Goal: Complete application form: Complete application form

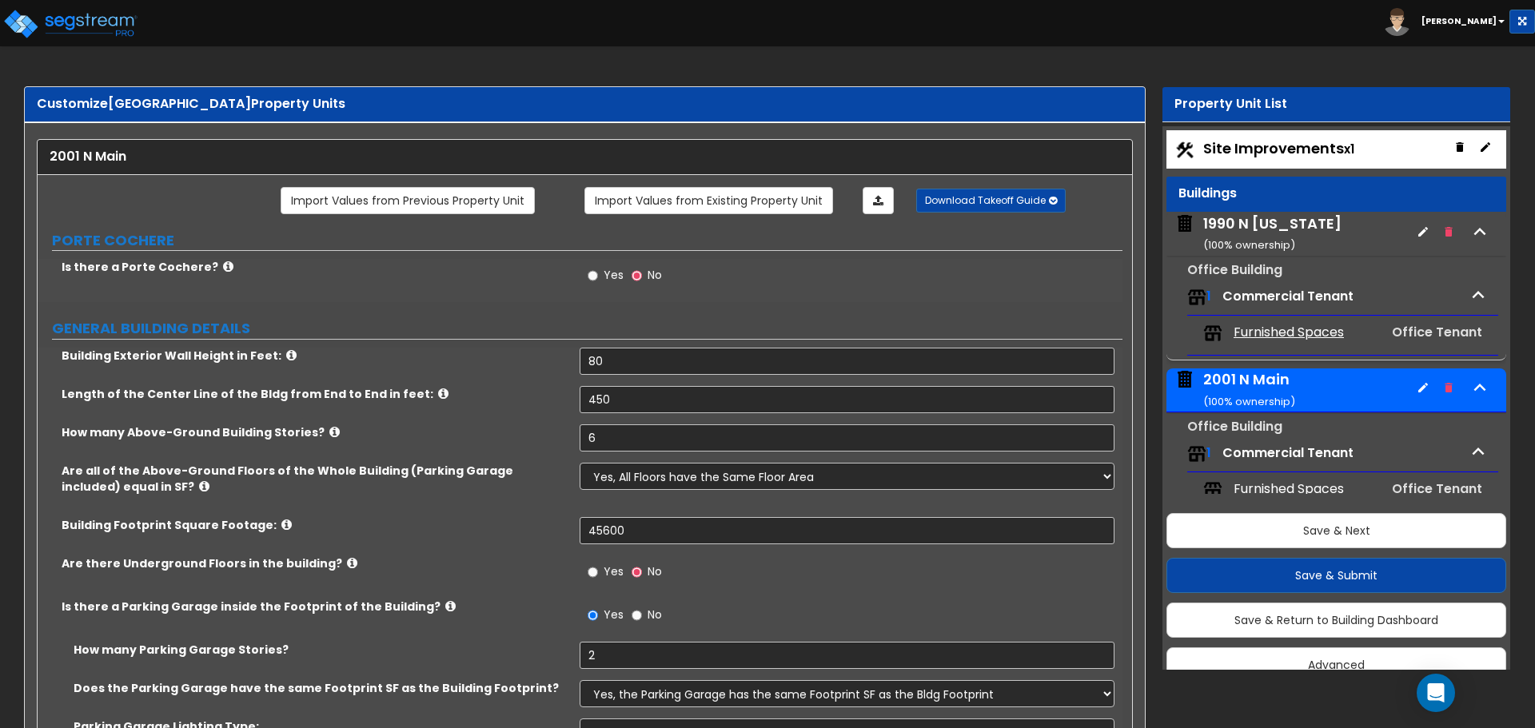
select select "1"
select select "2"
select select "1"
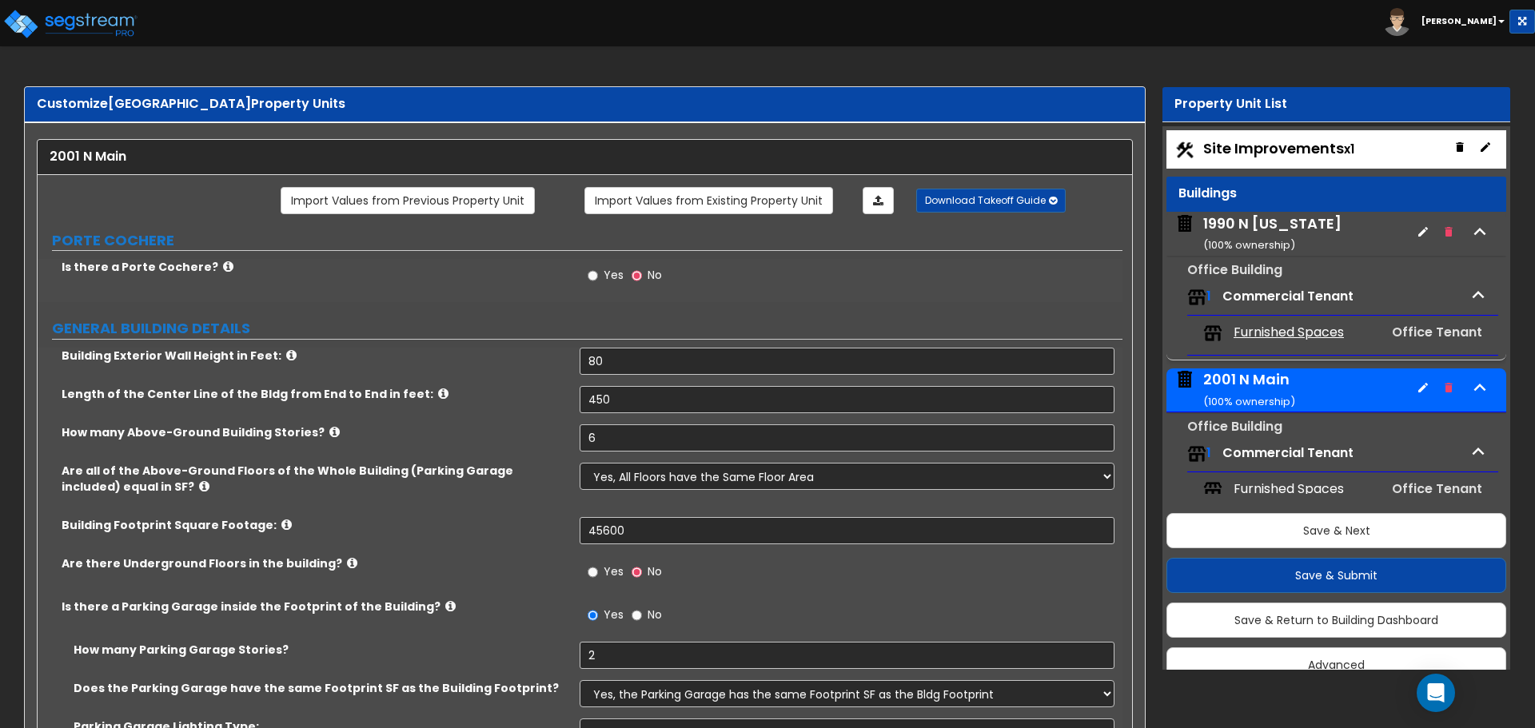
select select "2"
select select "1"
select select "2"
select select "1"
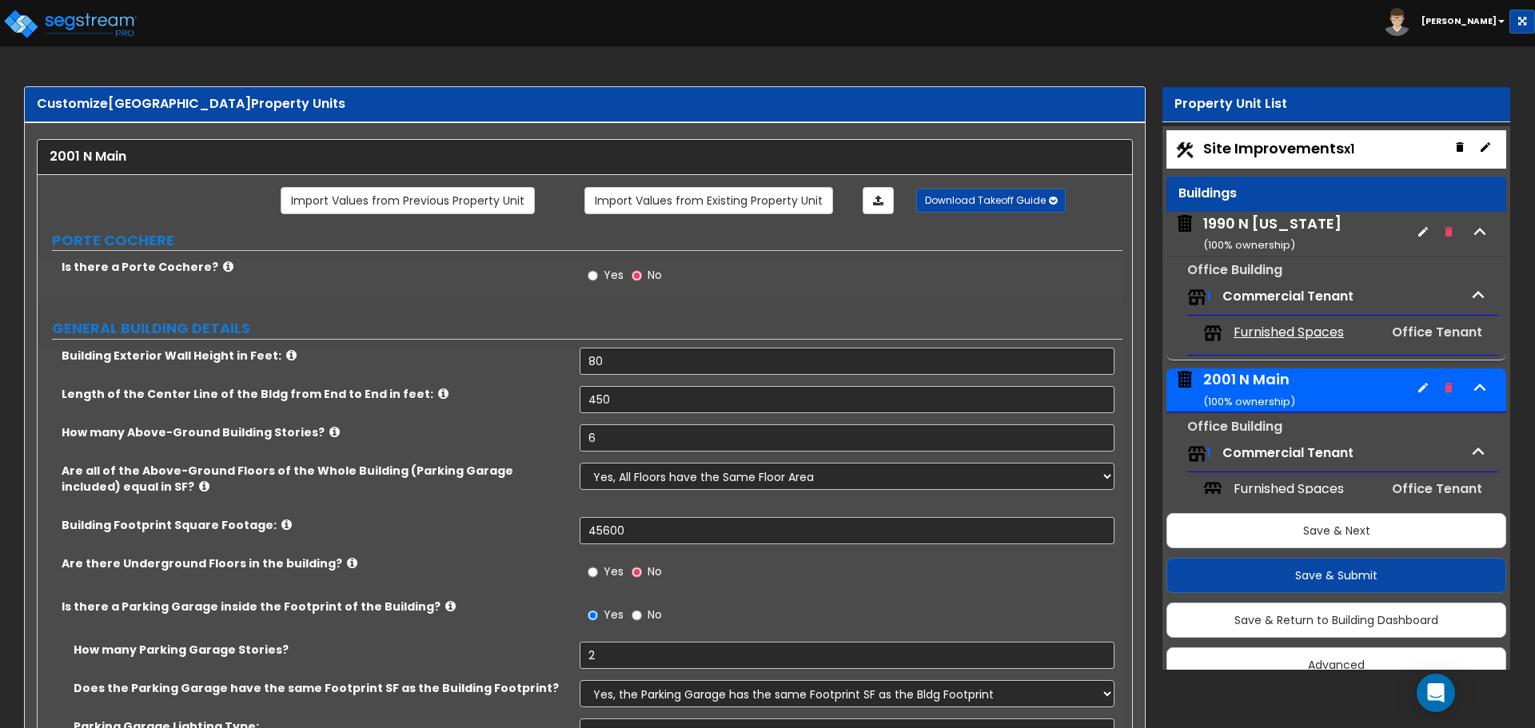
select select "2"
select select "4"
select select "1"
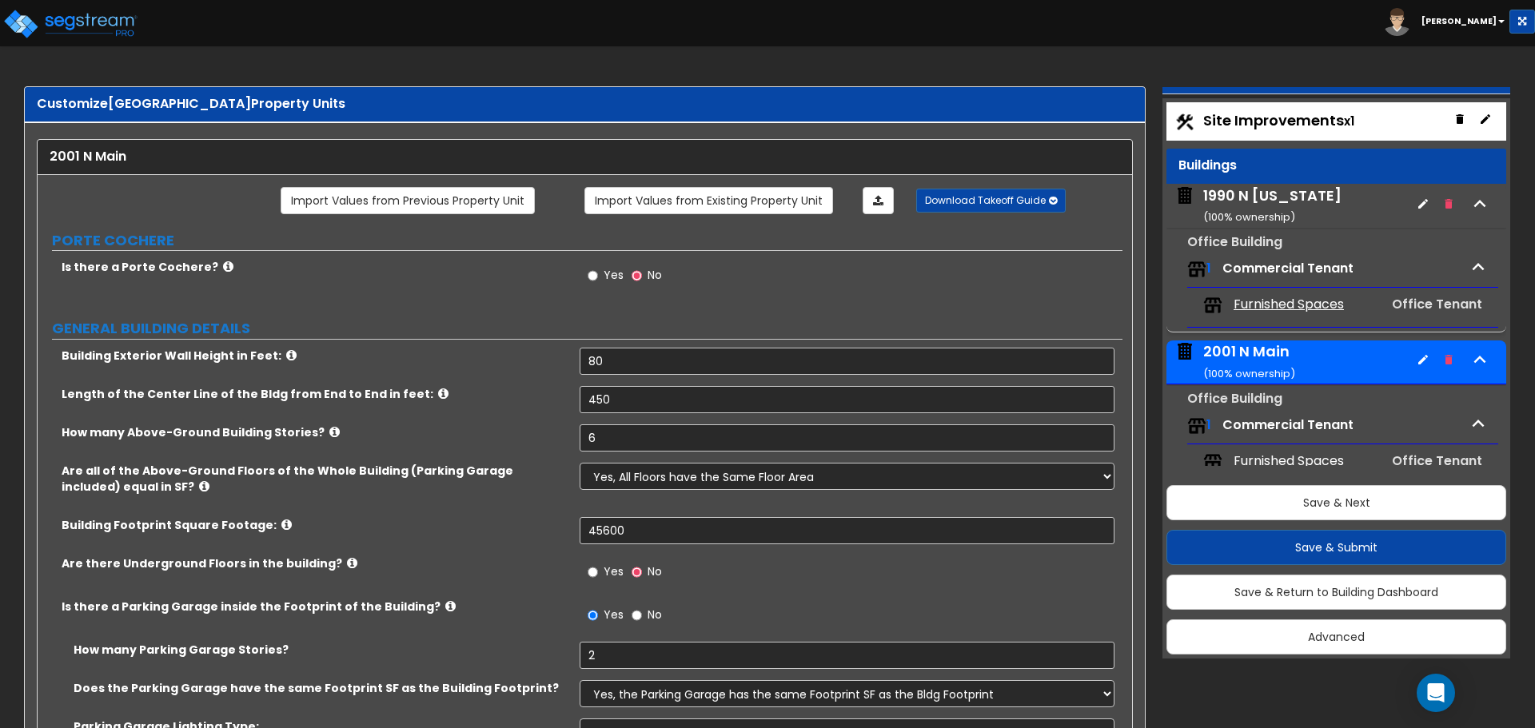
click at [1287, 302] on span "Furnished Spaces" at bounding box center [1288, 305] width 110 height 18
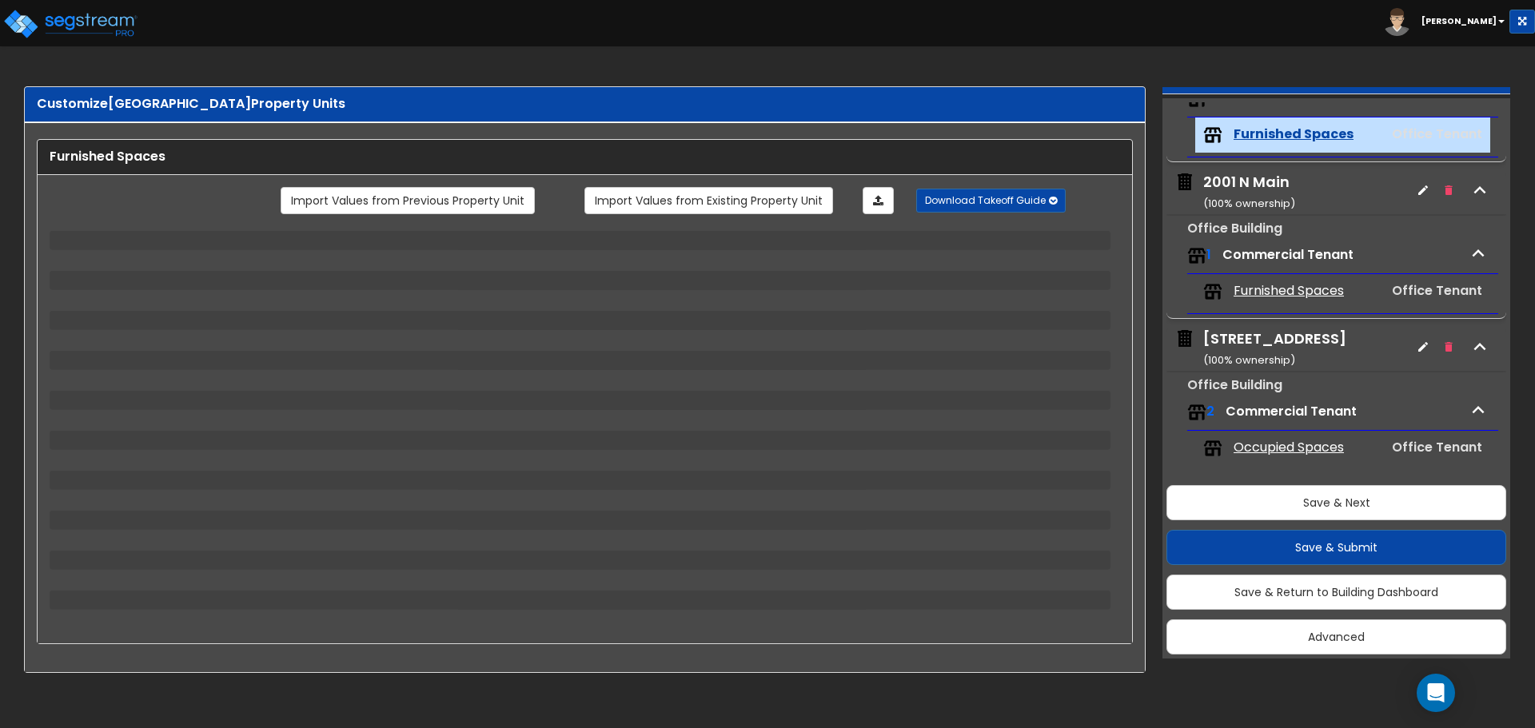
scroll to position [185, 0]
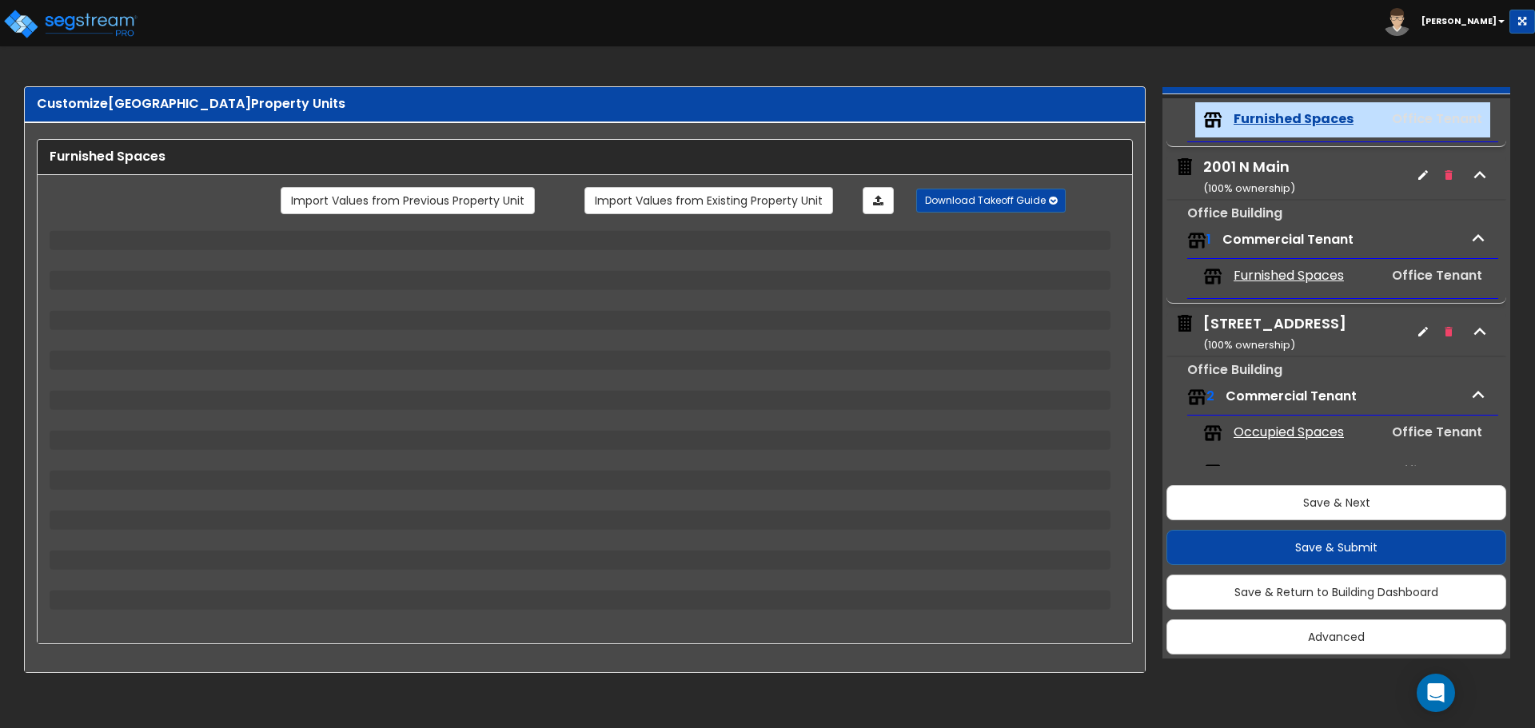
select select "1"
select select "2"
select select "3"
select select "5"
select select "4"
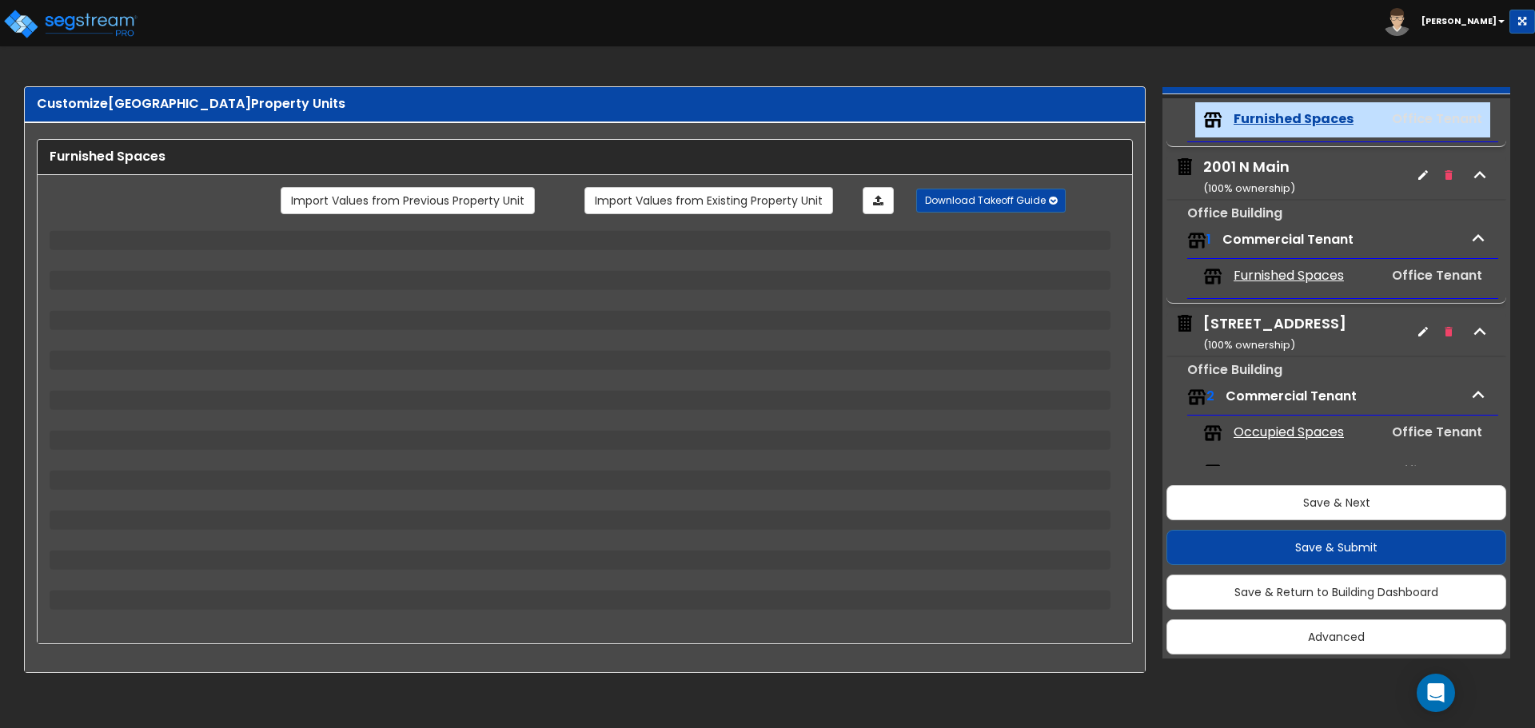
select select "1"
select select "2"
select select "3"
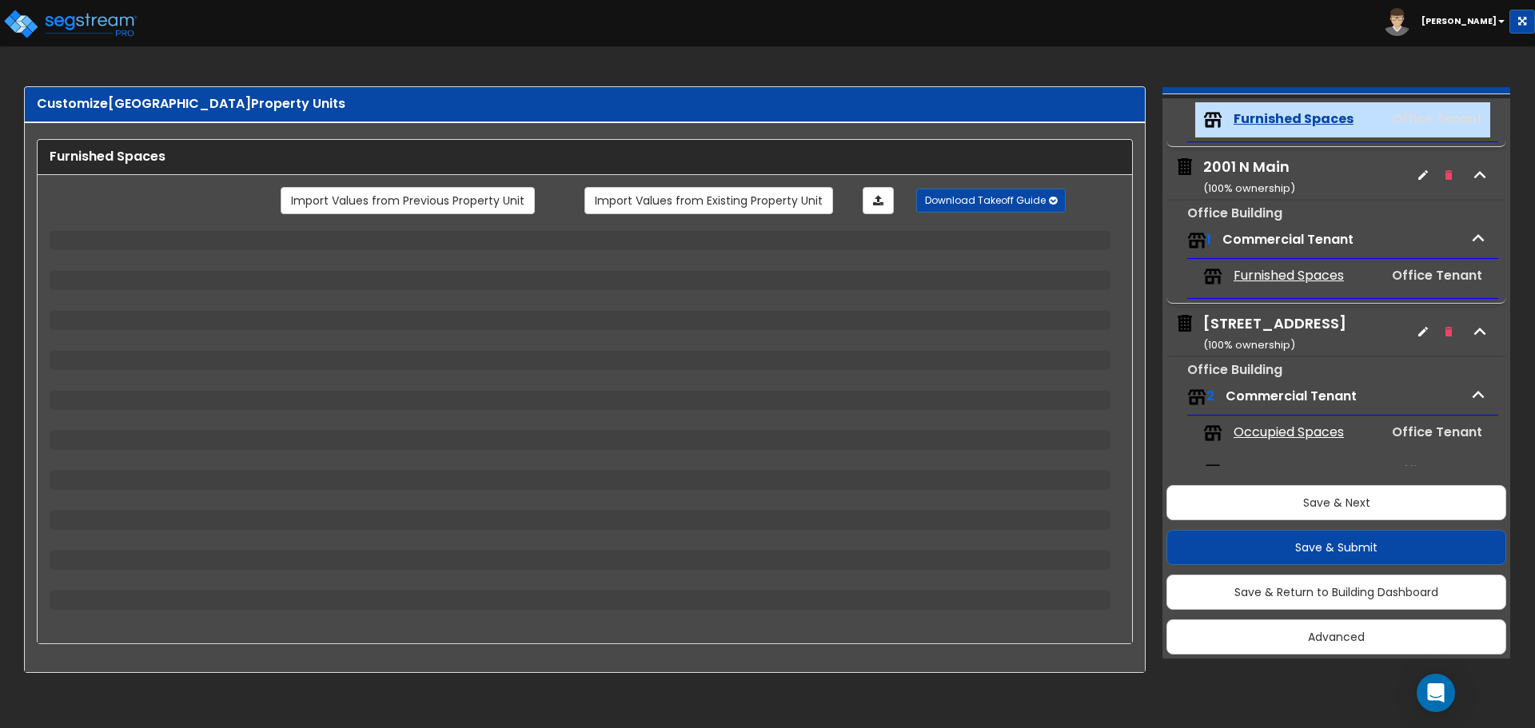
select select "2"
select select "1"
select select "2"
select select "1"
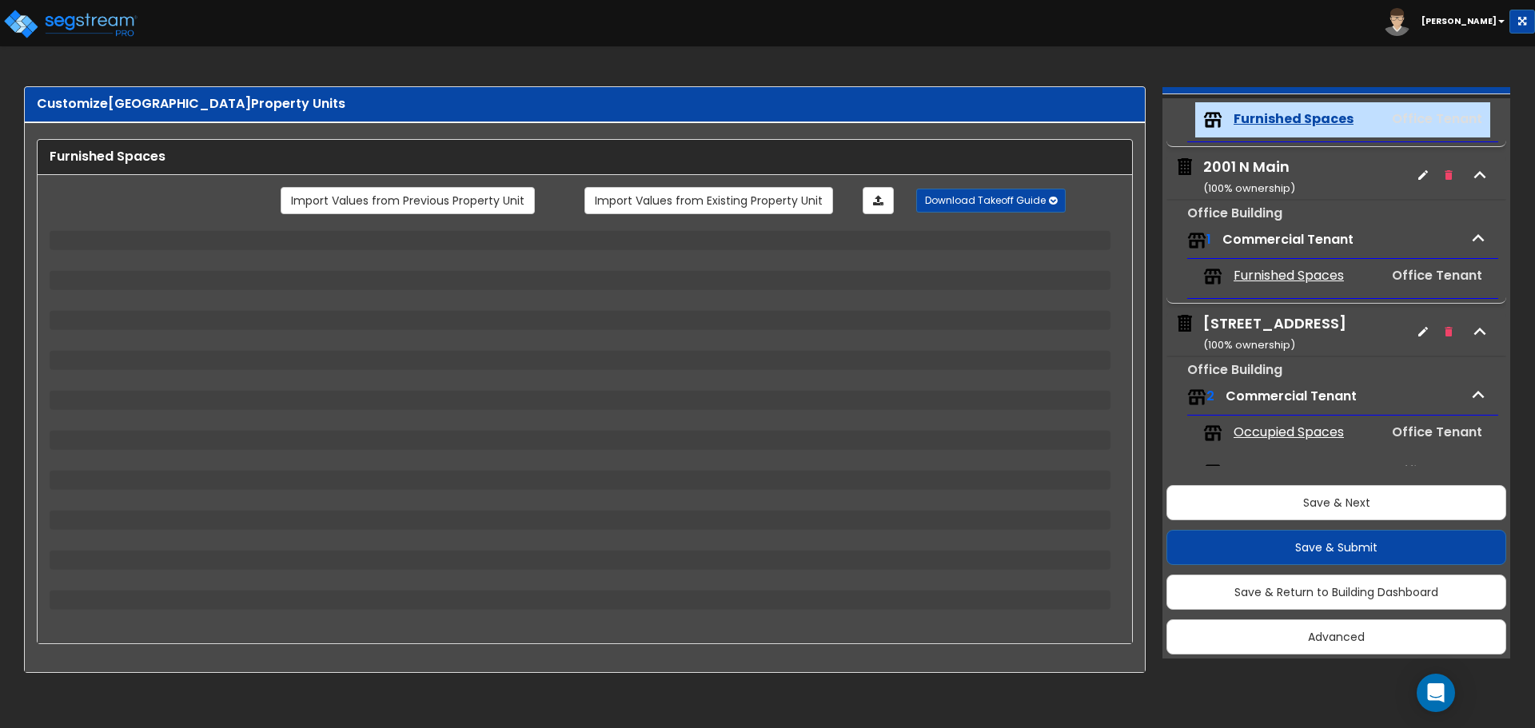
select select "2"
select select "3"
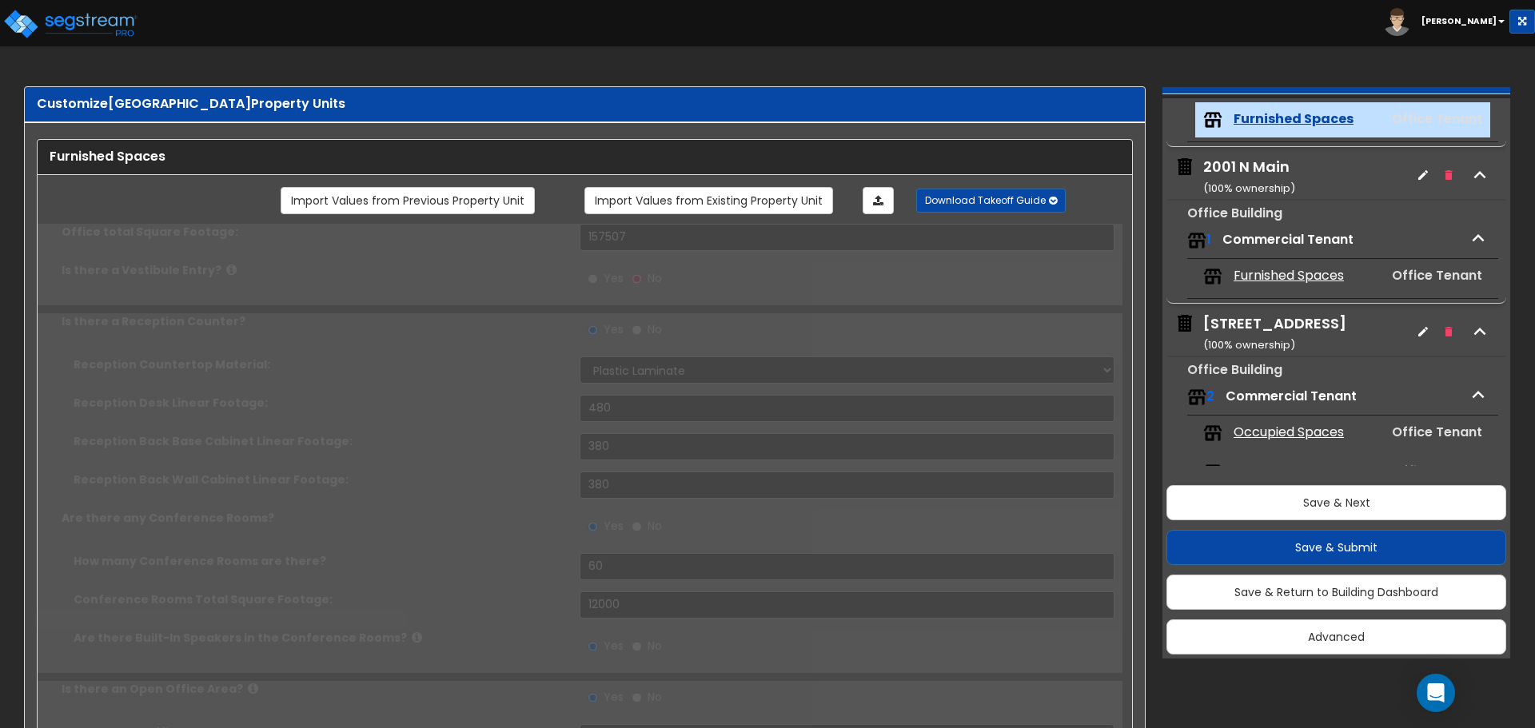
type input "2"
radio input "true"
select select "1"
type input "4"
radio input "true"
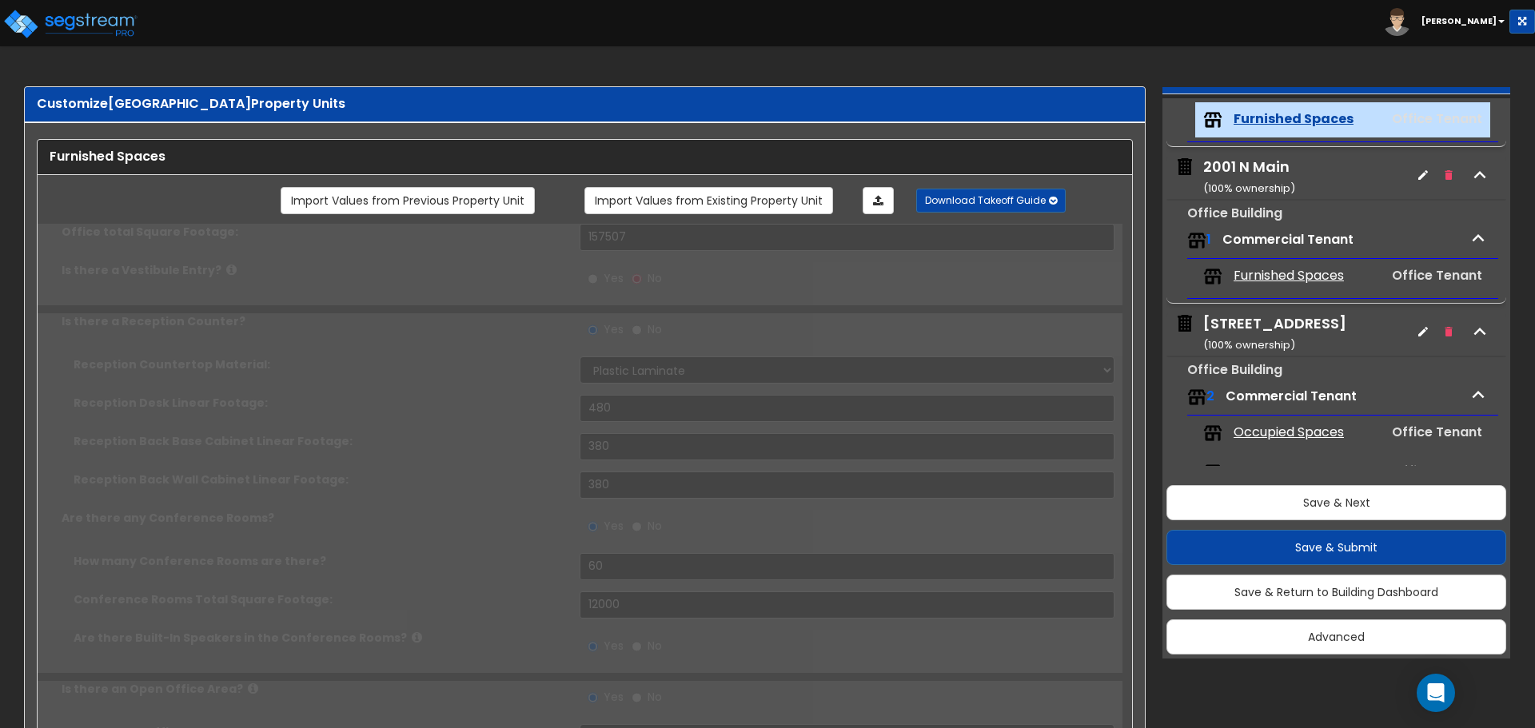
type input "48"
type input "3800"
select select "1"
type input "580"
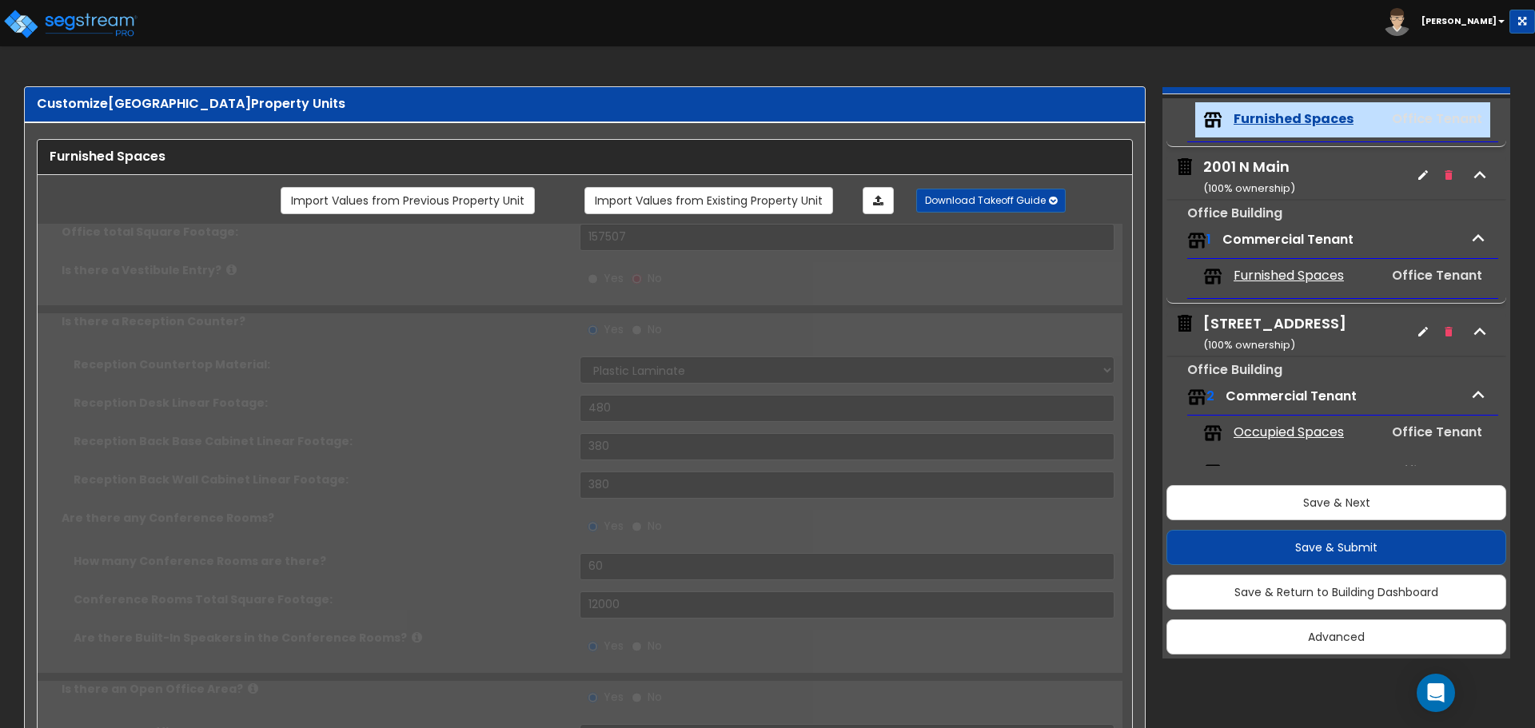
type input "48"
select select "1"
type input "48"
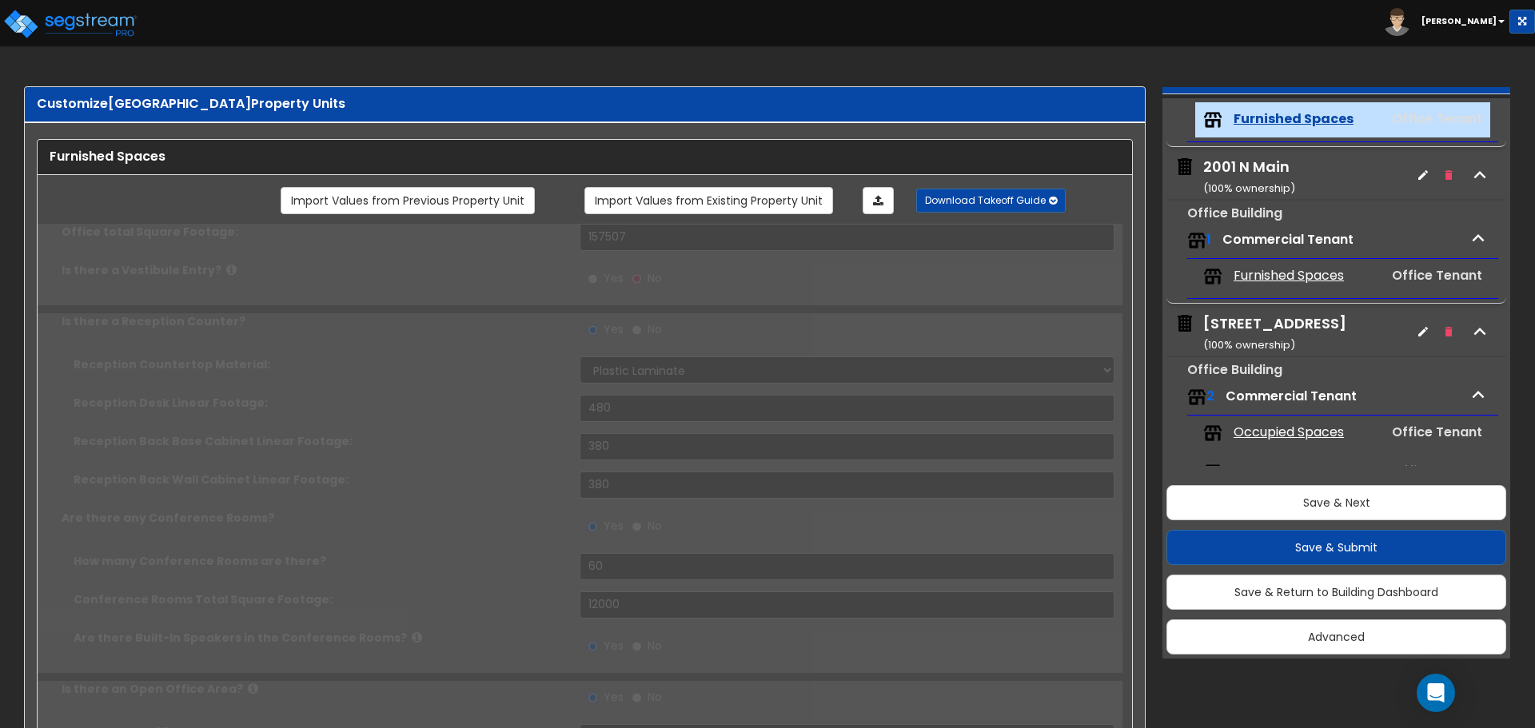
type input "48"
radio input "true"
type input "48"
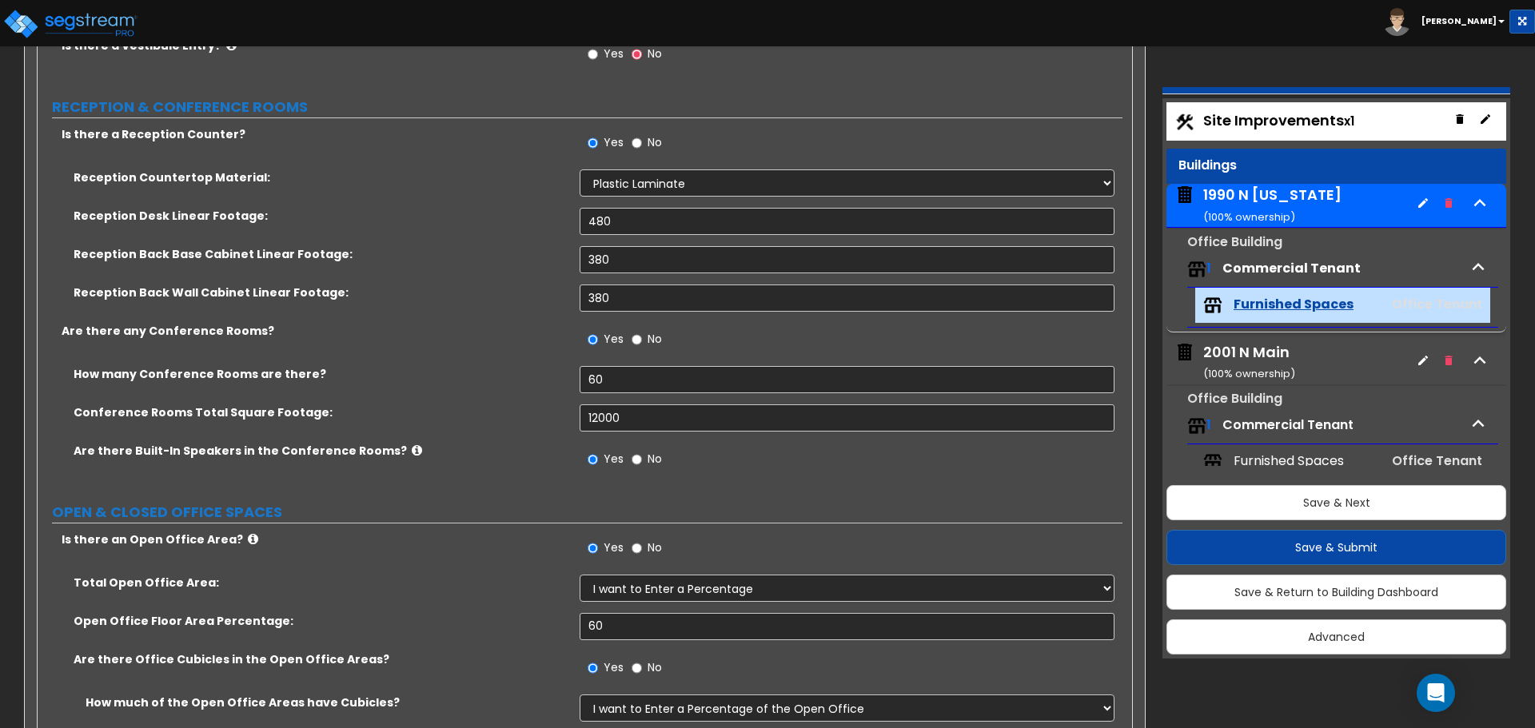
scroll to position [320, 0]
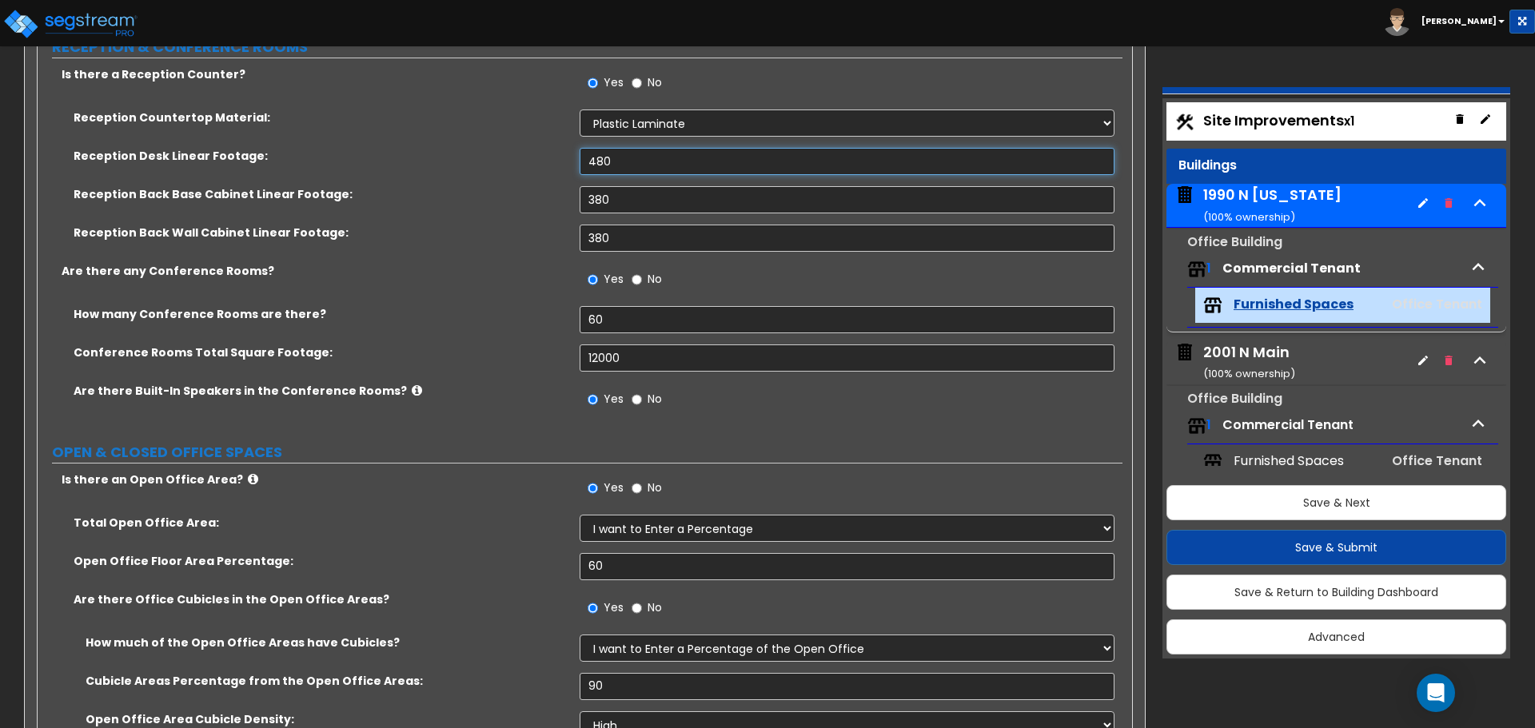
click at [611, 163] on input "480" at bounding box center [847, 161] width 534 height 27
drag, startPoint x: 615, startPoint y: 162, endPoint x: 542, endPoint y: 158, distance: 72.9
click at [542, 158] on div "Reception Desk Linear Footage: 480" at bounding box center [580, 167] width 1085 height 38
drag, startPoint x: 652, startPoint y: 176, endPoint x: 639, endPoint y: 172, distance: 14.2
click at [639, 172] on div "Reception Desk Linear Footage: 480" at bounding box center [580, 167] width 1085 height 38
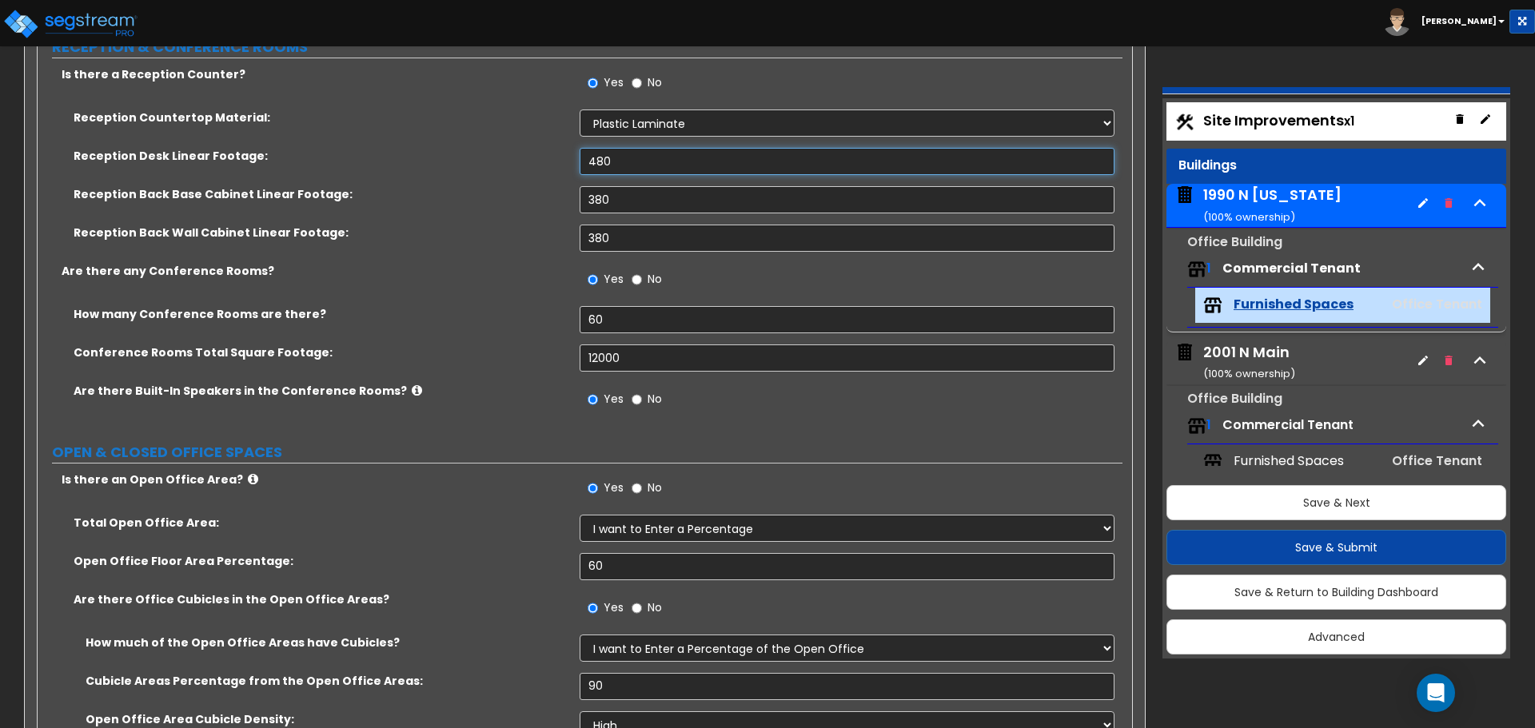
drag, startPoint x: 636, startPoint y: 163, endPoint x: 467, endPoint y: 145, distance: 170.5
click at [472, 146] on div "Reception Countertop Material: None Plastic Laminate Solid Surface Stone Quartz…" at bounding box center [580, 186] width 1061 height 153
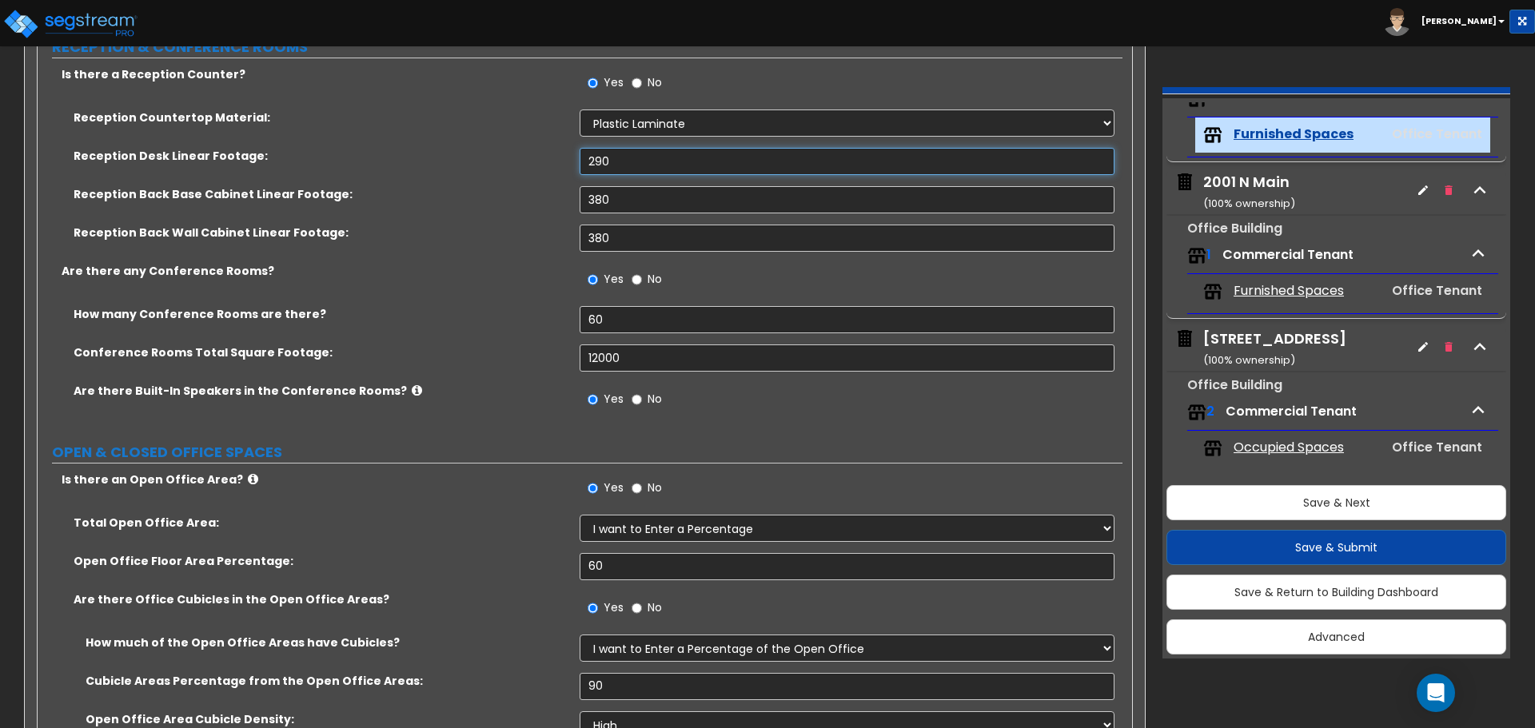
scroll to position [185, 0]
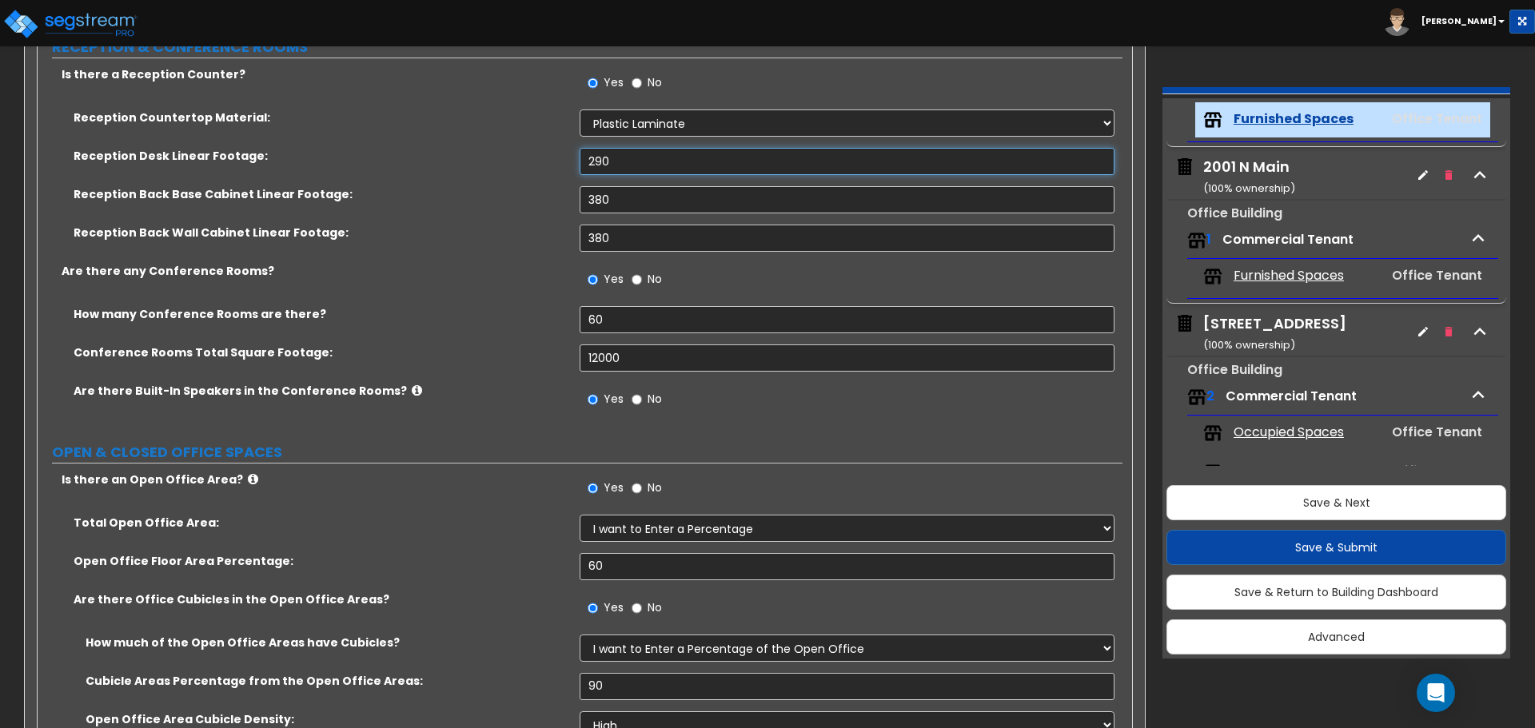
drag, startPoint x: 596, startPoint y: 159, endPoint x: 629, endPoint y: 164, distance: 33.1
click at [625, 161] on input "290" at bounding box center [847, 161] width 534 height 27
type input "280"
drag, startPoint x: 617, startPoint y: 201, endPoint x: 497, endPoint y: 193, distance: 120.2
click at [497, 193] on div "Reception Back Base Cabinet Linear Footage: 380" at bounding box center [580, 205] width 1085 height 38
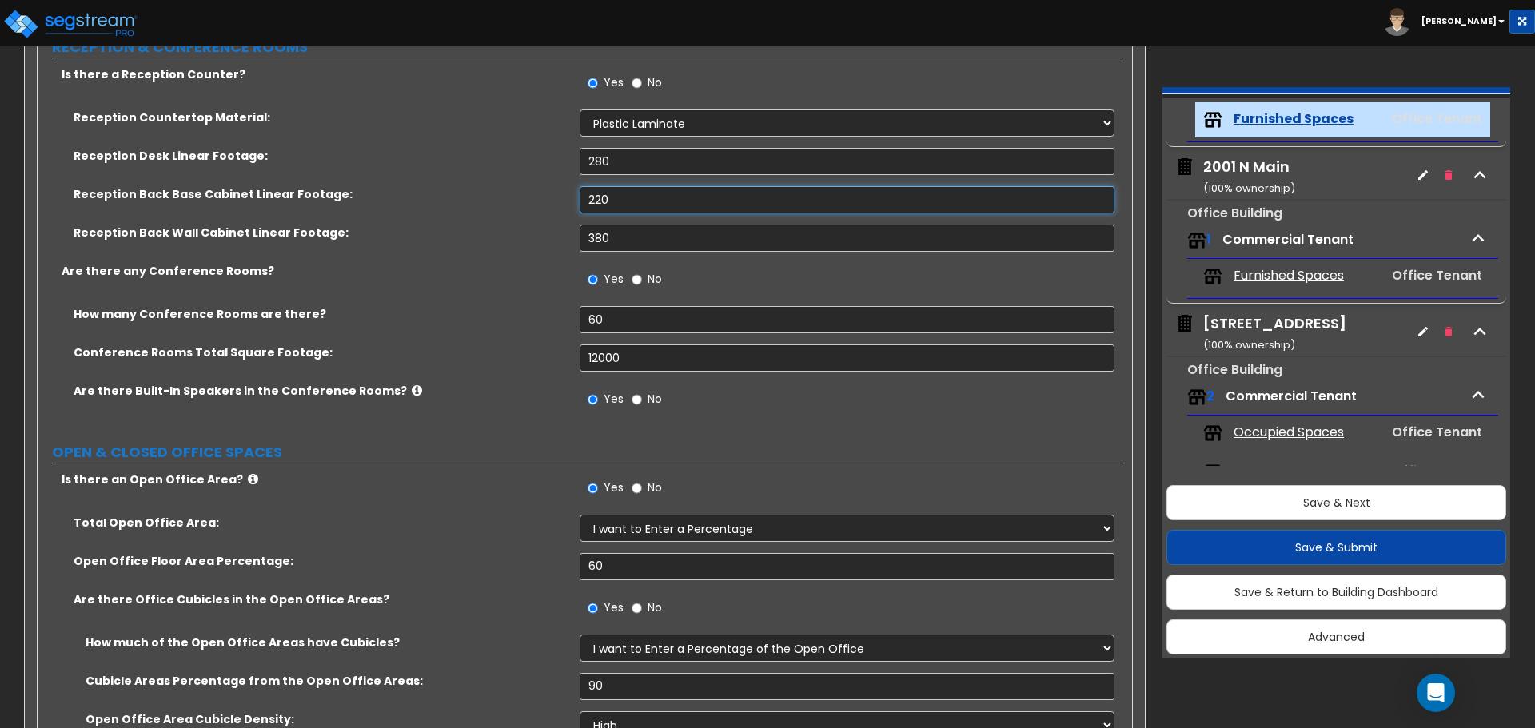
type input "220"
drag, startPoint x: 620, startPoint y: 240, endPoint x: 508, endPoint y: 237, distance: 112.8
click at [526, 233] on div "Reception Back Wall Cabinet Linear Footage: 380" at bounding box center [580, 244] width 1085 height 38
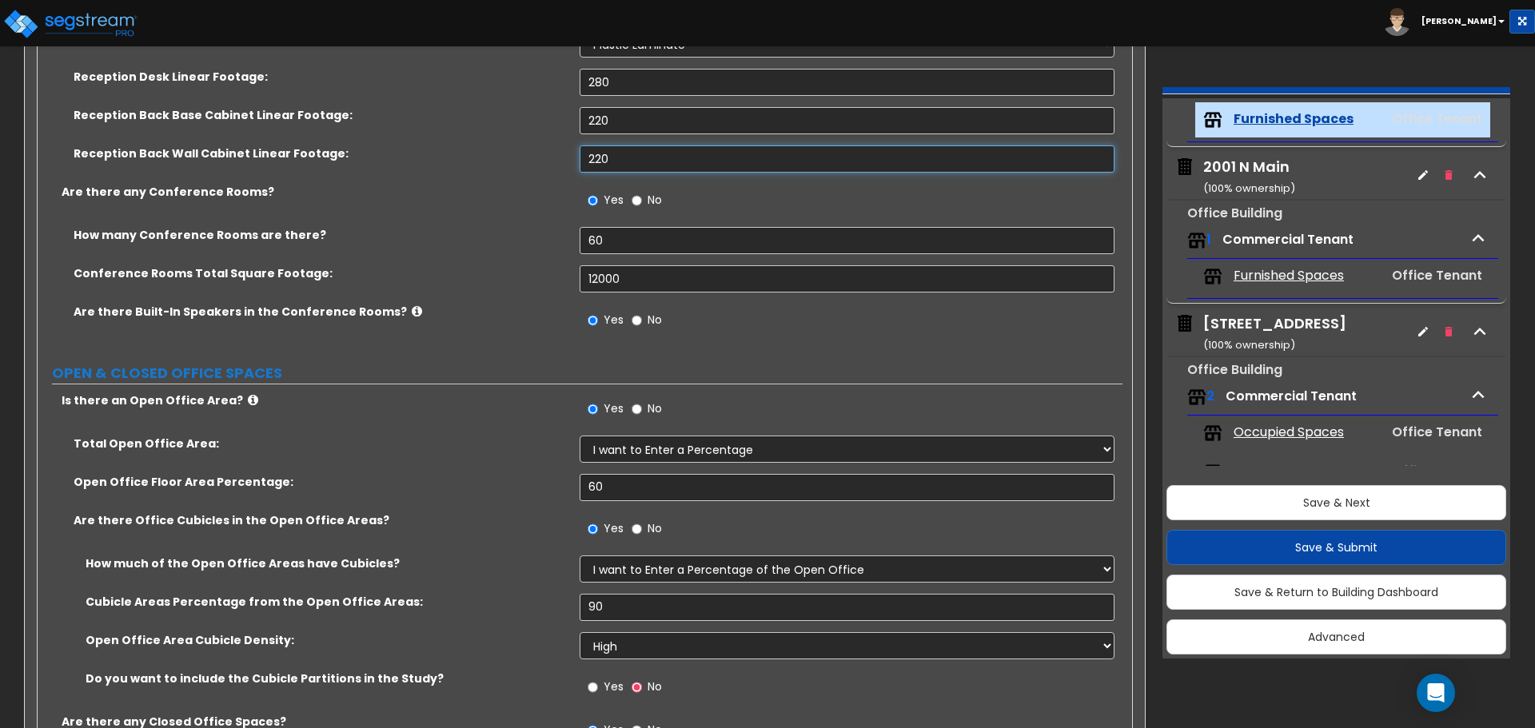
scroll to position [400, 0]
type input "220"
drag, startPoint x: 644, startPoint y: 242, endPoint x: 428, endPoint y: 187, distance: 222.0
click at [428, 187] on div "Is there a Reception Counter? Yes No Reception Countertop Material: None Plasti…" at bounding box center [580, 166] width 1061 height 360
type input "50"
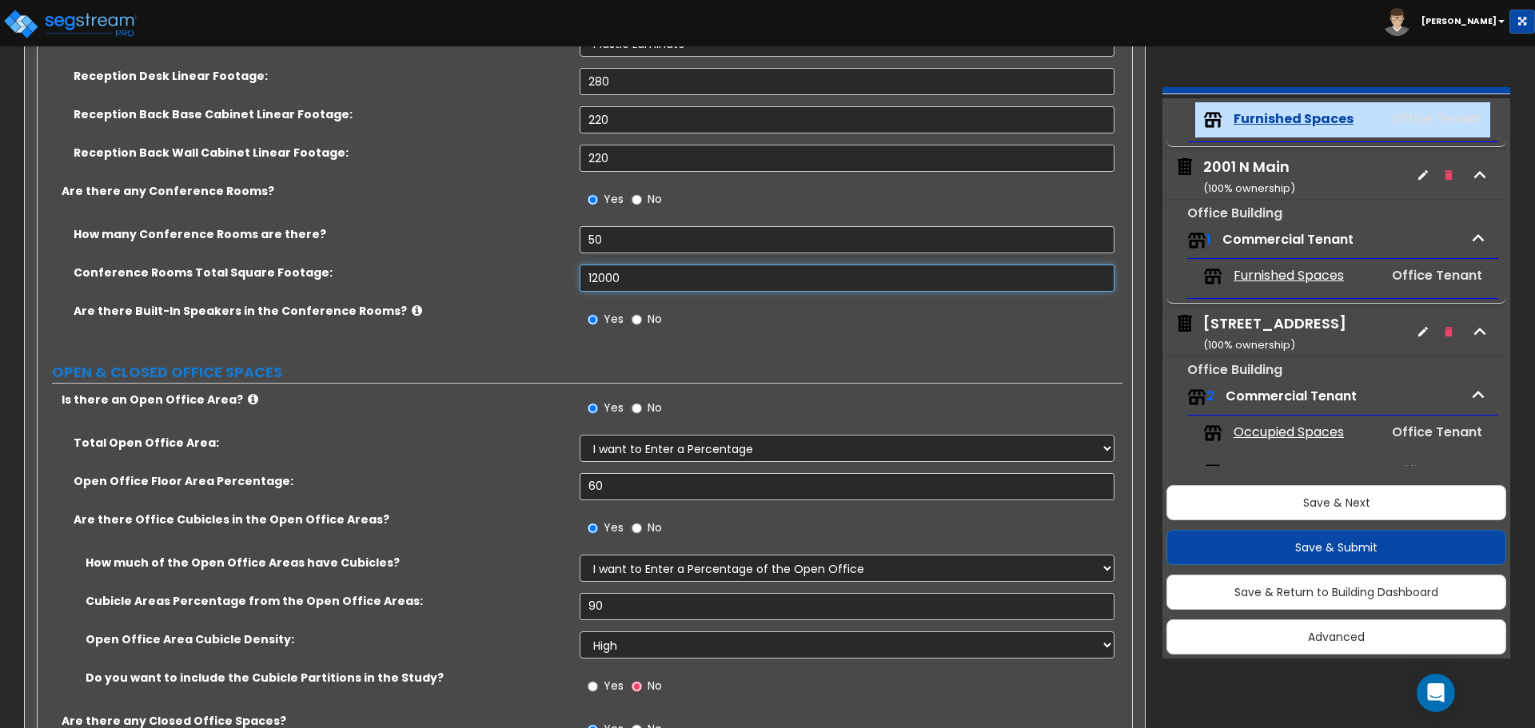
drag, startPoint x: 592, startPoint y: 276, endPoint x: 752, endPoint y: 276, distance: 159.9
click at [752, 276] on input "12000" at bounding box center [847, 278] width 534 height 27
type input "10,000"
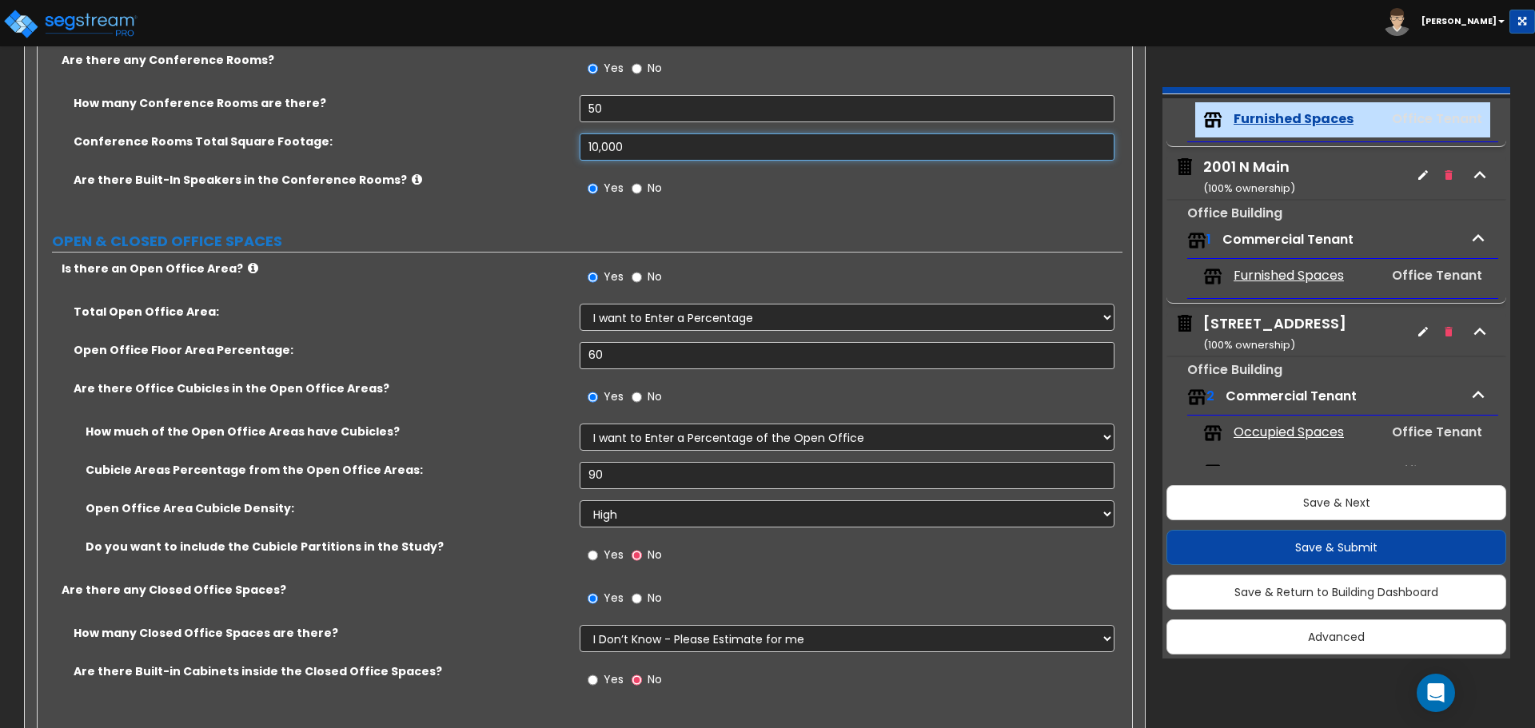
scroll to position [560, 0]
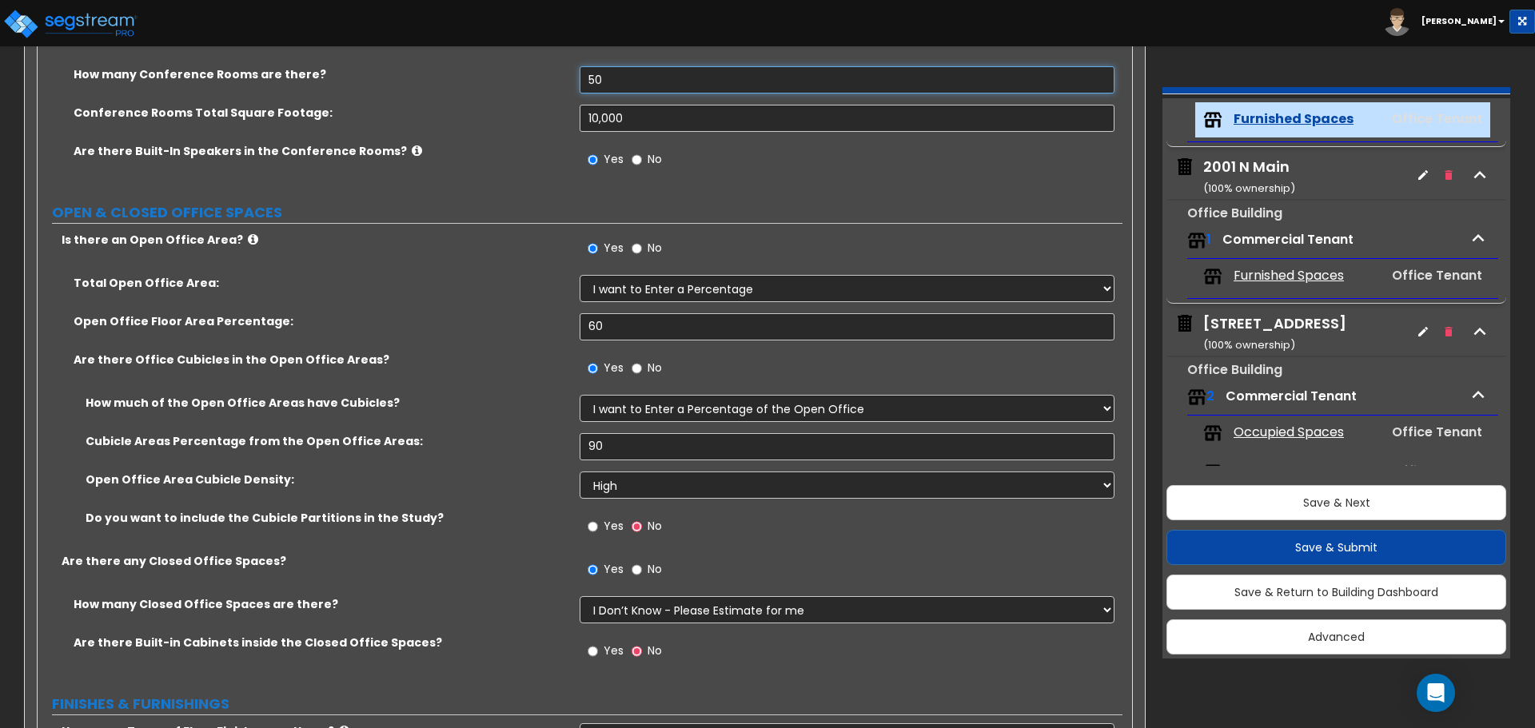
drag, startPoint x: 613, startPoint y: 74, endPoint x: 566, endPoint y: 76, distance: 47.2
click at [566, 76] on div "How many Conference Rooms are there? 50" at bounding box center [580, 85] width 1085 height 38
type input "48"
click at [668, 117] on input "10,000" at bounding box center [847, 118] width 534 height 27
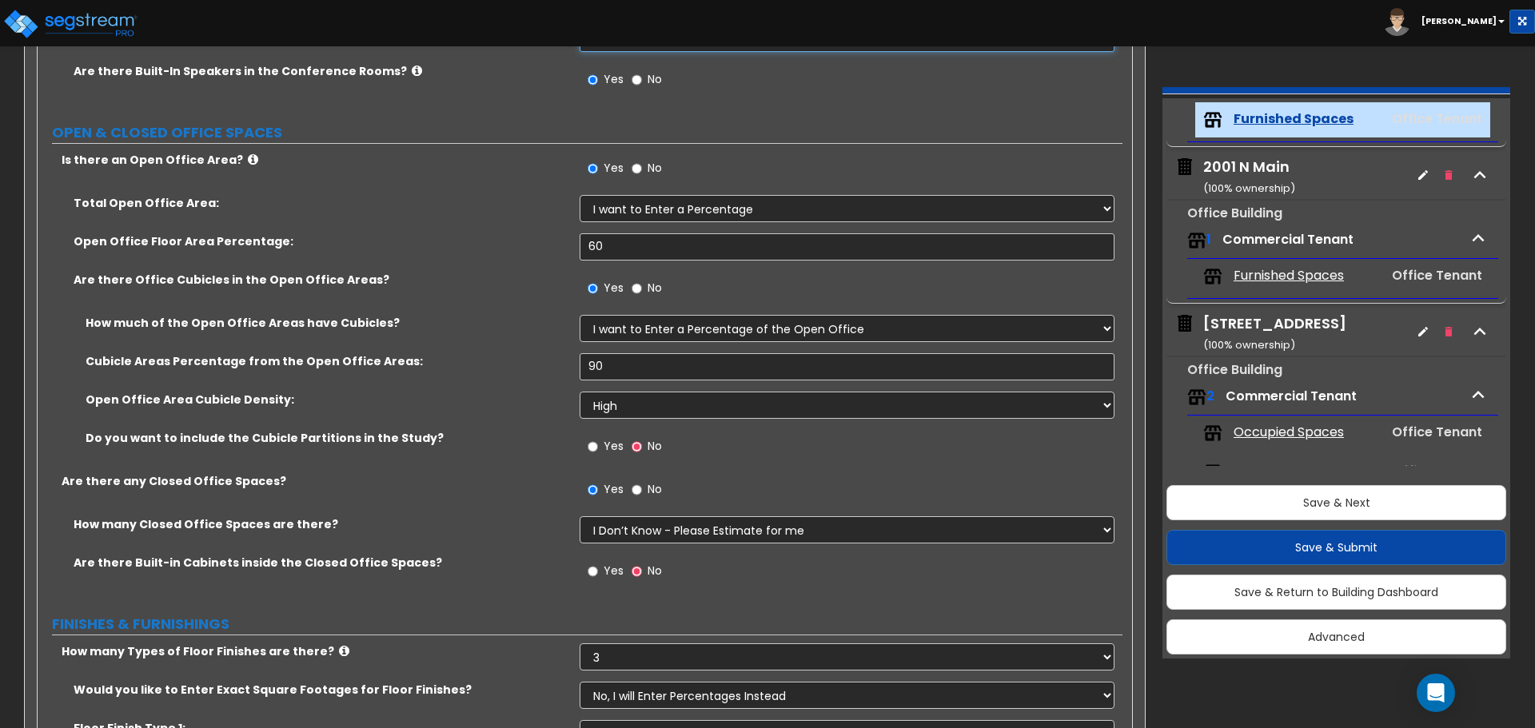
scroll to position [719, 0]
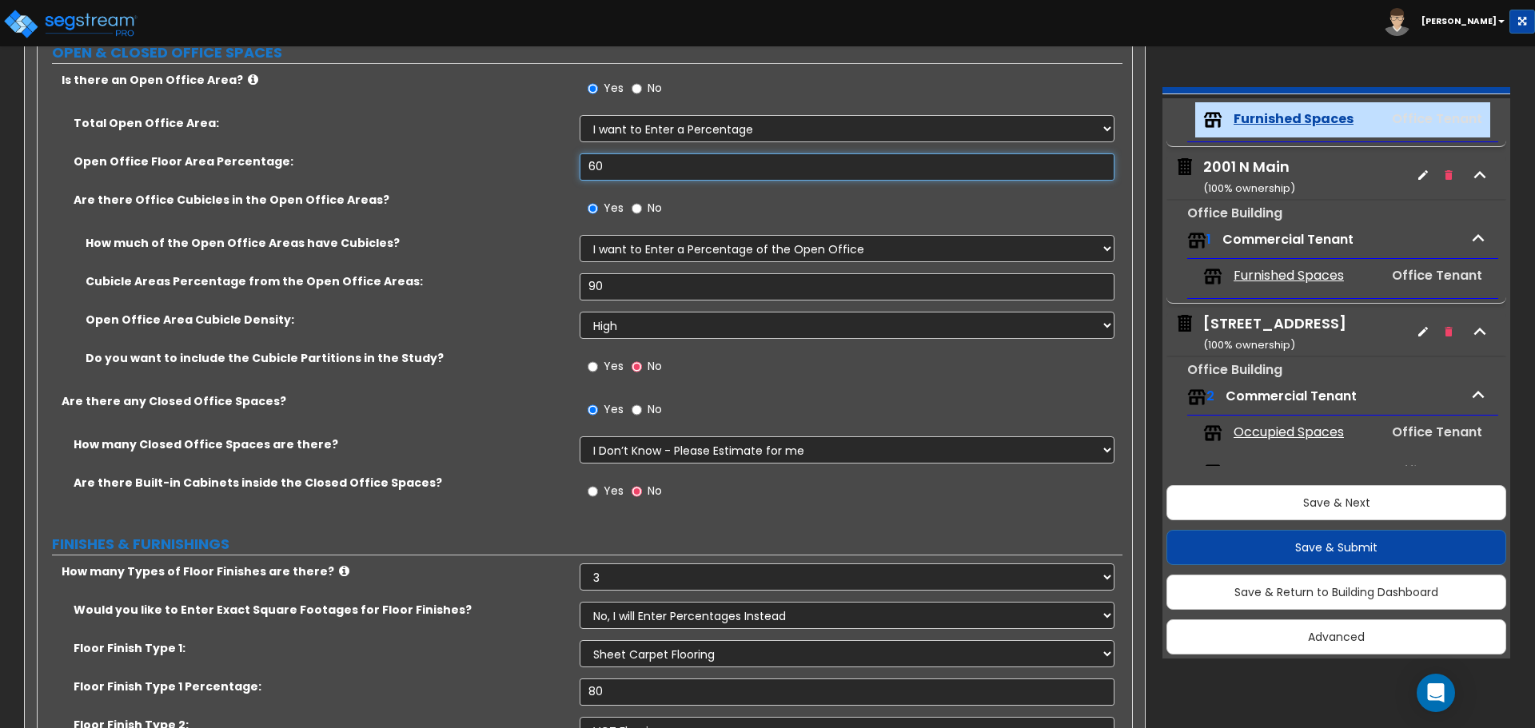
drag, startPoint x: 620, startPoint y: 169, endPoint x: 565, endPoint y: 163, distance: 55.5
click at [565, 164] on div "Open Office Floor Area Percentage: 60" at bounding box center [580, 172] width 1085 height 38
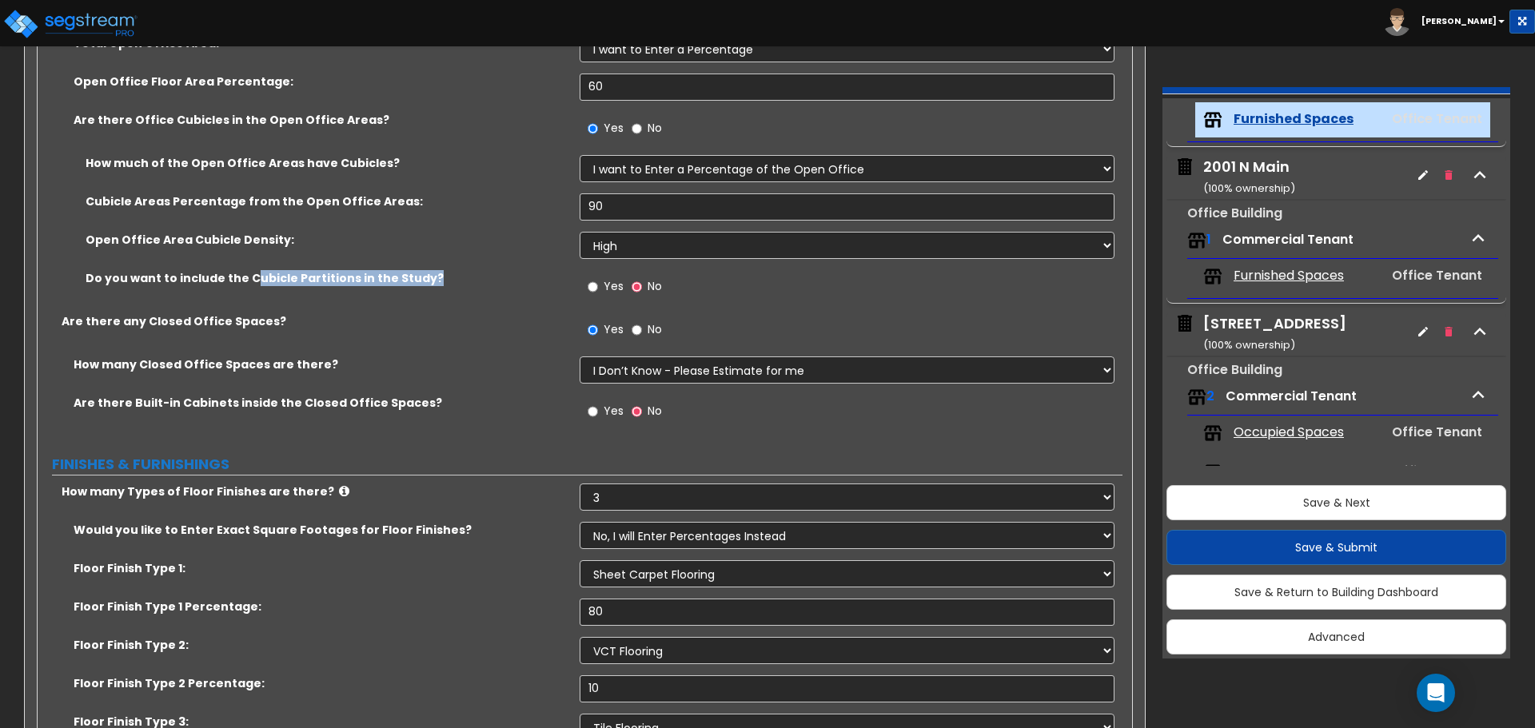
drag, startPoint x: 245, startPoint y: 272, endPoint x: 419, endPoint y: 292, distance: 175.4
click at [419, 292] on div "Do you want to include the Cubicle Partitions in the Study? Yes No" at bounding box center [580, 291] width 1085 height 43
drag, startPoint x: 606, startPoint y: 88, endPoint x: 552, endPoint y: 77, distance: 55.5
click at [552, 77] on div "Open Office Floor Area Percentage: 60" at bounding box center [580, 93] width 1085 height 38
drag, startPoint x: 653, startPoint y: 209, endPoint x: 413, endPoint y: 193, distance: 240.3
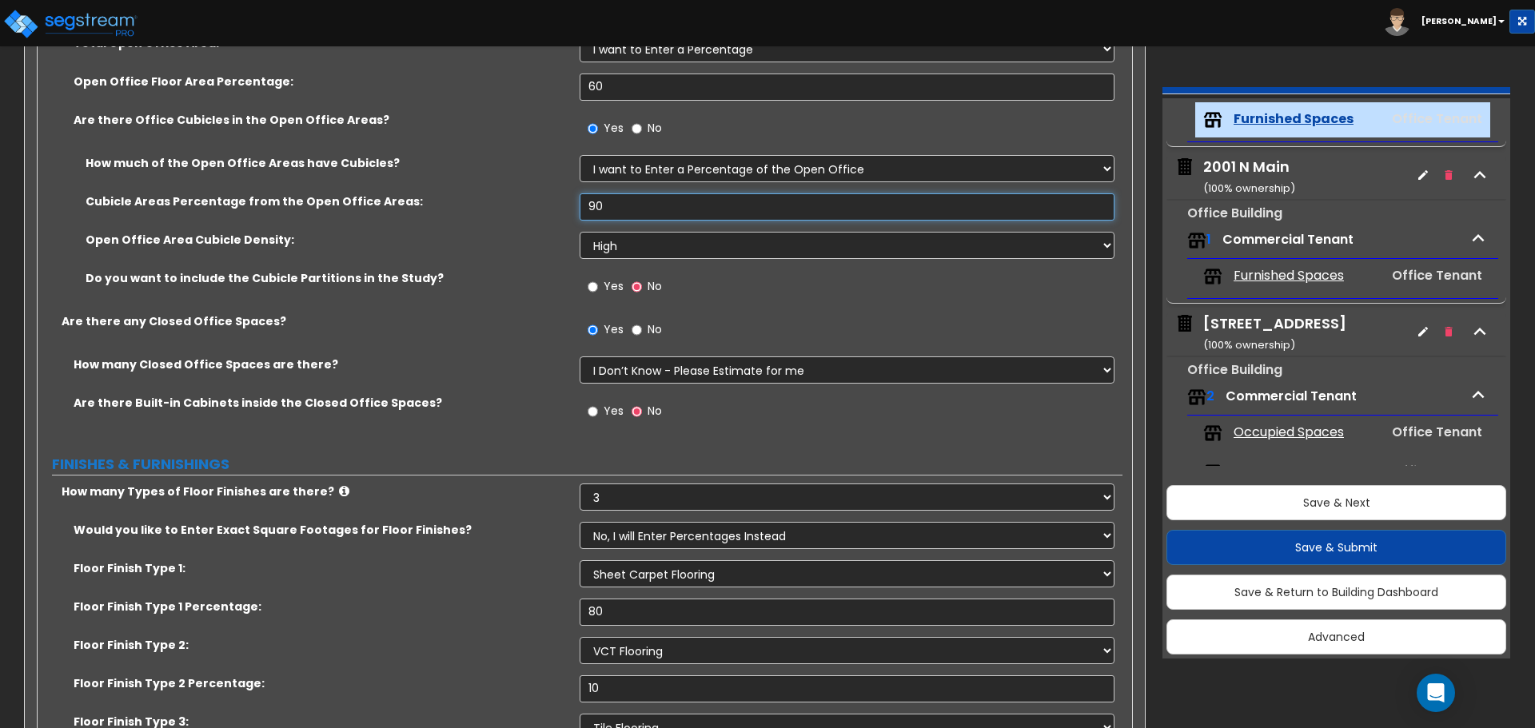
click at [421, 194] on div "Cubicle Areas Percentage from the Open Office Areas: 90" at bounding box center [580, 212] width 1085 height 38
type input "80"
click at [468, 192] on div "How much of the Open Office Areas have Cubicles? I want to Enter a Percentage o…" at bounding box center [580, 174] width 1085 height 38
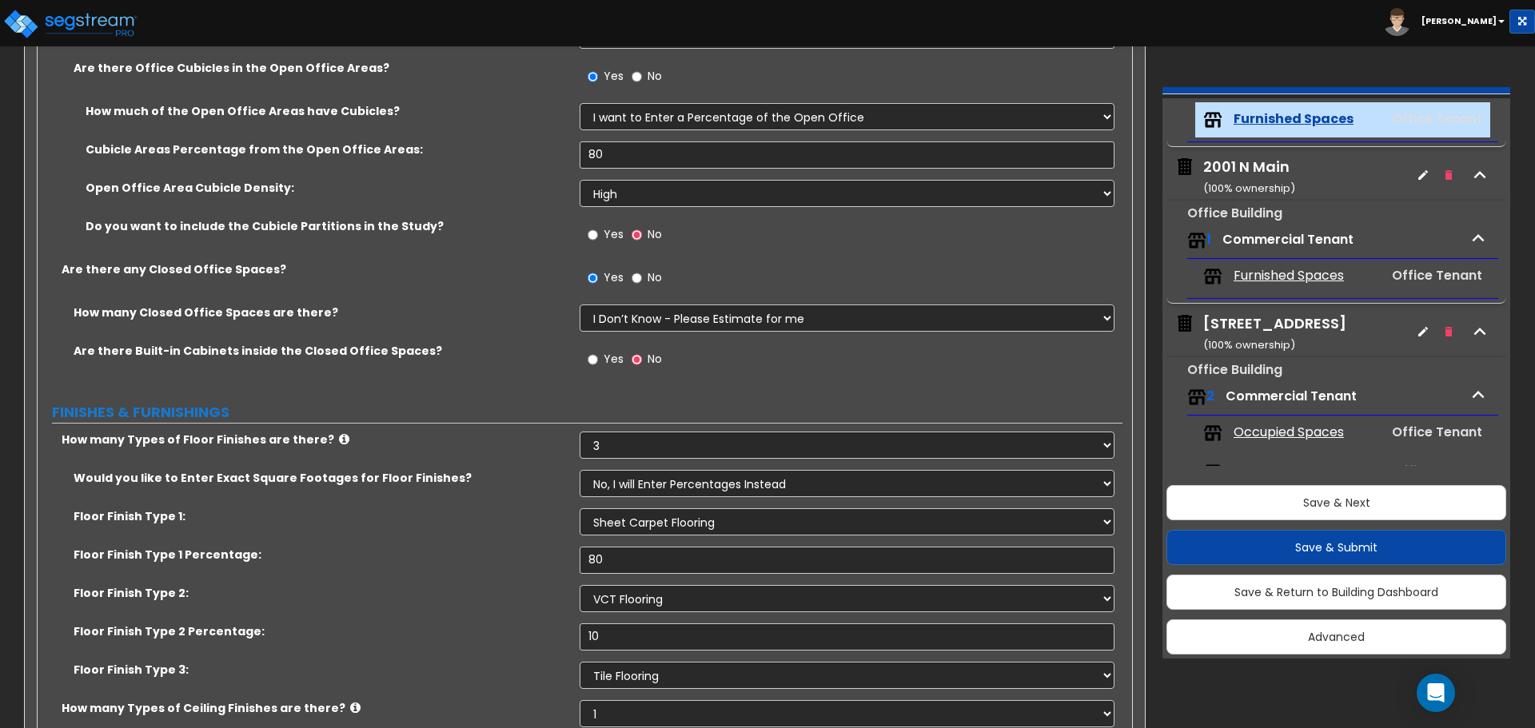
scroll to position [879, 0]
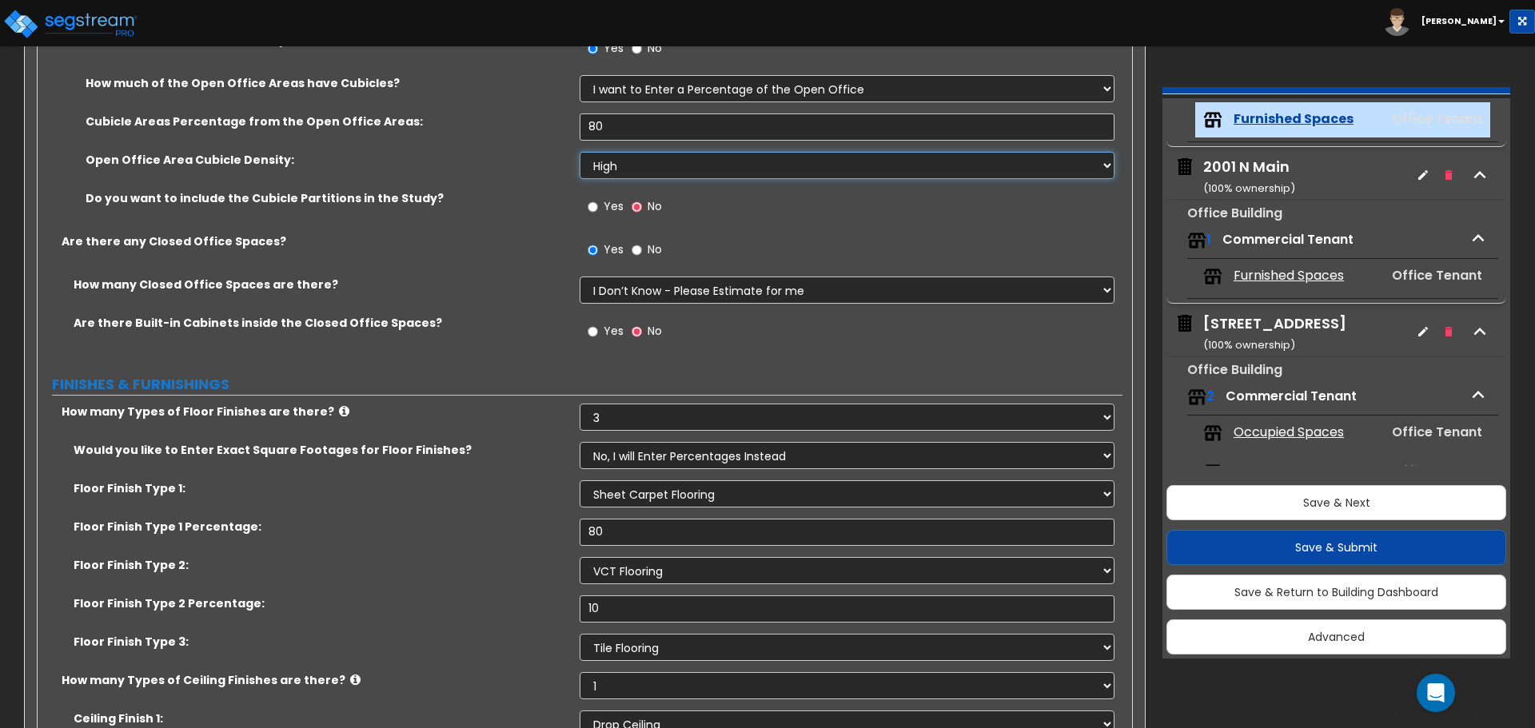
click at [605, 167] on select "Please Choose One Low High I want to Enter the number of Cubicles" at bounding box center [847, 165] width 534 height 27
click at [528, 175] on div "Open Office Area Cubicle Density: Please Choose One Low High I want to Enter th…" at bounding box center [580, 171] width 1085 height 38
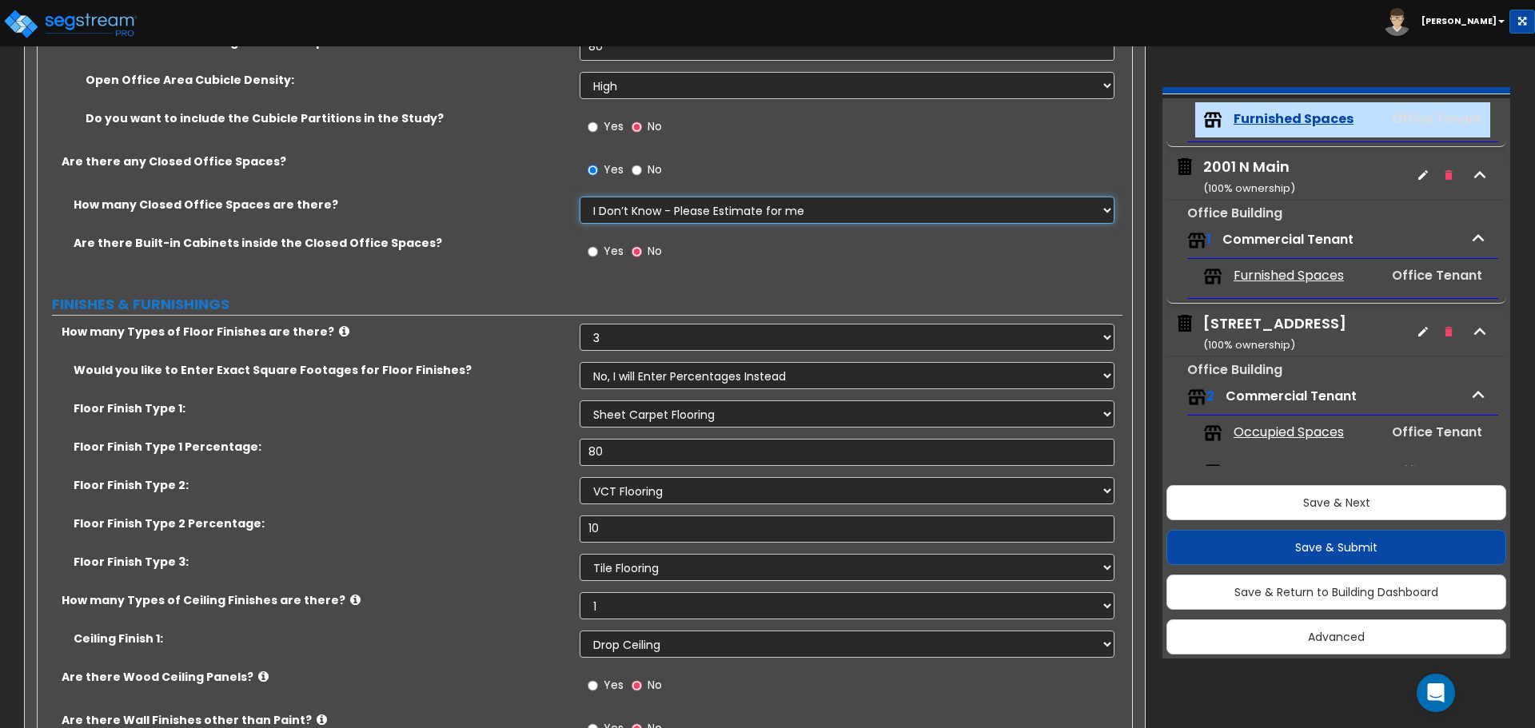
click at [671, 213] on select "I Don’t Know - Please Estimate for me I want to Enter the Number of Closed Offi…" at bounding box center [847, 210] width 534 height 27
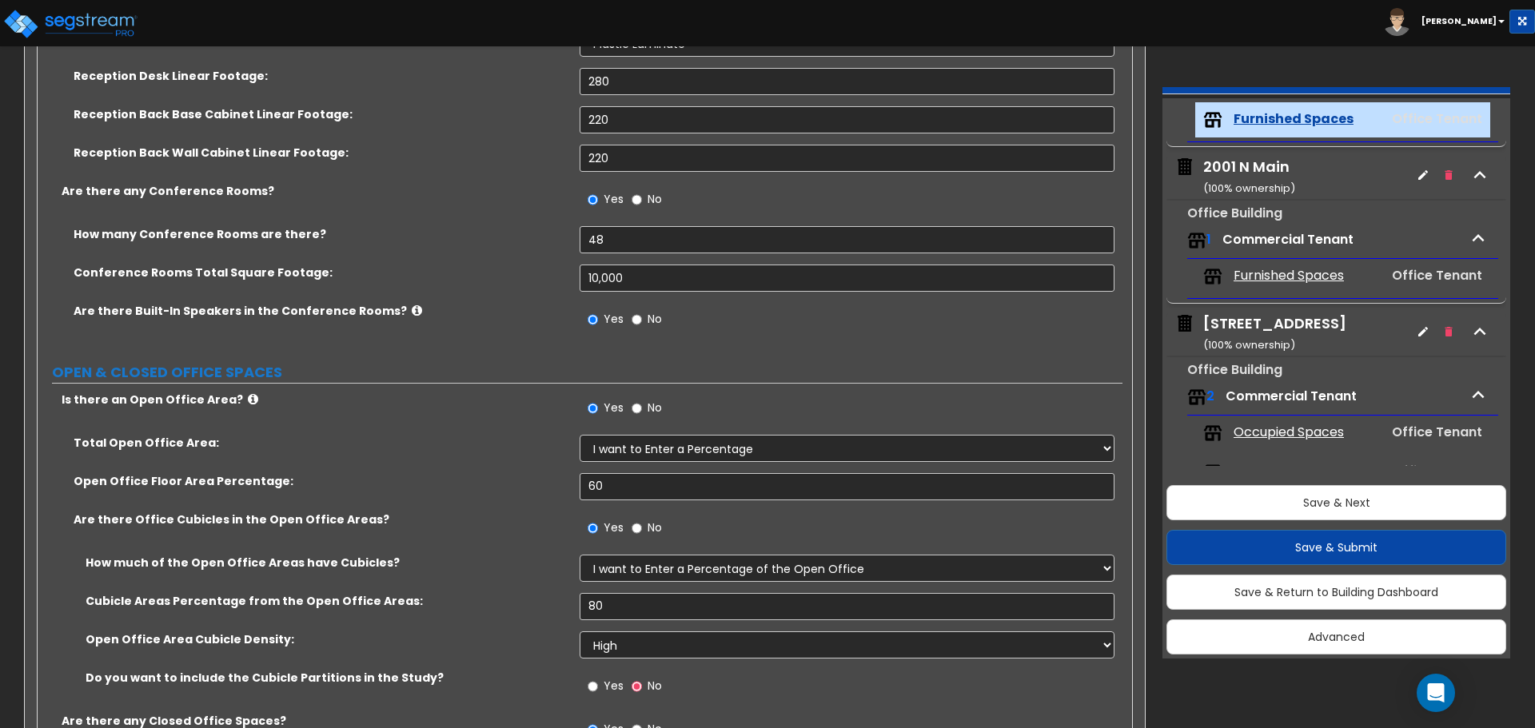
scroll to position [560, 0]
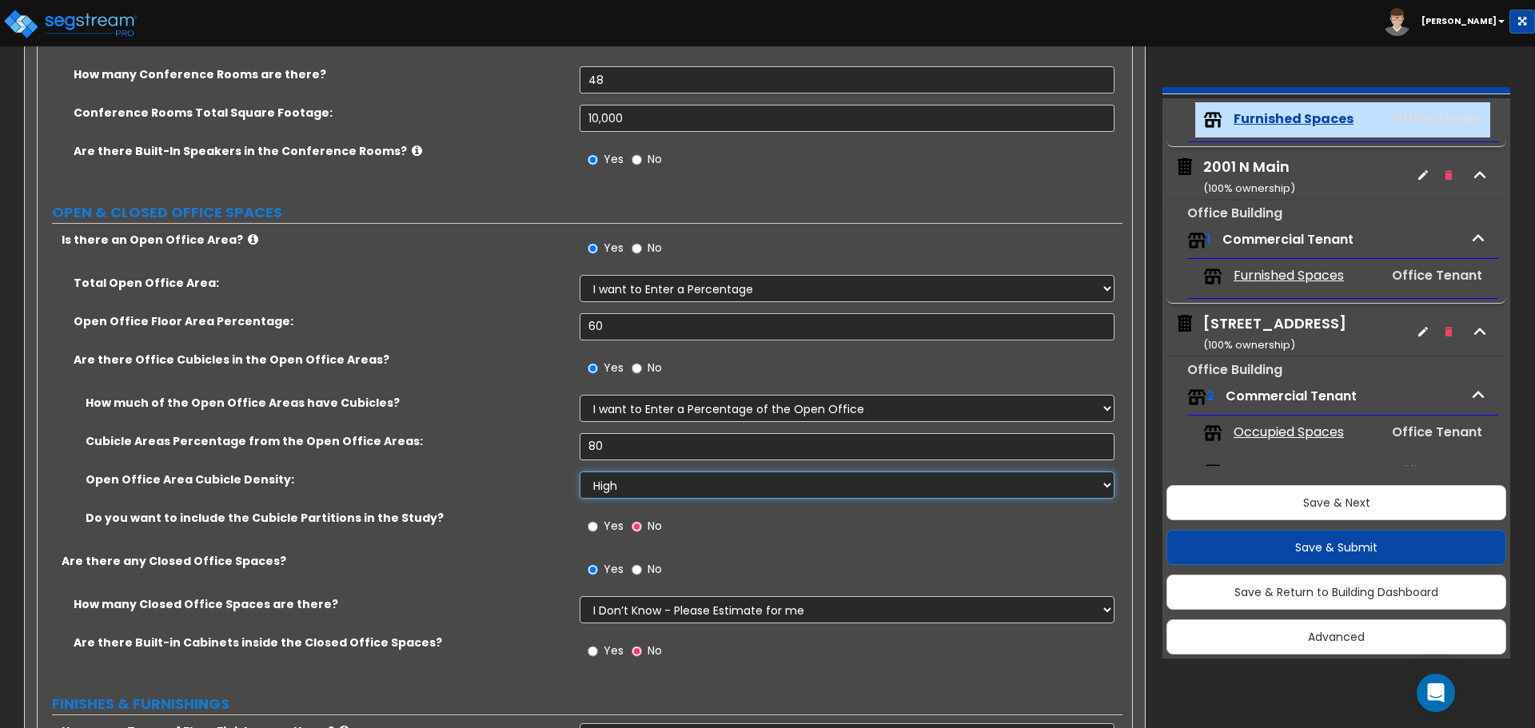
click at [654, 488] on select "Please Choose One Low High I want to Enter the number of Cubicles" at bounding box center [847, 485] width 534 height 27
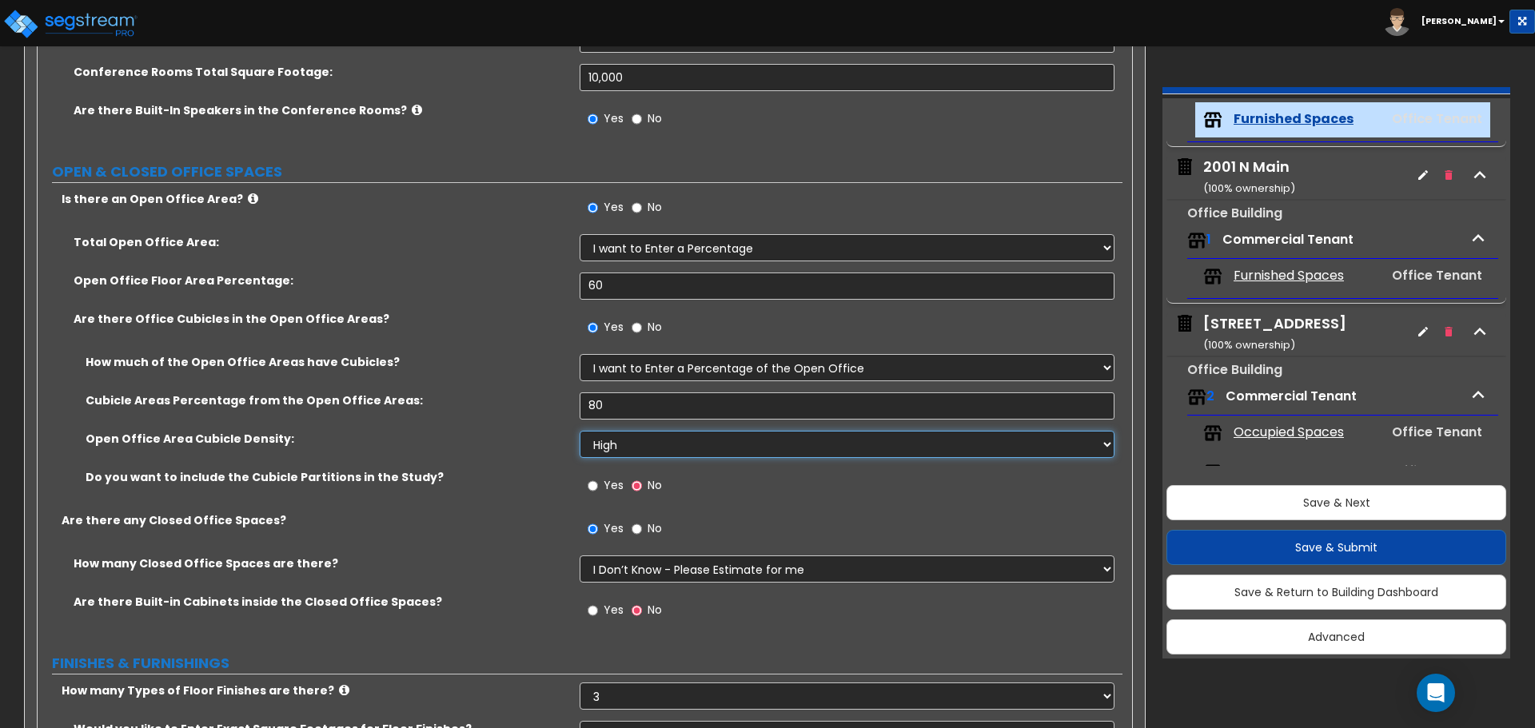
scroll to position [640, 0]
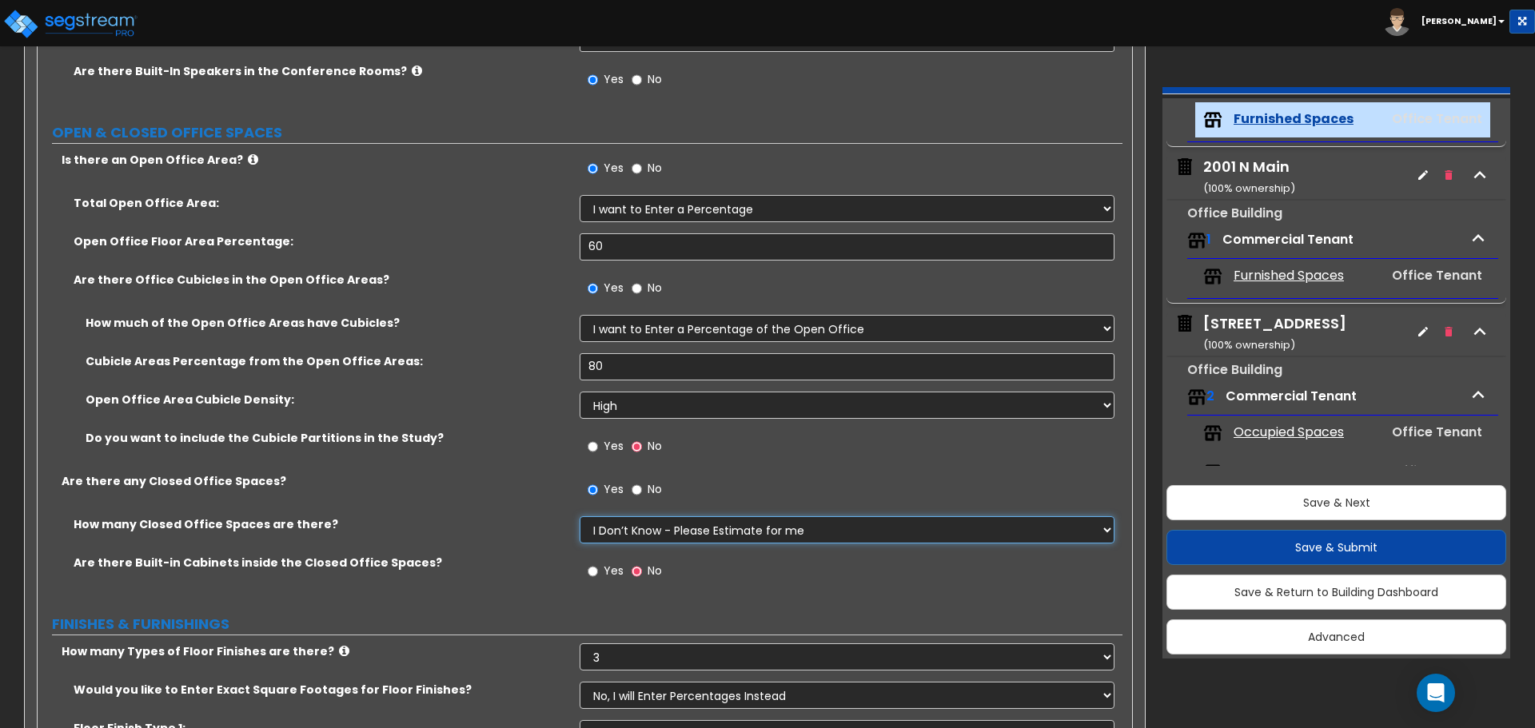
click at [687, 536] on select "I Don’t Know - Please Estimate for me I want to Enter the Number of Closed Offi…" at bounding box center [847, 529] width 534 height 27
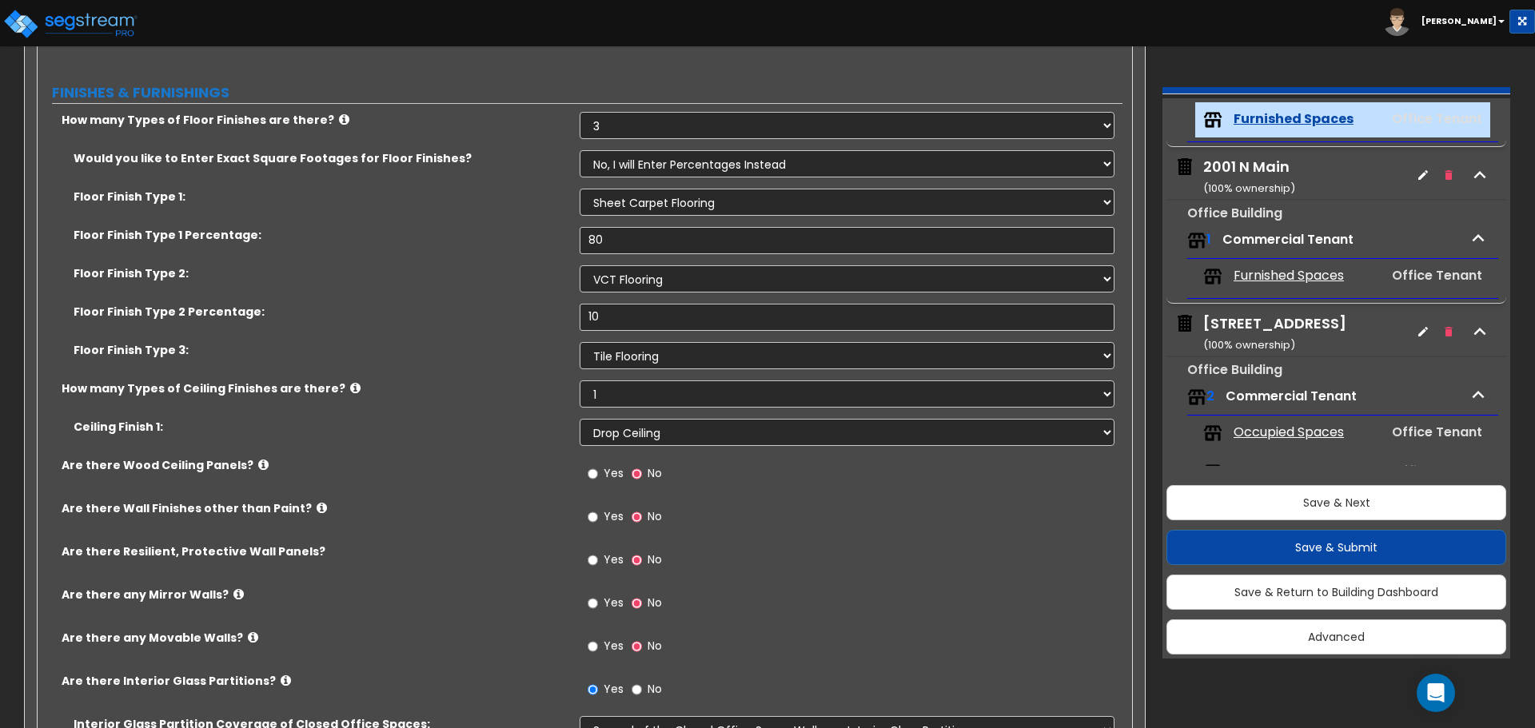
scroll to position [1199, 0]
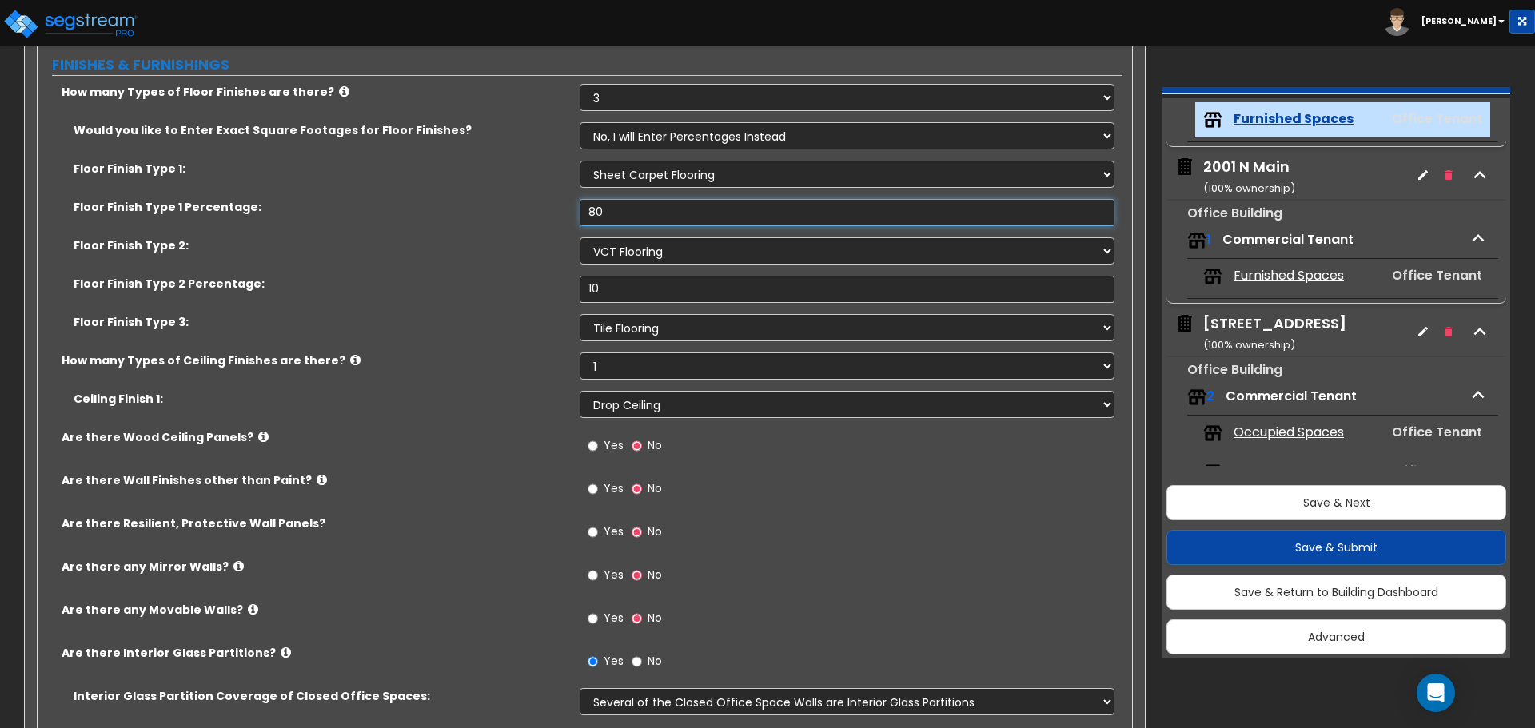
drag, startPoint x: 610, startPoint y: 218, endPoint x: 561, endPoint y: 213, distance: 49.1
click at [561, 213] on div "Floor Finish Type 1 Percentage: 80" at bounding box center [580, 218] width 1085 height 38
click at [561, 213] on label "Floor Finish Type 1 Percentage:" at bounding box center [321, 207] width 494 height 16
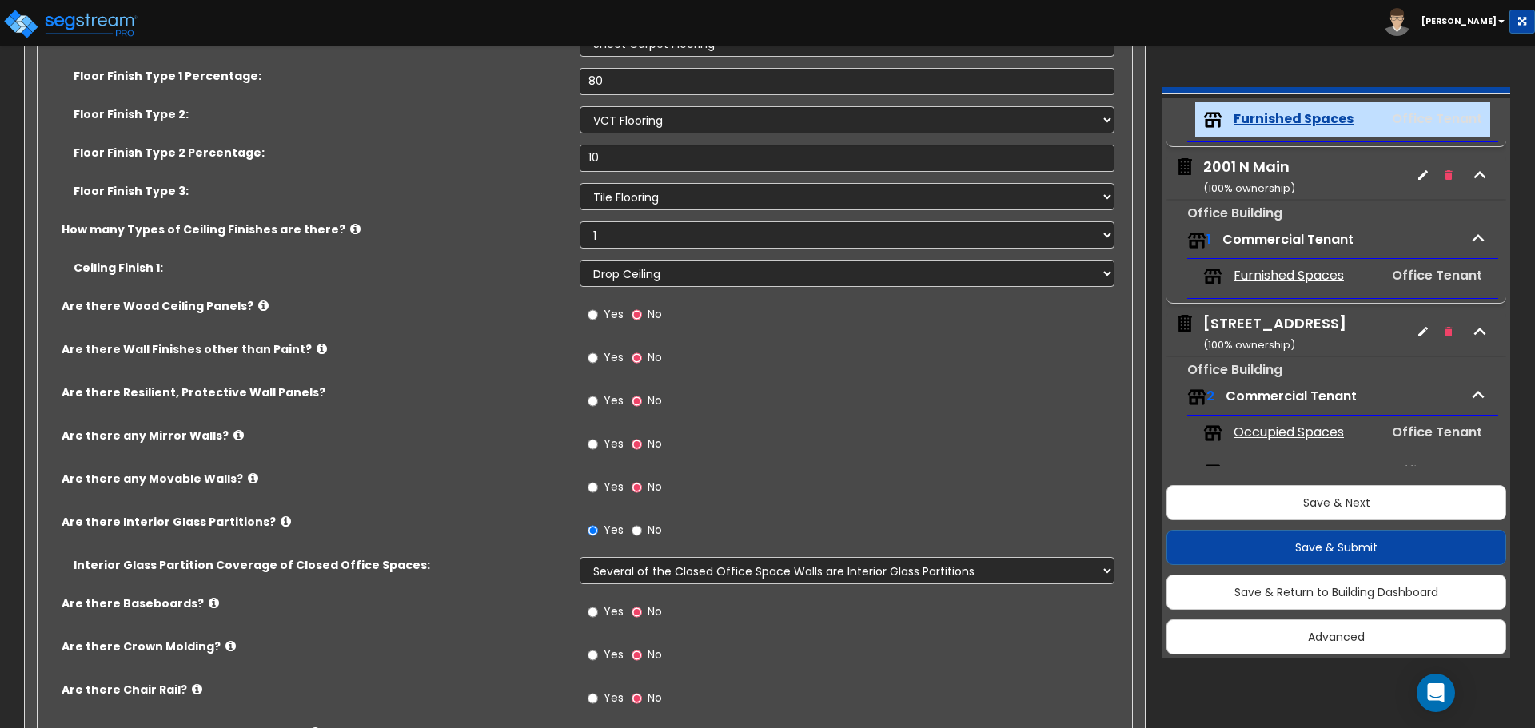
scroll to position [1359, 0]
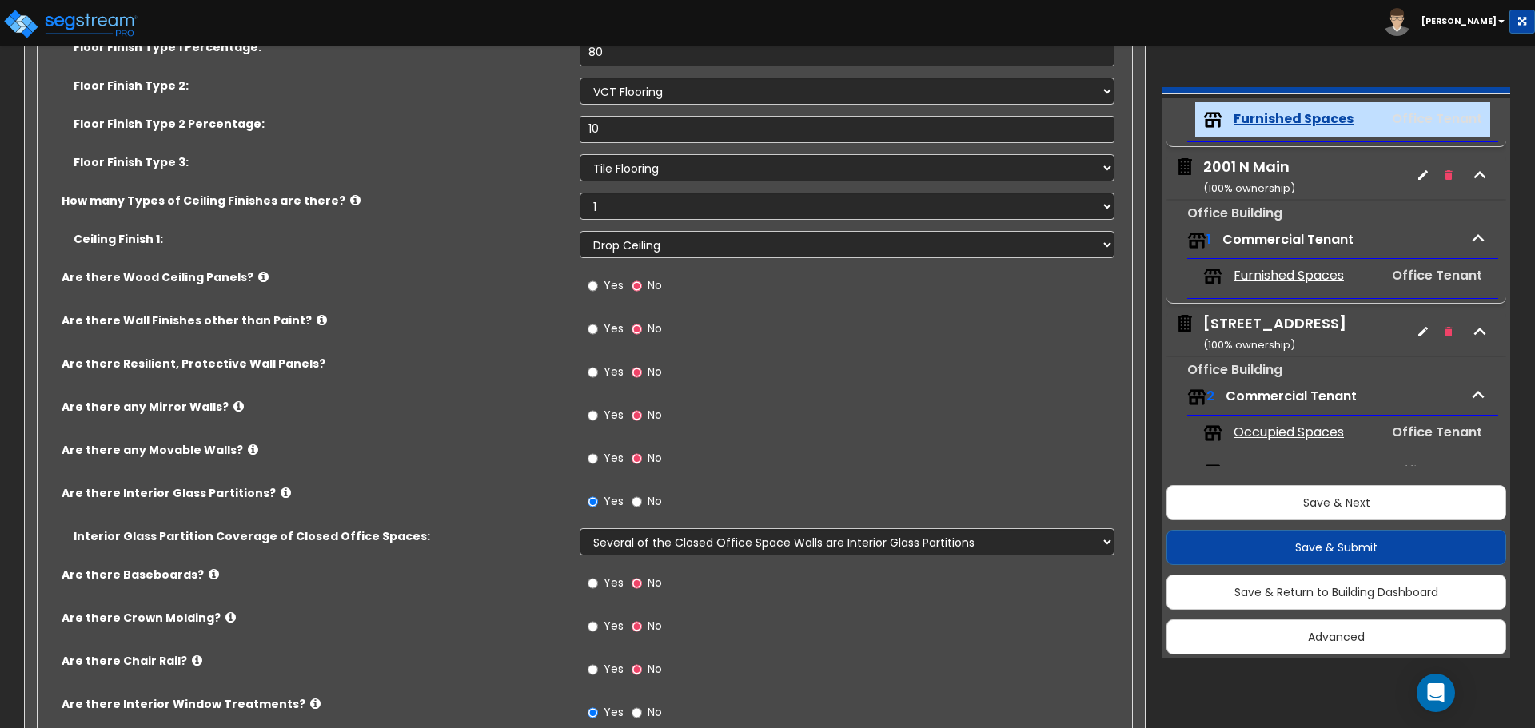
click at [563, 261] on div "Ceiling Finish 1: Please Choose One Drop Ceiling Open Ceiling Drywall Ceiling" at bounding box center [580, 250] width 1085 height 38
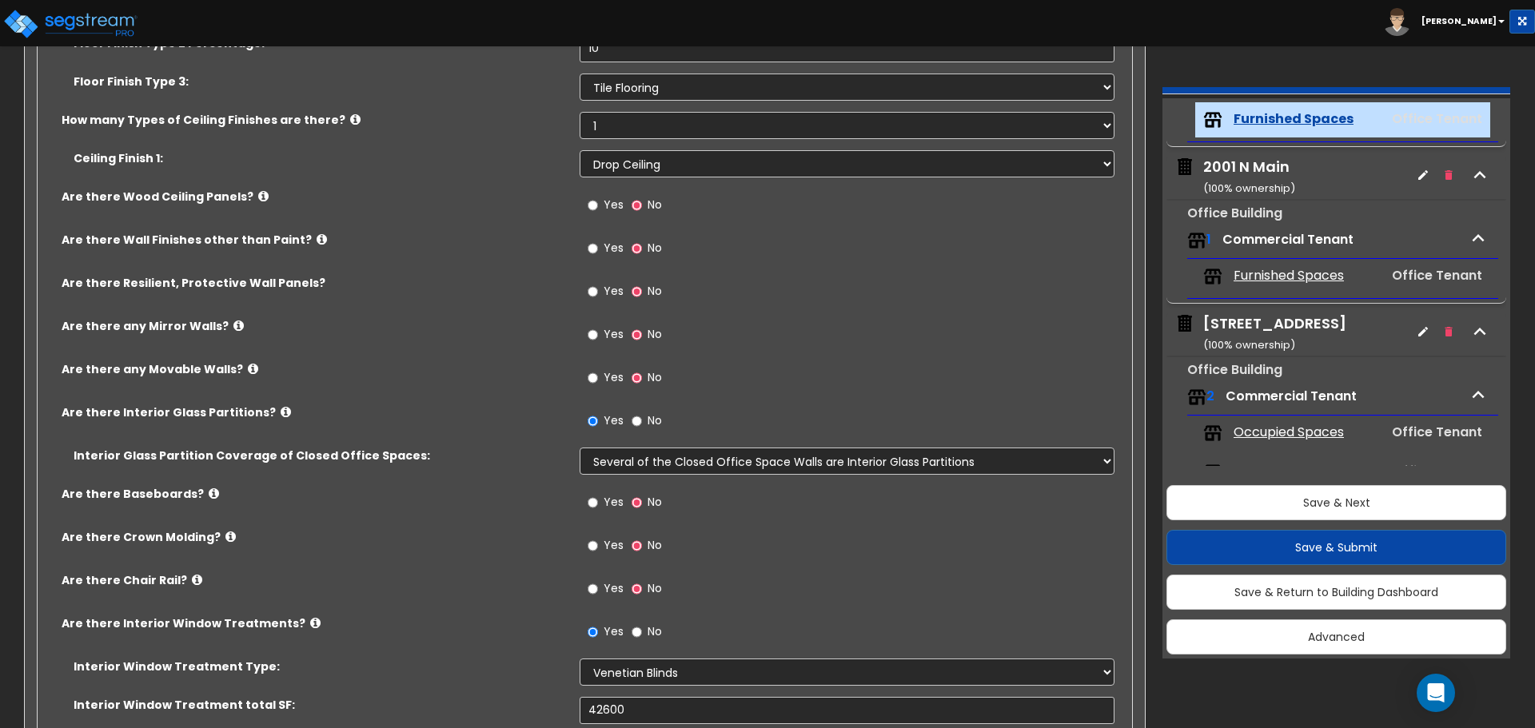
scroll to position [1439, 0]
click at [596, 209] on input "Yes" at bounding box center [593, 206] width 10 height 18
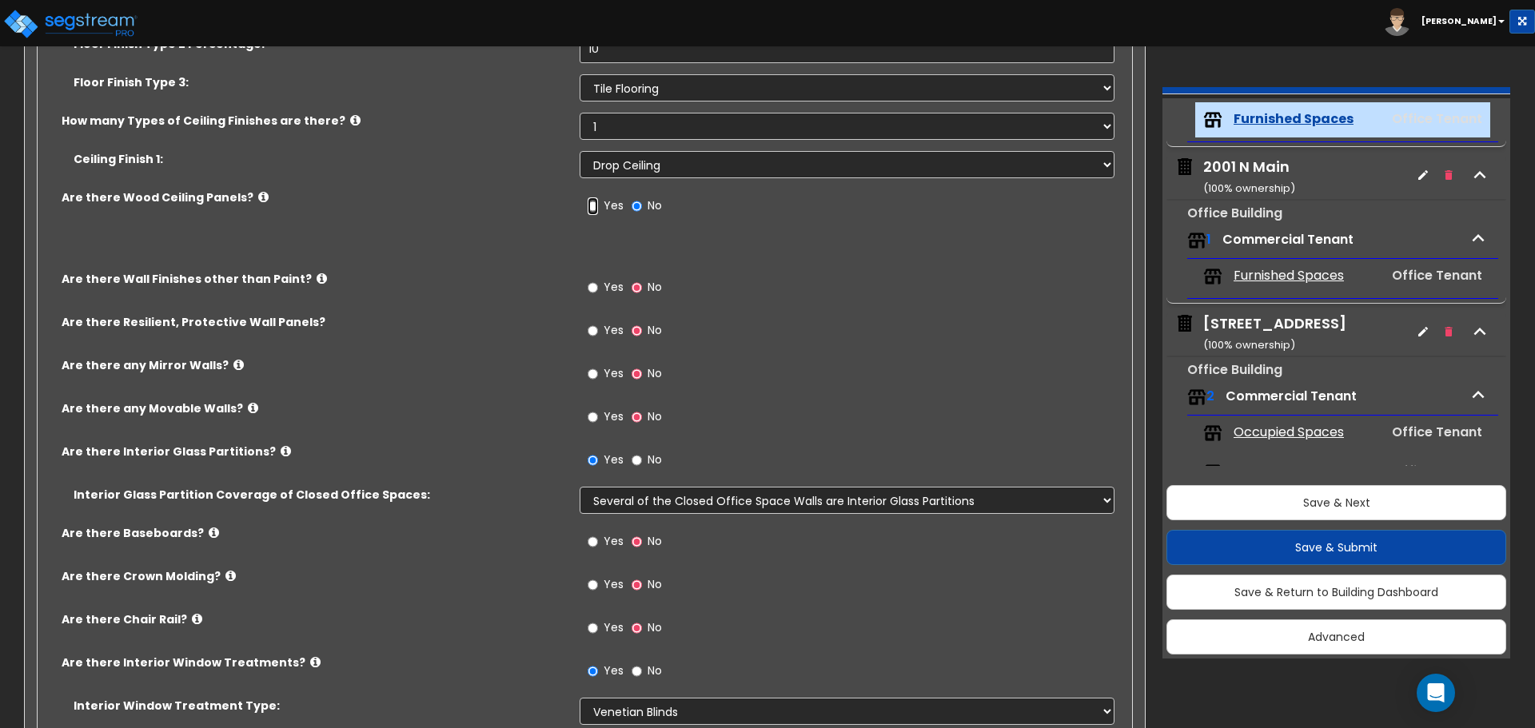
radio input "true"
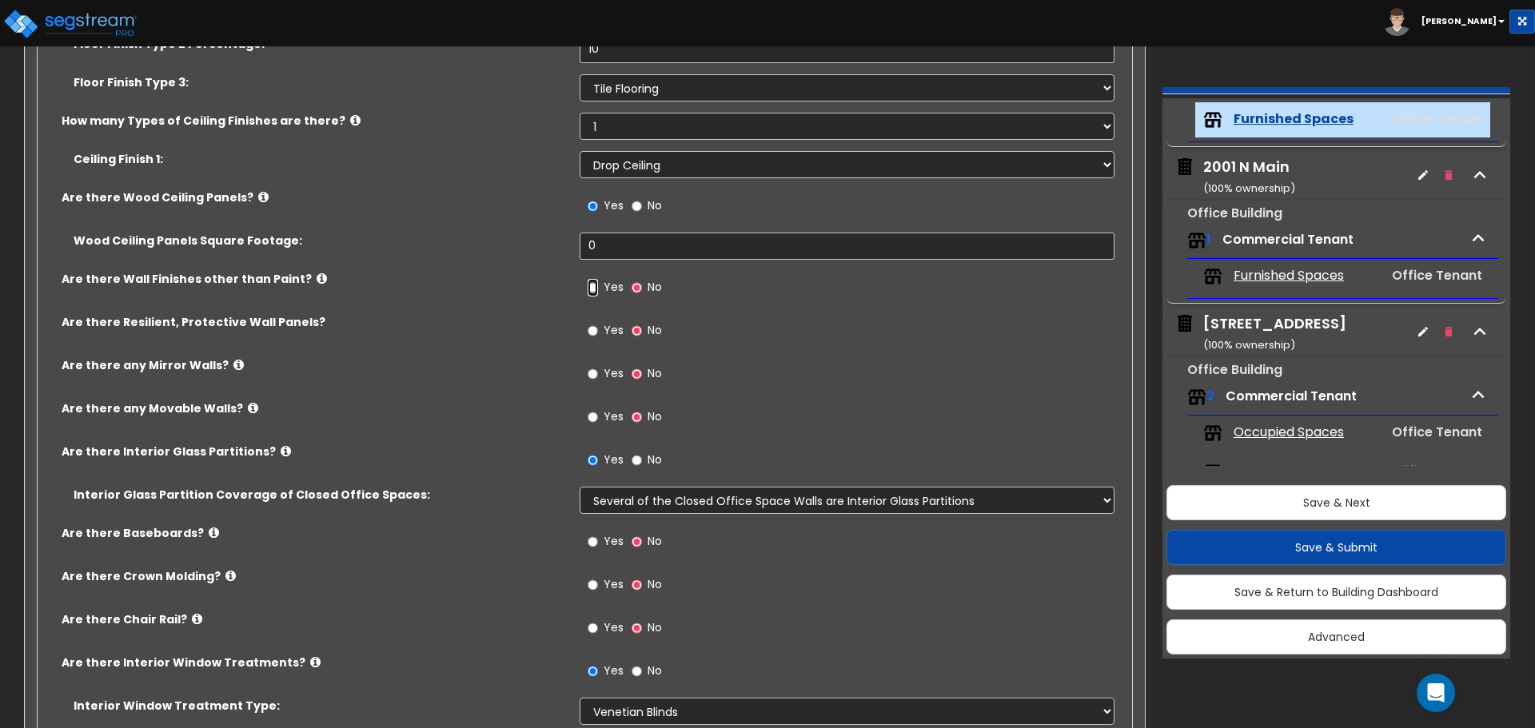
click at [596, 289] on input "Yes" at bounding box center [593, 288] width 10 height 18
radio input "true"
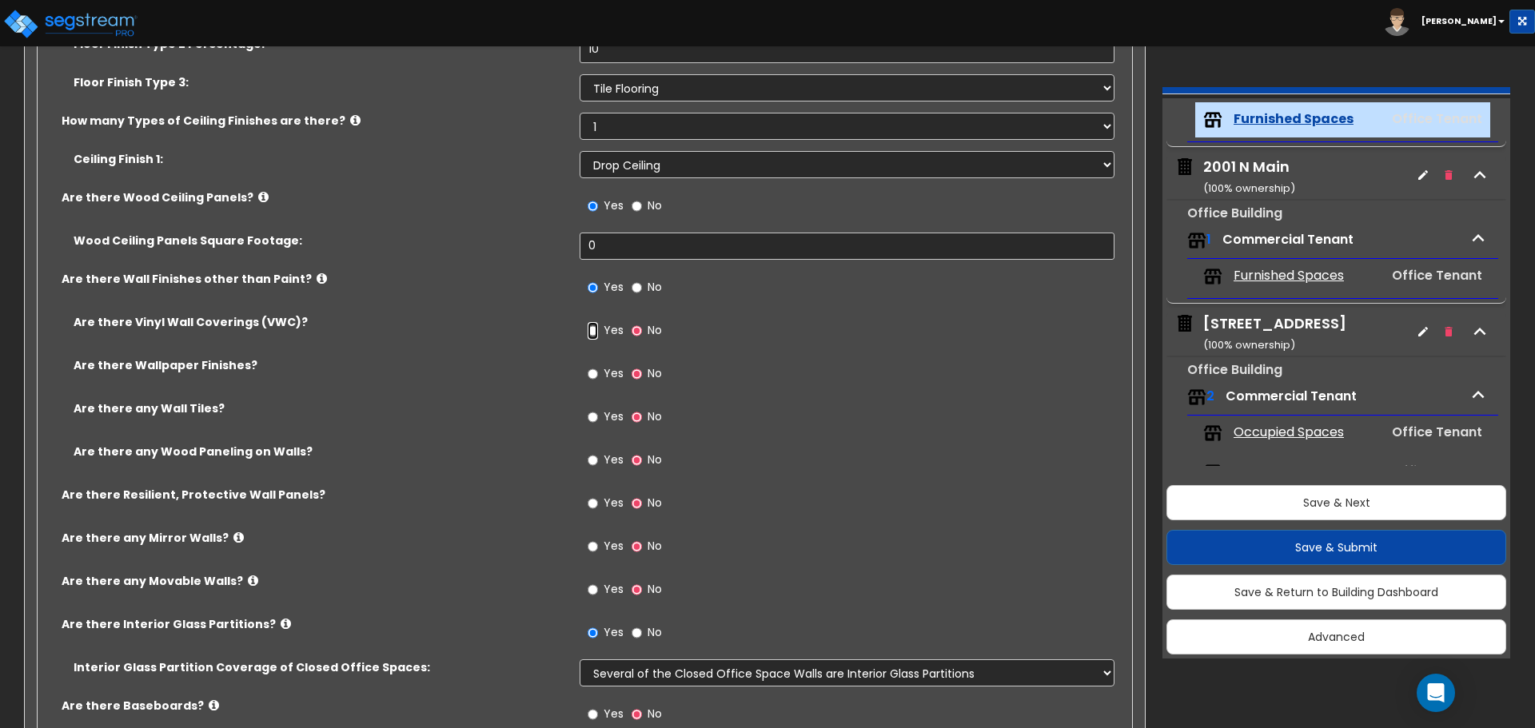
click at [592, 334] on input "Yes" at bounding box center [593, 331] width 10 height 18
radio input "true"
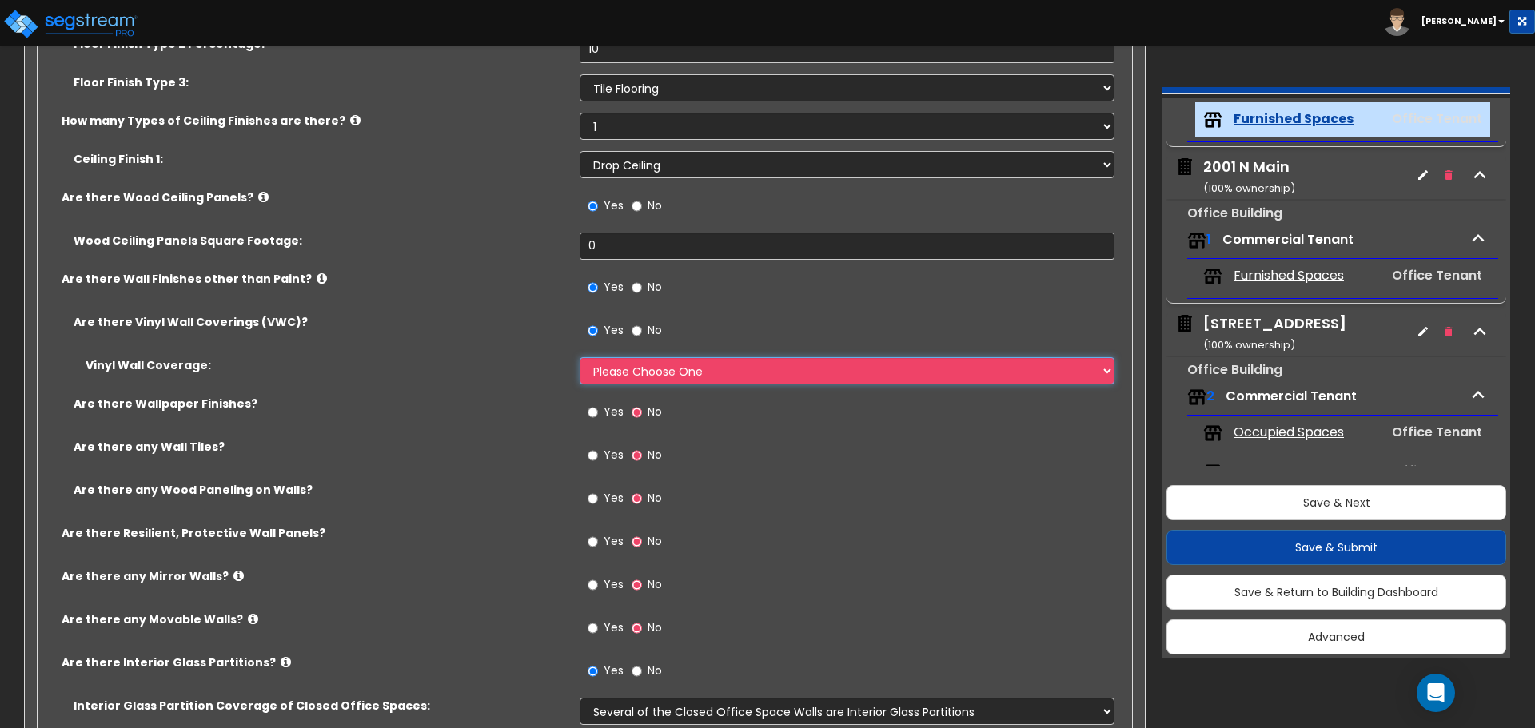
click at [693, 370] on select "Please Choose One Only a Small Portion of Walls are Covered Several Walls are C…" at bounding box center [847, 370] width 534 height 27
select select "5"
click at [580, 357] on select "Please Choose One Only a Small Portion of Walls are Covered Several Walls are C…" at bounding box center [847, 370] width 534 height 27
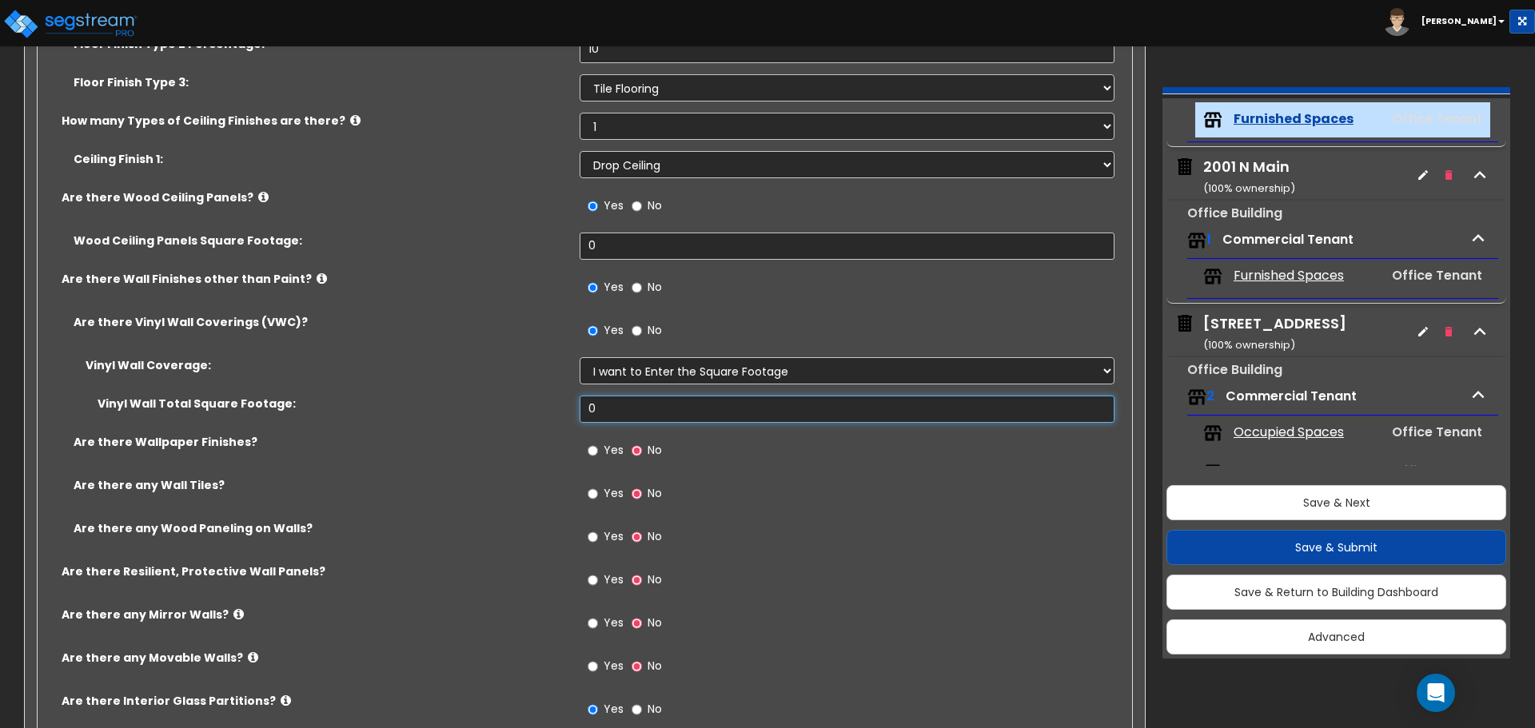
drag, startPoint x: 639, startPoint y: 410, endPoint x: 463, endPoint y: 401, distance: 176.1
click at [464, 402] on div "Vinyl Wall Total Square Footage: 0" at bounding box center [580, 415] width 1085 height 38
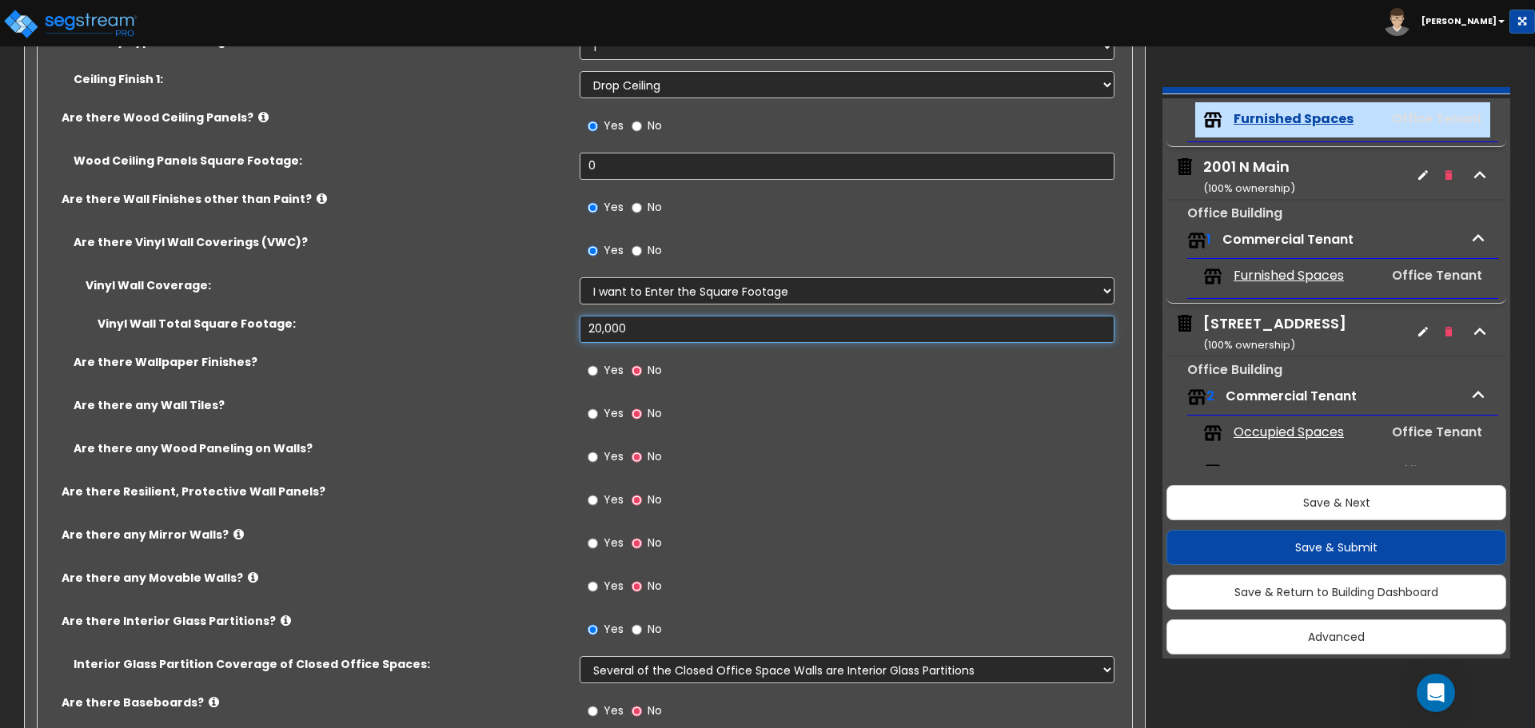
type input "20,000"
click at [594, 415] on input "Yes" at bounding box center [593, 414] width 10 height 18
radio input "true"
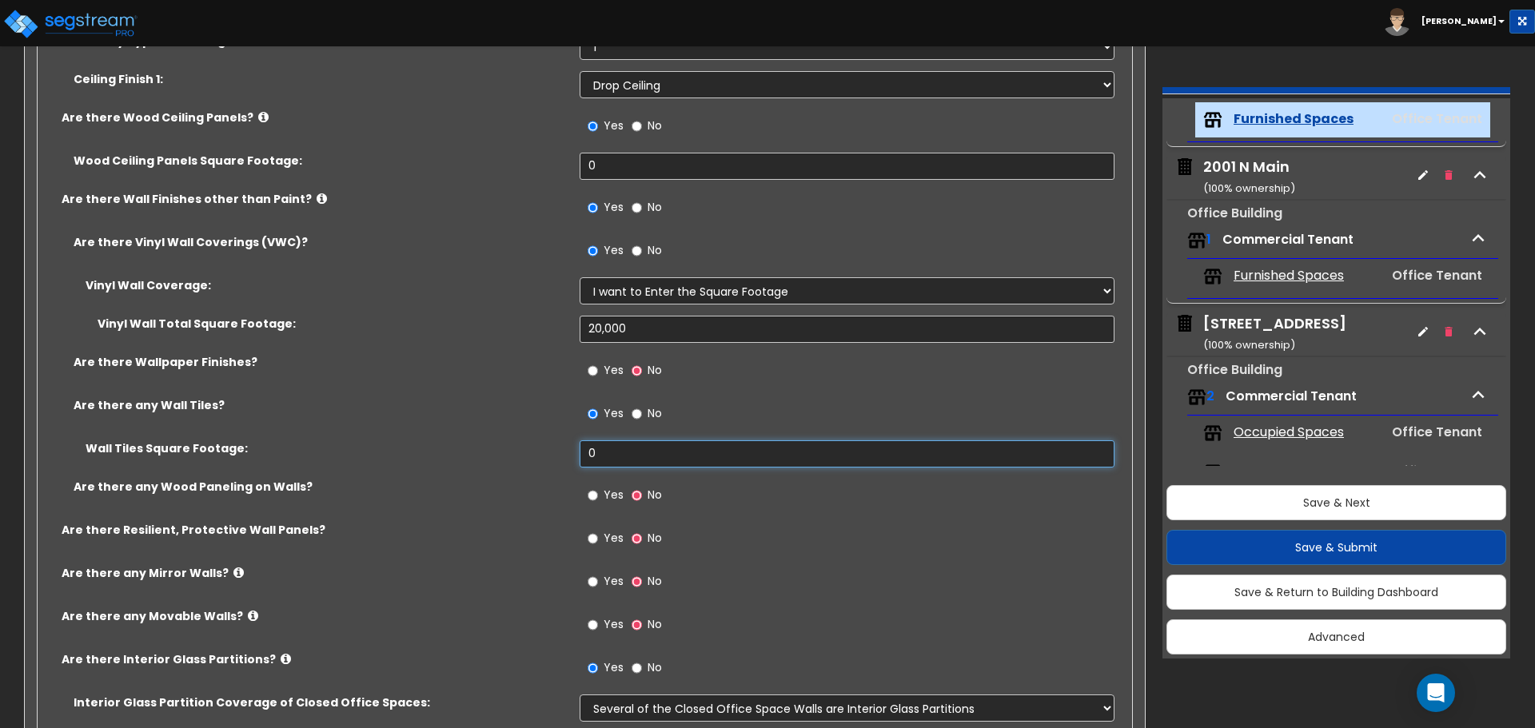
drag, startPoint x: 606, startPoint y: 458, endPoint x: 495, endPoint y: 452, distance: 111.3
click at [496, 452] on div "Wall Tiles Square Footage: 0" at bounding box center [580, 459] width 1085 height 38
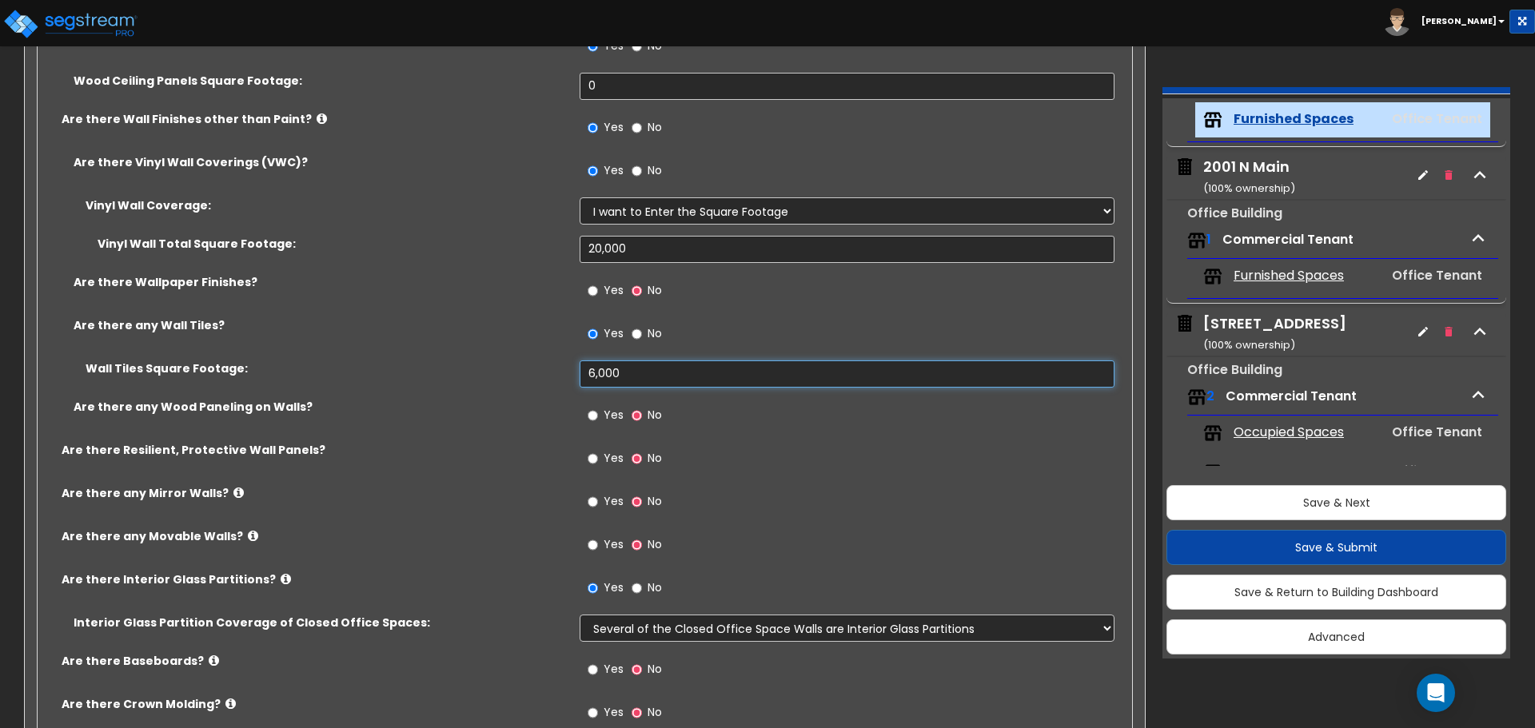
type input "6,000"
click at [594, 410] on input "Yes" at bounding box center [593, 416] width 10 height 18
radio input "true"
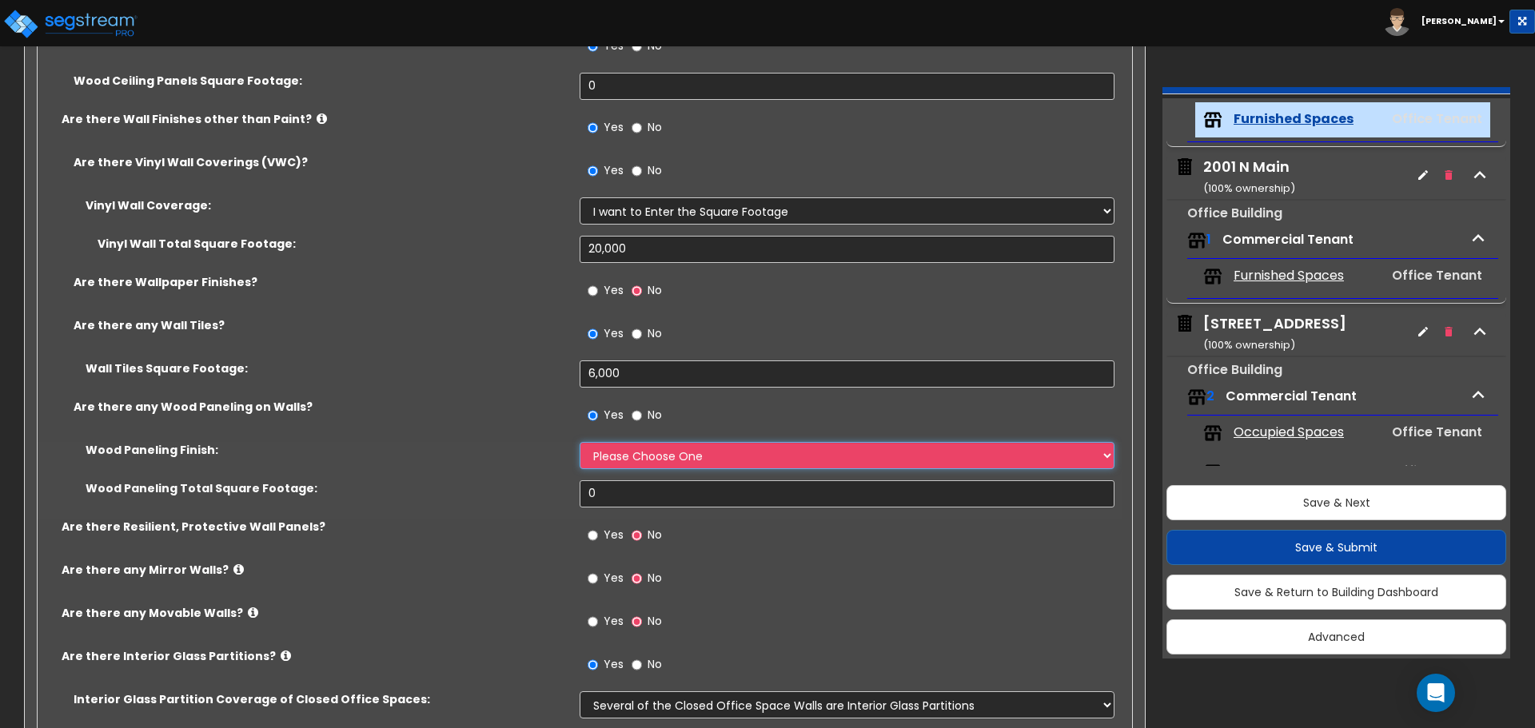
click at [624, 458] on select "Please Choose One Birch Mahogany Oak or Cherry Rosewood Teak I Don't Know, Plea…" at bounding box center [847, 455] width 534 height 27
select select "3"
click at [580, 442] on select "Please Choose One Birch Mahogany Oak or Cherry Rosewood Teak I Don't Know, Plea…" at bounding box center [847, 455] width 534 height 27
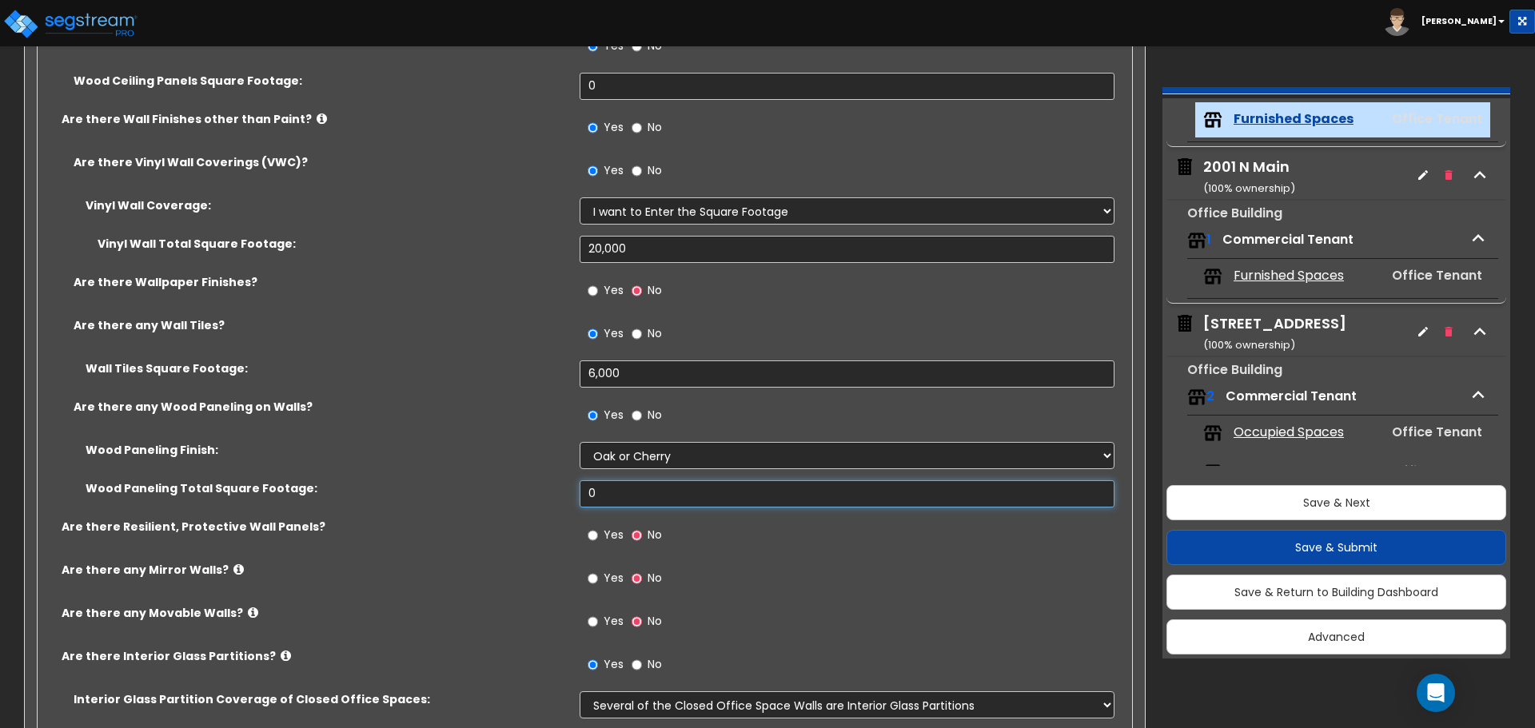
drag, startPoint x: 635, startPoint y: 496, endPoint x: 608, endPoint y: 492, distance: 27.5
click at [608, 492] on input "0" at bounding box center [847, 493] width 534 height 27
drag, startPoint x: 608, startPoint y: 492, endPoint x: 528, endPoint y: 485, distance: 79.5
click at [528, 485] on div "Wood Paneling Total Square Footage: 0" at bounding box center [580, 499] width 1085 height 38
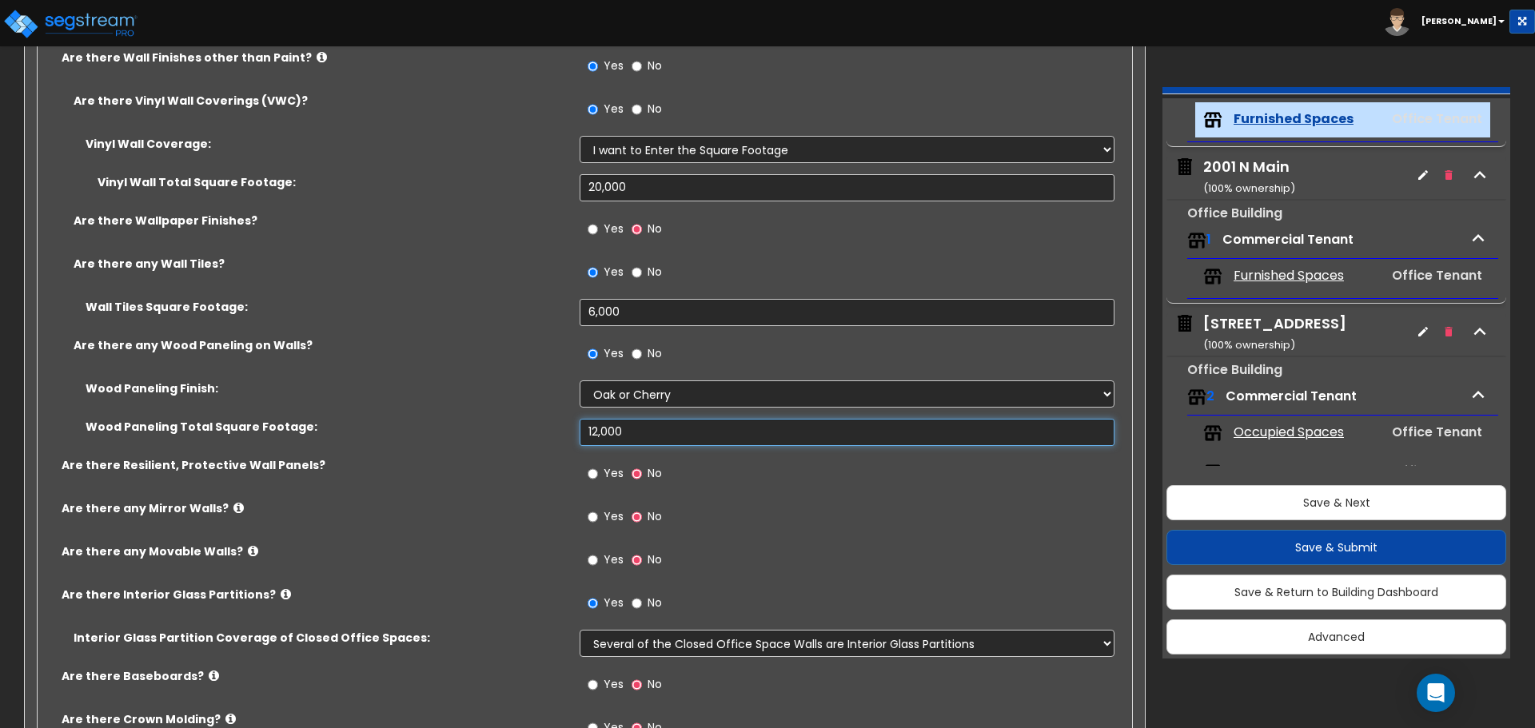
scroll to position [1679, 0]
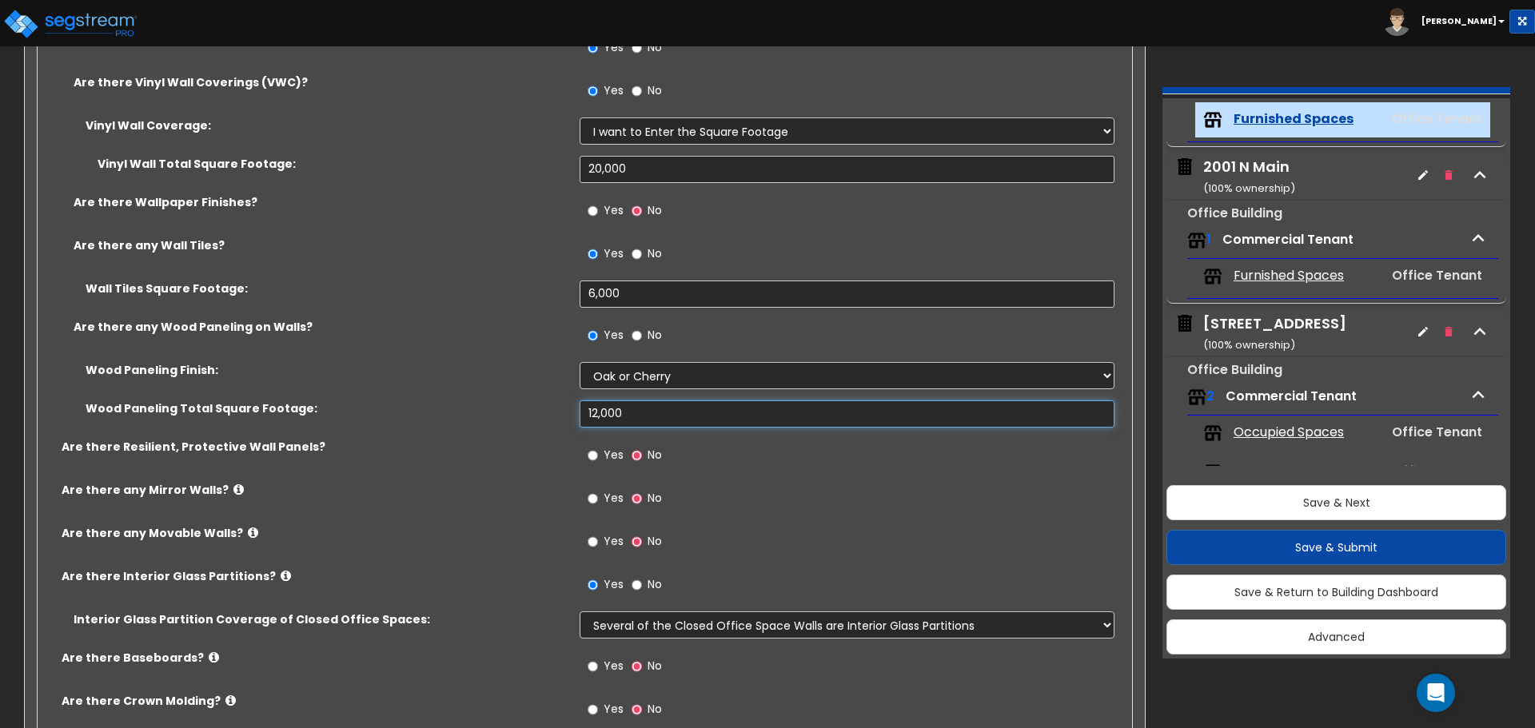
type input "12,000"
click at [526, 485] on label "Are there any Mirror Walls?" at bounding box center [315, 490] width 506 height 16
drag, startPoint x: 634, startPoint y: 293, endPoint x: 408, endPoint y: 292, distance: 226.2
click at [408, 292] on div "Wall Tiles Square Footage: 6,000" at bounding box center [580, 300] width 1085 height 38
click at [622, 291] on input "6,000" at bounding box center [847, 294] width 534 height 27
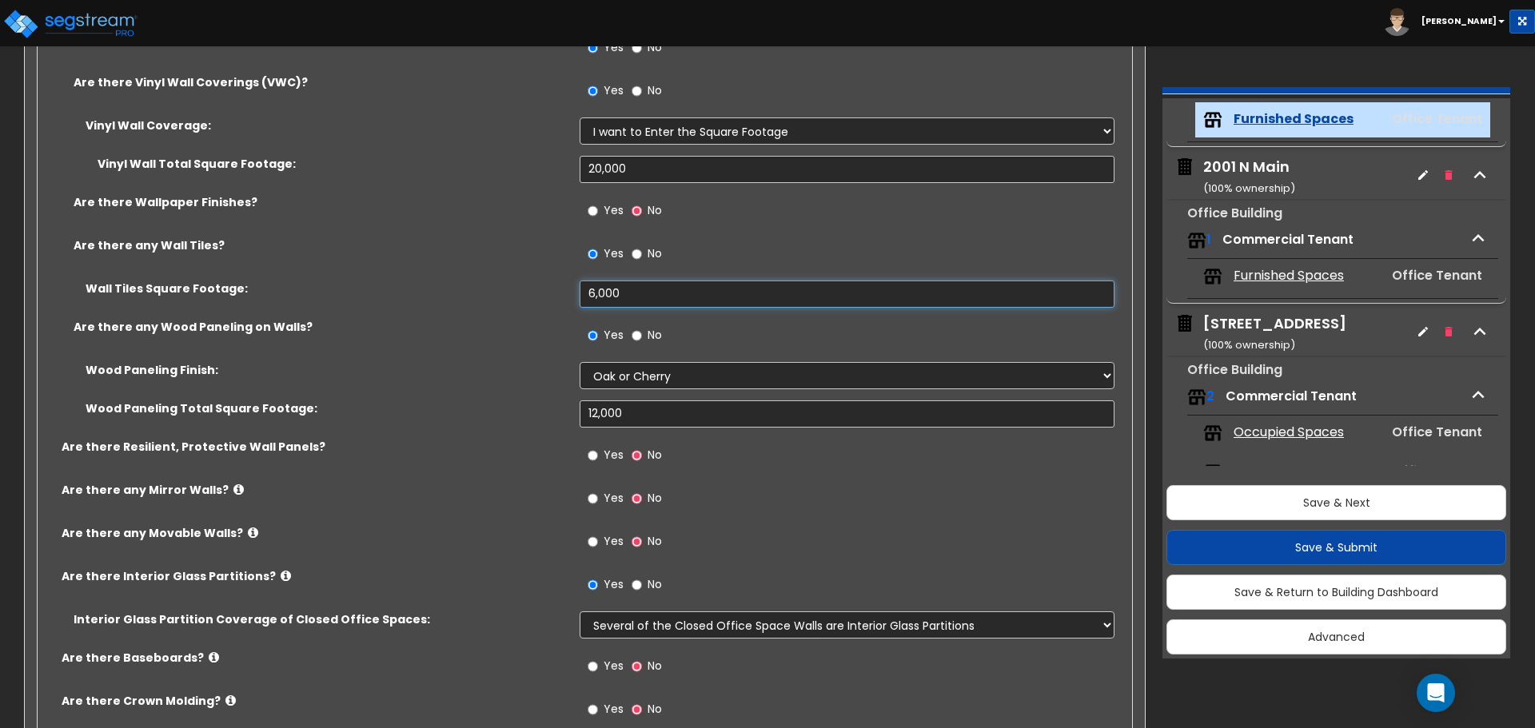
click at [623, 293] on input "6,000" at bounding box center [847, 294] width 534 height 27
click at [421, 287] on label "Wall Tiles Square Footage:" at bounding box center [327, 289] width 482 height 16
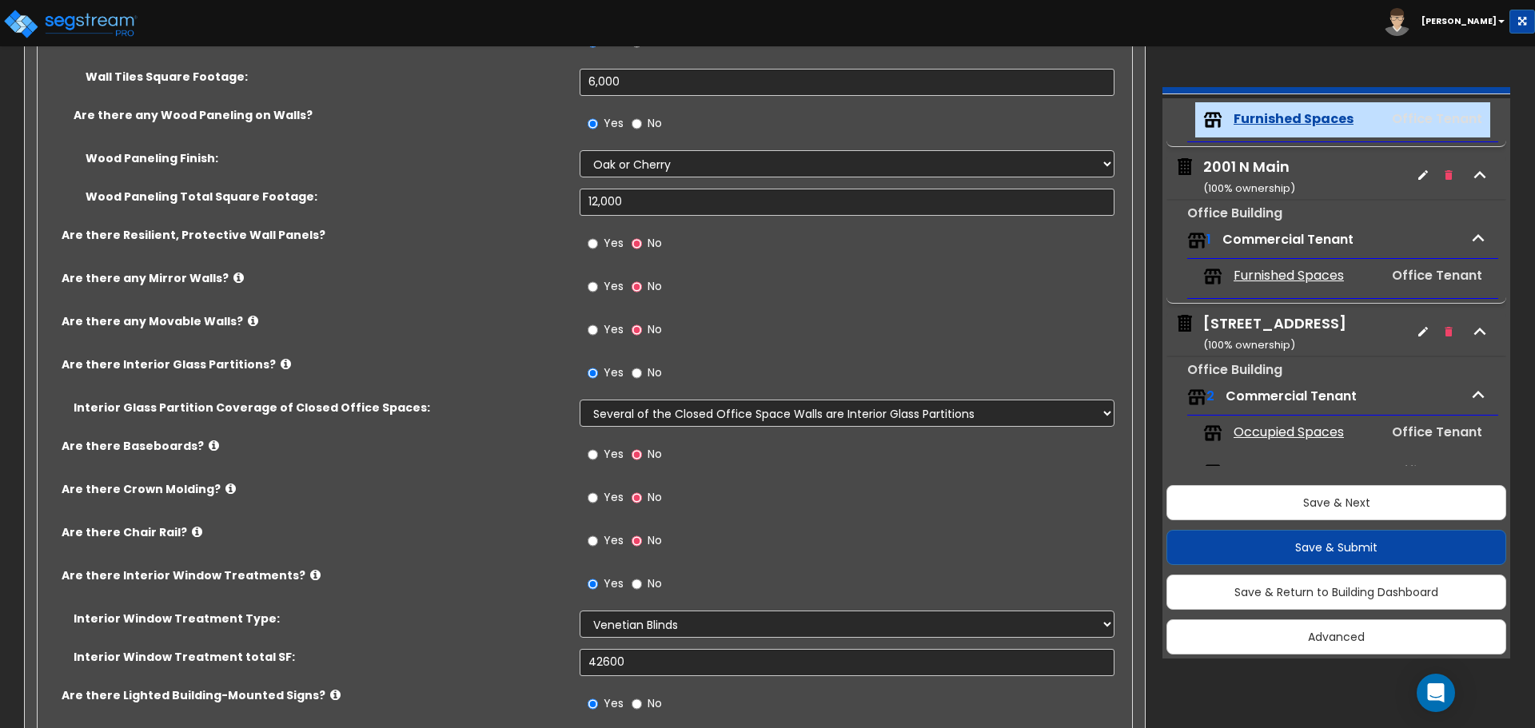
scroll to position [1919, 0]
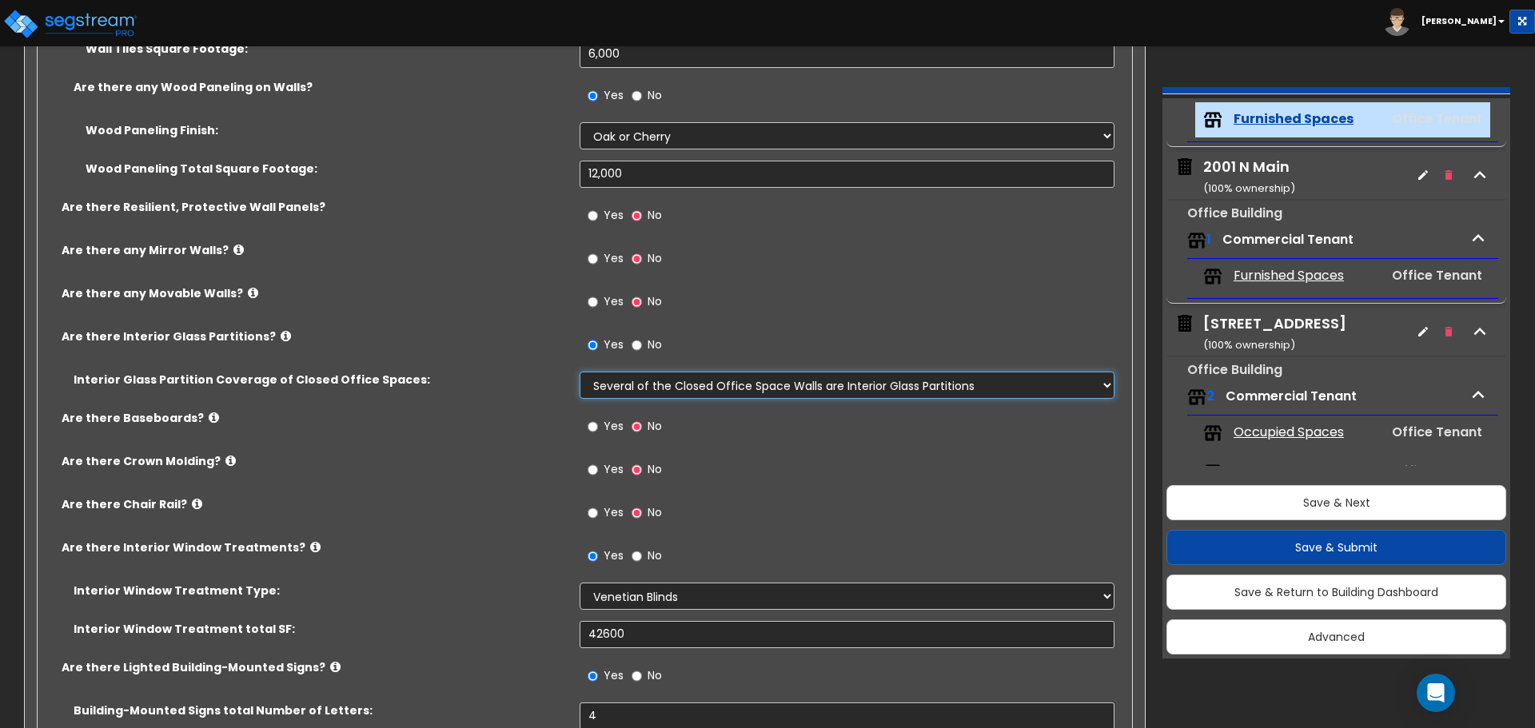
click at [695, 391] on select "Please Choose One Some of the Closed Office Space Walls are Interior Glass Part…" at bounding box center [847, 385] width 534 height 27
click at [770, 337] on div "Yes No" at bounding box center [851, 350] width 542 height 43
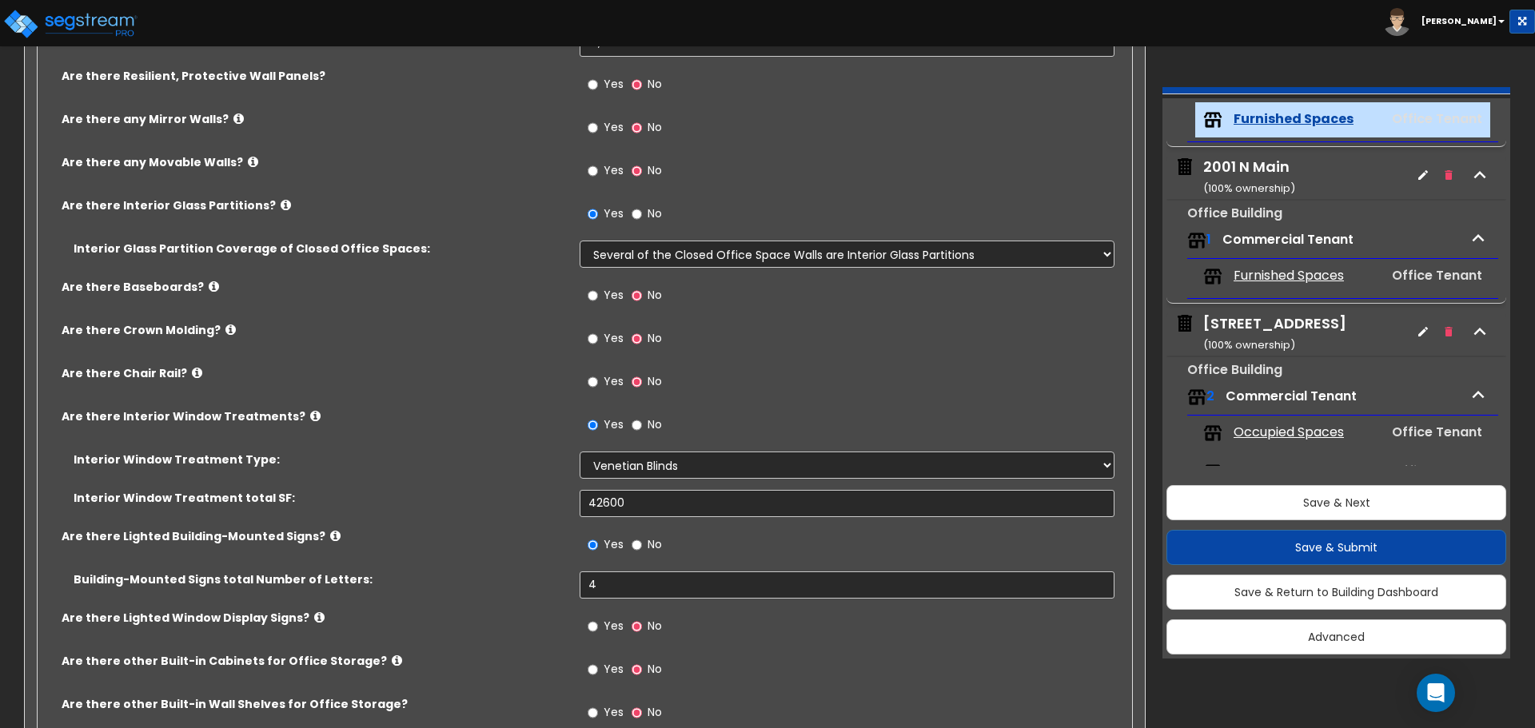
scroll to position [2078, 0]
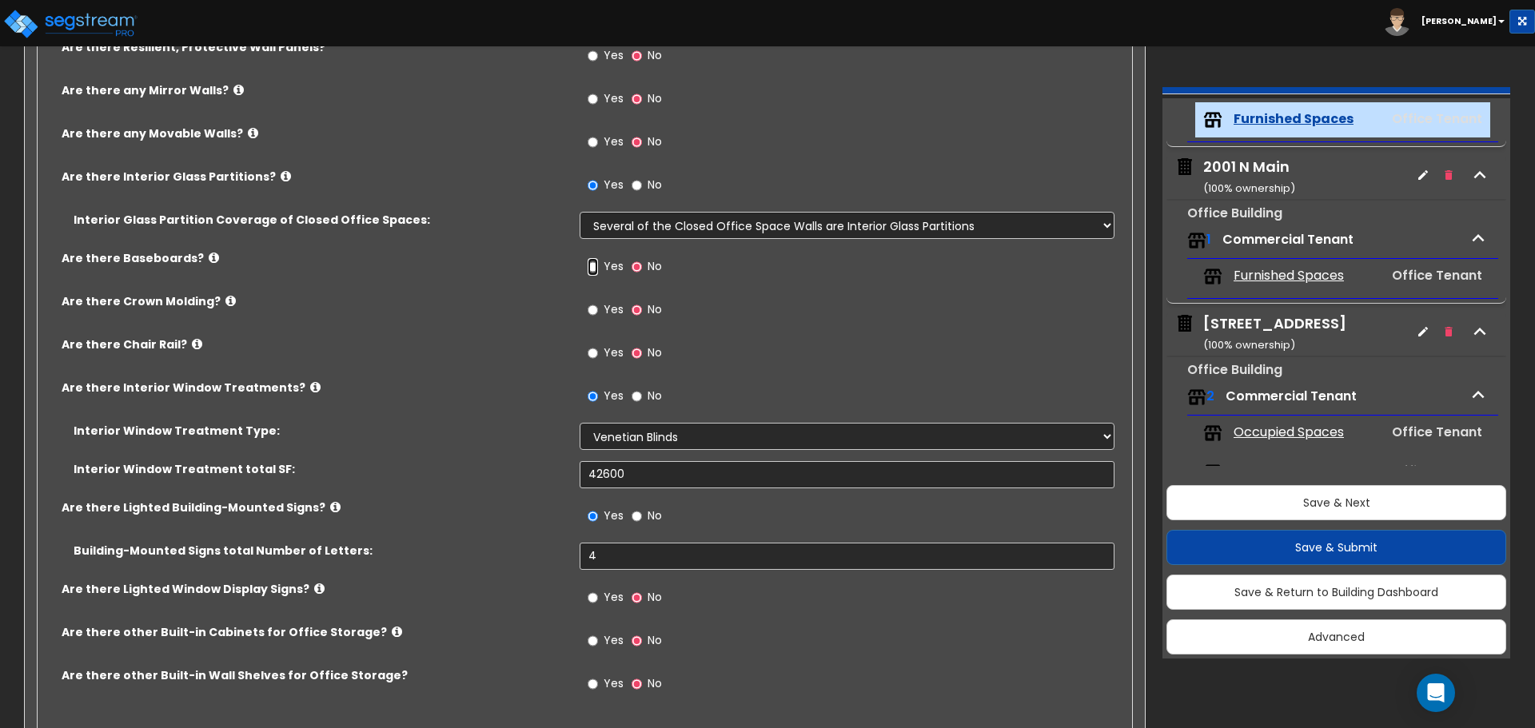
click at [595, 266] on input "Yes" at bounding box center [593, 267] width 10 height 18
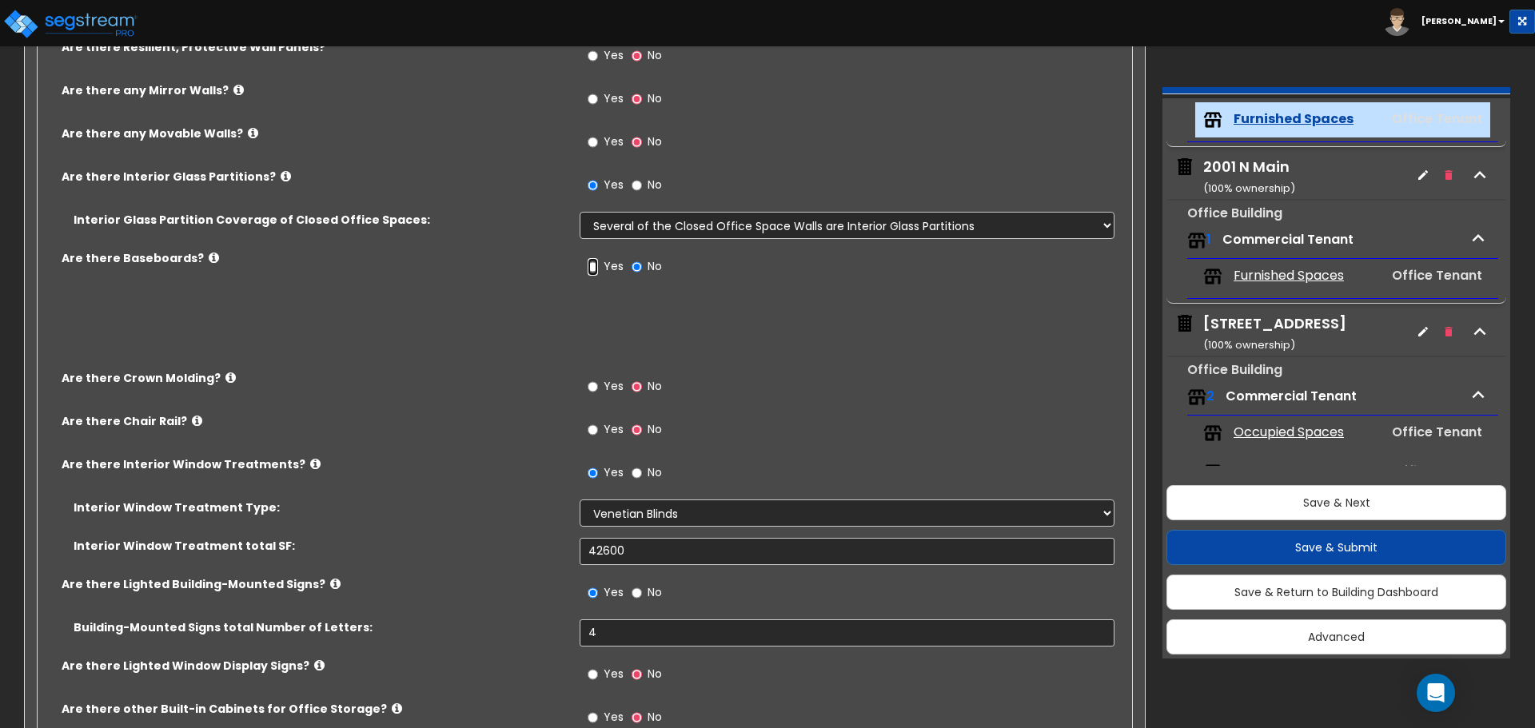
radio input "true"
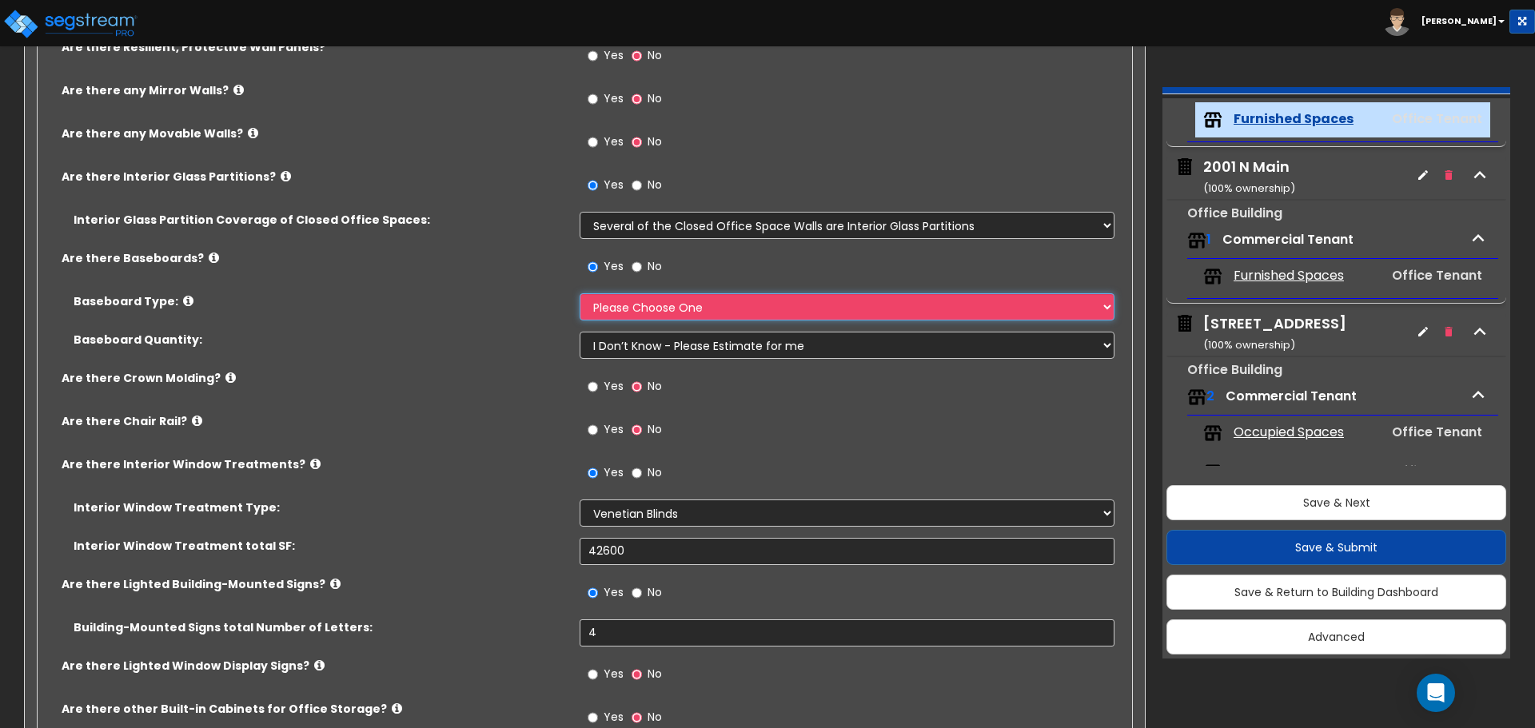
click at [739, 314] on select "Please Choose One Wood Vinyl Carpet Tile" at bounding box center [847, 306] width 534 height 27
select select "2"
click at [580, 293] on select "Please Choose One Wood Vinyl Carpet Tile" at bounding box center [847, 306] width 534 height 27
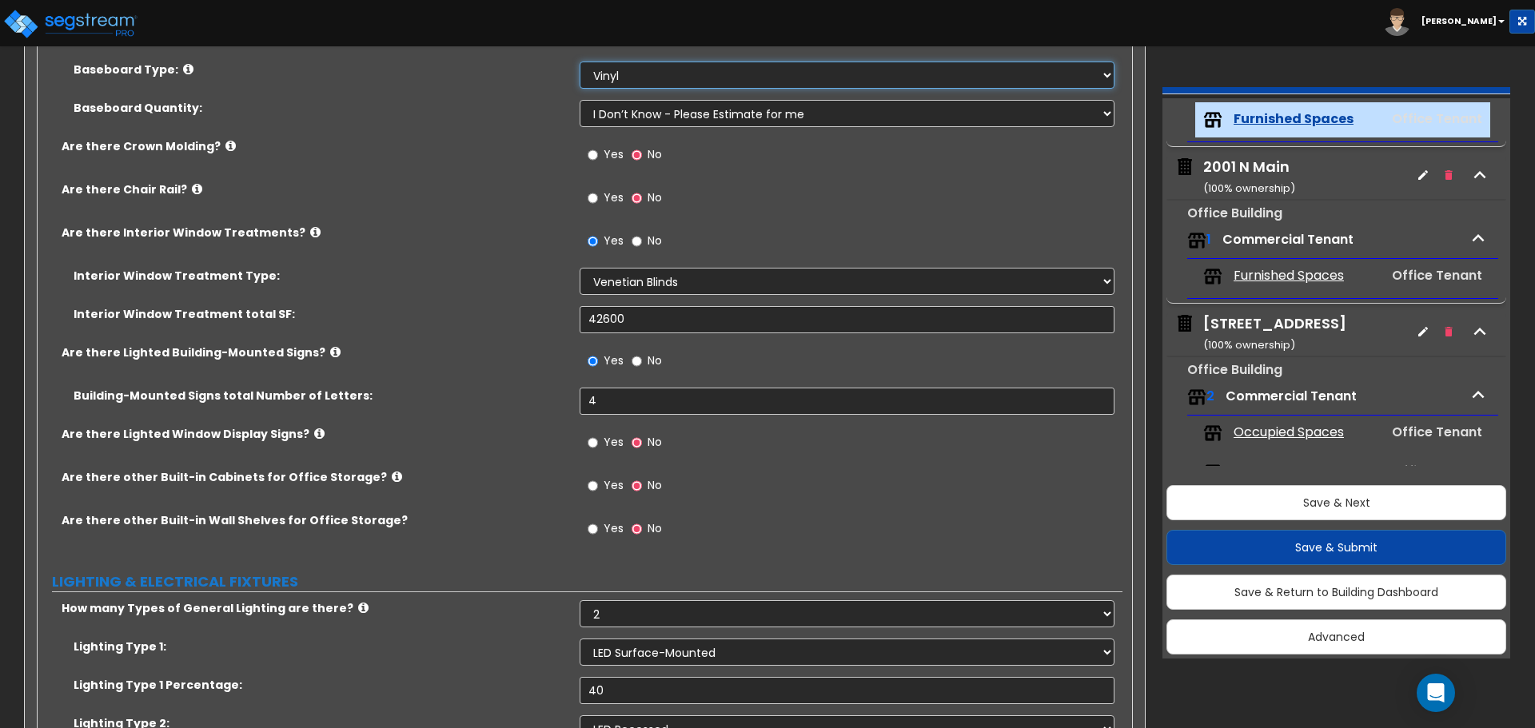
scroll to position [2318, 0]
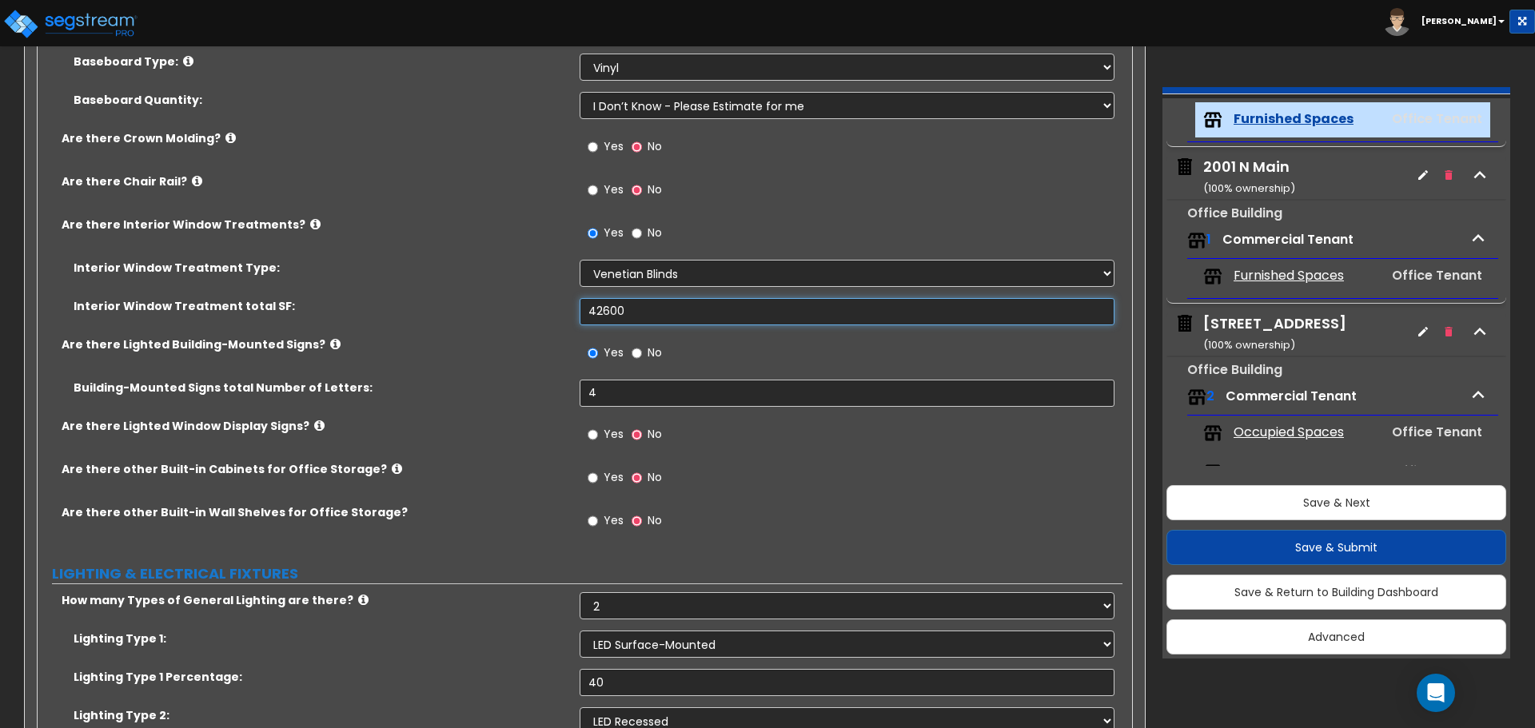
drag, startPoint x: 637, startPoint y: 313, endPoint x: 556, endPoint y: 312, distance: 80.7
click at [556, 312] on div "Interior Window Treatment total SF: 42600" at bounding box center [580, 317] width 1085 height 38
click at [666, 333] on div "Interior Window Treatment total SF: 42600" at bounding box center [580, 317] width 1085 height 38
drag, startPoint x: 659, startPoint y: 309, endPoint x: 501, endPoint y: 294, distance: 159.0
click at [508, 296] on div "Interior Window Treatment Type: Please Choose One Vertical Blinds Window Shades…" at bounding box center [580, 298] width 1061 height 77
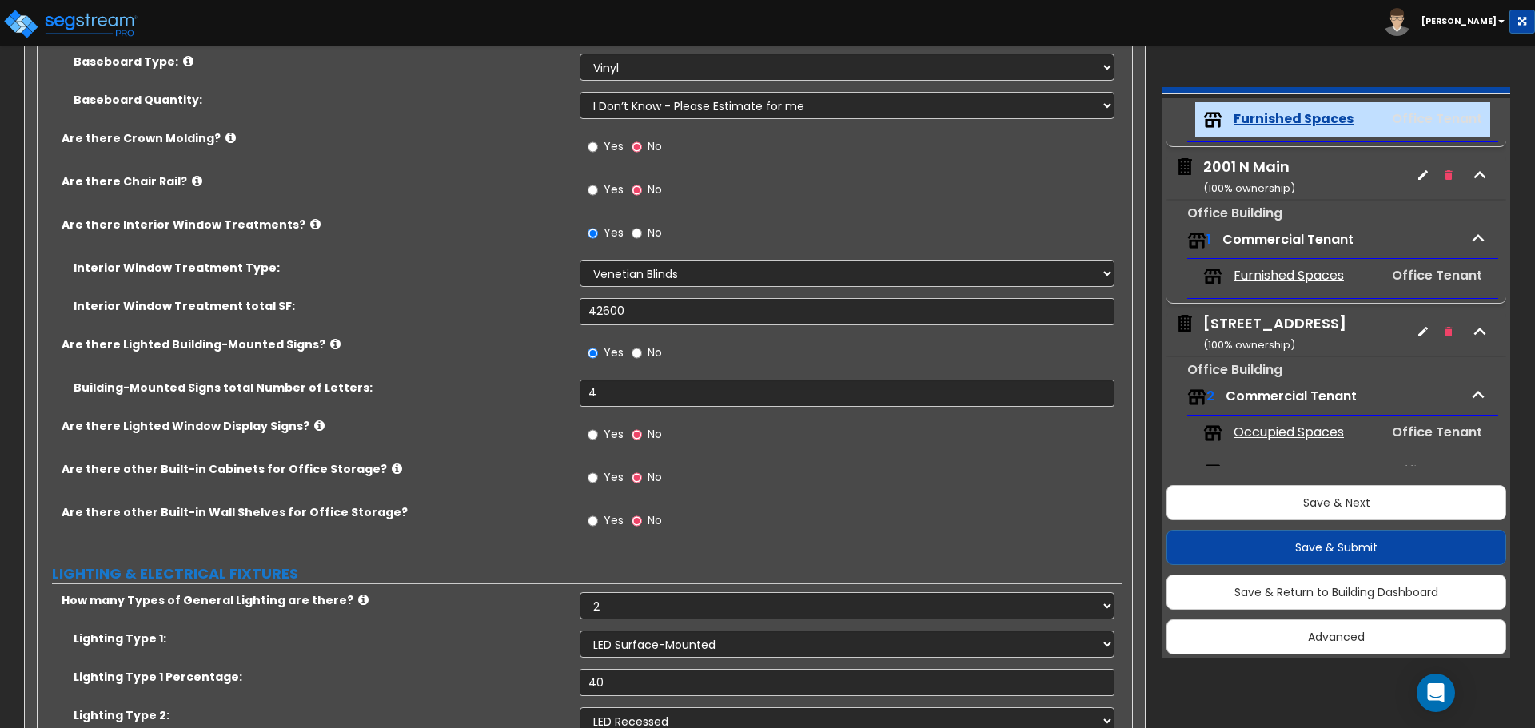
click at [545, 334] on div "Interior Window Treatment total SF: 42600" at bounding box center [580, 317] width 1085 height 38
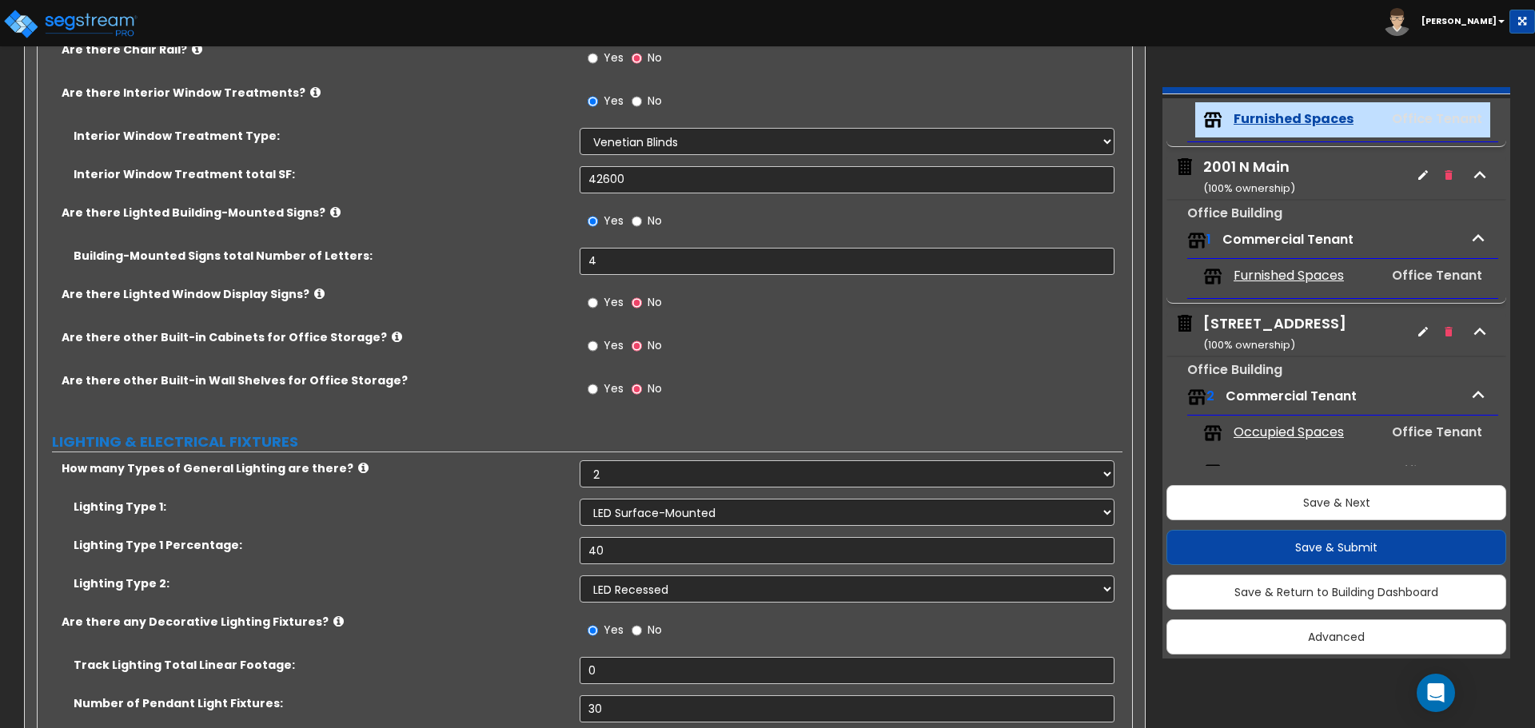
scroll to position [2478, 0]
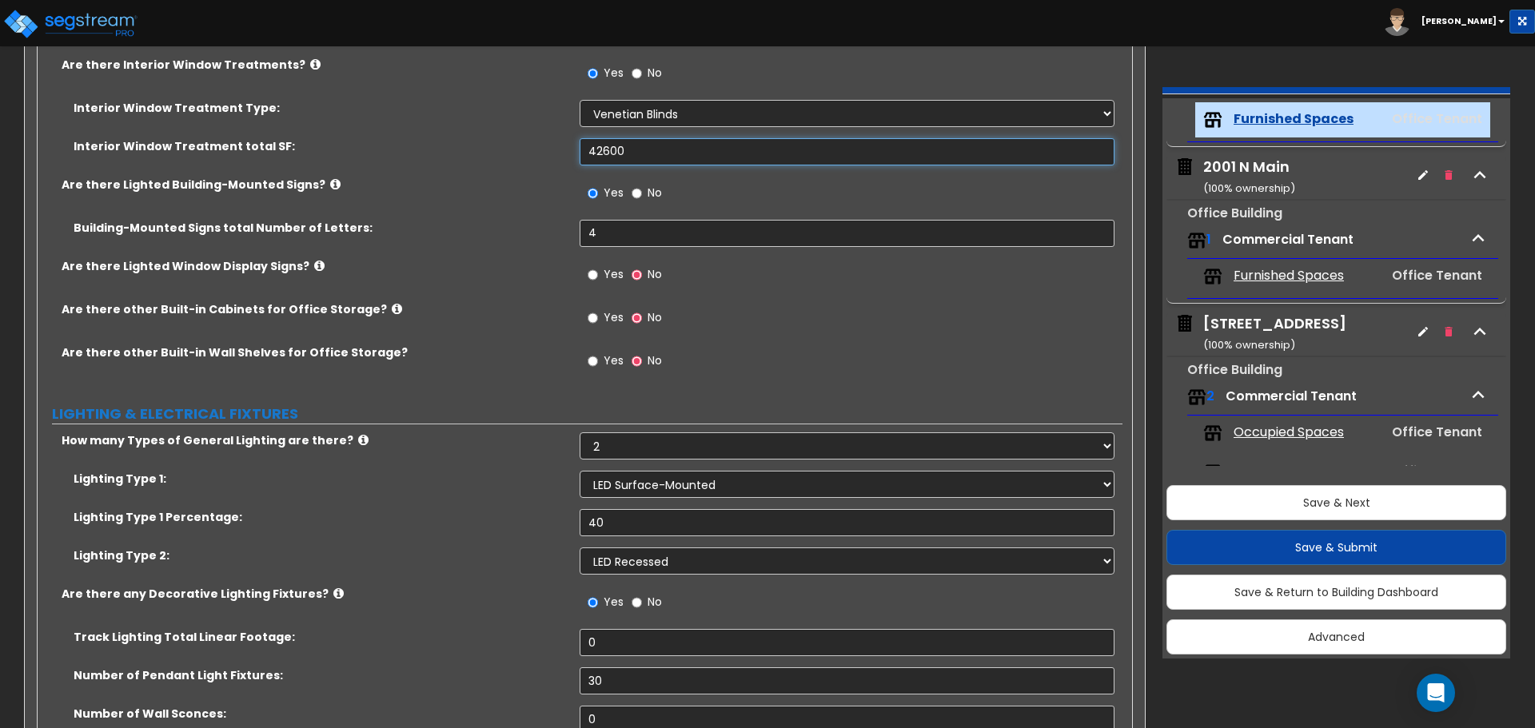
drag, startPoint x: 638, startPoint y: 148, endPoint x: 571, endPoint y: 156, distance: 67.6
click at [571, 156] on div "Interior Window Treatment total SF: 42600" at bounding box center [580, 157] width 1085 height 38
click at [527, 246] on div "Building-Mounted Signs total Number of Letters: 4" at bounding box center [580, 239] width 1085 height 38
click at [527, 245] on div "Building-Mounted Signs total Number of Letters: 4" at bounding box center [580, 239] width 1085 height 38
click at [603, 149] on input "42600" at bounding box center [847, 151] width 534 height 27
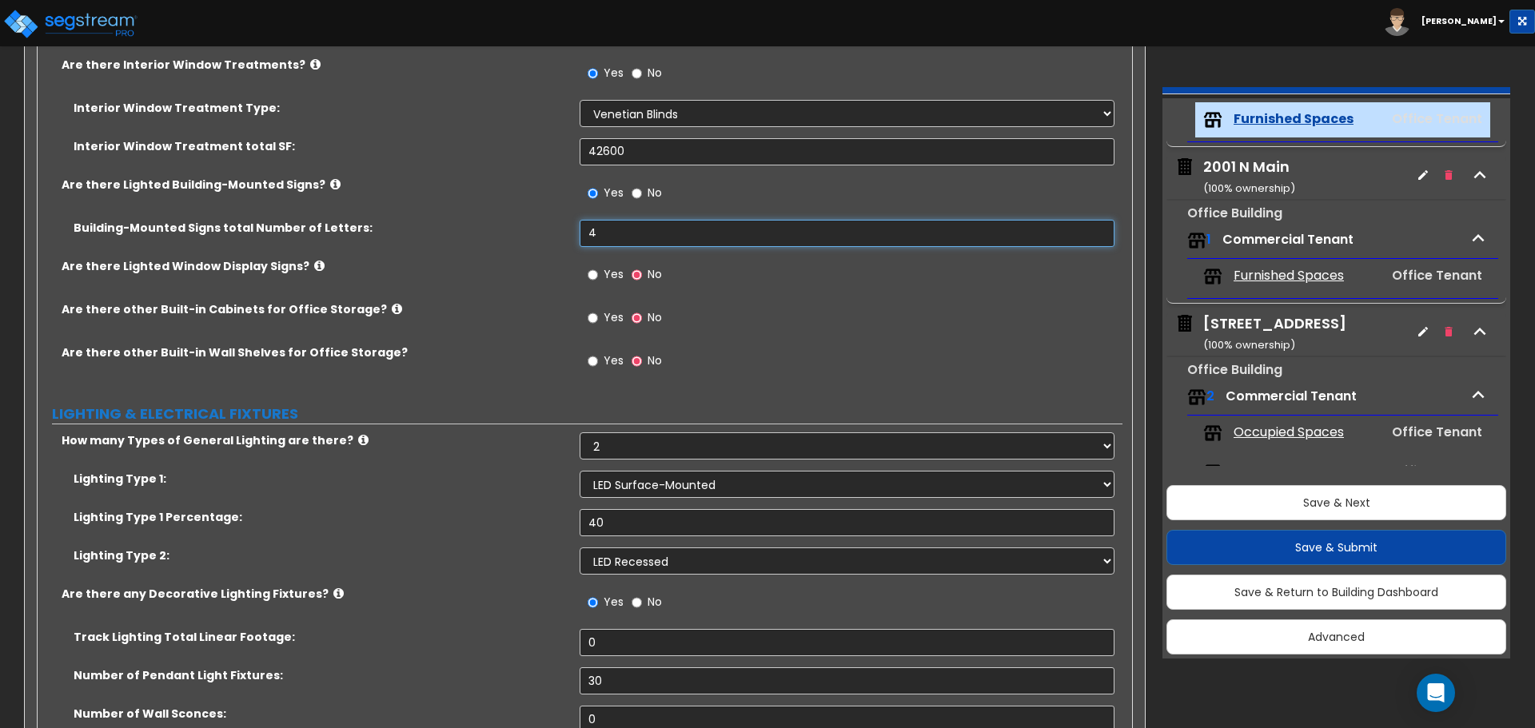
drag, startPoint x: 600, startPoint y: 229, endPoint x: 534, endPoint y: 227, distance: 65.6
click at [534, 227] on div "Building-Mounted Signs total Number of Letters: 4" at bounding box center [580, 239] width 1085 height 38
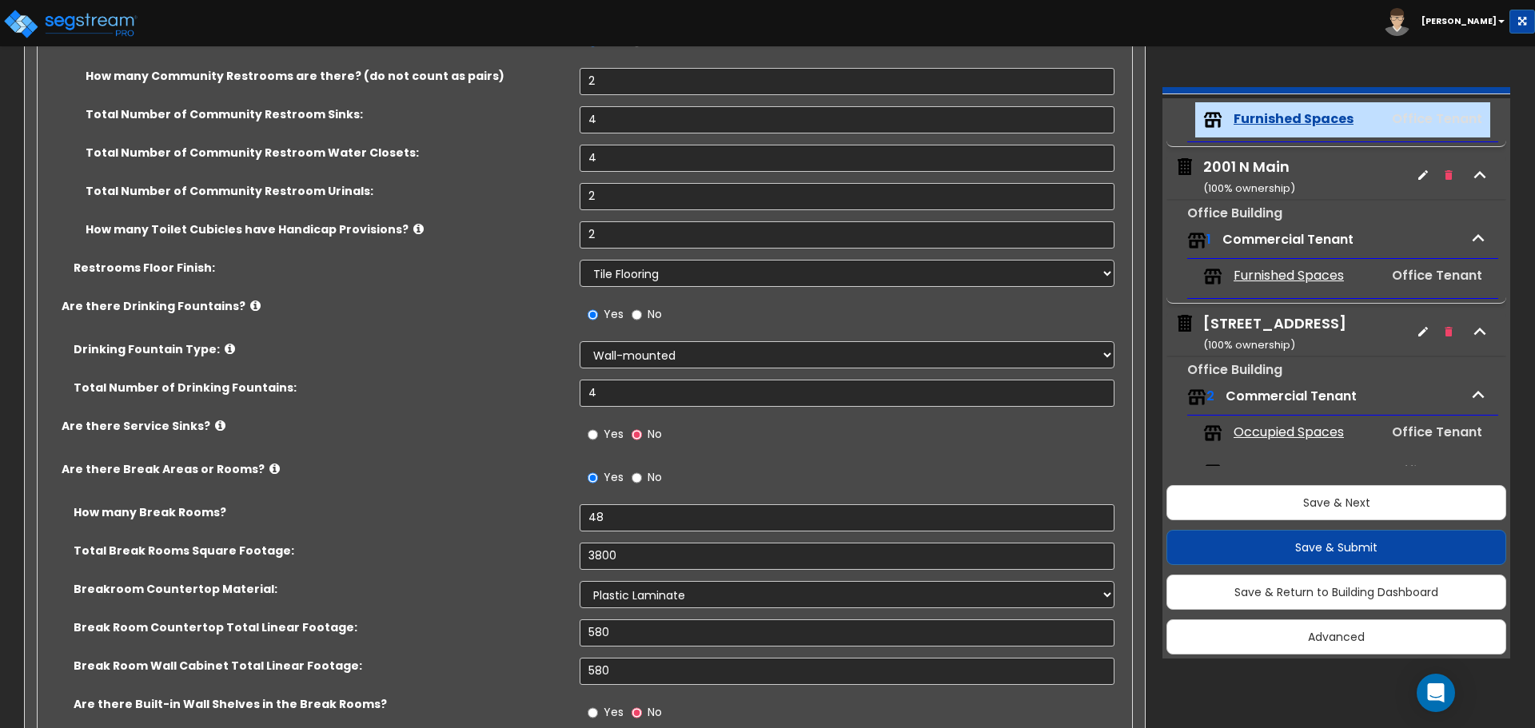
scroll to position [3517, 0]
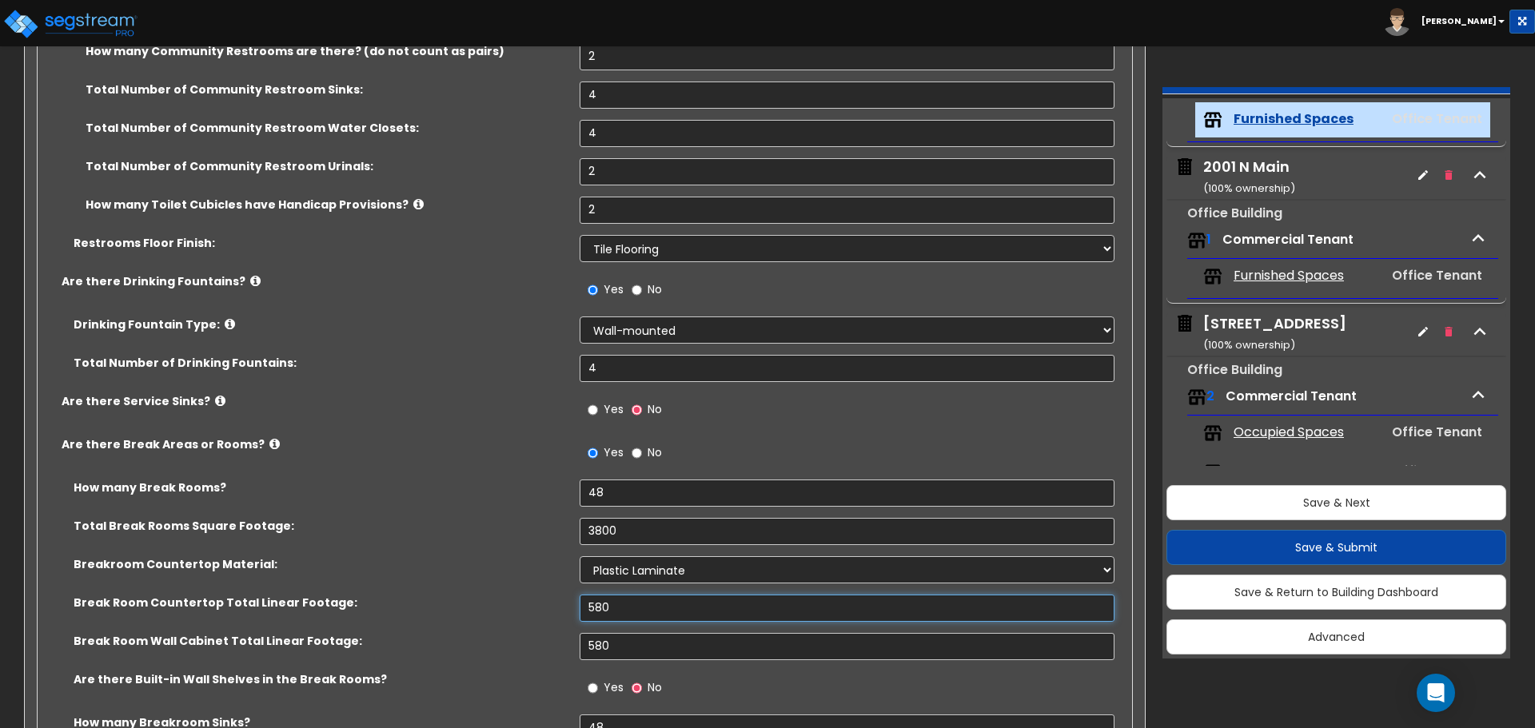
drag, startPoint x: 597, startPoint y: 607, endPoint x: 512, endPoint y: 592, distance: 86.9
click at [527, 597] on div "Break Room Countertop Total Linear Footage: 580" at bounding box center [580, 614] width 1085 height 38
click at [622, 648] on input "580" at bounding box center [847, 646] width 534 height 27
drag, startPoint x: 623, startPoint y: 604, endPoint x: 487, endPoint y: 594, distance: 136.2
click at [487, 595] on div "Break Room Countertop Total Linear Footage: 480" at bounding box center [580, 614] width 1085 height 38
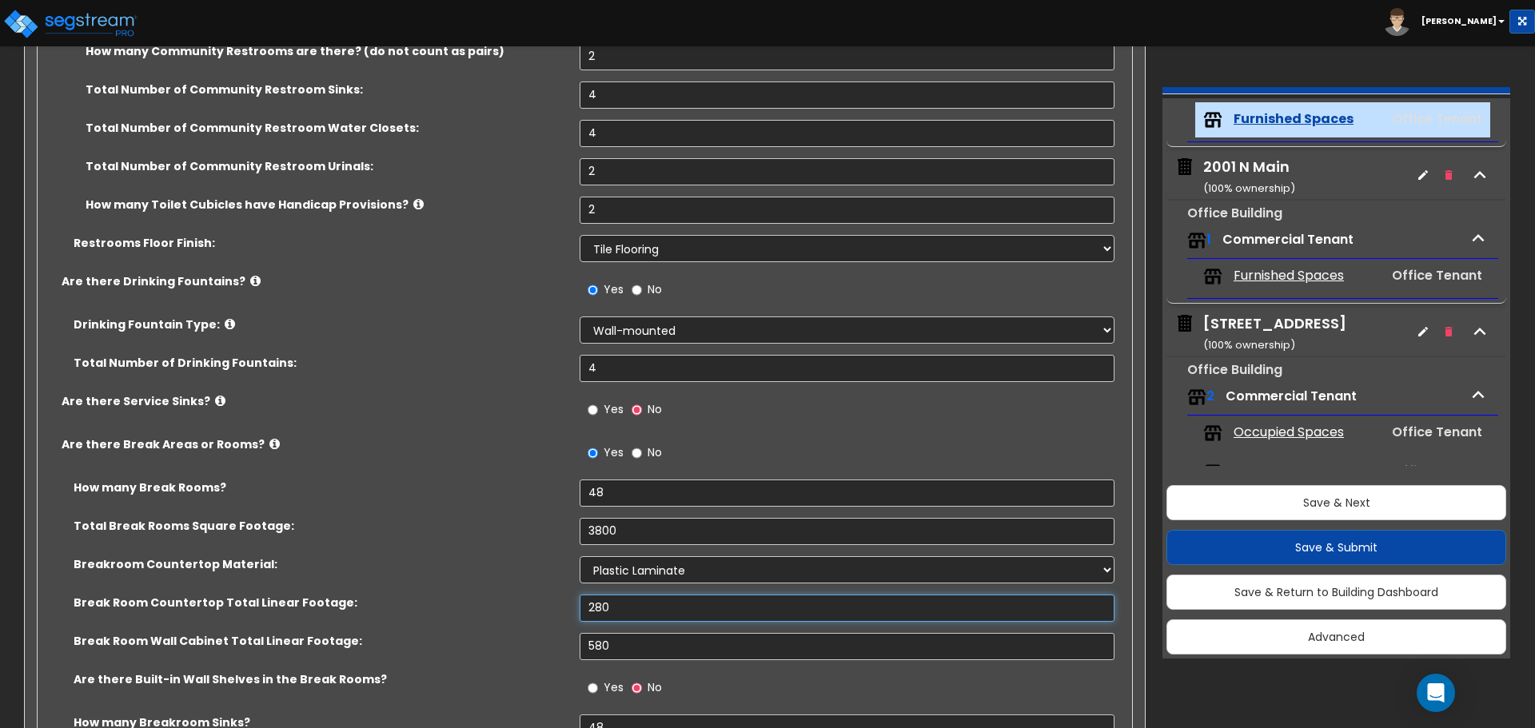
type input "280"
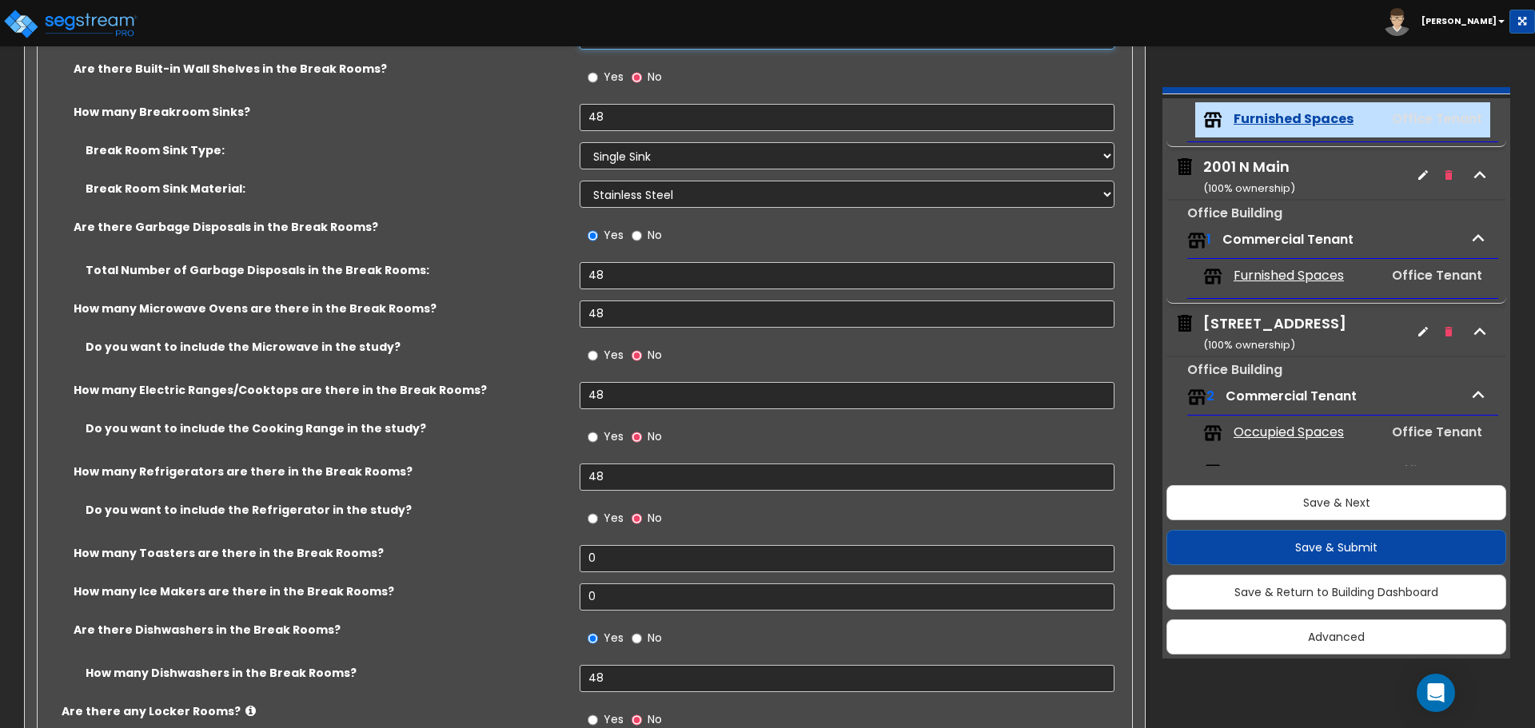
scroll to position [4157, 0]
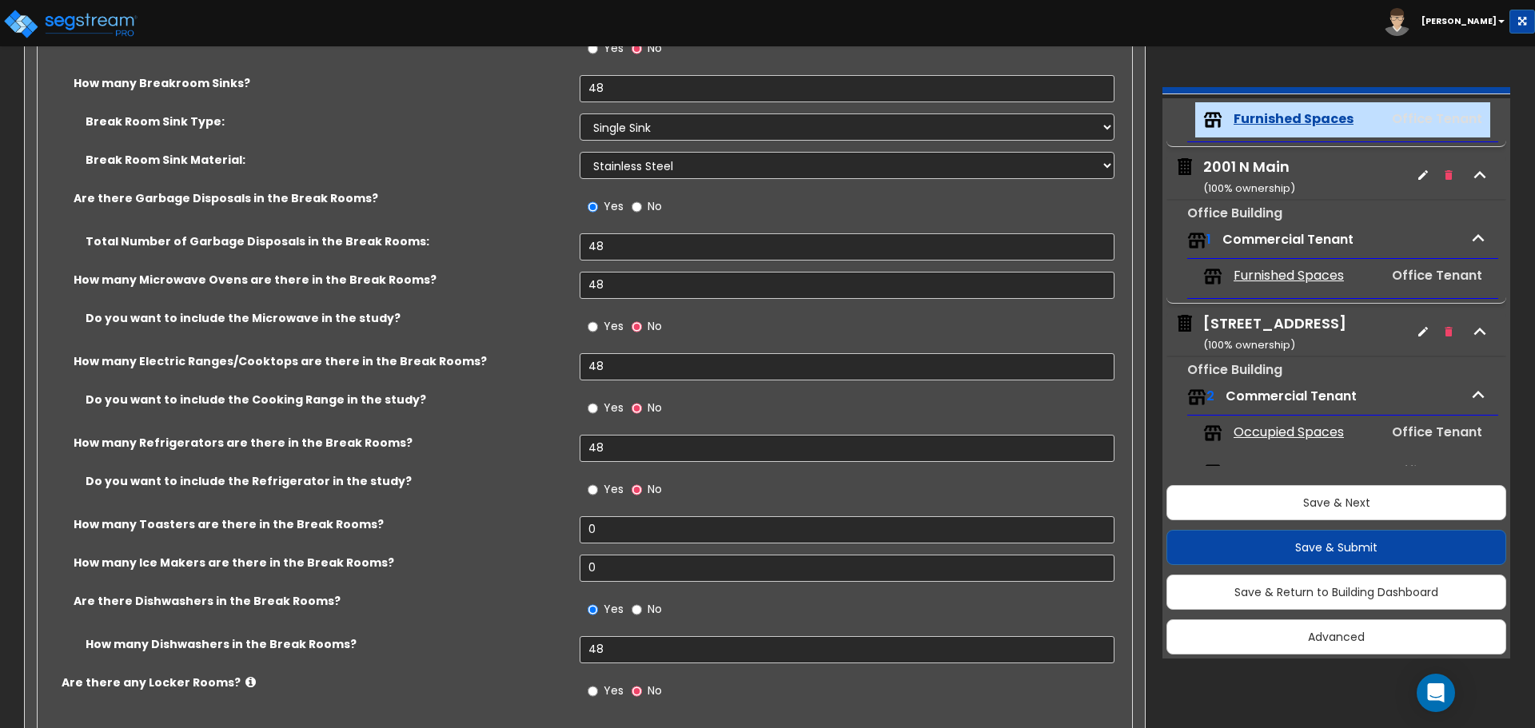
type input "220"
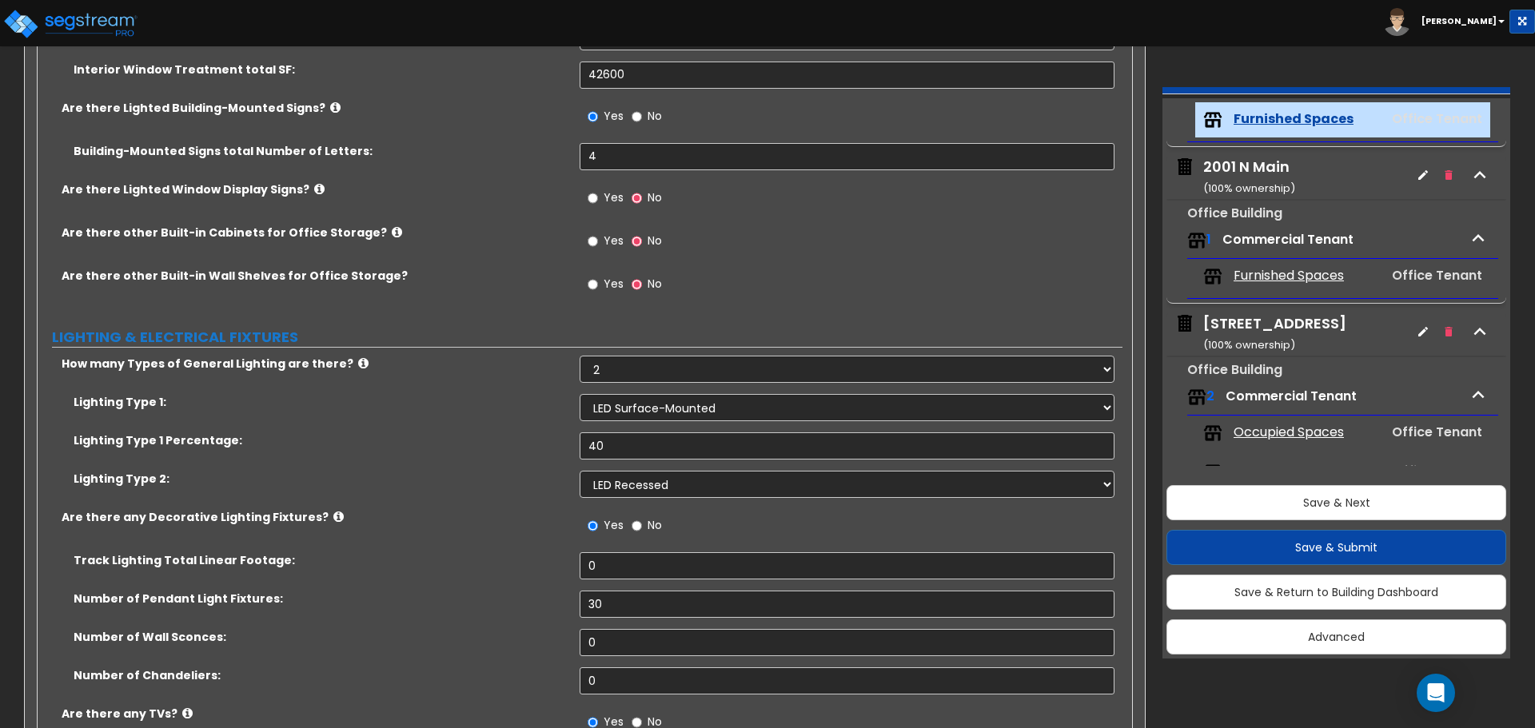
scroll to position [2478, 0]
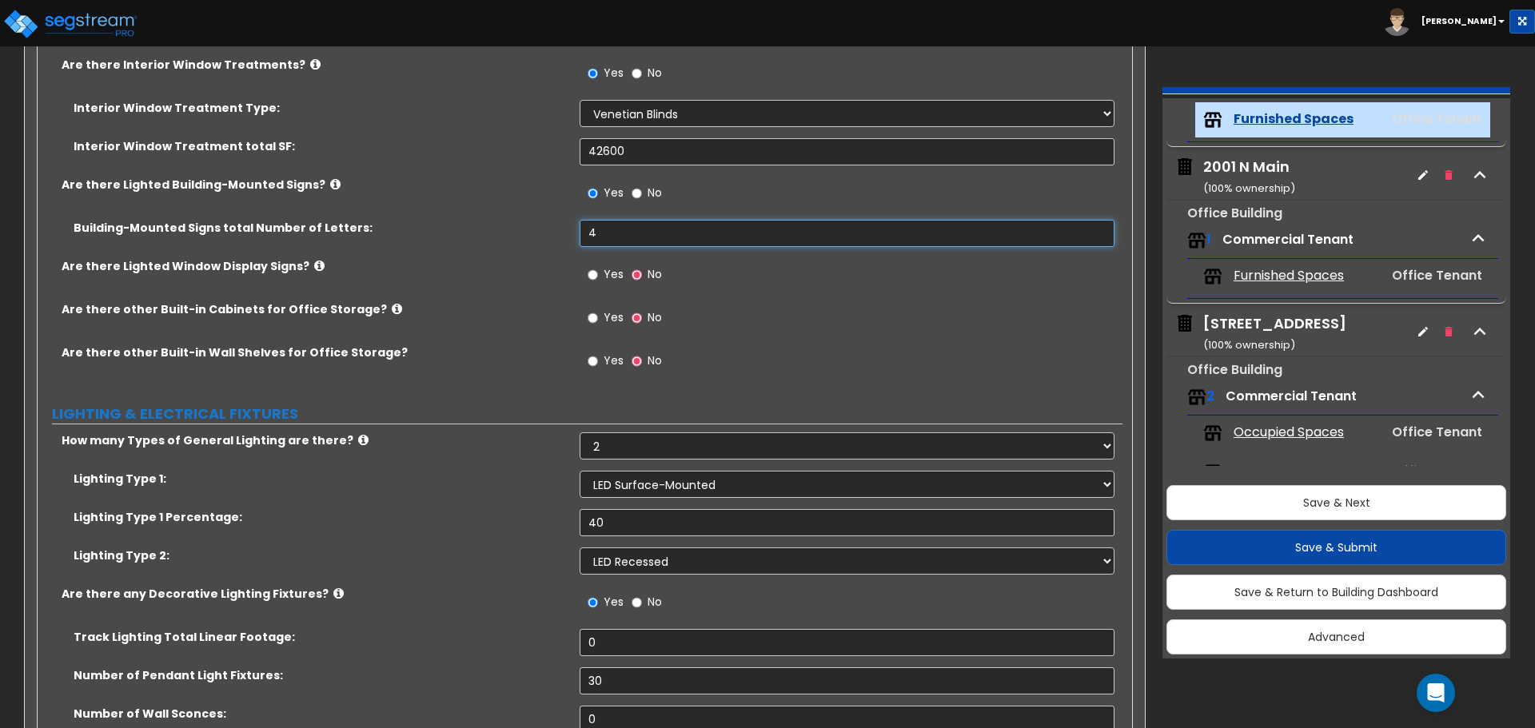
drag, startPoint x: 608, startPoint y: 229, endPoint x: 571, endPoint y: 225, distance: 37.8
click at [571, 225] on div "Building-Mounted Signs total Number of Letters: 4" at bounding box center [580, 239] width 1085 height 38
click at [504, 361] on div "Are there other Built-in Wall Shelves for Office Storage? Yes No" at bounding box center [580, 366] width 1085 height 43
click at [700, 237] on input "4" at bounding box center [847, 233] width 534 height 27
drag, startPoint x: 606, startPoint y: 233, endPoint x: 536, endPoint y: 230, distance: 70.4
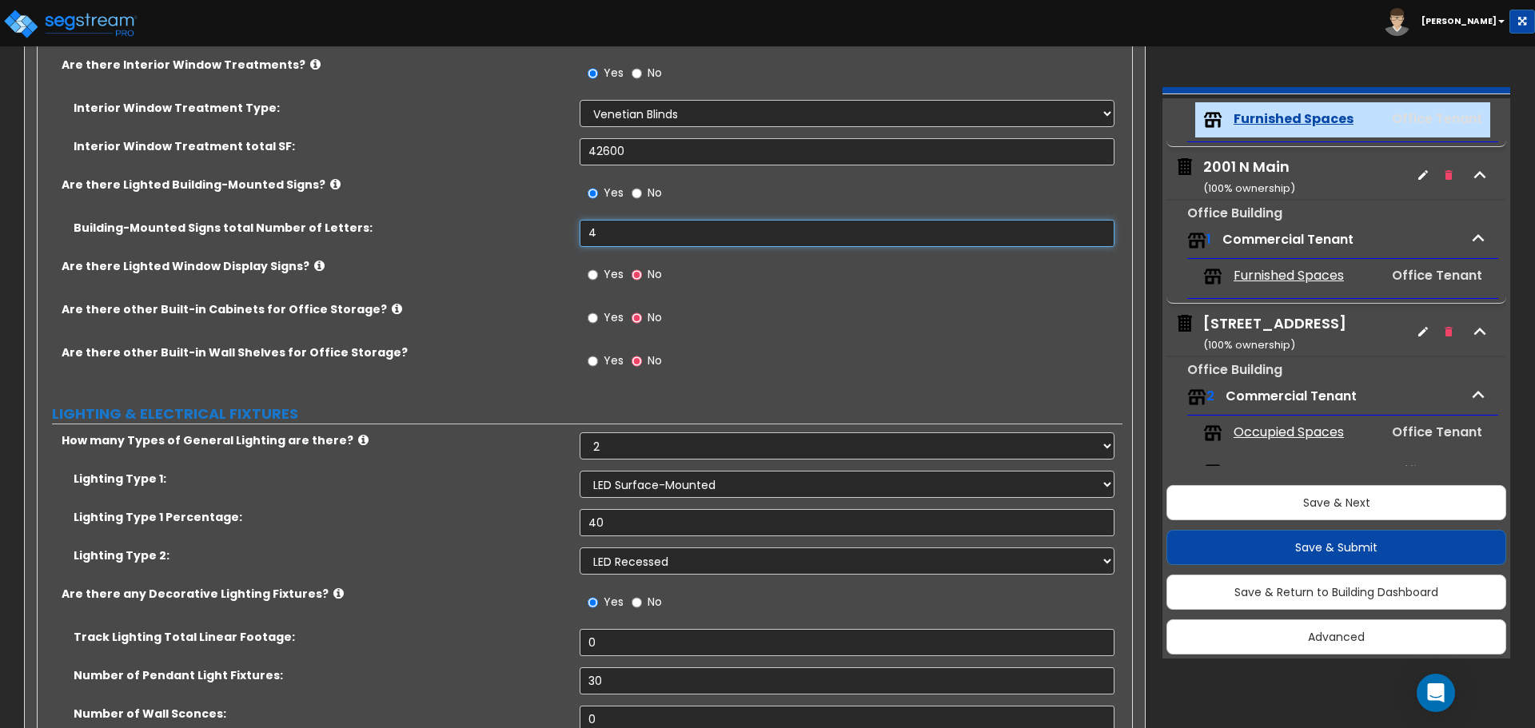
click at [536, 230] on div "Building-Mounted Signs total Number of Letters: 4" at bounding box center [580, 239] width 1085 height 38
click at [618, 239] on input "4" at bounding box center [847, 233] width 534 height 27
click at [640, 192] on input "No" at bounding box center [637, 194] width 10 height 18
radio input "false"
radio input "true"
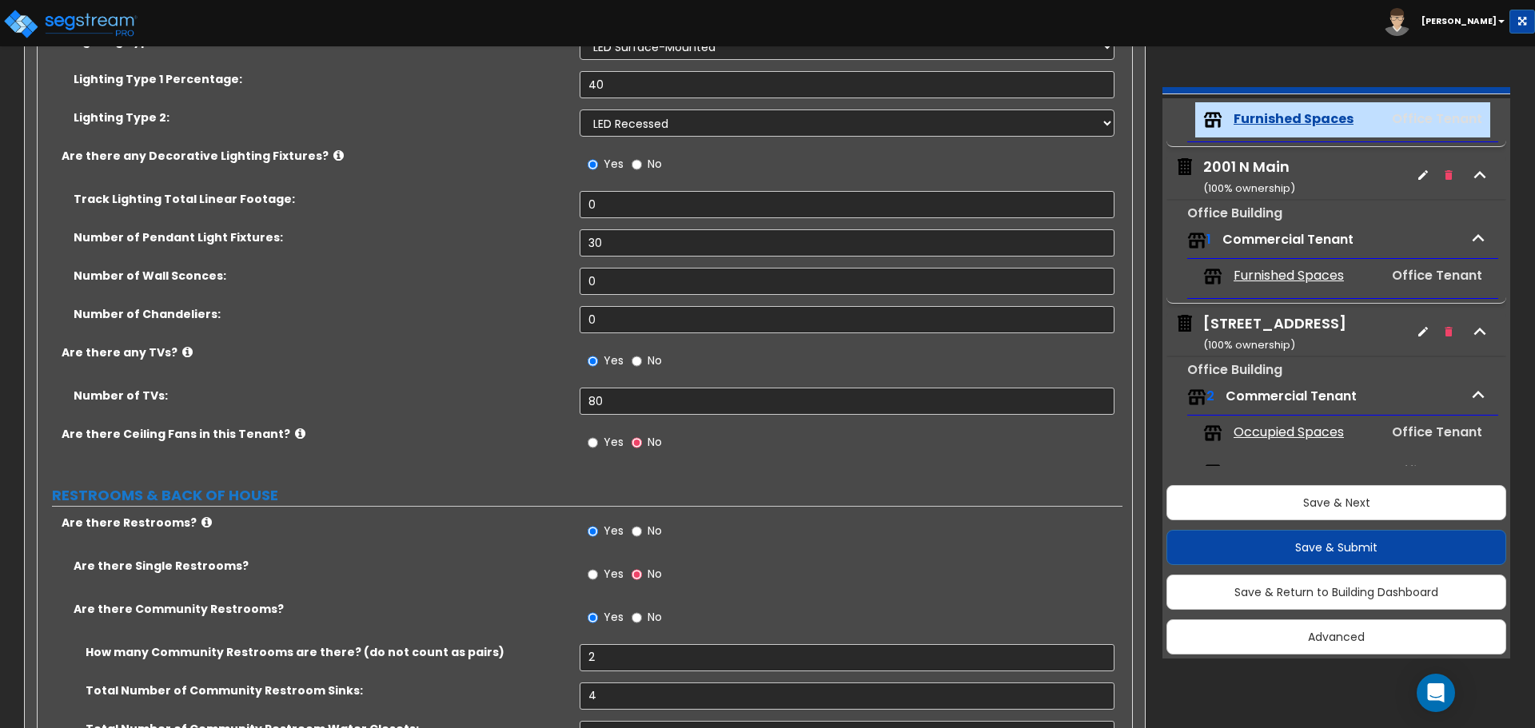
scroll to position [2958, 0]
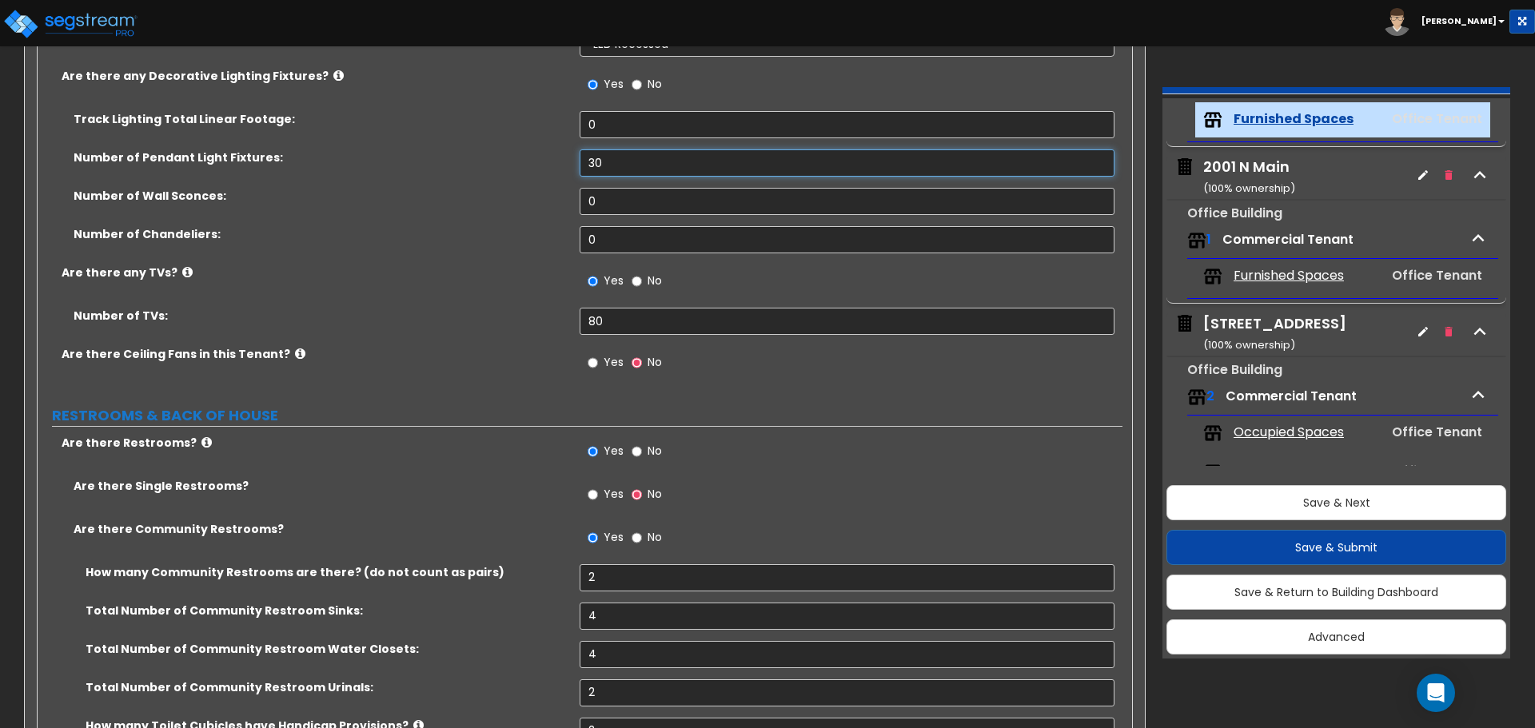
drag, startPoint x: 632, startPoint y: 162, endPoint x: 387, endPoint y: 141, distance: 245.5
click at [387, 141] on div "Track Lighting Total Linear Footage: 0 Number of Pendant Light Fixtures: 30 Num…" at bounding box center [580, 187] width 1061 height 153
click at [420, 151] on label "Number of Pendant Light Fixtures:" at bounding box center [321, 157] width 494 height 16
drag, startPoint x: 469, startPoint y: 197, endPoint x: 417, endPoint y: 194, distance: 52.1
click at [417, 194] on div "Number of Wall Sconces: 0" at bounding box center [580, 207] width 1085 height 38
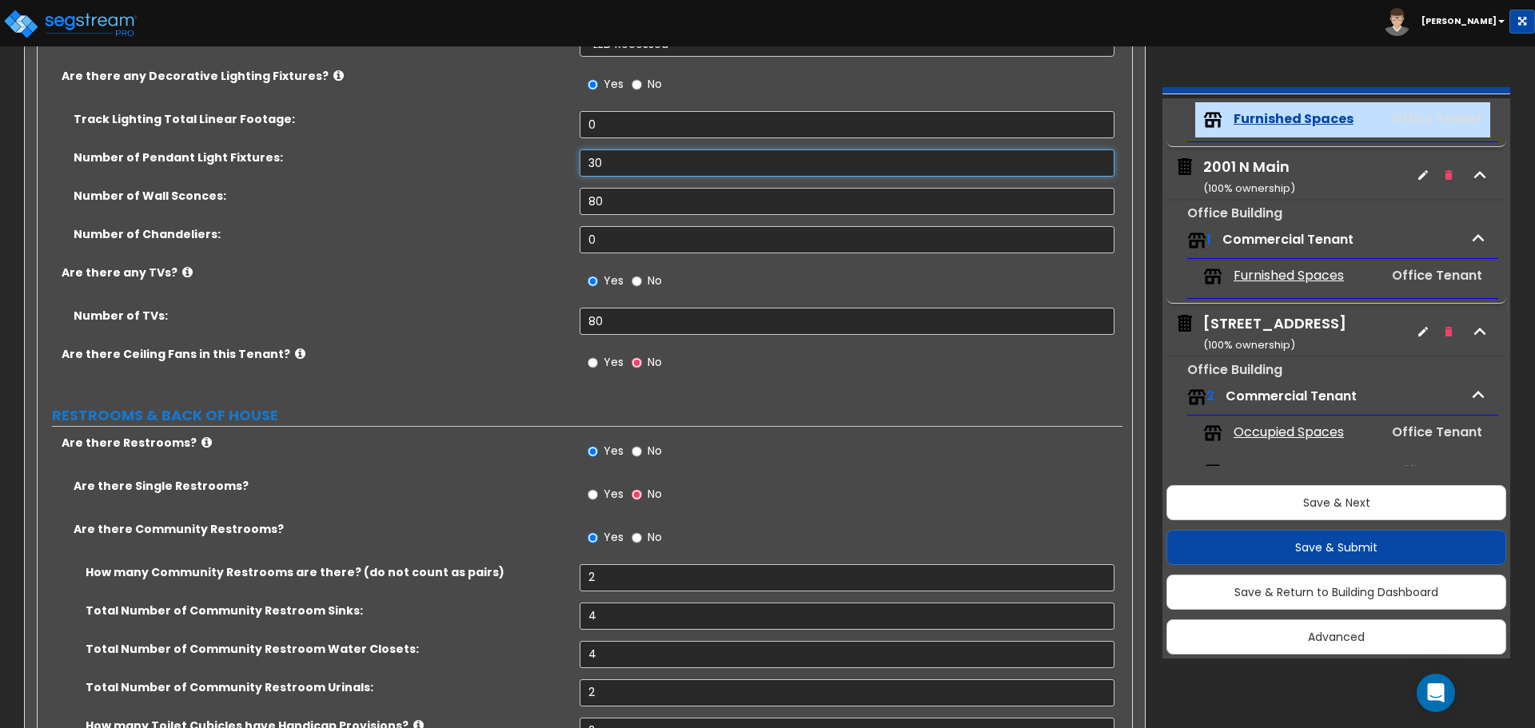
drag, startPoint x: 619, startPoint y: 164, endPoint x: 472, endPoint y: 147, distance: 147.2
click at [473, 148] on div "Track Lighting Total Linear Footage: 0 Number of Pendant Light Fixtures: 30 Num…" at bounding box center [580, 187] width 1061 height 153
click at [359, 170] on div "Number of Pendant Light Fixtures: 30" at bounding box center [580, 168] width 1085 height 38
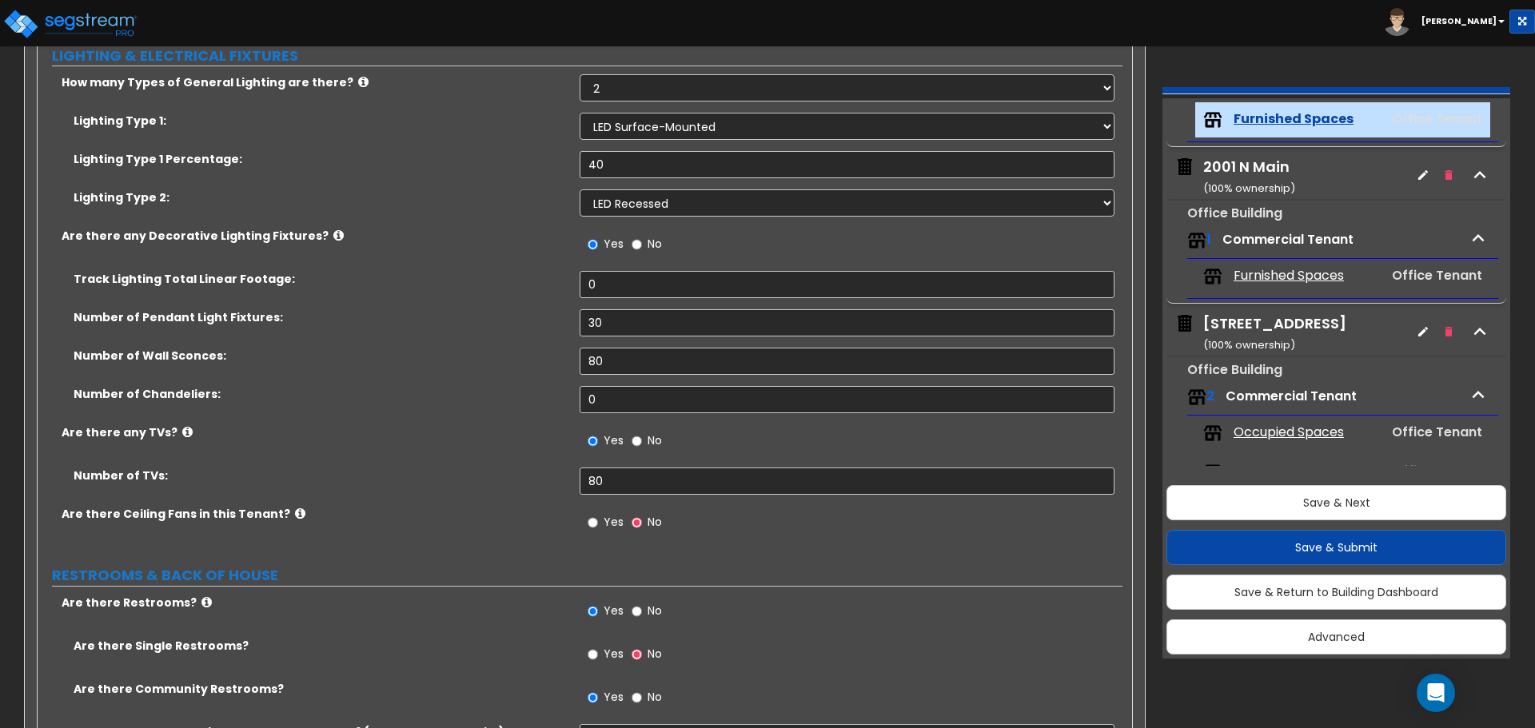
scroll to position [2878, 0]
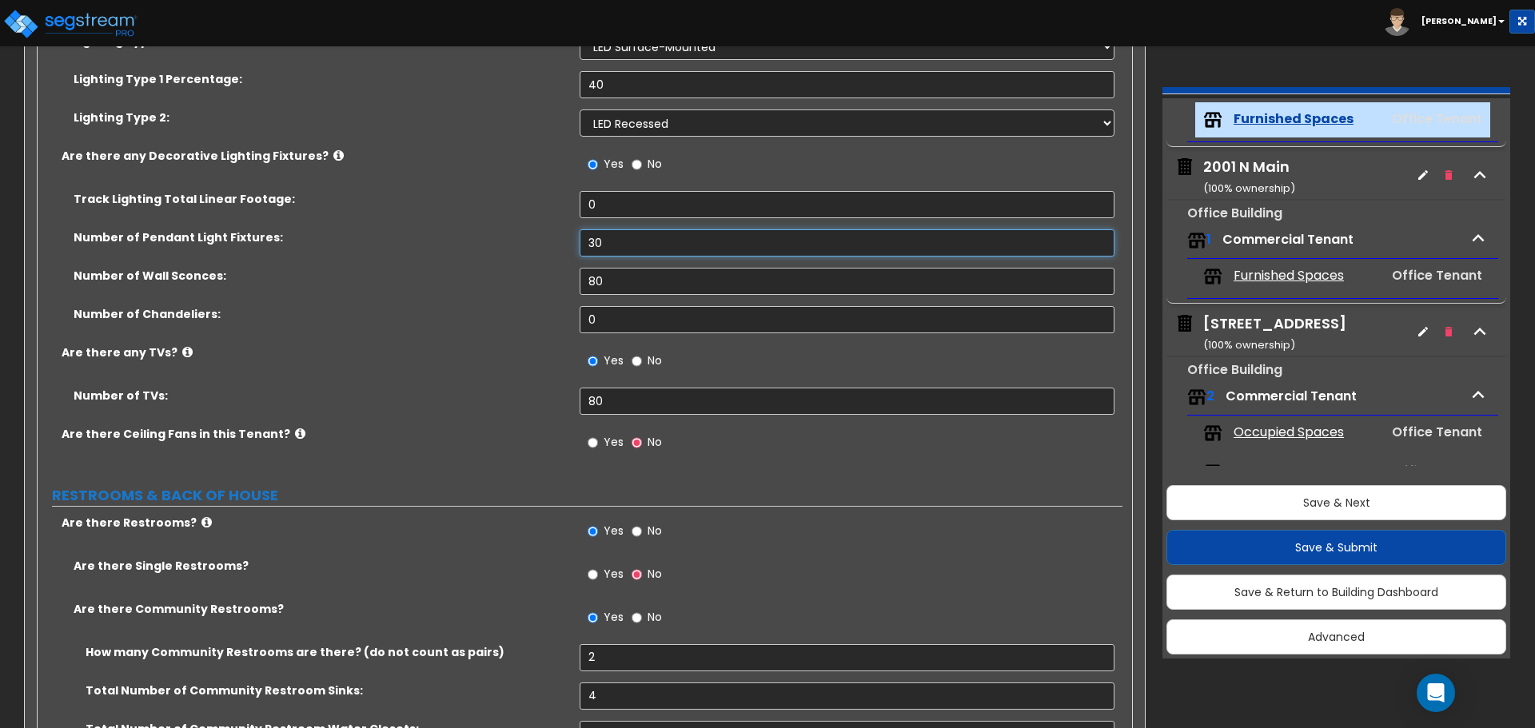
drag, startPoint x: 620, startPoint y: 241, endPoint x: 550, endPoint y: 237, distance: 70.5
click at [550, 237] on div "Number of Pendant Light Fixtures: 30" at bounding box center [580, 248] width 1085 height 38
click at [651, 243] on input "30" at bounding box center [847, 242] width 534 height 27
drag, startPoint x: 636, startPoint y: 245, endPoint x: 515, endPoint y: 240, distance: 121.6
click at [515, 240] on div "Number of Pendant Light Fixtures: 30" at bounding box center [580, 248] width 1085 height 38
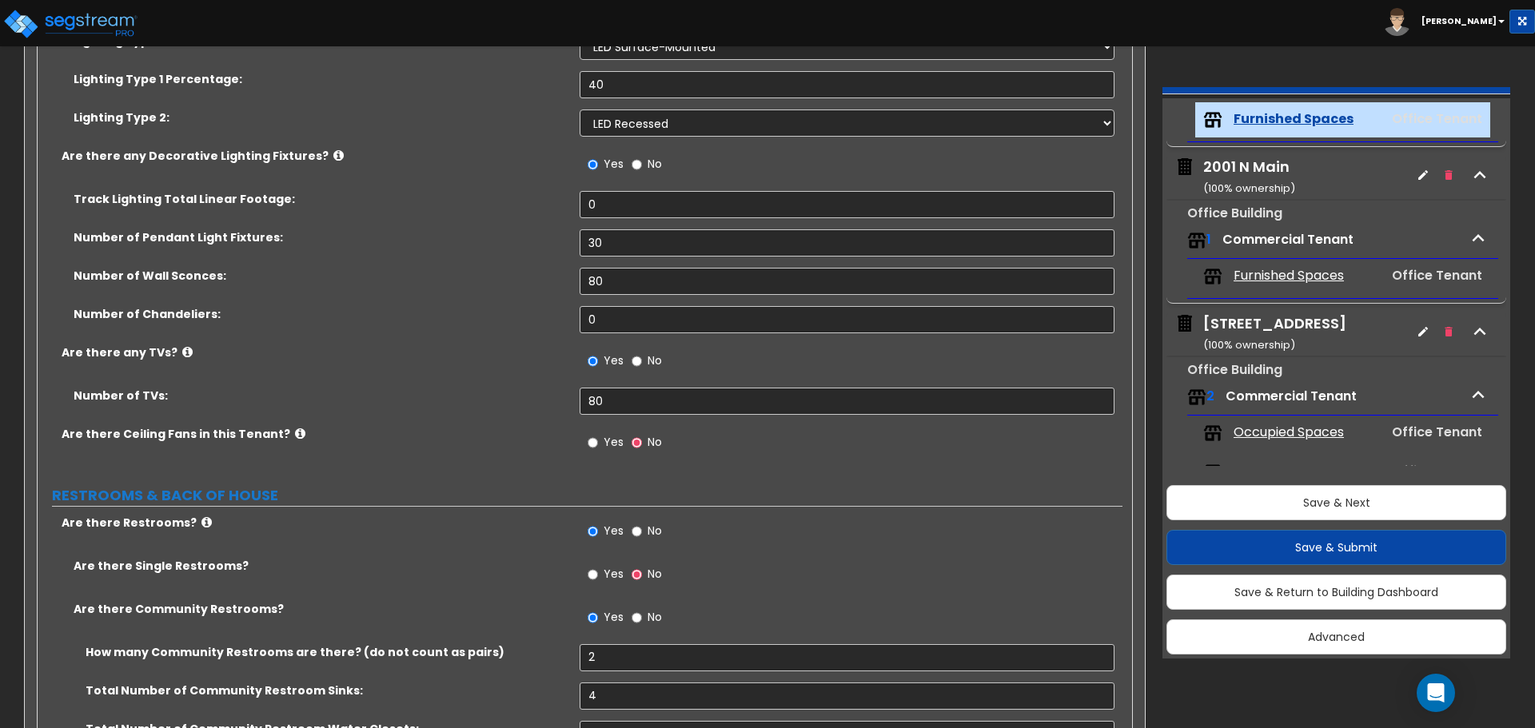
click at [515, 240] on label "Number of Pendant Light Fixtures:" at bounding box center [321, 237] width 494 height 16
drag, startPoint x: 614, startPoint y: 284, endPoint x: 581, endPoint y: 316, distance: 45.8
click at [581, 316] on div "Track Lighting Total Linear Footage: 0 Number of Pendant Light Fixtures: 30 Num…" at bounding box center [580, 267] width 1061 height 153
click at [619, 282] on input "80" at bounding box center [847, 281] width 534 height 27
click at [627, 280] on input "80" at bounding box center [847, 281] width 534 height 27
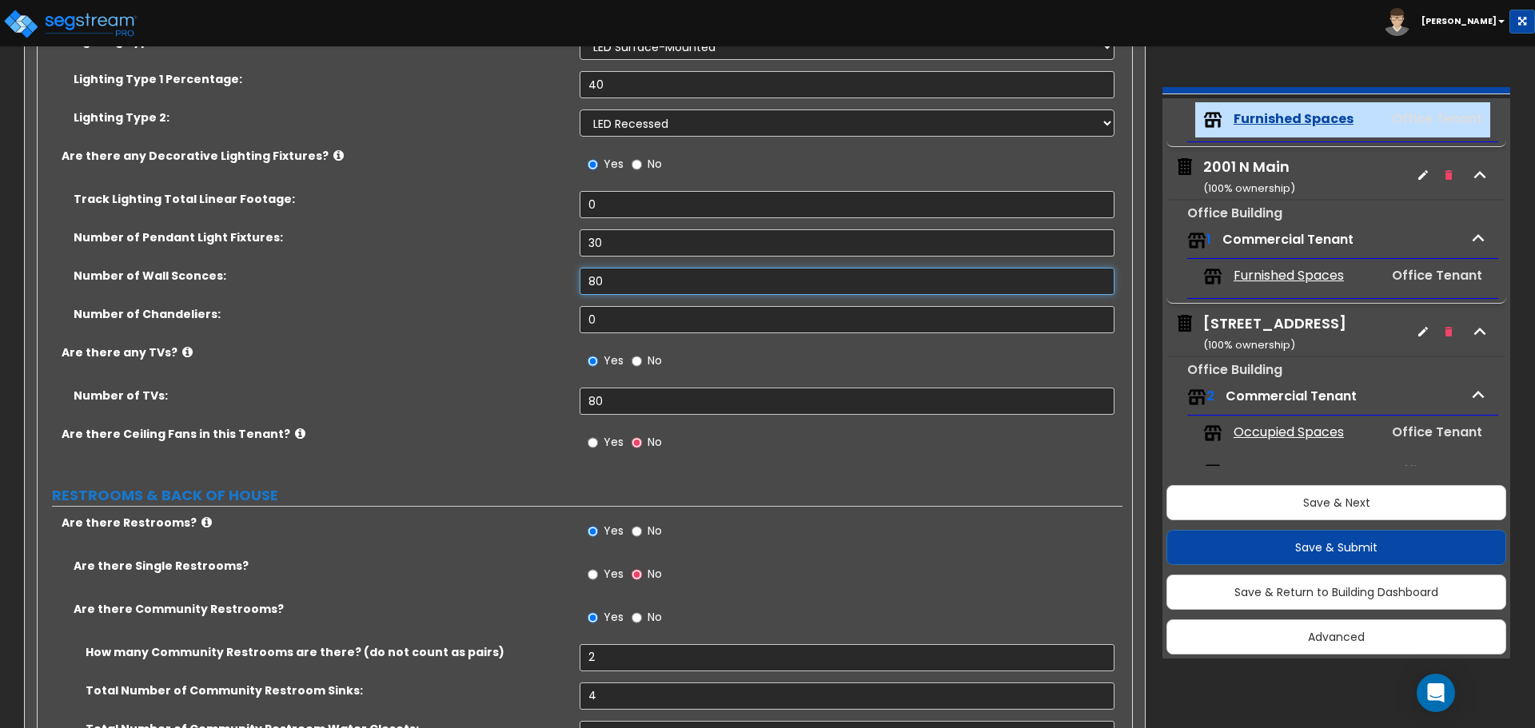
drag, startPoint x: 627, startPoint y: 280, endPoint x: 385, endPoint y: 273, distance: 241.5
click at [385, 273] on div "Number of Wall Sconces: 80" at bounding box center [580, 287] width 1085 height 38
type input "120"
drag, startPoint x: 613, startPoint y: 245, endPoint x: 454, endPoint y: 224, distance: 160.5
click at [454, 224] on div "Track Lighting Total Linear Footage: 0 Number of Pendant Light Fixtures: 30 Num…" at bounding box center [580, 267] width 1061 height 153
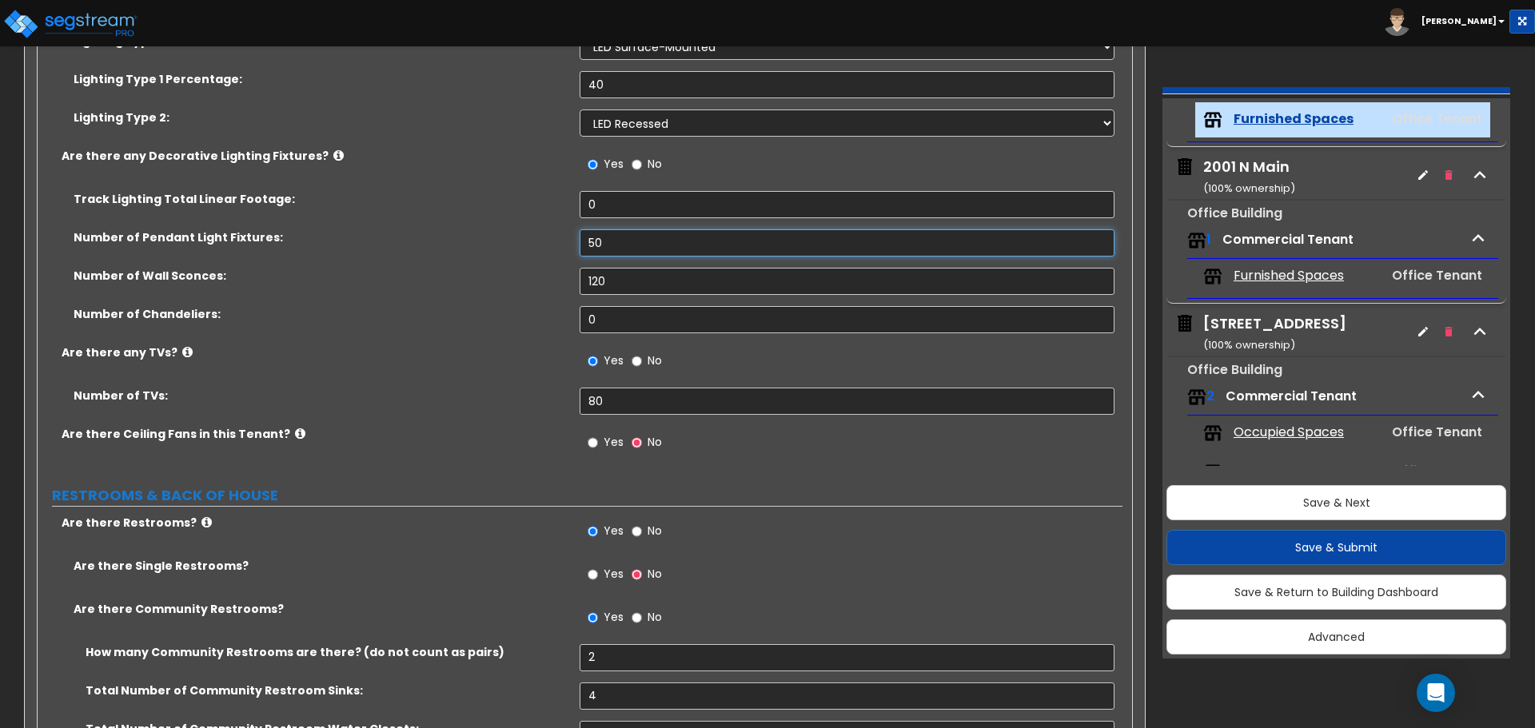
type input "50"
click at [455, 281] on label "Number of Wall Sconces:" at bounding box center [321, 276] width 494 height 16
drag, startPoint x: 624, startPoint y: 393, endPoint x: 544, endPoint y: 394, distance: 80.0
click at [544, 394] on div "Number of TVs: 80" at bounding box center [580, 407] width 1085 height 38
click at [544, 394] on label "Number of TVs:" at bounding box center [321, 396] width 494 height 16
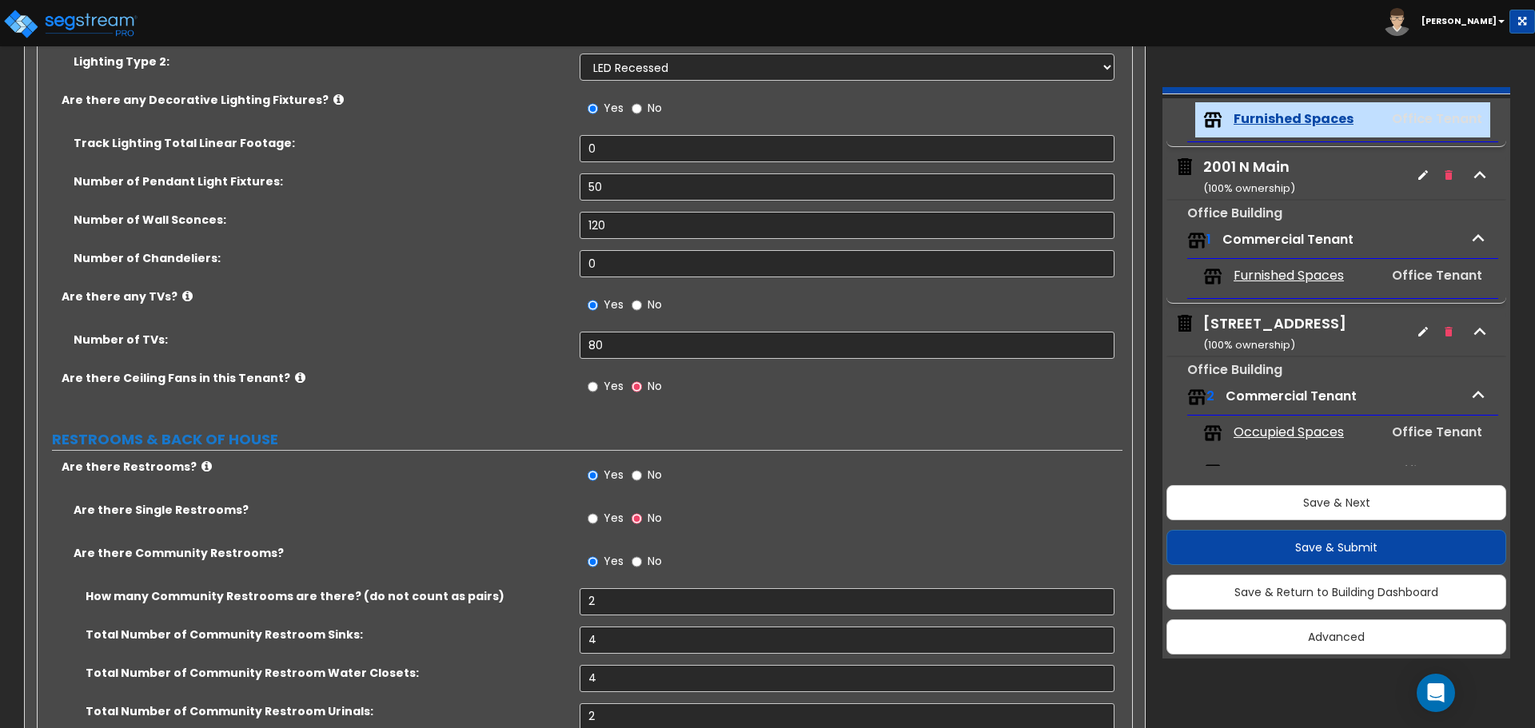
scroll to position [2958, 0]
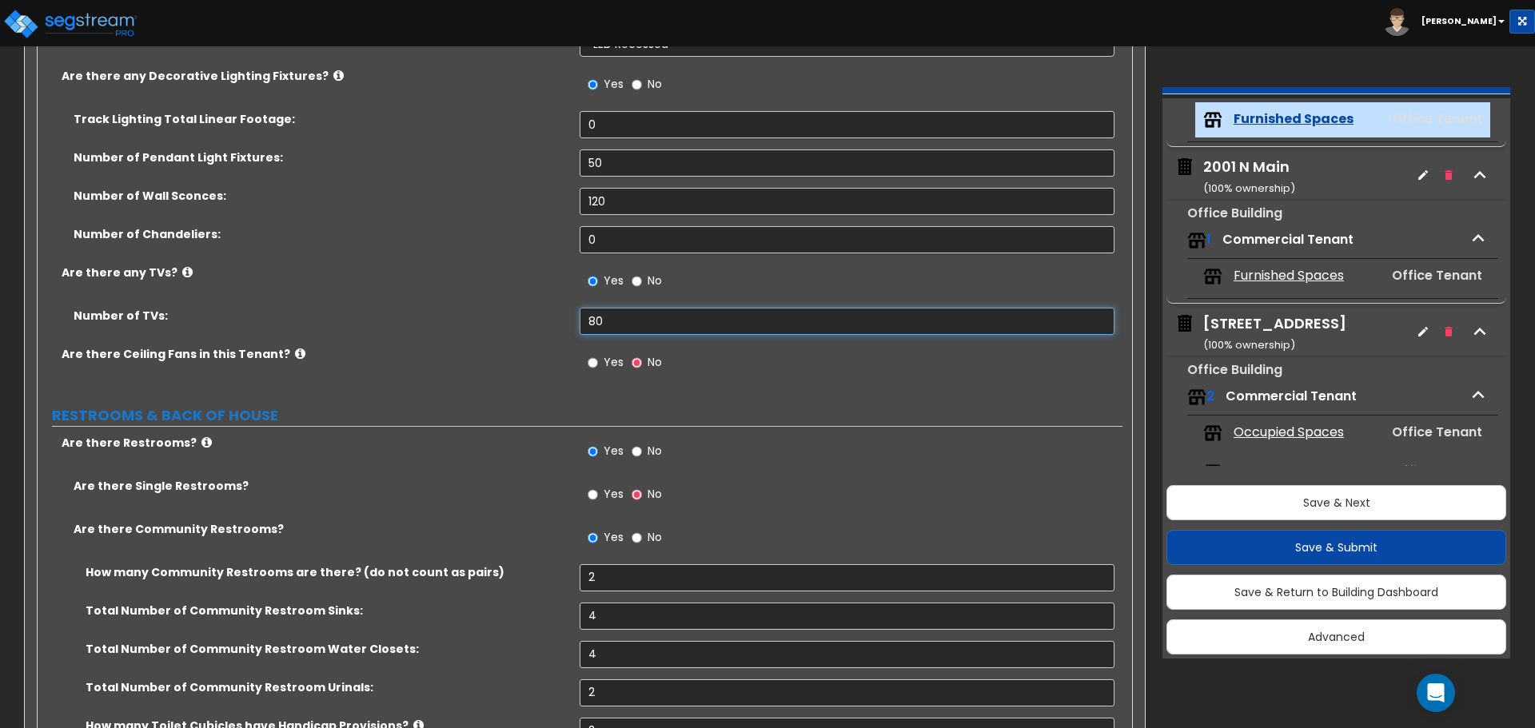
drag, startPoint x: 609, startPoint y: 325, endPoint x: 510, endPoint y: 320, distance: 99.3
click at [510, 320] on div "Number of TVs: 80" at bounding box center [580, 327] width 1085 height 38
click at [510, 320] on label "Number of TVs:" at bounding box center [321, 316] width 494 height 16
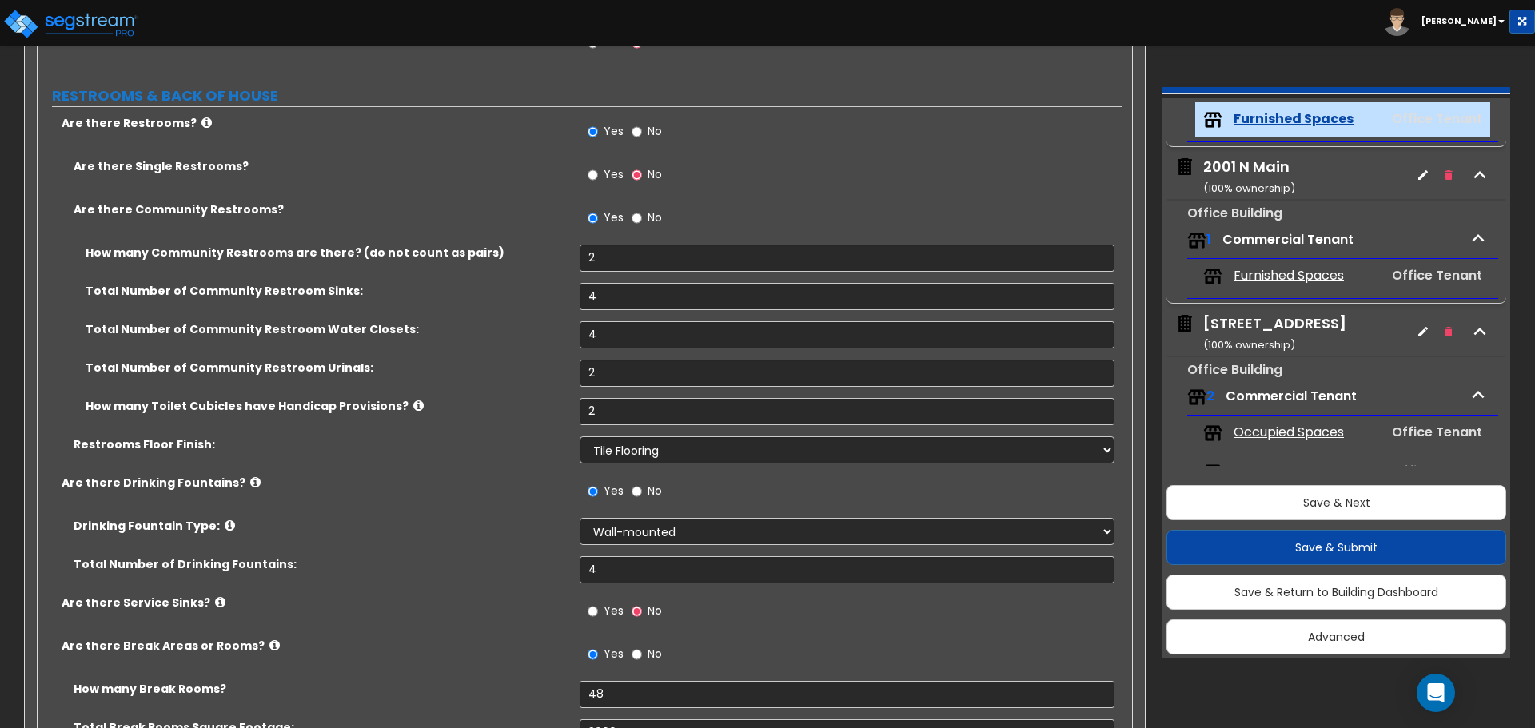
scroll to position [3357, 0]
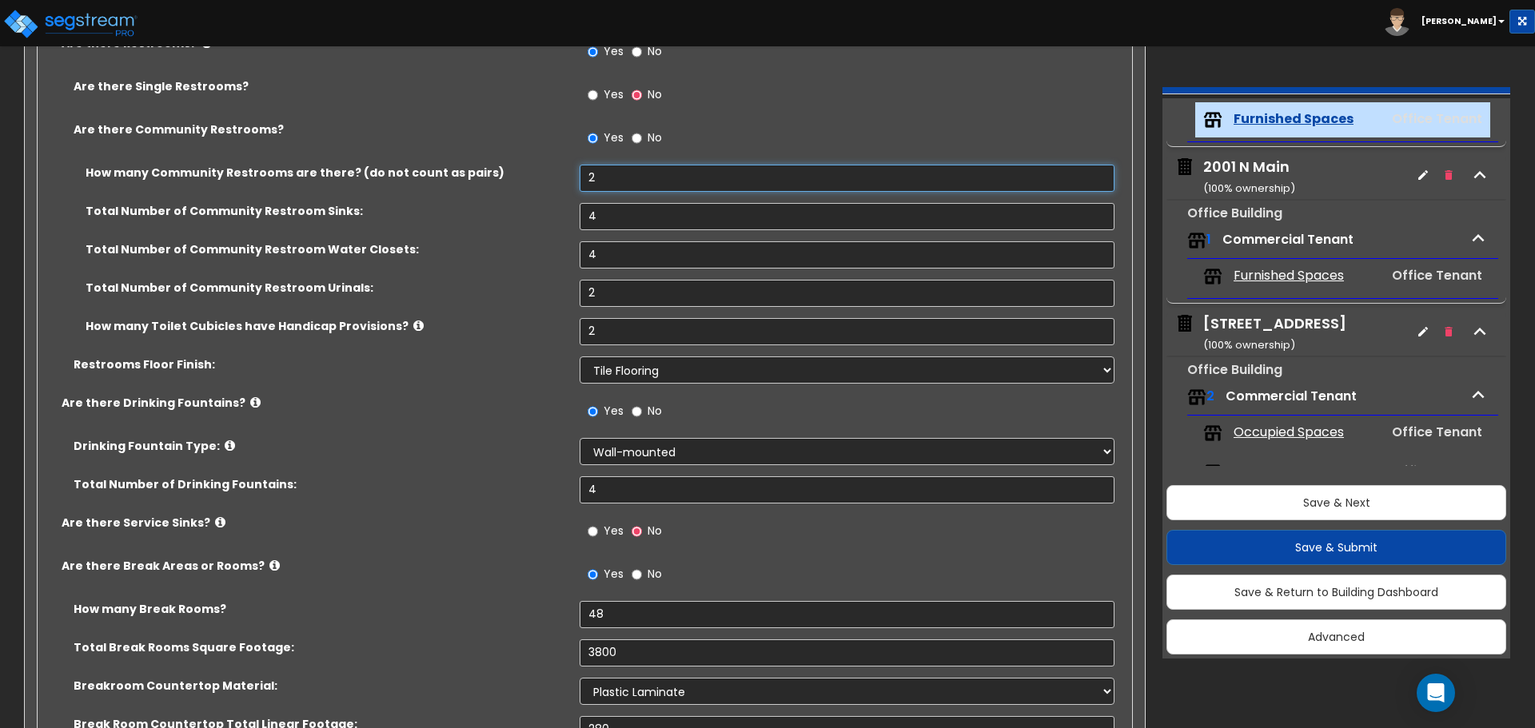
click at [656, 177] on input "2" at bounding box center [847, 178] width 534 height 27
type input "20"
click at [617, 213] on input "4" at bounding box center [847, 216] width 534 height 27
type input "40"
click at [620, 249] on input "4" at bounding box center [847, 254] width 534 height 27
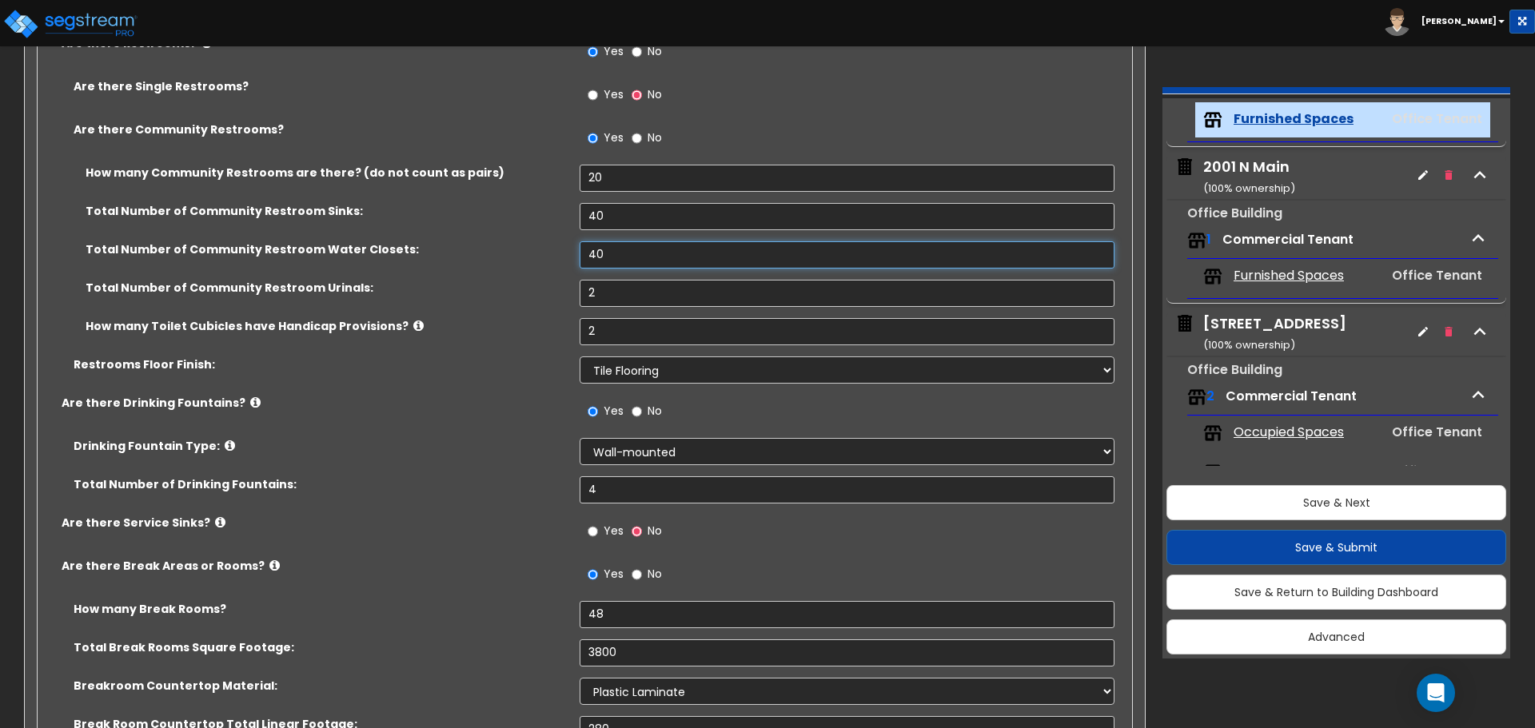
type input "40"
click at [620, 297] on input "2" at bounding box center [847, 293] width 534 height 27
type input "20"
click at [619, 327] on input "2" at bounding box center [847, 331] width 534 height 27
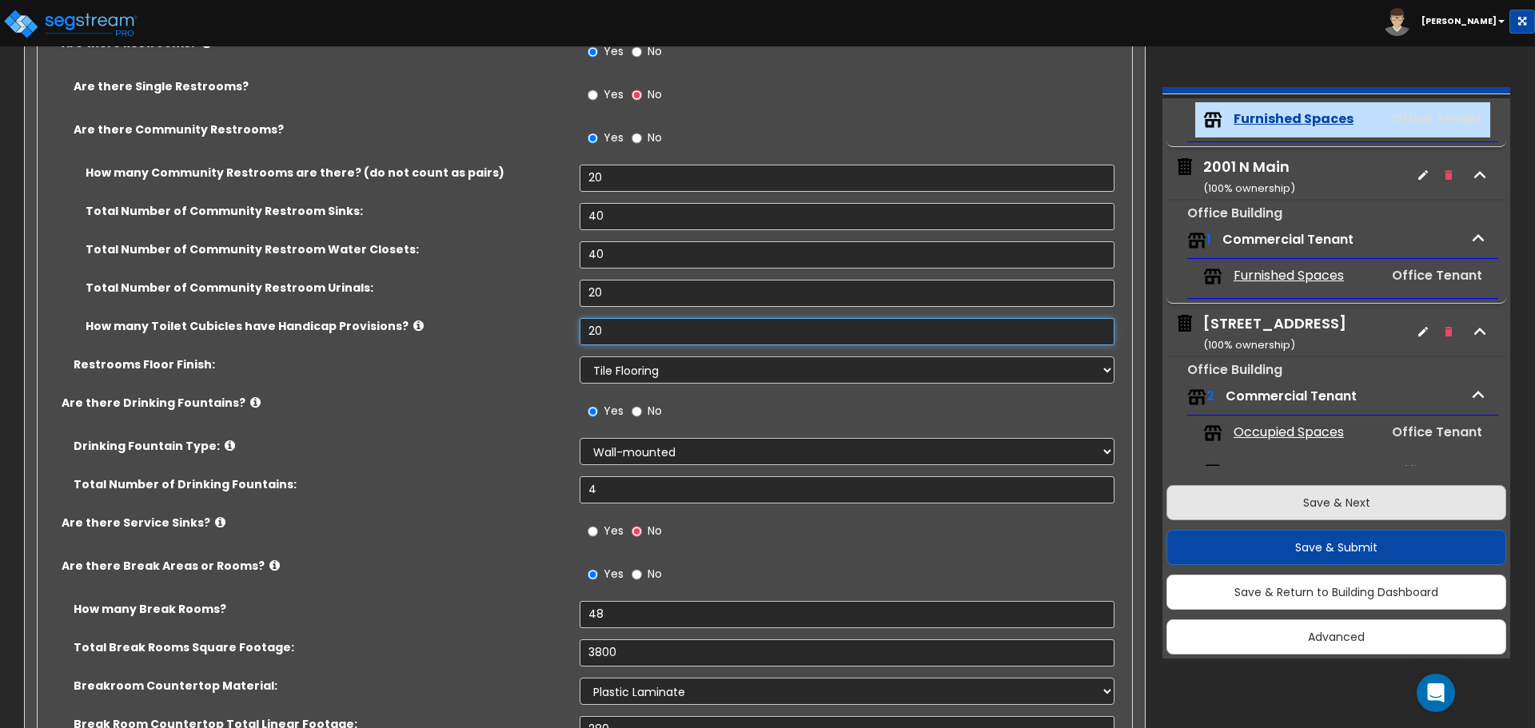
type input "20"
click at [1333, 496] on button "Save & Next" at bounding box center [1336, 502] width 340 height 35
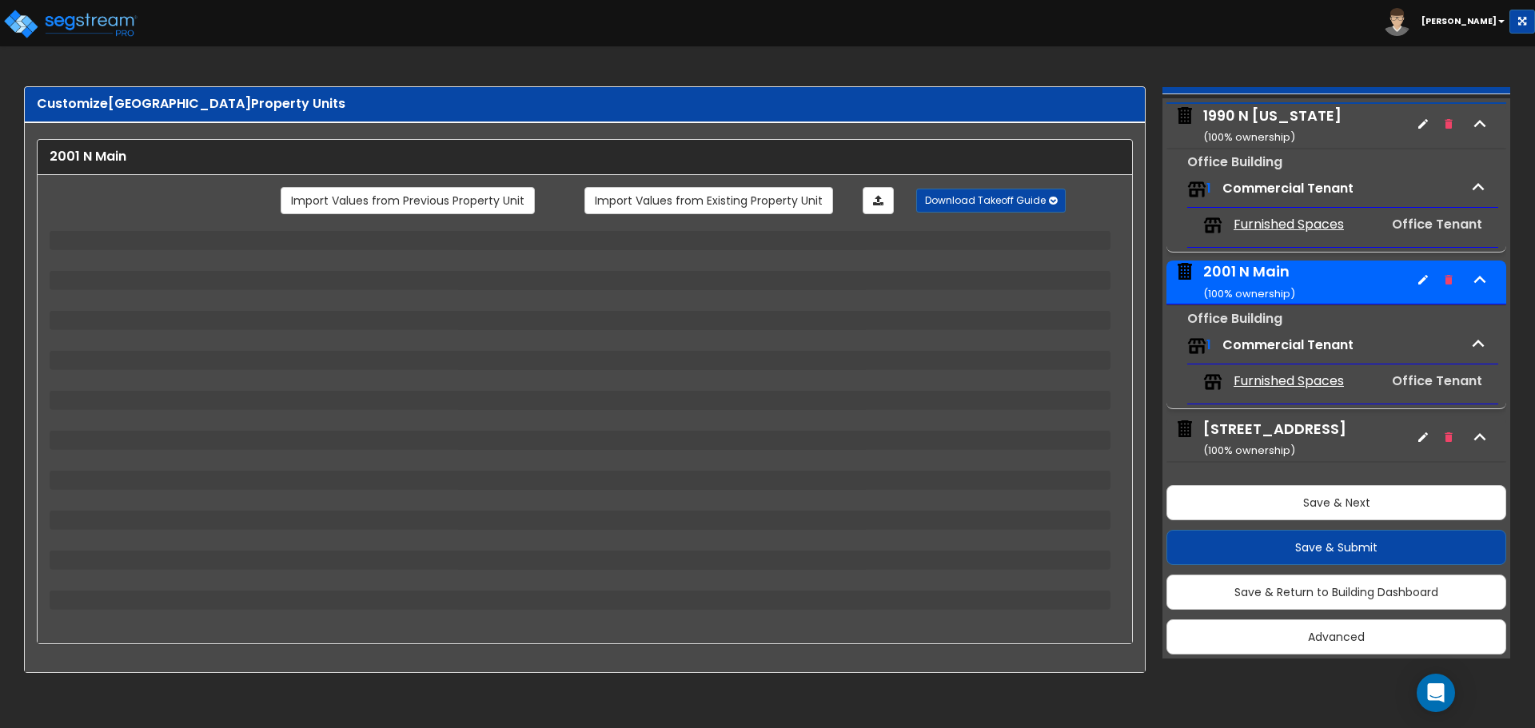
scroll to position [78, 0]
select select "1"
select select "2"
select select "1"
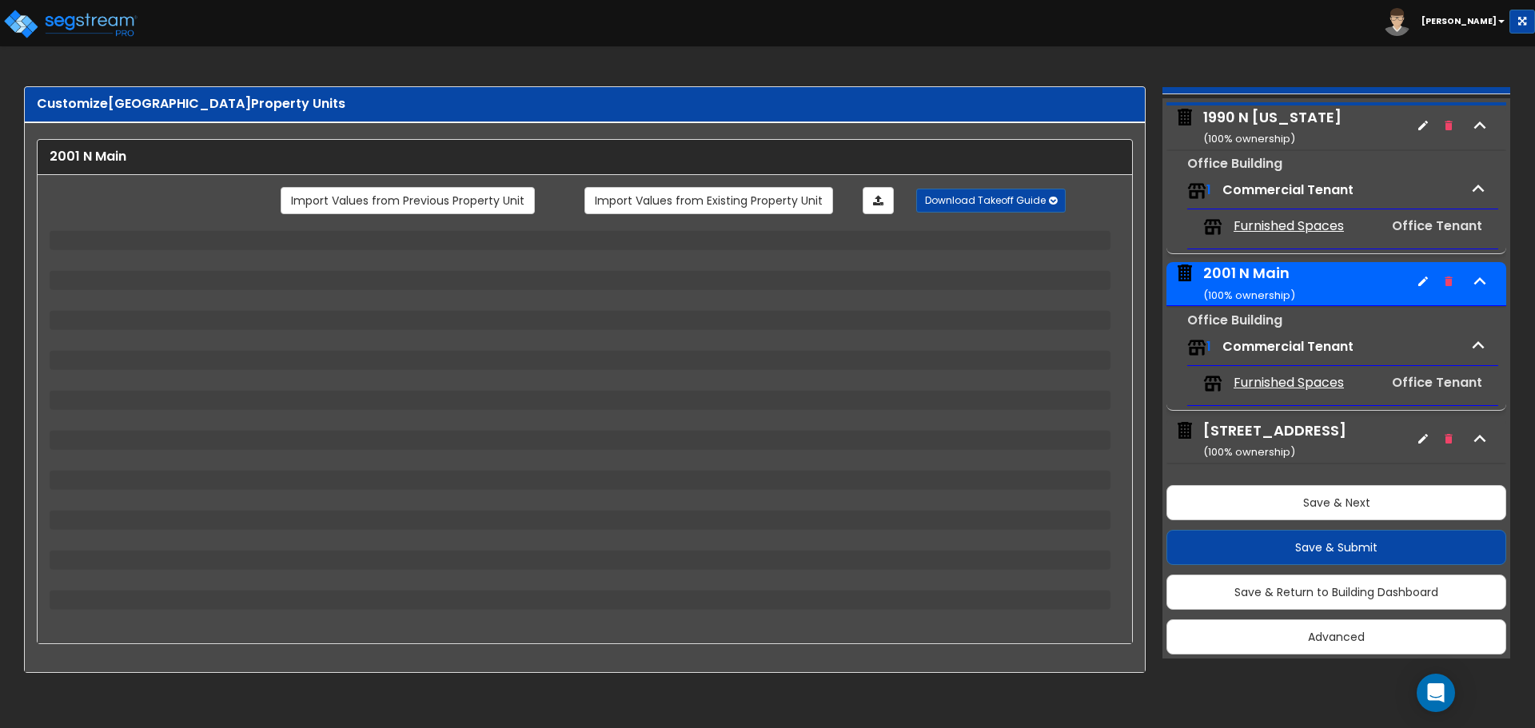
select select "1"
select select "2"
select select "1"
select select "2"
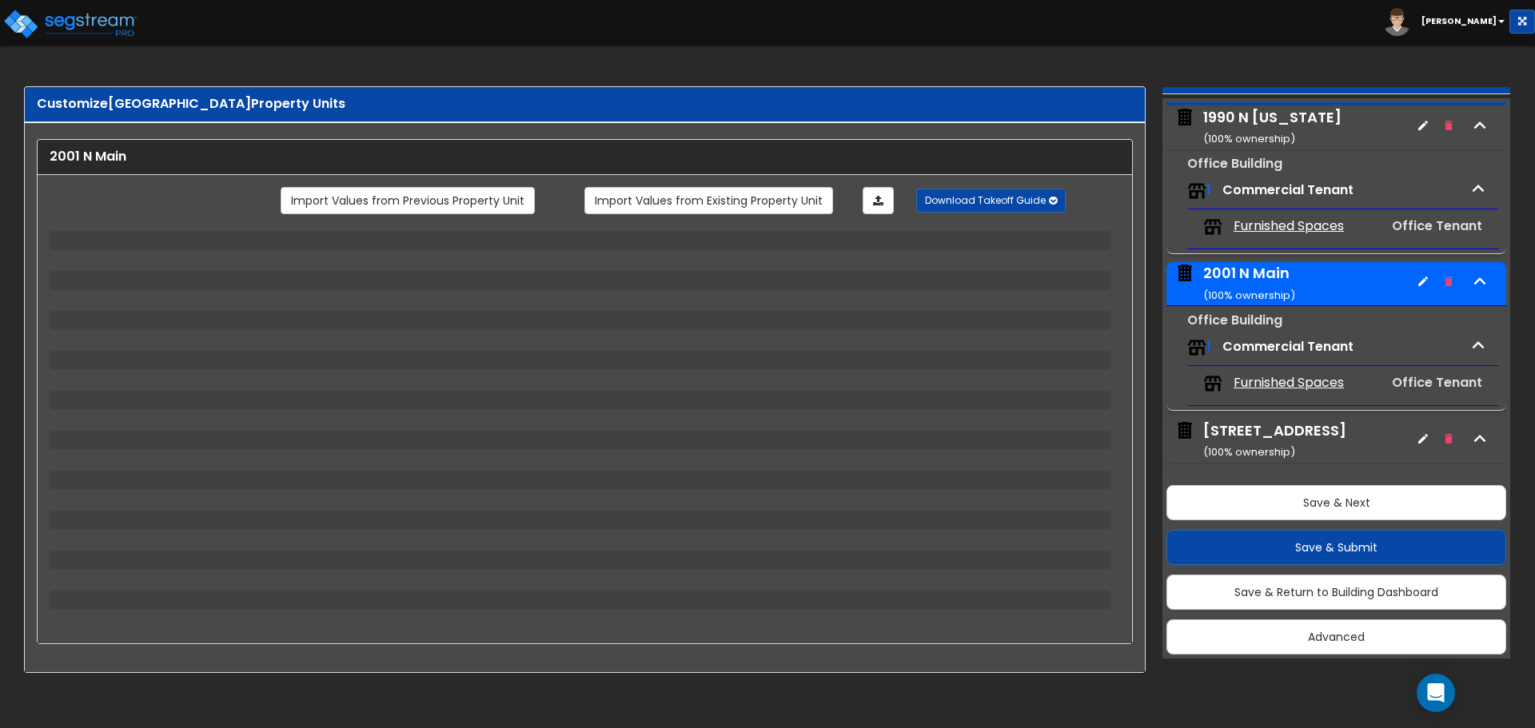
select select "1"
select select "2"
select select "4"
select select "1"
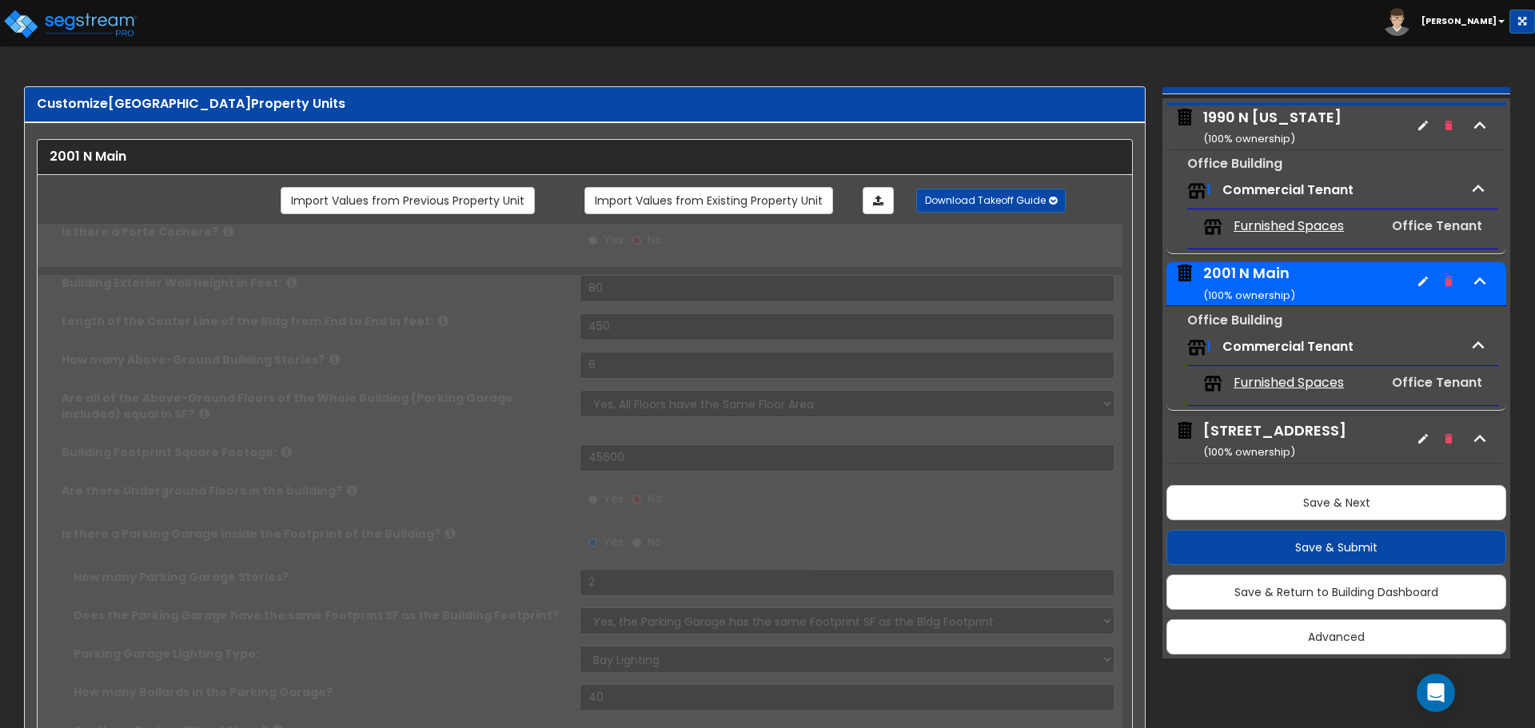
select select "1"
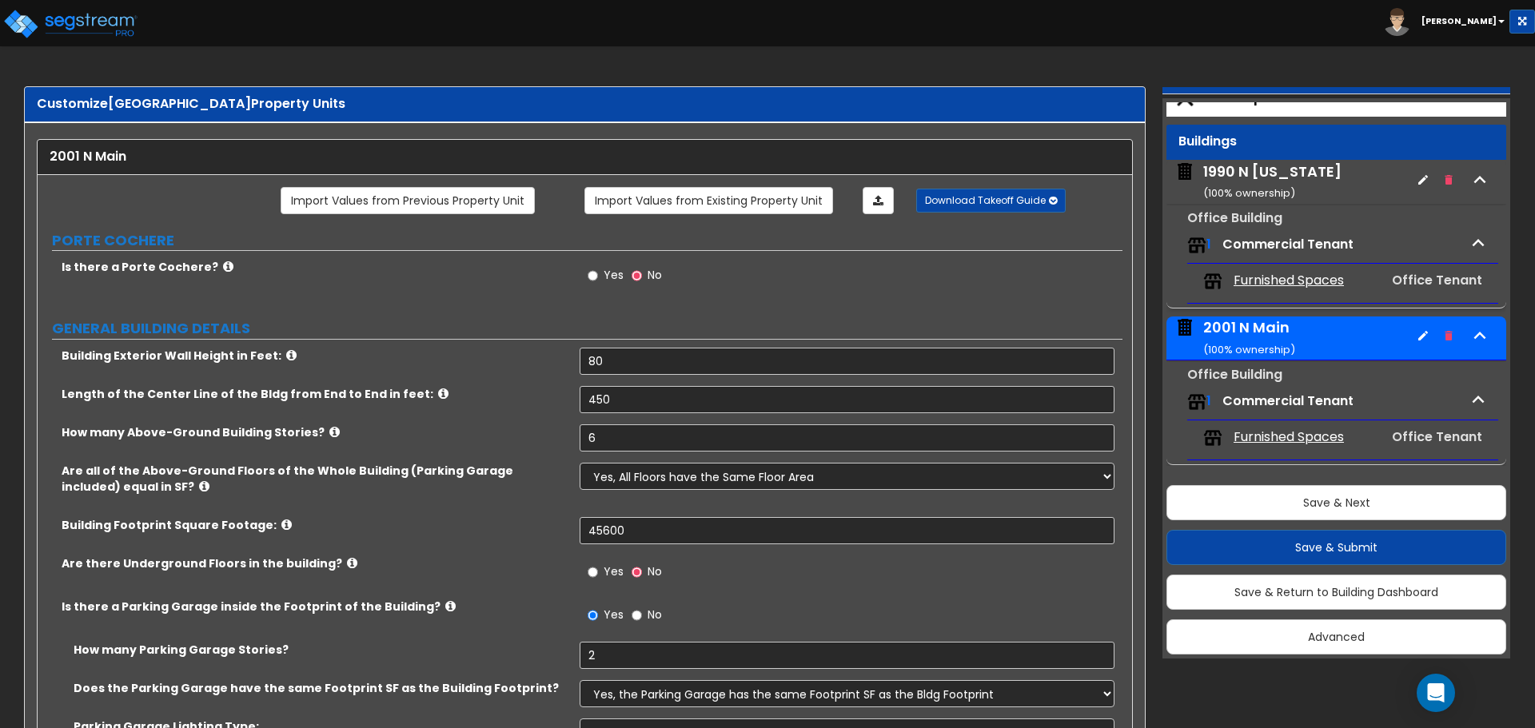
scroll to position [0, 0]
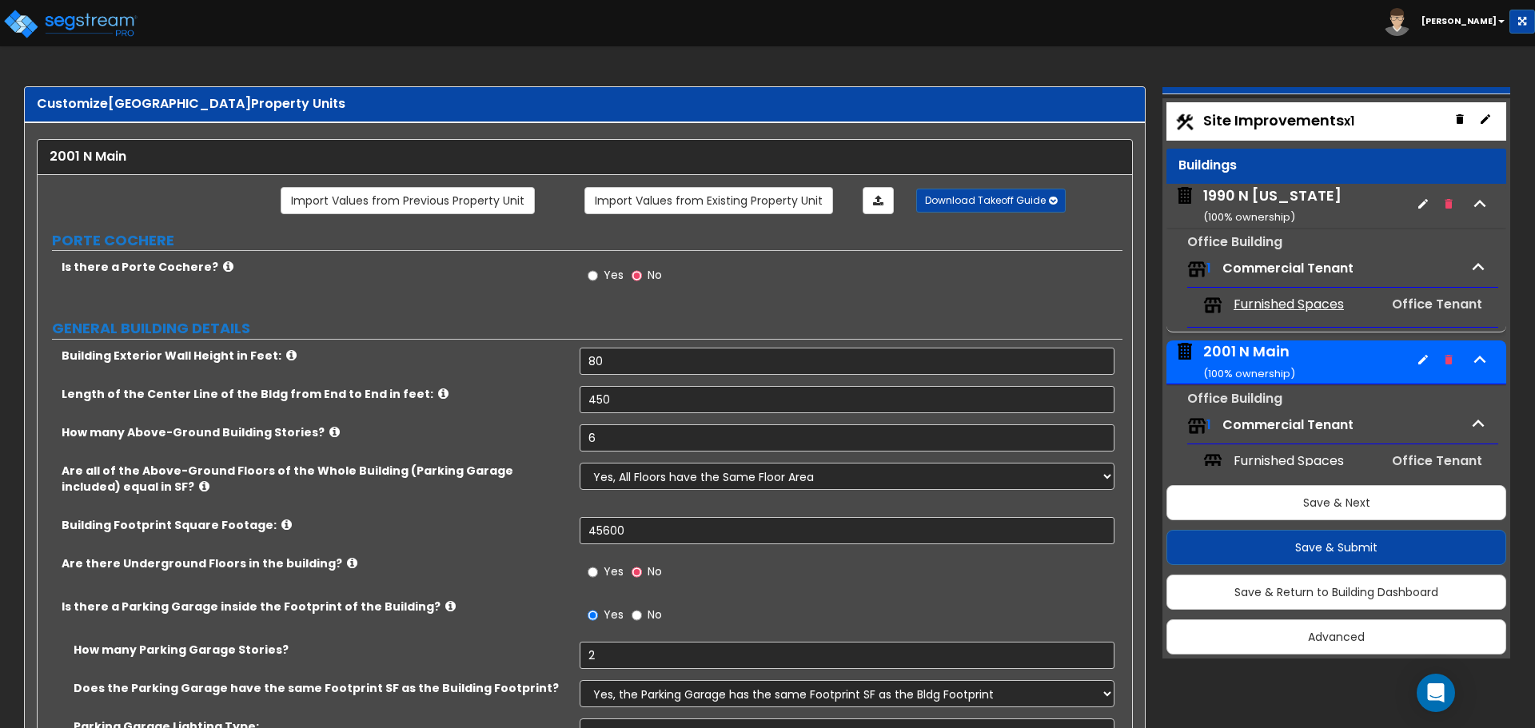
click at [1272, 197] on div "1990 N [US_STATE] ( 100 % ownership)" at bounding box center [1272, 205] width 138 height 41
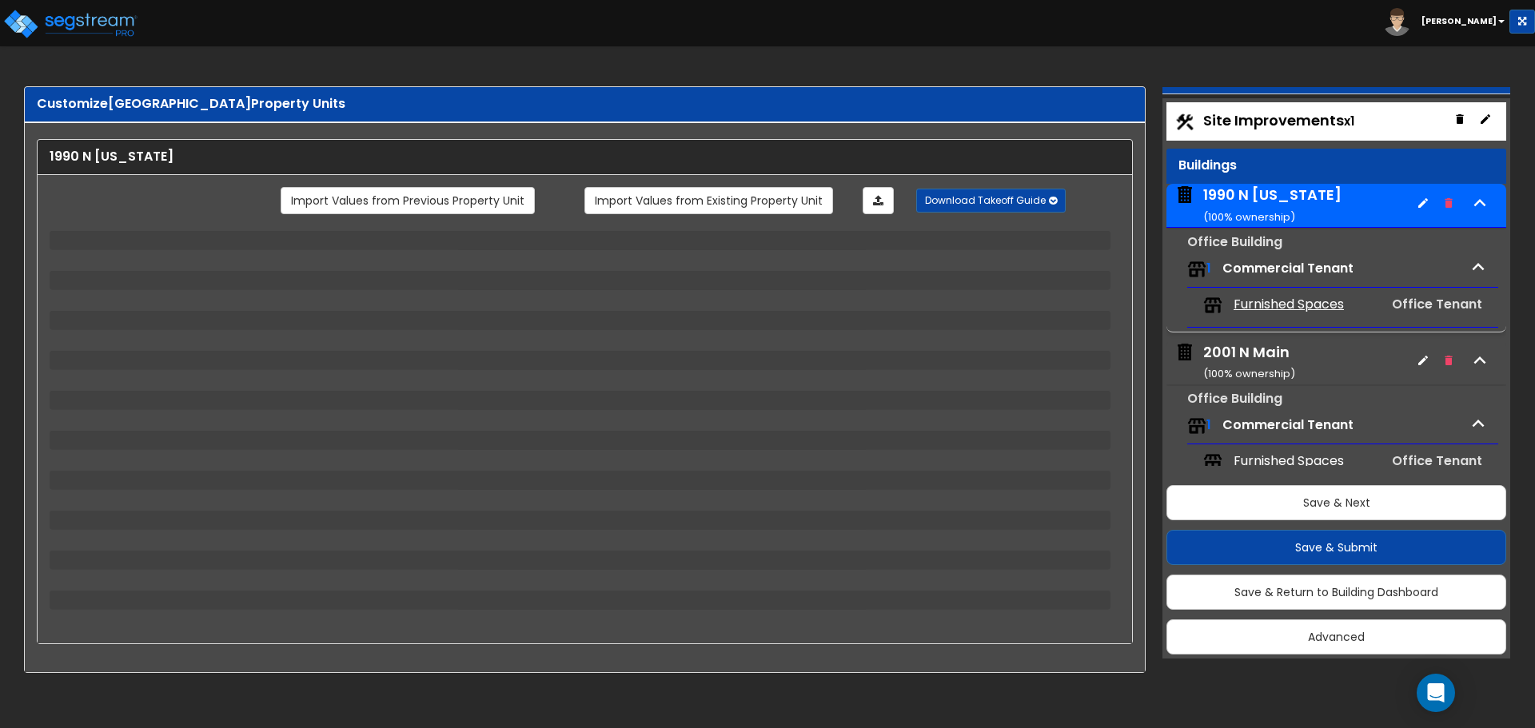
scroll to position [82, 0]
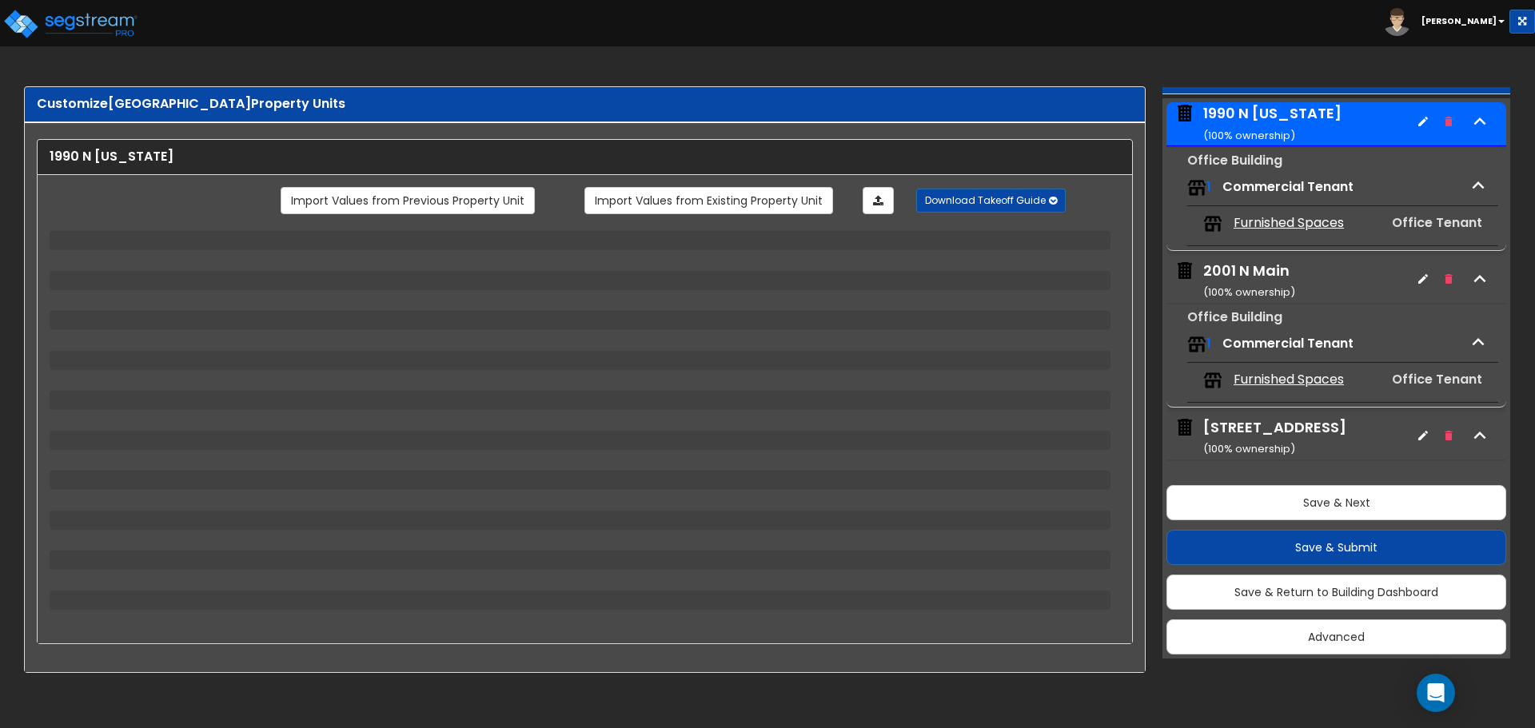
select select "1"
select select "10"
select select "2"
select select "3"
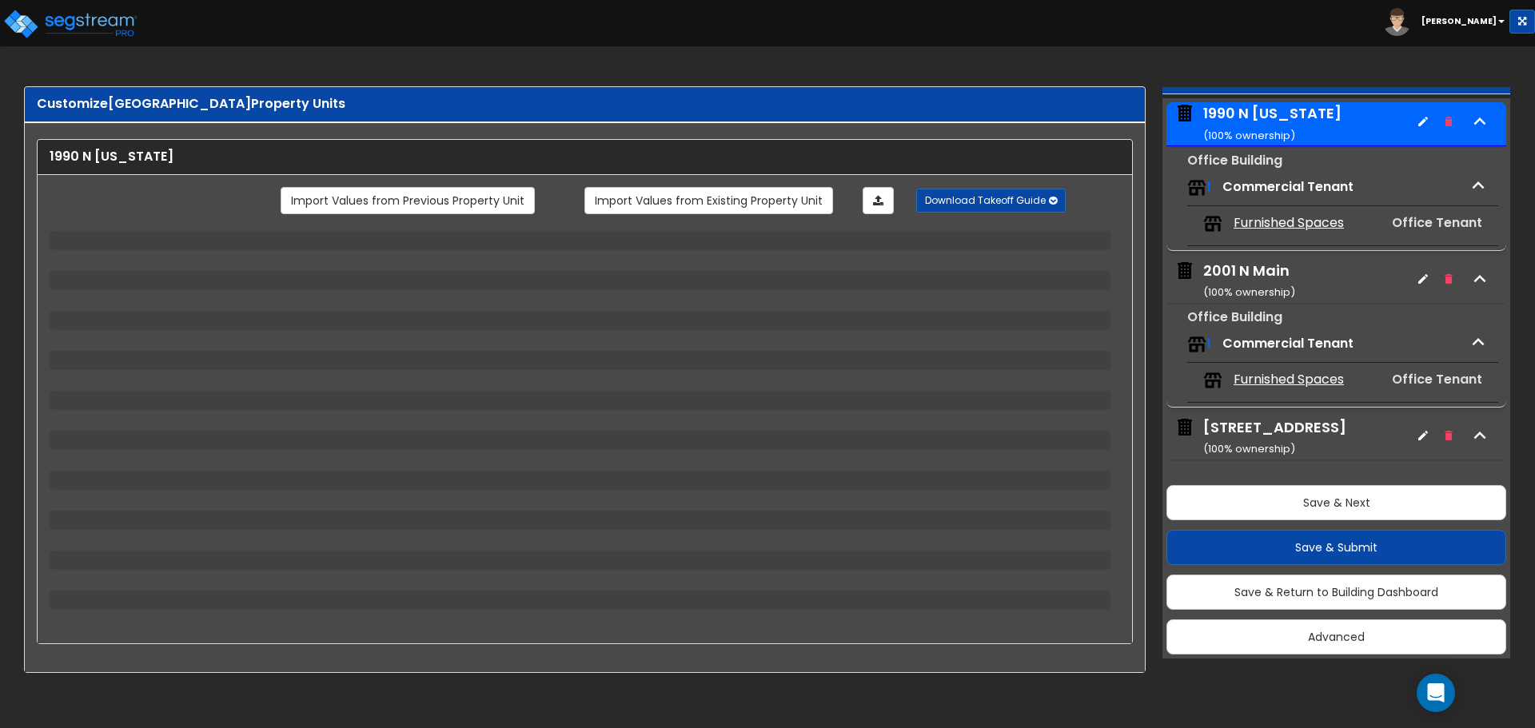
select select "1"
select select "2"
select select "1"
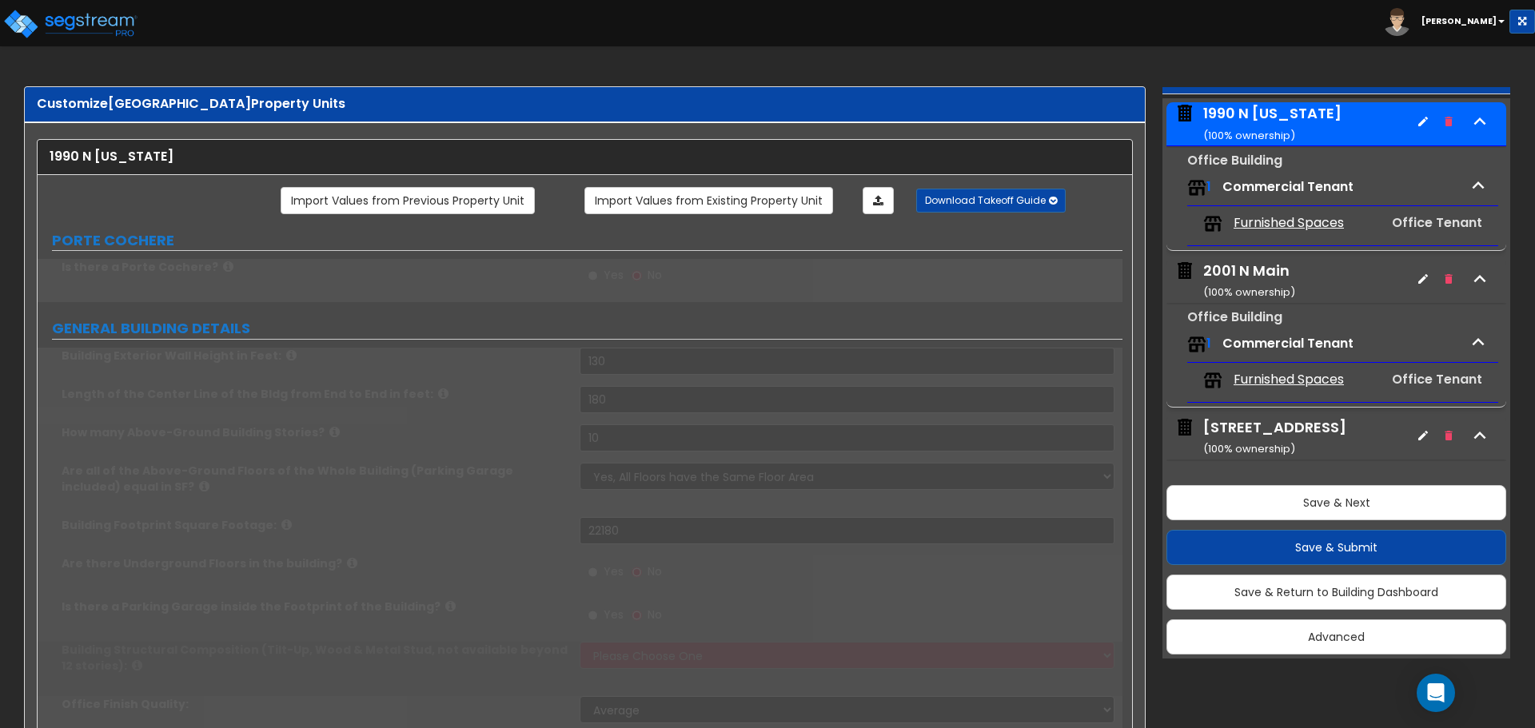
select select "3"
select select "2"
radio input "true"
select select "3"
type input "250"
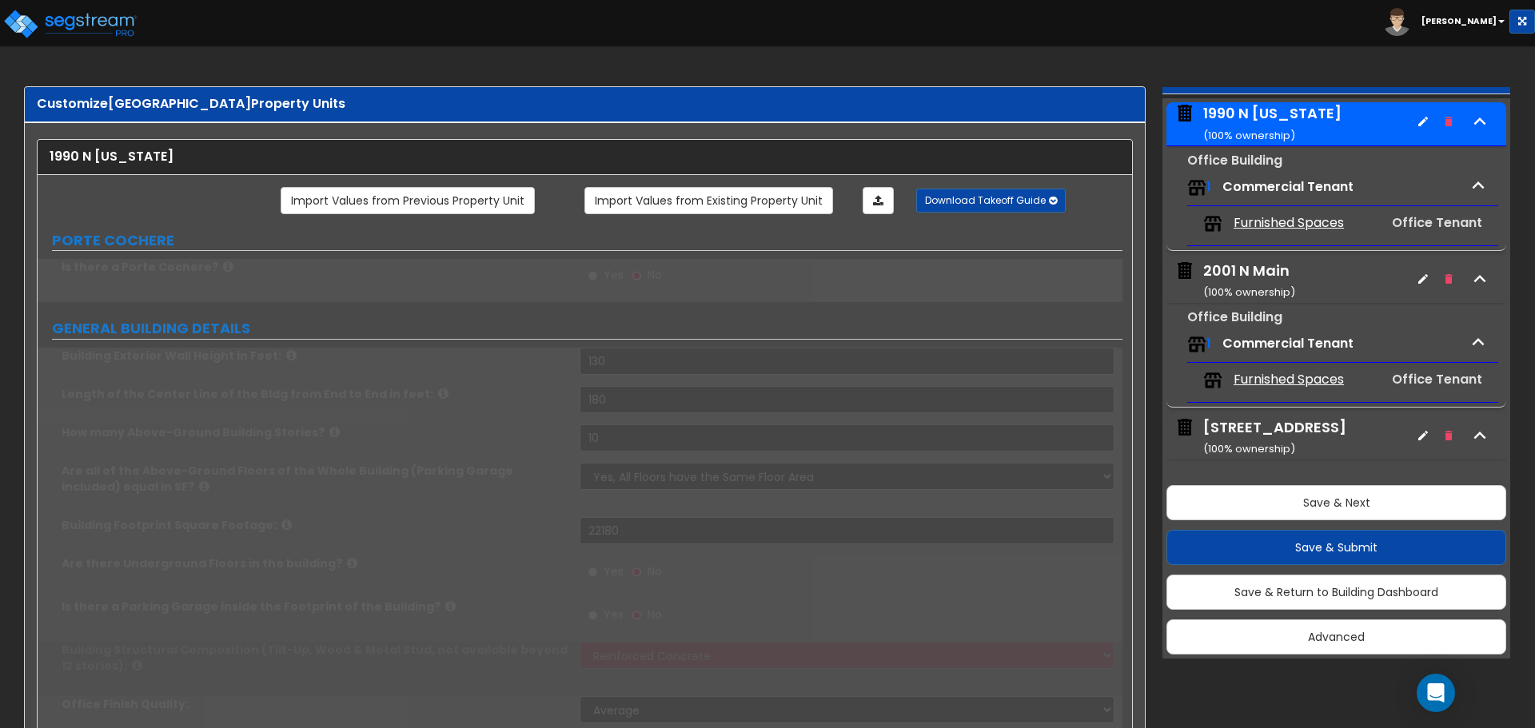
select select "8"
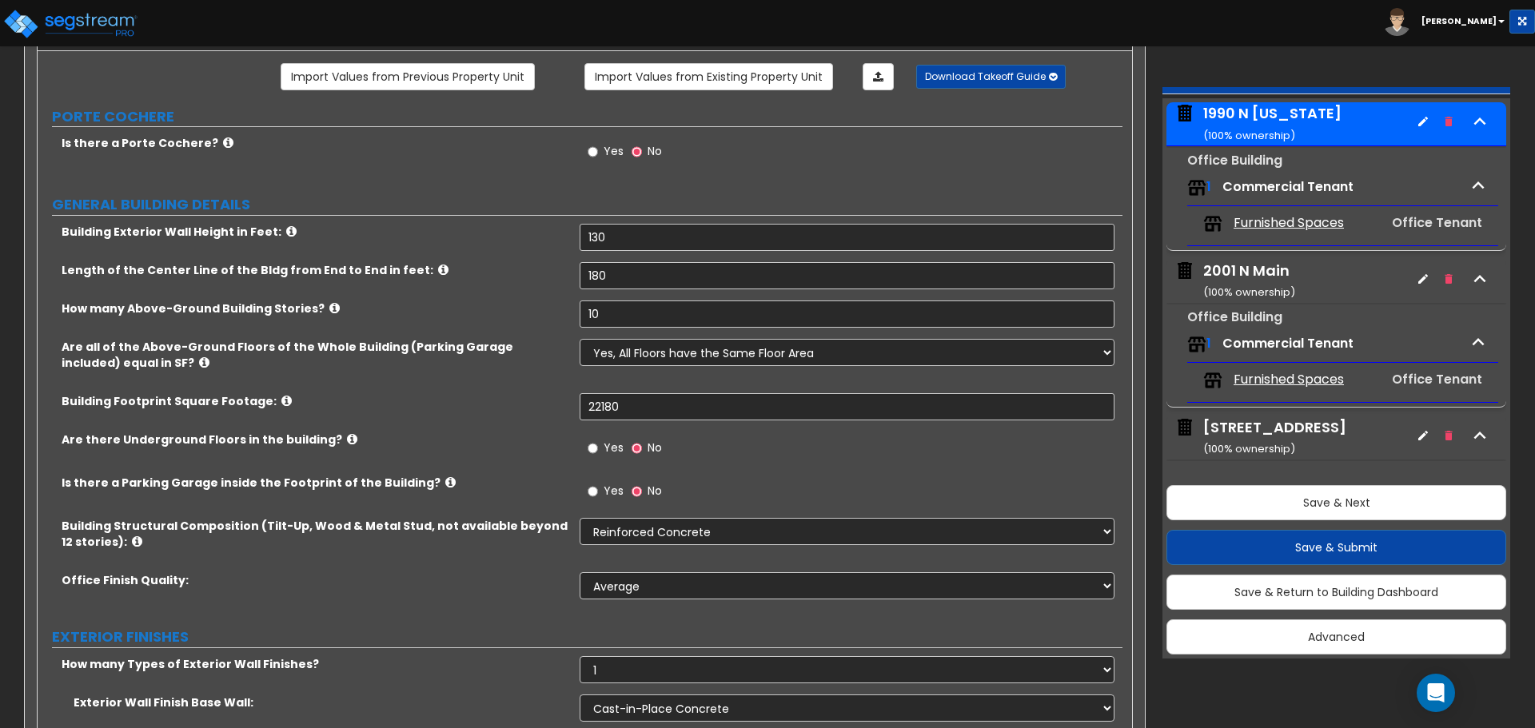
scroll to position [73, 0]
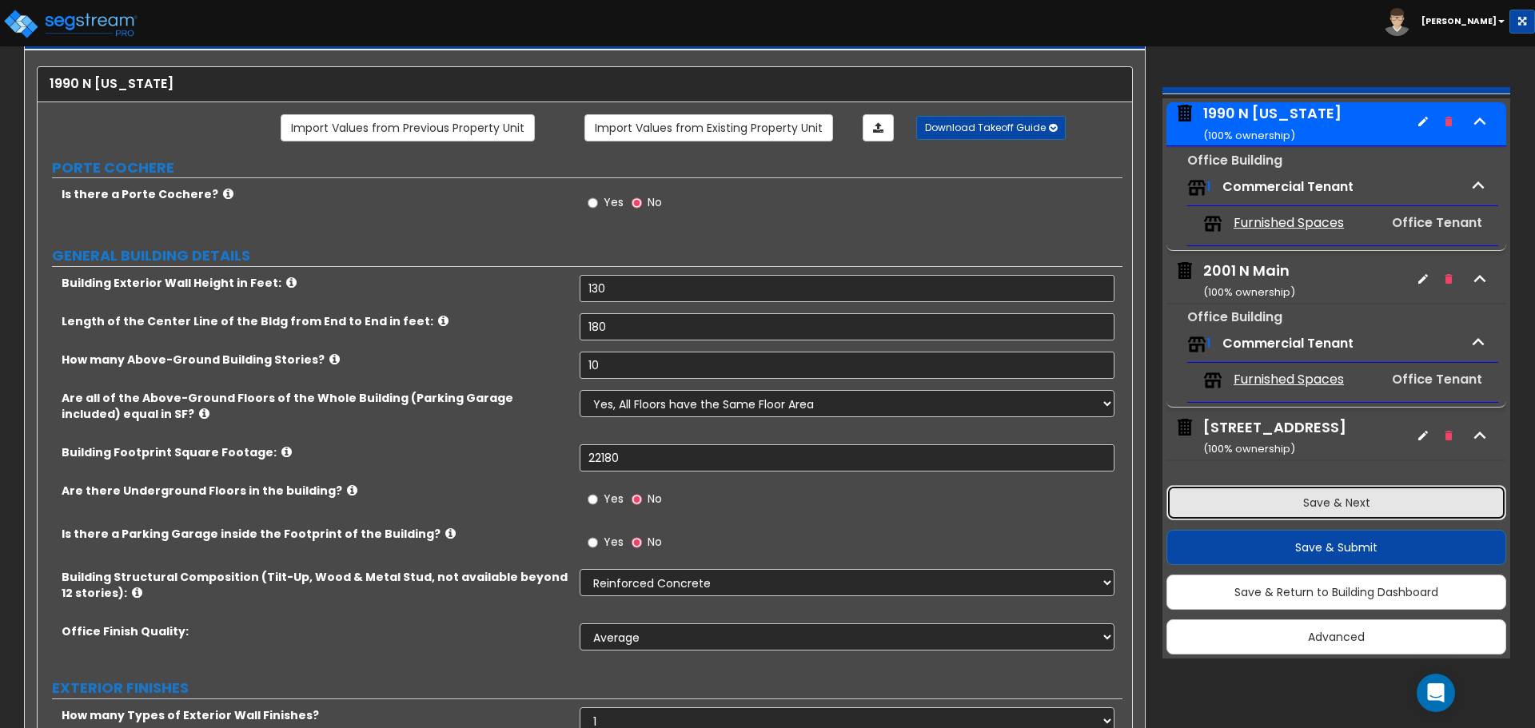
click at [1318, 507] on button "Save & Next" at bounding box center [1336, 502] width 340 height 35
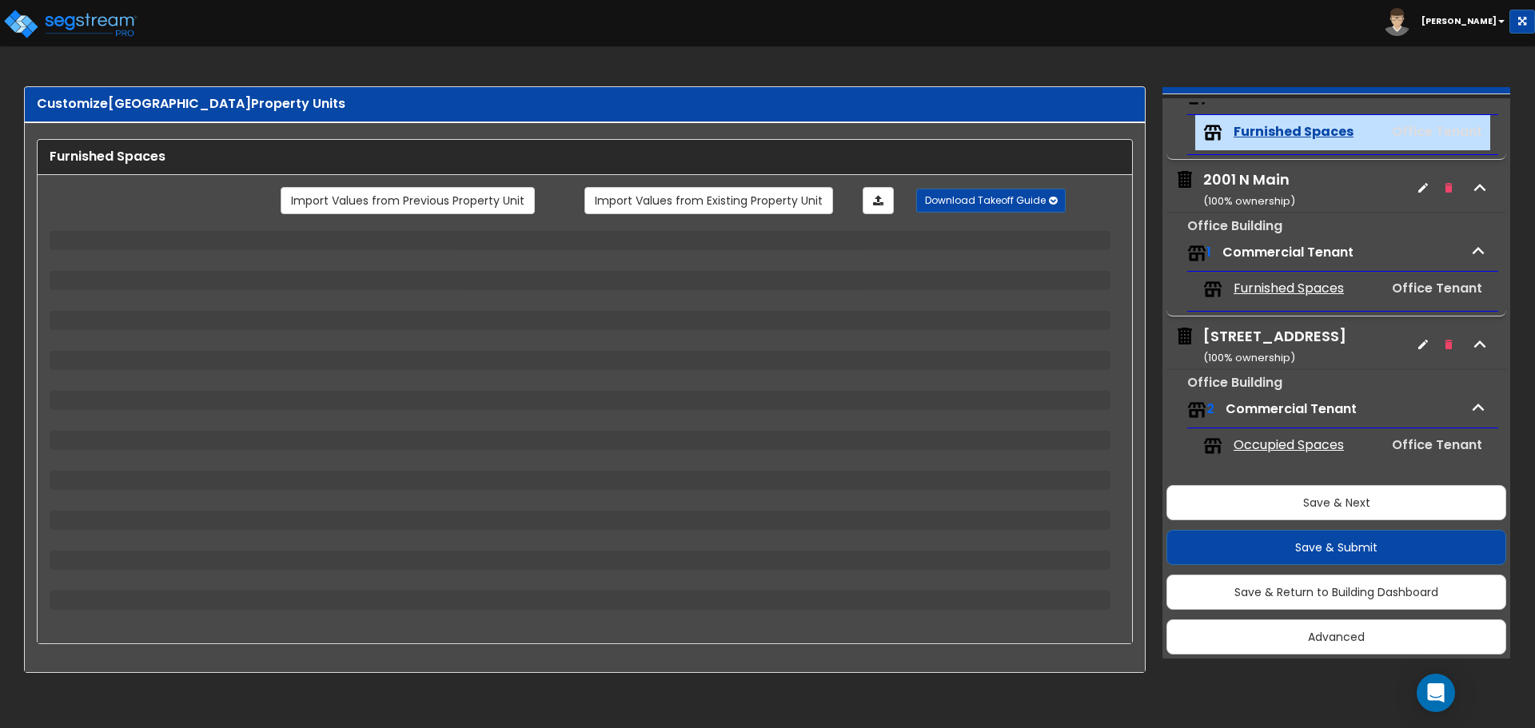
scroll to position [185, 0]
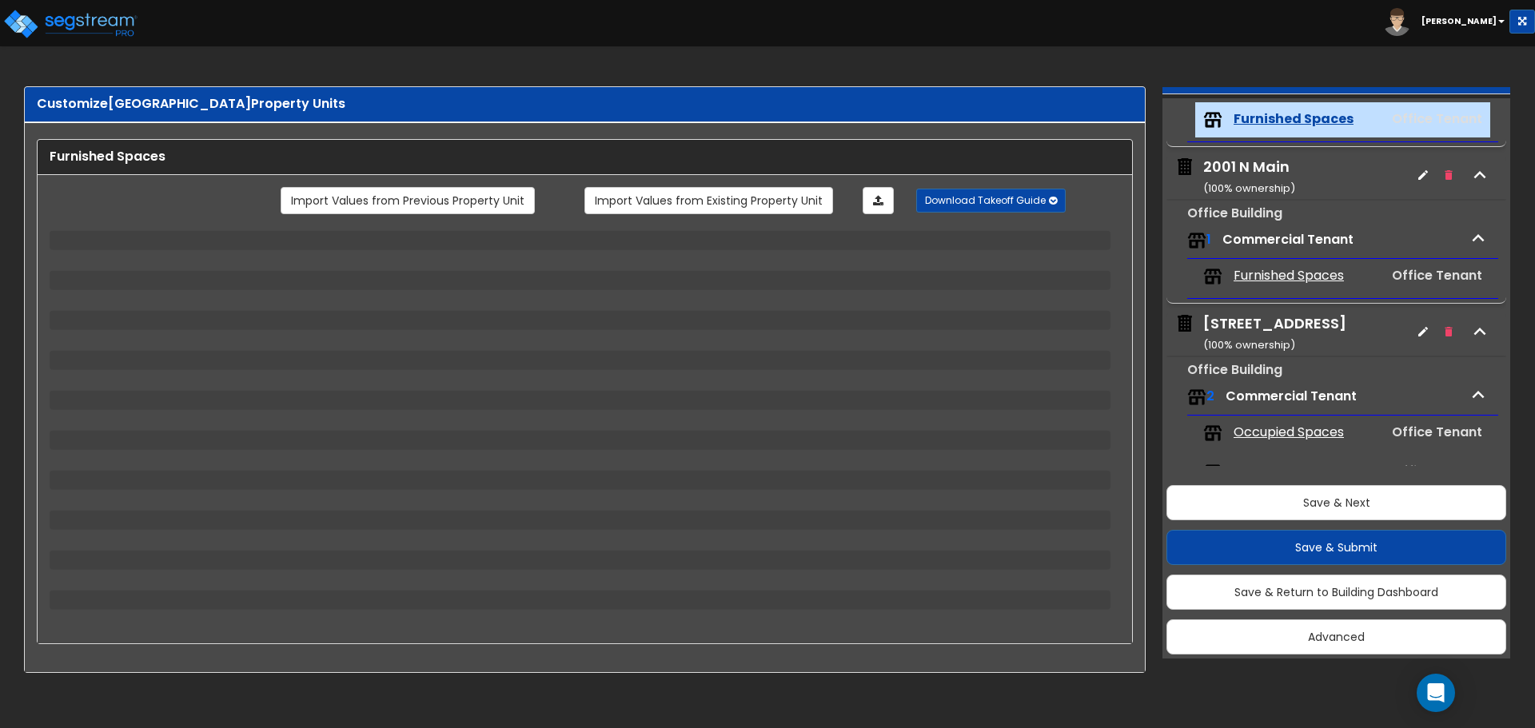
select select "1"
select select "2"
select select "3"
select select "5"
select select "4"
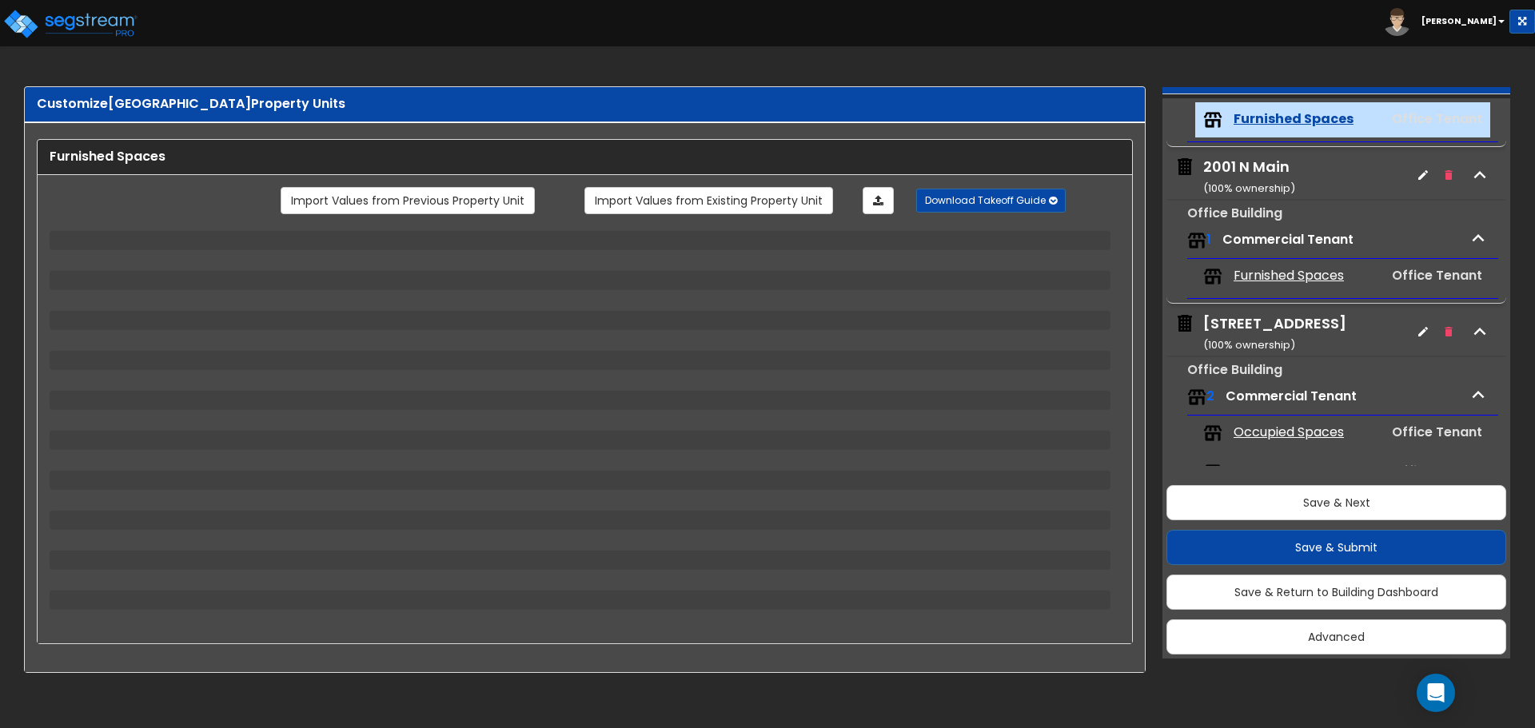
select select "1"
select select "5"
select select "3"
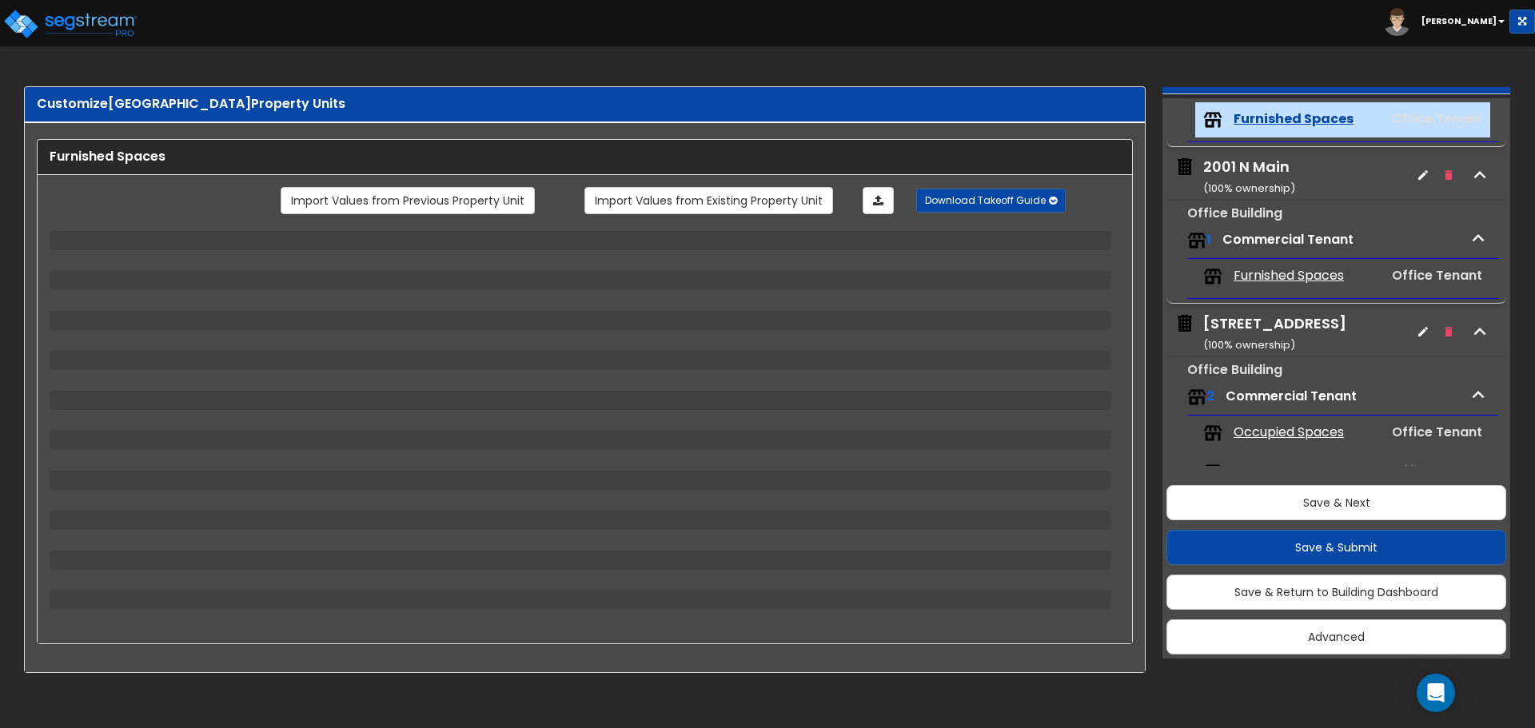
select select "2"
select select "3"
select select "2"
select select "1"
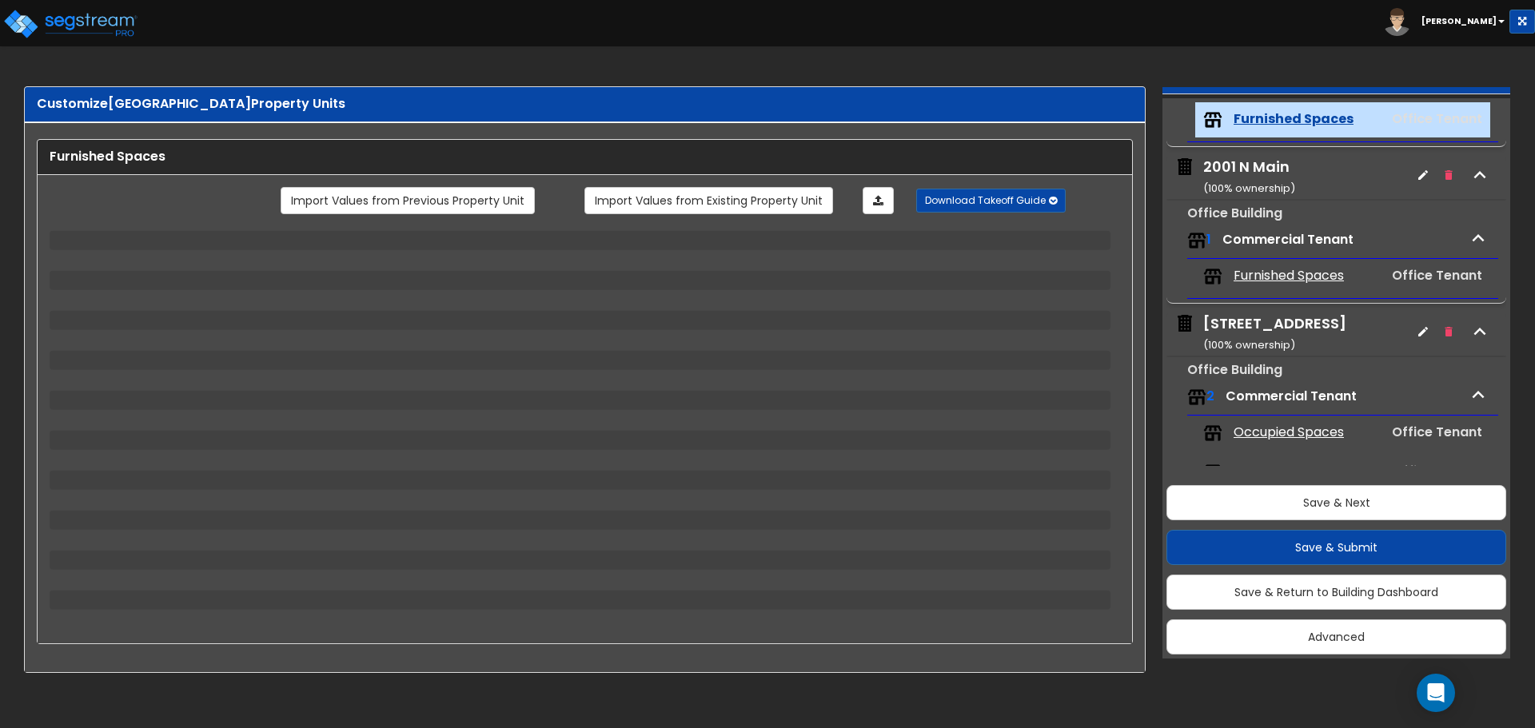
select select "2"
select select "1"
select select "2"
select select "3"
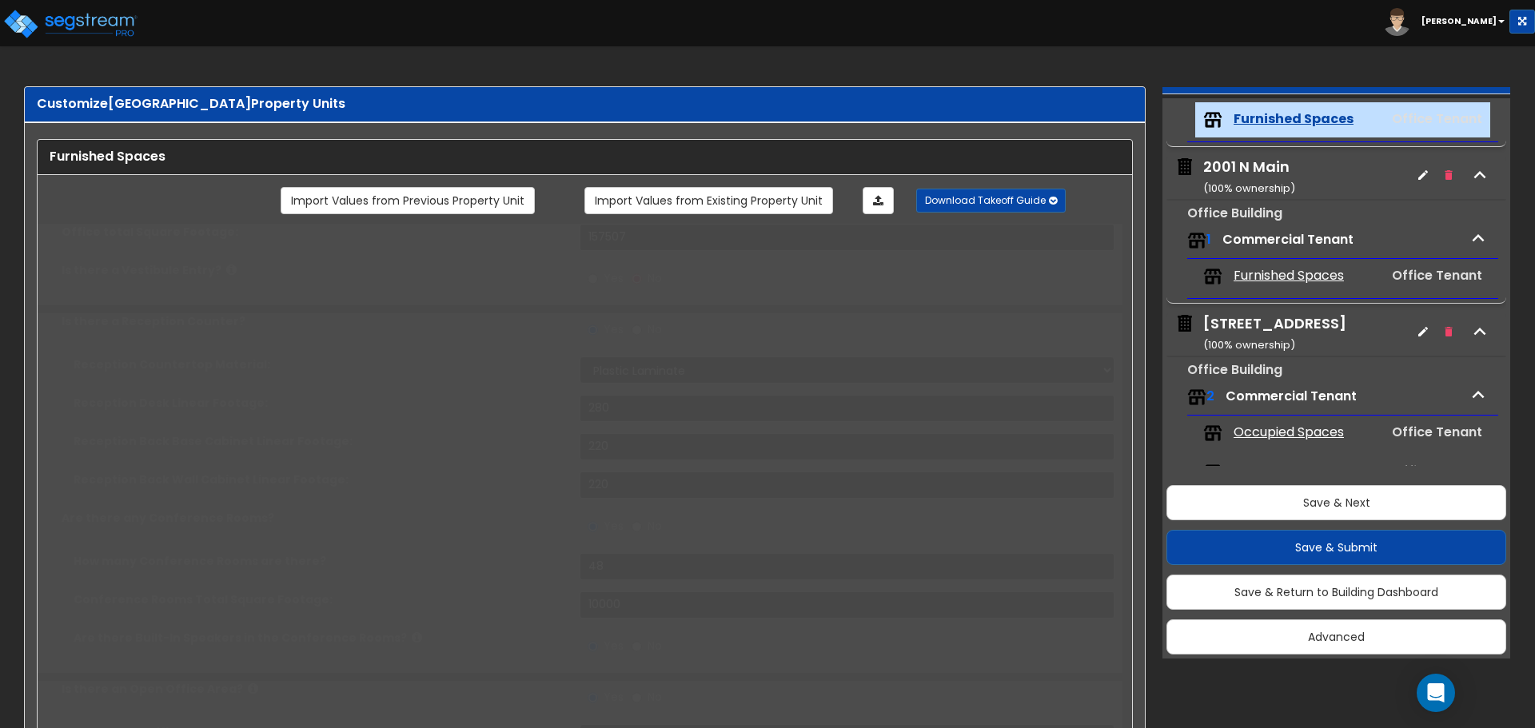
radio input "true"
type input "20"
radio input "true"
select select "1"
type input "4"
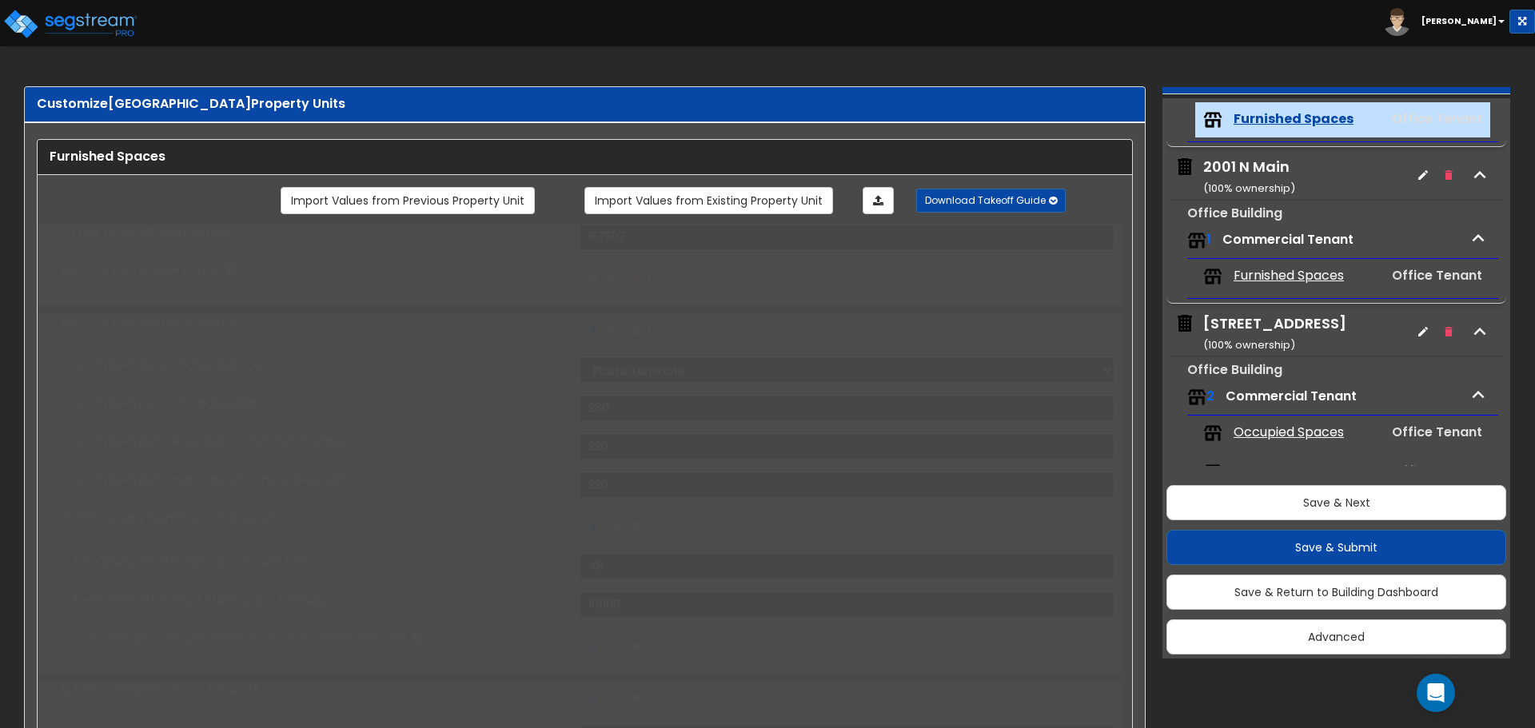
radio input "true"
type input "48"
type input "3800"
select select "1"
type input "280"
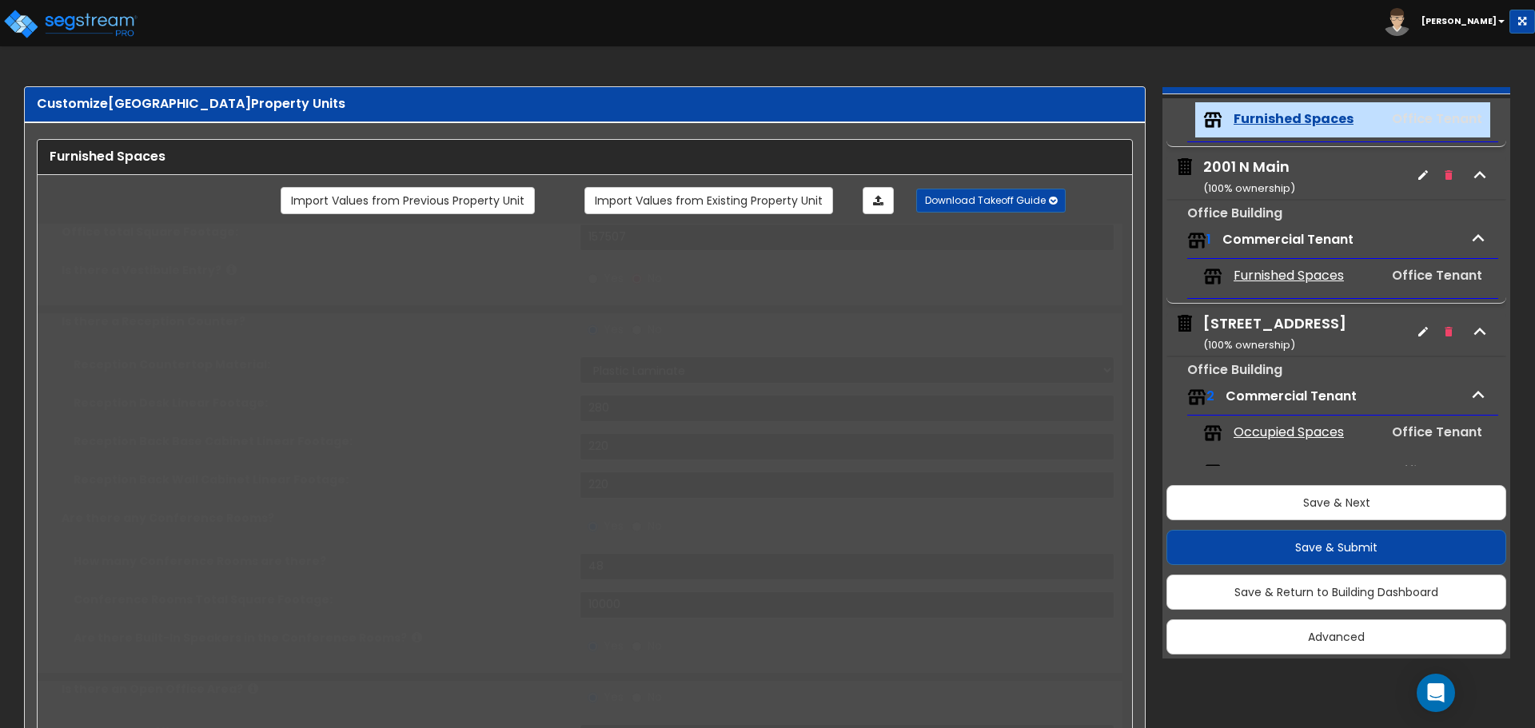
type input "220"
type input "48"
select select "1"
type input "48"
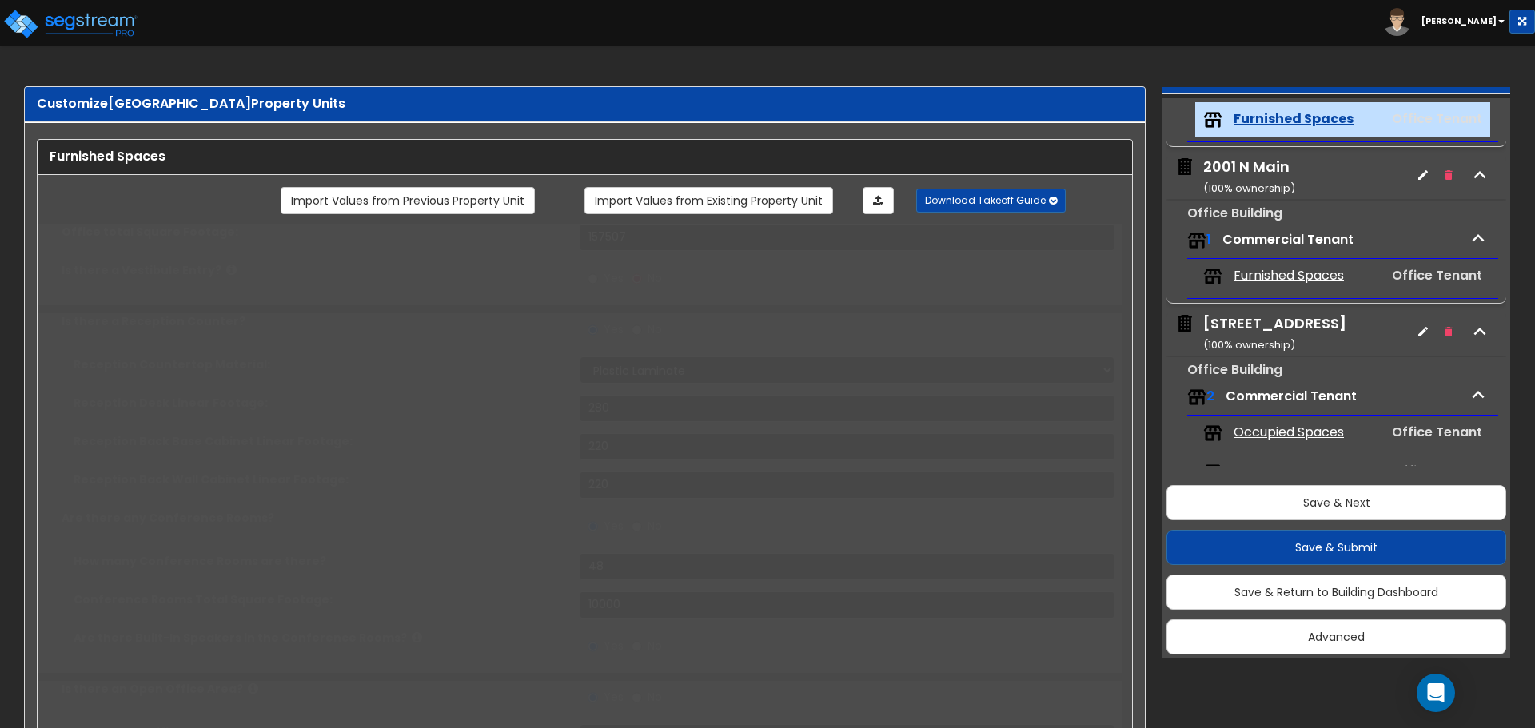
type input "48"
radio input "true"
type input "48"
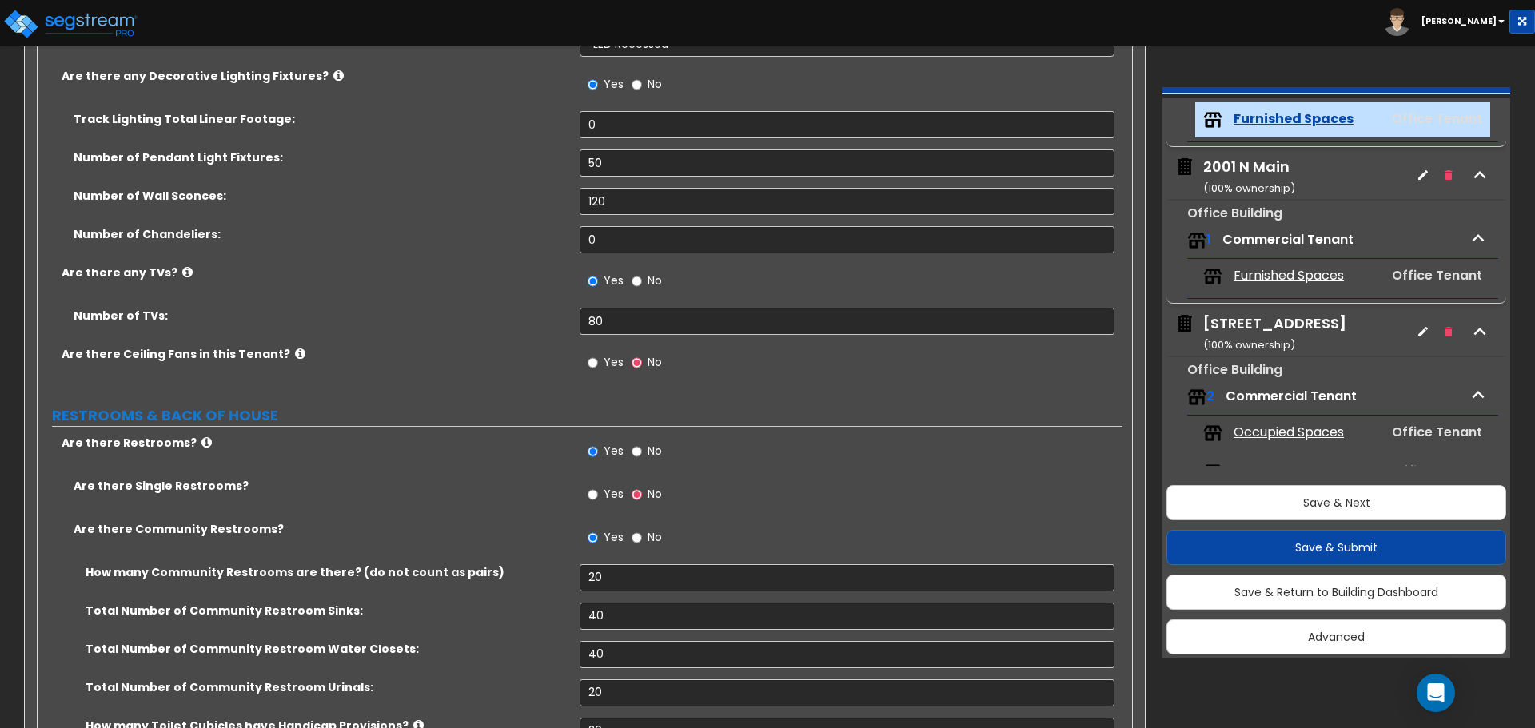
scroll to position [3278, 0]
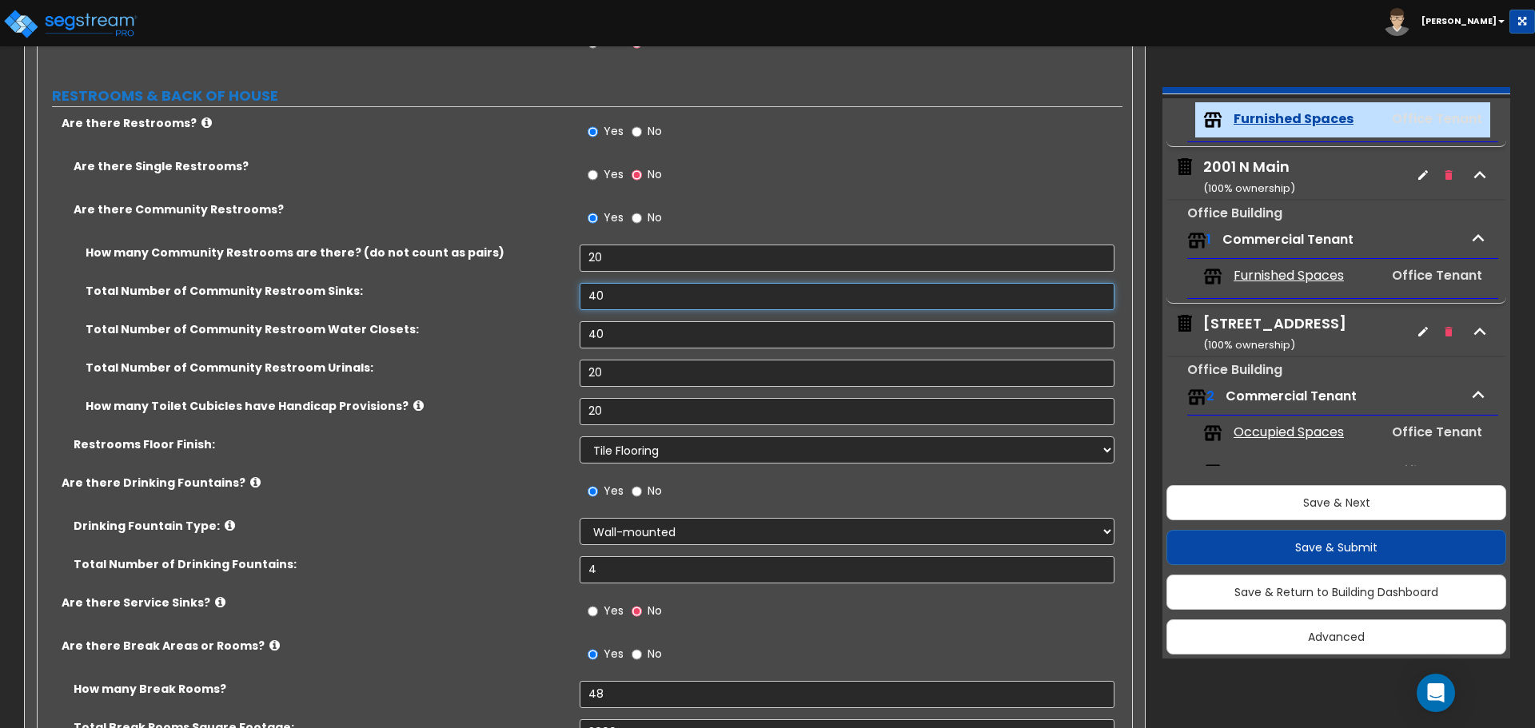
drag, startPoint x: 600, startPoint y: 290, endPoint x: 554, endPoint y: 290, distance: 46.4
click at [554, 290] on div "Total Number of Community Restroom Sinks: 40" at bounding box center [580, 302] width 1085 height 38
drag, startPoint x: 606, startPoint y: 340, endPoint x: 544, endPoint y: 338, distance: 62.4
click at [544, 338] on div "Total Number of Community Restroom Water Closets: 40" at bounding box center [580, 340] width 1085 height 38
drag, startPoint x: 614, startPoint y: 378, endPoint x: 533, endPoint y: 371, distance: 81.1
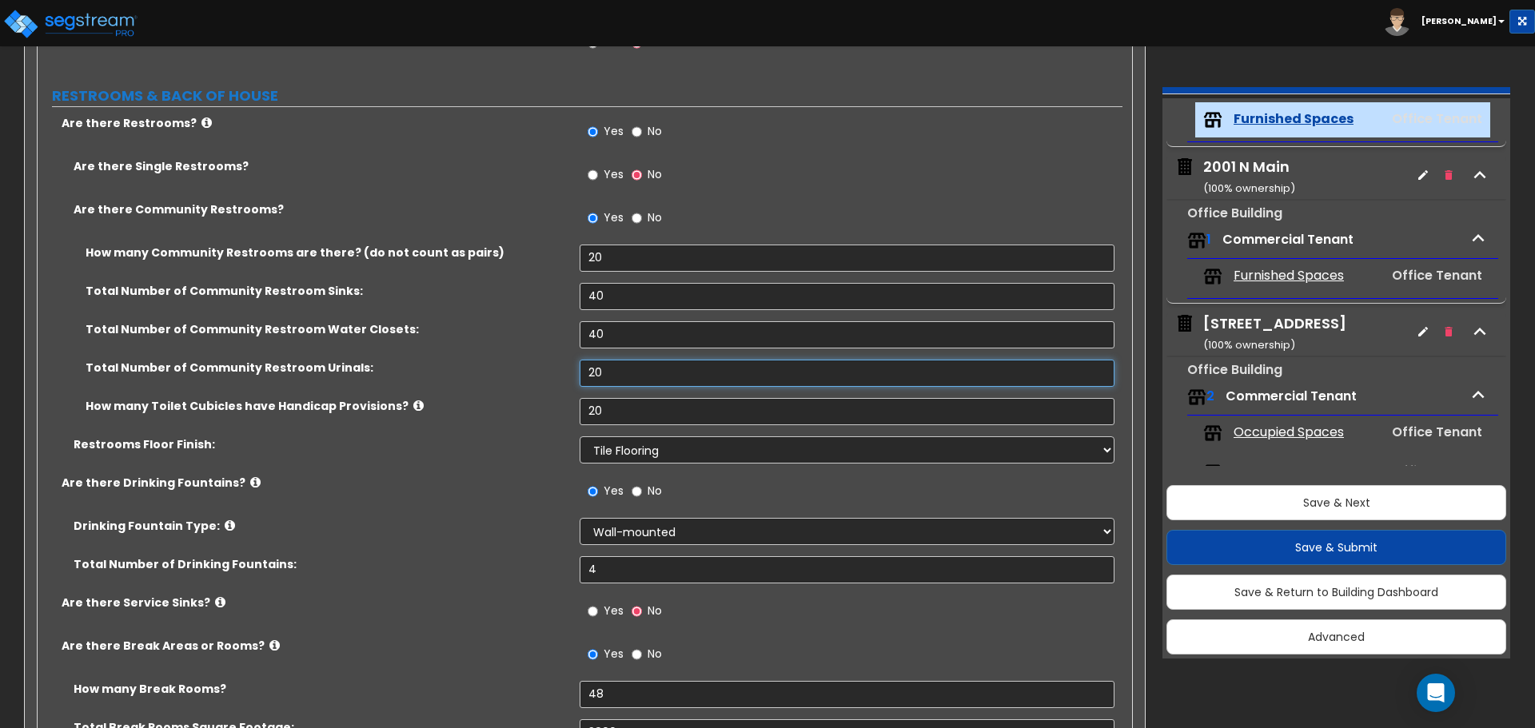
click at [533, 371] on div "Total Number of Community Restroom Urinals: 20" at bounding box center [580, 379] width 1085 height 38
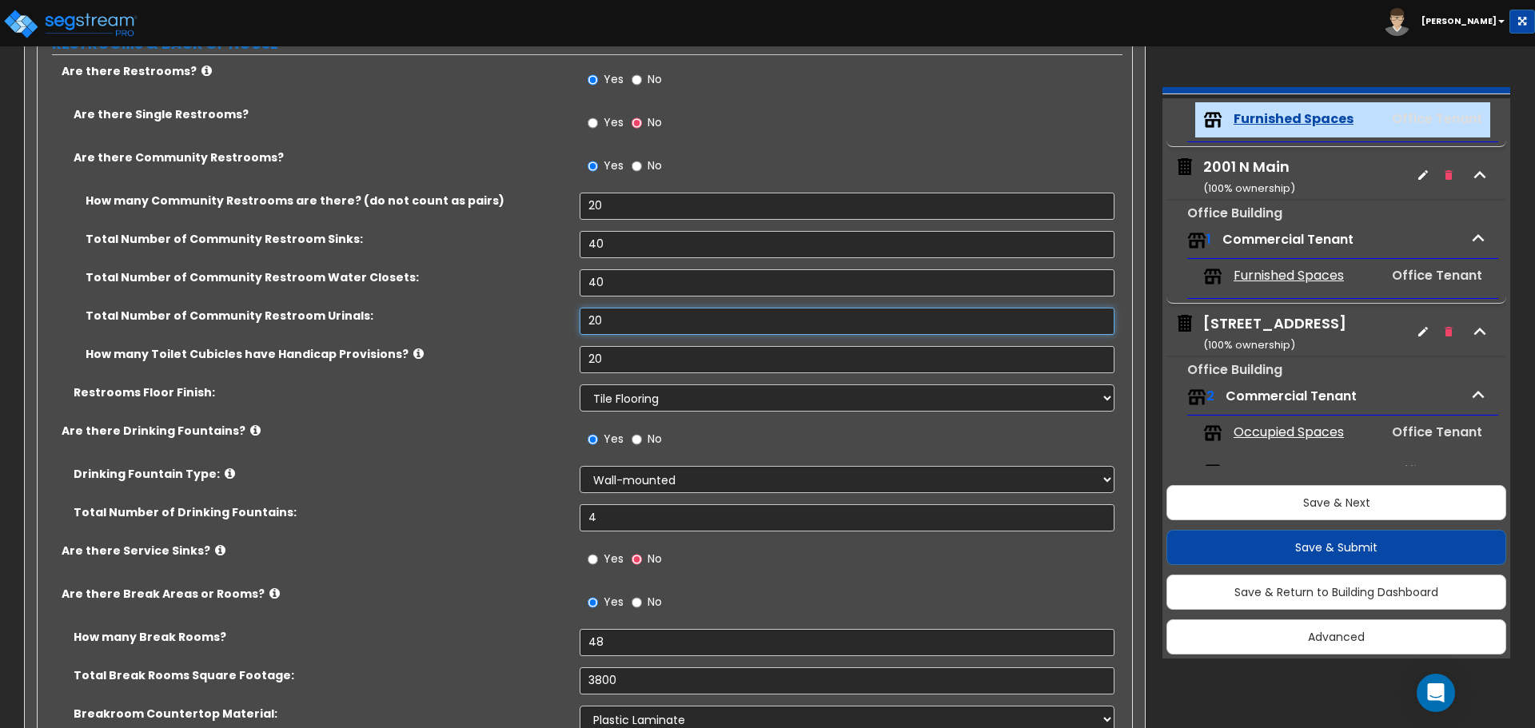
scroll to position [3357, 0]
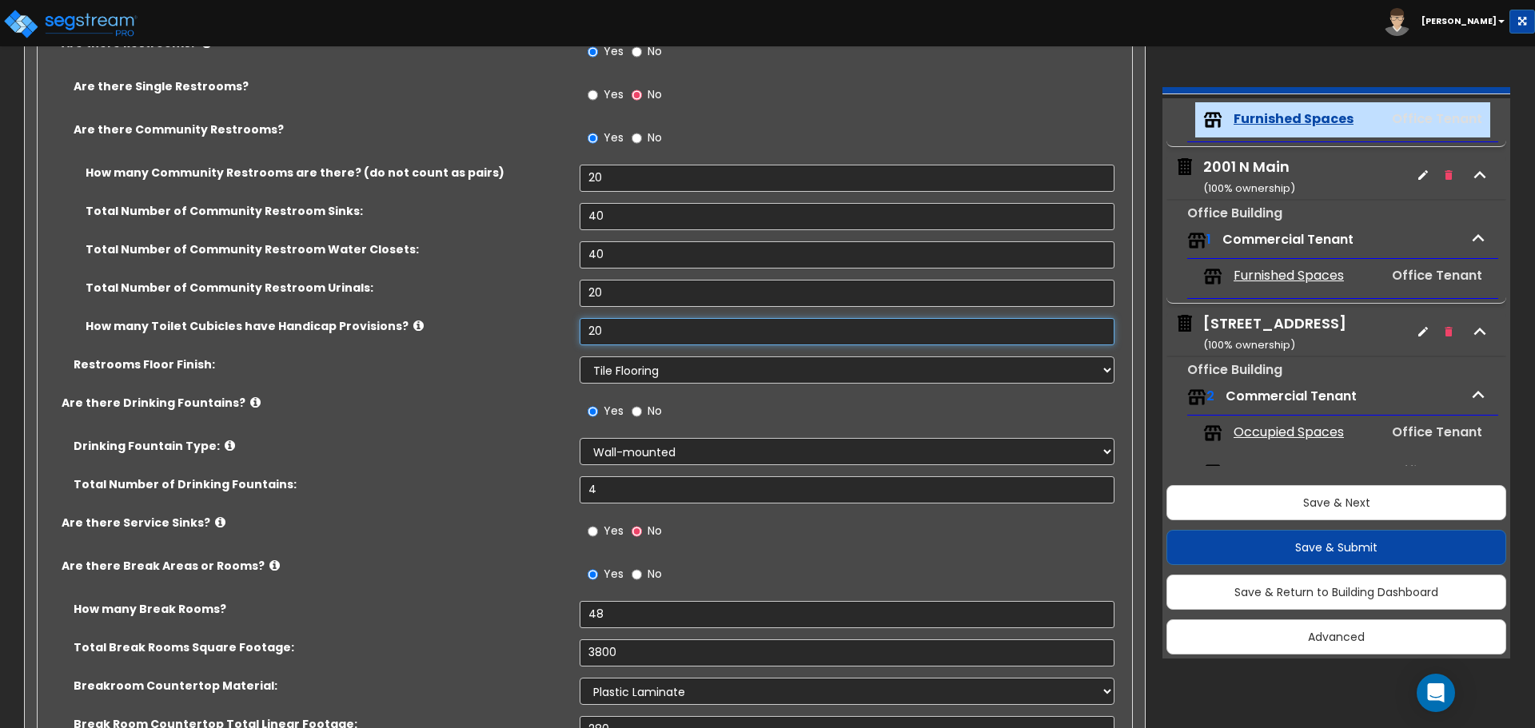
drag, startPoint x: 584, startPoint y: 328, endPoint x: 506, endPoint y: 323, distance: 77.7
click at [506, 323] on div "How many Toilet Cubicles have Handicap Provisions? 20" at bounding box center [580, 337] width 1085 height 38
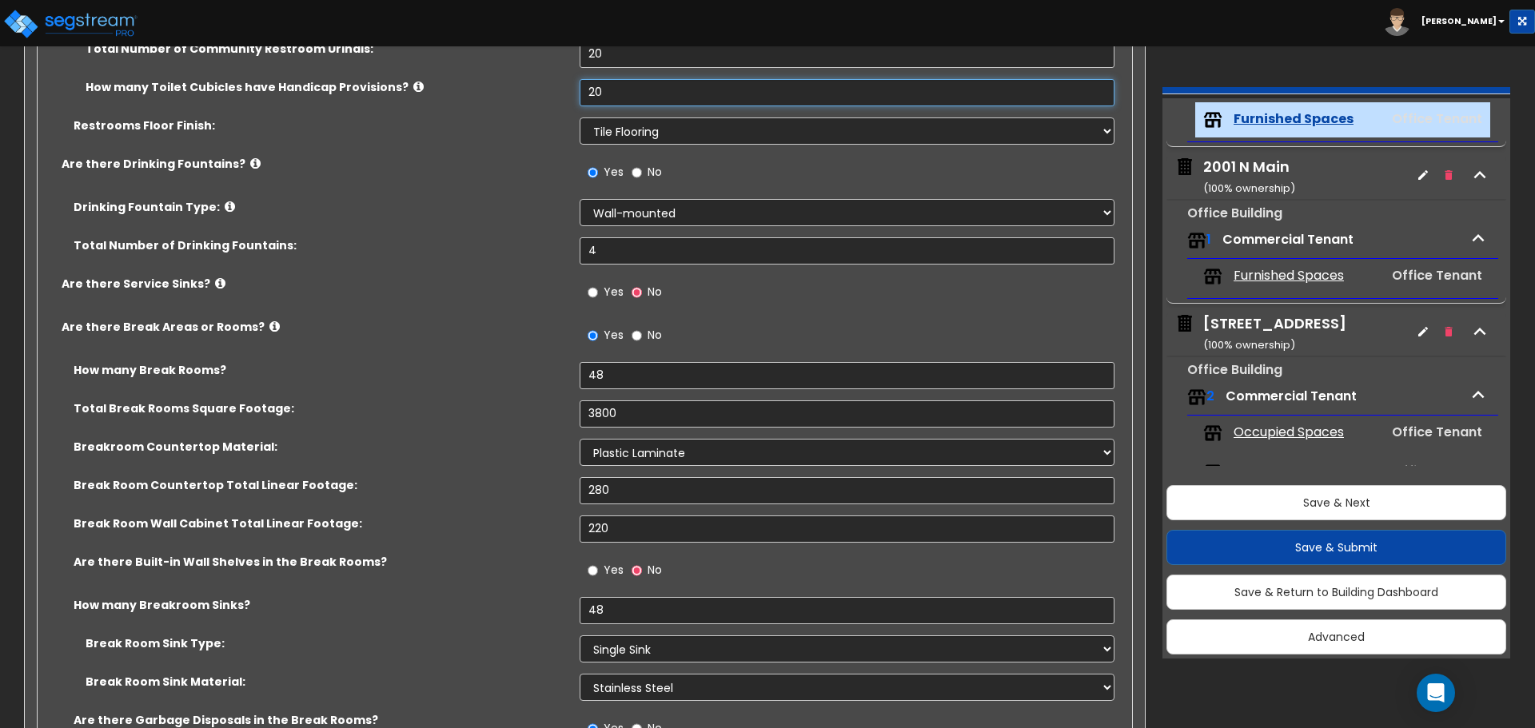
scroll to position [3597, 0]
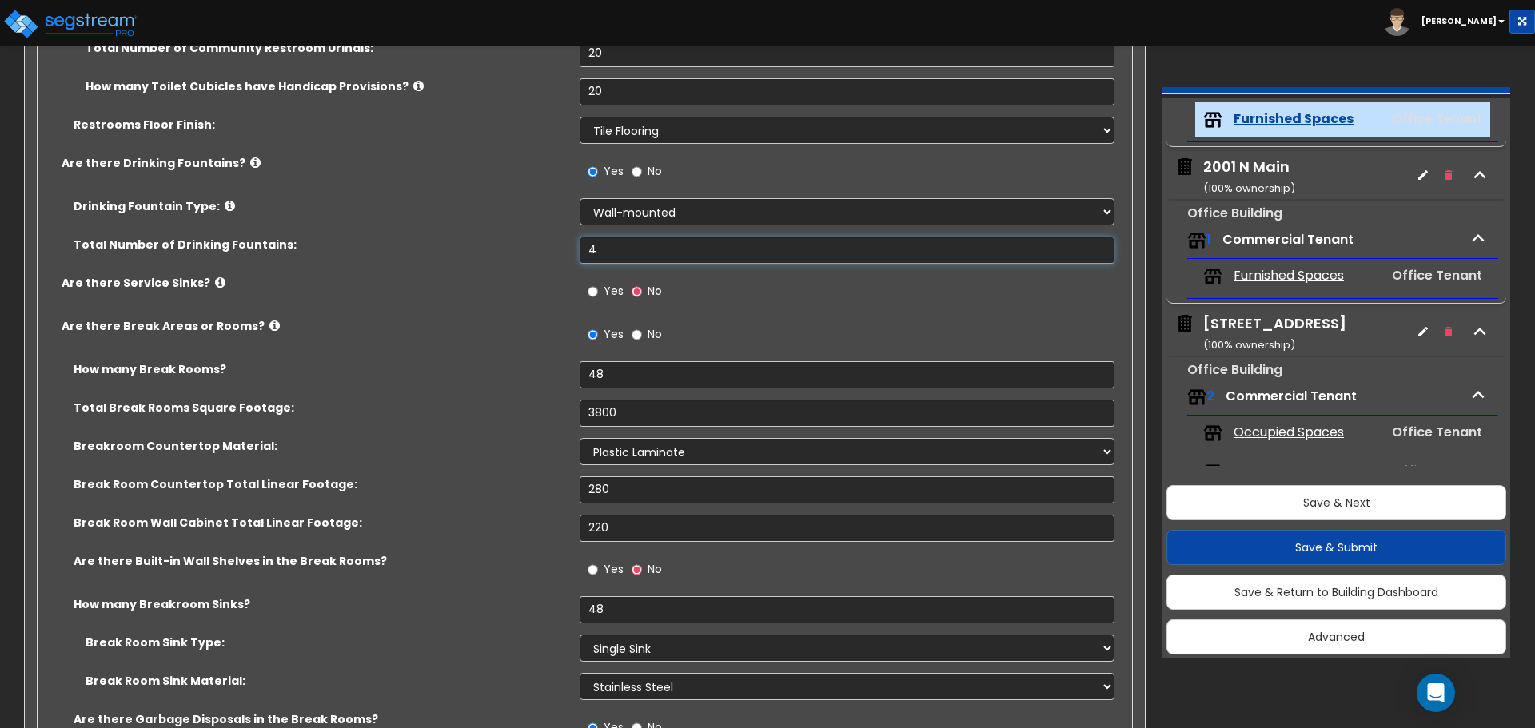
drag, startPoint x: 604, startPoint y: 248, endPoint x: 508, endPoint y: 243, distance: 96.8
click at [508, 243] on div "Total Number of Drinking Fountains: 4" at bounding box center [580, 256] width 1085 height 38
click at [503, 244] on label "Total Number of Drinking Fountains:" at bounding box center [321, 245] width 494 height 16
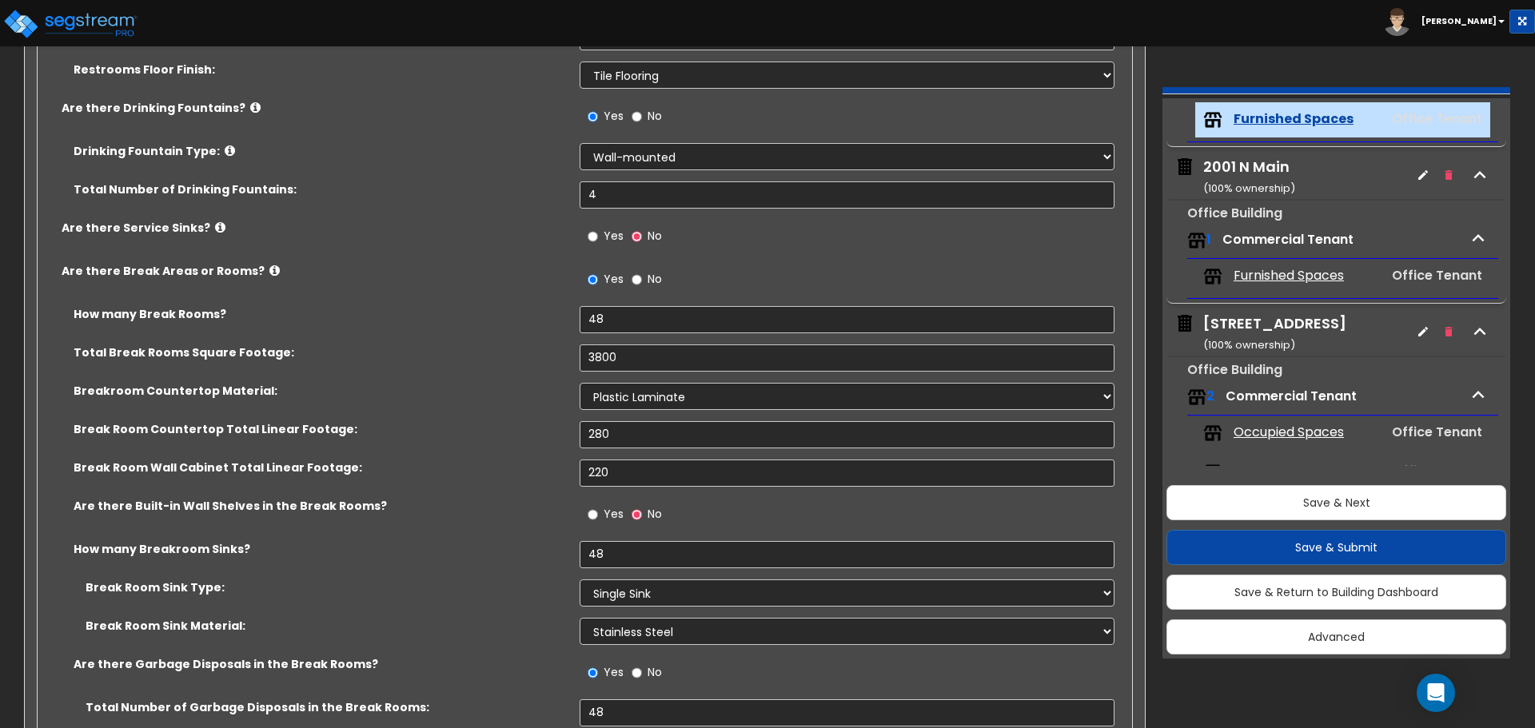
scroll to position [3677, 0]
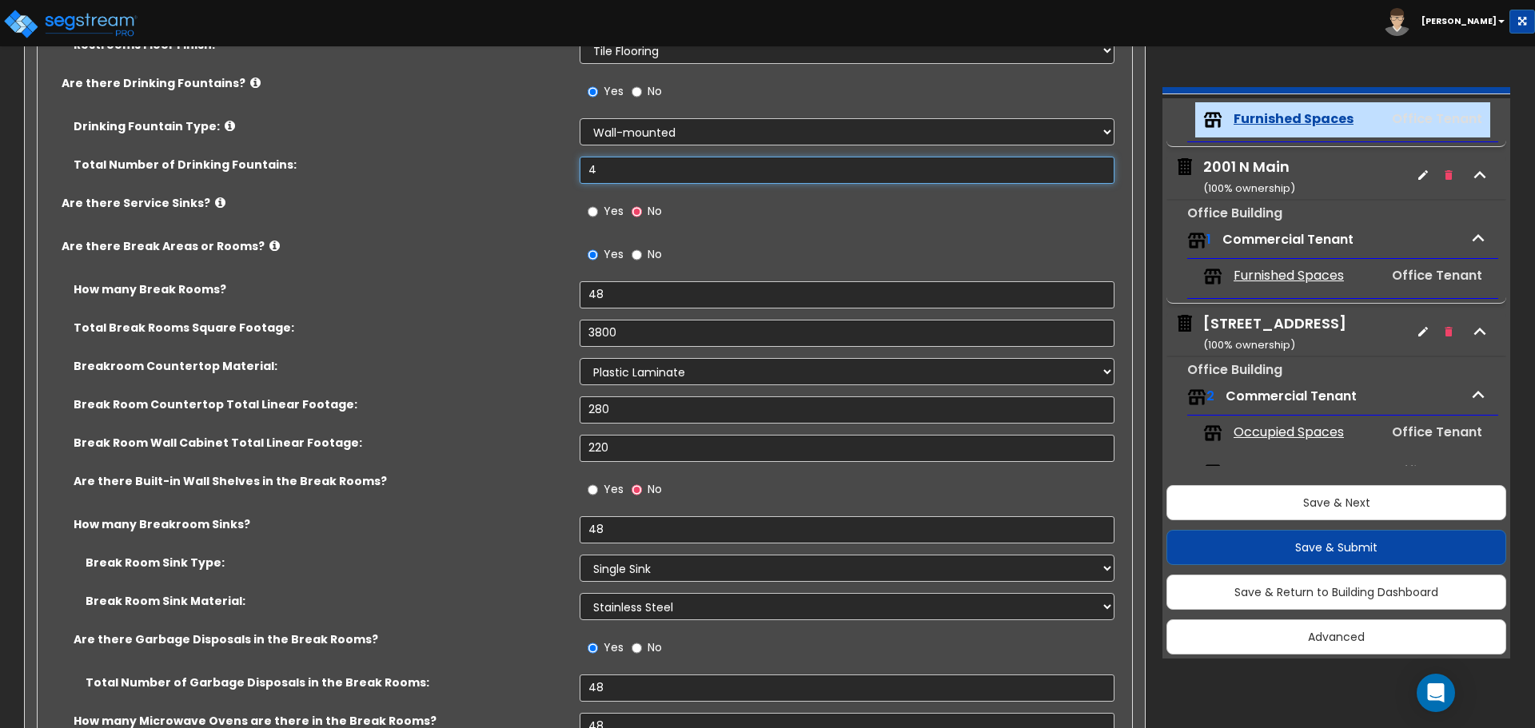
drag, startPoint x: 598, startPoint y: 170, endPoint x: 572, endPoint y: 171, distance: 26.4
click at [572, 171] on div "Total Number of Drinking Fountains: 4" at bounding box center [580, 176] width 1085 height 38
click at [530, 196] on label "Are there Service Sinks?" at bounding box center [315, 203] width 506 height 16
click at [591, 210] on input "Yes" at bounding box center [593, 212] width 10 height 18
radio input "true"
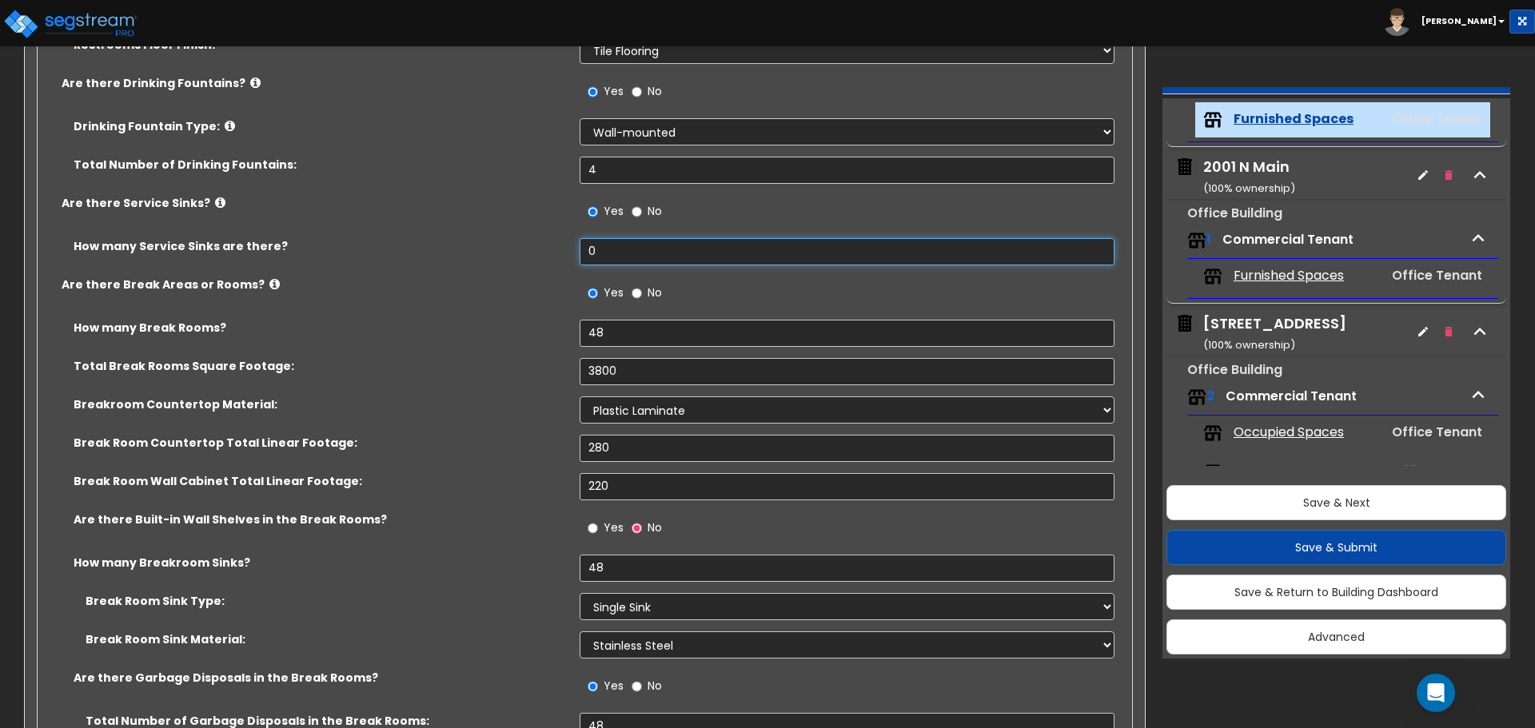
drag, startPoint x: 610, startPoint y: 251, endPoint x: 540, endPoint y: 232, distance: 72.9
click at [540, 232] on div "Are there Restrooms? Yes No Are there Single Restrooms? Yes No Are there Commun…" at bounding box center [580, 456] width 1061 height 1482
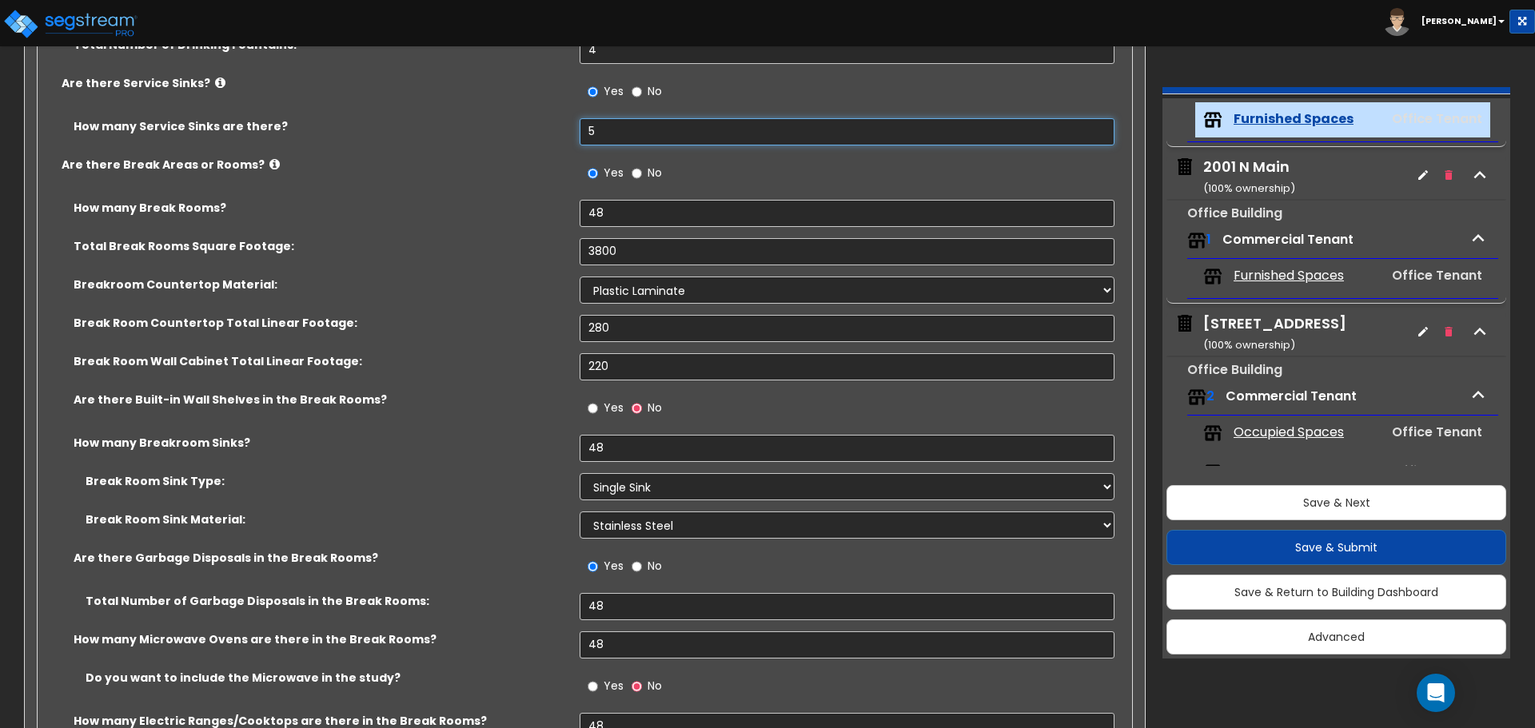
scroll to position [3837, 0]
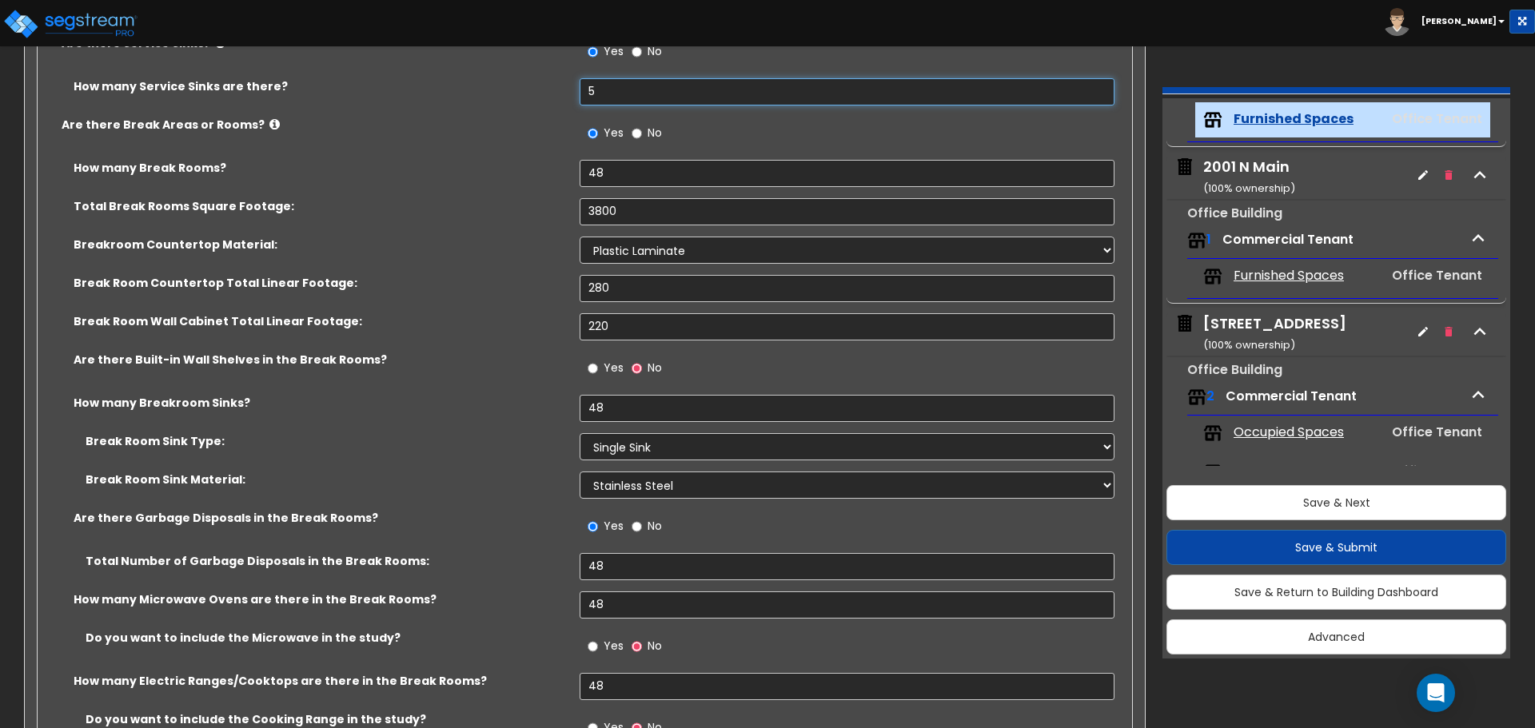
type input "5"
drag, startPoint x: 615, startPoint y: 213, endPoint x: 556, endPoint y: 210, distance: 59.2
click at [556, 210] on div "Total Break Rooms Square Footage: 3800" at bounding box center [580, 217] width 1085 height 38
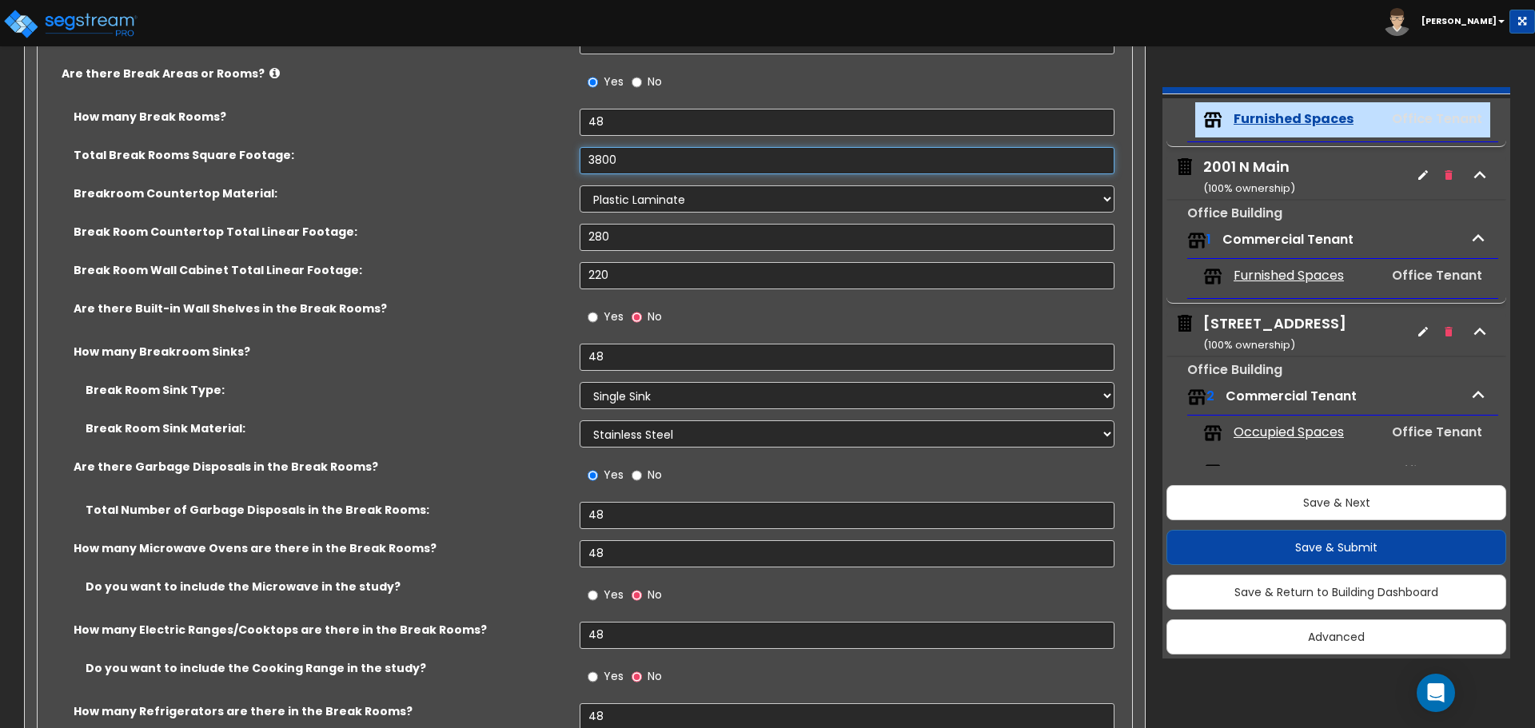
scroll to position [3917, 0]
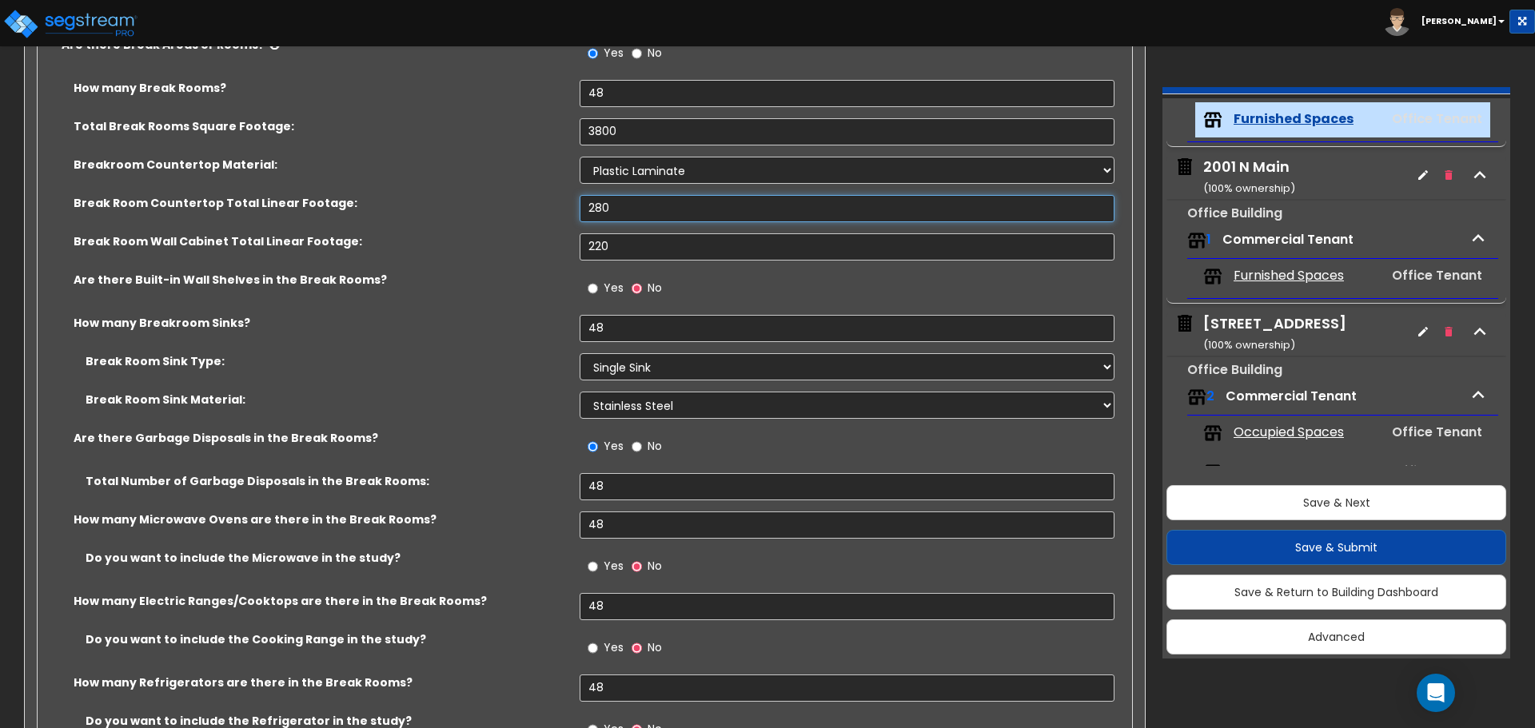
drag, startPoint x: 612, startPoint y: 206, endPoint x: 570, endPoint y: 206, distance: 41.6
click at [570, 206] on div "Break Room Countertop Total Linear Footage: 280" at bounding box center [580, 214] width 1085 height 38
click at [667, 217] on input "280" at bounding box center [847, 208] width 534 height 27
drag, startPoint x: 646, startPoint y: 206, endPoint x: 452, endPoint y: 204, distance: 193.5
click at [452, 204] on div "Break Room Countertop Total Linear Footage: 280" at bounding box center [580, 214] width 1085 height 38
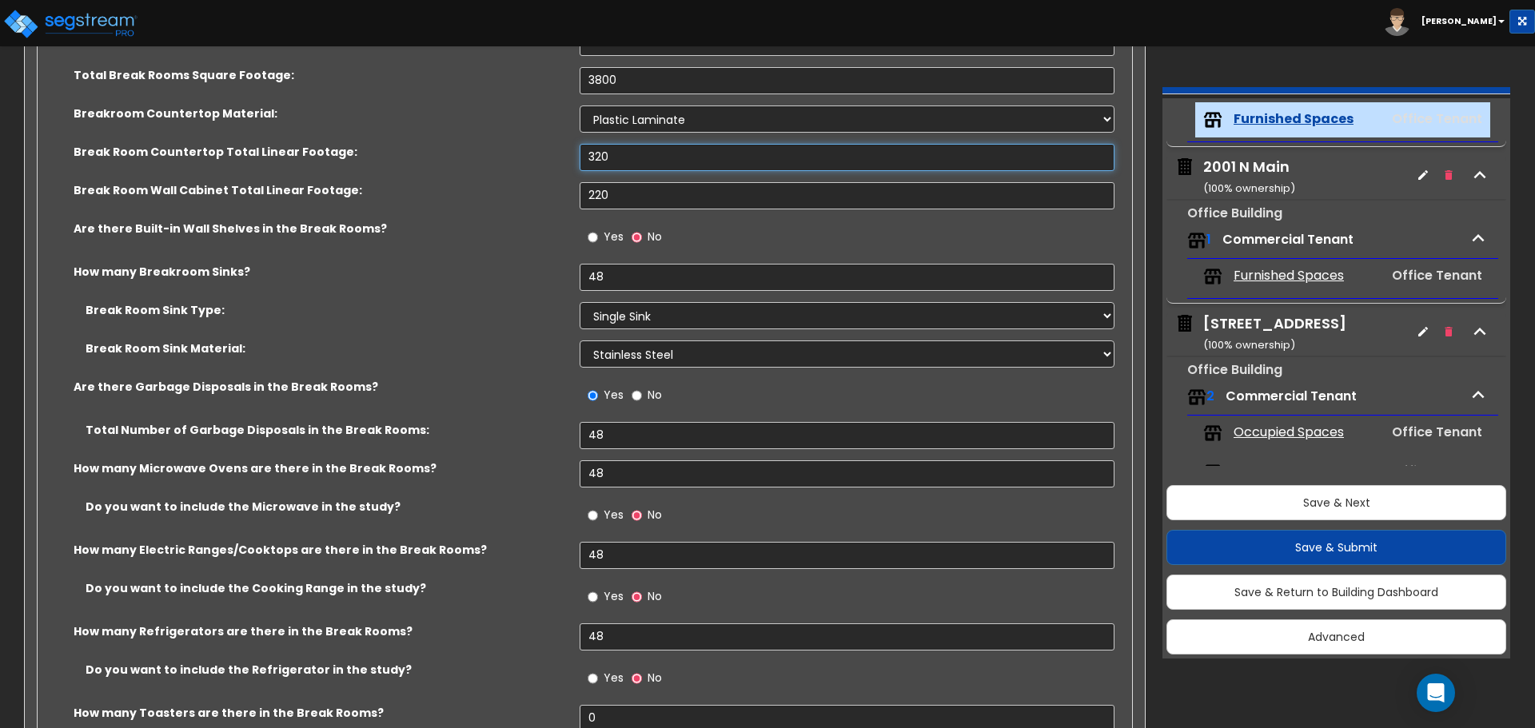
scroll to position [3997, 0]
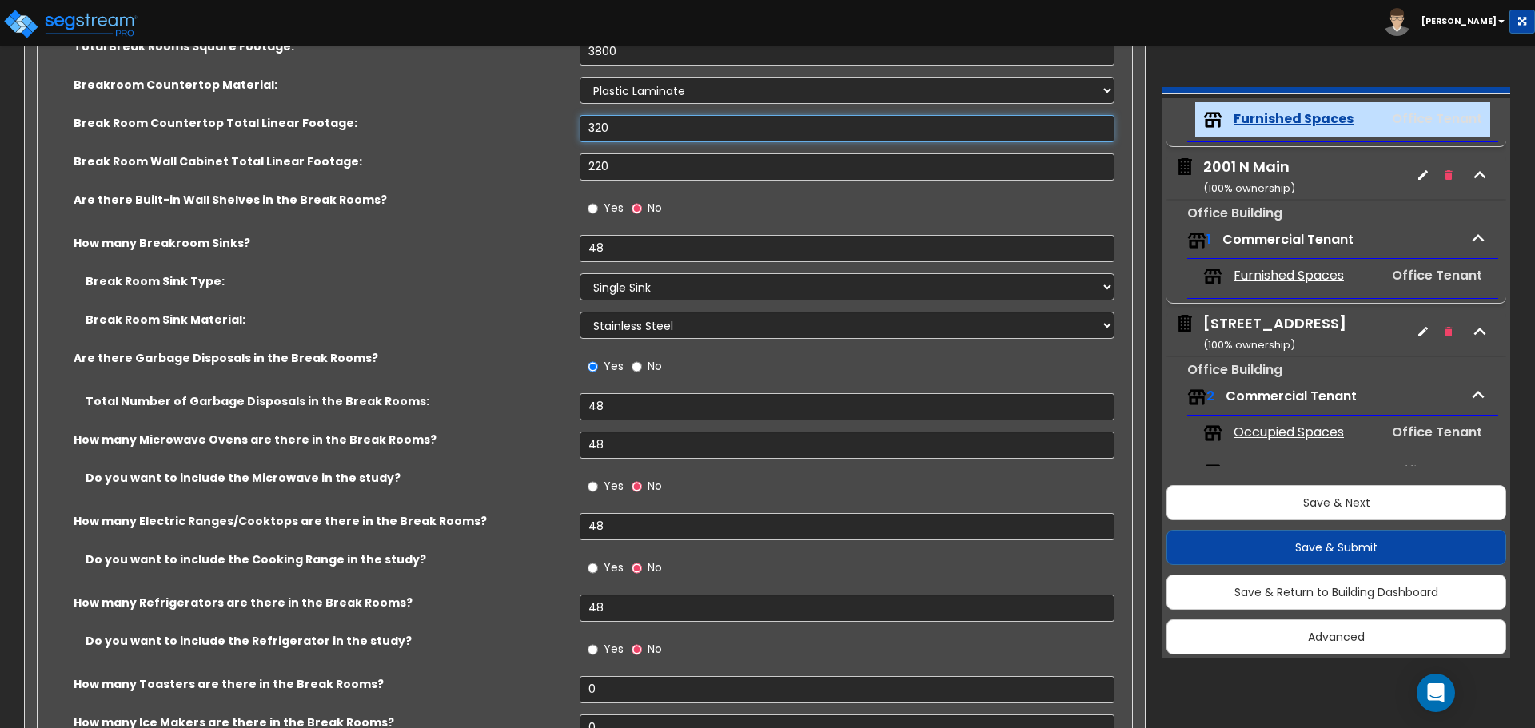
type input "320"
click at [670, 249] on input "48" at bounding box center [847, 248] width 534 height 27
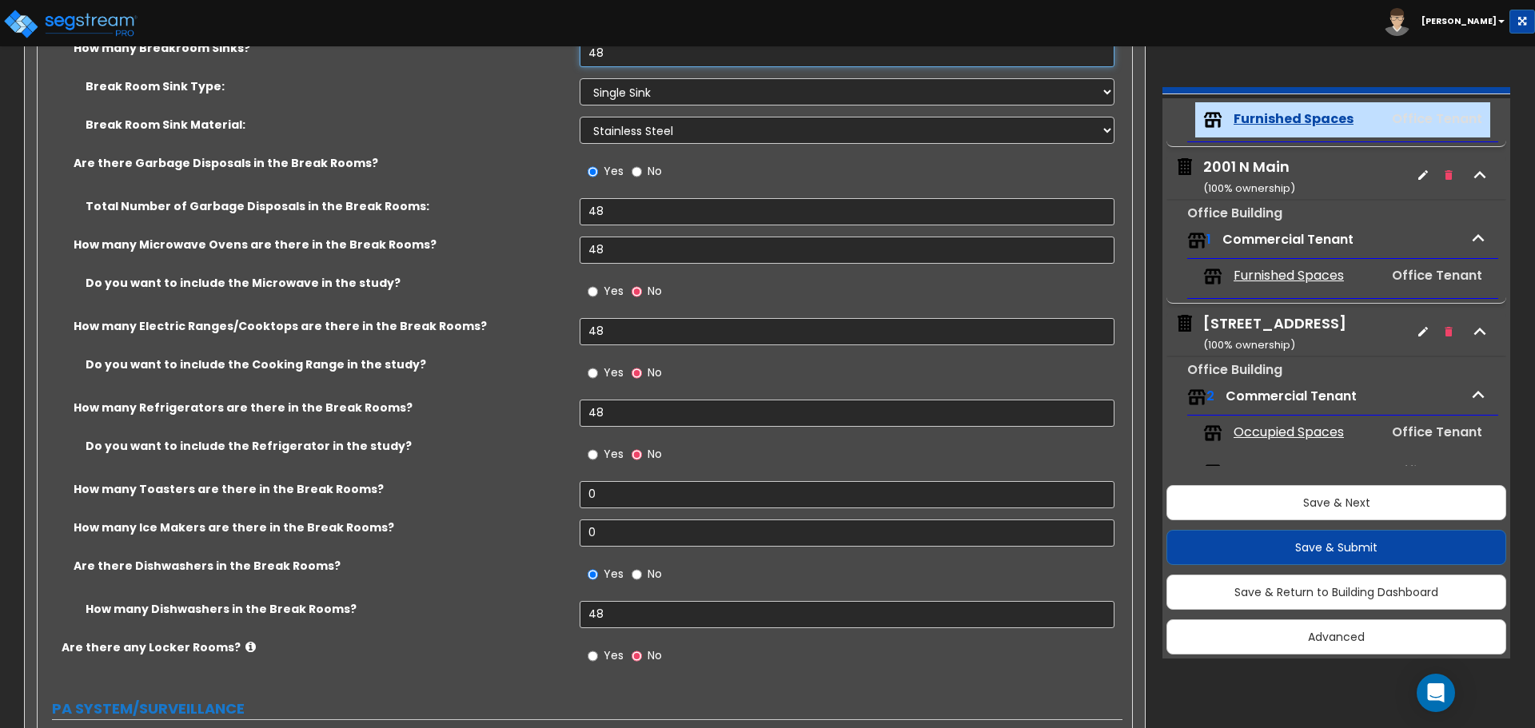
scroll to position [4237, 0]
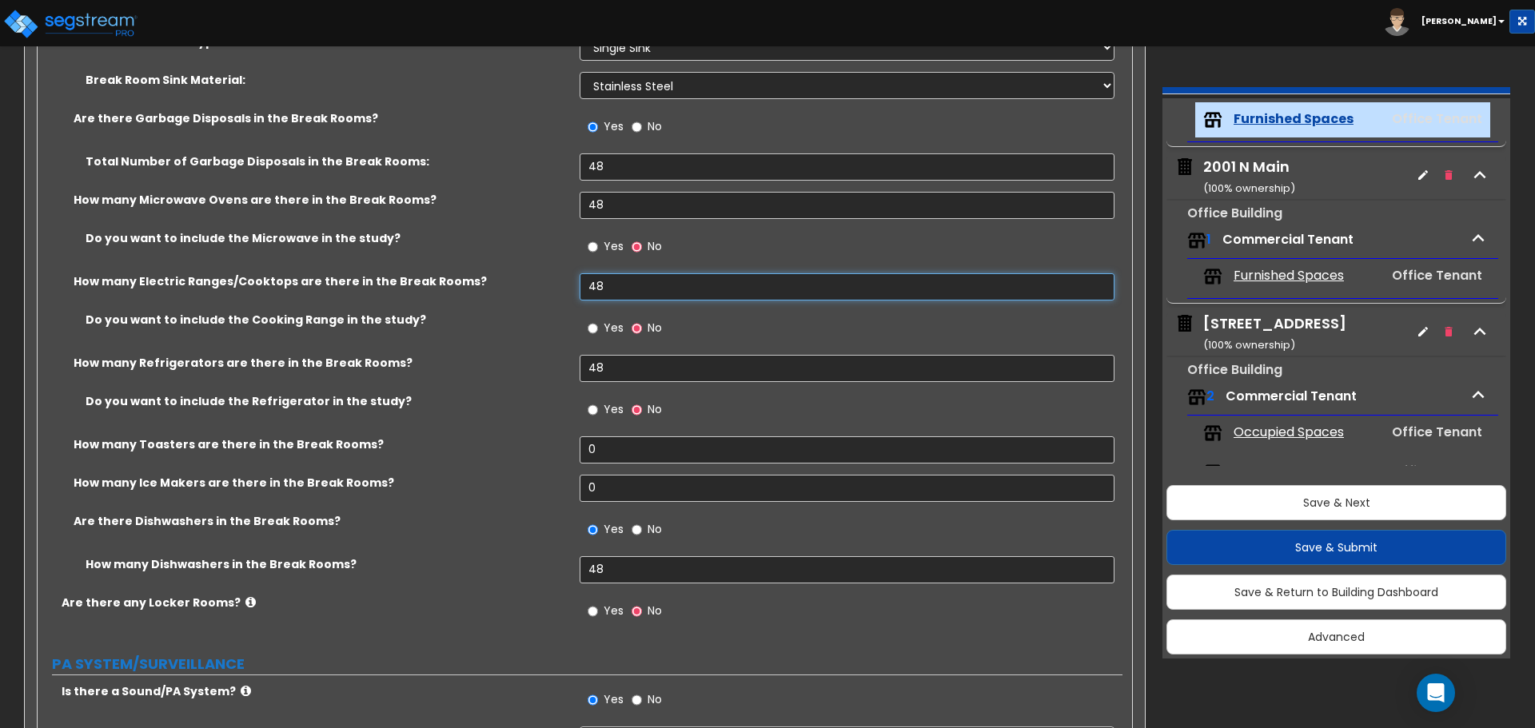
drag, startPoint x: 618, startPoint y: 286, endPoint x: 559, endPoint y: 288, distance: 59.2
click at [559, 288] on div "How many Electric Ranges/Cooktops are there in the Break Rooms? 48" at bounding box center [580, 292] width 1085 height 38
drag, startPoint x: 619, startPoint y: 277, endPoint x: 518, endPoint y: 278, distance: 100.7
click at [518, 278] on div "How many Electric Ranges/Cooktops are there in the Break Rooms? 10" at bounding box center [580, 292] width 1085 height 38
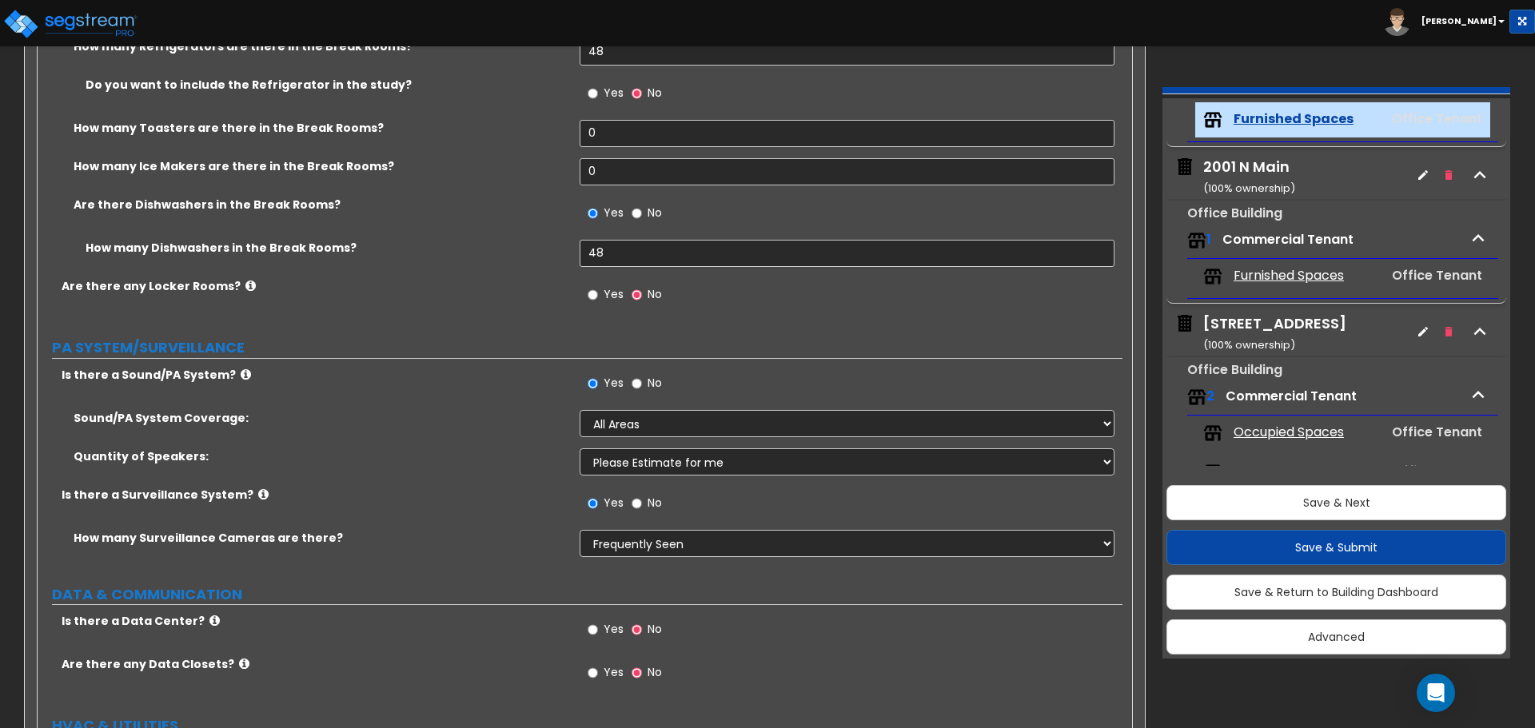
scroll to position [4545, 0]
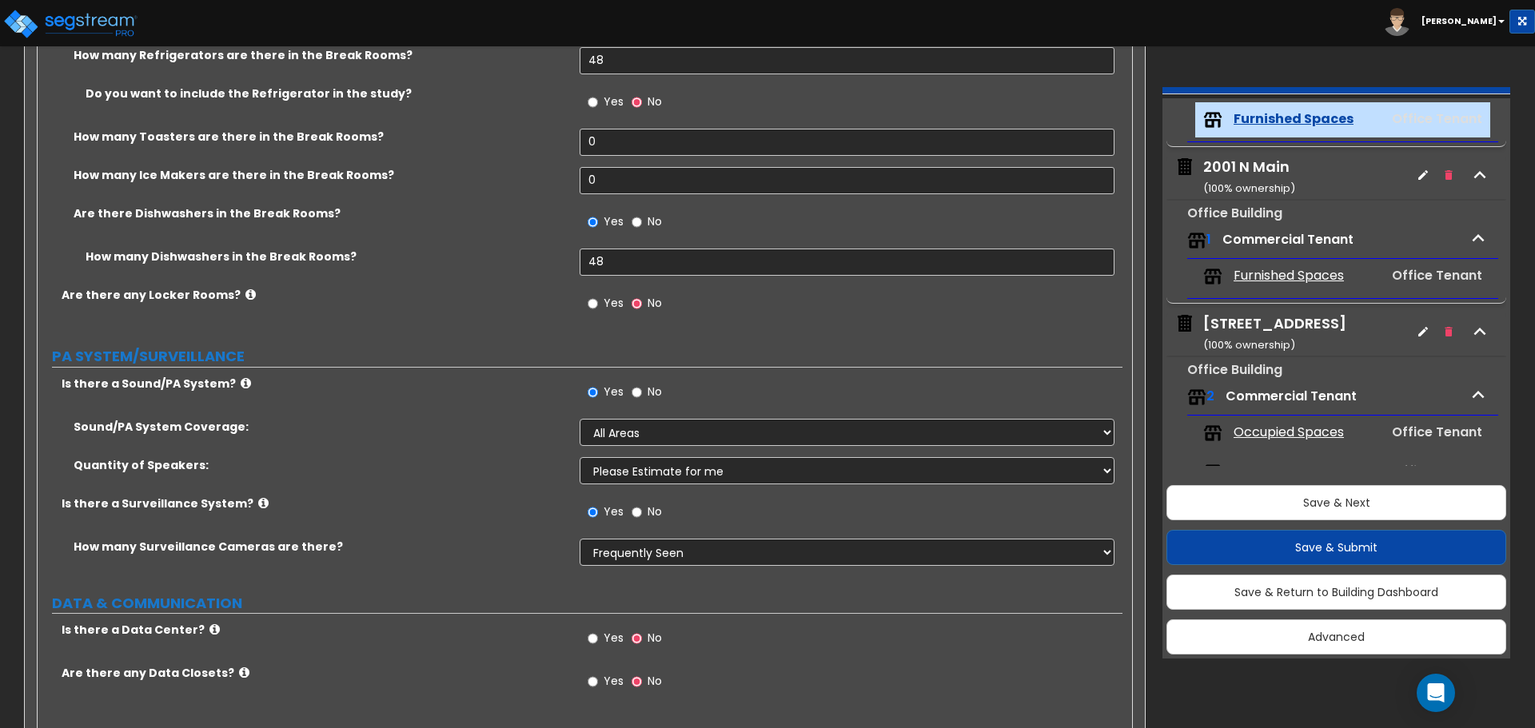
type input "5"
drag, startPoint x: 607, startPoint y: 144, endPoint x: 484, endPoint y: 141, distance: 122.3
click at [490, 143] on div "How many Toasters are there in the Break Rooms? 0" at bounding box center [580, 148] width 1085 height 38
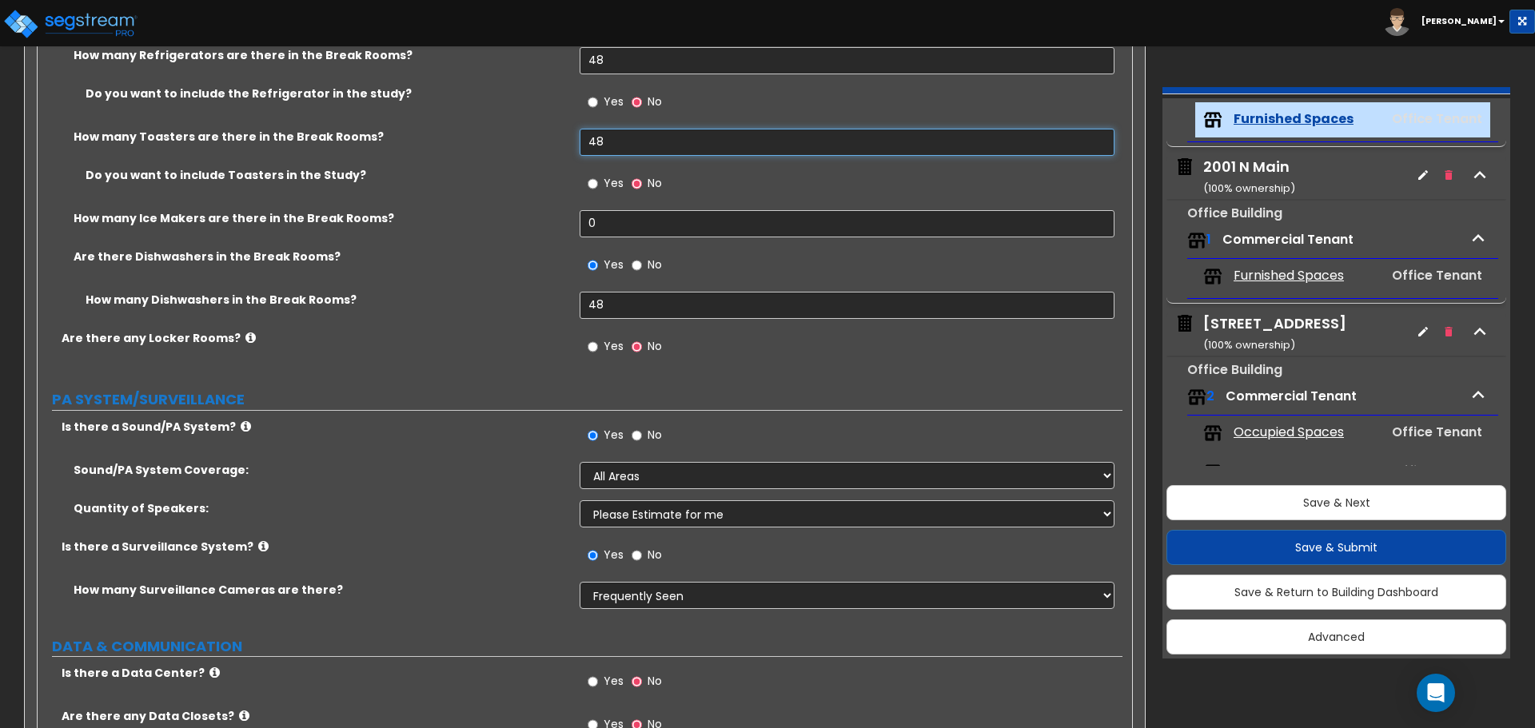
type input "48"
drag, startPoint x: 608, startPoint y: 308, endPoint x: 562, endPoint y: 307, distance: 45.6
click at [562, 307] on div "How many Dishwashers in the Break Rooms? 48" at bounding box center [580, 311] width 1085 height 38
click at [563, 306] on label "How many Dishwashers in the Break Rooms?" at bounding box center [327, 300] width 482 height 16
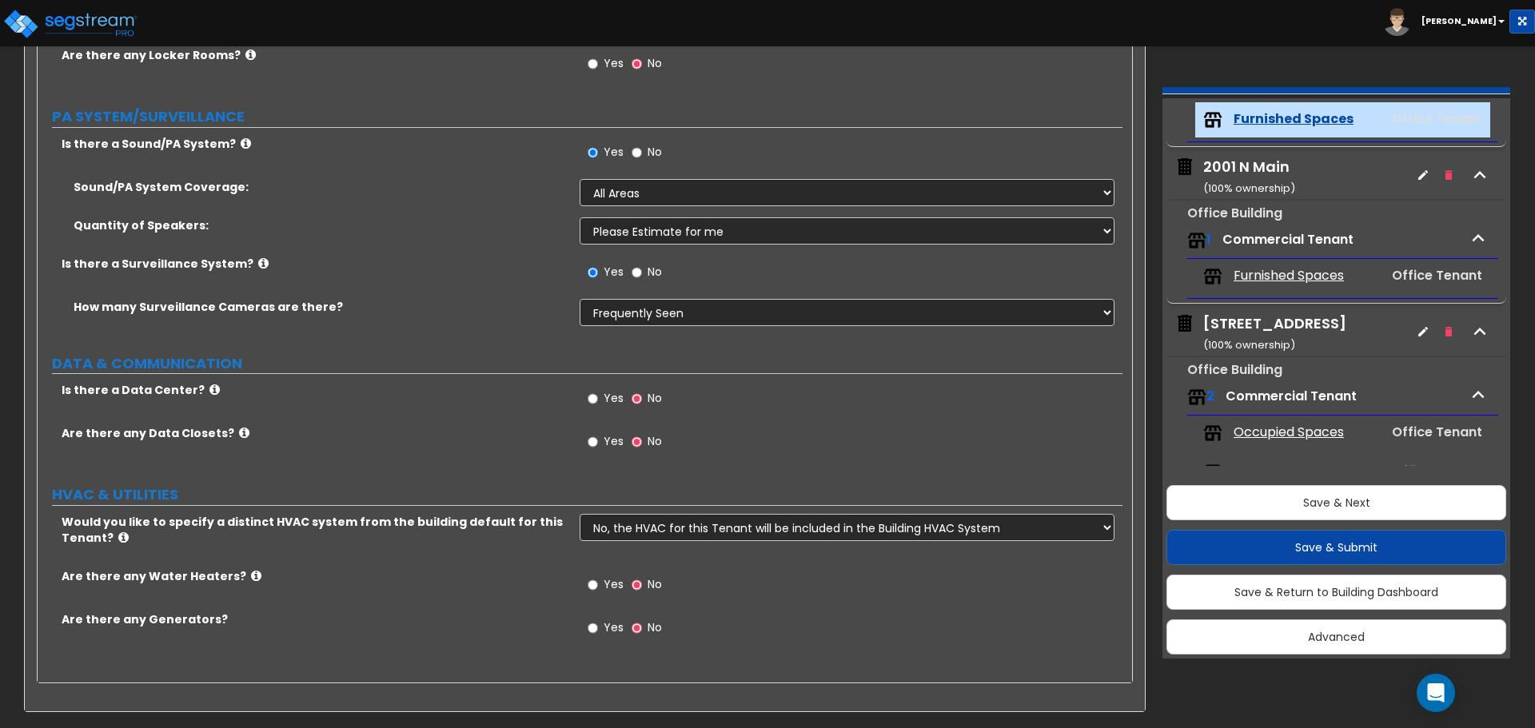
scroll to position [4748, 0]
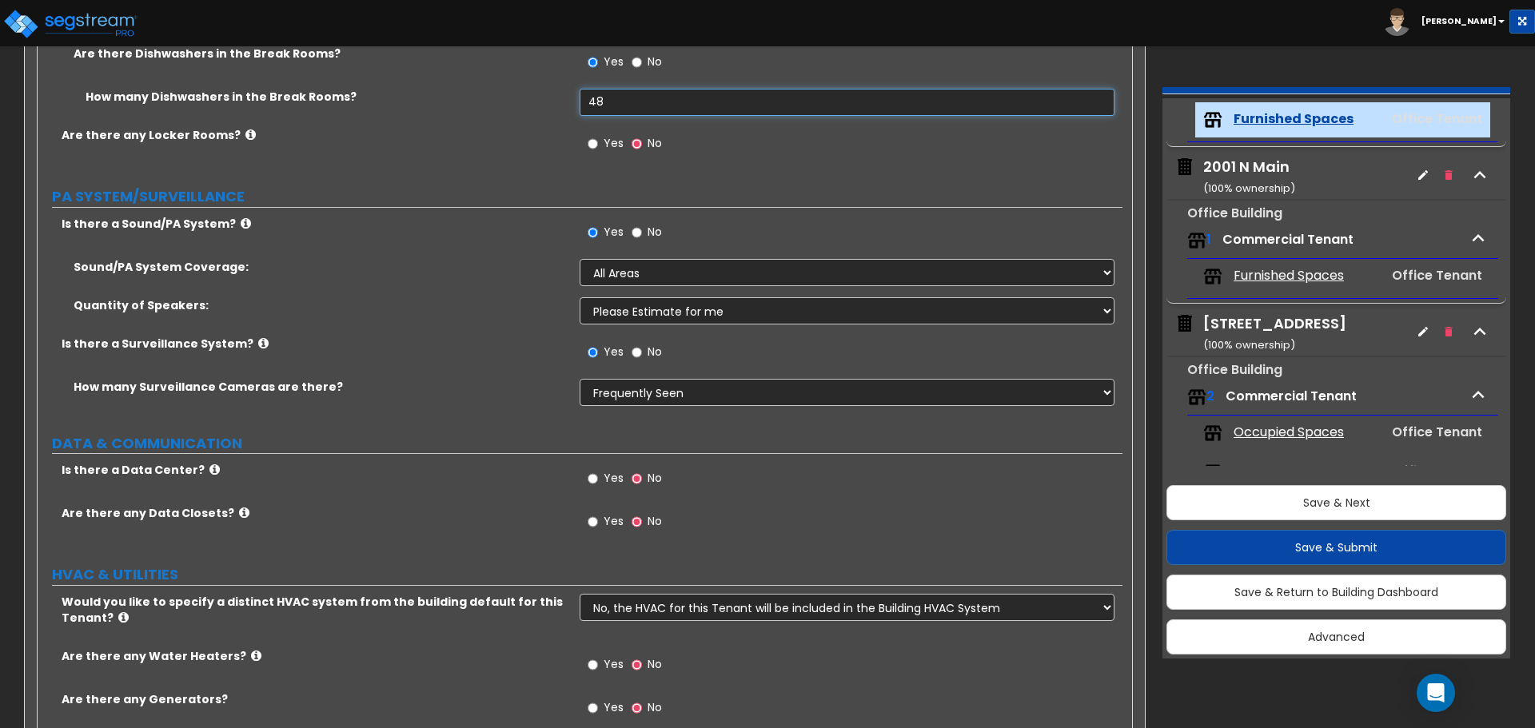
drag, startPoint x: 617, startPoint y: 96, endPoint x: 487, endPoint y: 78, distance: 131.5
type input "35"
click at [524, 255] on div "Is there a Sound/PA System? Yes No" at bounding box center [580, 237] width 1085 height 43
click at [620, 391] on select "Please Choose an Approximation Barely Noticed Any Noticed a Couple Frequently S…" at bounding box center [847, 392] width 534 height 27
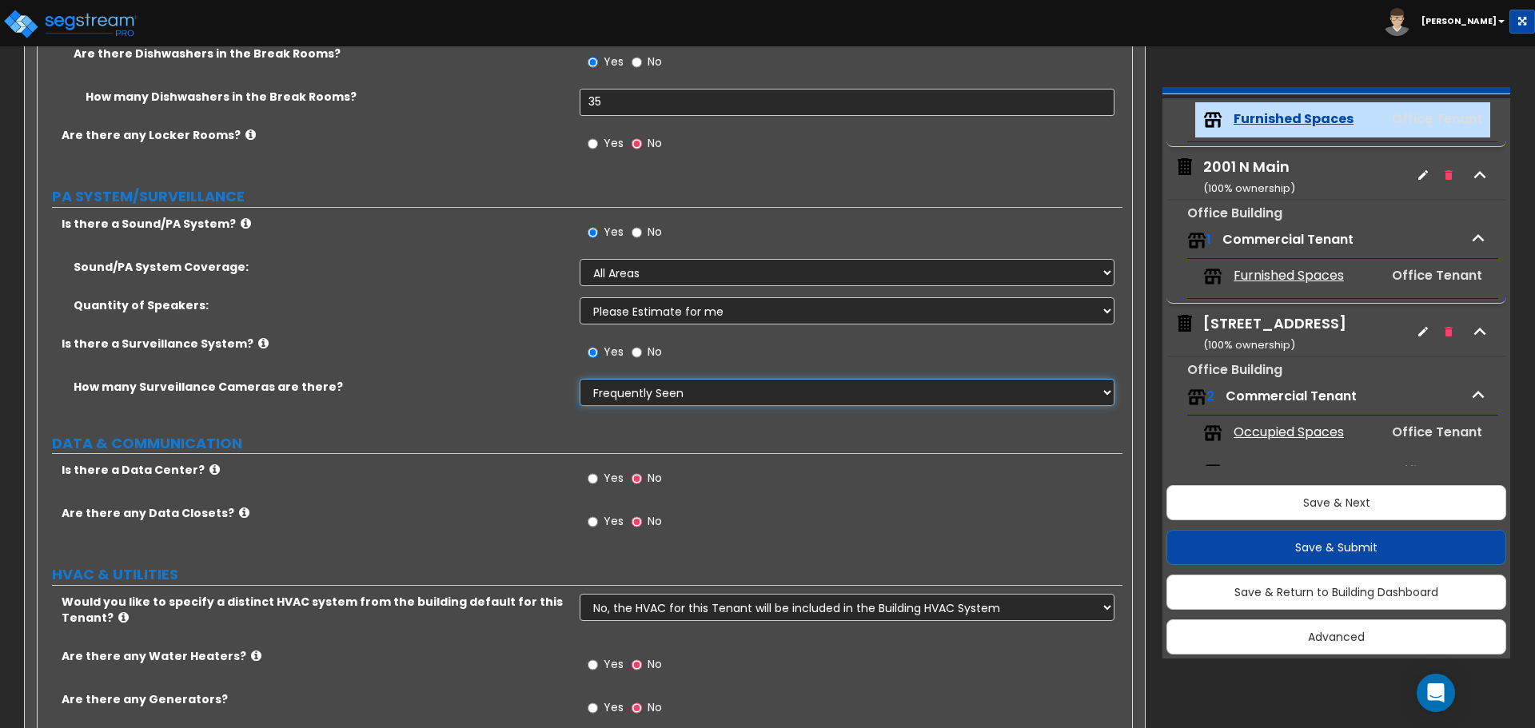
click at [580, 379] on select "Please Choose an Approximation Barely Noticed Any Noticed a Couple Frequently S…" at bounding box center [847, 392] width 534 height 27
click at [562, 357] on div "Is there a Surveillance System? Yes No" at bounding box center [580, 357] width 1085 height 43
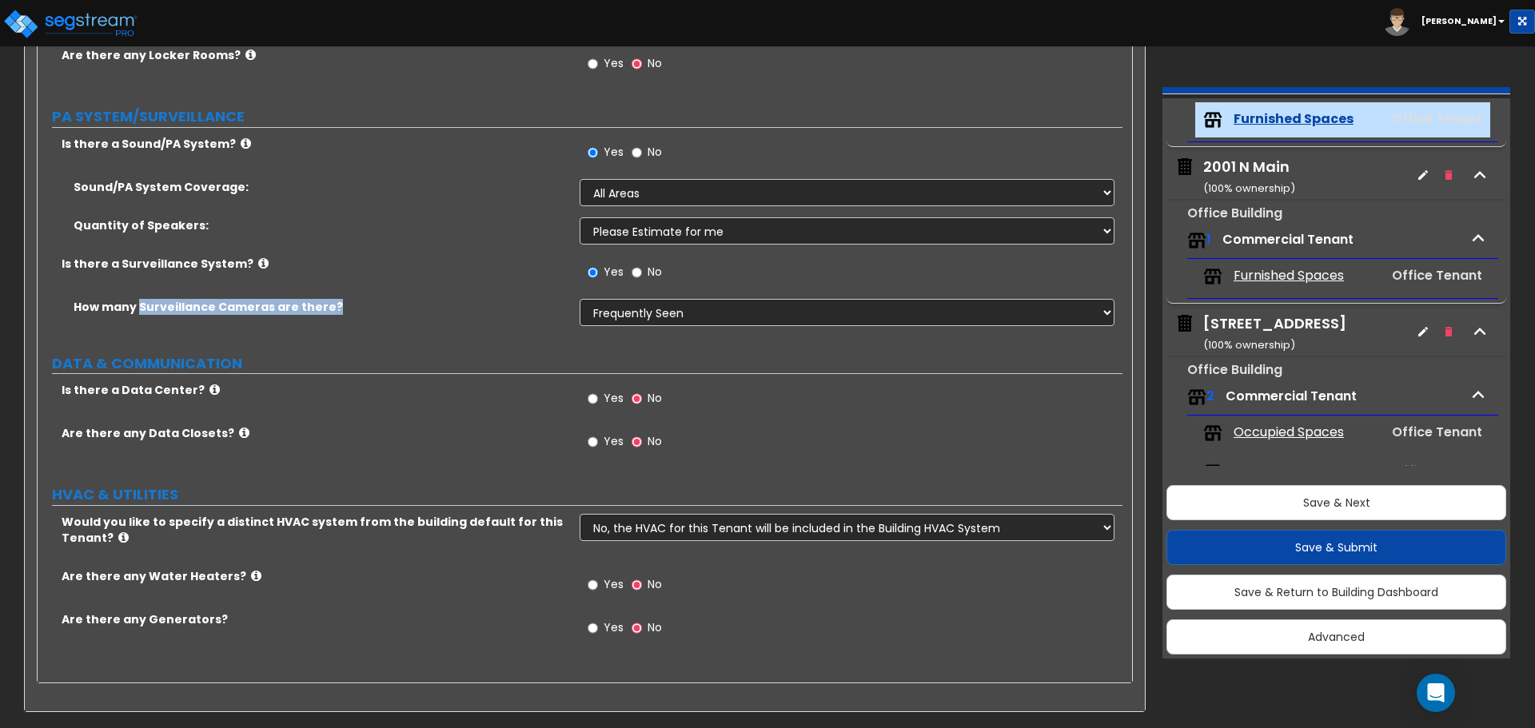
drag, startPoint x: 139, startPoint y: 309, endPoint x: 789, endPoint y: 307, distance: 649.9
click at [789, 307] on div "How many Surveillance Cameras are there? Please Choose an Approximation Barely …" at bounding box center [580, 318] width 1085 height 38
click at [787, 405] on div "Yes No" at bounding box center [851, 403] width 542 height 43
click at [593, 443] on input "Yes" at bounding box center [593, 442] width 10 height 18
radio input "true"
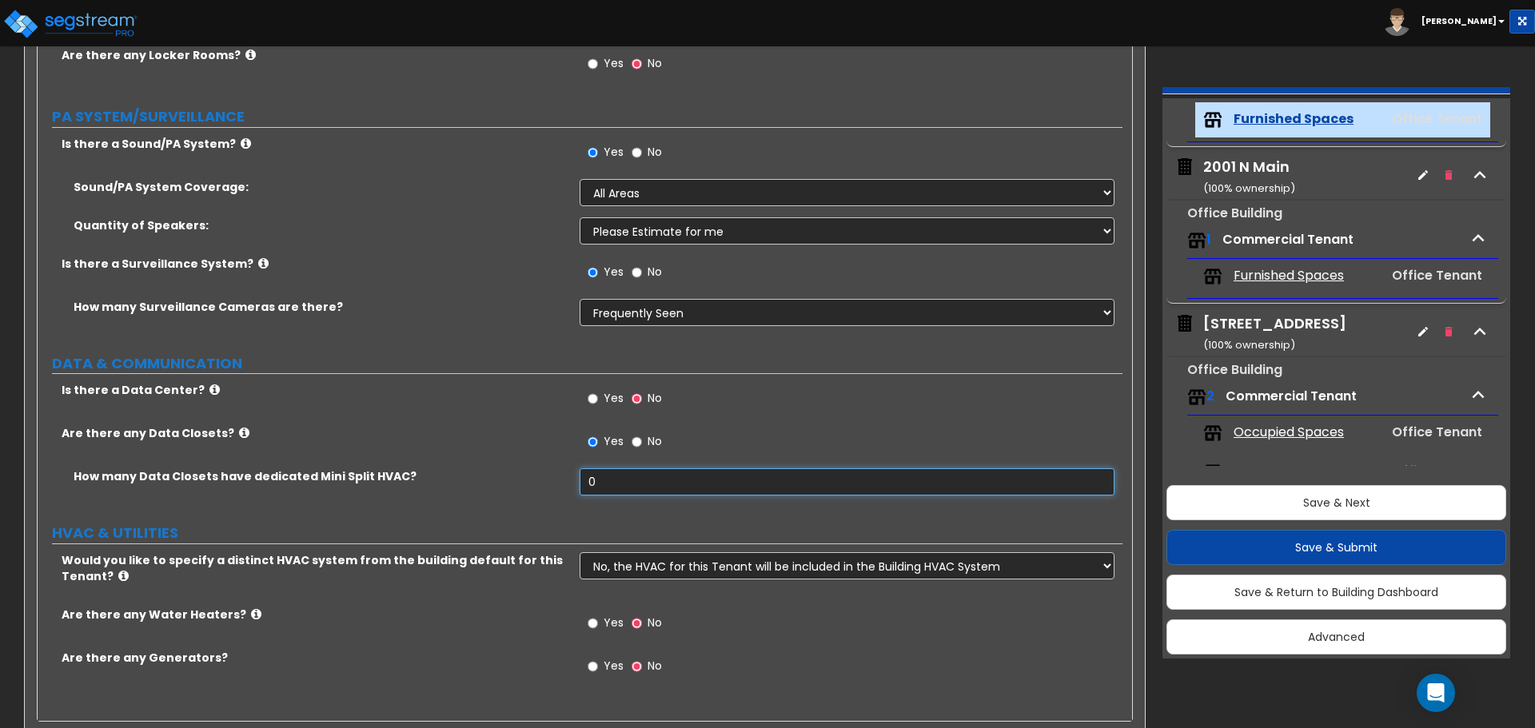
drag, startPoint x: 559, startPoint y: 467, endPoint x: 445, endPoint y: 439, distance: 116.9
click at [468, 452] on div "Is there a Data Center? Yes No Are there any Data Closets? Yes No How many Data…" at bounding box center [580, 444] width 1061 height 125
type input "10"
click at [460, 396] on label "Is there a Data Center?" at bounding box center [315, 390] width 506 height 16
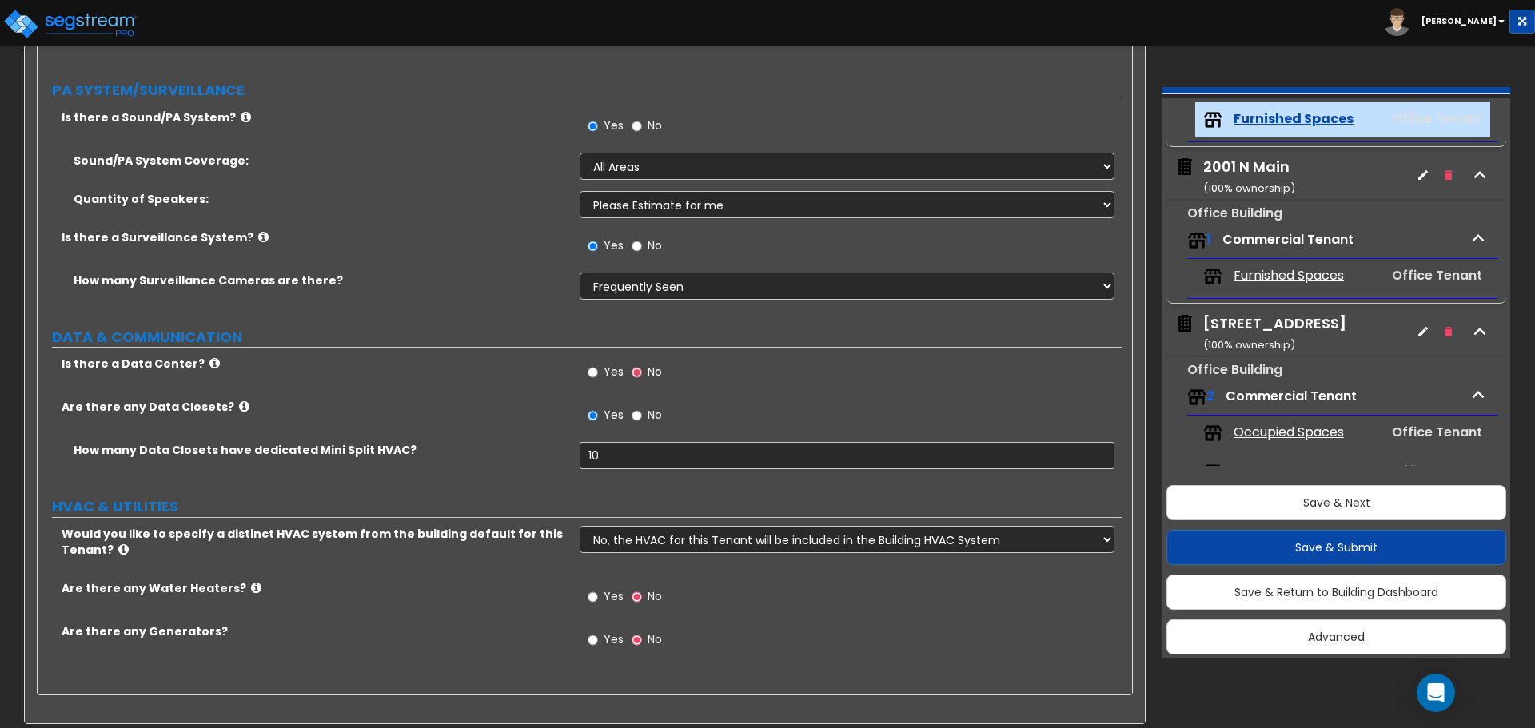
scroll to position [4866, 0]
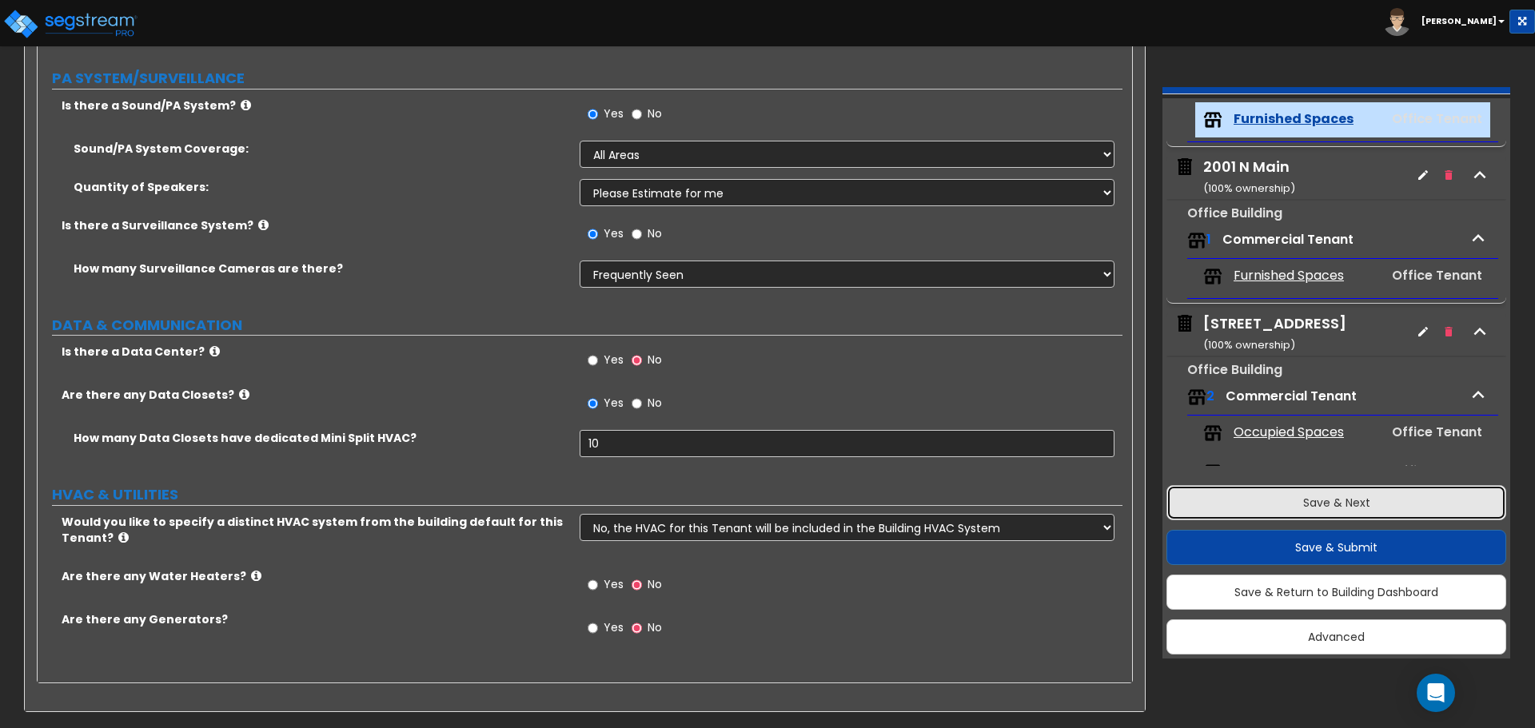
click at [1295, 499] on button "Save & Next" at bounding box center [1336, 502] width 340 height 35
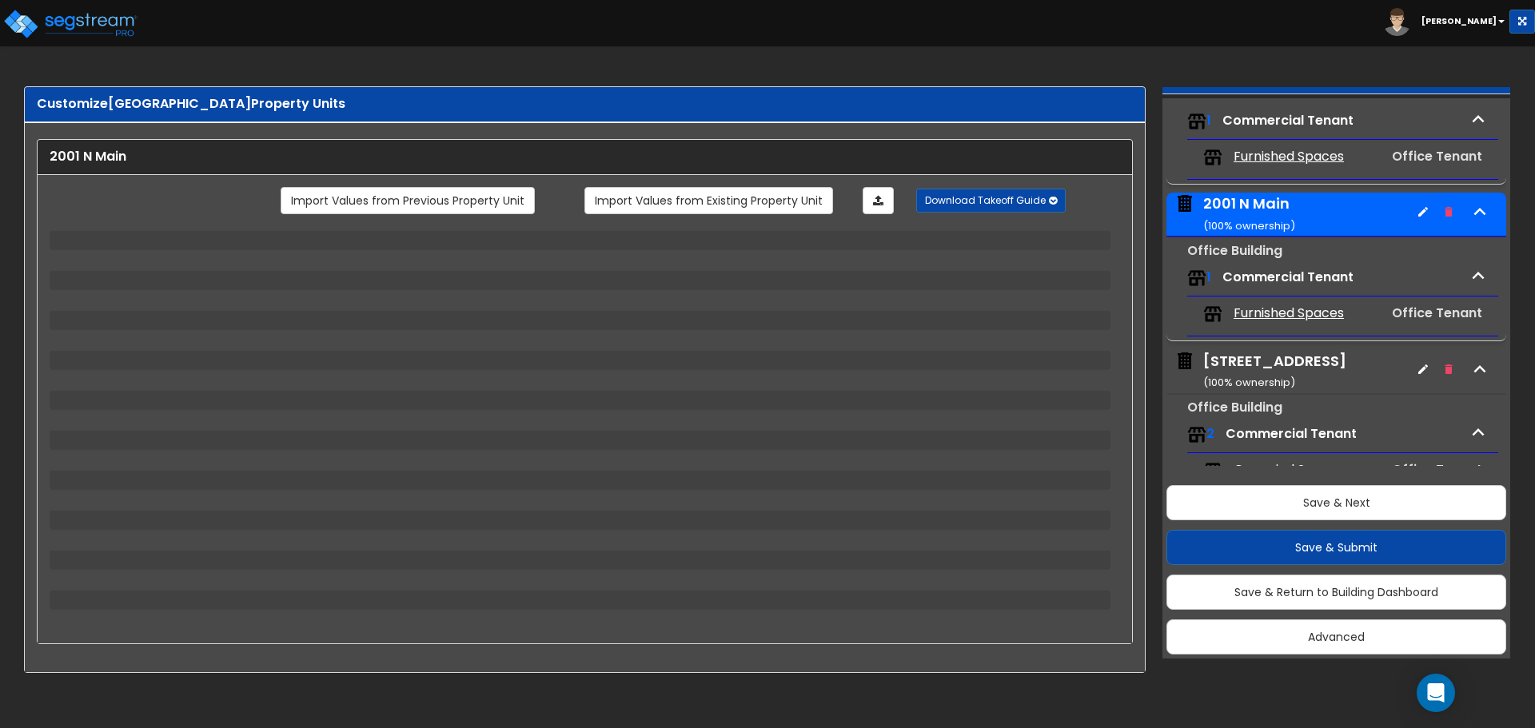
scroll to position [0, 0]
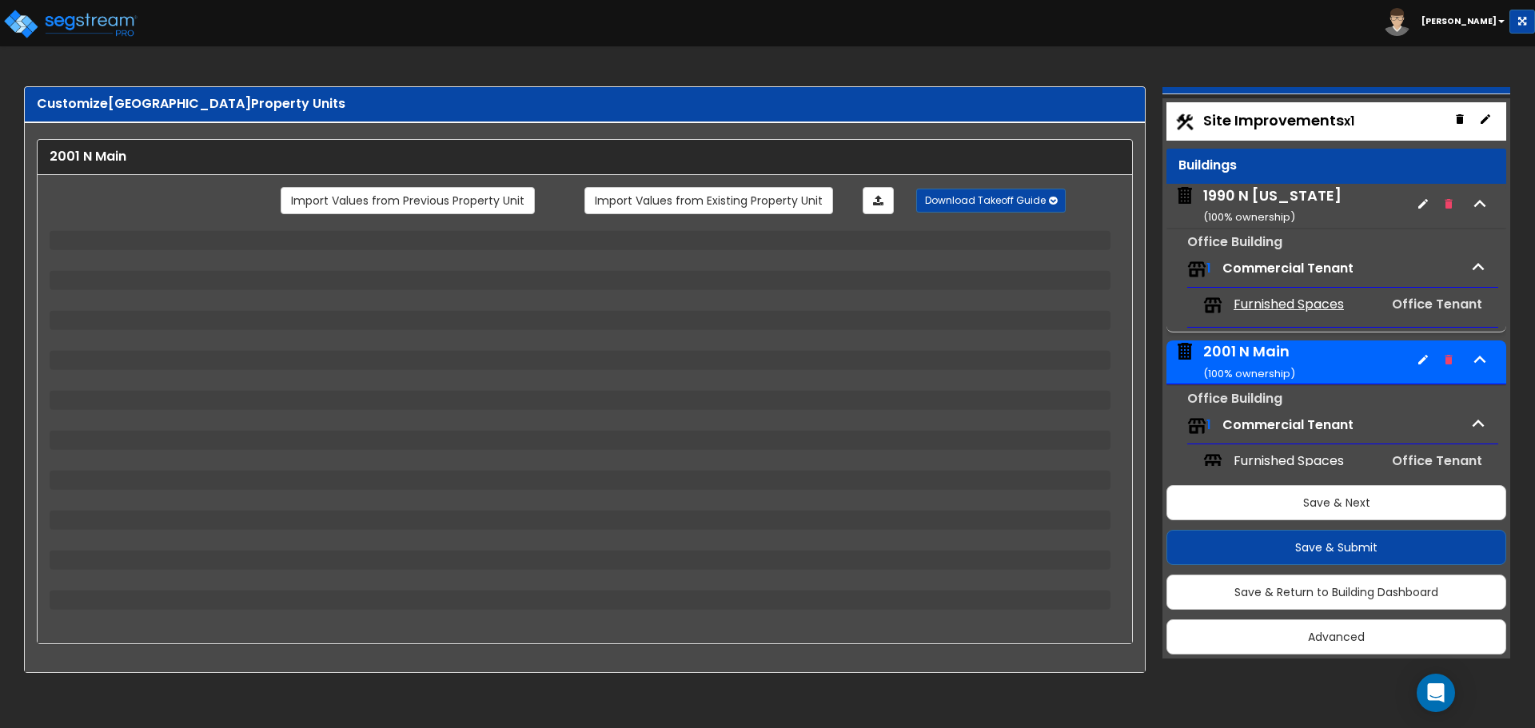
click at [1269, 200] on div "1990 N [US_STATE] ( 100 % ownership)" at bounding box center [1272, 205] width 138 height 41
select select "1"
select select "2"
select select "1"
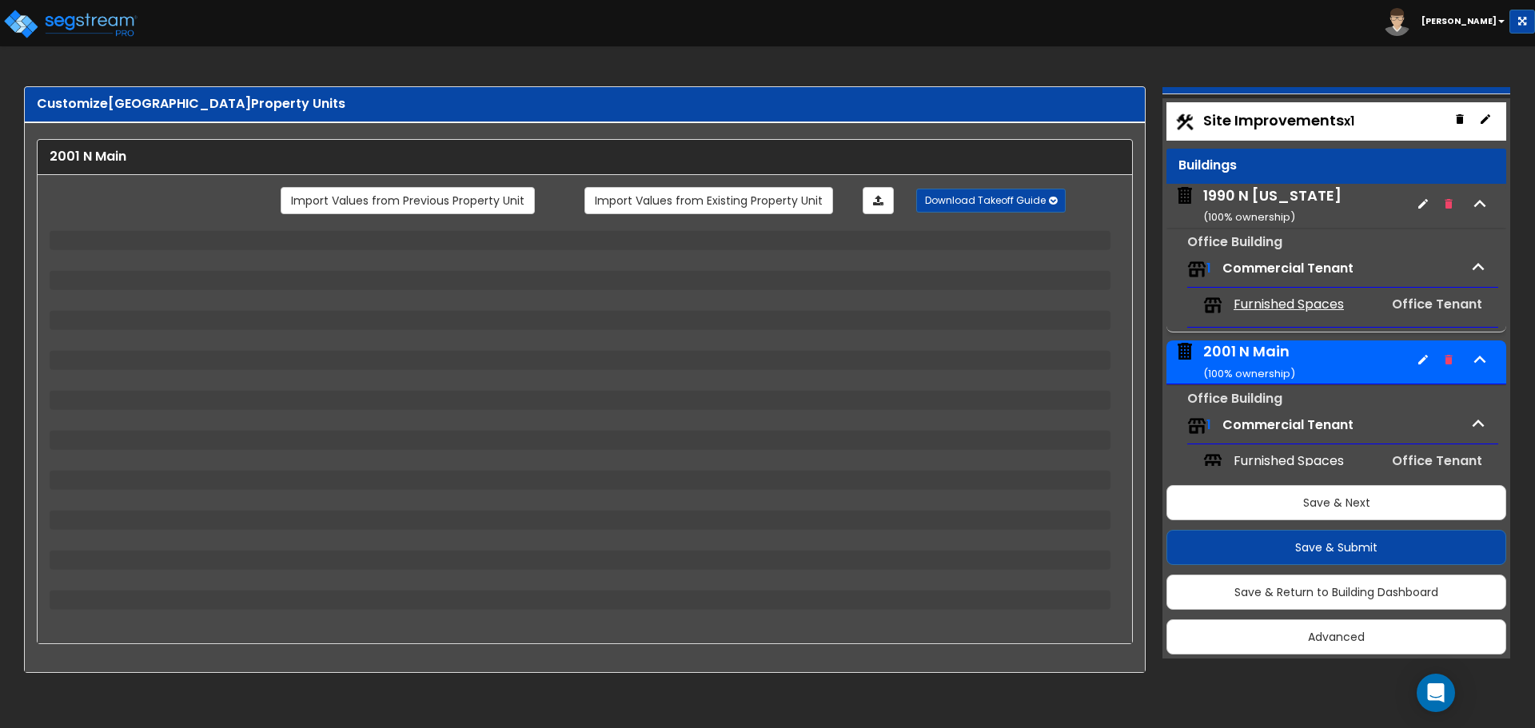
select select "1"
select select "2"
select select "1"
select select "2"
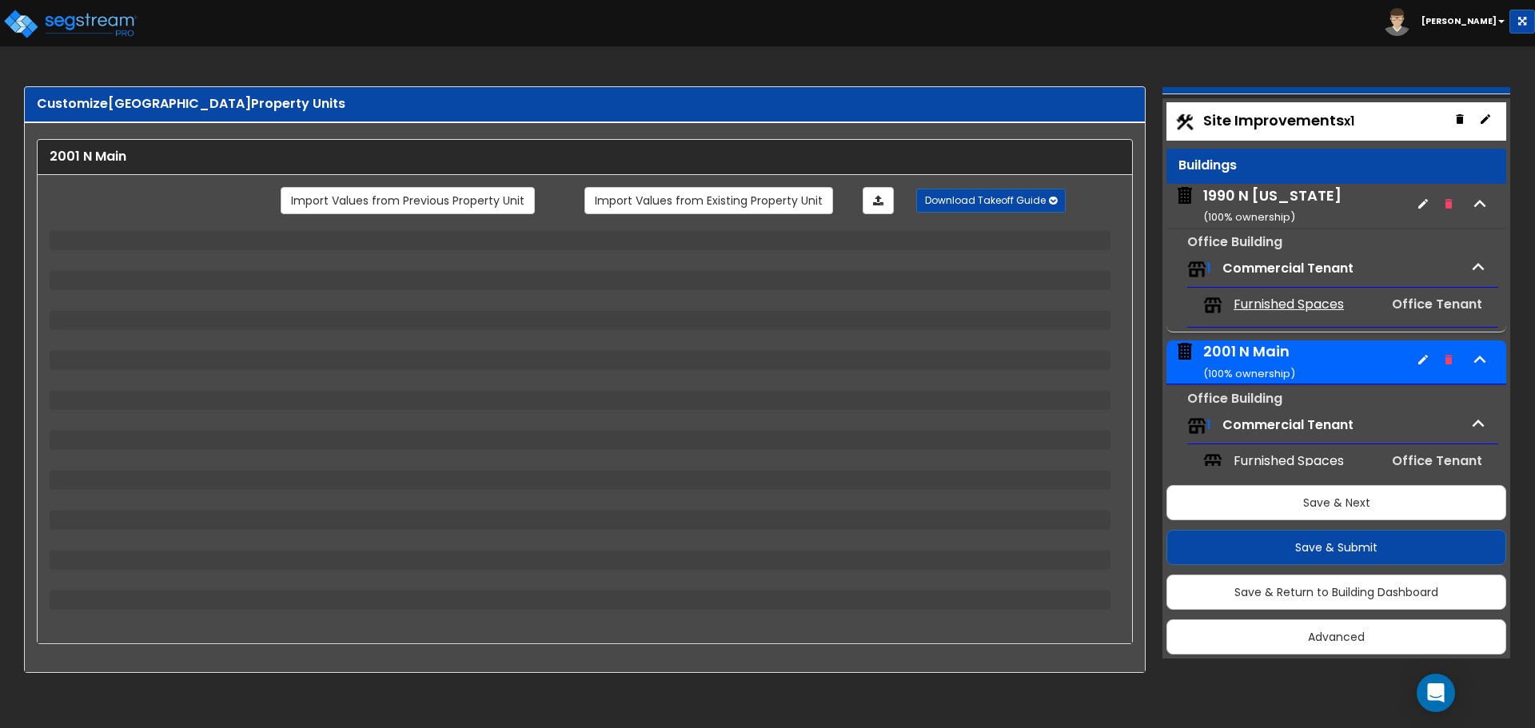
select select "1"
select select "2"
select select "4"
select select "1"
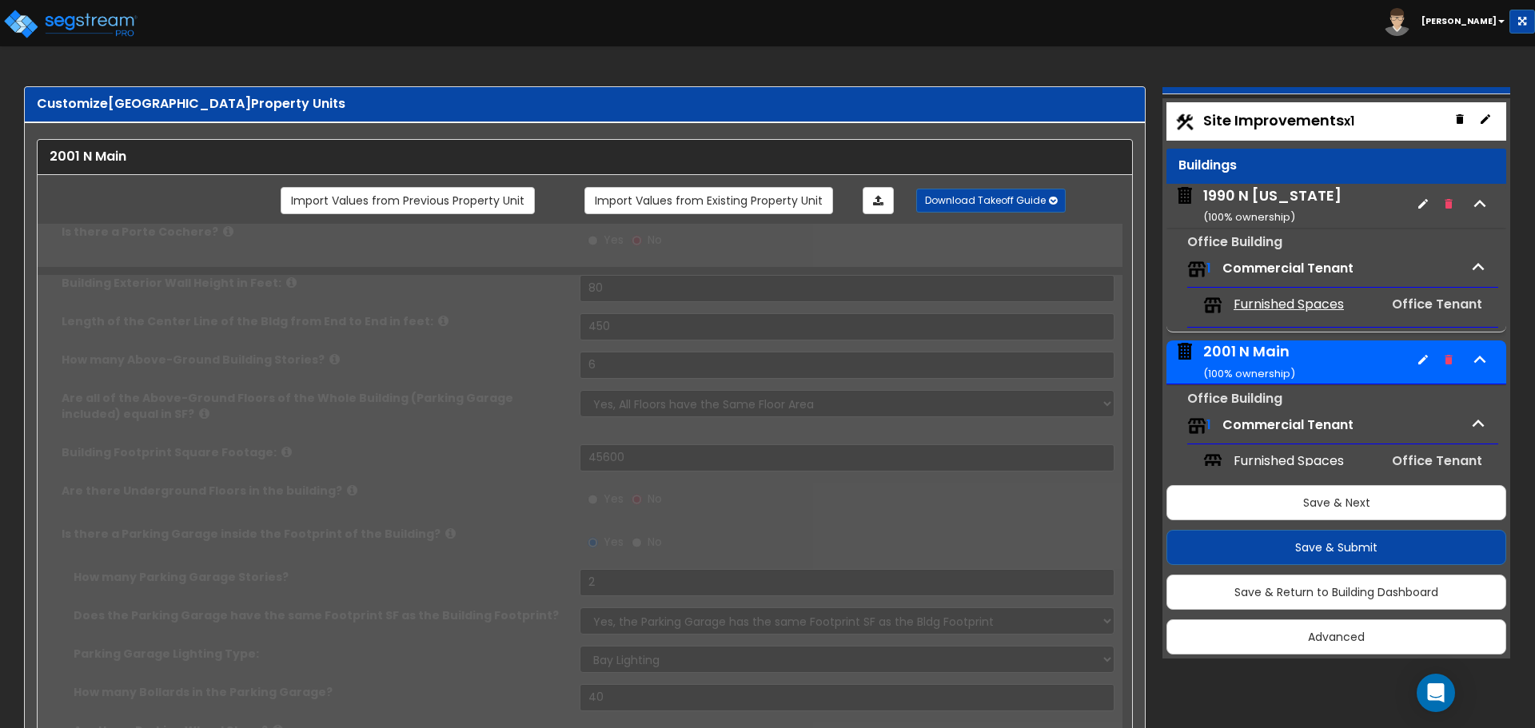
select select "1"
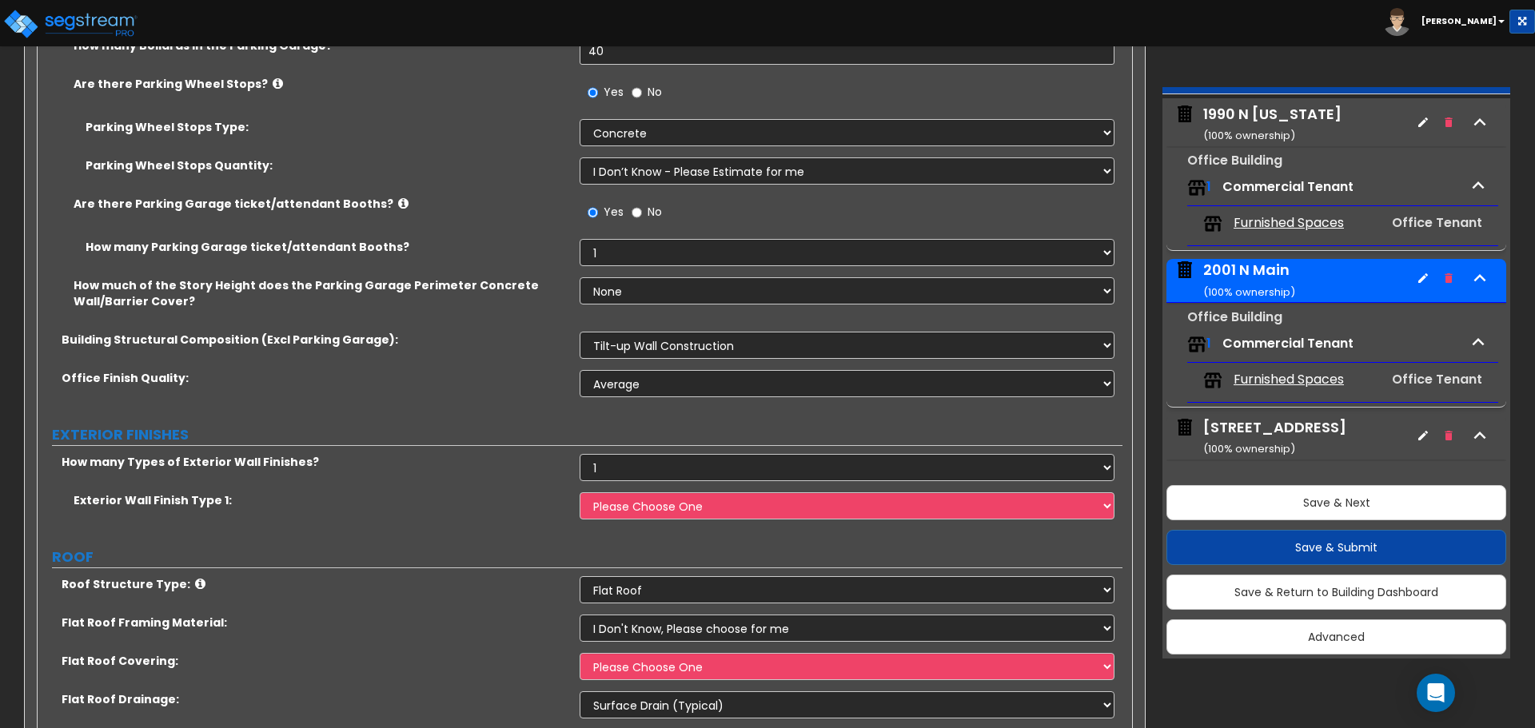
scroll to position [78, 0]
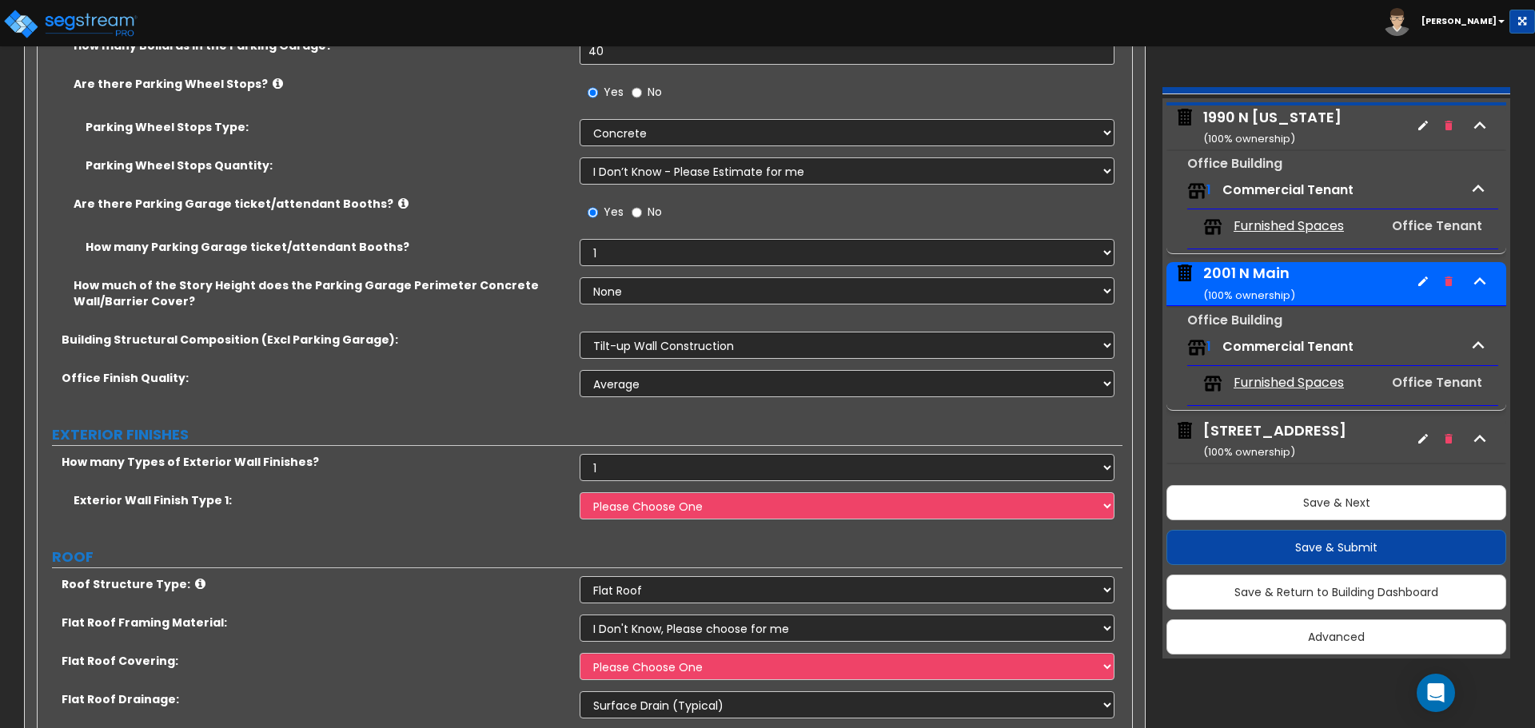
click at [1266, 119] on div "1990 N [US_STATE] ( 100 % ownership)" at bounding box center [1272, 127] width 138 height 41
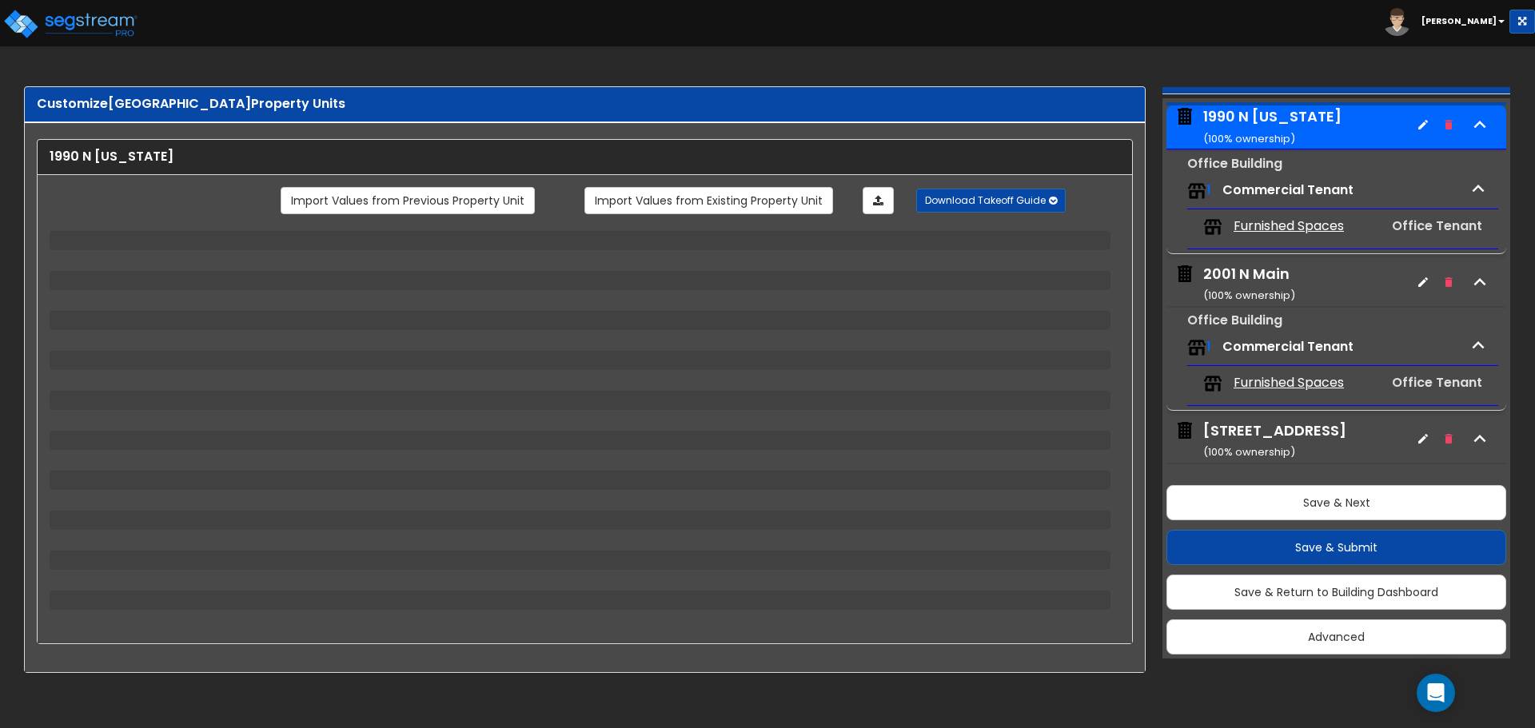
scroll to position [82, 0]
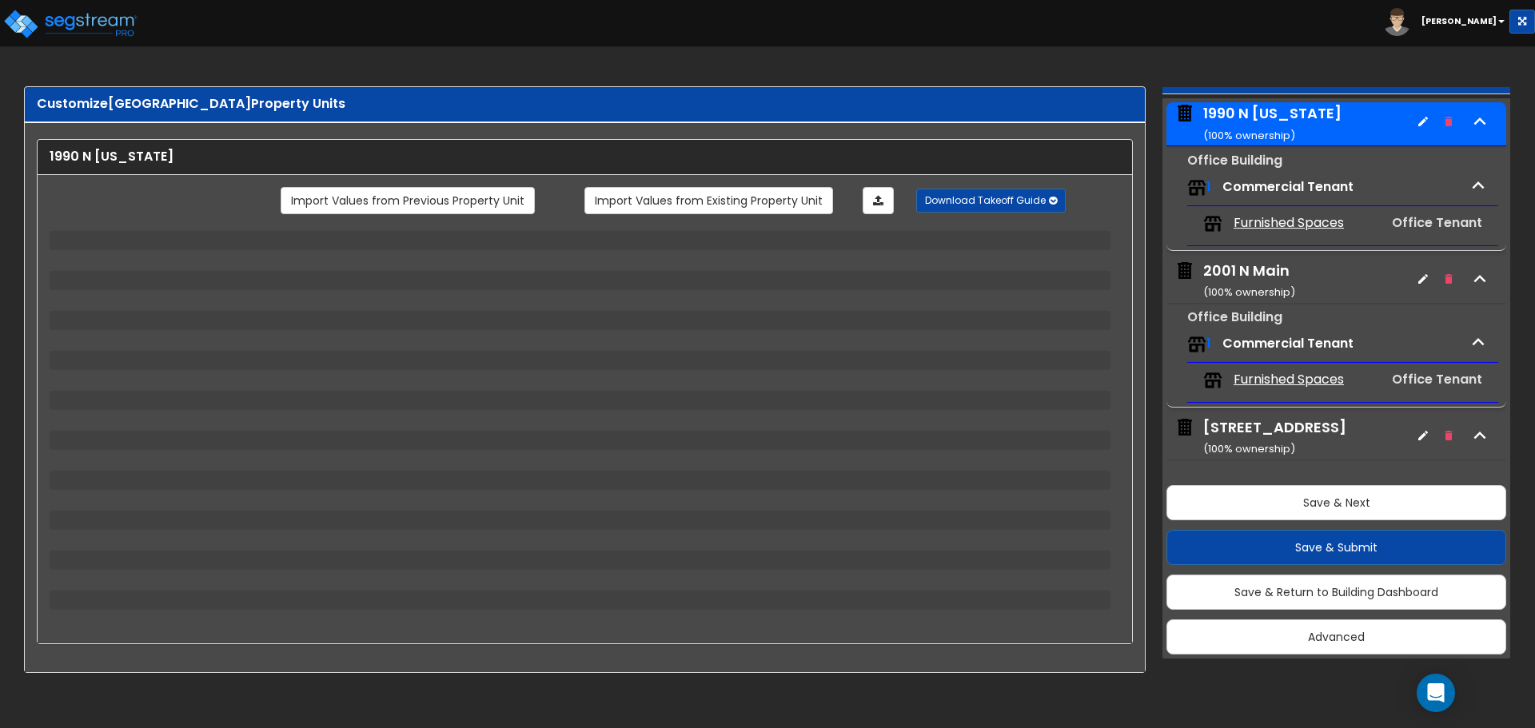
select select "3"
select select "1"
select select "2"
select select "10"
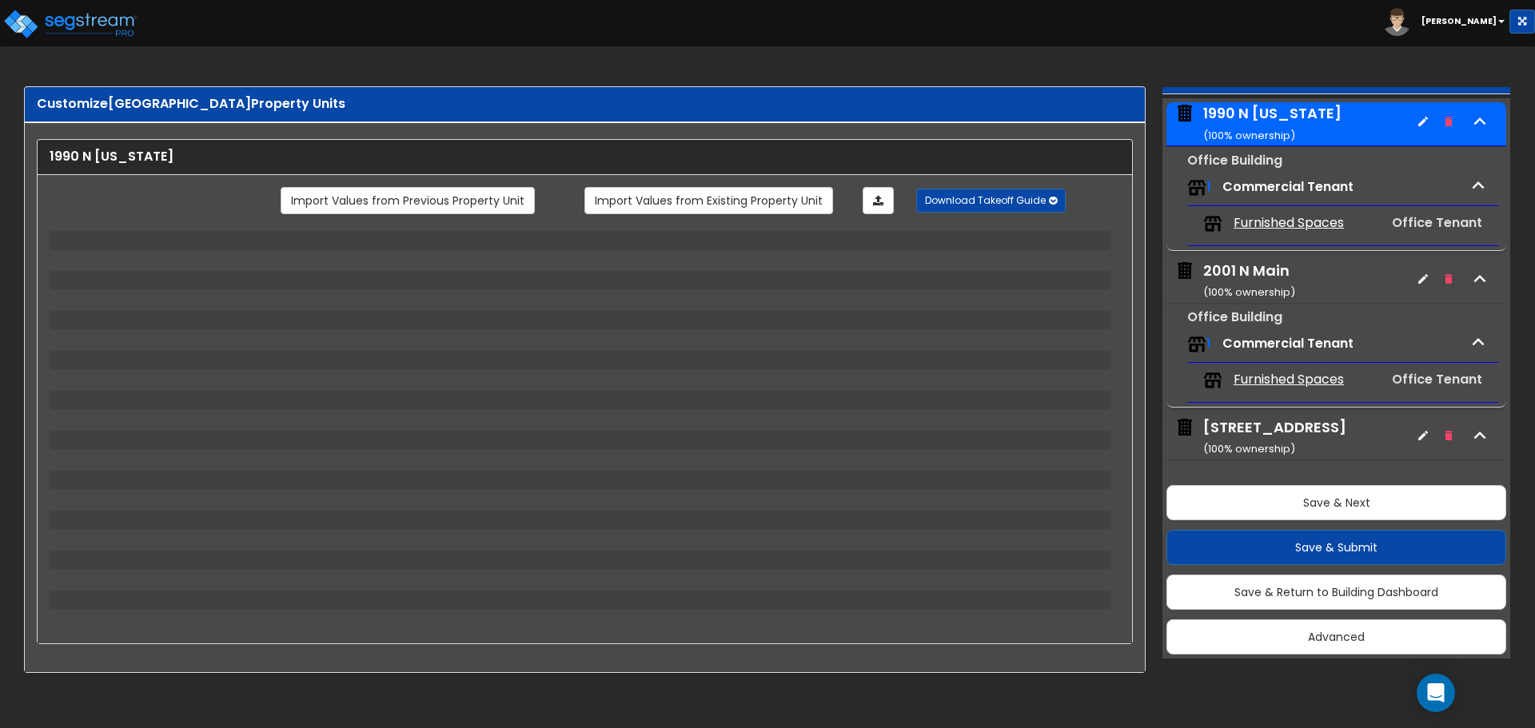
select select "2"
select select "3"
select select "1"
select select "2"
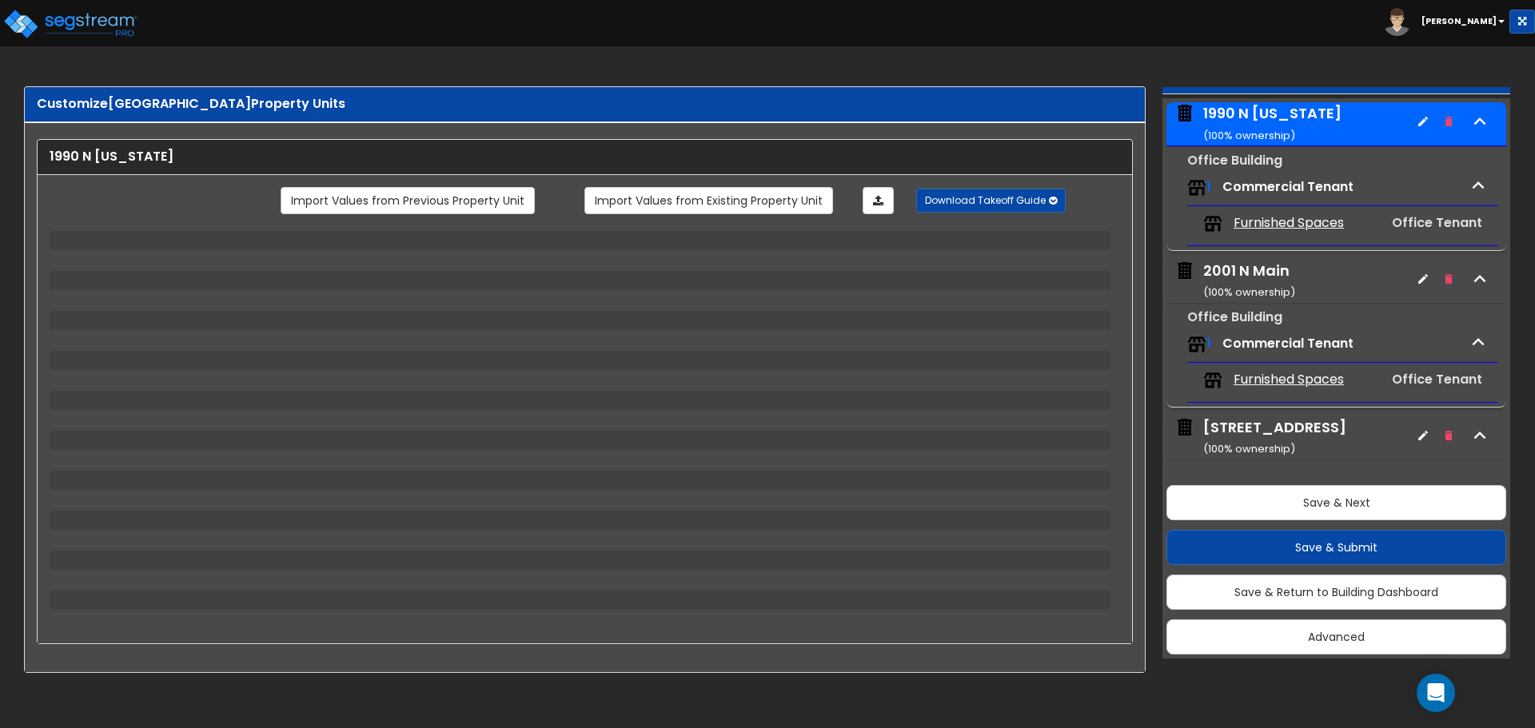
select select "1"
select select "8"
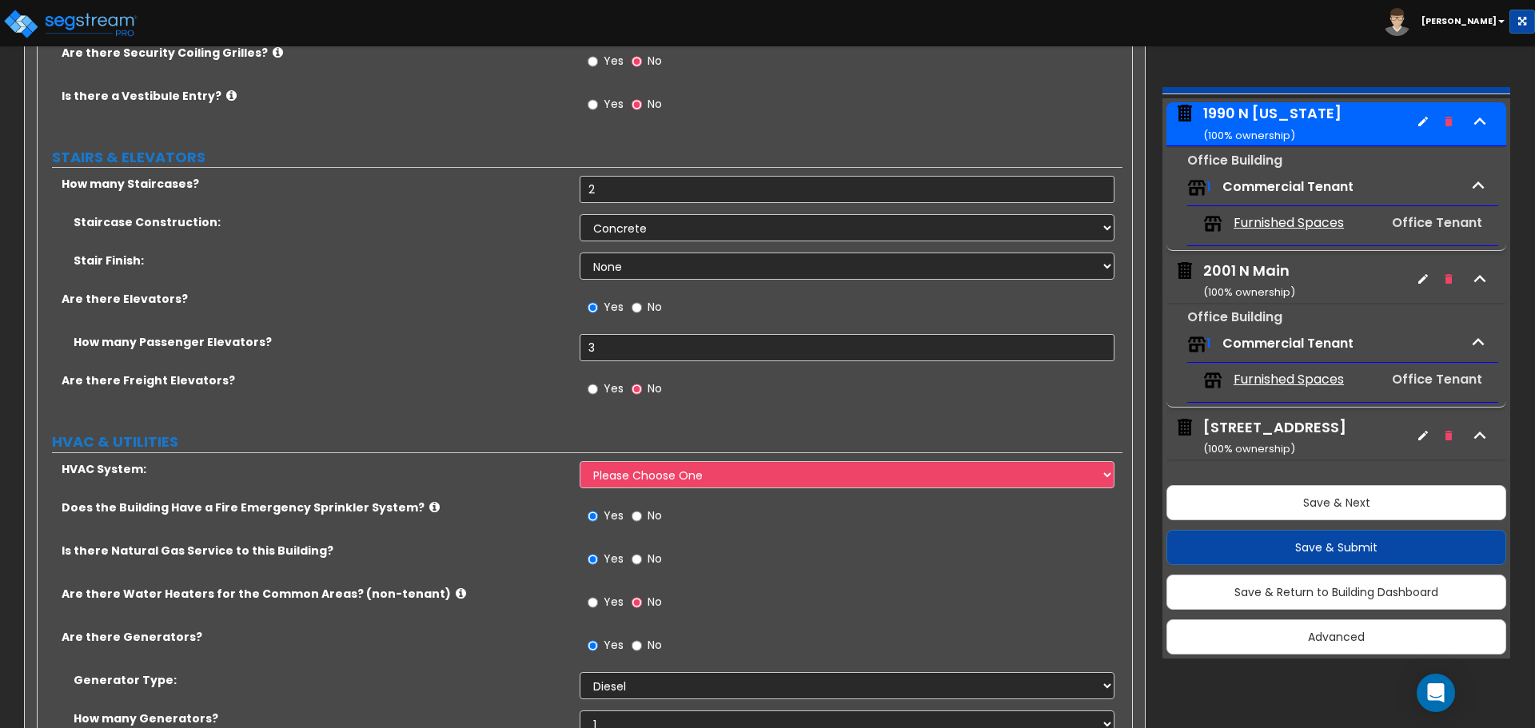
scroll to position [2791, 0]
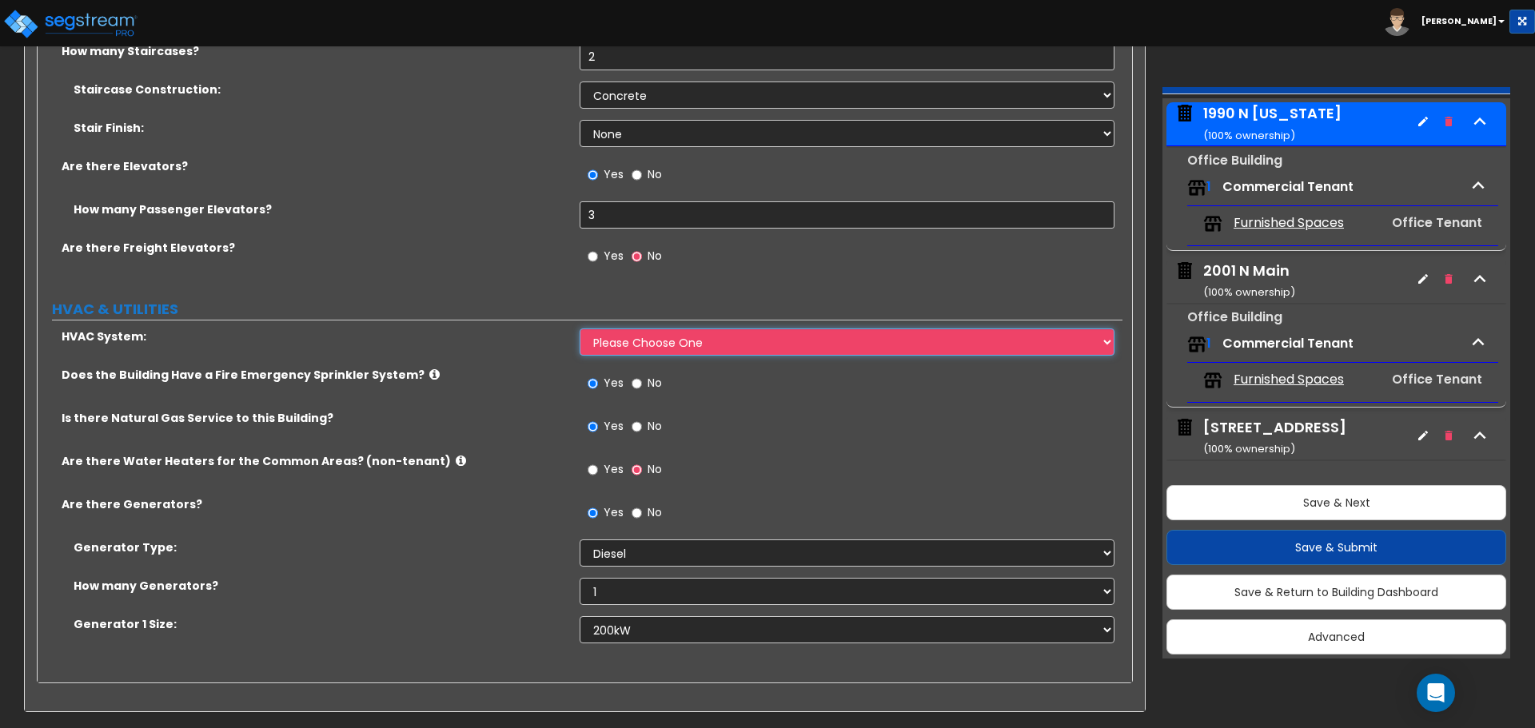
click at [688, 348] on select "Please Choose One Furnace-Condenser Forced Air Split Heating/Cooling Systems He…" at bounding box center [847, 342] width 534 height 27
select select "2"
click at [580, 329] on select "Please Choose One Furnace-Condenser Forced Air Split Heating/Cooling Systems He…" at bounding box center [847, 342] width 534 height 27
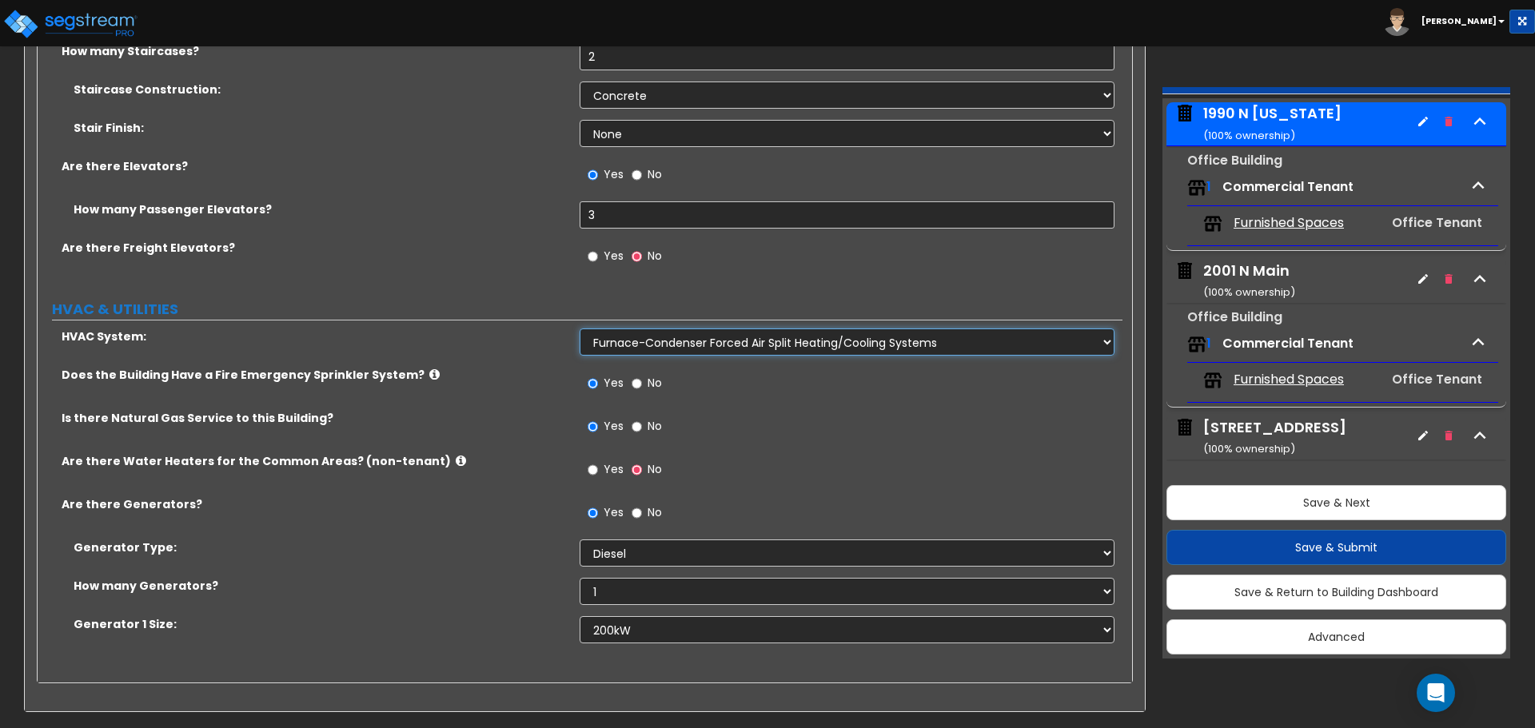
click at [684, 348] on select "Please Choose One Furnace-Condenser Forced Air Split Heating/Cooling Systems He…" at bounding box center [847, 342] width 534 height 27
click at [580, 329] on select "Please Choose One Furnace-Condenser Forced Air Split Heating/Cooling Systems He…" at bounding box center [847, 342] width 534 height 27
drag, startPoint x: 1255, startPoint y: 275, endPoint x: 1253, endPoint y: 283, distance: 8.2
click at [1253, 283] on div "2001 N Main ( 100 % ownership)" at bounding box center [1249, 281] width 92 height 41
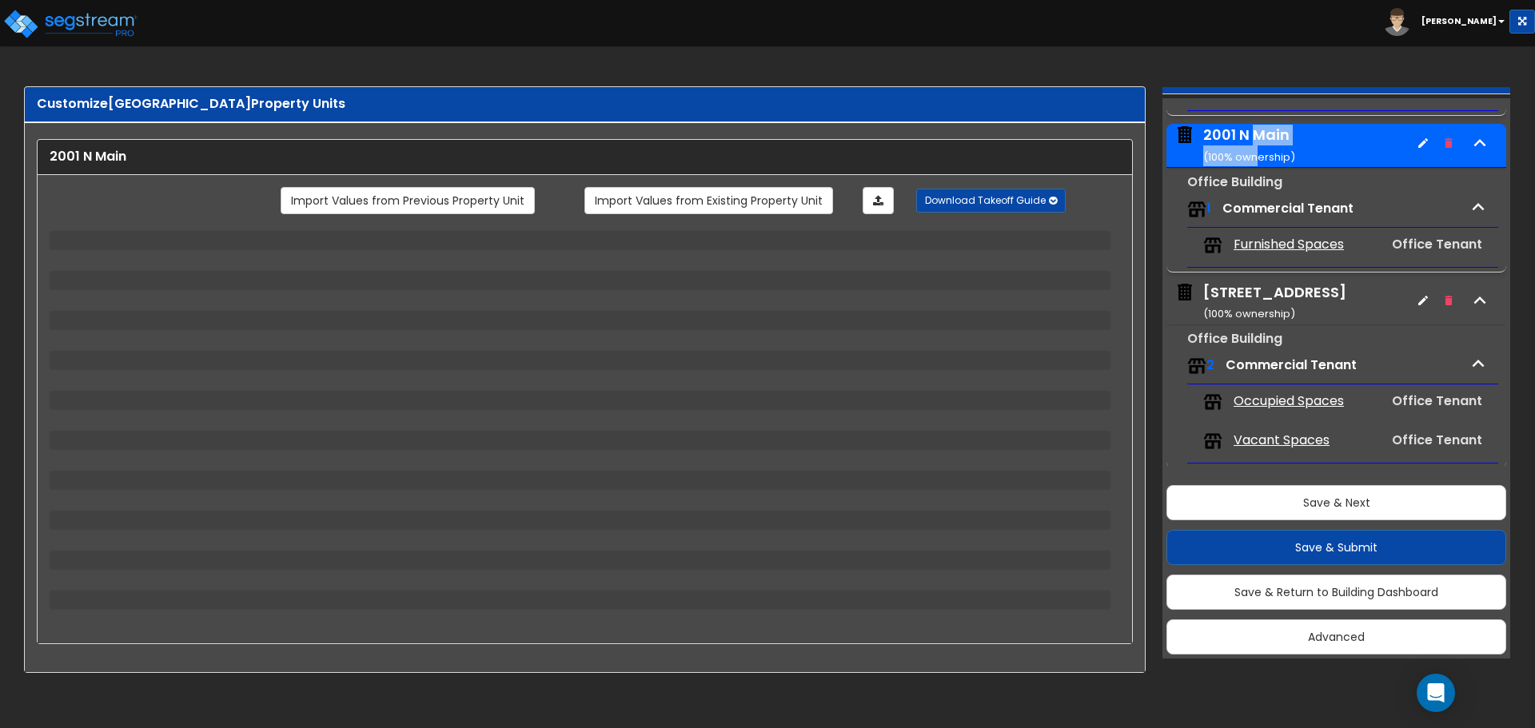
scroll to position [238, 0]
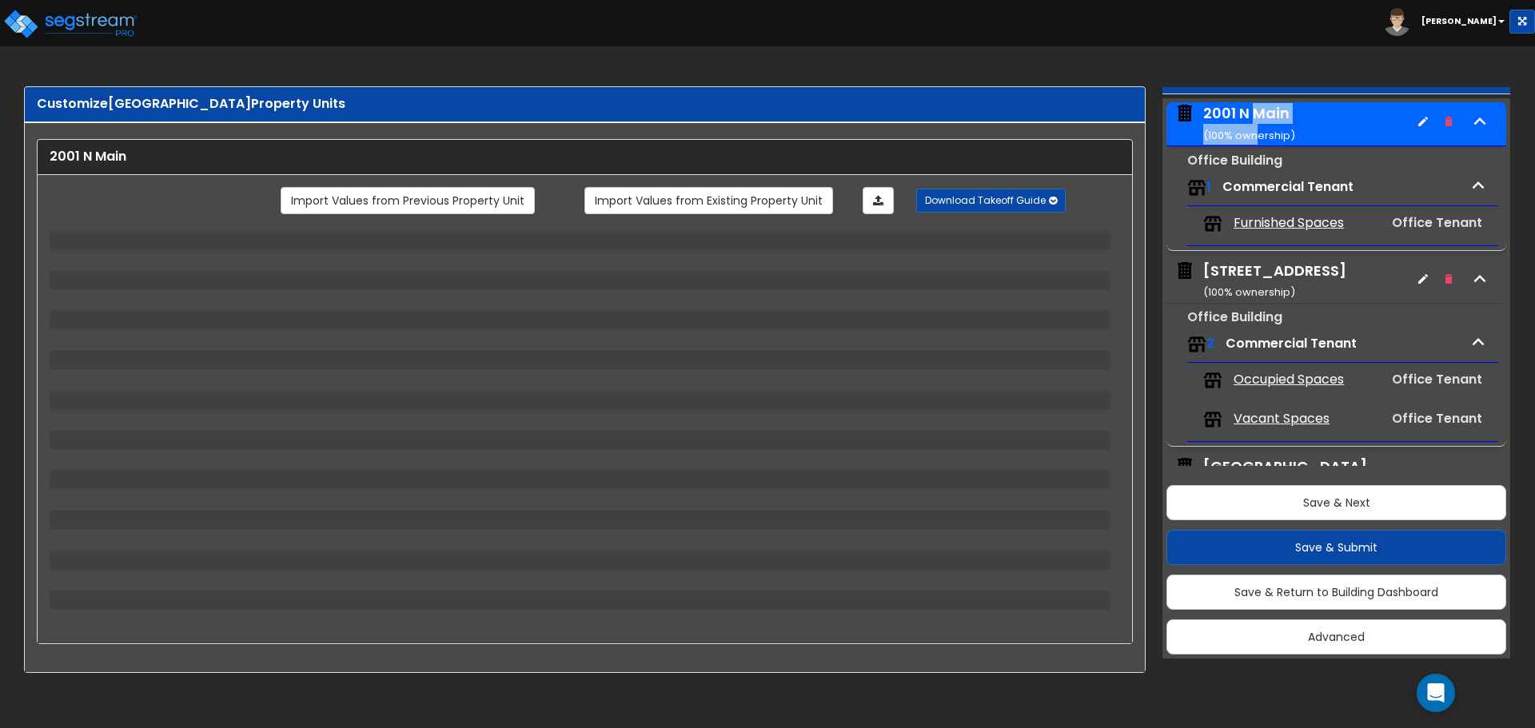
select select "1"
select select "2"
select select "1"
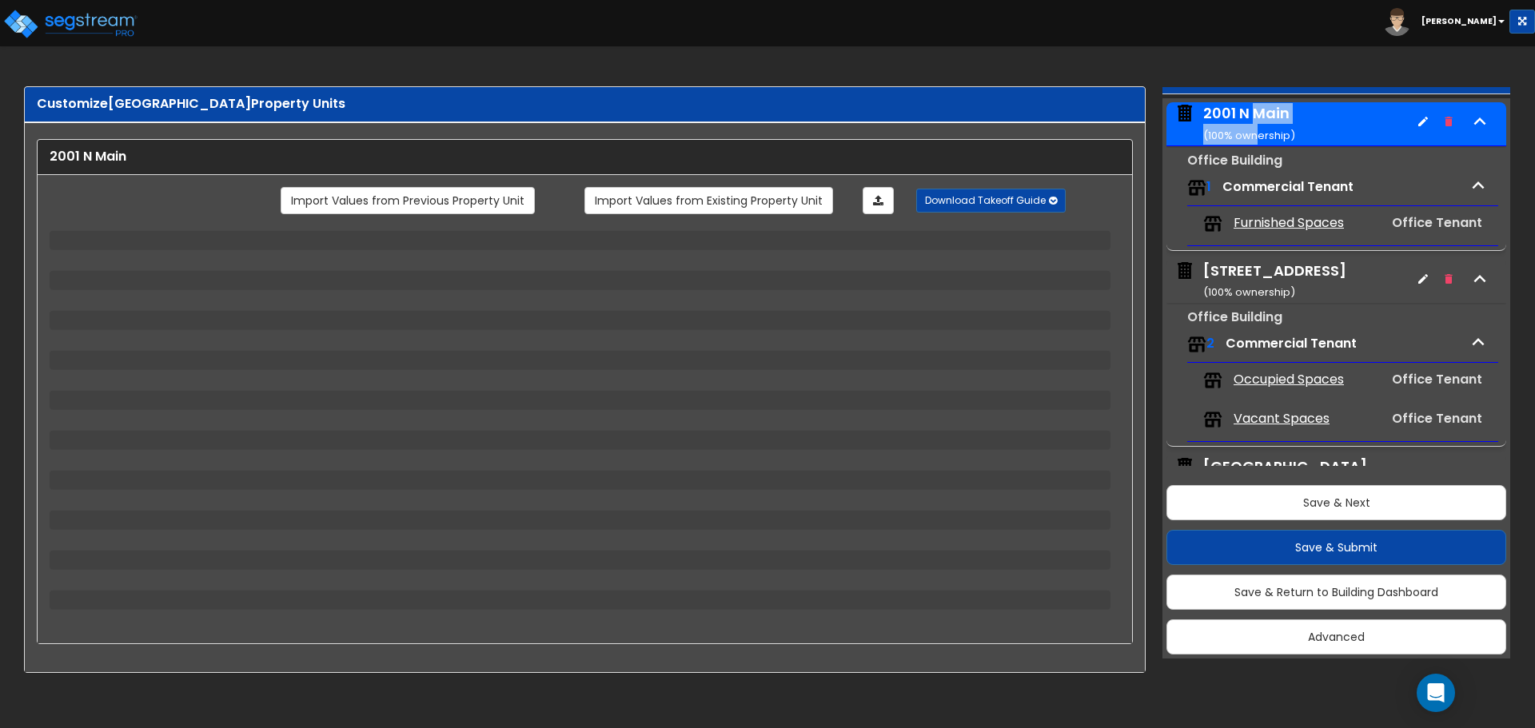
select select "2"
select select "1"
select select "2"
select select "1"
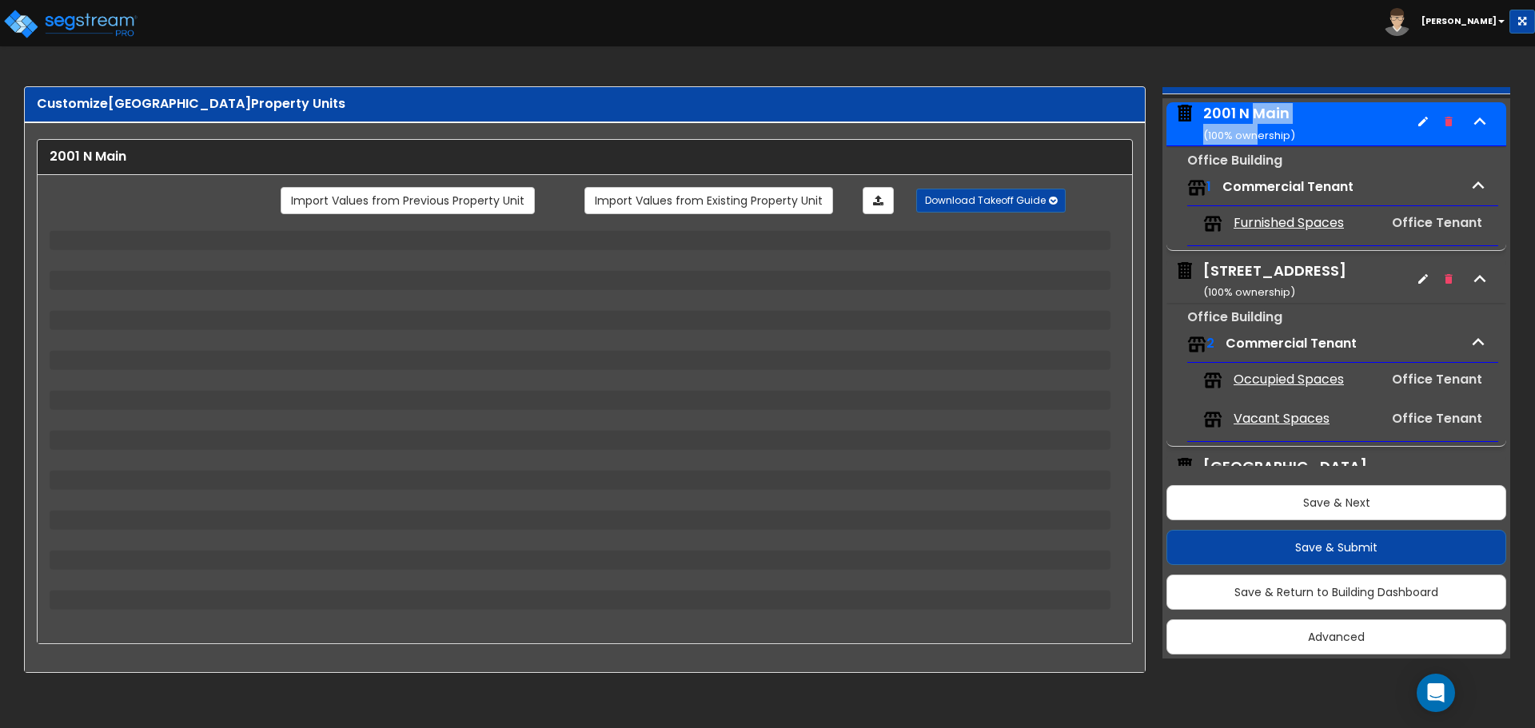
select select "2"
select select "4"
select select "1"
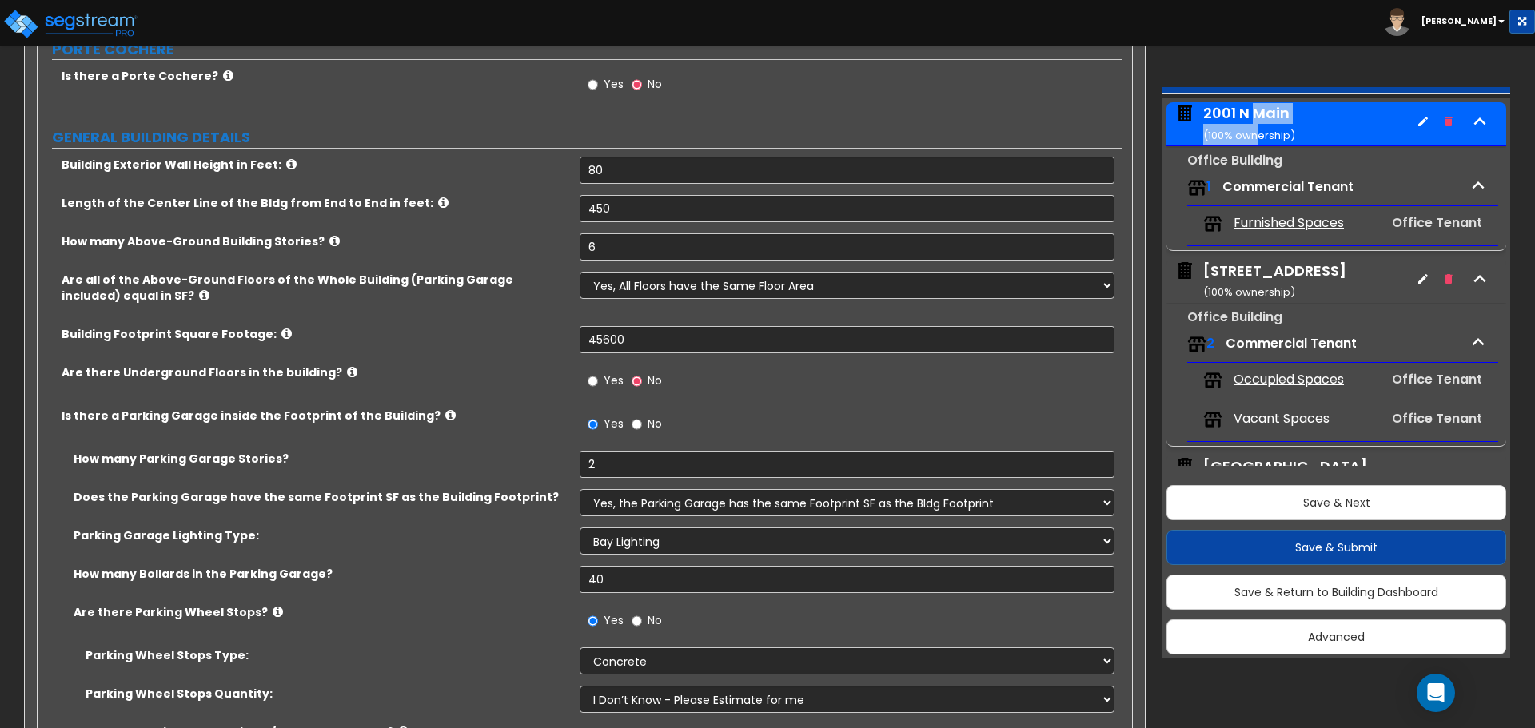
scroll to position [240, 0]
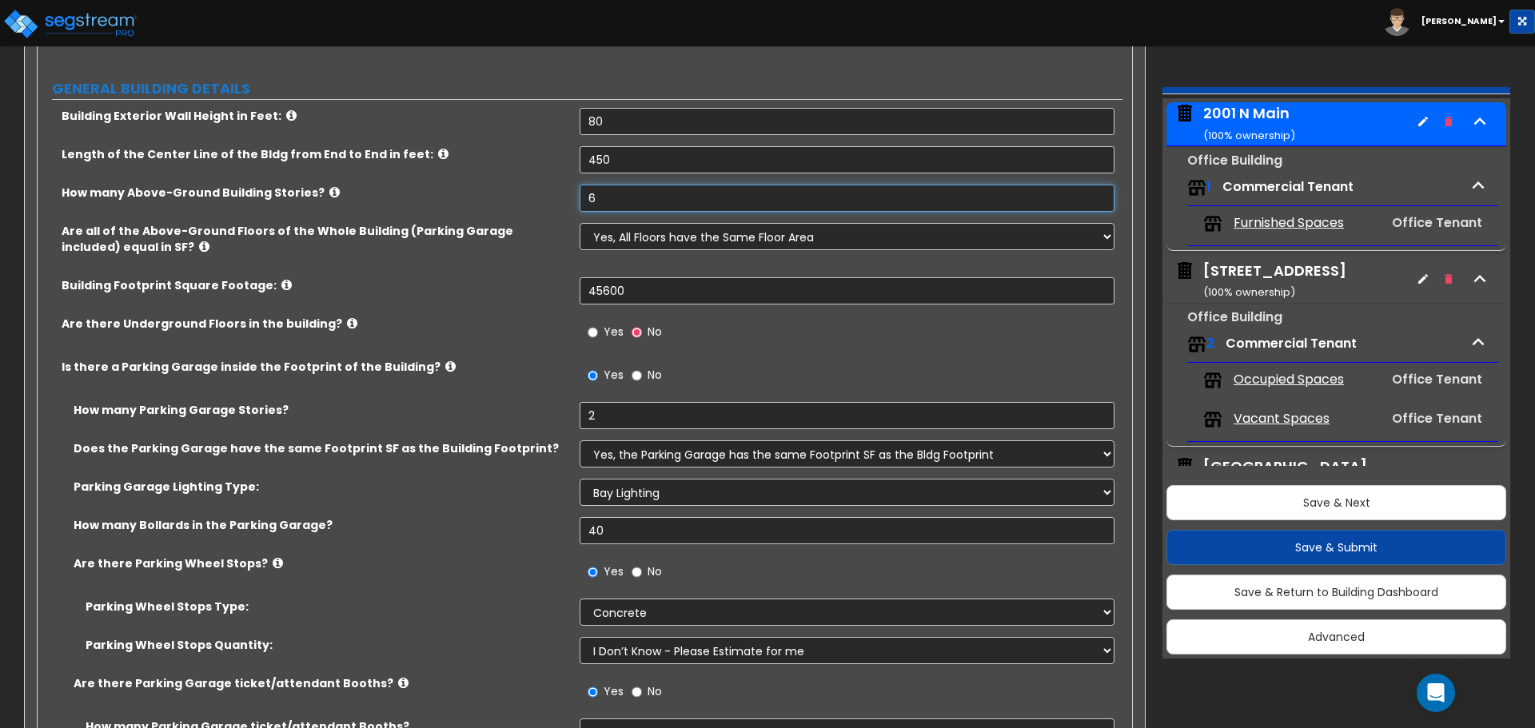
click at [644, 201] on input "6" at bounding box center [847, 198] width 534 height 27
drag, startPoint x: 581, startPoint y: 193, endPoint x: 489, endPoint y: 174, distance: 93.9
click at [502, 180] on div "Building Exterior Wall Height in Feet: 80 Length of the Center Line of the Bldg…" at bounding box center [580, 498] width 1061 height 780
type input "5"
click at [755, 239] on select "Yes, All Floors have the Same Floor Area No, Not All Floor Areas are the Same" at bounding box center [847, 236] width 534 height 27
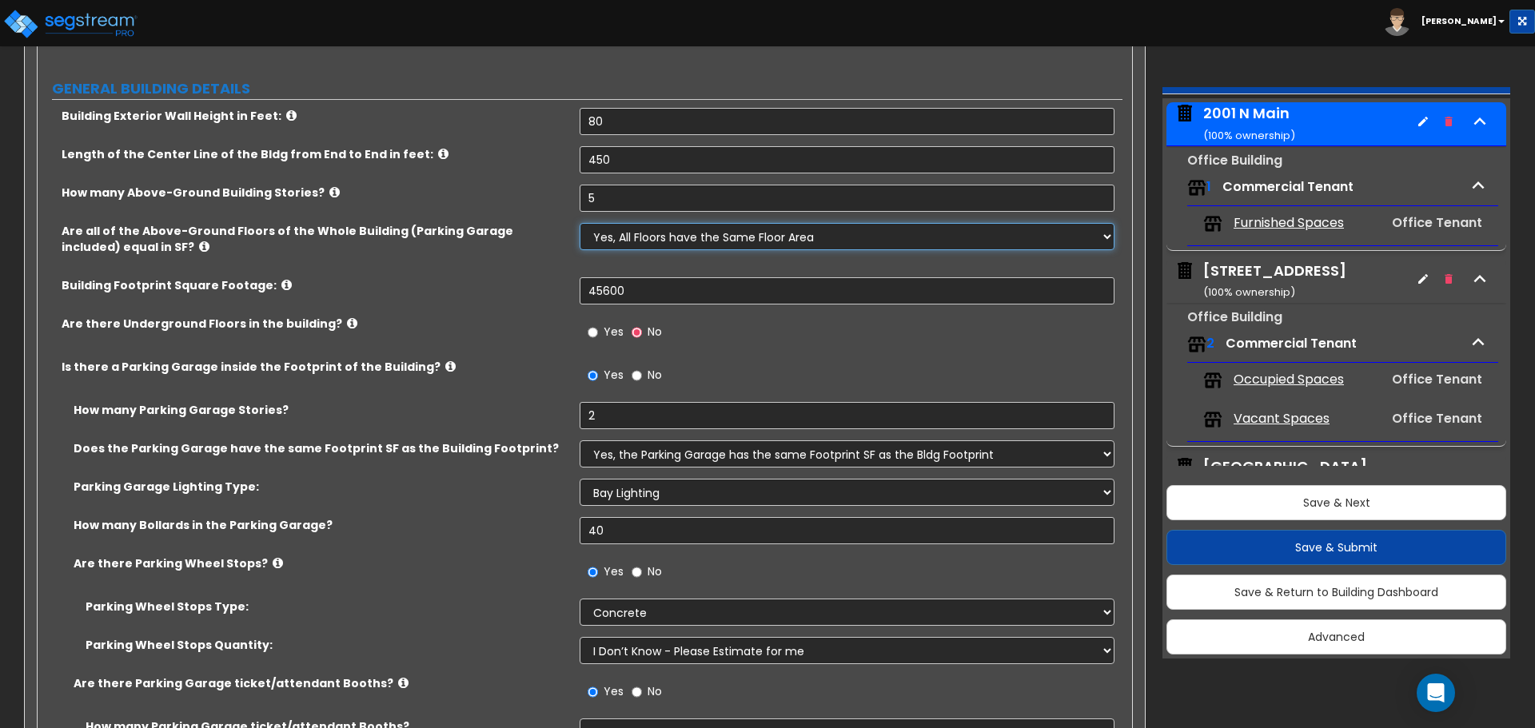
click at [580, 223] on select "Yes, All Floors have the Same Floor Area No, Not All Floor Areas are the Same" at bounding box center [847, 236] width 534 height 27
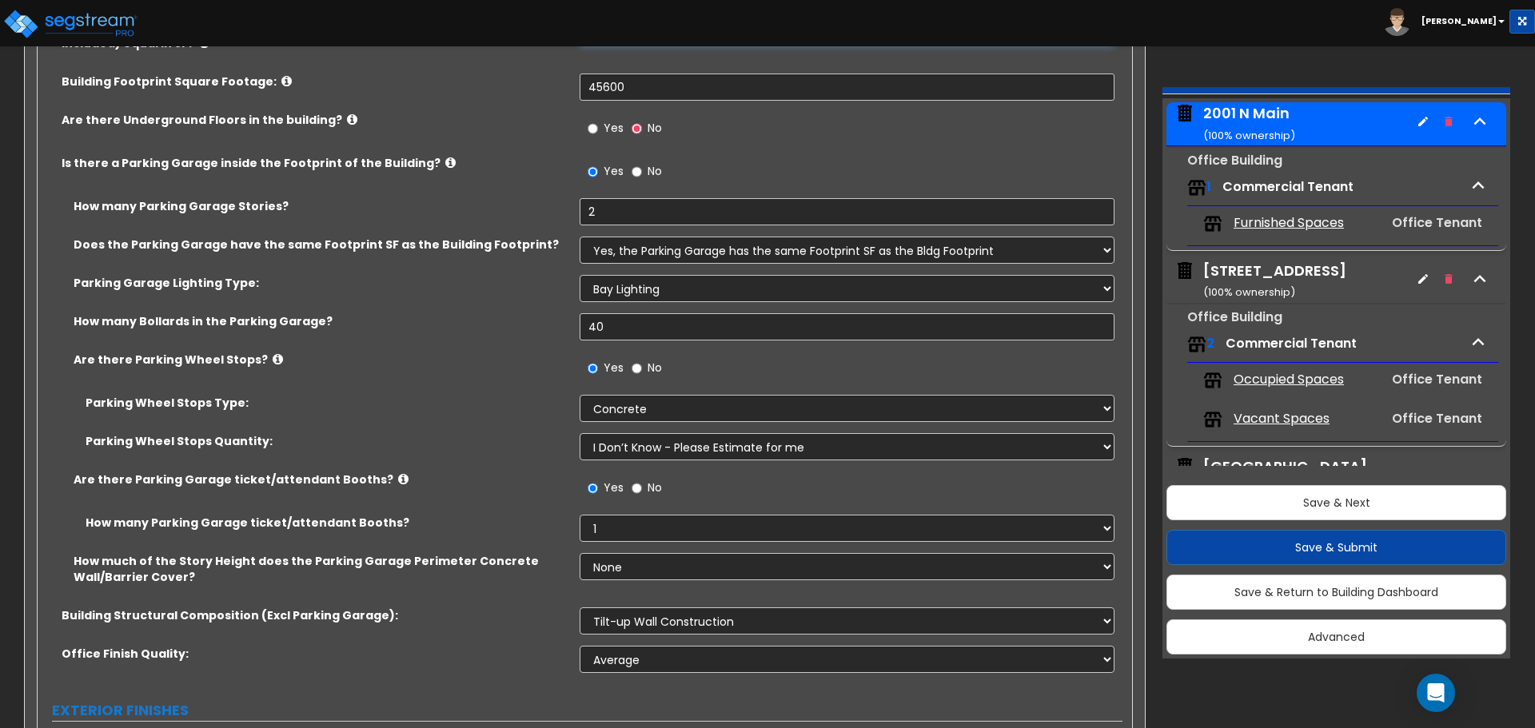
scroll to position [480, 0]
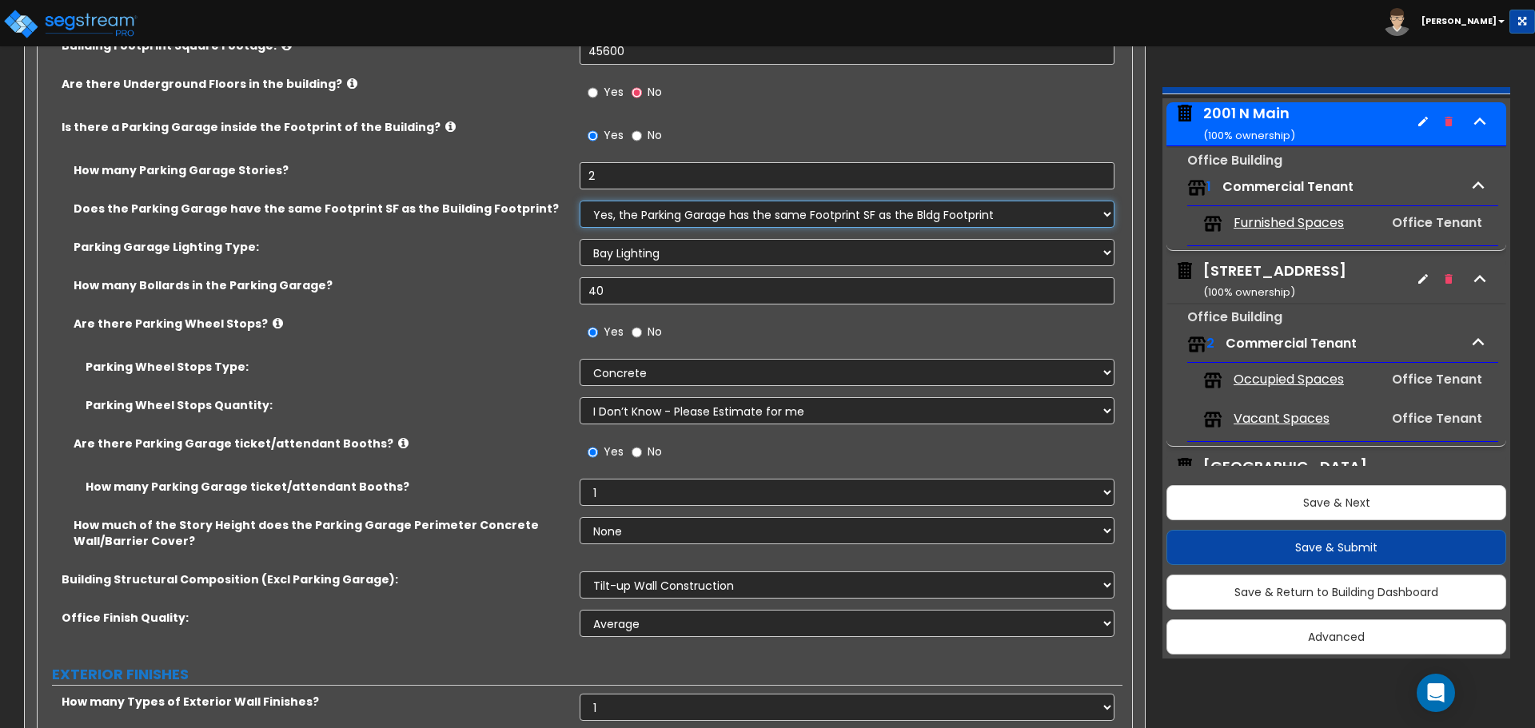
click at [699, 214] on select "Yes, the Parking Garage has the same Footprint SF as the Bldg Footprint No, the…" at bounding box center [847, 214] width 534 height 27
click at [580, 201] on select "Yes, the Parking Garage has the same Footprint SF as the Bldg Footprint No, the…" at bounding box center [847, 214] width 534 height 27
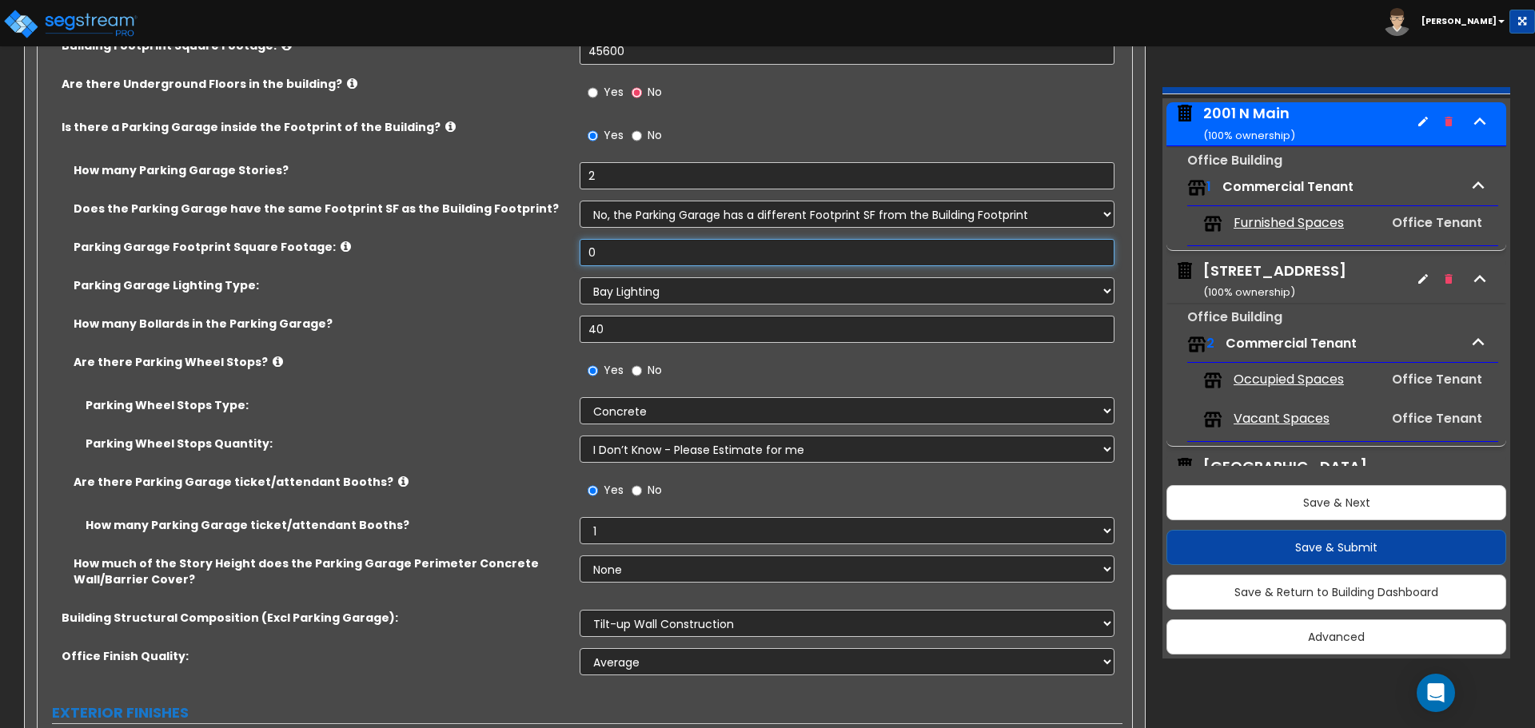
drag, startPoint x: 719, startPoint y: 256, endPoint x: 339, endPoint y: 242, distance: 380.0
click at [340, 243] on div "Parking Garage Footprint Square Footage: 0" at bounding box center [580, 258] width 1085 height 38
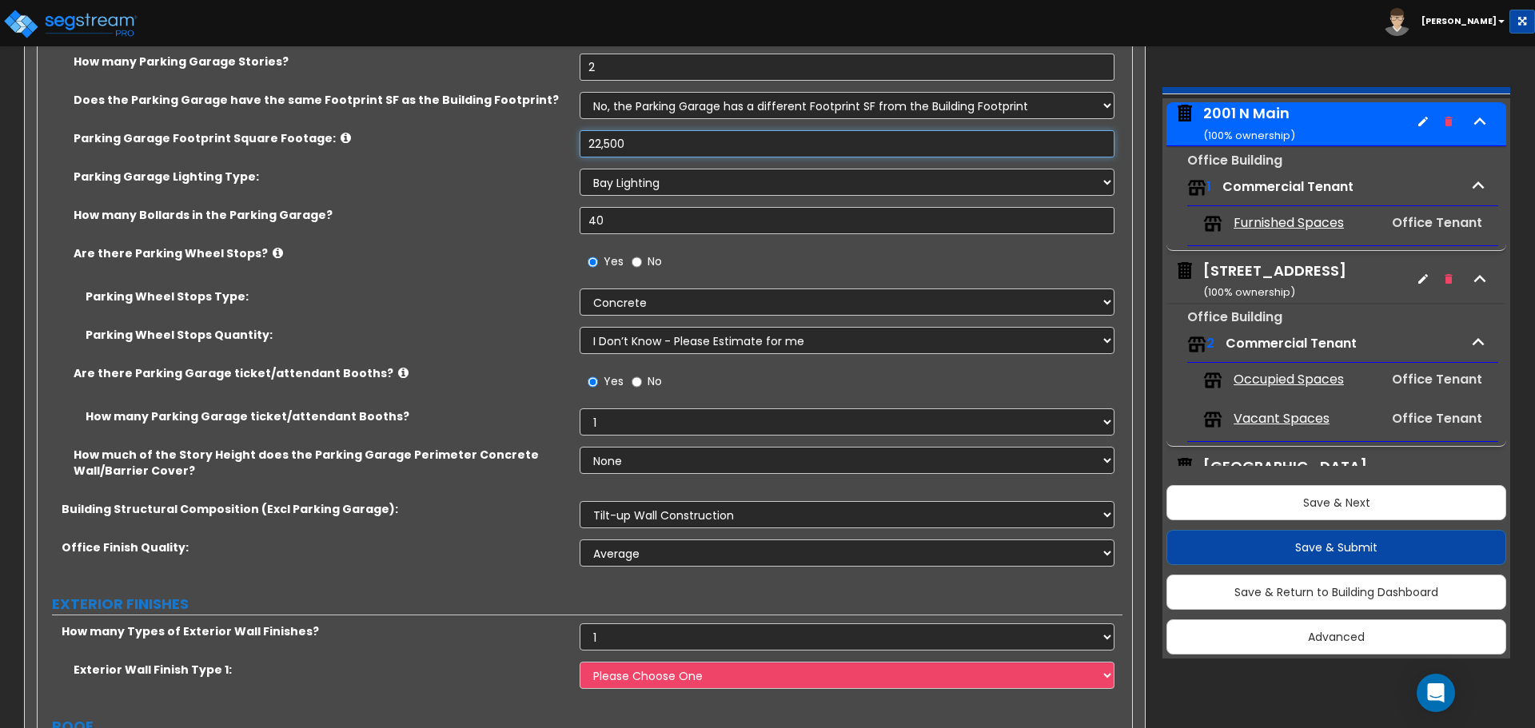
scroll to position [560, 0]
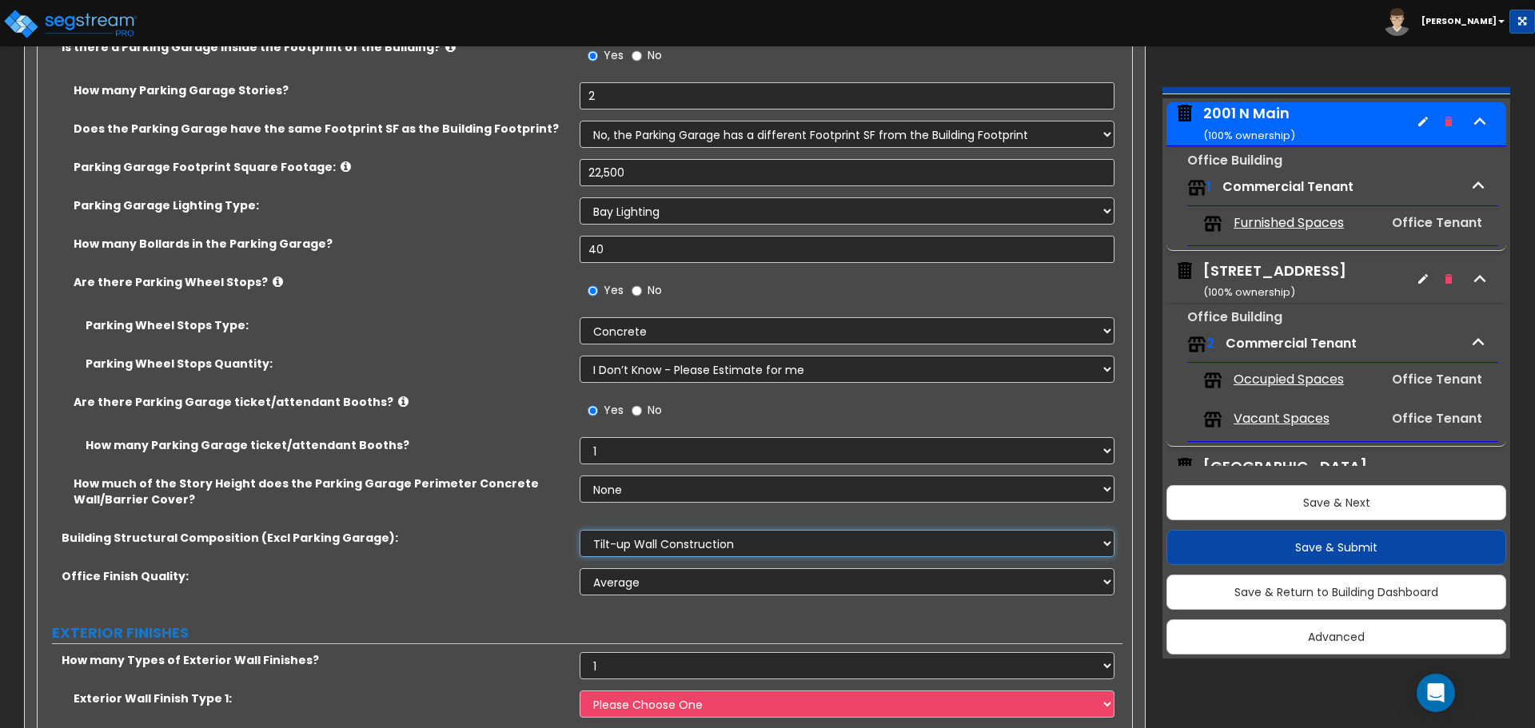
click at [760, 544] on select "Please Choose One Tilt-up Wall Construction Reinforced Concrete Structural Stee…" at bounding box center [847, 543] width 534 height 27
click at [628, 332] on select "Concrete Rubber/Plastic" at bounding box center [847, 330] width 534 height 27
click at [484, 415] on div "Are there Parking Garage ticket/attendant Booths? Yes No" at bounding box center [580, 415] width 1085 height 43
click at [673, 487] on select "None Only About Half of the Story Height Most of the Story Height is Covered Ea…" at bounding box center [847, 489] width 534 height 27
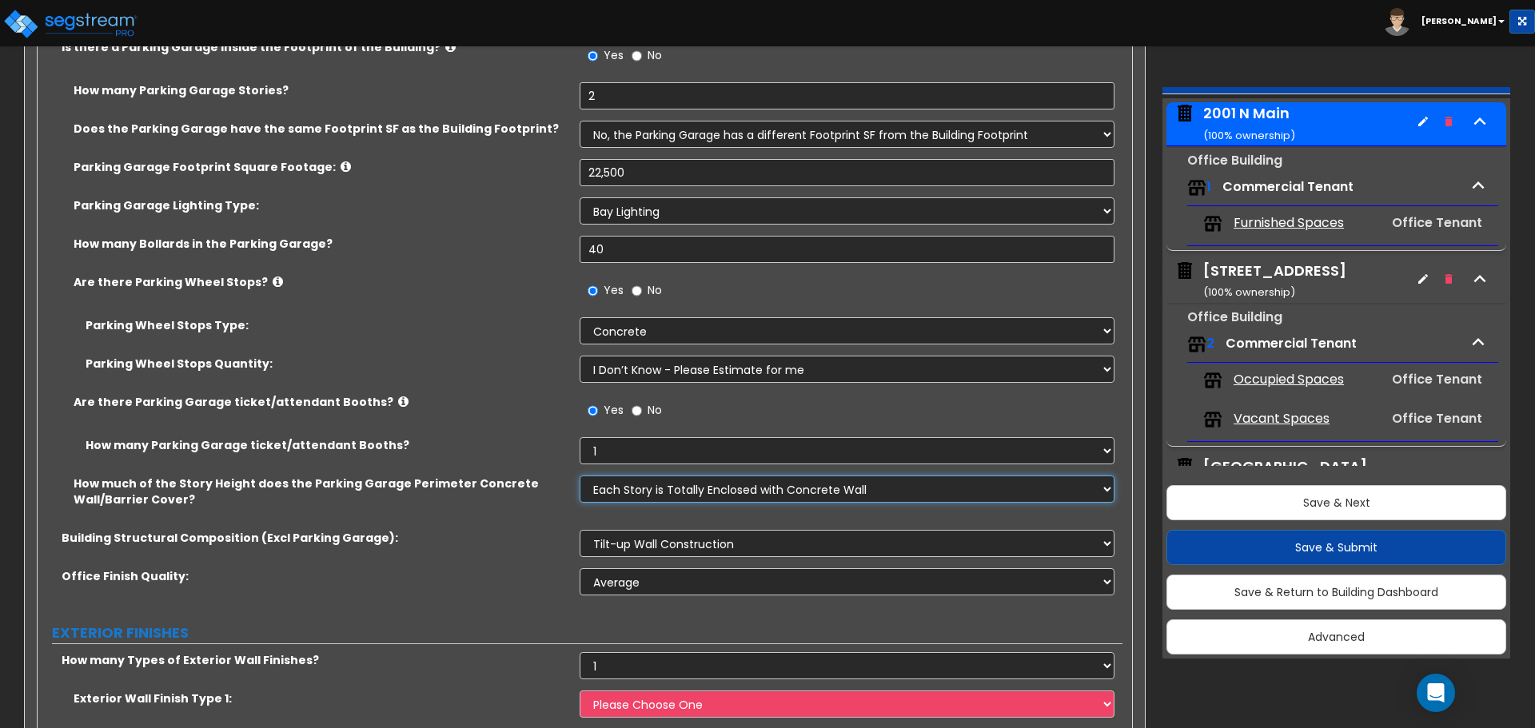
click at [580, 476] on select "None Only About Half of the Story Height Most of the Story Height is Covered Ea…" at bounding box center [847, 489] width 534 height 27
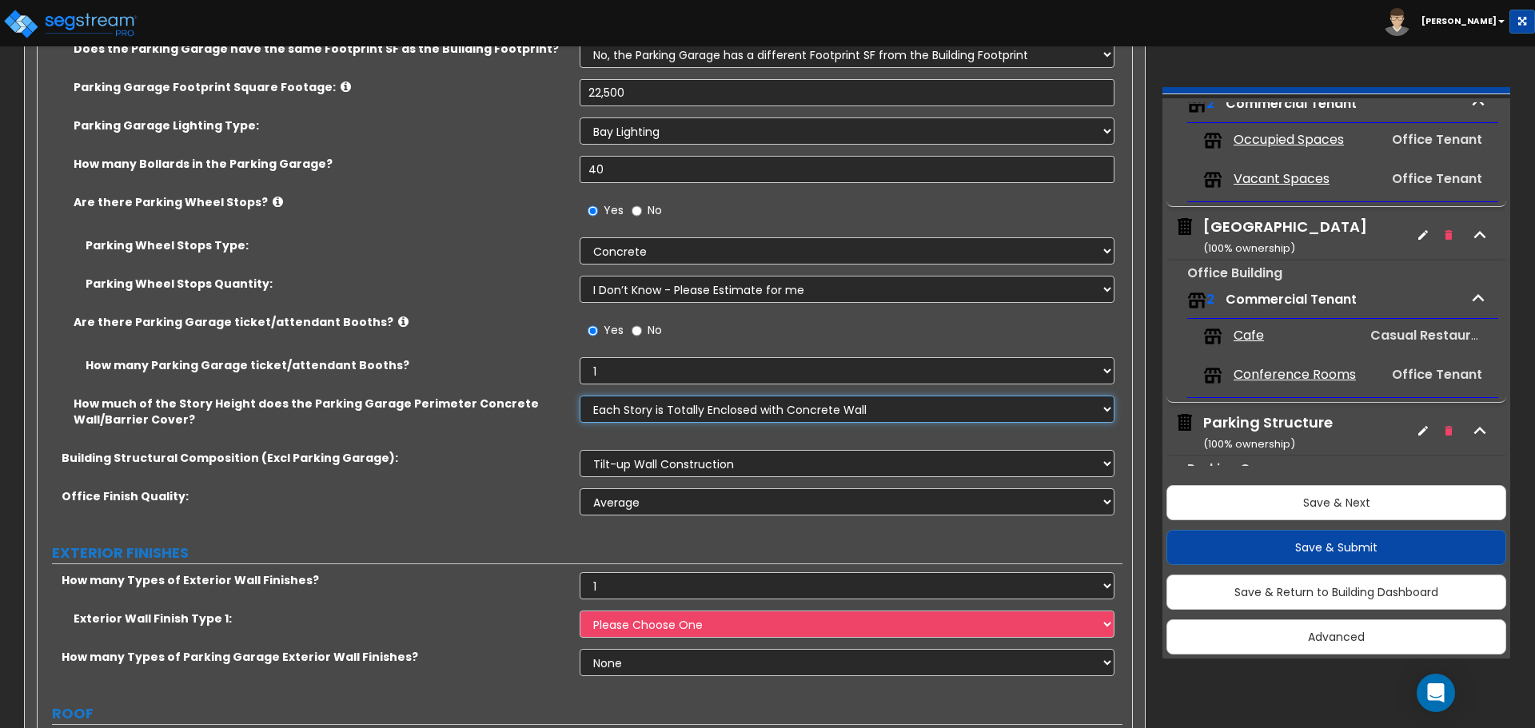
scroll to position [719, 0]
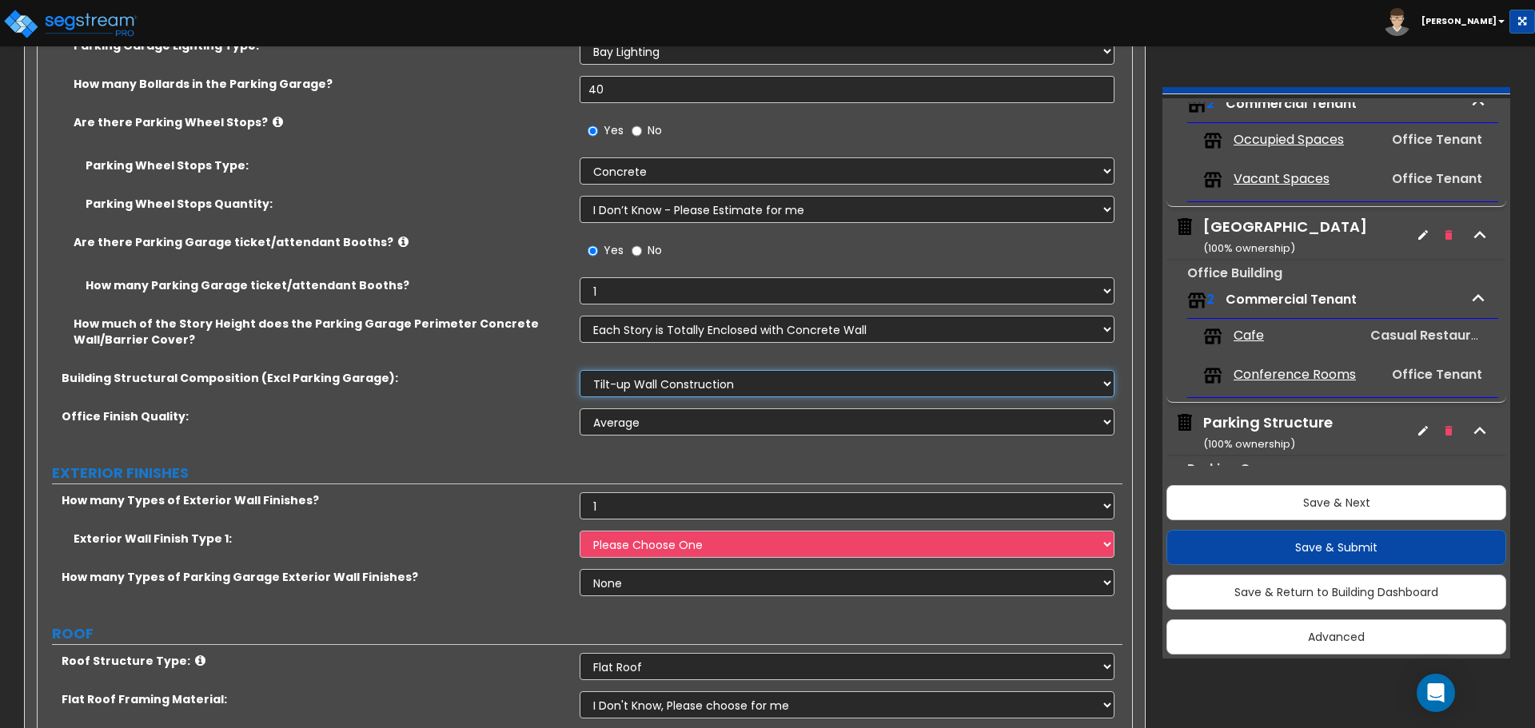
click at [720, 385] on select "Please Choose One Tilt-up Wall Construction Reinforced Concrete Structural Stee…" at bounding box center [847, 383] width 534 height 27
click at [580, 370] on select "Please Choose One Tilt-up Wall Construction Reinforced Concrete Structural Stee…" at bounding box center [847, 383] width 534 height 27
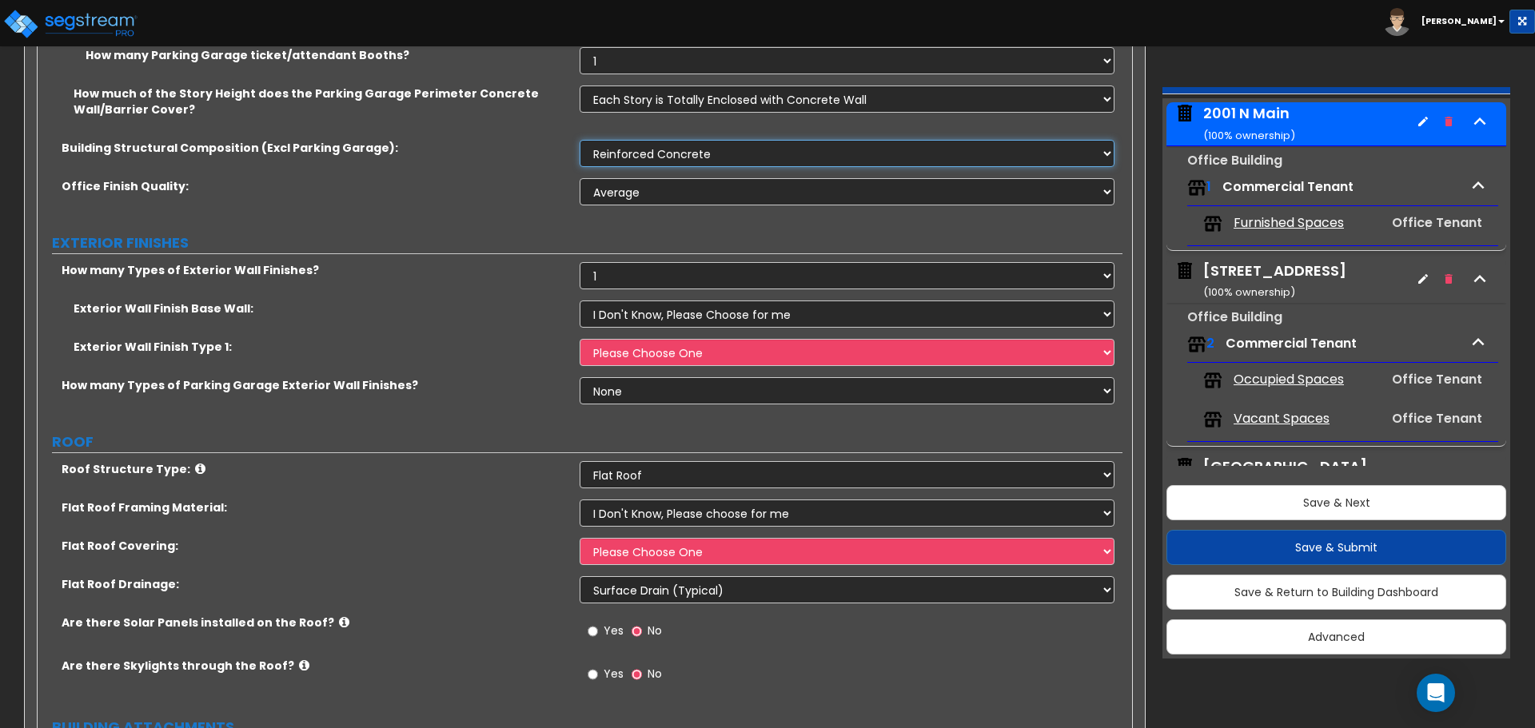
scroll to position [1039, 0]
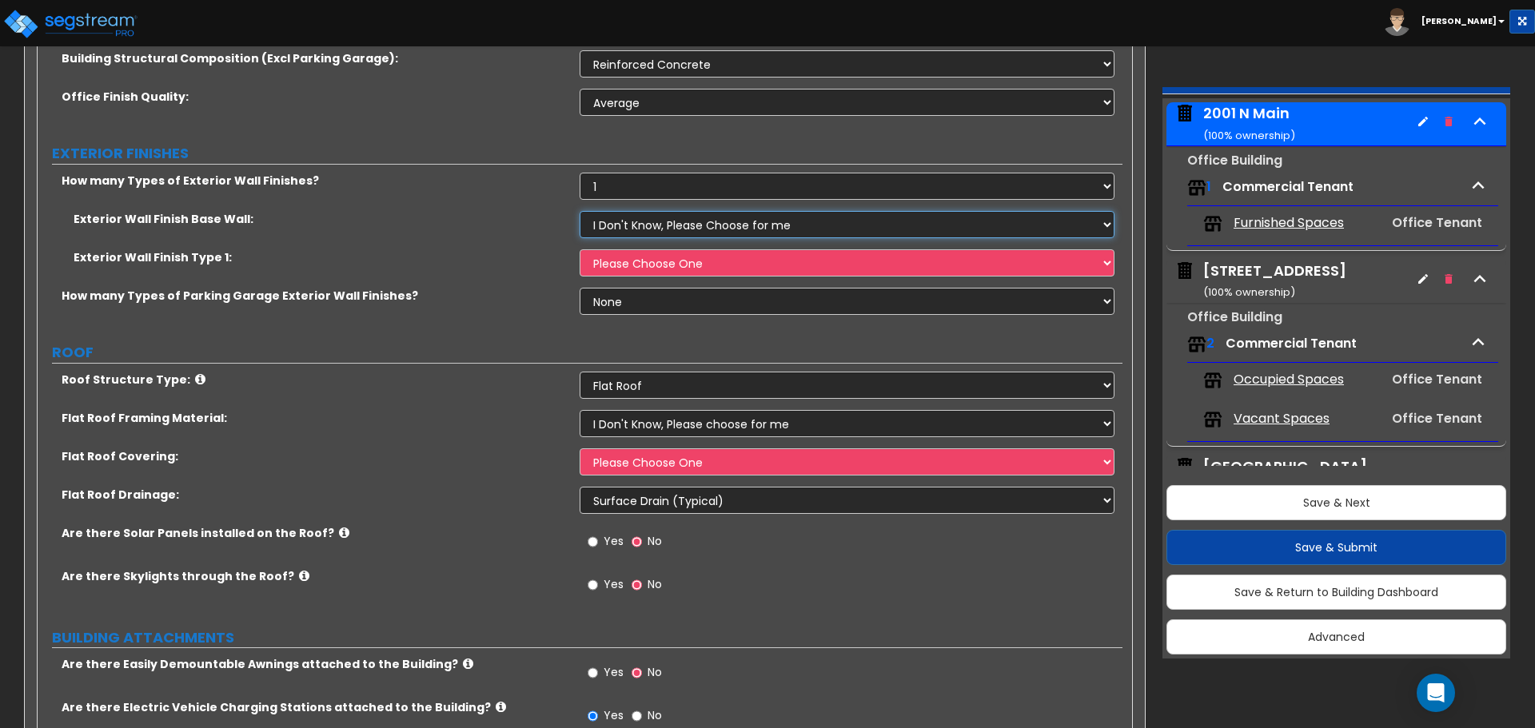
click at [709, 225] on select "I Don't Know, Please Choose for me Concrete Masonry Units (CMU) Cast-in-Place C…" at bounding box center [847, 224] width 534 height 27
click at [580, 211] on select "I Don't Know, Please Choose for me Concrete Masonry Units (CMU) Cast-in-Place C…" at bounding box center [847, 224] width 534 height 27
click at [728, 260] on select "Please Choose One No Finish/Shared Wall No Wall Brick Veneer Stone Veneer Wood …" at bounding box center [847, 262] width 534 height 27
click at [580, 249] on select "Please Choose One No Finish/Shared Wall No Wall Brick Veneer Stone Veneer Wood …" at bounding box center [847, 262] width 534 height 27
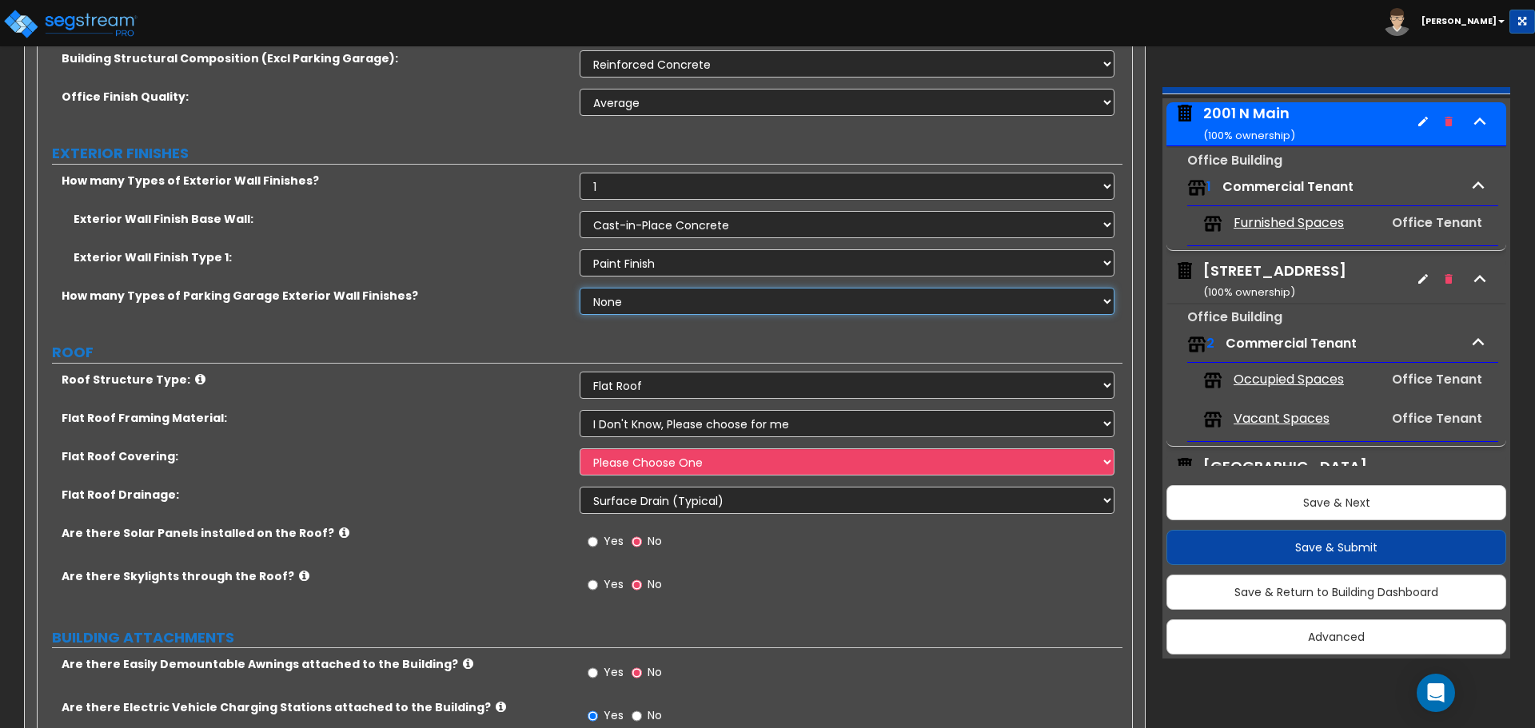
click at [640, 300] on select "None 1 2 3" at bounding box center [847, 301] width 534 height 27
click at [580, 288] on select "None 1 2 3" at bounding box center [847, 301] width 534 height 27
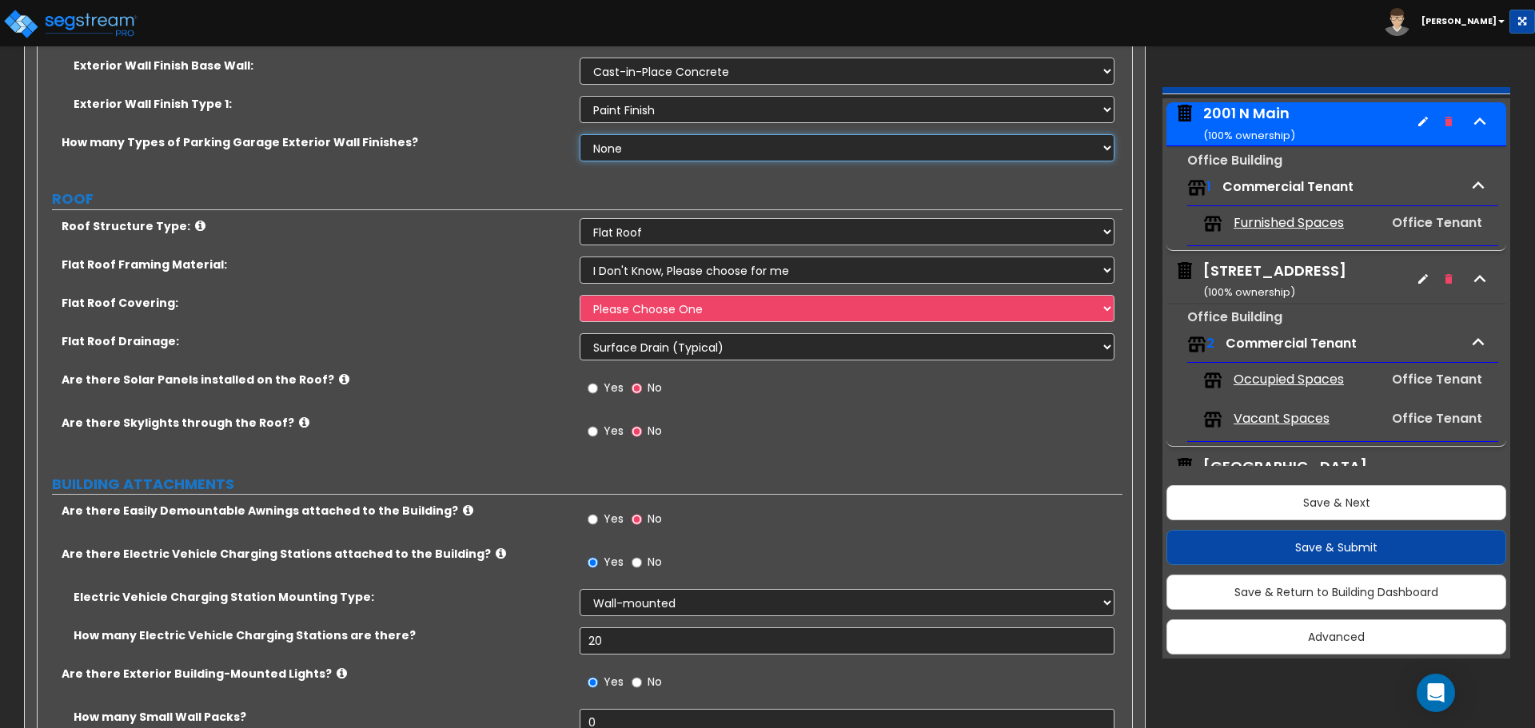
scroll to position [1199, 0]
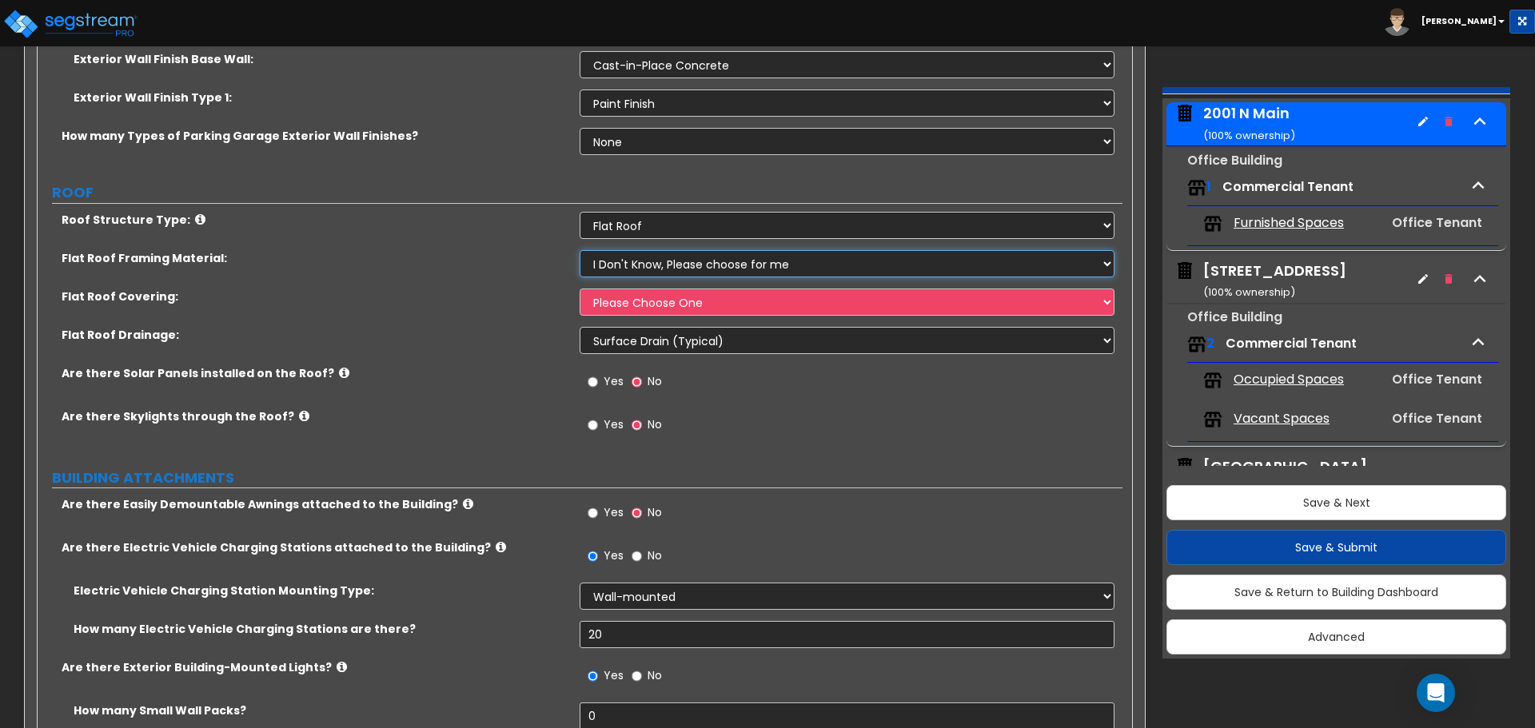
click at [692, 264] on select "I Don't Know, Please choose for me Metal Wood Concrete" at bounding box center [847, 263] width 534 height 27
click at [580, 250] on select "I Don't Know, Please choose for me Metal Wood Concrete" at bounding box center [847, 263] width 534 height 27
click at [644, 305] on select "Please Choose One Rolled Asphalt PVC Membrane Plastic (EPDM) Membrane Asphalt F…" at bounding box center [847, 302] width 534 height 27
click at [580, 289] on select "Please Choose One Rolled Asphalt PVC Membrane Plastic (EPDM) Membrane Asphalt F…" at bounding box center [847, 302] width 534 height 27
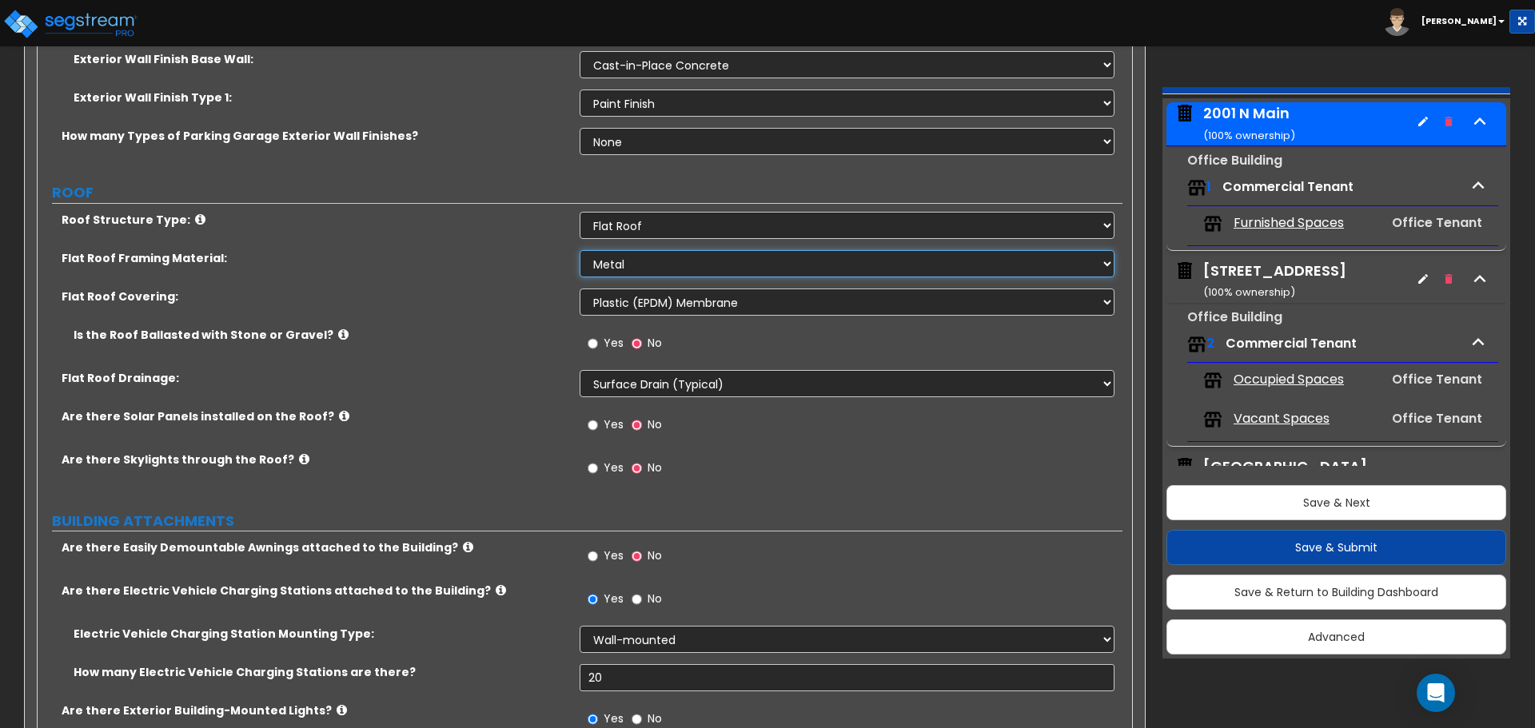
drag, startPoint x: 698, startPoint y: 262, endPoint x: 713, endPoint y: 264, distance: 15.3
click at [703, 262] on select "I Don't Know, Please choose for me Metal Wood Concrete" at bounding box center [847, 263] width 534 height 27
click at [580, 250] on select "I Don't Know, Please choose for me Metal Wood Concrete" at bounding box center [847, 263] width 534 height 27
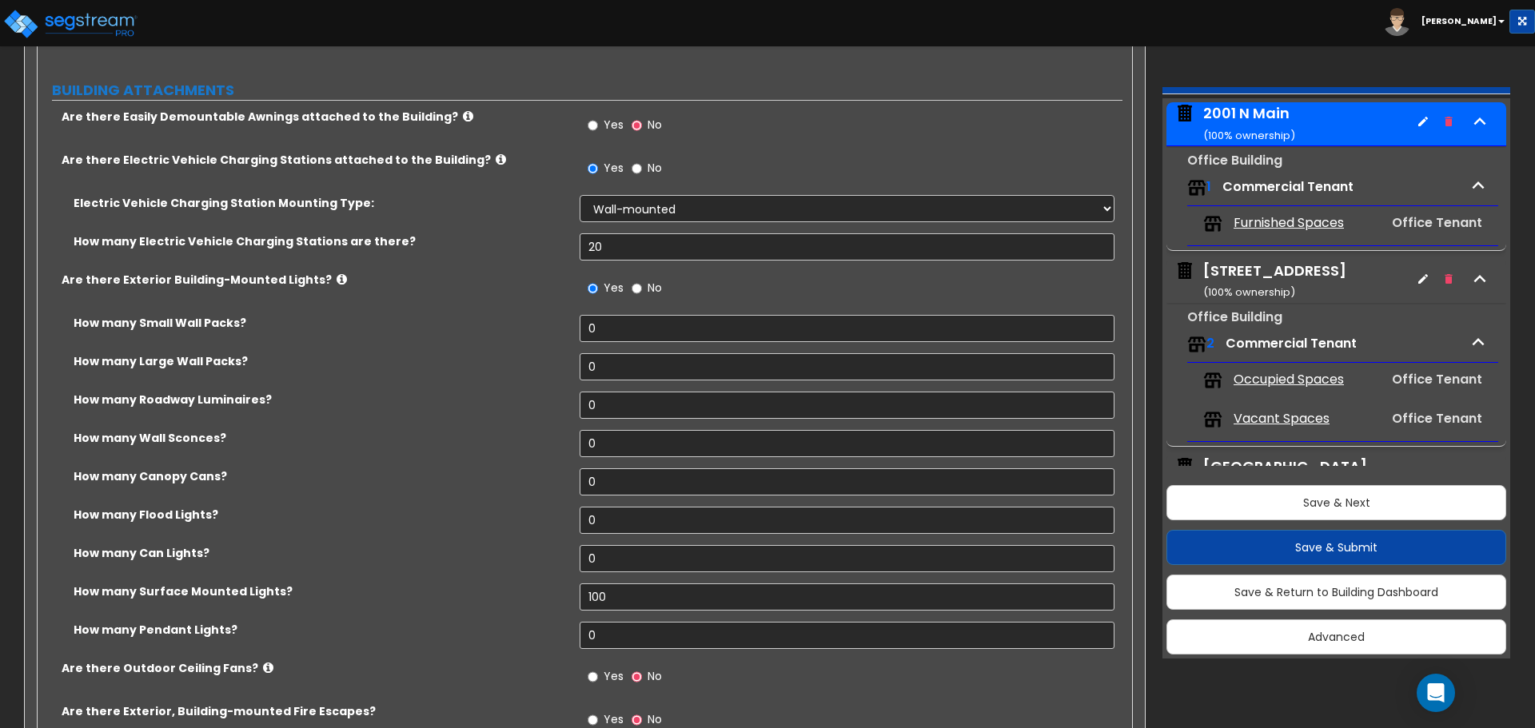
scroll to position [1679, 0]
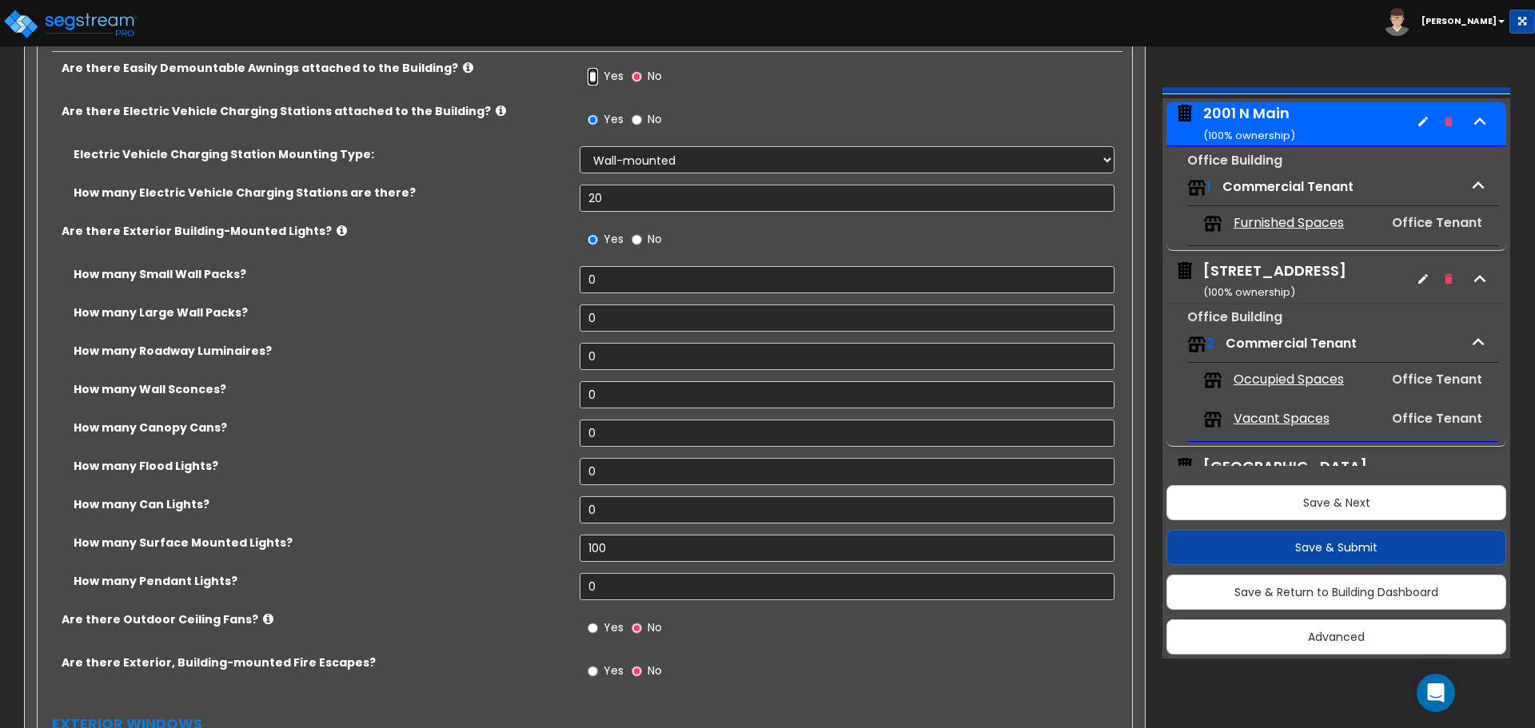
click at [588, 80] on input "Yes" at bounding box center [593, 77] width 10 height 18
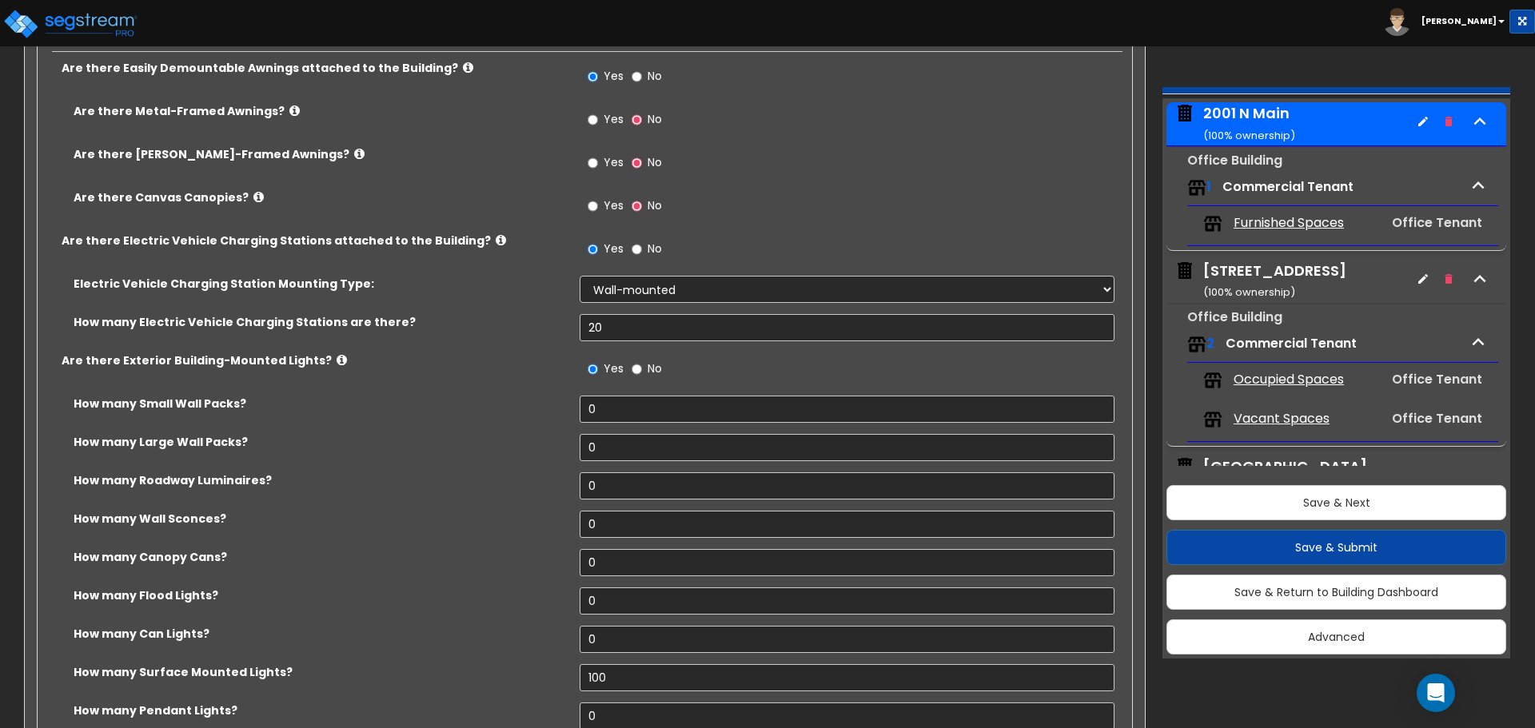
click at [608, 119] on span "Yes" at bounding box center [614, 119] width 20 height 16
click at [598, 119] on input "Yes" at bounding box center [593, 120] width 10 height 18
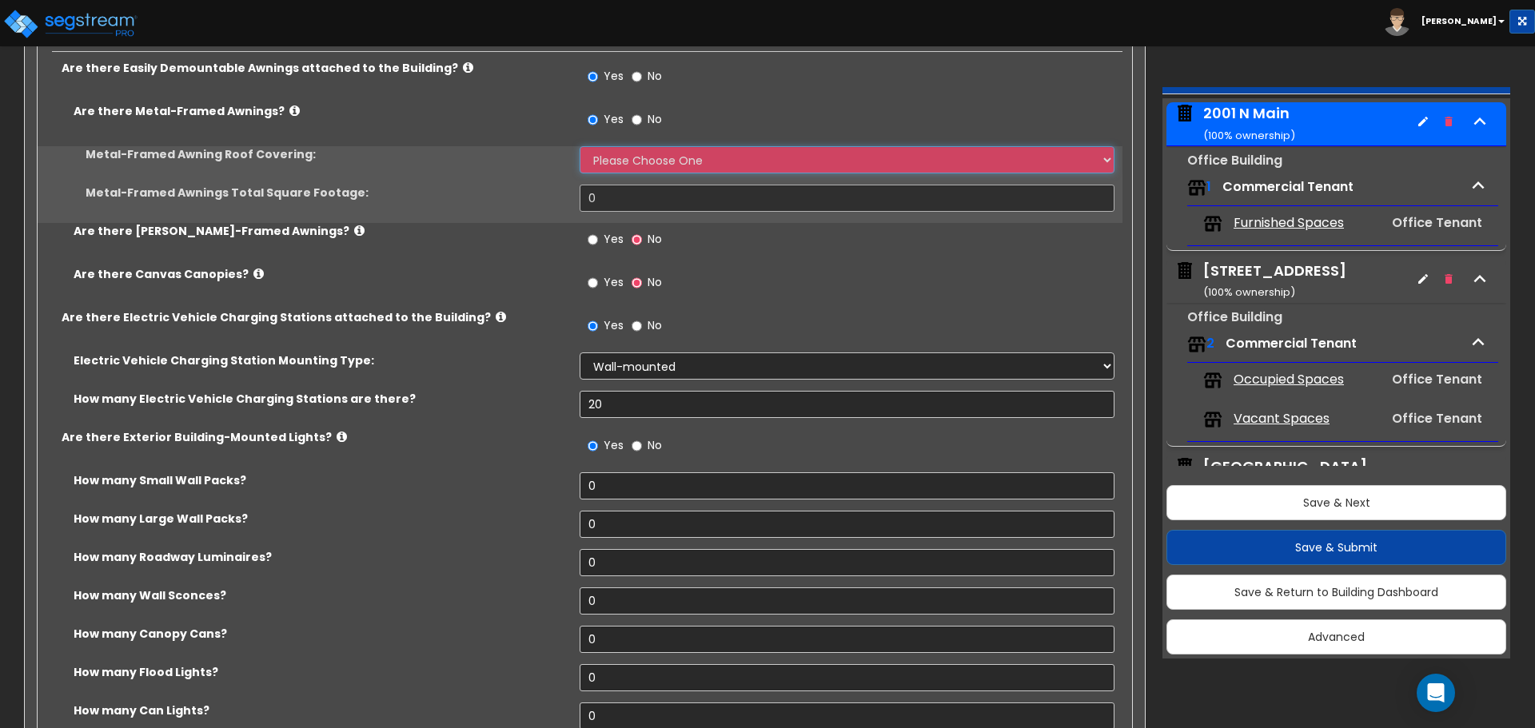
click at [648, 167] on select "Please Choose One Plastic Metal Glass" at bounding box center [847, 159] width 534 height 27
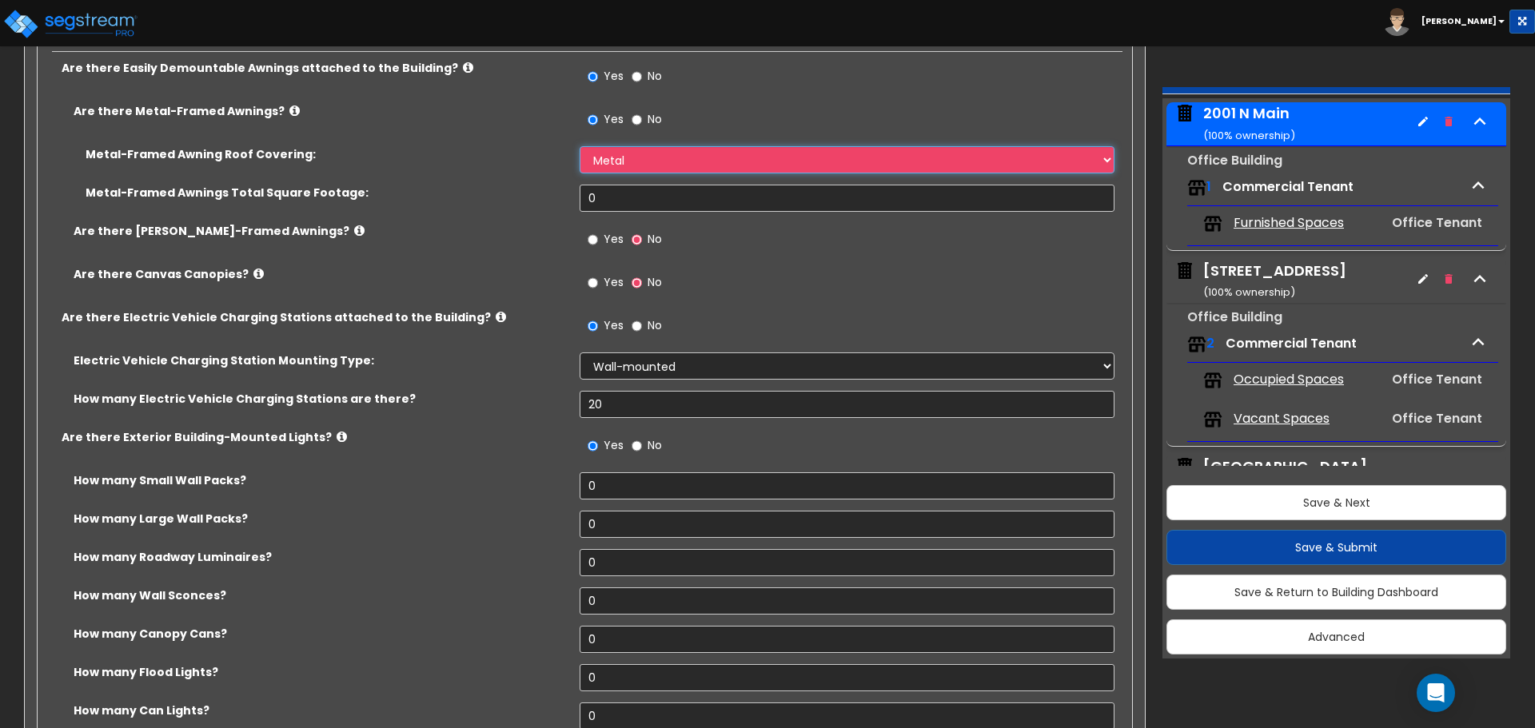
click at [580, 146] on select "Please Choose One Plastic Metal Glass" at bounding box center [847, 159] width 534 height 27
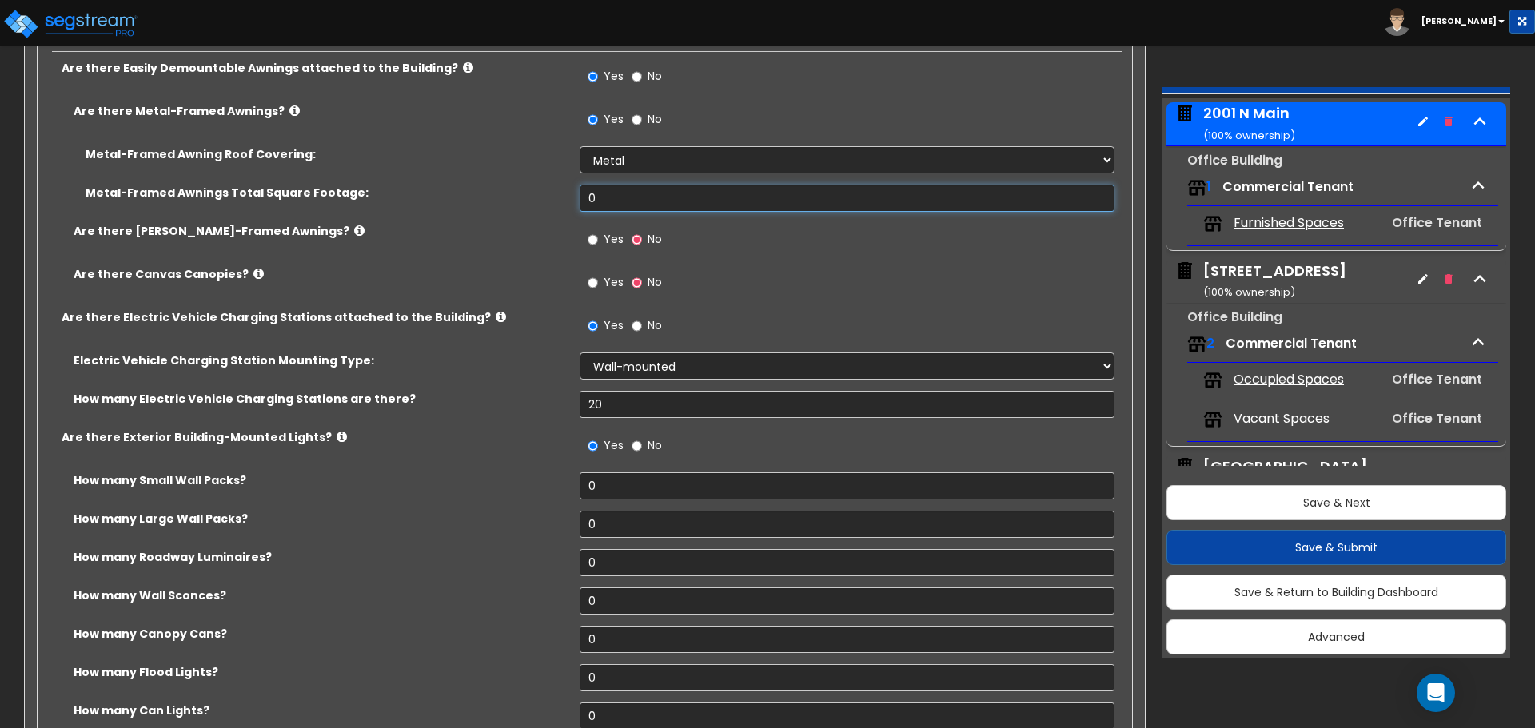
drag, startPoint x: 659, startPoint y: 199, endPoint x: 393, endPoint y: 172, distance: 266.8
click at [395, 172] on div "Metal-Framed Awning Roof Covering: Please Choose One Plastic Metal Glass Metal-…" at bounding box center [580, 184] width 1061 height 77
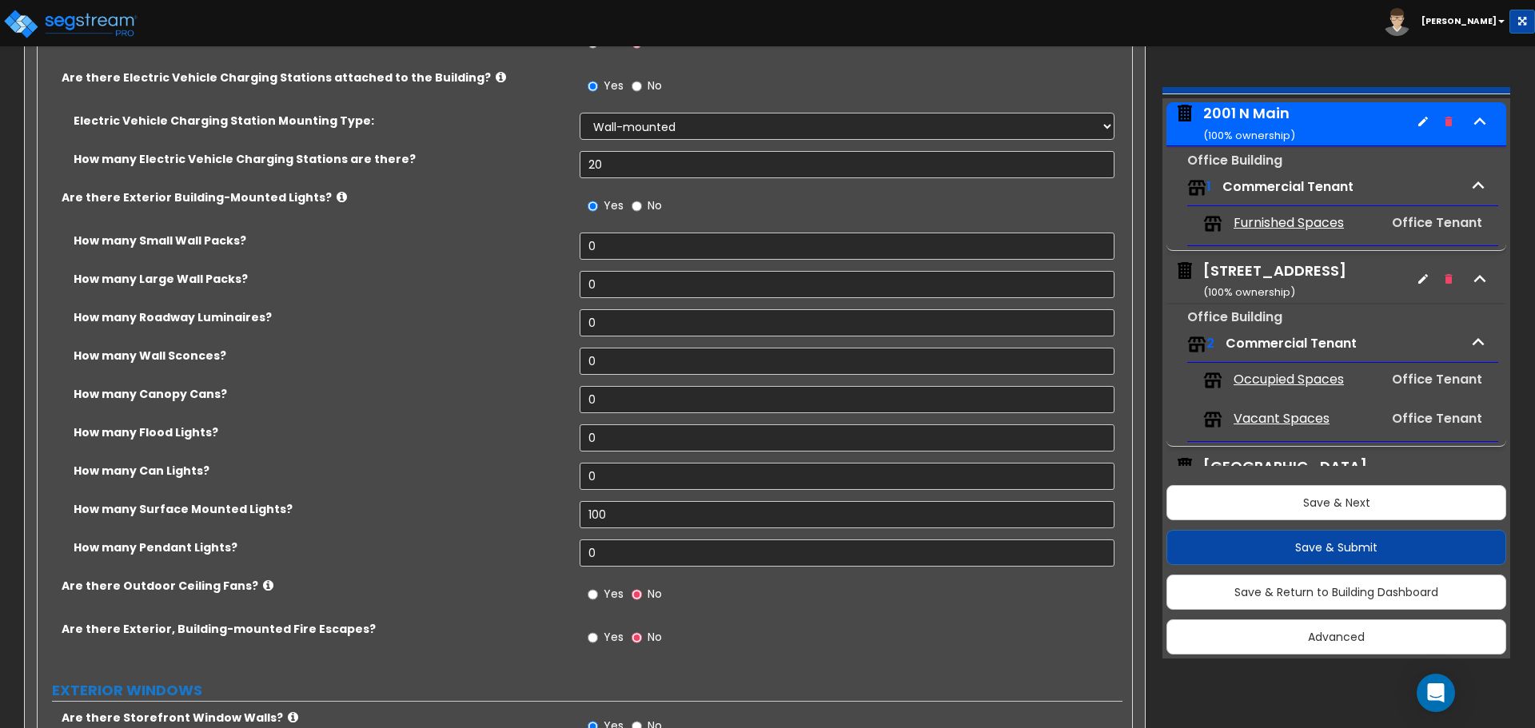
scroll to position [1998, 0]
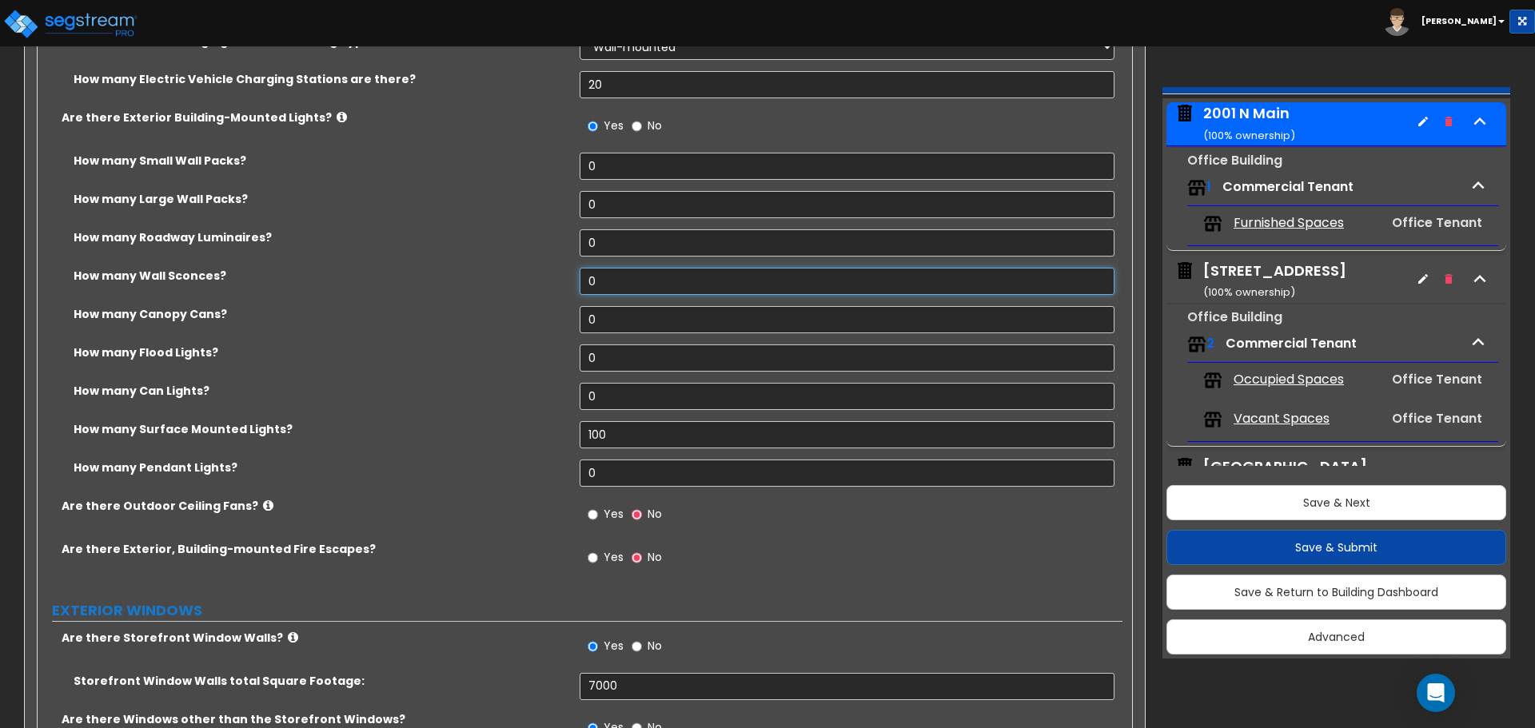
click at [639, 278] on input "0" at bounding box center [847, 281] width 534 height 27
drag, startPoint x: 636, startPoint y: 281, endPoint x: 514, endPoint y: 275, distance: 122.4
click at [514, 275] on div "How many Wall Sconces? 0" at bounding box center [580, 287] width 1085 height 38
drag, startPoint x: 615, startPoint y: 433, endPoint x: 500, endPoint y: 413, distance: 116.0
click at [508, 419] on div "How many Small Wall Packs? 0 How many Large Wall Packs? 0 How many Roadway Lumi…" at bounding box center [580, 325] width 1061 height 345
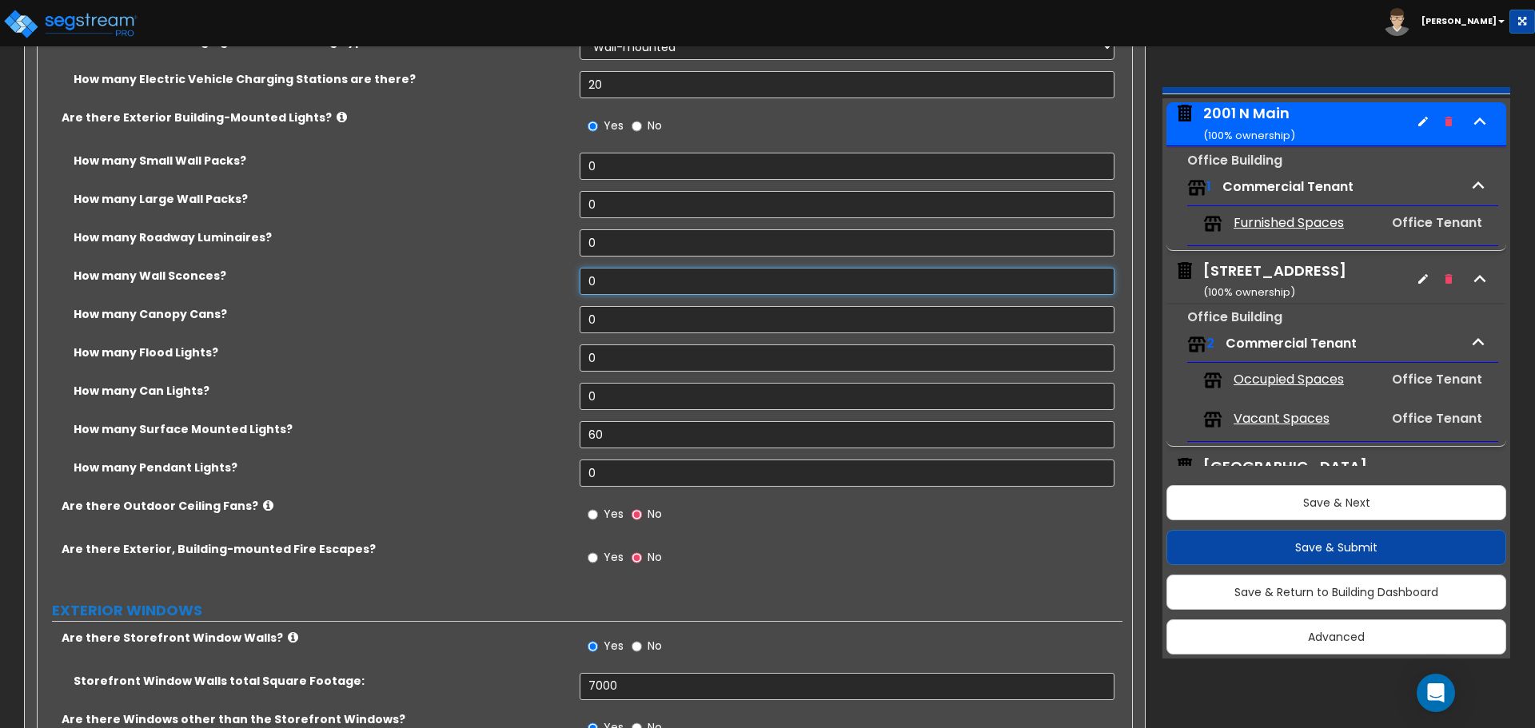
drag, startPoint x: 610, startPoint y: 276, endPoint x: 556, endPoint y: 275, distance: 53.6
click at [557, 275] on div "How many Wall Sconces? 0" at bounding box center [580, 287] width 1085 height 38
drag, startPoint x: 597, startPoint y: 362, endPoint x: 531, endPoint y: 354, distance: 66.8
click at [554, 361] on div "How many Flood Lights? 0" at bounding box center [580, 364] width 1085 height 38
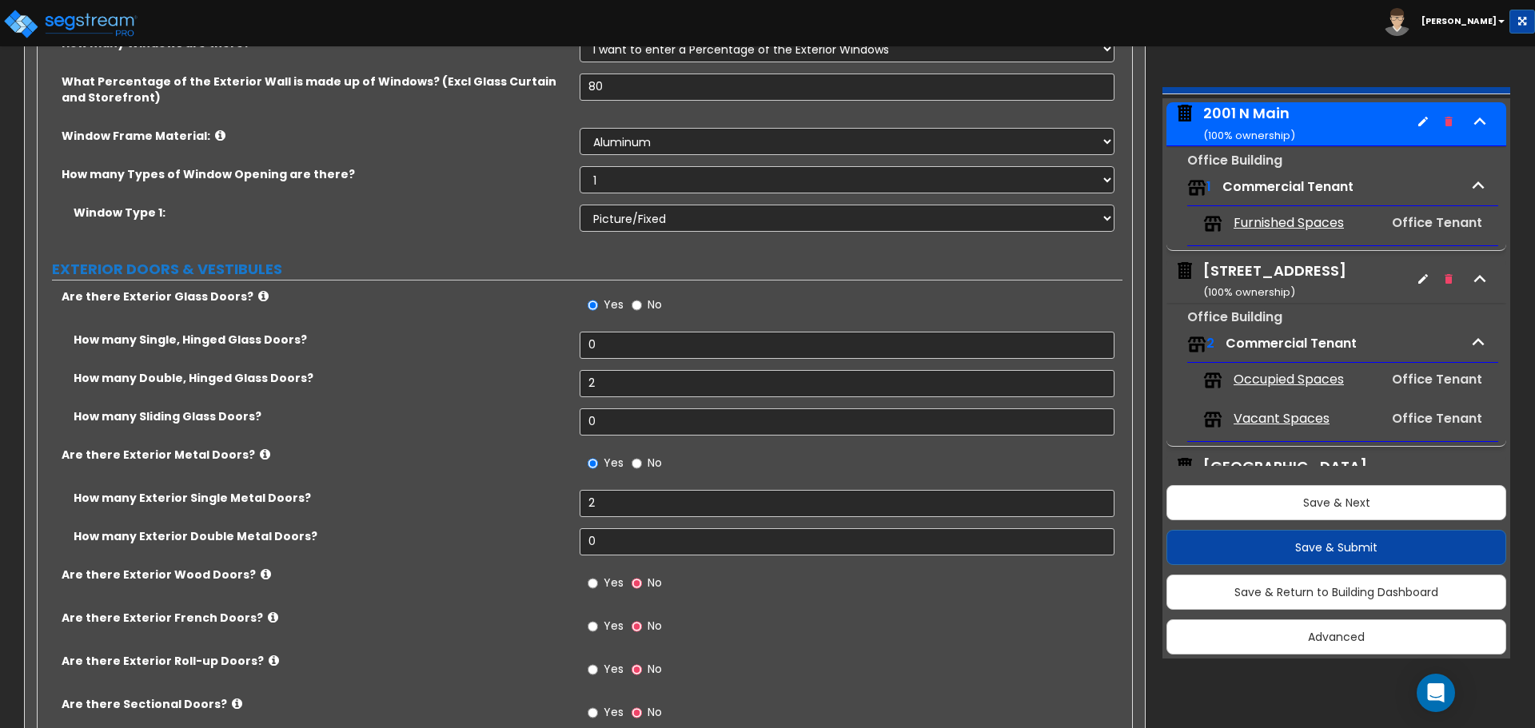
scroll to position [2878, 0]
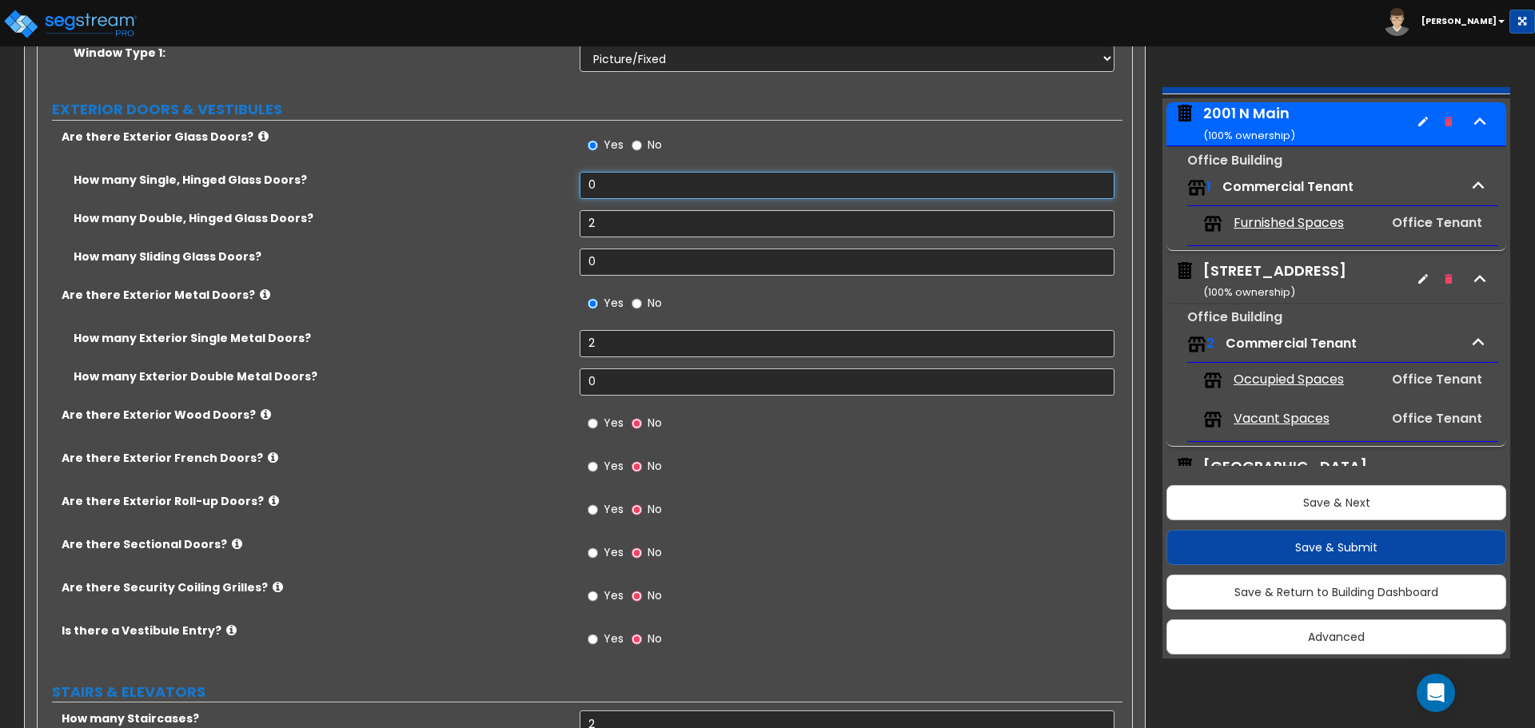
drag, startPoint x: 584, startPoint y: 173, endPoint x: 404, endPoint y: 158, distance: 180.4
click at [449, 169] on div "Are there Exterior Glass Doors? Yes No How many Single, Hinged Glass Doors? 0 H…" at bounding box center [580, 397] width 1061 height 537
drag, startPoint x: 577, startPoint y: 337, endPoint x: 390, endPoint y: 388, distance: 193.9
click at [503, 340] on div "How many Exterior Single Metal Doors? 2" at bounding box center [580, 349] width 1085 height 38
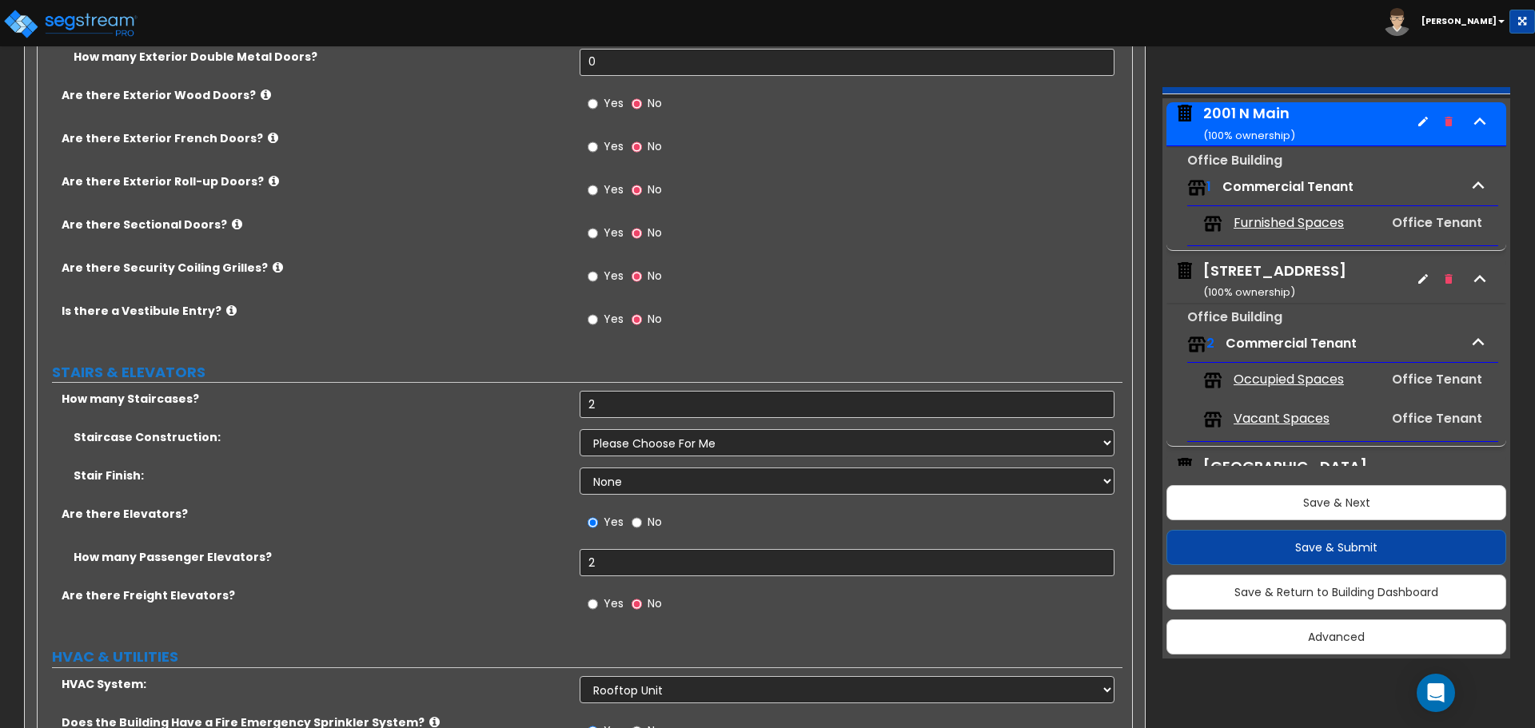
scroll to position [3278, 0]
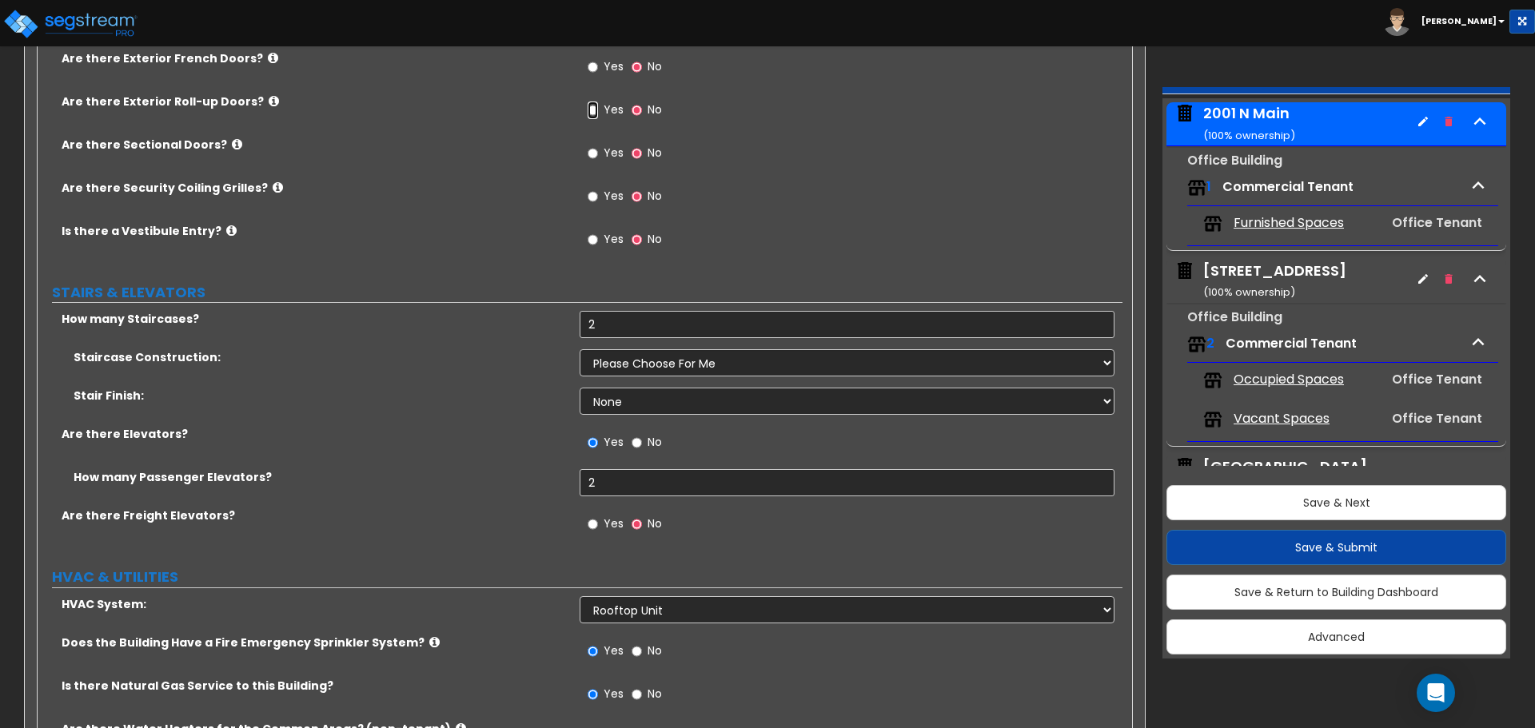
click at [592, 111] on input "Yes" at bounding box center [593, 111] width 10 height 18
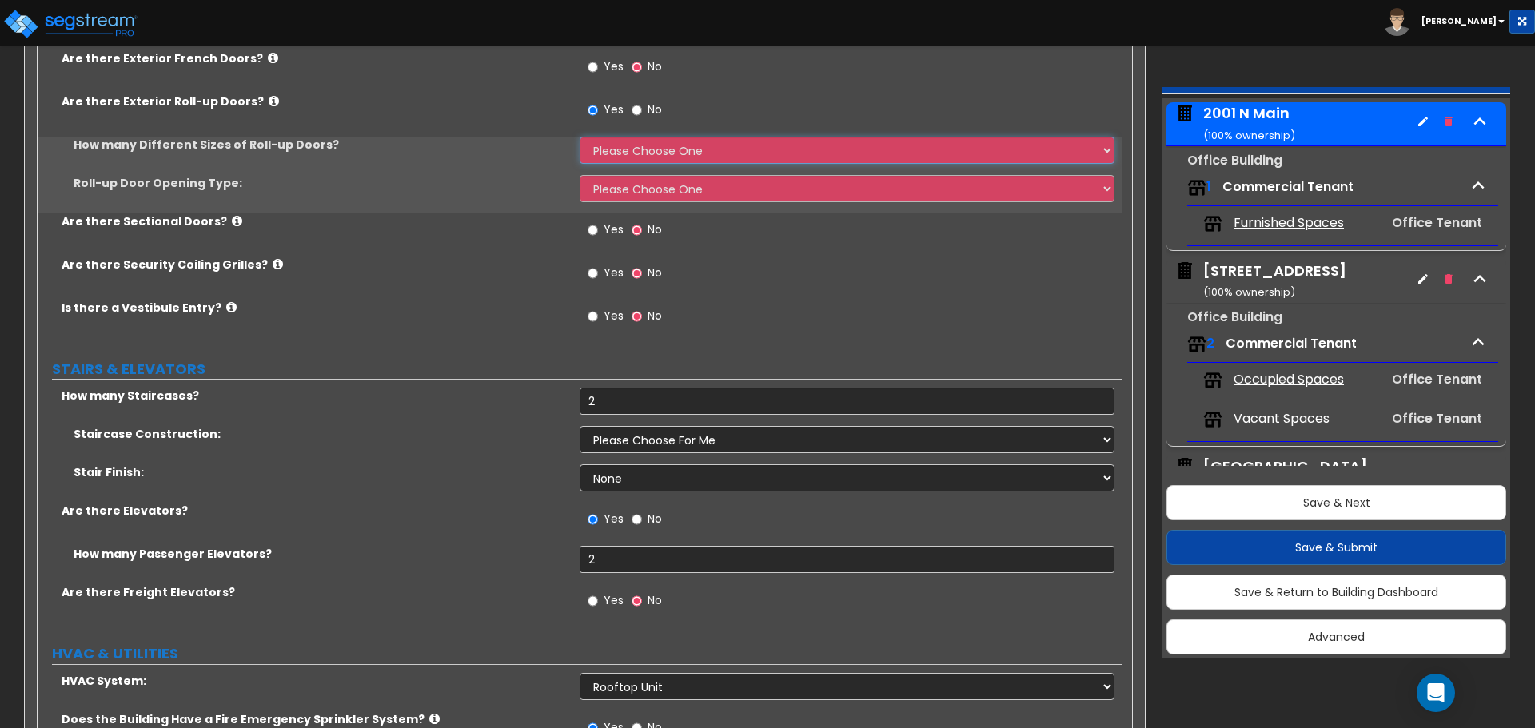
click at [606, 151] on select "Please Choose One 1 2 3" at bounding box center [847, 150] width 534 height 27
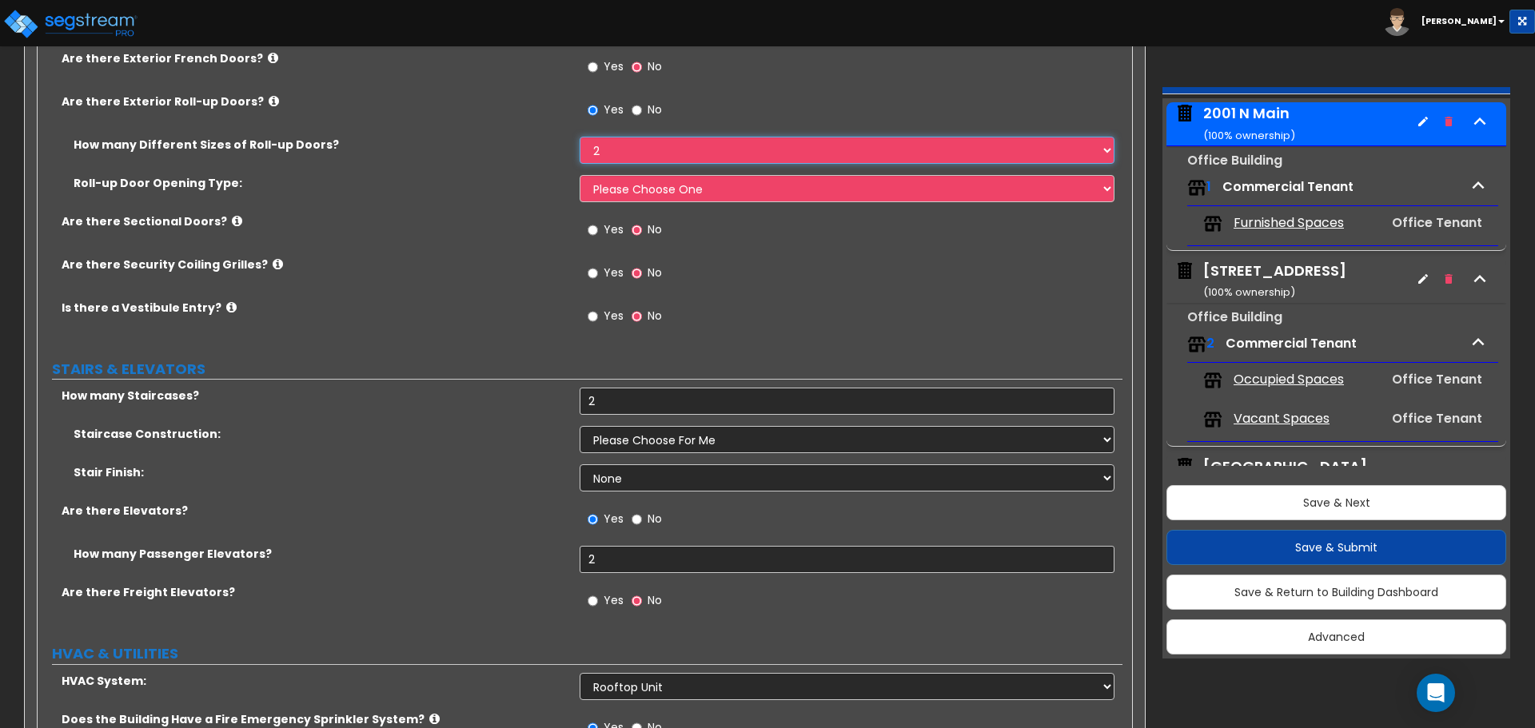
click at [580, 137] on select "Please Choose One 1 2 3" at bounding box center [847, 150] width 534 height 27
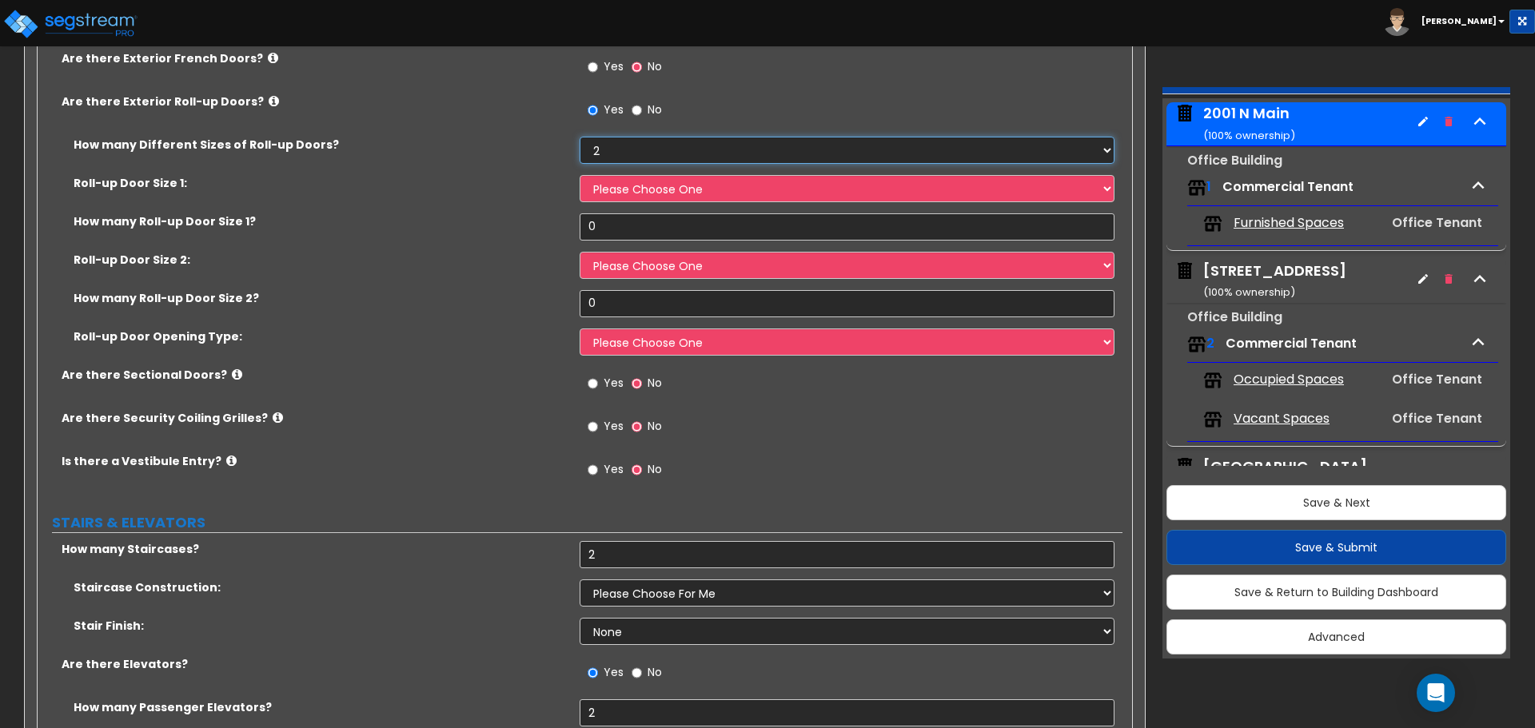
click at [626, 153] on select "Please Choose One 1 2 3" at bounding box center [847, 150] width 534 height 27
click at [580, 137] on select "Please Choose One 1 2 3" at bounding box center [847, 150] width 534 height 27
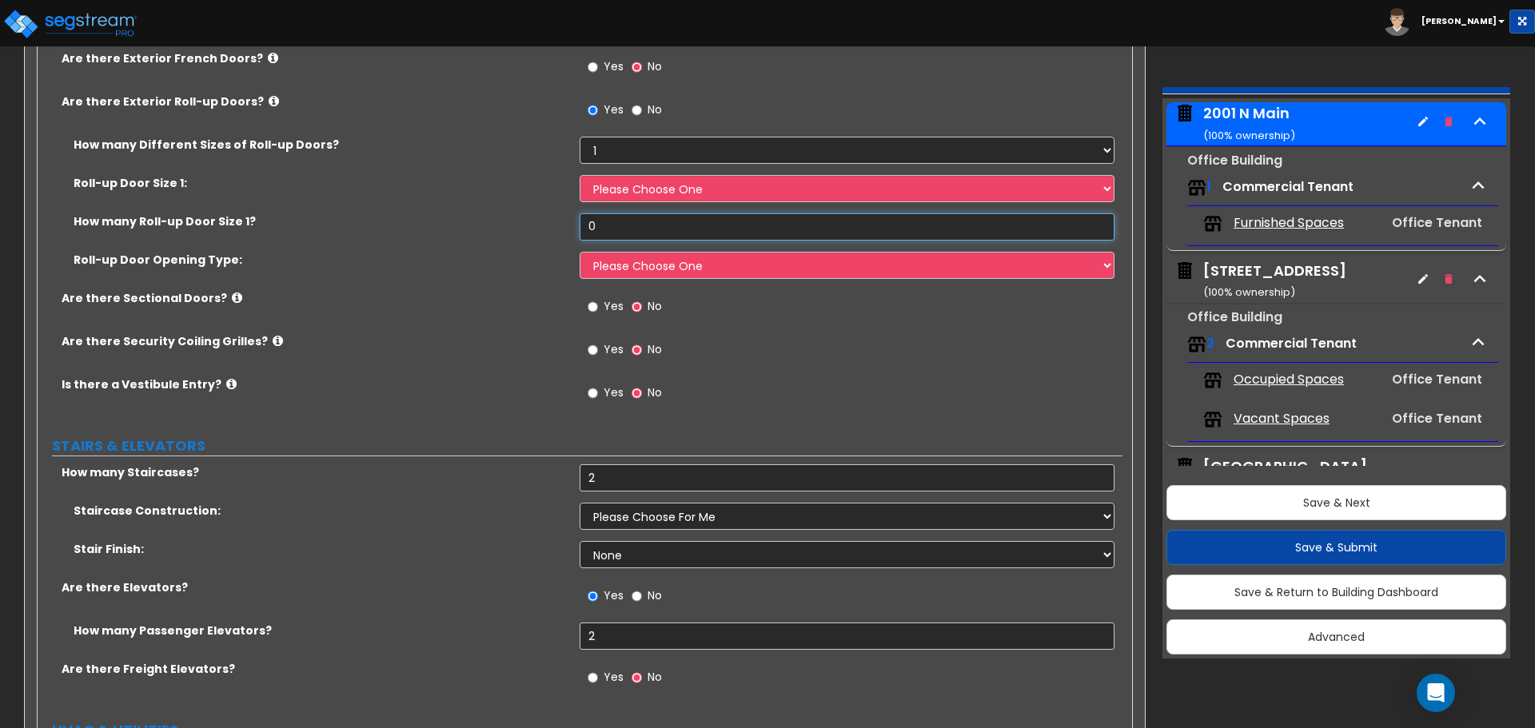
click at [624, 220] on input "0" at bounding box center [847, 226] width 534 height 27
drag, startPoint x: 600, startPoint y: 231, endPoint x: 445, endPoint y: 233, distance: 155.1
click at [516, 237] on div "How many Roll-up Door Size 1? 0" at bounding box center [580, 232] width 1085 height 38
click at [659, 191] on select "Please Choose One 8' x 8' 10' x 10' 12' x 12' 14' x 14' 20' x 12' 20' x 16'" at bounding box center [847, 188] width 534 height 27
click at [580, 175] on select "Please Choose One 8' x 8' 10' x 10' 12' x 12' 14' x 14' 20' x 12' 20' x 16'" at bounding box center [847, 188] width 534 height 27
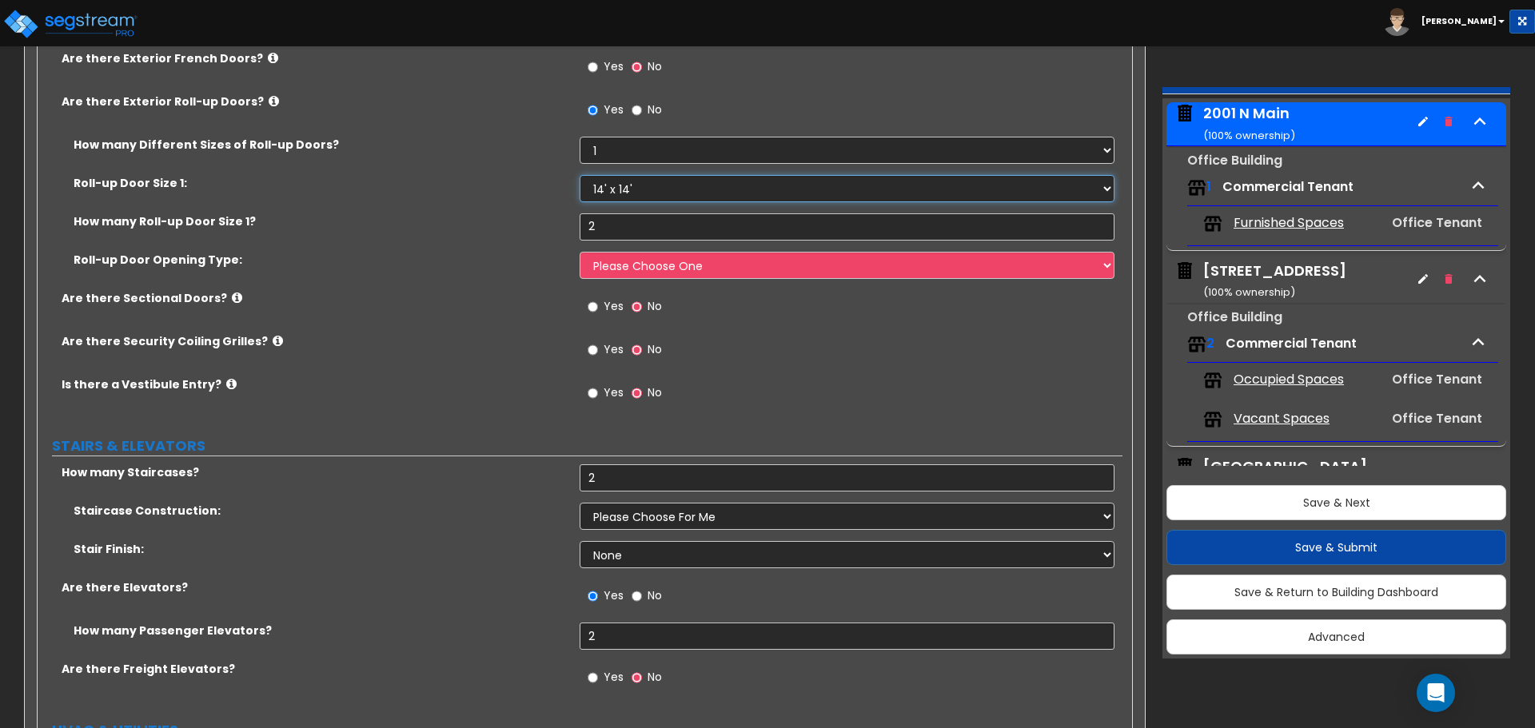
click at [636, 187] on select "Please Choose One 8' x 8' 10' x 10' 12' x 12' 14' x 14' 20' x 12' 20' x 16'" at bounding box center [847, 188] width 534 height 27
click at [580, 175] on select "Please Choose One 8' x 8' 10' x 10' 12' x 12' 14' x 14' 20' x 12' 20' x 16'" at bounding box center [847, 188] width 534 height 27
click at [653, 263] on select "Please Choose One All Manual All Motorized Some are Motorized" at bounding box center [847, 265] width 534 height 27
click at [580, 252] on select "Please Choose One All Manual All Motorized Some are Motorized" at bounding box center [847, 265] width 534 height 27
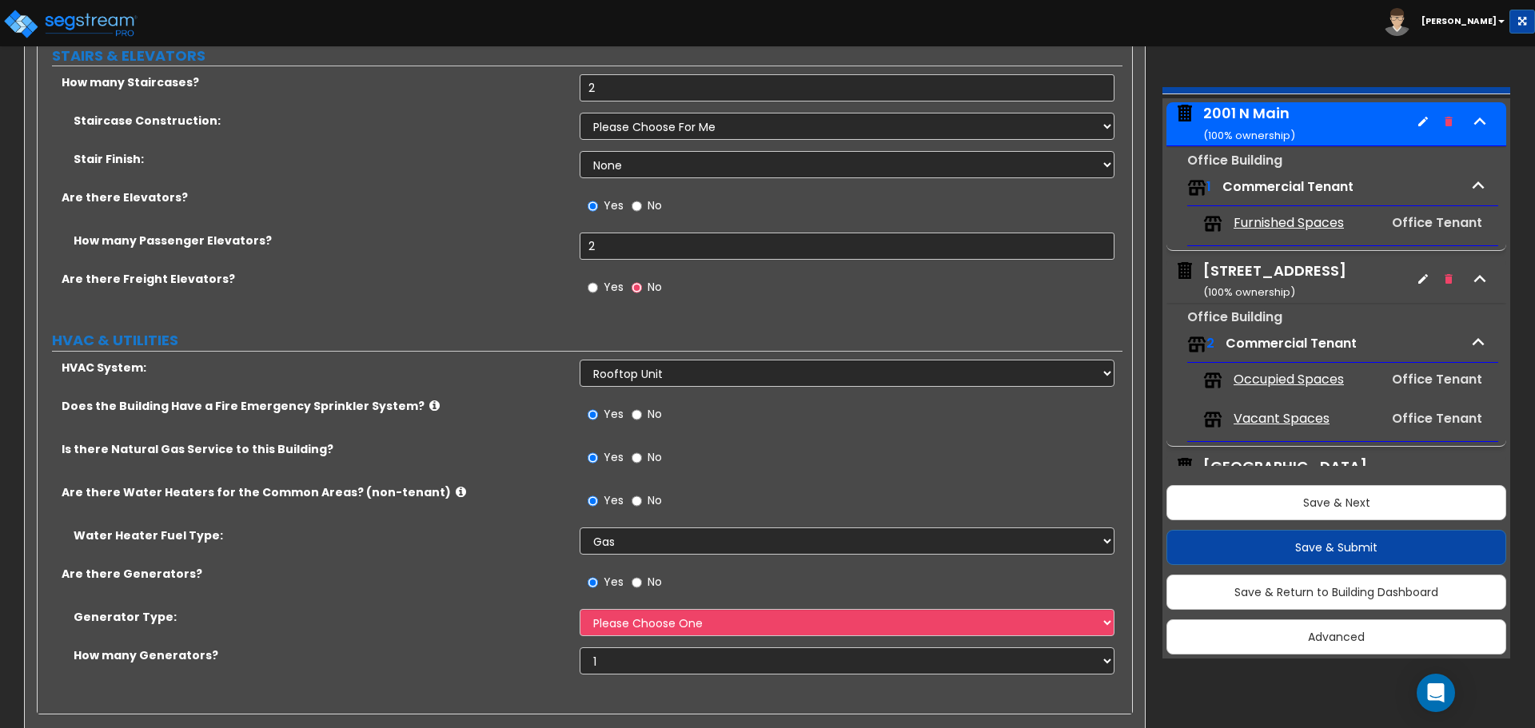
scroll to position [3677, 0]
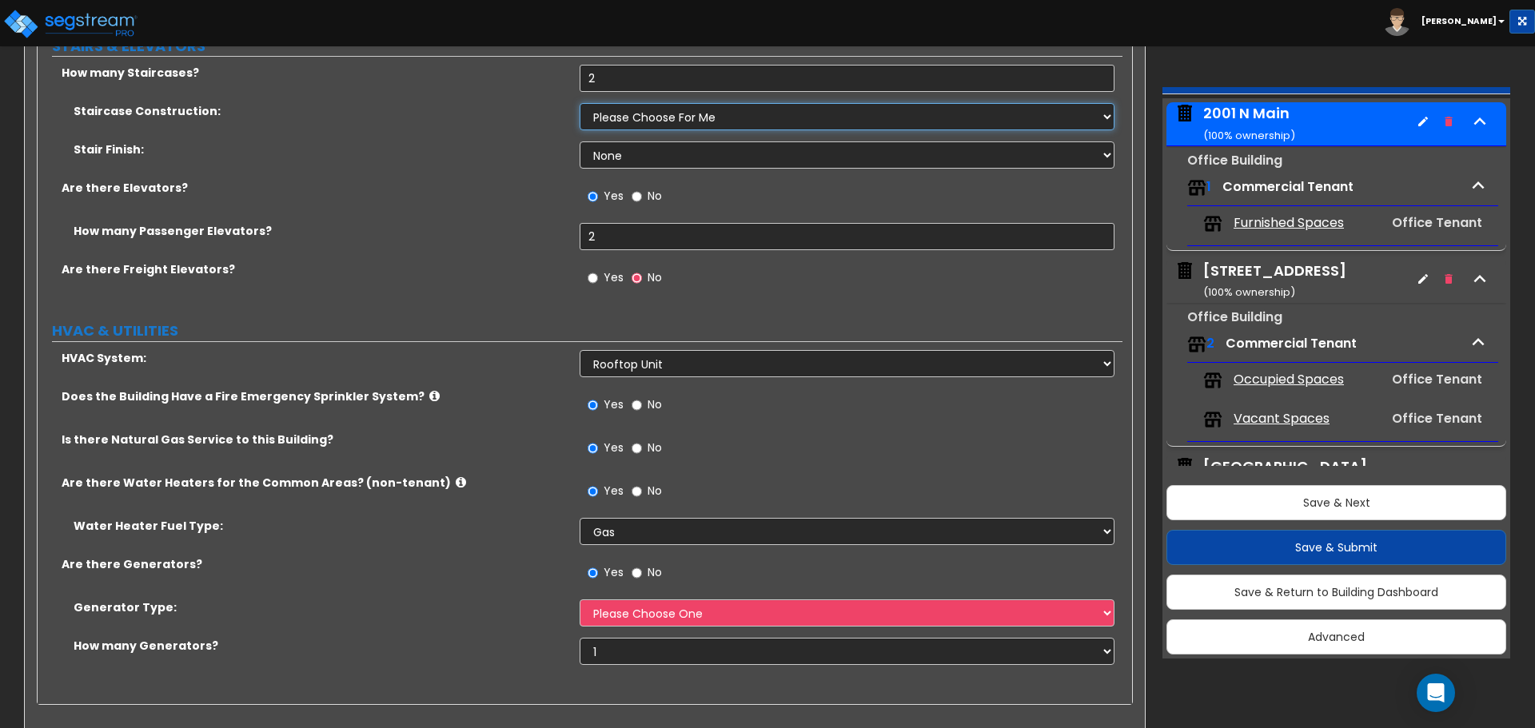
click at [661, 123] on select "Please Choose One Concrete Steel Wood Please Choose For Me" at bounding box center [847, 116] width 534 height 27
click at [580, 103] on select "Please Choose One Concrete Steel Wood Please Choose For Me" at bounding box center [847, 116] width 534 height 27
drag, startPoint x: 615, startPoint y: 237, endPoint x: 483, endPoint y: 238, distance: 131.9
click at [483, 238] on div "How many Passenger Elevators? 2" at bounding box center [580, 242] width 1085 height 38
click at [482, 237] on label "How many Passenger Elevators?" at bounding box center [321, 231] width 494 height 16
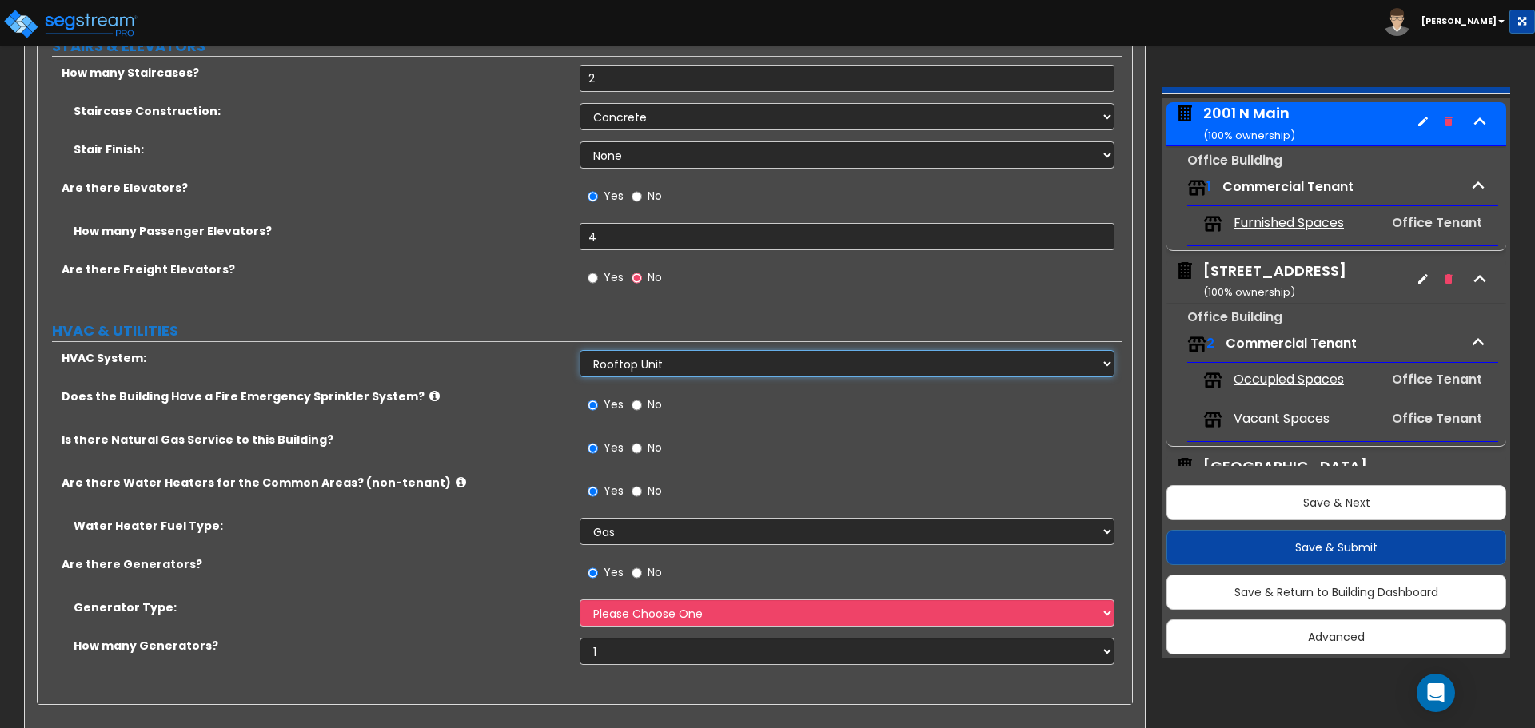
click at [751, 363] on select "Please Choose One Rooftop Unit Furnace-Condenser Forced Air Split Heating/Cooli…" at bounding box center [847, 363] width 534 height 27
click at [751, 362] on select "Please Choose One Rooftop Unit Furnace-Condenser Forced Air Split Heating/Cooli…" at bounding box center [847, 363] width 534 height 27
click at [642, 568] on label "No" at bounding box center [647, 574] width 30 height 27
click at [642, 568] on input "No" at bounding box center [637, 573] width 10 height 18
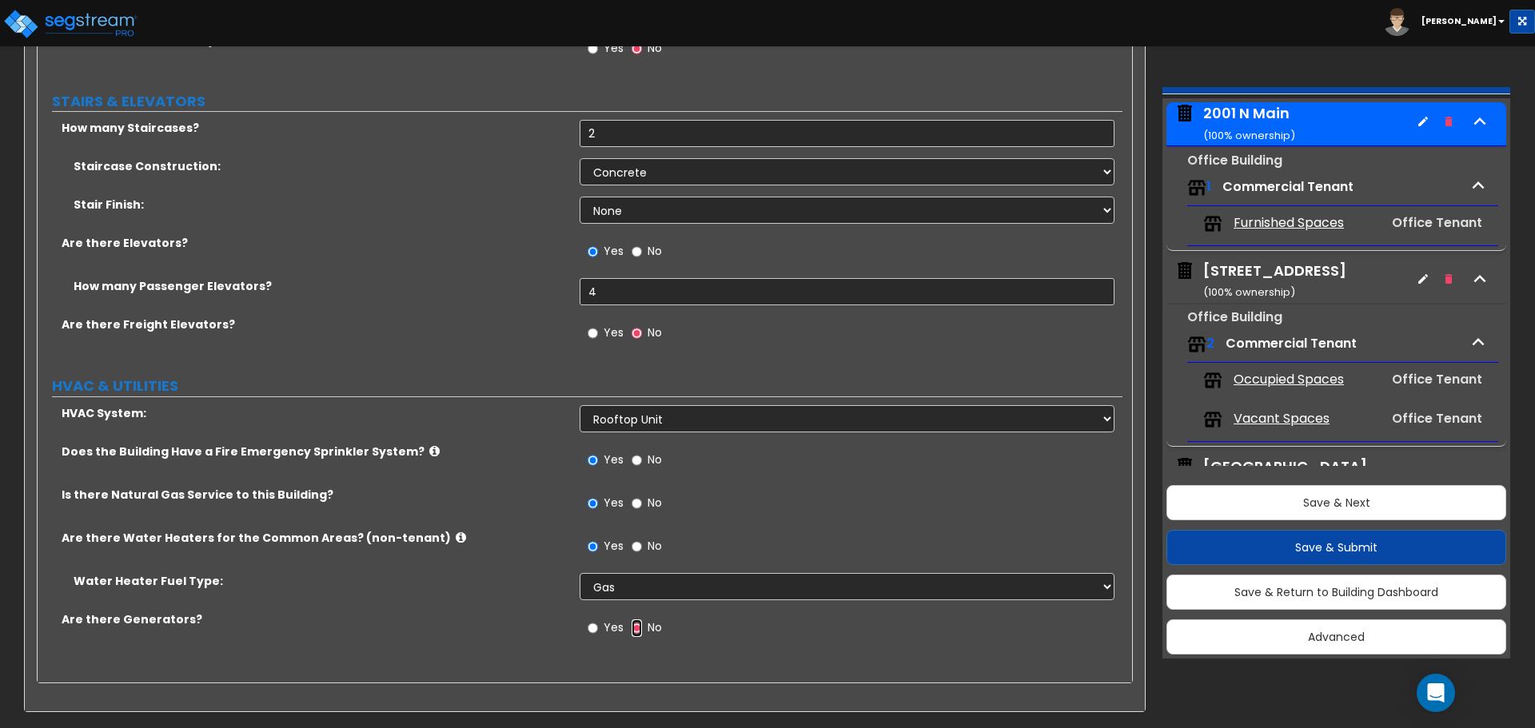
scroll to position [3622, 0]
click at [1309, 500] on button "Save & Next" at bounding box center [1336, 502] width 340 height 35
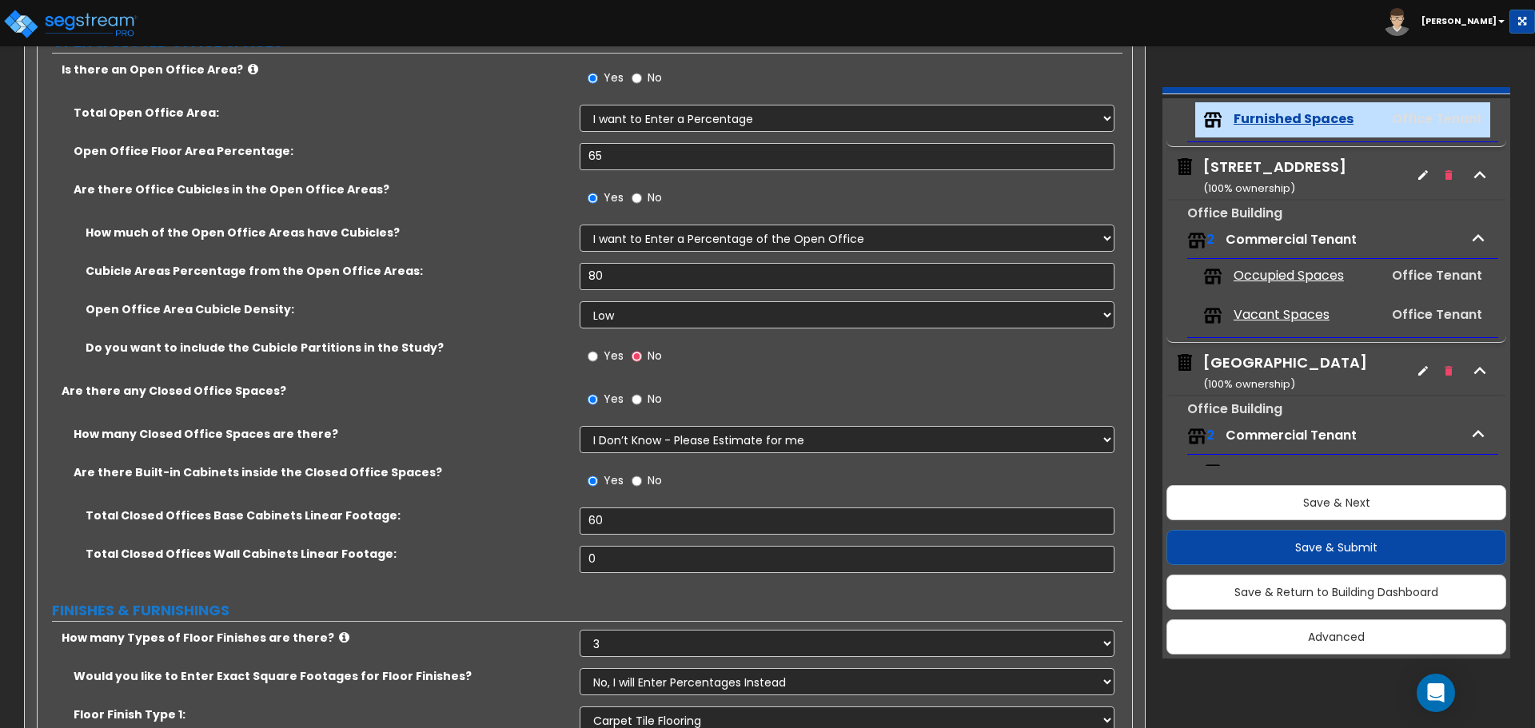
scroll to position [799, 0]
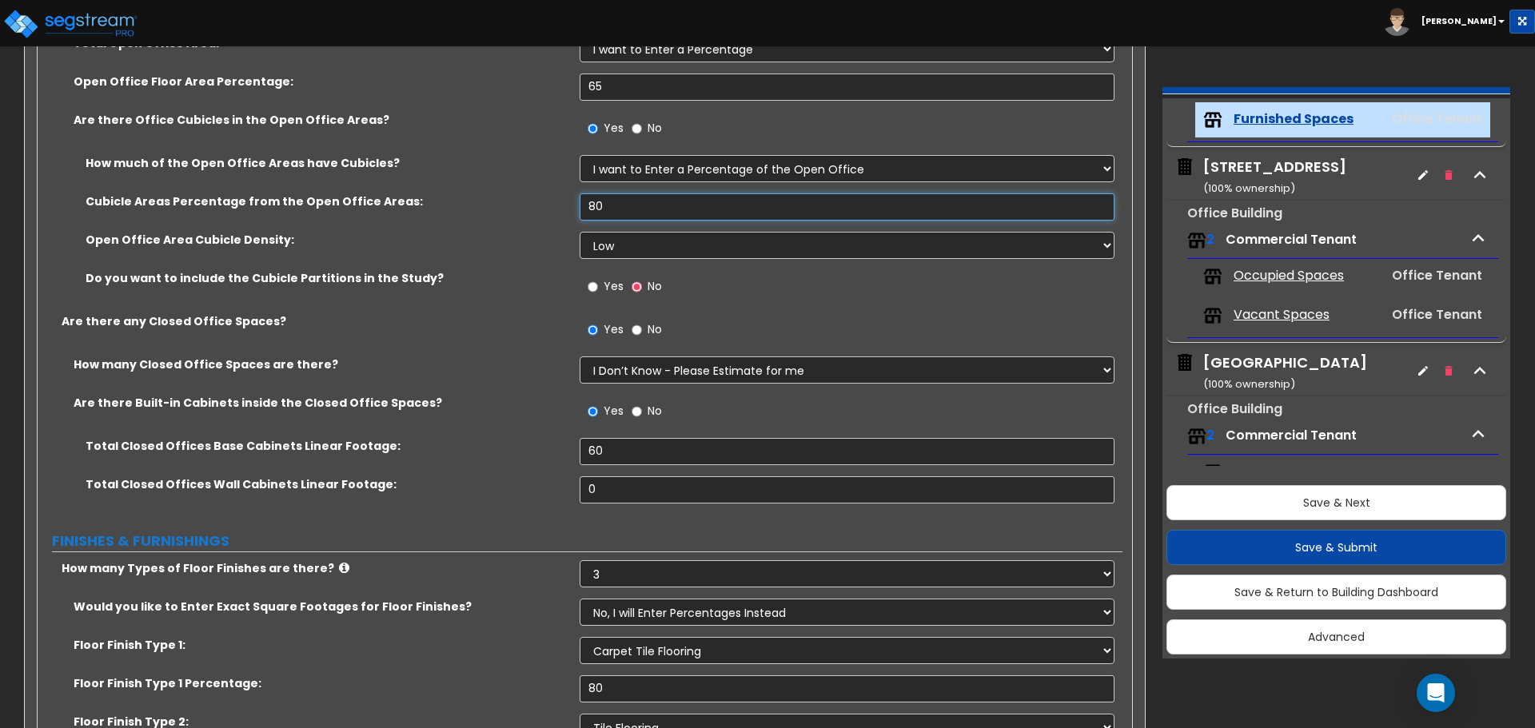
drag, startPoint x: 619, startPoint y: 204, endPoint x: 170, endPoint y: 197, distance: 448.5
click at [170, 197] on div "Cubicle Areas Percentage from the Open Office Areas: 80" at bounding box center [580, 212] width 1085 height 38
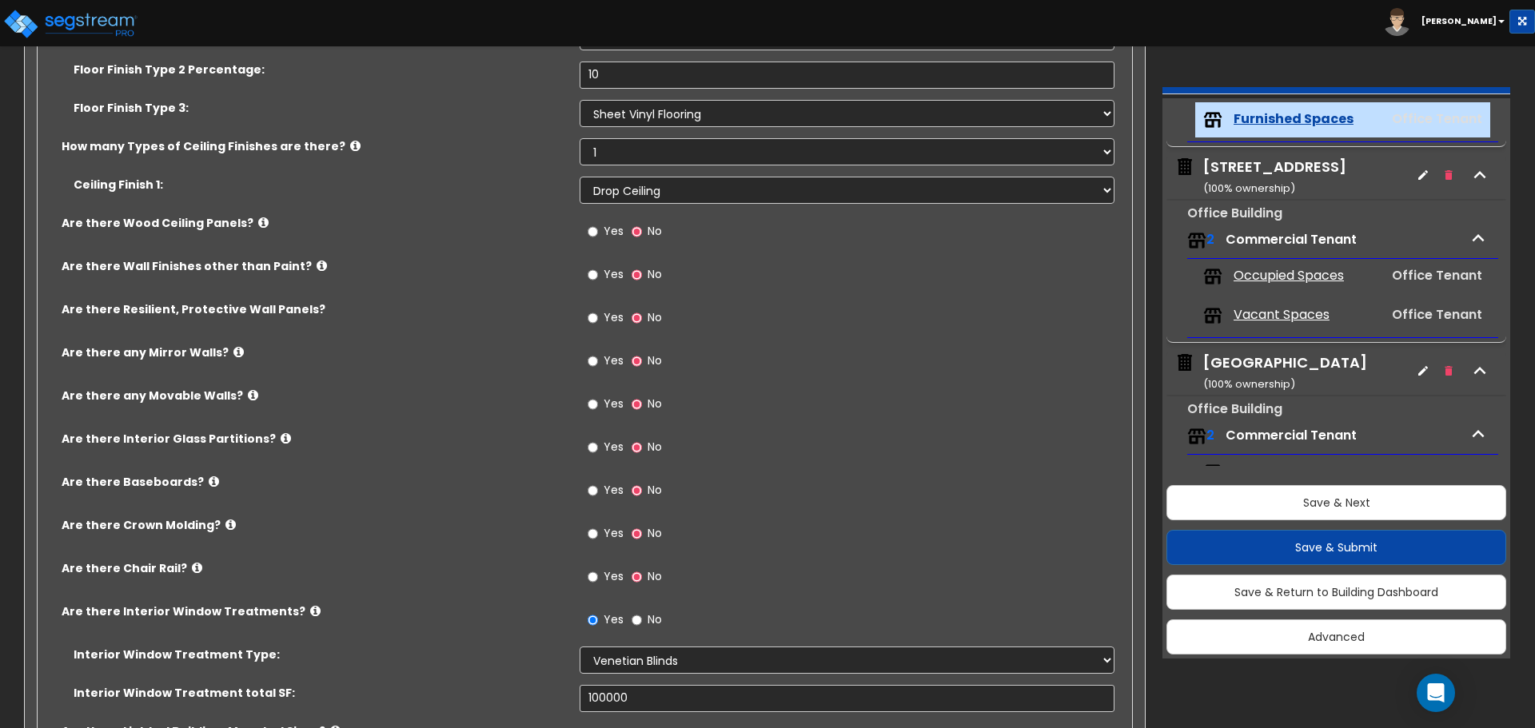
scroll to position [1519, 0]
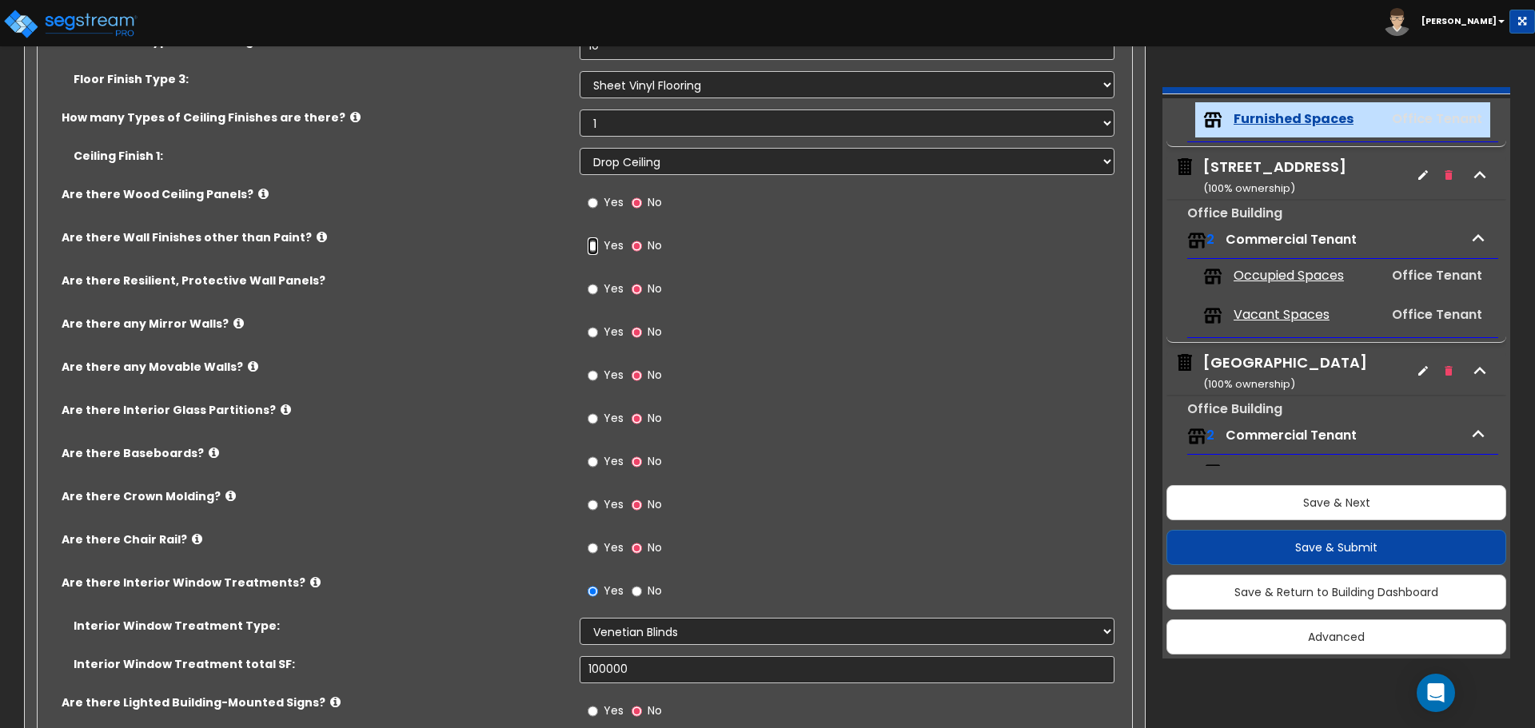
click at [594, 245] on input "Yes" at bounding box center [593, 246] width 10 height 18
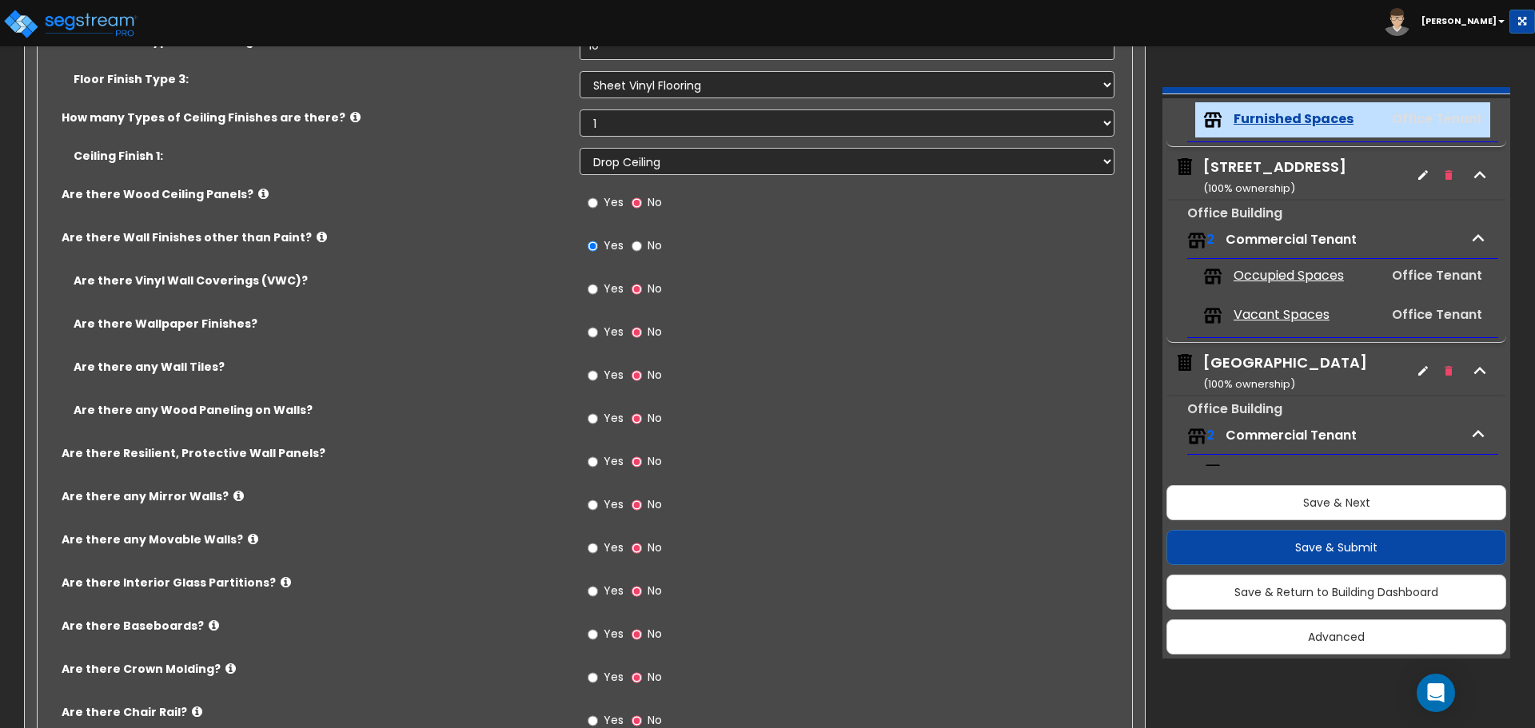
click at [599, 293] on label "Yes" at bounding box center [606, 290] width 36 height 27
click at [598, 293] on input "Yes" at bounding box center [593, 290] width 10 height 18
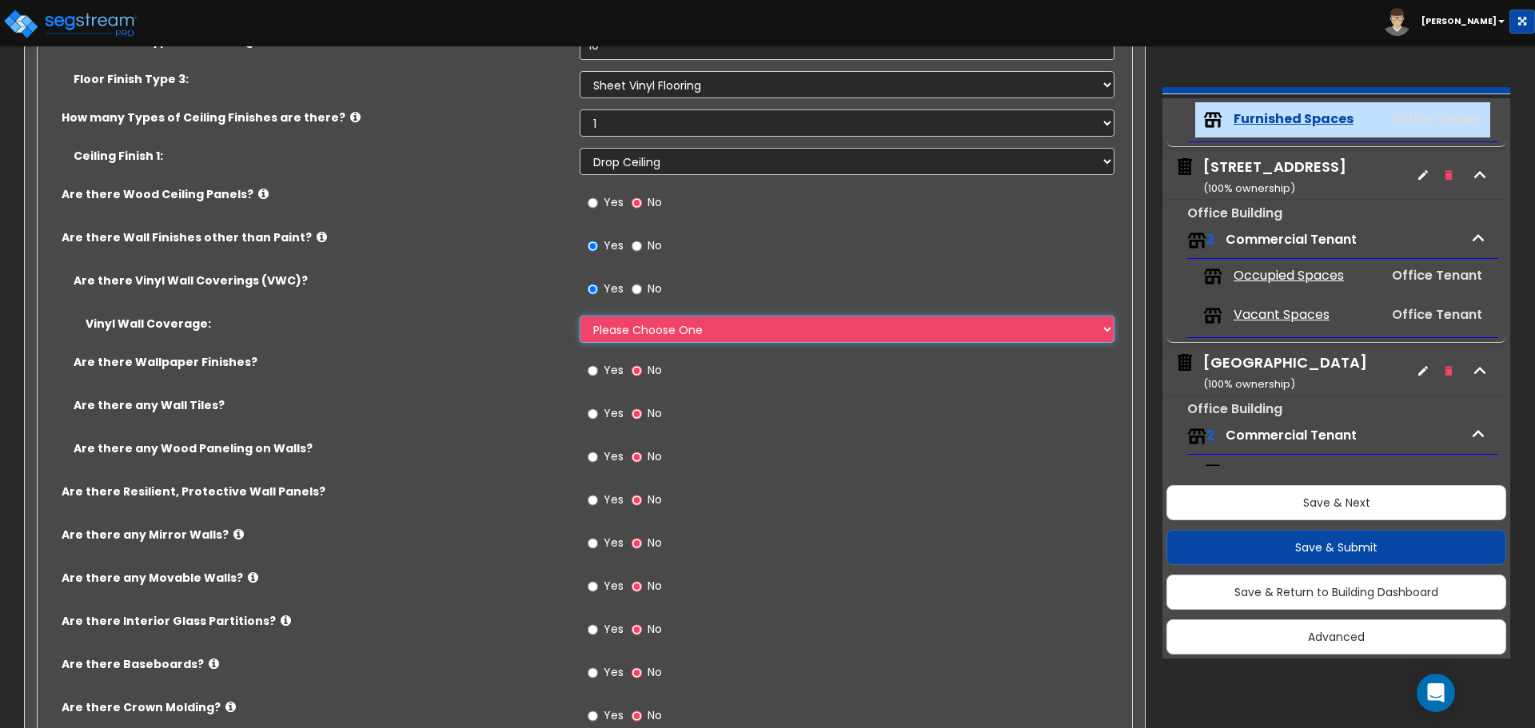
click at [658, 329] on select "Please Choose One Only a Small Portion of Walls are Covered Several Walls are C…" at bounding box center [847, 329] width 534 height 27
click at [580, 316] on select "Please Choose One Only a Small Portion of Walls are Covered Several Walls are C…" at bounding box center [847, 329] width 534 height 27
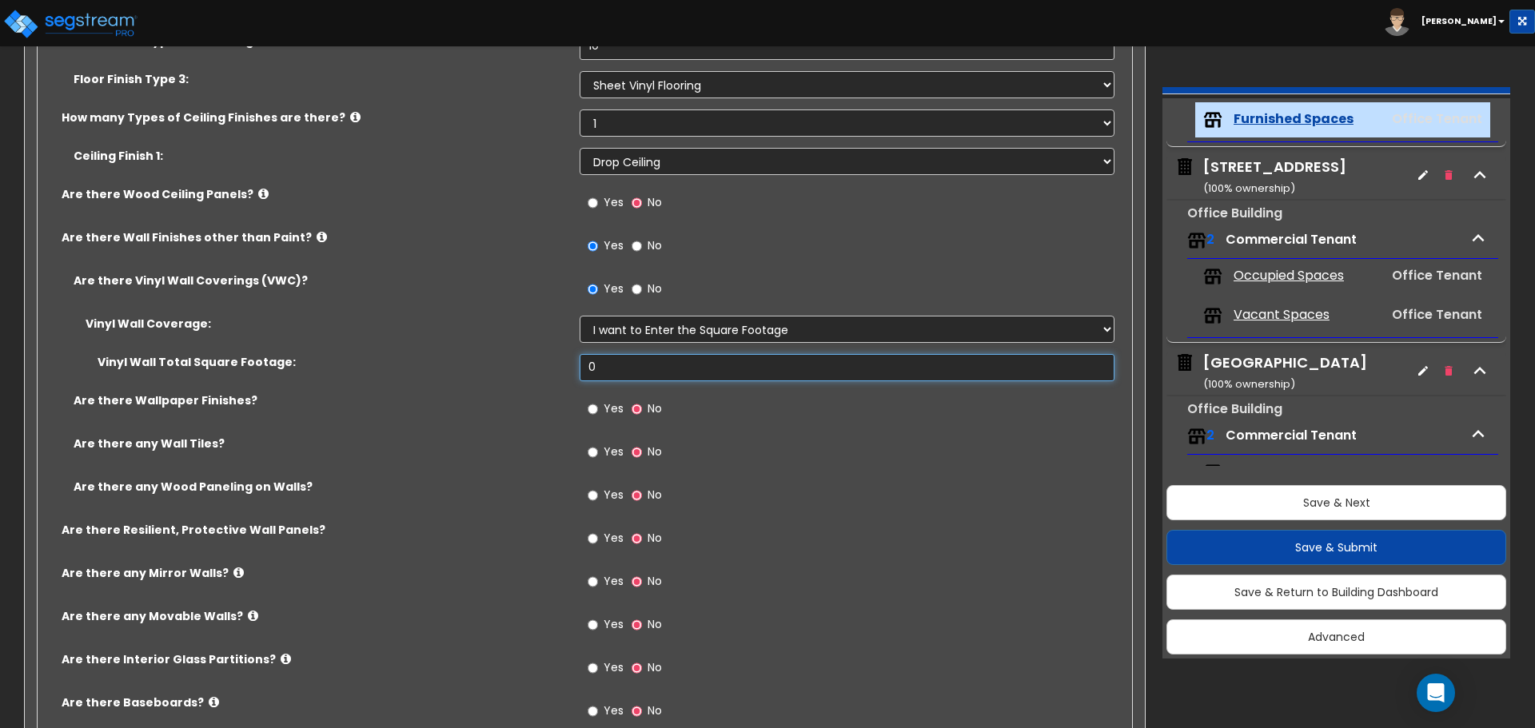
drag, startPoint x: 664, startPoint y: 371, endPoint x: 337, endPoint y: 357, distance: 328.0
click at [338, 358] on div "Vinyl Wall Total Square Footage: 0" at bounding box center [580, 373] width 1085 height 38
click at [596, 450] on input "Yes" at bounding box center [593, 453] width 10 height 18
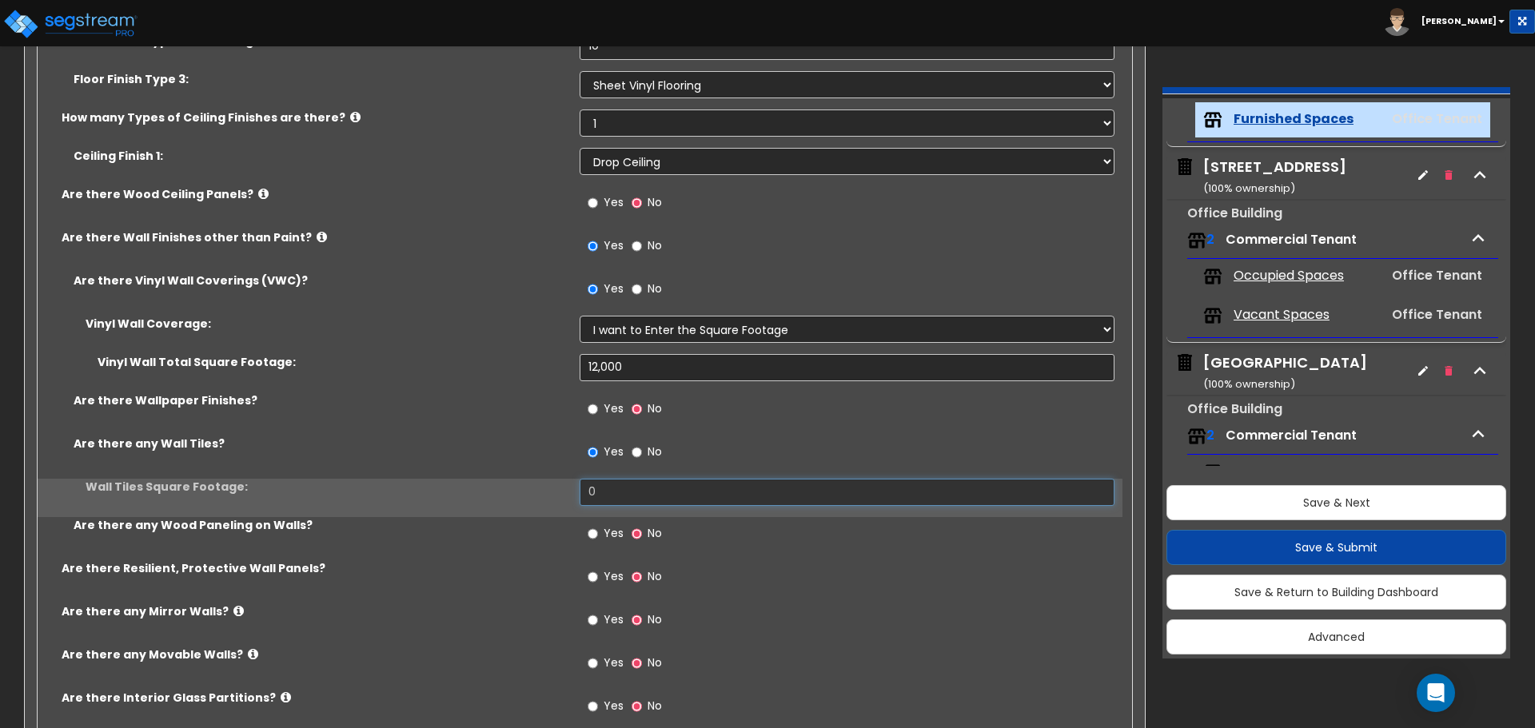
drag, startPoint x: 539, startPoint y: 492, endPoint x: 520, endPoint y: 492, distance: 18.4
click at [523, 492] on div "Wall Tiles Square Footage: 0" at bounding box center [580, 498] width 1085 height 38
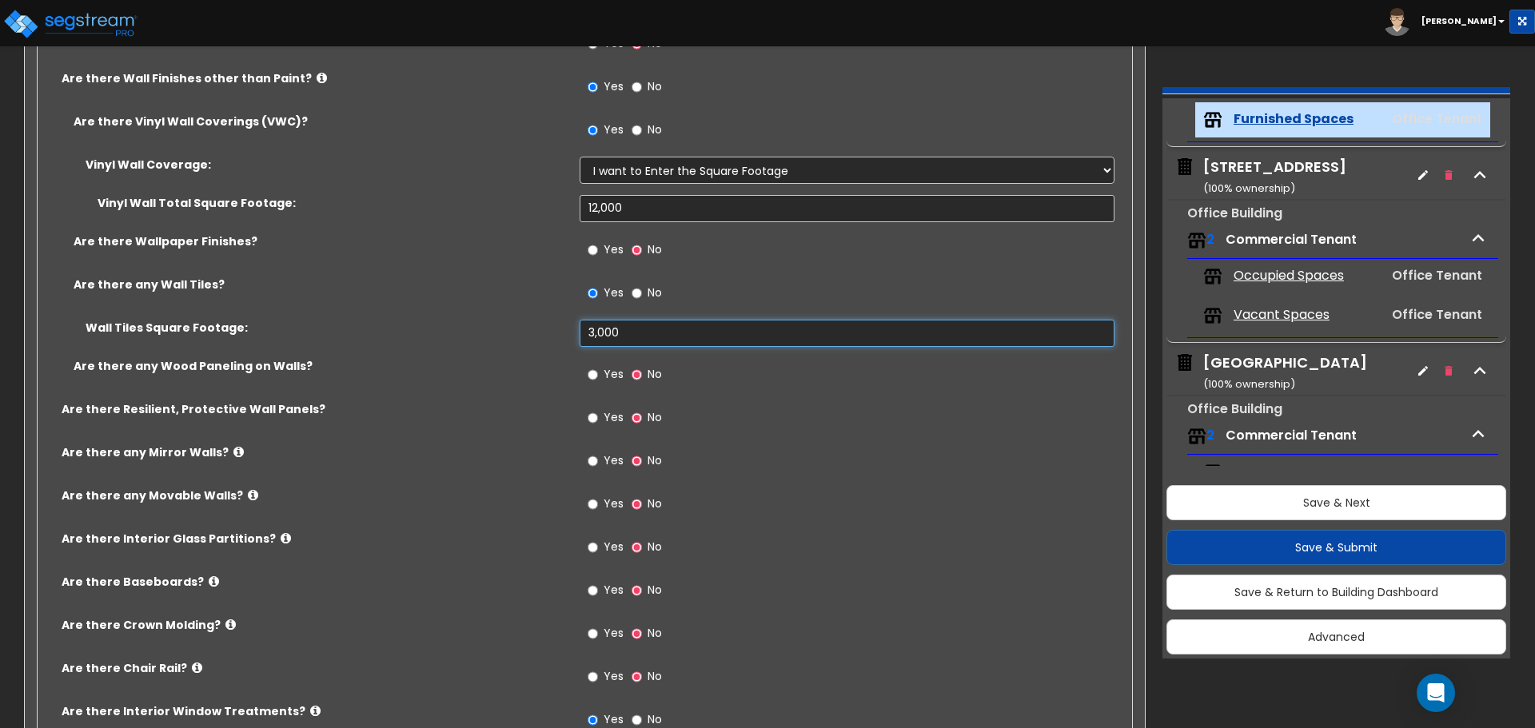
scroll to position [1679, 0]
click at [586, 365] on div "Yes No" at bounding box center [625, 375] width 90 height 37
click at [599, 371] on label "Yes" at bounding box center [606, 375] width 36 height 27
click at [598, 371] on input "Yes" at bounding box center [593, 374] width 10 height 18
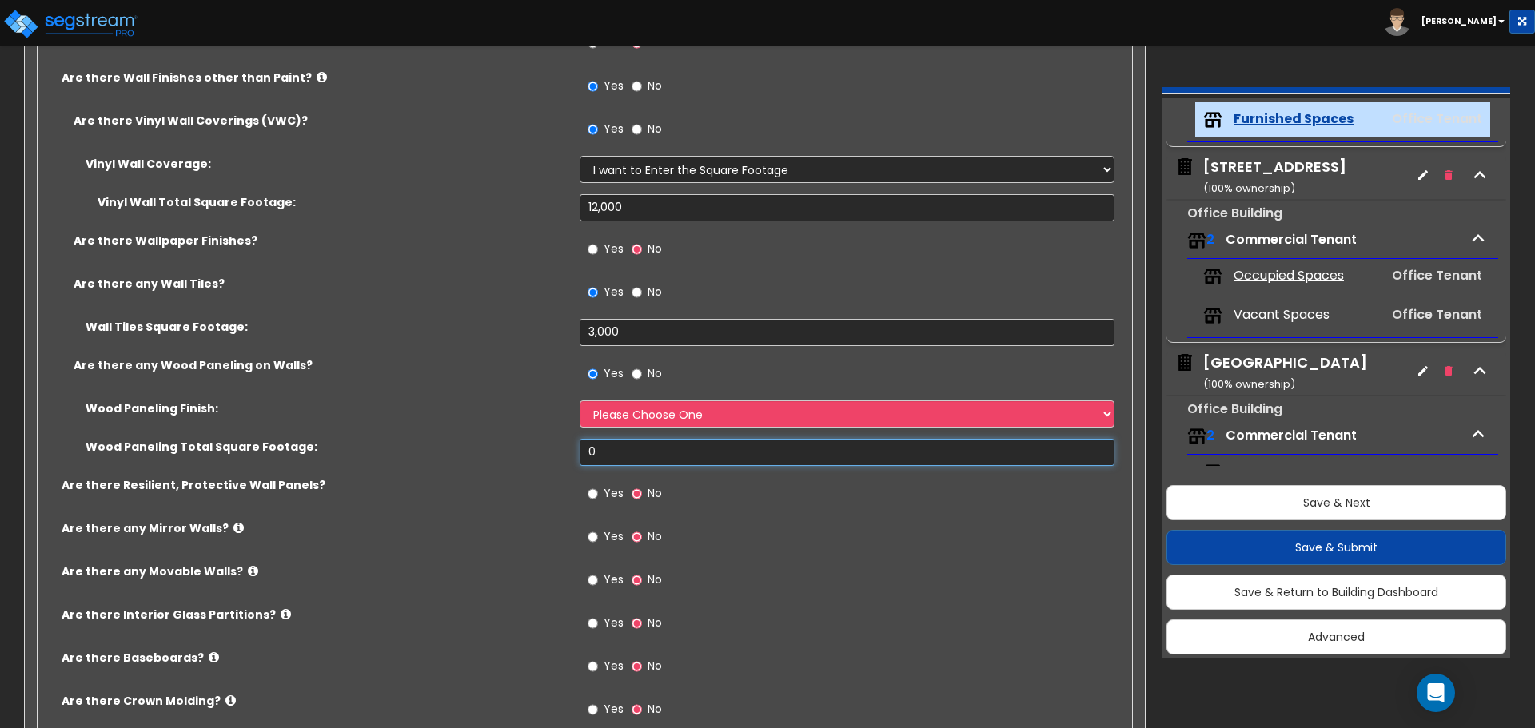
drag, startPoint x: 580, startPoint y: 459, endPoint x: 428, endPoint y: 439, distance: 154.0
click at [474, 460] on div "Wood Paneling Total Square Footage: 0" at bounding box center [580, 458] width 1085 height 38
click at [695, 423] on select "Please Choose One Birch Mahogany Oak or Cherry Rosewood Teak I Don't Know, Plea…" at bounding box center [847, 413] width 534 height 27
click at [580, 400] on select "Please Choose One Birch Mahogany Oak or Cherry Rosewood Teak I Don't Know, Plea…" at bounding box center [847, 413] width 534 height 27
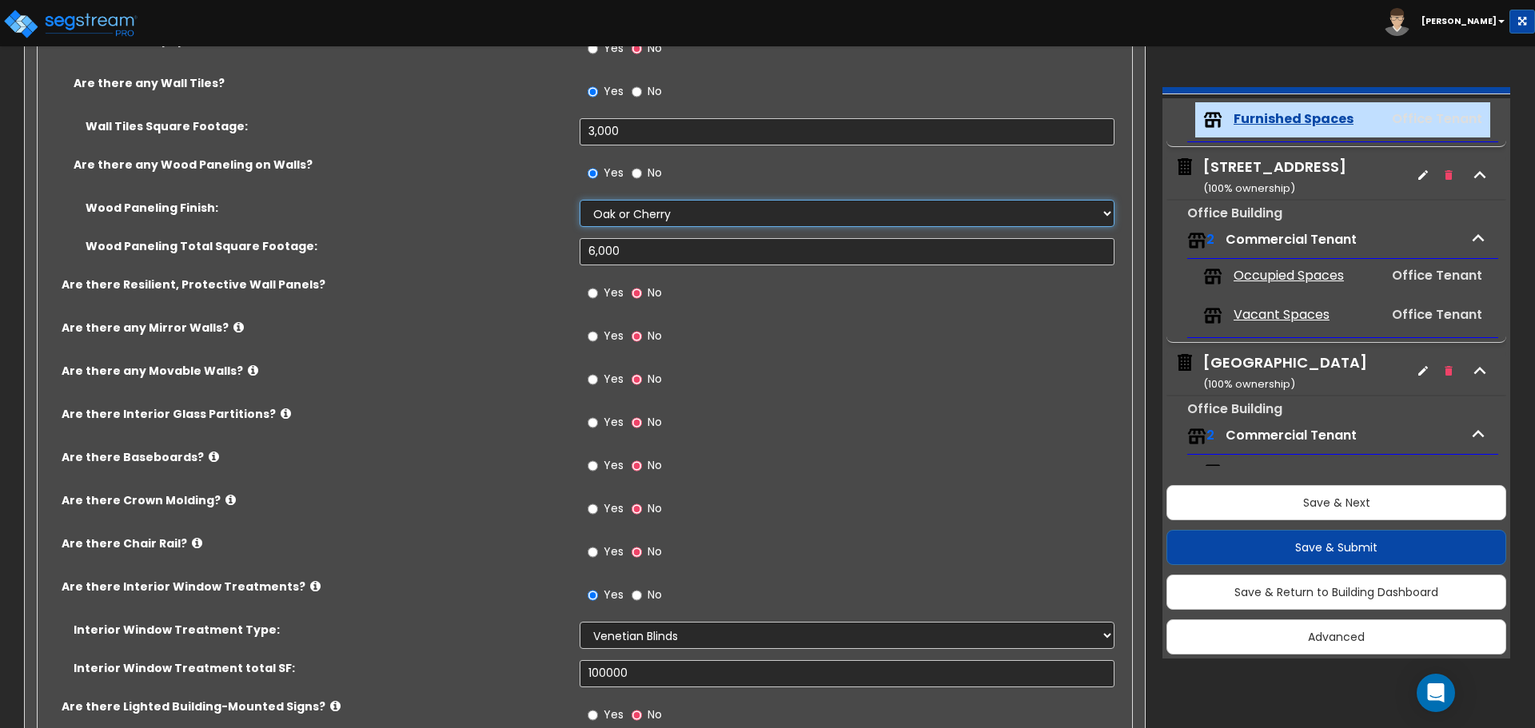
scroll to position [1919, 0]
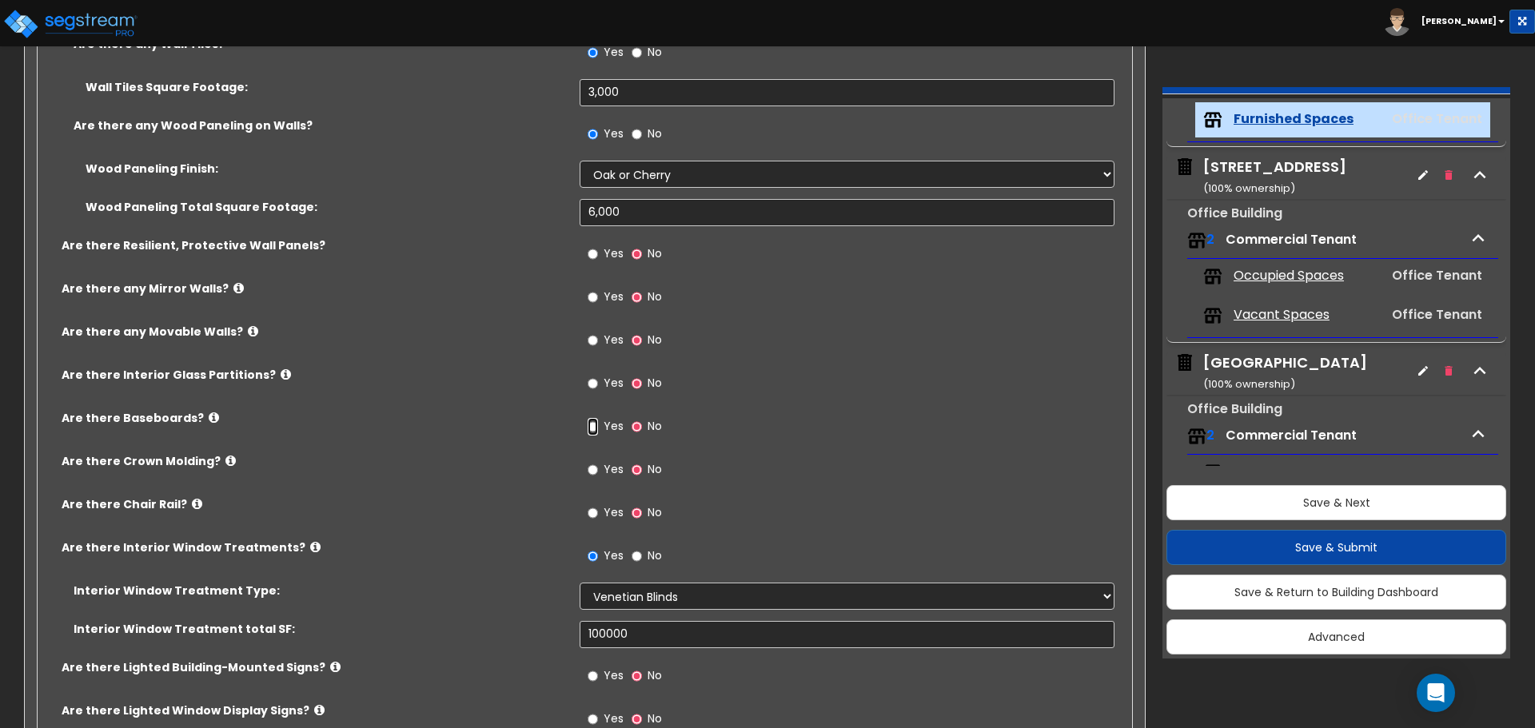
click at [593, 427] on input "Yes" at bounding box center [593, 427] width 10 height 18
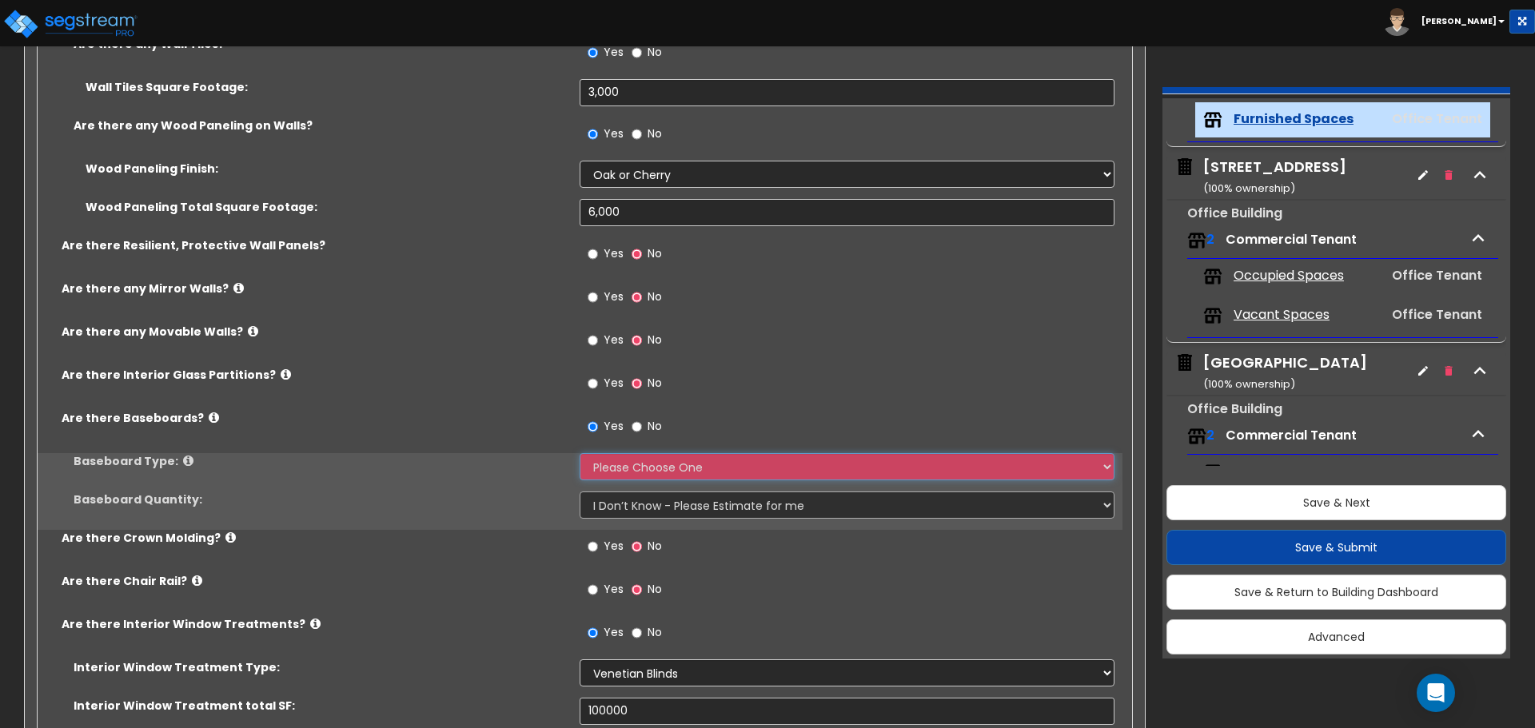
click at [689, 466] on select "Please Choose One Wood Vinyl Carpet Tile" at bounding box center [847, 466] width 534 height 27
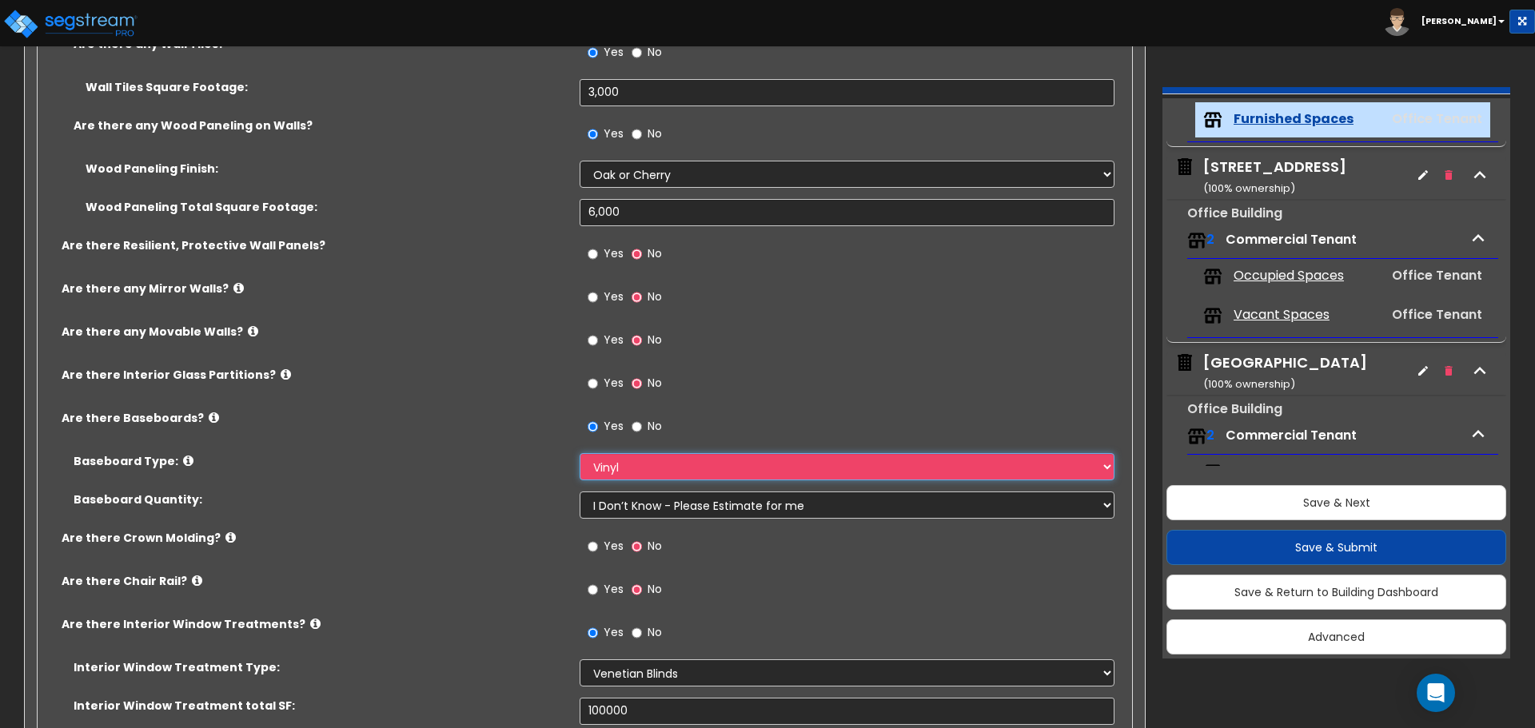
click at [580, 453] on select "Please Choose One Wood Vinyl Carpet Tile" at bounding box center [847, 466] width 534 height 27
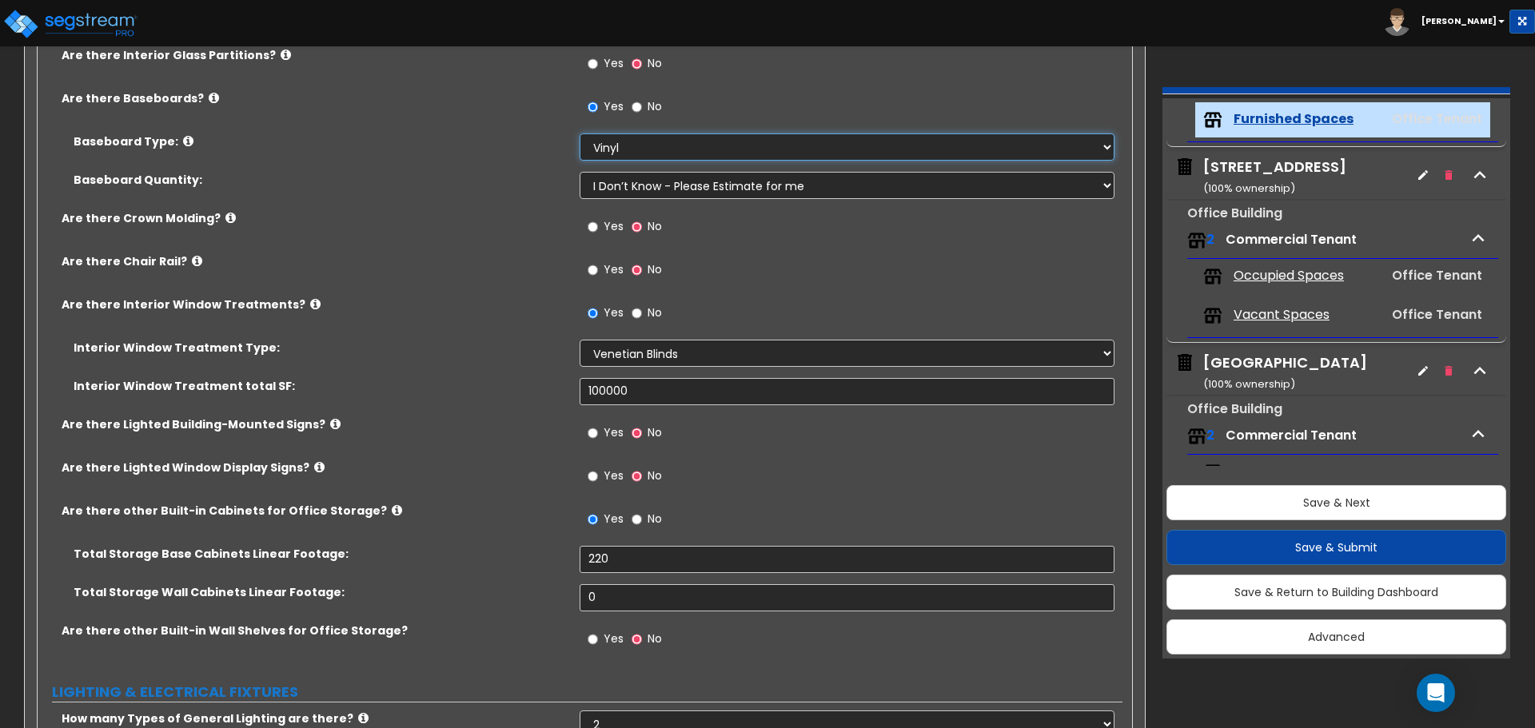
scroll to position [2318, 0]
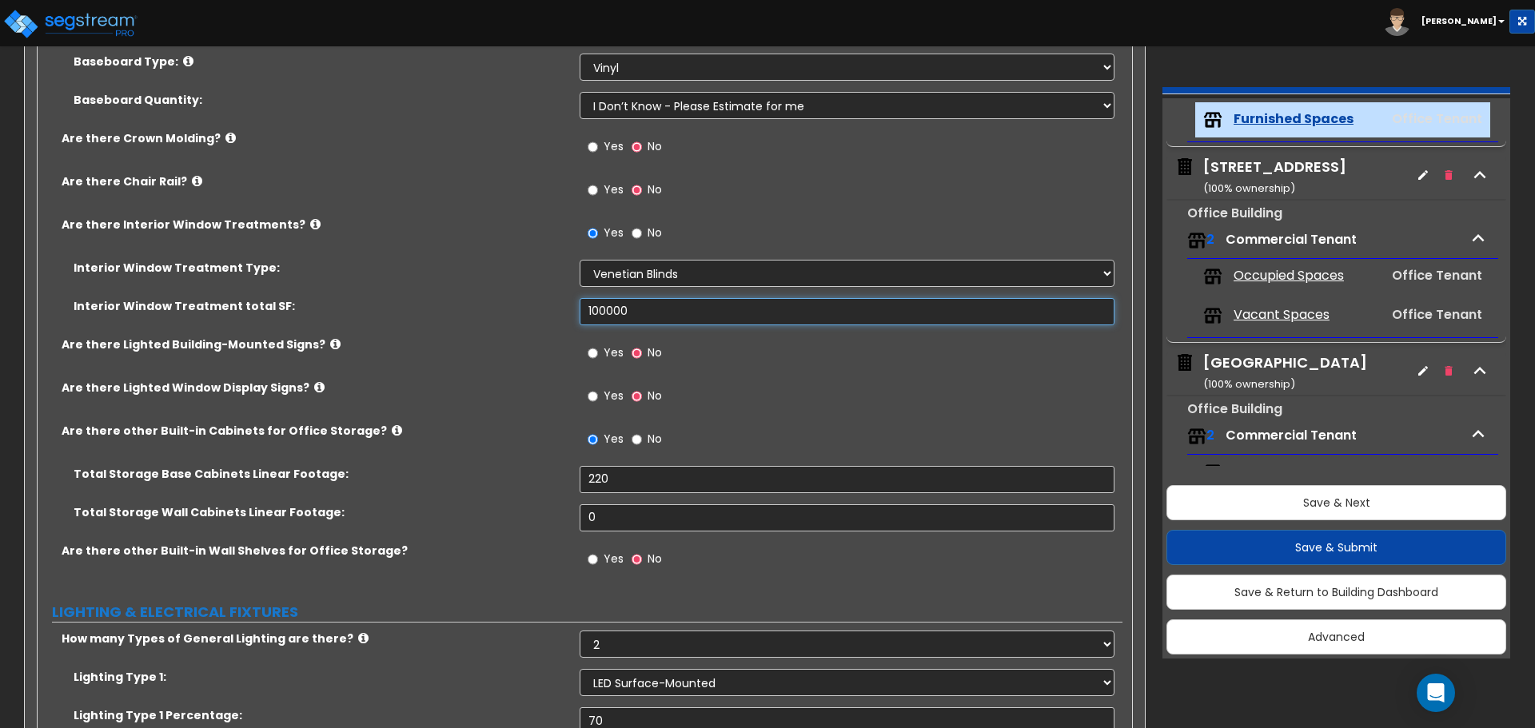
click at [608, 310] on input "100000" at bounding box center [847, 311] width 534 height 27
drag, startPoint x: 649, startPoint y: 312, endPoint x: 428, endPoint y: 309, distance: 220.6
click at [428, 309] on div "Interior Window Treatment total SF: 100,000" at bounding box center [580, 317] width 1085 height 38
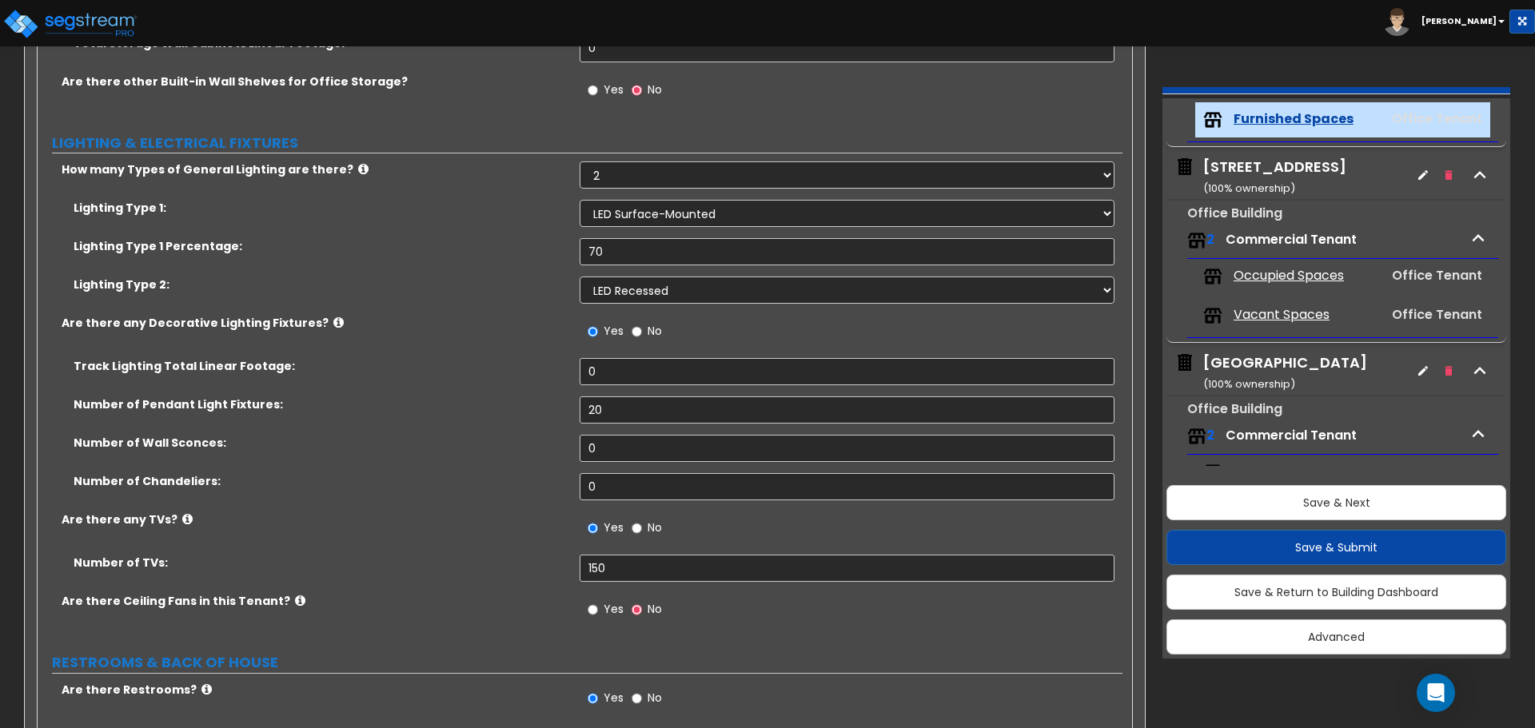
scroll to position [2878, 0]
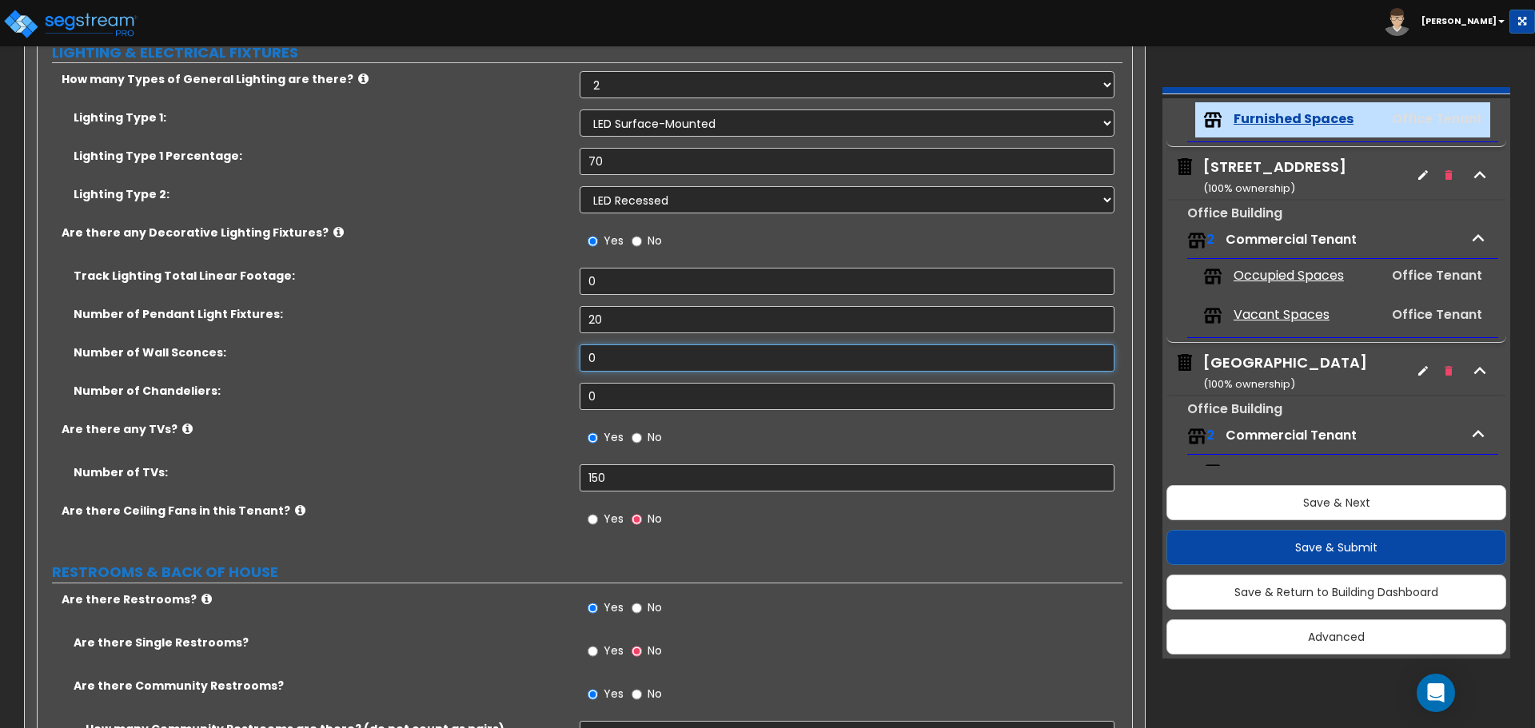
drag, startPoint x: 486, startPoint y: 328, endPoint x: 441, endPoint y: 326, distance: 44.8
click at [442, 326] on div "Track Lighting Total Linear Footage: 0 Number of Pendant Light Fixtures: 20 Num…" at bounding box center [580, 344] width 1061 height 153
drag, startPoint x: 637, startPoint y: 321, endPoint x: 506, endPoint y: 321, distance: 131.1
click at [506, 321] on div "Number of Pendant Light Fixtures: 20" at bounding box center [580, 325] width 1085 height 38
drag, startPoint x: 620, startPoint y: 360, endPoint x: 478, endPoint y: 347, distance: 142.1
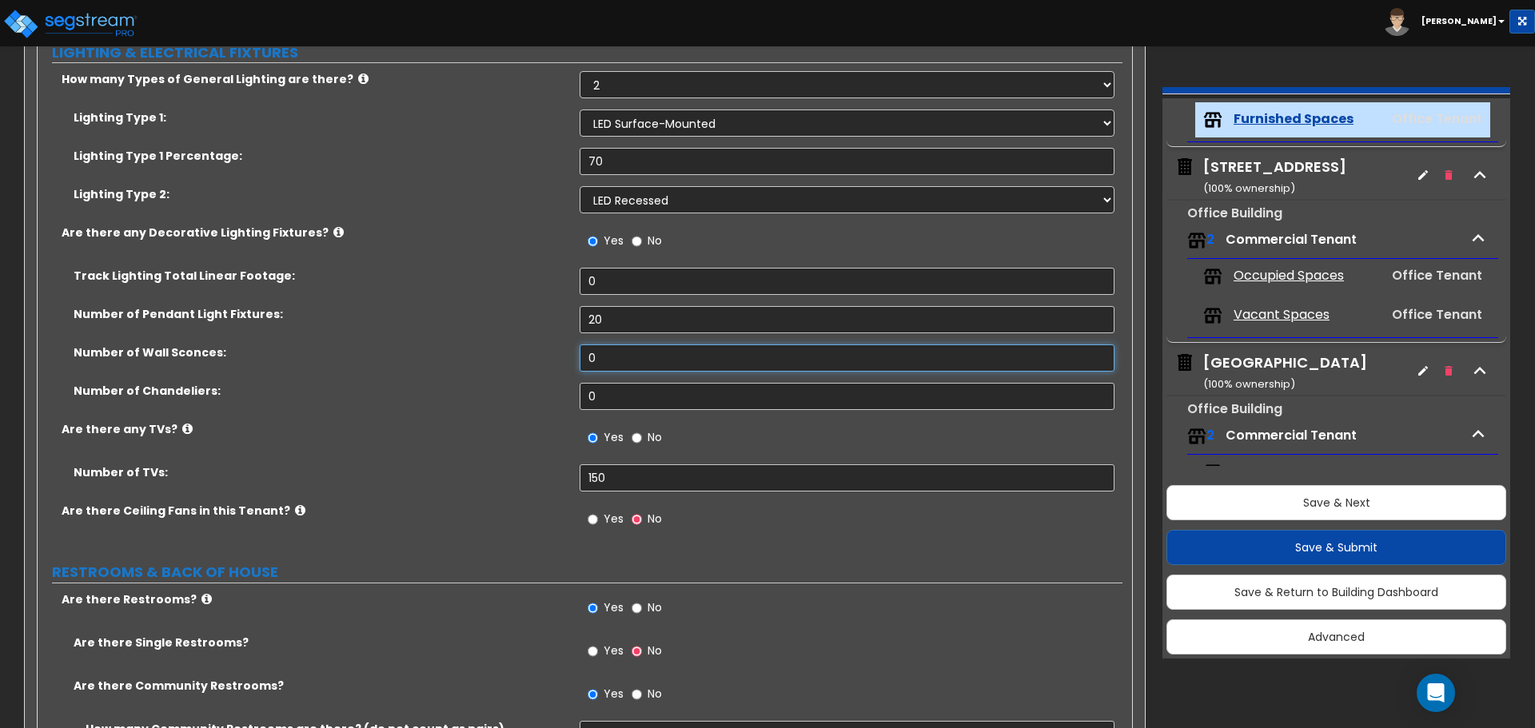
click at [478, 347] on div "Number of Wall Sconces: 0" at bounding box center [580, 364] width 1085 height 38
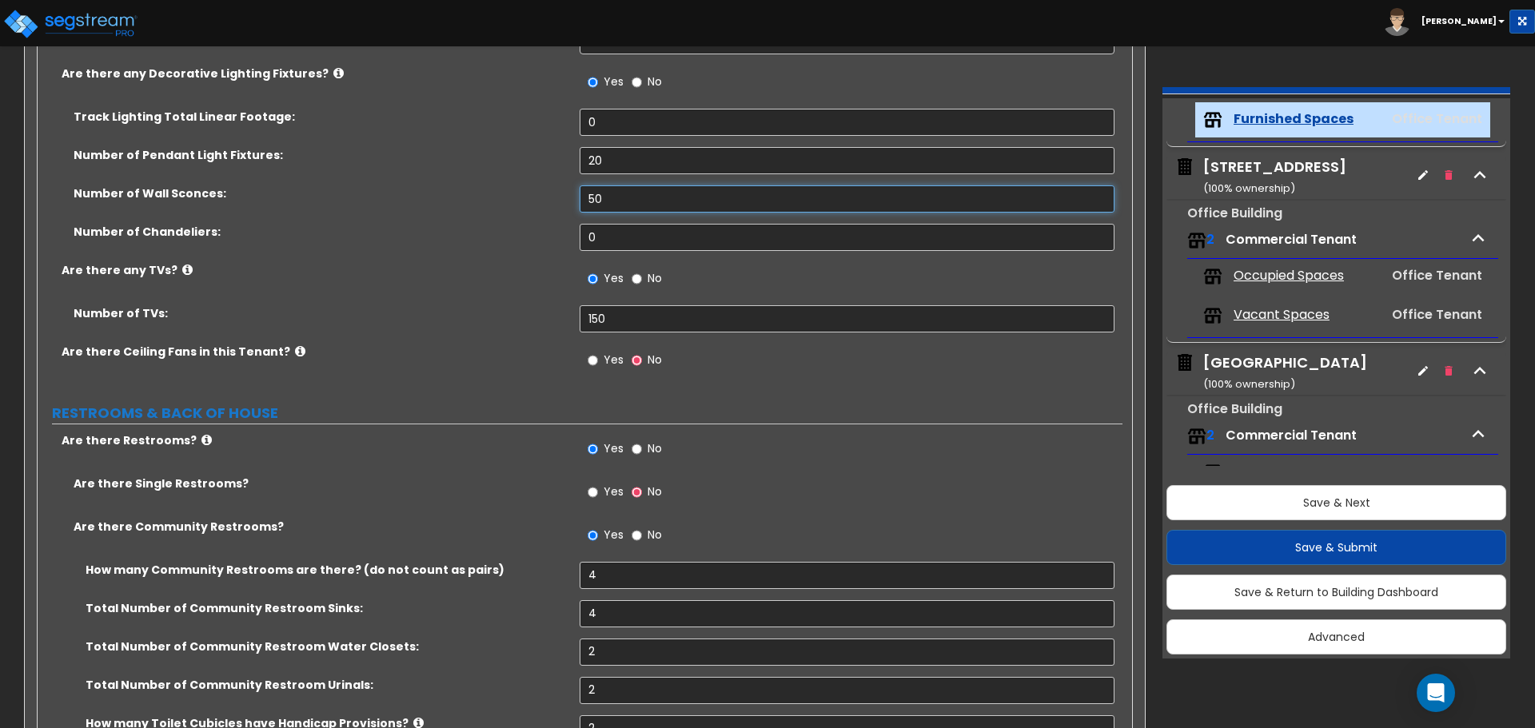
scroll to position [3038, 0]
drag, startPoint x: 626, startPoint y: 322, endPoint x: 472, endPoint y: 314, distance: 154.5
click at [472, 314] on div "Number of TVs: 150" at bounding box center [580, 324] width 1085 height 38
click at [471, 313] on label "Number of TVs:" at bounding box center [321, 313] width 494 height 16
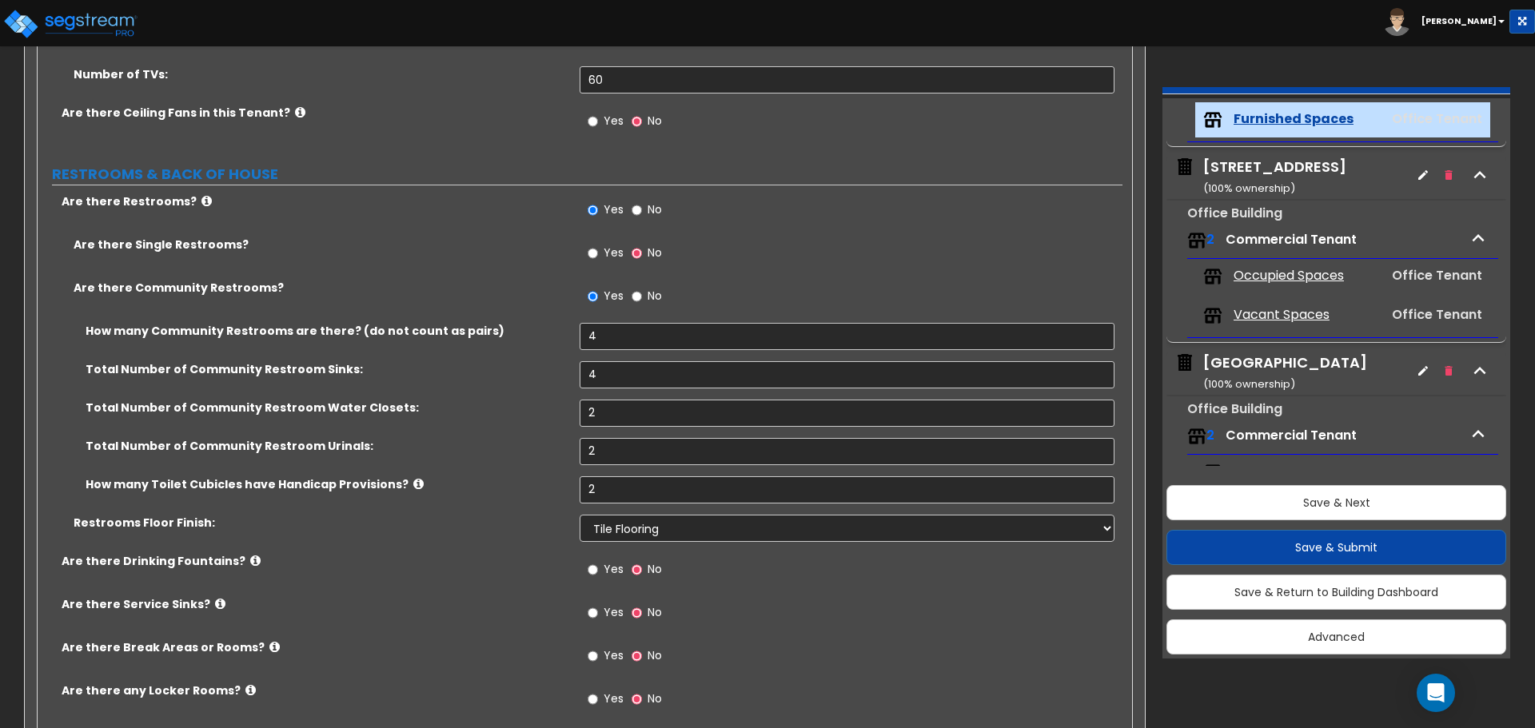
scroll to position [3278, 0]
click at [620, 334] on input "4" at bounding box center [847, 334] width 534 height 27
drag, startPoint x: 616, startPoint y: 375, endPoint x: 619, endPoint y: 384, distance: 9.1
click at [616, 376] on input "4" at bounding box center [847, 373] width 534 height 27
click at [621, 409] on input "2" at bounding box center [847, 411] width 534 height 27
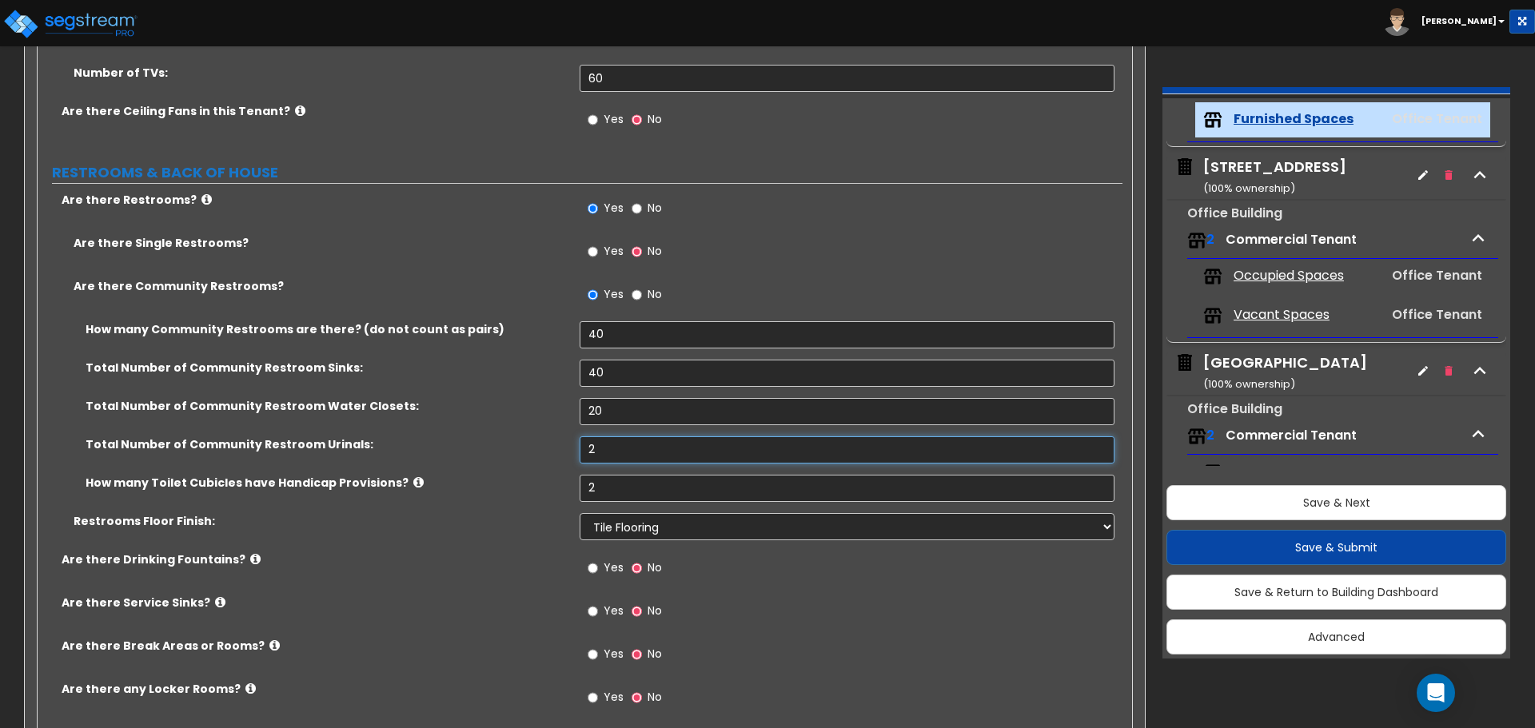
click at [624, 459] on input "2" at bounding box center [847, 449] width 534 height 27
click at [620, 488] on input "2" at bounding box center [847, 488] width 534 height 27
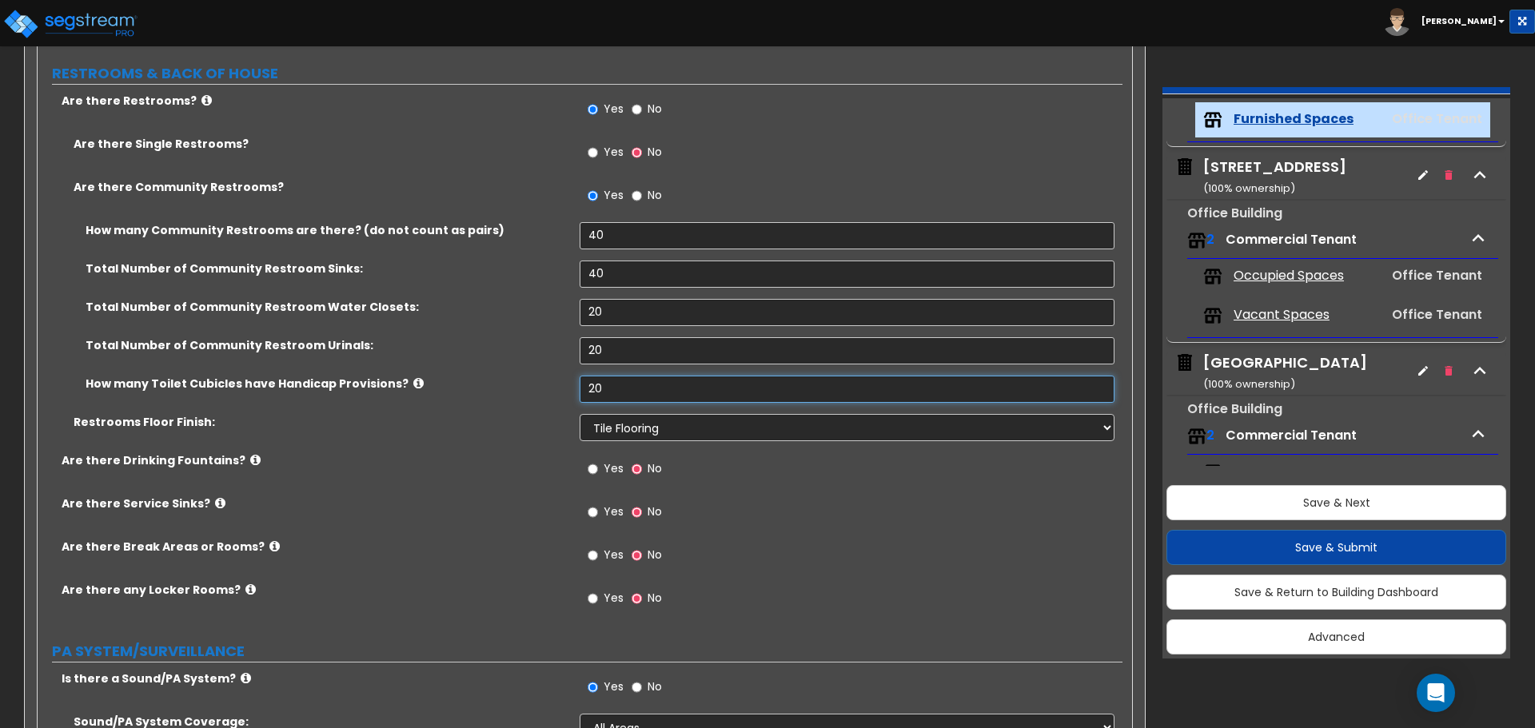
scroll to position [3517, 0]
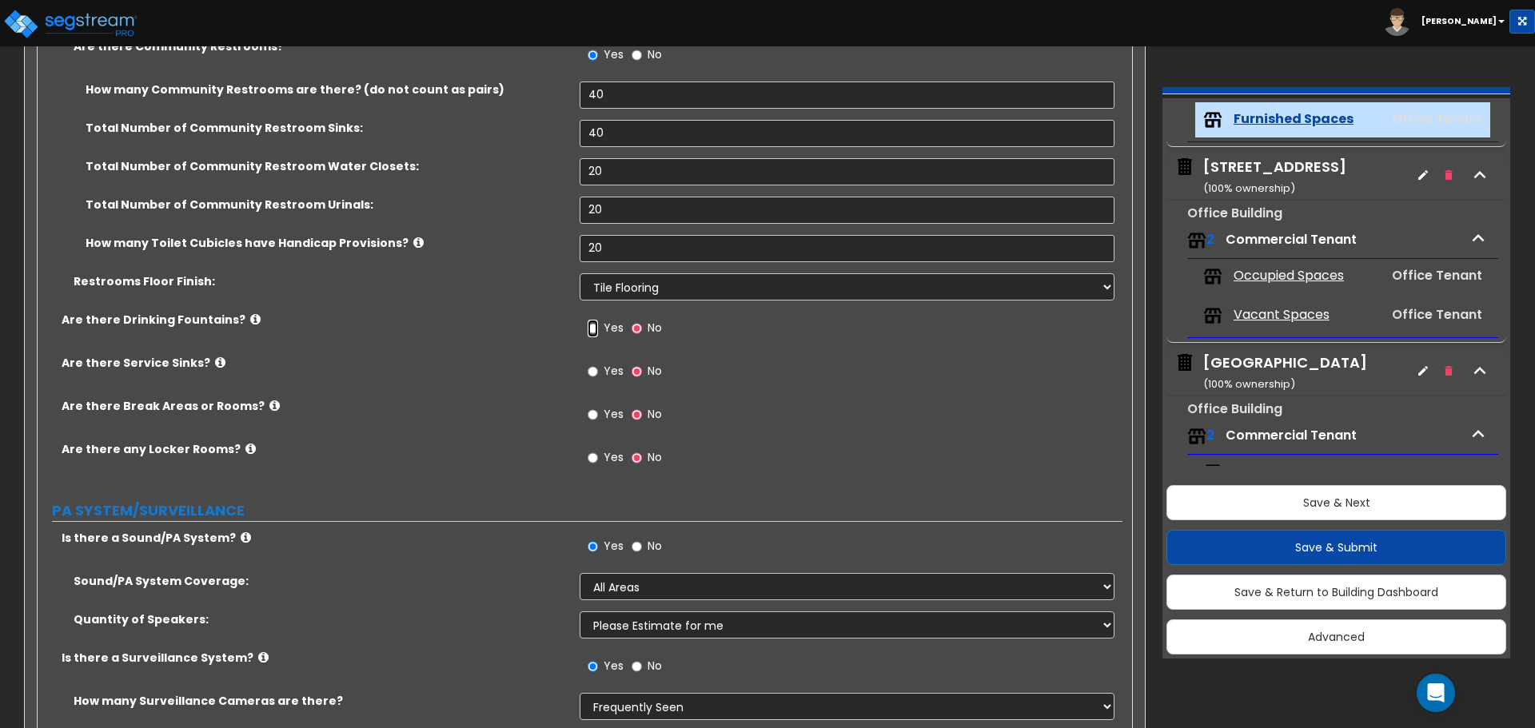
click at [595, 329] on input "Yes" at bounding box center [593, 329] width 10 height 18
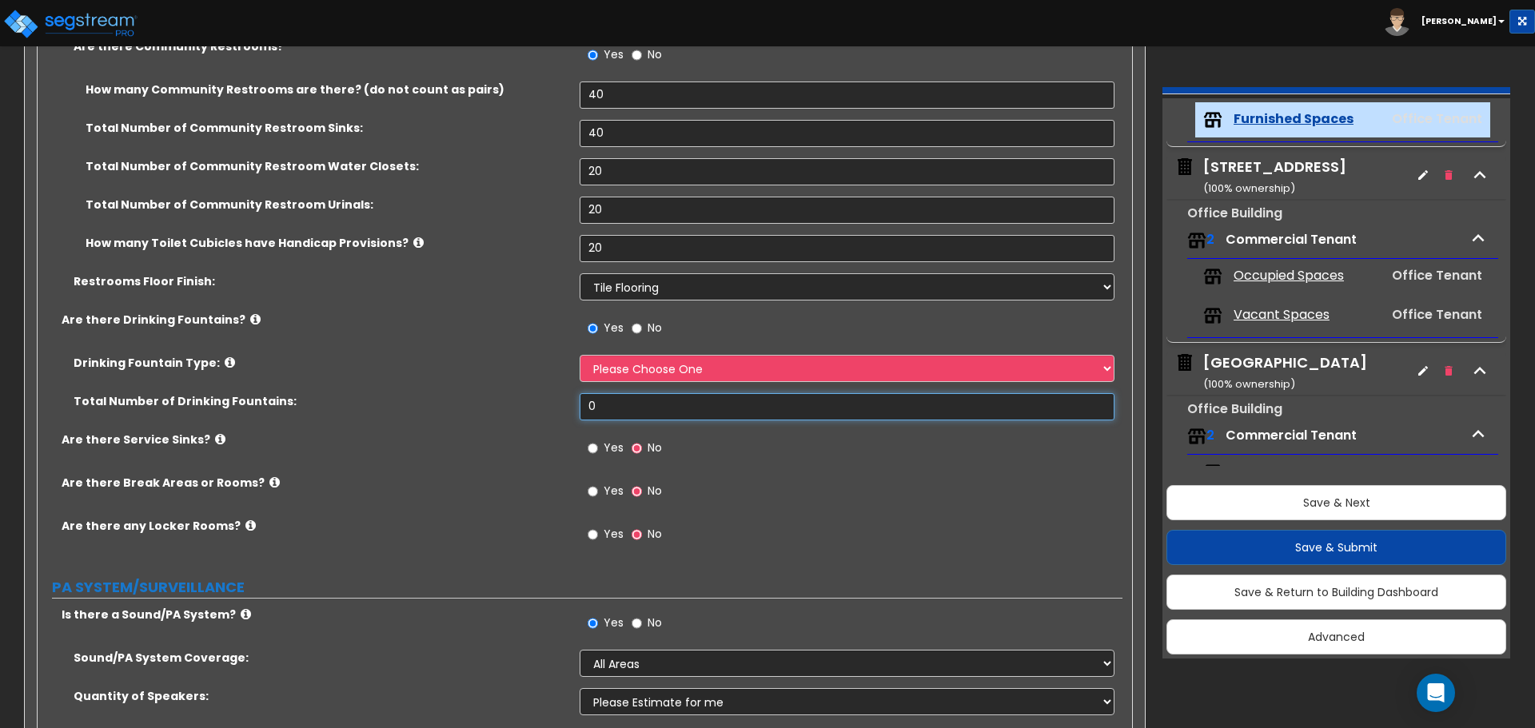
drag, startPoint x: 609, startPoint y: 402, endPoint x: 547, endPoint y: 400, distance: 62.4
click at [547, 400] on div "Total Number of Drinking Fountains: 0" at bounding box center [580, 412] width 1085 height 38
click at [620, 375] on select "Please Choose One Wall-mounted Floor-mounted" at bounding box center [847, 368] width 534 height 27
click at [580, 355] on select "Please Choose One Wall-mounted Floor-mounted" at bounding box center [847, 368] width 534 height 27
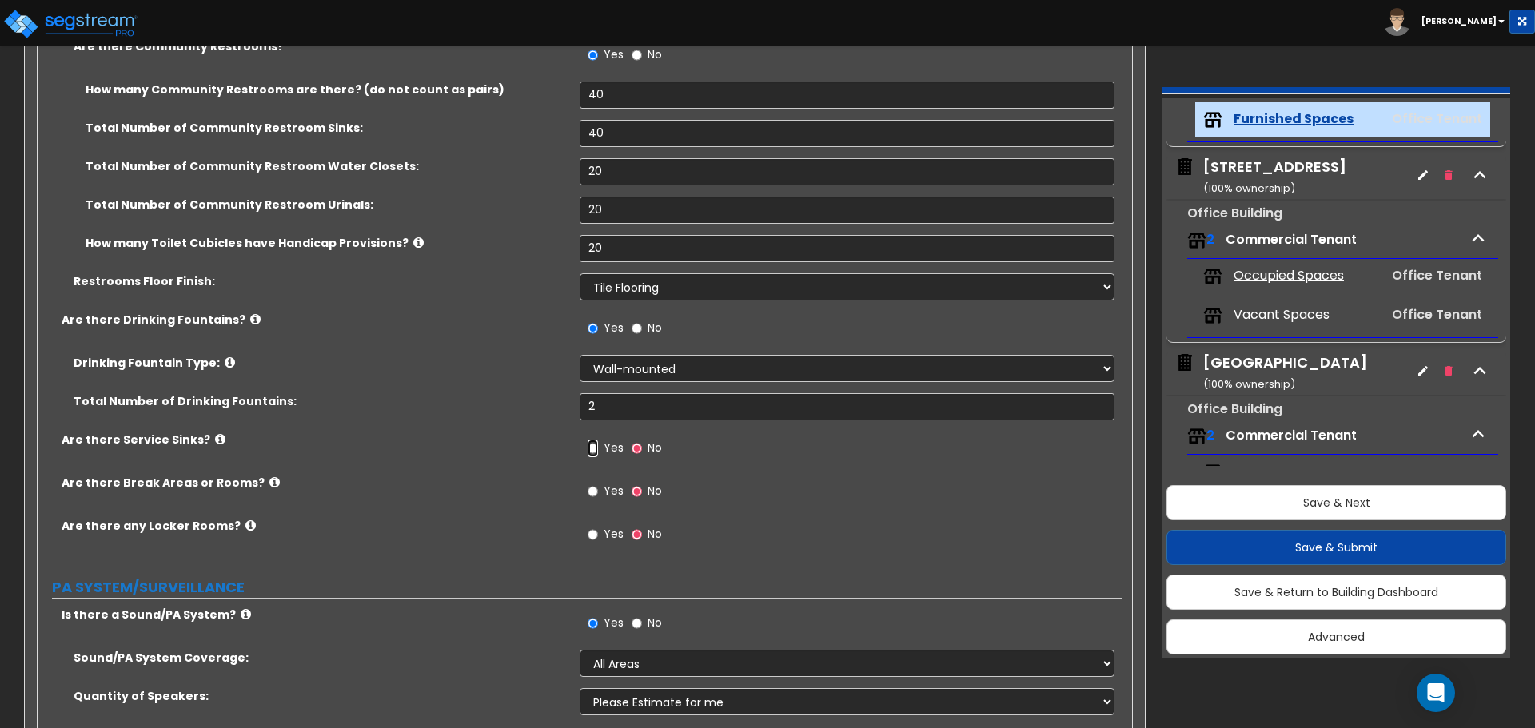
click at [596, 448] on input "Yes" at bounding box center [593, 449] width 10 height 18
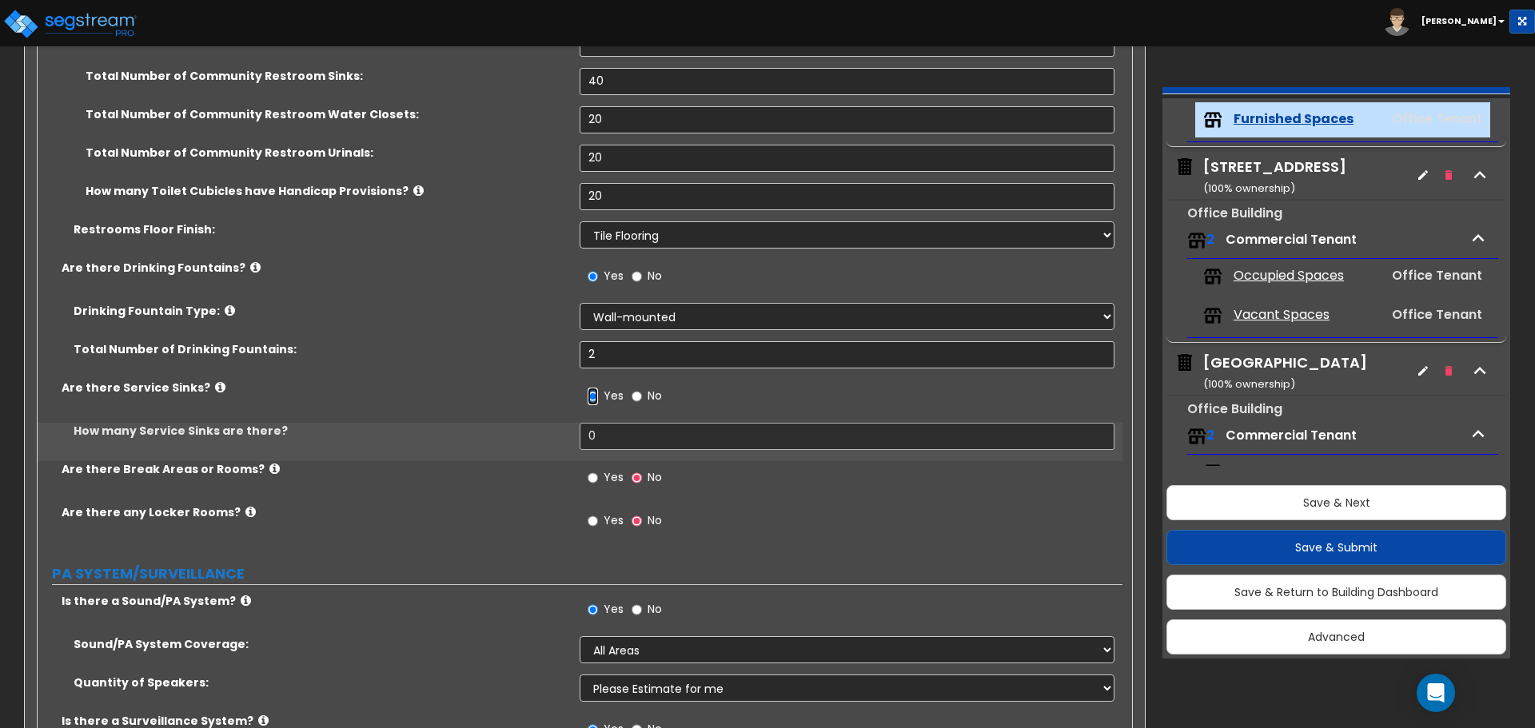
scroll to position [3597, 0]
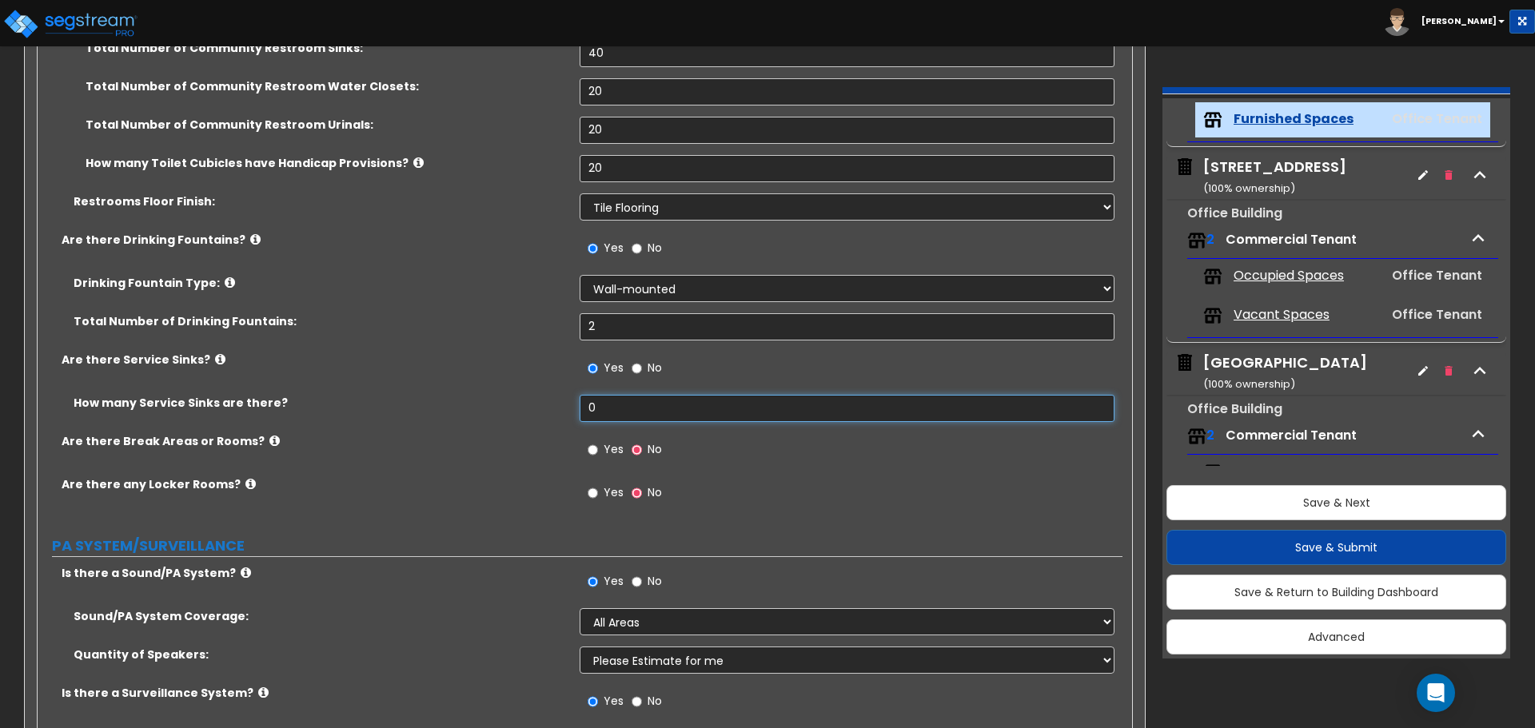
drag, startPoint x: 610, startPoint y: 411, endPoint x: 544, endPoint y: 410, distance: 66.4
click at [544, 410] on div "How many Service Sinks are there? 0" at bounding box center [580, 414] width 1085 height 38
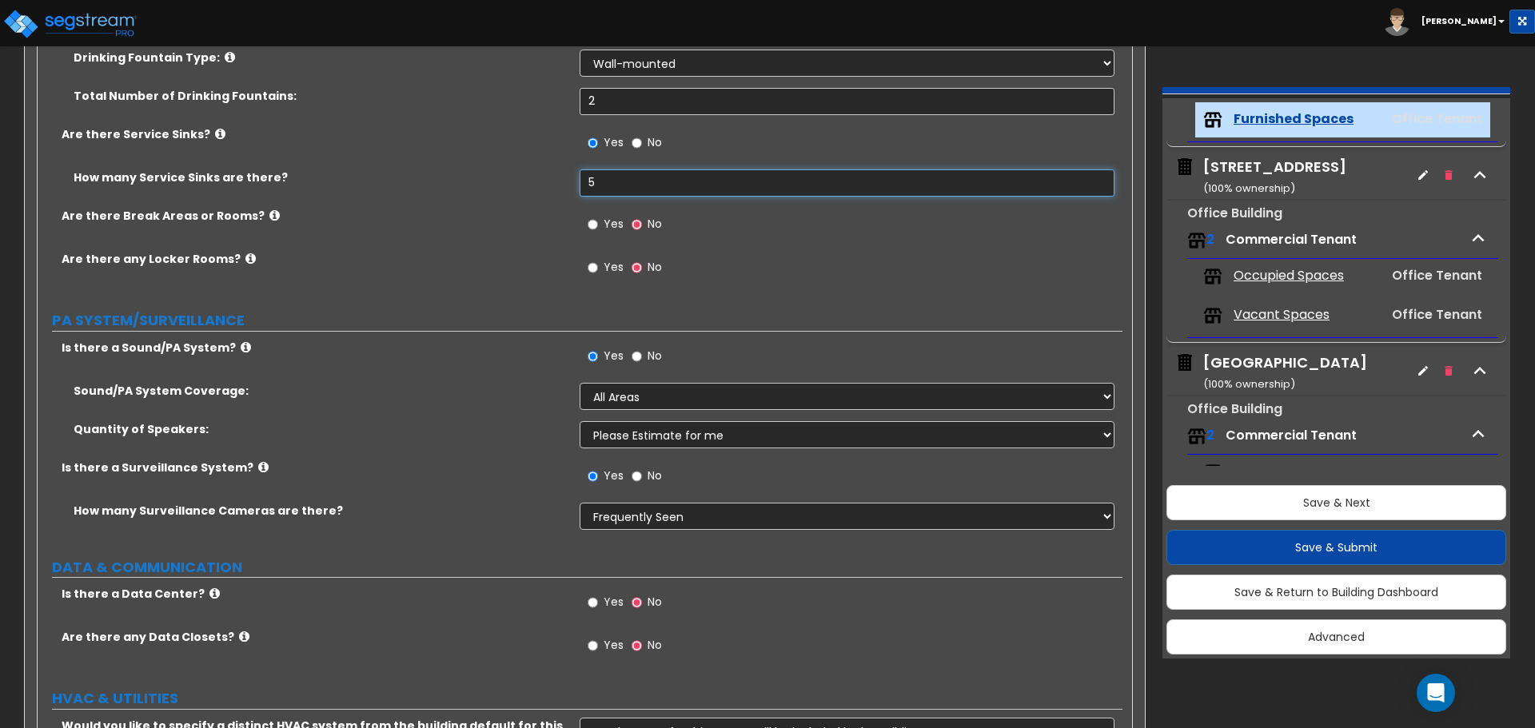
scroll to position [3837, 0]
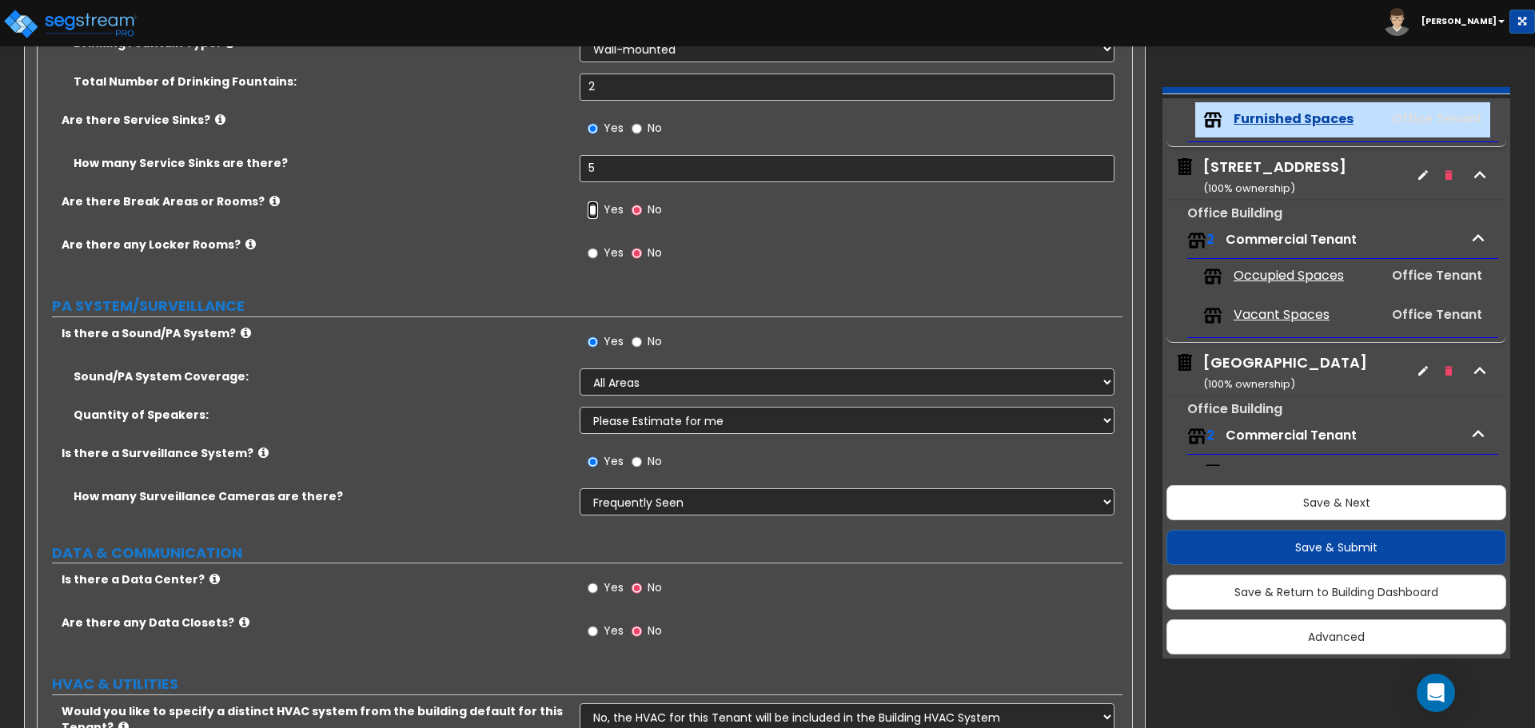
click at [596, 205] on input "Yes" at bounding box center [593, 210] width 10 height 18
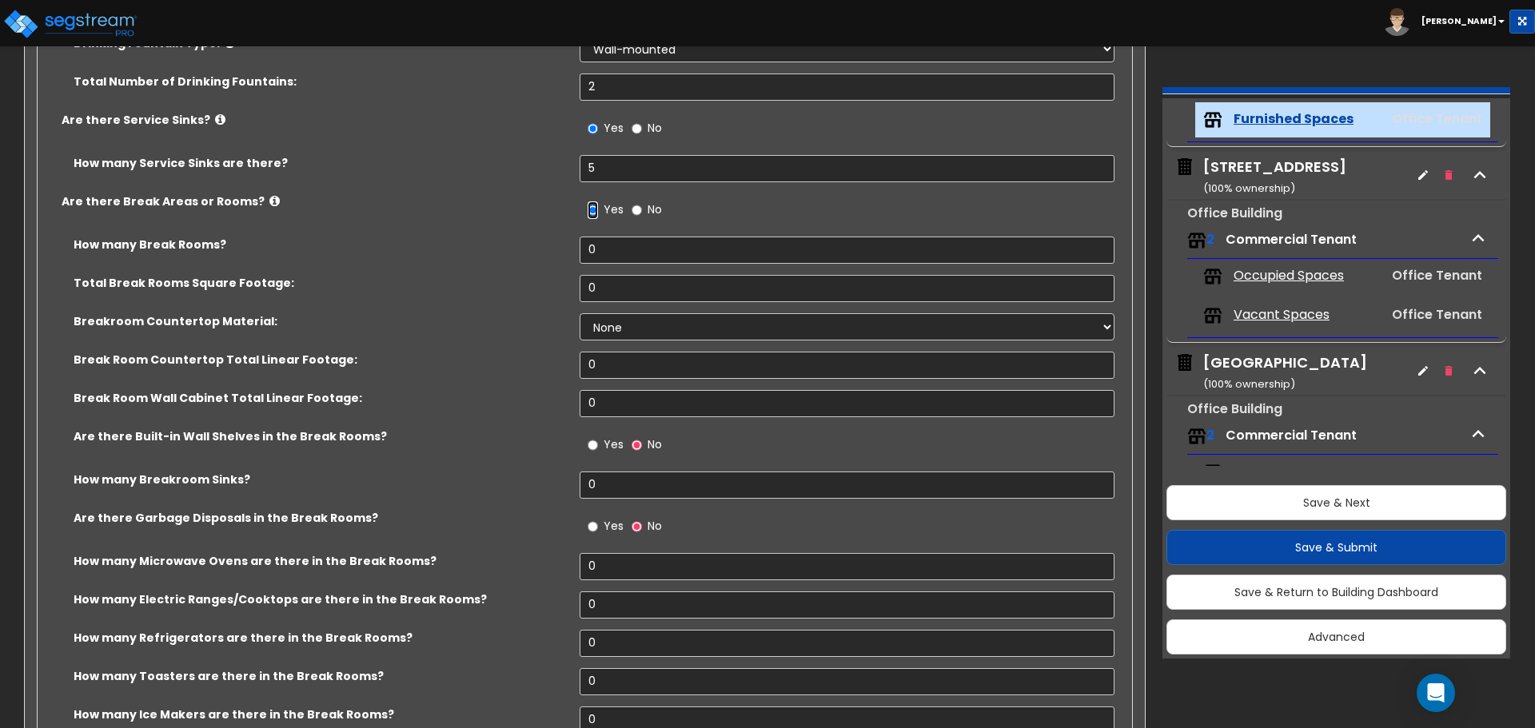
scroll to position [3917, 0]
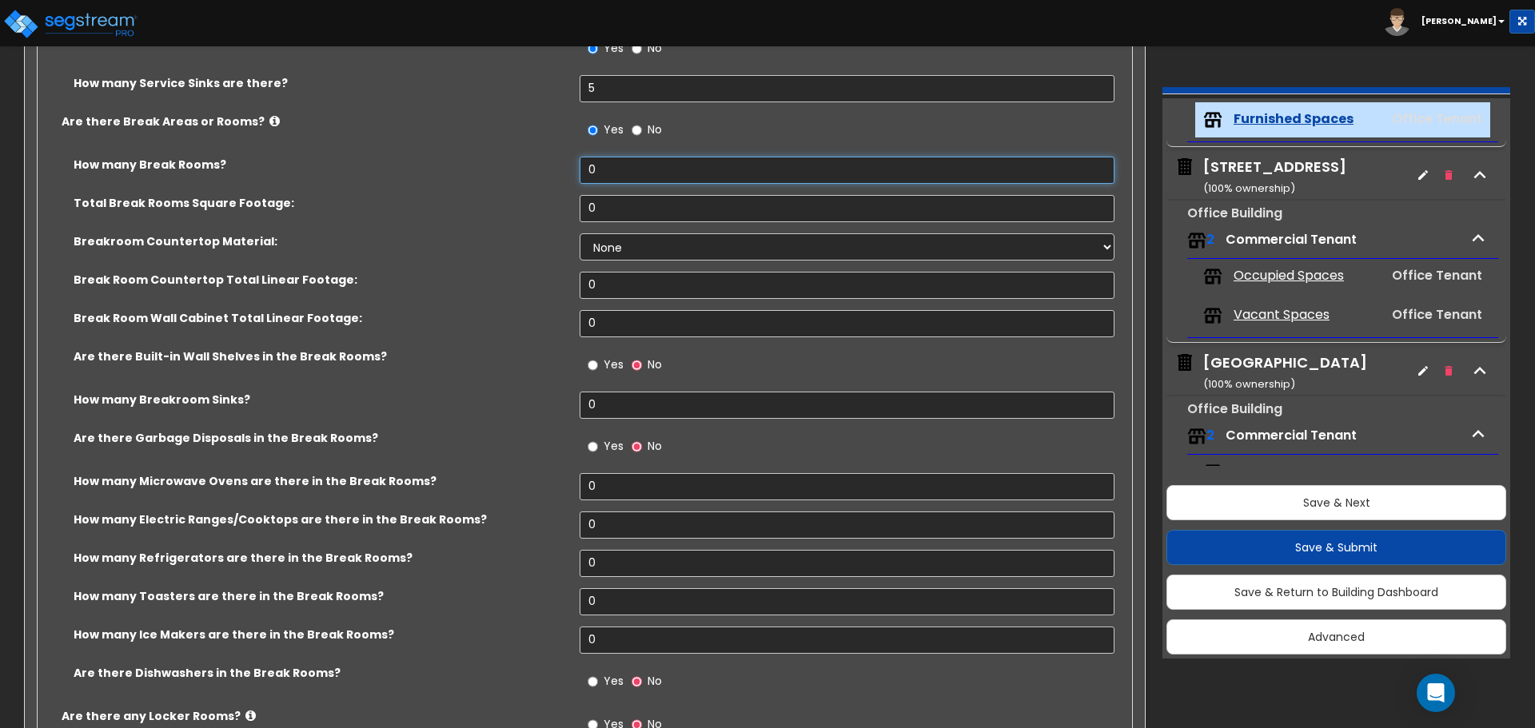
drag, startPoint x: 527, startPoint y: 160, endPoint x: 492, endPoint y: 160, distance: 35.2
click at [492, 160] on div "How many Break Rooms? 0" at bounding box center [580, 176] width 1085 height 38
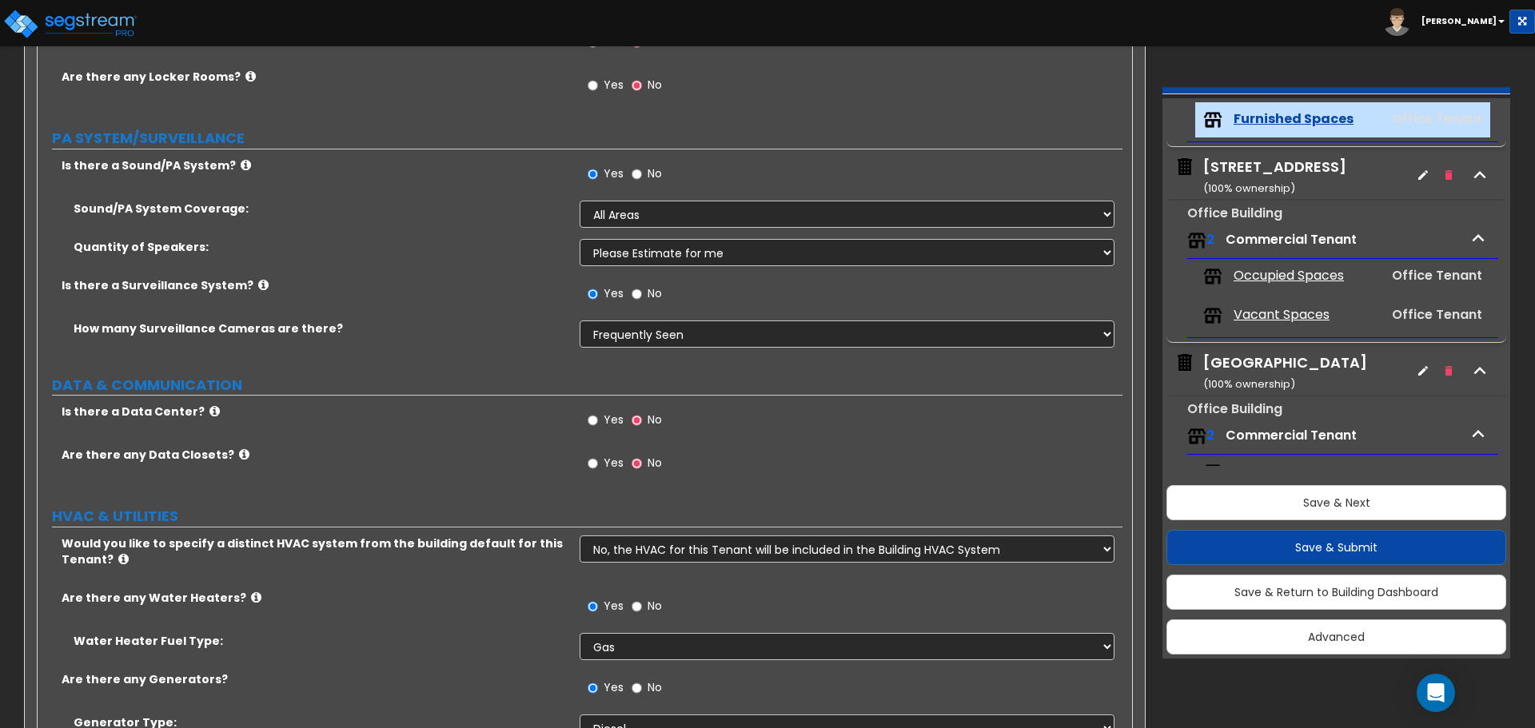
scroll to position [4636, 0]
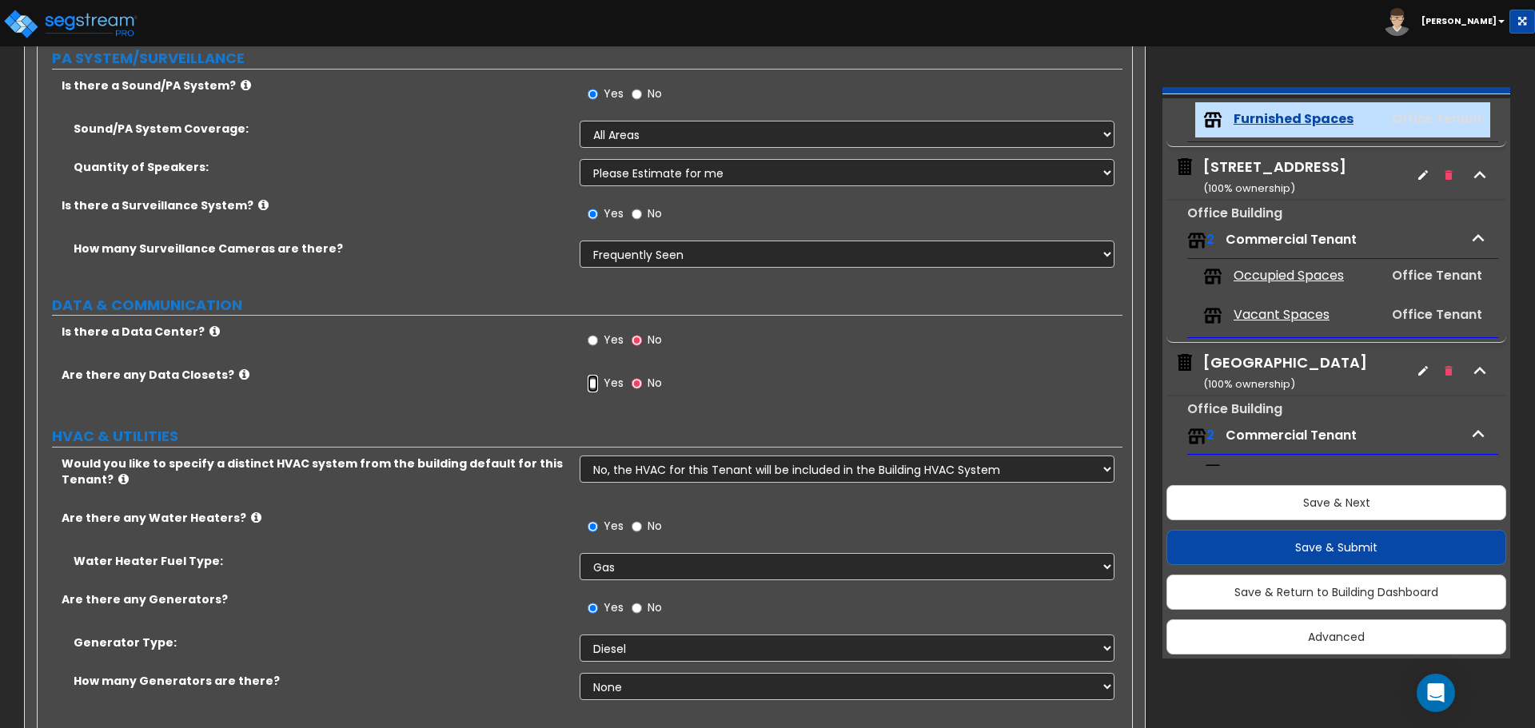
click at [592, 385] on input "Yes" at bounding box center [593, 384] width 10 height 18
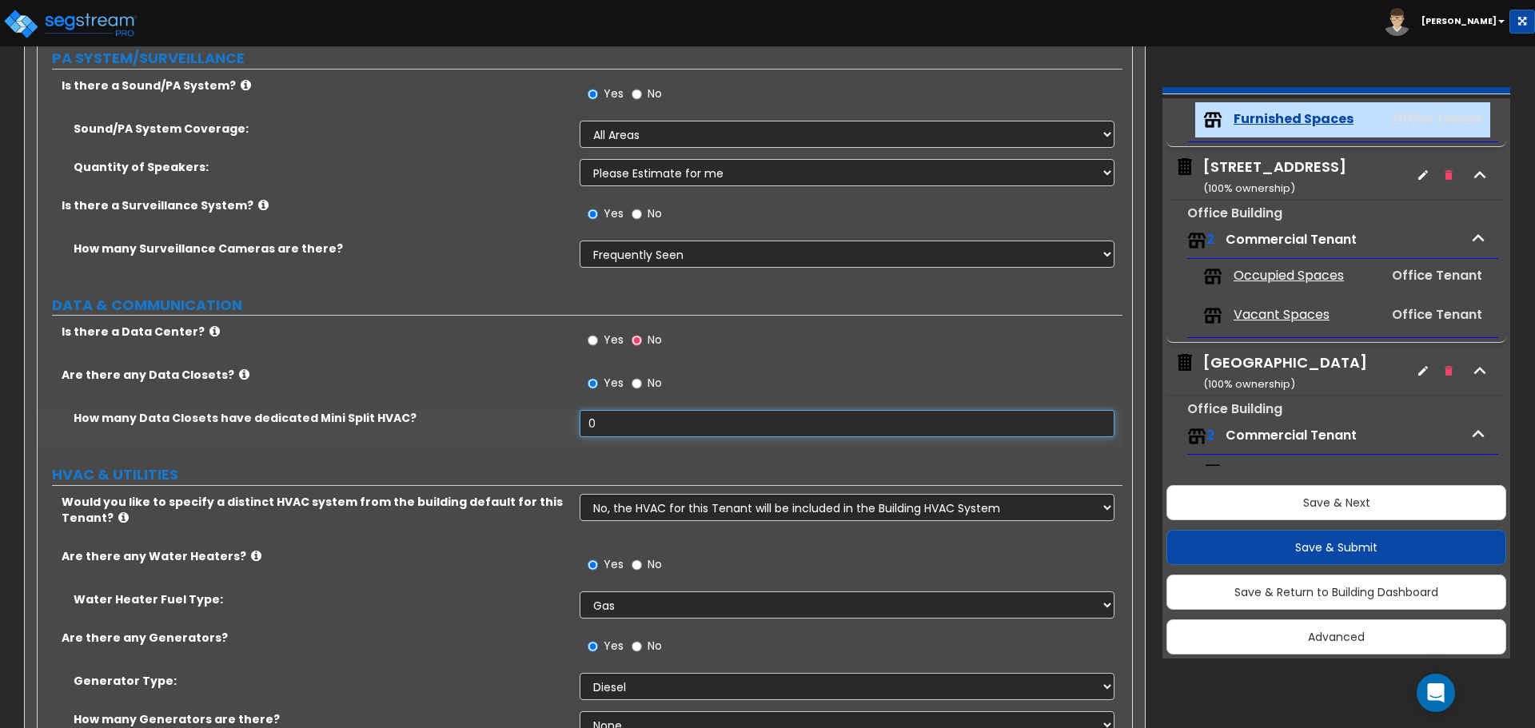
drag, startPoint x: 602, startPoint y: 416, endPoint x: 572, endPoint y: 425, distance: 31.9
click at [572, 425] on div "How many Data Closets have dedicated Mini Split HVAC? 0" at bounding box center [580, 429] width 1085 height 38
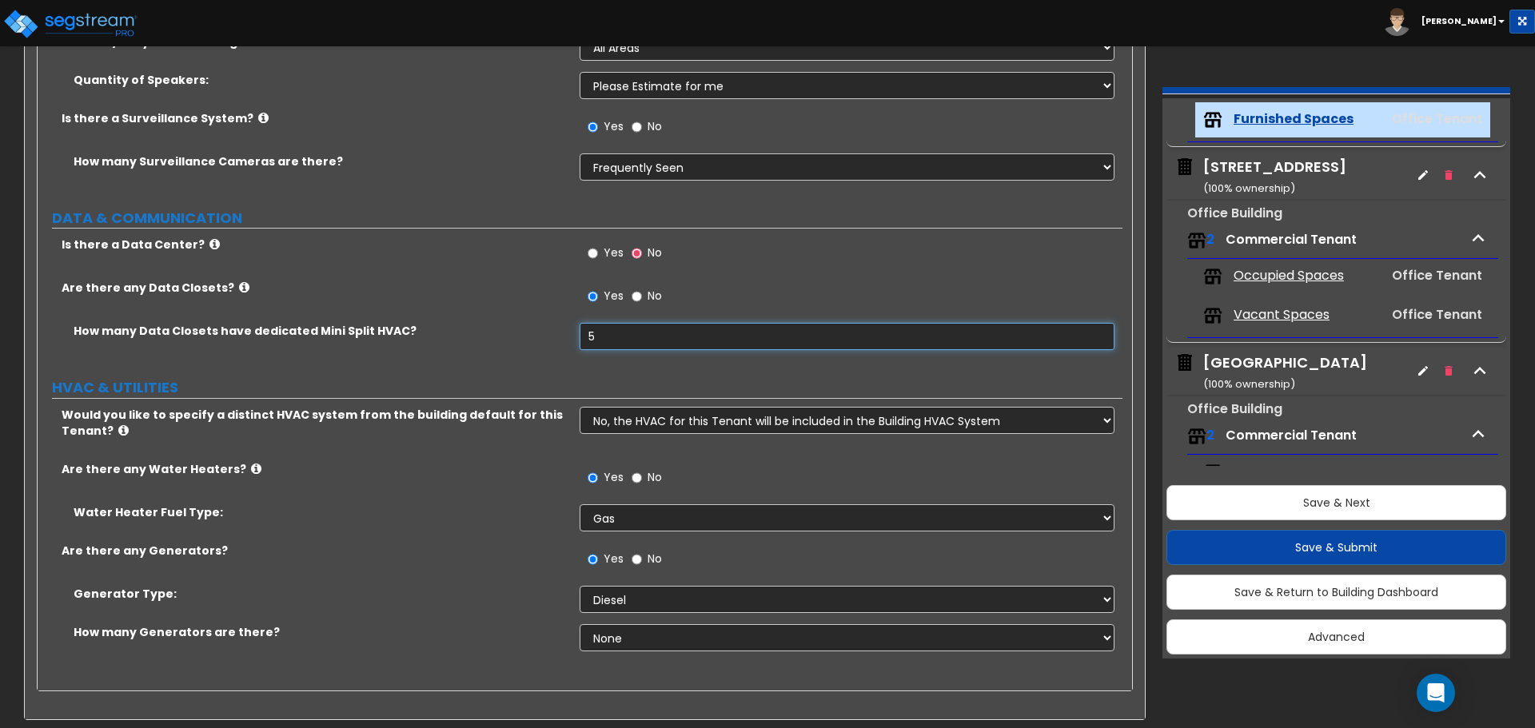
scroll to position [4732, 0]
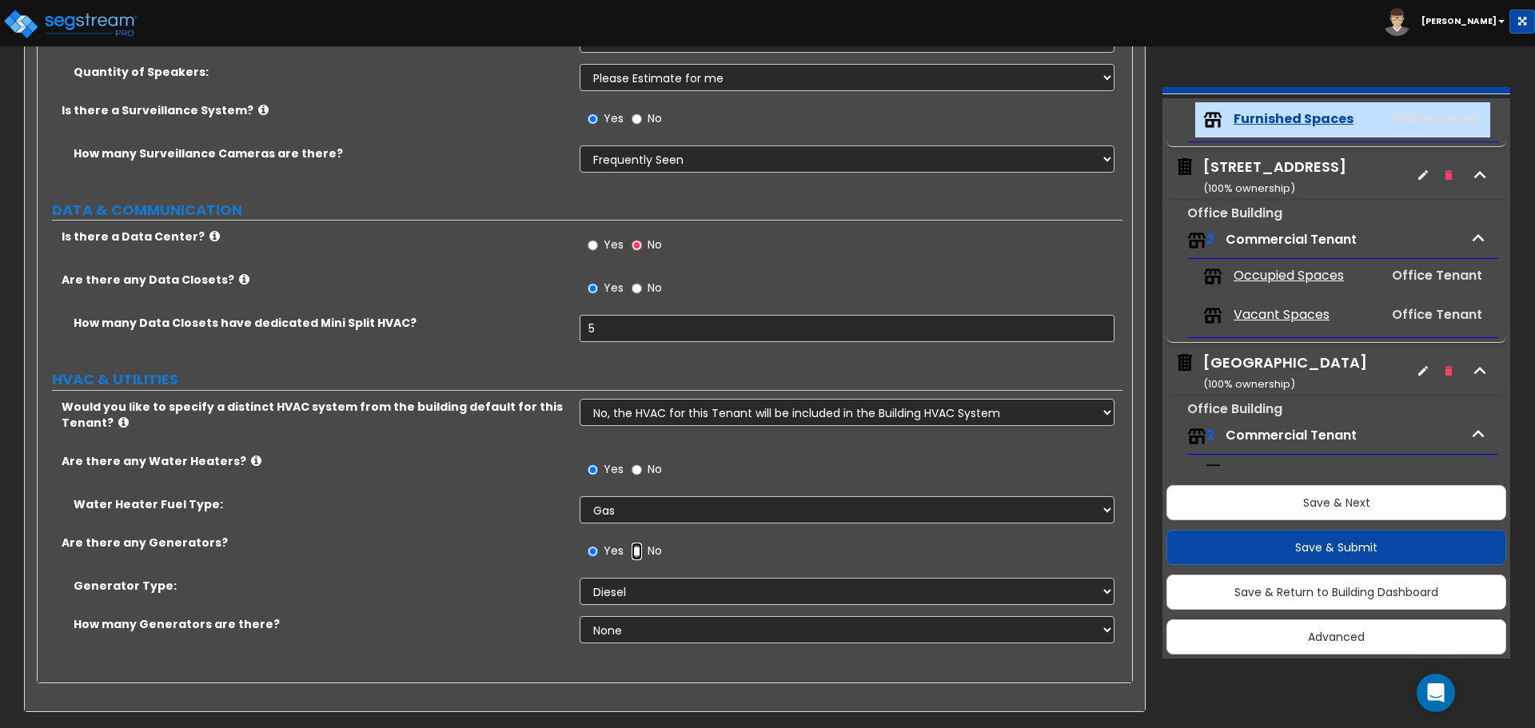
click at [640, 548] on input "No" at bounding box center [637, 552] width 10 height 18
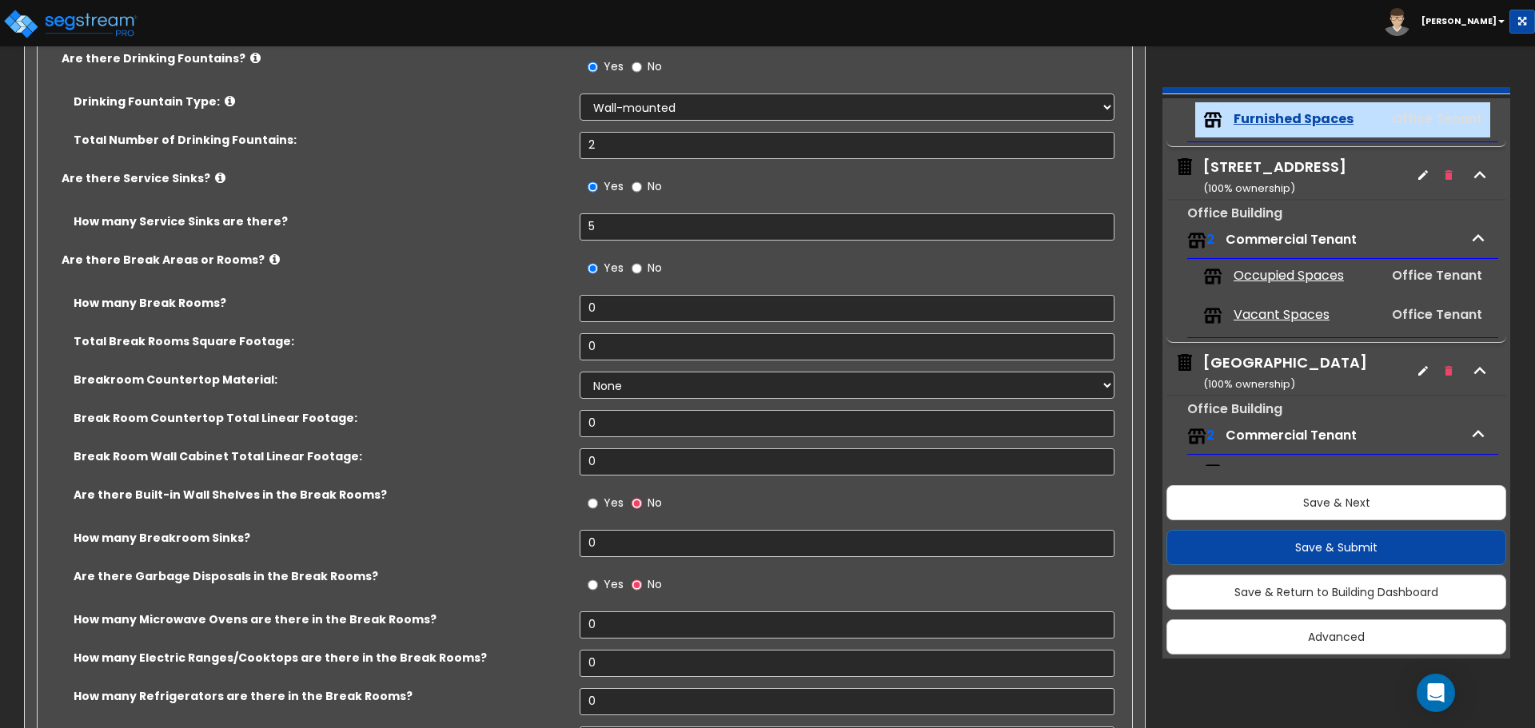
scroll to position [3776, 0]
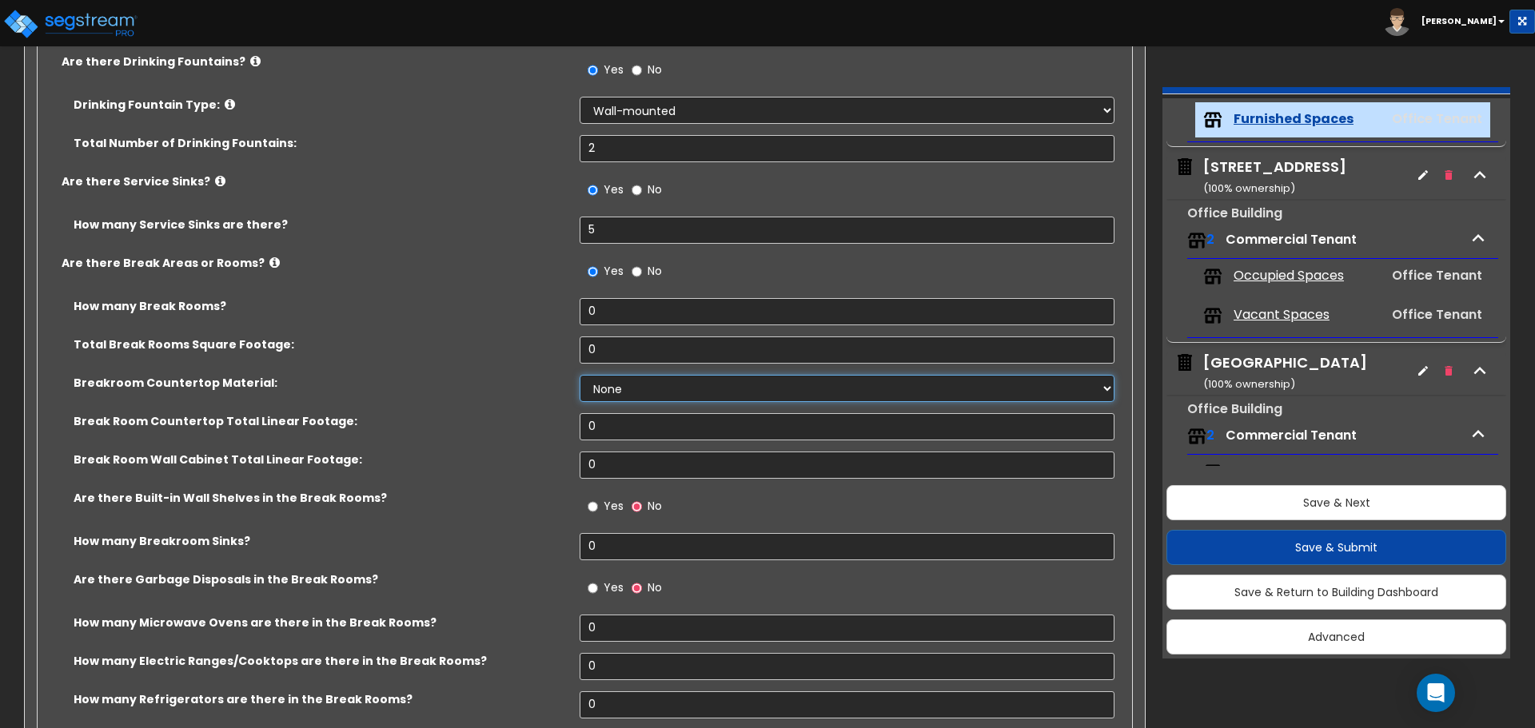
click at [640, 393] on select "None Plastic Laminate Solid Surface Stone Quartz Marble Tile Wood Stainless Ste…" at bounding box center [847, 388] width 534 height 27
click at [580, 375] on select "None Plastic Laminate Solid Surface Stone Quartz Marble Tile Wood Stainless Ste…" at bounding box center [847, 388] width 534 height 27
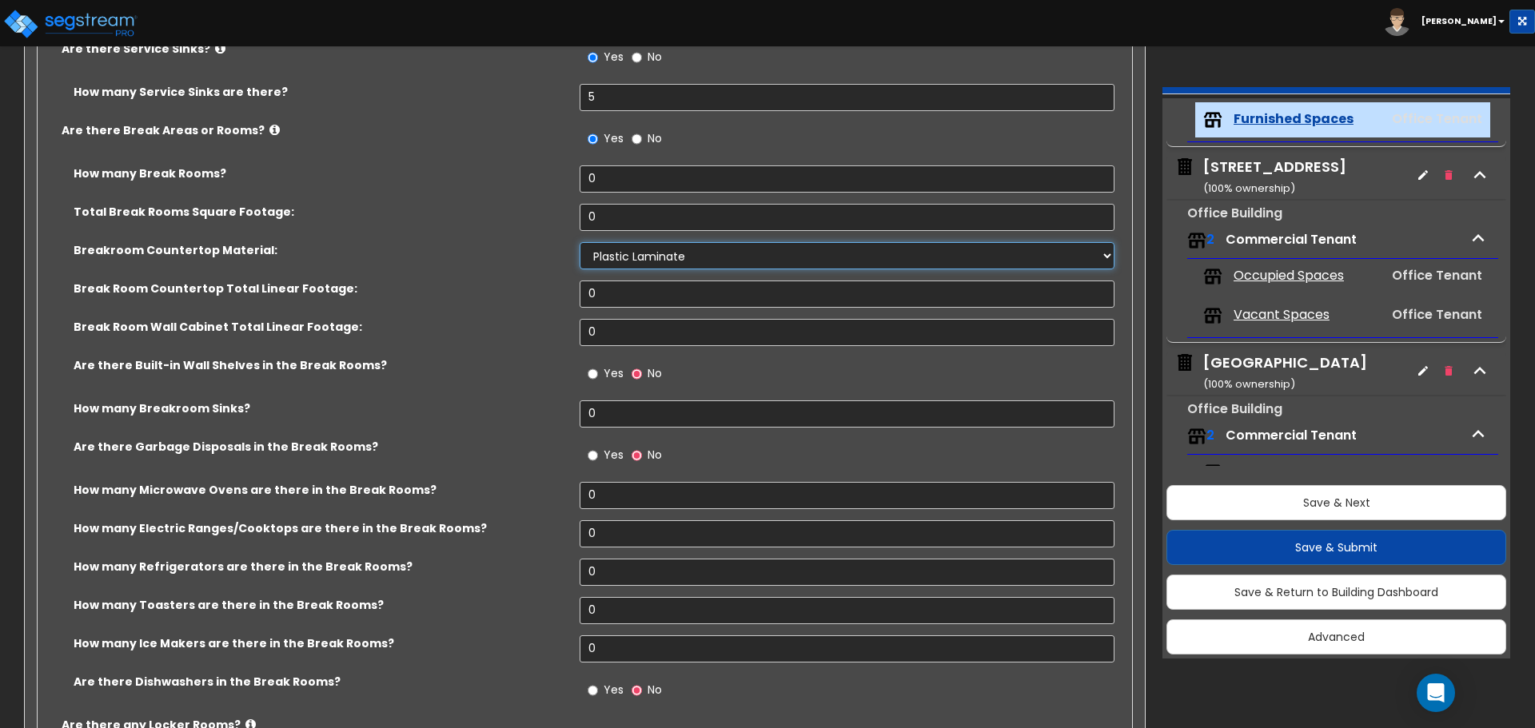
scroll to position [3935, 0]
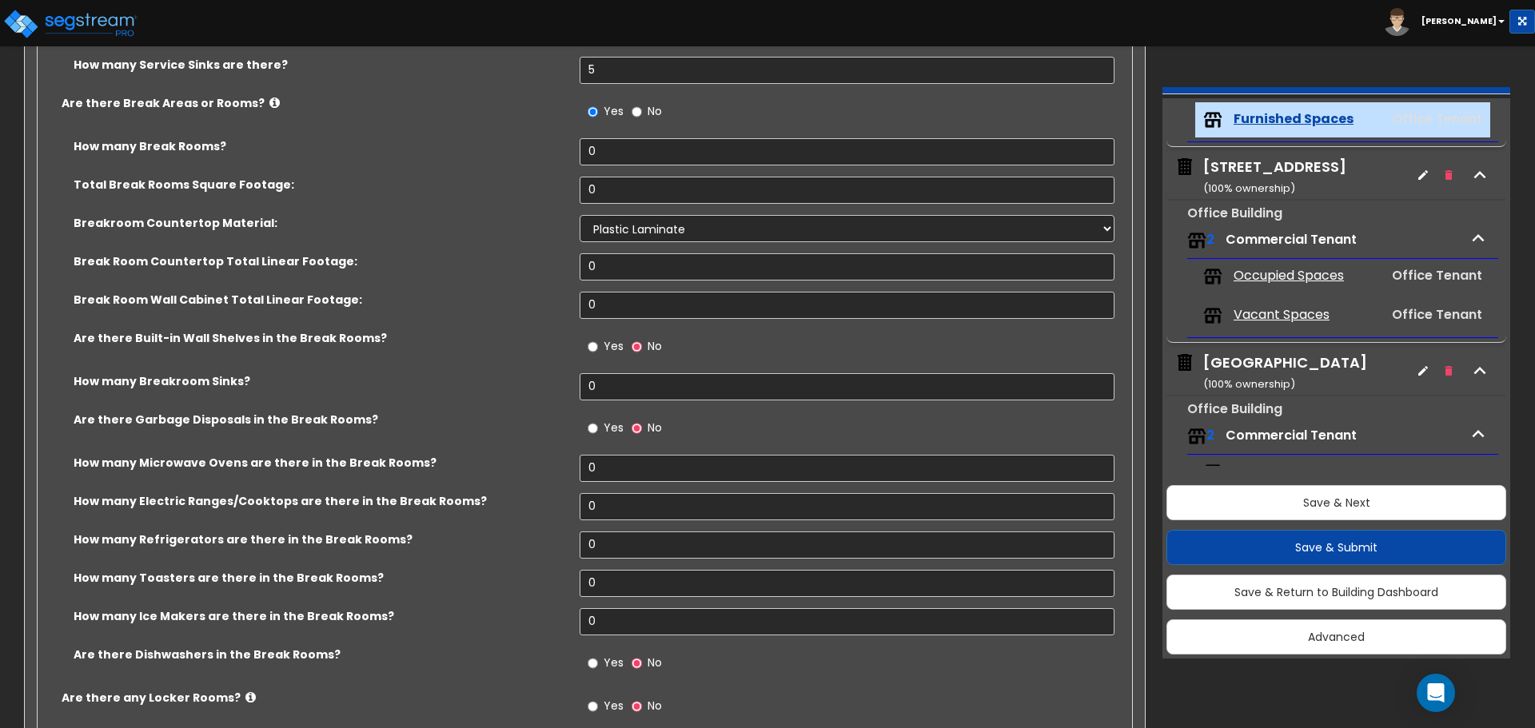
click at [610, 666] on span "Yes" at bounding box center [614, 663] width 20 height 16
click at [598, 666] on input "Yes" at bounding box center [593, 664] width 10 height 18
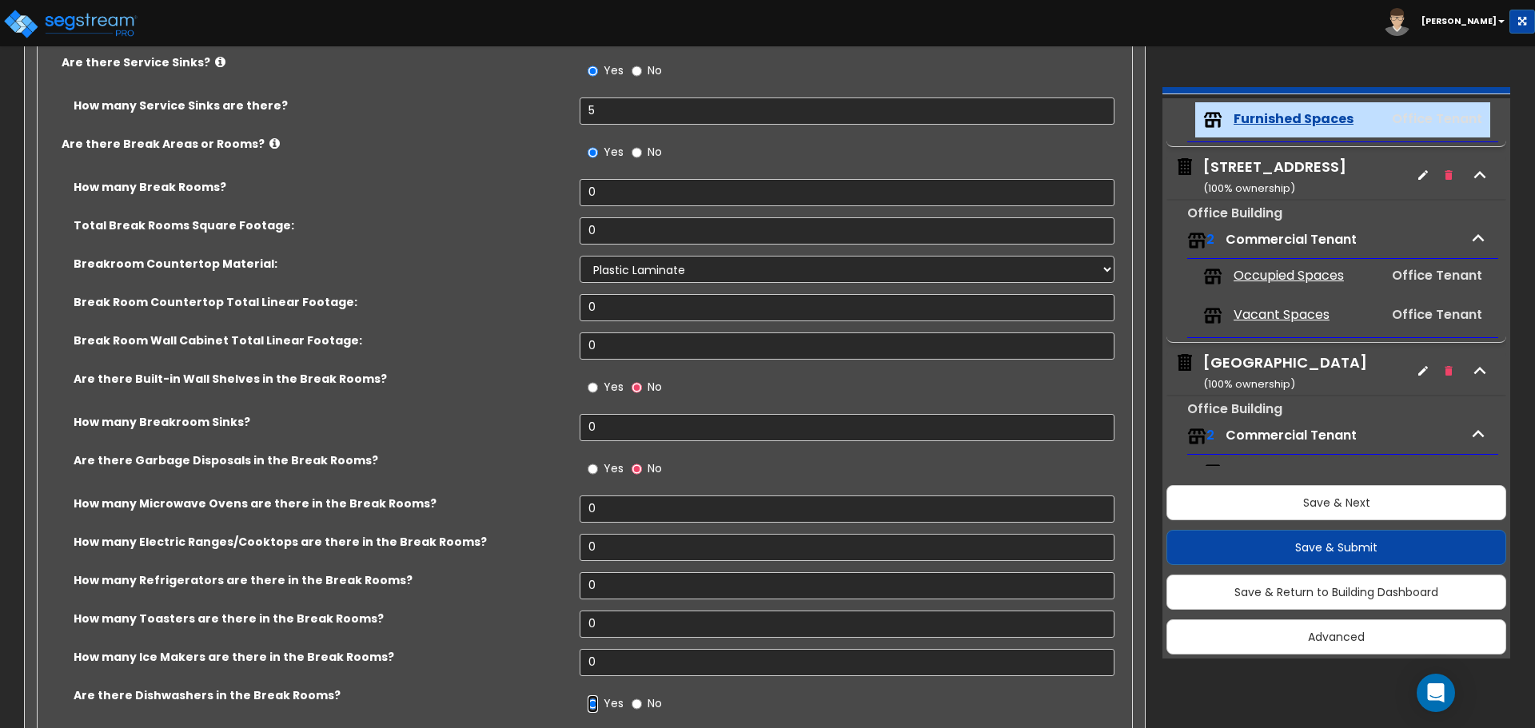
scroll to position [3855, 0]
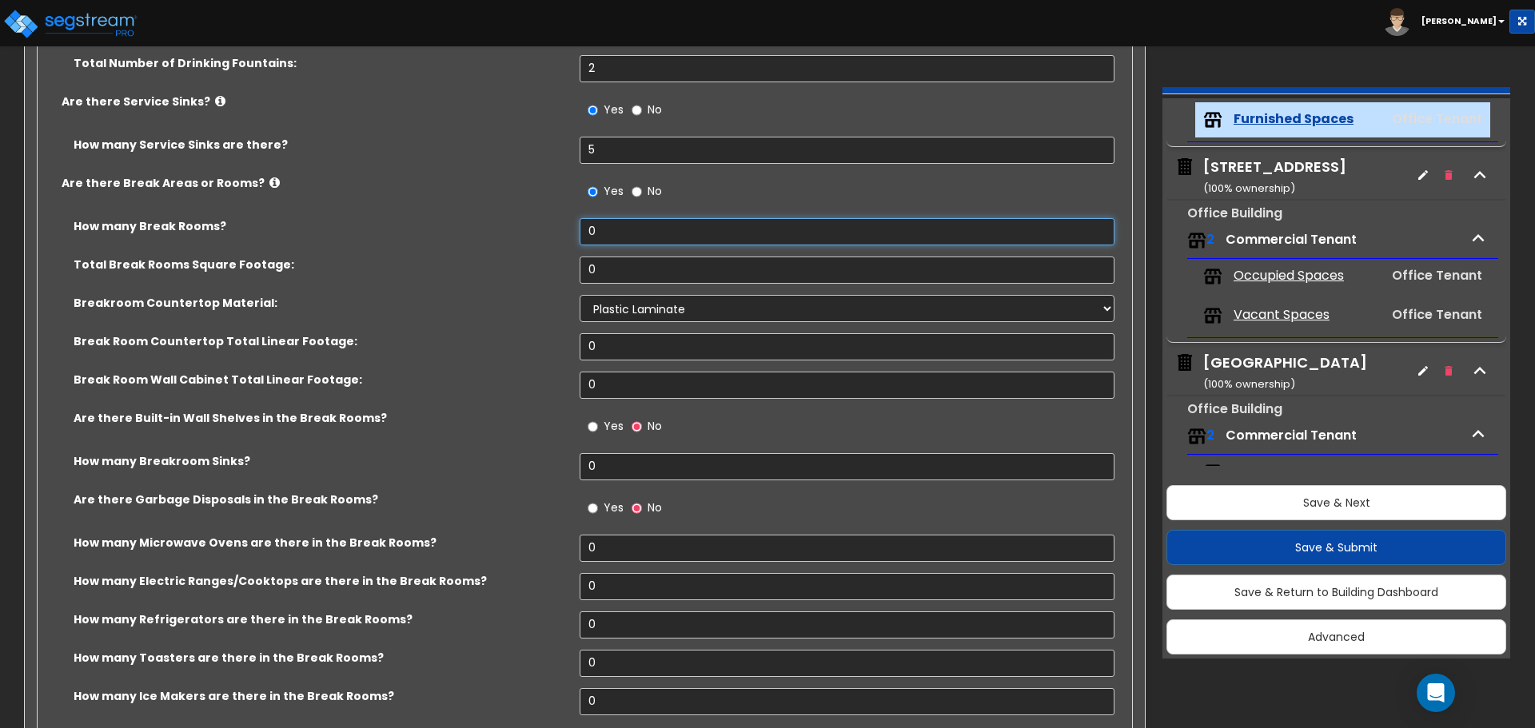
drag, startPoint x: 676, startPoint y: 237, endPoint x: 456, endPoint y: 224, distance: 220.2
click at [456, 224] on div "How many Break Rooms? 0" at bounding box center [580, 237] width 1085 height 38
drag, startPoint x: 626, startPoint y: 267, endPoint x: 536, endPoint y: 268, distance: 90.3
click at [536, 268] on div "Total Break Rooms Square Footage: 0" at bounding box center [580, 276] width 1085 height 38
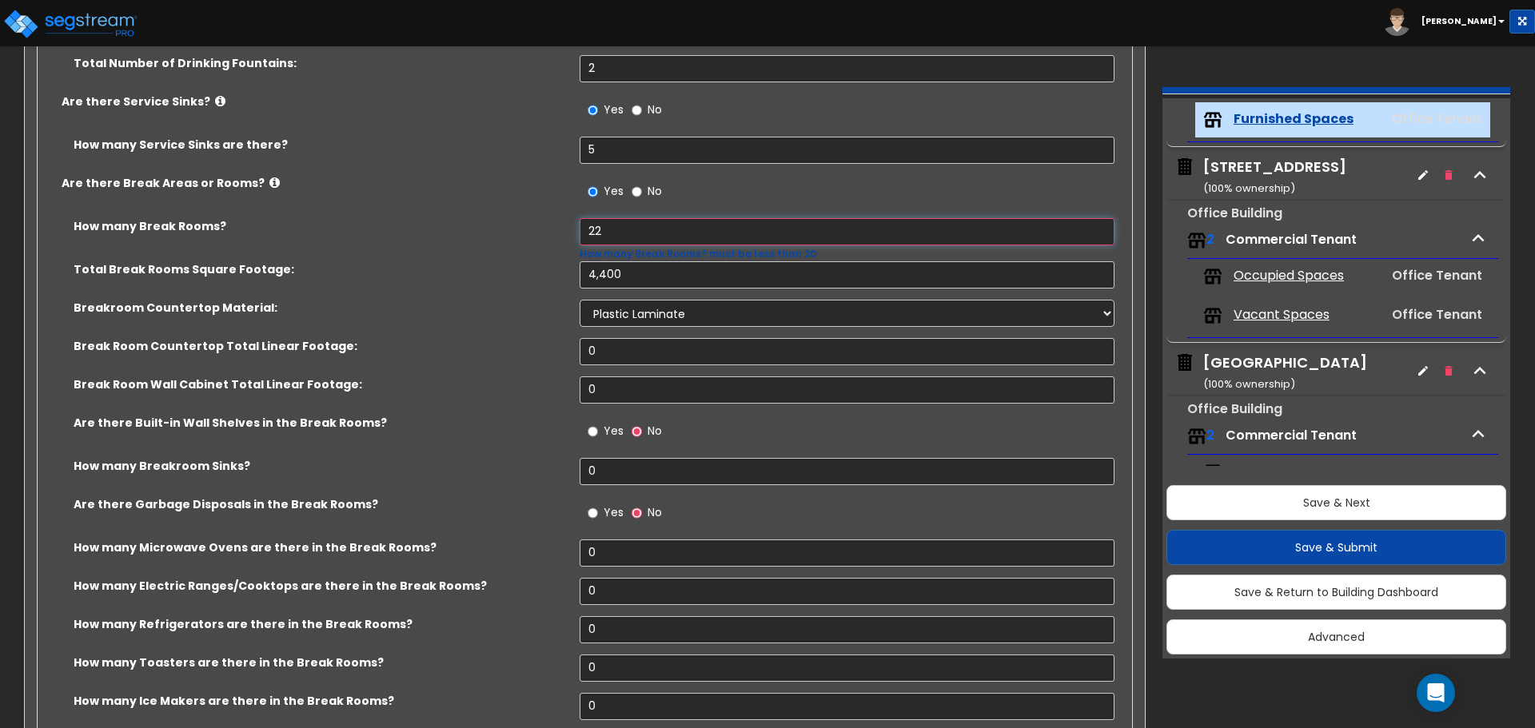
click at [699, 228] on input "22" at bounding box center [847, 231] width 534 height 27
click at [689, 269] on input "4,400" at bounding box center [847, 274] width 534 height 27
click at [681, 222] on input "22" at bounding box center [847, 231] width 534 height 27
click at [609, 230] on input "22" at bounding box center [847, 231] width 534 height 27
click at [631, 350] on input "0" at bounding box center [847, 351] width 534 height 27
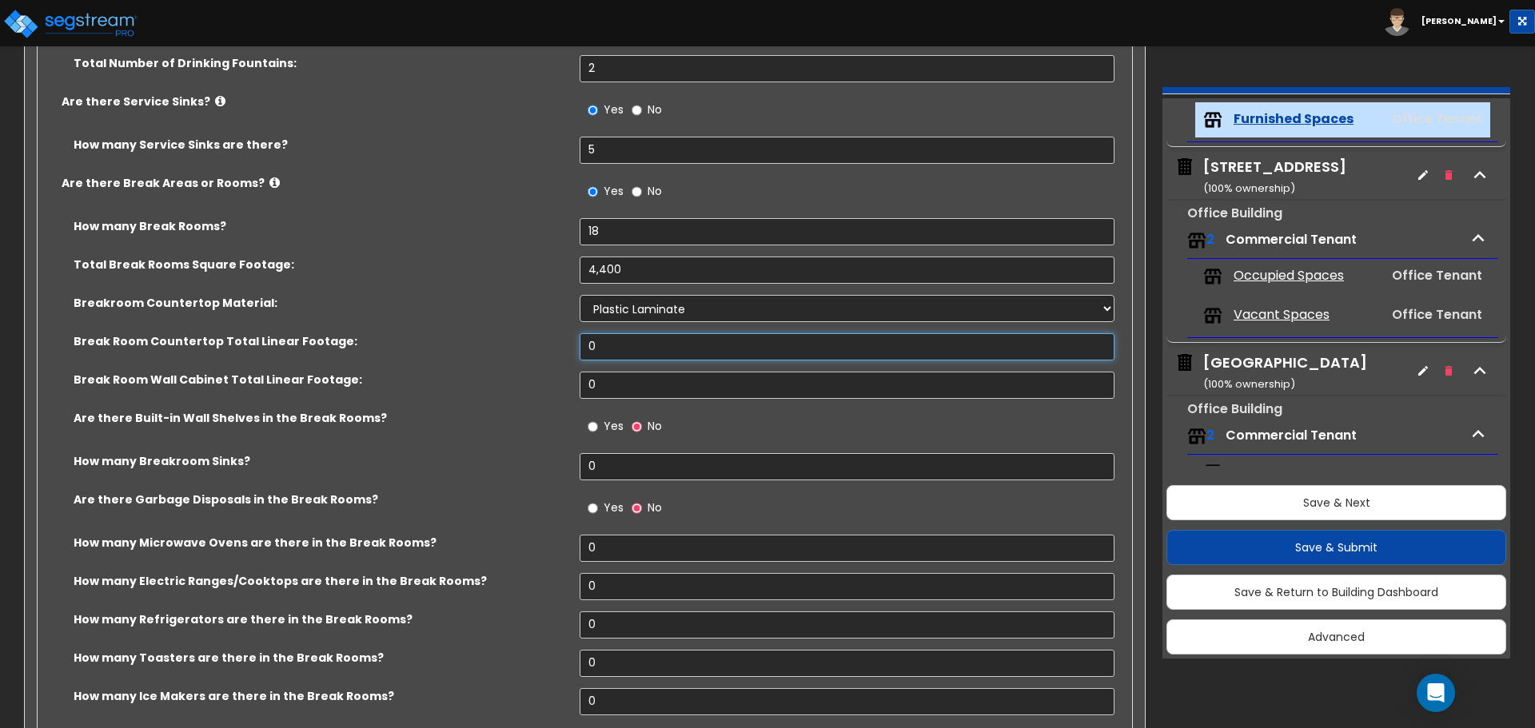
drag, startPoint x: 622, startPoint y: 346, endPoint x: 470, endPoint y: 329, distance: 152.9
click at [470, 329] on div "How many Break Rooms? 18 Total Break Rooms Square Footage: 4,400 Breakroom Coun…" at bounding box center [580, 513] width 1061 height 590
drag, startPoint x: 622, startPoint y: 387, endPoint x: 494, endPoint y: 385, distance: 127.9
click at [500, 389] on div "Break Room Wall Cabinet Total Linear Footage: 0" at bounding box center [580, 391] width 1085 height 38
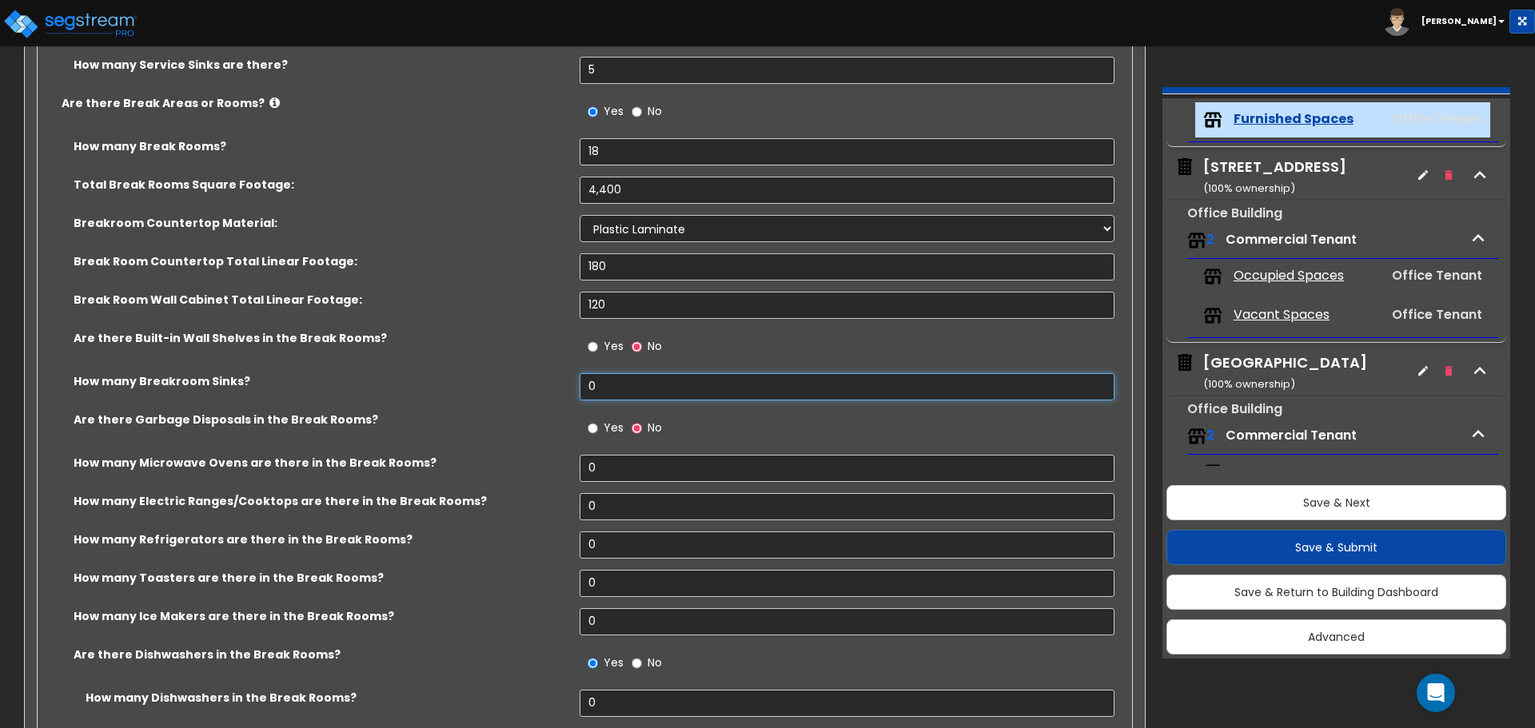
drag, startPoint x: 596, startPoint y: 385, endPoint x: 516, endPoint y: 387, distance: 80.0
click at [516, 387] on div "How many Breakroom Sinks? 0" at bounding box center [580, 392] width 1085 height 38
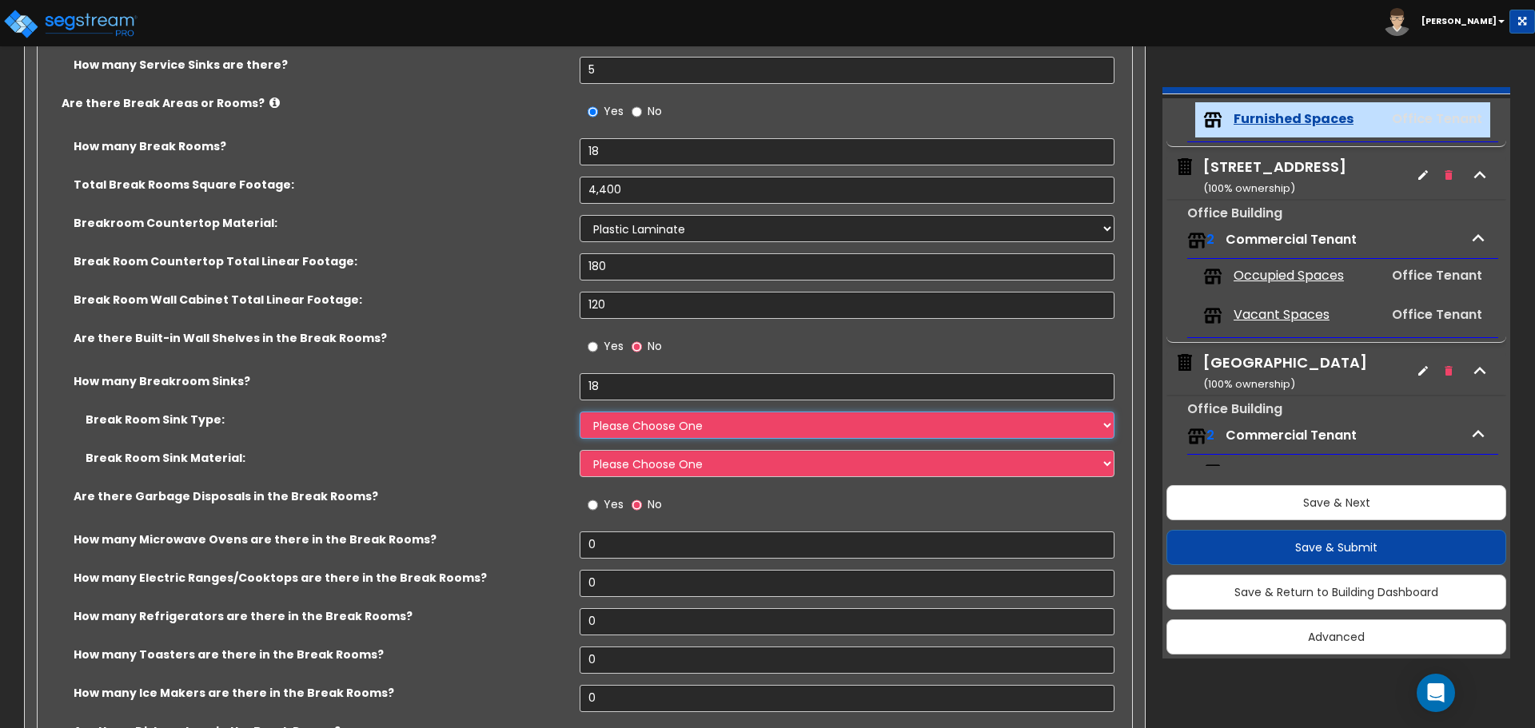
click at [656, 431] on select "Please Choose One Single Sink Double Sink" at bounding box center [847, 425] width 534 height 27
click at [580, 412] on select "Please Choose One Single Sink Double Sink" at bounding box center [847, 425] width 534 height 27
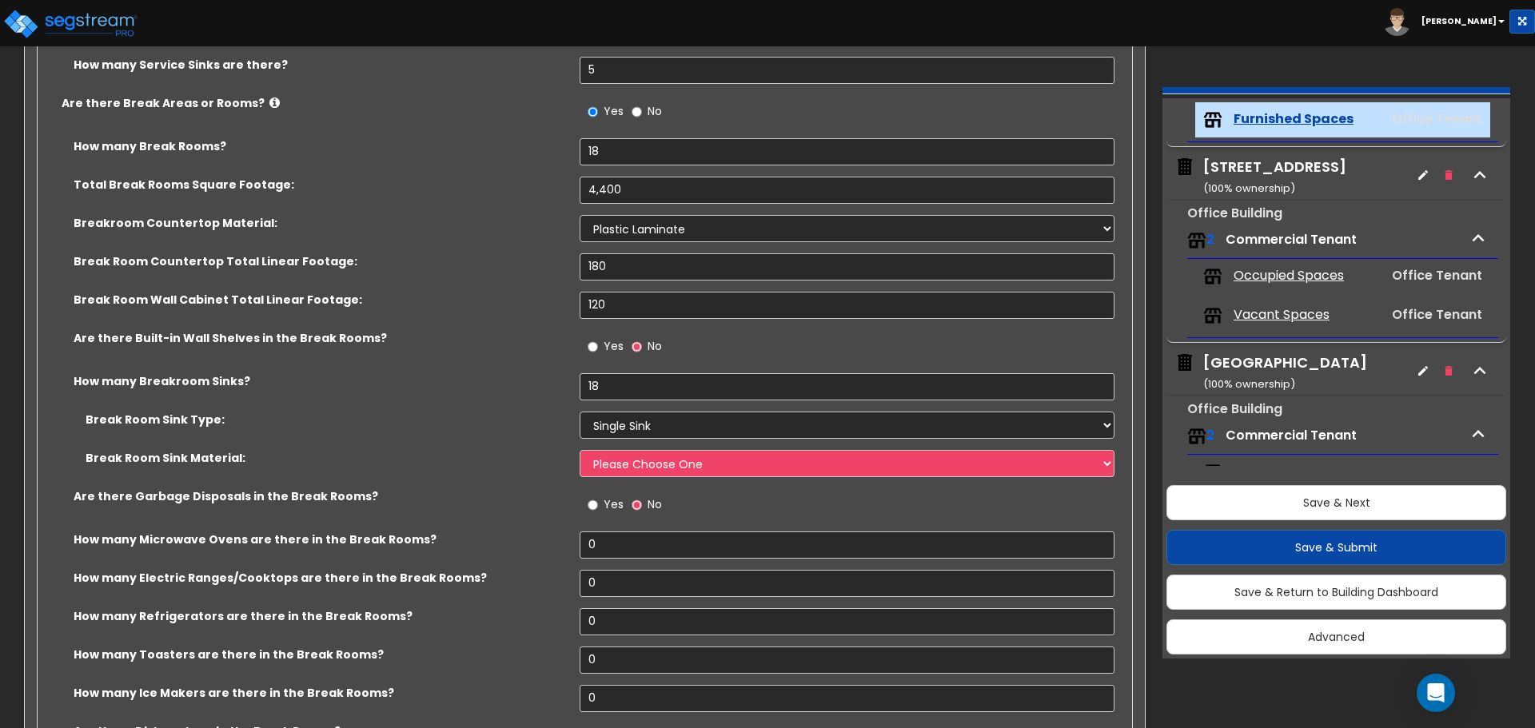
click at [667, 478] on div "Break Room Sink Material: Please Choose One Stainless Steel Porcelain Enamel Ca…" at bounding box center [580, 469] width 1085 height 38
click at [673, 472] on select "Please Choose One Stainless Steel Porcelain Enamel Cast Iron" at bounding box center [847, 463] width 534 height 27
click at [580, 450] on select "Please Choose One Stainless Steel Porcelain Enamel Cast Iron" at bounding box center [847, 463] width 534 height 27
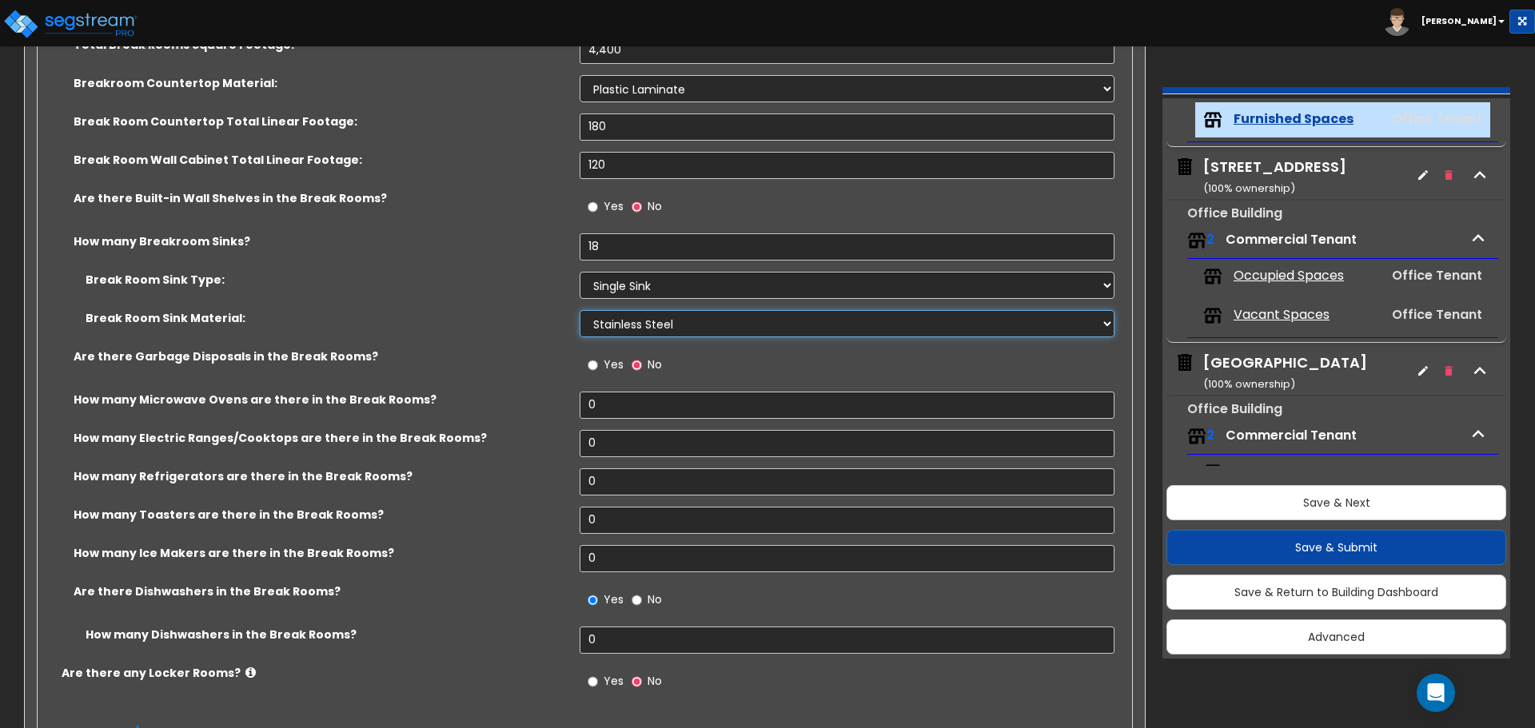
scroll to position [4095, 0]
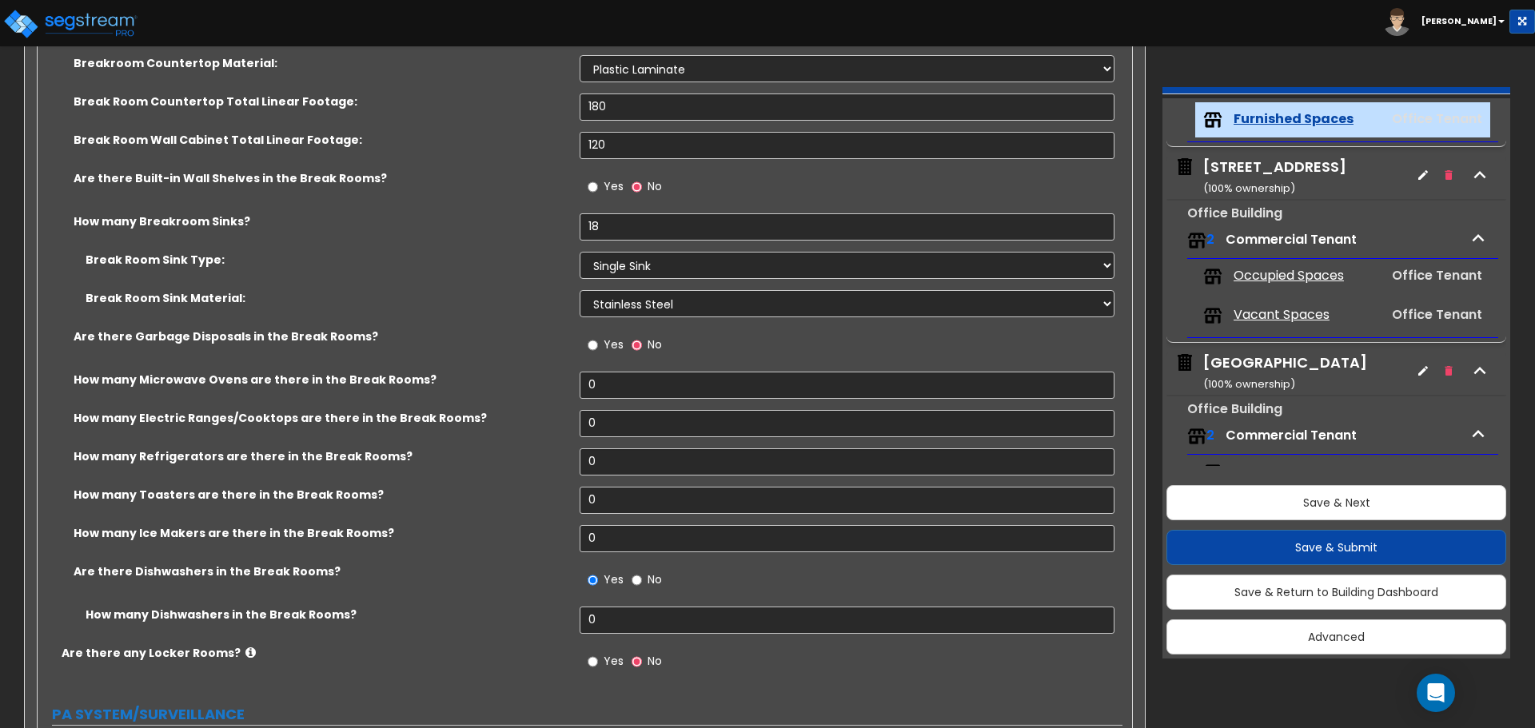
click at [608, 338] on span "Yes" at bounding box center [614, 345] width 20 height 16
click at [598, 338] on input "Yes" at bounding box center [593, 346] width 10 height 18
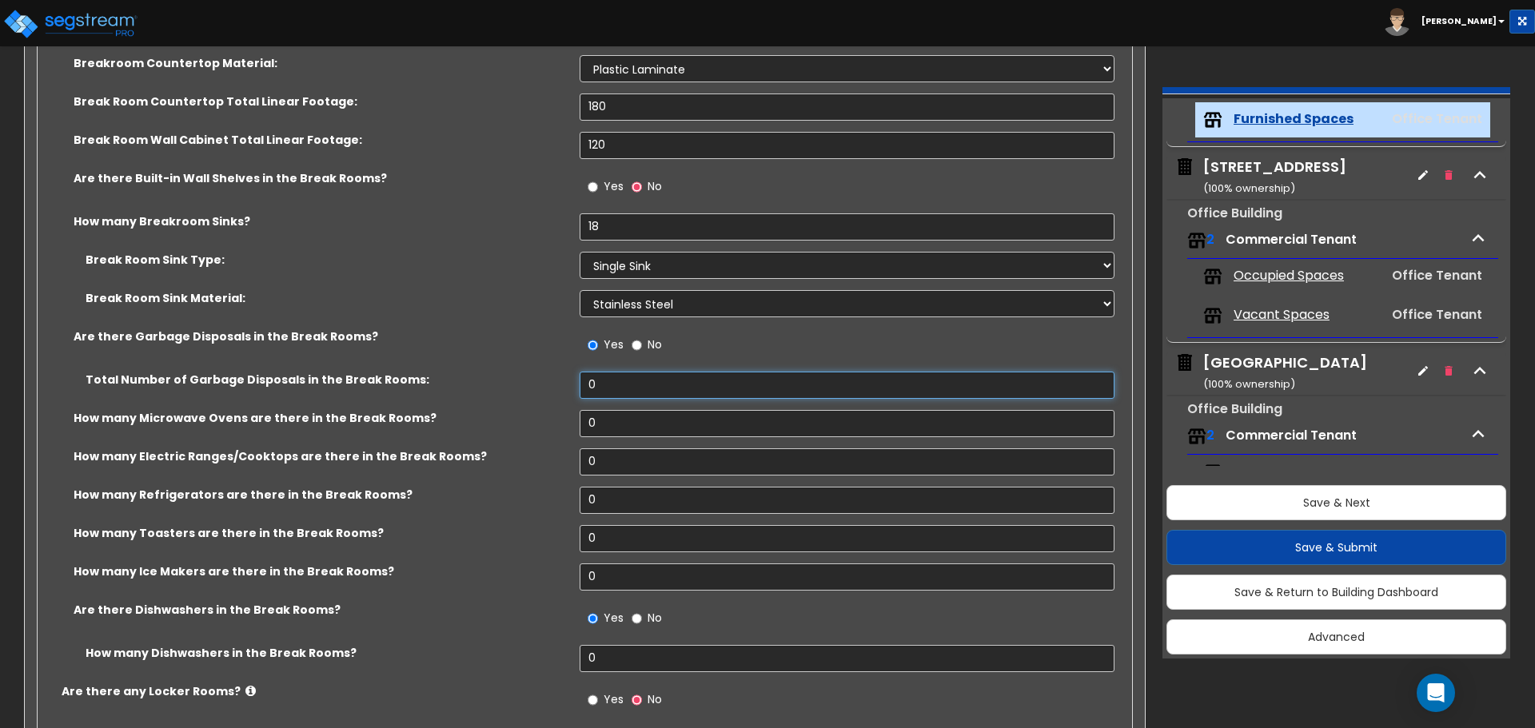
drag, startPoint x: 628, startPoint y: 387, endPoint x: 484, endPoint y: 383, distance: 143.1
click at [484, 383] on div "Total Number of Garbage Disposals in the Break Rooms: 0" at bounding box center [580, 391] width 1085 height 38
drag, startPoint x: 625, startPoint y: 419, endPoint x: 520, endPoint y: 418, distance: 105.5
click at [518, 418] on div "How many Microwave Ovens are there in the Break Rooms? 0" at bounding box center [580, 429] width 1085 height 38
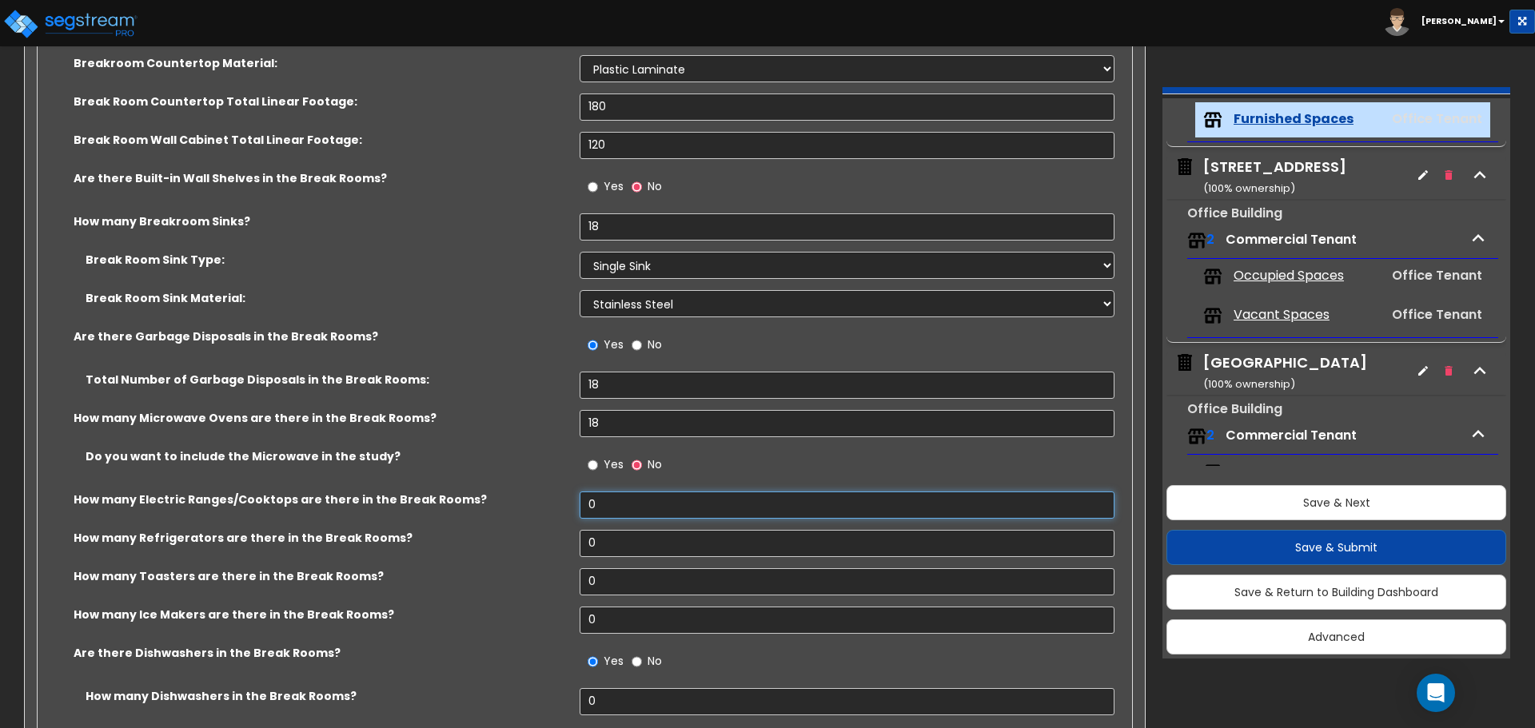
drag, startPoint x: 597, startPoint y: 499, endPoint x: 556, endPoint y: 502, distance: 41.7
click at [556, 502] on div "How many Electric Ranges/Cooktops are there in the Break Rooms? 0" at bounding box center [580, 511] width 1085 height 38
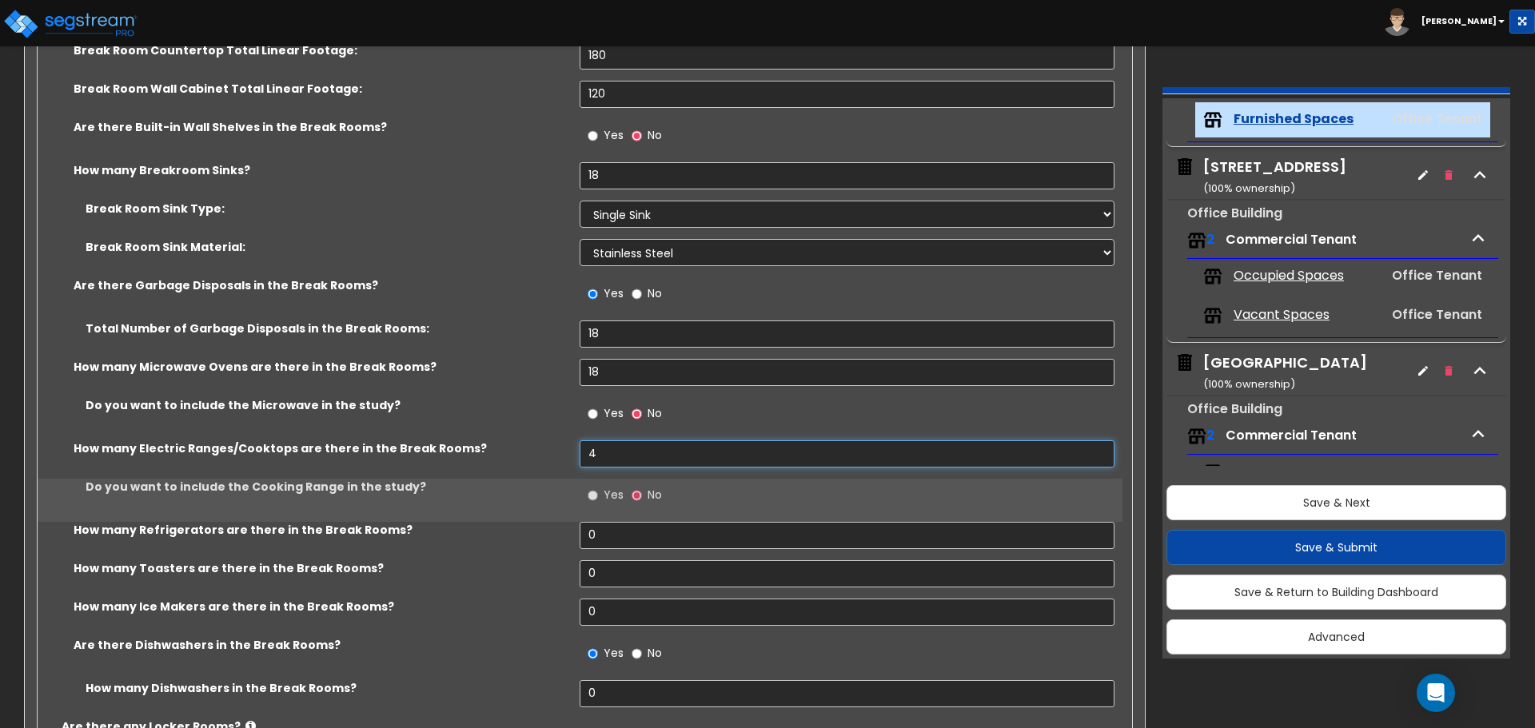
scroll to position [4175, 0]
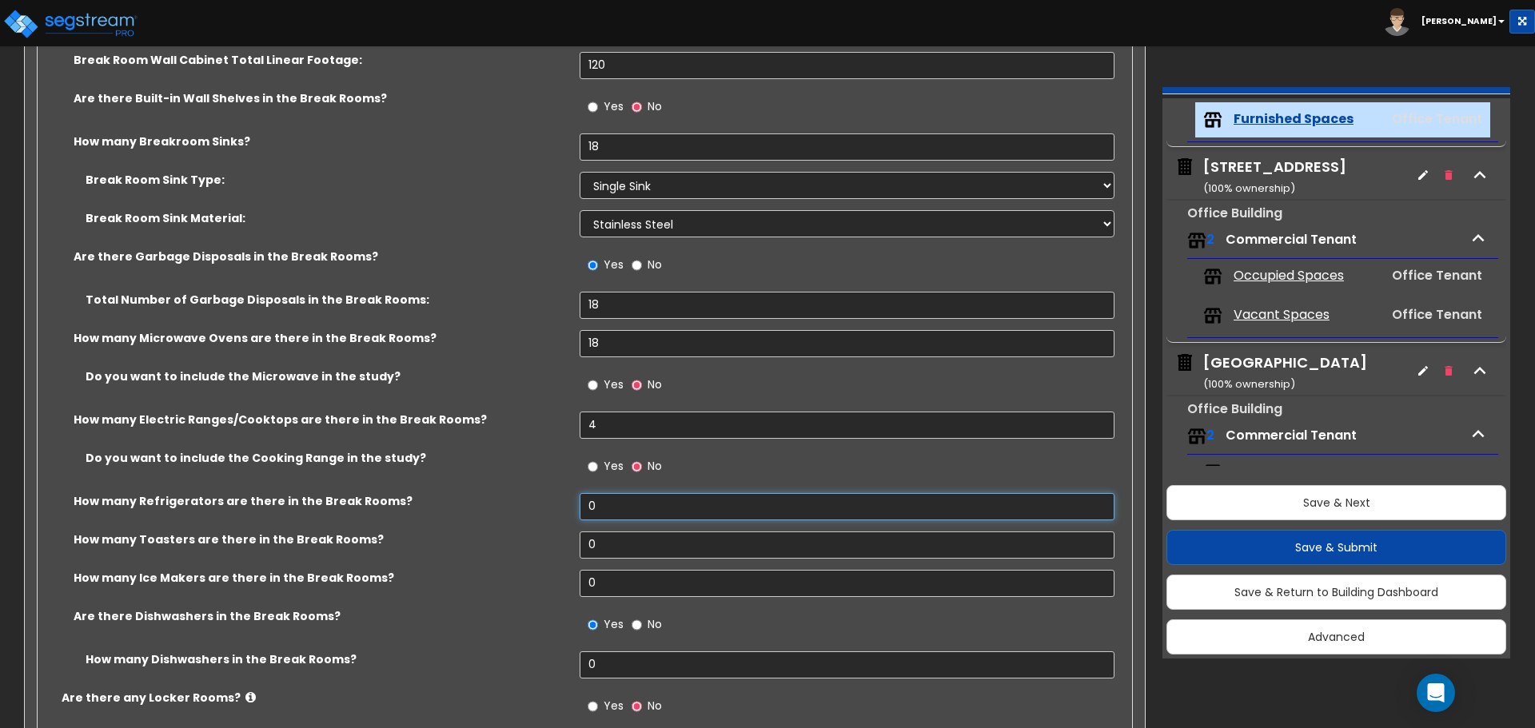
drag, startPoint x: 612, startPoint y: 505, endPoint x: 512, endPoint y: 505, distance: 100.7
click at [512, 505] on div "How many Refrigerators are there in the Break Rooms? 0" at bounding box center [580, 512] width 1085 height 38
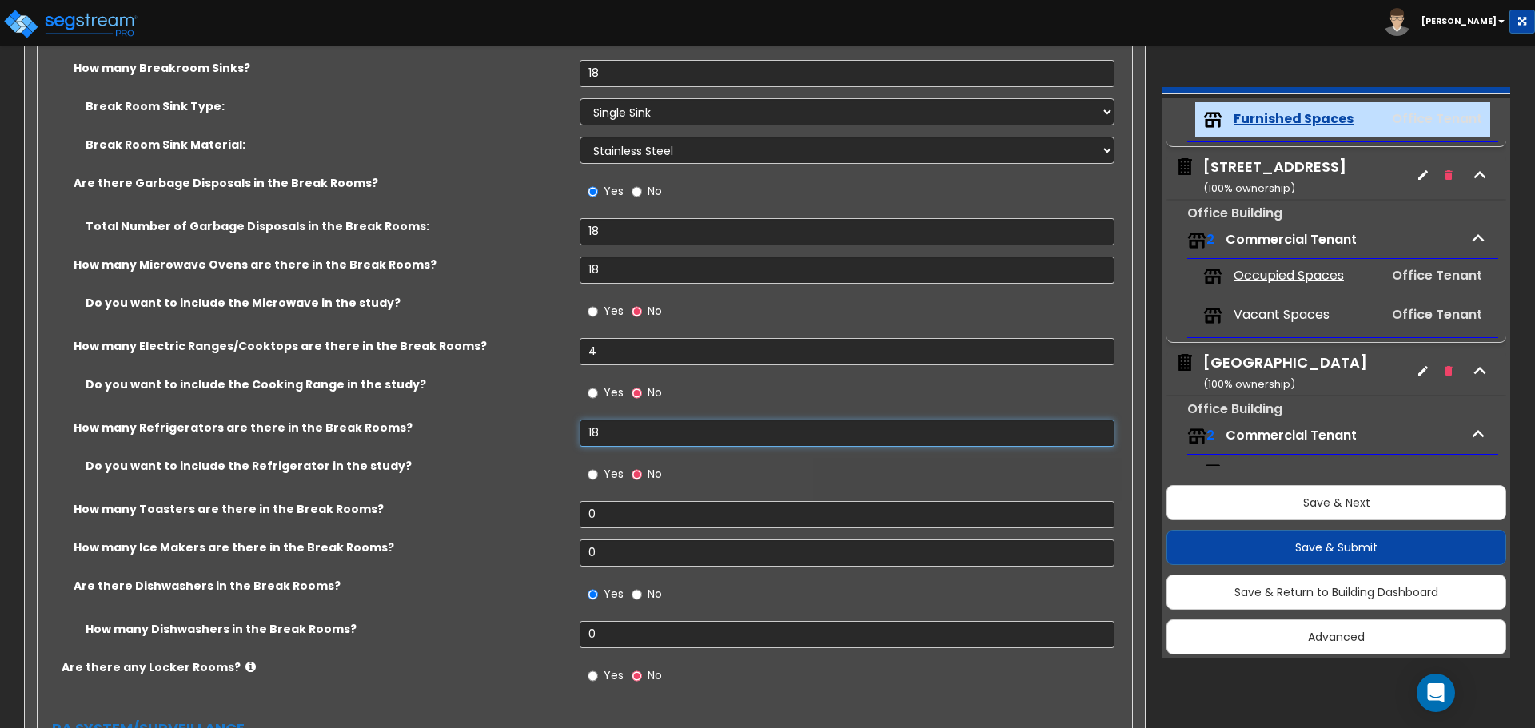
scroll to position [4335, 0]
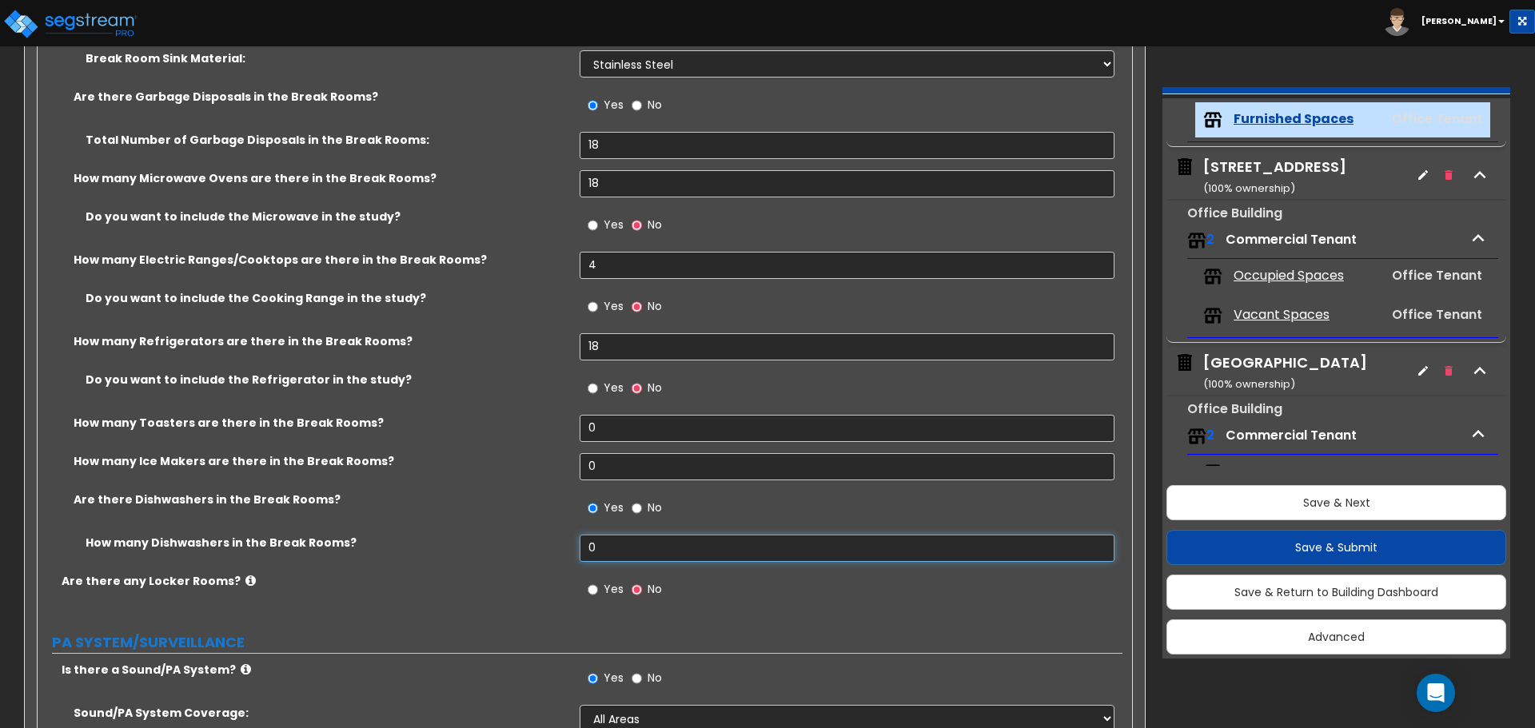
drag, startPoint x: 576, startPoint y: 542, endPoint x: 536, endPoint y: 541, distance: 40.8
click at [536, 541] on div "How many Dishwashers in the Break Rooms? 0" at bounding box center [580, 554] width 1085 height 38
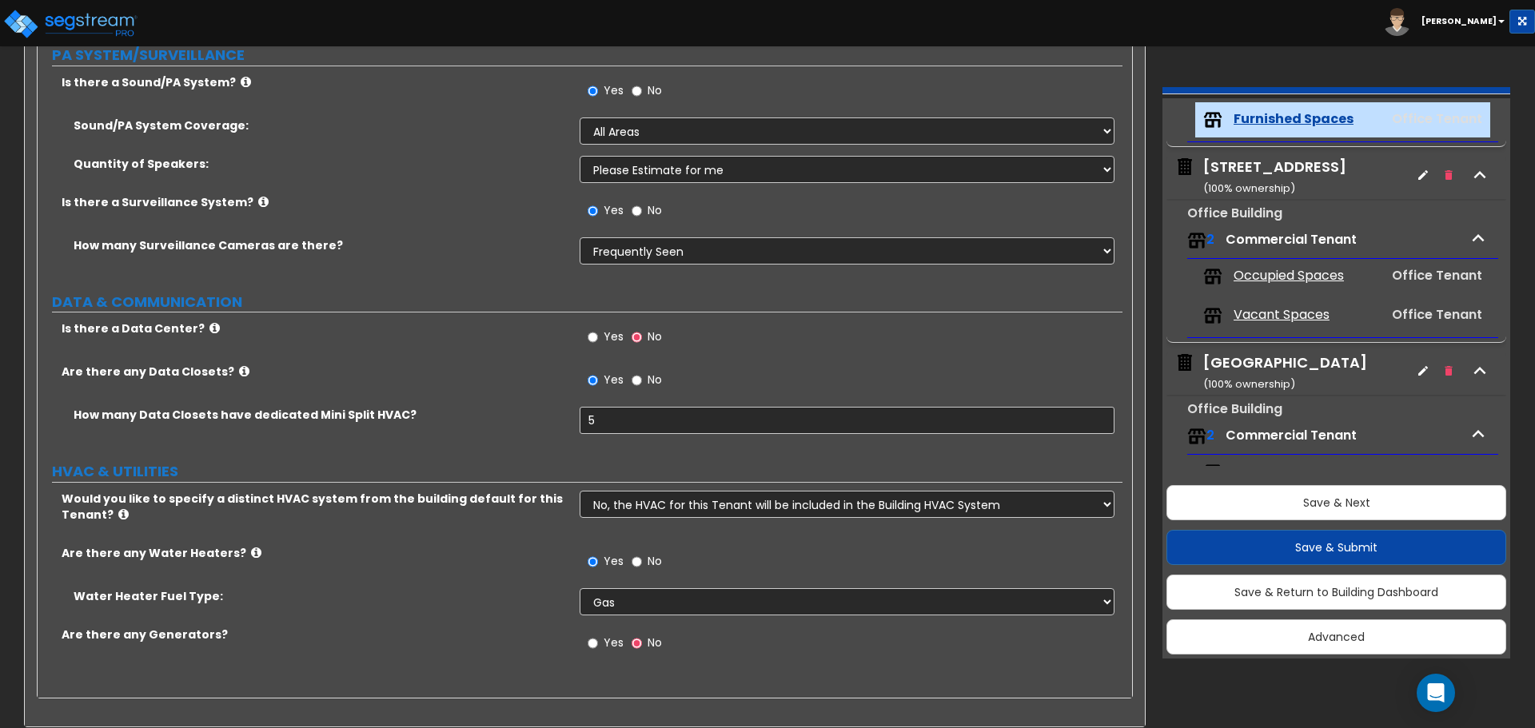
scroll to position [4938, 0]
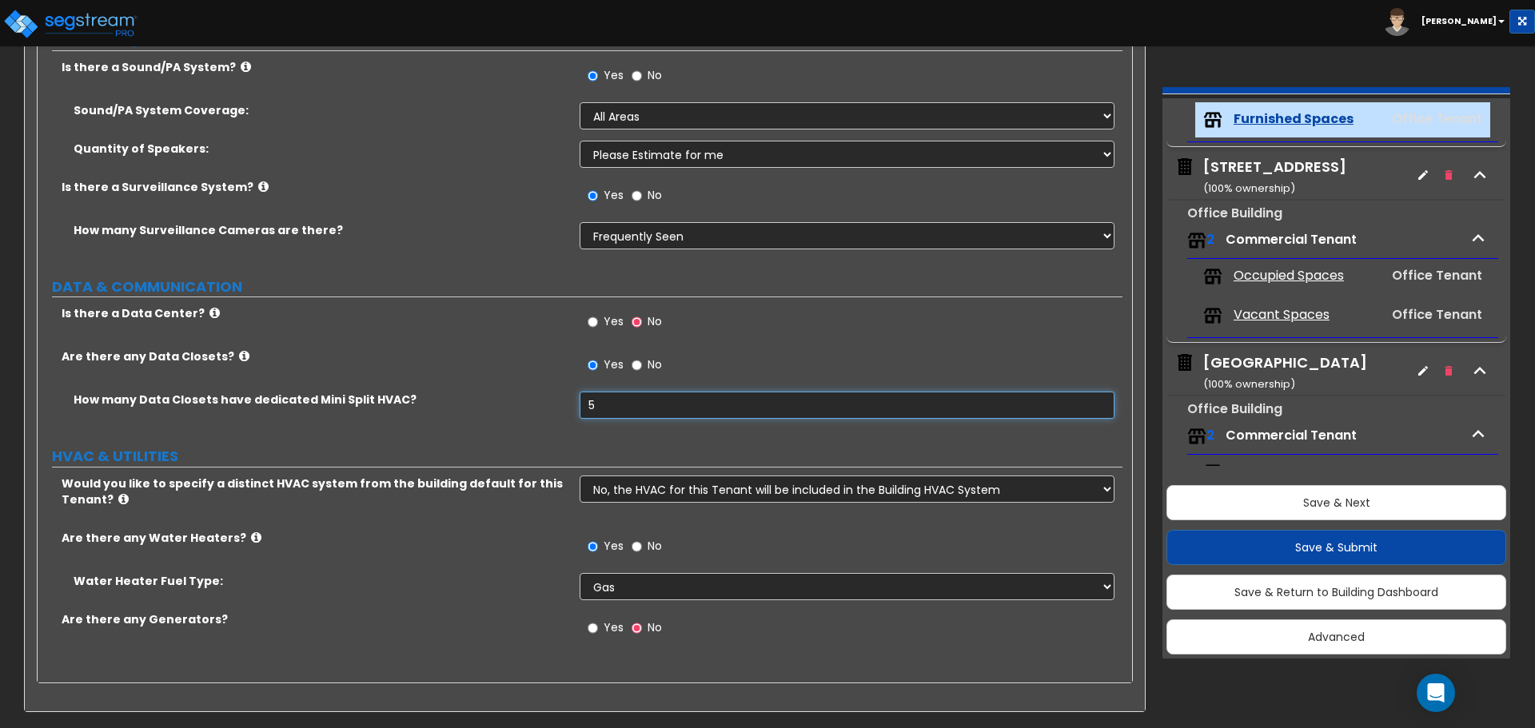
drag, startPoint x: 581, startPoint y: 411, endPoint x: 489, endPoint y: 400, distance: 92.5
click at [489, 400] on div "How many Data Closets have dedicated Mini Split HVAC? 5" at bounding box center [580, 411] width 1085 height 38
click at [1320, 498] on button "Save & Next" at bounding box center [1336, 502] width 340 height 35
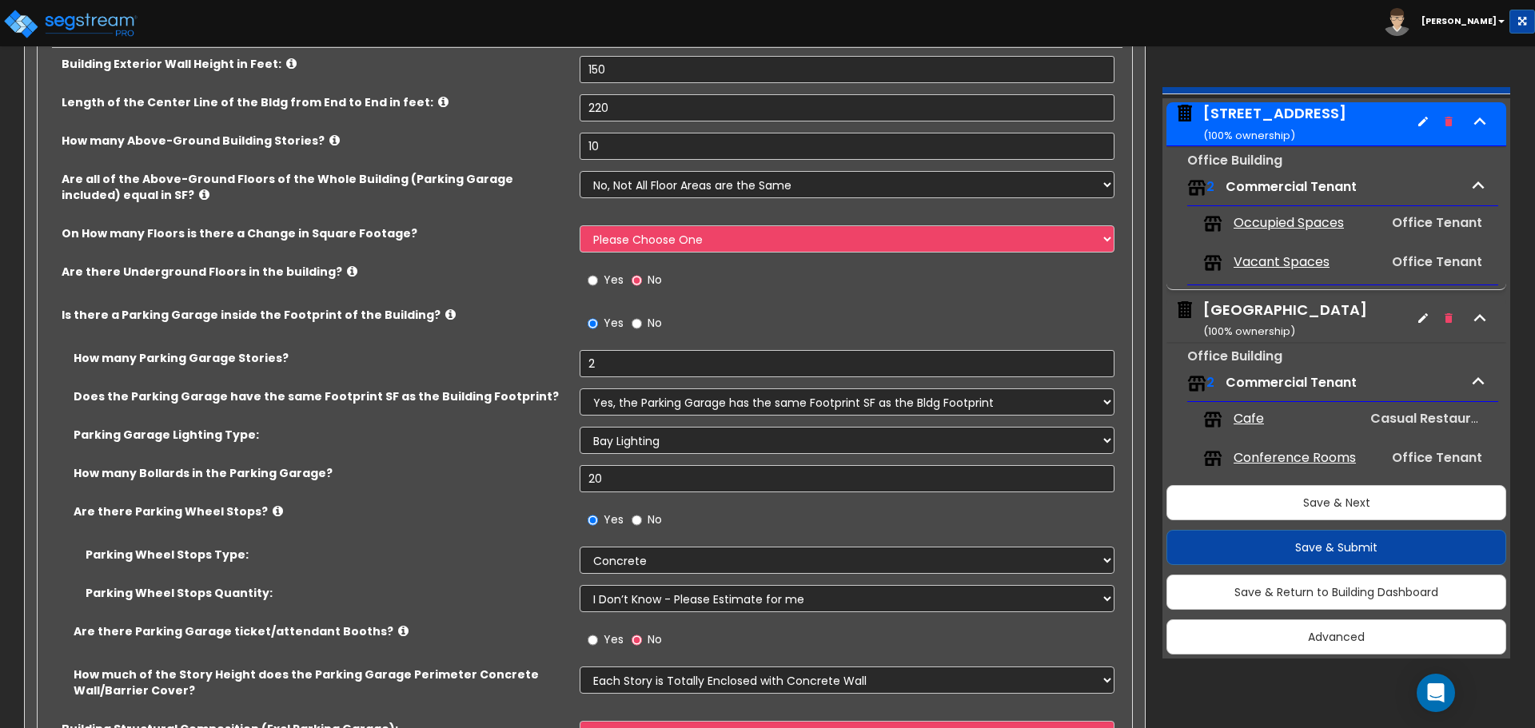
scroll to position [320, 0]
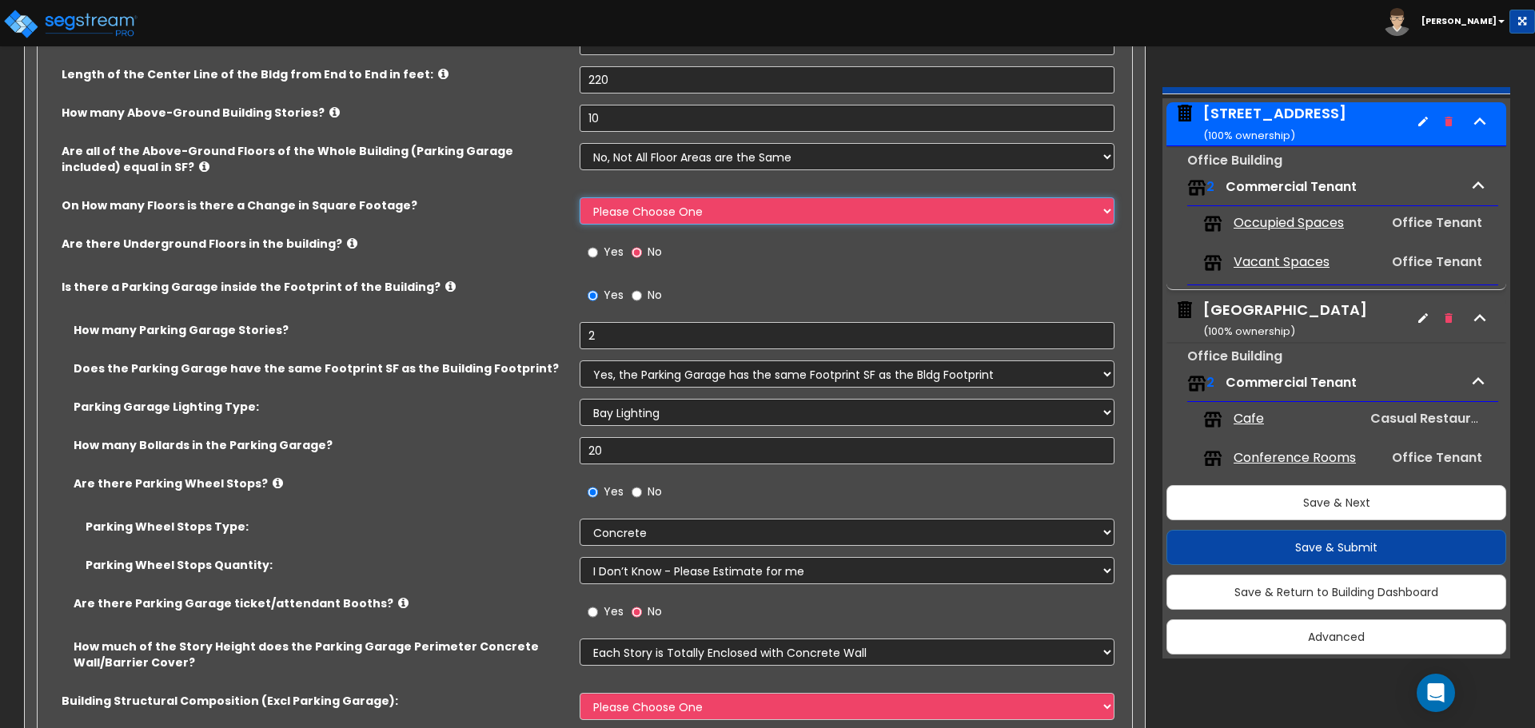
click at [698, 209] on select "Please Choose One 1 2 3 4 5" at bounding box center [847, 210] width 534 height 27
click at [580, 197] on select "Please Choose One 1 2 3 4 5" at bounding box center [847, 210] width 534 height 27
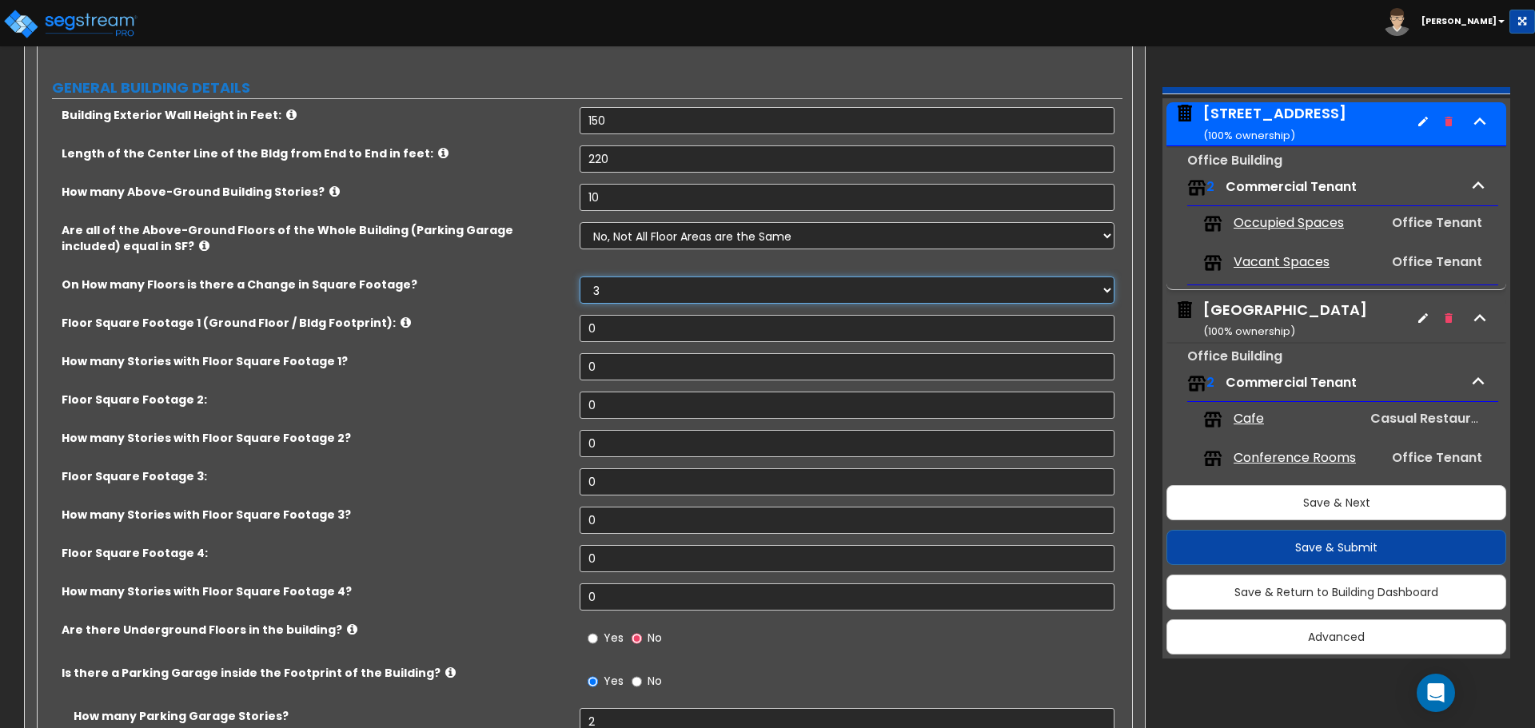
scroll to position [240, 0]
click at [617, 291] on select "Please Choose One 1 2 3 4 5" at bounding box center [847, 290] width 534 height 27
click at [617, 292] on select "Please Choose One 1 2 3 4 5" at bounding box center [847, 290] width 534 height 27
drag, startPoint x: 624, startPoint y: 331, endPoint x: 435, endPoint y: 296, distance: 191.9
click at [435, 296] on div "Building Exterior Wall Height in Feet: 150 Length of the Center Line of the Bld…" at bounding box center [580, 632] width 1061 height 1049
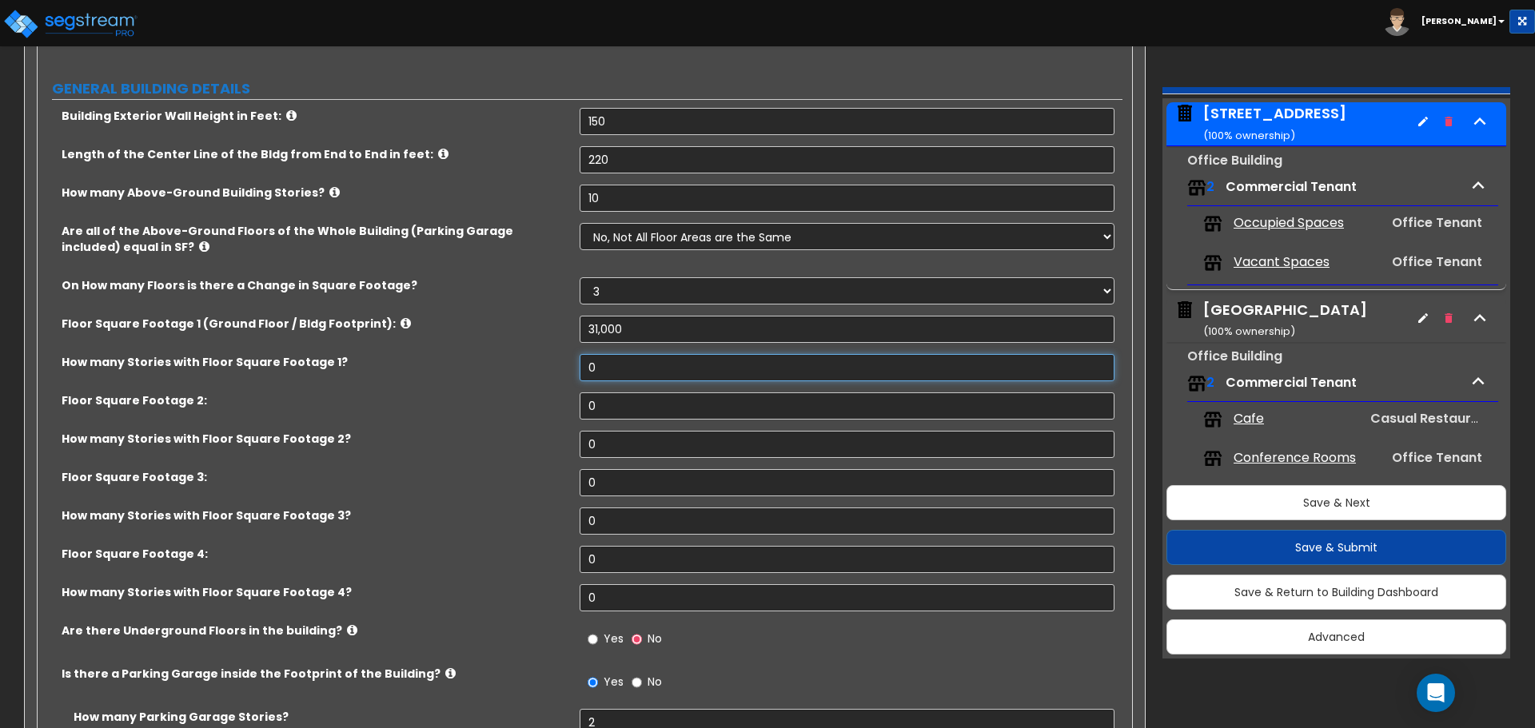
drag, startPoint x: 607, startPoint y: 369, endPoint x: 539, endPoint y: 369, distance: 68.0
click at [539, 369] on div "How many Stories with Floor Square Footage 1? 0" at bounding box center [580, 373] width 1085 height 38
drag, startPoint x: 640, startPoint y: 397, endPoint x: 493, endPoint y: 389, distance: 147.4
click at [490, 393] on div "Floor Square Footage 2: 0" at bounding box center [580, 412] width 1085 height 38
drag, startPoint x: 616, startPoint y: 448, endPoint x: 551, endPoint y: 448, distance: 64.8
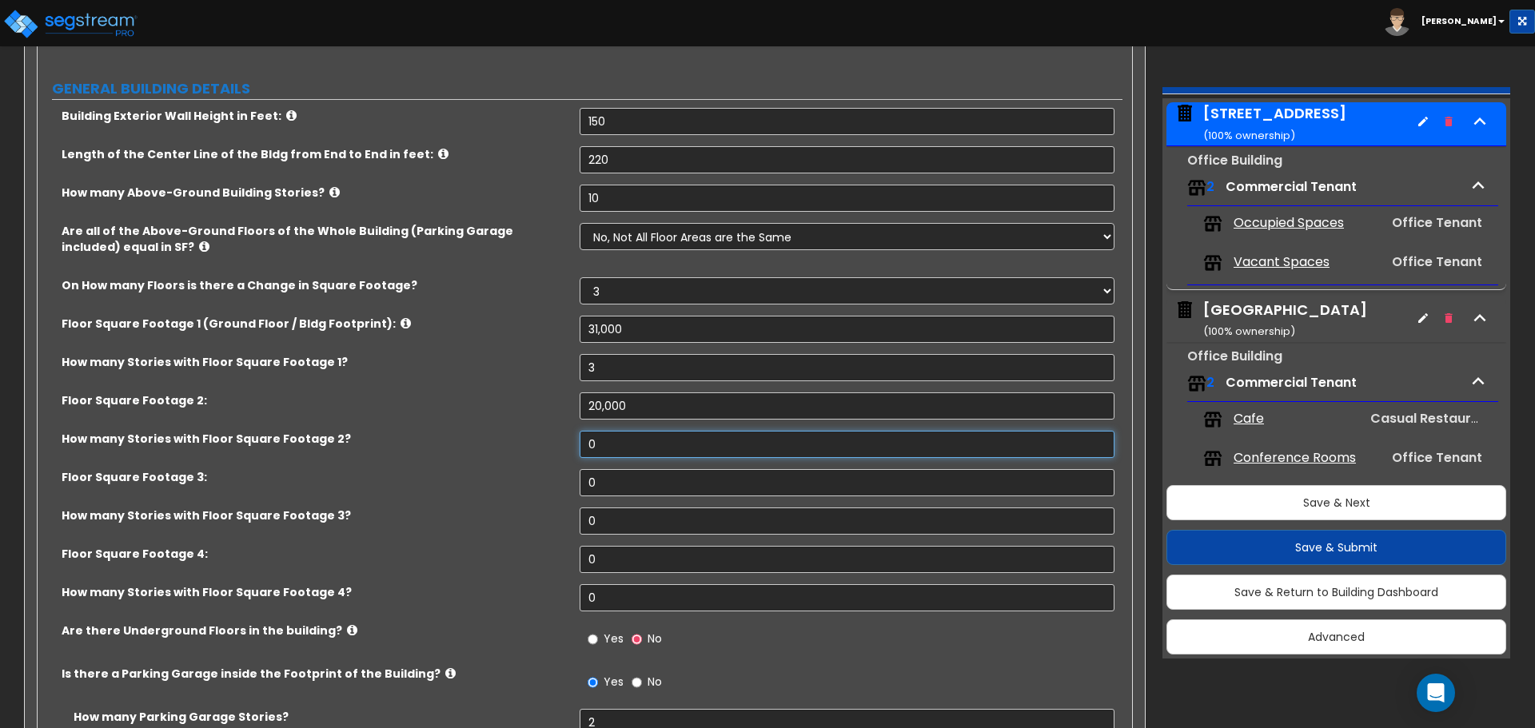
click at [551, 449] on div "How many Stories with Floor Square Footage 2? 0" at bounding box center [580, 450] width 1085 height 38
drag, startPoint x: 607, startPoint y: 487, endPoint x: 524, endPoint y: 443, distance: 93.3
click at [546, 484] on div "Floor Square Footage 3: 0" at bounding box center [580, 488] width 1085 height 38
drag, startPoint x: 588, startPoint y: 515, endPoint x: 525, endPoint y: 509, distance: 63.4
click at [527, 509] on div "How many Stories with Floor Square Footage 3? 0" at bounding box center [580, 527] width 1085 height 38
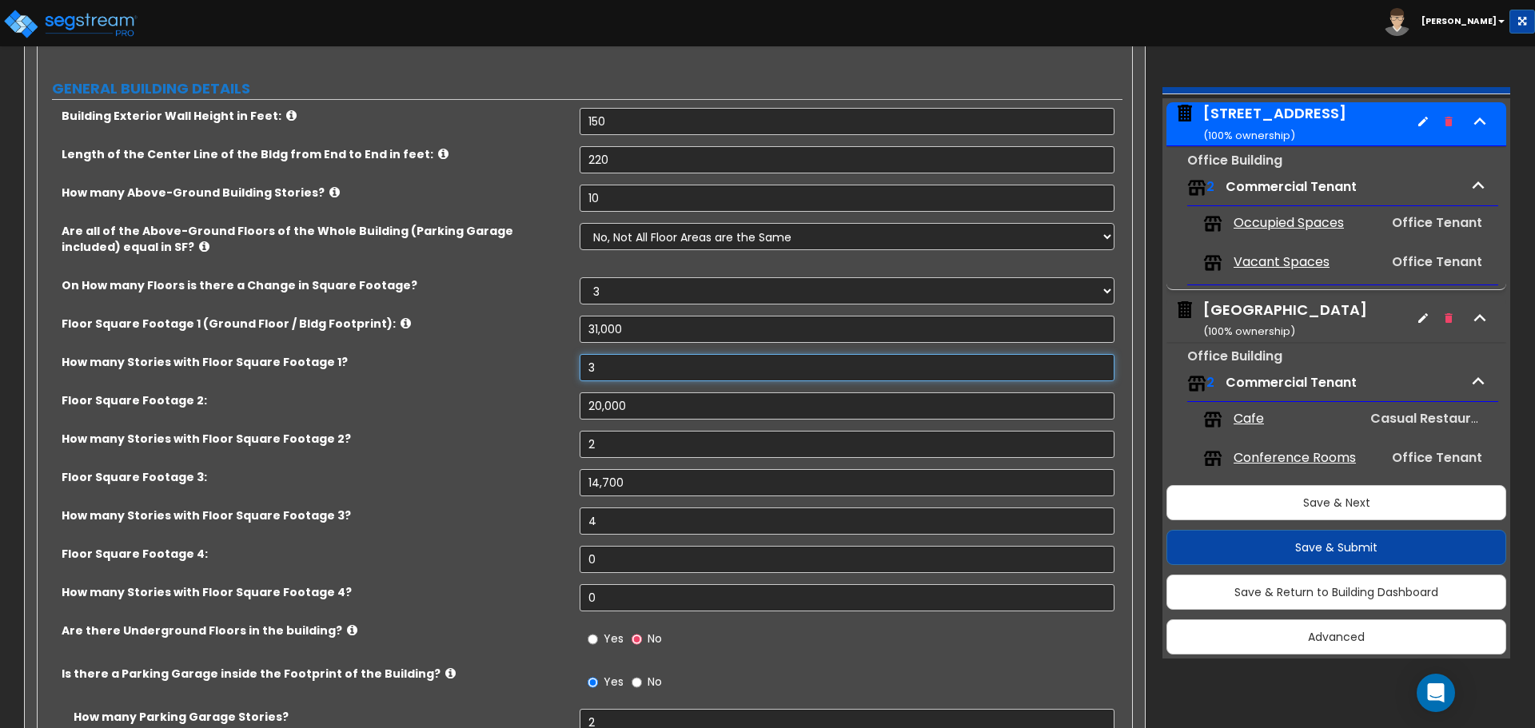
drag, startPoint x: 614, startPoint y: 366, endPoint x: 521, endPoint y: 362, distance: 92.8
click at [521, 362] on div "How many Stories with Floor Square Footage 1? 3" at bounding box center [580, 373] width 1085 height 38
click at [620, 296] on select "Please Choose One 1 2 3 4 5" at bounding box center [847, 290] width 534 height 27
click at [580, 277] on select "Please Choose One 1 2 3 4 5" at bounding box center [847, 290] width 534 height 27
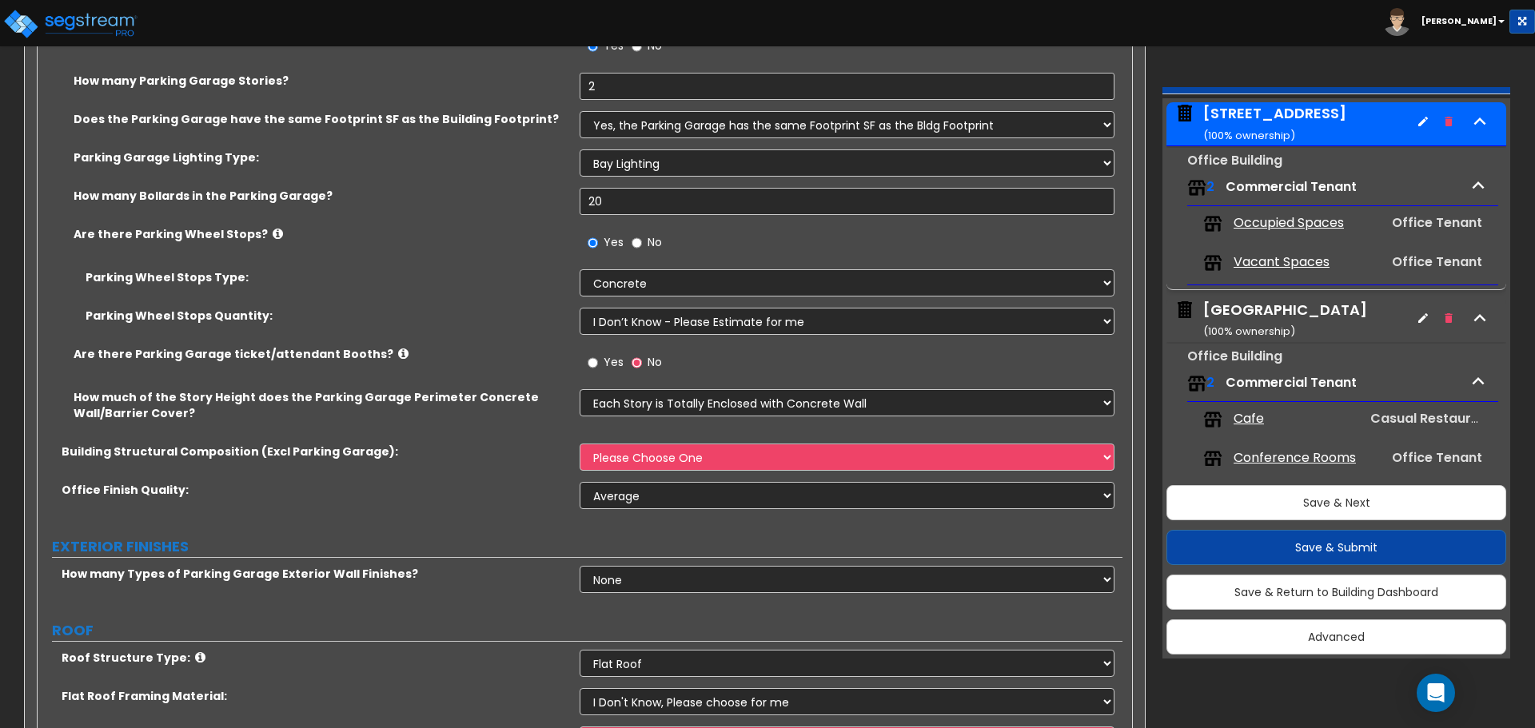
scroll to position [879, 0]
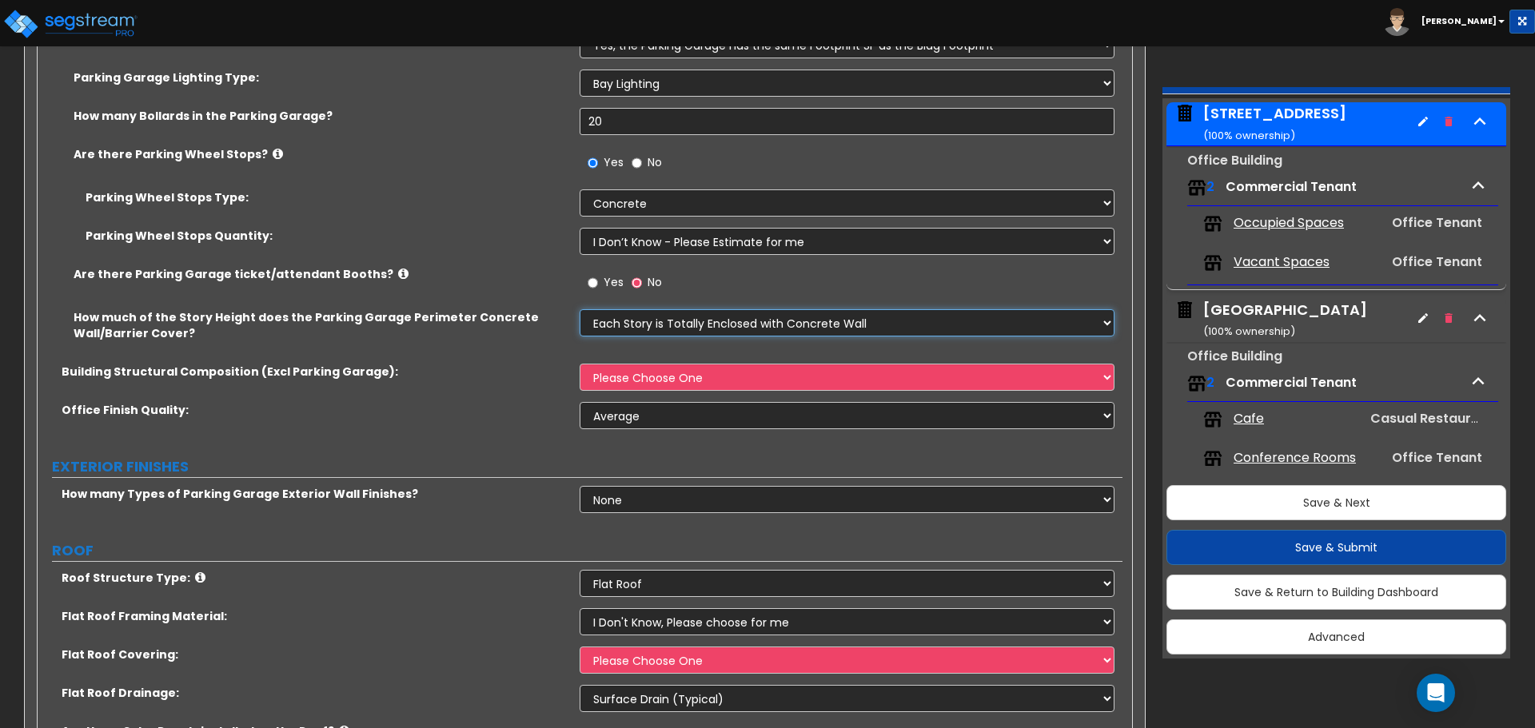
click at [679, 323] on select "None Only About Half of the Story Height Most of the Story Height is Covered Ea…" at bounding box center [847, 322] width 534 height 27
click at [580, 309] on select "None Only About Half of the Story Height Most of the Story Height is Covered Ea…" at bounding box center [847, 322] width 534 height 27
click at [685, 312] on select "None Only About Half of the Story Height Most of the Story Height is Covered Ea…" at bounding box center [847, 322] width 534 height 27
click at [580, 309] on select "None Only About Half of the Story Height Most of the Story Height is Covered Ea…" at bounding box center [847, 322] width 534 height 27
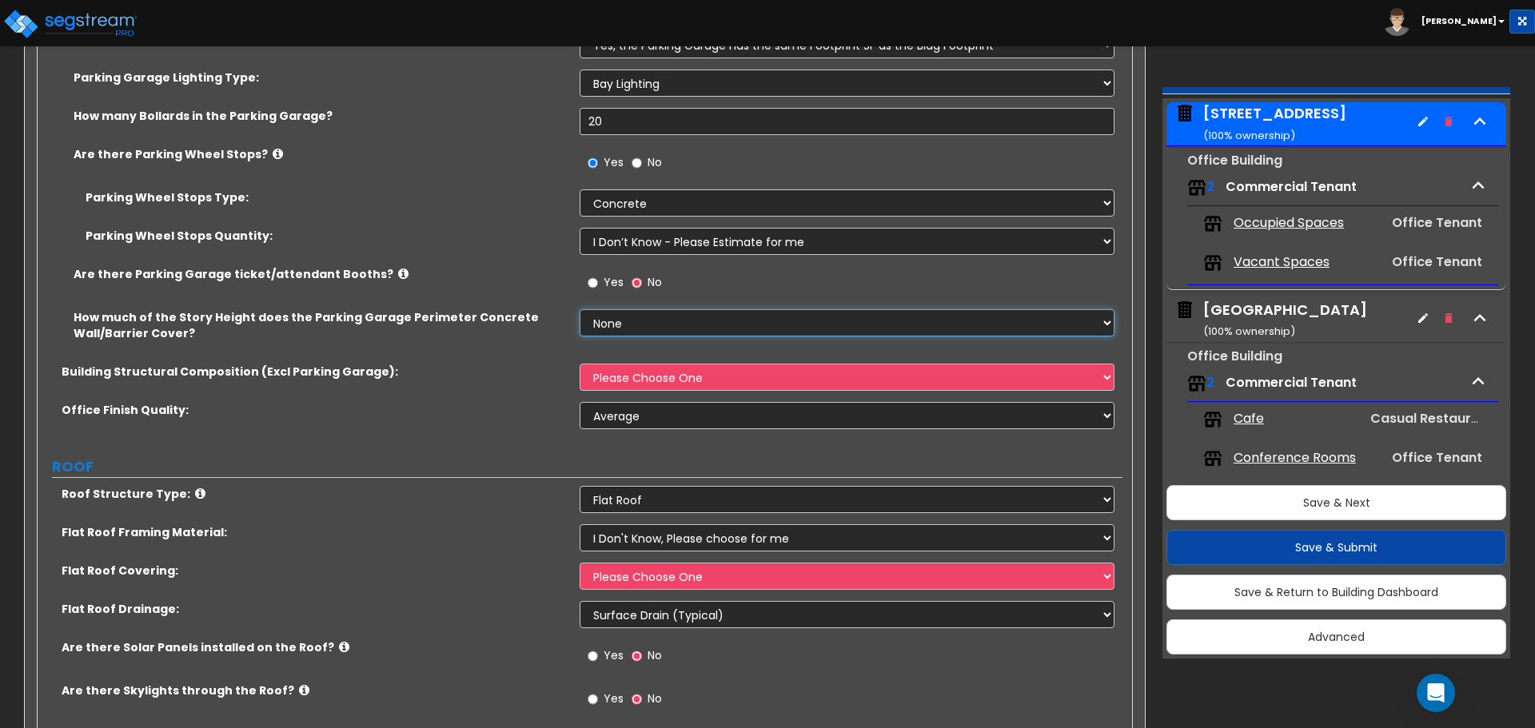
click at [691, 327] on select "None Only About Half of the Story Height Most of the Story Height is Covered Ea…" at bounding box center [847, 322] width 534 height 27
click at [580, 309] on select "None Only About Half of the Story Height Most of the Story Height is Covered Ea…" at bounding box center [847, 322] width 534 height 27
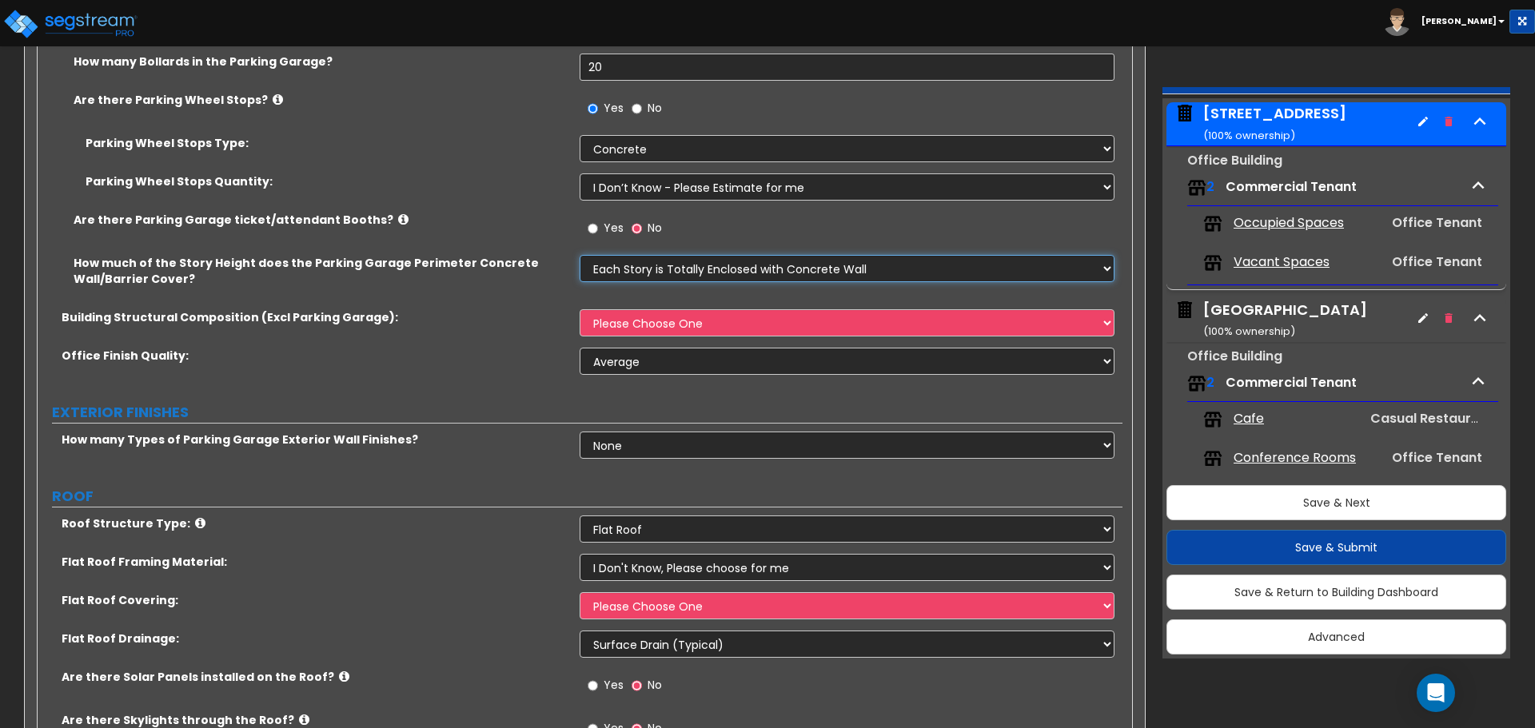
scroll to position [959, 0]
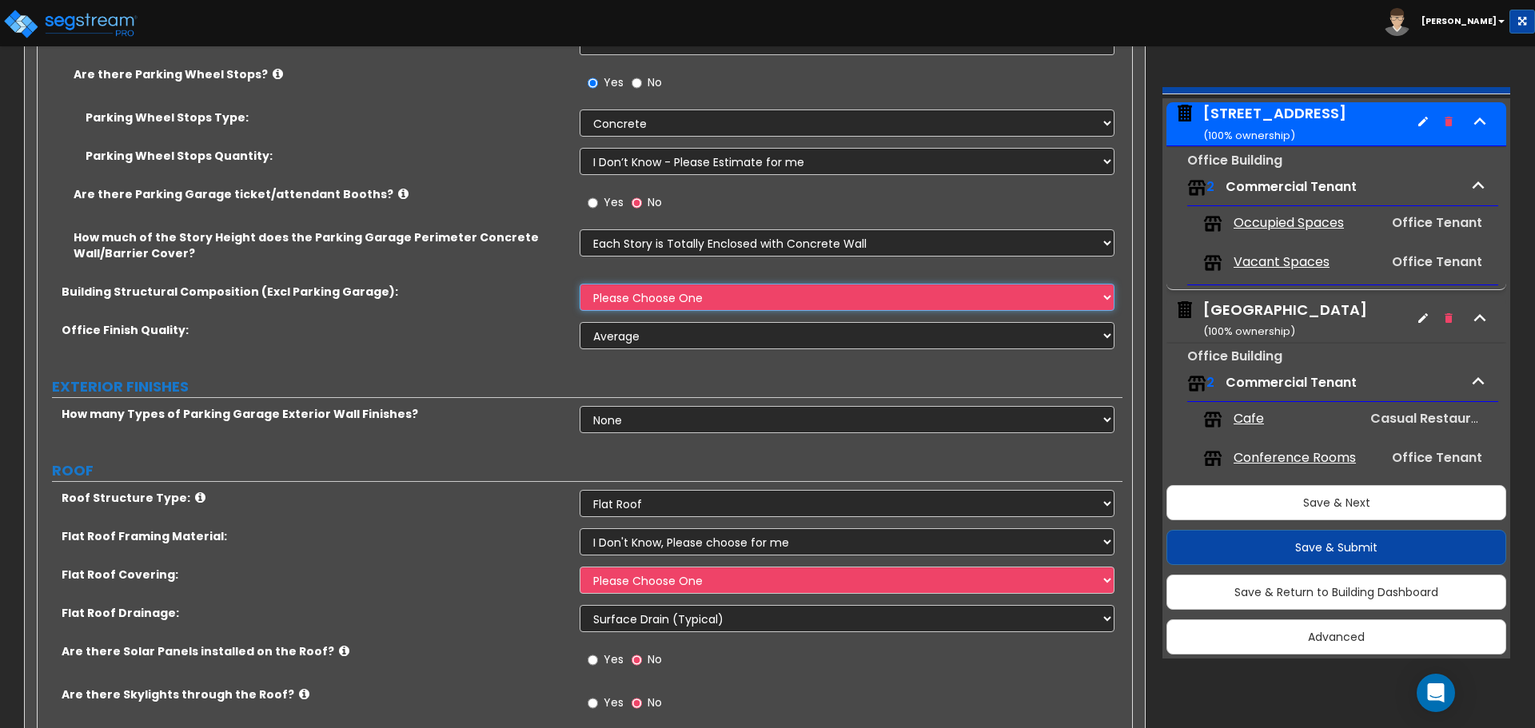
click at [663, 298] on select "Please Choose One Tilt-up Wall Construction Reinforced Concrete Structural Stee…" at bounding box center [847, 297] width 534 height 27
click at [580, 284] on select "Please Choose One Tilt-up Wall Construction Reinforced Concrete Structural Stee…" at bounding box center [847, 297] width 534 height 27
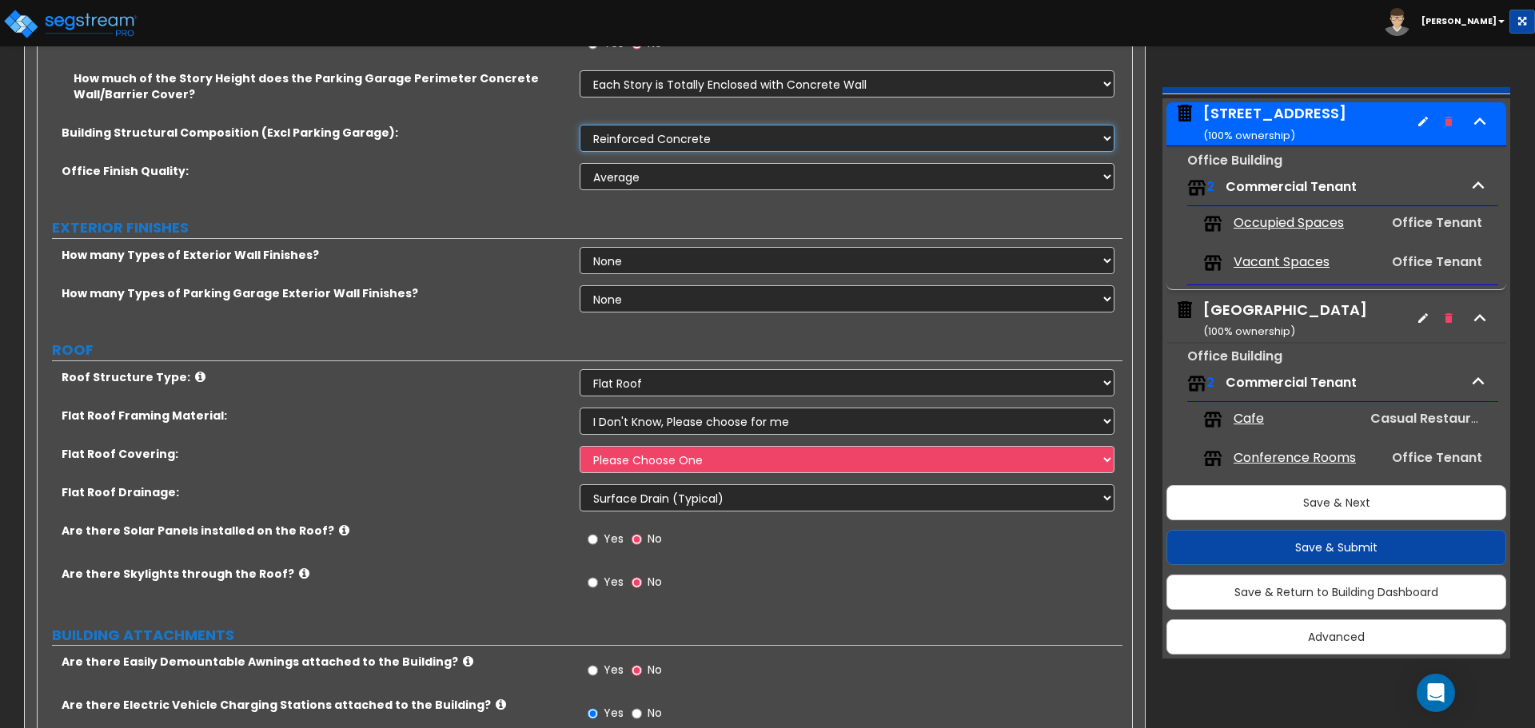
scroll to position [1119, 0]
click at [612, 261] on select "None 1 2 3" at bounding box center [847, 259] width 534 height 27
click at [580, 246] on select "None 1 2 3" at bounding box center [847, 259] width 534 height 27
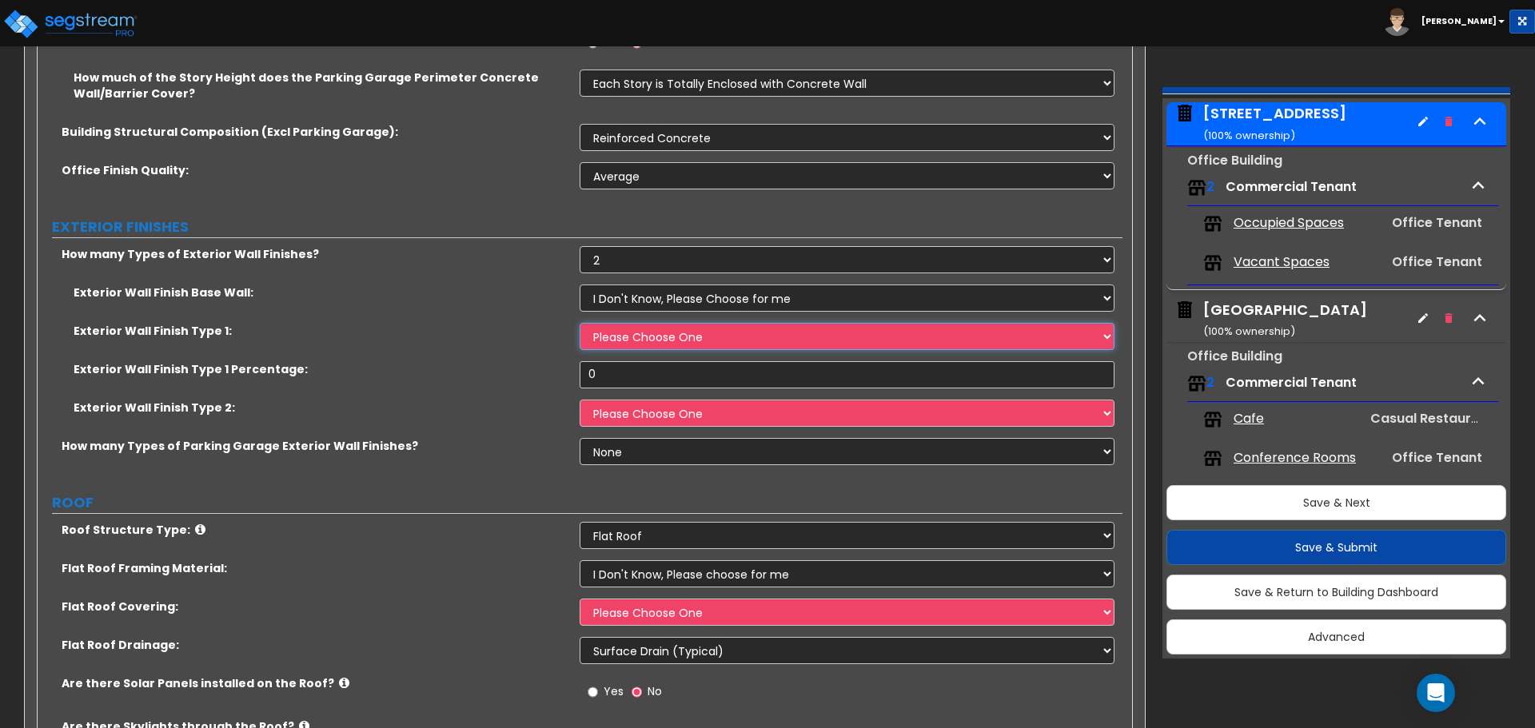
click at [657, 333] on select "Please Choose One No Finish/Shared Wall No Wall Brick Veneer Stone Veneer Wood …" at bounding box center [847, 336] width 534 height 27
click at [580, 323] on select "Please Choose One No Finish/Shared Wall No Wall Brick Veneer Stone Veneer Wood …" at bounding box center [847, 336] width 534 height 27
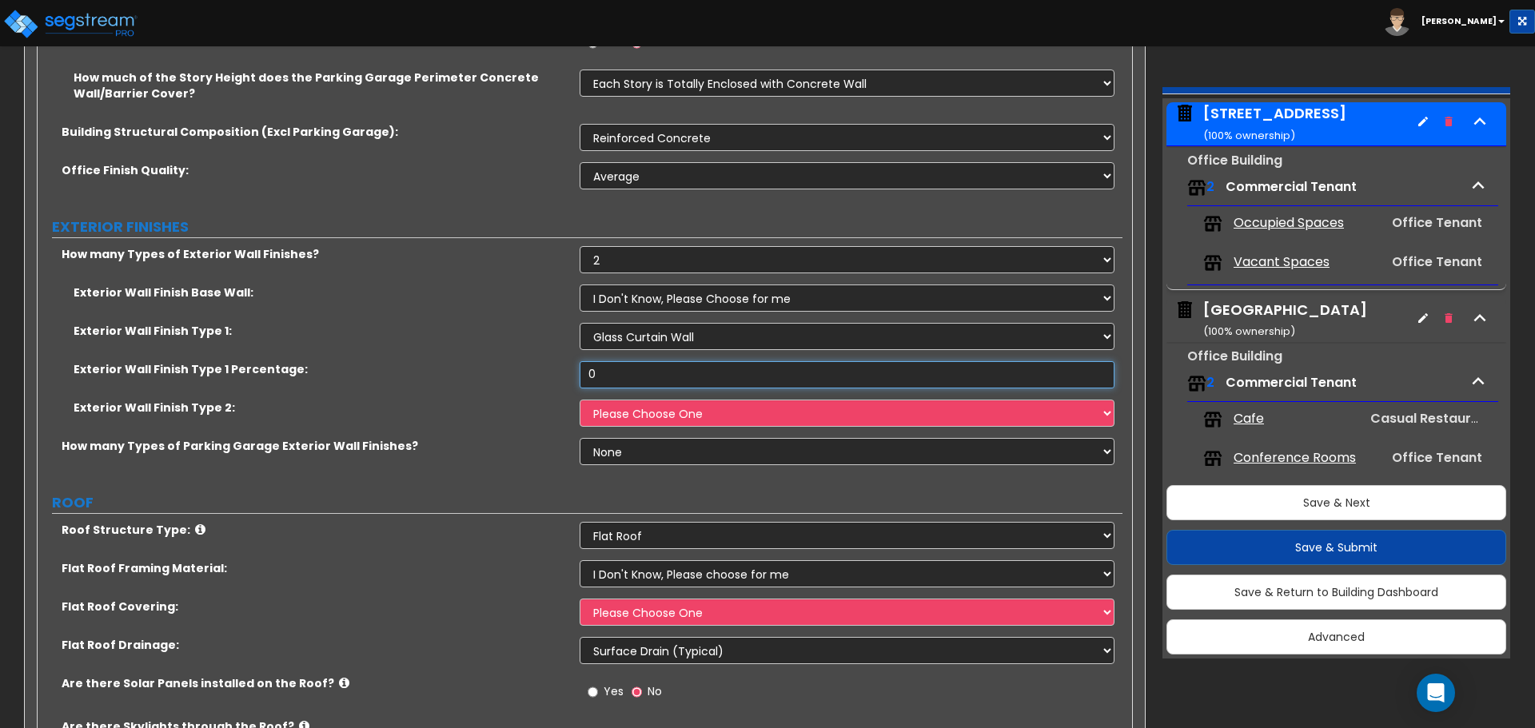
drag, startPoint x: 616, startPoint y: 372, endPoint x: 511, endPoint y: 357, distance: 105.7
click at [514, 358] on div "Exterior Wall Finish Base Wall: I Don't Know, Please Choose for me Concrete Mas…" at bounding box center [580, 361] width 1061 height 153
click at [653, 407] on select "Please Choose One No Finish/Shared Wall No Wall Brick Veneer Stone Veneer Wood …" at bounding box center [847, 413] width 534 height 27
click at [624, 405] on select "Please Choose One No Finish/Shared Wall No Wall Brick Veneer Stone Veneer Wood …" at bounding box center [847, 413] width 534 height 27
click at [580, 400] on select "Please Choose One No Finish/Shared Wall No Wall Brick Veneer Stone Veneer Wood …" at bounding box center [847, 413] width 534 height 27
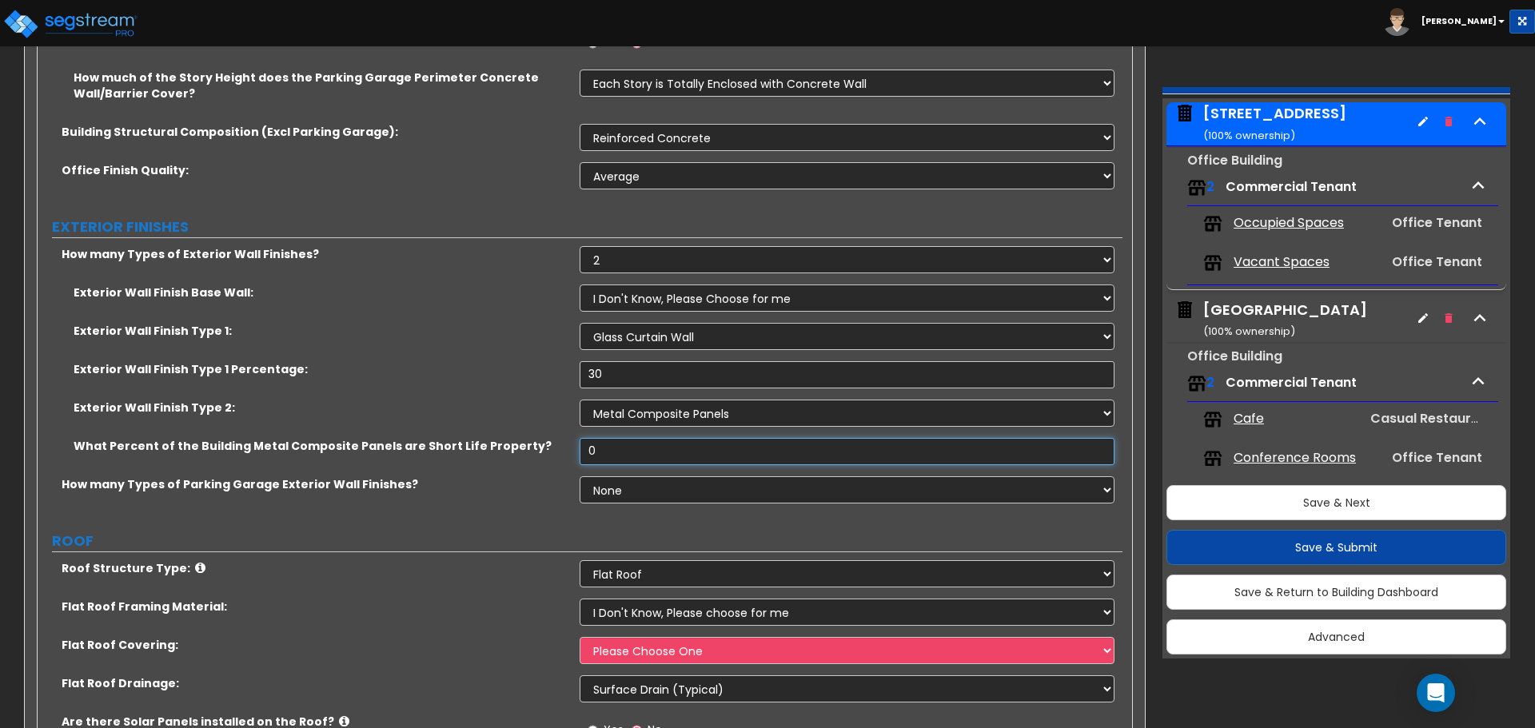
drag, startPoint x: 621, startPoint y: 445, endPoint x: 466, endPoint y: 440, distance: 155.2
click at [468, 440] on div "What Percent of the Building Metal Composite Panels are Short Life Property? 0" at bounding box center [580, 457] width 1085 height 38
click at [613, 493] on select "None 1 2 3" at bounding box center [847, 489] width 534 height 27
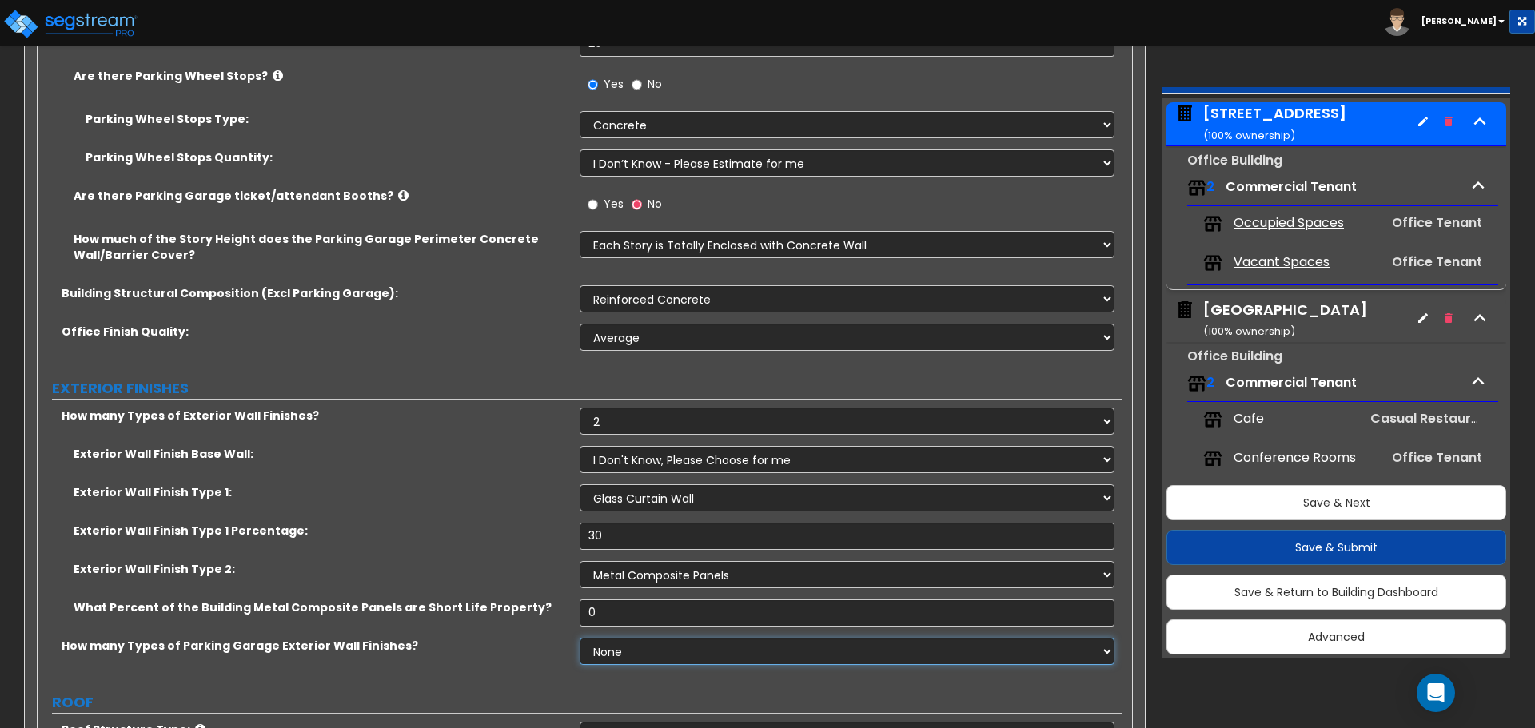
scroll to position [719, 0]
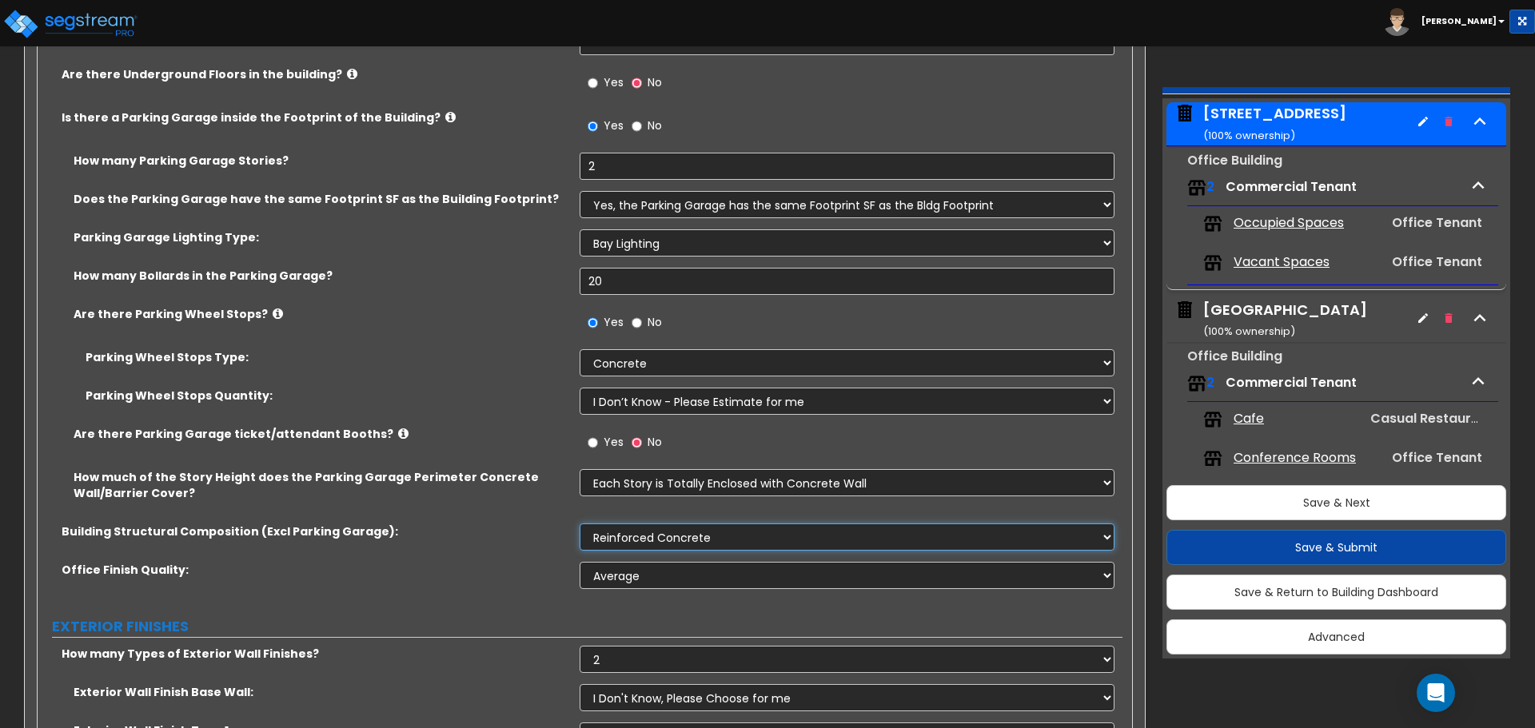
click at [691, 533] on select "Please Choose One Tilt-up Wall Construction Reinforced Concrete Structural Stee…" at bounding box center [847, 537] width 534 height 27
click at [580, 524] on select "Please Choose One Tilt-up Wall Construction Reinforced Concrete Structural Stee…" at bounding box center [847, 537] width 534 height 27
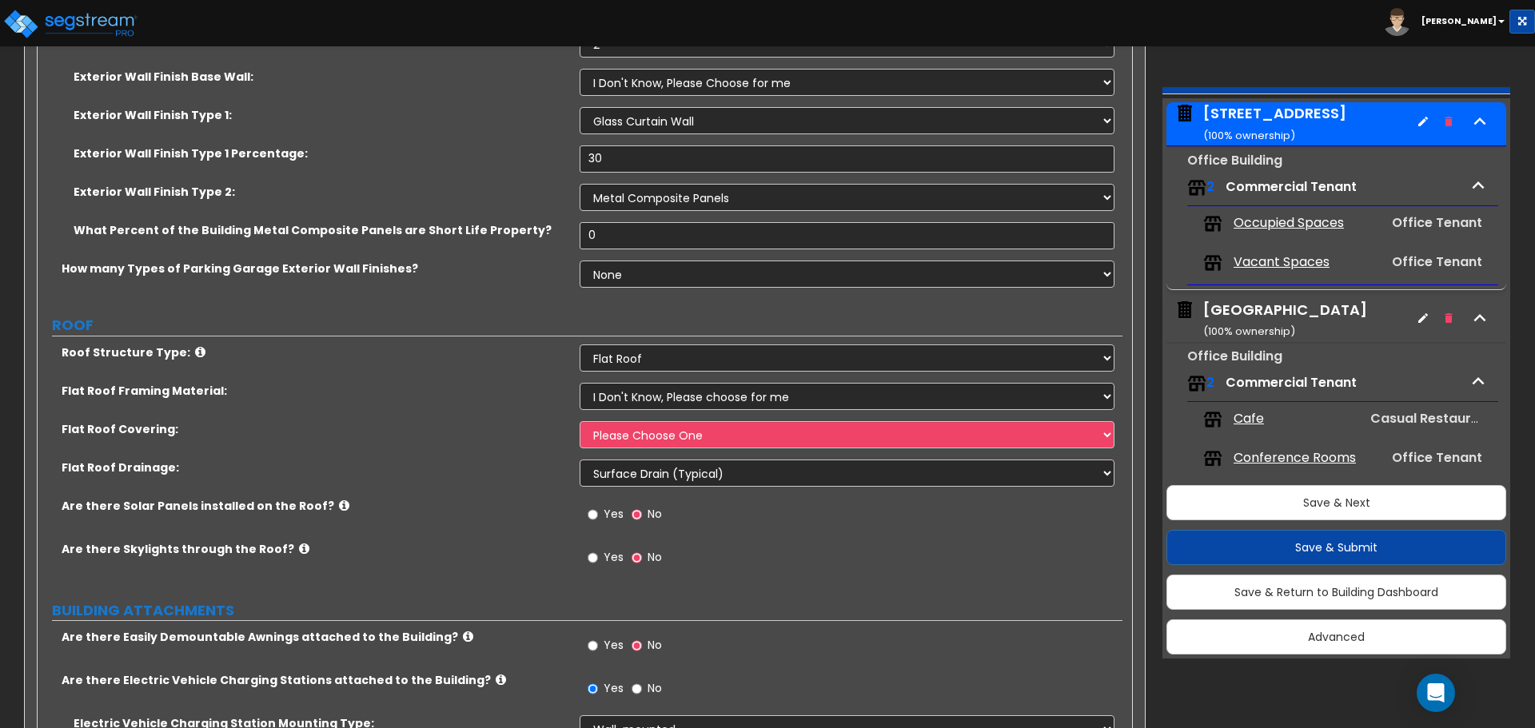
scroll to position [1439, 0]
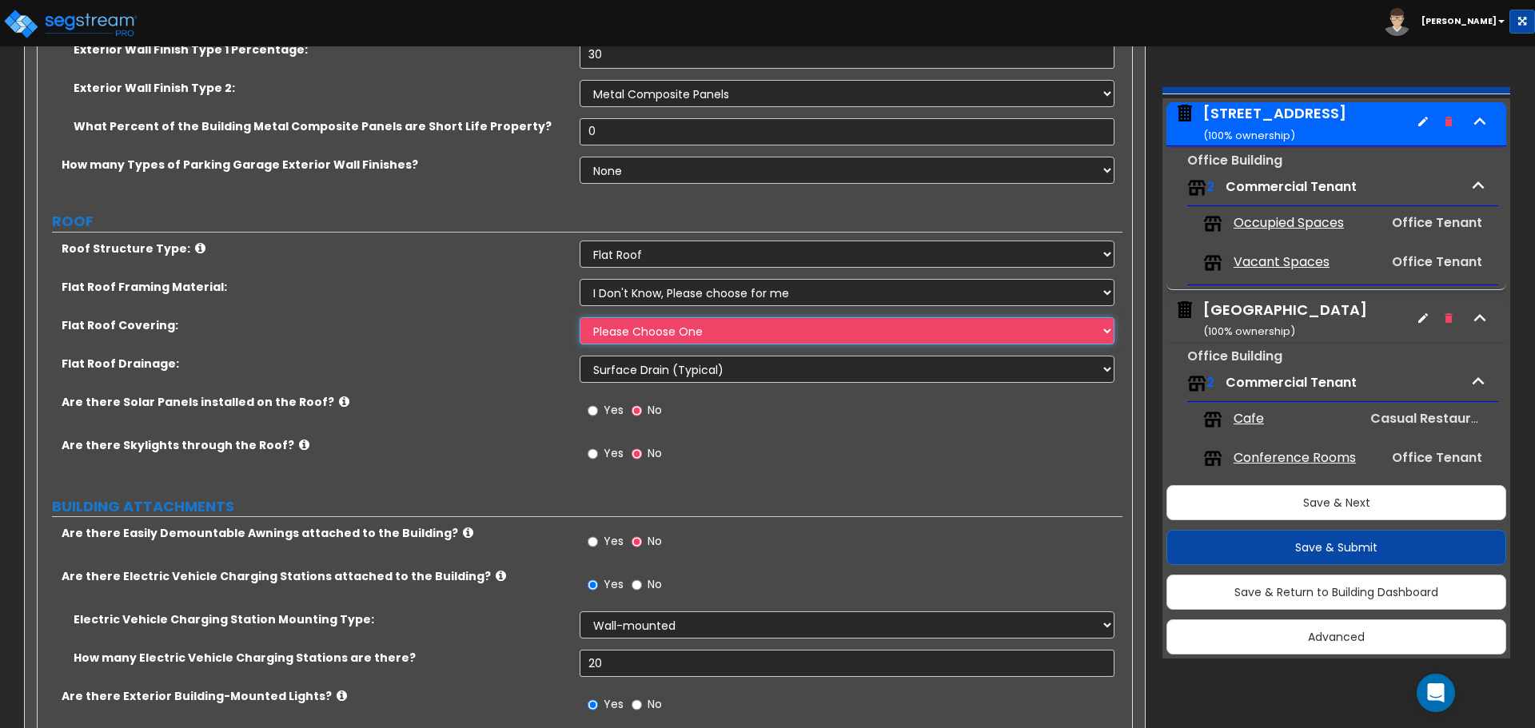
click at [688, 332] on select "Please Choose One Rolled Asphalt PVC Membrane Plastic (EPDM) Membrane Asphalt F…" at bounding box center [847, 330] width 534 height 27
click at [580, 317] on select "Please Choose One Rolled Asphalt PVC Membrane Plastic (EPDM) Membrane Asphalt F…" at bounding box center [847, 330] width 534 height 27
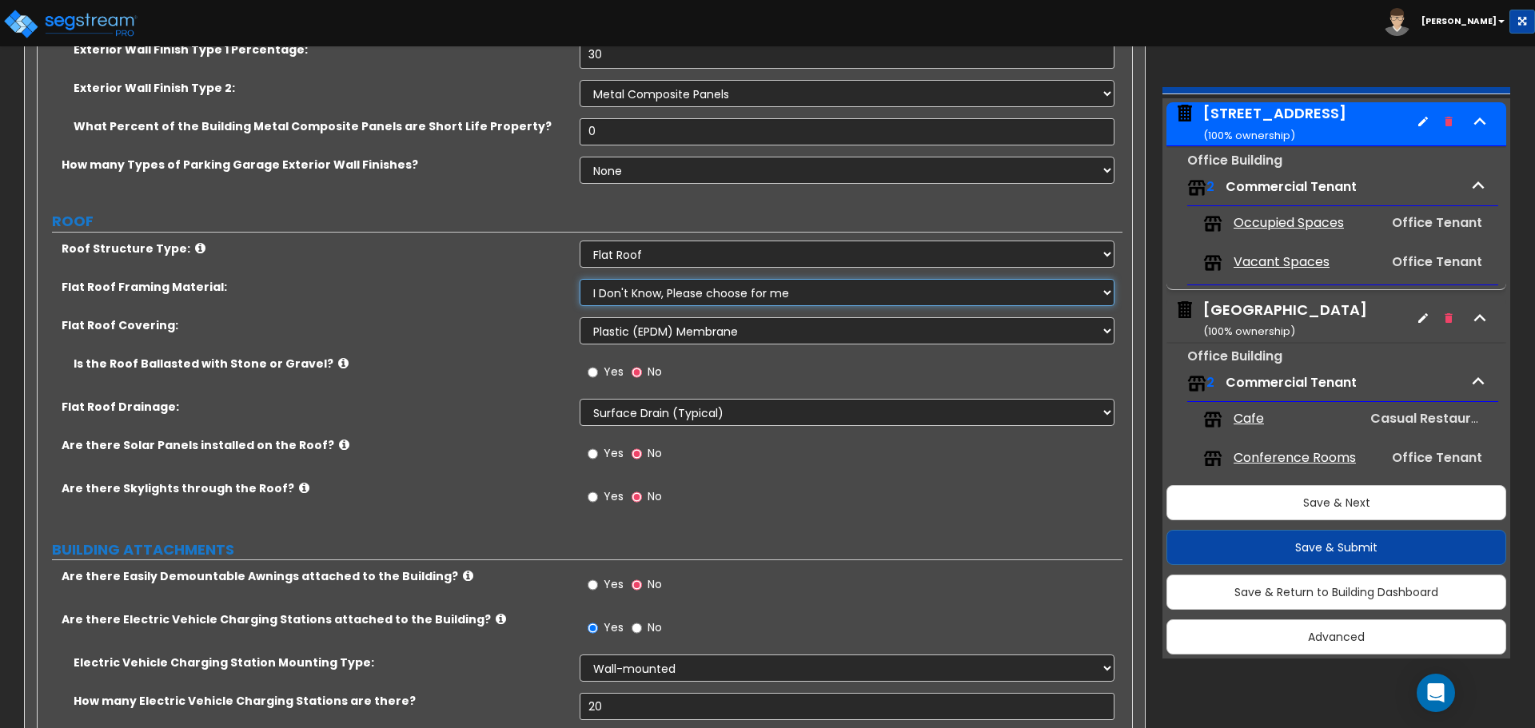
click at [667, 298] on select "I Don't Know, Please choose for me Metal Wood Concrete" at bounding box center [847, 292] width 534 height 27
click at [580, 279] on select "I Don't Know, Please choose for me Metal Wood Concrete" at bounding box center [847, 292] width 534 height 27
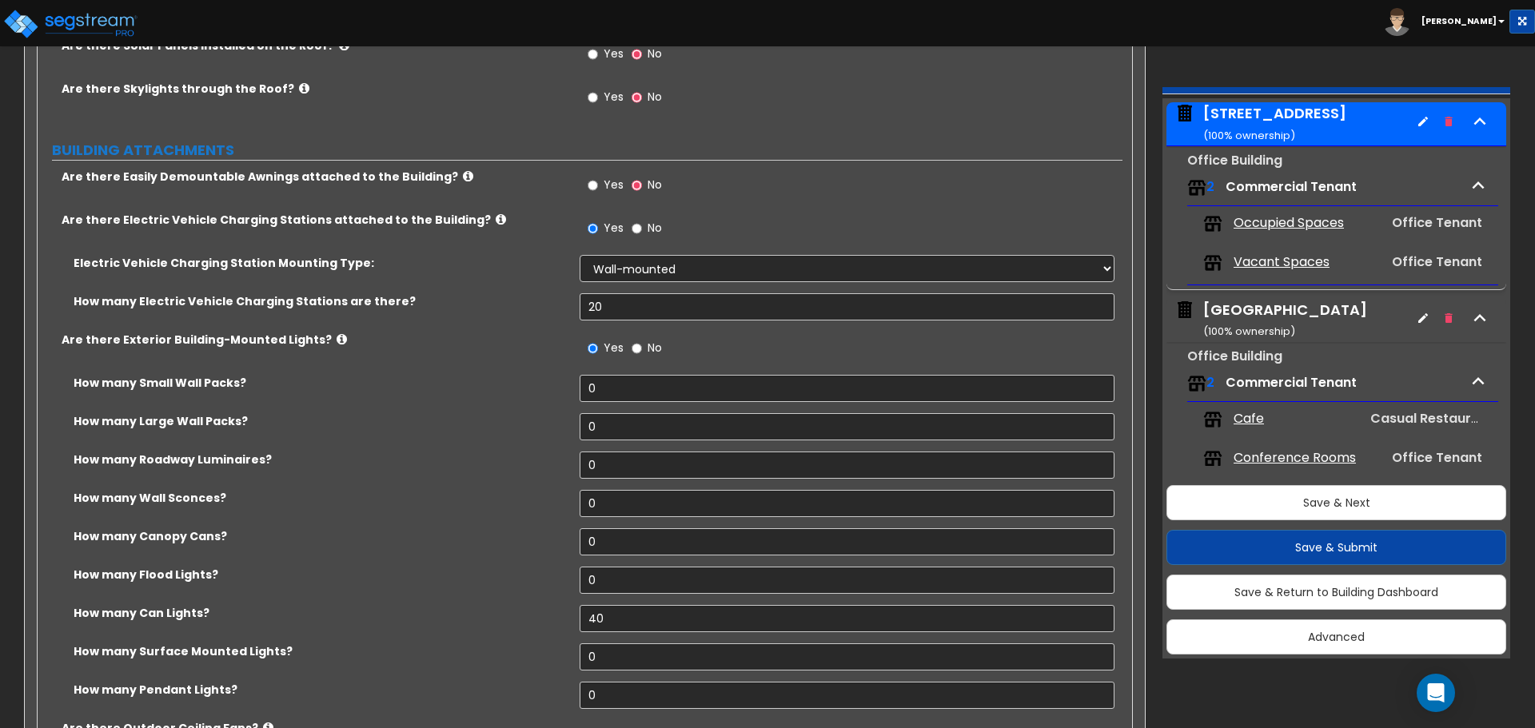
scroll to position [1919, 0]
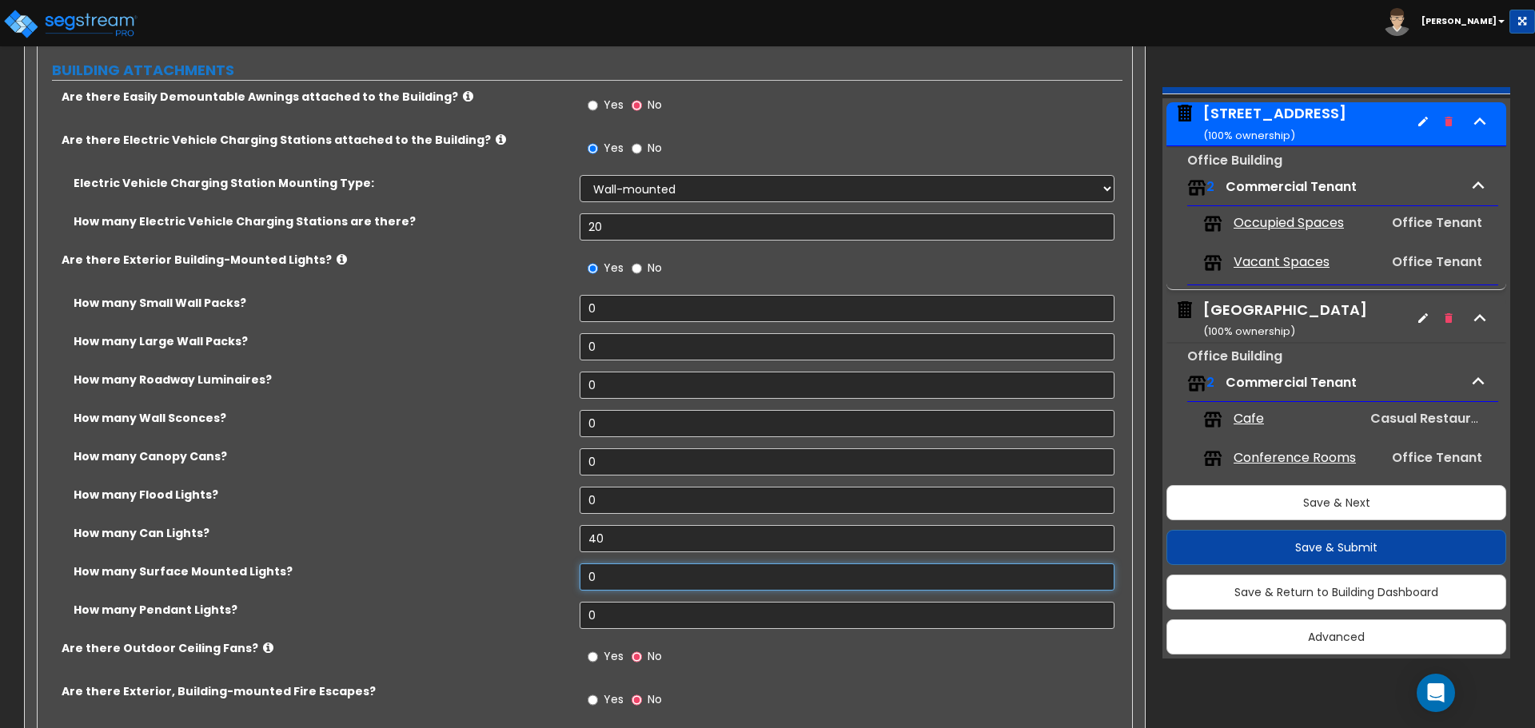
drag, startPoint x: 617, startPoint y: 583, endPoint x: 490, endPoint y: 583, distance: 127.1
click at [490, 583] on div "How many Surface Mounted Lights? 0" at bounding box center [580, 583] width 1085 height 38
drag, startPoint x: 612, startPoint y: 341, endPoint x: 536, endPoint y: 342, distance: 76.0
click at [541, 342] on div "How many Large Wall Packs? 0" at bounding box center [580, 352] width 1085 height 38
drag, startPoint x: 629, startPoint y: 306, endPoint x: 526, endPoint y: 304, distance: 103.1
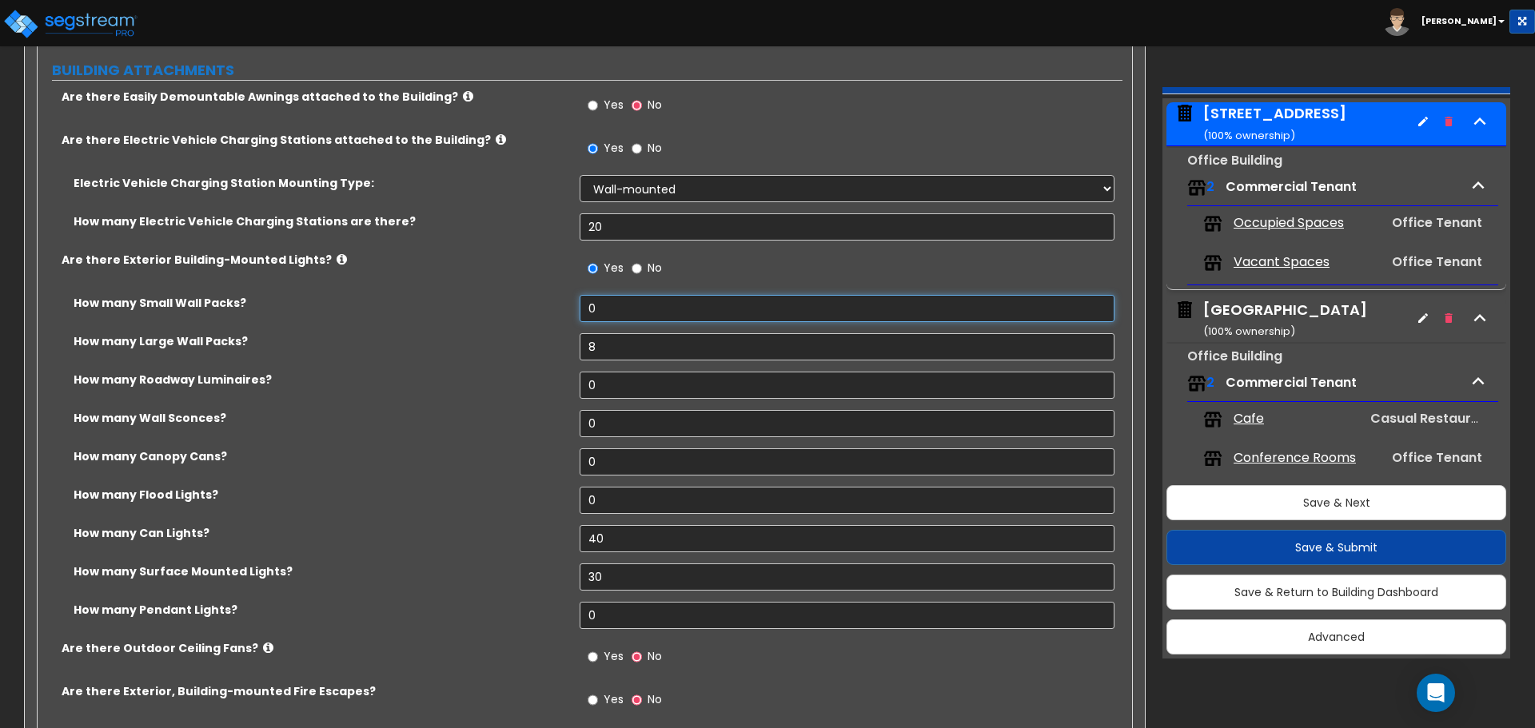
click at [528, 304] on div "How many Small Wall Packs? 0" at bounding box center [580, 314] width 1085 height 38
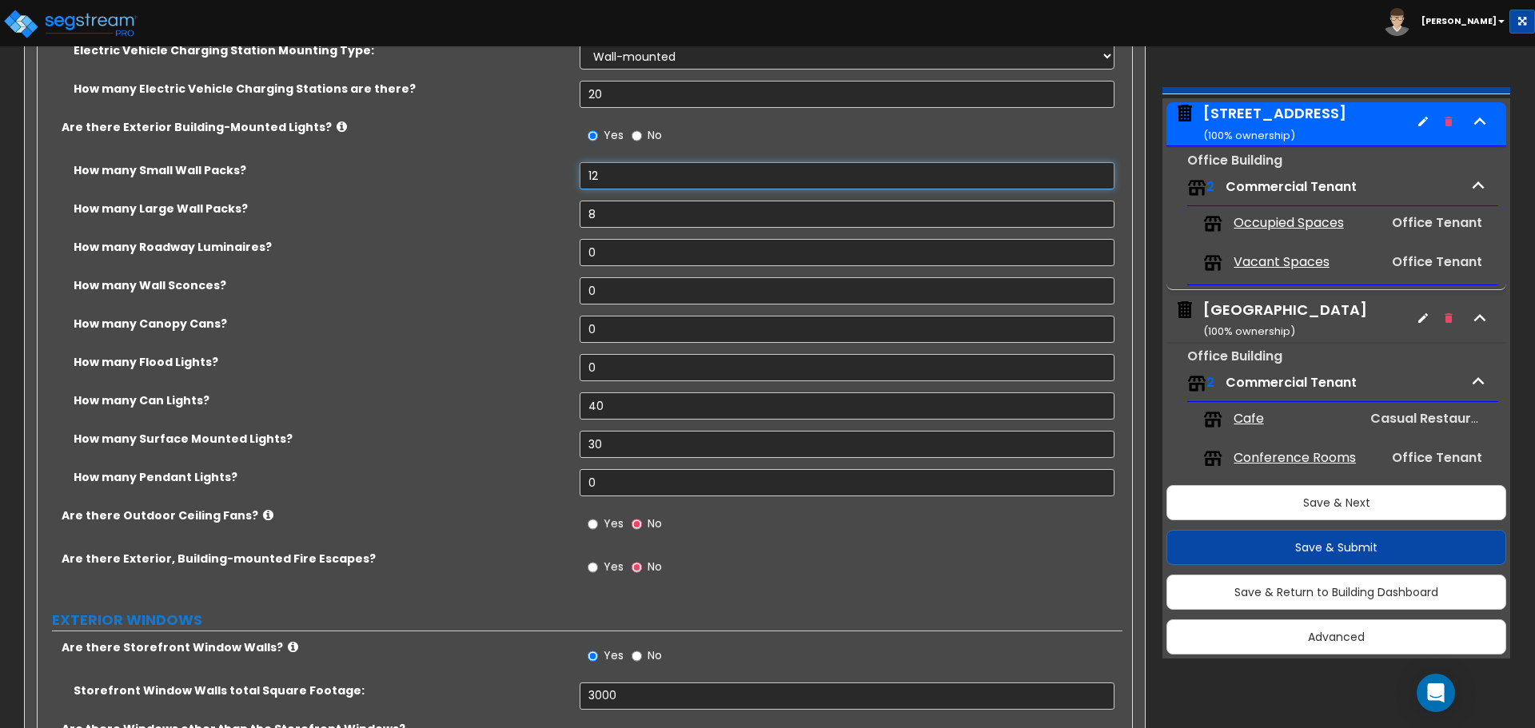
scroll to position [2078, 0]
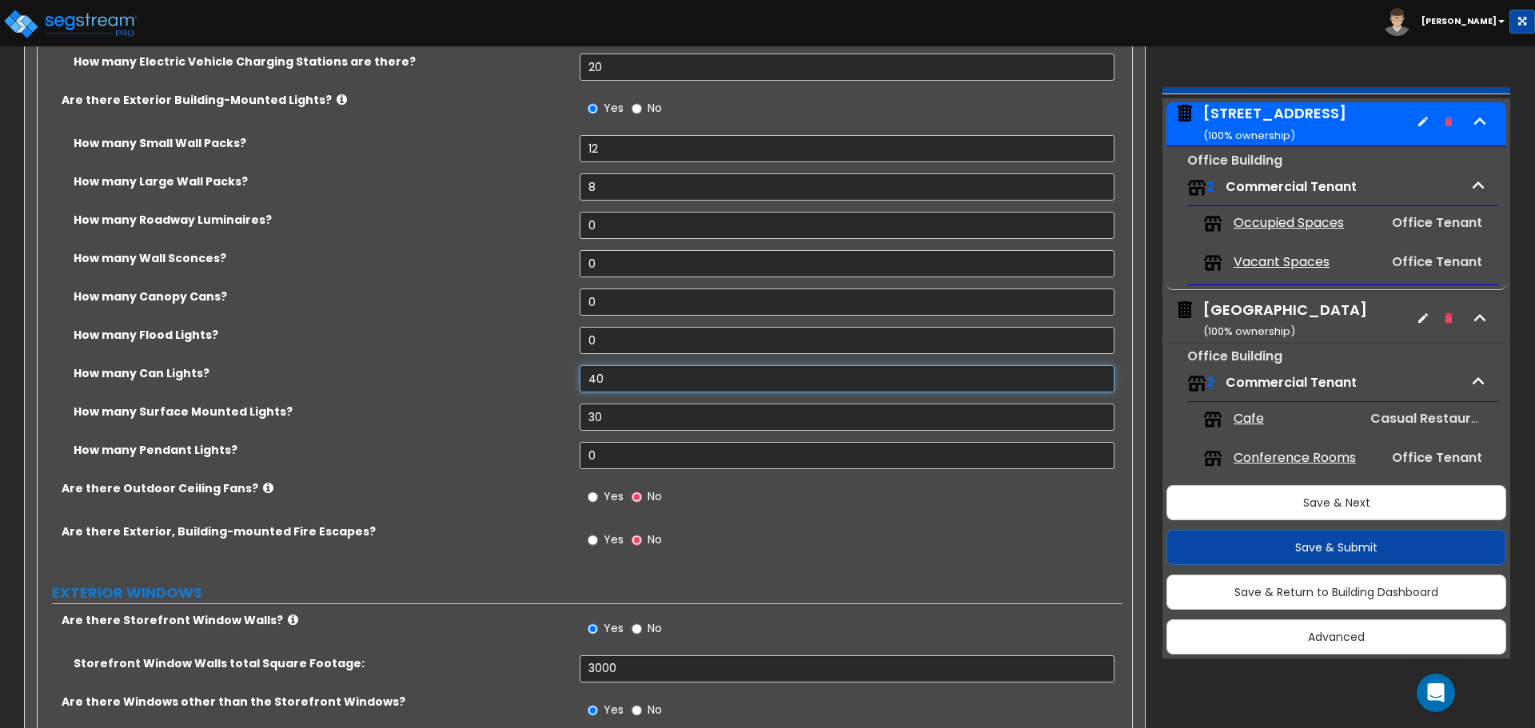
drag, startPoint x: 496, startPoint y: 382, endPoint x: 369, endPoint y: 383, distance: 127.1
click at [401, 384] on div "How many Can Lights? 40" at bounding box center [580, 384] width 1085 height 38
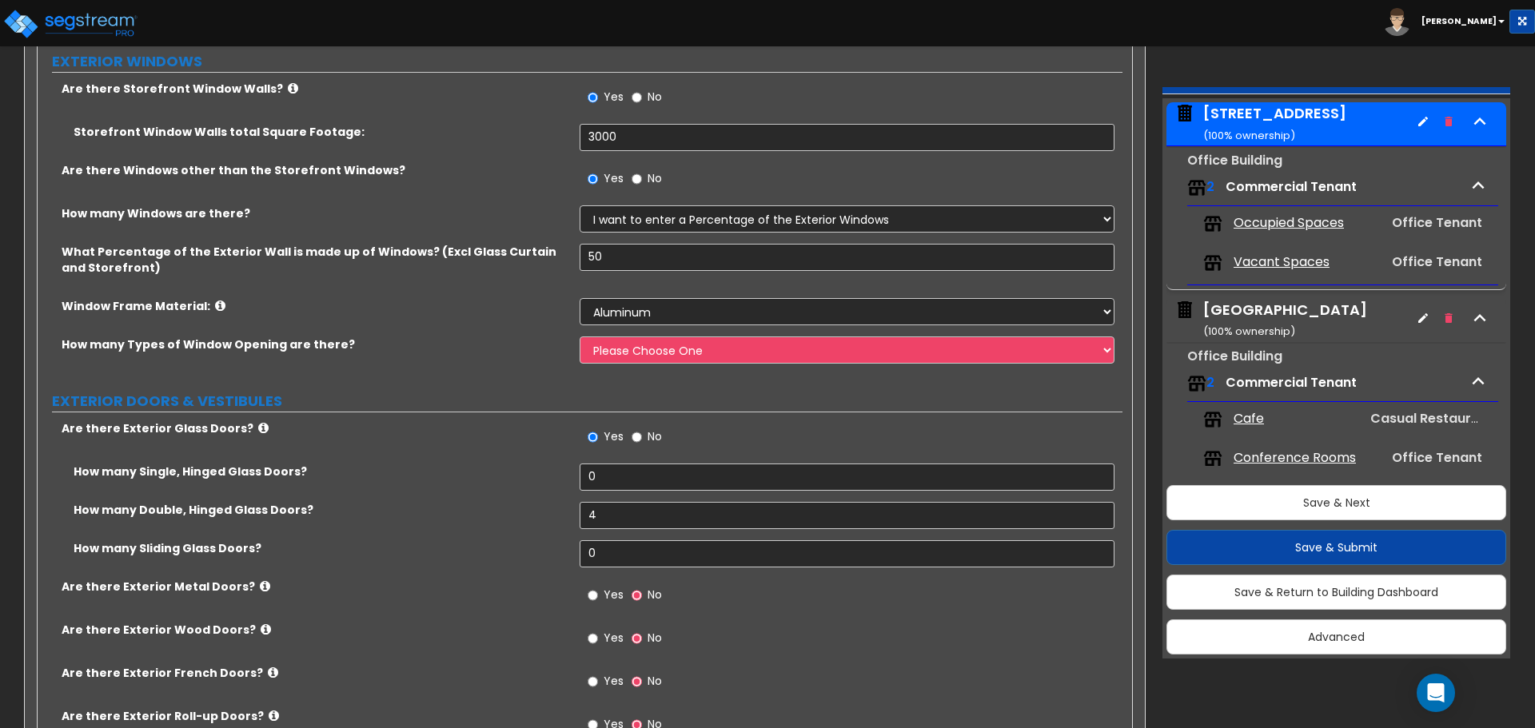
scroll to position [2638, 0]
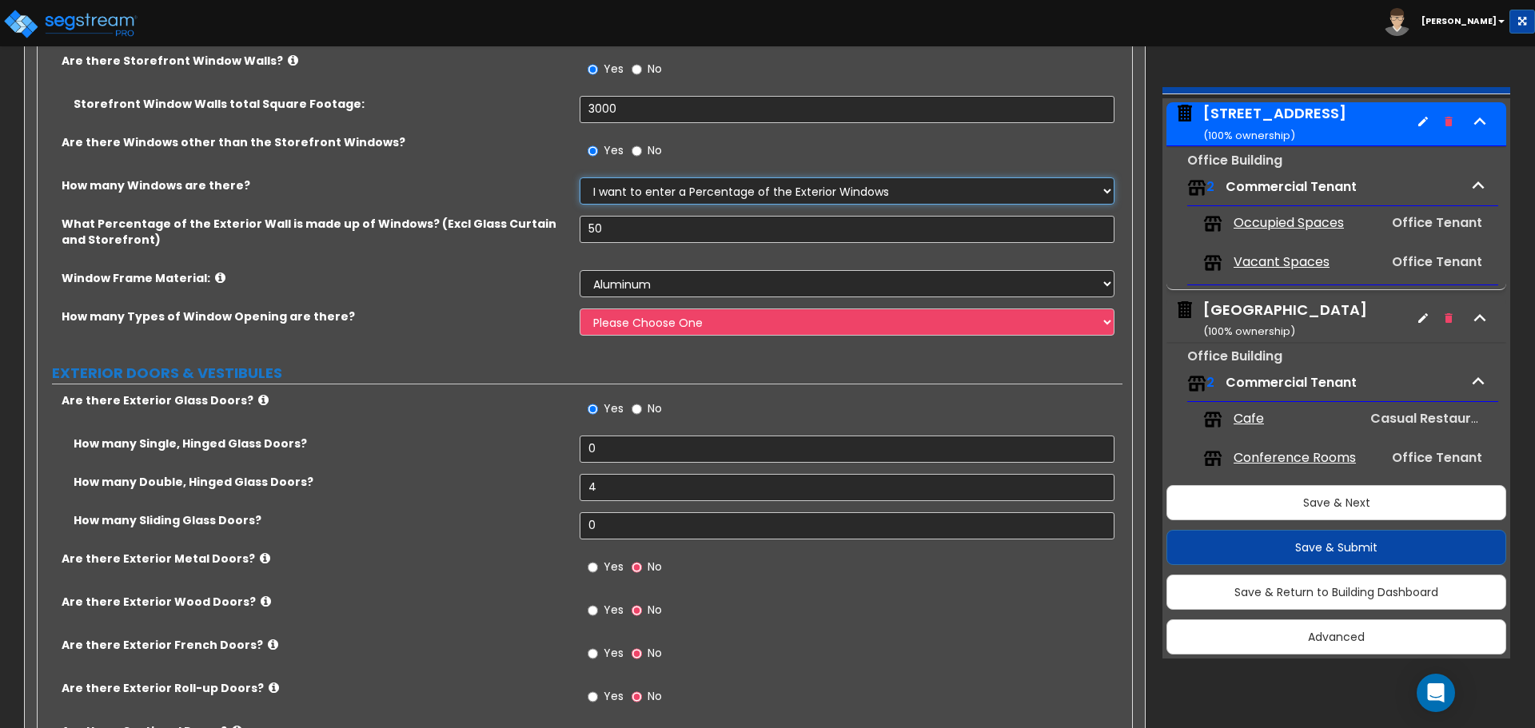
click at [659, 195] on select "None I want to enter a Percentage of the Exterior Windows I want to enter the N…" at bounding box center [847, 190] width 534 height 27
click at [580, 177] on select "None I want to enter a Percentage of the Exterior Windows I want to enter the N…" at bounding box center [847, 190] width 534 height 27
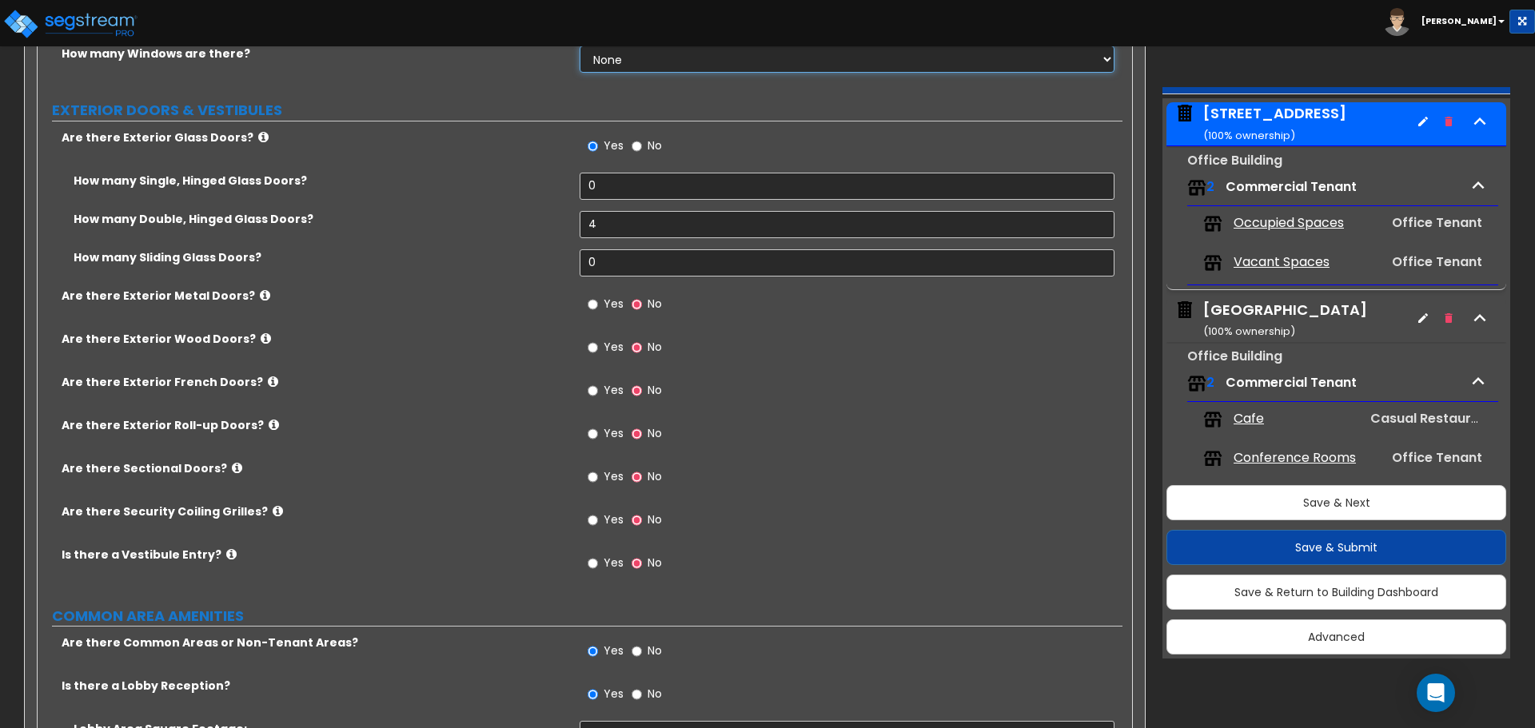
scroll to position [2798, 0]
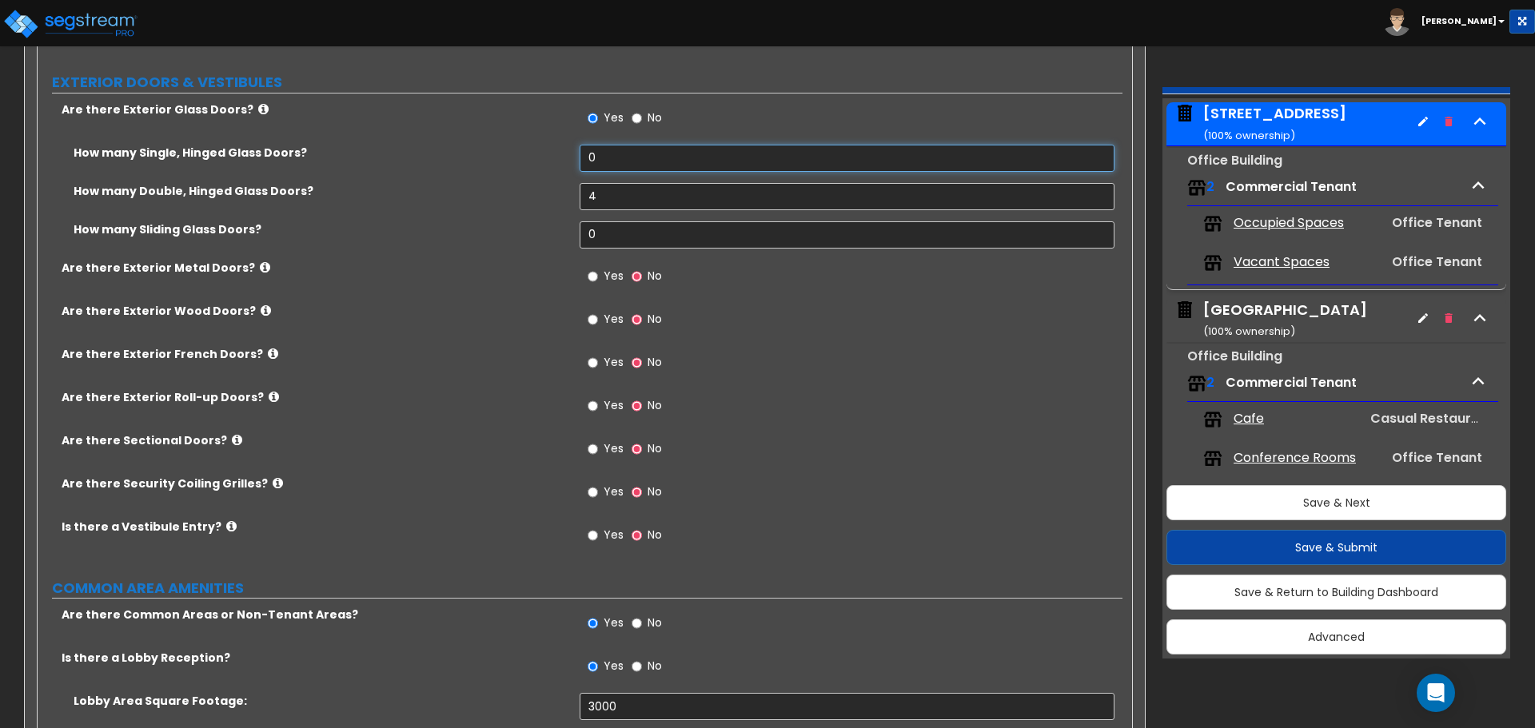
drag, startPoint x: 612, startPoint y: 160, endPoint x: 525, endPoint y: 156, distance: 86.4
click at [525, 156] on div "How many Single, Hinged Glass Doors? 0" at bounding box center [580, 164] width 1085 height 38
click at [585, 284] on div "Yes No" at bounding box center [625, 278] width 90 height 37
click at [593, 279] on input "Yes" at bounding box center [593, 277] width 10 height 18
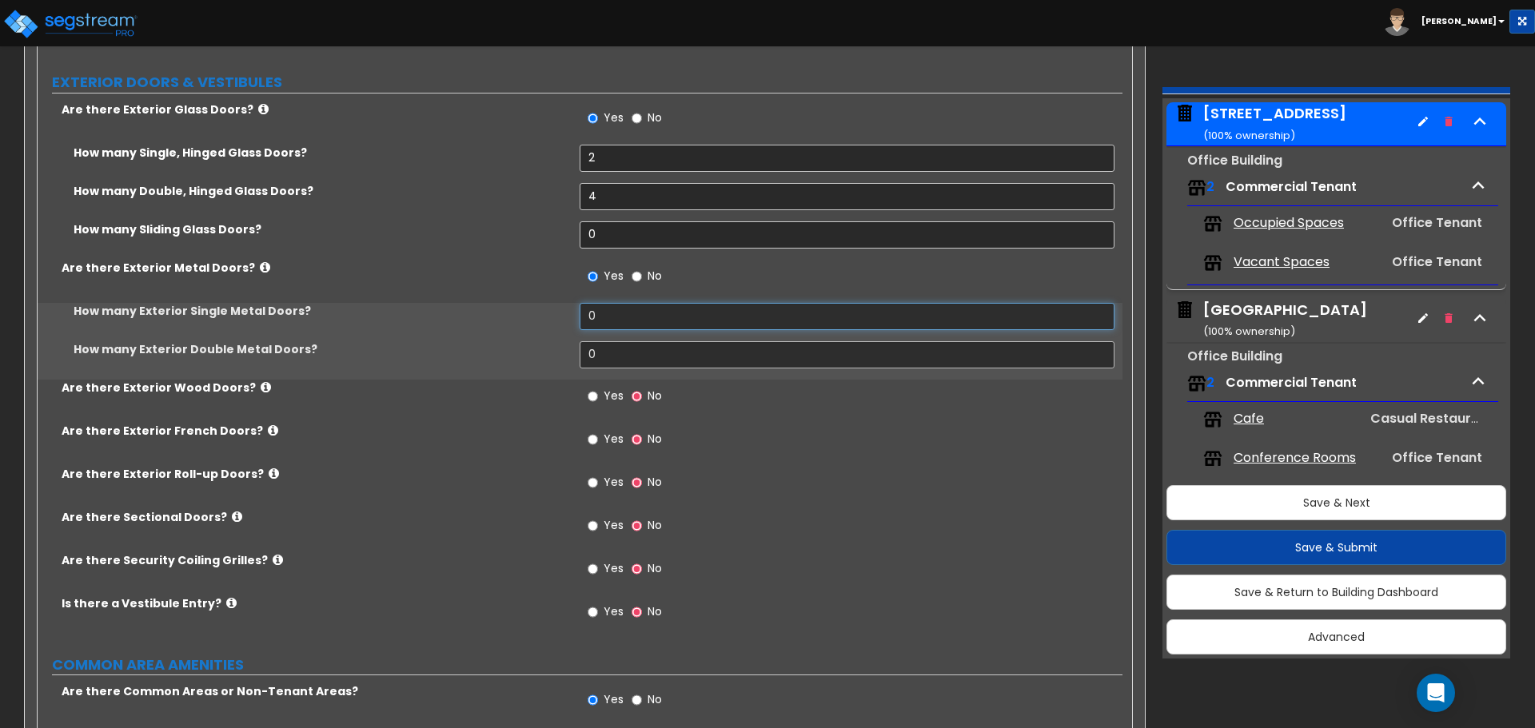
drag, startPoint x: 617, startPoint y: 314, endPoint x: 528, endPoint y: 319, distance: 88.9
click at [528, 319] on div "How many Exterior Single Metal Doors? 0" at bounding box center [580, 322] width 1085 height 38
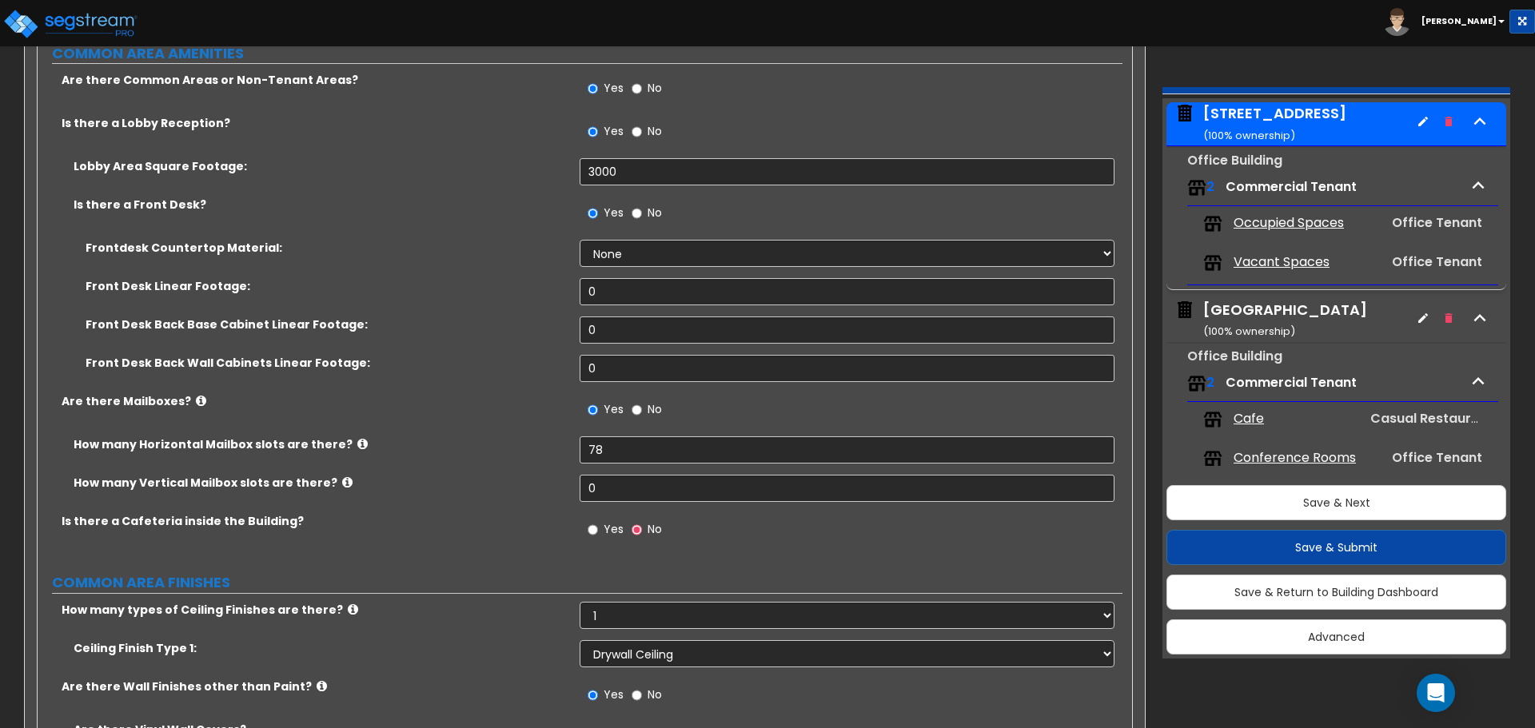
scroll to position [3437, 0]
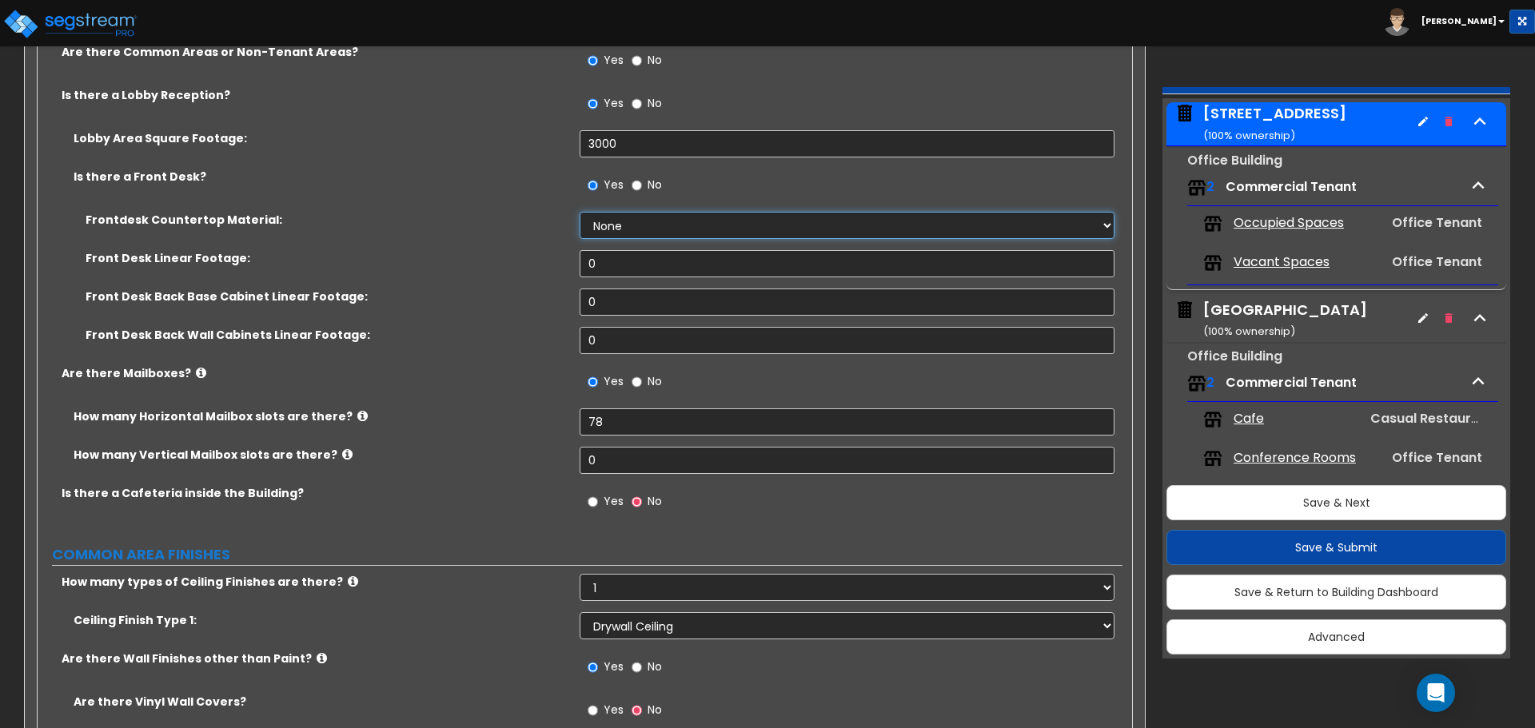
click at [654, 218] on select "None Plastic Laminate Solid Surface Stone Quartz Marble Tile Wood Stainless Ste…" at bounding box center [847, 225] width 534 height 27
click at [580, 212] on select "None Plastic Laminate Solid Surface Stone Quartz Marble Tile Wood Stainless Ste…" at bounding box center [847, 225] width 534 height 27
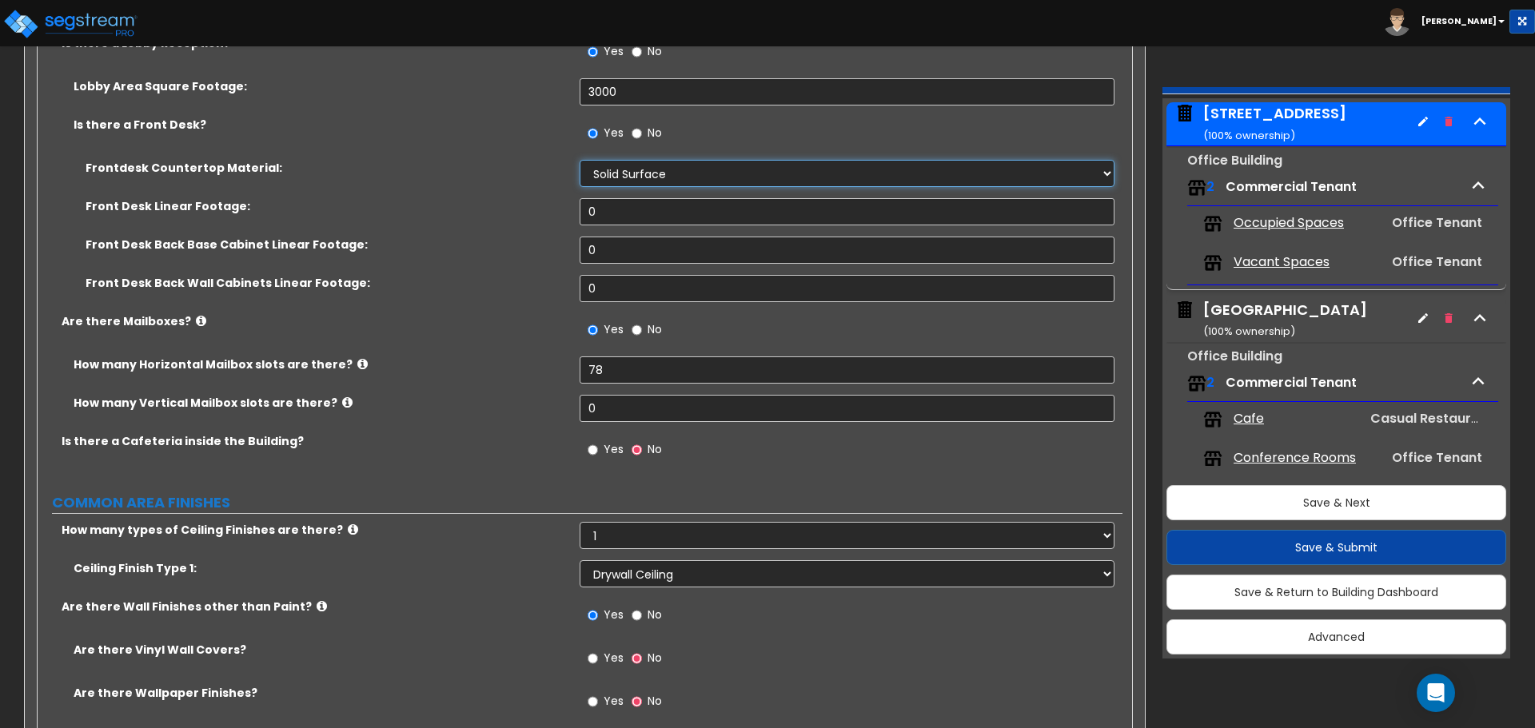
scroll to position [3517, 0]
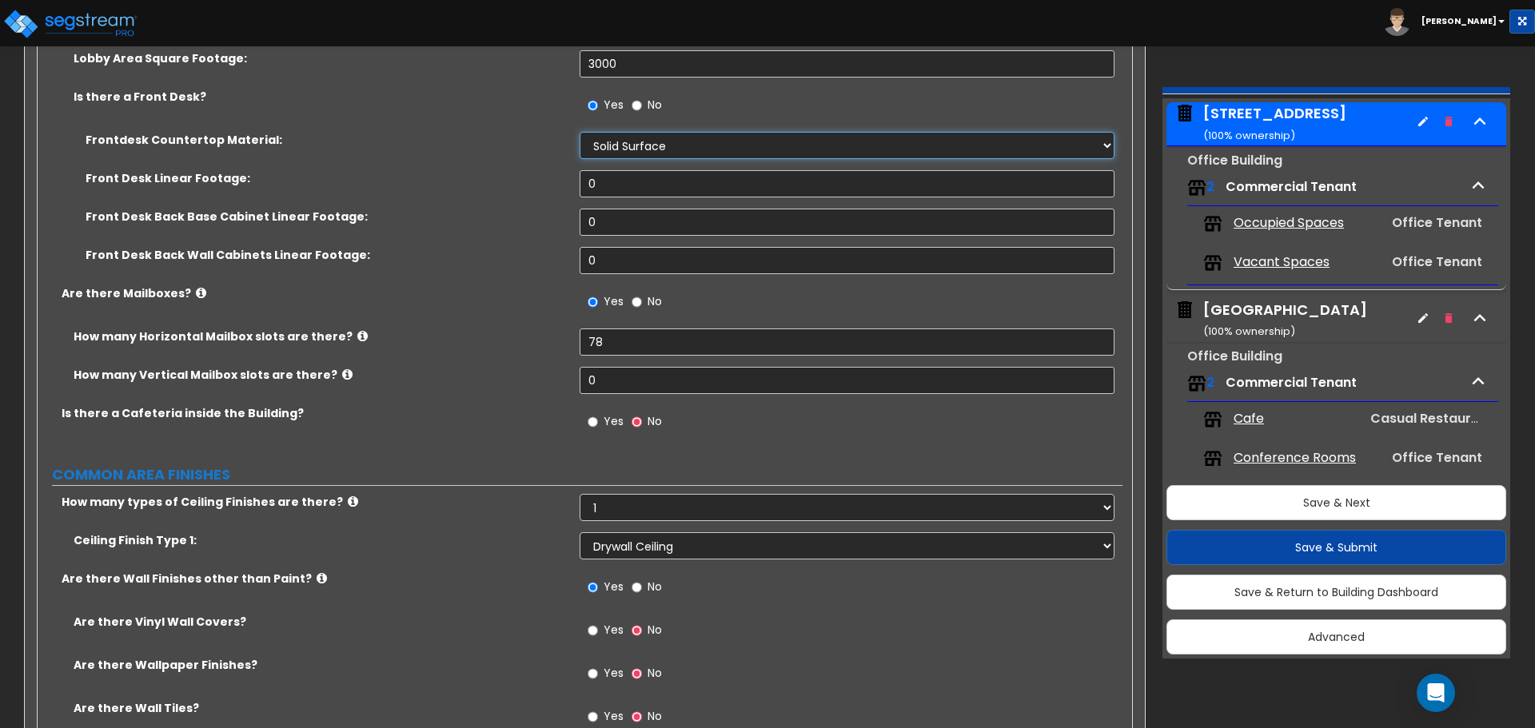
click at [629, 147] on select "None Plastic Laminate Solid Surface Stone Quartz Marble Tile Wood Stainless Ste…" at bounding box center [847, 145] width 534 height 27
click at [580, 132] on select "None Plastic Laminate Solid Surface Stone Quartz Marble Tile Wood Stainless Ste…" at bounding box center [847, 145] width 534 height 27
click at [627, 149] on select "None Plastic Laminate Solid Surface Stone Quartz Marble Tile Wood Stainless Ste…" at bounding box center [847, 145] width 534 height 27
click at [580, 132] on select "None Plastic Laminate Solid Surface Stone Quartz Marble Tile Wood Stainless Ste…" at bounding box center [847, 145] width 534 height 27
drag, startPoint x: 640, startPoint y: 180, endPoint x: 409, endPoint y: 177, distance: 231.0
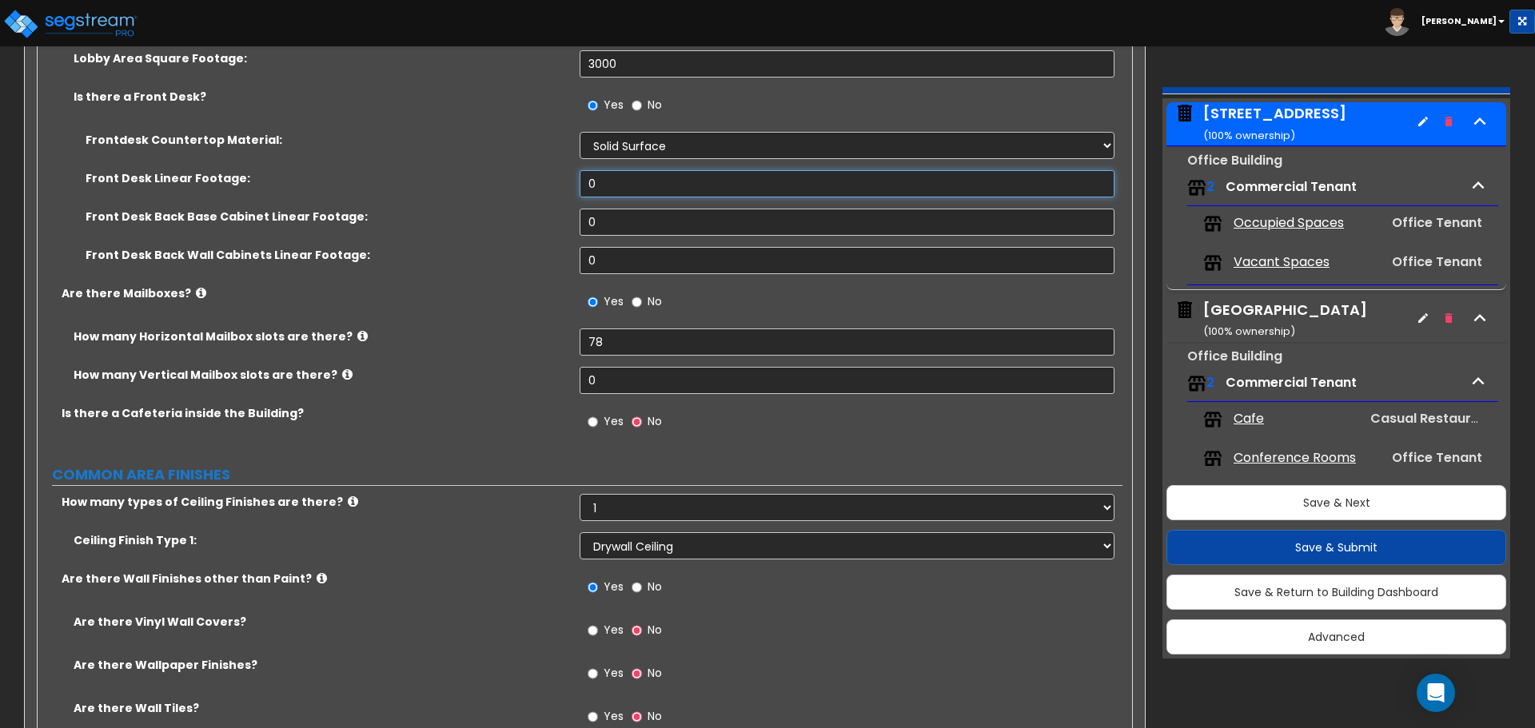
click at [409, 177] on div "Front Desk Linear Footage: 0" at bounding box center [580, 189] width 1085 height 38
drag, startPoint x: 661, startPoint y: 235, endPoint x: 644, endPoint y: 230, distance: 17.5
click at [644, 230] on div "Front Desk Back Base Cabinet Linear Footage: 0" at bounding box center [580, 228] width 1085 height 38
drag, startPoint x: 620, startPoint y: 221, endPoint x: 514, endPoint y: 213, distance: 106.6
click at [514, 213] on div "Front Desk Back Base Cabinet Linear Footage: 0" at bounding box center [580, 228] width 1085 height 38
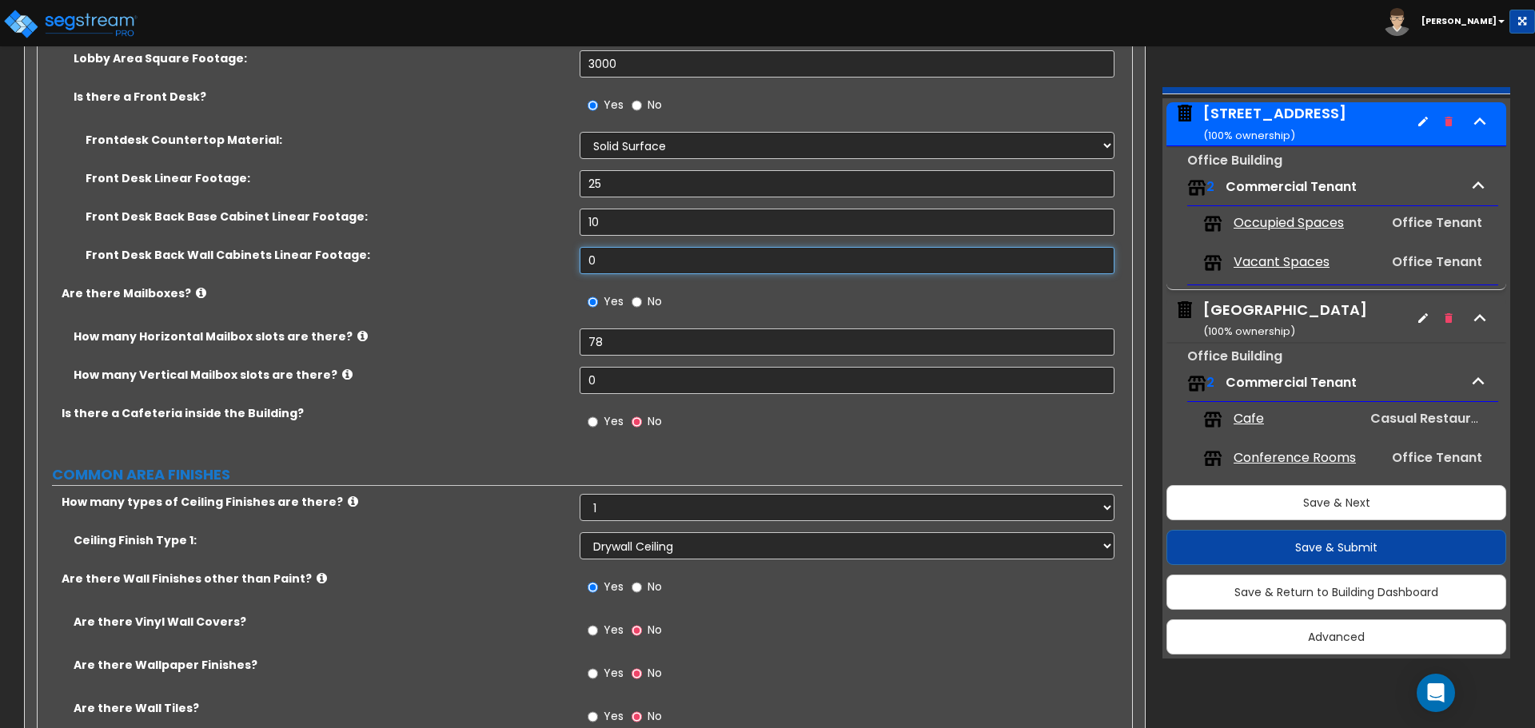
drag, startPoint x: 605, startPoint y: 266, endPoint x: 552, endPoint y: 264, distance: 52.8
click at [552, 264] on div "Front Desk Back Wall Cabinets Linear Footage: 0" at bounding box center [580, 266] width 1085 height 38
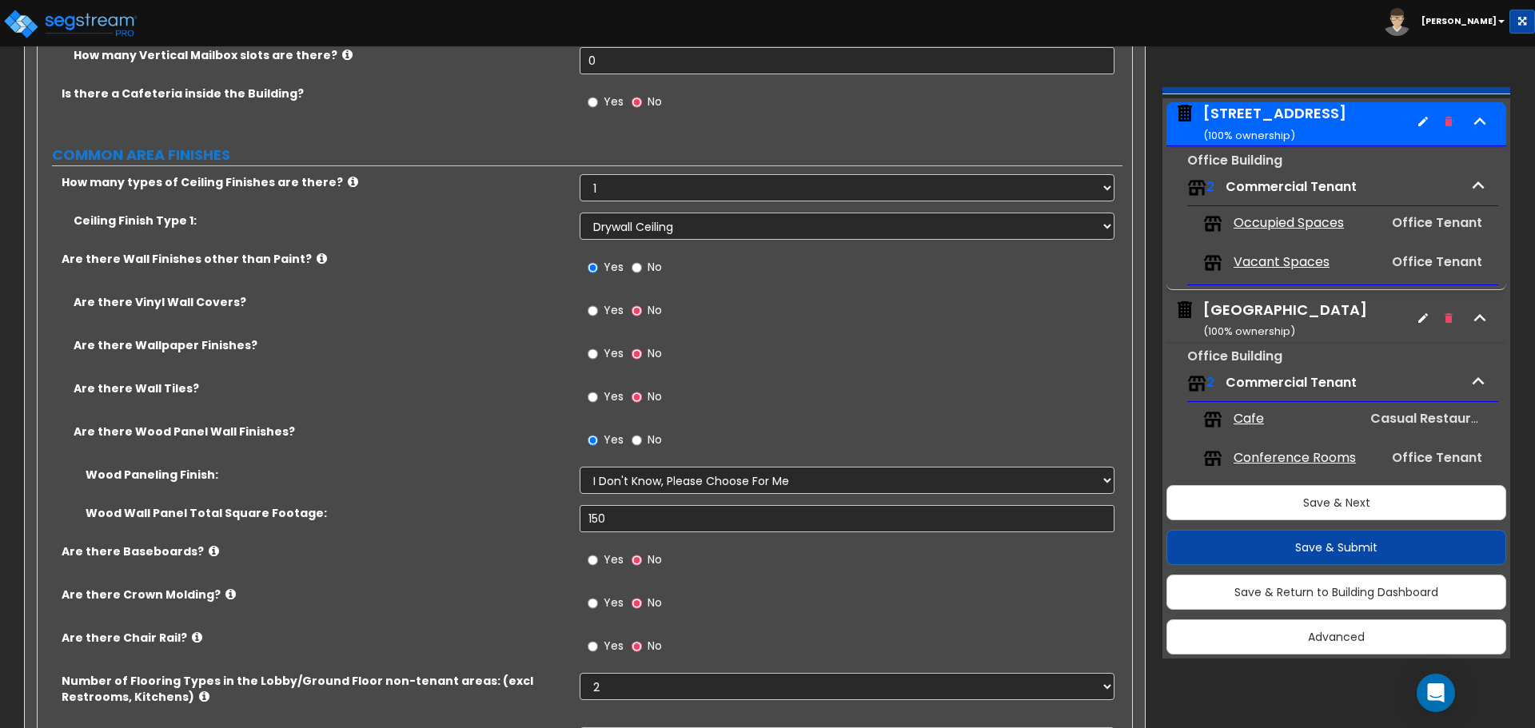
scroll to position [3917, 0]
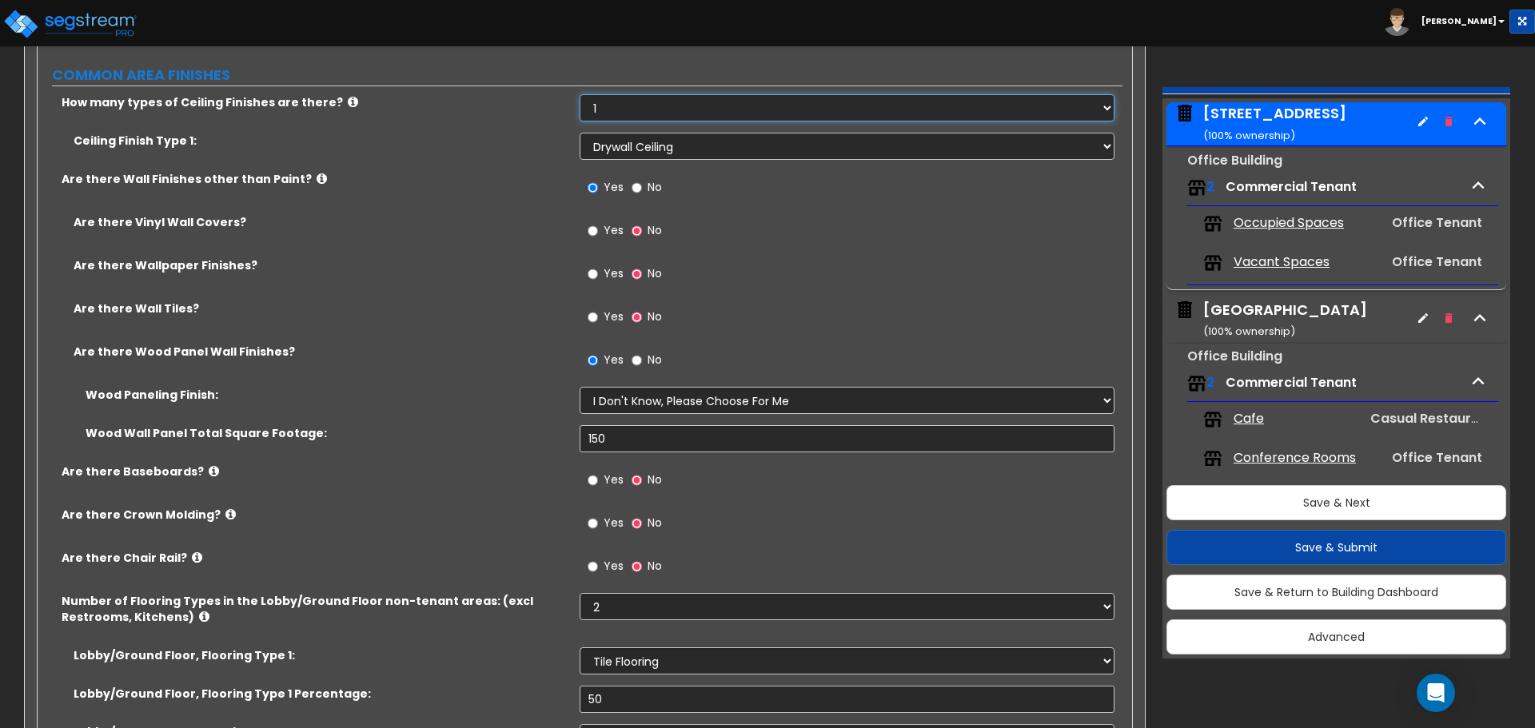
click at [625, 107] on select "Please Choose One 1 2 3" at bounding box center [847, 107] width 534 height 27
click at [580, 94] on select "Please Choose One 1 2 3" at bounding box center [847, 107] width 534 height 27
click at [612, 234] on span "Yes" at bounding box center [614, 230] width 20 height 16
click at [598, 234] on input "Yes" at bounding box center [593, 231] width 10 height 18
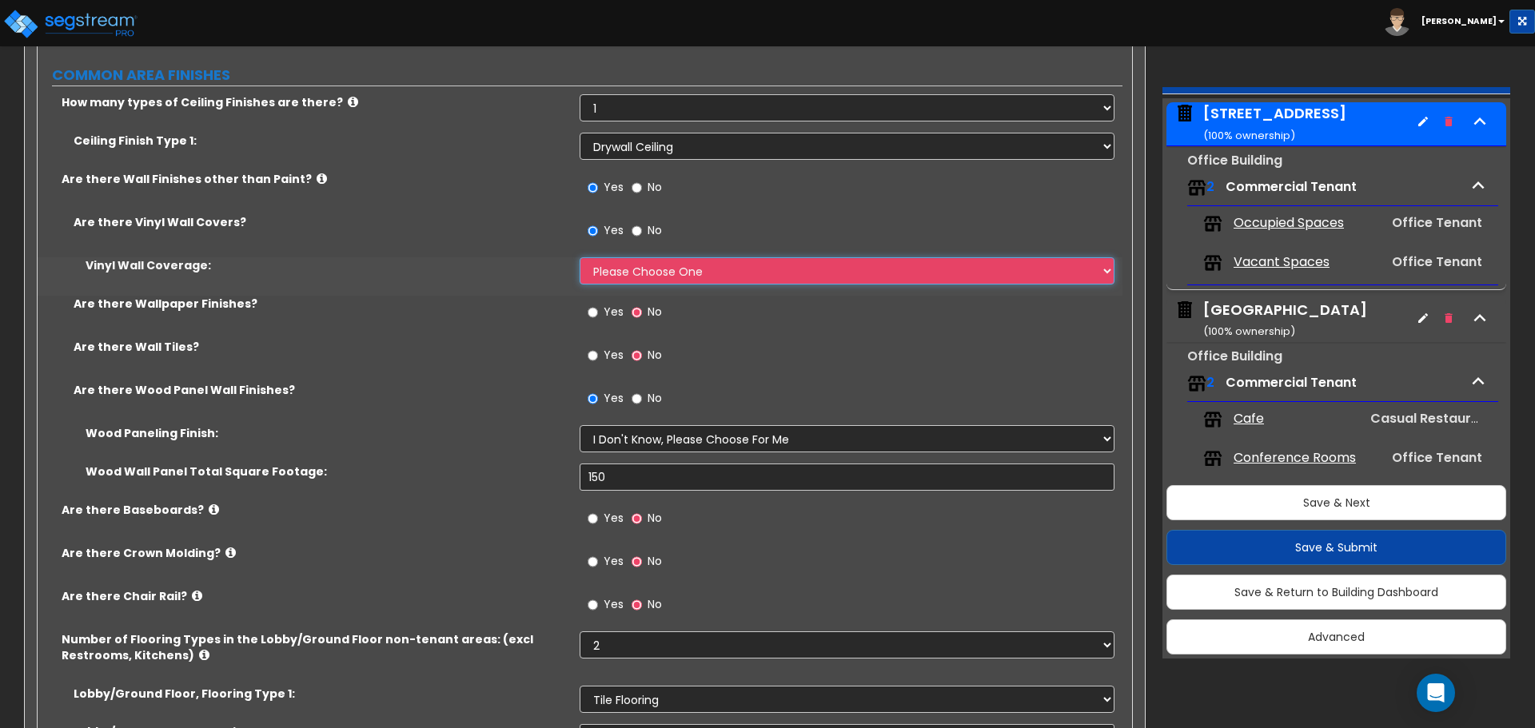
drag, startPoint x: 617, startPoint y: 266, endPoint x: 630, endPoint y: 277, distance: 17.0
click at [618, 266] on select "Please Choose One Only a Small Portion of Walls are Covered Several Walls are C…" at bounding box center [847, 270] width 534 height 27
click at [580, 257] on select "Please Choose One Only a Small Portion of Walls are Covered Several Walls are C…" at bounding box center [847, 270] width 534 height 27
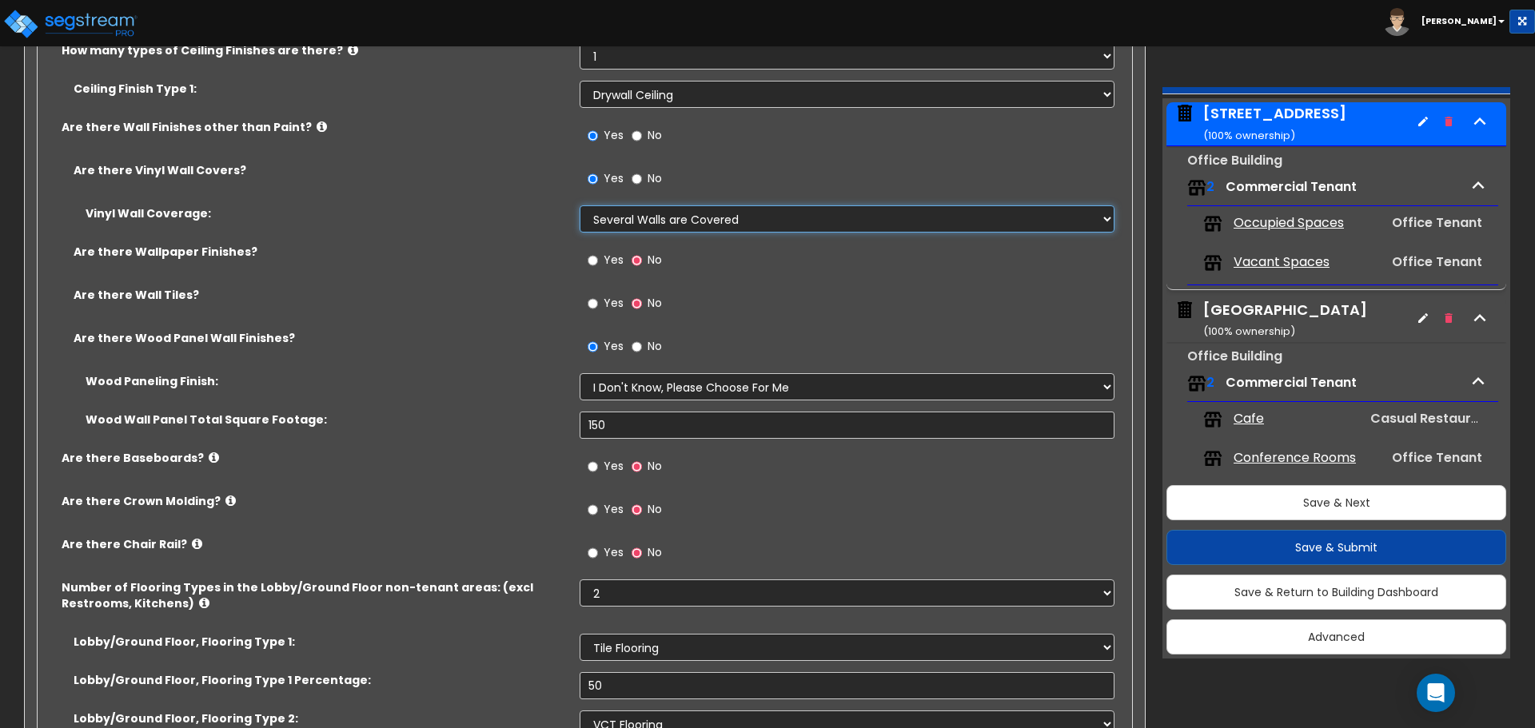
scroll to position [3997, 0]
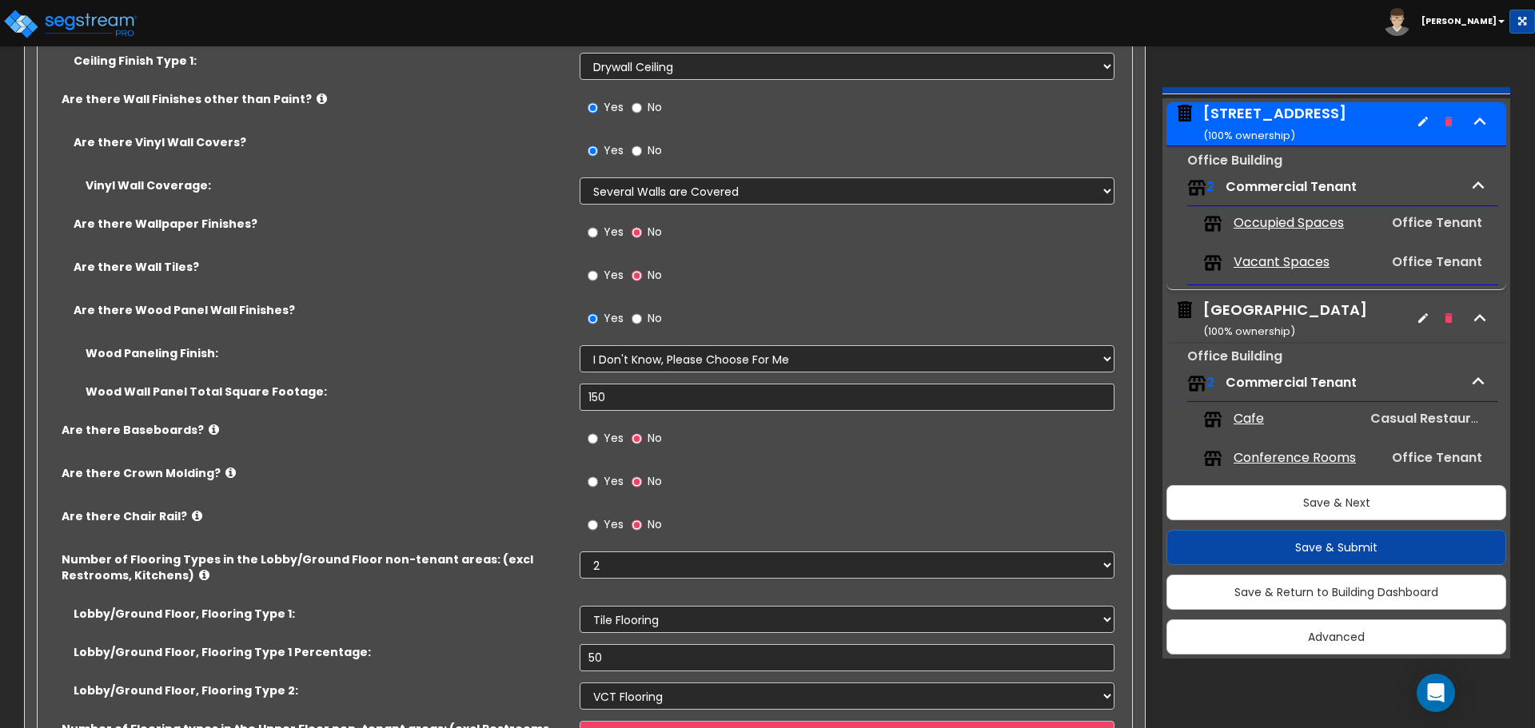
click at [618, 281] on span "Yes" at bounding box center [614, 275] width 20 height 16
click at [598, 281] on input "Yes" at bounding box center [593, 276] width 10 height 18
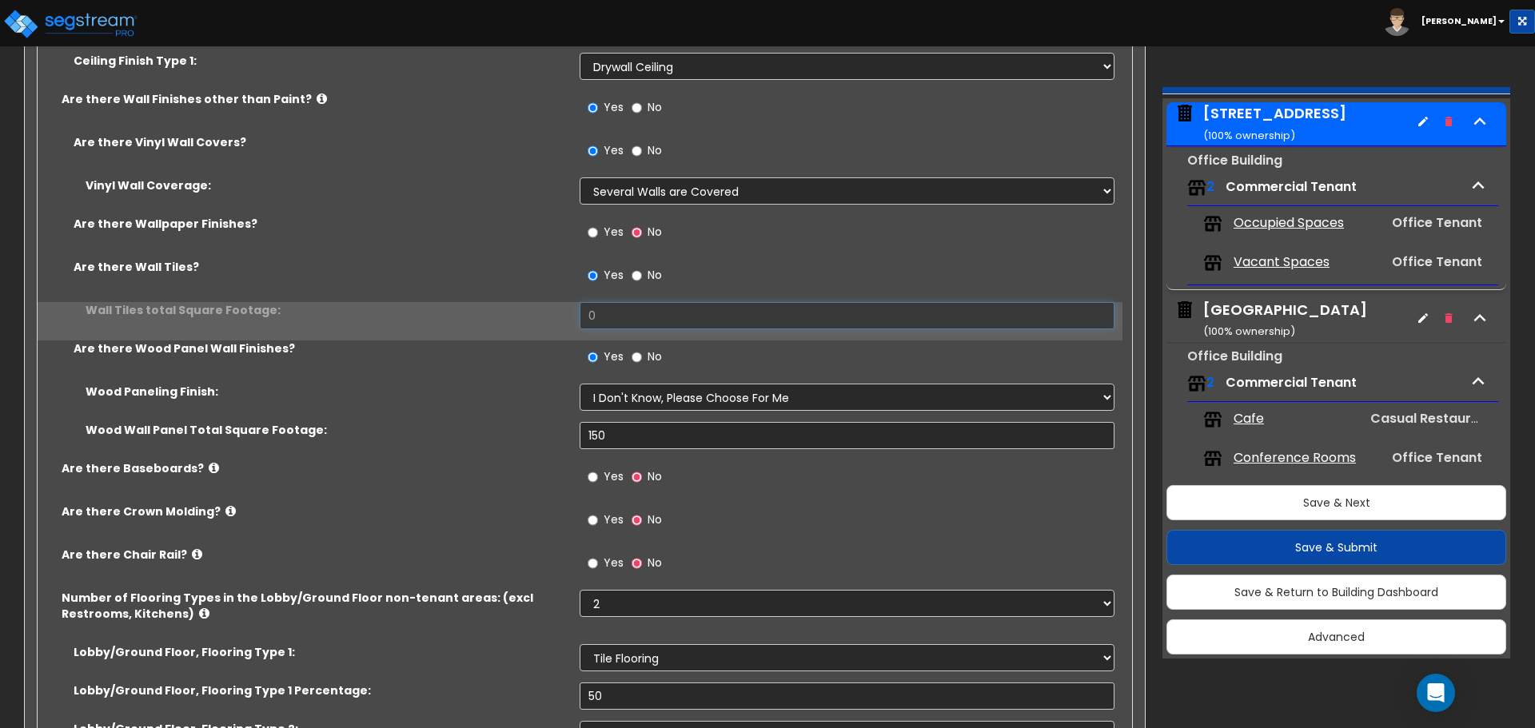
click at [634, 316] on input "0" at bounding box center [847, 315] width 534 height 27
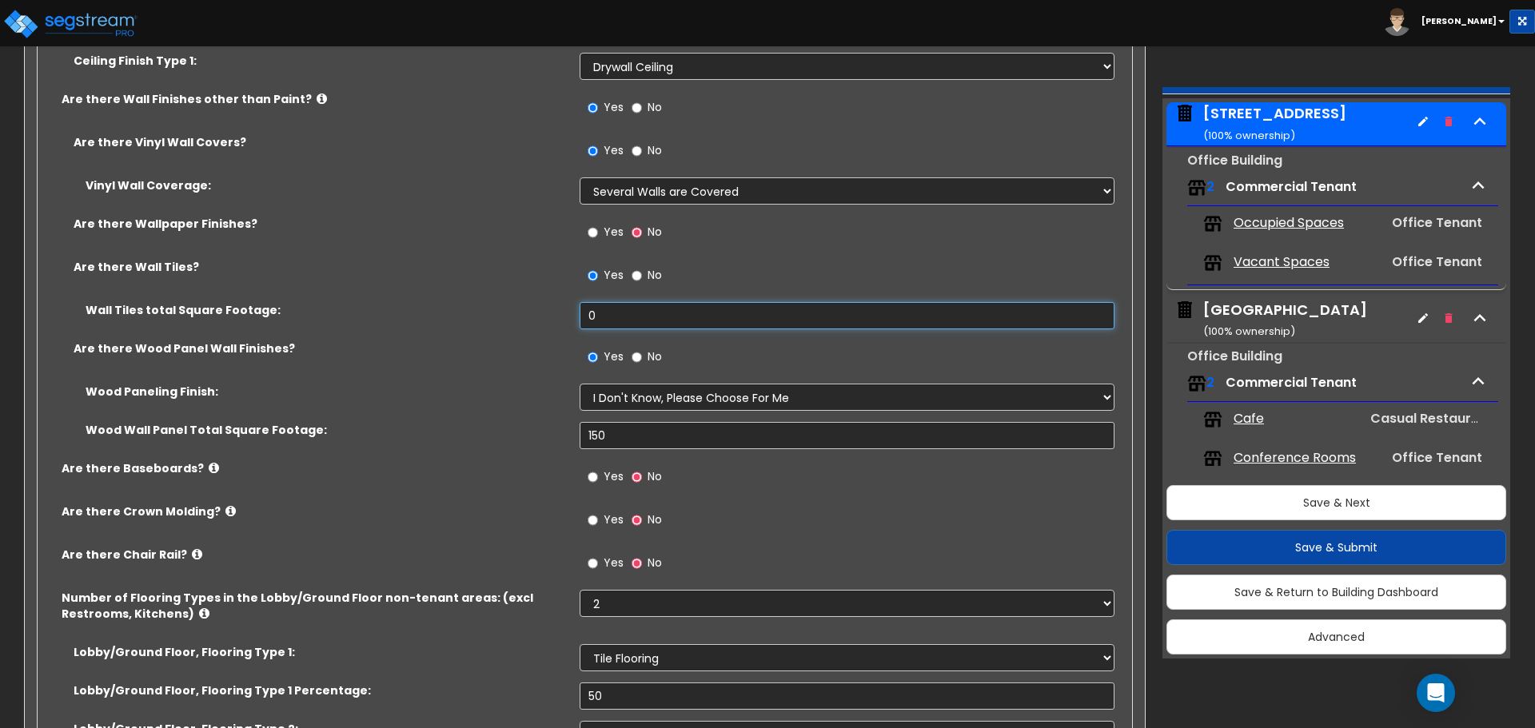
drag, startPoint x: 634, startPoint y: 317, endPoint x: 496, endPoint y: 306, distance: 137.9
click at [500, 306] on div "Wall Tiles total Square Footage: 0" at bounding box center [580, 321] width 1085 height 38
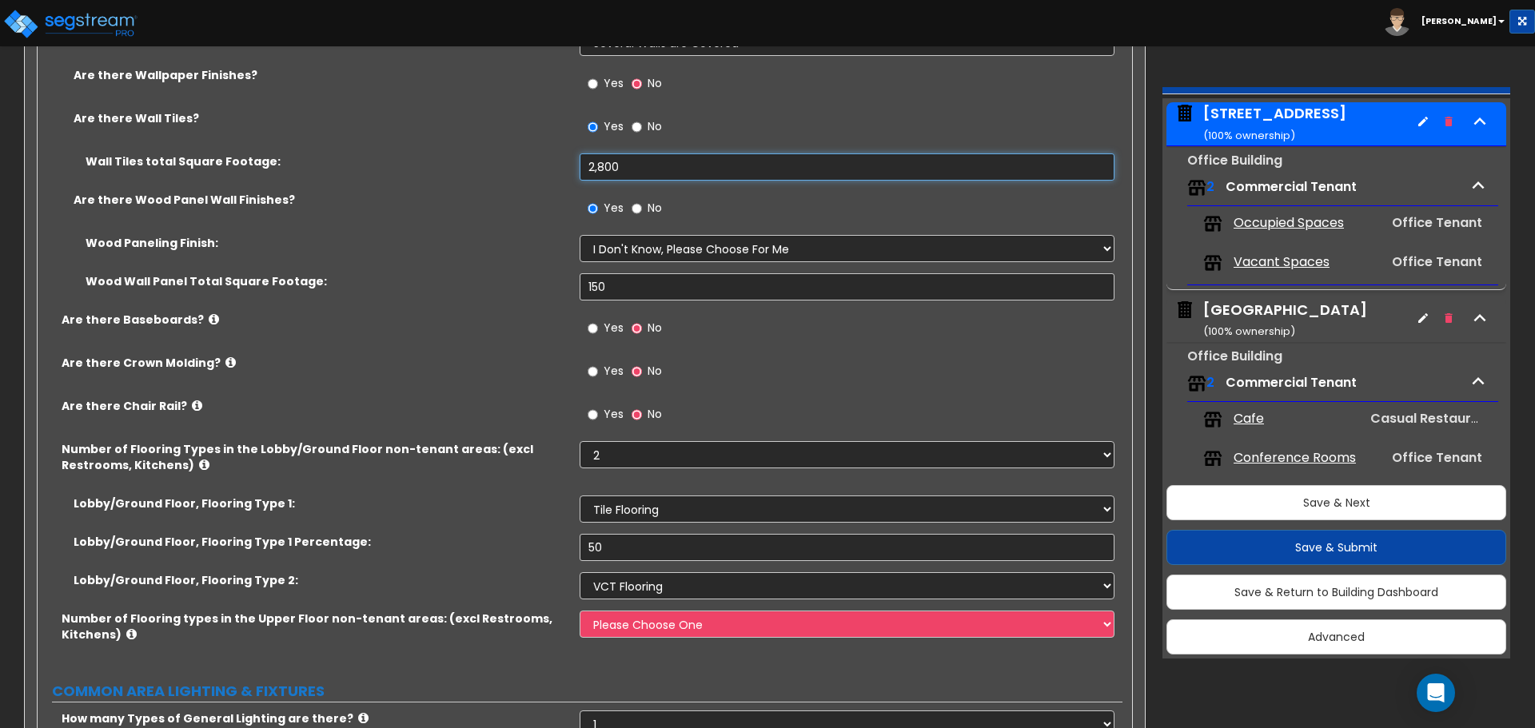
scroll to position [4157, 0]
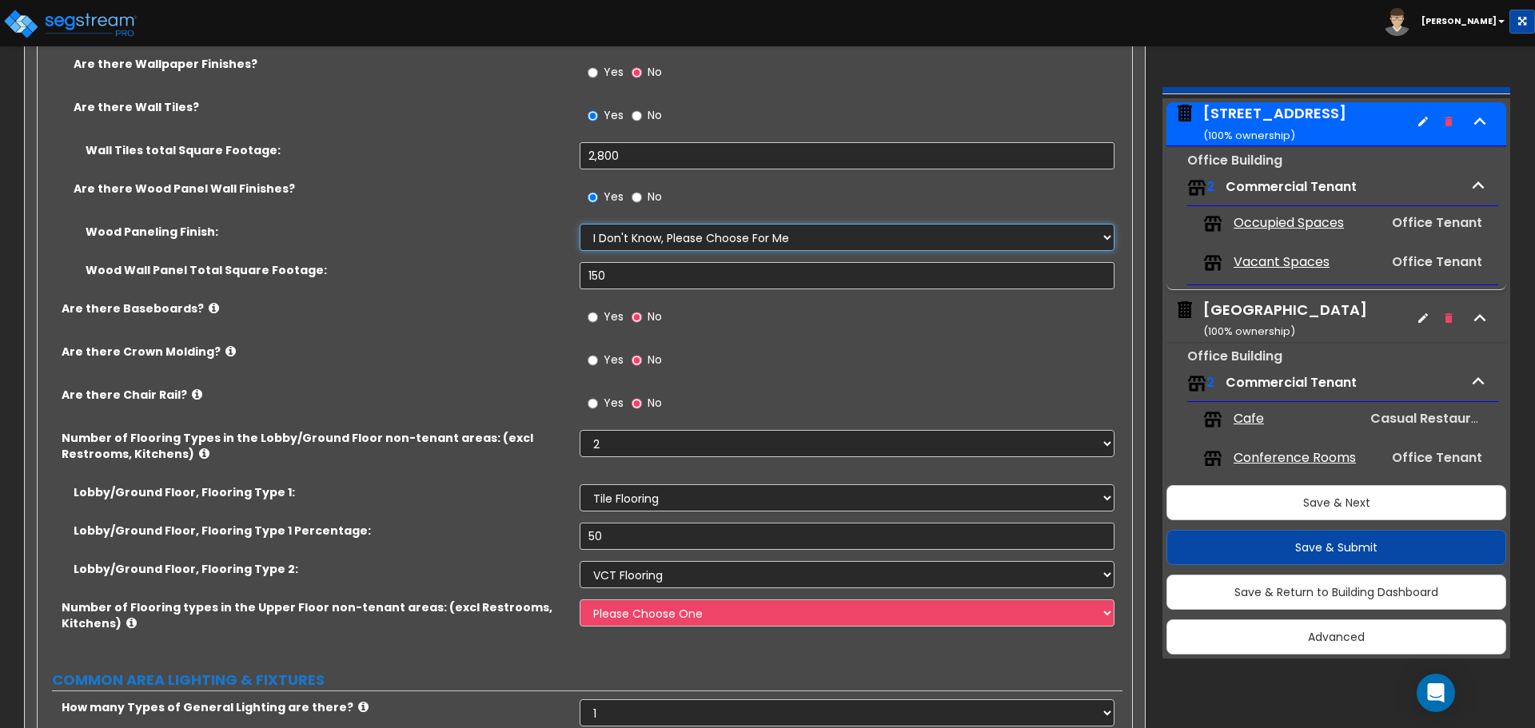
click at [606, 231] on select "Please Choose One Birch Mahogany Oak or Cherry Rosewood Teak I Don't Know, Plea…" at bounding box center [847, 237] width 534 height 27
click at [580, 224] on select "Please Choose One Birch Mahogany Oak or Cherry Rosewood Teak I Don't Know, Plea…" at bounding box center [847, 237] width 534 height 27
drag, startPoint x: 618, startPoint y: 278, endPoint x: 445, endPoint y: 273, distance: 172.8
click at [445, 273] on div "Wood Wall Panel Total Square Footage: 150" at bounding box center [580, 281] width 1085 height 38
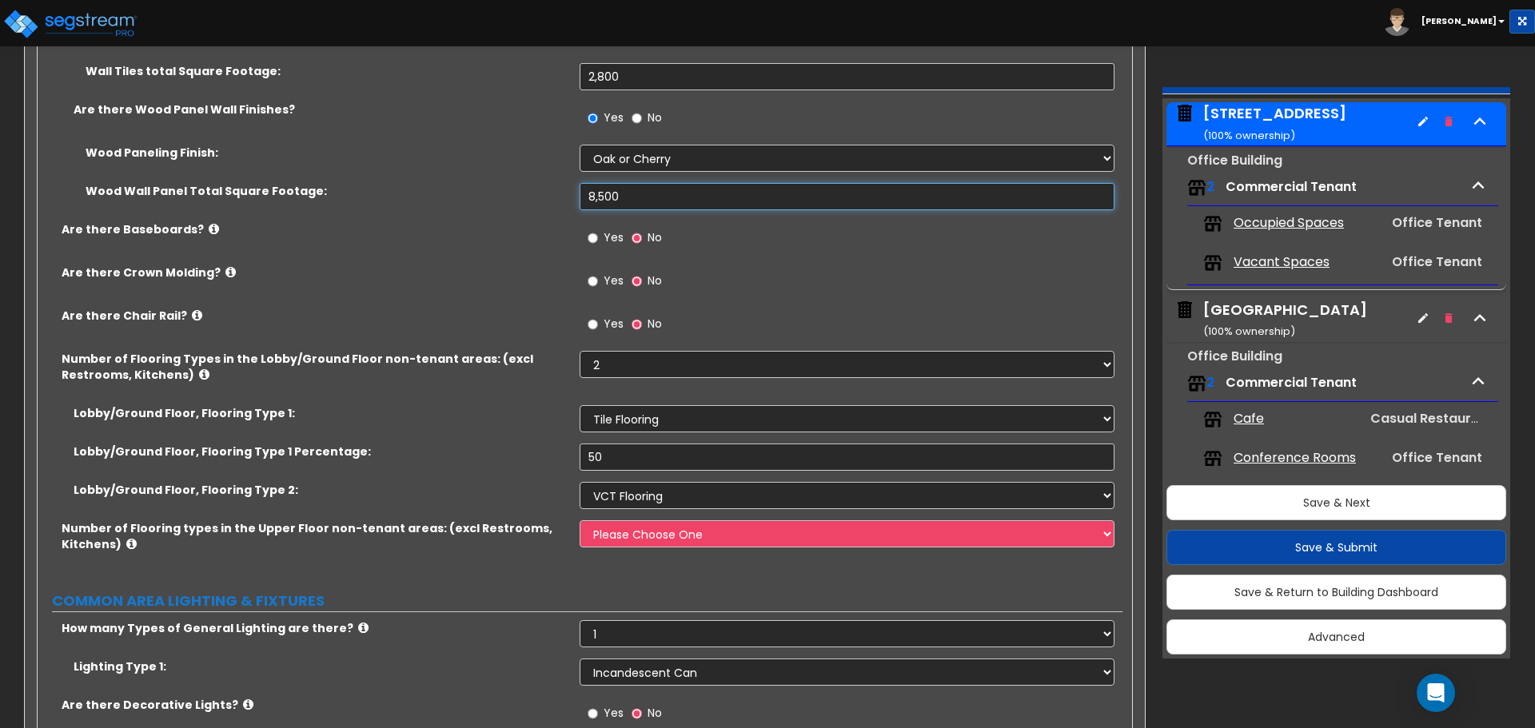
scroll to position [4237, 0]
click at [603, 227] on label "Yes" at bounding box center [606, 238] width 36 height 27
click at [598, 229] on input "Yes" at bounding box center [593, 238] width 10 height 18
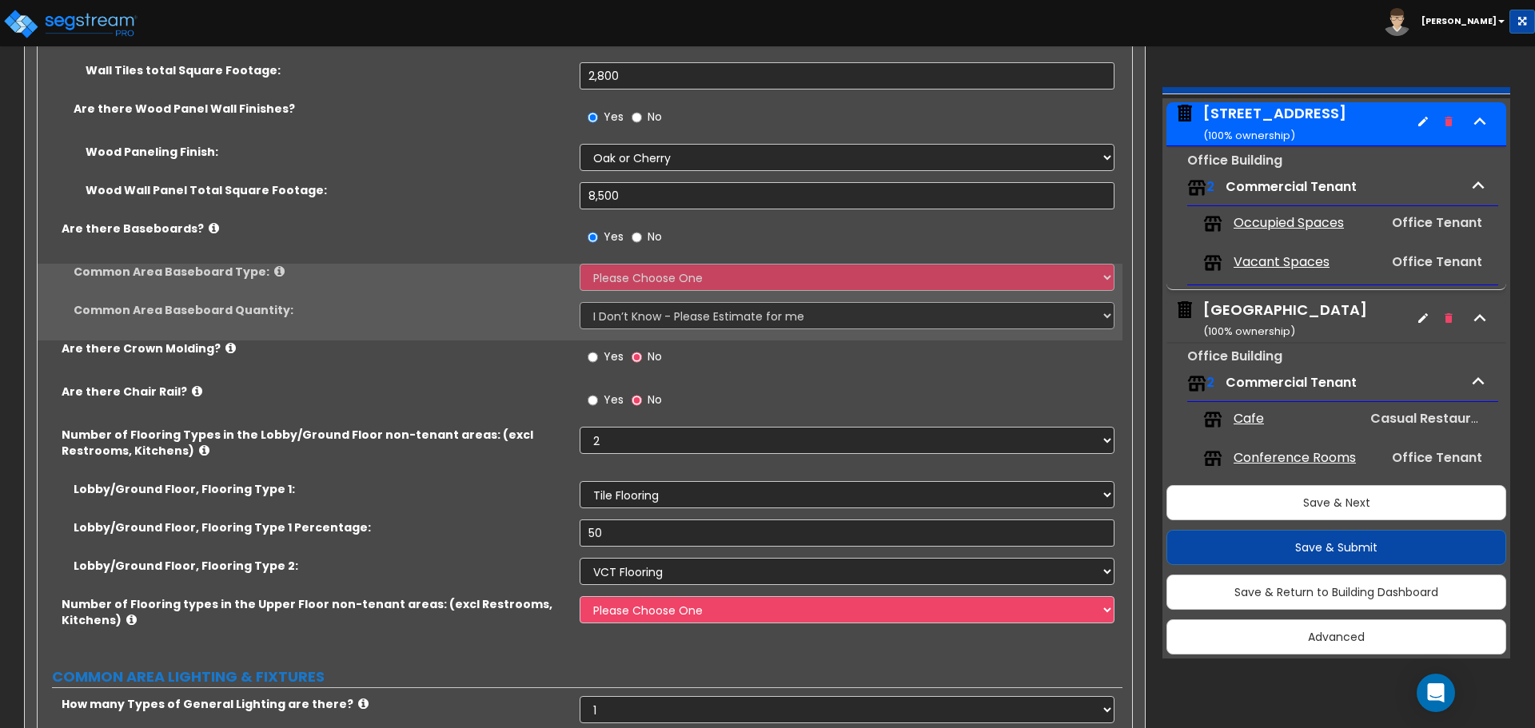
click at [612, 261] on div "Yes No" at bounding box center [851, 242] width 542 height 43
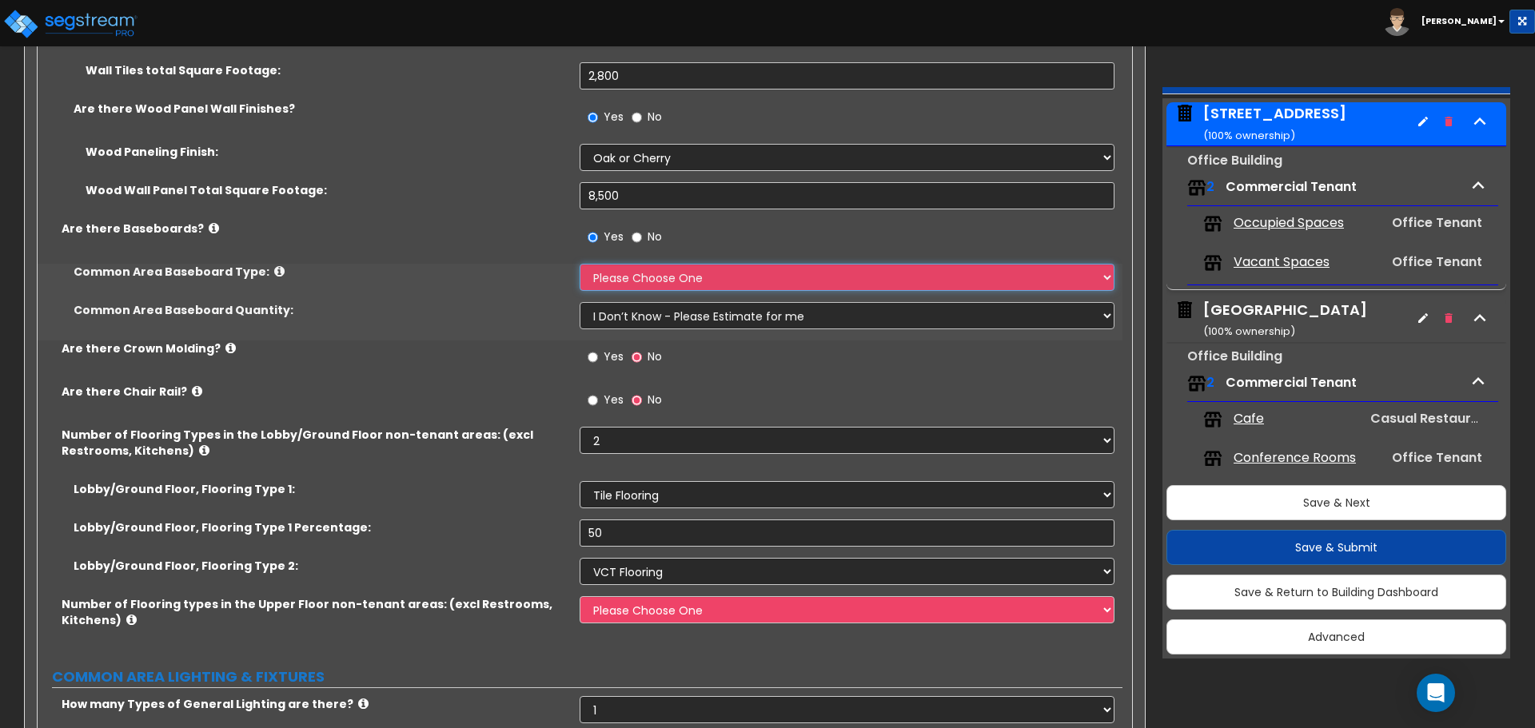
click at [618, 276] on select "Please Choose One Wood Vinyl Carpet Tile" at bounding box center [847, 277] width 534 height 27
click at [580, 264] on select "Please Choose One Wood Vinyl Carpet Tile" at bounding box center [847, 277] width 534 height 27
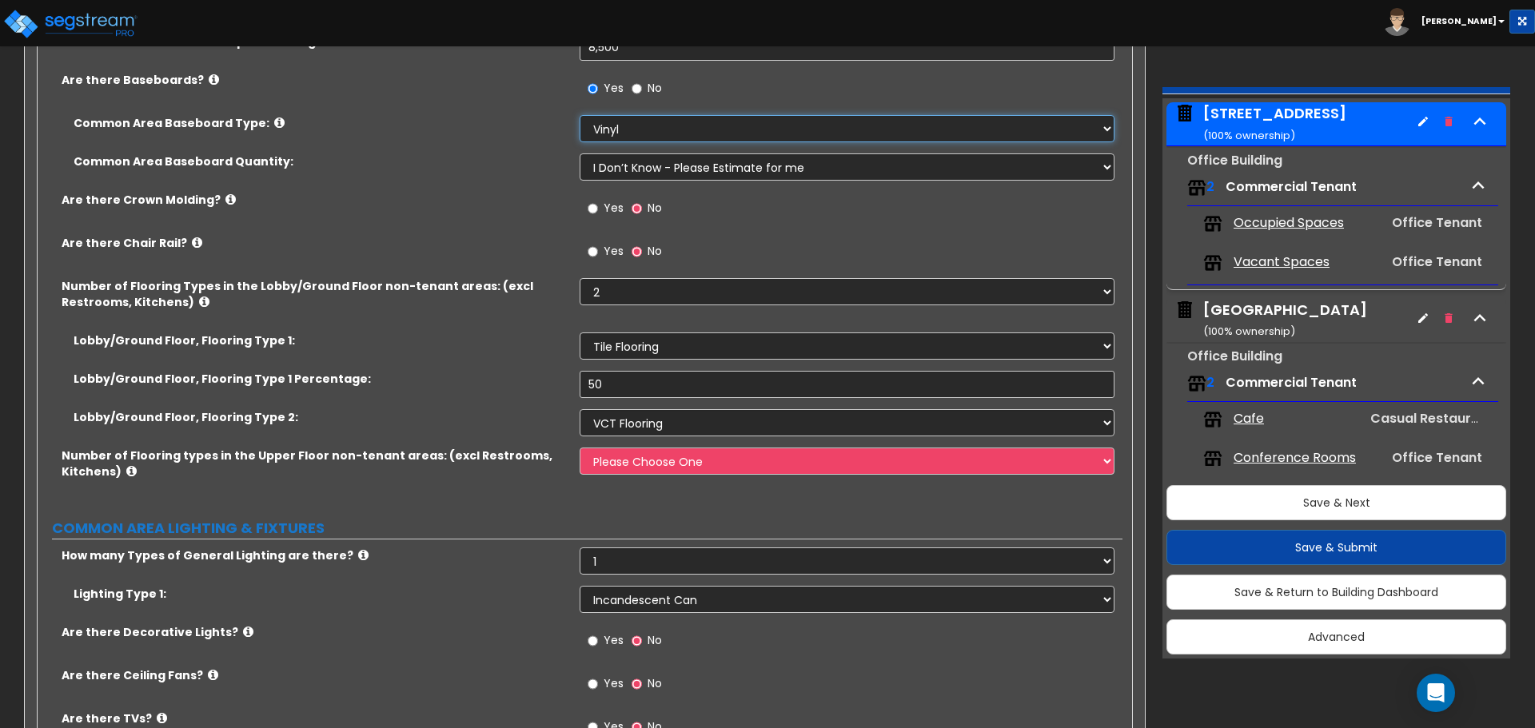
scroll to position [4477, 0]
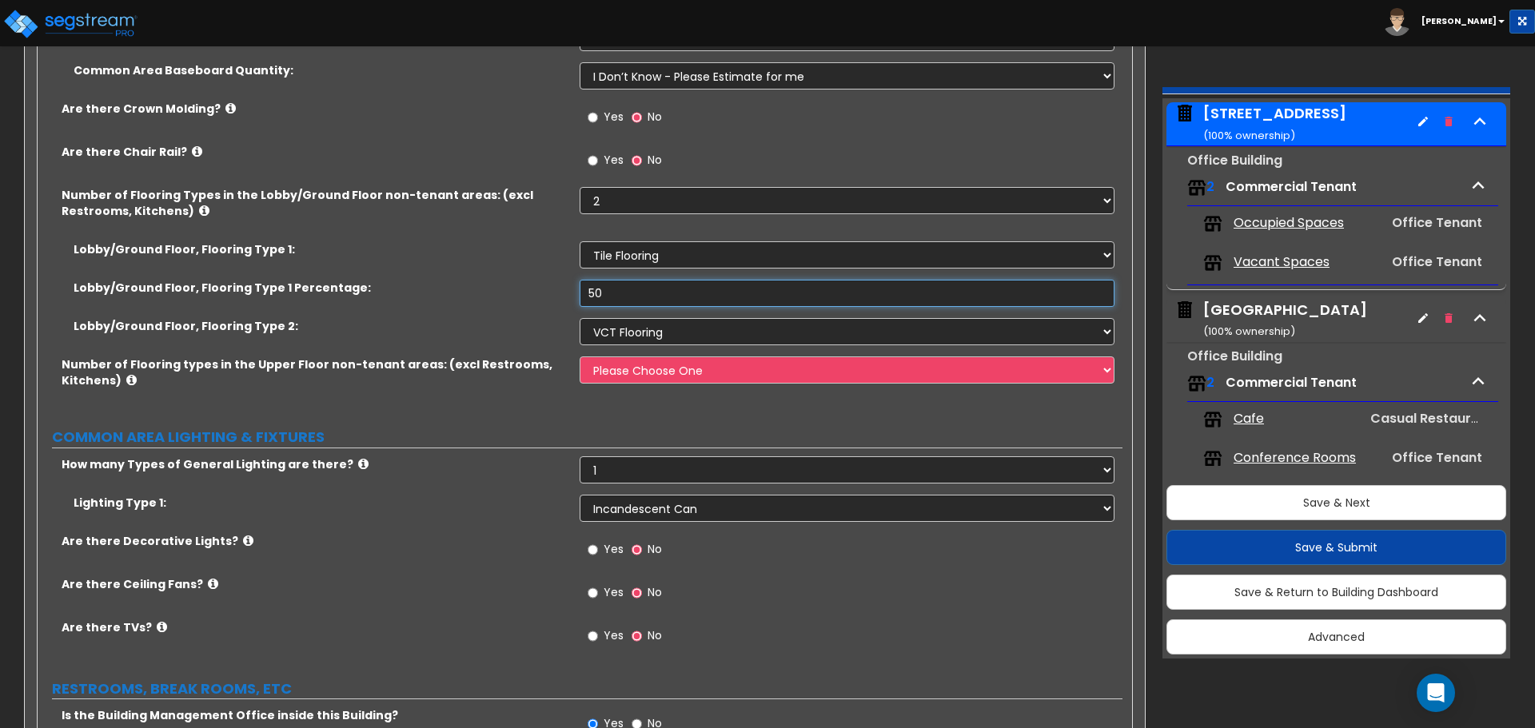
drag, startPoint x: 609, startPoint y: 293, endPoint x: 542, endPoint y: 288, distance: 67.3
click at [542, 288] on div "Lobby/Ground Floor, Flooring Type 1 Percentage: 50" at bounding box center [580, 299] width 1085 height 38
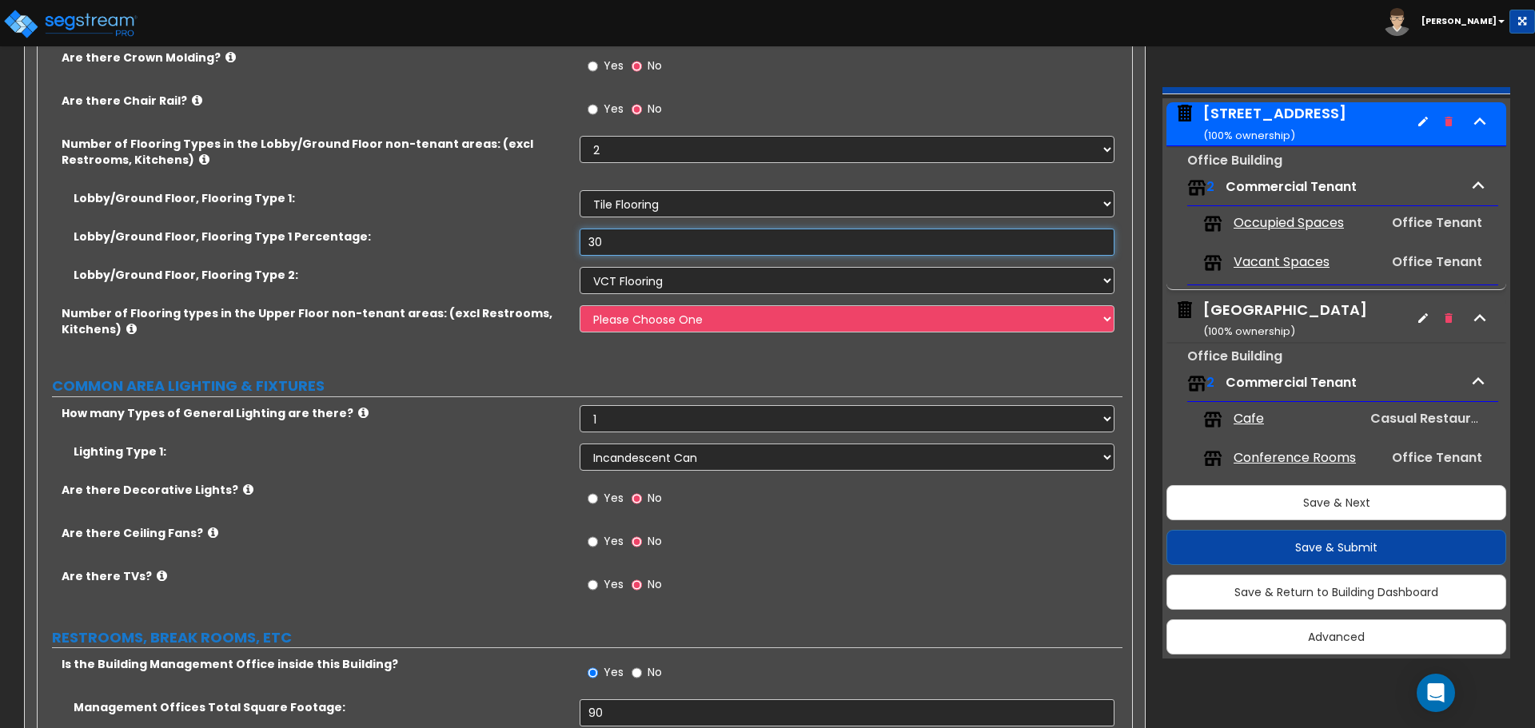
scroll to position [4557, 0]
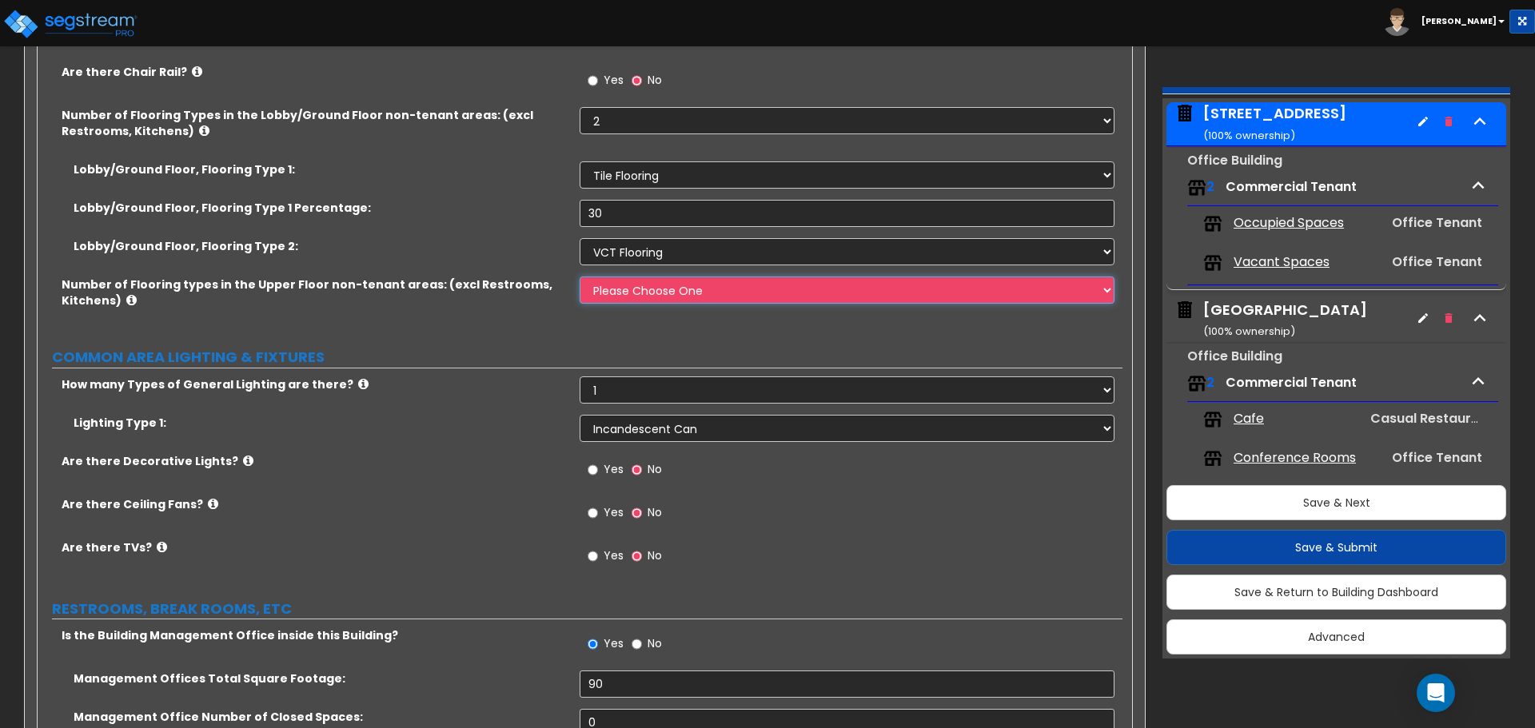
click at [639, 297] on select "Please Choose One 1 2 3 4" at bounding box center [847, 290] width 534 height 27
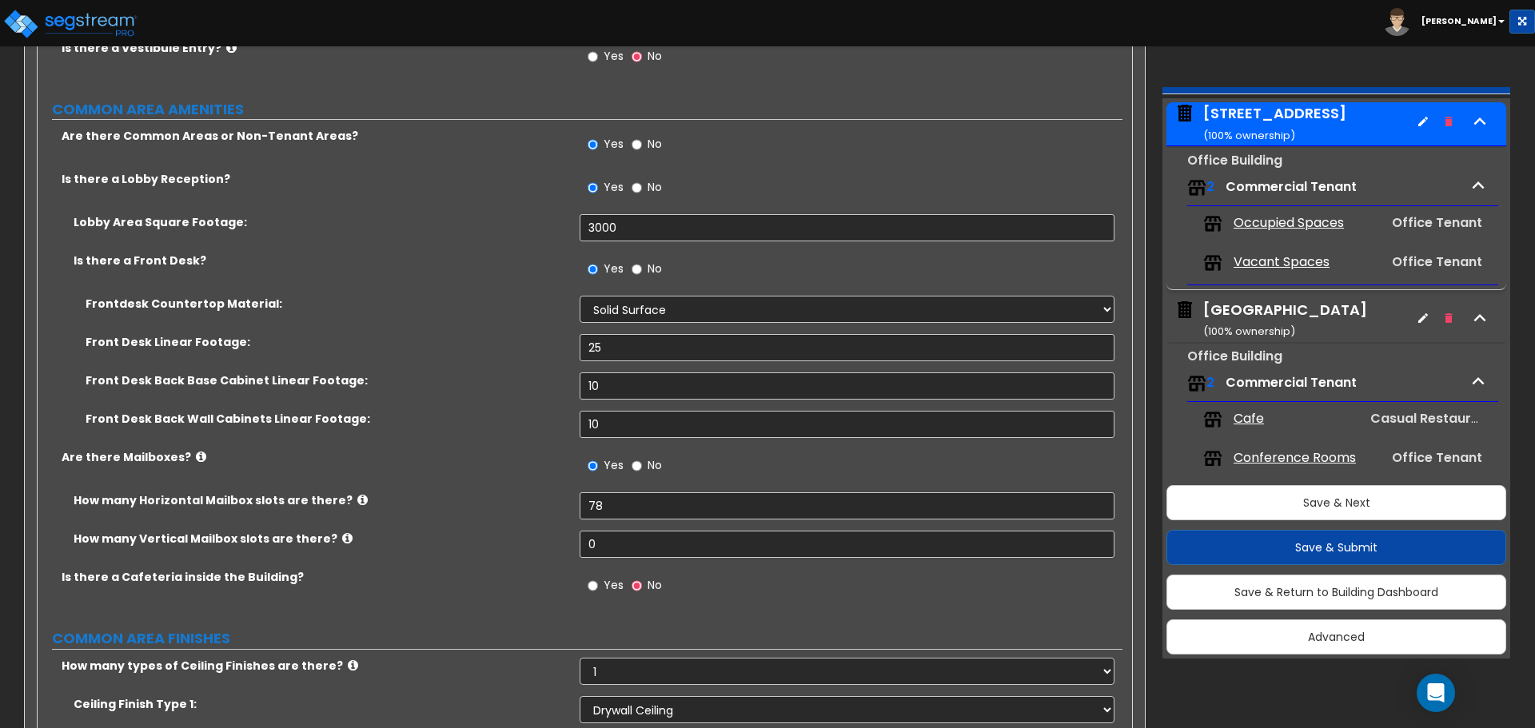
scroll to position [3357, 0]
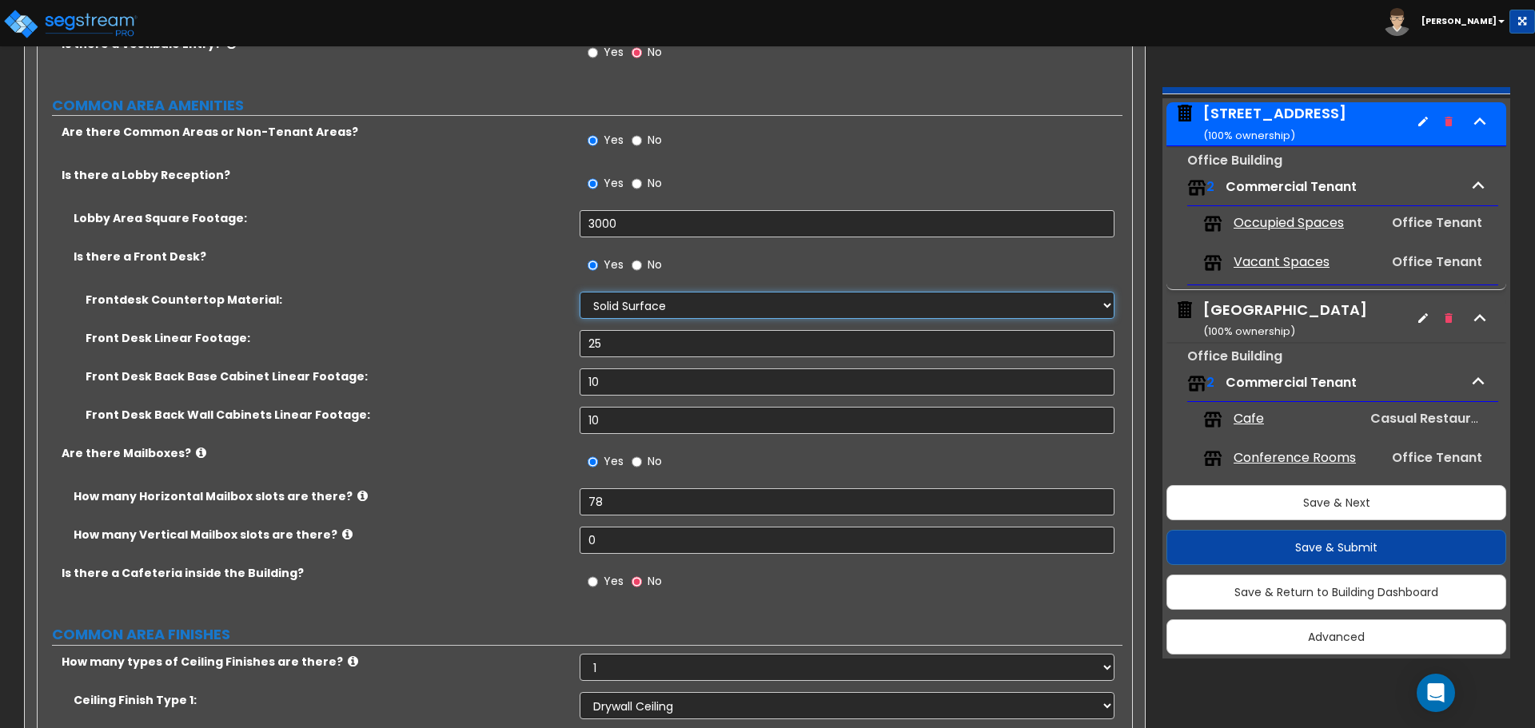
click at [641, 304] on select "None Plastic Laminate Solid Surface Stone Quartz Marble Tile Wood Stainless Ste…" at bounding box center [847, 305] width 534 height 27
click at [612, 345] on input "25" at bounding box center [847, 343] width 534 height 27
drag, startPoint x: 655, startPoint y: 378, endPoint x: 414, endPoint y: 384, distance: 240.7
click at [414, 384] on div "Front Desk Back Base Cabinet Linear Footage: 10" at bounding box center [580, 388] width 1085 height 38
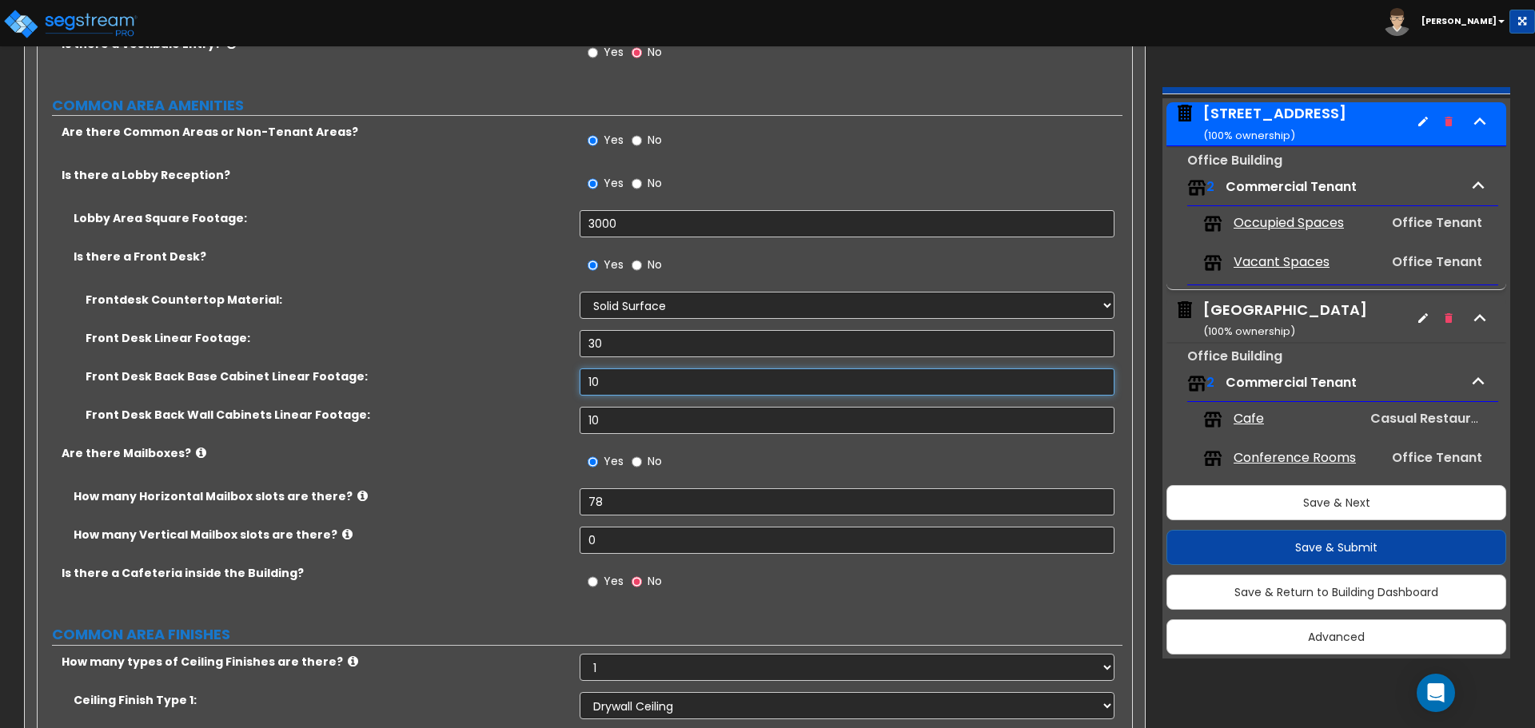
click at [614, 385] on input "10" at bounding box center [847, 382] width 534 height 27
drag, startPoint x: 614, startPoint y: 385, endPoint x: 561, endPoint y: 378, distance: 53.1
click at [562, 378] on div "Front Desk Back Base Cabinet Linear Footage: 10" at bounding box center [580, 388] width 1085 height 38
drag, startPoint x: 602, startPoint y: 421, endPoint x: 556, endPoint y: 417, distance: 45.7
click at [565, 419] on div "Front Desk Back Wall Cabinets Linear Footage: 10" at bounding box center [580, 426] width 1085 height 38
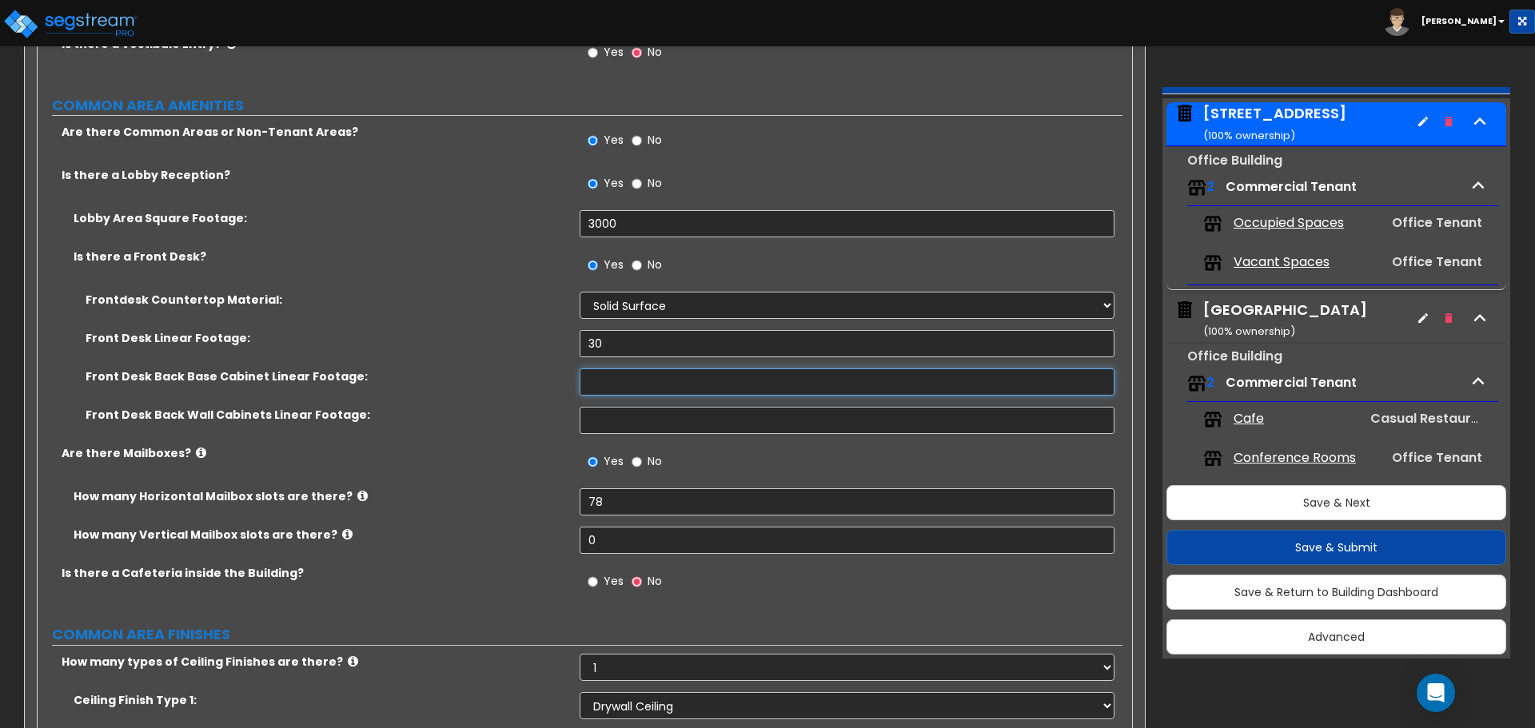
click at [614, 395] on input "text" at bounding box center [847, 382] width 534 height 27
click at [608, 418] on input "text" at bounding box center [847, 420] width 534 height 27
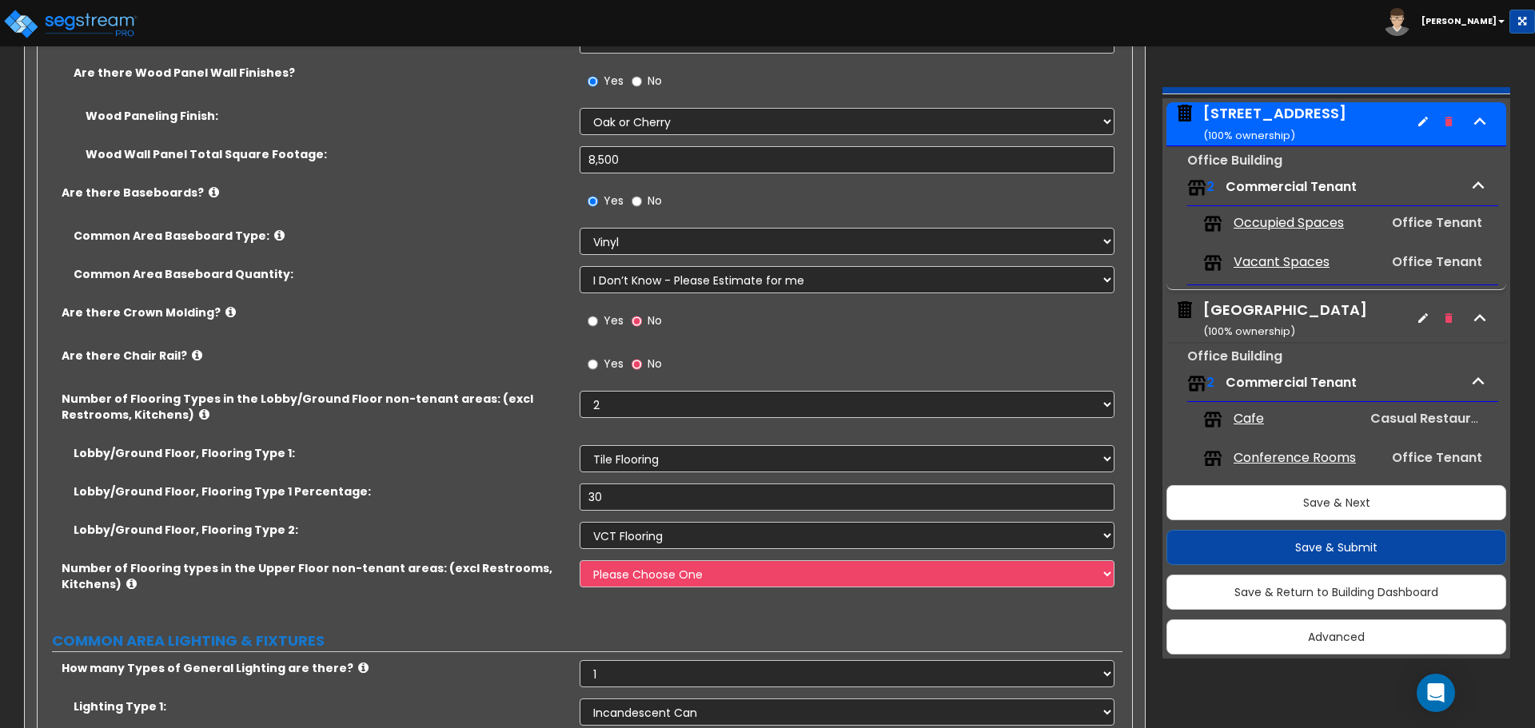
scroll to position [4397, 0]
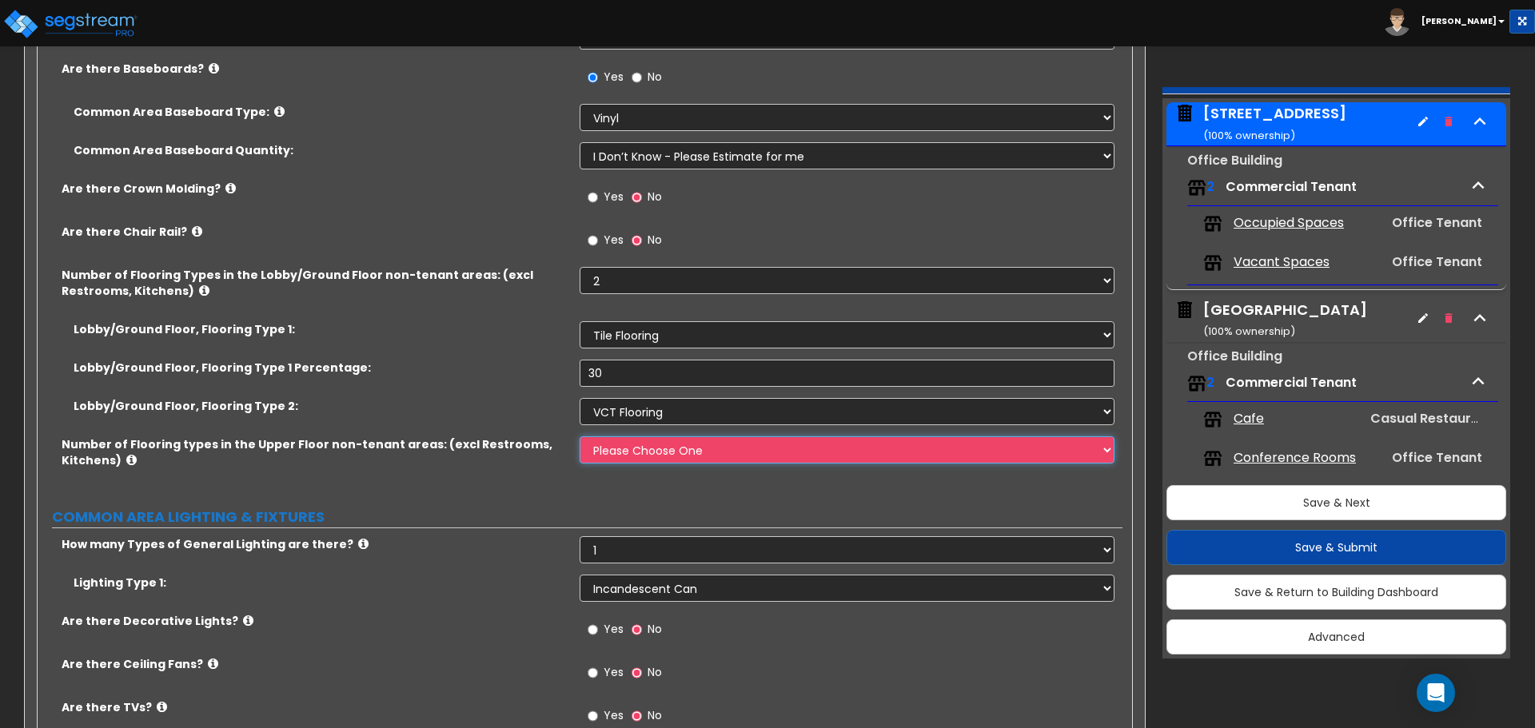
click at [783, 454] on select "Please Choose One 1 2 3 4" at bounding box center [847, 449] width 534 height 27
click at [814, 449] on select "Please Choose One 1 2 3 4" at bounding box center [847, 449] width 534 height 27
click at [295, 313] on div "Number of Flooring Types in the Lobby/Ground Floor non-tenant areas: (excl Rest…" at bounding box center [580, 294] width 1085 height 54
drag, startPoint x: 616, startPoint y: 377, endPoint x: 548, endPoint y: 376, distance: 68.8
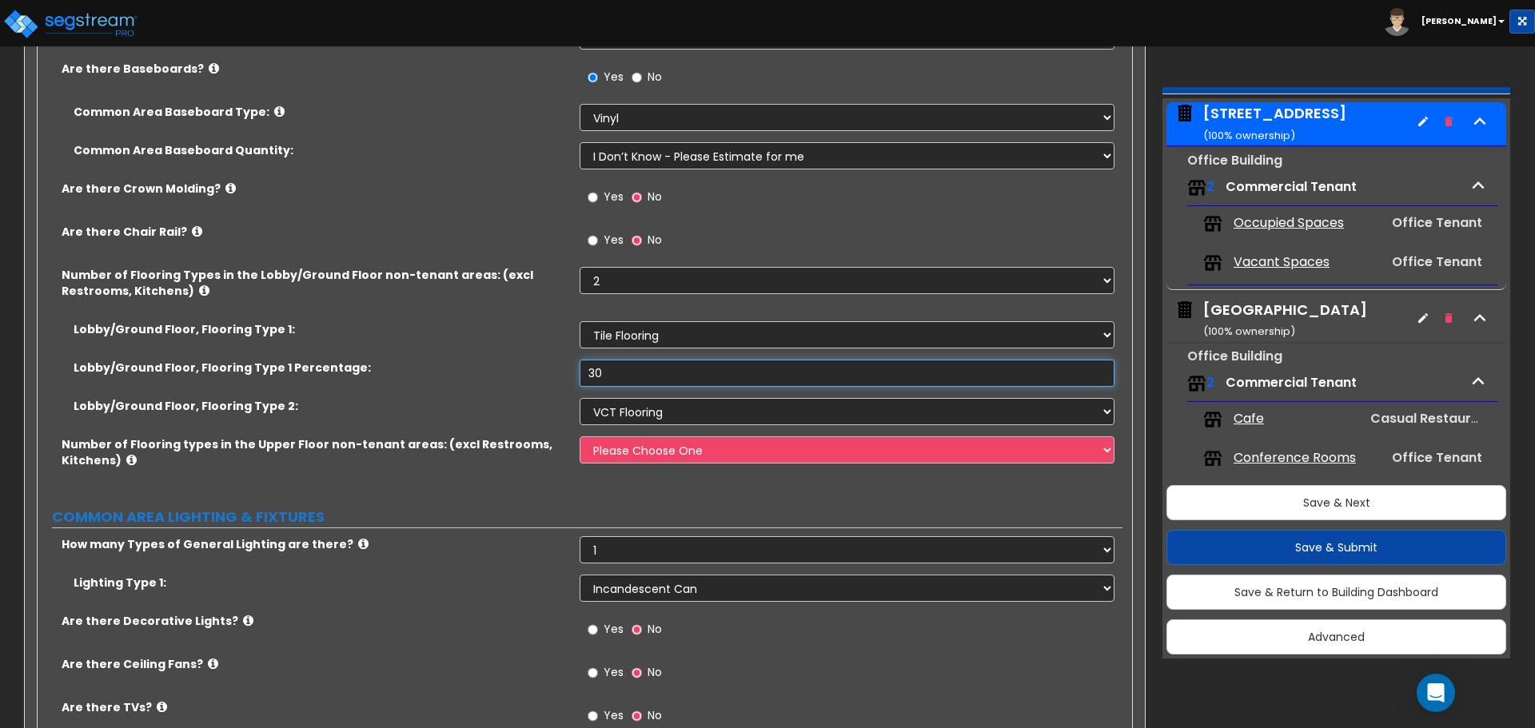
click at [548, 376] on div "Lobby/Ground Floor, Flooring Type 1 Percentage: 30" at bounding box center [580, 379] width 1085 height 38
click at [602, 411] on select "None Tile Flooring Hardwood Flooring Resilient Laminate Flooring VCT Flooring S…" at bounding box center [847, 411] width 534 height 27
click at [608, 409] on select "None Tile Flooring Hardwood Flooring Resilient Laminate Flooring VCT Flooring S…" at bounding box center [847, 411] width 534 height 27
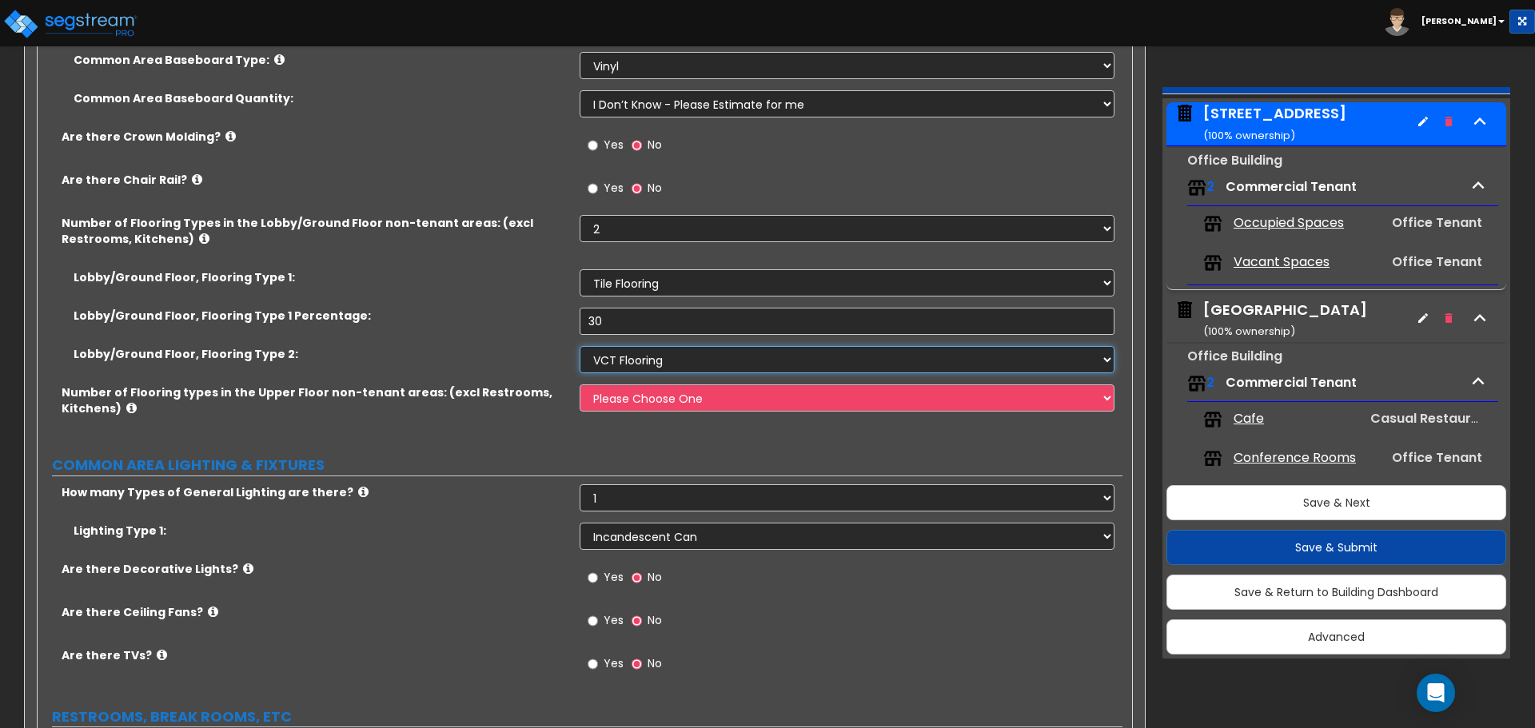
scroll to position [4477, 0]
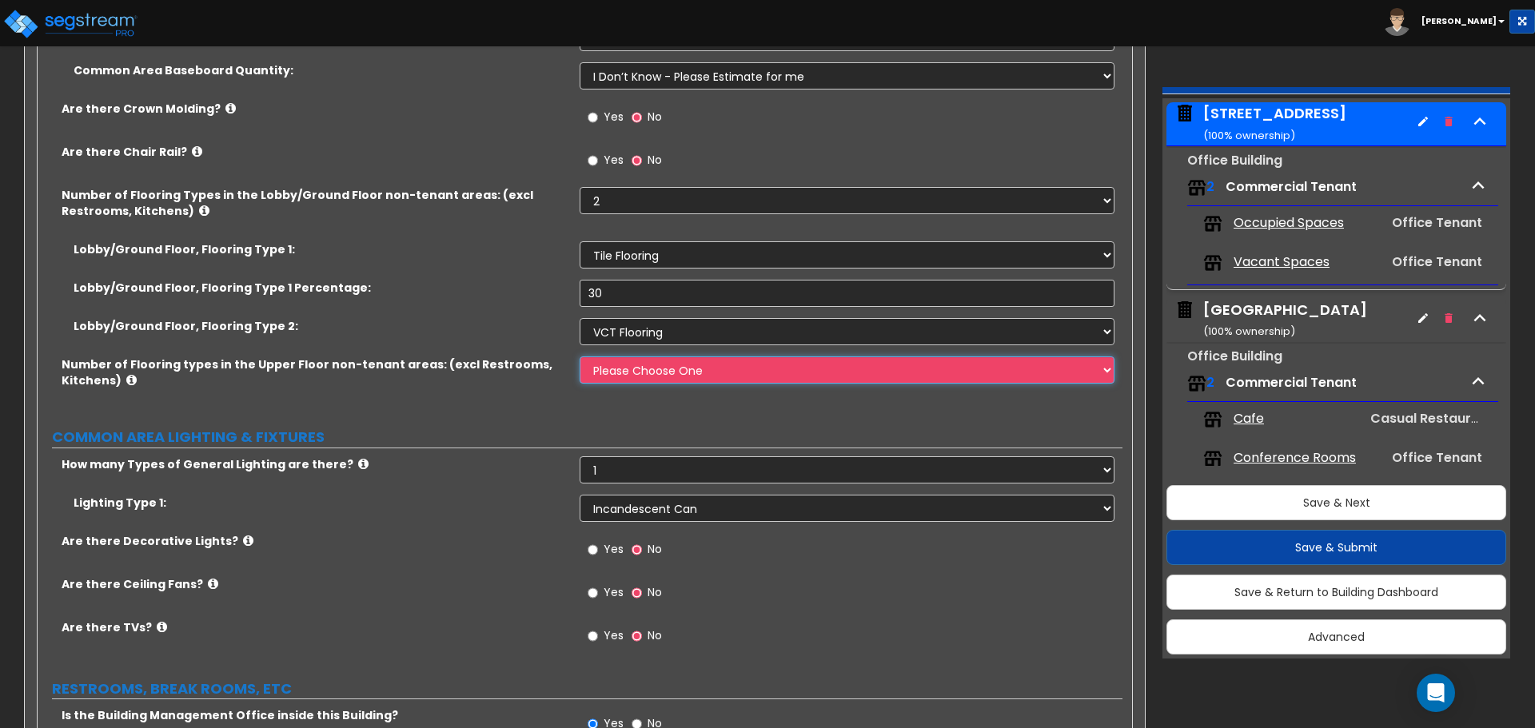
click at [636, 370] on select "Please Choose One 1 2 3 4" at bounding box center [847, 370] width 534 height 27
click at [580, 357] on select "Please Choose One 1 2 3 4" at bounding box center [847, 370] width 534 height 27
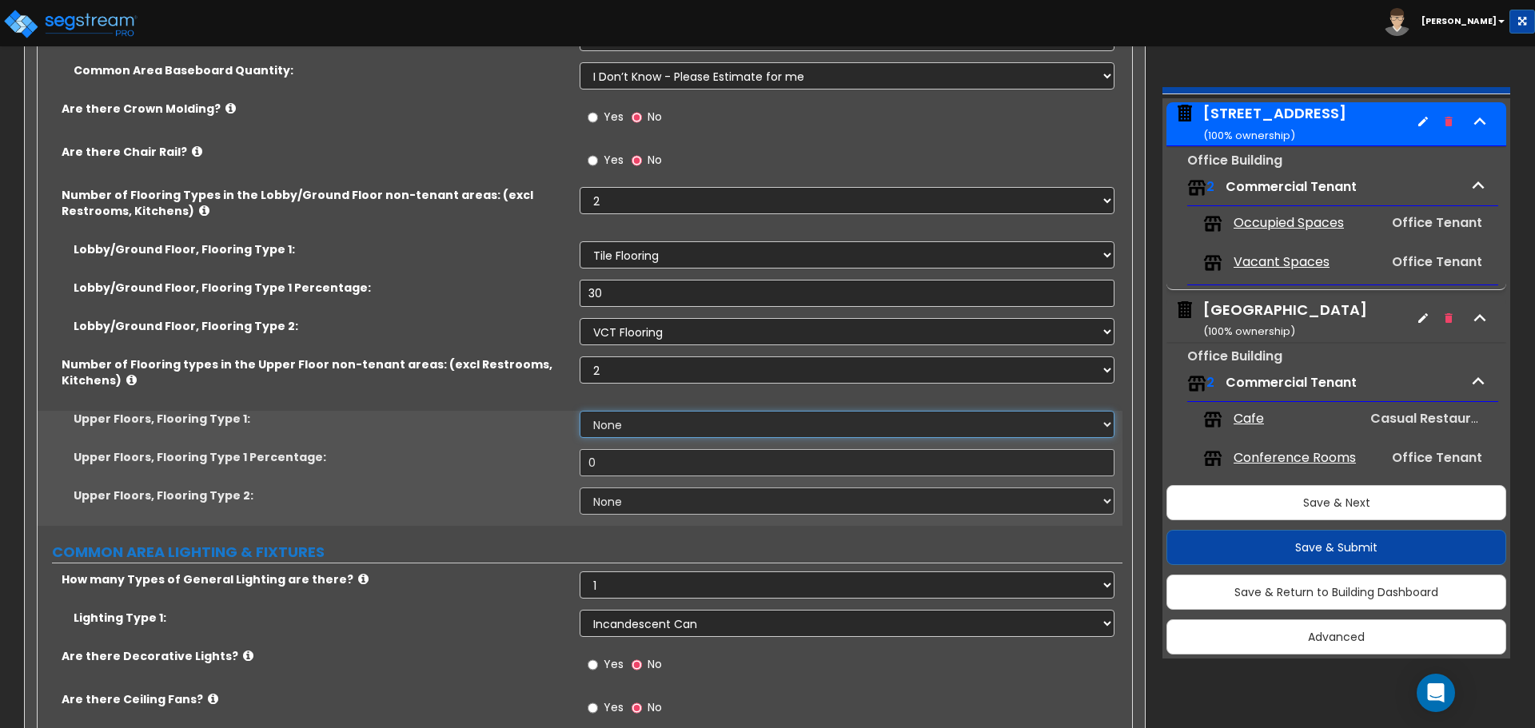
click at [632, 428] on select "None Tile Flooring Hardwood Flooring Resilient Laminate Flooring VCT Flooring S…" at bounding box center [847, 424] width 534 height 27
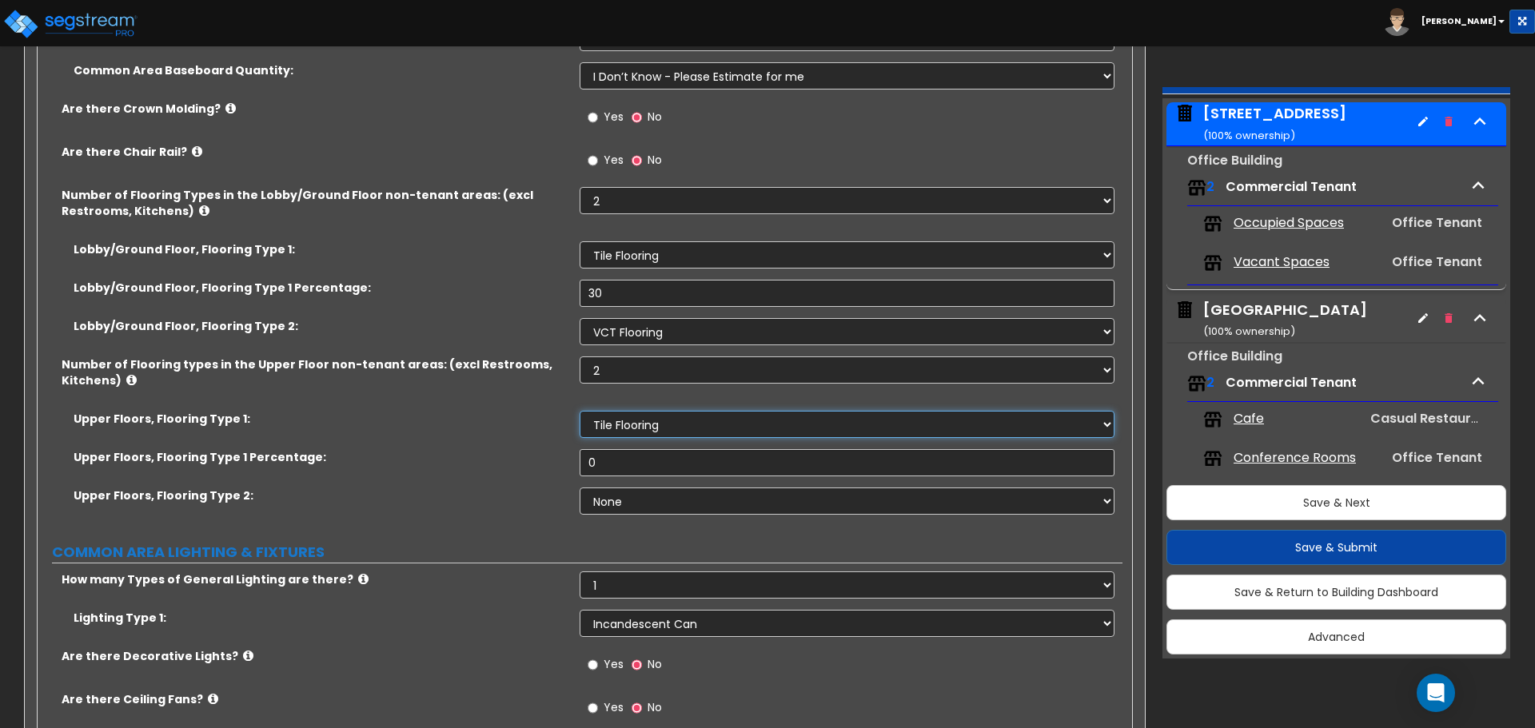
click at [580, 411] on select "None Tile Flooring Hardwood Flooring Resilient Laminate Flooring VCT Flooring S…" at bounding box center [847, 424] width 534 height 27
click at [669, 421] on select "None Tile Flooring Hardwood Flooring Resilient Laminate Flooring VCT Flooring S…" at bounding box center [847, 424] width 534 height 27
click at [580, 411] on select "None Tile Flooring Hardwood Flooring Resilient Laminate Flooring VCT Flooring S…" at bounding box center [847, 424] width 534 height 27
click at [609, 365] on select "Please Choose One 1 2 3 4" at bounding box center [847, 370] width 534 height 27
click at [580, 357] on select "Please Choose One 1 2 3 4" at bounding box center [847, 370] width 534 height 27
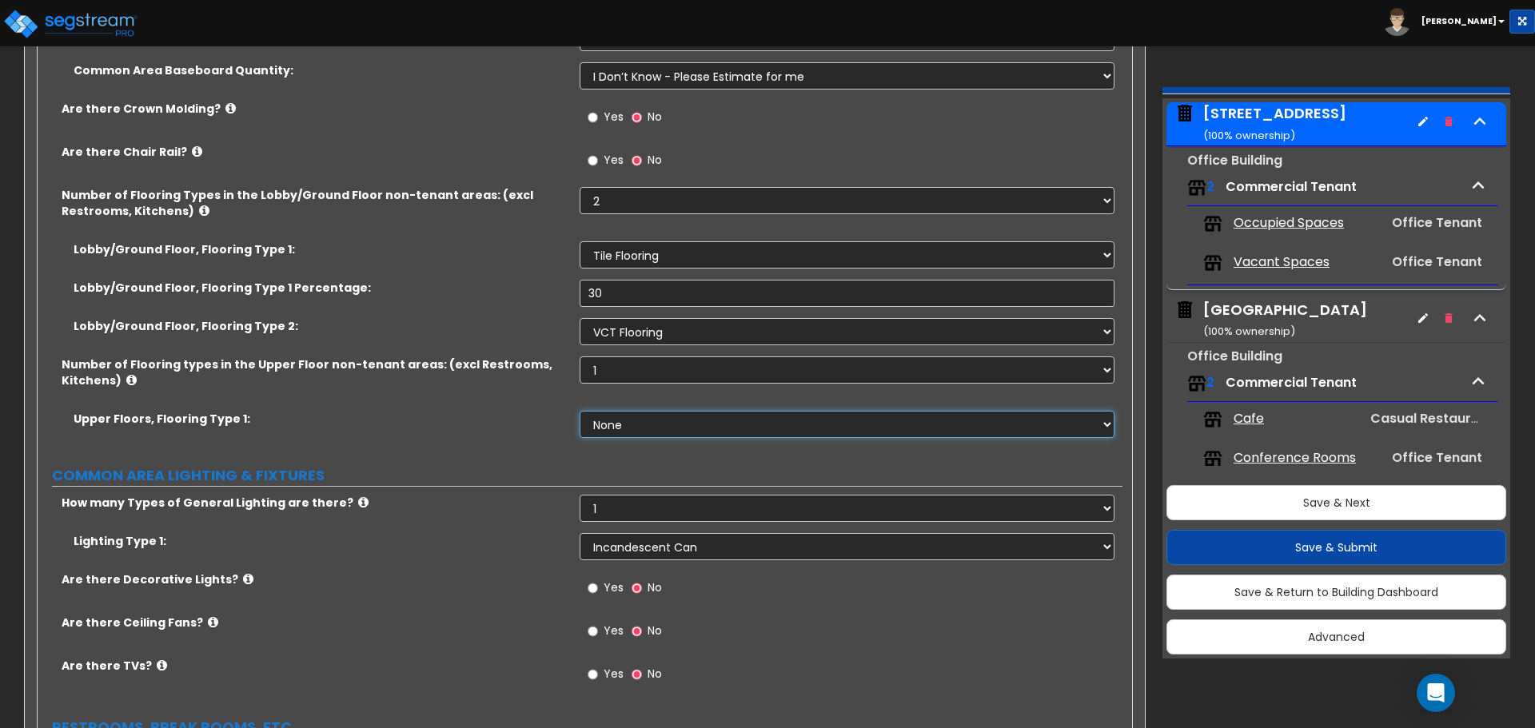
click at [628, 424] on select "None Tile Flooring Hardwood Flooring Resilient Laminate Flooring VCT Flooring S…" at bounding box center [847, 424] width 534 height 27
click at [580, 411] on select "None Tile Flooring Hardwood Flooring Resilient Laminate Flooring VCT Flooring S…" at bounding box center [847, 424] width 534 height 27
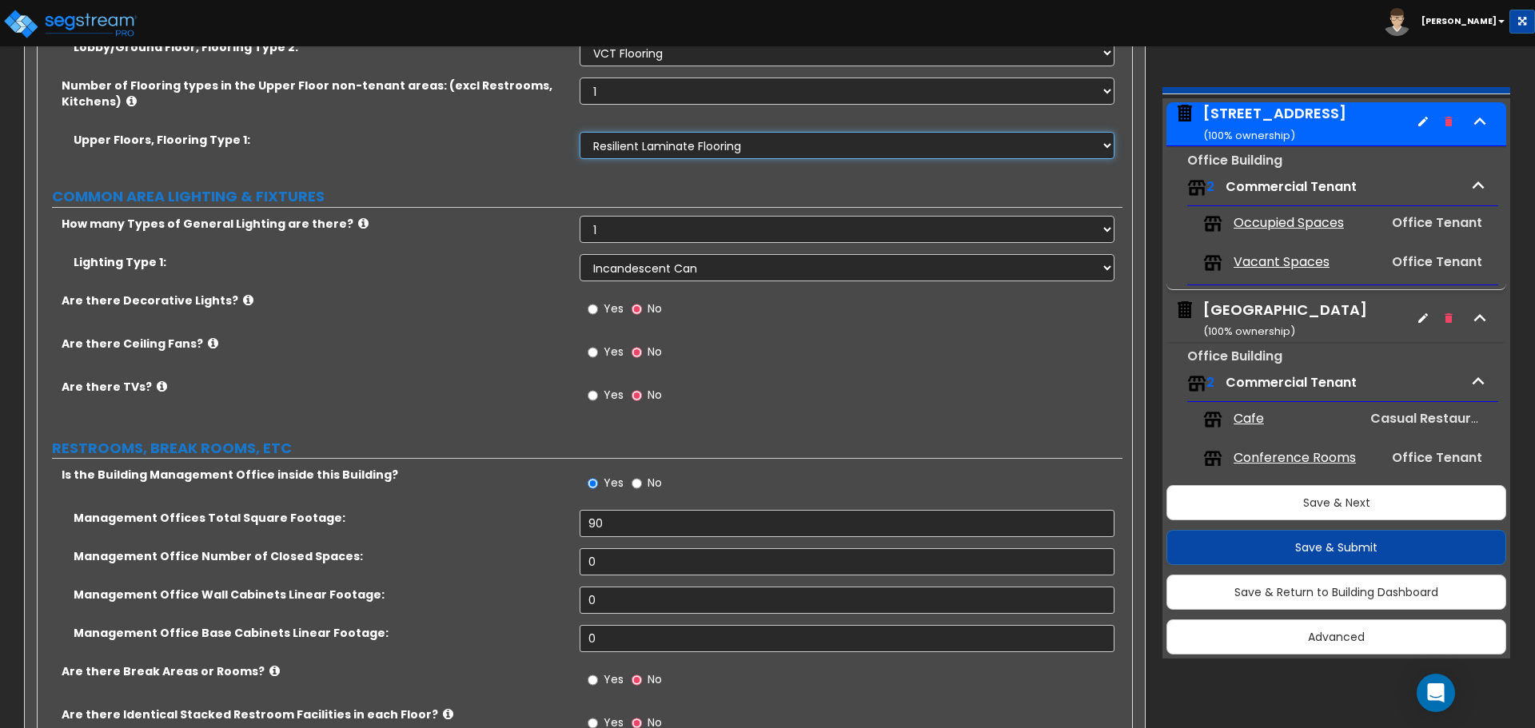
scroll to position [4796, 0]
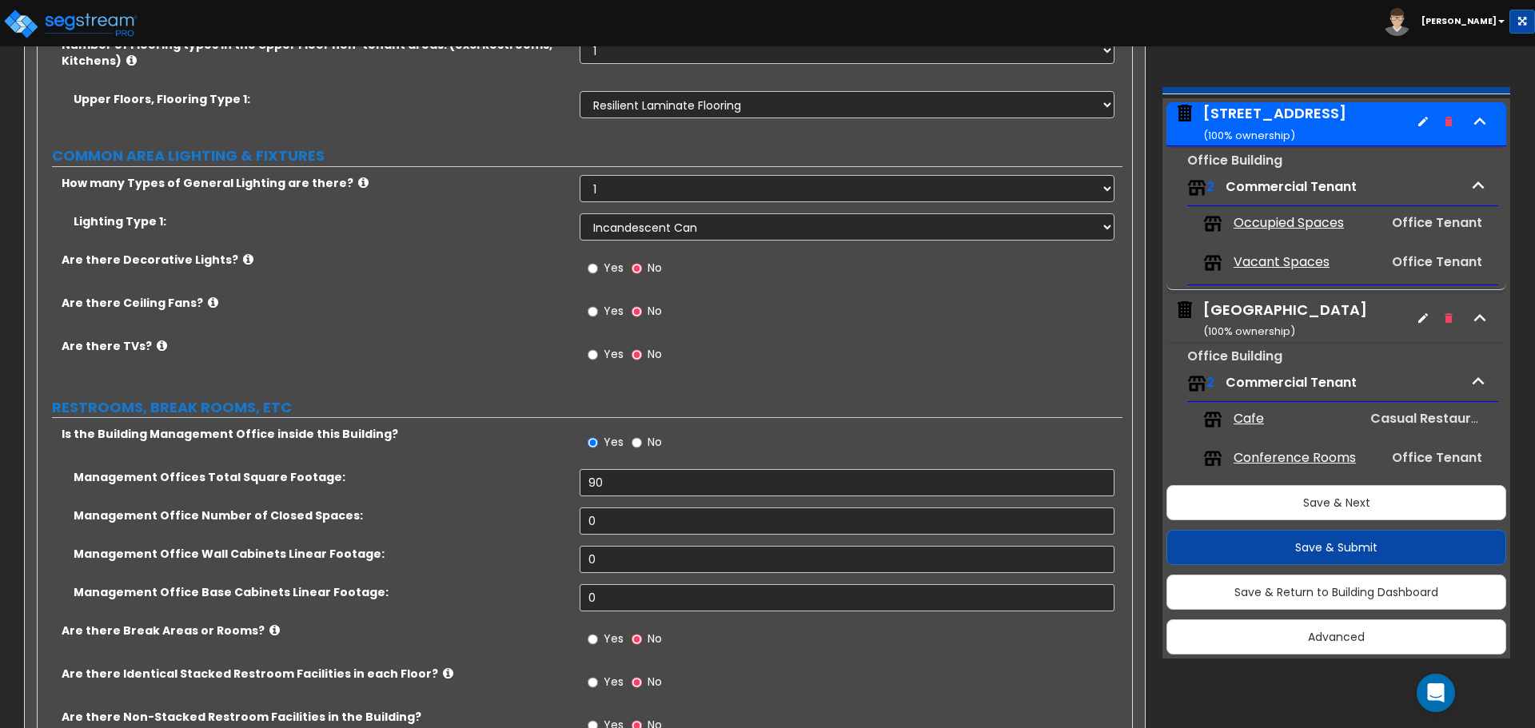
click at [605, 265] on span "Yes" at bounding box center [614, 268] width 20 height 16
click at [598, 265] on input "Yes" at bounding box center [593, 269] width 10 height 18
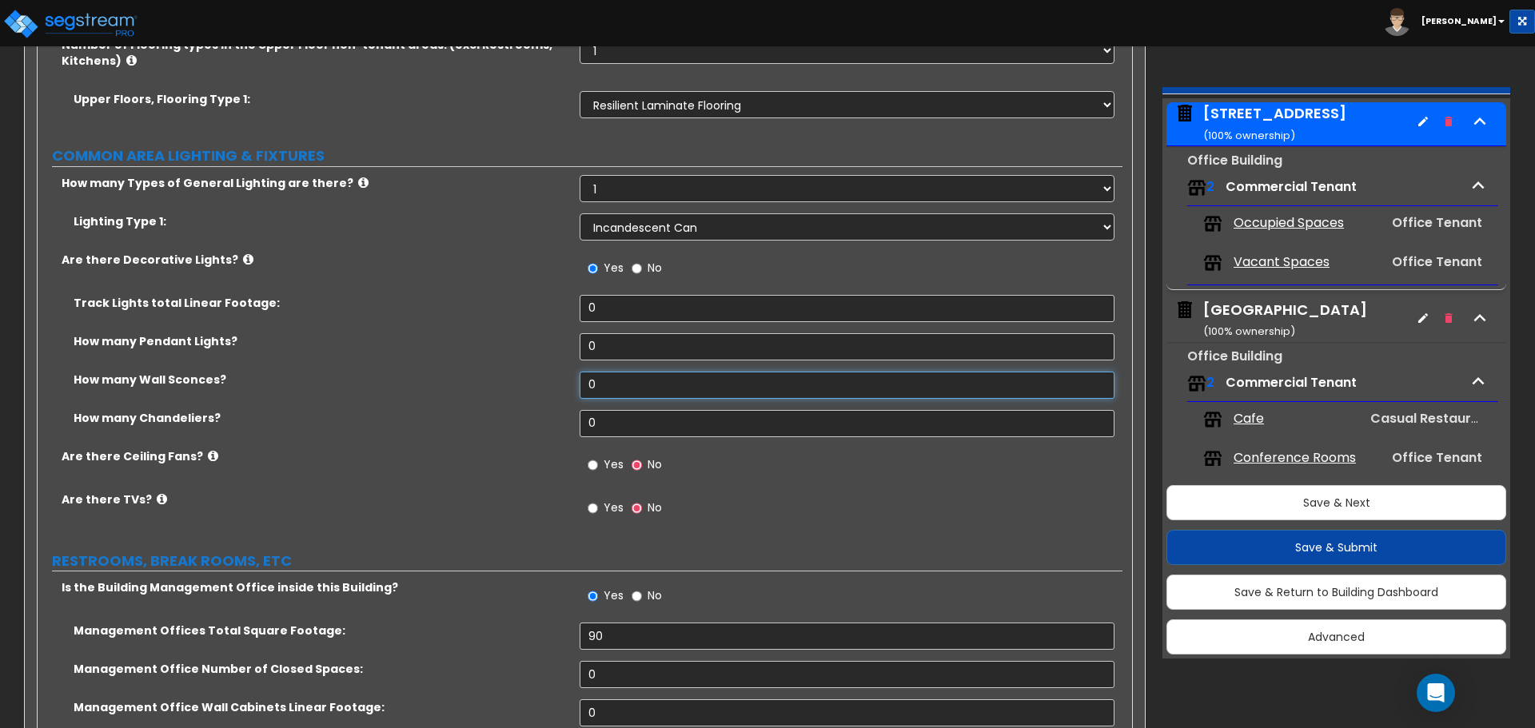
drag, startPoint x: 610, startPoint y: 384, endPoint x: 523, endPoint y: 392, distance: 87.5
click at [527, 393] on div "How many Wall Sconces? 0" at bounding box center [580, 391] width 1085 height 38
drag, startPoint x: 616, startPoint y: 350, endPoint x: 512, endPoint y: 337, distance: 104.7
click at [512, 337] on div "How many Pendant Lights? 0" at bounding box center [580, 352] width 1085 height 38
click at [492, 337] on label "How many Pendant Lights?" at bounding box center [321, 341] width 494 height 16
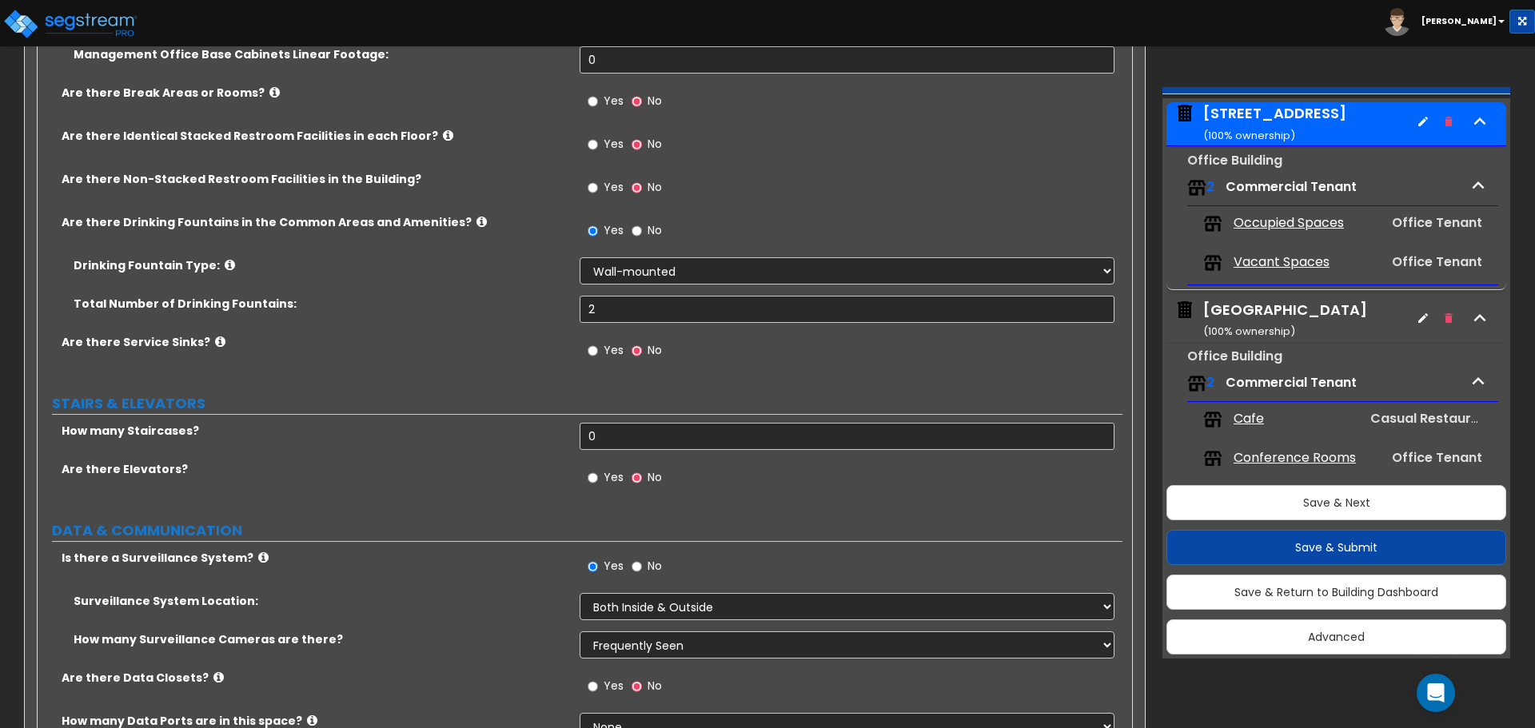
scroll to position [5516, 0]
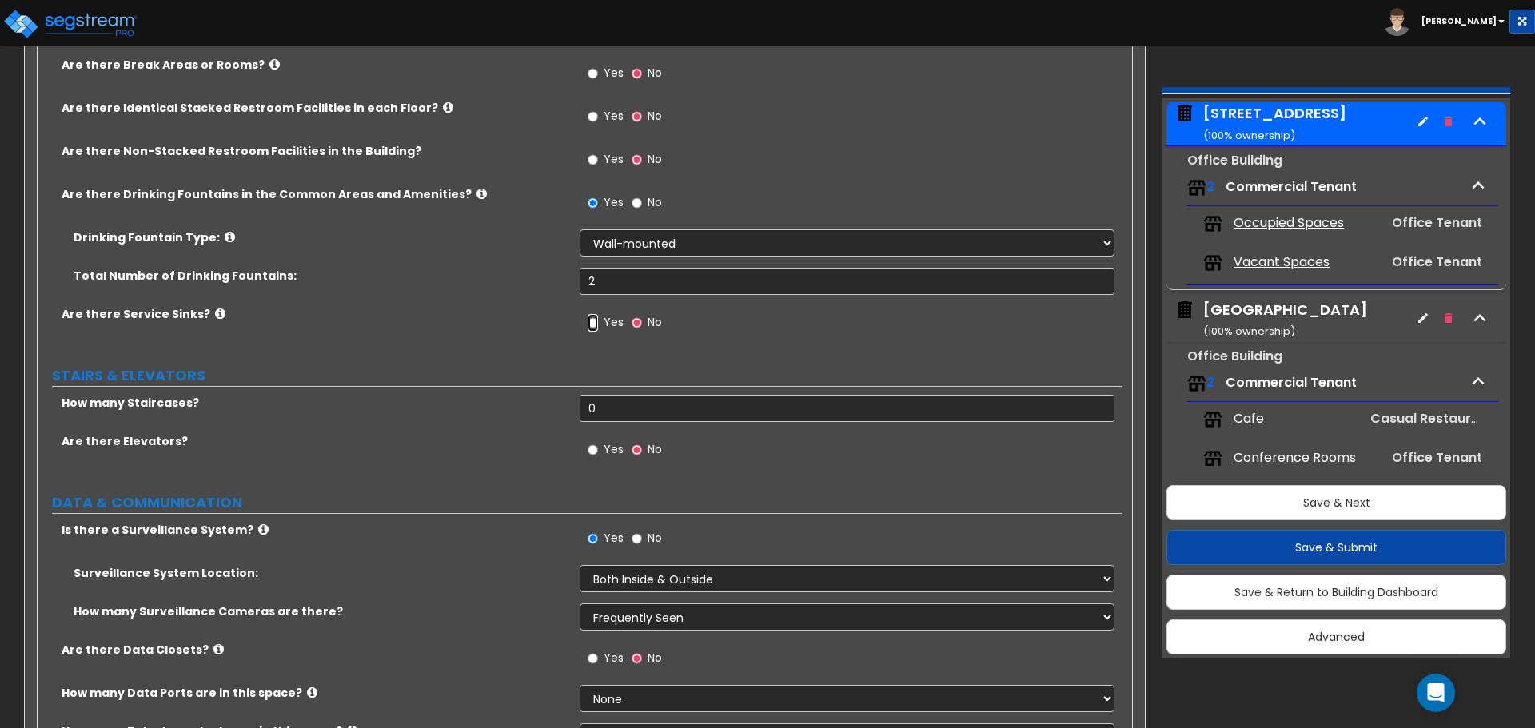
click at [597, 325] on input "Yes" at bounding box center [593, 323] width 10 height 18
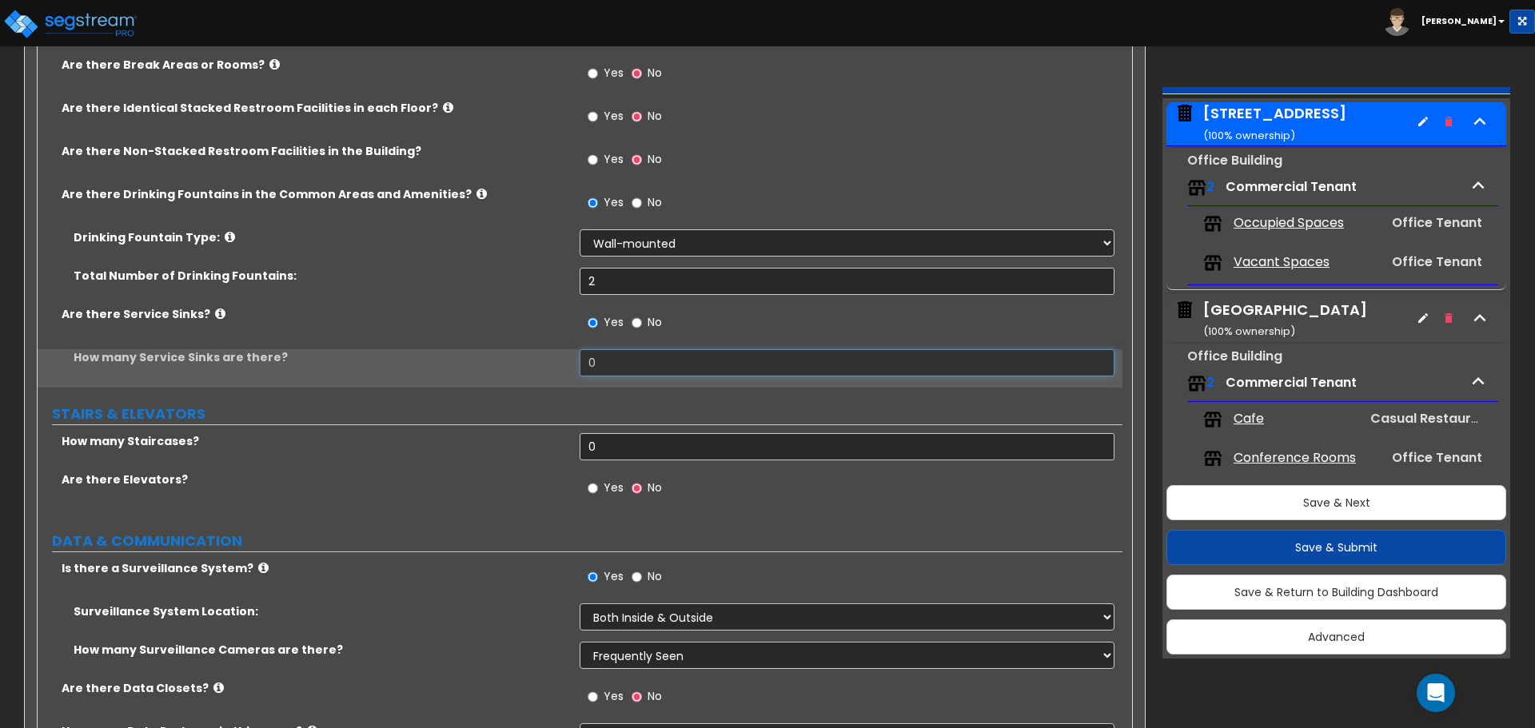
drag, startPoint x: 603, startPoint y: 363, endPoint x: 492, endPoint y: 347, distance: 111.5
click at [535, 369] on div "How many Service Sinks are there? 0" at bounding box center [580, 368] width 1085 height 38
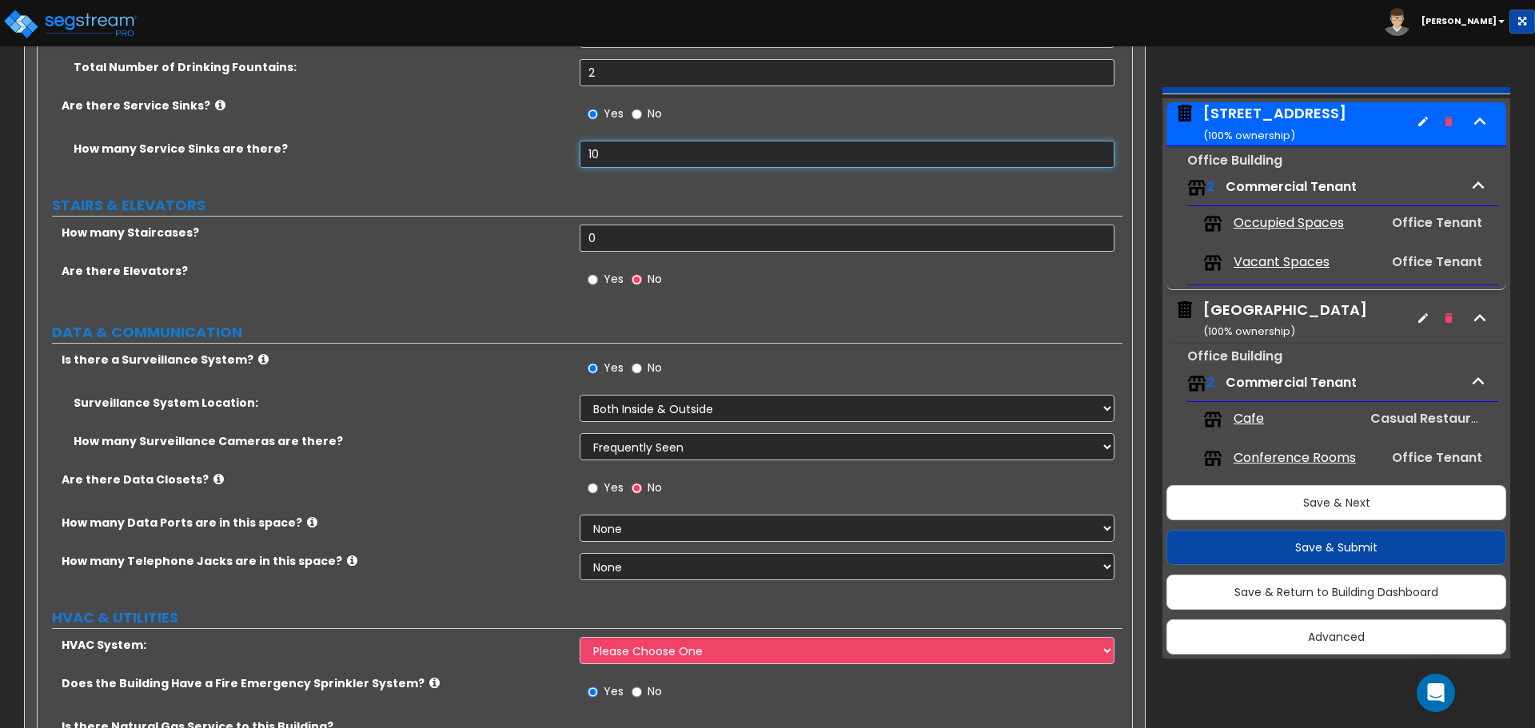
scroll to position [5756, 0]
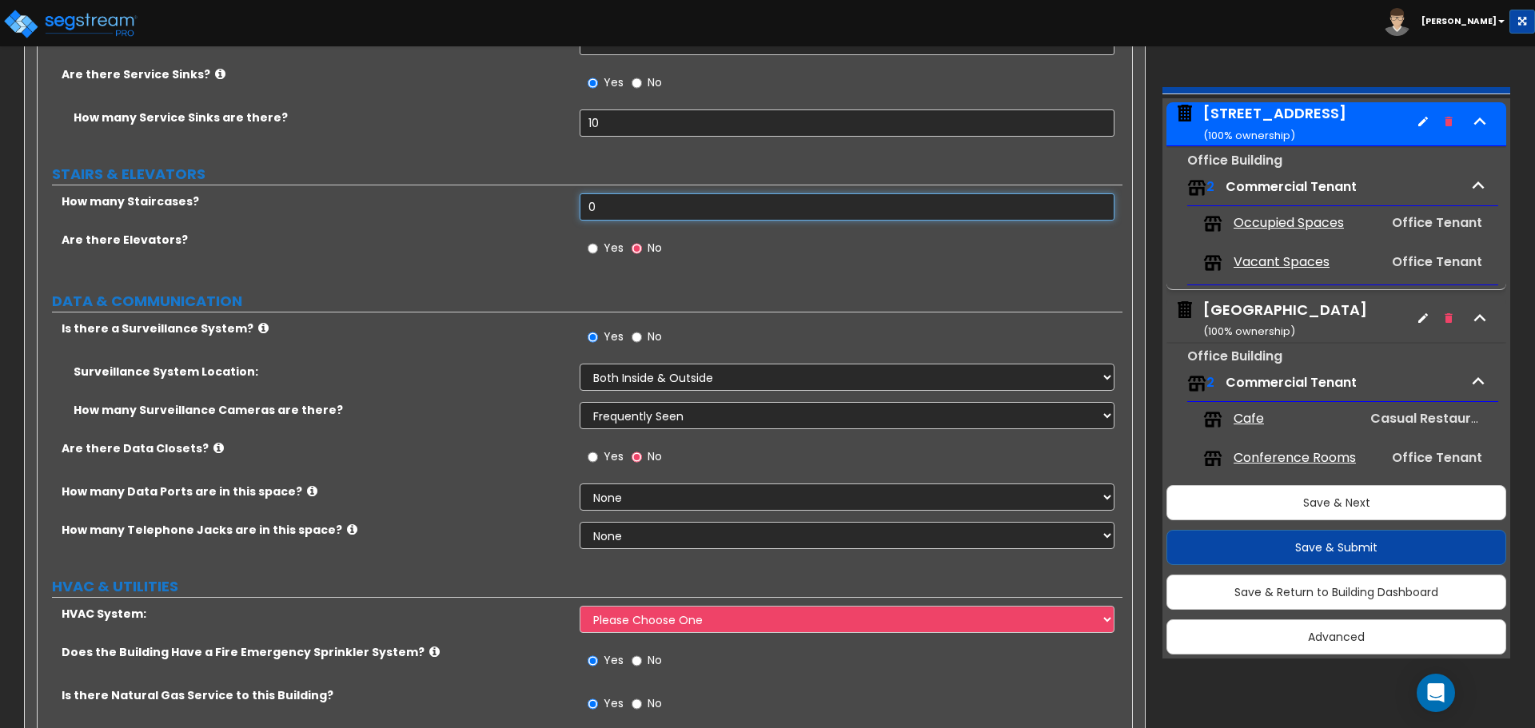
drag, startPoint x: 630, startPoint y: 209, endPoint x: 468, endPoint y: 213, distance: 162.3
click at [470, 213] on div "How many Staircases? 0" at bounding box center [580, 212] width 1085 height 38
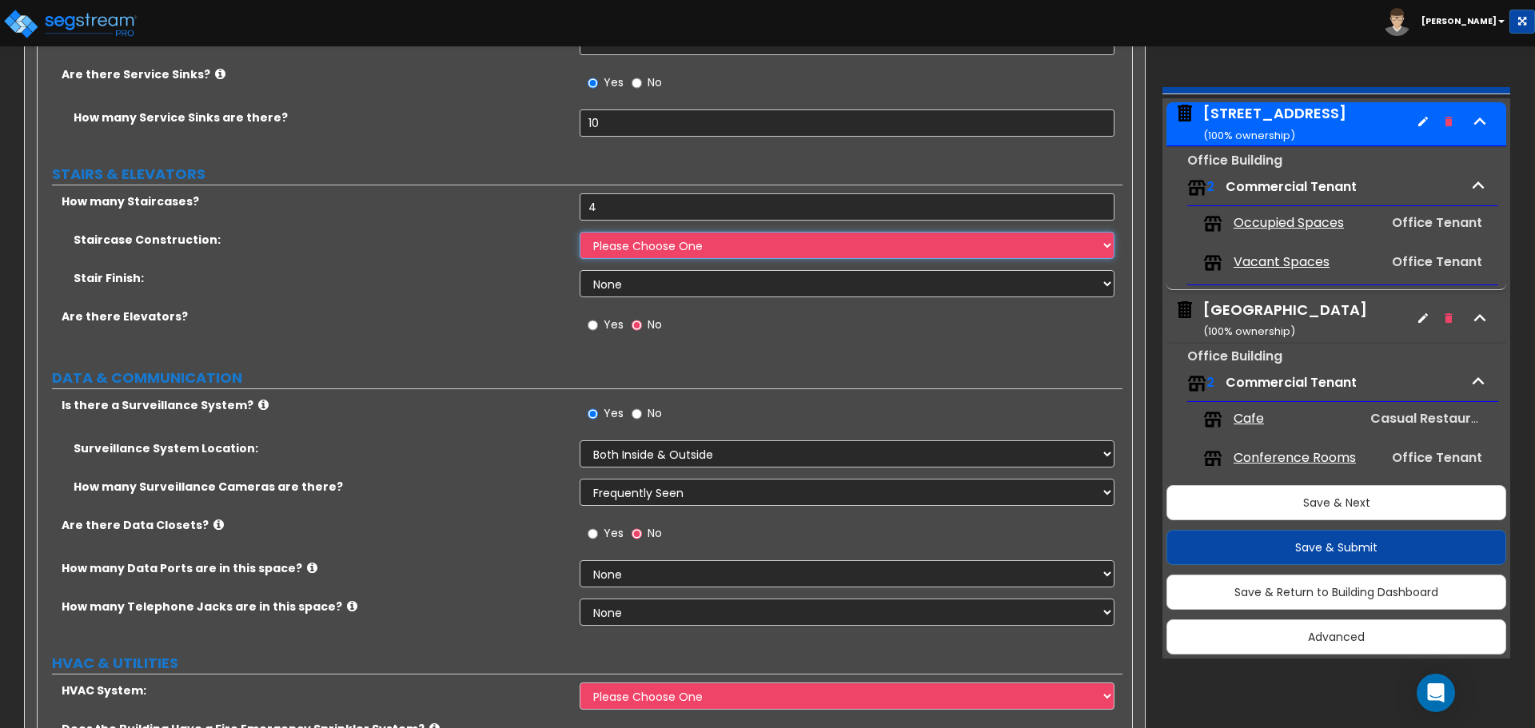
click at [625, 245] on select "Please Choose One Concrete Steel Wood Please Choose For Me" at bounding box center [847, 245] width 534 height 27
click at [580, 232] on select "Please Choose One Concrete Steel Wood Please Choose For Me" at bounding box center [847, 245] width 534 height 27
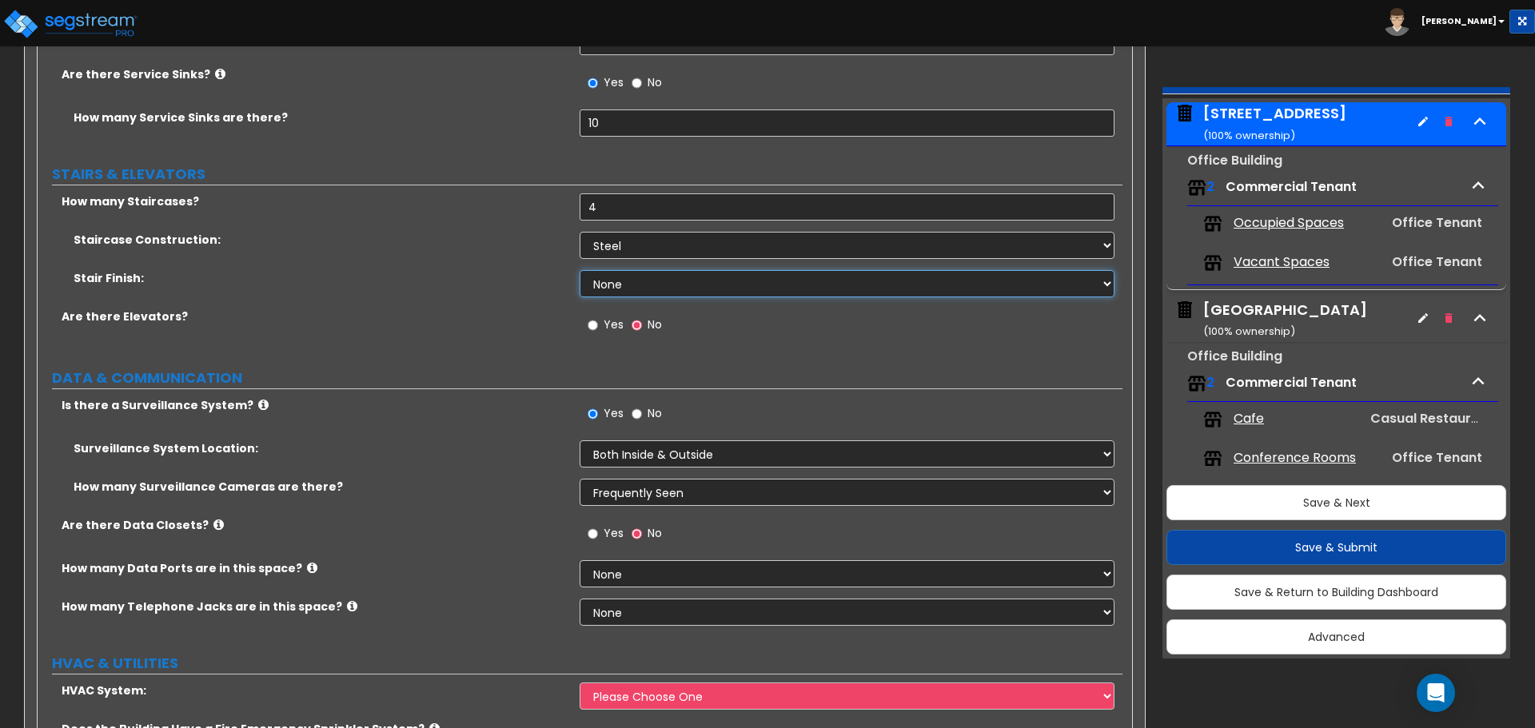
click at [639, 284] on select "None Tile Wood Laminate VCT Sheet Carpet Sheet Vinyl Carpet Tile" at bounding box center [847, 283] width 534 height 27
click at [580, 270] on select "None Tile Wood Laminate VCT Sheet Carpet Sheet Vinyl Carpet Tile" at bounding box center [847, 283] width 534 height 27
click at [605, 331] on span "Yes" at bounding box center [614, 325] width 20 height 16
click at [598, 331] on input "Yes" at bounding box center [593, 326] width 10 height 18
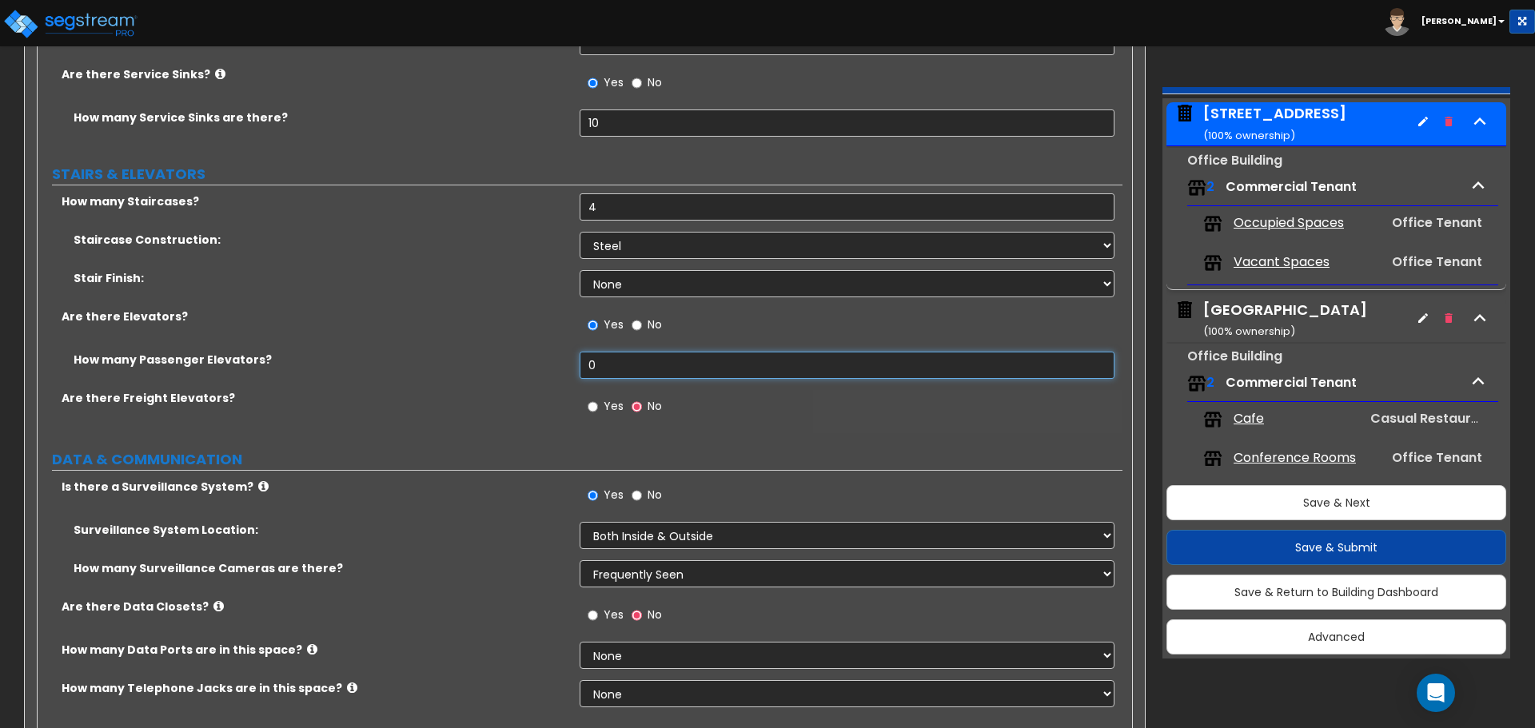
drag, startPoint x: 604, startPoint y: 363, endPoint x: 492, endPoint y: 359, distance: 111.2
click at [497, 360] on div "How many Passenger Elevators? 0" at bounding box center [580, 371] width 1085 height 38
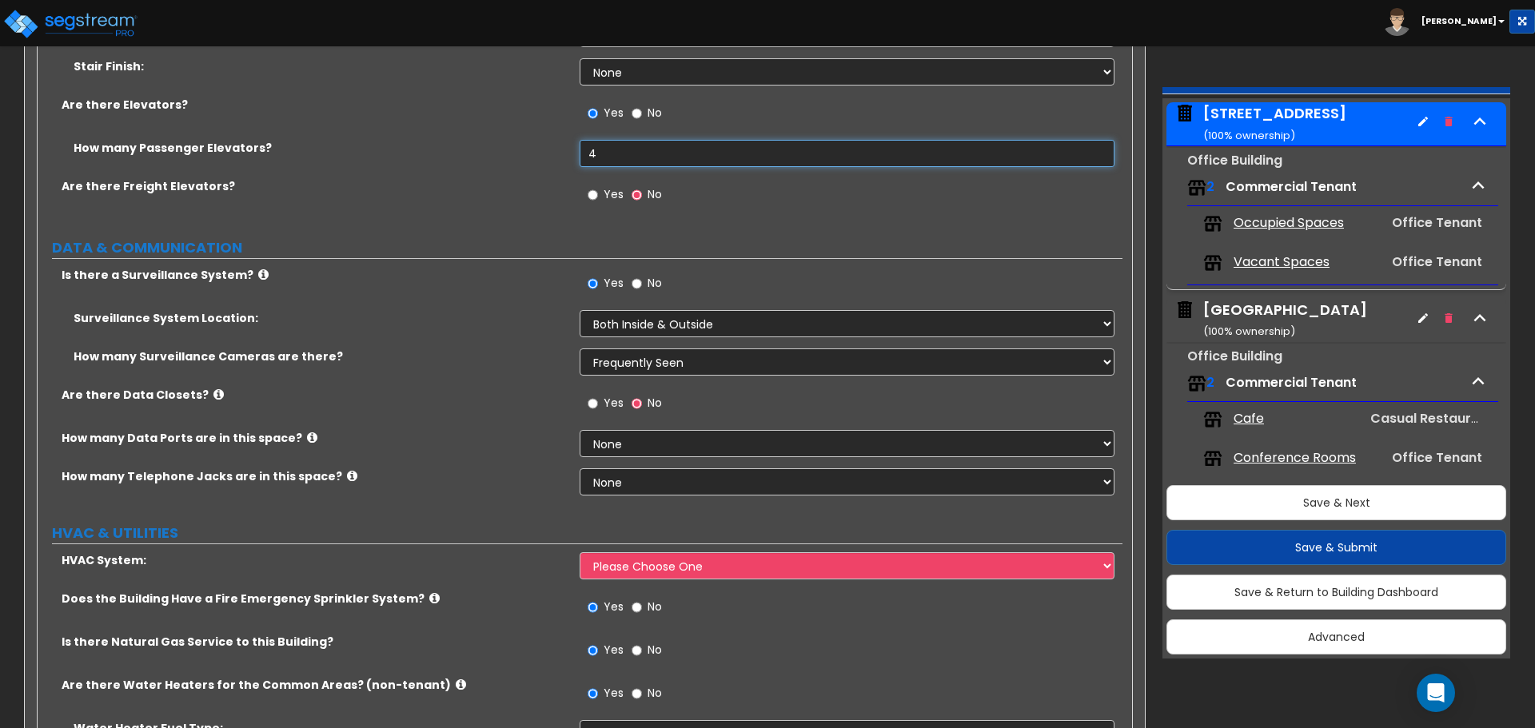
scroll to position [5995, 0]
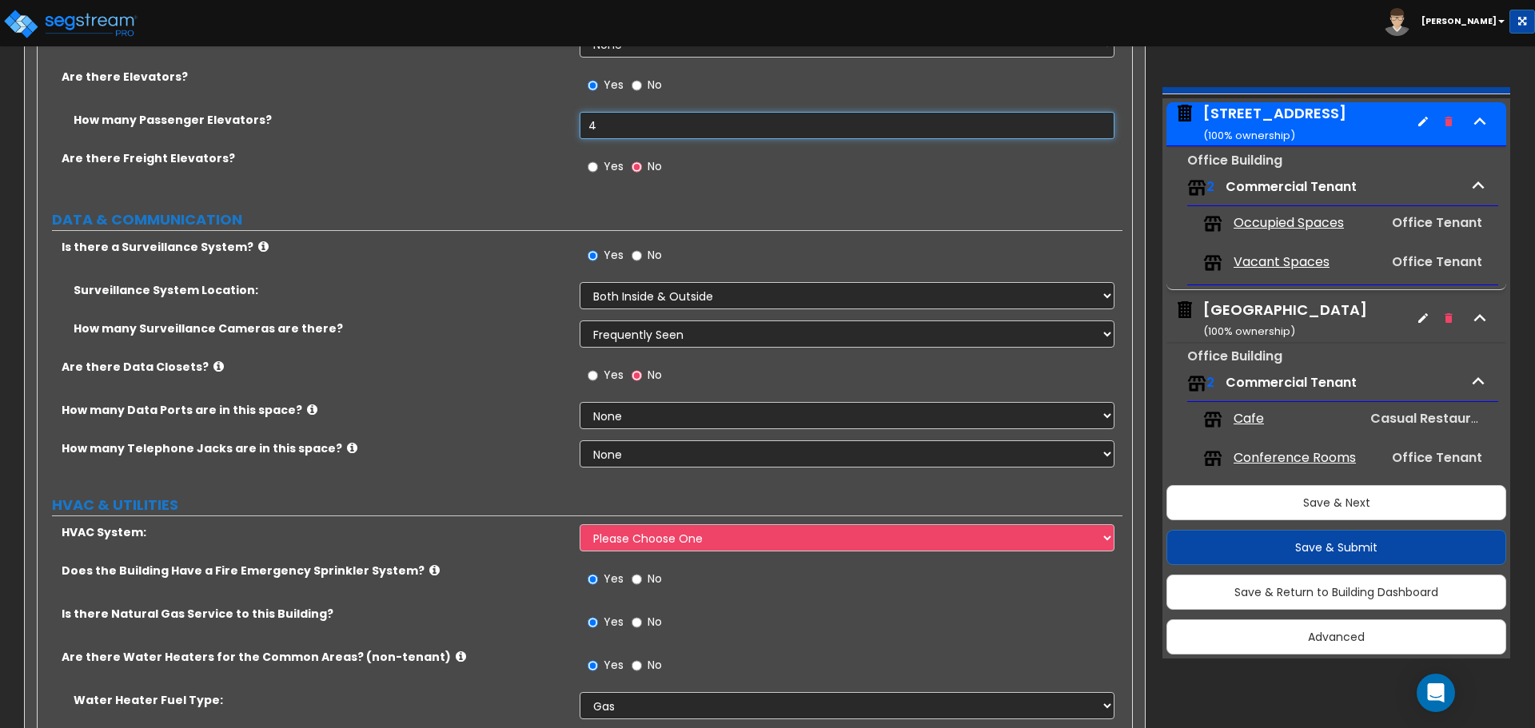
drag, startPoint x: 603, startPoint y: 126, endPoint x: 508, endPoint y: 128, distance: 95.1
click at [510, 128] on div "How many Passenger Elevators? 4" at bounding box center [580, 131] width 1085 height 38
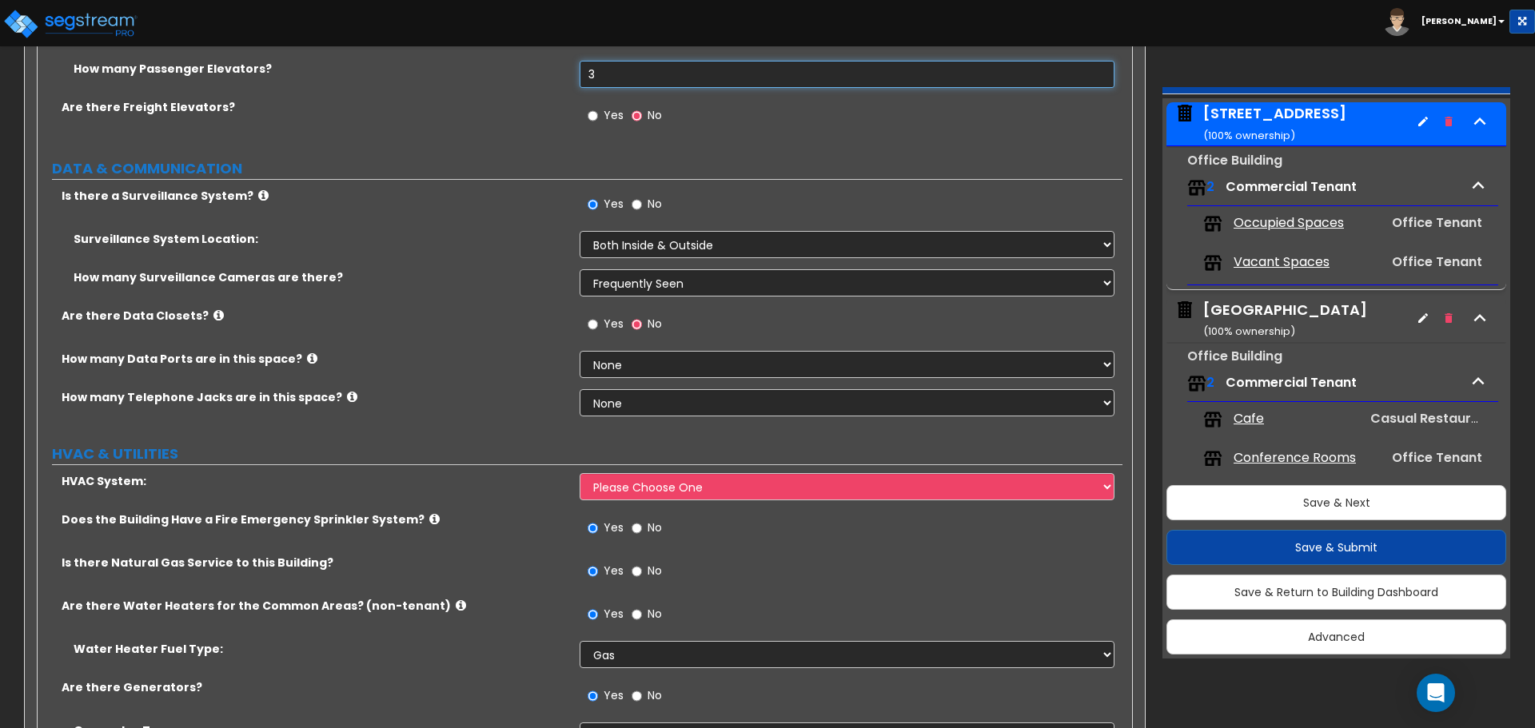
scroll to position [6075, 0]
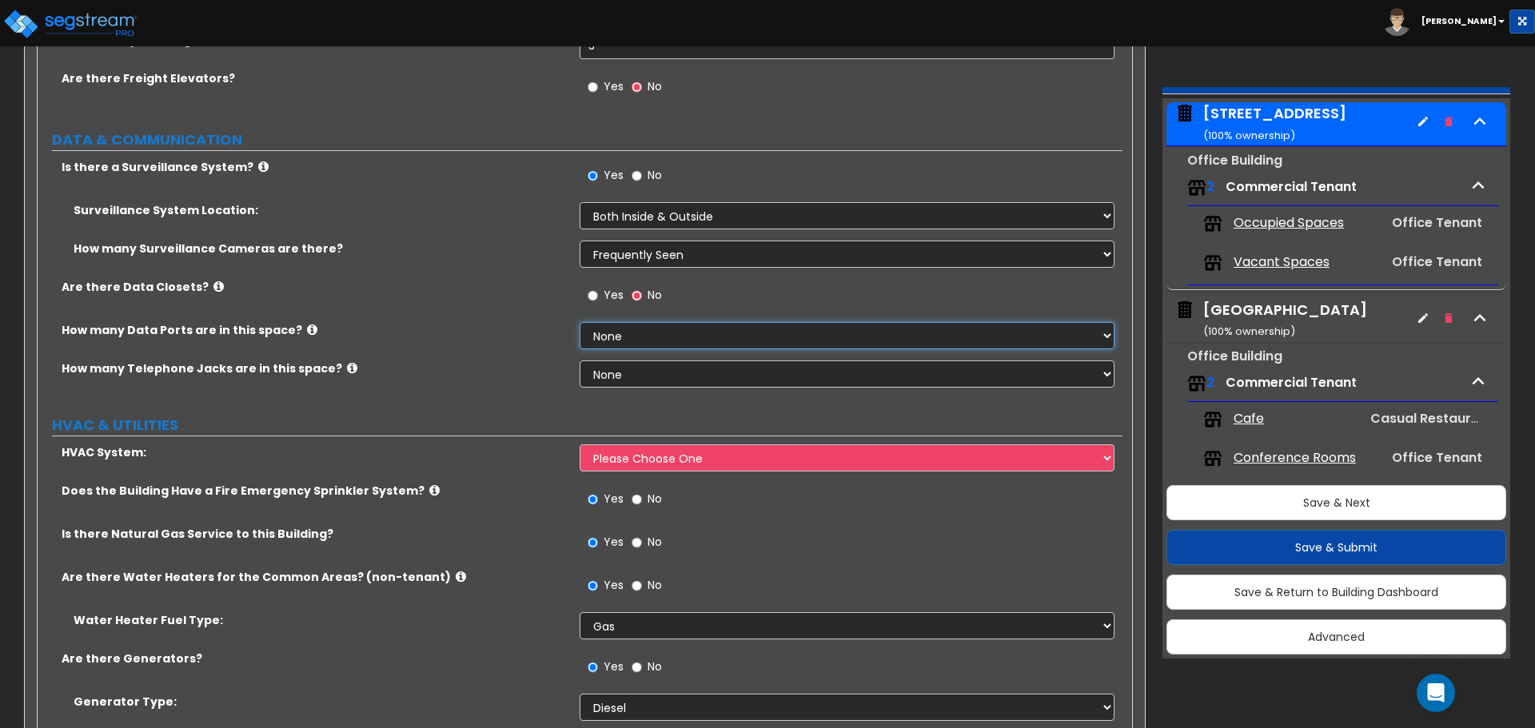
click at [660, 332] on select "None Please Estimate for Me I will specify the Quantity Exactly" at bounding box center [847, 335] width 534 height 27
click at [580, 322] on select "None Please Estimate for Me I will specify the Quantity Exactly" at bounding box center [847, 335] width 534 height 27
click at [686, 371] on select "None Please Estimate for Me I will specify the Quantity Exactly" at bounding box center [847, 374] width 534 height 27
click at [580, 361] on select "None Please Estimate for Me I will specify the Quantity Exactly" at bounding box center [847, 374] width 534 height 27
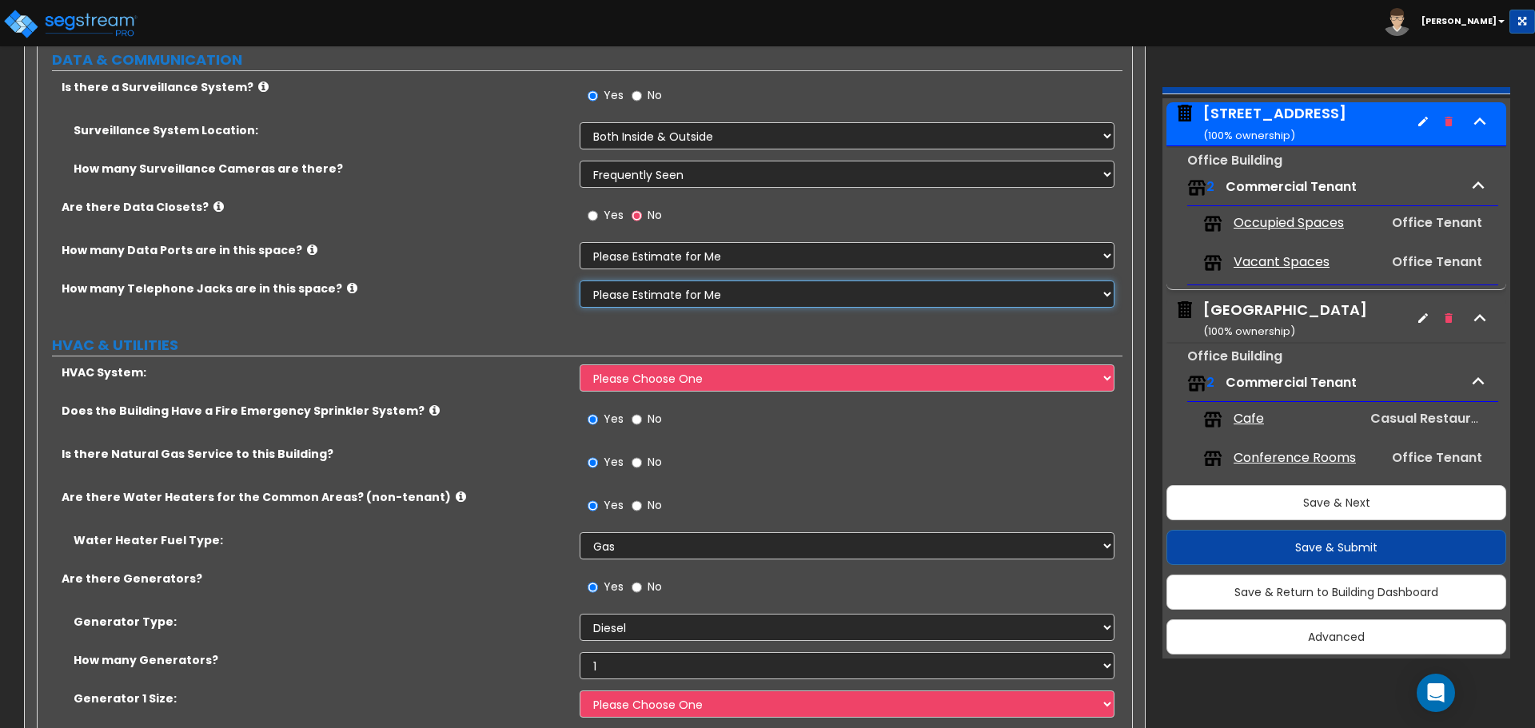
scroll to position [6230, 0]
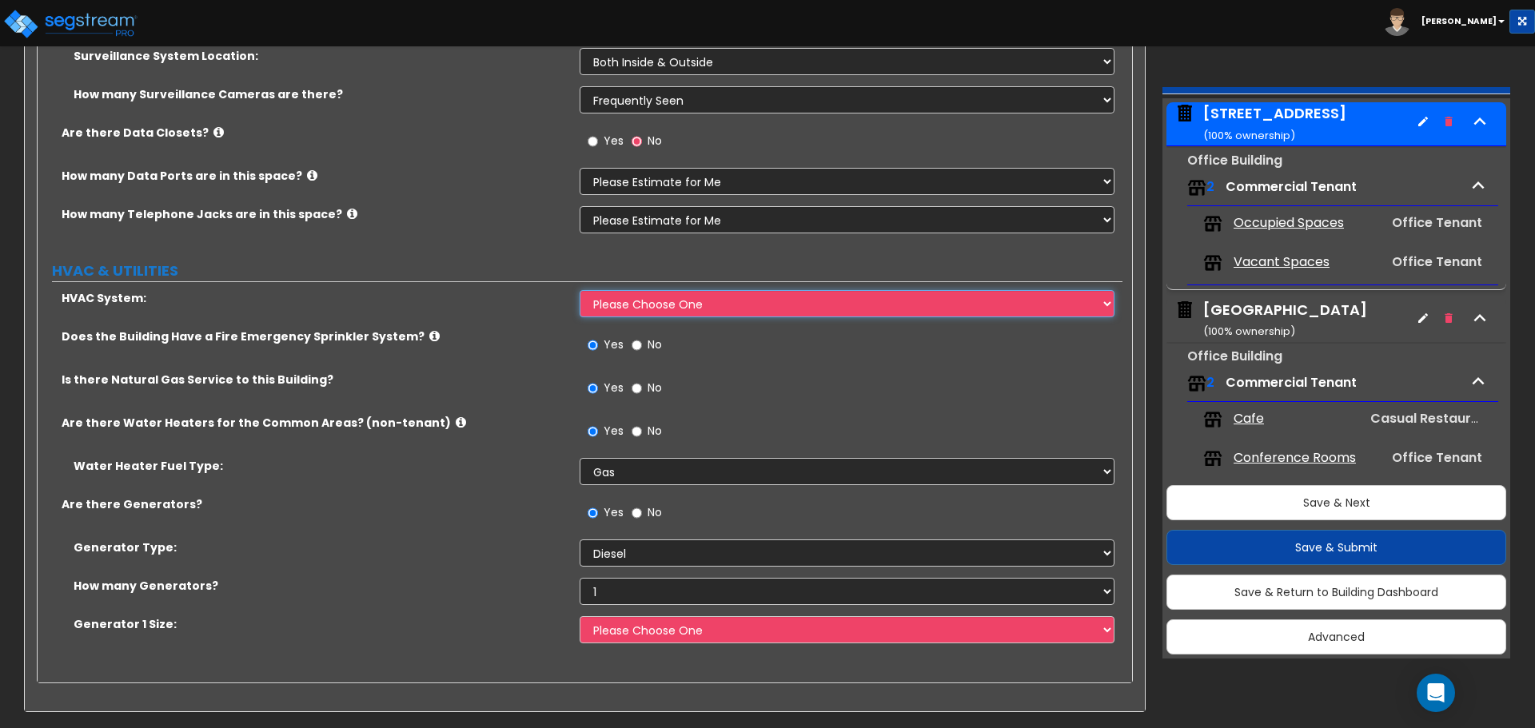
click at [639, 300] on select "Please Choose One Furnace-Condenser Forced Air Split Heating/Cooling Systems He…" at bounding box center [847, 303] width 534 height 27
click at [580, 290] on select "Please Choose One Furnace-Condenser Forced Air Split Heating/Cooling Systems He…" at bounding box center [847, 303] width 534 height 27
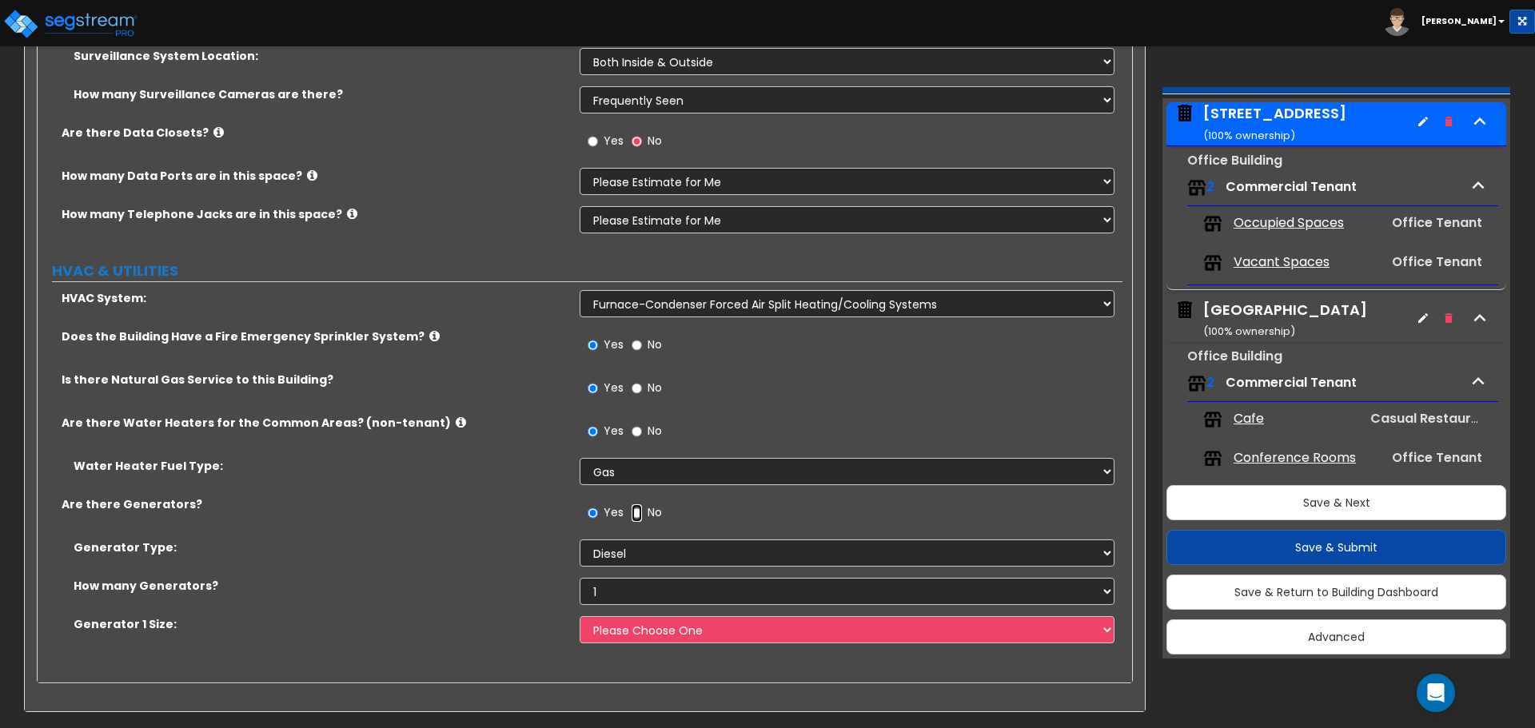
click at [636, 514] on input "No" at bounding box center [637, 513] width 10 height 18
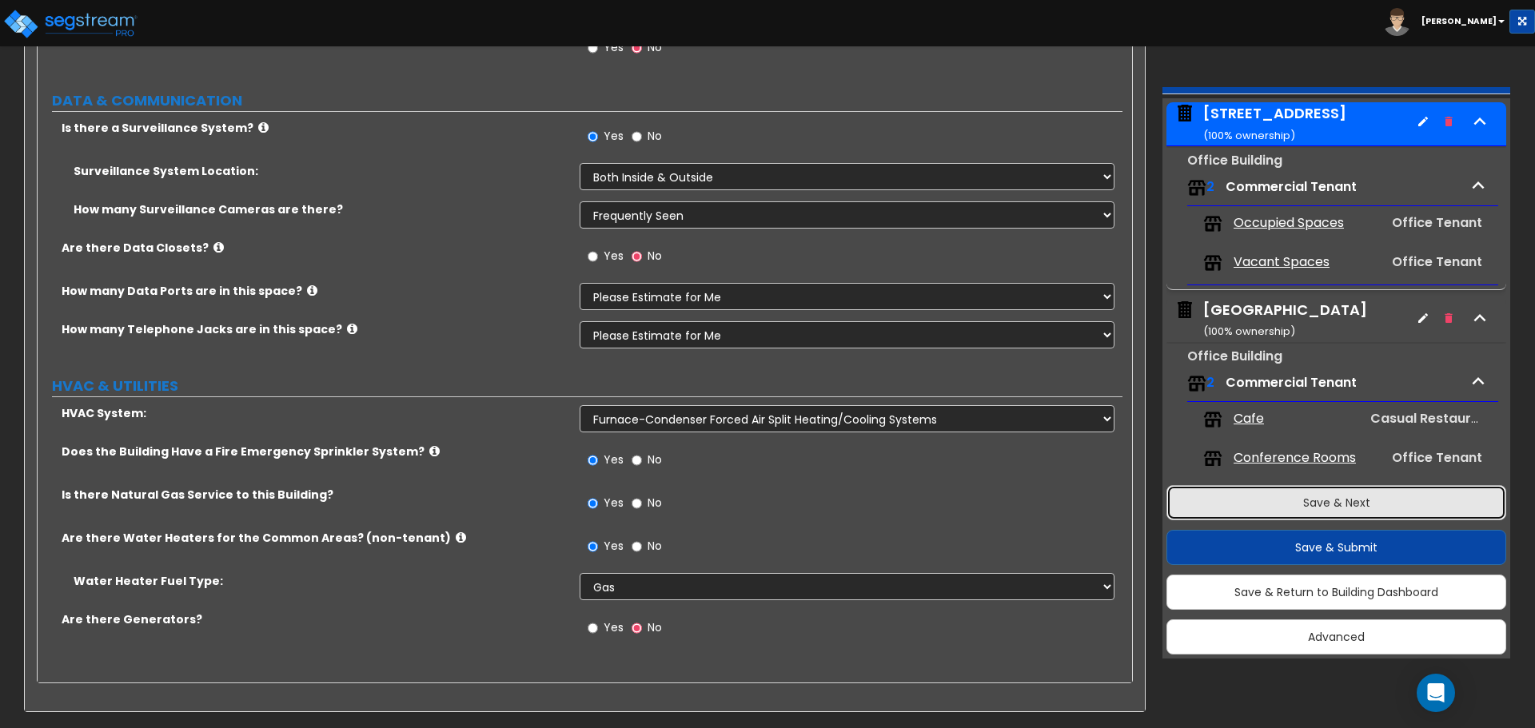
click at [1378, 496] on button "Save & Next" at bounding box center [1336, 502] width 340 height 35
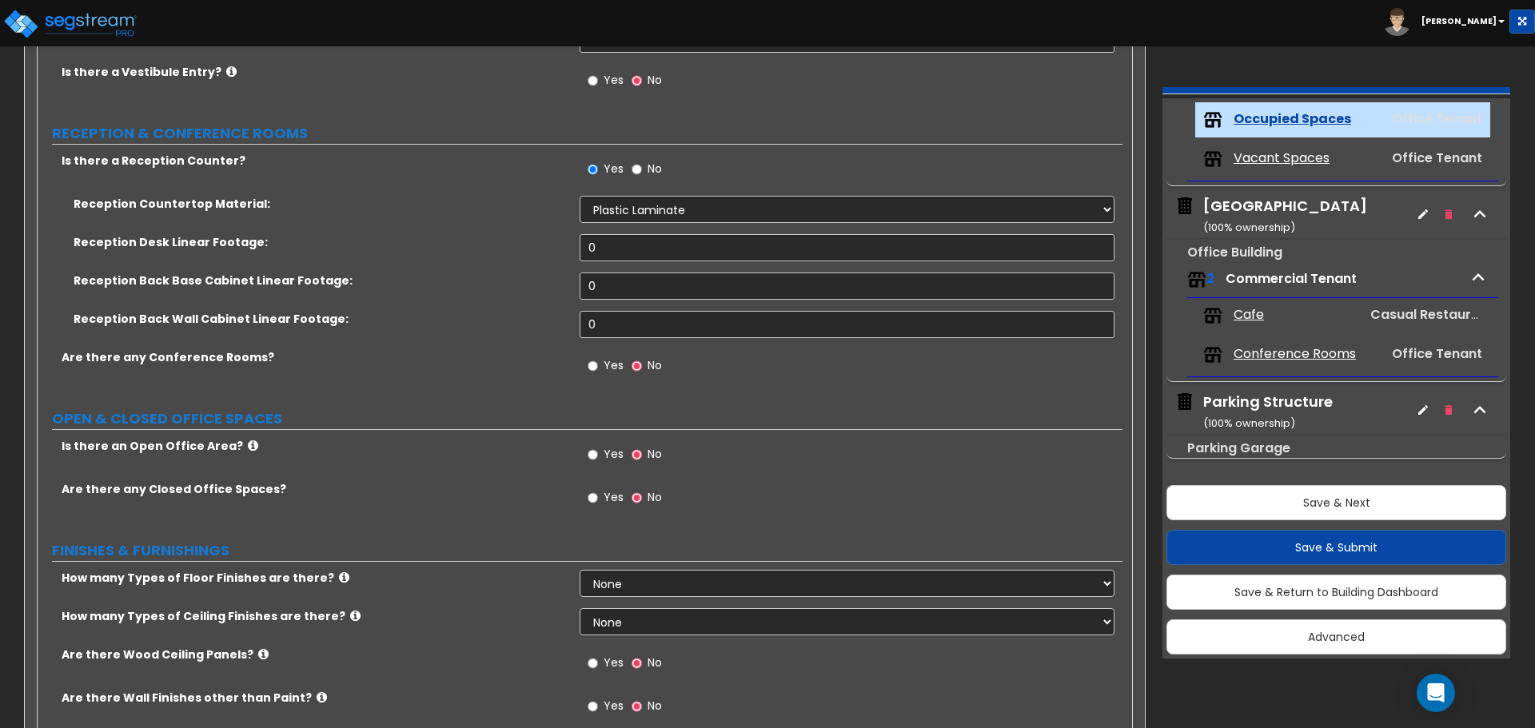
scroll to position [240, 0]
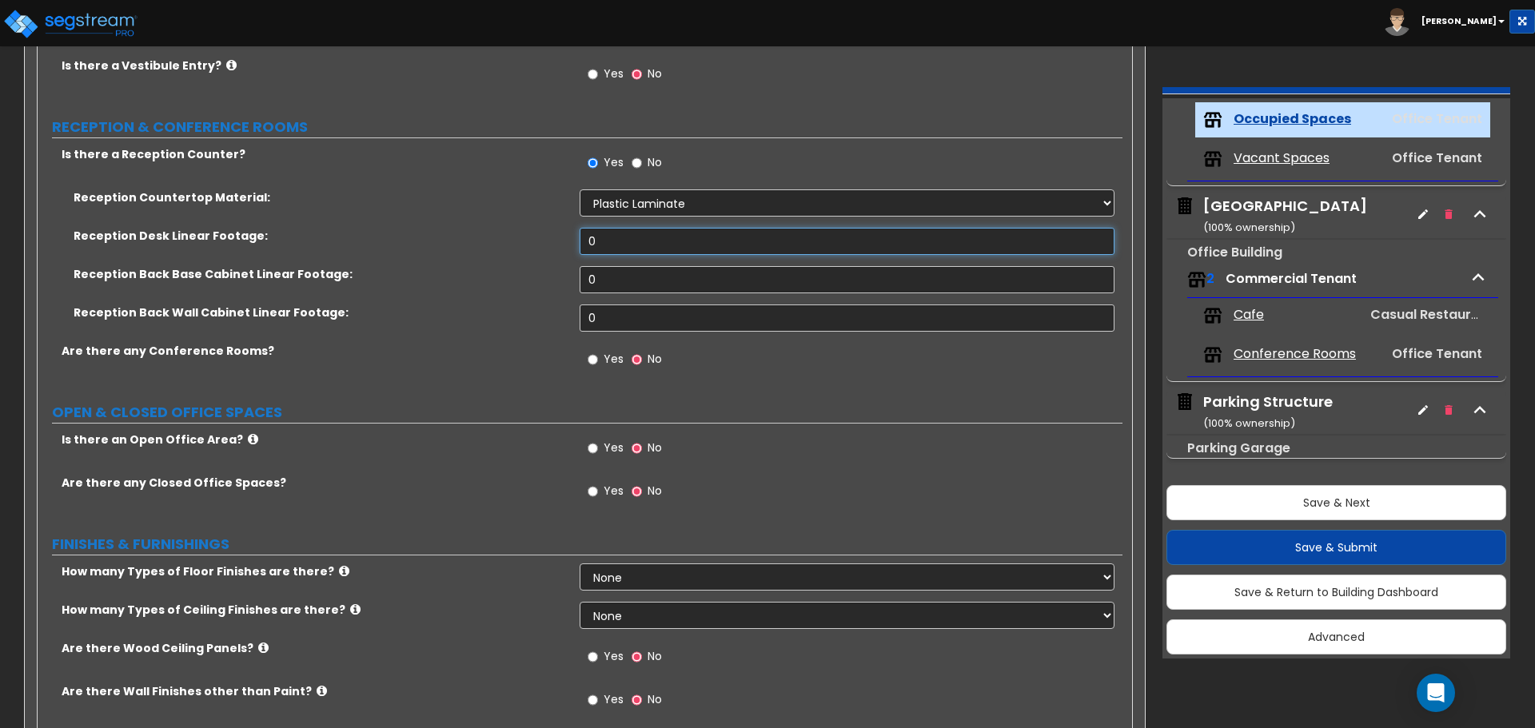
drag, startPoint x: 643, startPoint y: 245, endPoint x: 355, endPoint y: 236, distance: 287.9
click at [355, 236] on div "Reception Desk Linear Footage: 0" at bounding box center [580, 247] width 1085 height 38
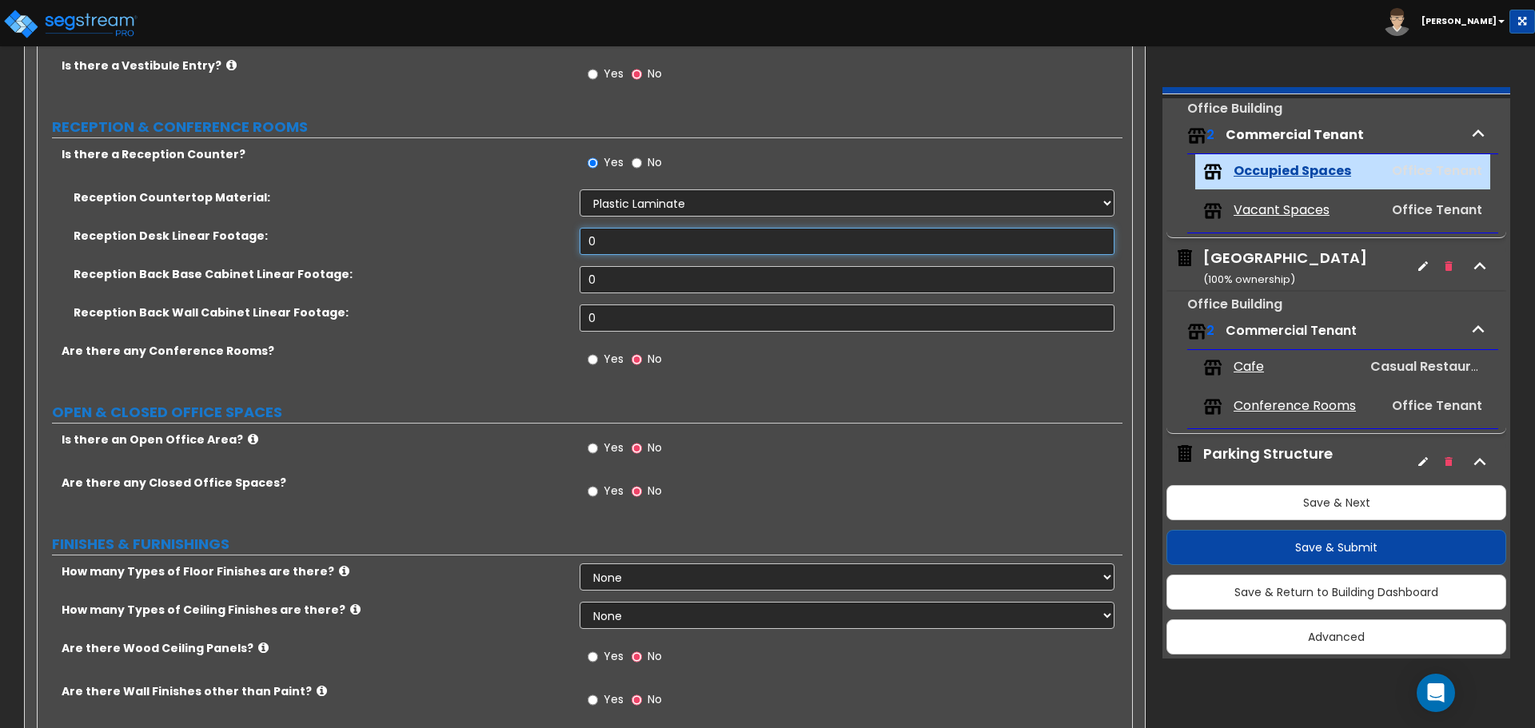
scroll to position [419, 0]
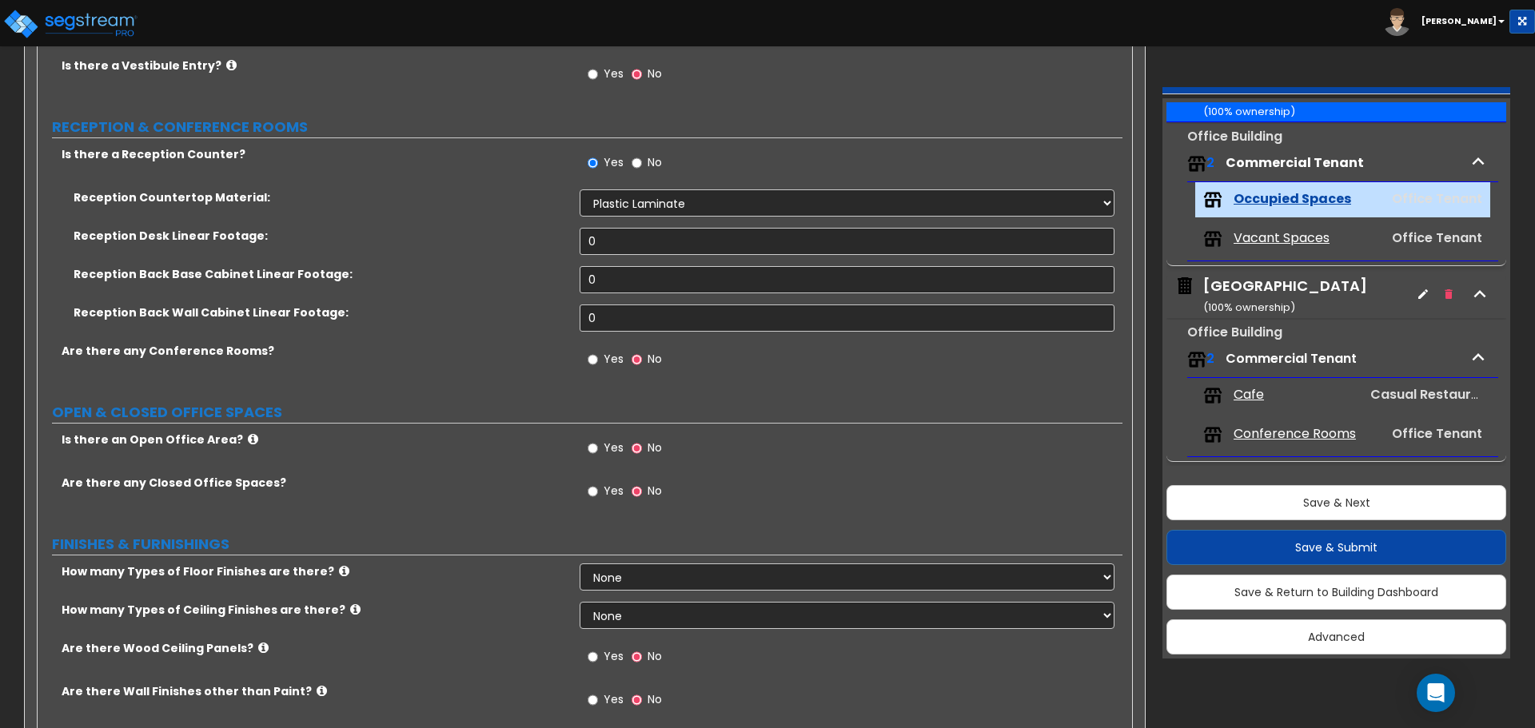
click at [1324, 169] on span "Commercial Tenant" at bounding box center [1294, 162] width 138 height 18
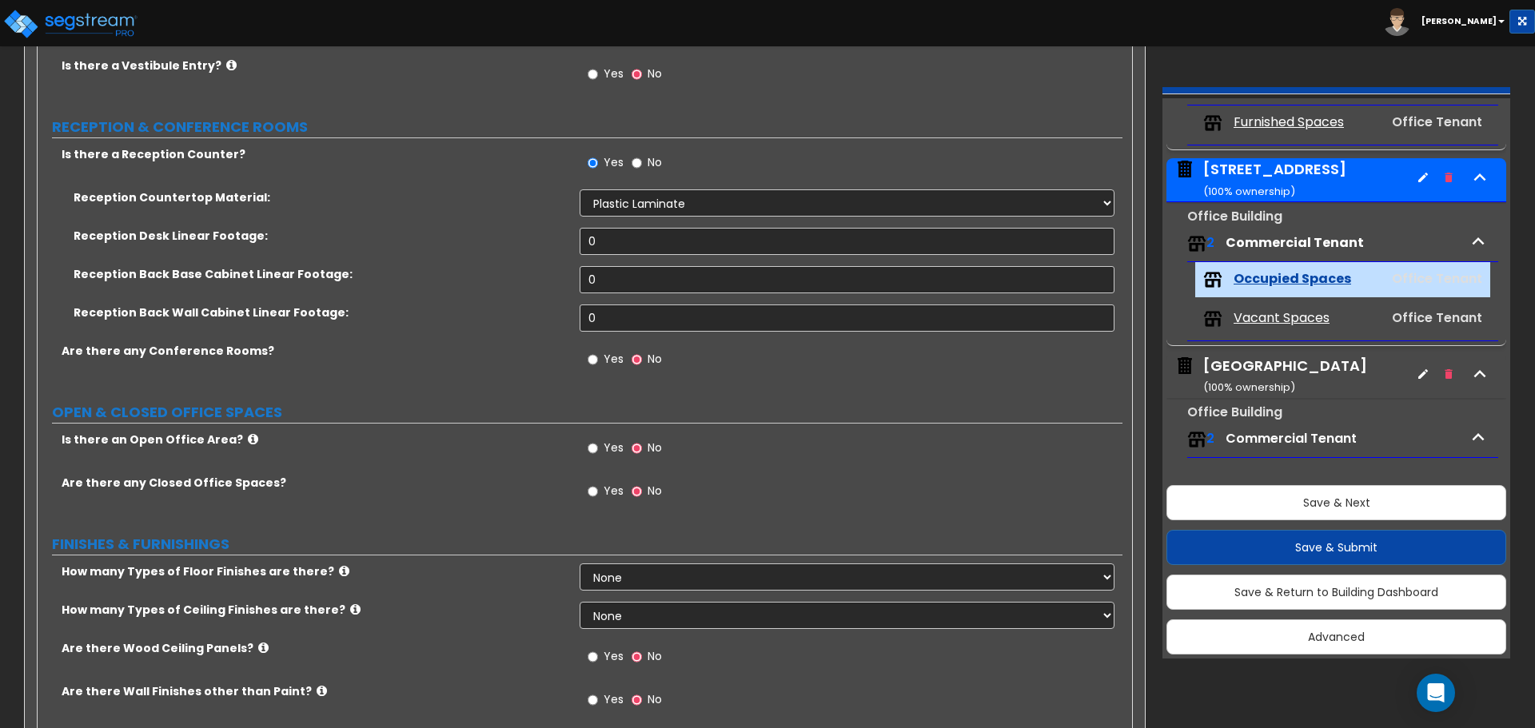
click at [1249, 167] on div "[STREET_ADDRESS] ( 100 % ownership)" at bounding box center [1274, 179] width 143 height 41
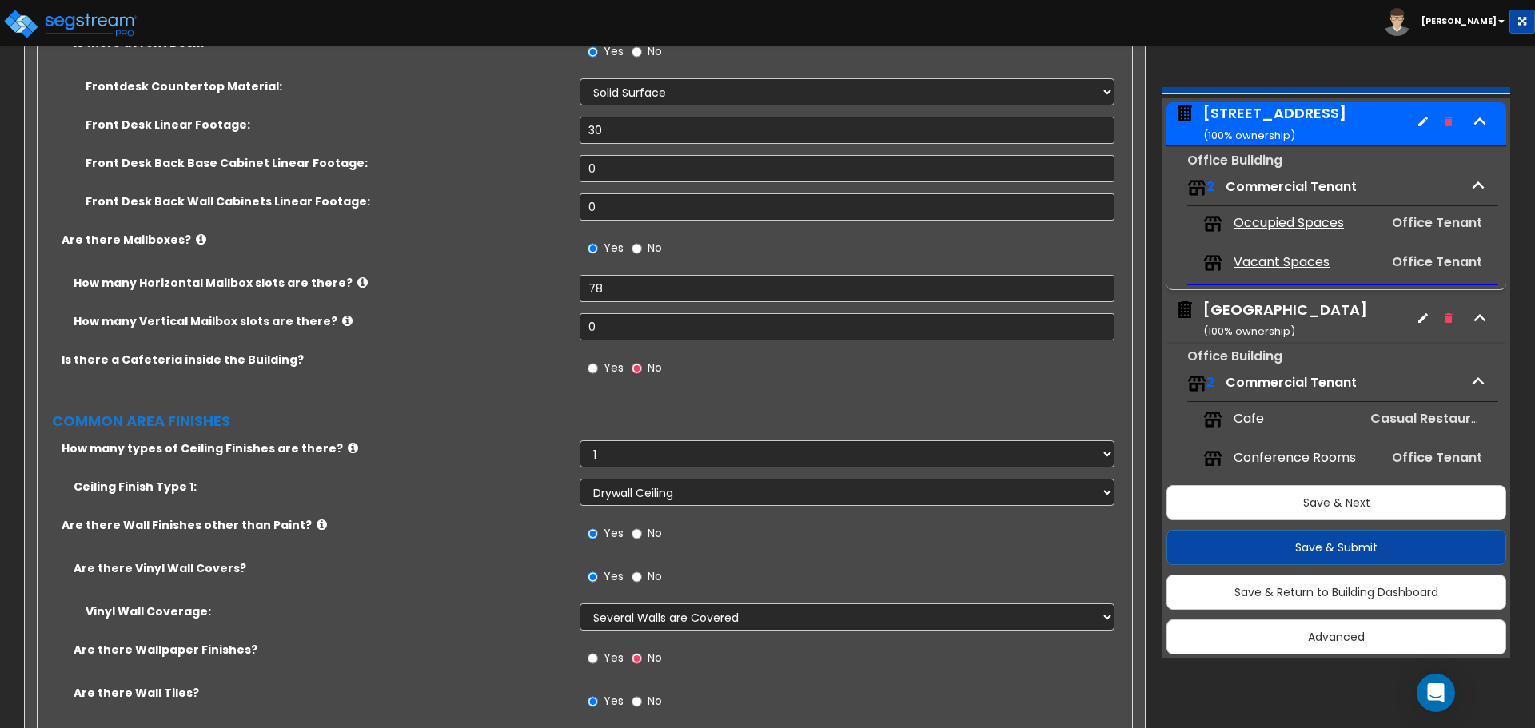
scroll to position [3597, 0]
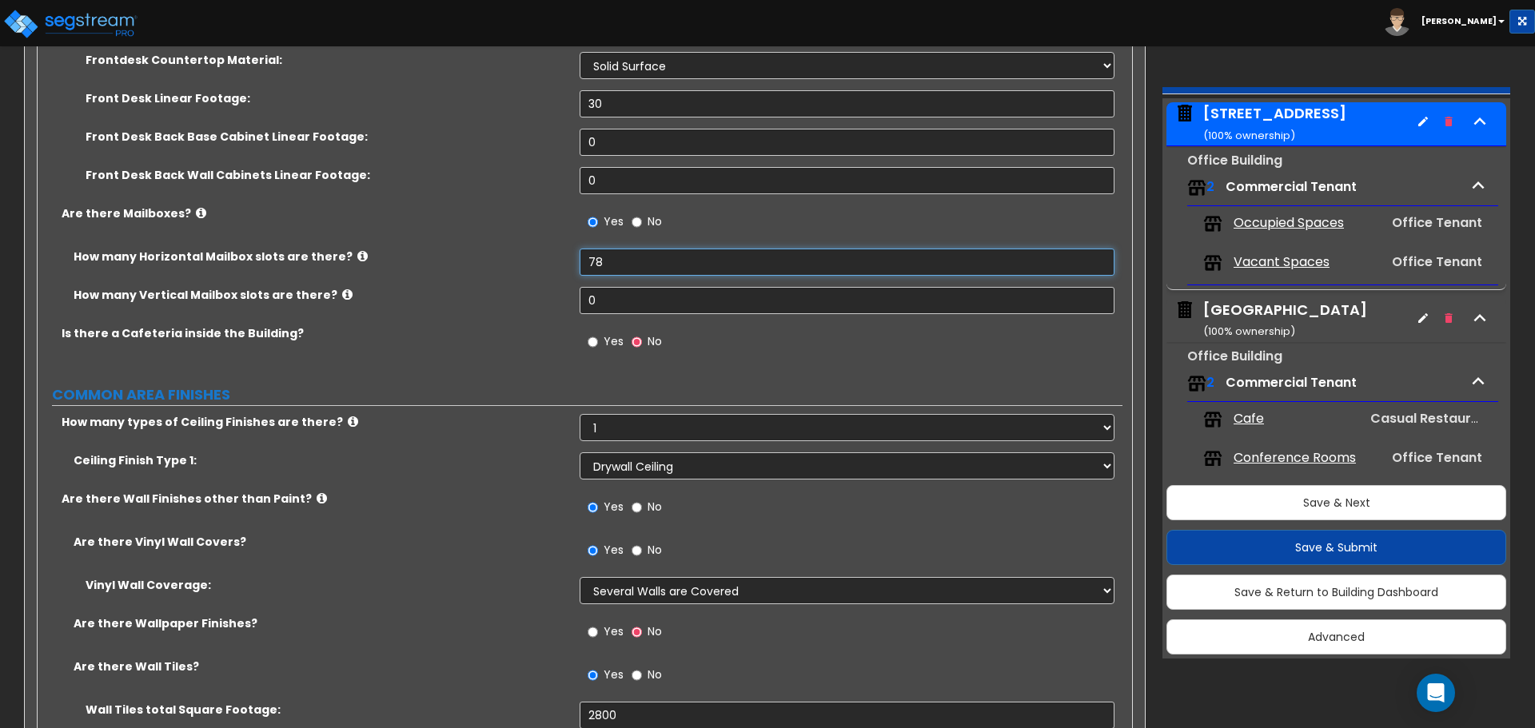
drag, startPoint x: 641, startPoint y: 259, endPoint x: 464, endPoint y: 261, distance: 176.7
click at [464, 261] on div "How many Horizontal Mailbox slots are there? 78" at bounding box center [580, 268] width 1085 height 38
click at [610, 263] on input "78" at bounding box center [847, 262] width 534 height 27
drag, startPoint x: 579, startPoint y: 265, endPoint x: 516, endPoint y: 265, distance: 63.2
click at [516, 265] on div "How many Horizontal Mailbox slots are there? 78" at bounding box center [580, 268] width 1085 height 38
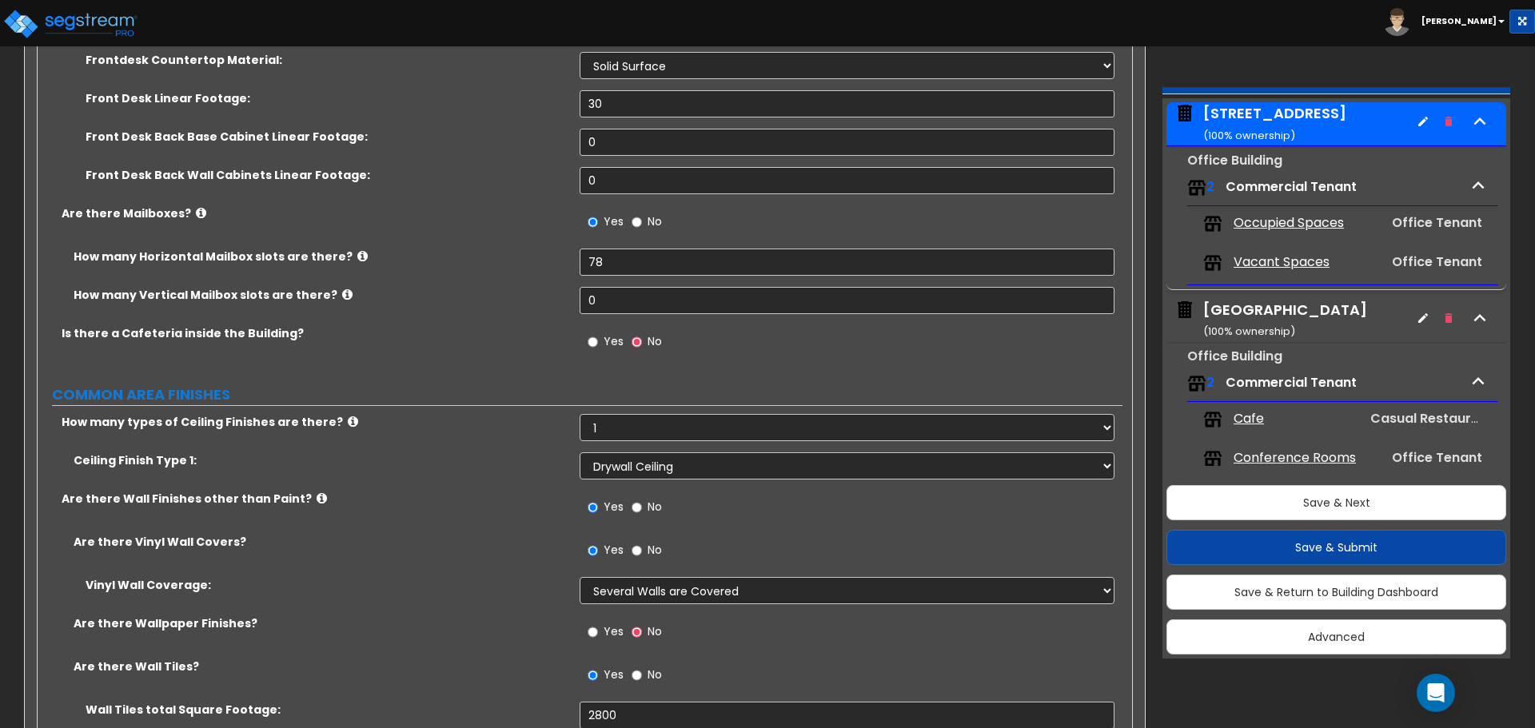
click at [1288, 220] on span "Occupied Spaces" at bounding box center [1288, 223] width 110 height 18
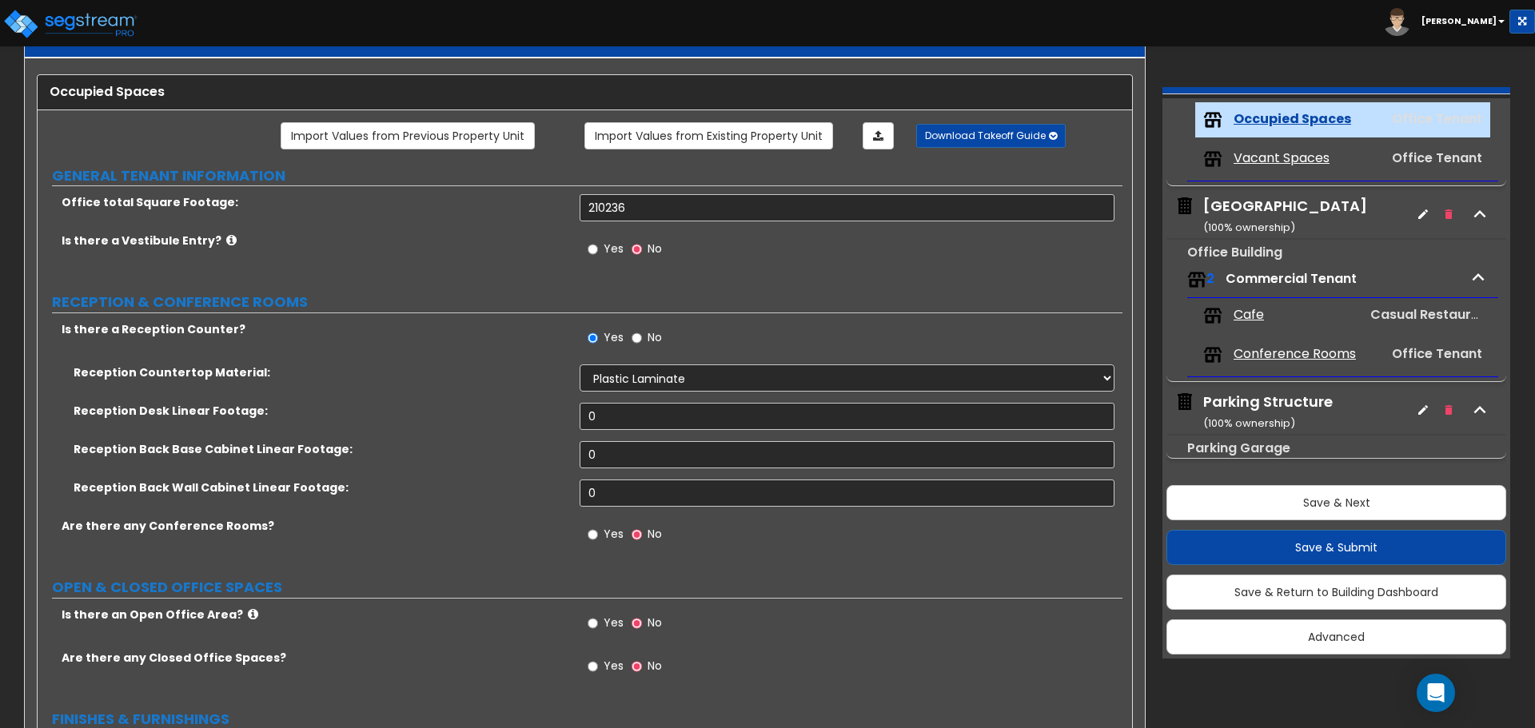
scroll to position [240, 0]
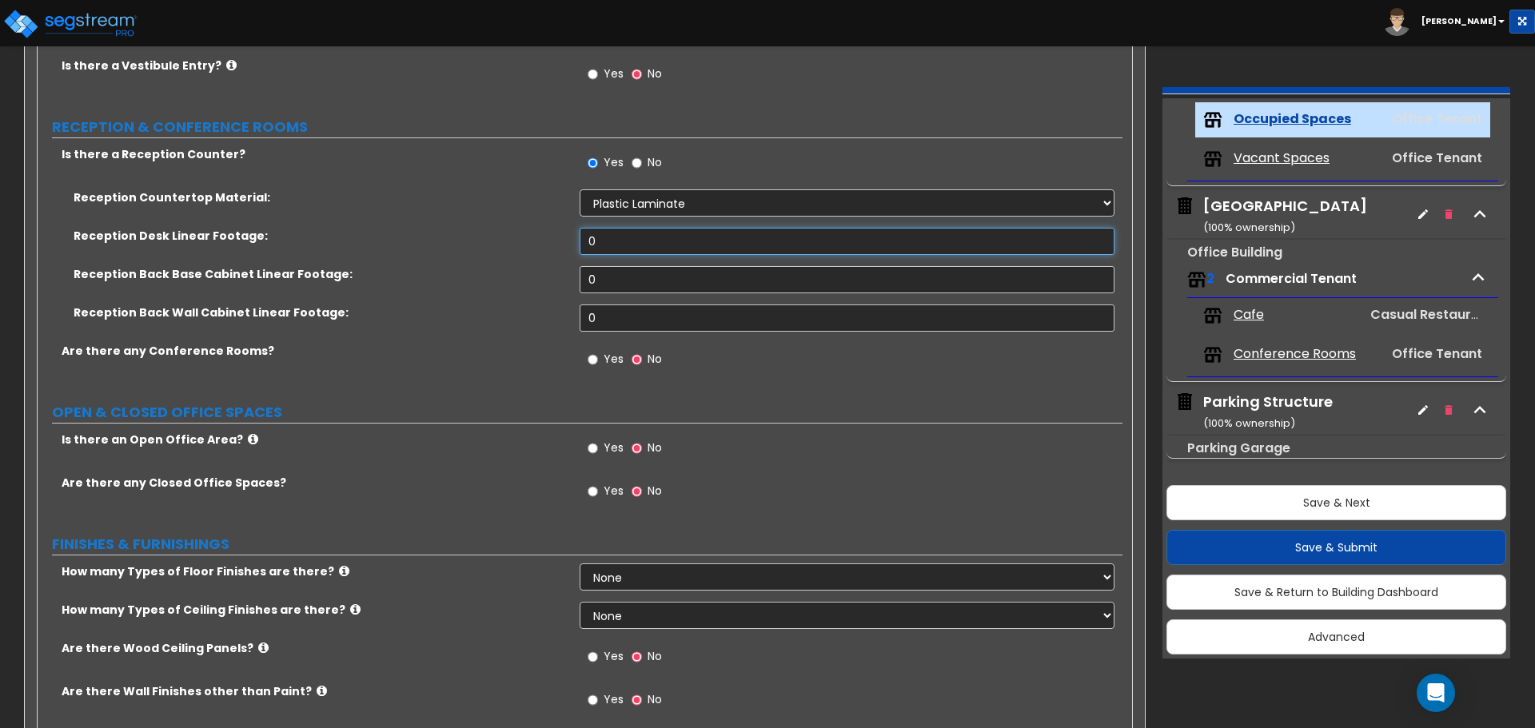
drag, startPoint x: 615, startPoint y: 239, endPoint x: 455, endPoint y: 229, distance: 160.2
click at [455, 230] on div "Reception Desk Linear Footage: 0" at bounding box center [580, 247] width 1085 height 38
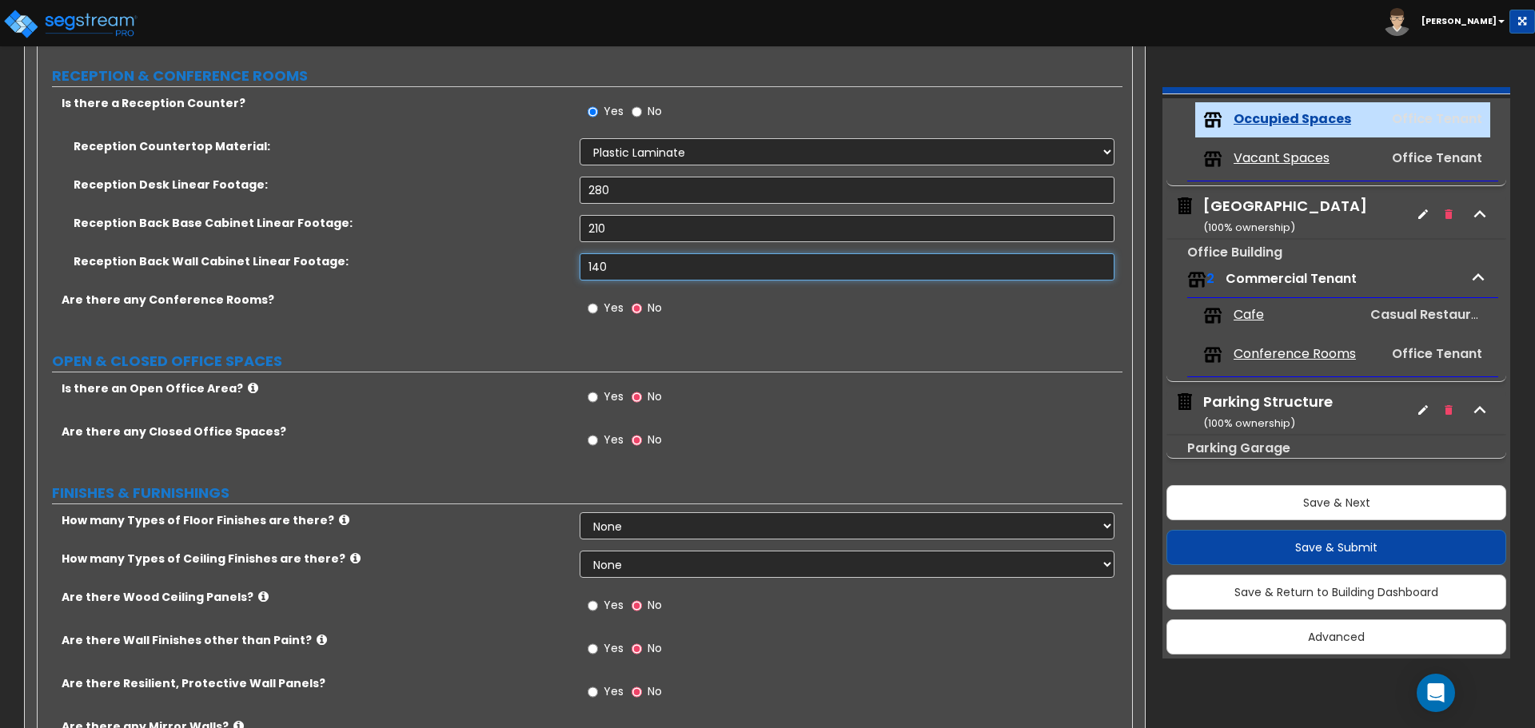
scroll to position [320, 0]
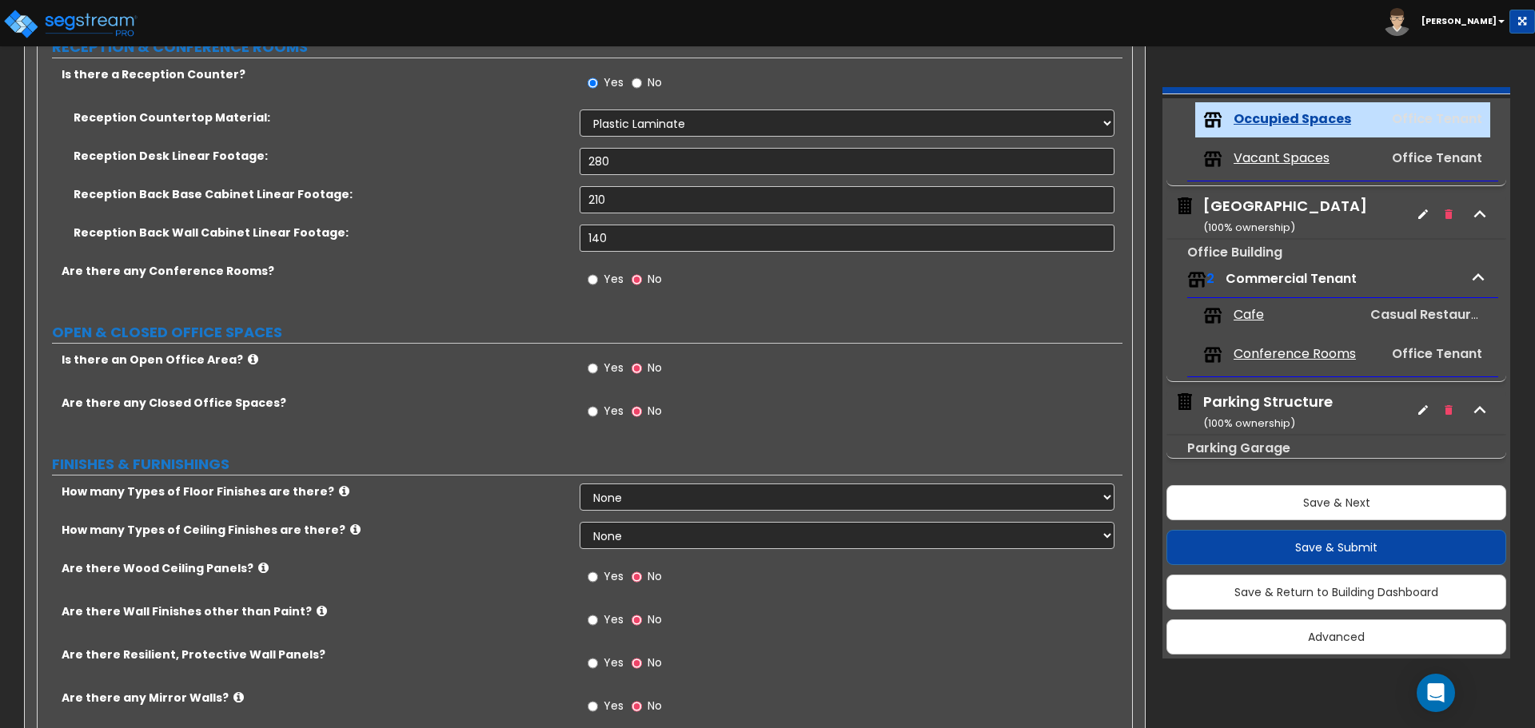
click at [600, 281] on label "Yes" at bounding box center [606, 281] width 36 height 27
click at [598, 281] on input "Yes" at bounding box center [593, 280] width 10 height 18
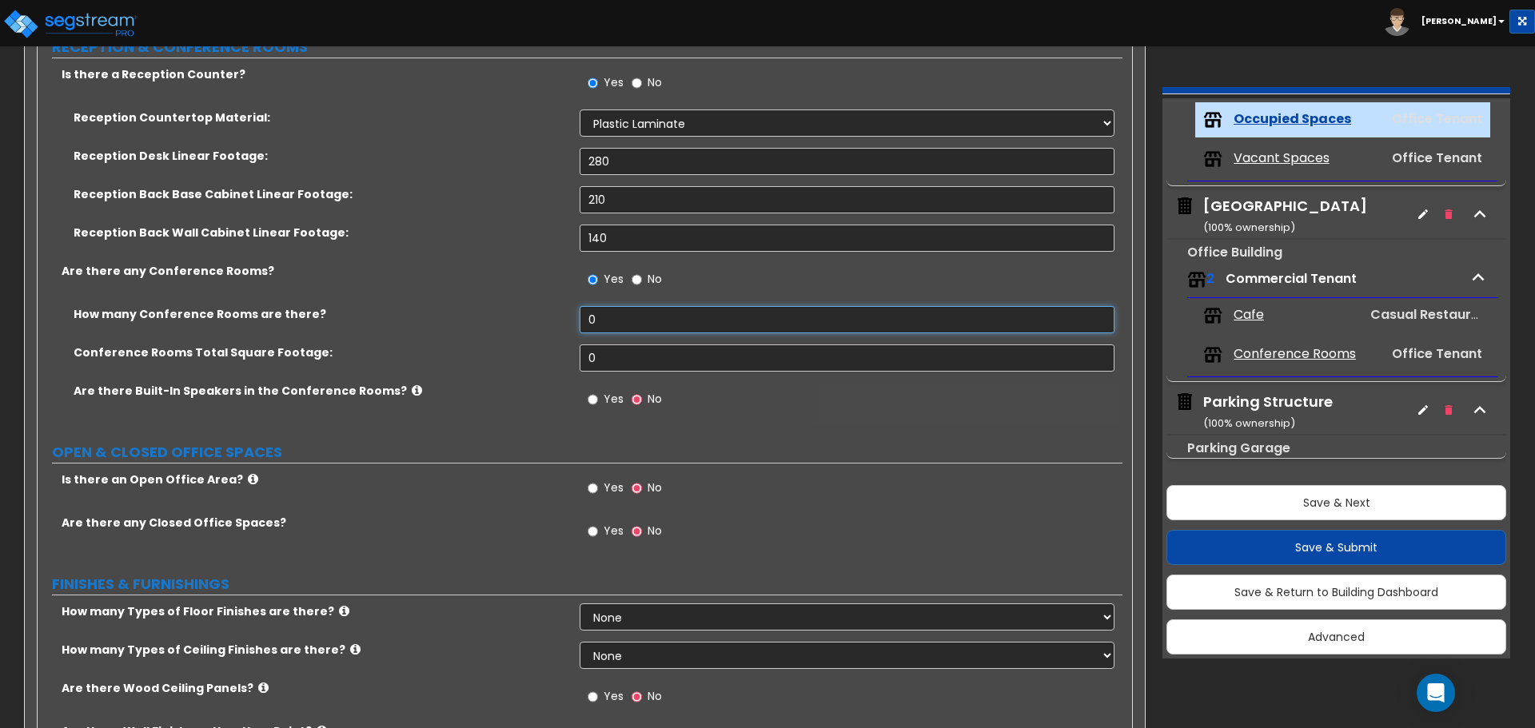
drag, startPoint x: 603, startPoint y: 323, endPoint x: 510, endPoint y: 326, distance: 92.8
click at [511, 326] on div "How many Conference Rooms are there? 0" at bounding box center [580, 325] width 1085 height 38
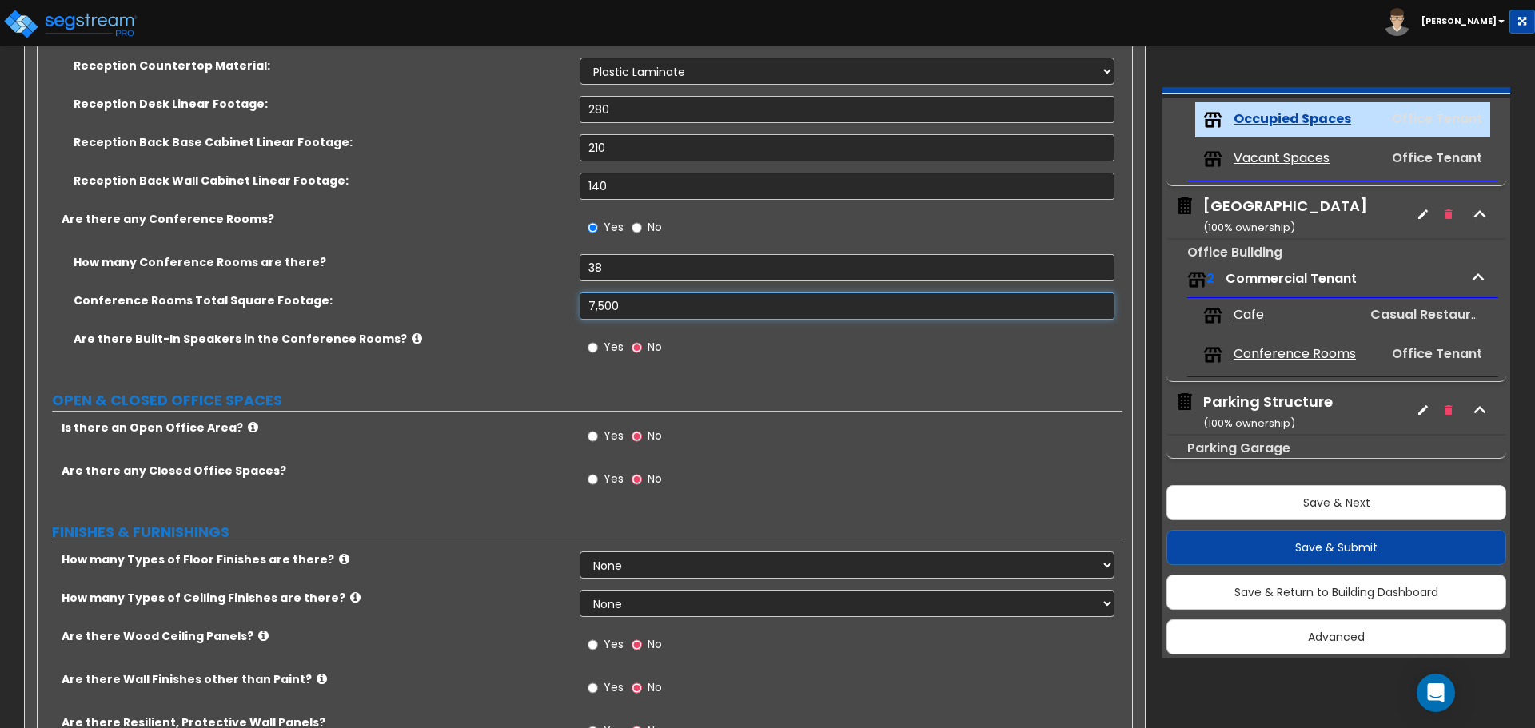
scroll to position [480, 0]
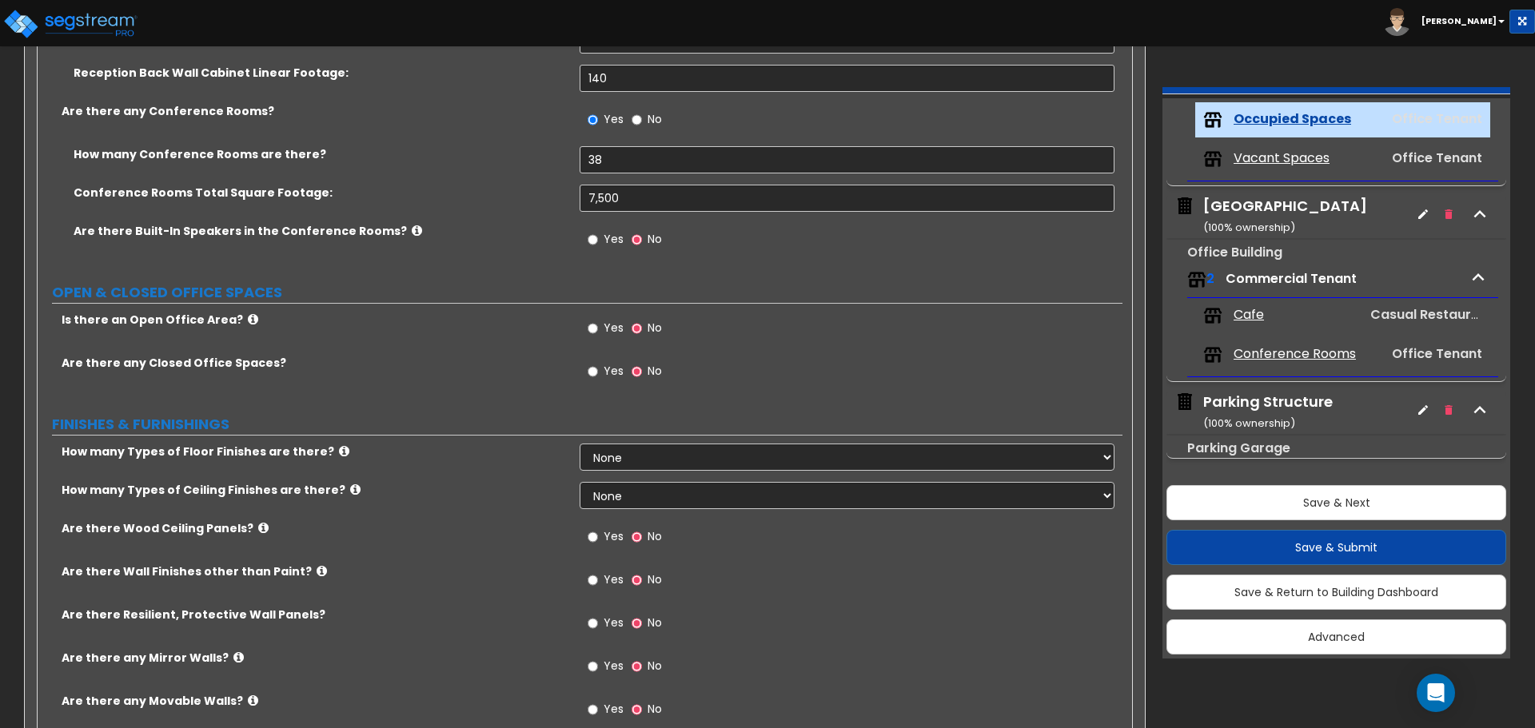
click at [599, 242] on label "Yes" at bounding box center [606, 241] width 36 height 27
click at [598, 242] on input "Yes" at bounding box center [593, 240] width 10 height 18
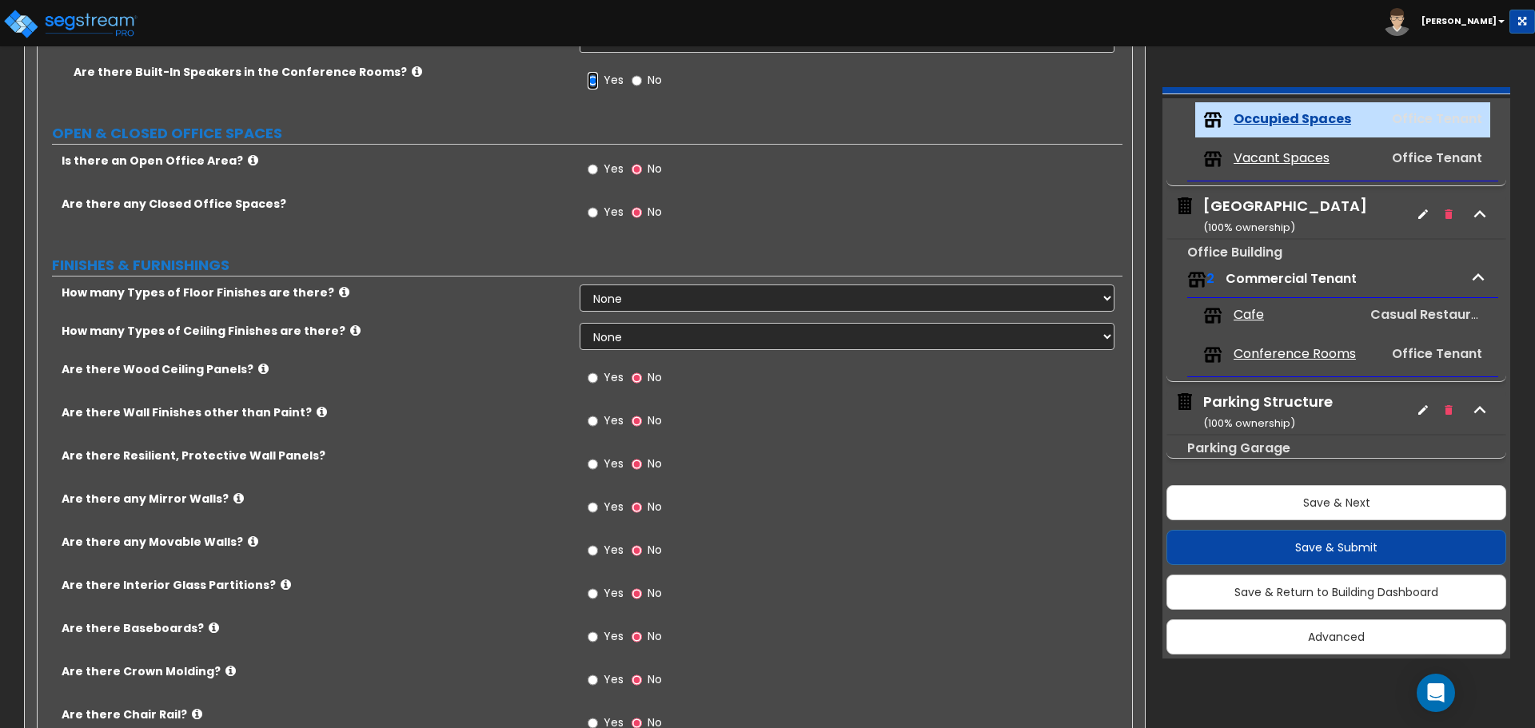
scroll to position [640, 0]
click at [592, 170] on input "Yes" at bounding box center [593, 169] width 10 height 18
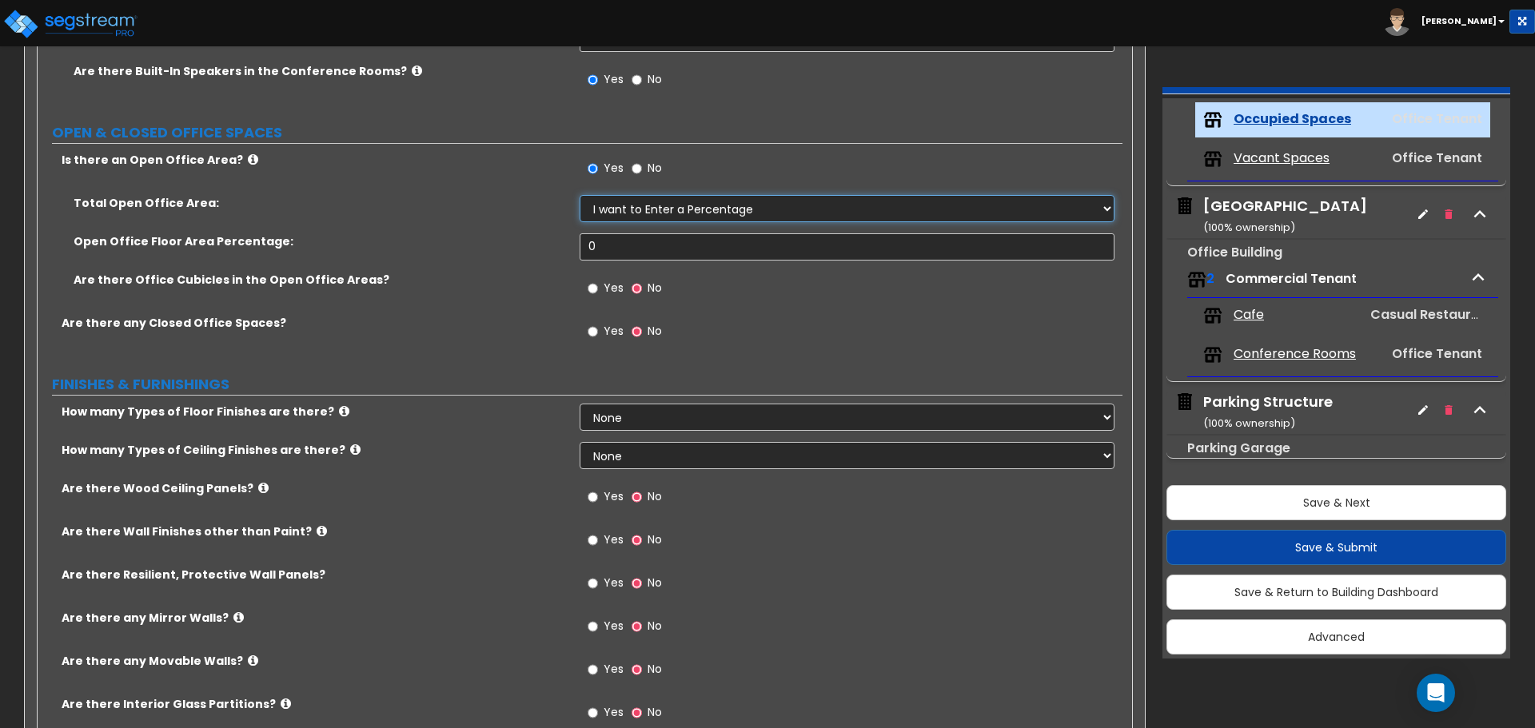
click at [640, 209] on select "I want to Enter a Percentage I want to Enter the Square Footage" at bounding box center [847, 208] width 534 height 27
click at [580, 195] on select "I want to Enter a Percentage I want to Enter the Square Footage" at bounding box center [847, 208] width 534 height 27
drag, startPoint x: 433, startPoint y: 225, endPoint x: 412, endPoint y: 219, distance: 21.5
click at [416, 220] on div "Total Open Office Area: I want to Enter a Percentage I want to Enter the Square…" at bounding box center [580, 255] width 1061 height 120
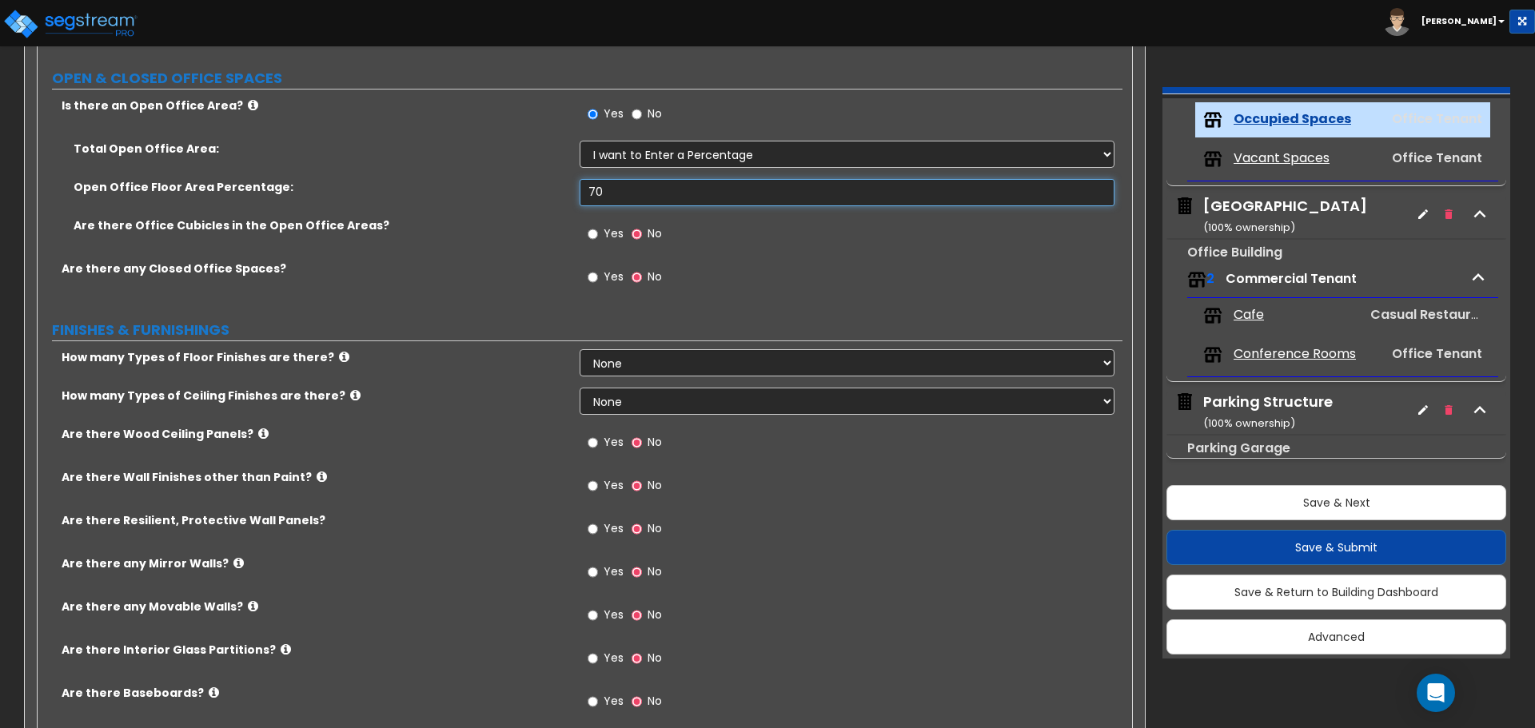
scroll to position [719, 0]
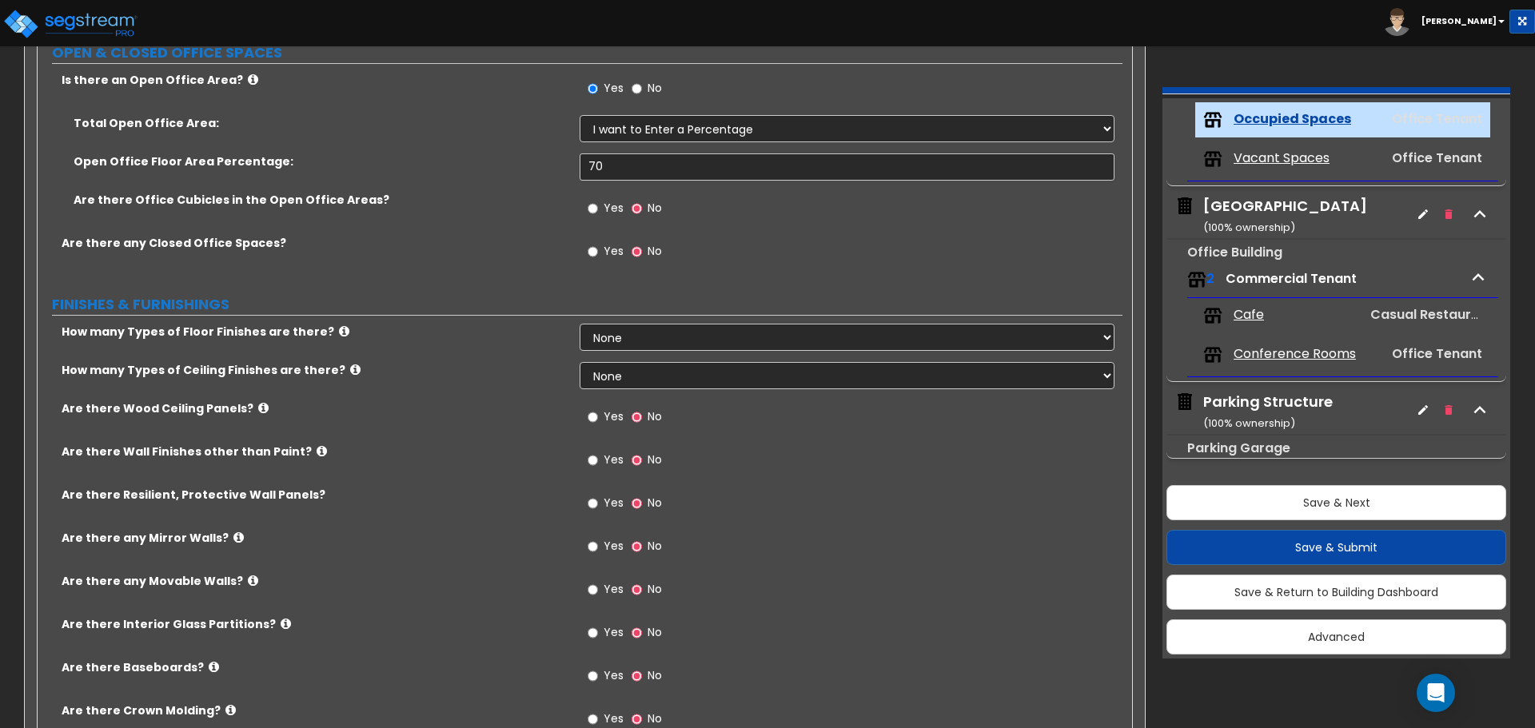
click at [605, 209] on span "Yes" at bounding box center [614, 208] width 20 height 16
click at [598, 209] on input "Yes" at bounding box center [593, 209] width 10 height 18
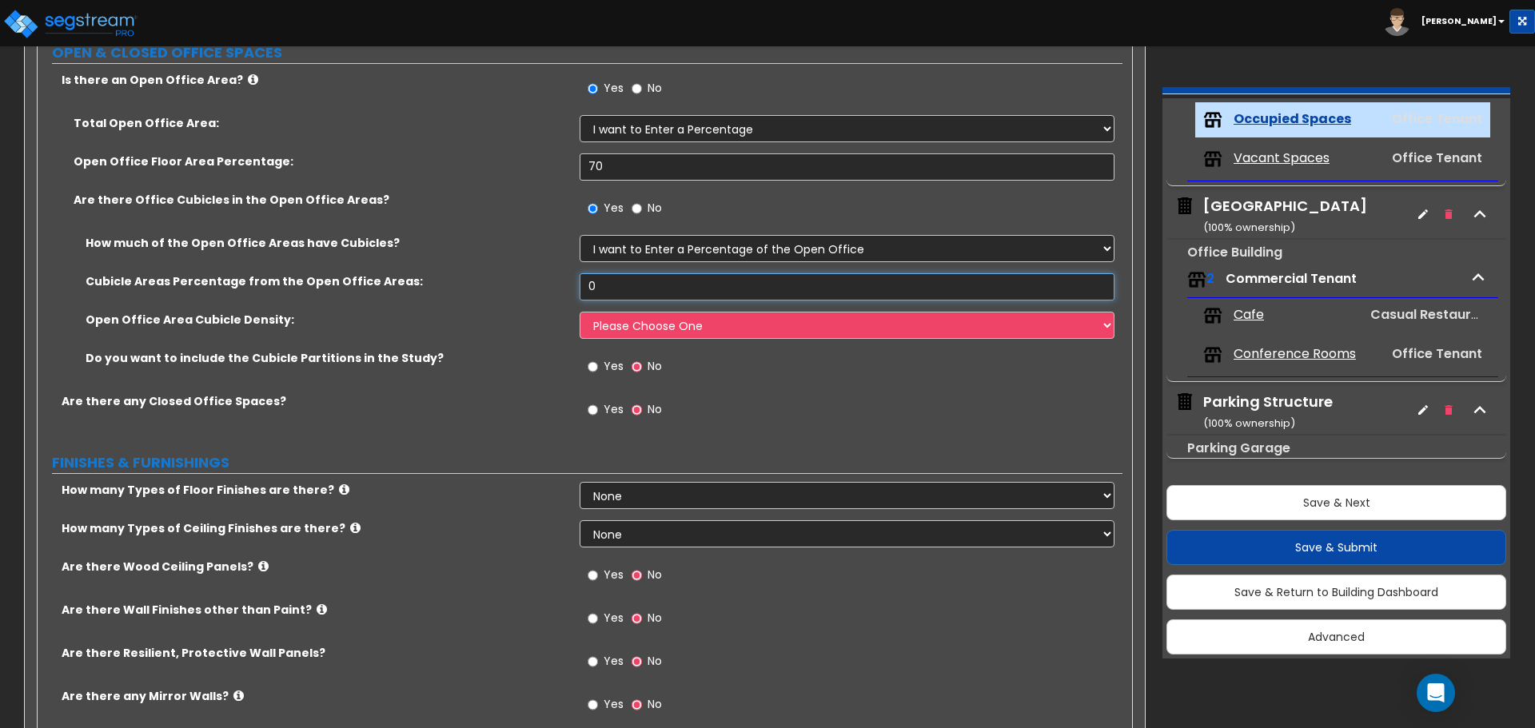
drag, startPoint x: 640, startPoint y: 287, endPoint x: 337, endPoint y: 269, distance: 303.5
click at [345, 272] on div "How much of the Open Office Areas have Cubicles? I want to Enter a Percentage o…" at bounding box center [580, 314] width 1061 height 158
click at [645, 330] on select "Please Choose One Low High I want to Enter the number of Cubicles" at bounding box center [847, 325] width 534 height 27
click at [580, 312] on select "Please Choose One Low High I want to Enter the number of Cubicles" at bounding box center [847, 325] width 534 height 27
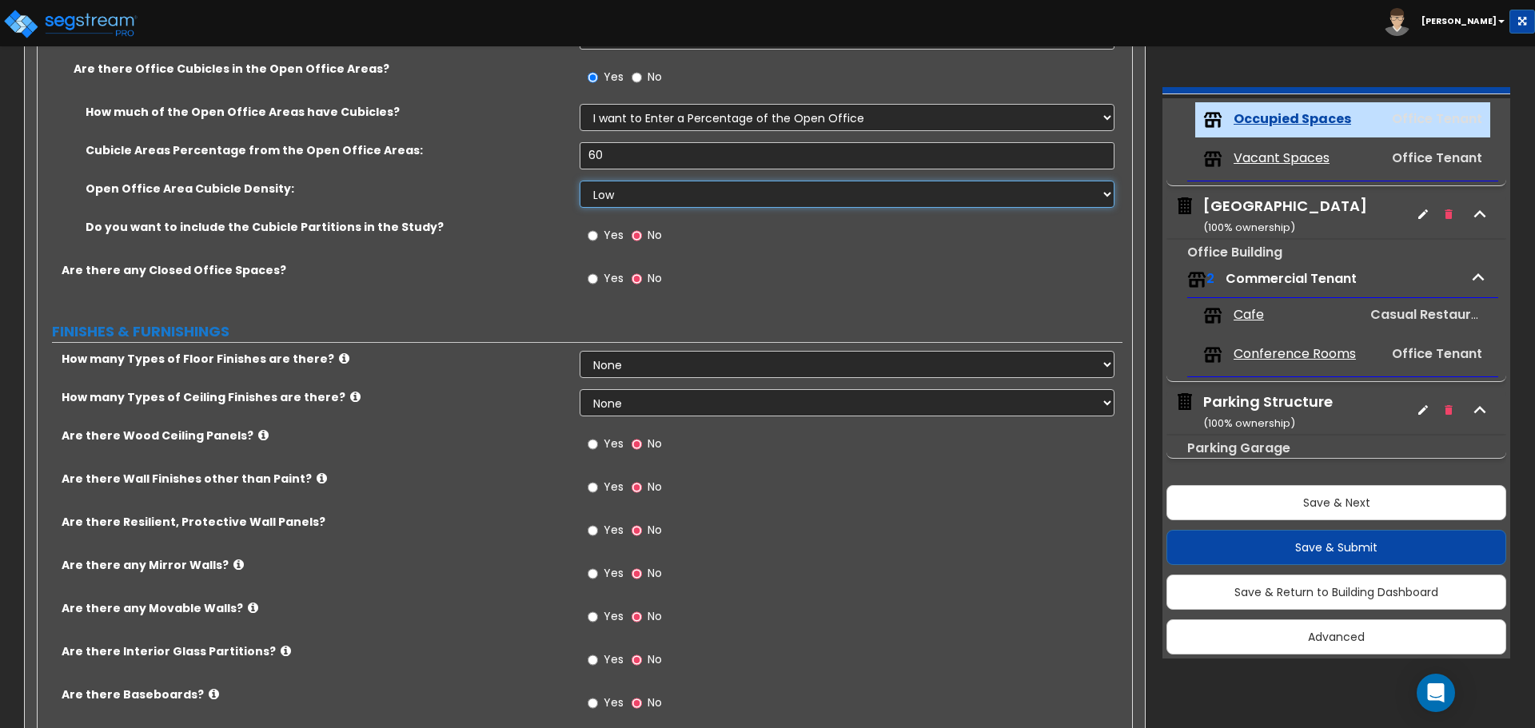
scroll to position [879, 0]
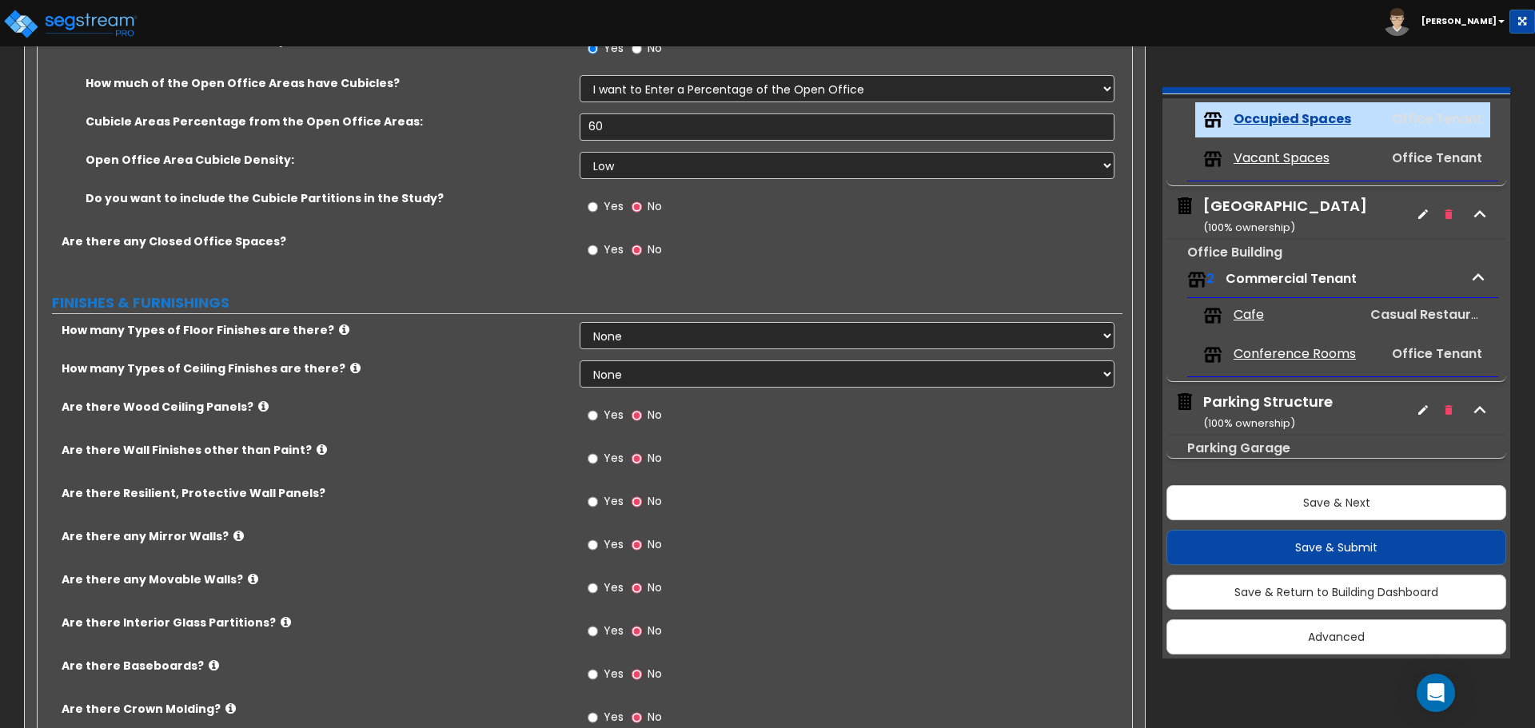
click at [600, 247] on label "Yes" at bounding box center [606, 251] width 36 height 27
click at [598, 247] on input "Yes" at bounding box center [593, 250] width 10 height 18
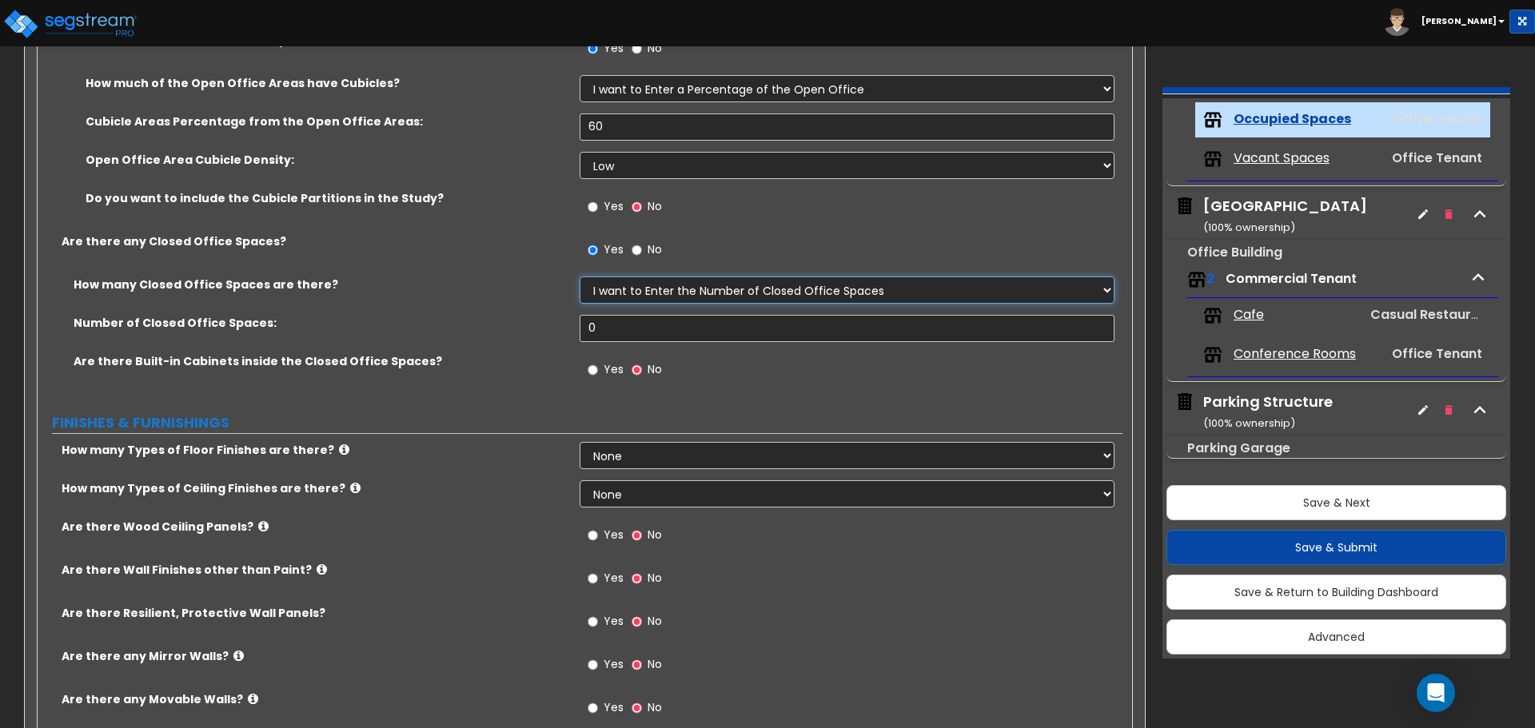
click at [624, 291] on select "I Don’t Know - Please Estimate for me I want to Enter the Number of Closed Offi…" at bounding box center [847, 290] width 534 height 27
click at [580, 277] on select "I Don’t Know - Please Estimate for me I want to Enter the Number of Closed Offi…" at bounding box center [847, 290] width 534 height 27
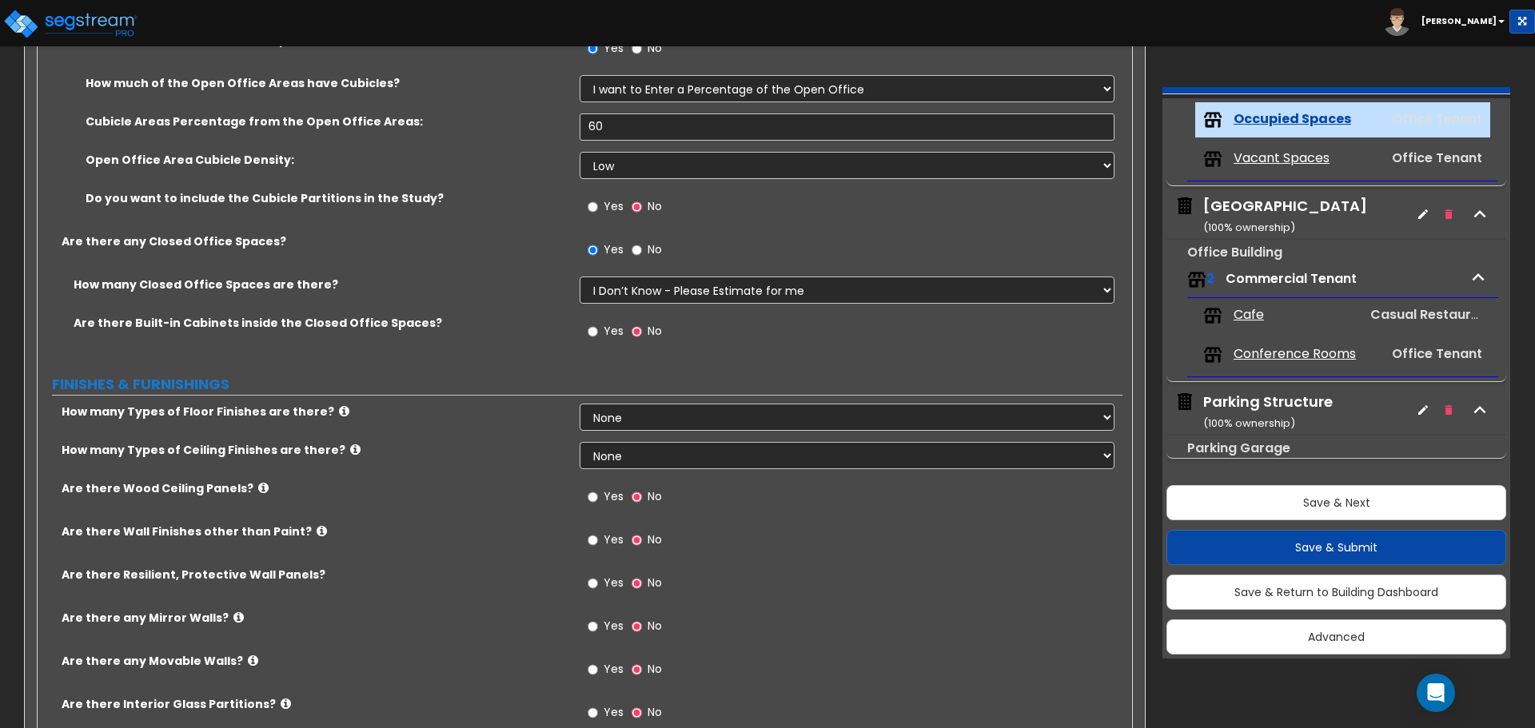
click at [608, 332] on span "Yes" at bounding box center [614, 331] width 20 height 16
click at [598, 332] on input "Yes" at bounding box center [593, 332] width 10 height 18
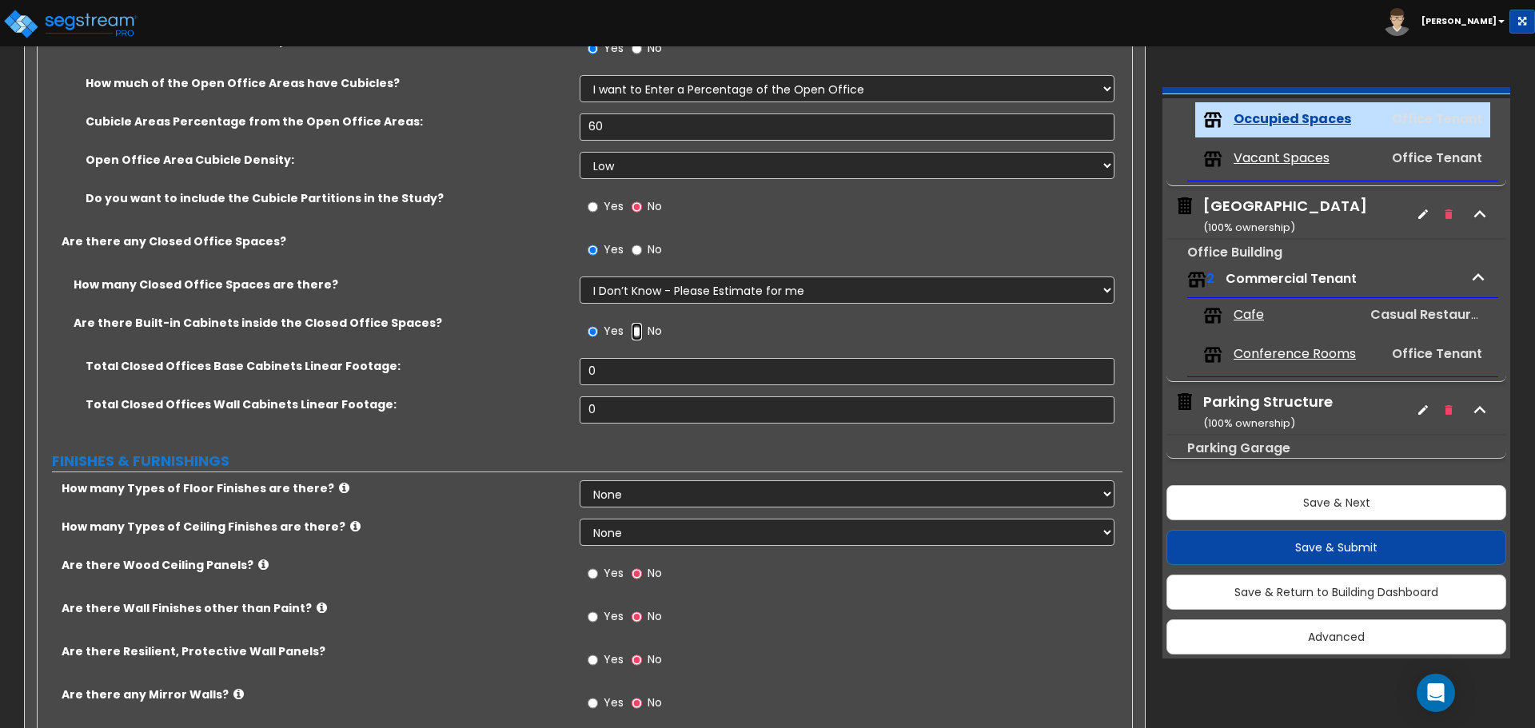
click at [636, 334] on input "No" at bounding box center [637, 332] width 10 height 18
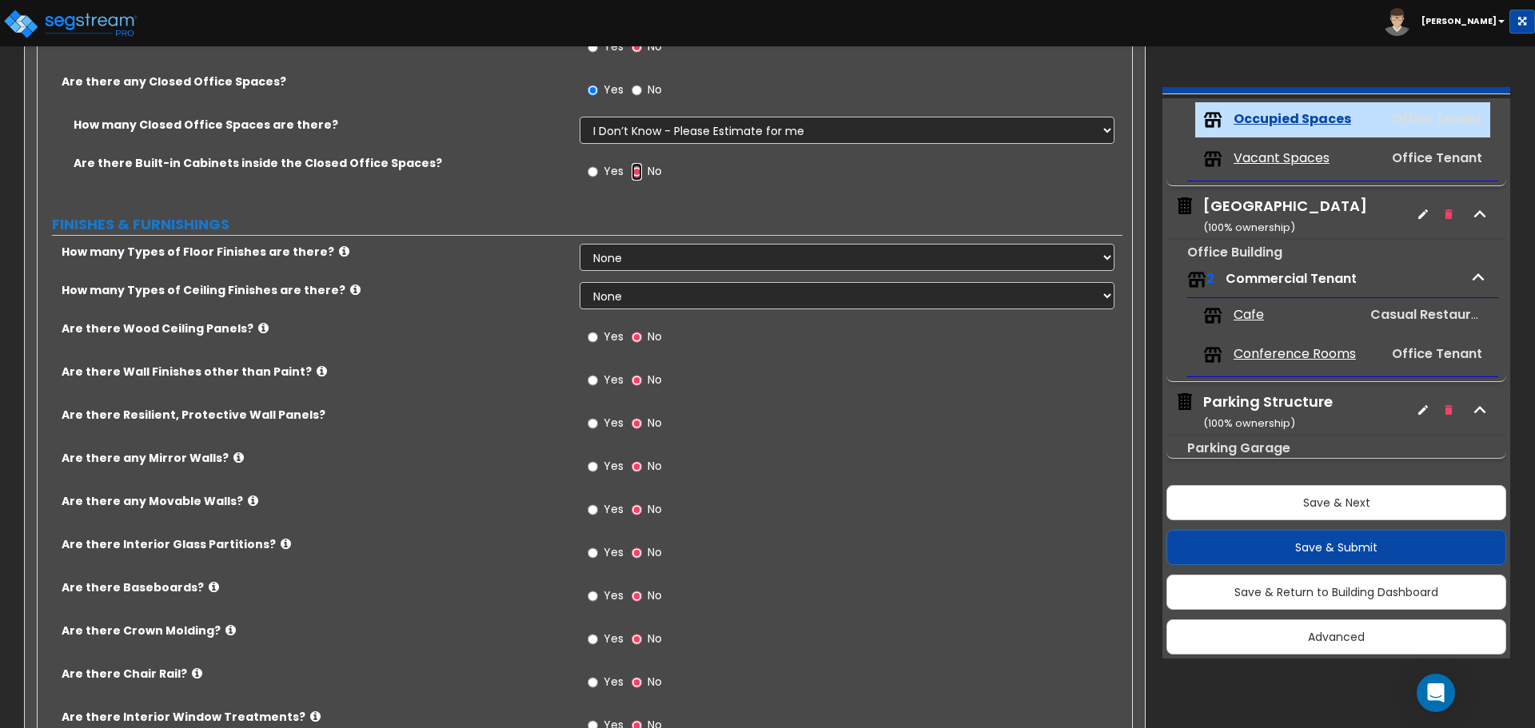
scroll to position [1119, 0]
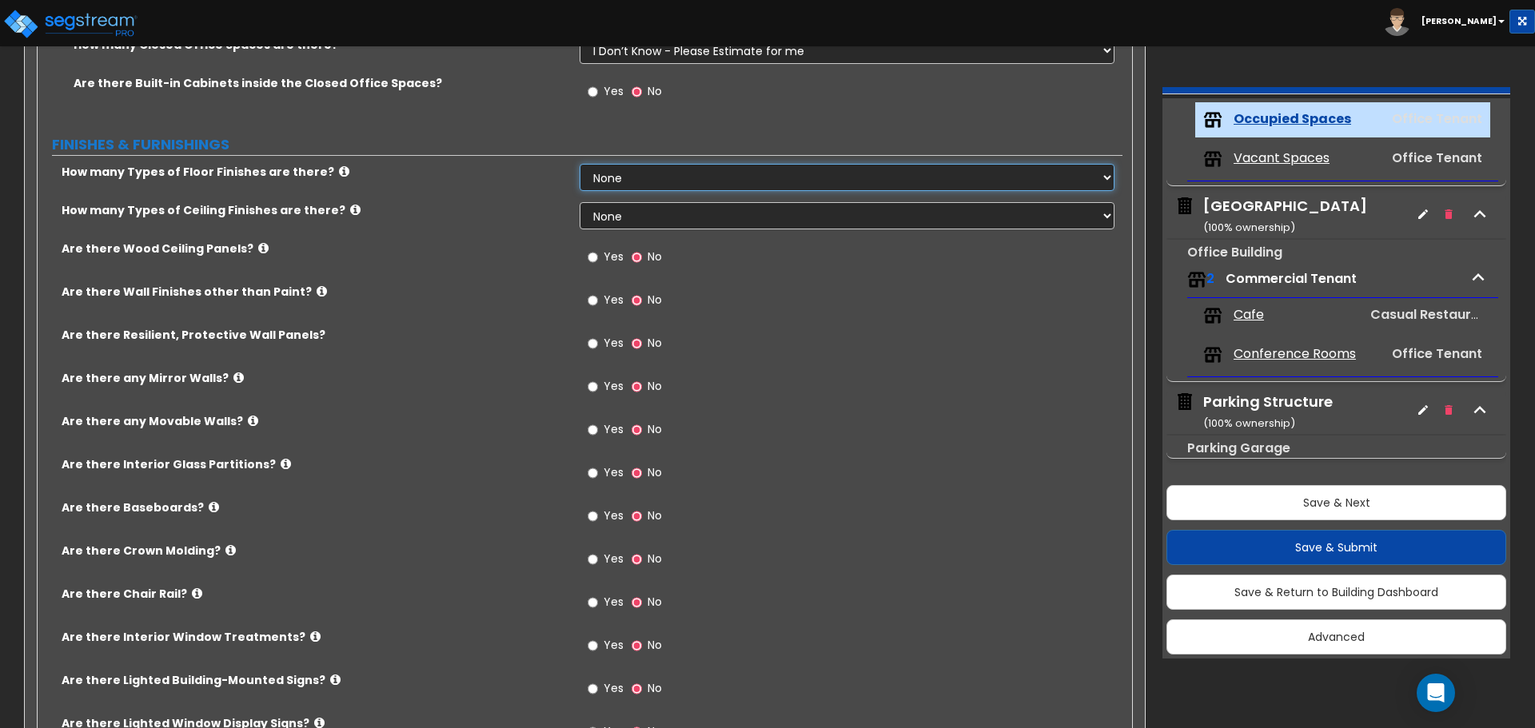
click at [674, 176] on select "None 1 2 3 4" at bounding box center [847, 177] width 534 height 27
click at [580, 164] on select "None 1 2 3 4" at bounding box center [847, 177] width 534 height 27
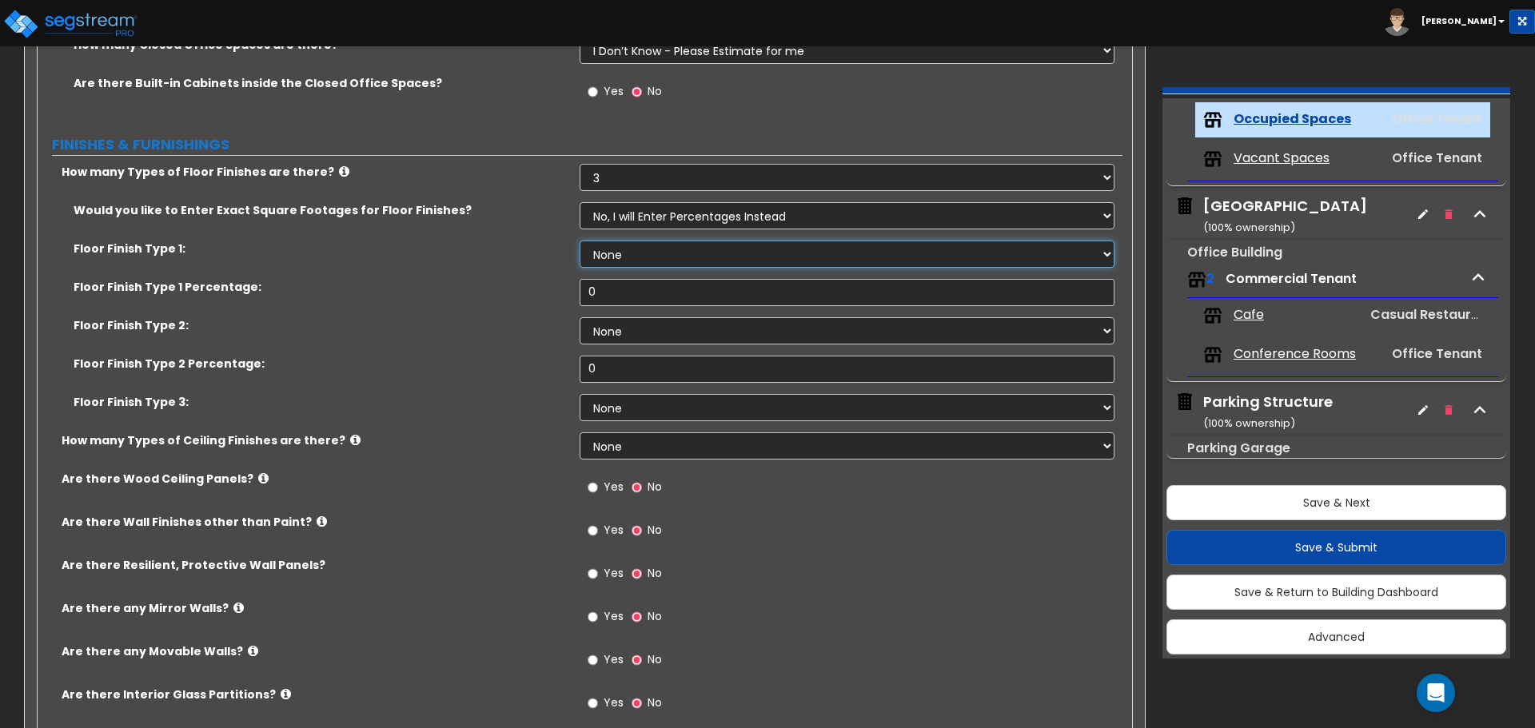
click at [634, 255] on select "None Tile Flooring Hardwood Flooring Resilient Laminate Flooring VCT Flooring S…" at bounding box center [847, 254] width 534 height 27
click at [580, 241] on select "None Tile Flooring Hardwood Flooring Resilient Laminate Flooring VCT Flooring S…" at bounding box center [847, 254] width 534 height 27
drag, startPoint x: 583, startPoint y: 289, endPoint x: 458, endPoint y: 276, distance: 125.4
click at [458, 276] on div "Would you like to Enter Exact Square Footages for Floor Finishes? No, I will En…" at bounding box center [580, 317] width 1061 height 230
click at [612, 331] on select "None Tile Flooring Hardwood Flooring Resilient Laminate Flooring VCT Flooring S…" at bounding box center [847, 330] width 534 height 27
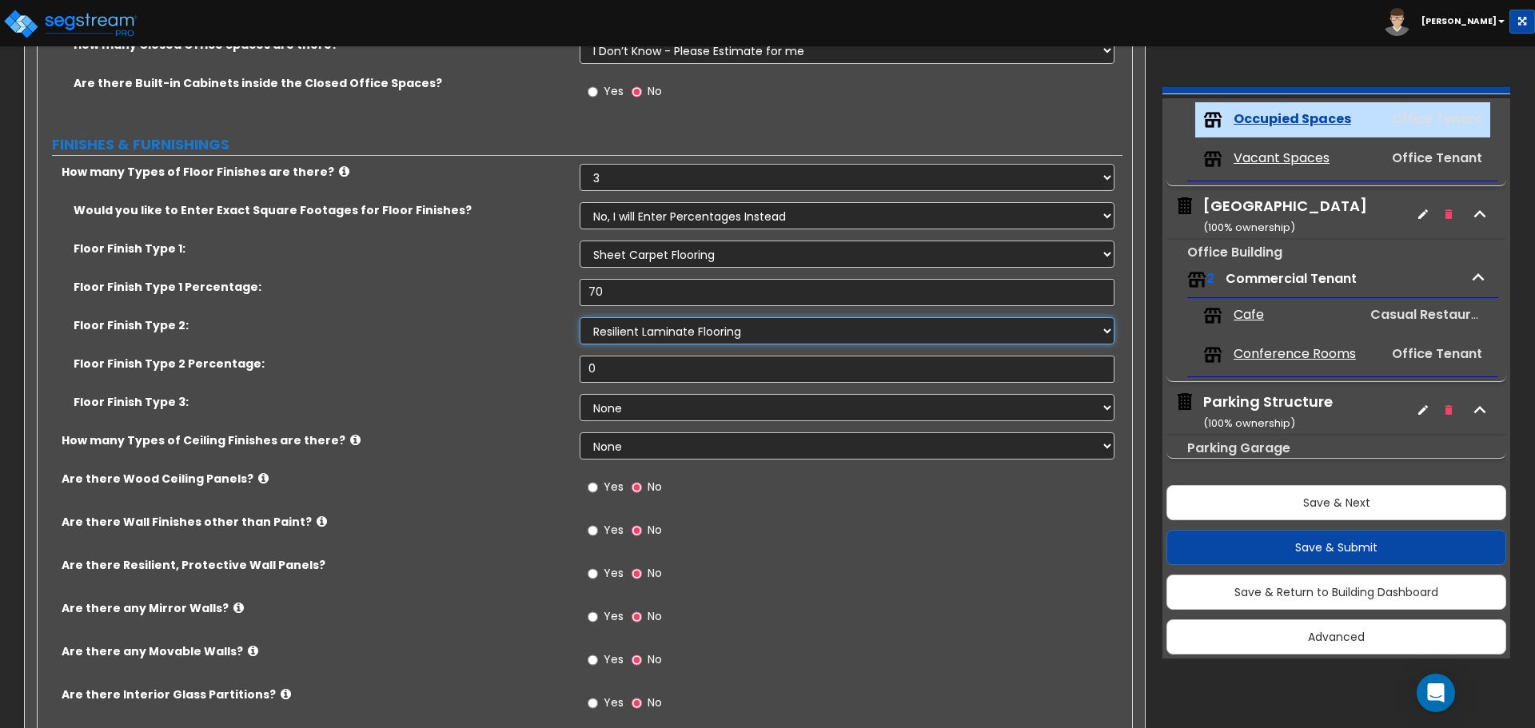
click at [580, 317] on select "None Tile Flooring Hardwood Flooring Resilient Laminate Flooring VCT Flooring S…" at bounding box center [847, 330] width 534 height 27
drag, startPoint x: 628, startPoint y: 366, endPoint x: 420, endPoint y: 361, distance: 208.7
click at [420, 361] on div "Floor Finish Type 2 Percentage: 0" at bounding box center [580, 375] width 1085 height 38
click at [657, 405] on select "None Tile Flooring Hardwood Flooring Resilient Laminate Flooring VCT Flooring S…" at bounding box center [847, 407] width 534 height 27
click at [580, 394] on select "None Tile Flooring Hardwood Flooring Resilient Laminate Flooring VCT Flooring S…" at bounding box center [847, 407] width 534 height 27
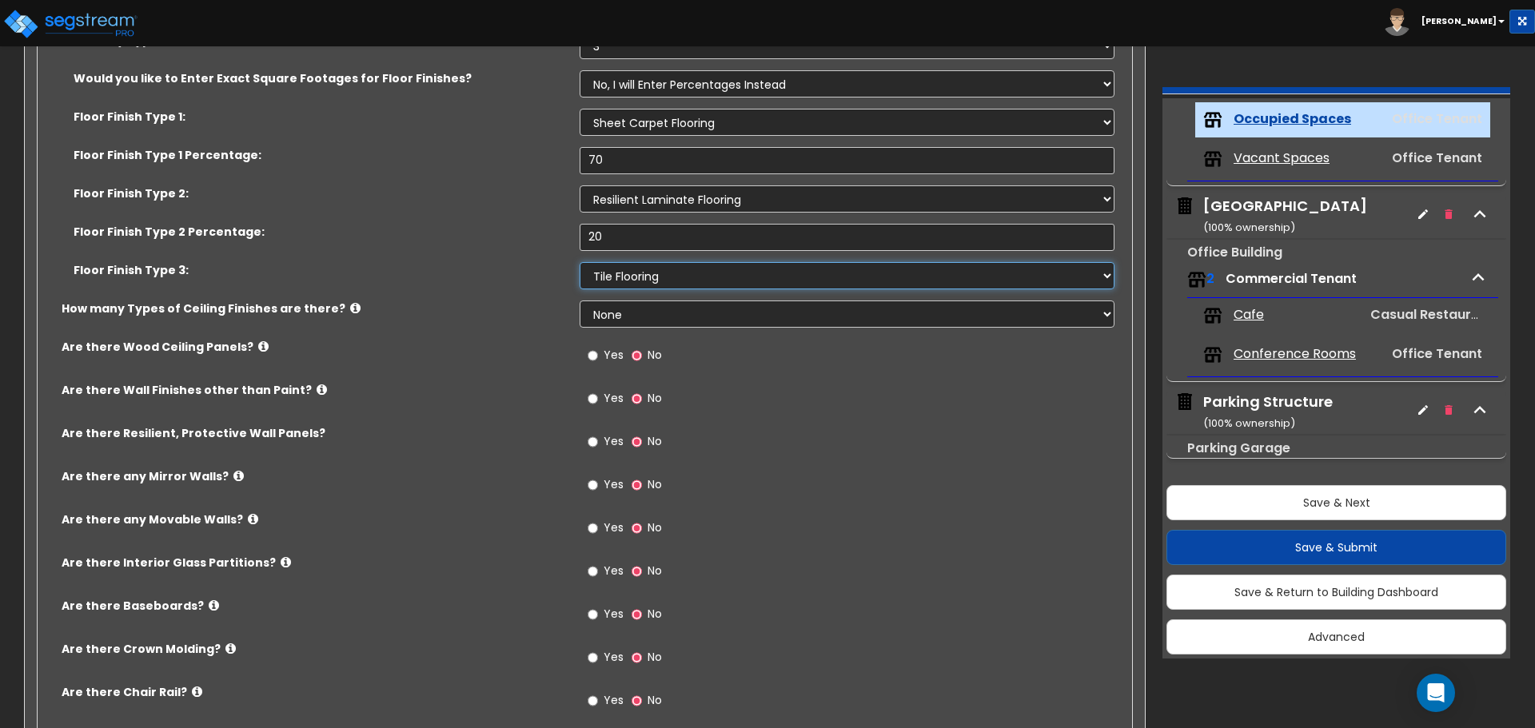
scroll to position [1279, 0]
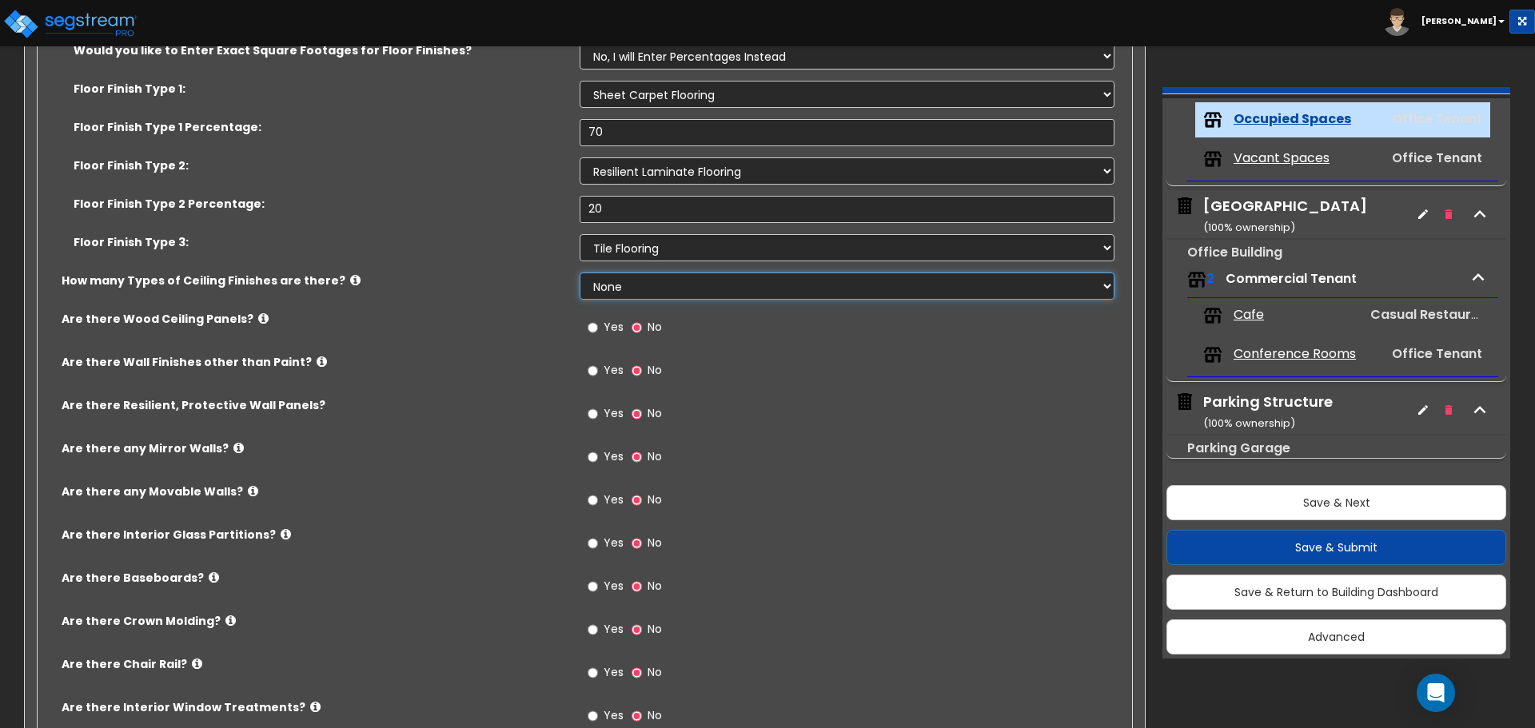
click at [672, 287] on select "None 1 2 3" at bounding box center [847, 286] width 534 height 27
click at [580, 273] on select "None 1 2 3" at bounding box center [847, 286] width 534 height 27
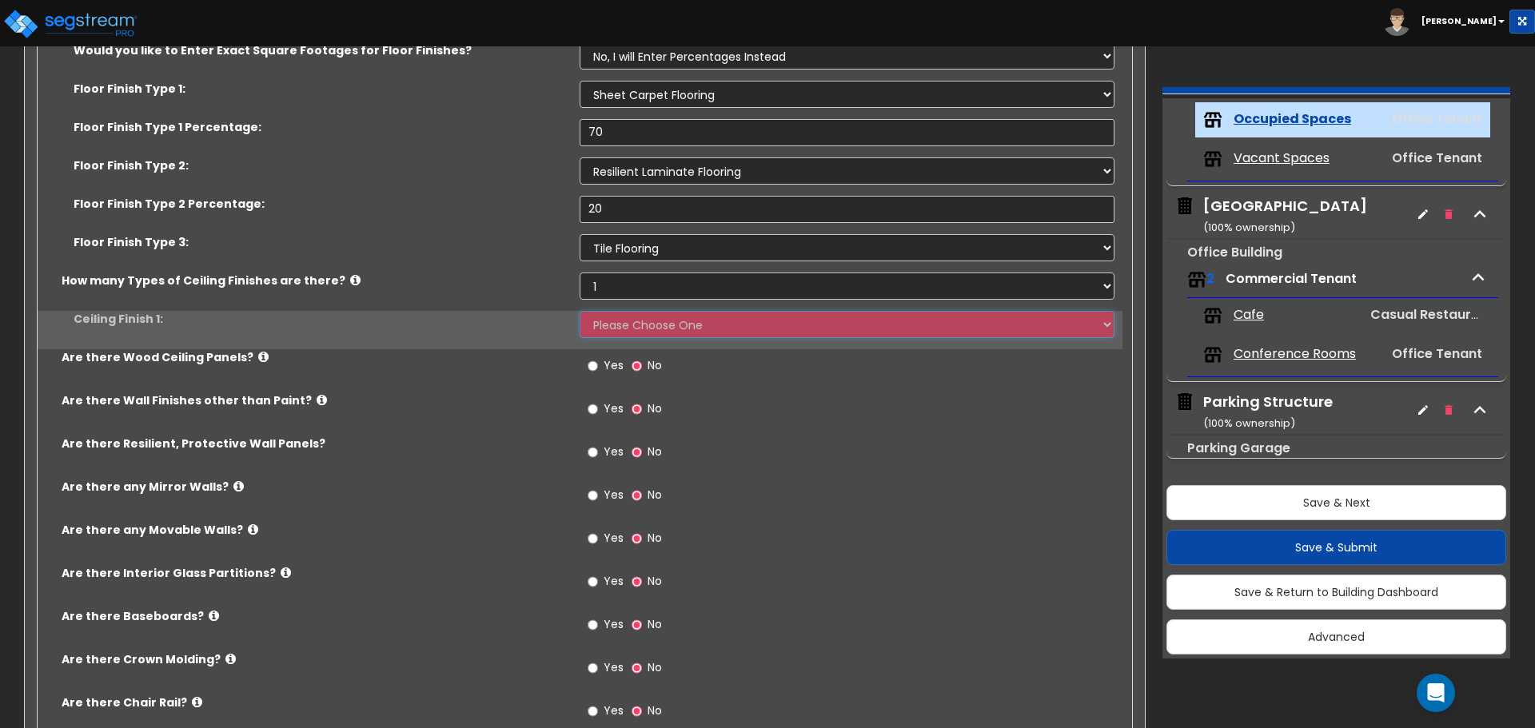
click at [665, 325] on select "Please Choose One Drop Ceiling Open Ceiling Drywall Ceiling" at bounding box center [847, 324] width 534 height 27
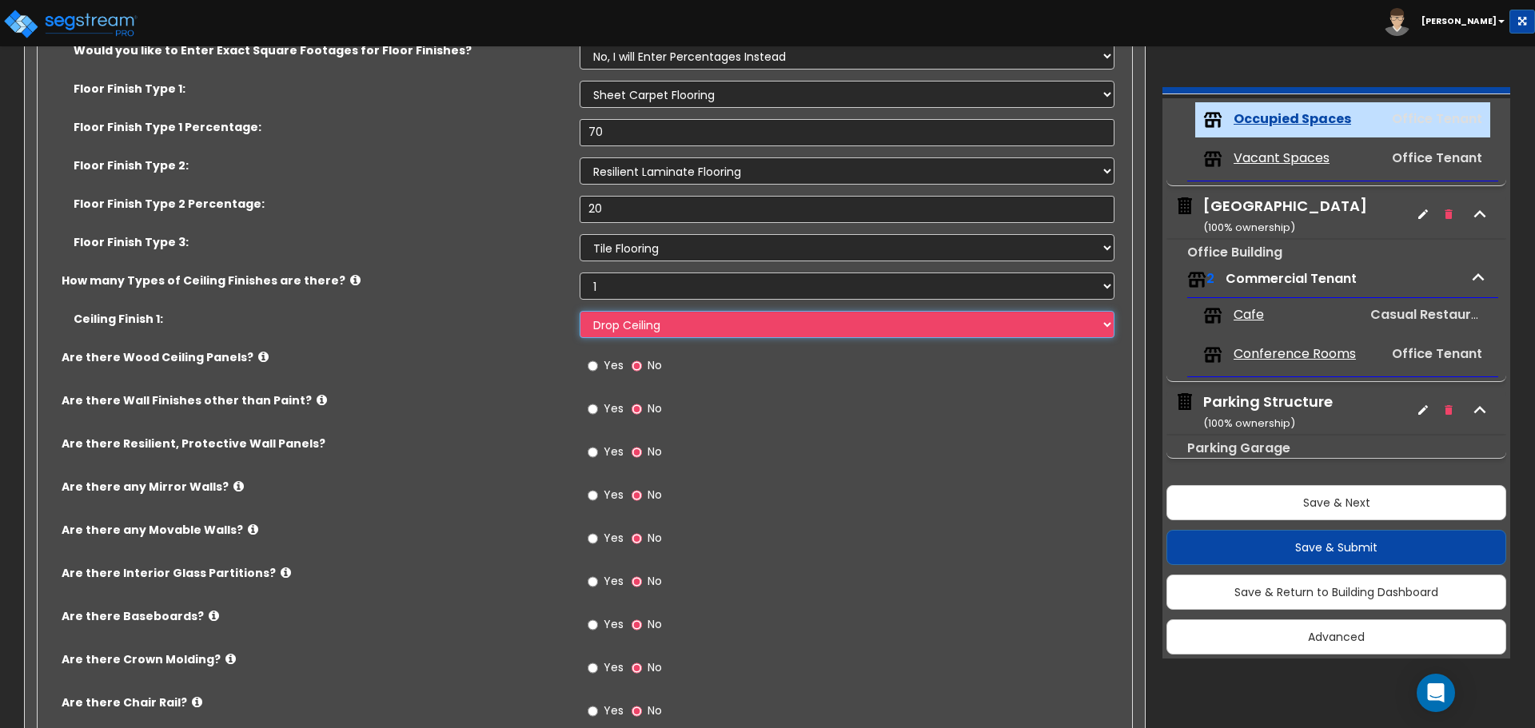
click at [580, 311] on select "Please Choose One Drop Ceiling Open Ceiling Drywall Ceiling" at bounding box center [847, 324] width 534 height 27
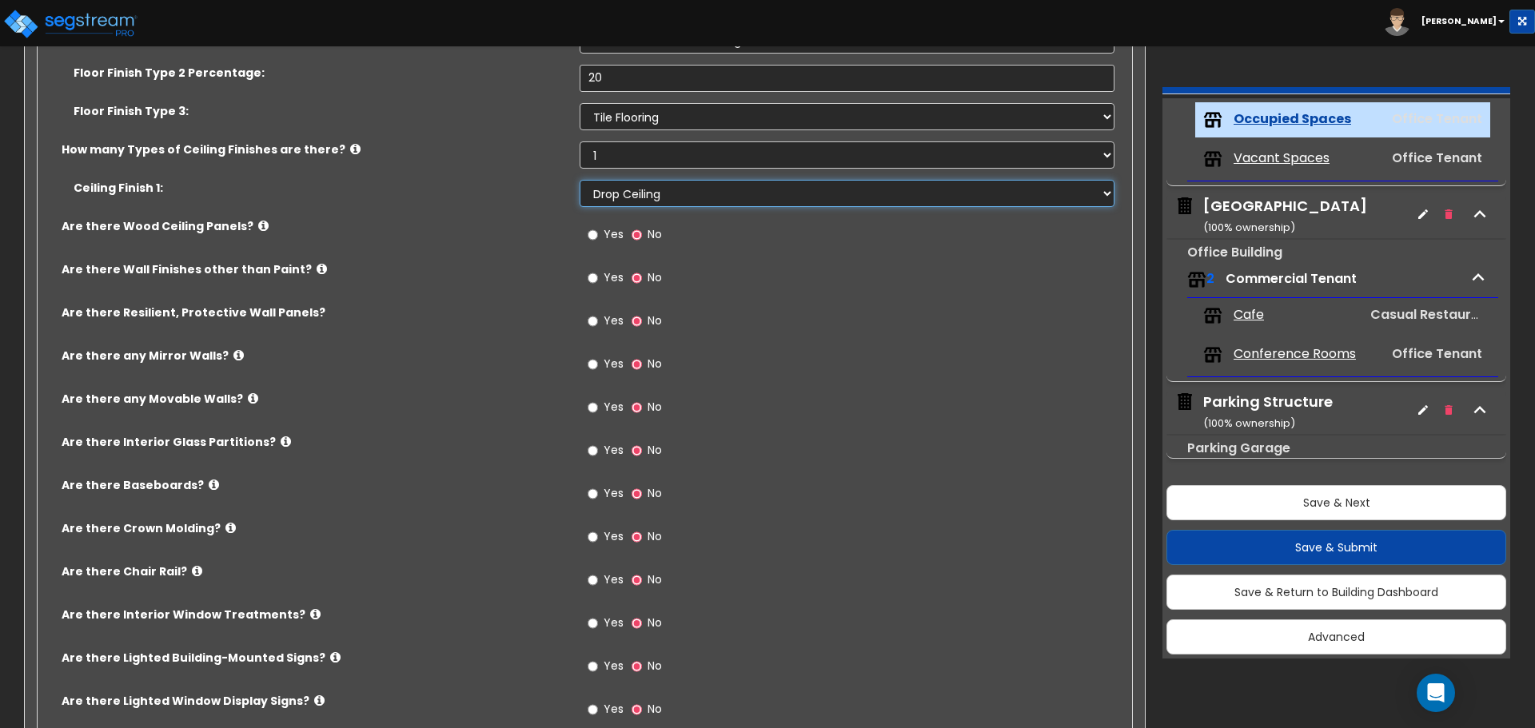
scroll to position [1439, 0]
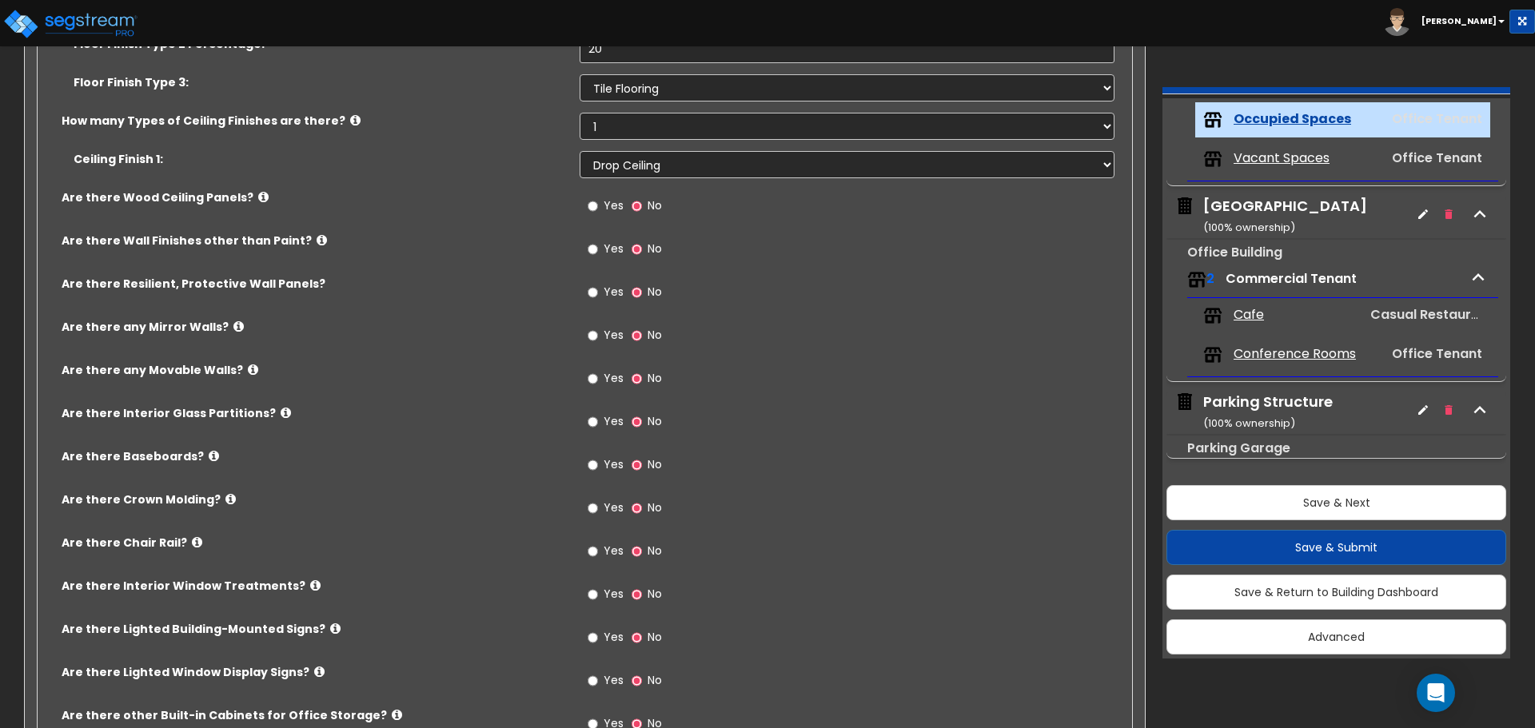
click at [601, 213] on label "Yes" at bounding box center [606, 207] width 36 height 27
click at [598, 213] on input "Yes" at bounding box center [593, 206] width 10 height 18
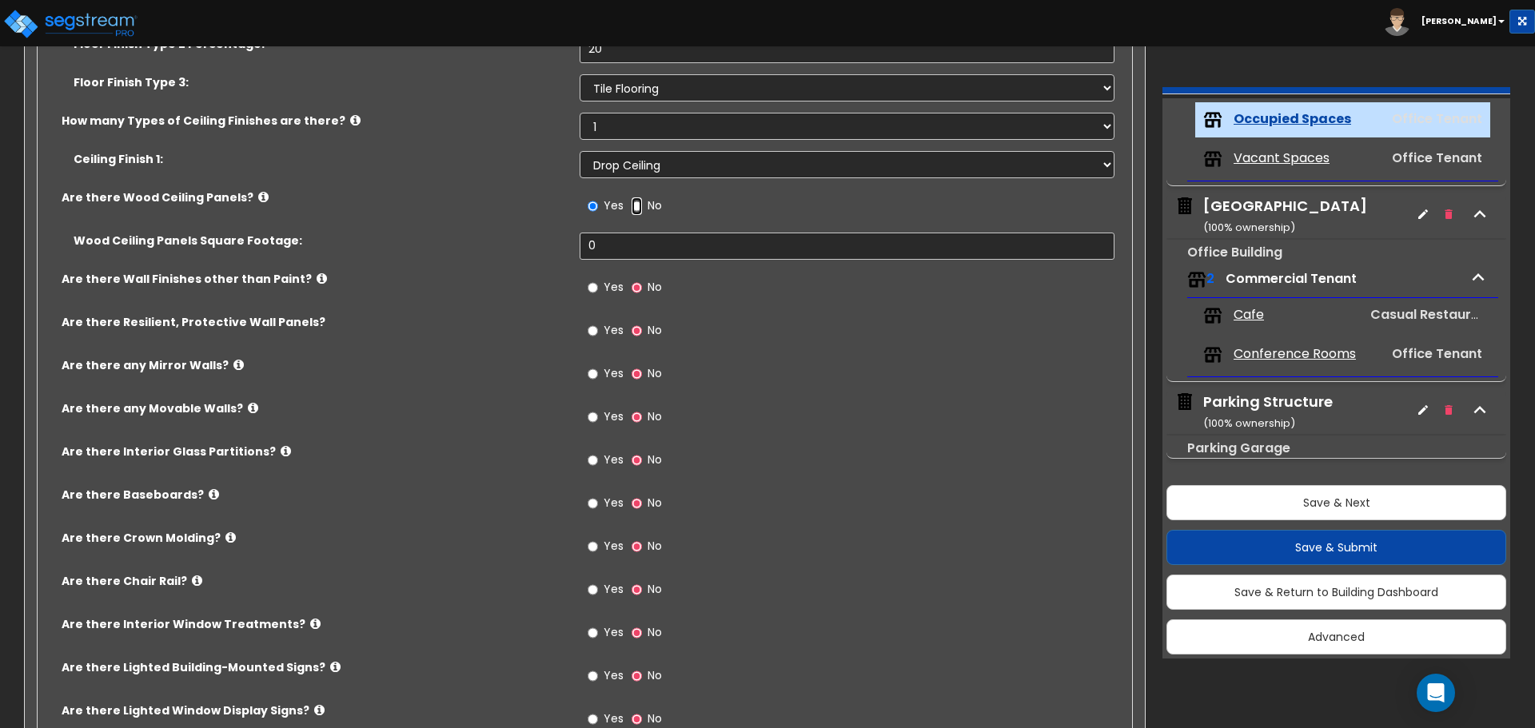
click at [637, 204] on input "No" at bounding box center [637, 206] width 10 height 18
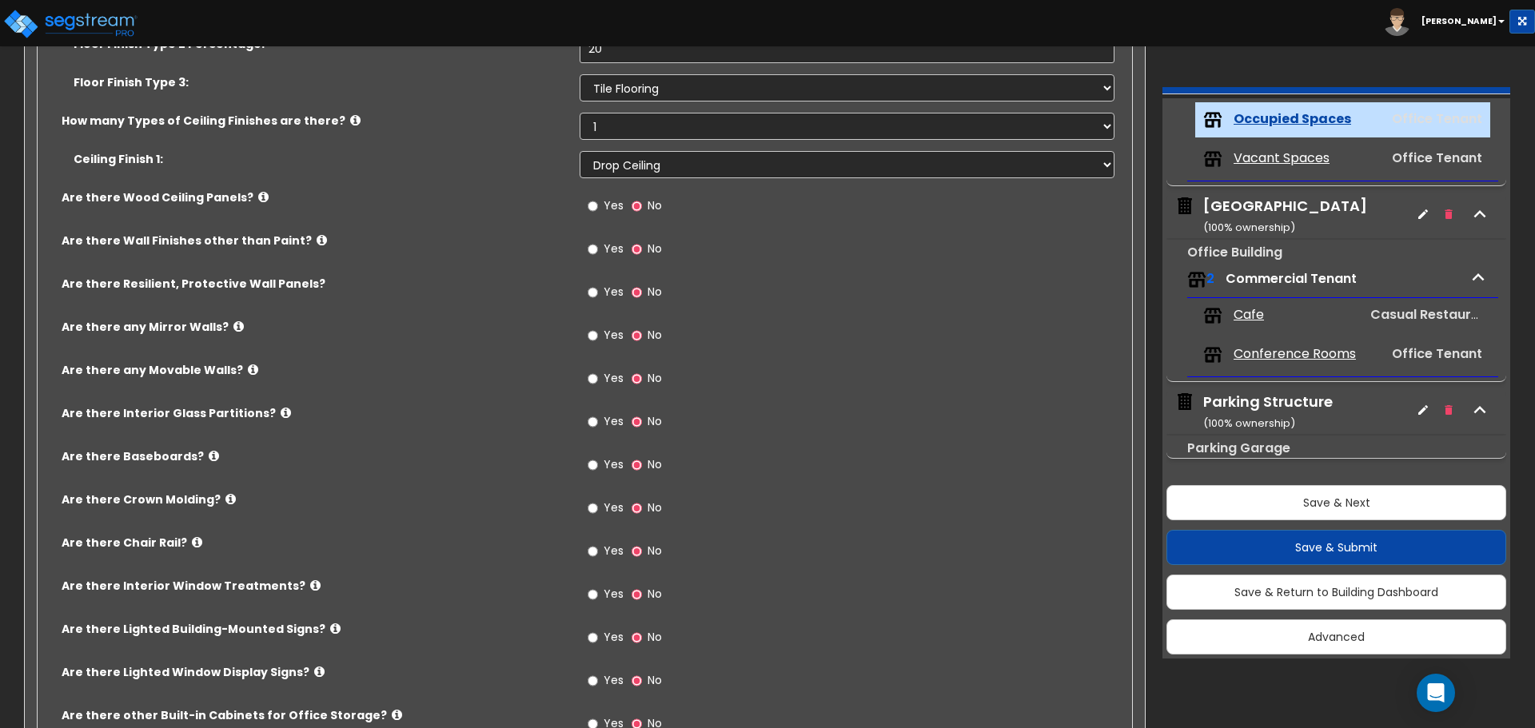
click at [602, 262] on label "Yes" at bounding box center [606, 250] width 36 height 27
click at [598, 258] on input "Yes" at bounding box center [593, 250] width 10 height 18
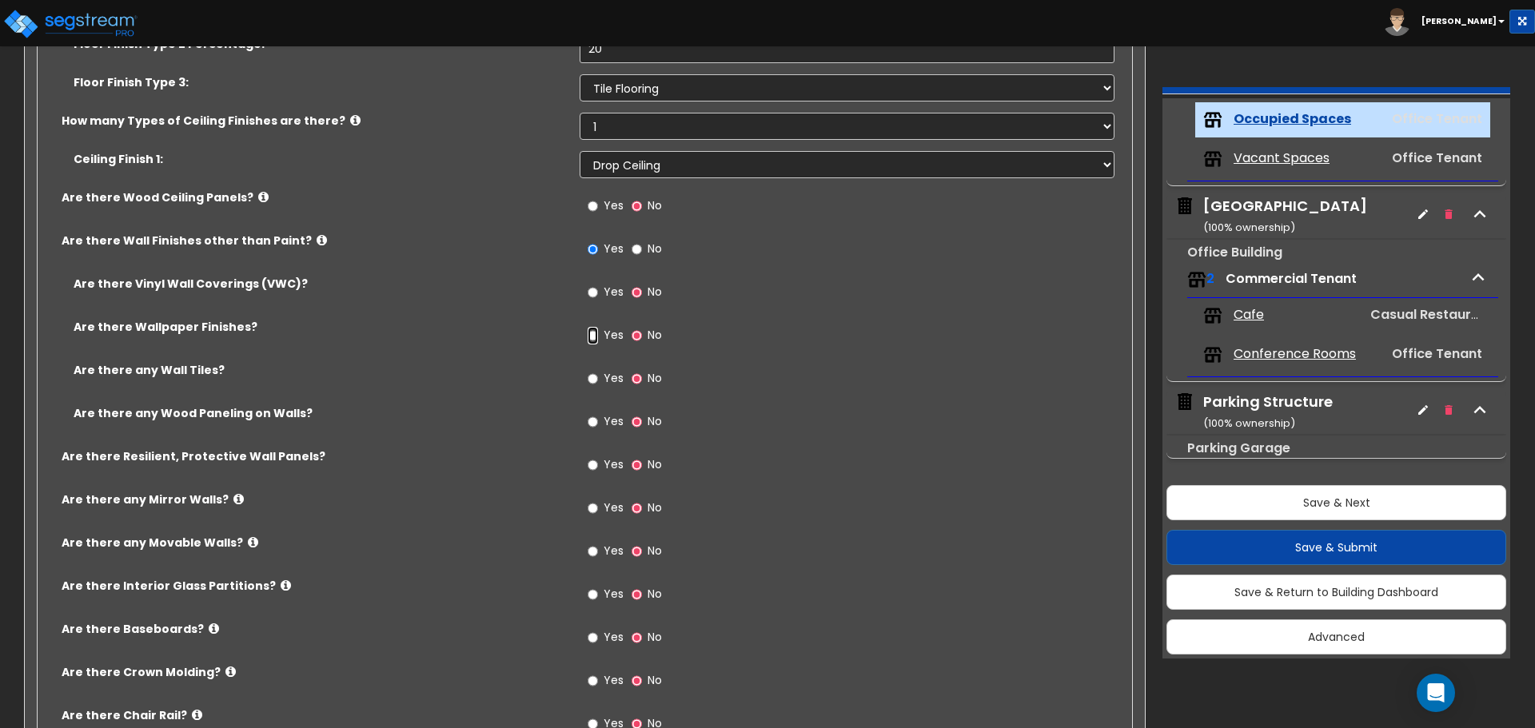
click at [596, 329] on input "Yes" at bounding box center [593, 336] width 10 height 18
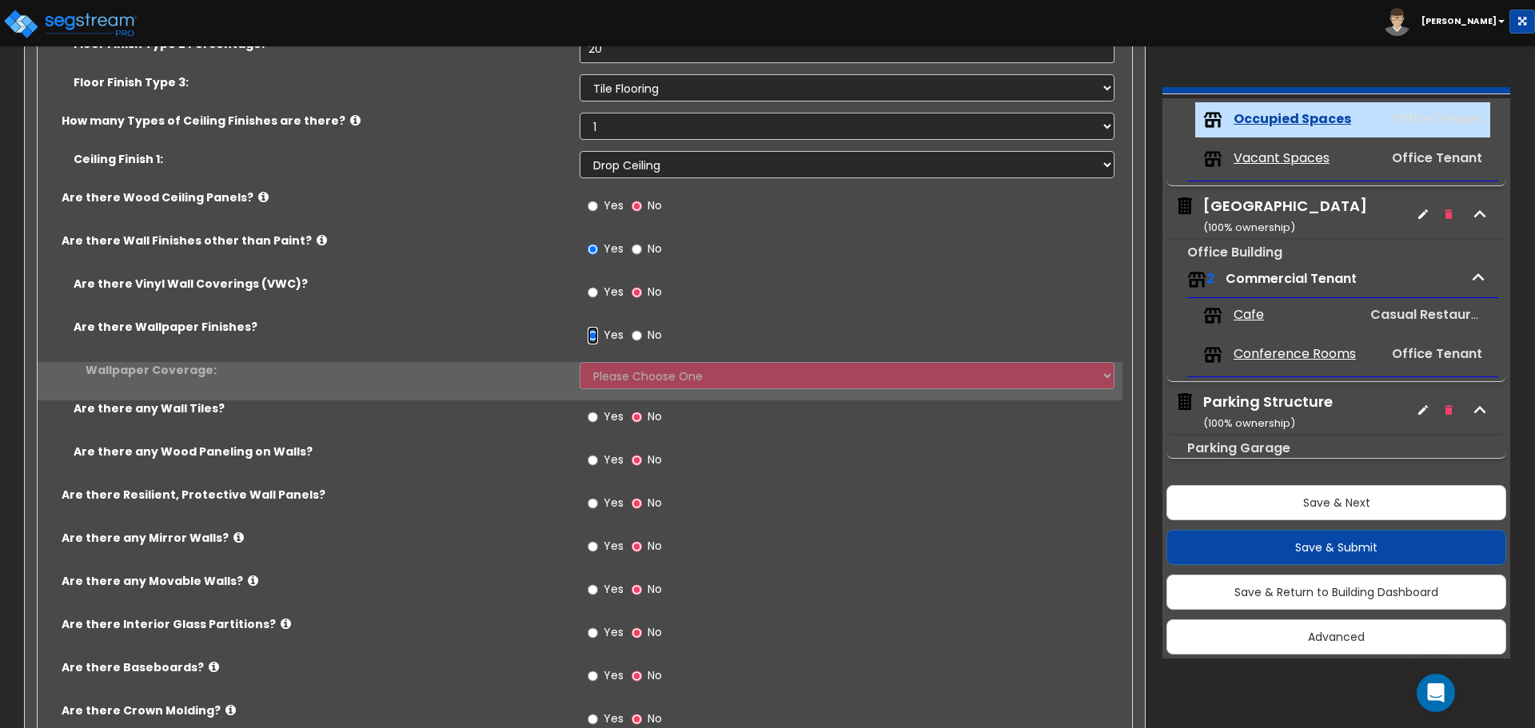
click at [596, 335] on input "Yes" at bounding box center [593, 336] width 10 height 18
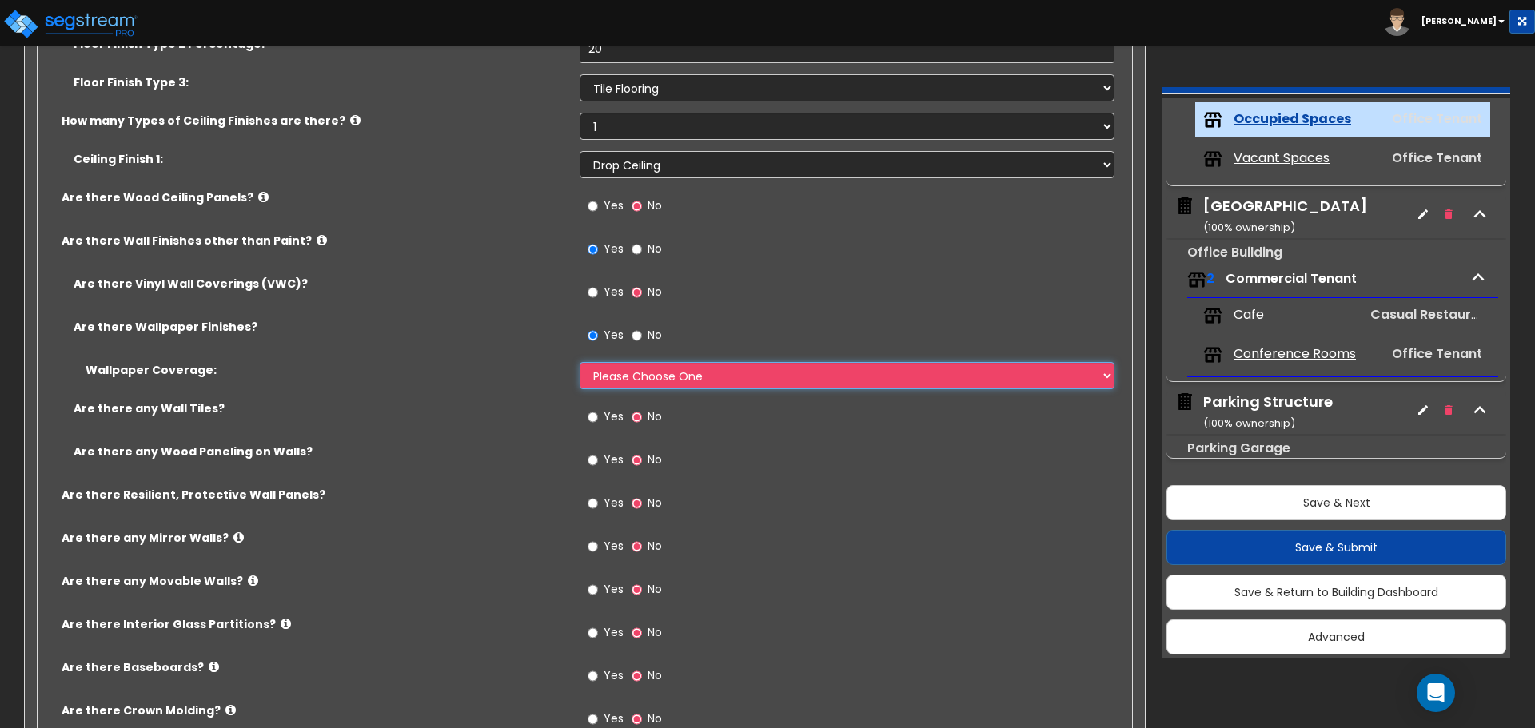
click at [640, 377] on select "Please Choose One Only a Small Portion of Walls are Covered Several Walls are C…" at bounding box center [847, 375] width 534 height 27
click at [580, 362] on select "Please Choose One Only a Small Portion of Walls are Covered Several Walls are C…" at bounding box center [847, 375] width 534 height 27
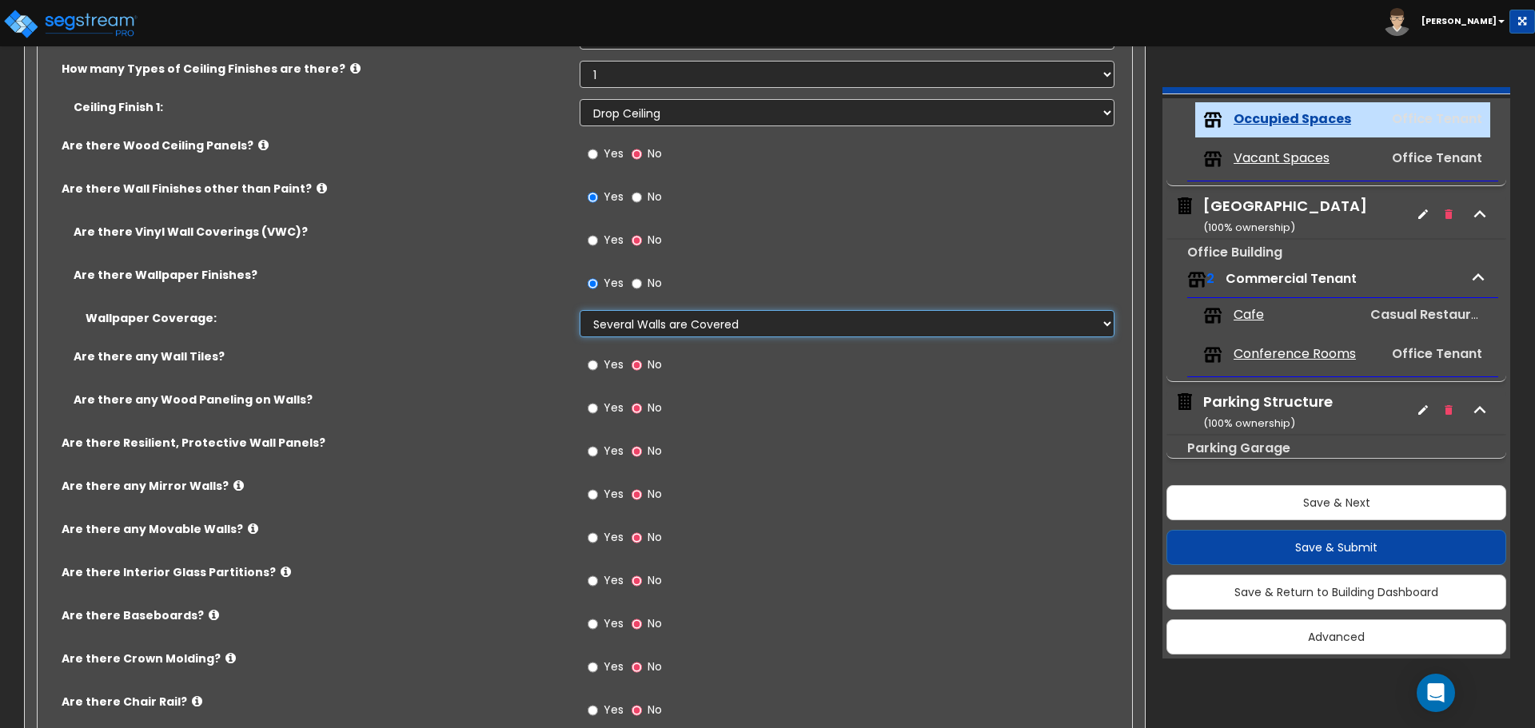
scroll to position [1519, 0]
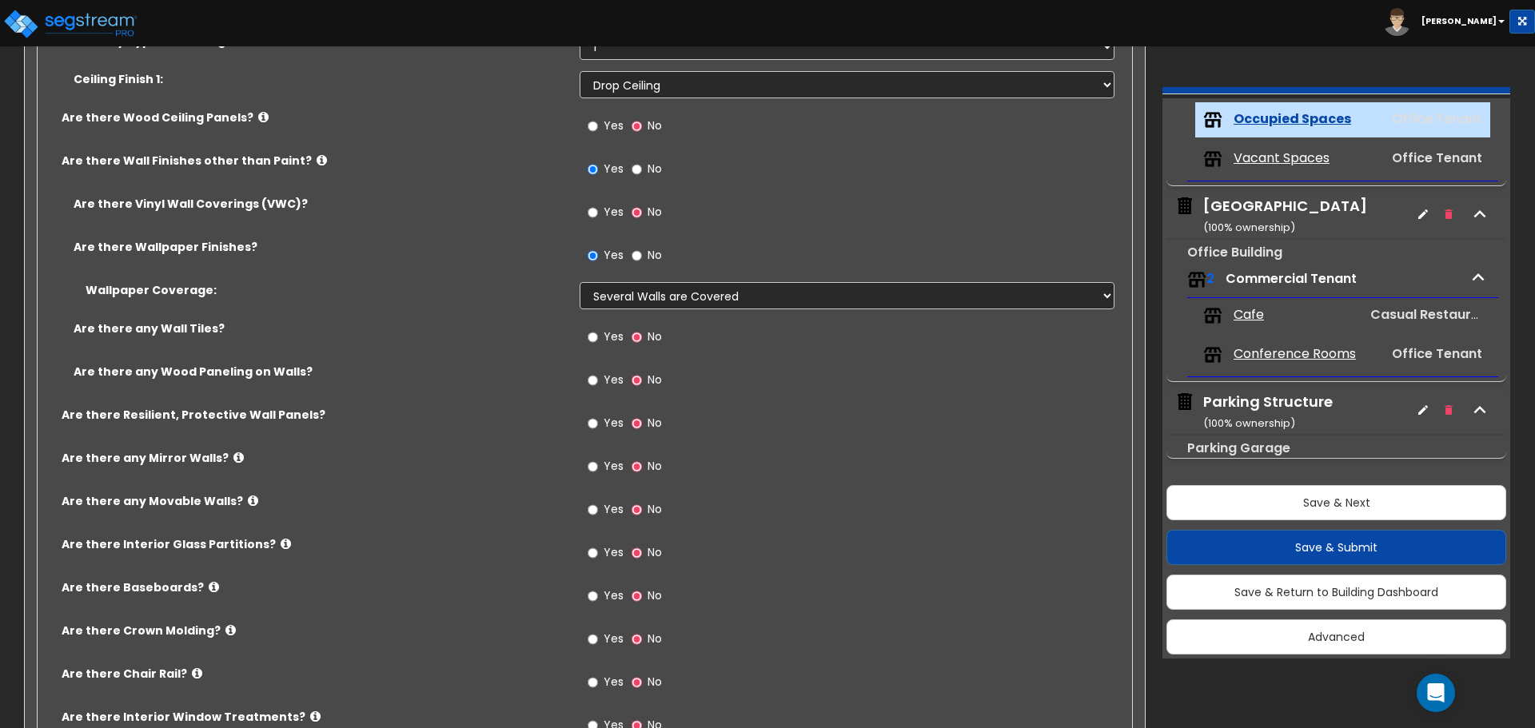
click at [608, 341] on span "Yes" at bounding box center [614, 337] width 20 height 16
click at [598, 341] on input "Yes" at bounding box center [593, 338] width 10 height 18
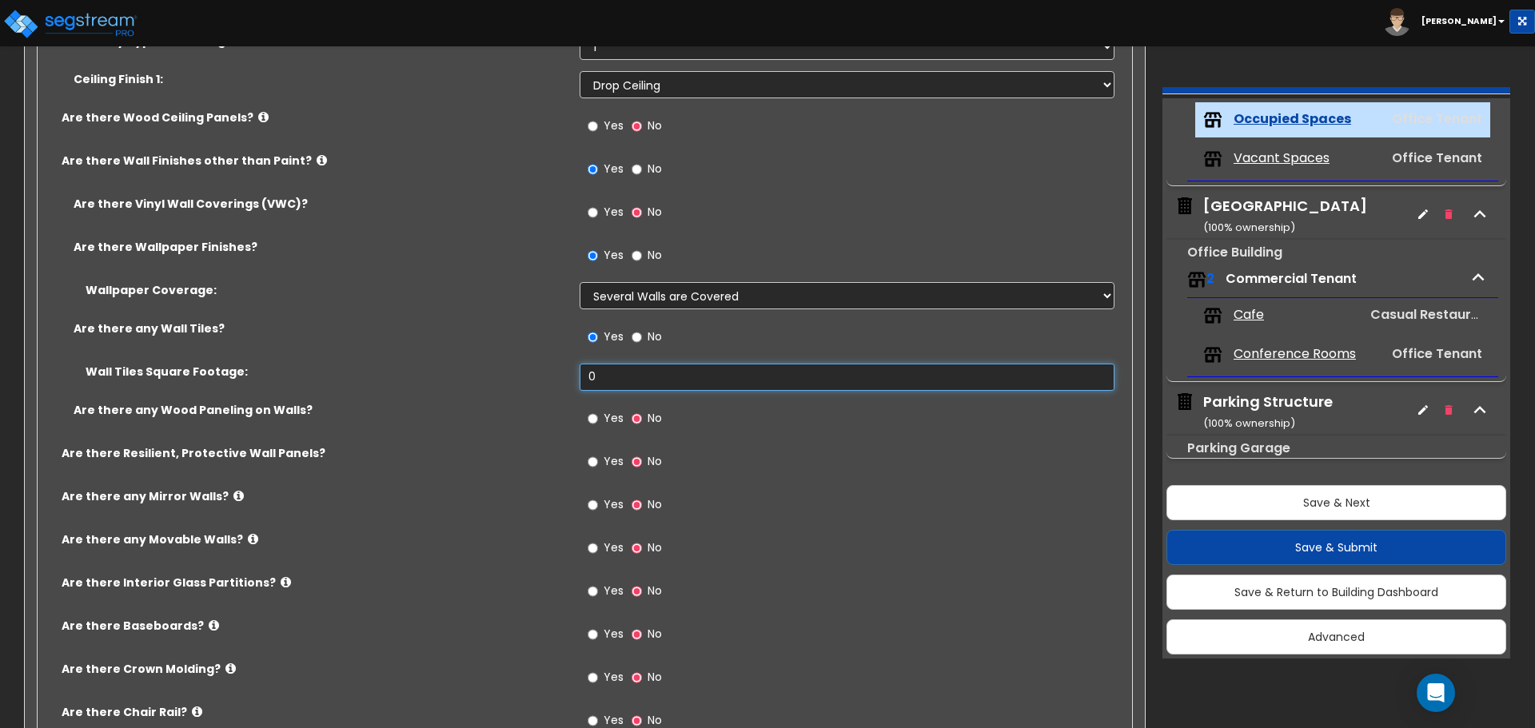
drag, startPoint x: 612, startPoint y: 385, endPoint x: 463, endPoint y: 365, distance: 150.7
click at [478, 370] on div "Wall Tiles Square Footage: 0" at bounding box center [580, 383] width 1085 height 38
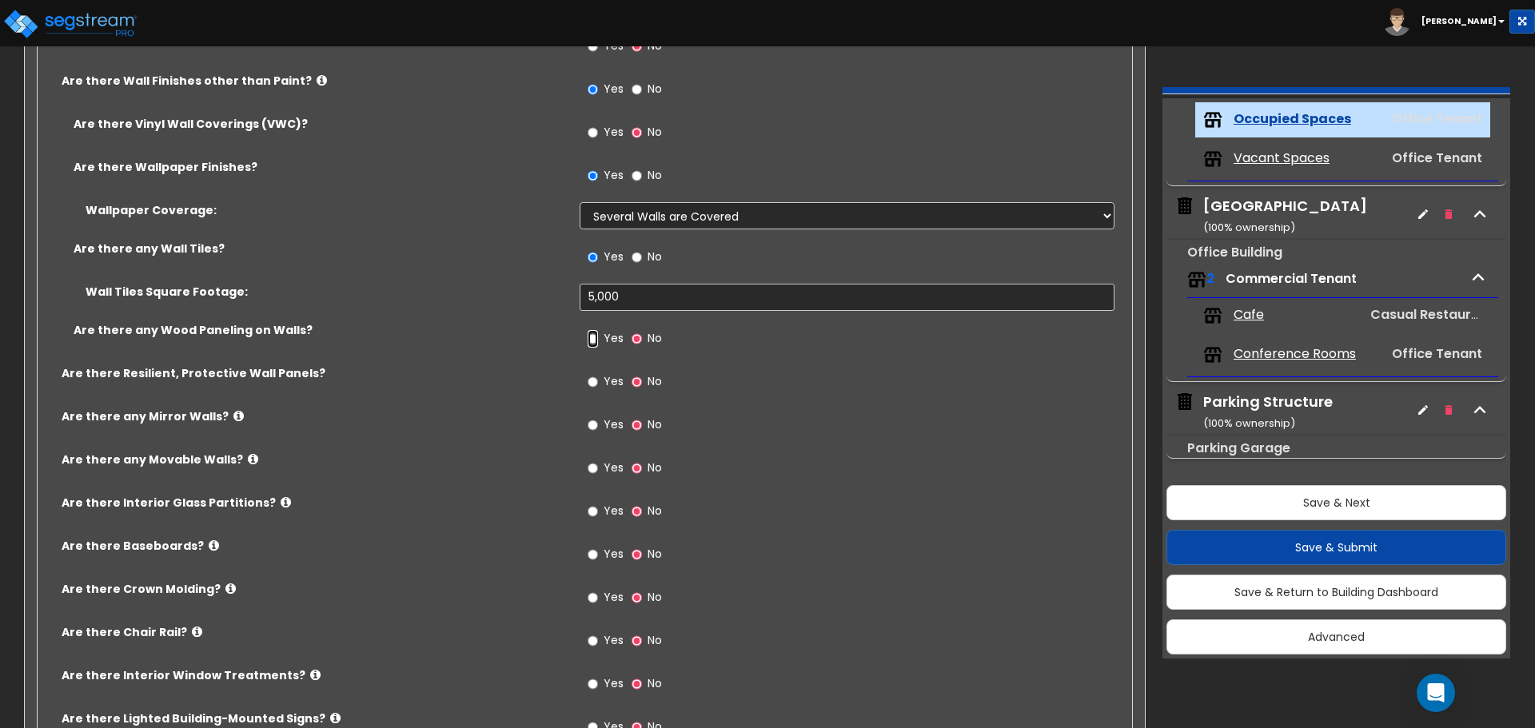
click at [592, 337] on input "Yes" at bounding box center [593, 339] width 10 height 18
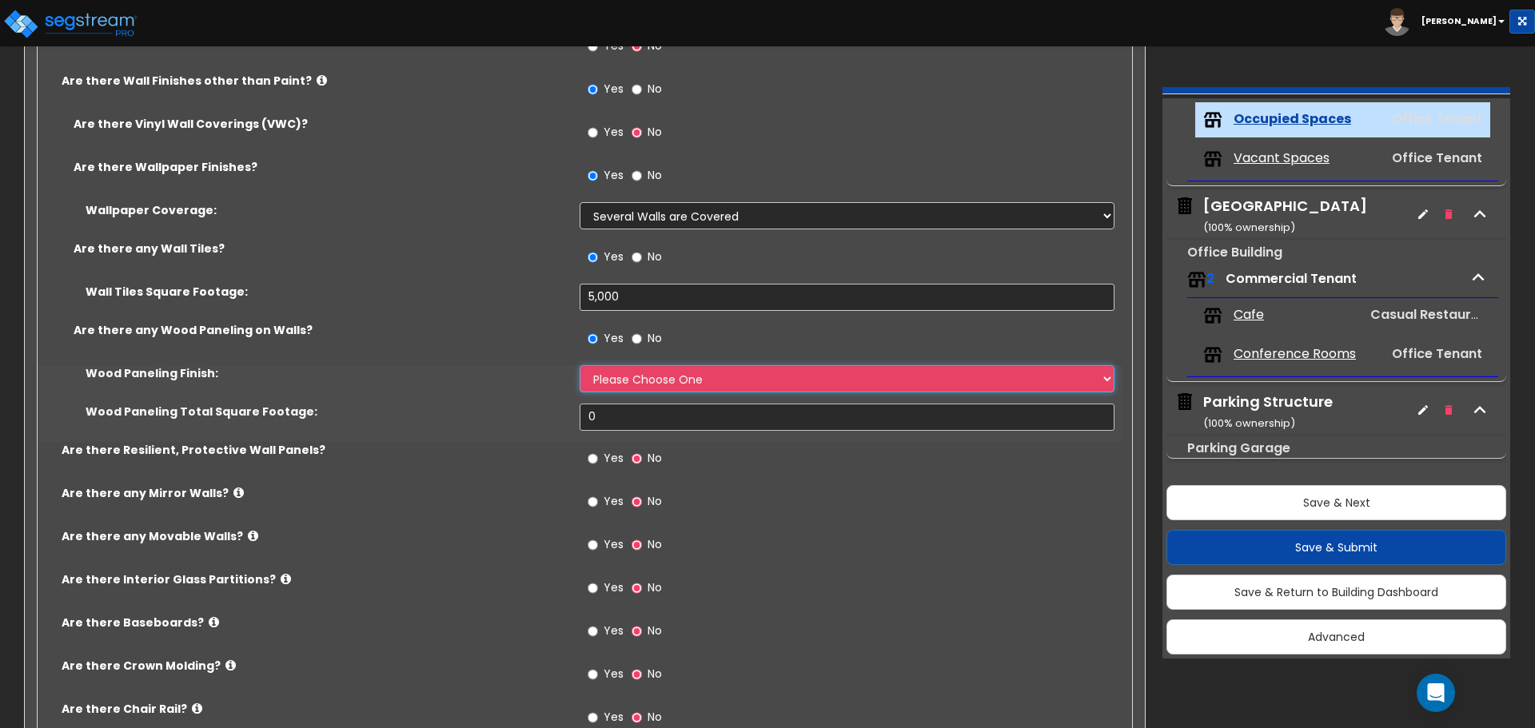
click at [624, 388] on select "Please Choose One Birch Mahogany Oak or Cherry Rosewood Teak I Don't Know, Plea…" at bounding box center [847, 378] width 534 height 27
click at [580, 365] on select "Please Choose One Birch Mahogany Oak or Cherry Rosewood Teak I Don't Know, Plea…" at bounding box center [847, 378] width 534 height 27
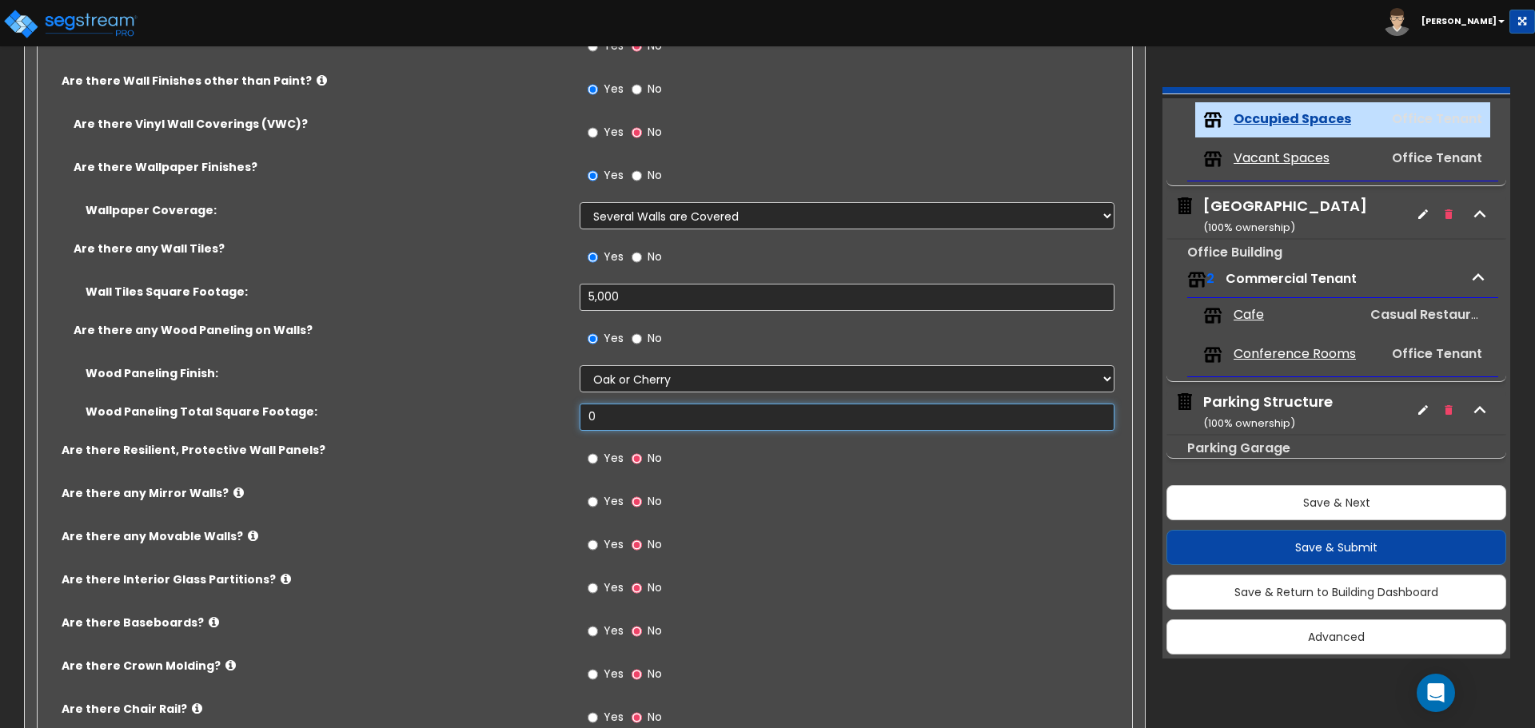
drag, startPoint x: 637, startPoint y: 419, endPoint x: 443, endPoint y: 409, distance: 194.5
click at [454, 406] on div "Wood Paneling Total Square Footage: 0" at bounding box center [580, 423] width 1085 height 38
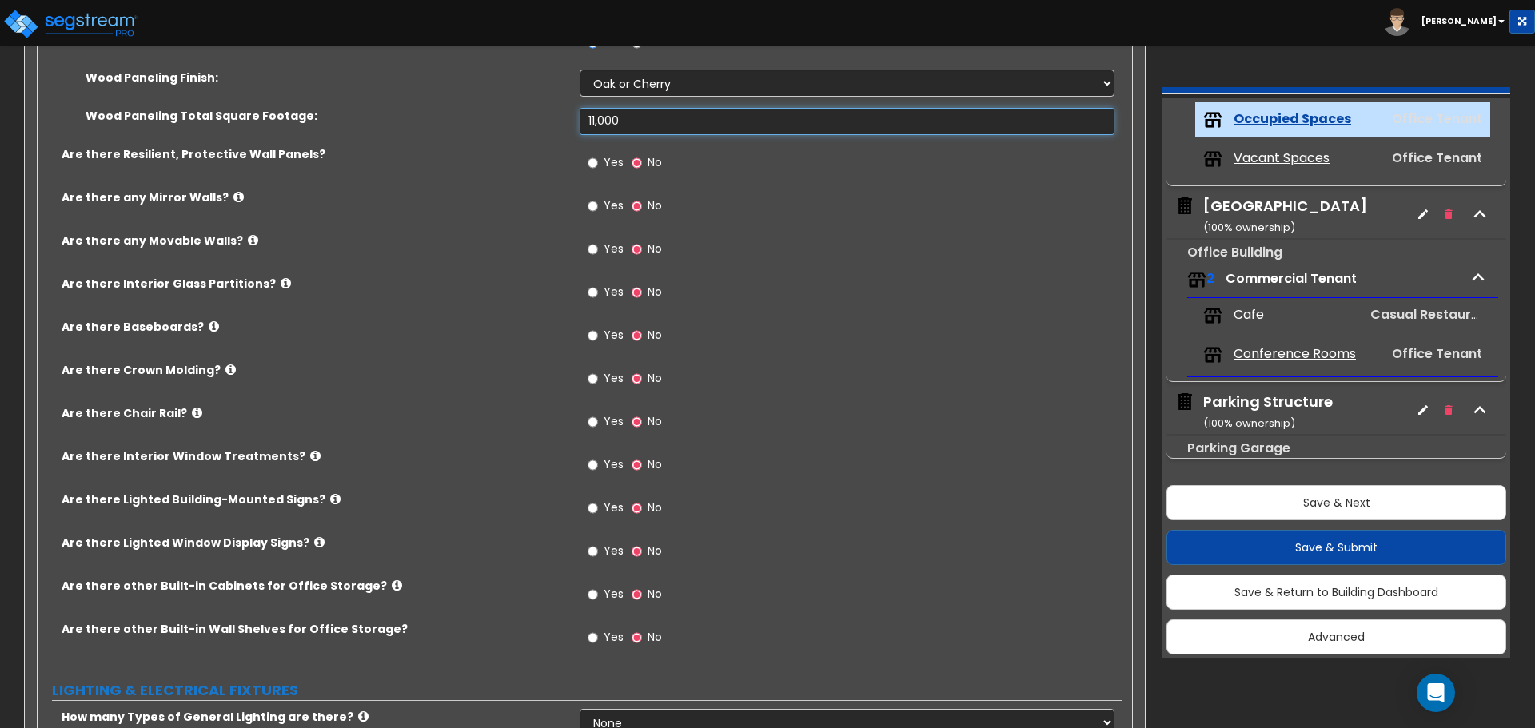
scroll to position [1919, 0]
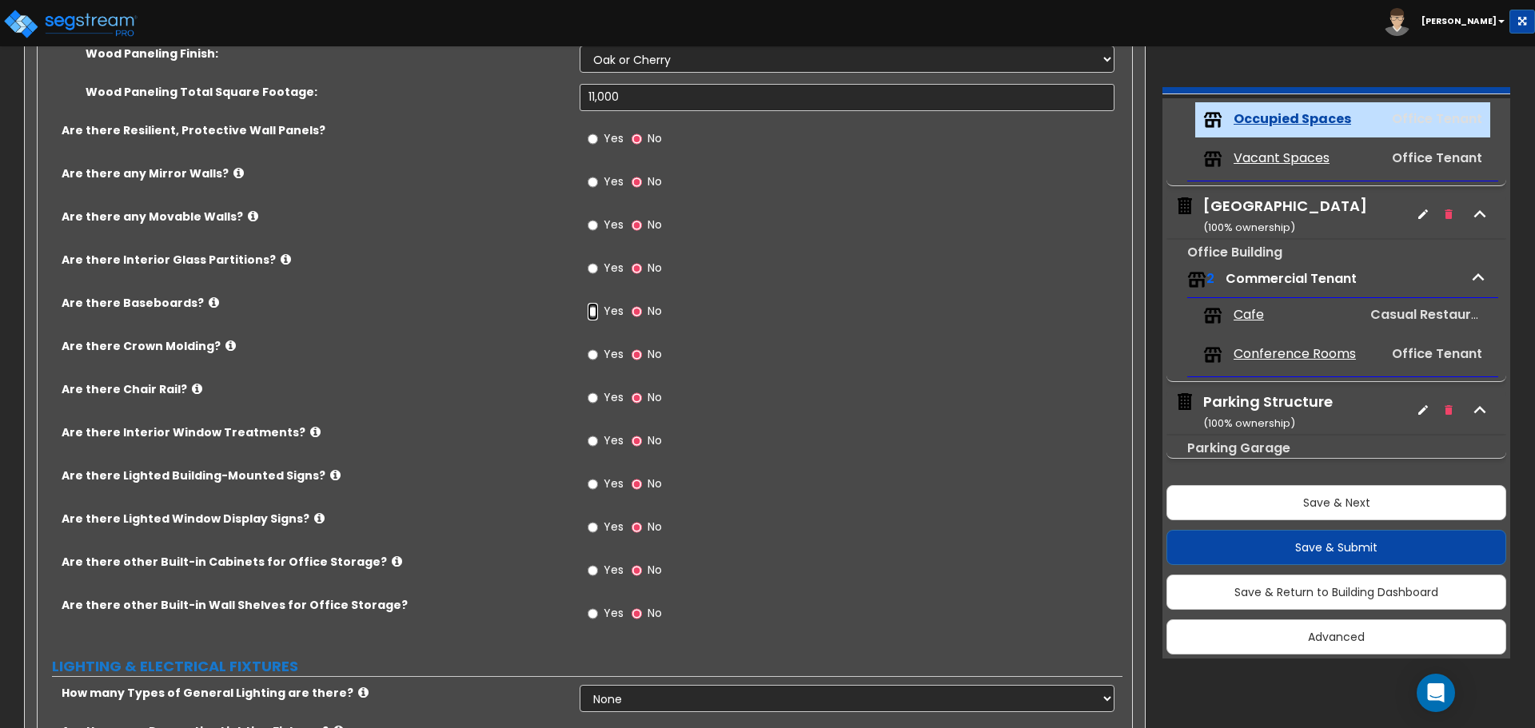
click at [593, 313] on input "Yes" at bounding box center [593, 312] width 10 height 18
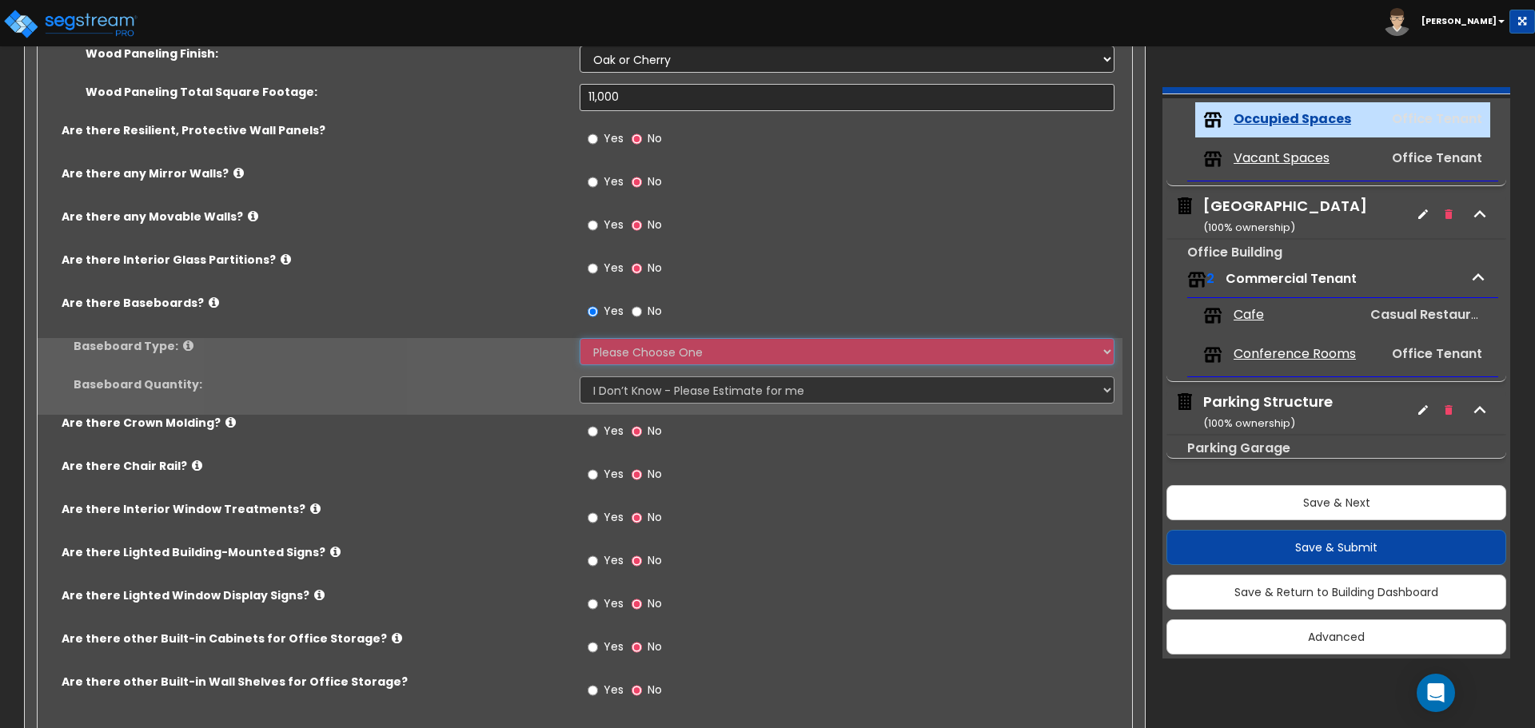
click at [605, 345] on select "Please Choose One Wood Vinyl Carpet Tile" at bounding box center [847, 351] width 534 height 27
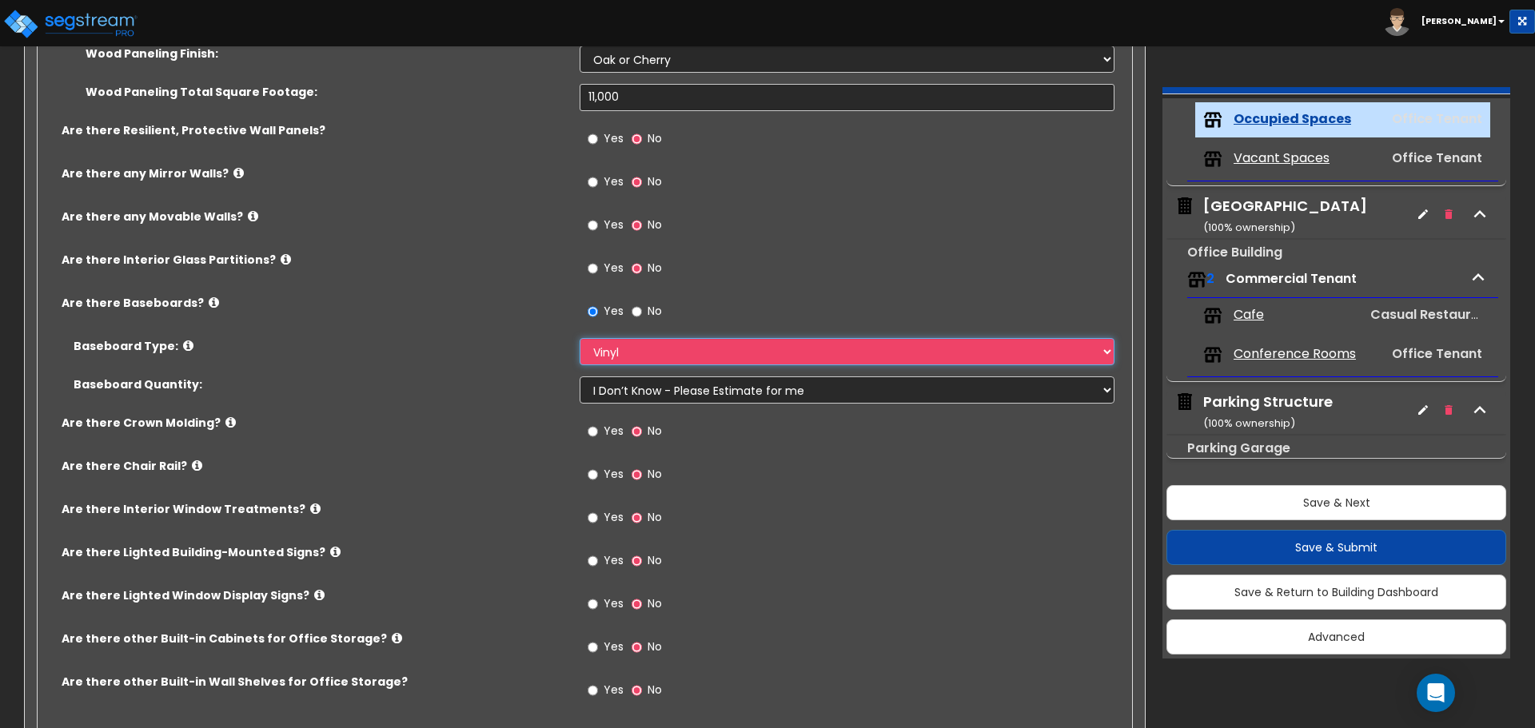
click at [580, 338] on select "Please Choose One Wood Vinyl Carpet Tile" at bounding box center [847, 351] width 534 height 27
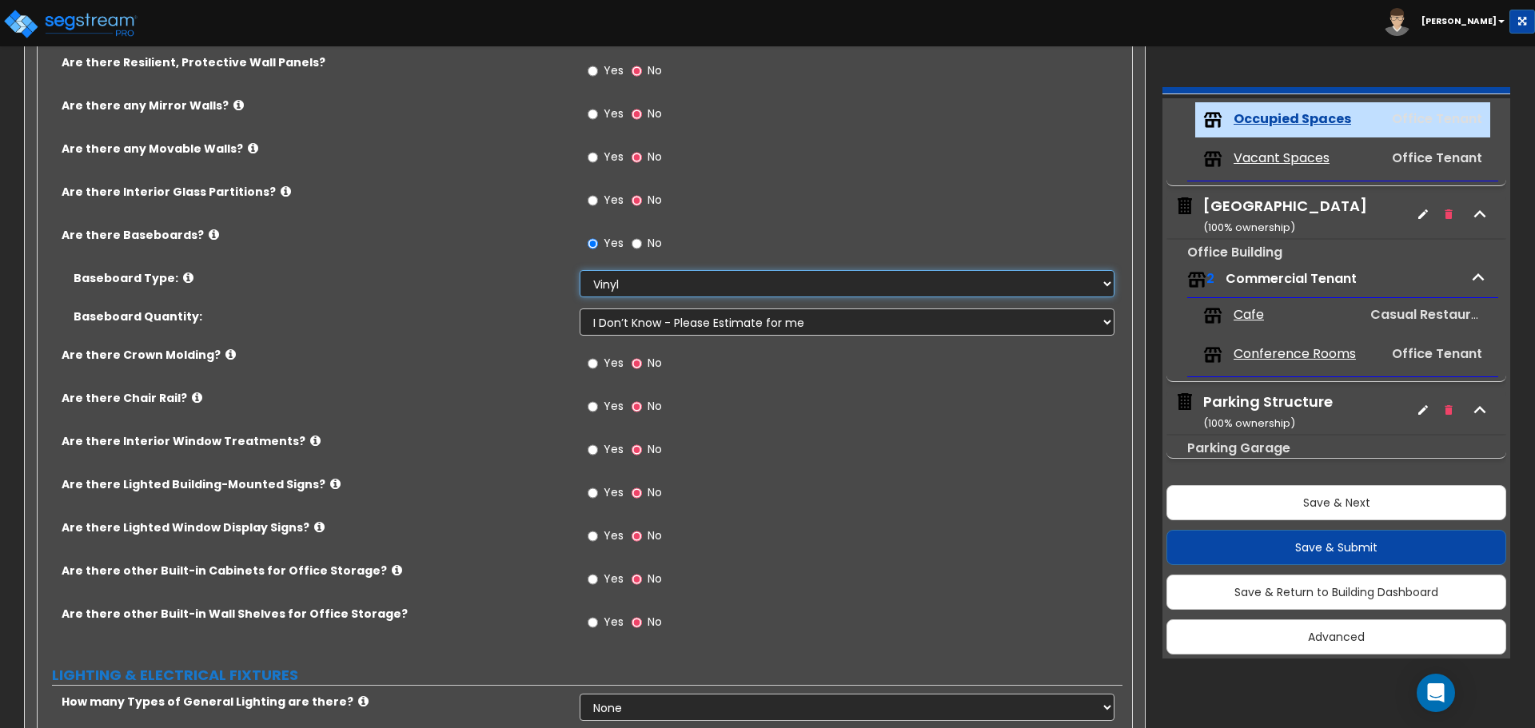
scroll to position [2078, 0]
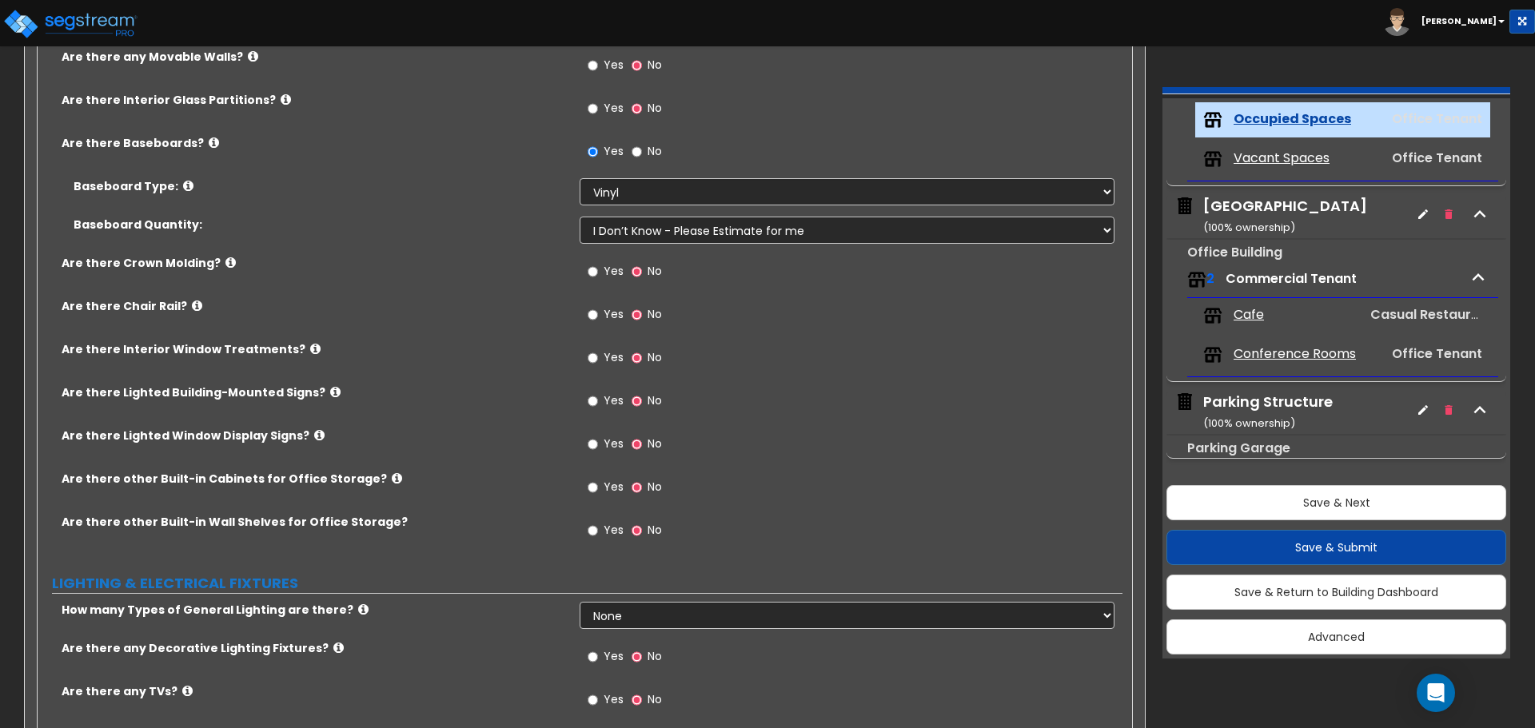
click at [609, 361] on span "Yes" at bounding box center [614, 357] width 20 height 16
click at [598, 361] on input "Yes" at bounding box center [593, 358] width 10 height 18
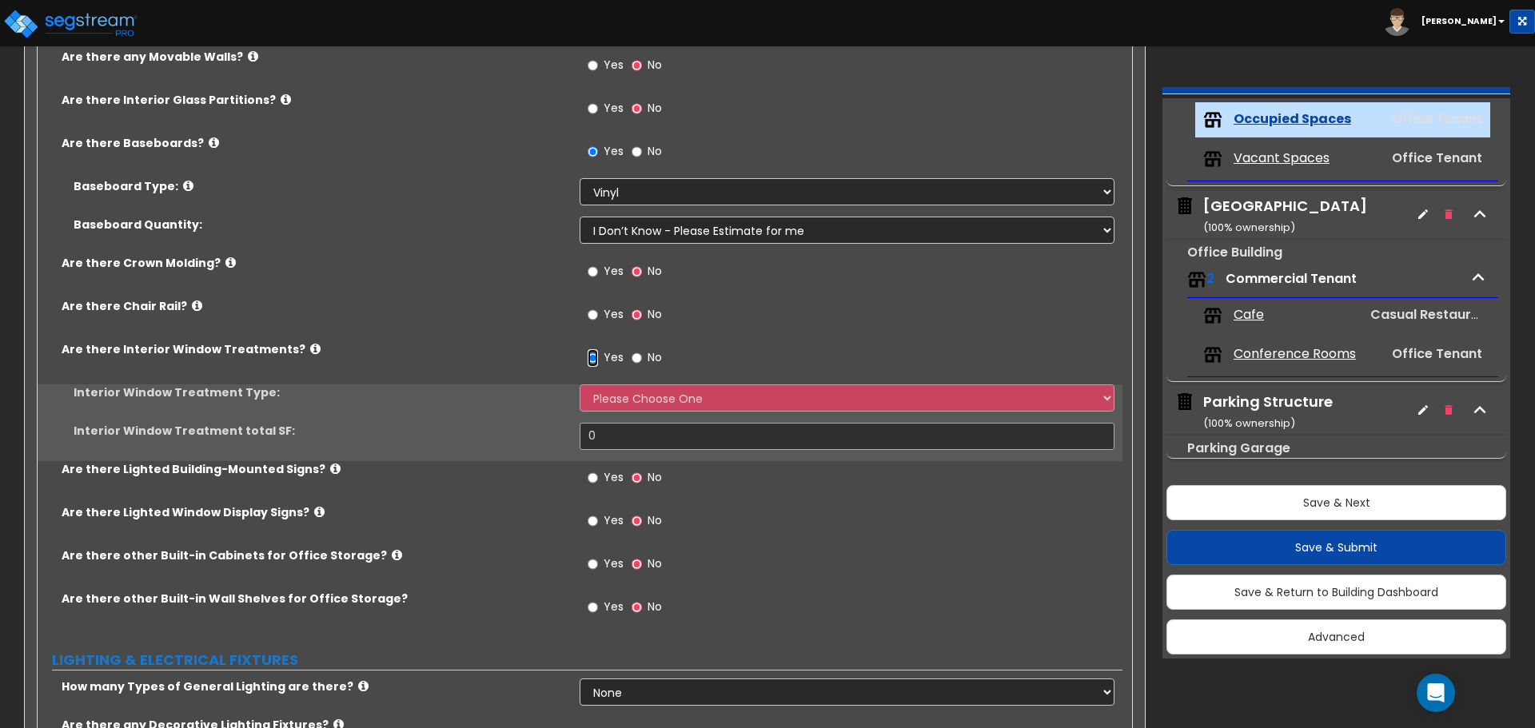
scroll to position [2158, 0]
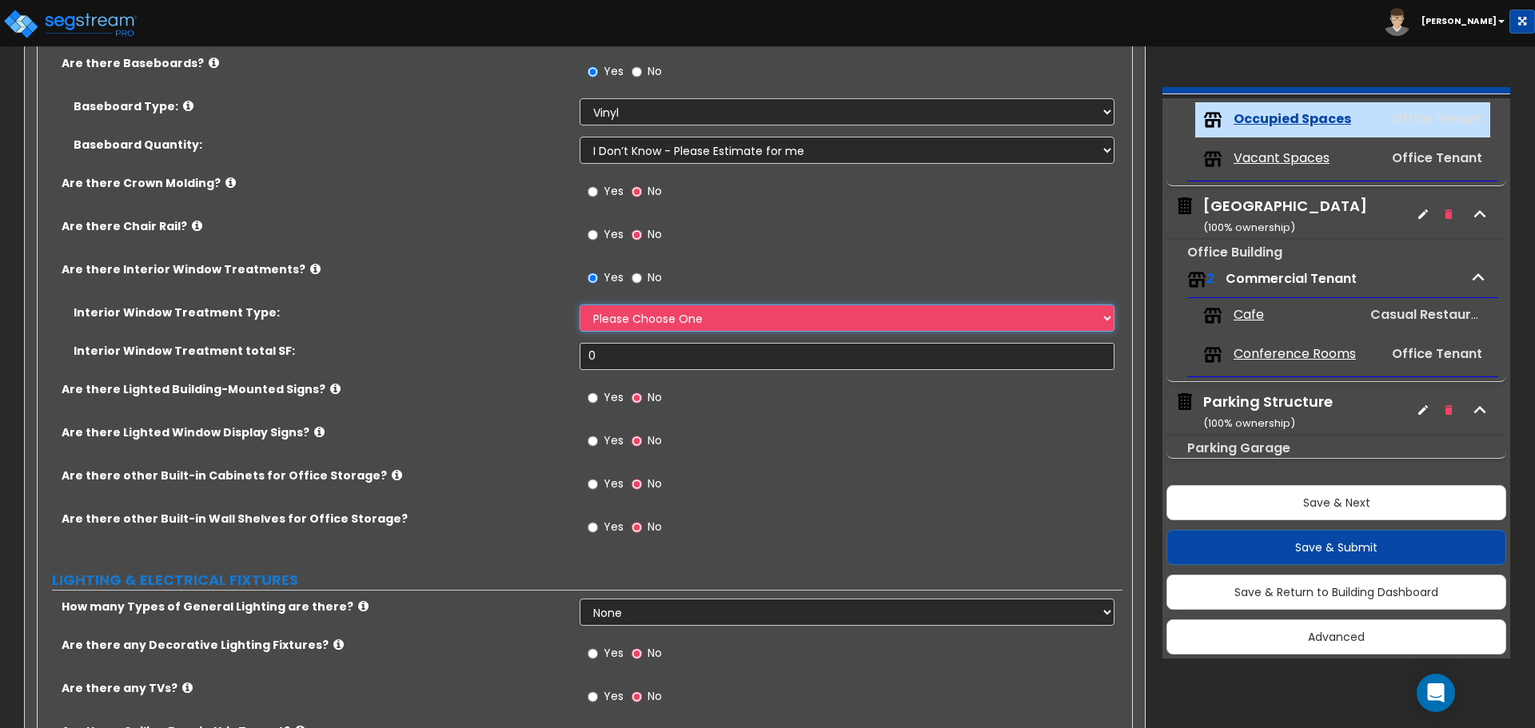
click at [647, 312] on select "Please Choose One Vertical Blinds Window Shades Venetian Blinds Wood Shutters" at bounding box center [847, 318] width 534 height 27
click at [580, 305] on select "Please Choose One Vertical Blinds Window Shades Venetian Blinds Wood Shutters" at bounding box center [847, 318] width 534 height 27
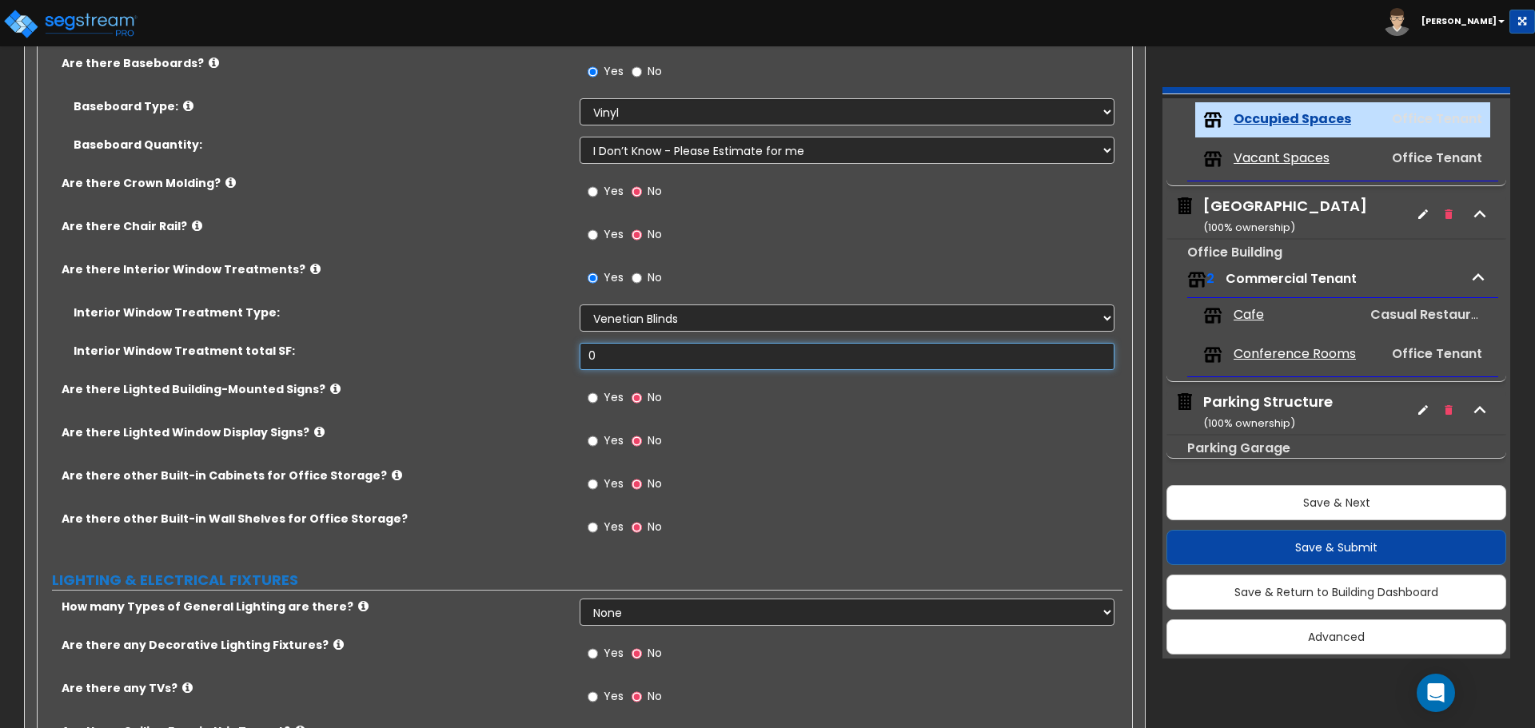
drag, startPoint x: 632, startPoint y: 357, endPoint x: 498, endPoint y: 346, distance: 134.8
click at [503, 347] on div "Interior Window Treatment total SF: 0" at bounding box center [580, 362] width 1085 height 38
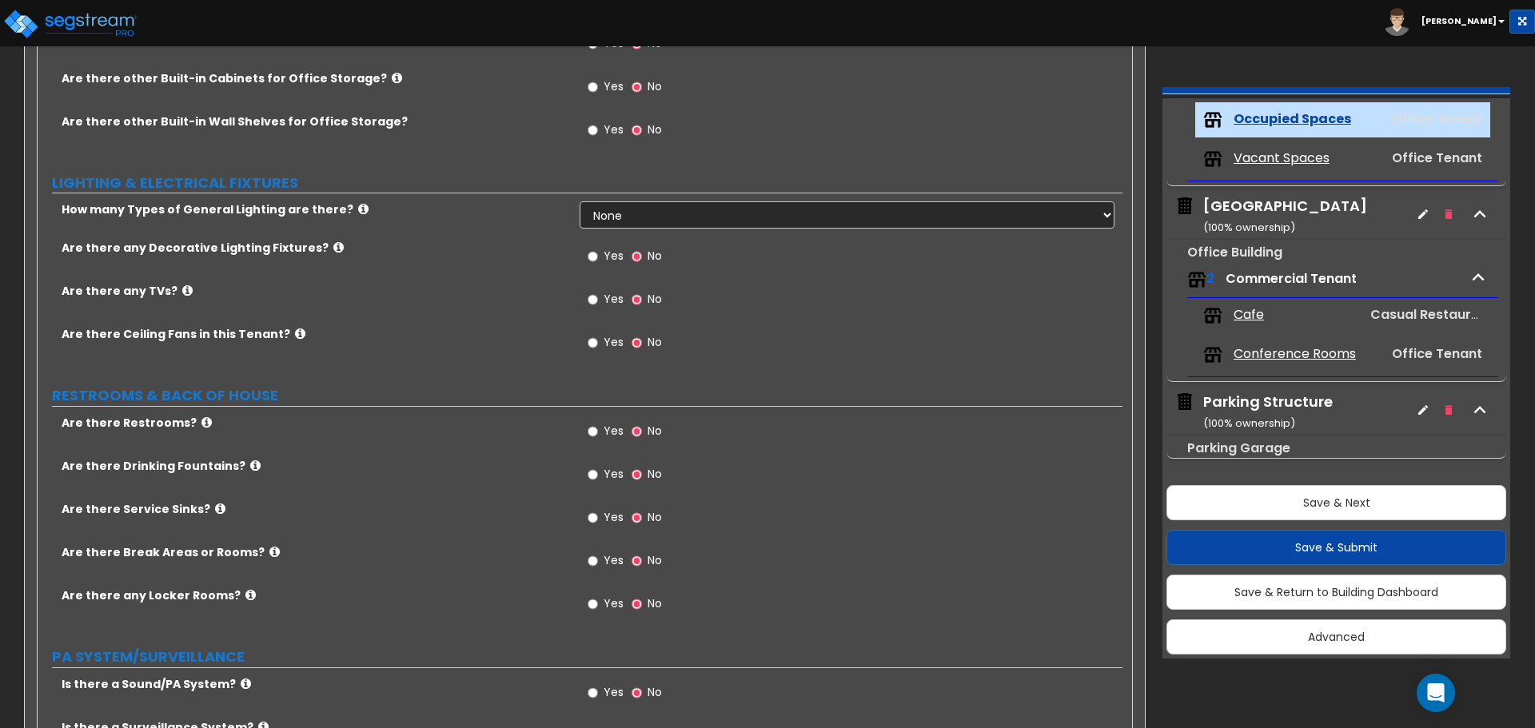
scroll to position [2558, 0]
click at [636, 213] on select "None 1 2 3" at bounding box center [847, 212] width 534 height 27
click at [580, 199] on select "None 1 2 3" at bounding box center [847, 212] width 534 height 27
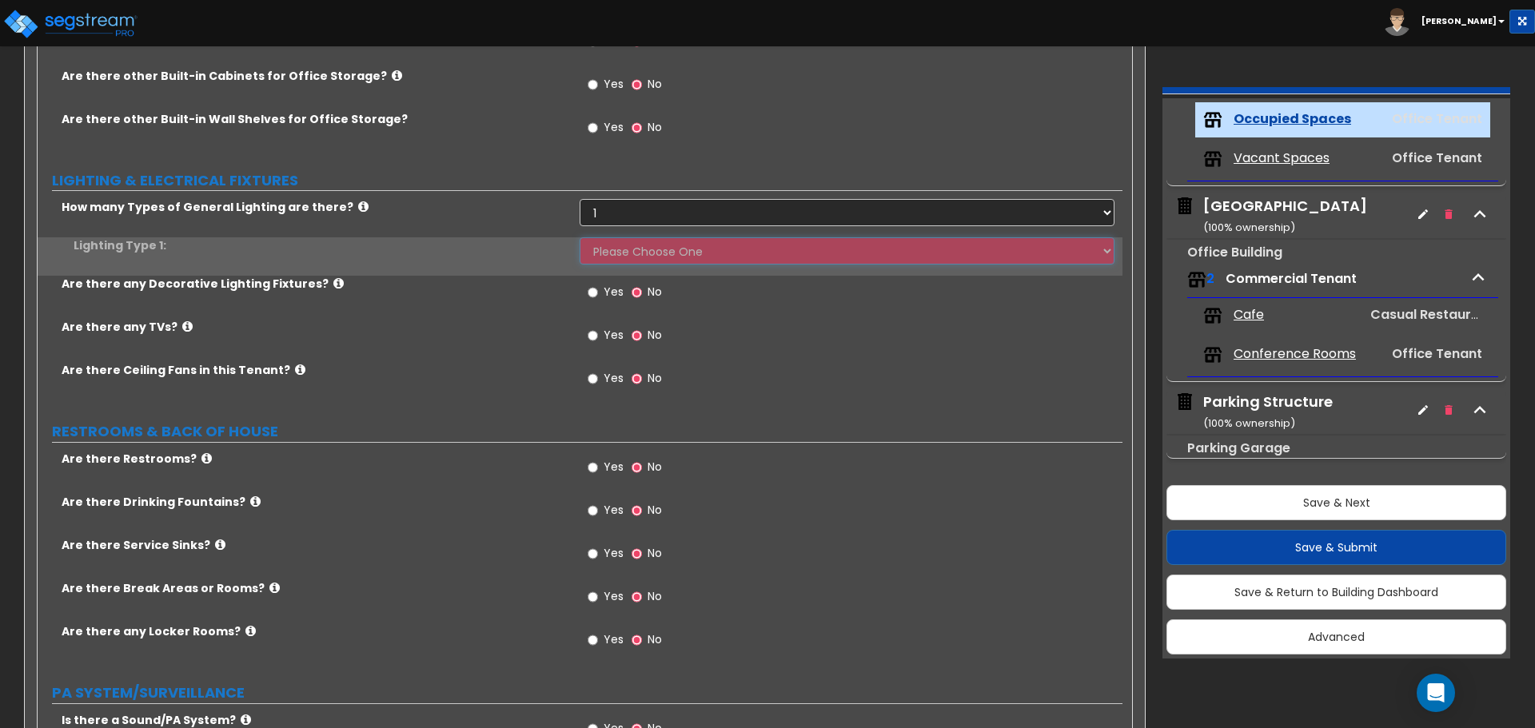
click at [633, 256] on select "Please Choose One LED Surface-Mounted LED Recessed Fluorescent Surface-Mounted …" at bounding box center [847, 250] width 534 height 27
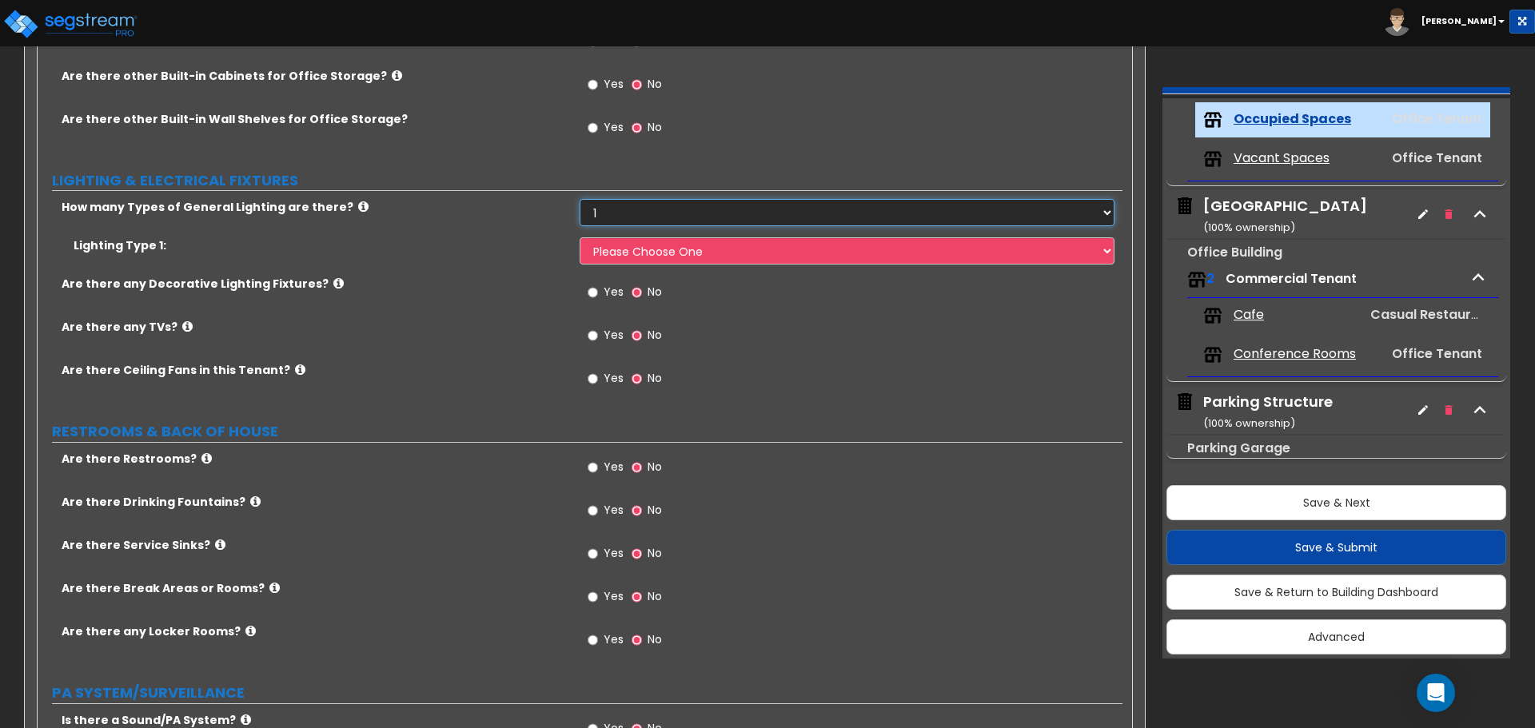
click at [675, 200] on select "None 1 2 3" at bounding box center [847, 212] width 534 height 27
drag, startPoint x: 673, startPoint y: 217, endPoint x: 671, endPoint y: 227, distance: 9.9
click at [673, 217] on select "None 1 2 3" at bounding box center [847, 212] width 534 height 27
click at [660, 216] on select "None 1 2 3" at bounding box center [847, 212] width 534 height 27
click at [580, 199] on select "None 1 2 3" at bounding box center [847, 212] width 534 height 27
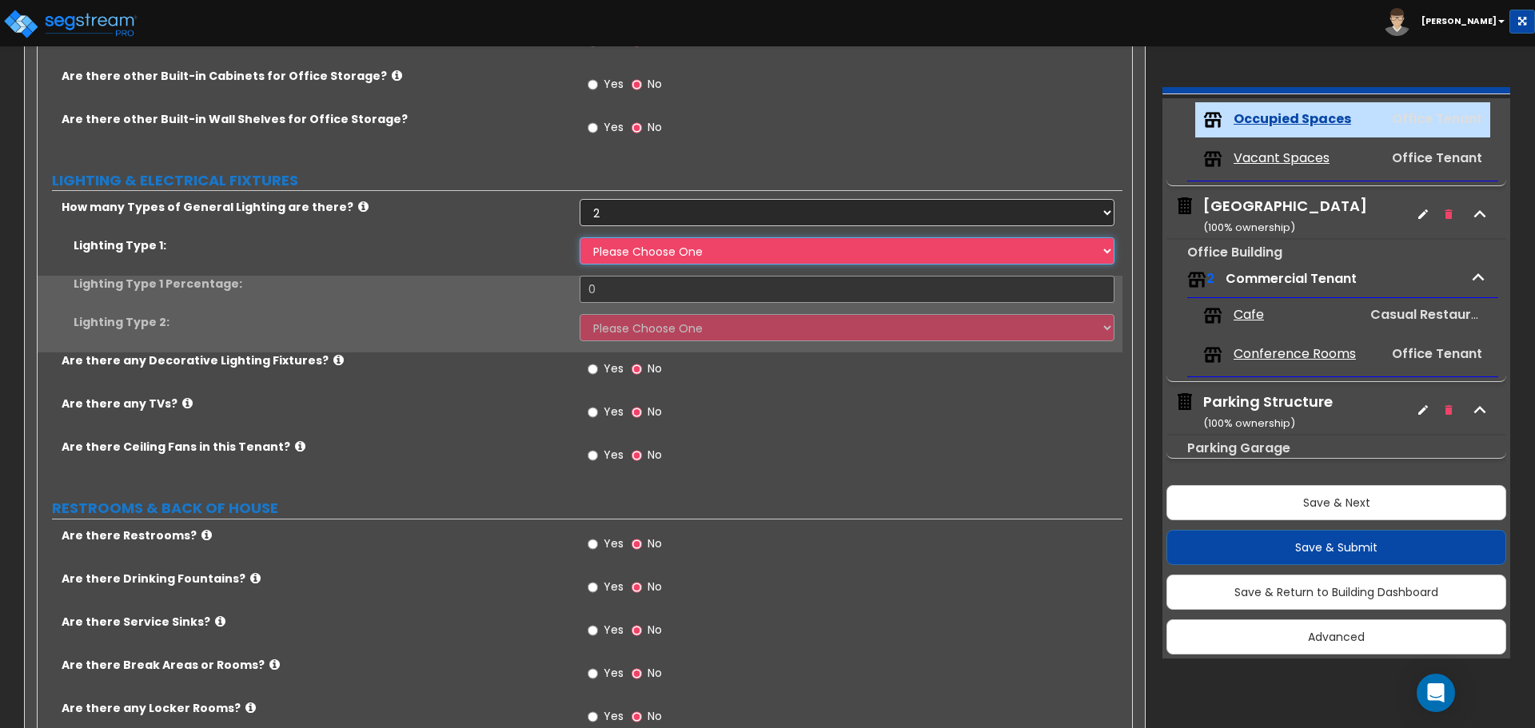
click at [643, 253] on select "Please Choose One LED Surface-Mounted LED Recessed Fluorescent Surface-Mounted …" at bounding box center [847, 250] width 534 height 27
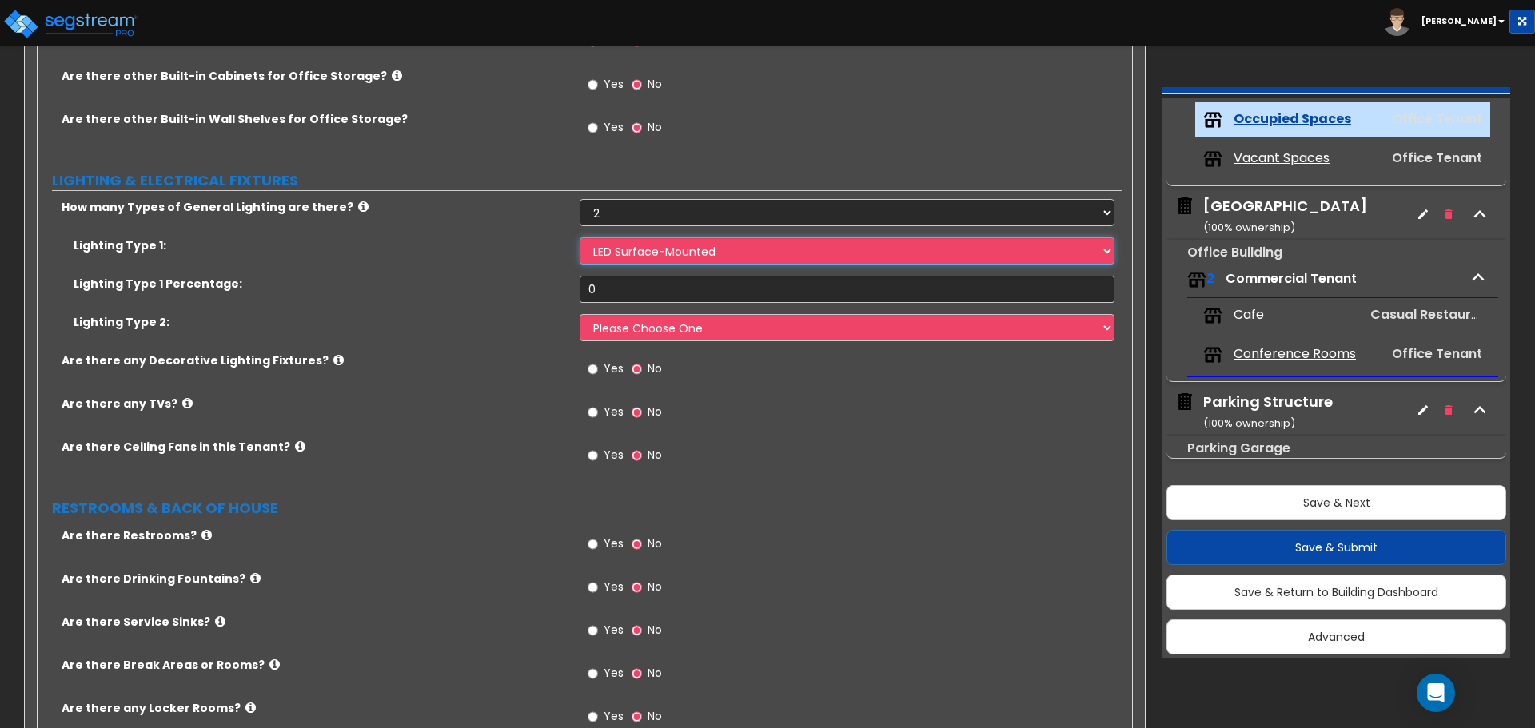
click at [580, 237] on select "Please Choose One LED Surface-Mounted LED Recessed Fluorescent Surface-Mounted …" at bounding box center [847, 250] width 534 height 27
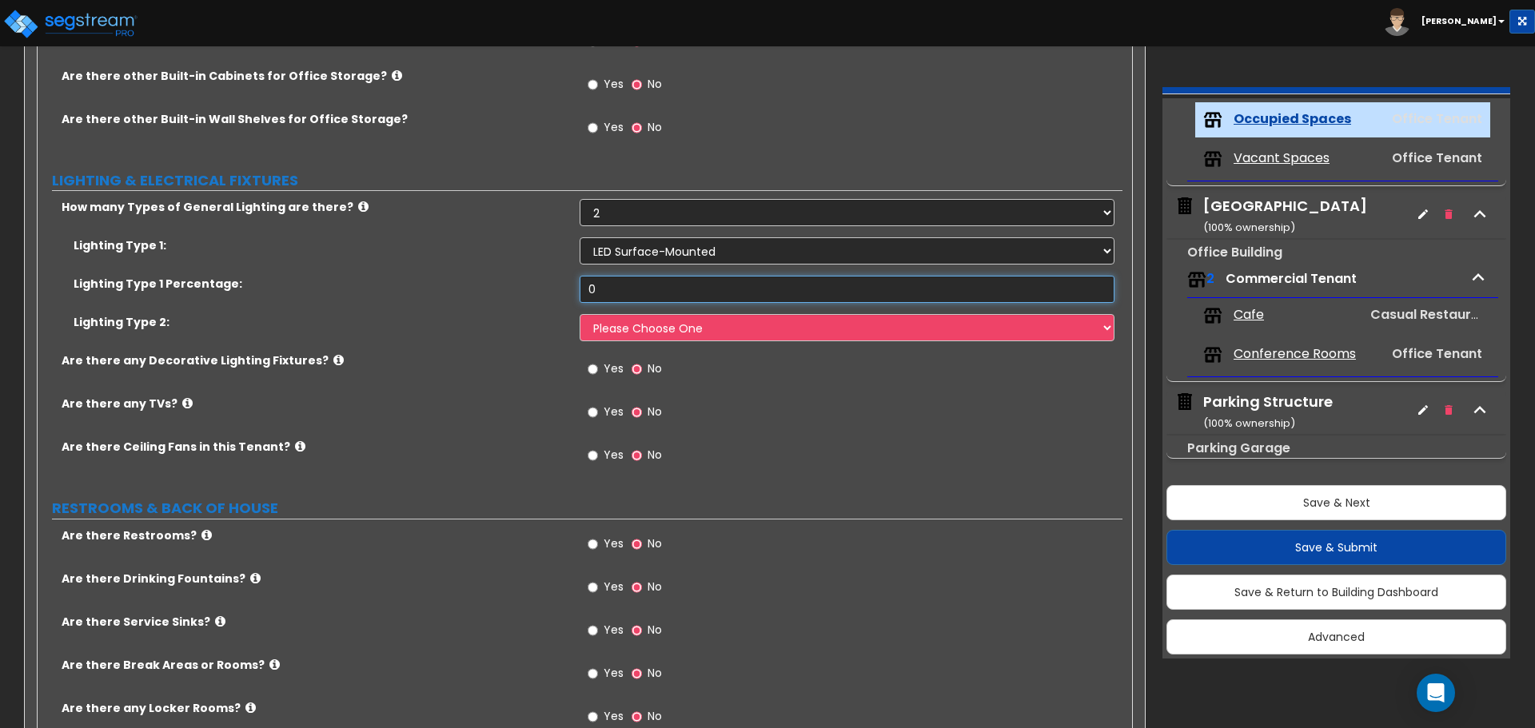
click at [665, 294] on input "0" at bounding box center [847, 289] width 534 height 27
click at [658, 332] on select "Please Choose One LED Surface-Mounted LED Recessed Fluorescent Surface-Mounted …" at bounding box center [847, 327] width 534 height 27
click at [580, 314] on select "Please Choose One LED Surface-Mounted LED Recessed Fluorescent Surface-Mounted …" at bounding box center [847, 327] width 534 height 27
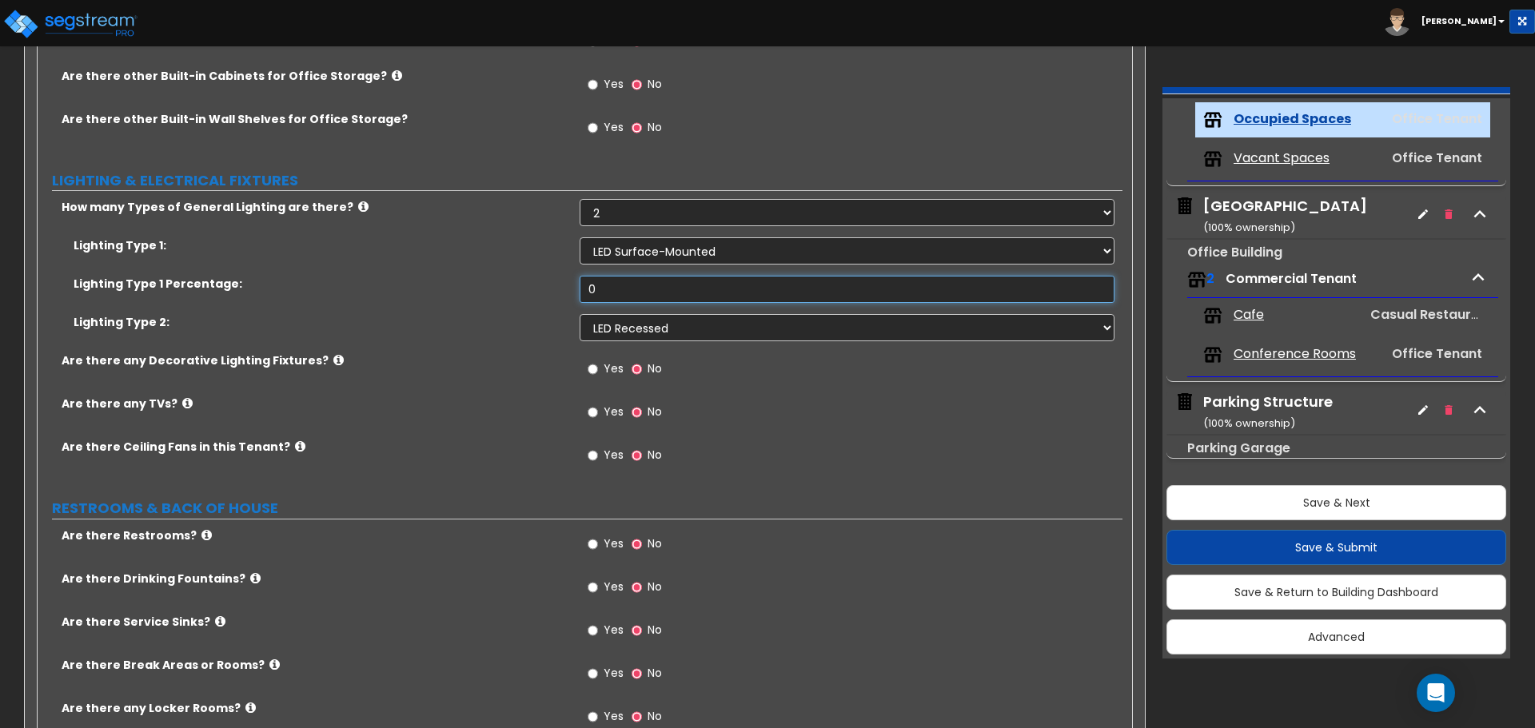
drag, startPoint x: 613, startPoint y: 285, endPoint x: 466, endPoint y: 264, distance: 148.5
click at [490, 265] on div "Lighting Type 1: Please Choose One LED Surface-Mounted LED Recessed Fluorescent…" at bounding box center [580, 294] width 1061 height 115
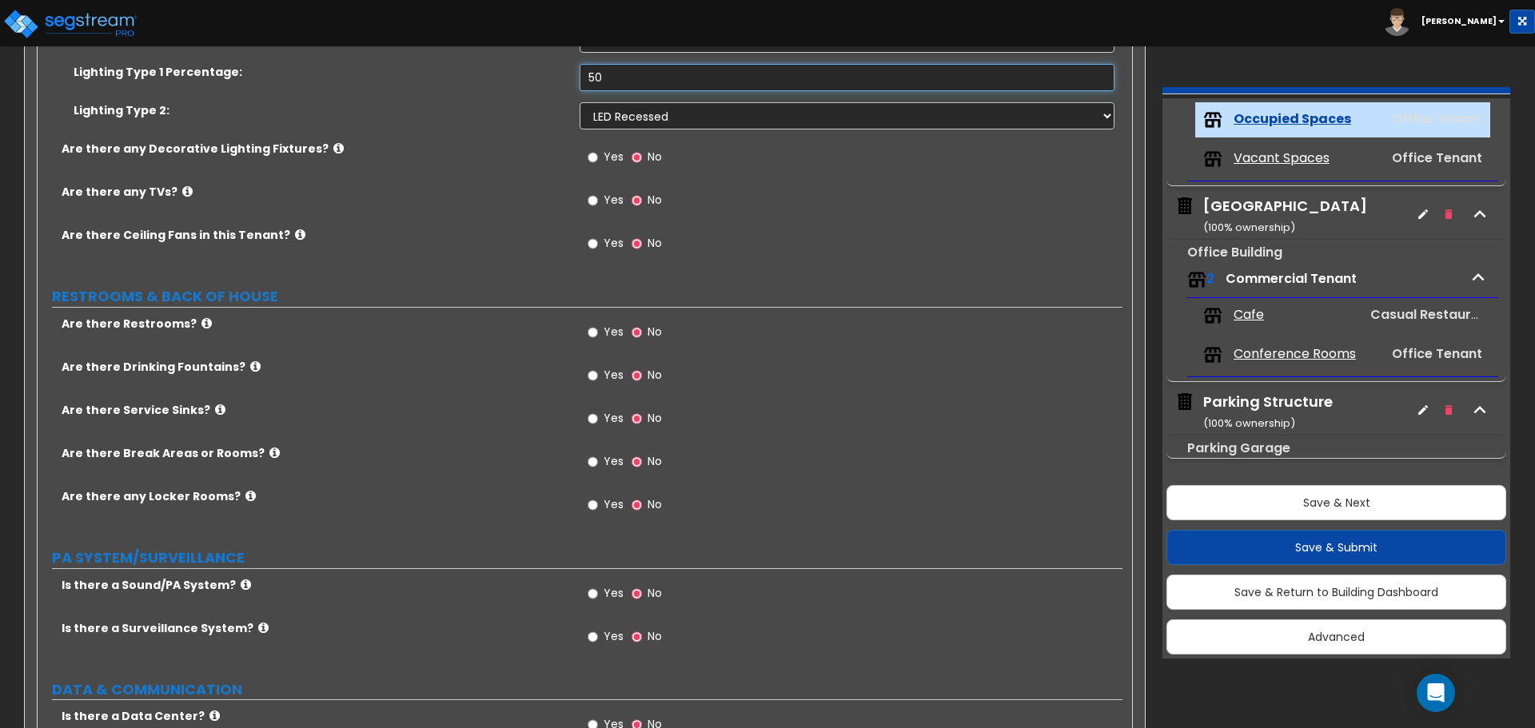
scroll to position [2798, 0]
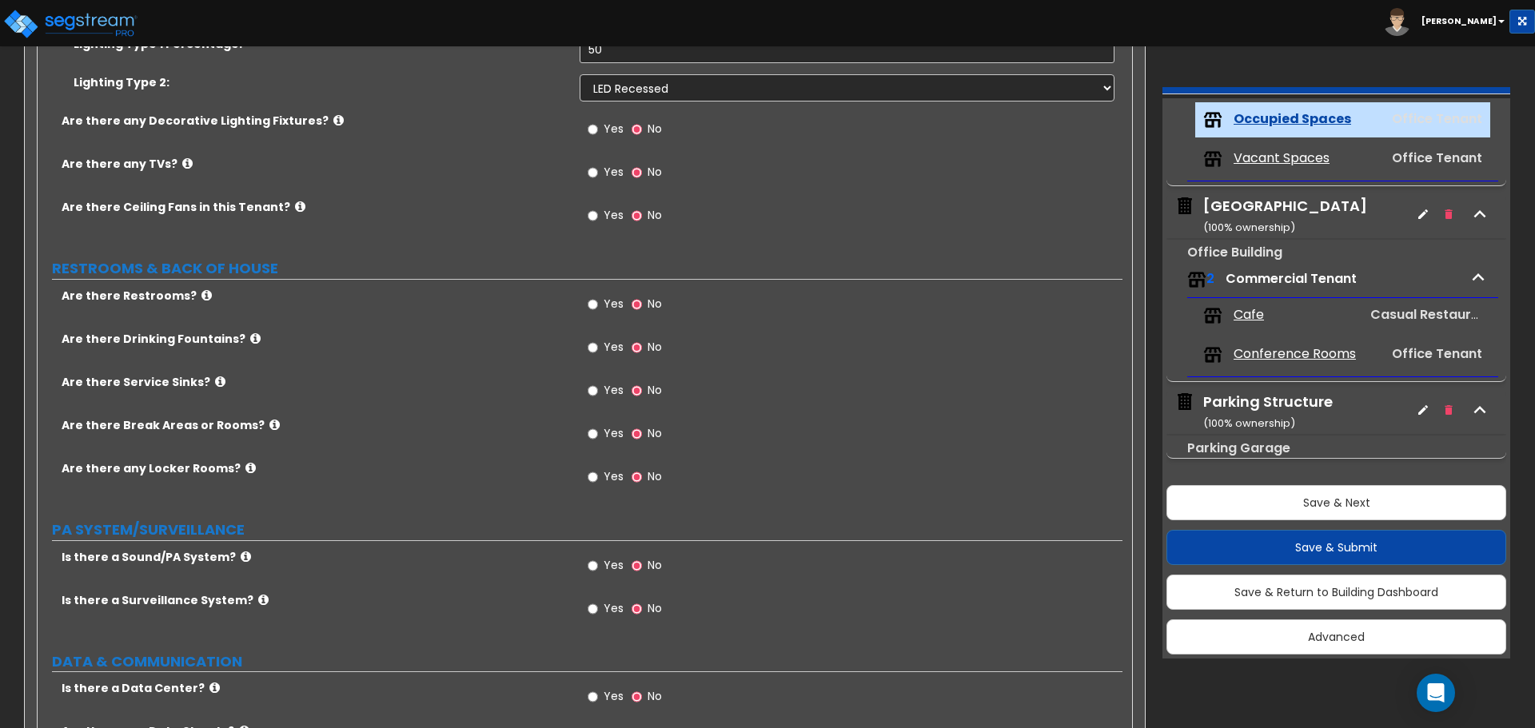
click at [513, 379] on label "Are there Service Sinks?" at bounding box center [315, 382] width 506 height 16
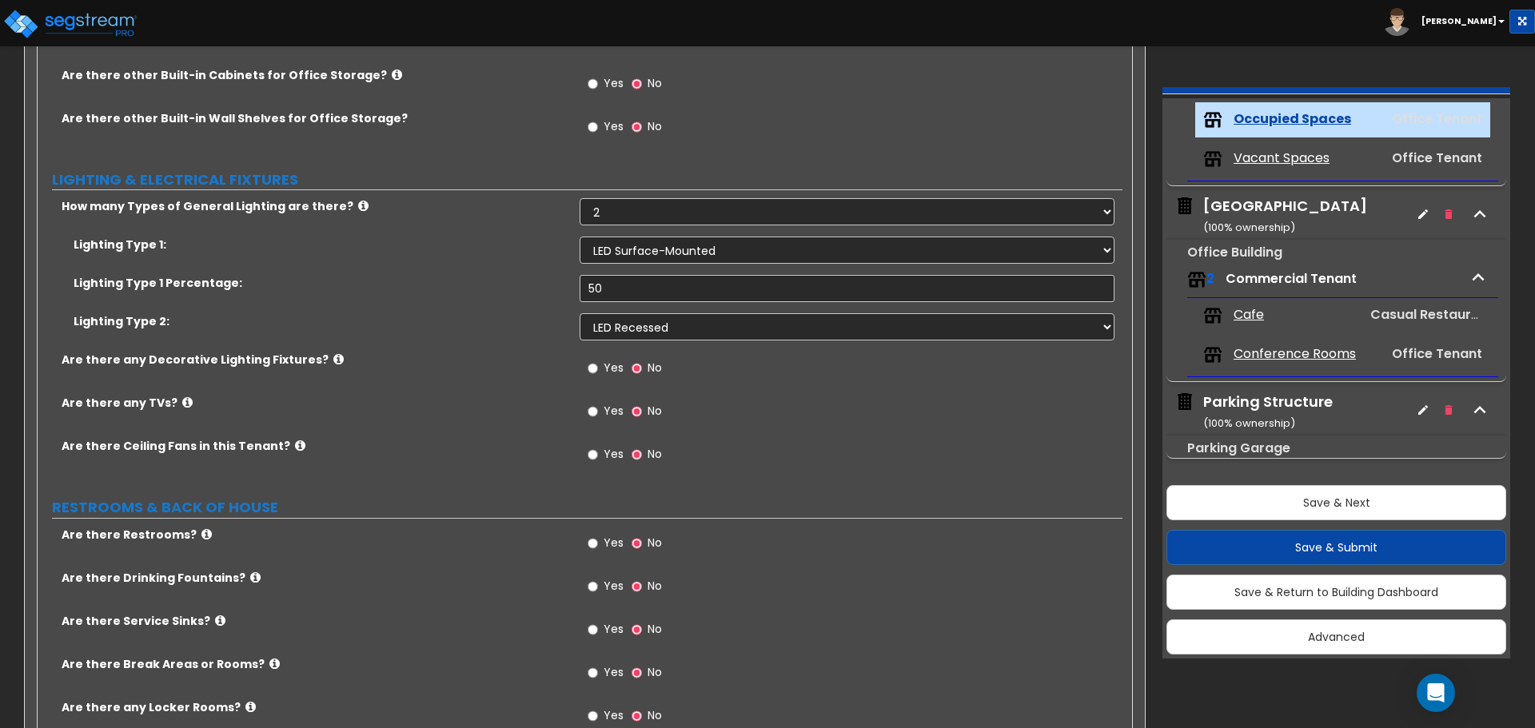
scroll to position [2558, 0]
click at [656, 251] on select "Please Choose One LED Surface-Mounted LED Recessed Fluorescent Surface-Mounted …" at bounding box center [847, 250] width 534 height 27
click at [580, 237] on select "Please Choose One LED Surface-Mounted LED Recessed Fluorescent Surface-Mounted …" at bounding box center [847, 250] width 534 height 27
click at [670, 322] on select "Please Choose One LED Surface-Mounted LED Recessed Fluorescent Surface-Mounted …" at bounding box center [847, 327] width 534 height 27
click at [580, 314] on select "Please Choose One LED Surface-Mounted LED Recessed Fluorescent Surface-Mounted …" at bounding box center [847, 327] width 534 height 27
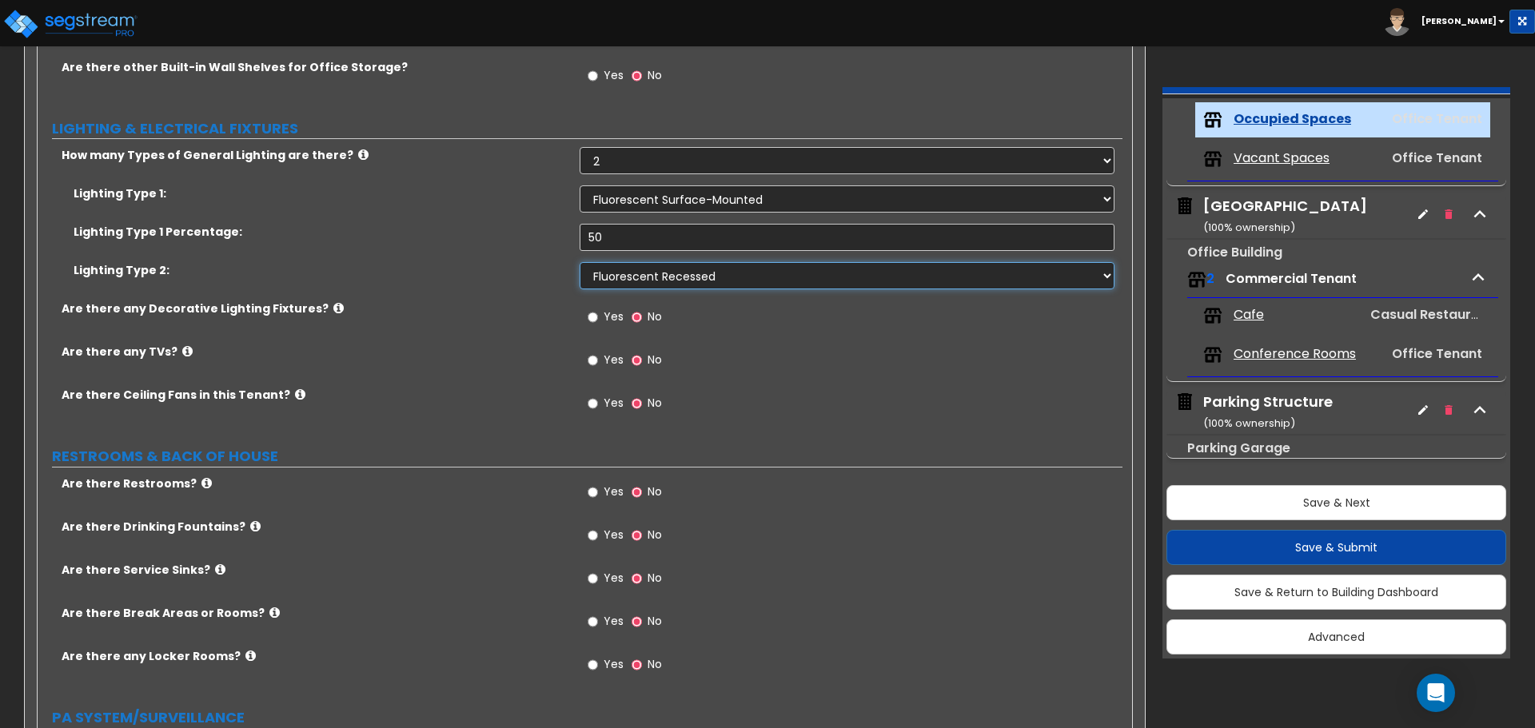
scroll to position [2638, 0]
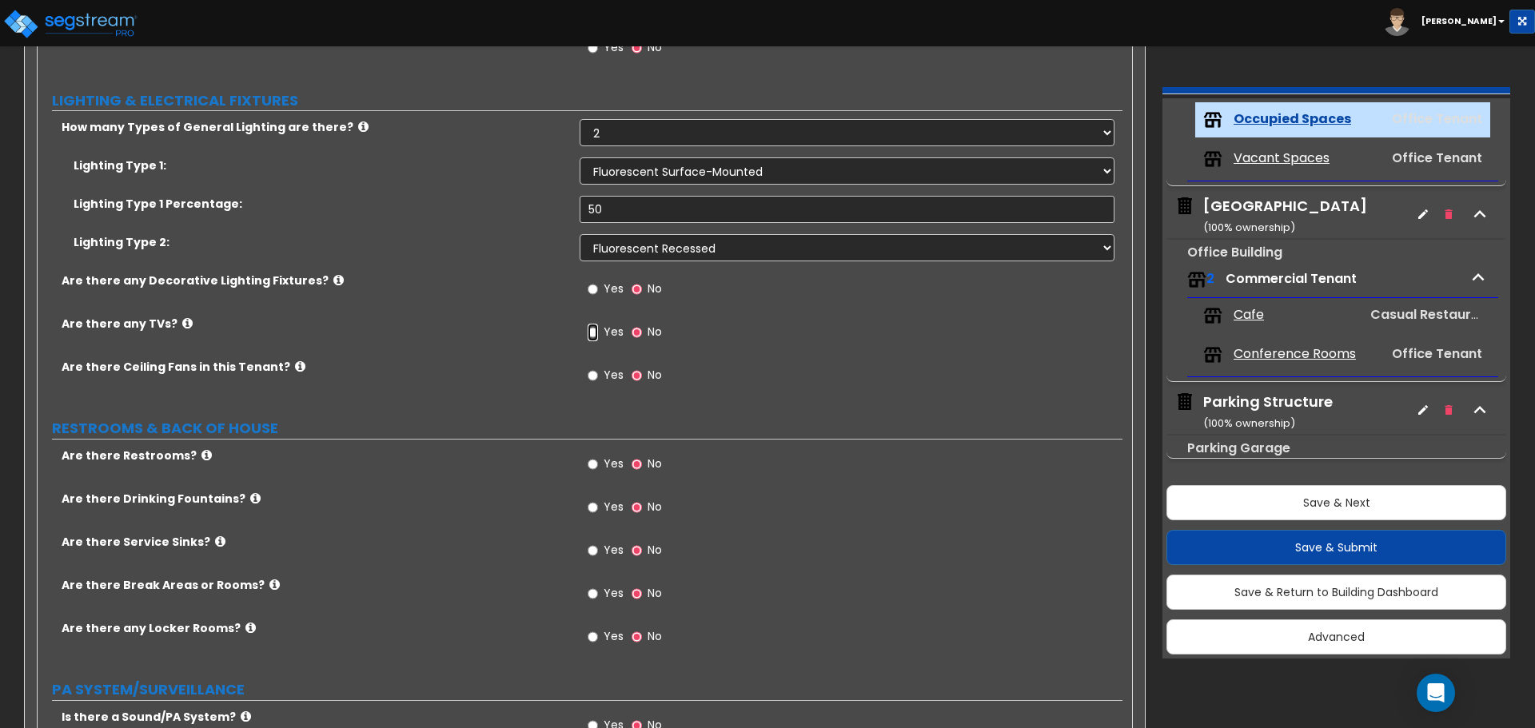
click at [597, 333] on input "Yes" at bounding box center [593, 333] width 10 height 18
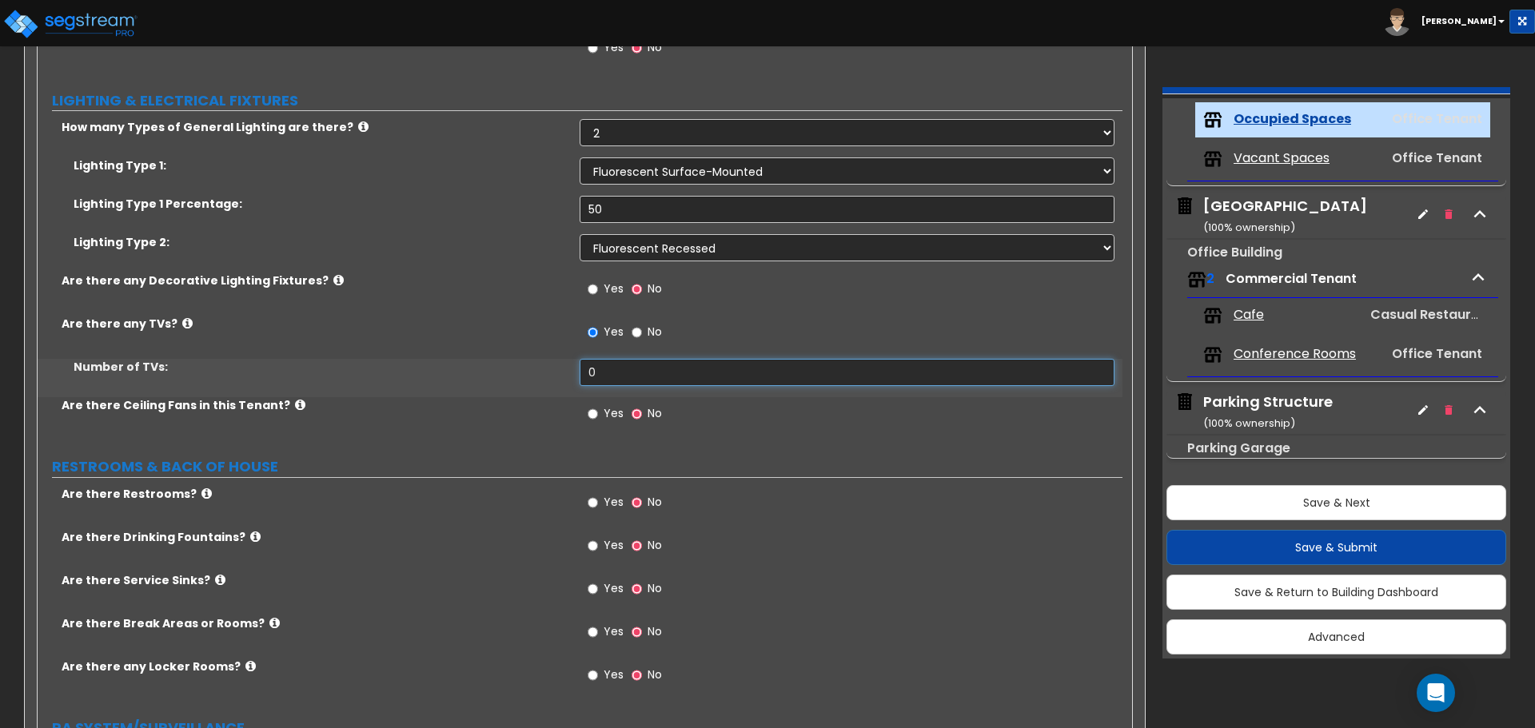
drag, startPoint x: 603, startPoint y: 372, endPoint x: 473, endPoint y: 357, distance: 130.3
click at [493, 368] on div "Number of TVs: 0" at bounding box center [580, 378] width 1085 height 38
drag, startPoint x: 533, startPoint y: 203, endPoint x: 480, endPoint y: 196, distance: 54.0
click at [480, 196] on div "Lighting Type 1 Percentage: 50" at bounding box center [580, 215] width 1085 height 38
click at [588, 290] on input "Yes" at bounding box center [593, 290] width 10 height 18
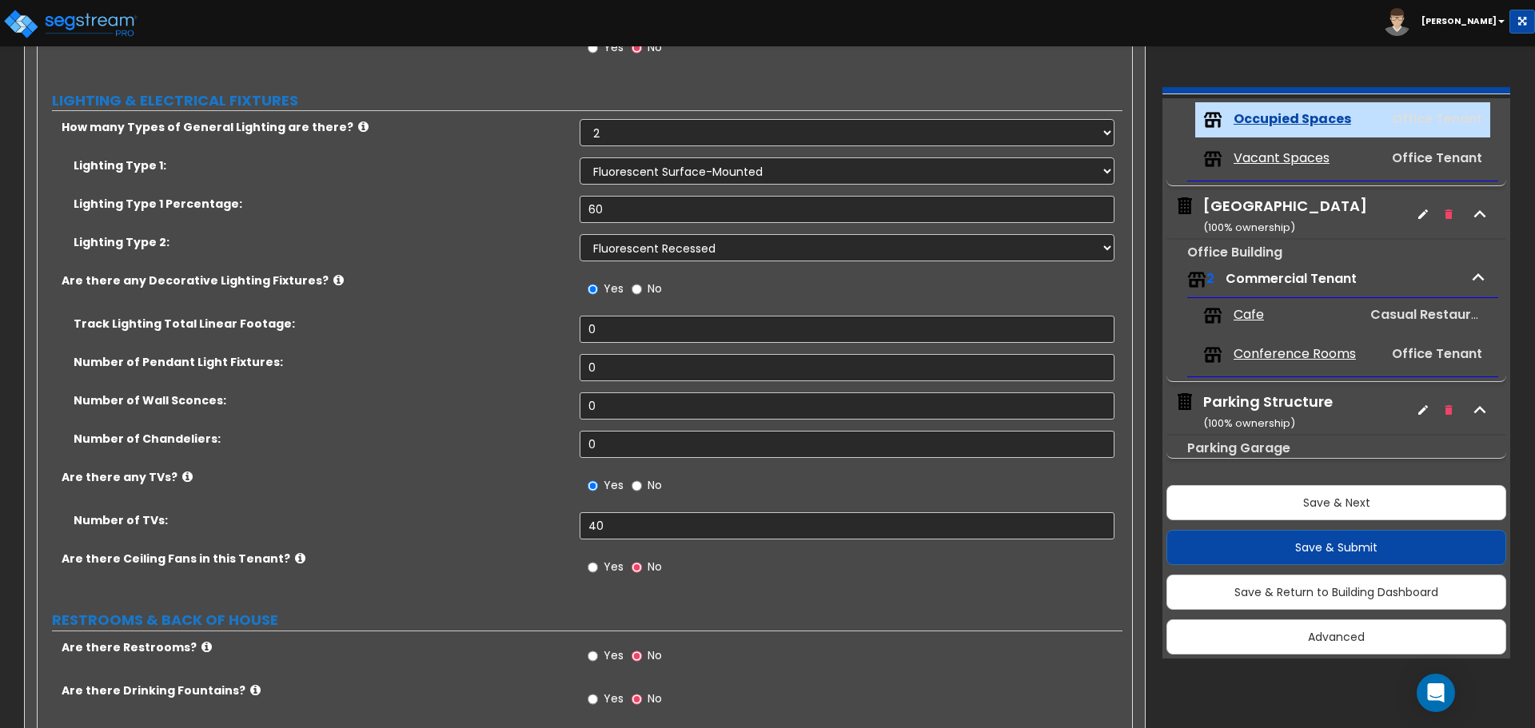
click at [622, 386] on div "Number of Pendant Light Fixtures: 0" at bounding box center [580, 373] width 1085 height 38
drag, startPoint x: 616, startPoint y: 369, endPoint x: 453, endPoint y: 364, distance: 162.4
click at [453, 364] on div "Number of Pendant Light Fixtures: 0" at bounding box center [580, 373] width 1085 height 38
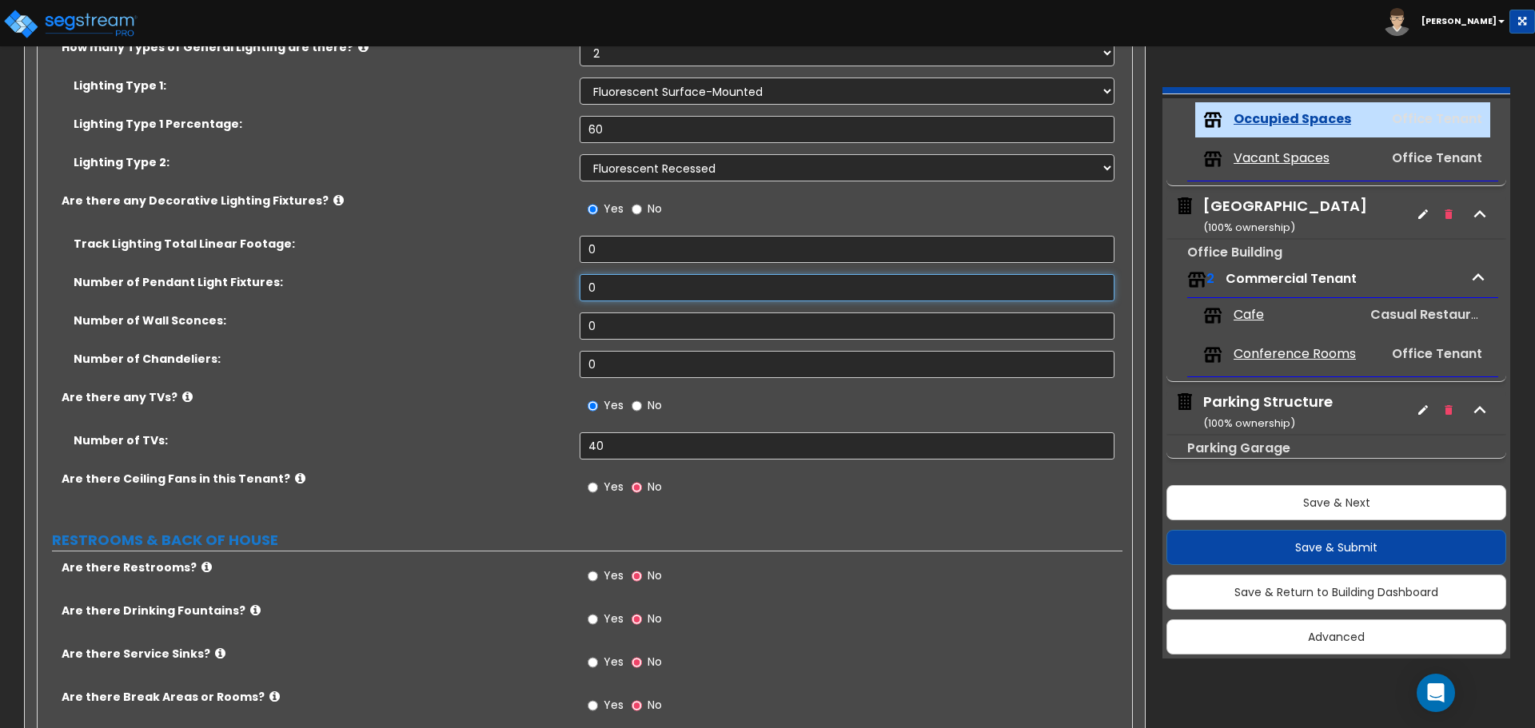
scroll to position [2798, 0]
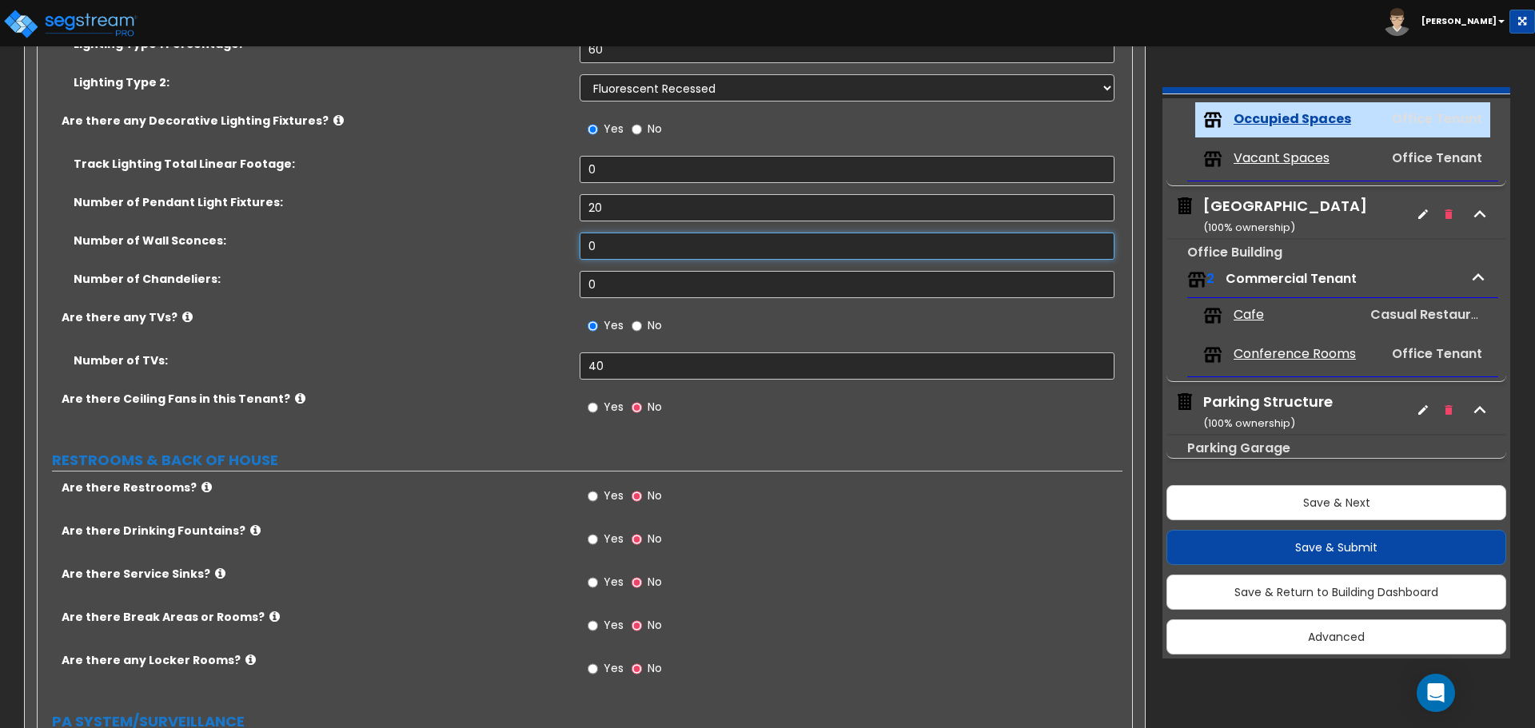
drag, startPoint x: 601, startPoint y: 247, endPoint x: 549, endPoint y: 245, distance: 52.0
click at [549, 245] on div "Number of Wall Sconces: 0" at bounding box center [580, 252] width 1085 height 38
drag, startPoint x: 644, startPoint y: 294, endPoint x: 579, endPoint y: 298, distance: 65.7
click at [579, 298] on div "Number of Chandeliers: 0" at bounding box center [580, 290] width 1085 height 38
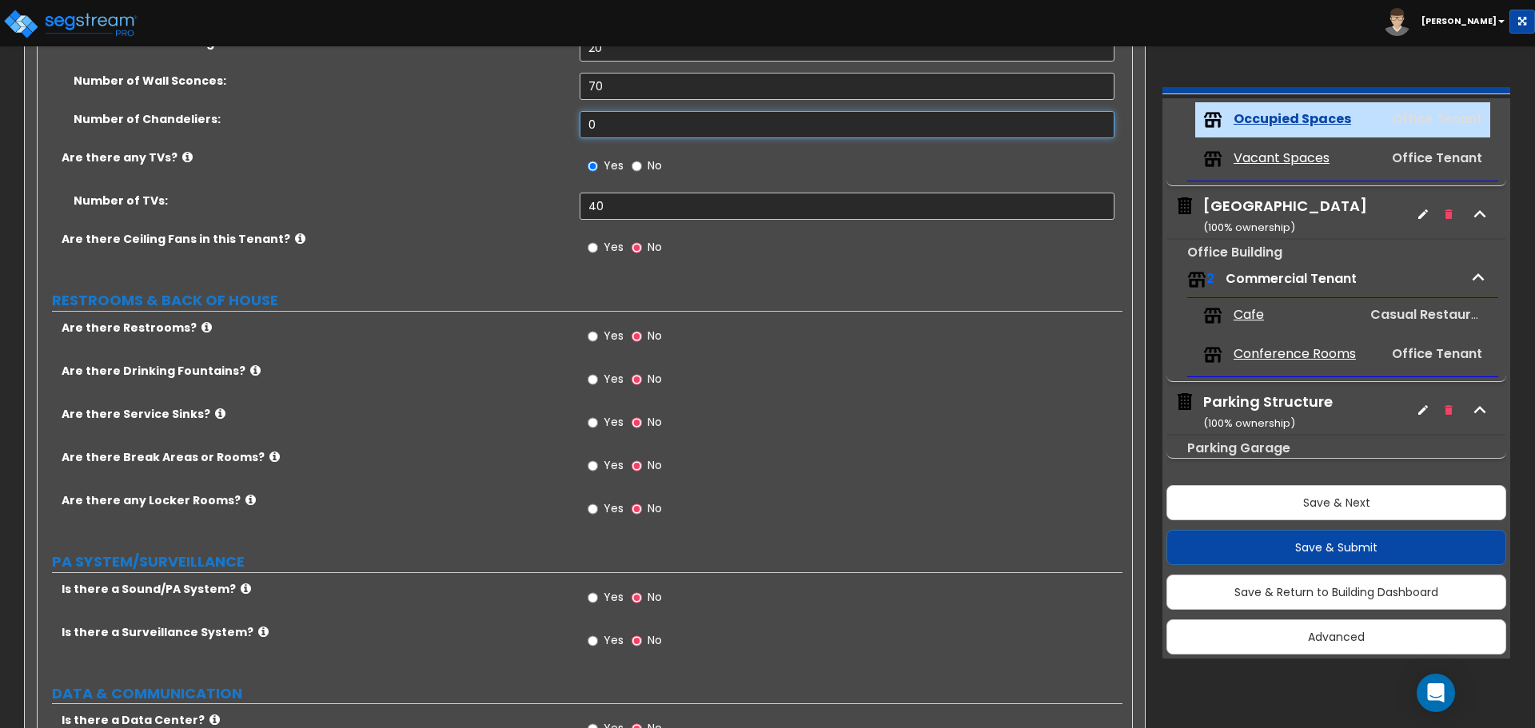
scroll to position [3038, 0]
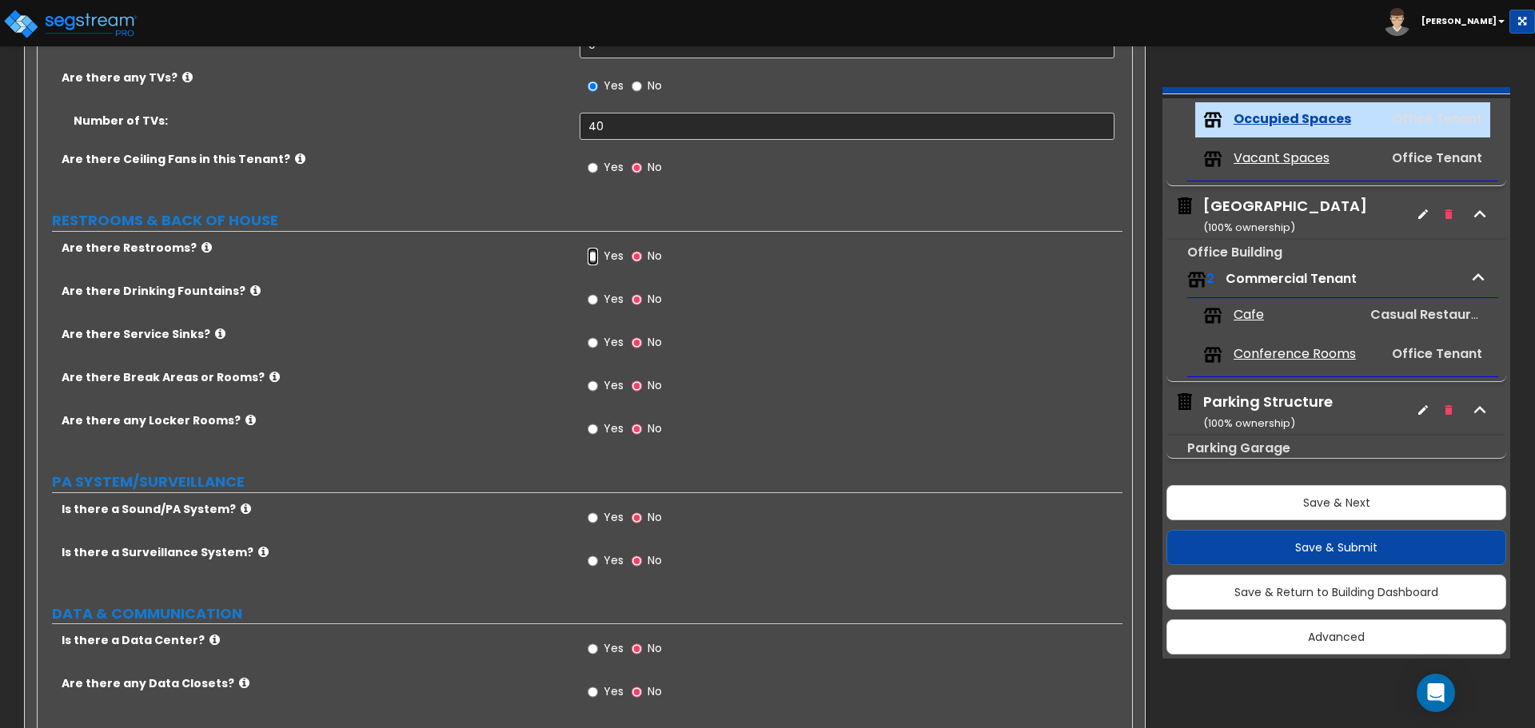
click at [592, 253] on input "Yes" at bounding box center [593, 257] width 10 height 18
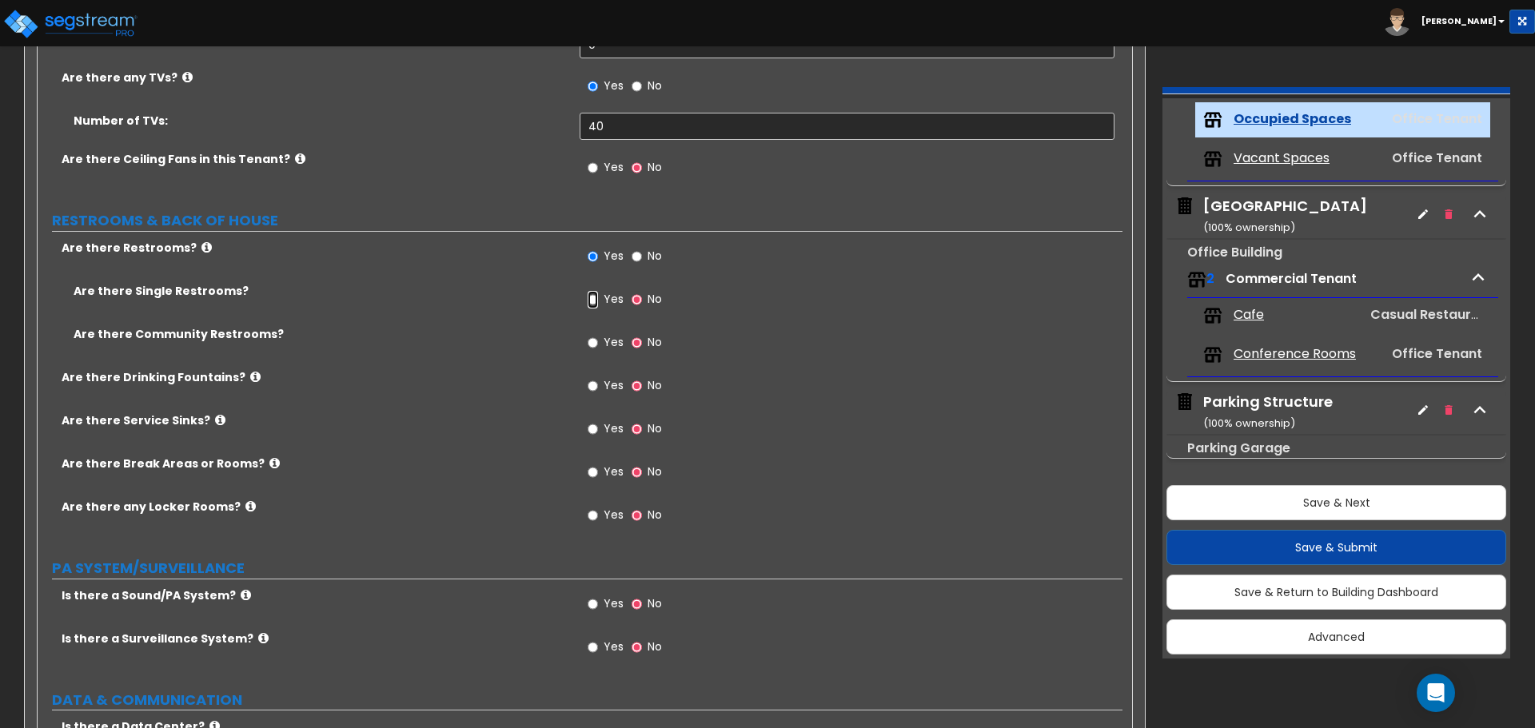
click at [594, 297] on input "Yes" at bounding box center [593, 300] width 10 height 18
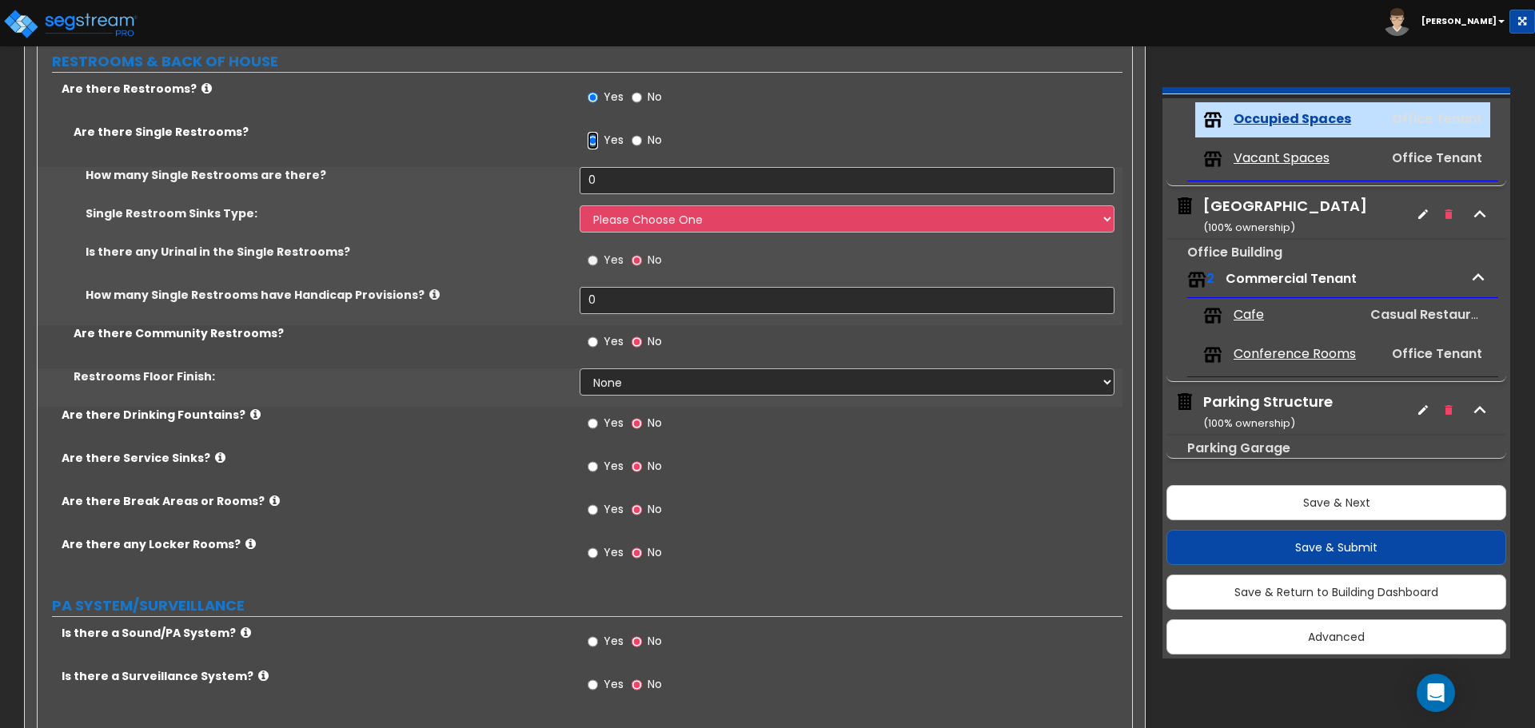
scroll to position [3198, 0]
drag, startPoint x: 622, startPoint y: 181, endPoint x: 404, endPoint y: 169, distance: 217.7
click at [434, 169] on div "How many Single Restrooms are there? 0" at bounding box center [580, 185] width 1085 height 38
click at [625, 217] on select "Please Choose One Wall-mounted Vanity-mounted" at bounding box center [847, 218] width 534 height 27
click at [580, 205] on select "Please Choose One Wall-mounted Vanity-mounted" at bounding box center [847, 218] width 534 height 27
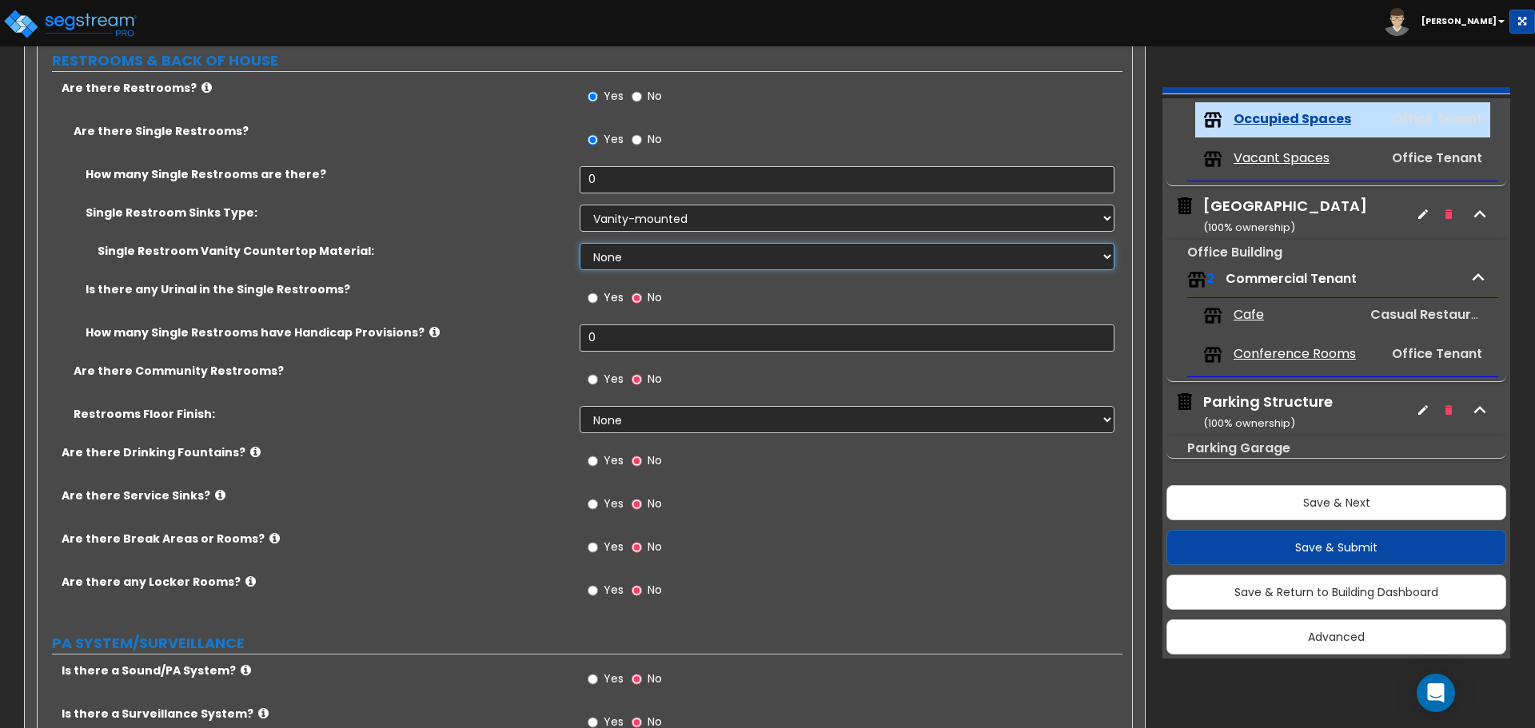
click at [632, 258] on select "None Plastic Laminate Solid Surface Stone Quartz Marble Tile Wood Stainless Ste…" at bounding box center [847, 256] width 534 height 27
click at [518, 272] on div "Single Restroom Vanity Countertop Material: None Plastic Laminate Solid Surface…" at bounding box center [580, 262] width 1085 height 38
click at [635, 270] on div "Single Restroom Vanity Countertop Material: None Plastic Laminate Solid Surface…" at bounding box center [580, 262] width 1085 height 38
click at [642, 263] on select "None Plastic Laminate Solid Surface Stone Quartz Marble Tile Wood Stainless Ste…" at bounding box center [847, 256] width 534 height 27
click at [580, 243] on select "None Plastic Laminate Solid Surface Stone Quartz Marble Tile Wood Stainless Ste…" at bounding box center [847, 256] width 534 height 27
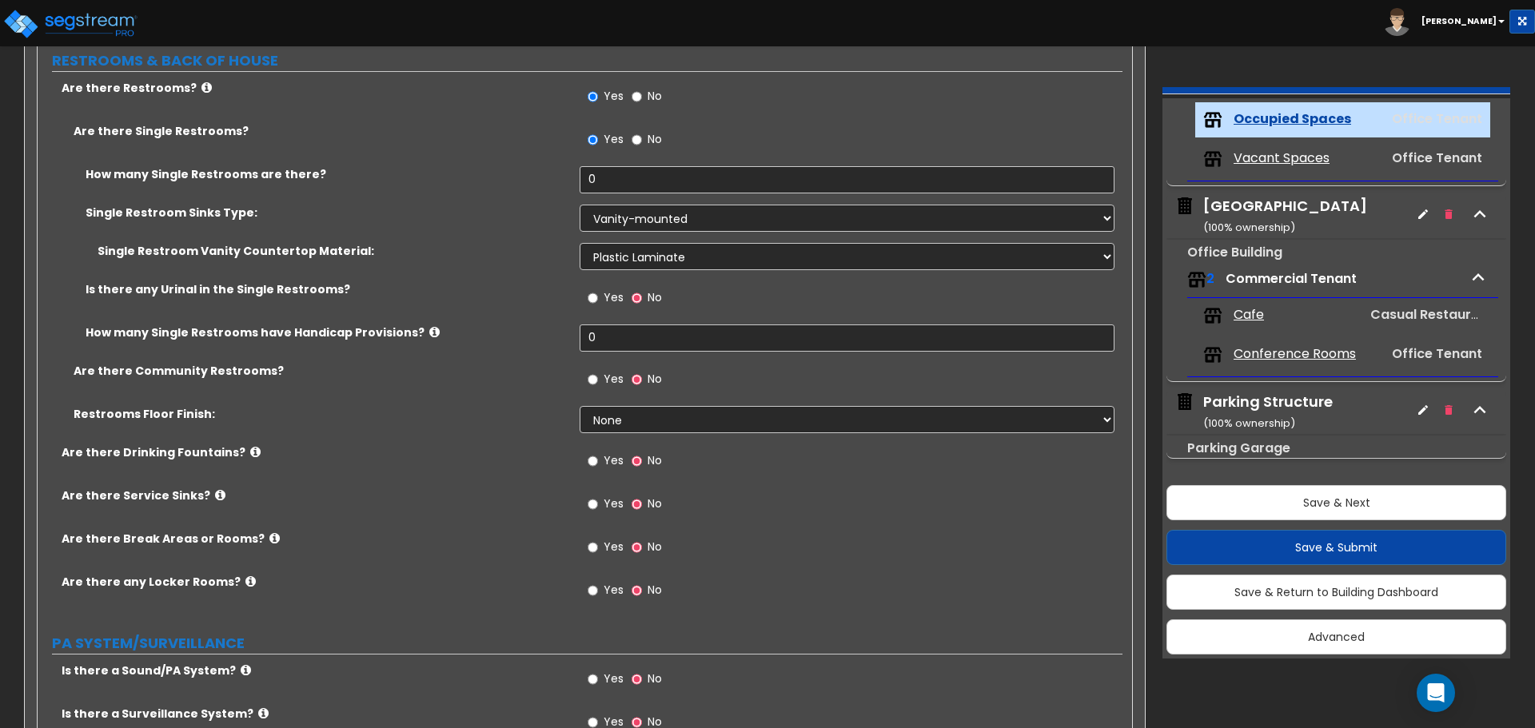
click at [609, 294] on span "Yes" at bounding box center [614, 297] width 20 height 16
click at [598, 294] on input "Yes" at bounding box center [593, 298] width 10 height 18
drag, startPoint x: 628, startPoint y: 179, endPoint x: 472, endPoint y: 174, distance: 155.2
click at [475, 174] on div "How many Single Restrooms are there? 0" at bounding box center [580, 185] width 1085 height 38
drag, startPoint x: 627, startPoint y: 333, endPoint x: 545, endPoint y: 326, distance: 81.9
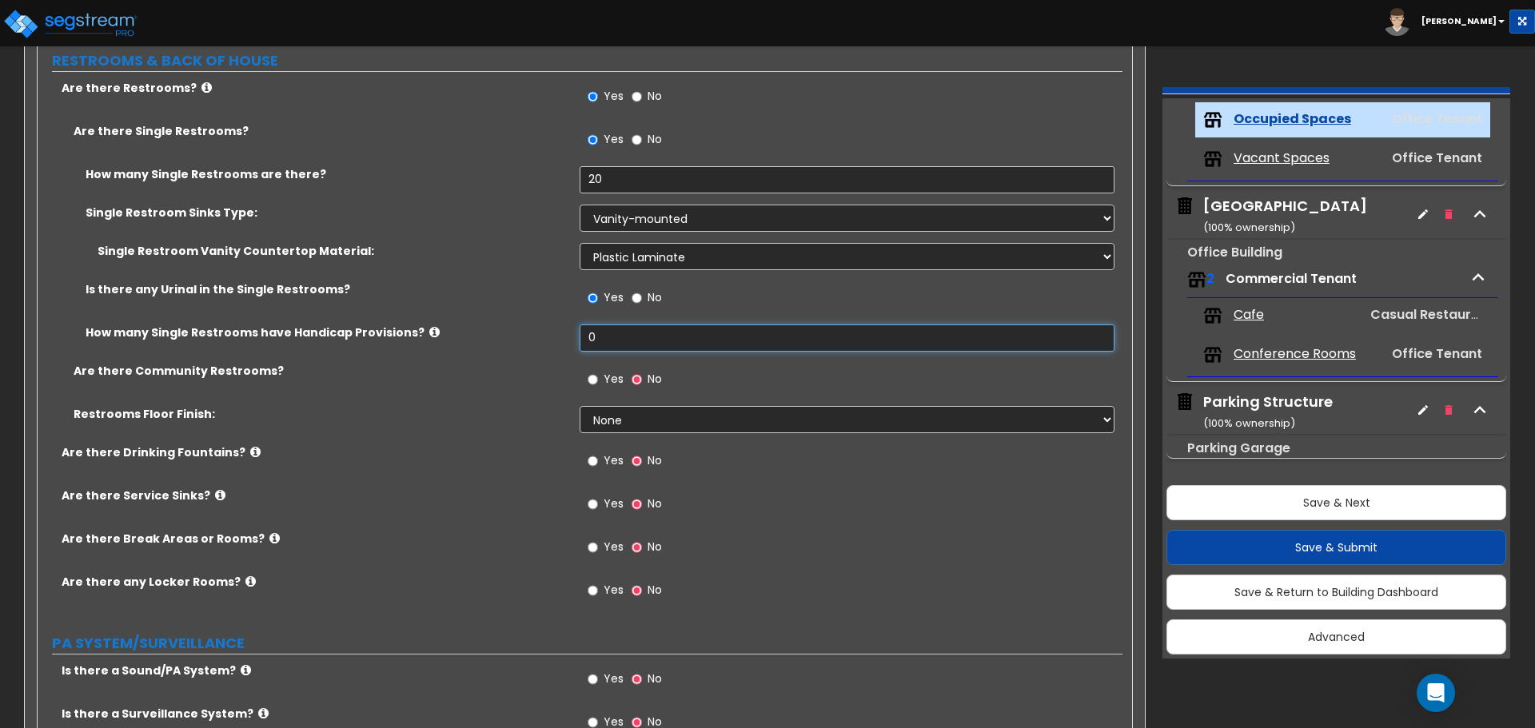
click at [545, 326] on div "How many Single Restrooms have Handicap Provisions? 0" at bounding box center [580, 344] width 1085 height 38
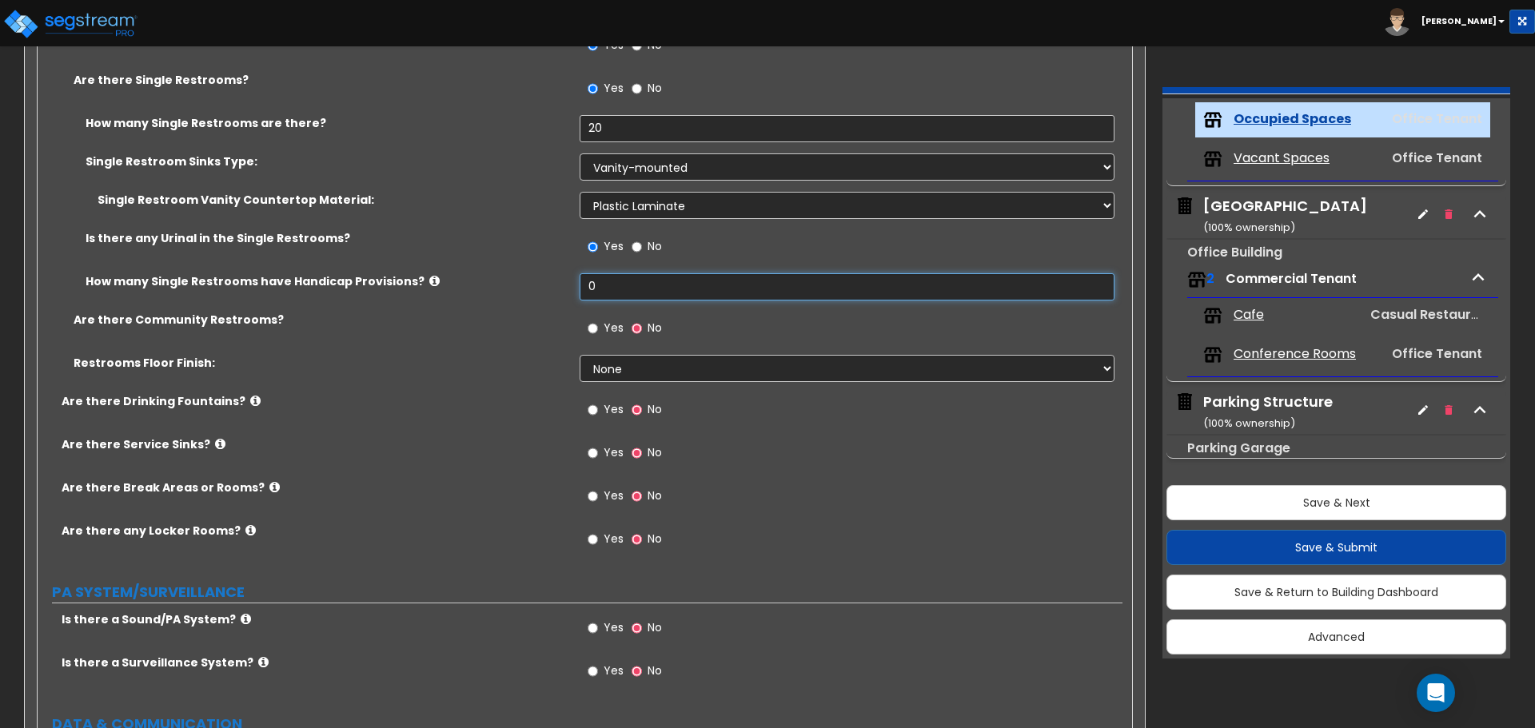
scroll to position [3278, 0]
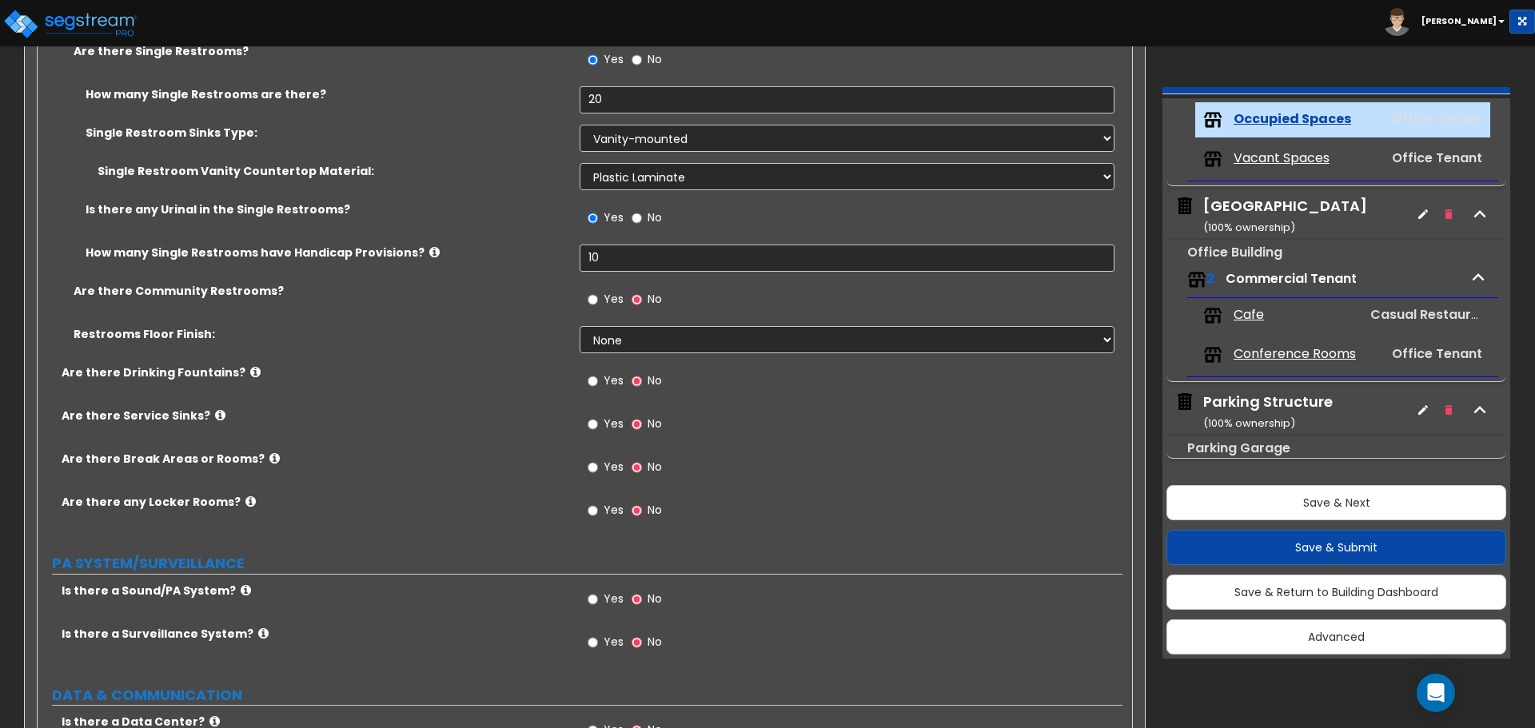
click at [602, 301] on label "Yes" at bounding box center [606, 301] width 36 height 27
click at [598, 301] on input "Yes" at bounding box center [593, 300] width 10 height 18
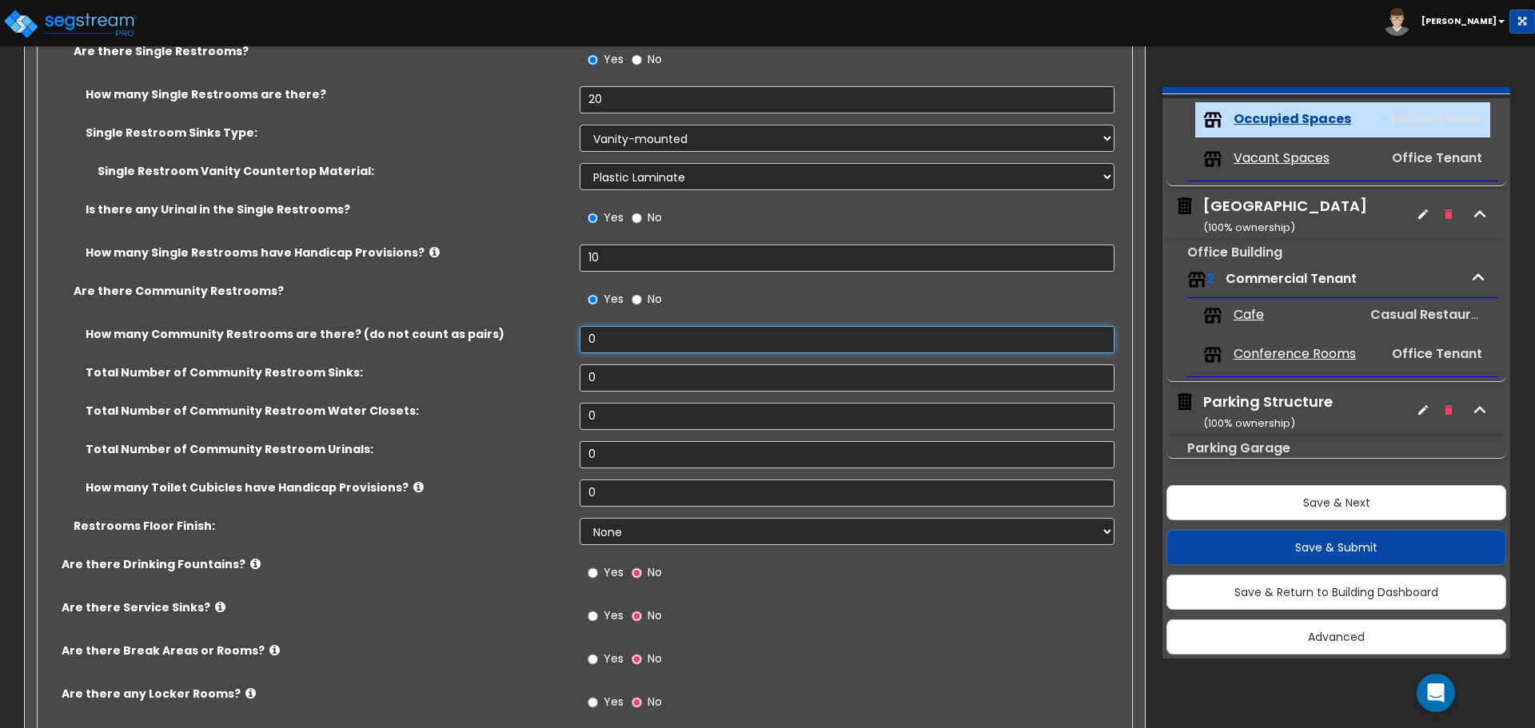
drag, startPoint x: 609, startPoint y: 341, endPoint x: 520, endPoint y: 337, distance: 88.8
click at [520, 337] on div "How many Community Restrooms are there? (do not count as pairs) 0" at bounding box center [580, 345] width 1085 height 38
drag, startPoint x: 609, startPoint y: 375, endPoint x: 525, endPoint y: 373, distance: 84.0
click at [525, 373] on div "Total Number of Community Restroom Sinks: 0" at bounding box center [580, 384] width 1085 height 38
drag, startPoint x: 612, startPoint y: 420, endPoint x: 555, endPoint y: 420, distance: 56.8
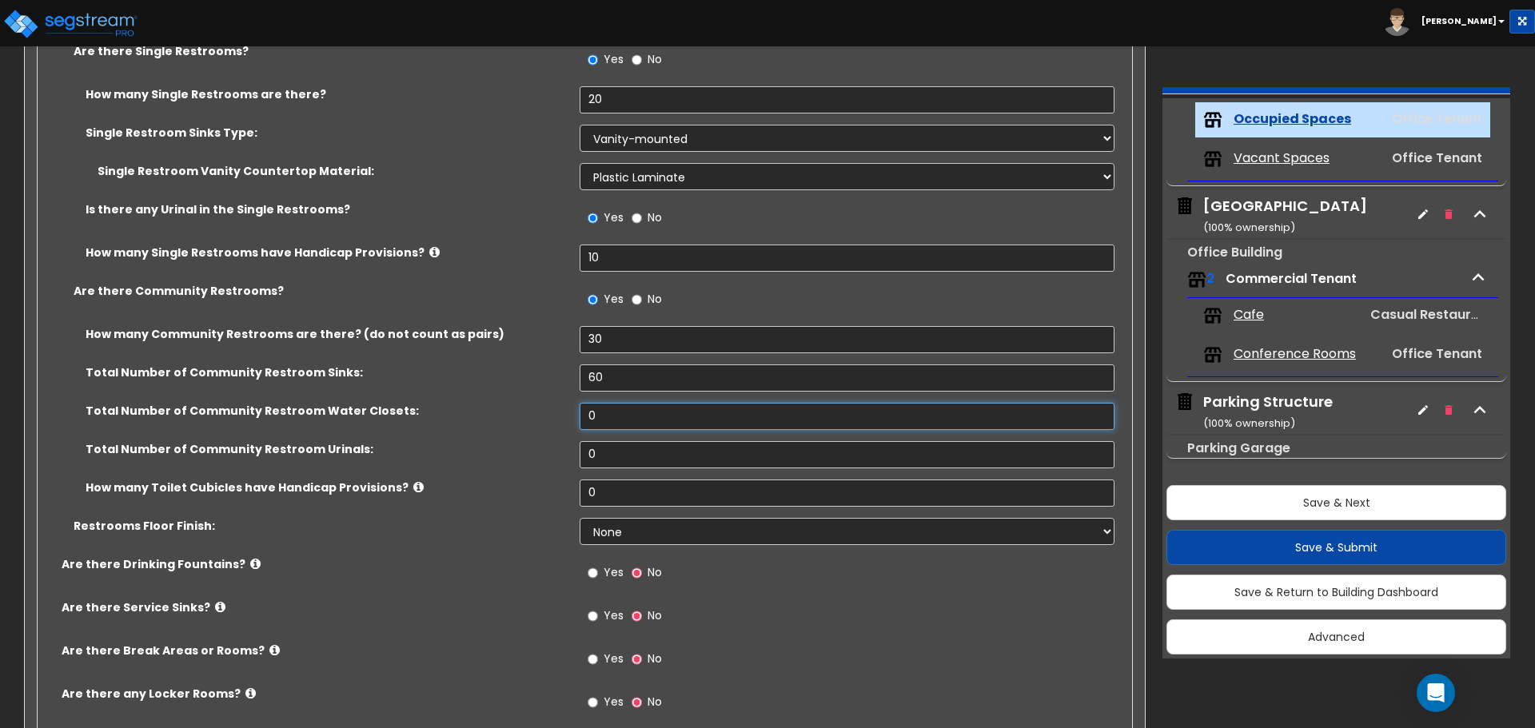
click at [555, 420] on div "Total Number of Community Restroom Water Closets: 0" at bounding box center [580, 422] width 1085 height 38
drag, startPoint x: 612, startPoint y: 456, endPoint x: 556, endPoint y: 457, distance: 55.2
click at [555, 457] on div "Total Number of Community Restroom Urinals: 0" at bounding box center [580, 460] width 1085 height 38
drag, startPoint x: 614, startPoint y: 492, endPoint x: 541, endPoint y: 492, distance: 72.7
click at [542, 492] on div "How many Toilet Cubicles have Handicap Provisions? 0" at bounding box center [580, 499] width 1085 height 38
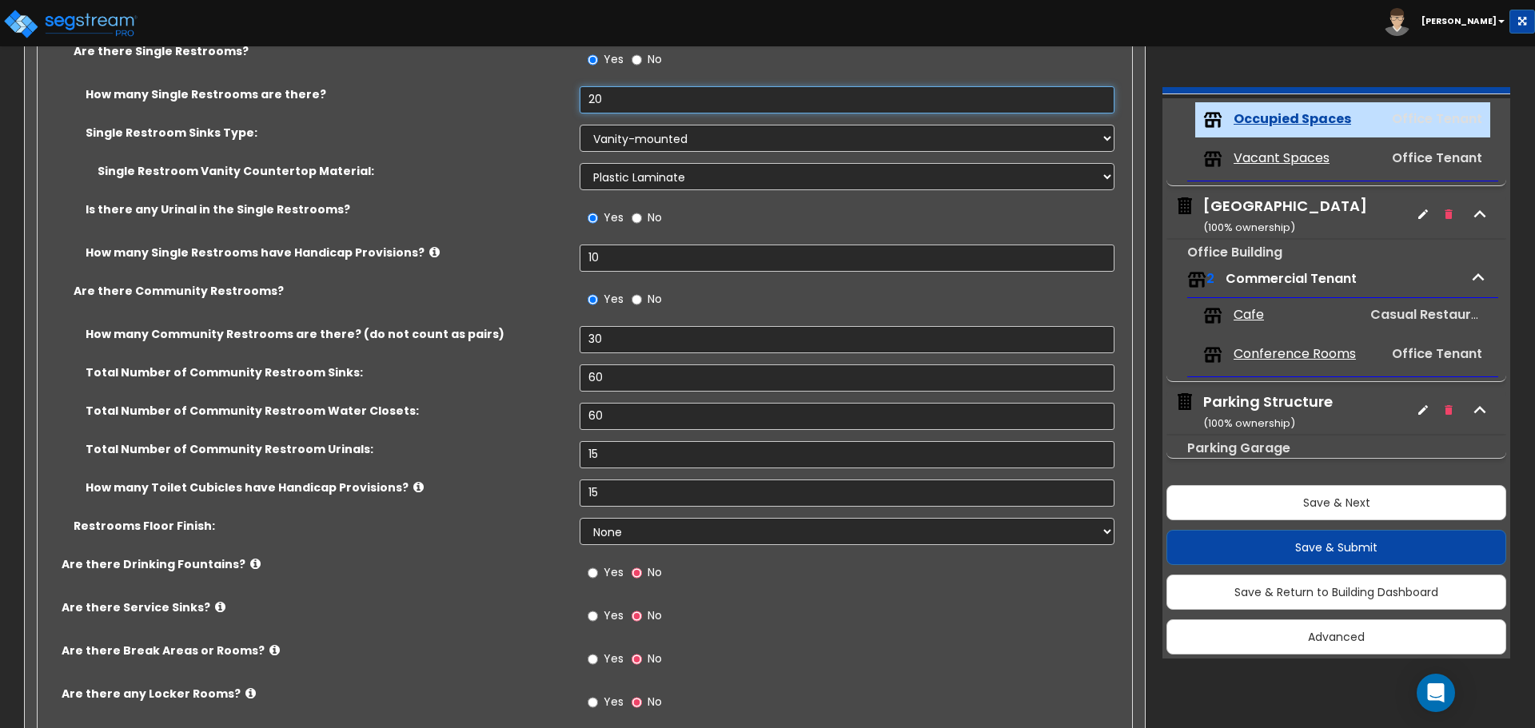
drag, startPoint x: 625, startPoint y: 98, endPoint x: 572, endPoint y: 94, distance: 53.0
click at [572, 94] on div "How many Single Restrooms are there? 20" at bounding box center [580, 105] width 1085 height 38
drag, startPoint x: 634, startPoint y: 261, endPoint x: 520, endPoint y: 253, distance: 114.6
click at [520, 253] on div "How many Single Restrooms have Handicap Provisions? 10" at bounding box center [580, 264] width 1085 height 38
click at [625, 133] on select "Please Choose One Wall-mounted Vanity-mounted" at bounding box center [847, 138] width 534 height 27
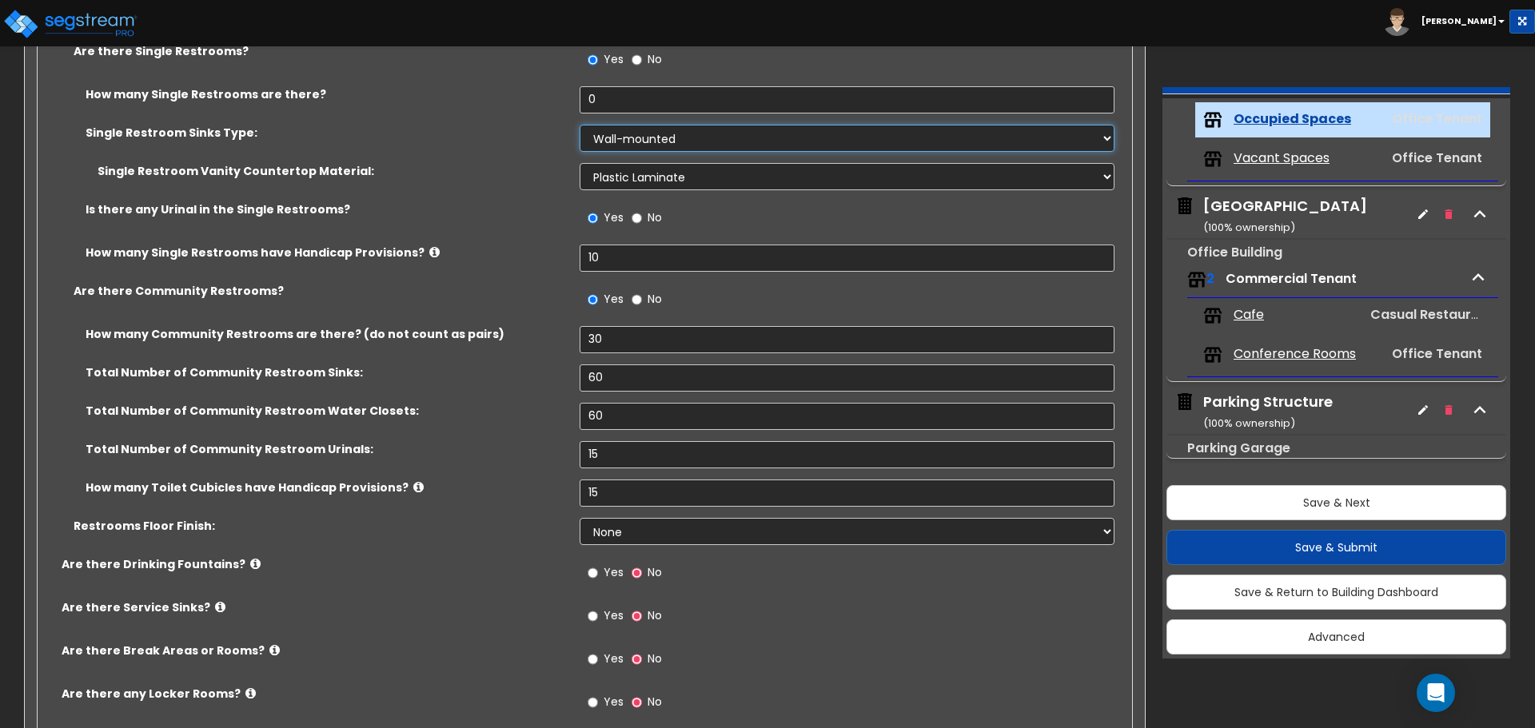
click at [580, 125] on select "Please Choose One Wall-mounted Vanity-mounted" at bounding box center [847, 138] width 534 height 27
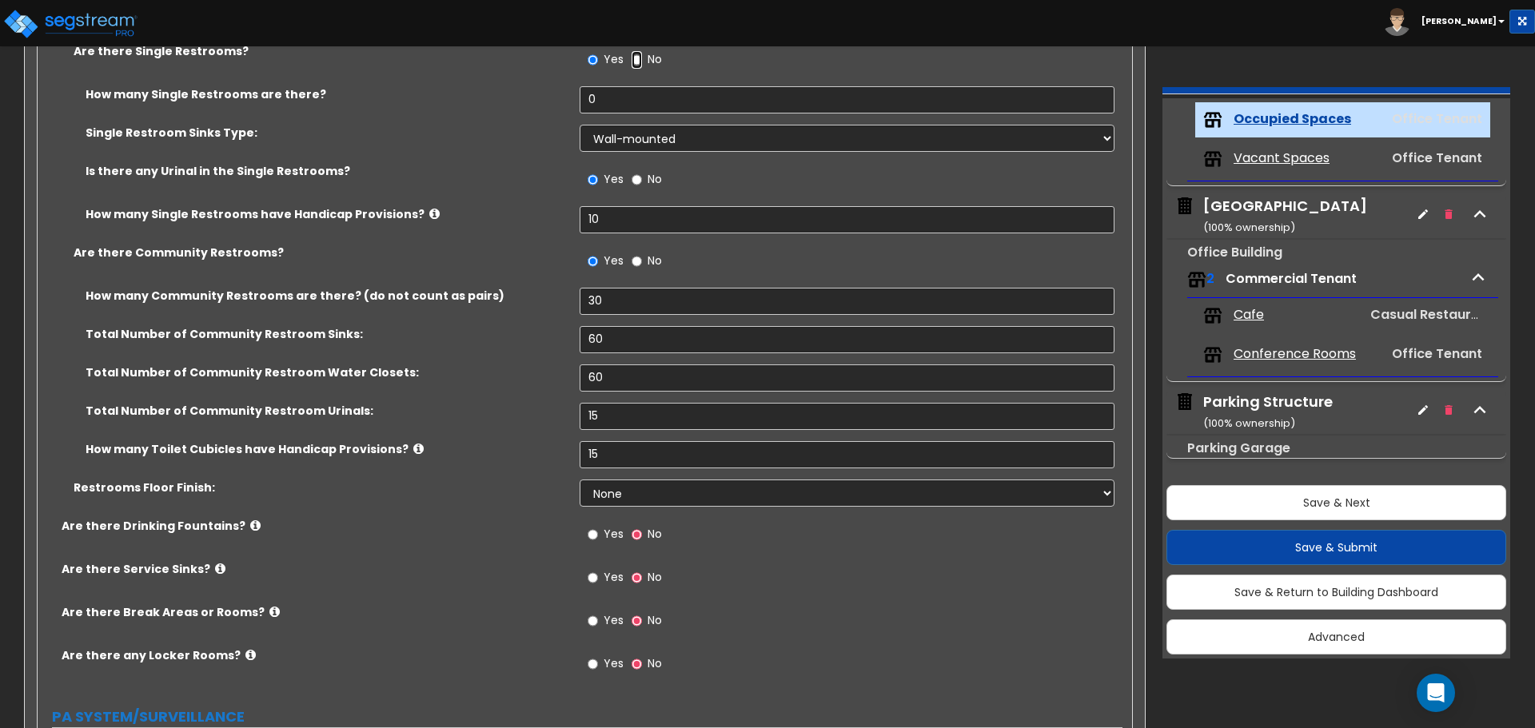
click at [636, 66] on input "No" at bounding box center [637, 60] width 10 height 18
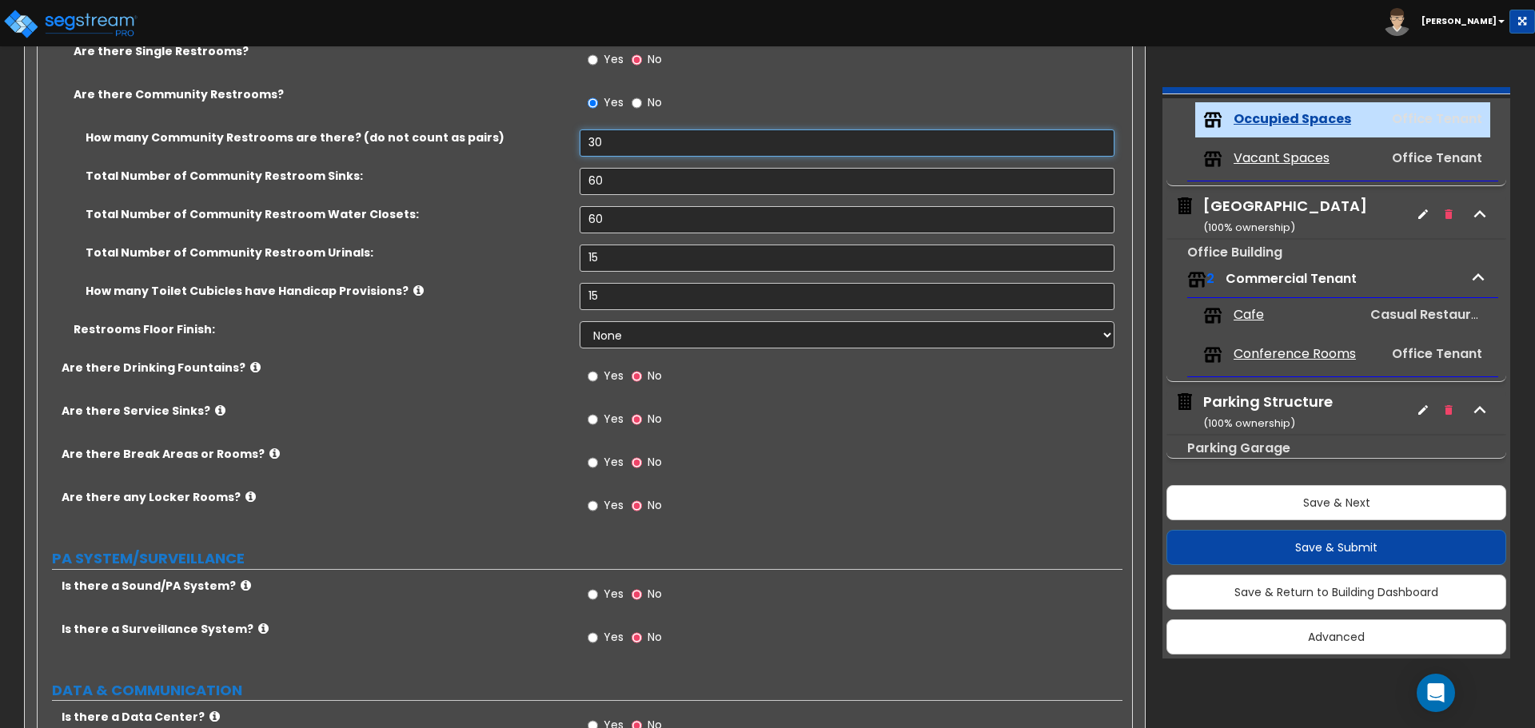
drag, startPoint x: 610, startPoint y: 143, endPoint x: 517, endPoint y: 154, distance: 93.4
click at [517, 154] on div "How many Community Restrooms are there? (do not count as pairs) 30" at bounding box center [580, 149] width 1085 height 38
drag, startPoint x: 612, startPoint y: 177, endPoint x: 572, endPoint y: 177, distance: 40.0
click at [572, 177] on div "Total Number of Community Restroom Sinks: 60" at bounding box center [580, 187] width 1085 height 38
drag, startPoint x: 551, startPoint y: 130, endPoint x: 440, endPoint y: 116, distance: 112.0
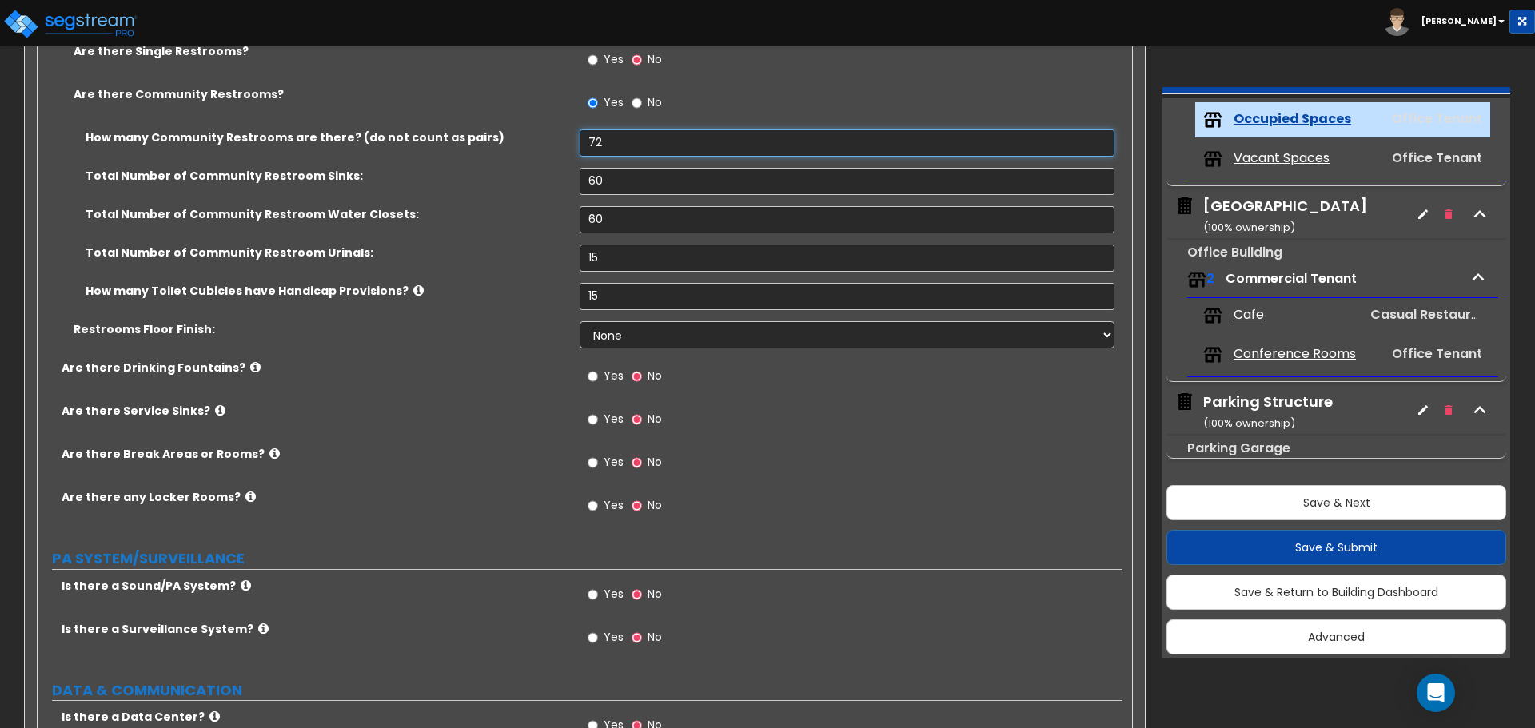
click at [440, 116] on div "Are there Single Restrooms? Yes No Are there Community Restrooms? Yes No How ma…" at bounding box center [580, 201] width 1061 height 317
drag, startPoint x: 612, startPoint y: 180, endPoint x: 519, endPoint y: 174, distance: 93.7
click at [519, 174] on div "Total Number of Community Restroom Sinks: 60" at bounding box center [580, 187] width 1085 height 38
drag, startPoint x: 622, startPoint y: 215, endPoint x: 580, endPoint y: 229, distance: 44.0
click at [550, 216] on div "Total Number of Community Restroom Water Closets: 60" at bounding box center [580, 225] width 1085 height 38
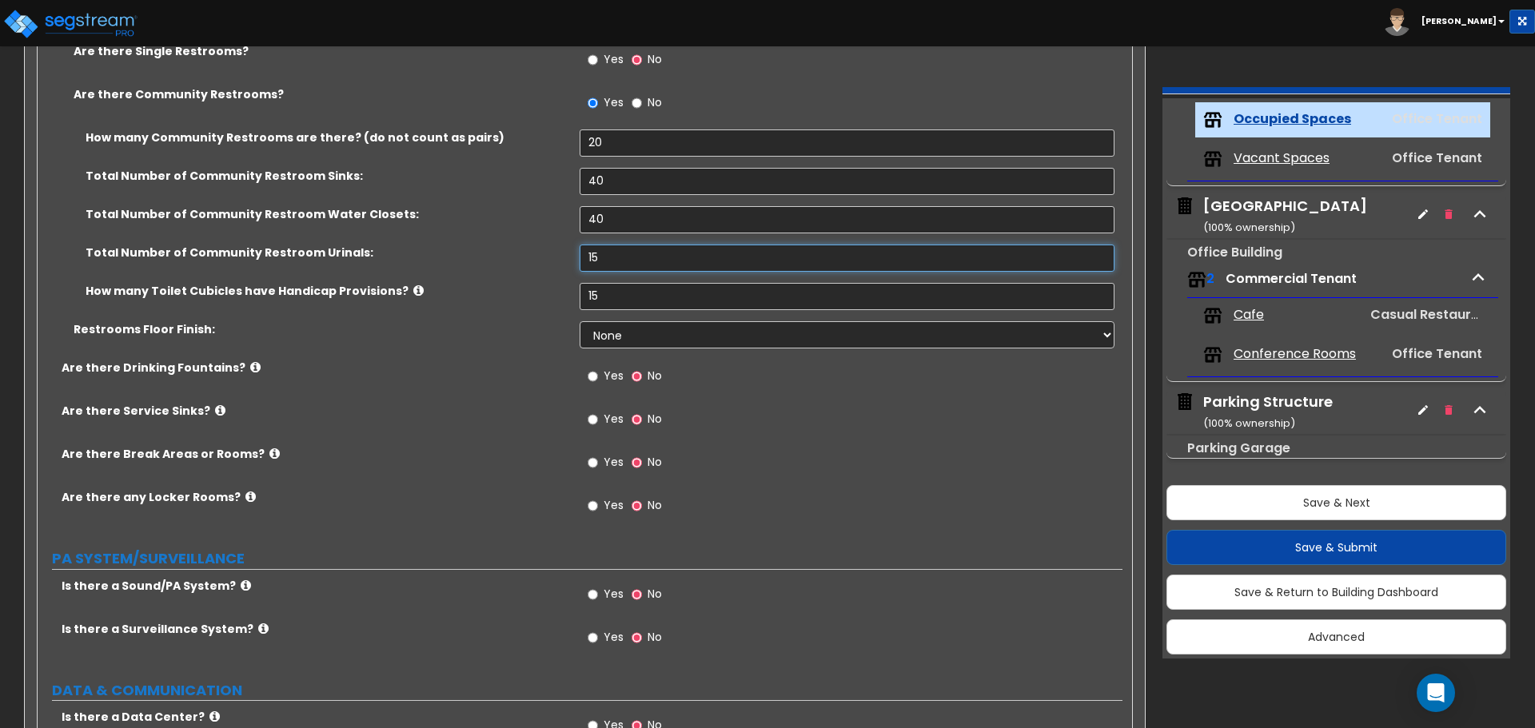
drag, startPoint x: 625, startPoint y: 257, endPoint x: 584, endPoint y: 260, distance: 41.7
click at [584, 260] on input "15" at bounding box center [847, 258] width 534 height 27
drag, startPoint x: 604, startPoint y: 297, endPoint x: 556, endPoint y: 298, distance: 48.0
click at [556, 299] on div "How many Toilet Cubicles have Handicap Provisions? 15" at bounding box center [580, 302] width 1085 height 38
drag, startPoint x: 632, startPoint y: 299, endPoint x: 570, endPoint y: 297, distance: 61.6
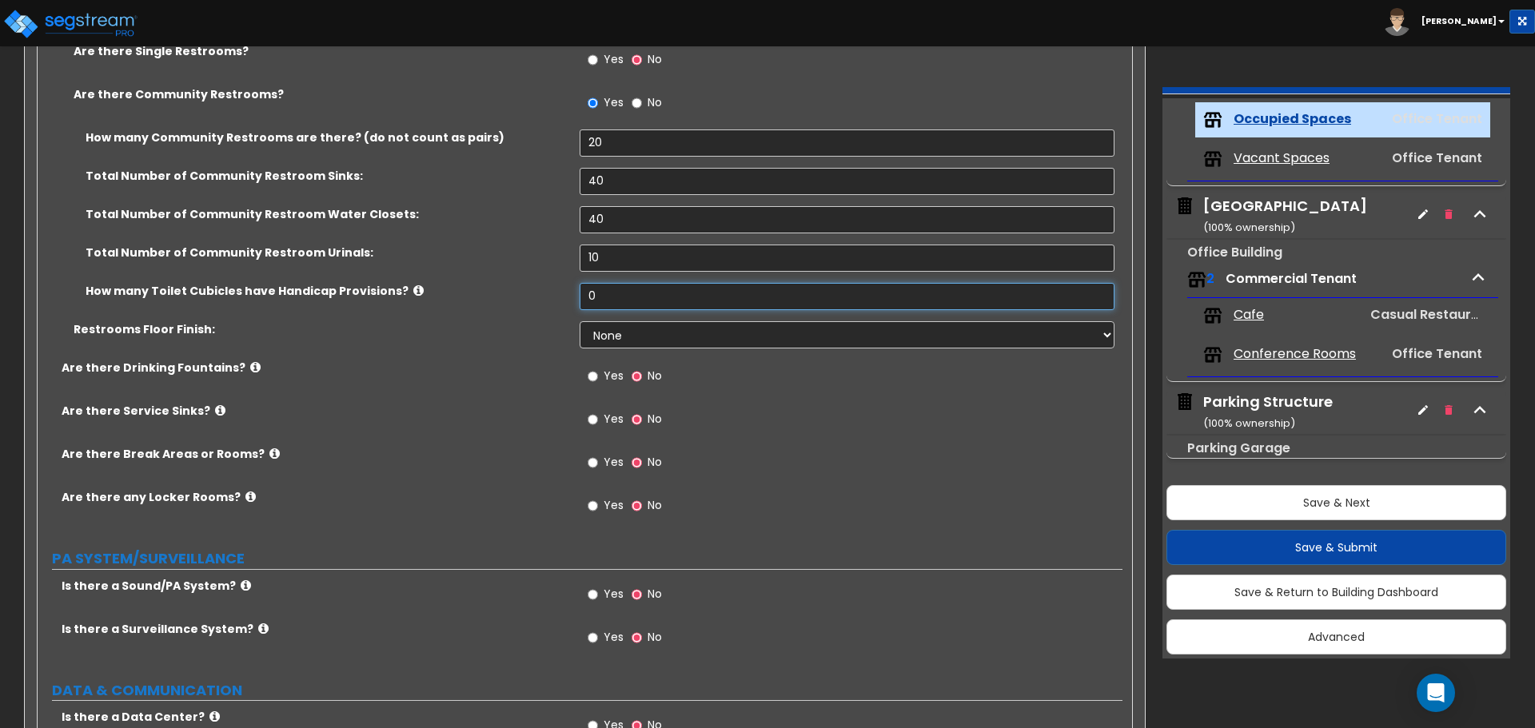
click at [570, 298] on div "How many Toilet Cubicles have Handicap Provisions? 0" at bounding box center [580, 302] width 1085 height 38
drag, startPoint x: 603, startPoint y: 308, endPoint x: 559, endPoint y: 301, distance: 44.6
click at [540, 304] on div "How many Toilet Cubicles have Handicap Provisions? 10" at bounding box center [580, 302] width 1085 height 38
drag, startPoint x: 623, startPoint y: 267, endPoint x: 526, endPoint y: 250, distance: 98.2
click at [526, 251] on div "Total Number of Community Restroom Urinals: 10" at bounding box center [580, 264] width 1085 height 38
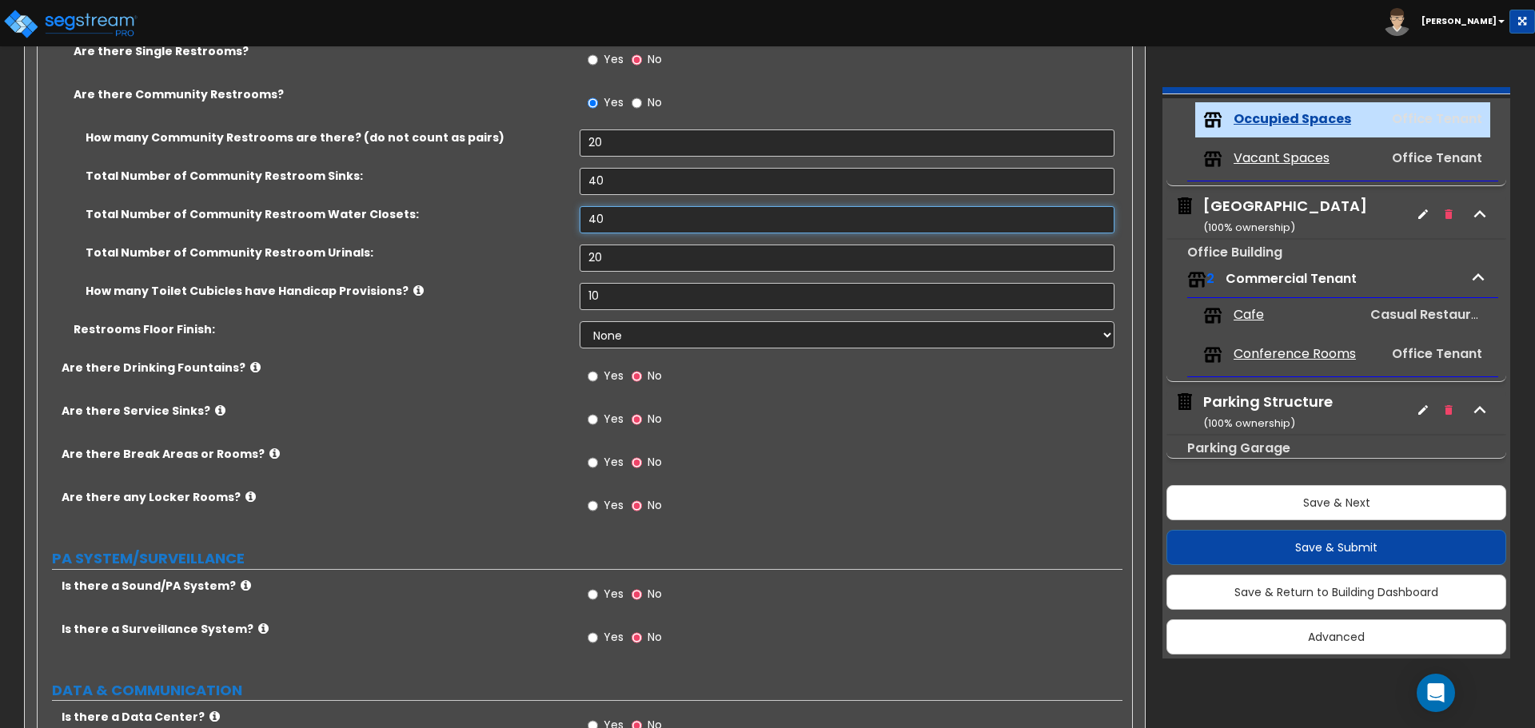
drag, startPoint x: 624, startPoint y: 217, endPoint x: 512, endPoint y: 214, distance: 111.2
click at [512, 214] on div "Total Number of Community Restroom Water Closets: 40" at bounding box center [580, 225] width 1085 height 38
drag, startPoint x: 605, startPoint y: 291, endPoint x: 567, endPoint y: 292, distance: 38.4
click at [567, 292] on div "How many Toilet Cubicles have Handicap Provisions? 10" at bounding box center [580, 302] width 1085 height 38
drag, startPoint x: 612, startPoint y: 177, endPoint x: 515, endPoint y: 182, distance: 96.8
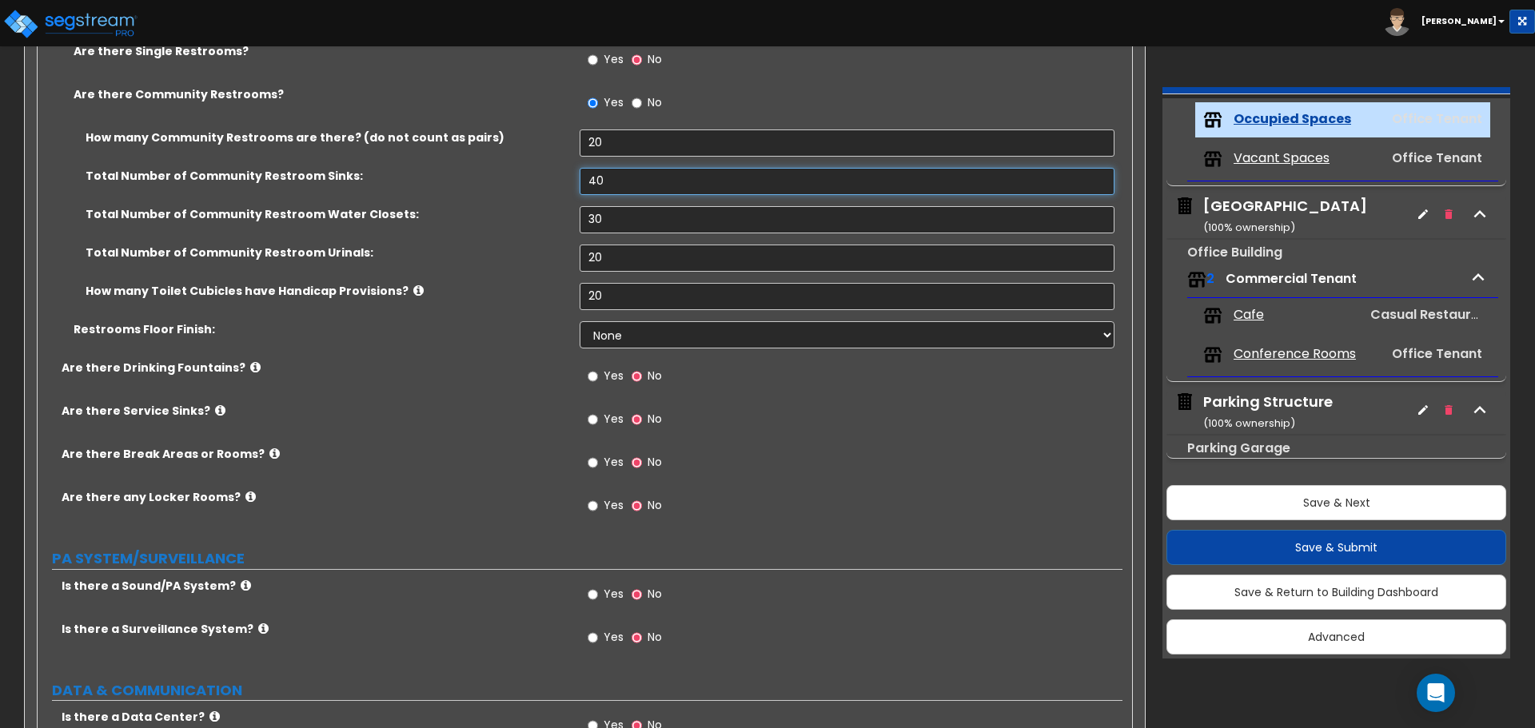
click at [515, 182] on div "Total Number of Community Restroom Sinks: 40" at bounding box center [580, 187] width 1085 height 38
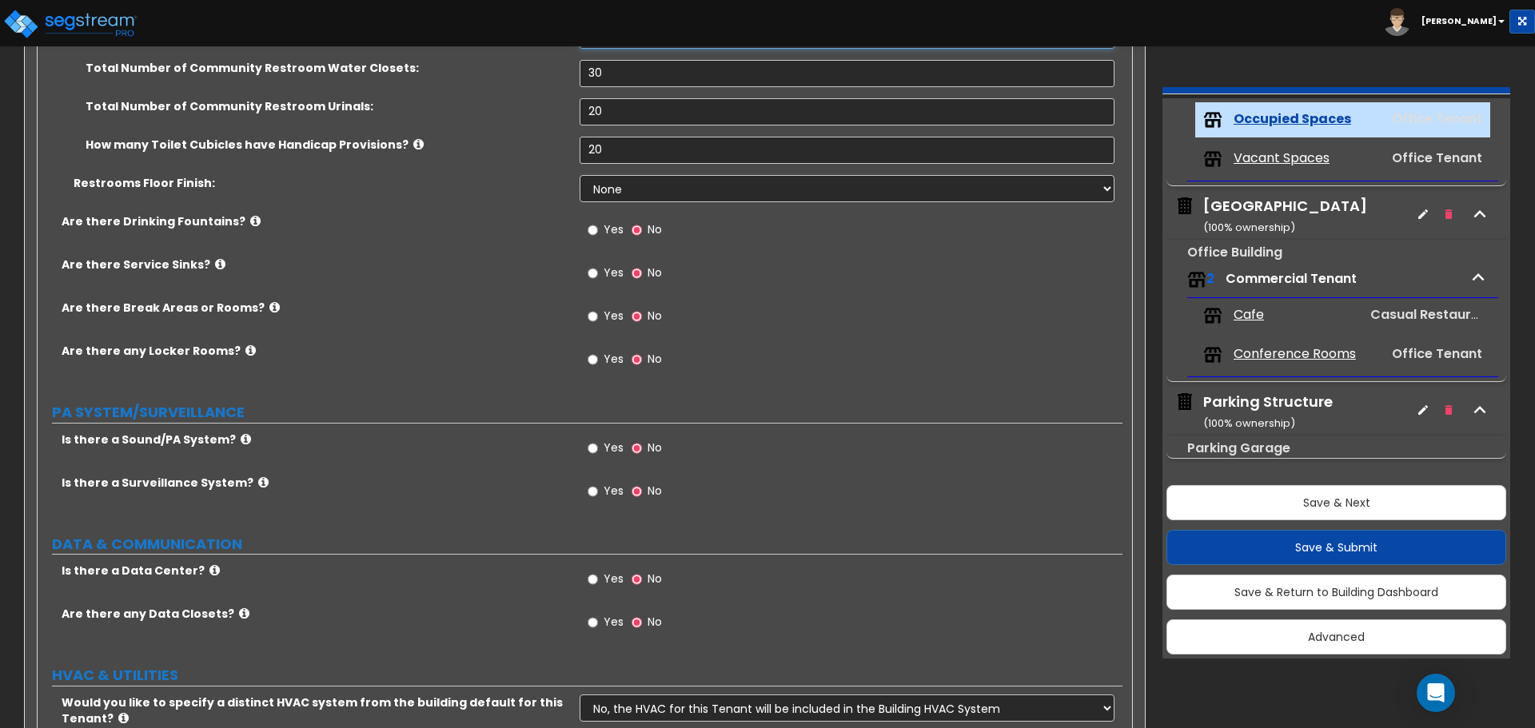
scroll to position [3437, 0]
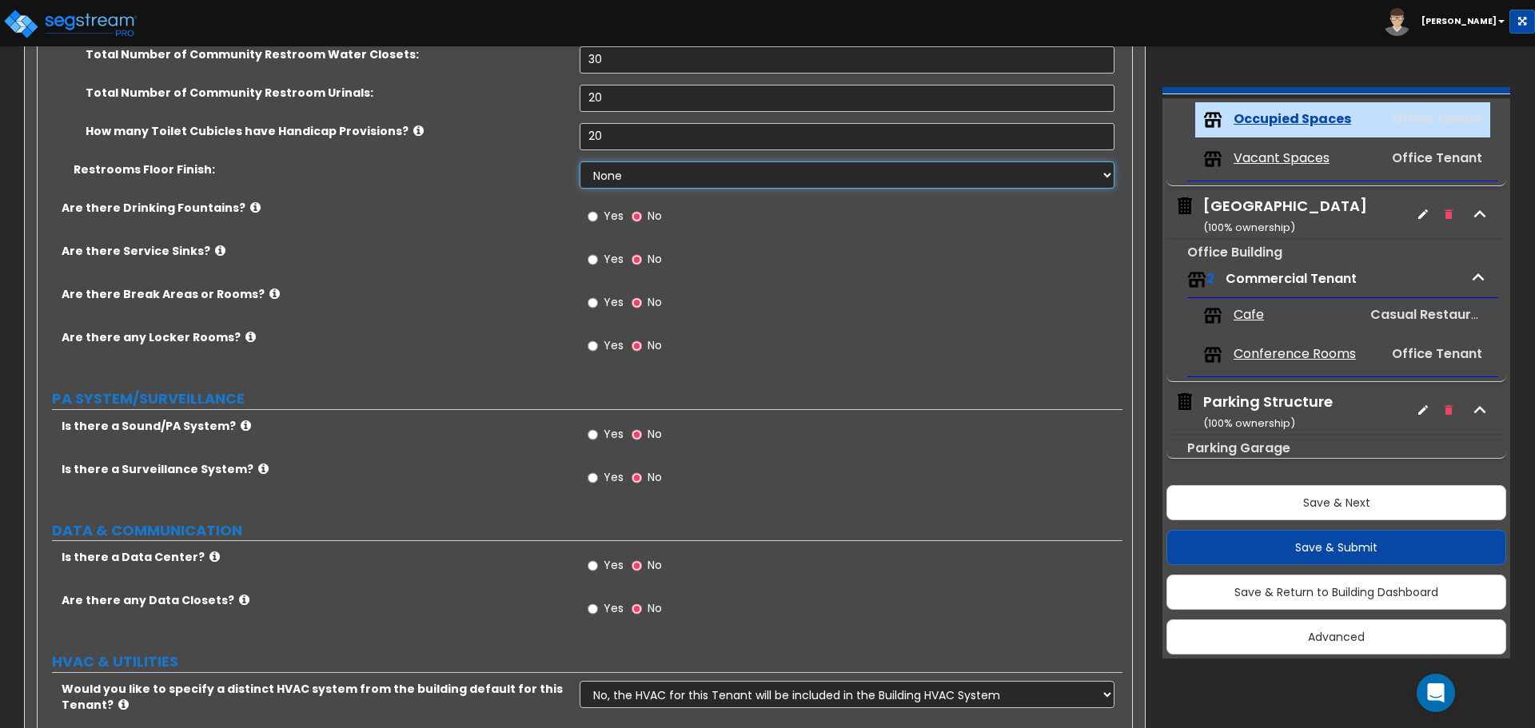
click at [622, 175] on select "None Tile Flooring Resilient Laminate Flooring VCT Flooring Sheet Vinyl Flooring" at bounding box center [847, 174] width 534 height 27
click at [580, 161] on select "None Tile Flooring Resilient Laminate Flooring VCT Flooring Sheet Vinyl Flooring" at bounding box center [847, 174] width 534 height 27
click at [603, 219] on label "Yes" at bounding box center [606, 218] width 36 height 27
click at [598, 219] on input "Yes" at bounding box center [593, 217] width 10 height 18
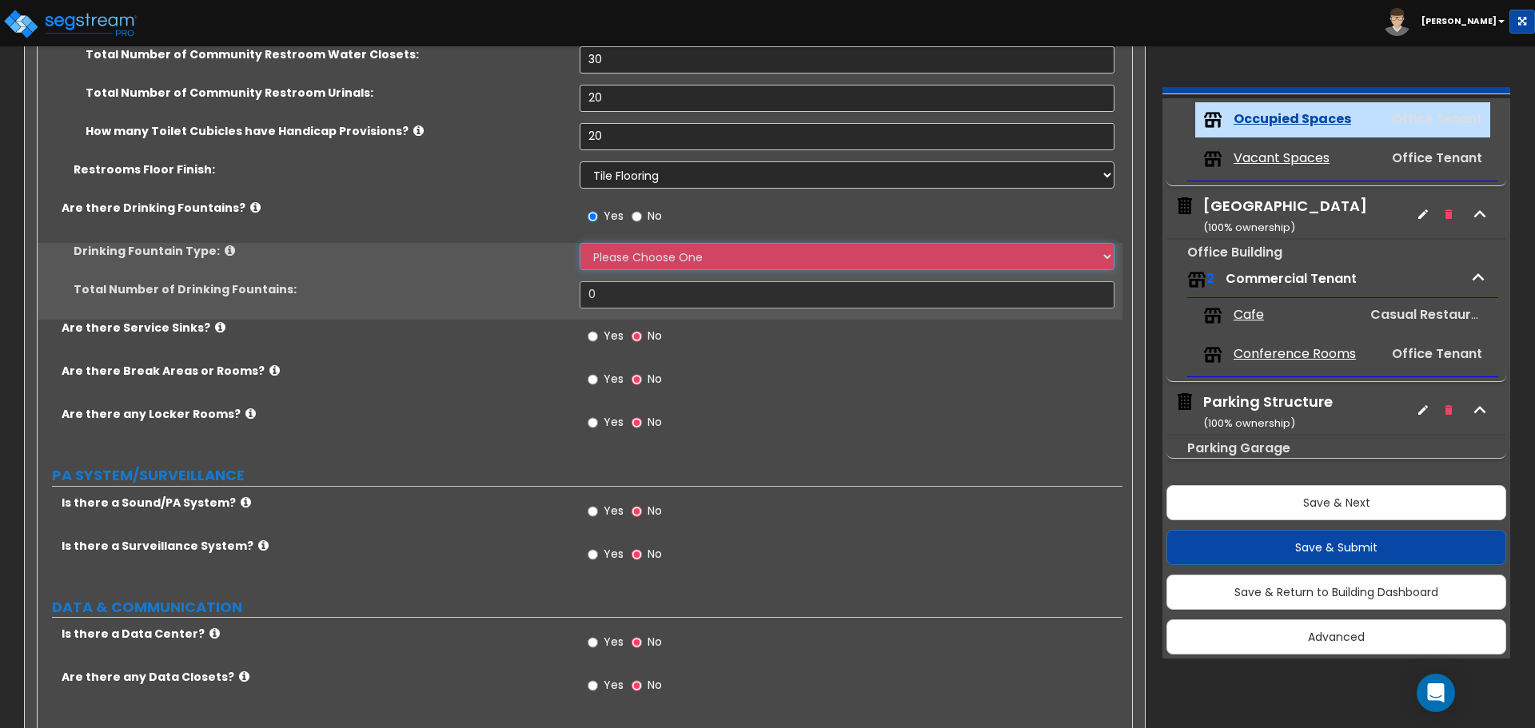
click at [608, 245] on select "Please Choose One Wall-mounted Floor-mounted" at bounding box center [847, 256] width 534 height 27
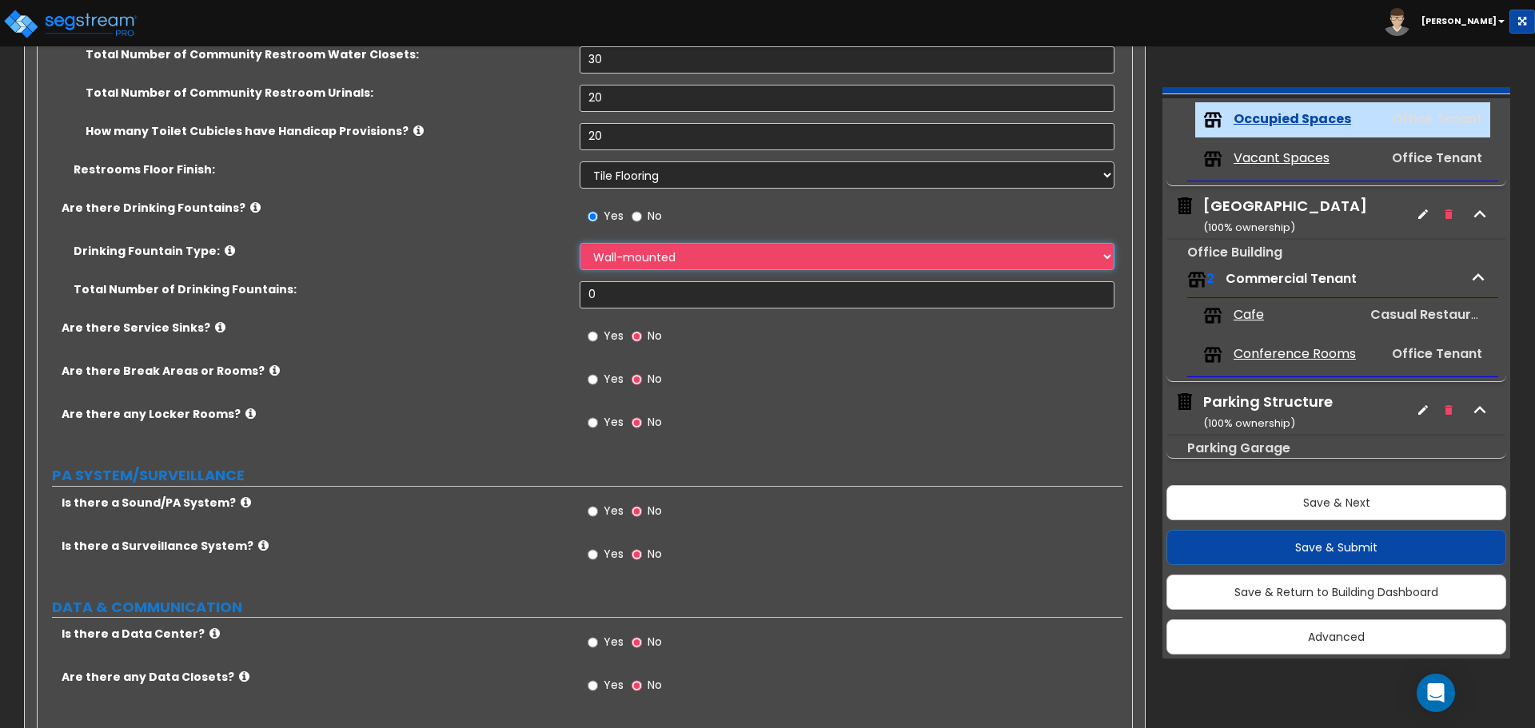
click at [580, 243] on select "Please Choose One Wall-mounted Floor-mounted" at bounding box center [847, 256] width 534 height 27
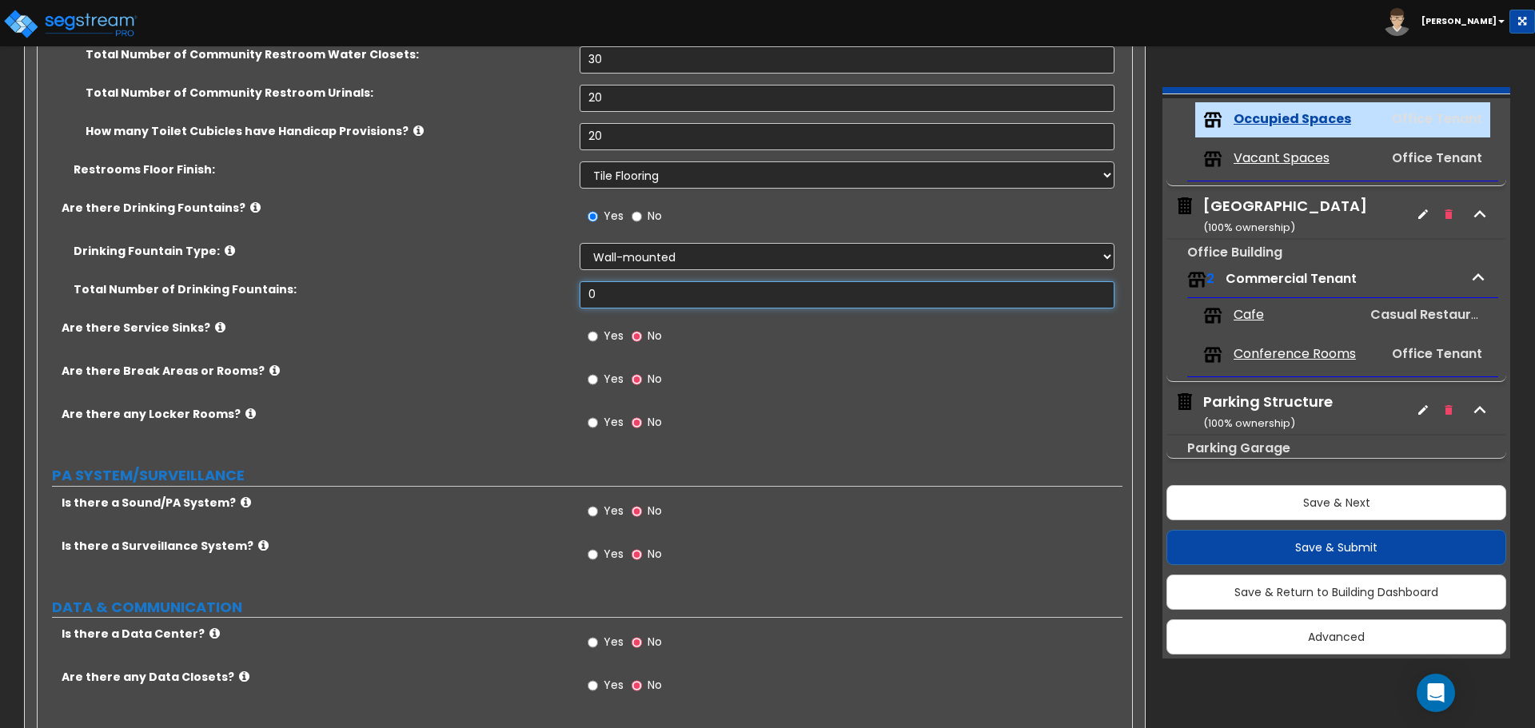
drag, startPoint x: 611, startPoint y: 293, endPoint x: 555, endPoint y: 293, distance: 56.0
click at [555, 293] on div "Total Number of Drinking Fountains: 0" at bounding box center [580, 300] width 1085 height 38
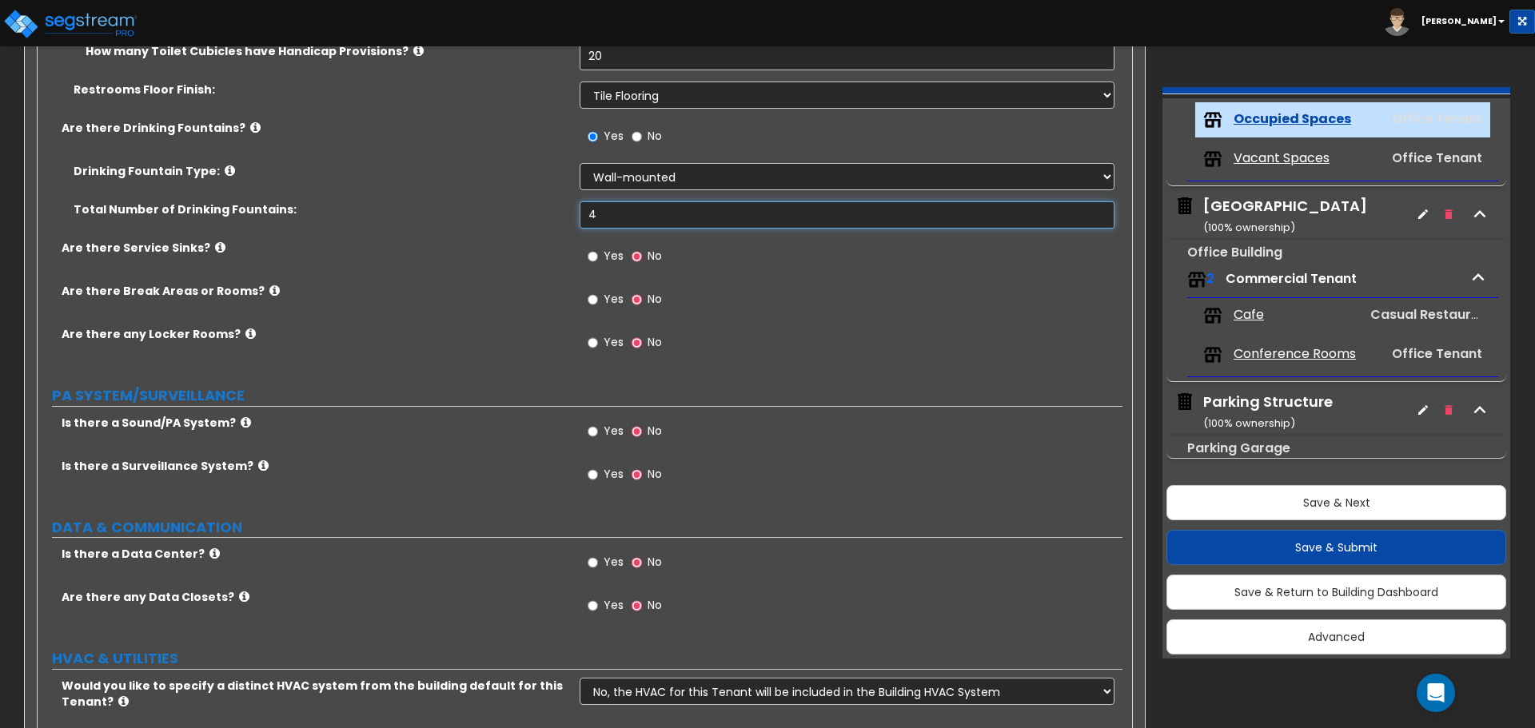
scroll to position [3597, 0]
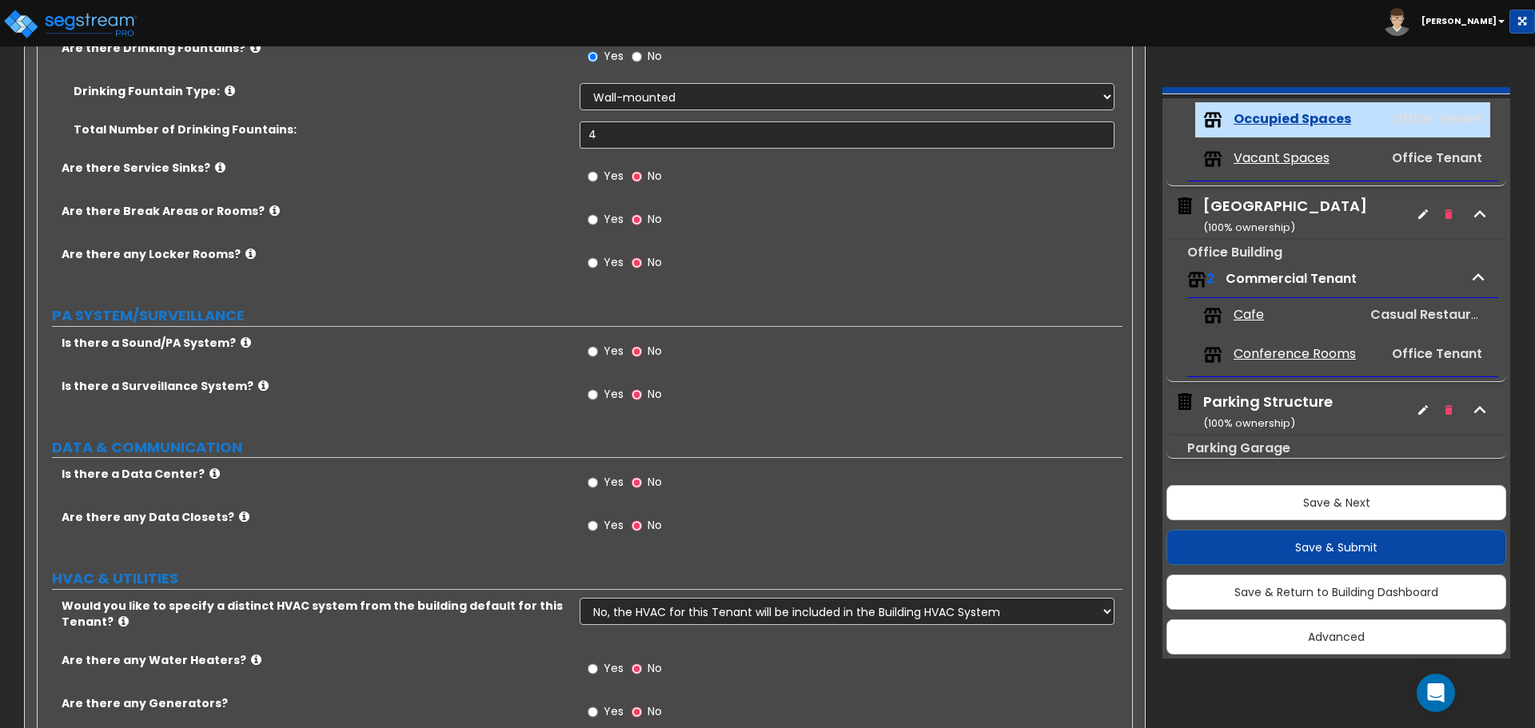
click at [600, 173] on label "Yes" at bounding box center [606, 178] width 36 height 27
click at [598, 173] on input "Yes" at bounding box center [593, 177] width 10 height 18
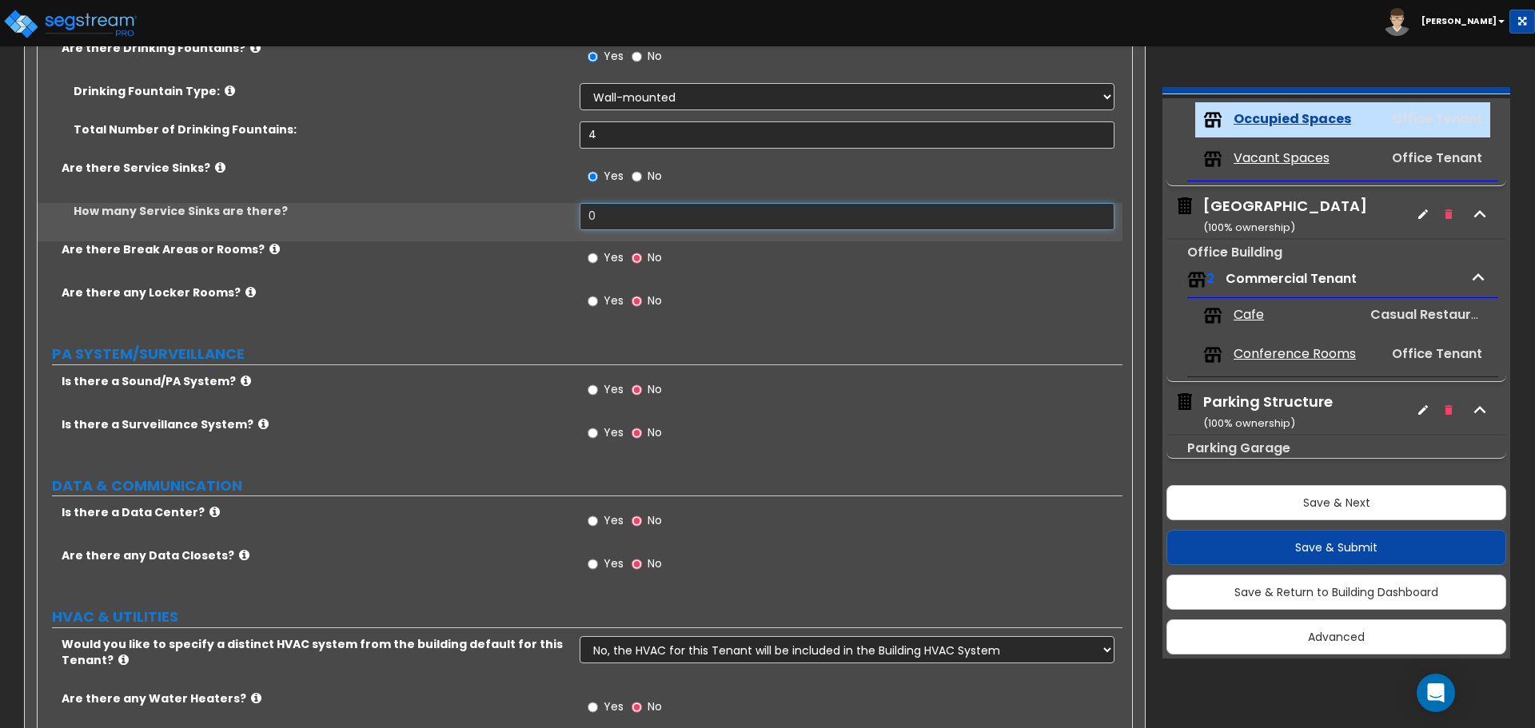
drag, startPoint x: 610, startPoint y: 221, endPoint x: 557, endPoint y: 220, distance: 52.8
click at [564, 220] on div "How many Service Sinks are there? 0" at bounding box center [580, 222] width 1085 height 38
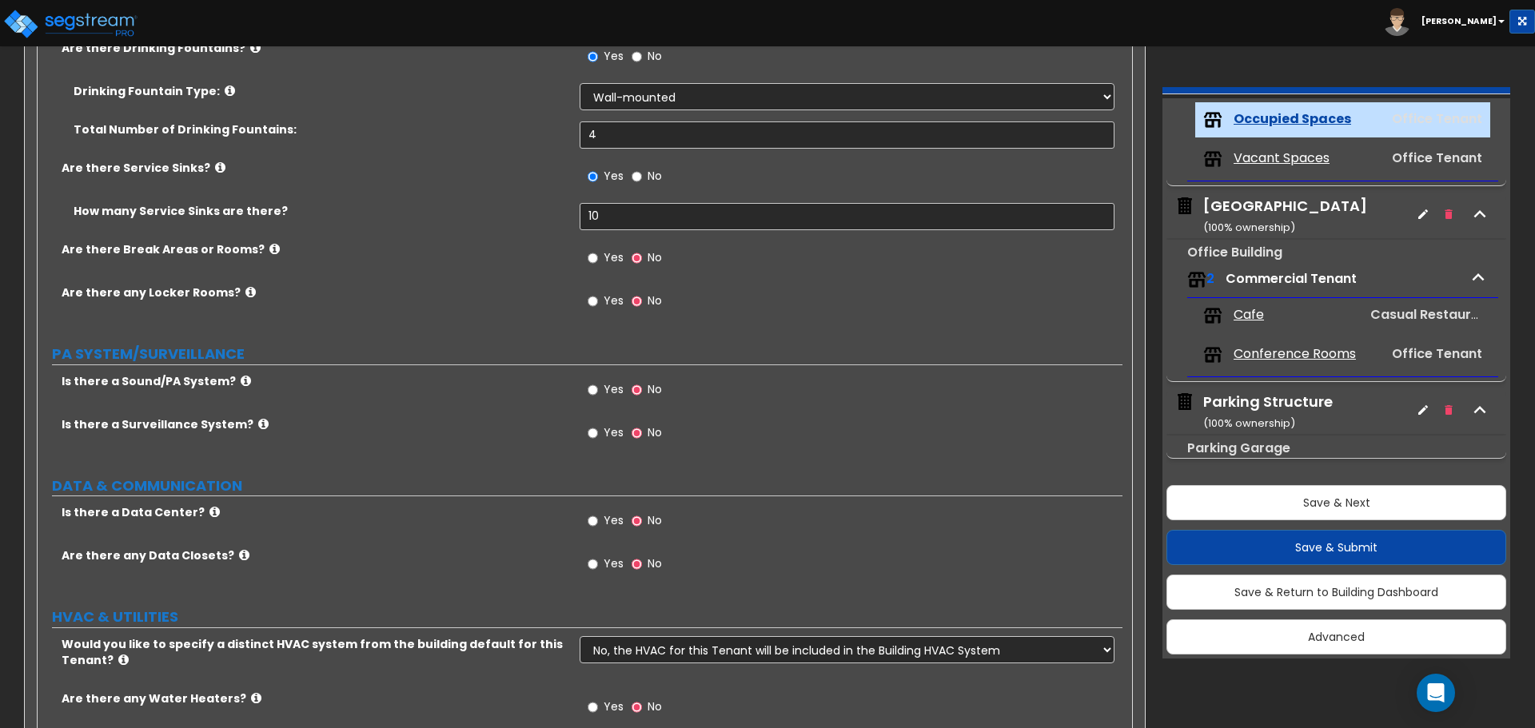
click at [612, 259] on span "Yes" at bounding box center [614, 257] width 20 height 16
click at [598, 259] on input "Yes" at bounding box center [593, 258] width 10 height 18
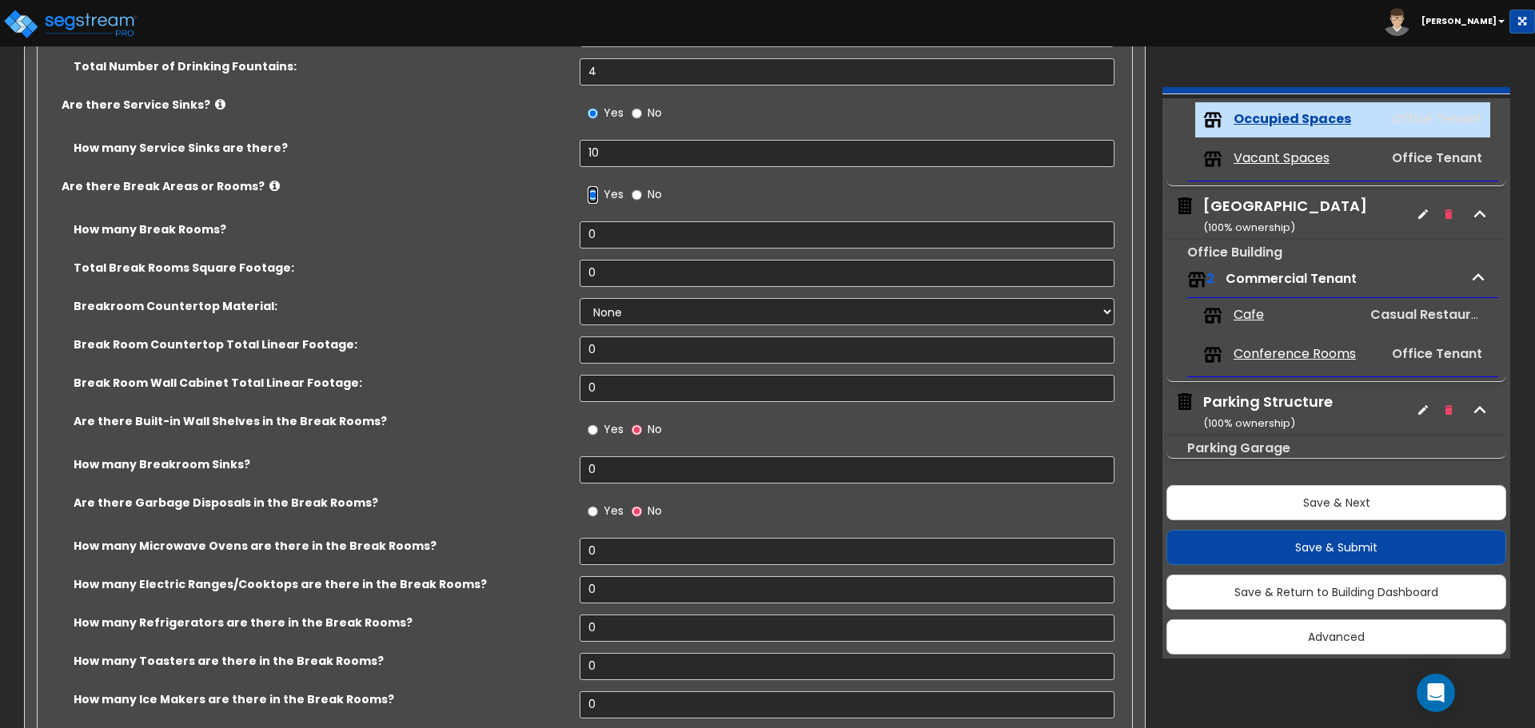
scroll to position [3757, 0]
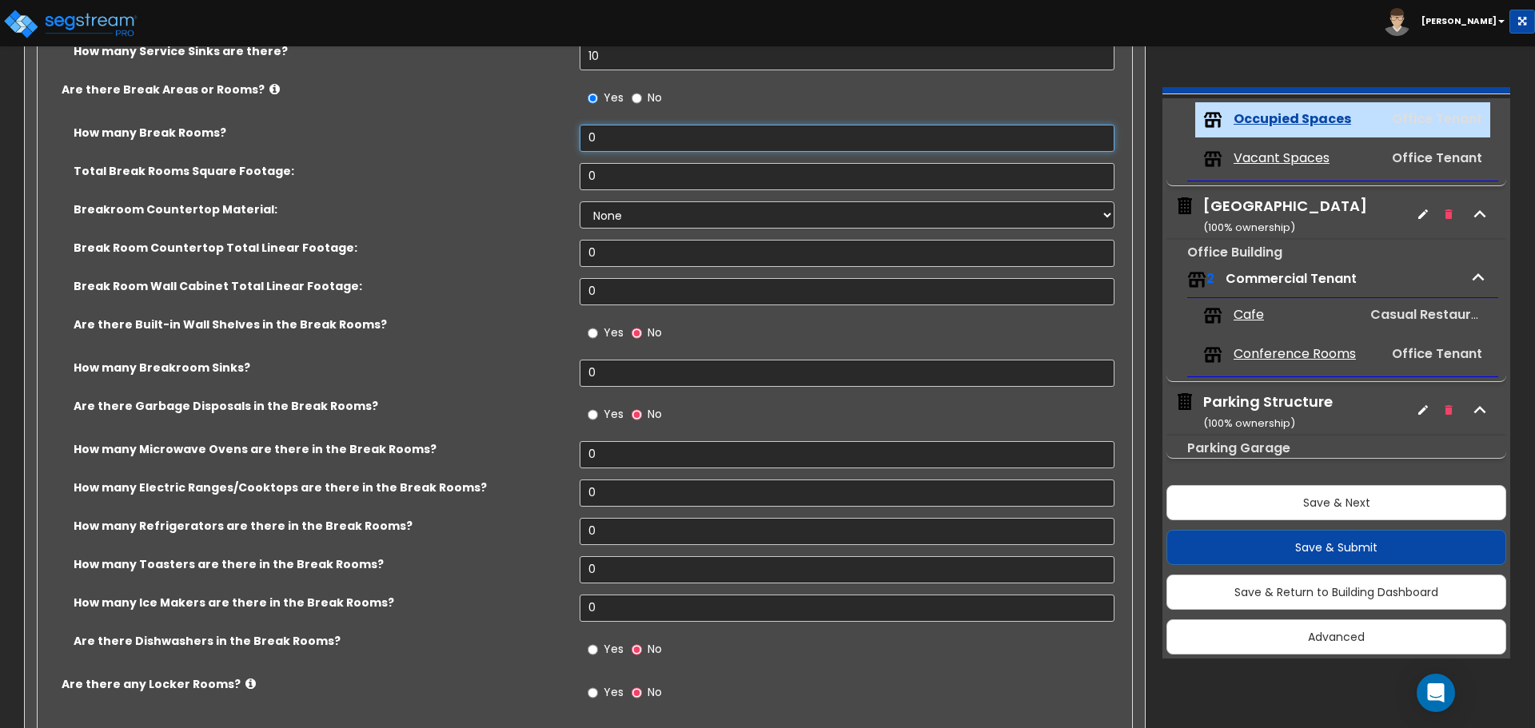
drag, startPoint x: 611, startPoint y: 141, endPoint x: 556, endPoint y: 132, distance: 56.0
click at [556, 132] on div "How many Break Rooms? 0" at bounding box center [580, 144] width 1085 height 38
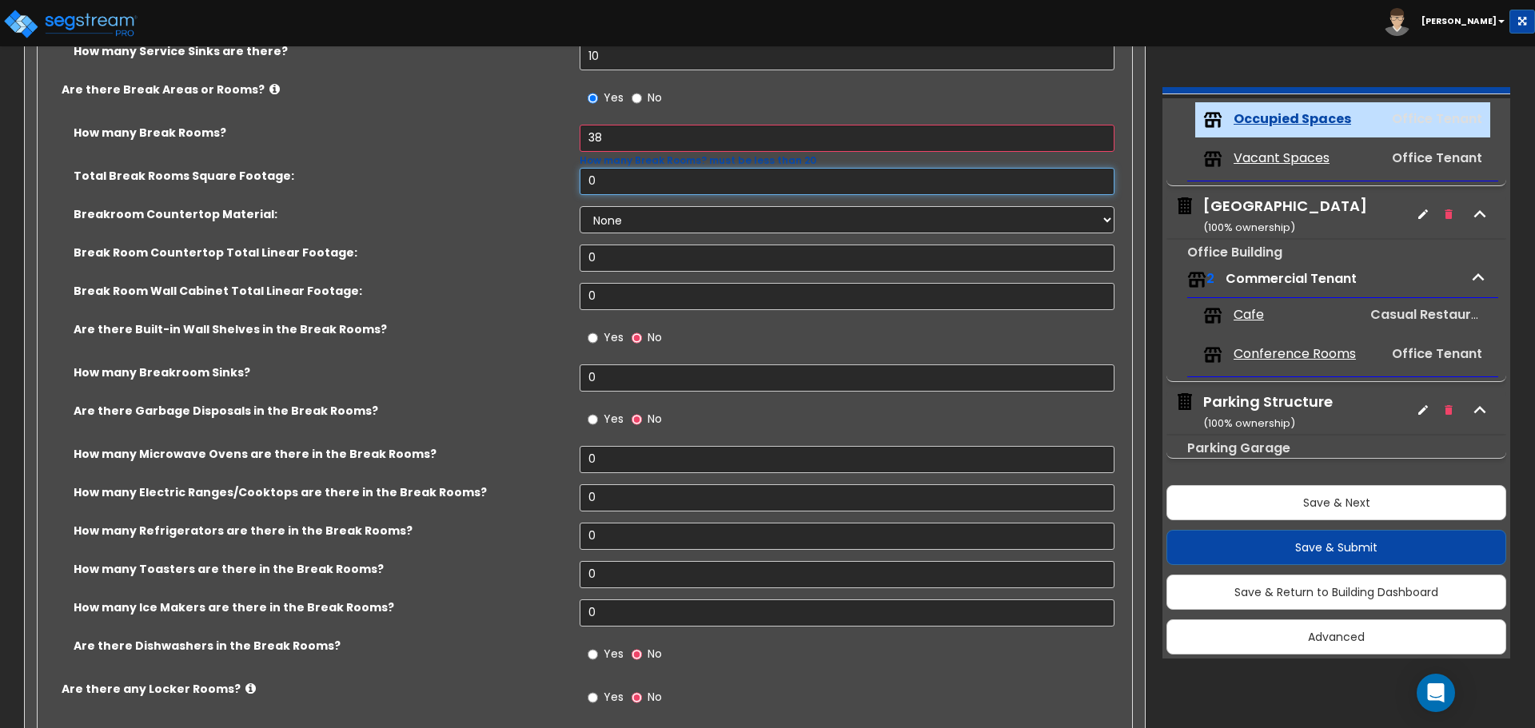
drag, startPoint x: 586, startPoint y: 173, endPoint x: 550, endPoint y: 167, distance: 36.4
click at [550, 168] on div "Total Break Rooms Square Footage: 0" at bounding box center [580, 187] width 1085 height 38
drag, startPoint x: 619, startPoint y: 137, endPoint x: 563, endPoint y: 139, distance: 56.0
click at [563, 139] on div "How many Break Rooms? 38 How many Break Rooms? must be less than 20" at bounding box center [580, 146] width 1085 height 43
click at [677, 145] on input "30" at bounding box center [847, 138] width 534 height 27
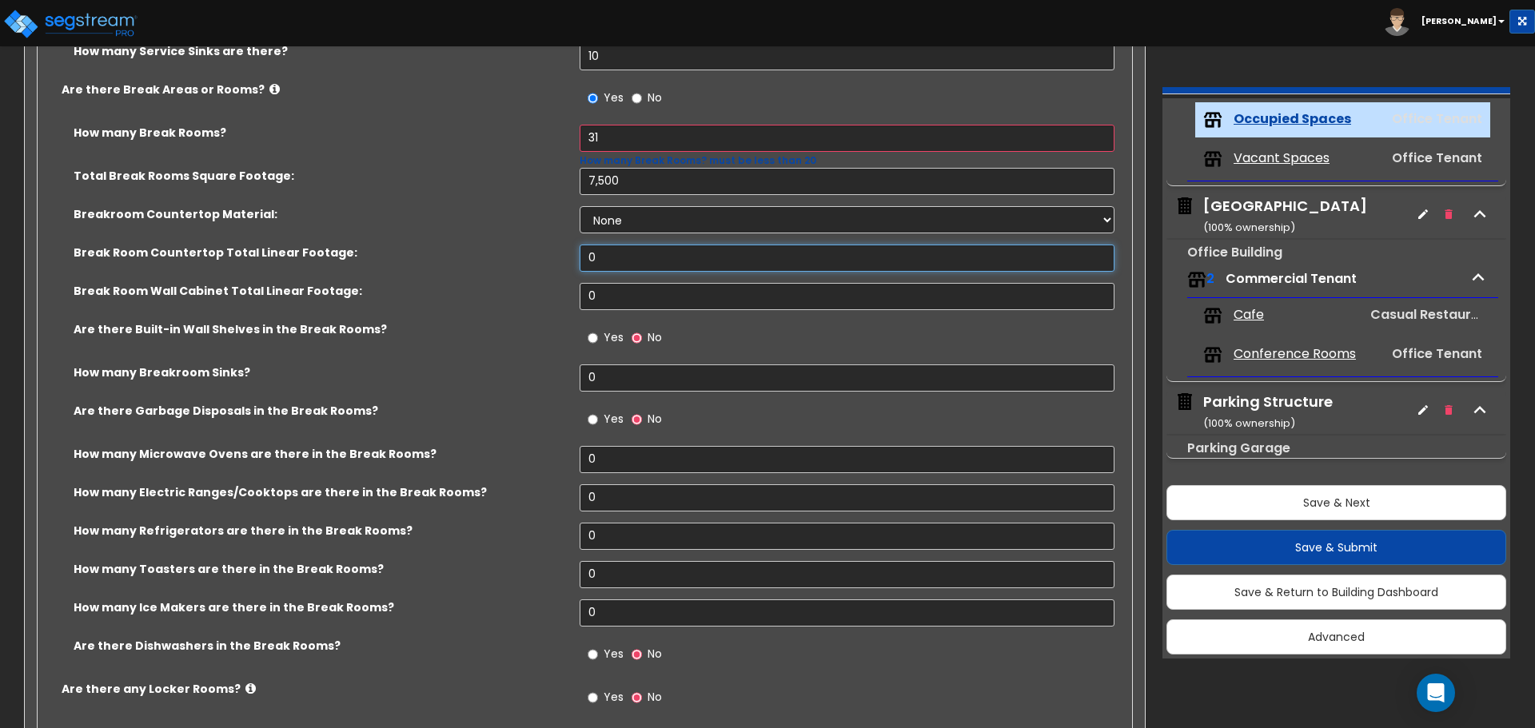
drag, startPoint x: 624, startPoint y: 258, endPoint x: 460, endPoint y: 244, distance: 164.5
click at [460, 245] on div "Break Room Countertop Total Linear Footage: 0" at bounding box center [580, 264] width 1085 height 38
drag, startPoint x: 628, startPoint y: 300, endPoint x: 492, endPoint y: 293, distance: 136.1
click at [492, 293] on div "Break Room Wall Cabinet Total Linear Footage: 0" at bounding box center [580, 302] width 1085 height 38
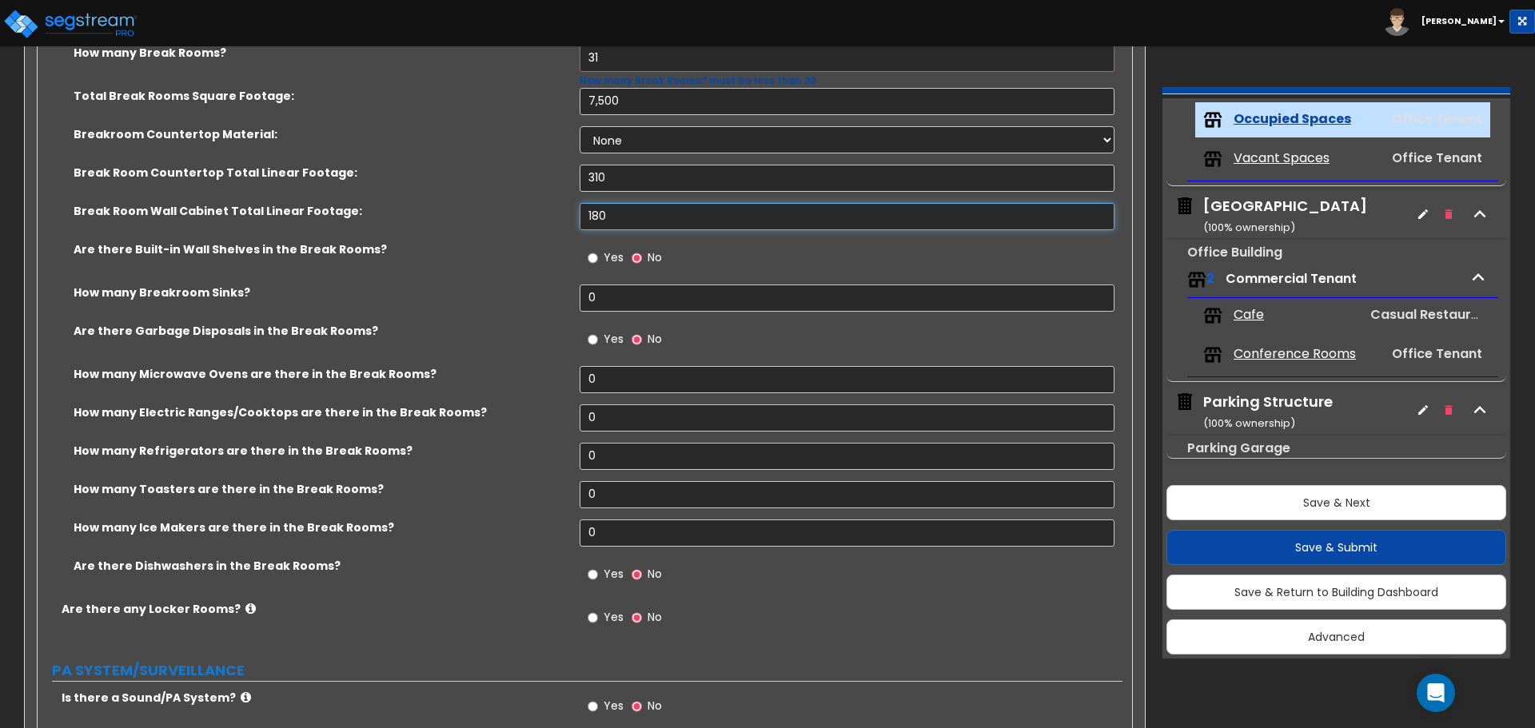
scroll to position [3917, 0]
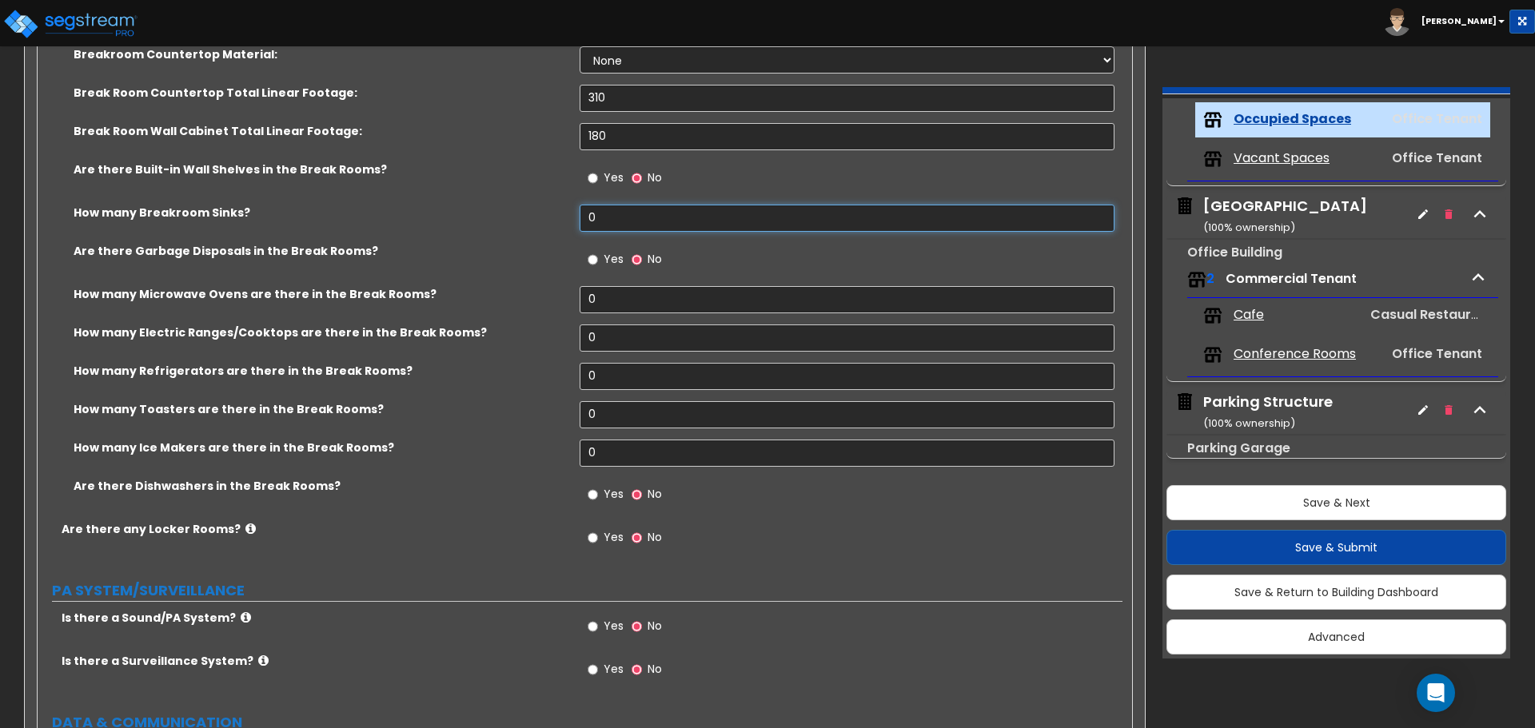
drag, startPoint x: 618, startPoint y: 209, endPoint x: 524, endPoint y: 209, distance: 94.3
click at [524, 209] on div "How many Breakroom Sinks? 0" at bounding box center [580, 224] width 1085 height 38
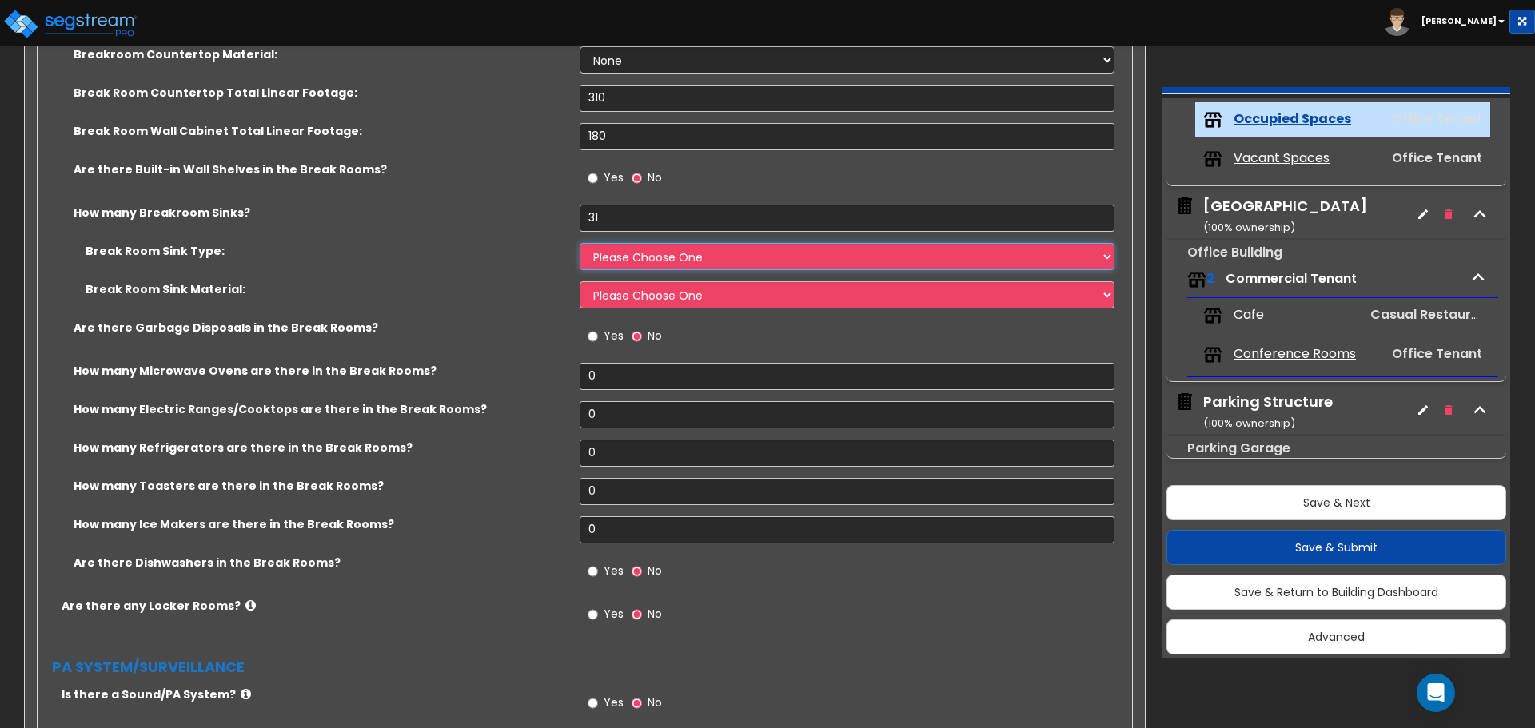
drag, startPoint x: 623, startPoint y: 259, endPoint x: 632, endPoint y: 269, distance: 13.0
click at [623, 259] on select "Please Choose One Single Sink Double Sink" at bounding box center [847, 256] width 534 height 27
click at [580, 243] on select "Please Choose One Single Sink Double Sink" at bounding box center [847, 256] width 534 height 27
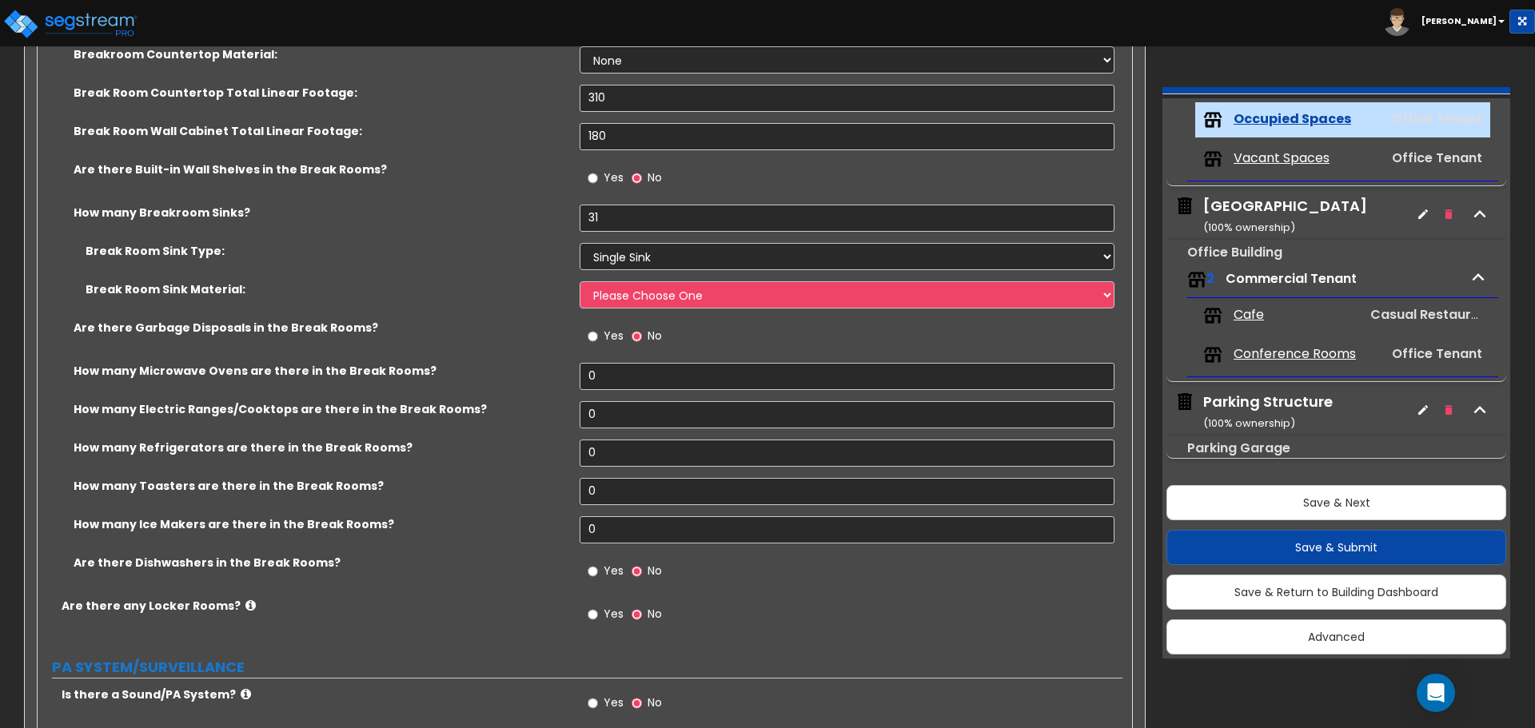
click at [628, 309] on div "Break Room Sink Material: Please Choose One Stainless Steel Porcelain Enamel Ca…" at bounding box center [580, 300] width 1085 height 38
click at [636, 306] on select "Please Choose One Stainless Steel Porcelain Enamel Cast Iron" at bounding box center [847, 294] width 534 height 27
click at [580, 281] on select "Please Choose One Stainless Steel Porcelain Enamel Cast Iron" at bounding box center [847, 294] width 534 height 27
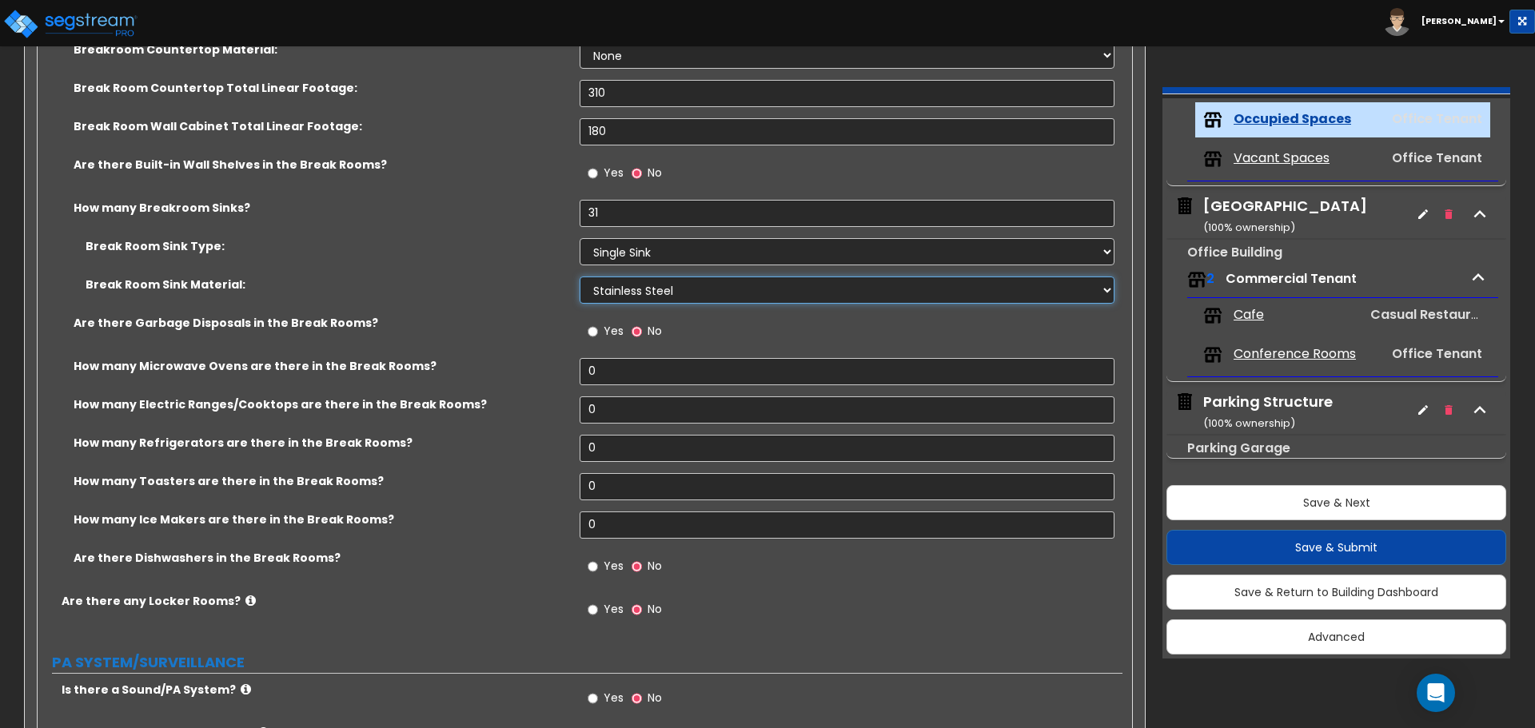
scroll to position [4077, 0]
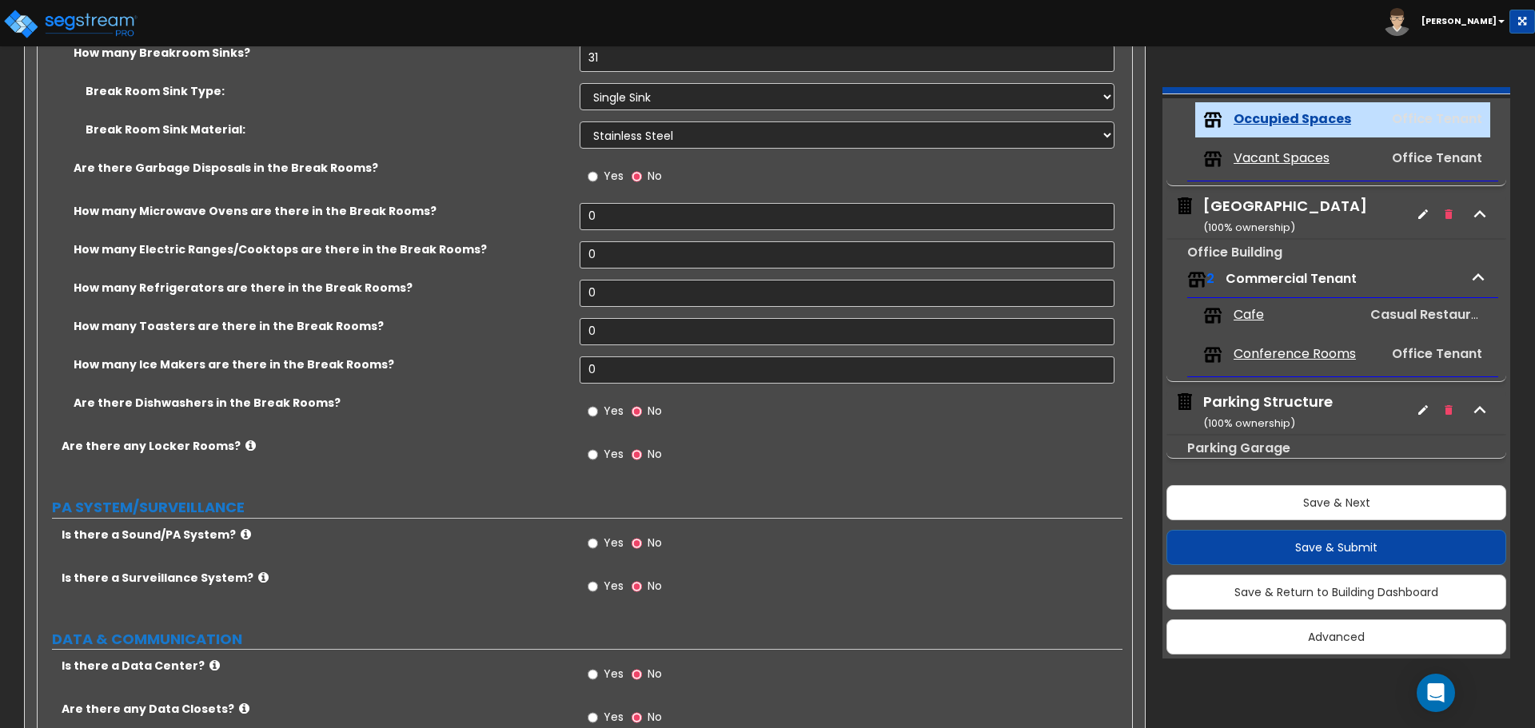
click at [600, 180] on label "Yes" at bounding box center [606, 178] width 36 height 27
click at [598, 180] on input "Yes" at bounding box center [593, 177] width 10 height 18
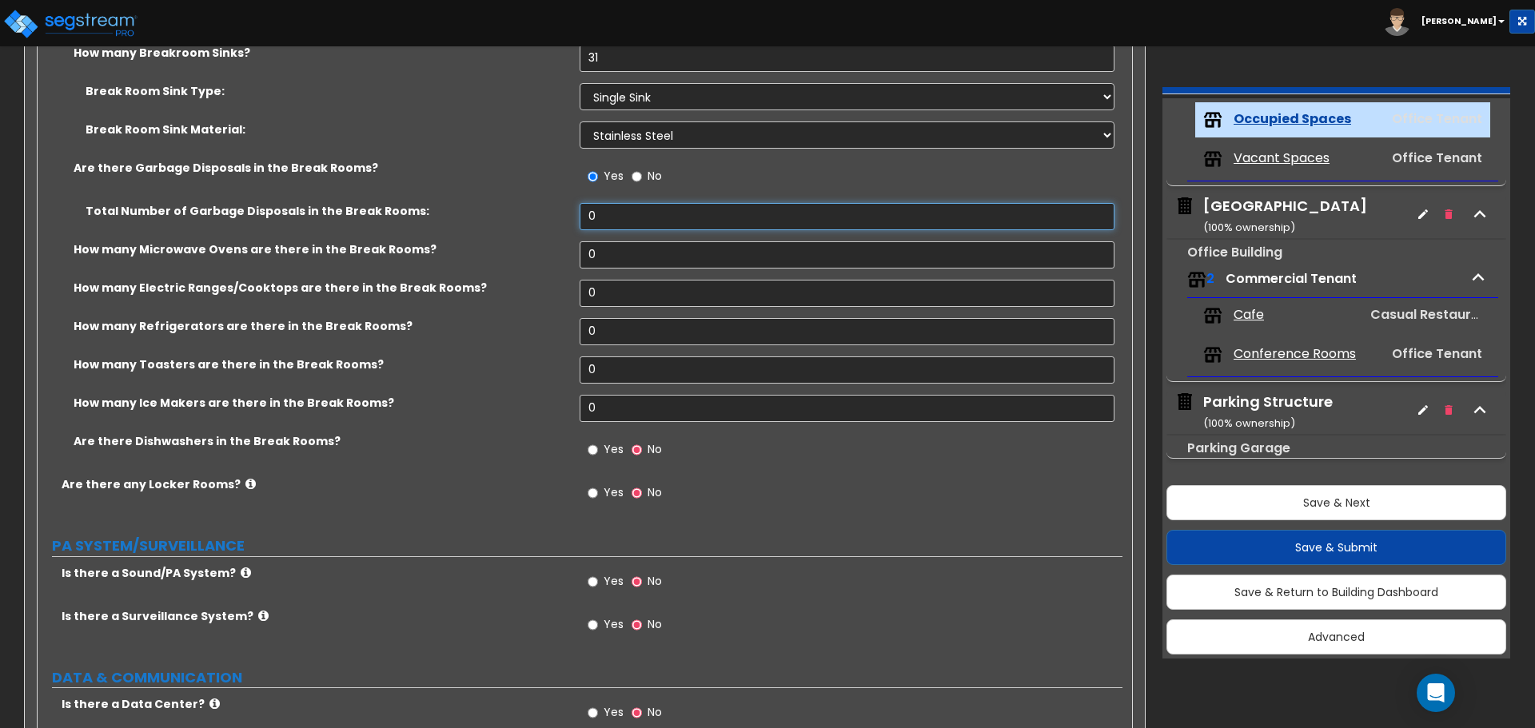
drag, startPoint x: 612, startPoint y: 219, endPoint x: 501, endPoint y: 205, distance: 112.0
click at [501, 205] on div "Total Number of Garbage Disposals in the Break Rooms: 0" at bounding box center [580, 222] width 1085 height 38
drag, startPoint x: 623, startPoint y: 263, endPoint x: 556, endPoint y: 260, distance: 66.4
click at [558, 260] on div "How many Microwave Ovens are there in the Break Rooms? 0" at bounding box center [580, 260] width 1085 height 38
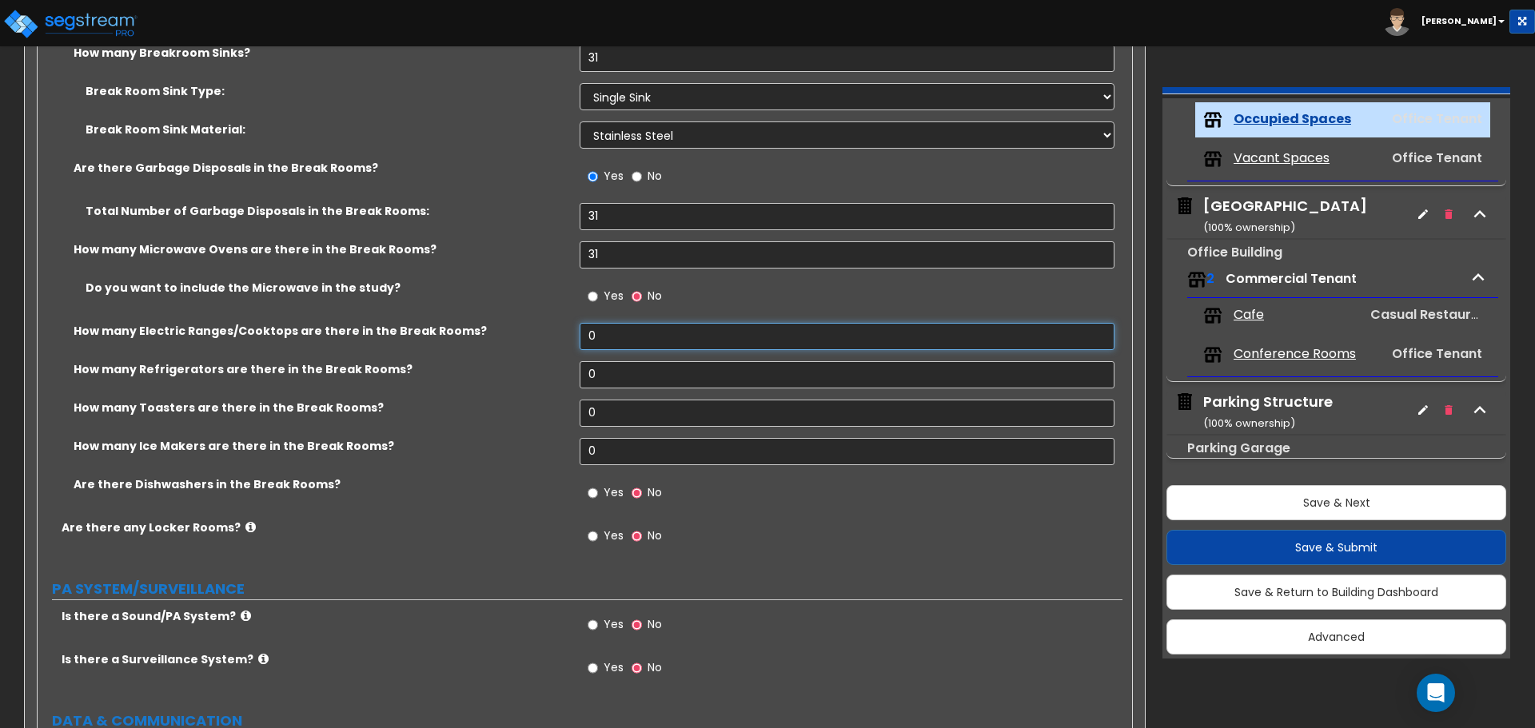
drag, startPoint x: 601, startPoint y: 338, endPoint x: 543, endPoint y: 331, distance: 58.8
click at [544, 331] on div "How many Electric Ranges/Cooktops are there in the Break Rooms? 0" at bounding box center [580, 342] width 1085 height 38
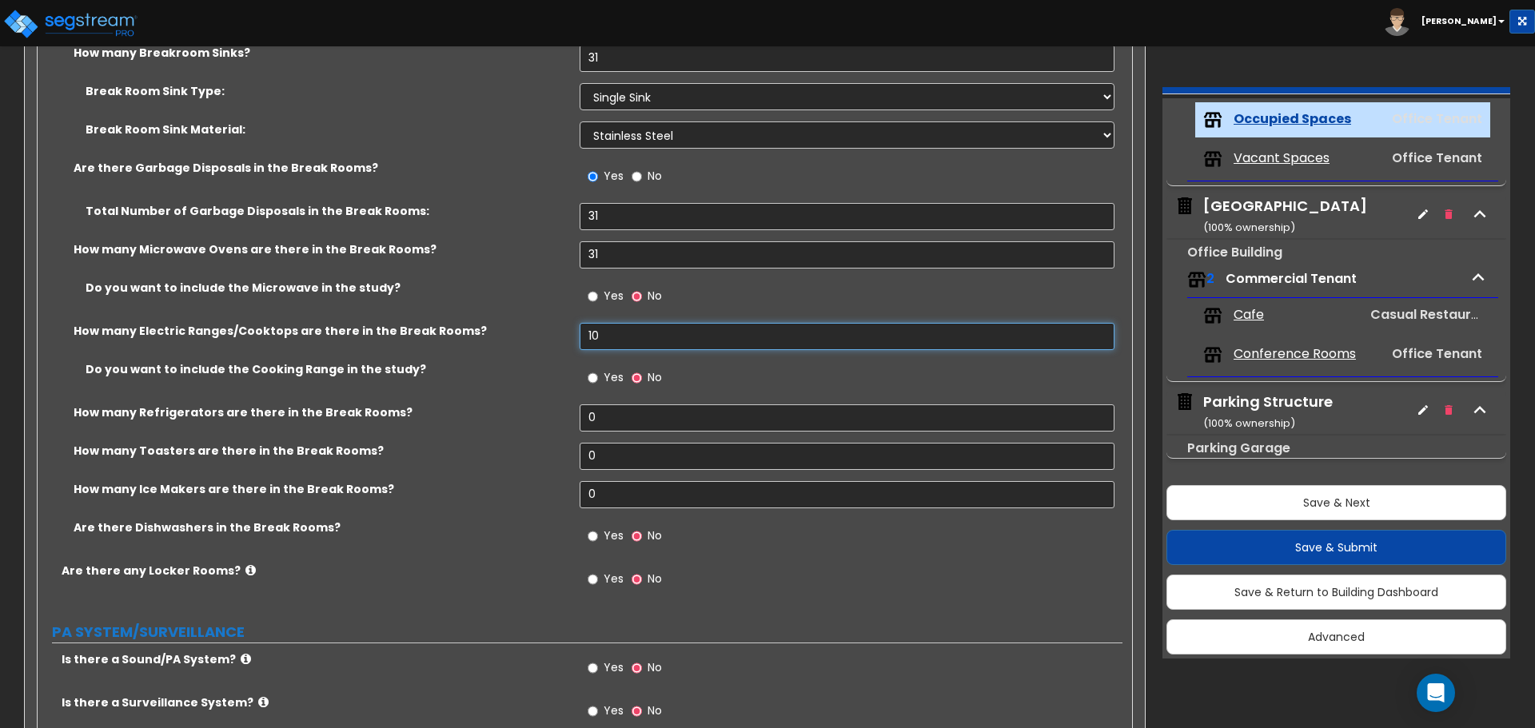
drag, startPoint x: 614, startPoint y: 337, endPoint x: 538, endPoint y: 328, distance: 76.5
click at [538, 328] on div "How many Electric Ranges/Cooktops are there in the Break Rooms? 10" at bounding box center [580, 342] width 1085 height 38
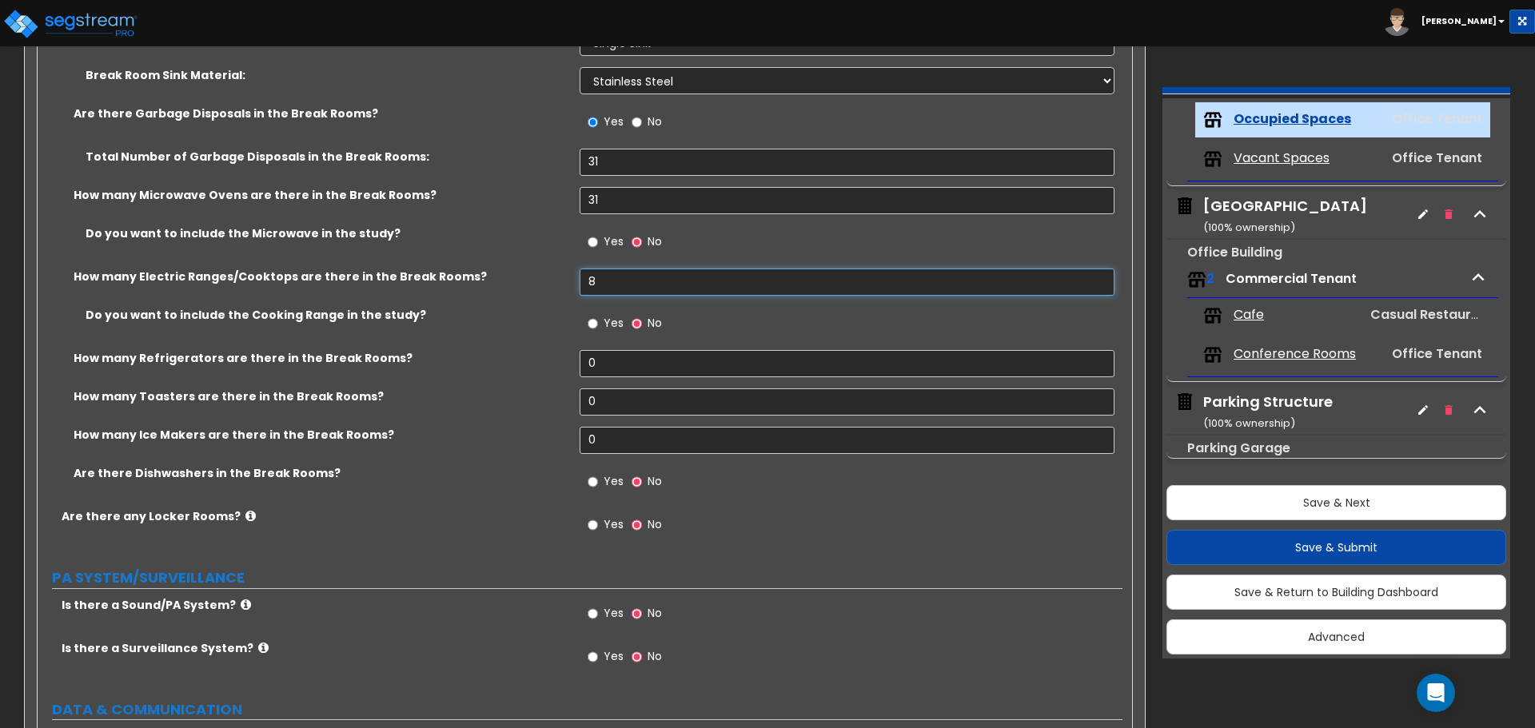
scroll to position [4157, 0]
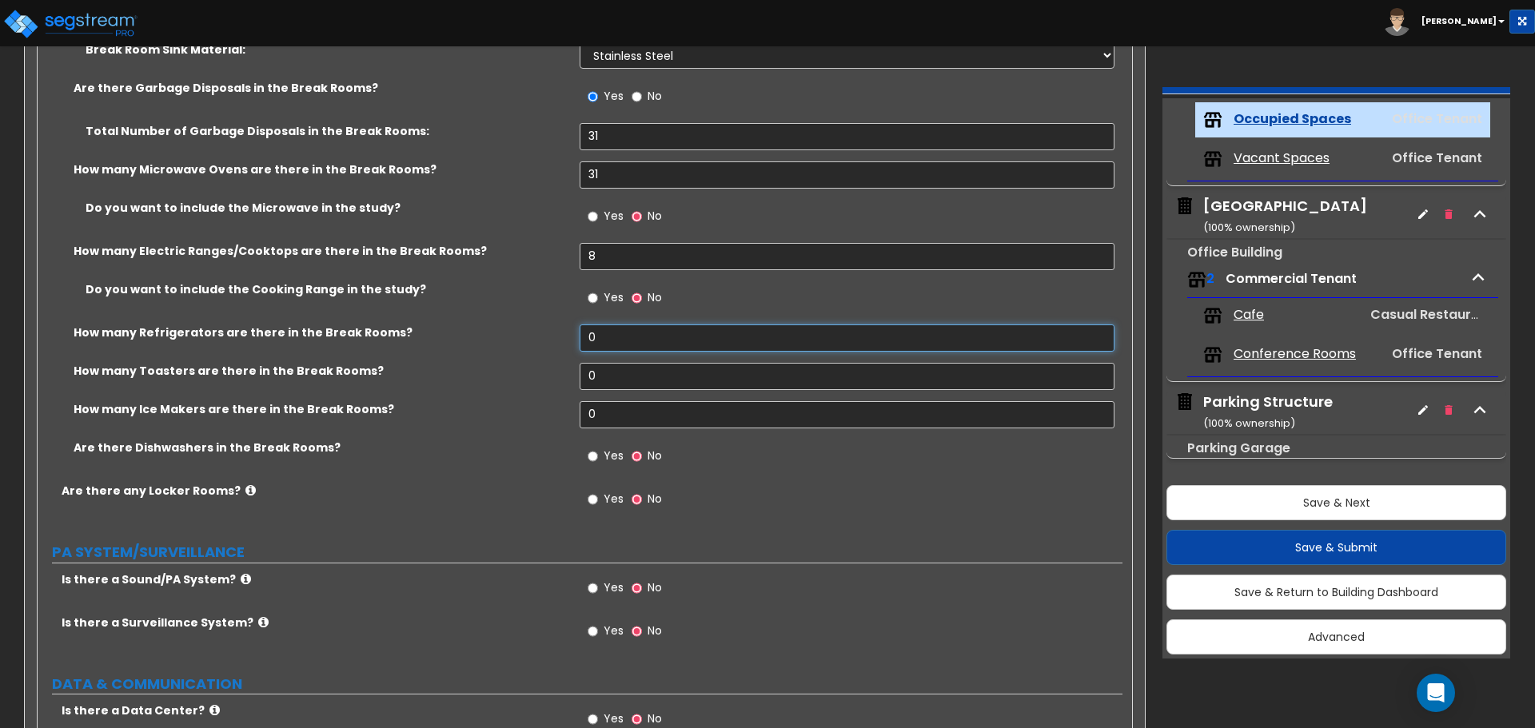
drag, startPoint x: 624, startPoint y: 337, endPoint x: 525, endPoint y: 337, distance: 99.1
click at [525, 337] on div "How many Refrigerators are there in the Break Rooms? 0" at bounding box center [580, 344] width 1085 height 38
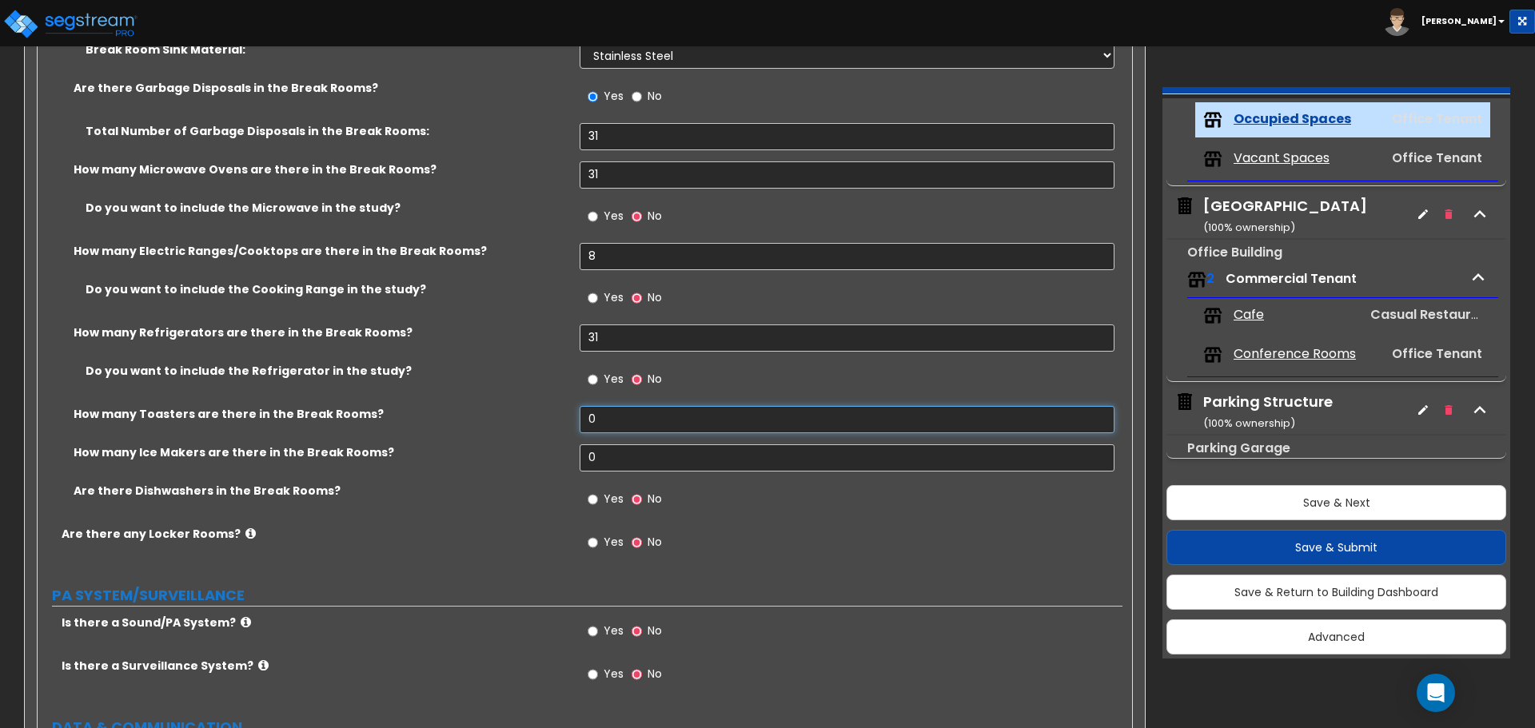
drag, startPoint x: 608, startPoint y: 418, endPoint x: 554, endPoint y: 418, distance: 53.6
click at [554, 418] on div "How many Toasters are there in the Break Rooms? 0" at bounding box center [580, 425] width 1085 height 38
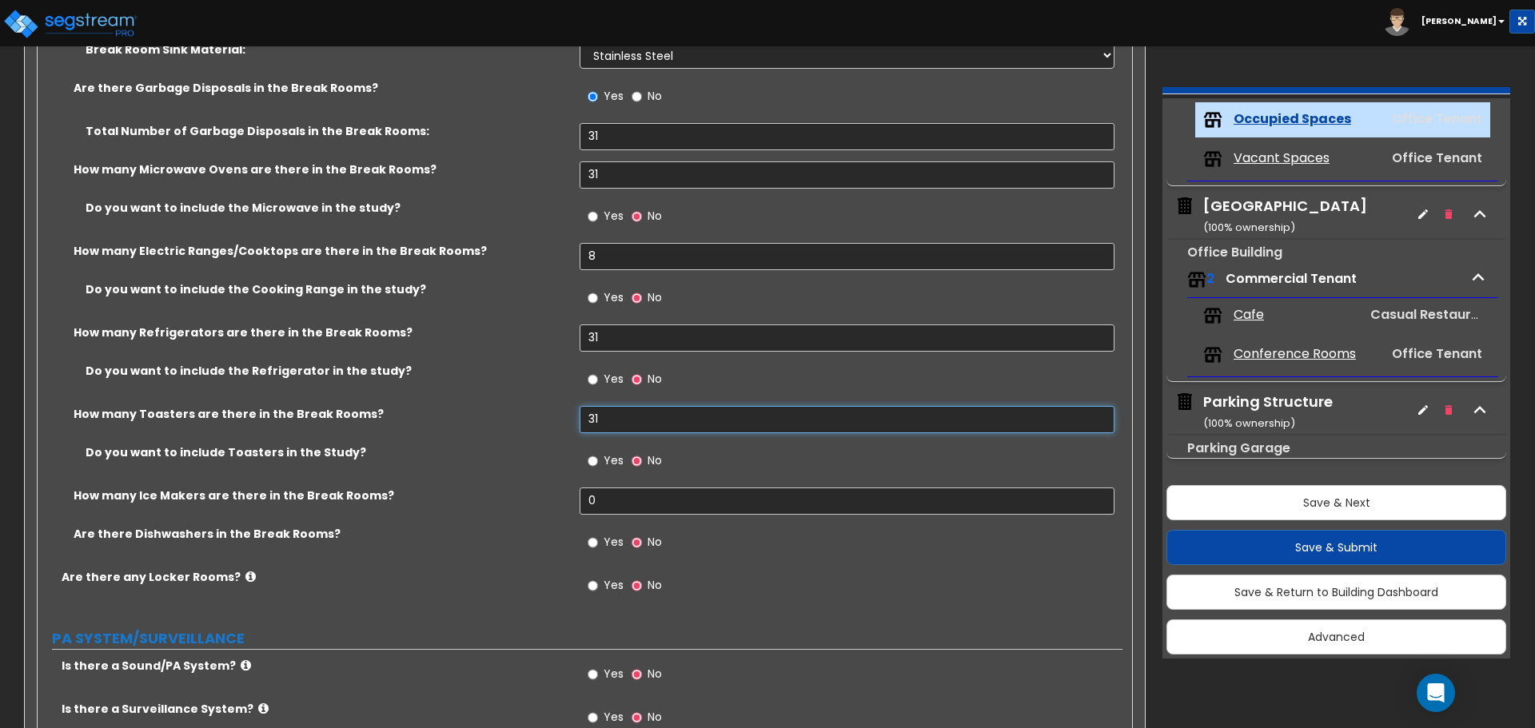
scroll to position [4237, 0]
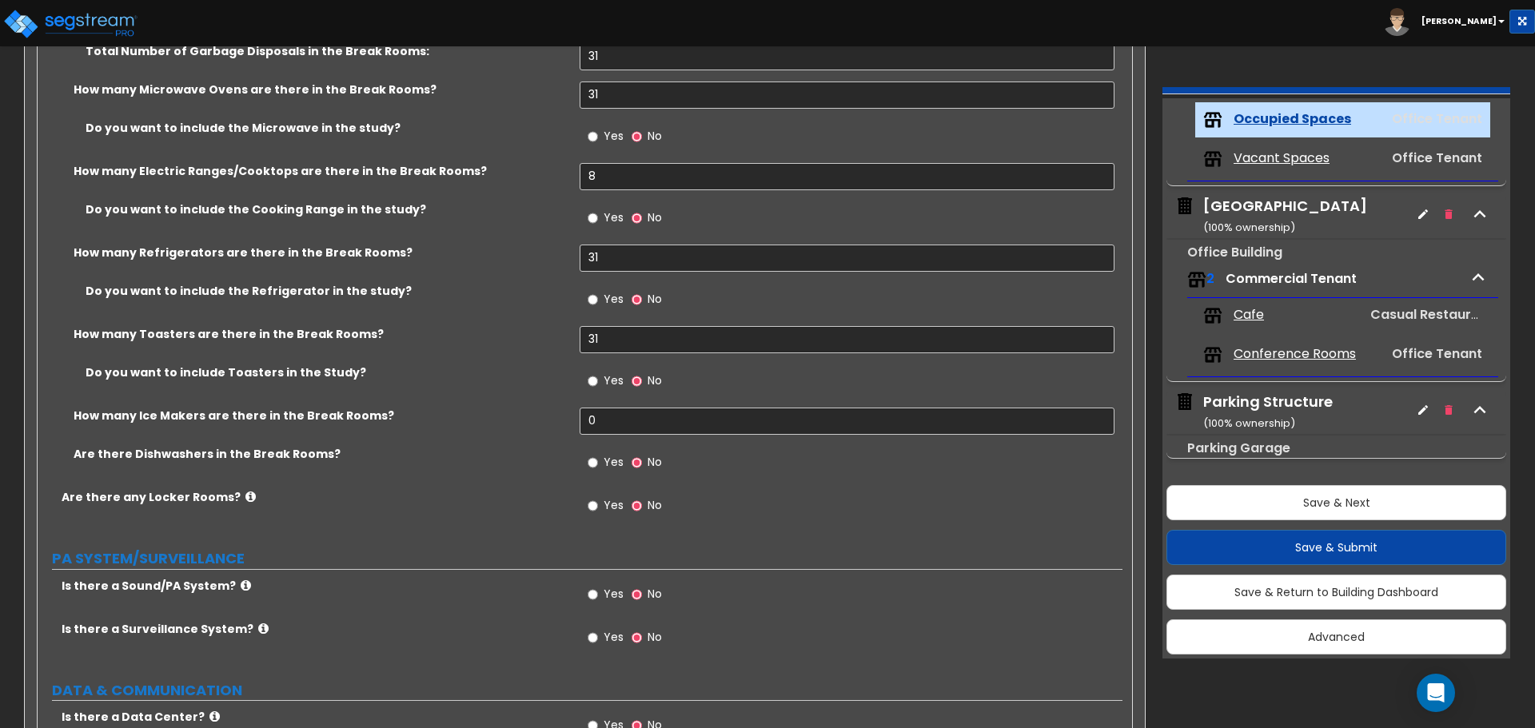
click at [615, 467] on span "Yes" at bounding box center [614, 462] width 20 height 16
click at [598, 467] on input "Yes" at bounding box center [593, 463] width 10 height 18
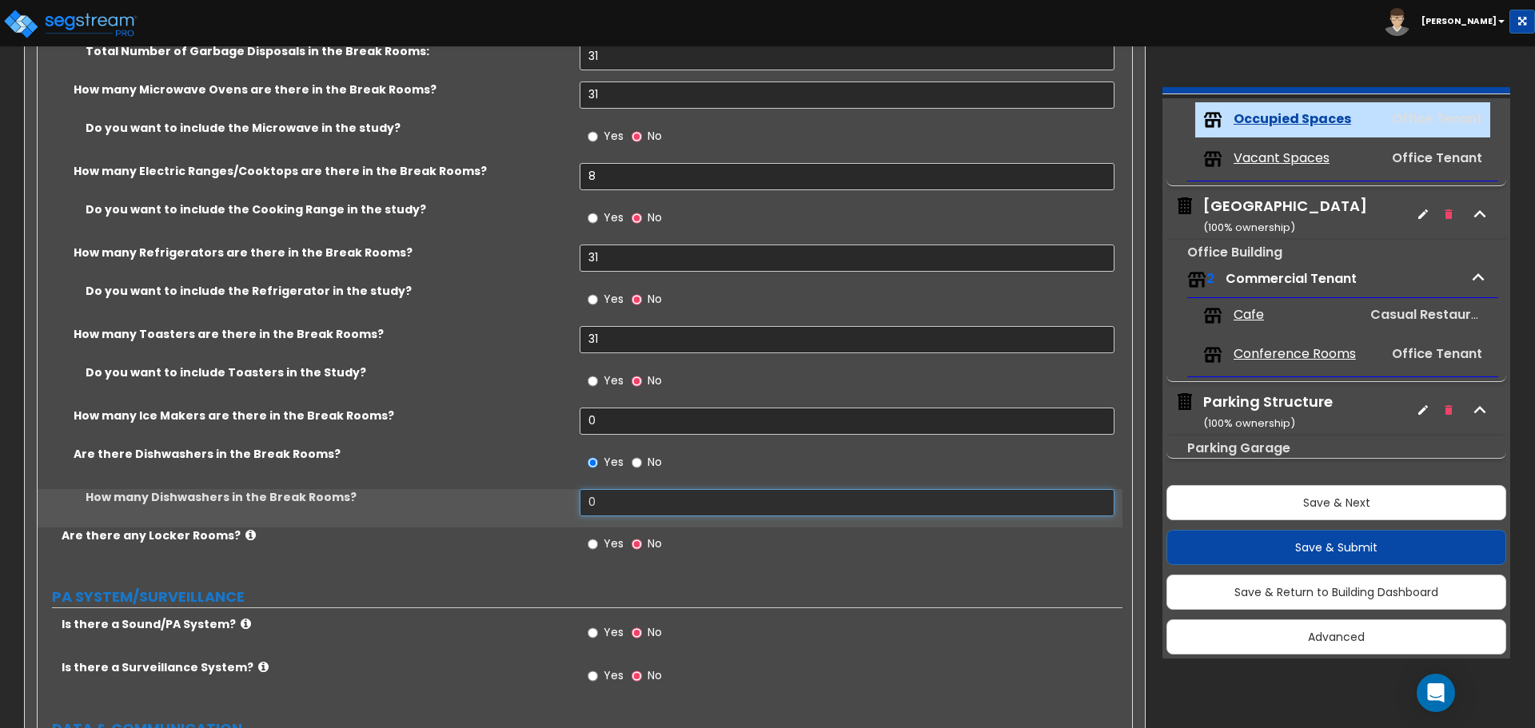
drag, startPoint x: 589, startPoint y: 496, endPoint x: 608, endPoint y: 503, distance: 19.5
click at [564, 496] on div "How many Dishwashers in the Break Rooms? 0" at bounding box center [580, 508] width 1085 height 38
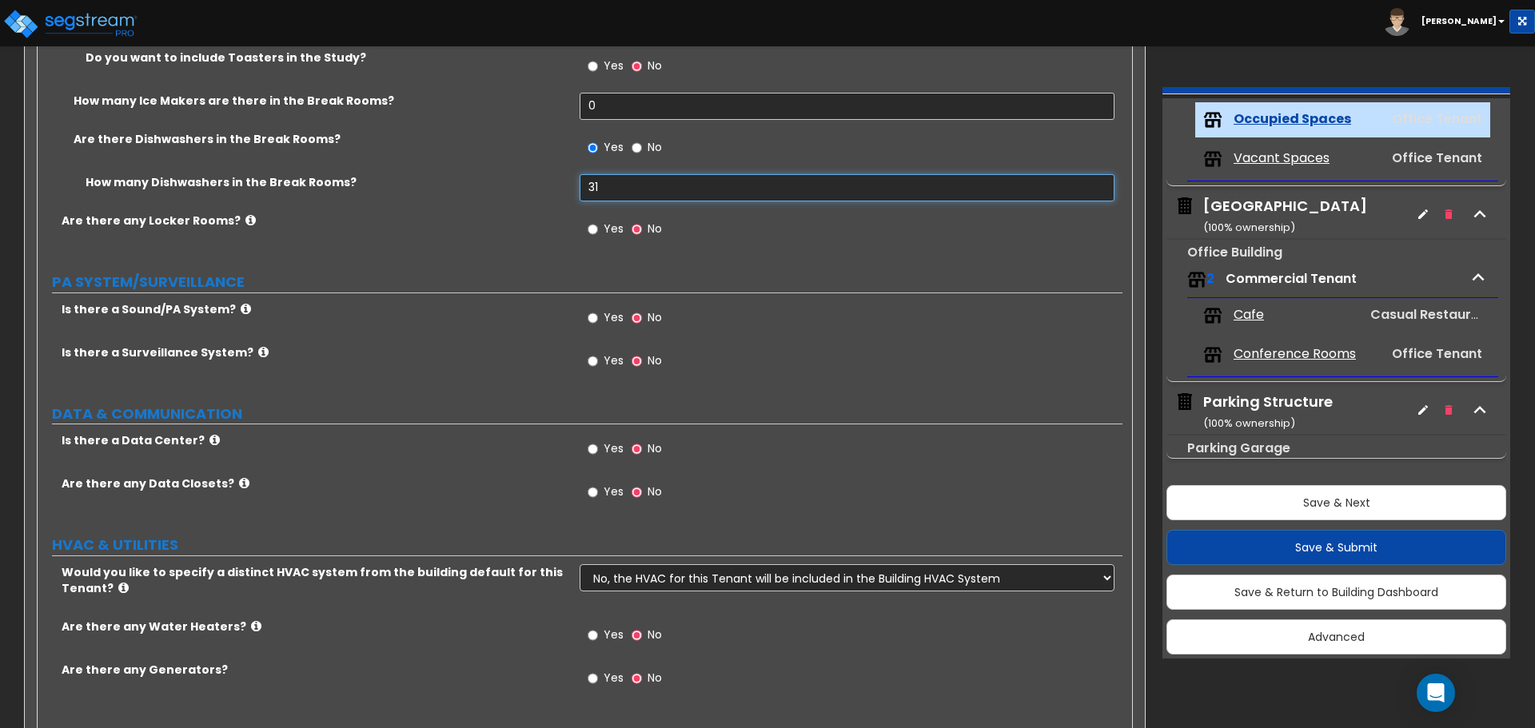
scroll to position [4557, 0]
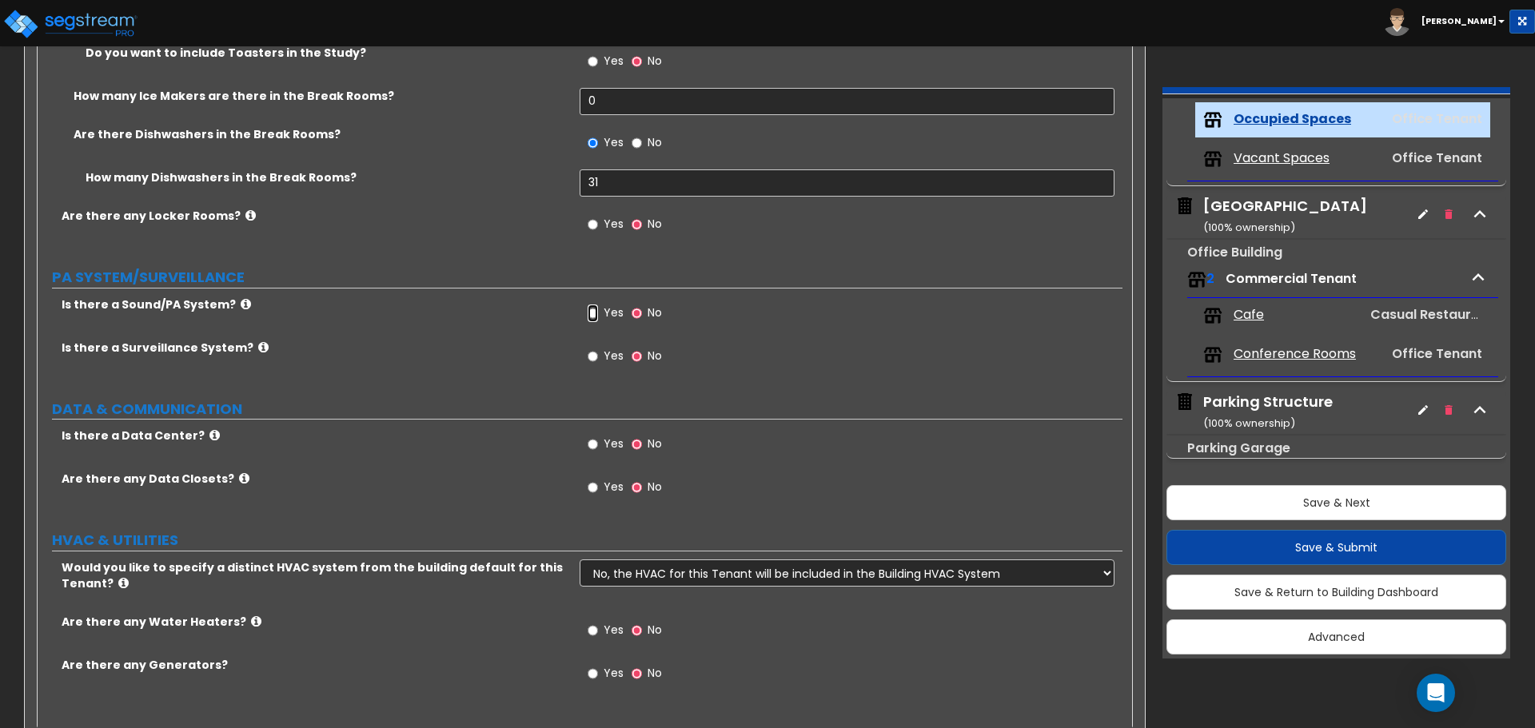
click at [592, 310] on input "Yes" at bounding box center [593, 314] width 10 height 18
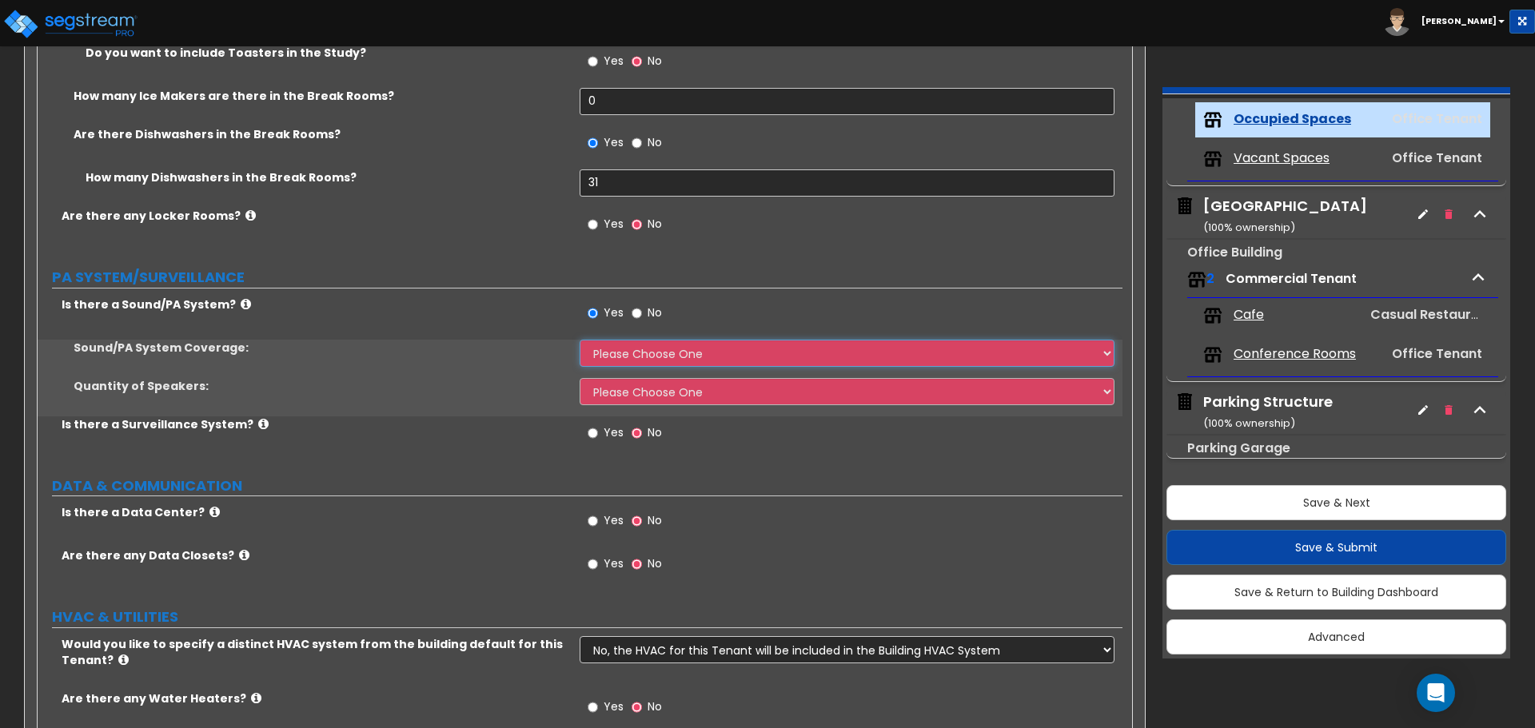
drag, startPoint x: 643, startPoint y: 354, endPoint x: 648, endPoint y: 362, distance: 9.3
click at [643, 354] on select "Please Choose One All Areas Enter Percent Coverage" at bounding box center [847, 353] width 534 height 27
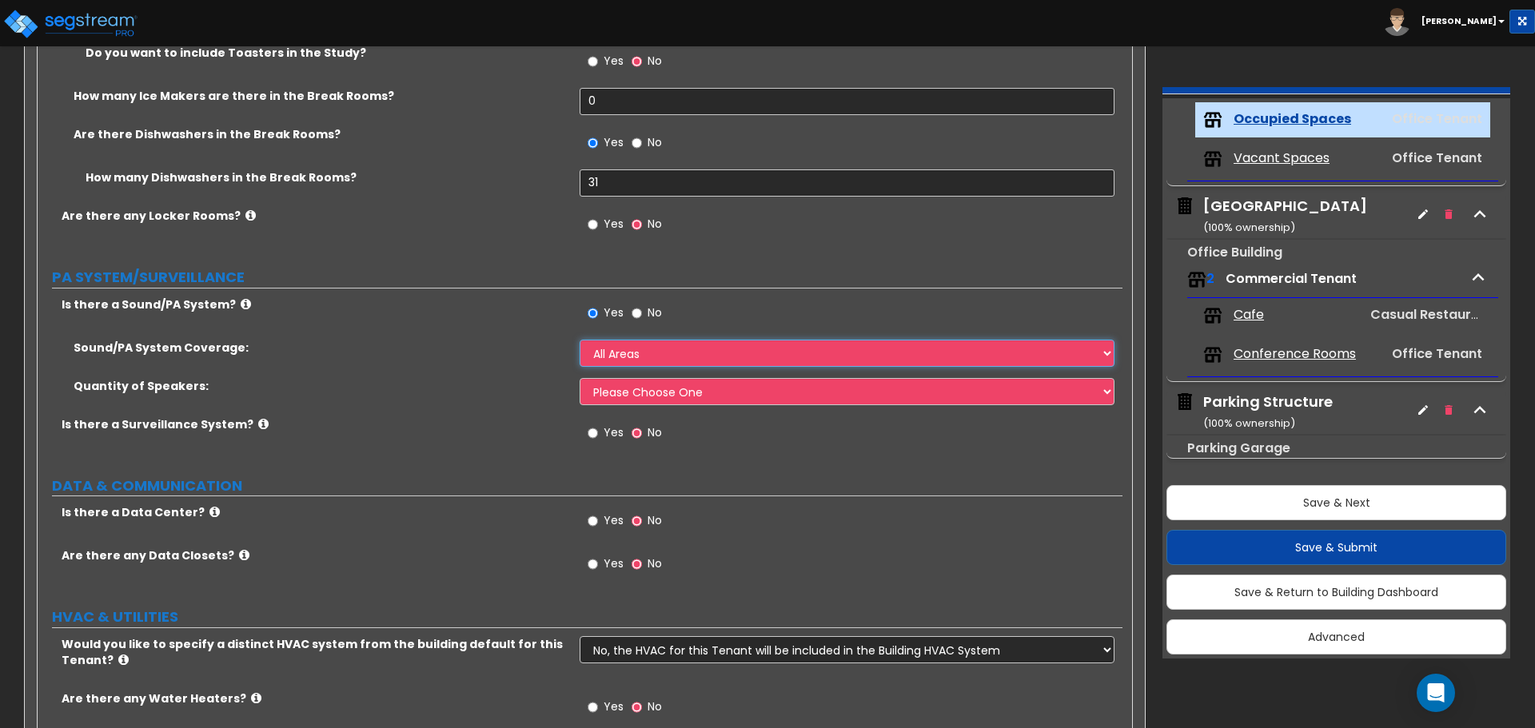
click at [580, 340] on select "Please Choose One All Areas Enter Percent Coverage" at bounding box center [847, 353] width 534 height 27
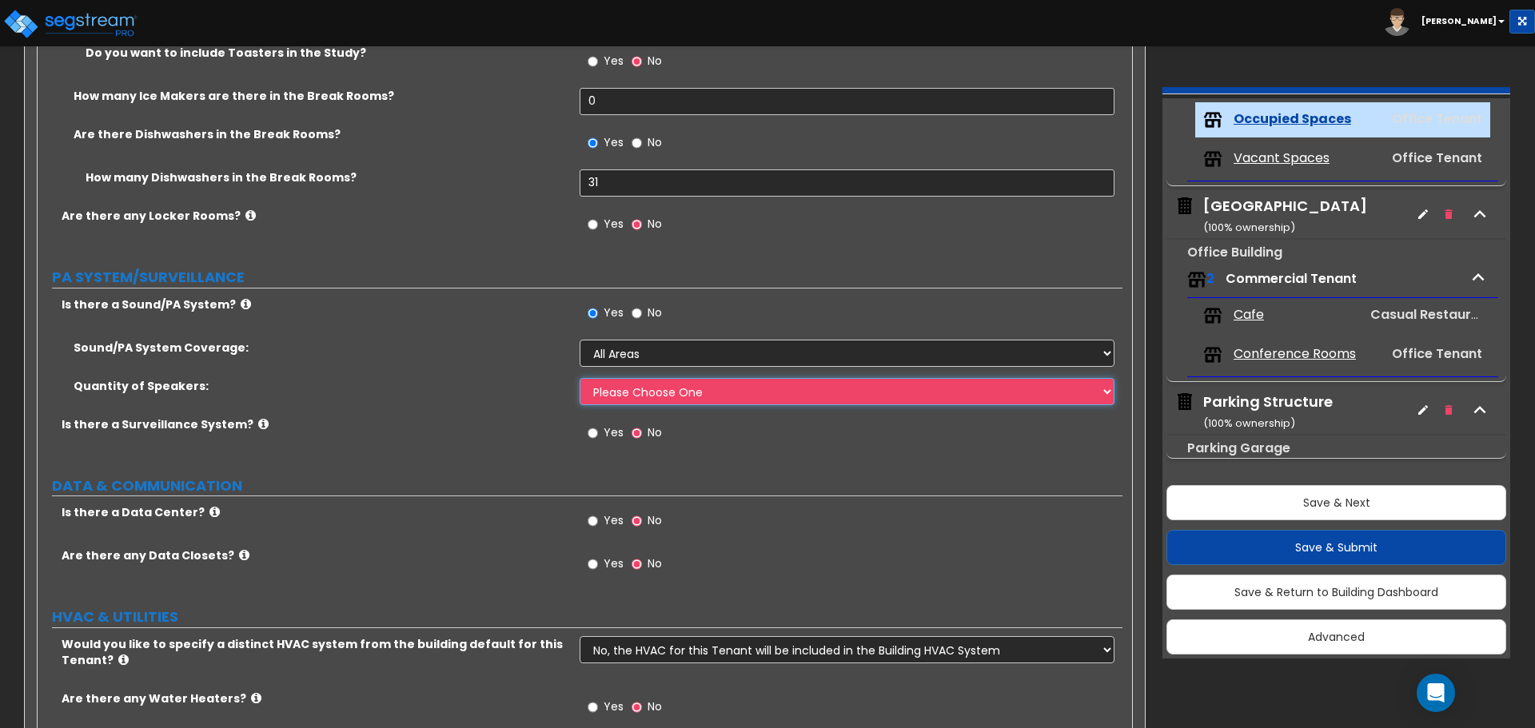
click at [653, 385] on select "Please Choose One Enter Number of Speakers Please Estimate for me" at bounding box center [847, 391] width 534 height 27
click at [580, 378] on select "Please Choose One Enter Number of Speakers Please Estimate for me" at bounding box center [847, 391] width 534 height 27
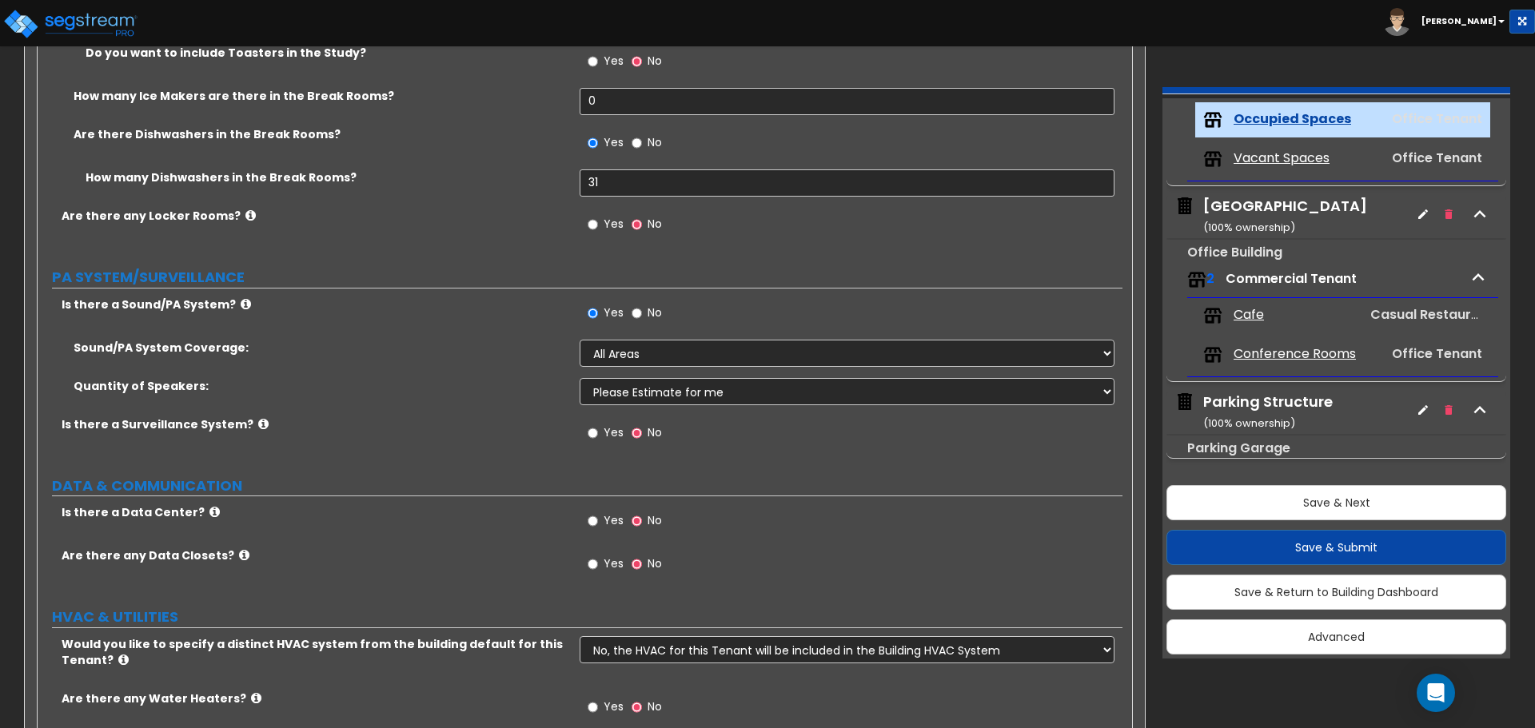
click at [603, 428] on label "Yes" at bounding box center [606, 434] width 36 height 27
click at [598, 428] on input "Yes" at bounding box center [593, 433] width 10 height 18
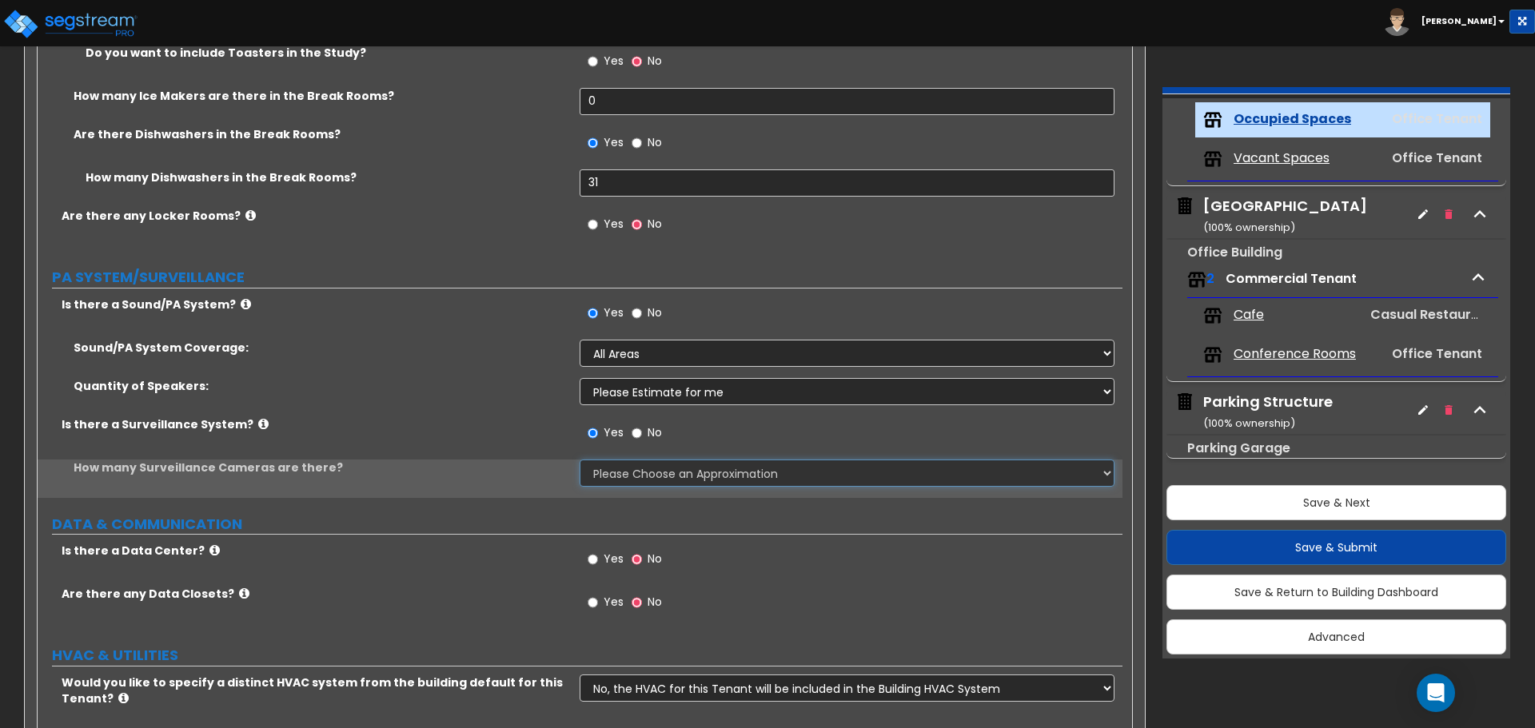
drag, startPoint x: 637, startPoint y: 464, endPoint x: 643, endPoint y: 470, distance: 8.5
click at [637, 464] on select "Please Choose an Approximation Barely Noticed Any Noticed a Couple Frequently S…" at bounding box center [847, 473] width 534 height 27
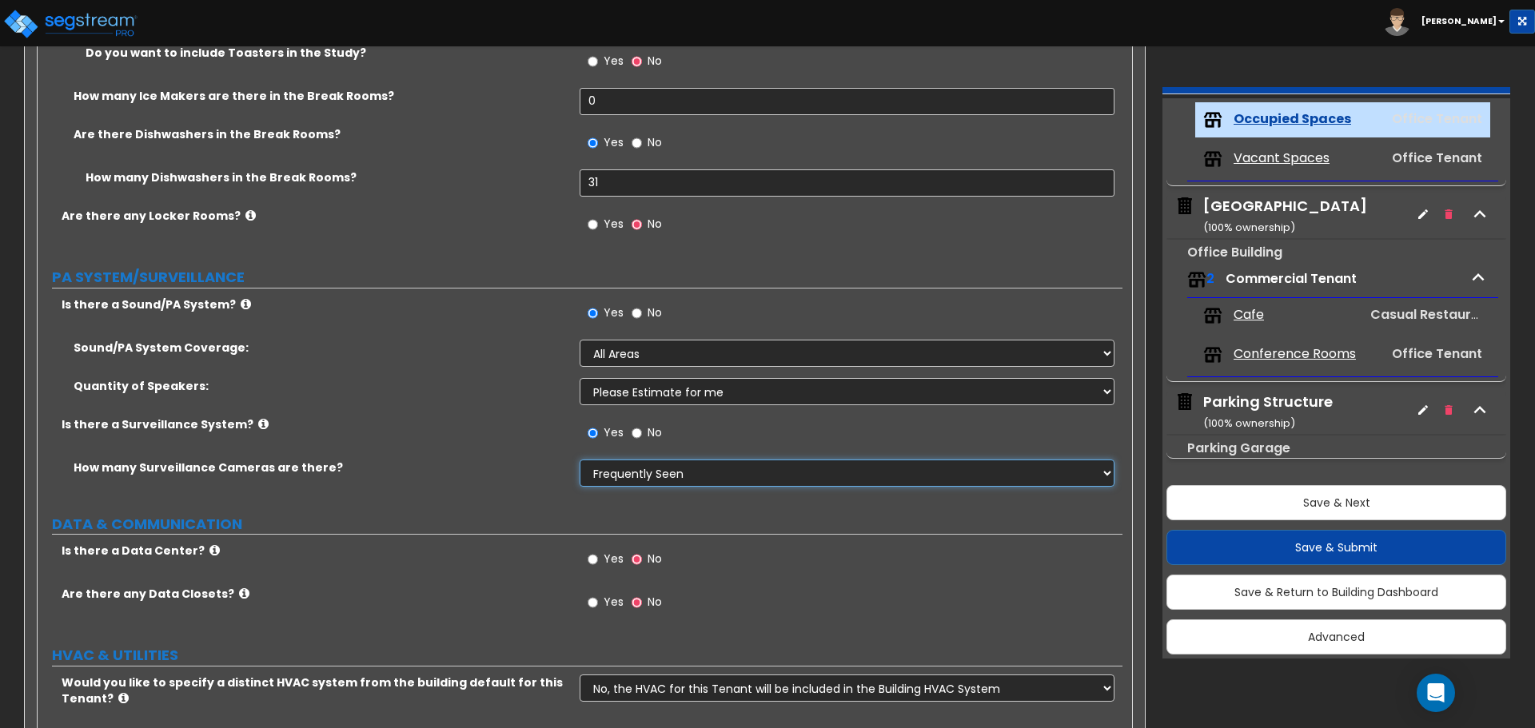
click at [580, 460] on select "Please Choose an Approximation Barely Noticed Any Noticed a Couple Frequently S…" at bounding box center [847, 473] width 534 height 27
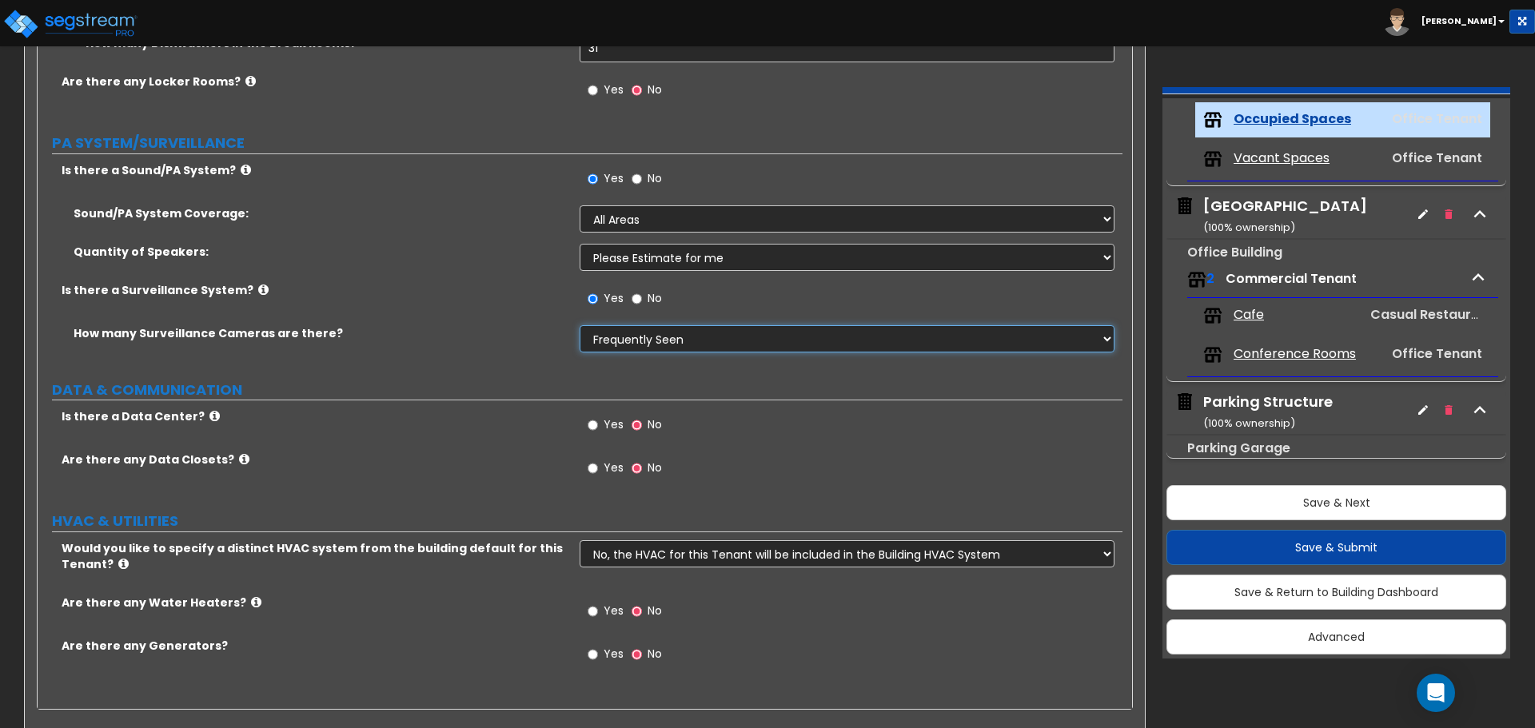
scroll to position [4717, 0]
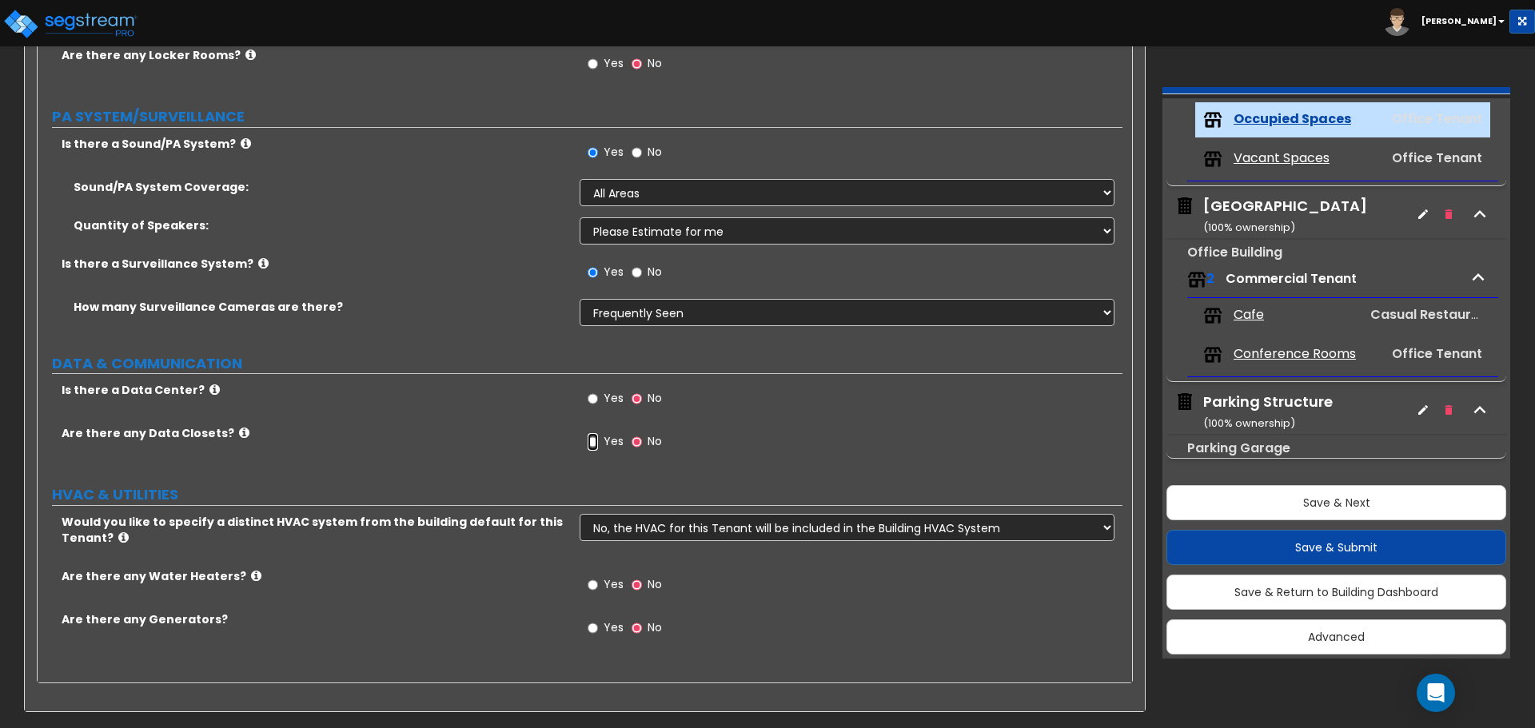
click at [598, 441] on input "Yes" at bounding box center [593, 442] width 10 height 18
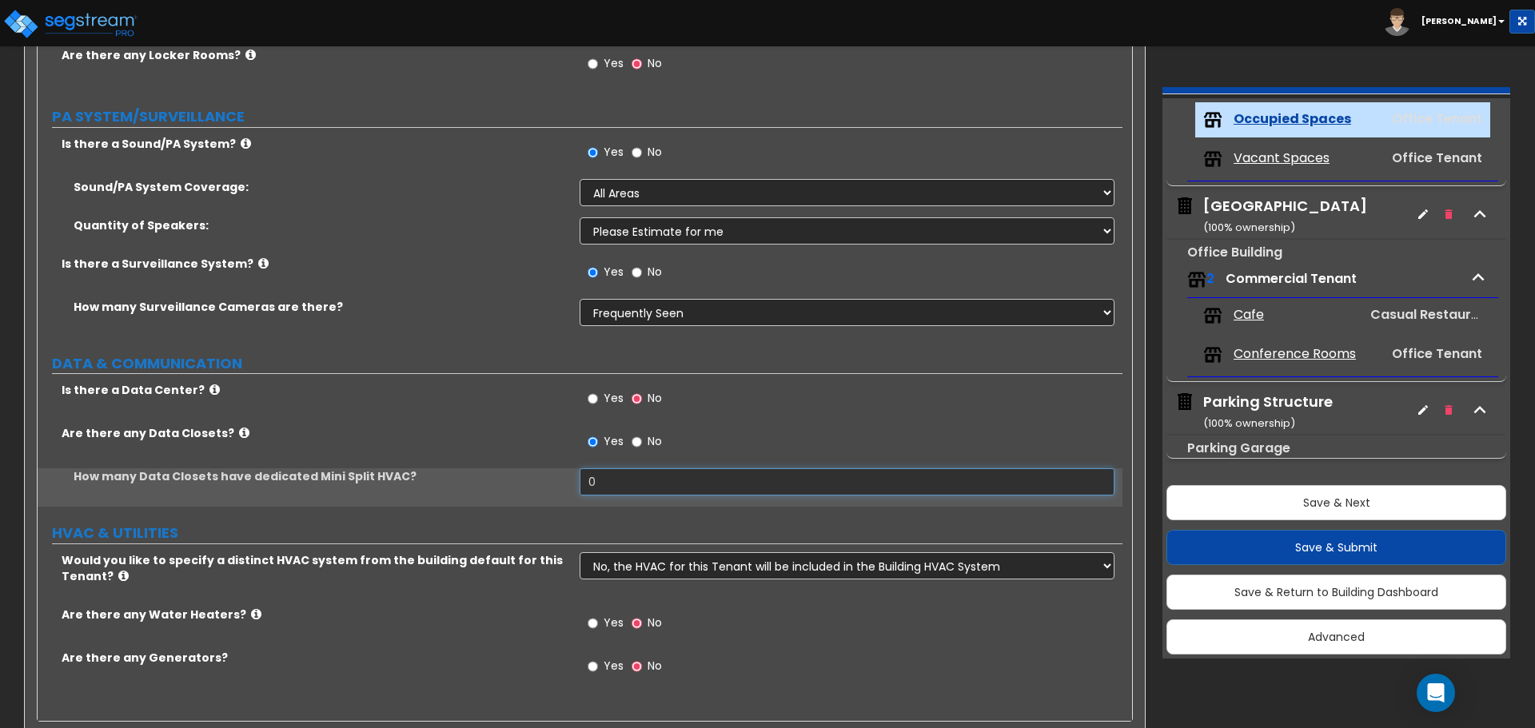
drag, startPoint x: 628, startPoint y: 488, endPoint x: 544, endPoint y: 480, distance: 83.6
click at [544, 480] on div "How many Data Closets have dedicated Mini Split HVAC? 0" at bounding box center [580, 487] width 1085 height 38
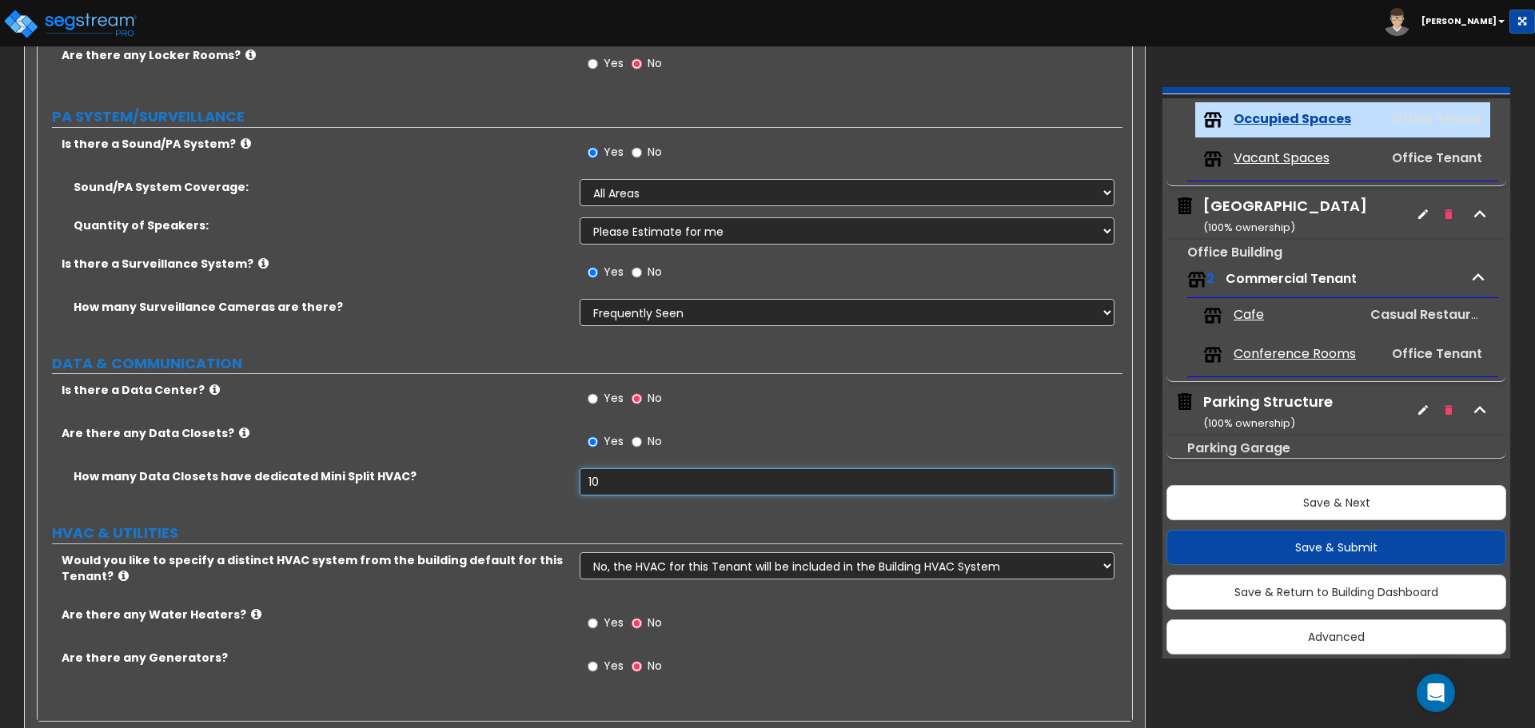
scroll to position [4756, 0]
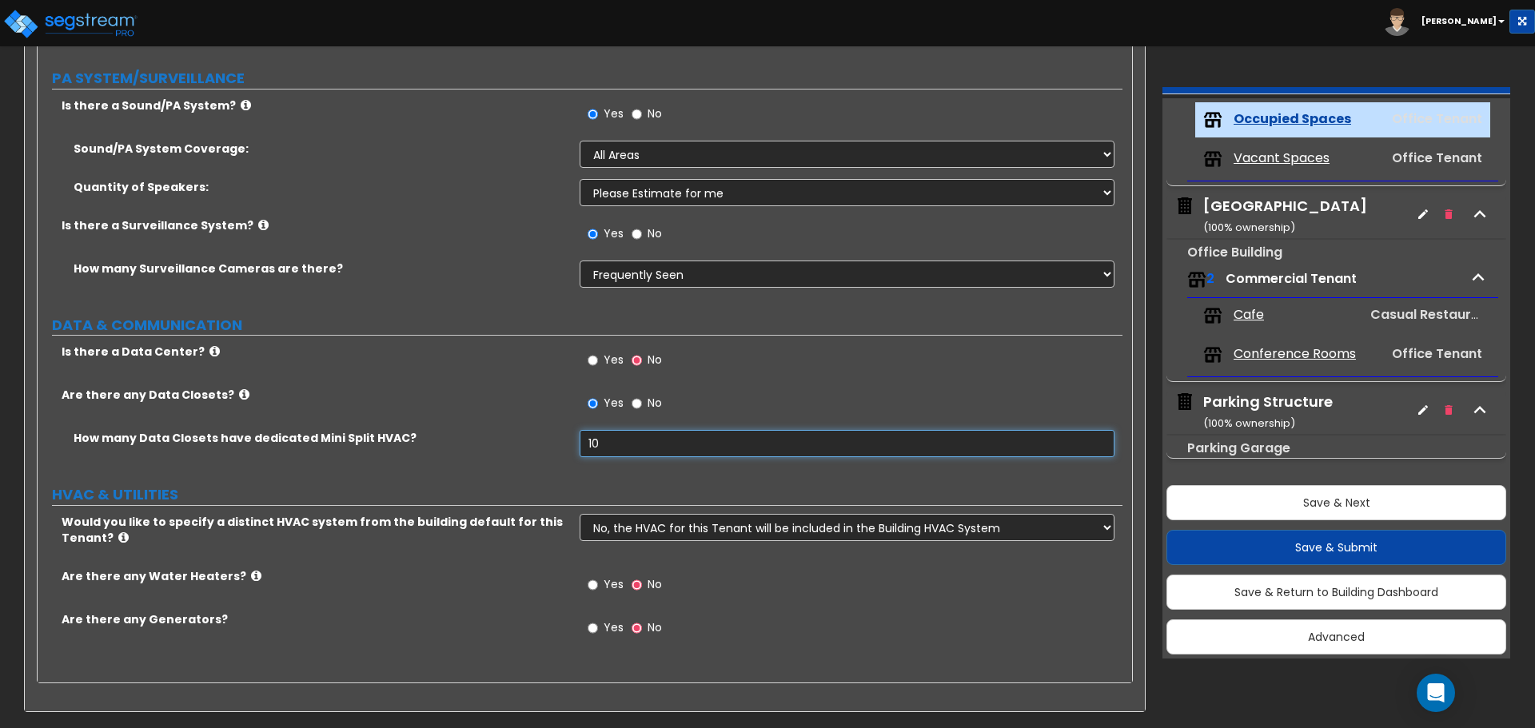
drag, startPoint x: 612, startPoint y: 439, endPoint x: 533, endPoint y: 437, distance: 78.4
click at [533, 437] on div "How many Data Closets have dedicated Mini Split HVAC? 10" at bounding box center [580, 449] width 1085 height 38
click at [659, 523] on select "No, the HVAC for this Tenant will be included in the Building HVAC System Yes, …" at bounding box center [847, 527] width 534 height 27
click at [662, 523] on select "No, the HVAC for this Tenant will be included in the Building HVAC System Yes, …" at bounding box center [847, 527] width 534 height 27
click at [604, 594] on label "Yes" at bounding box center [606, 586] width 36 height 27
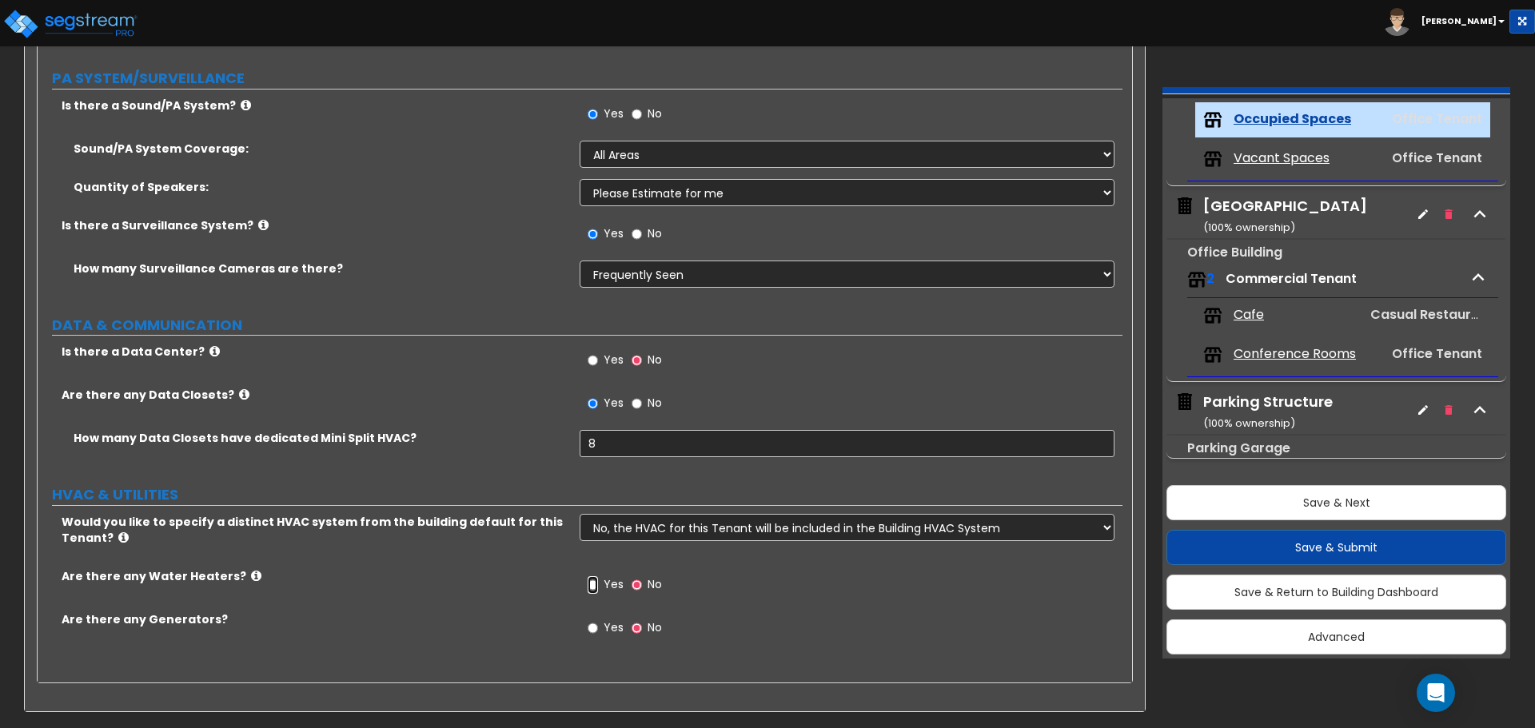
click at [598, 594] on input "Yes" at bounding box center [593, 585] width 10 height 18
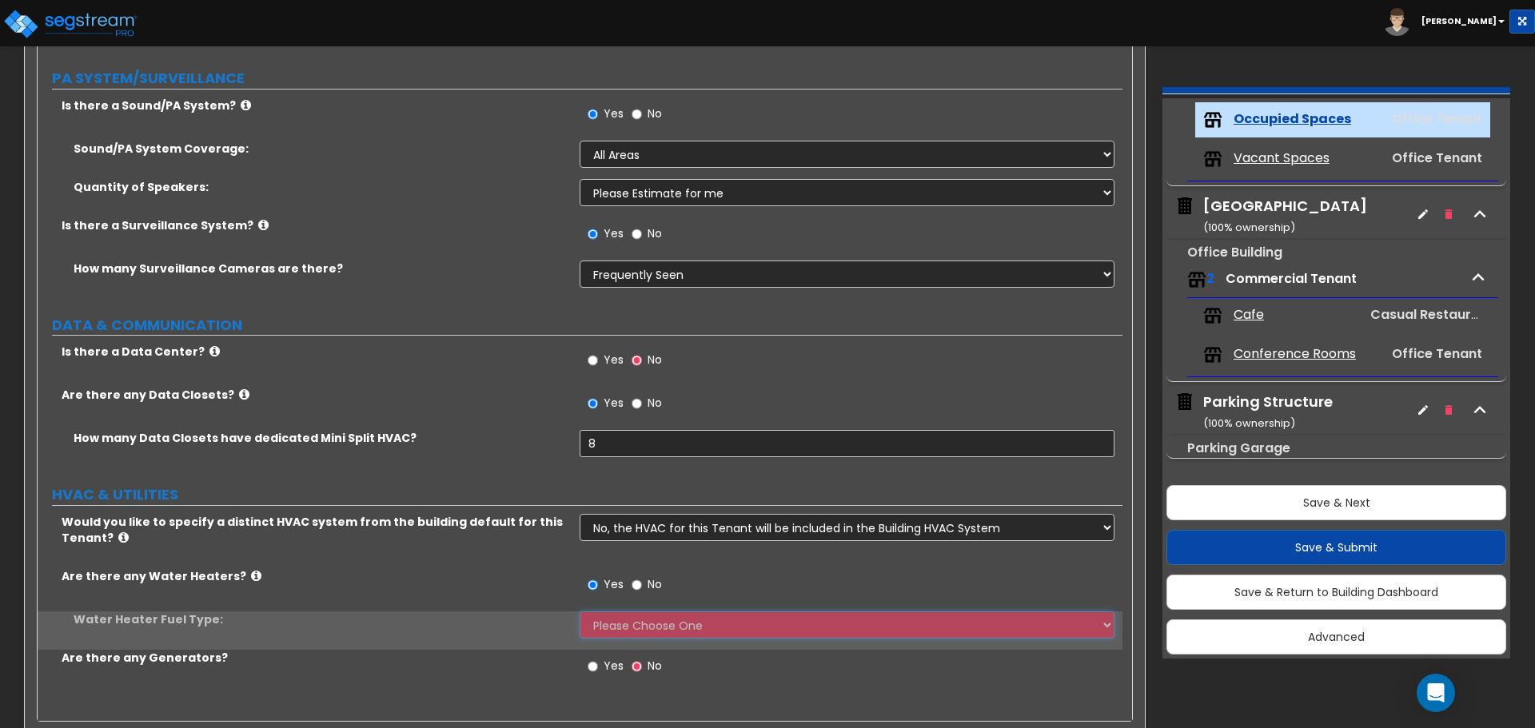
click at [620, 631] on select "Please Choose One Gas Electric" at bounding box center [847, 625] width 534 height 27
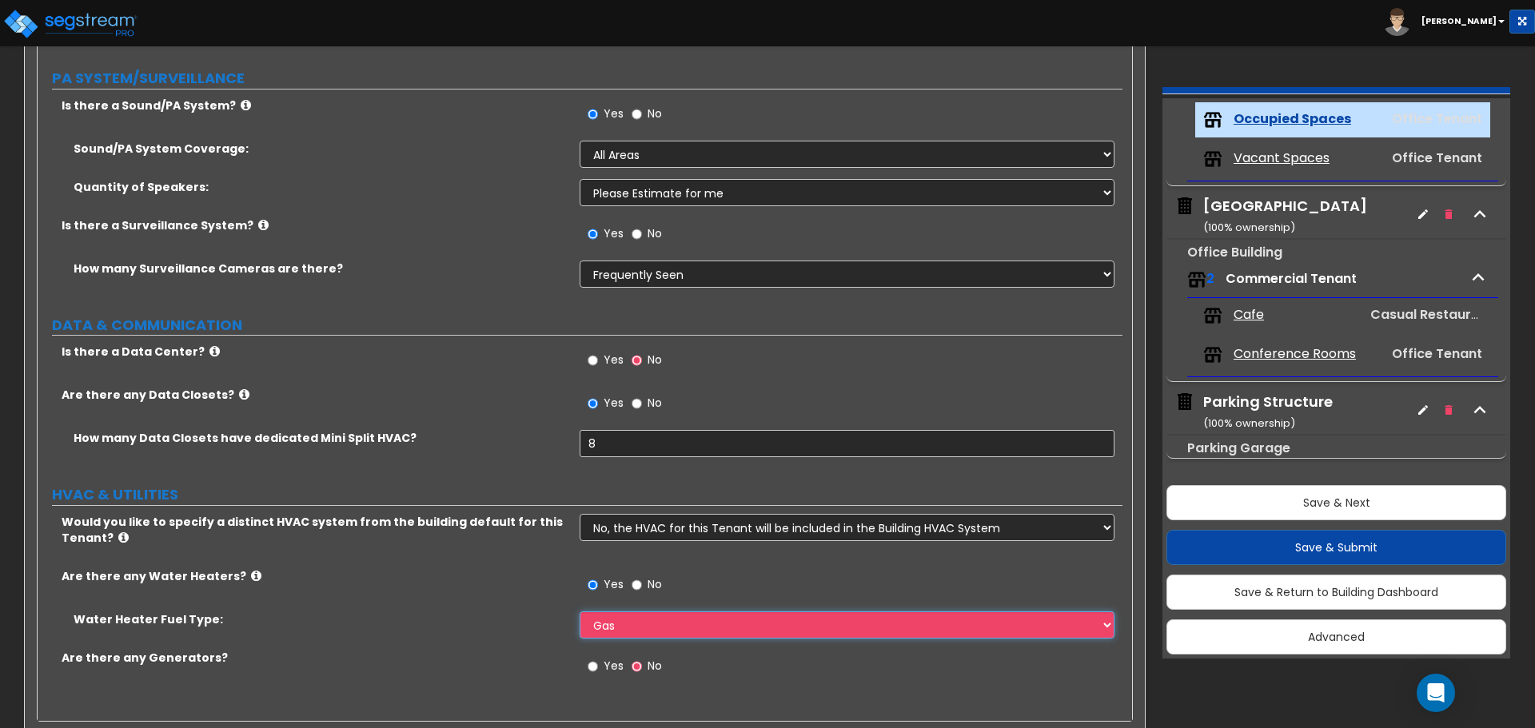
click at [580, 612] on select "Please Choose One Gas Electric" at bounding box center [847, 625] width 534 height 27
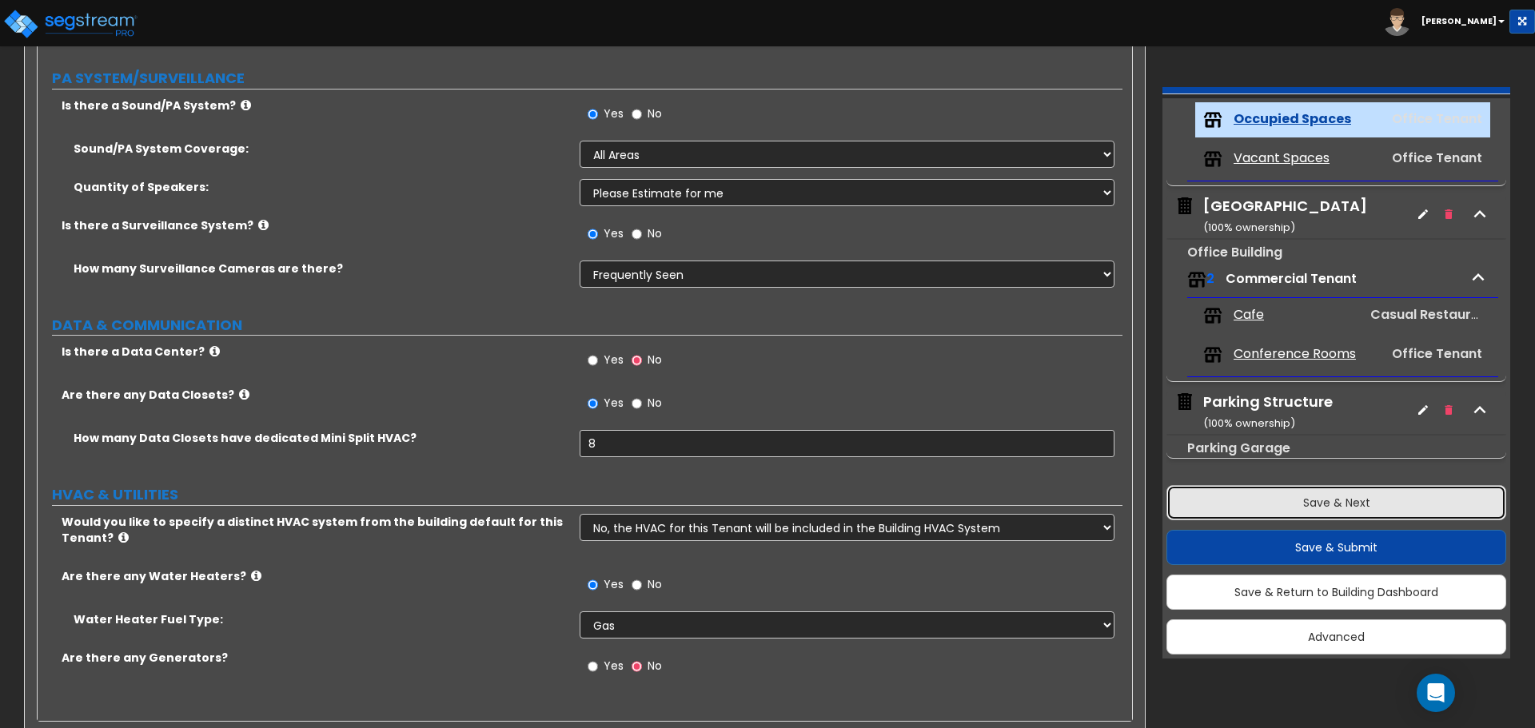
click at [1234, 493] on button "Save & Next" at bounding box center [1336, 502] width 340 height 35
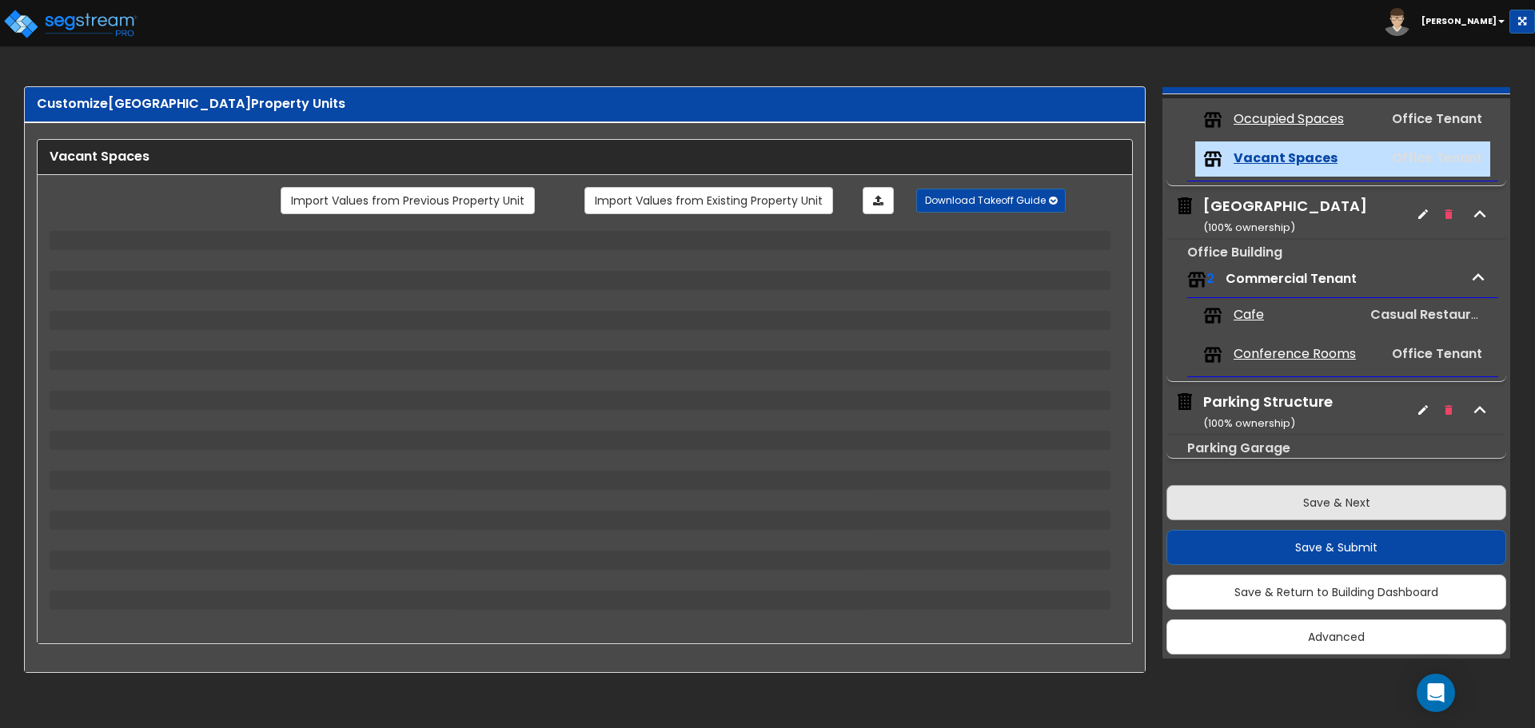
scroll to position [0, 0]
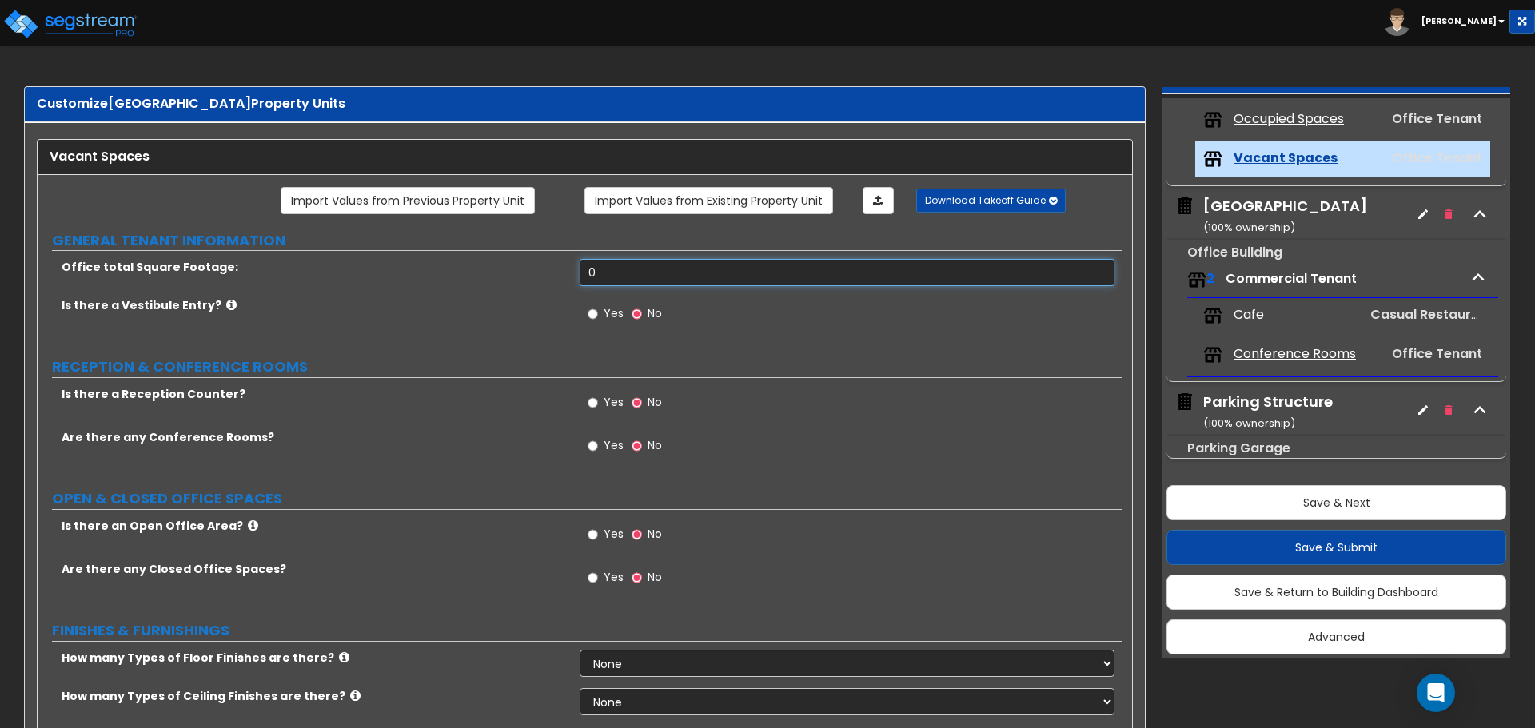
drag, startPoint x: 630, startPoint y: 268, endPoint x: 486, endPoint y: 244, distance: 145.9
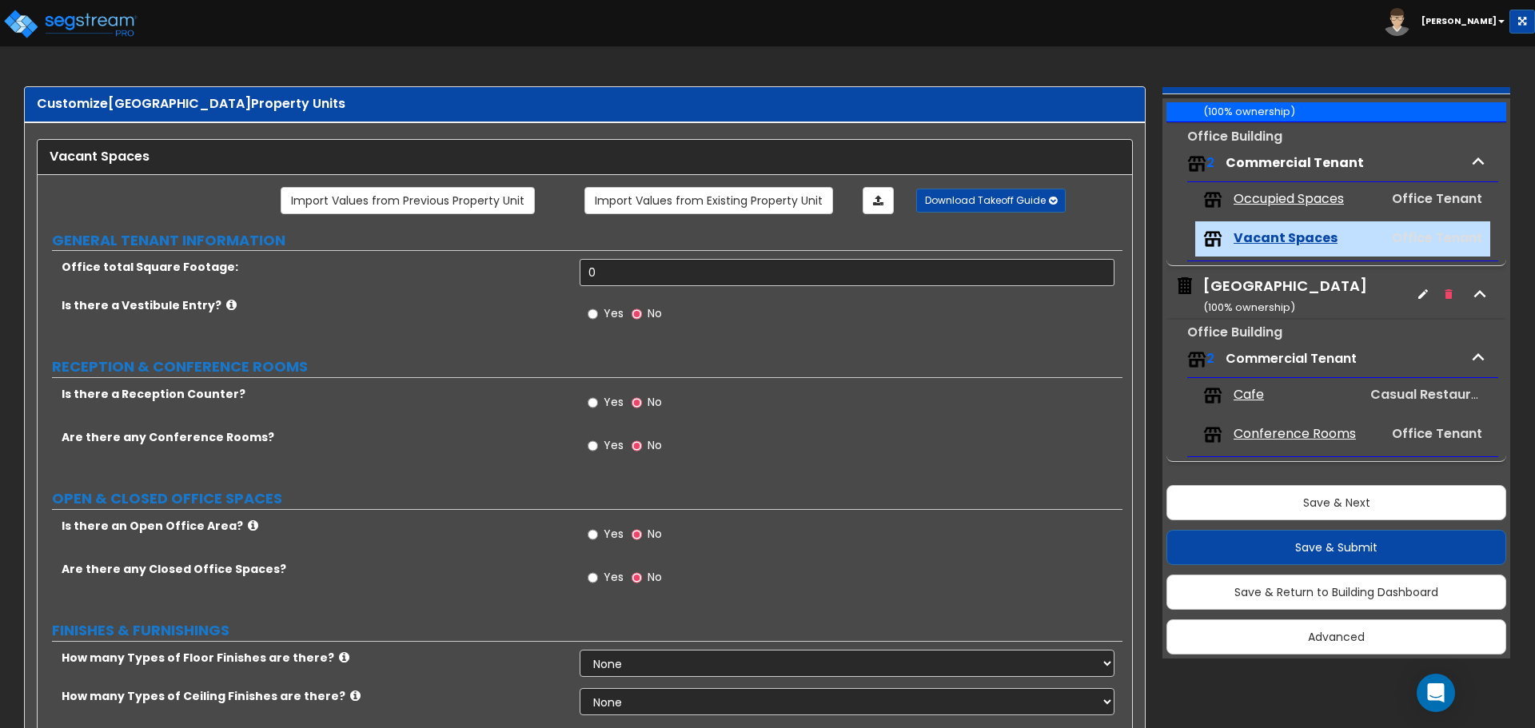
click at [1287, 202] on span "Occupied Spaces" at bounding box center [1288, 199] width 110 height 18
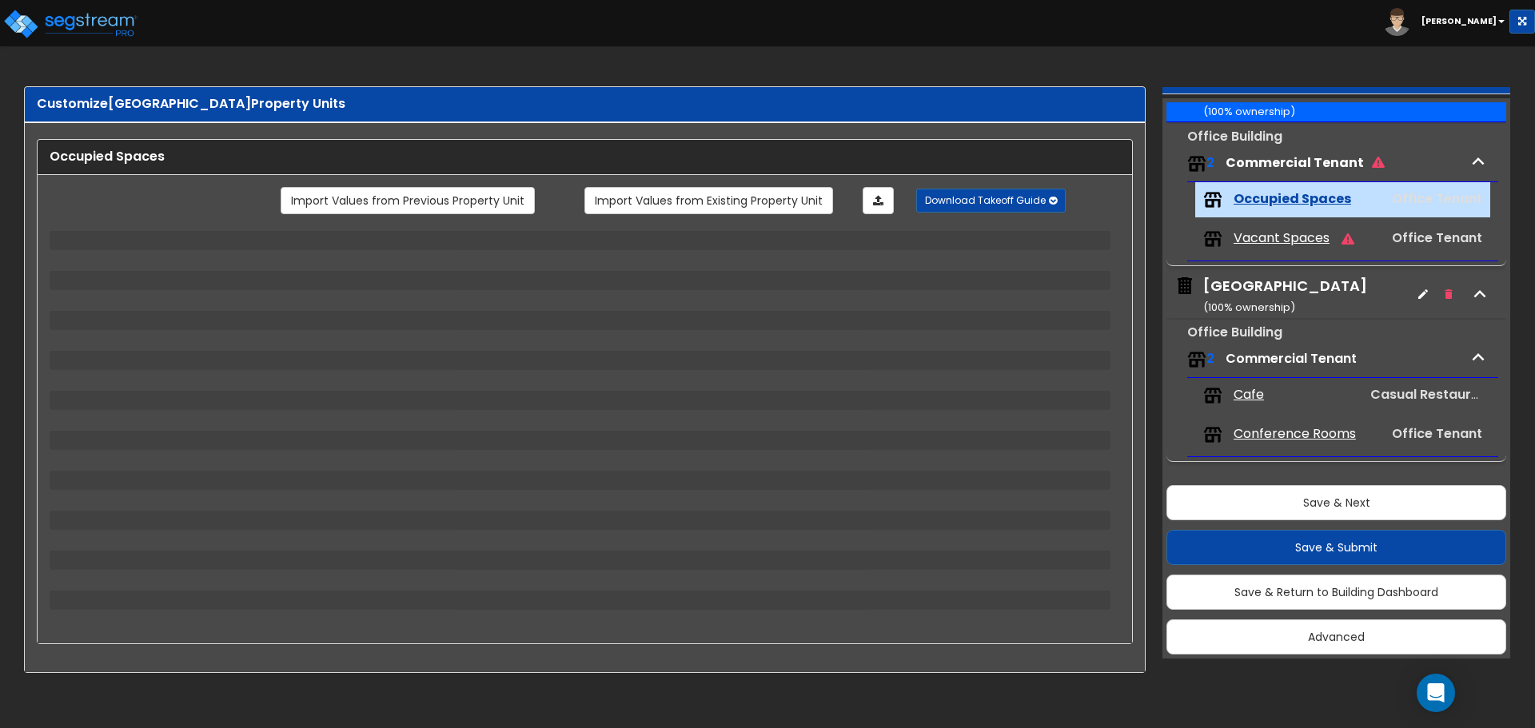
scroll to position [499, 0]
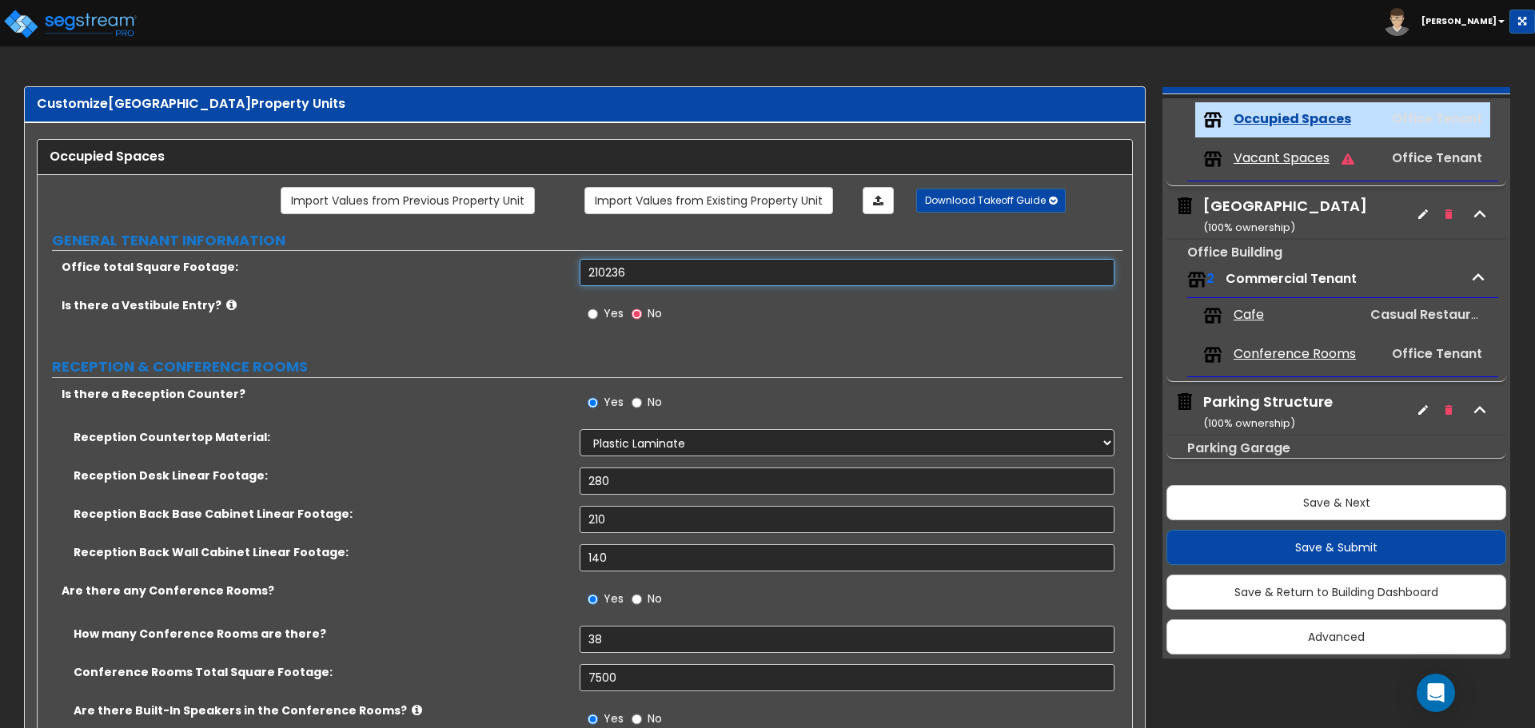
drag, startPoint x: 652, startPoint y: 267, endPoint x: 432, endPoint y: 261, distance: 220.7
click at [432, 261] on div "Office total Square Footage: 210236" at bounding box center [580, 278] width 1085 height 38
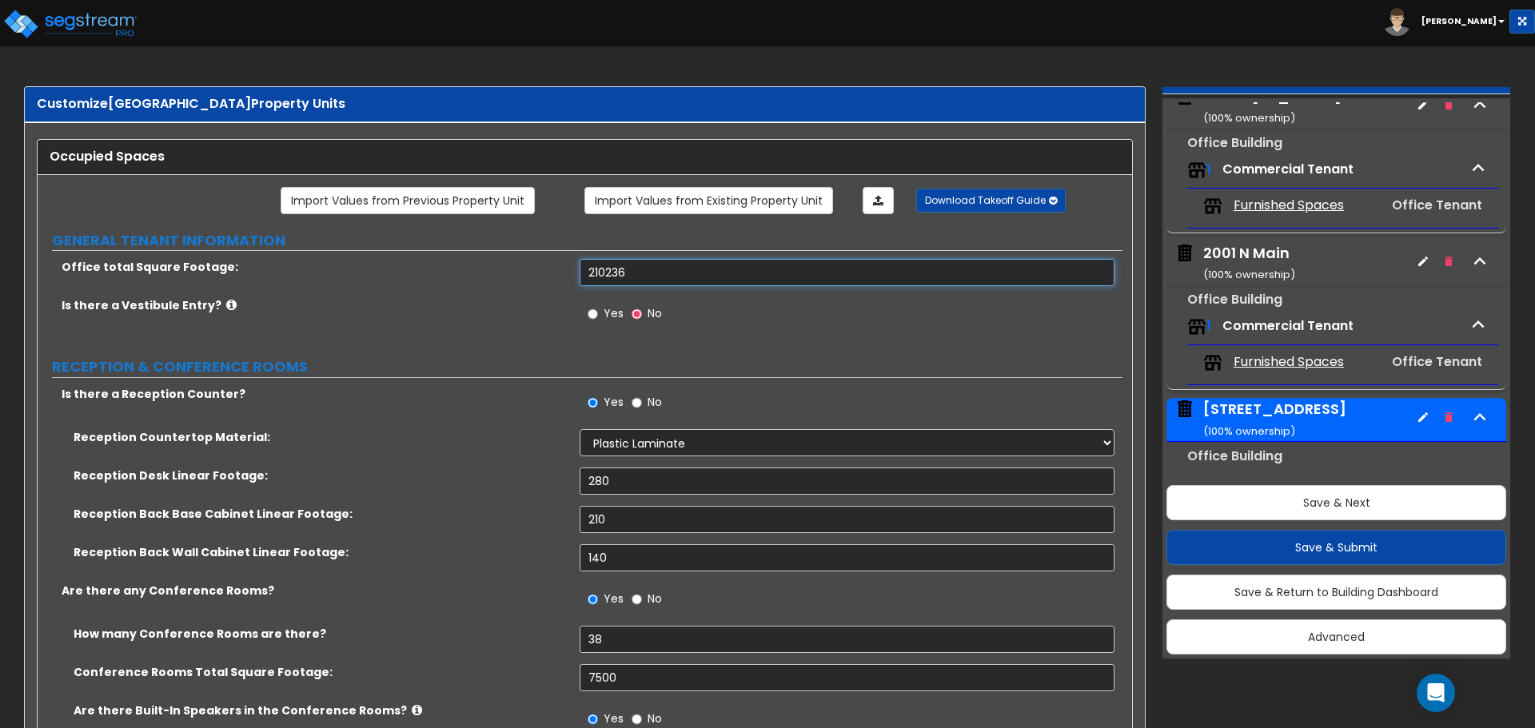
scroll to position [6, 0]
click at [1265, 404] on div "[STREET_ADDRESS] ( 100 % ownership)" at bounding box center [1274, 419] width 143 height 41
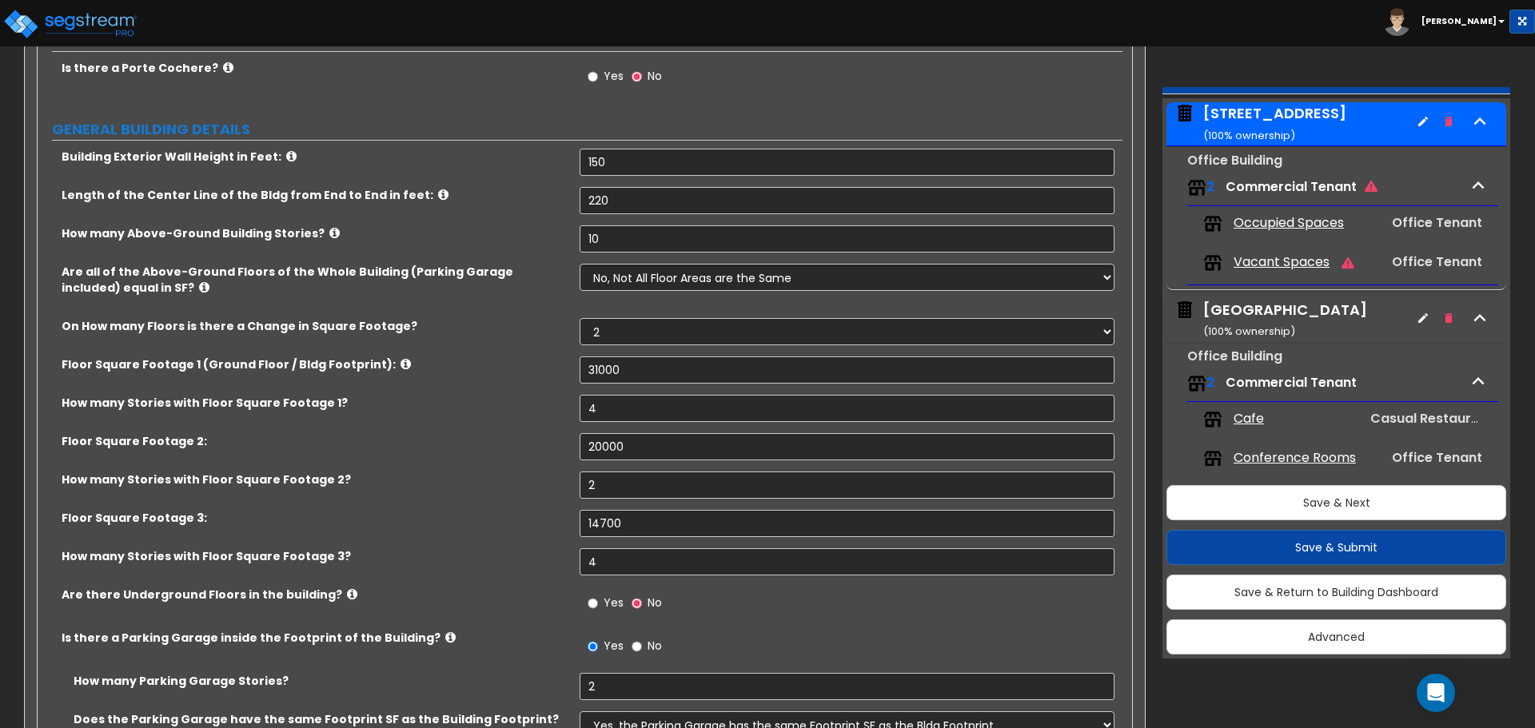
scroll to position [240, 0]
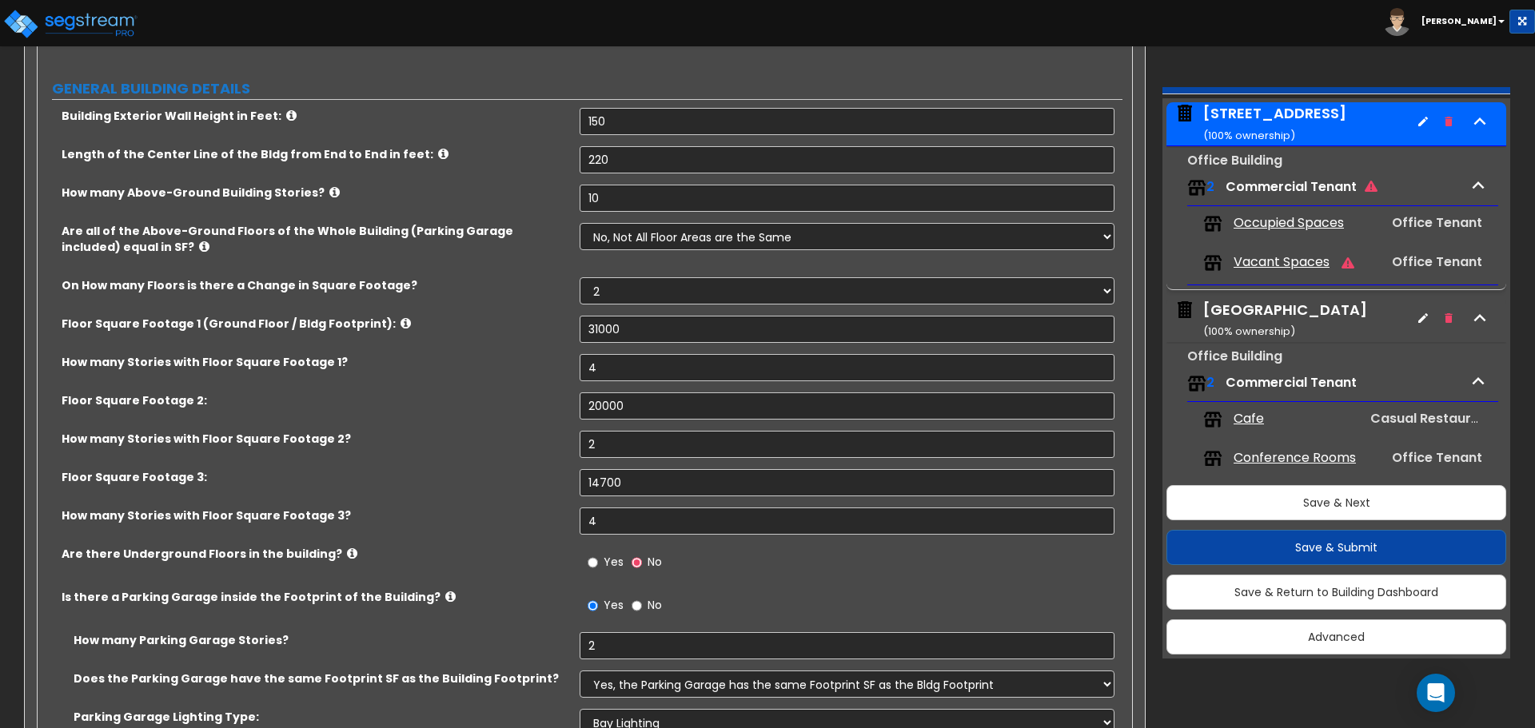
click at [627, 55] on div "Yes No" at bounding box center [625, 37] width 90 height 37
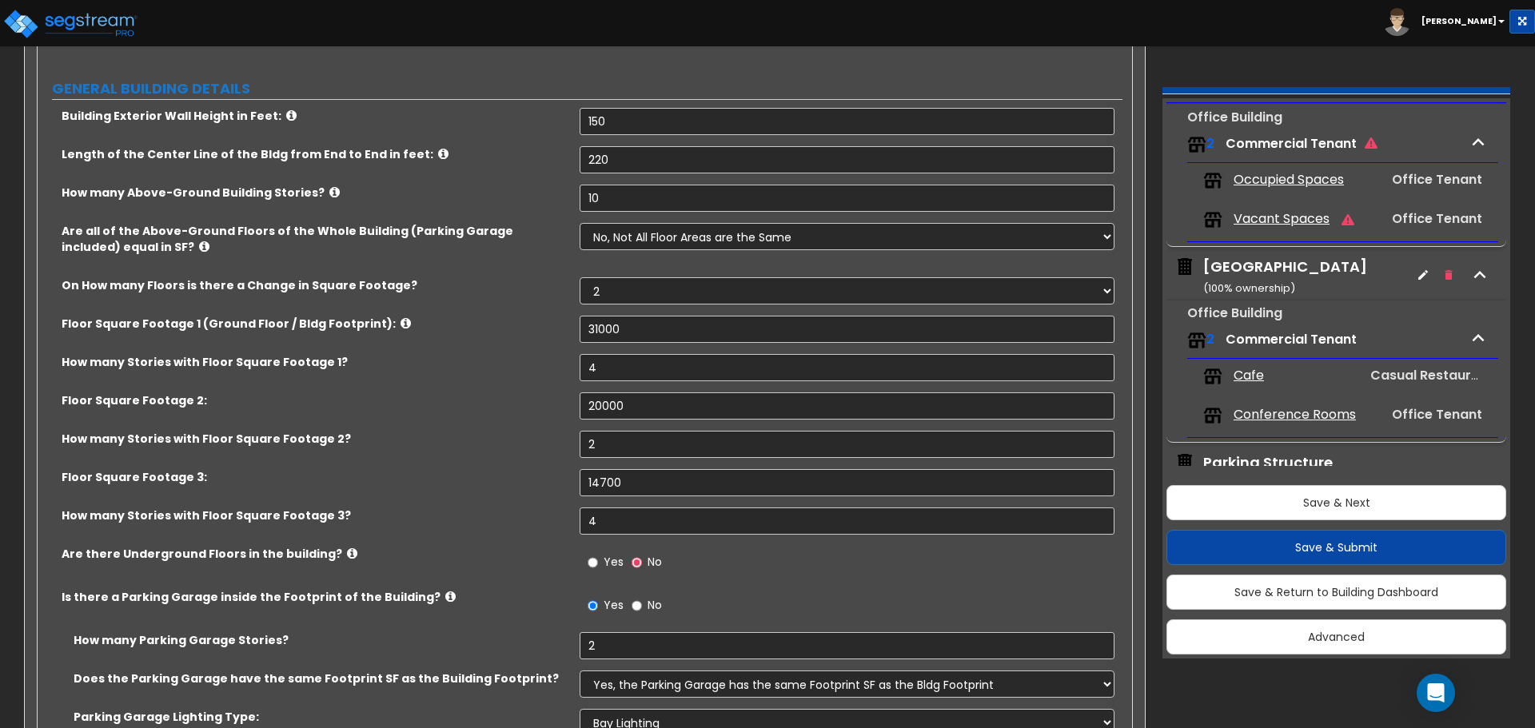
scroll to position [420, 0]
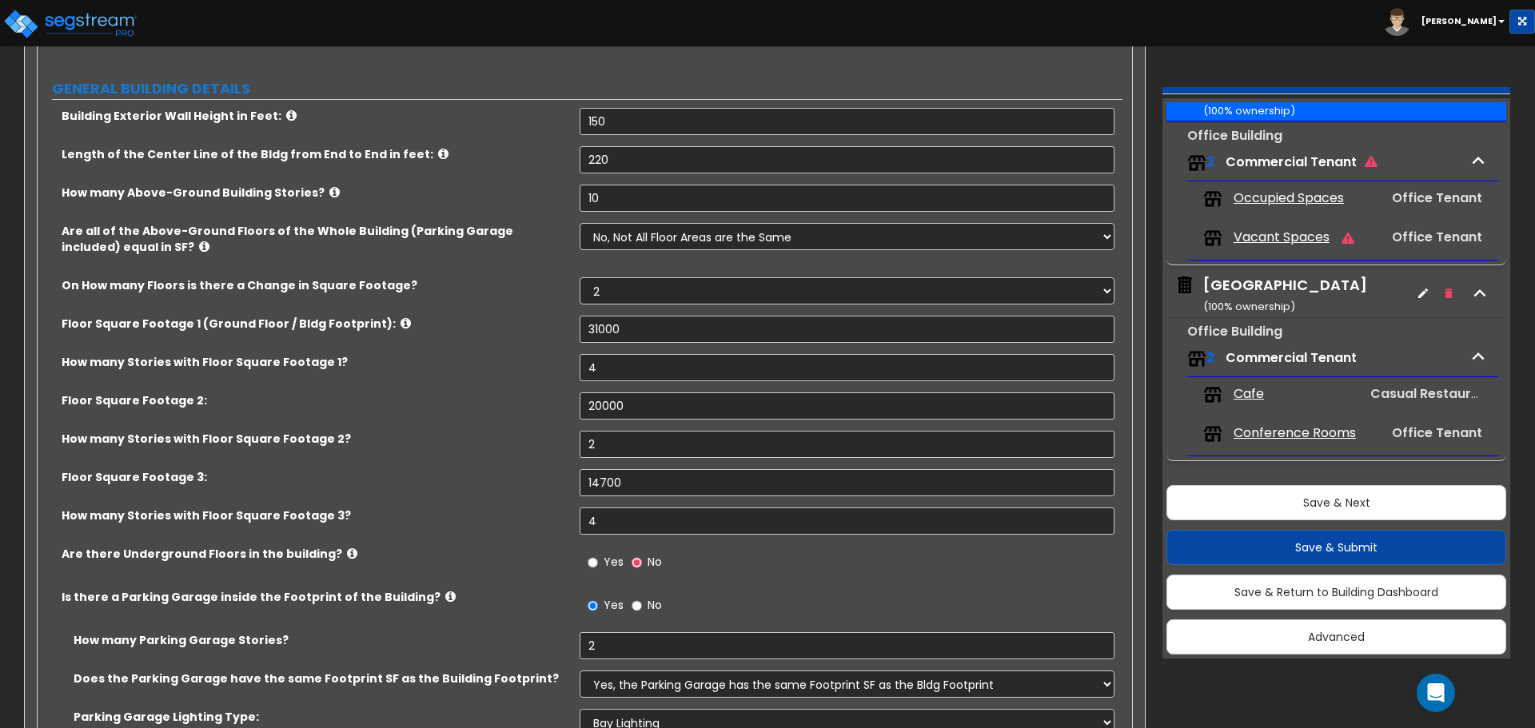
click at [1284, 195] on span "Occupied Spaces" at bounding box center [1288, 198] width 110 height 18
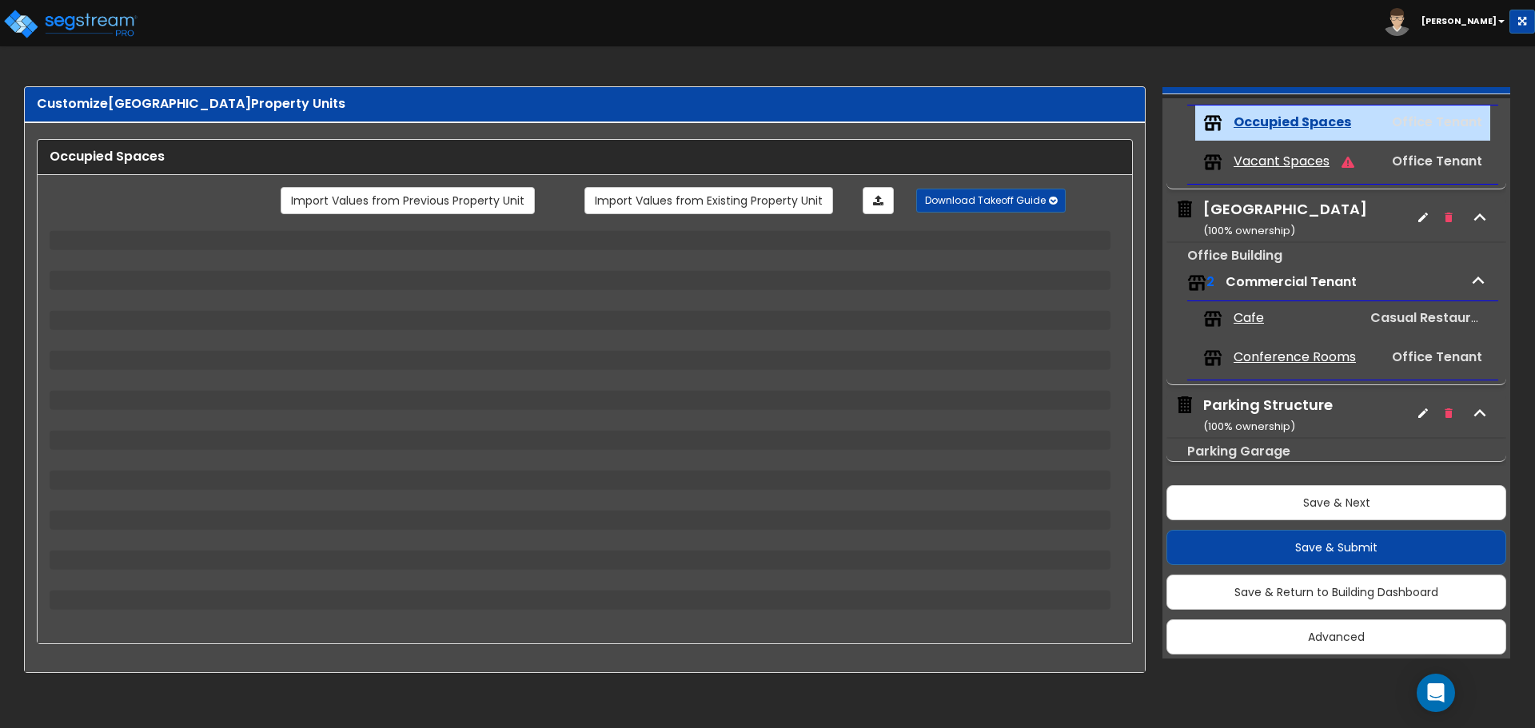
scroll to position [499, 0]
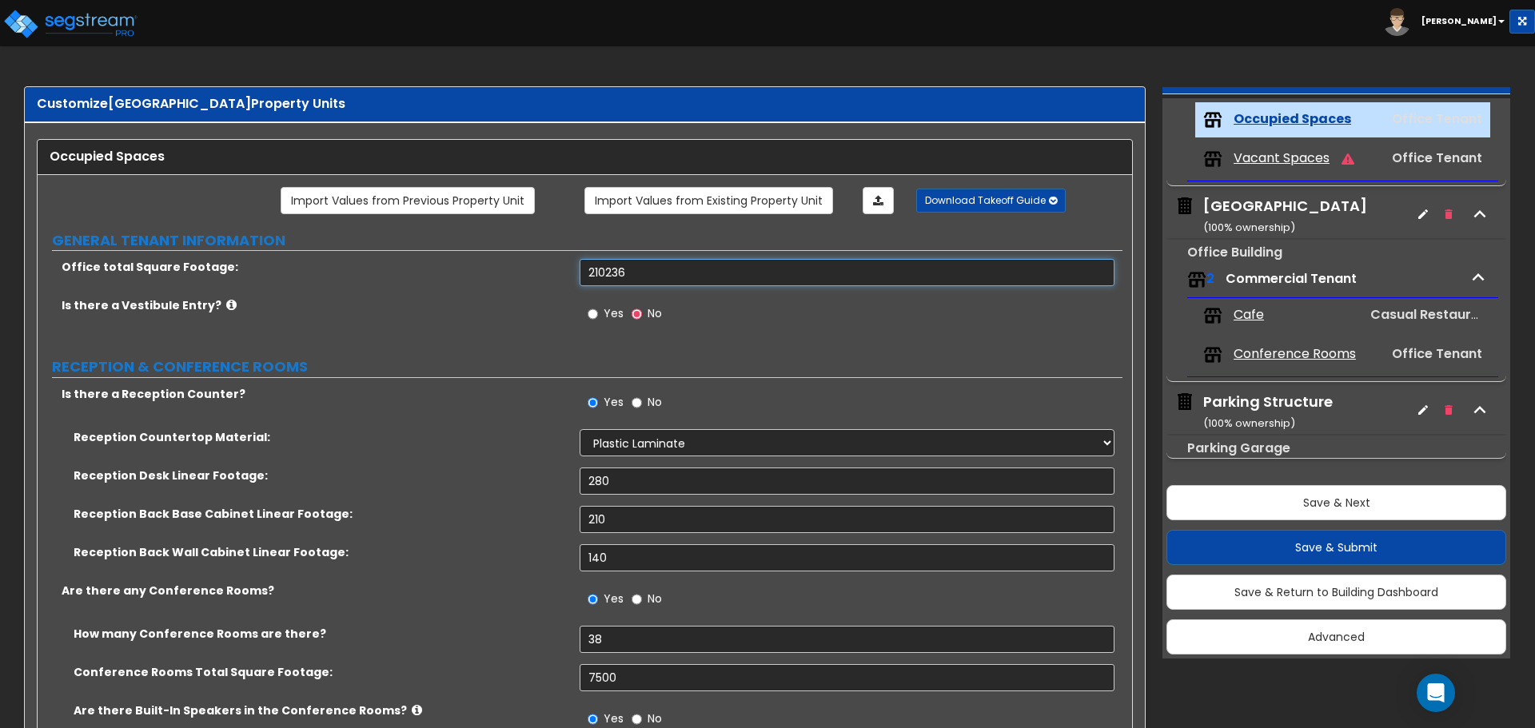
drag, startPoint x: 657, startPoint y: 272, endPoint x: 456, endPoint y: 270, distance: 201.5
click at [456, 270] on div "Office total Square Footage: 210236" at bounding box center [580, 278] width 1085 height 38
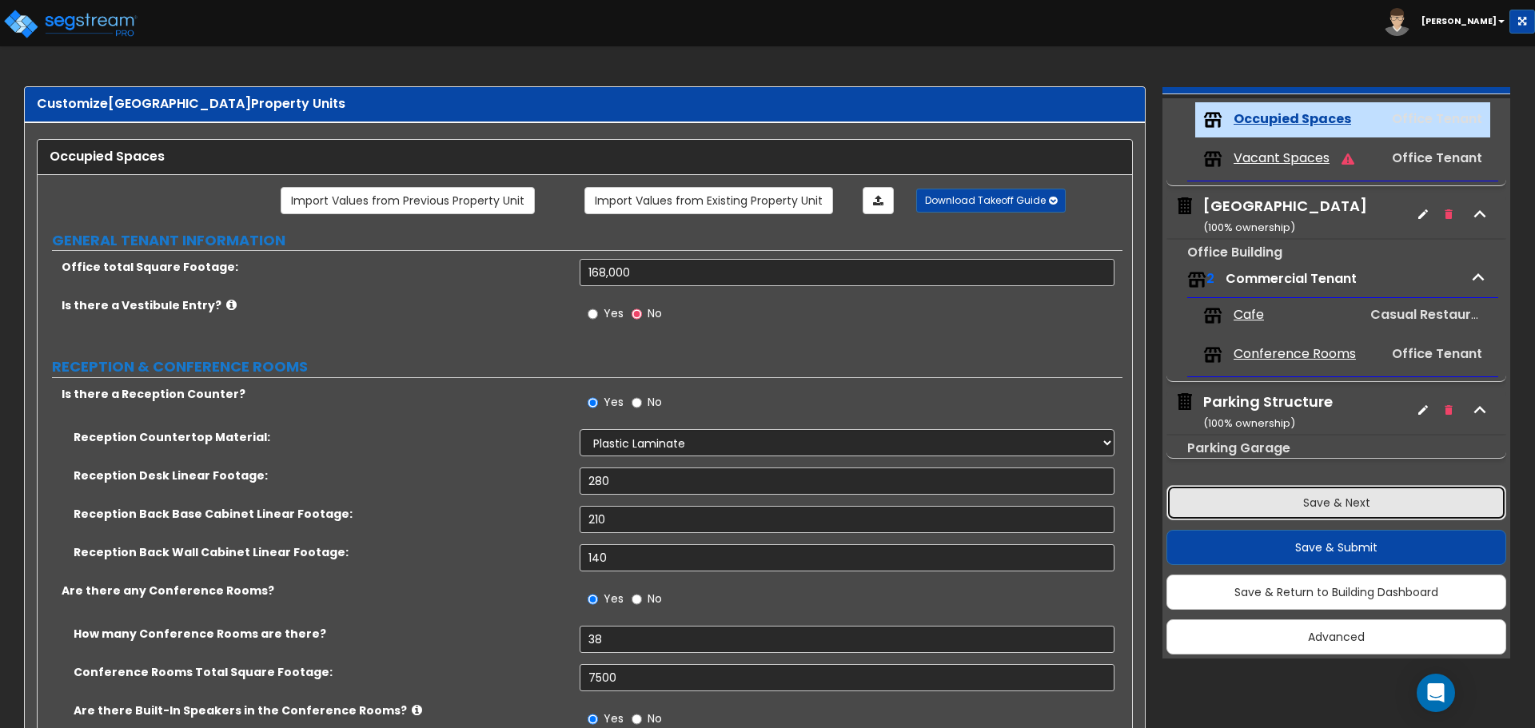
click at [1329, 499] on button "Save & Next" at bounding box center [1336, 502] width 340 height 35
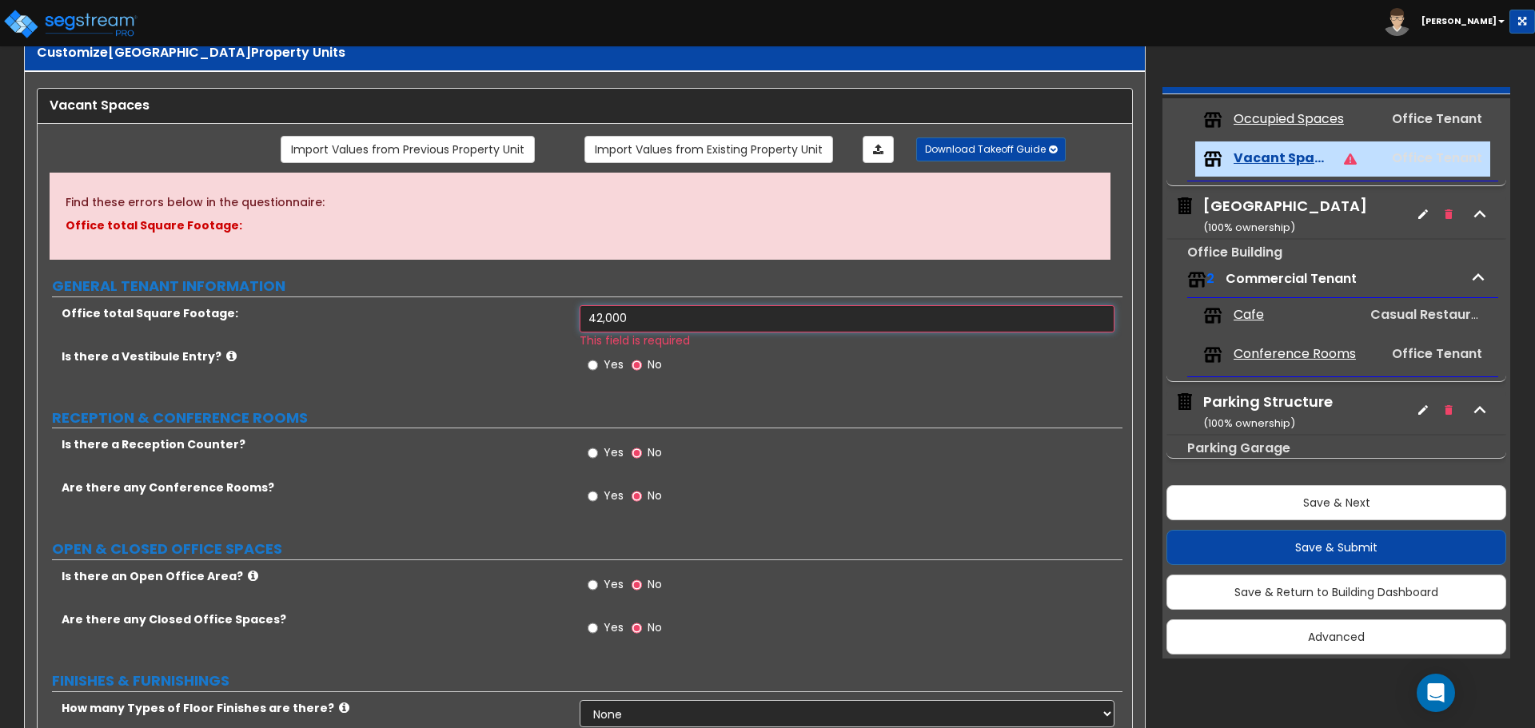
scroll to position [80, 0]
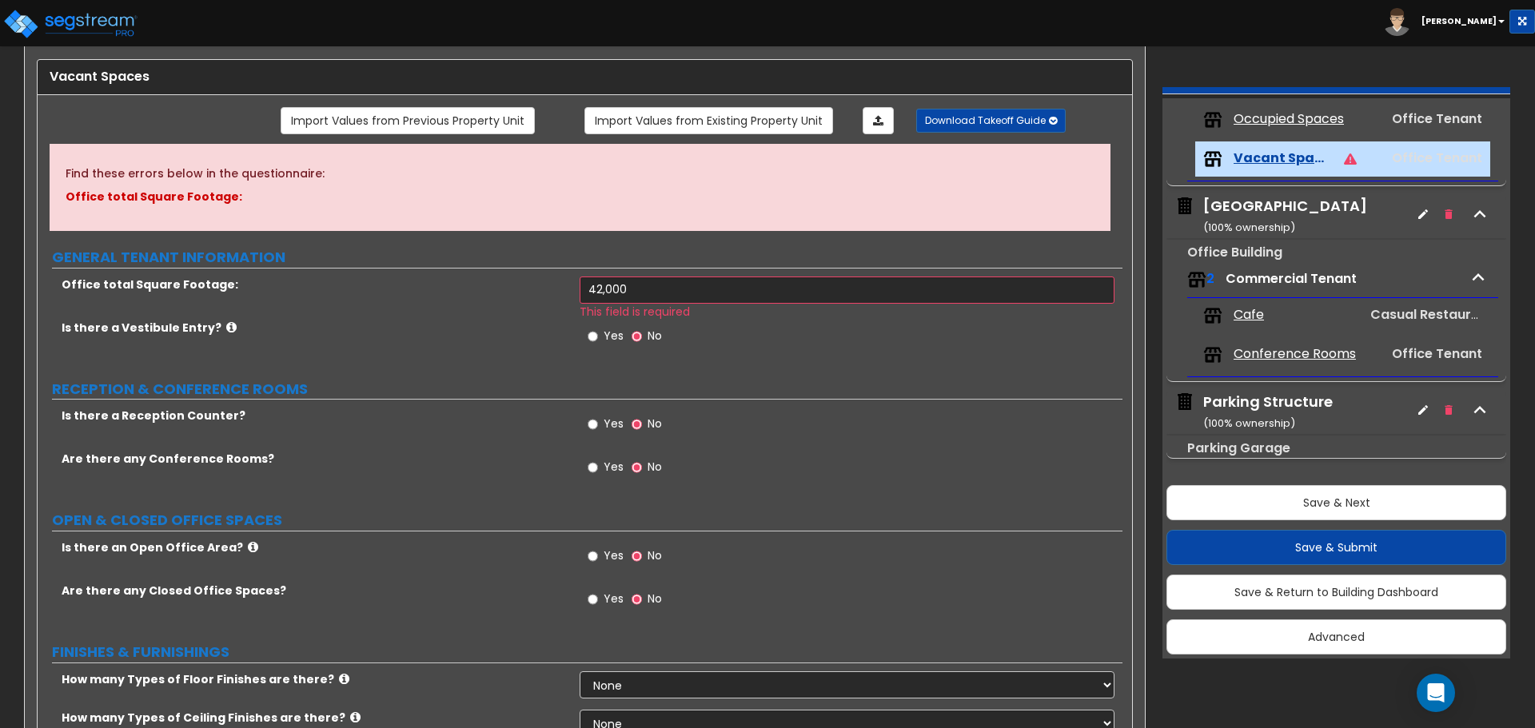
click at [473, 351] on div "Is there a Vestibule Entry? Yes No" at bounding box center [580, 341] width 1085 height 43
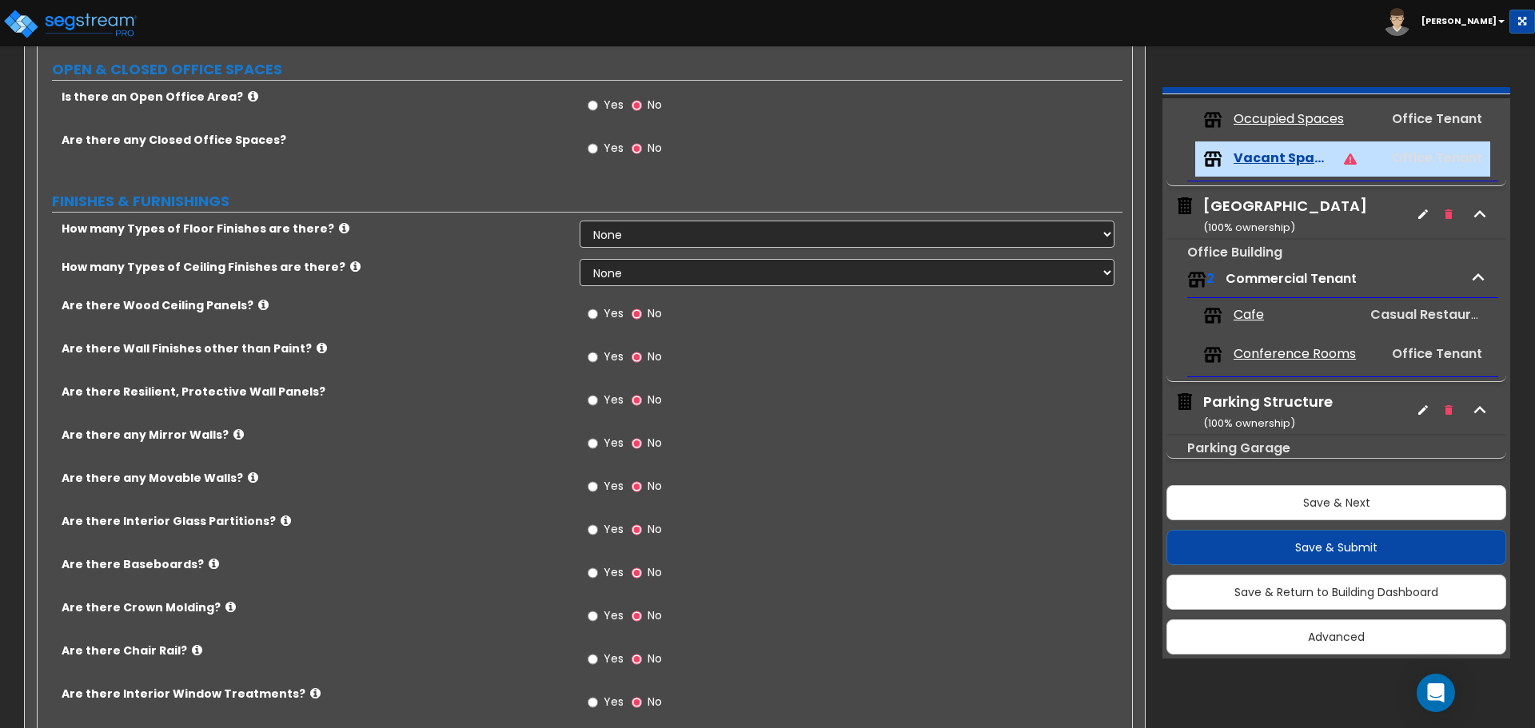
scroll to position [560, 0]
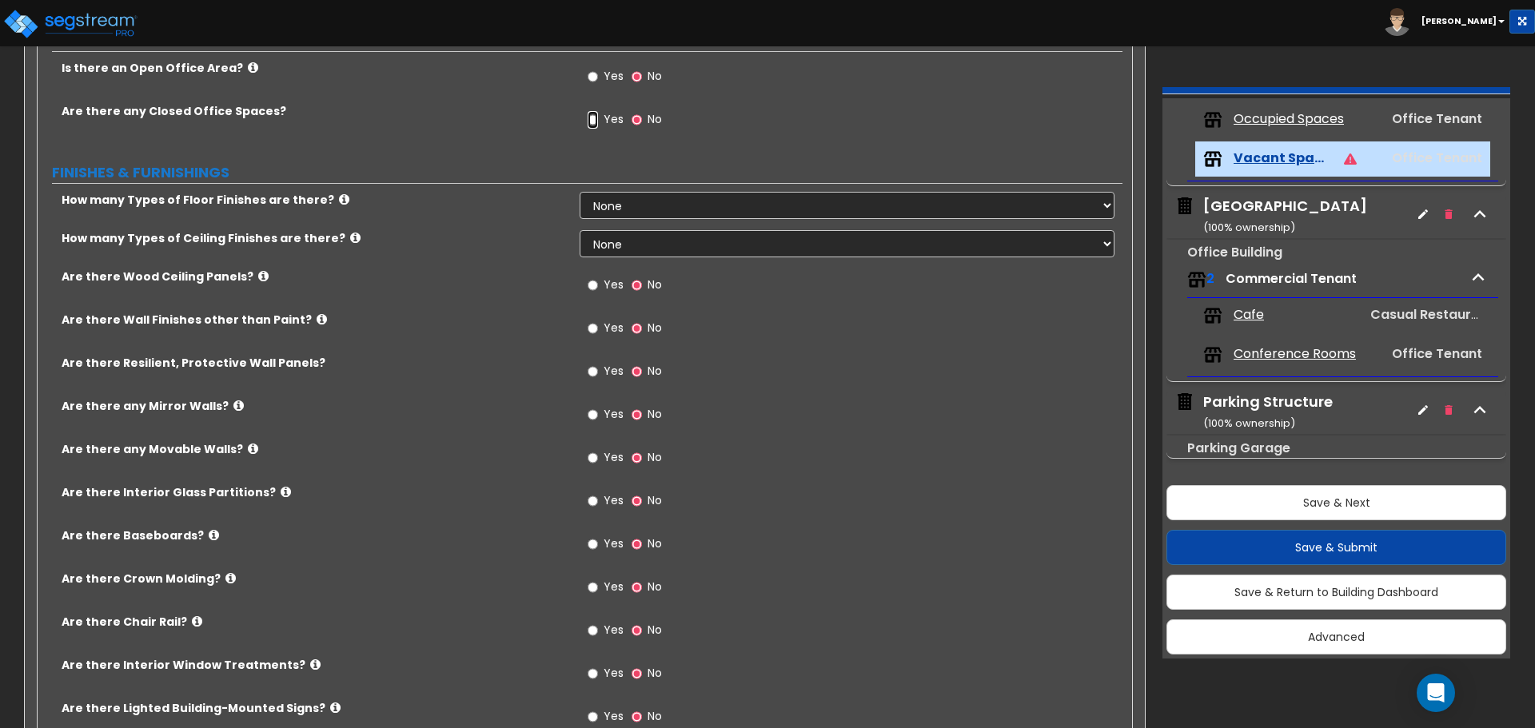
click at [588, 117] on input "Yes" at bounding box center [593, 120] width 10 height 18
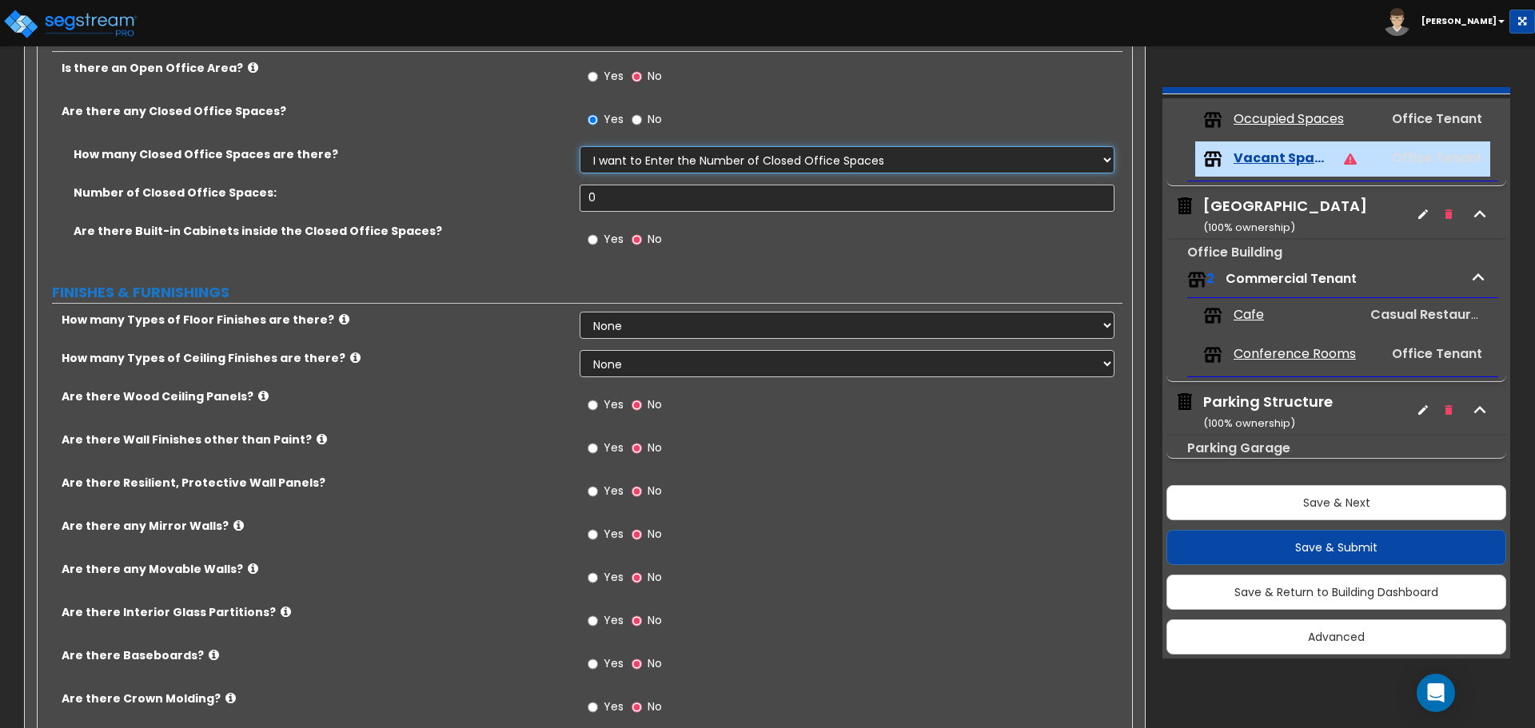
click at [663, 161] on select "I Don’t Know - Please Estimate for me I want to Enter the Number of Closed Offi…" at bounding box center [847, 159] width 534 height 27
click at [580, 146] on select "I Don’t Know - Please Estimate for me I want to Enter the Number of Closed Offi…" at bounding box center [847, 159] width 534 height 27
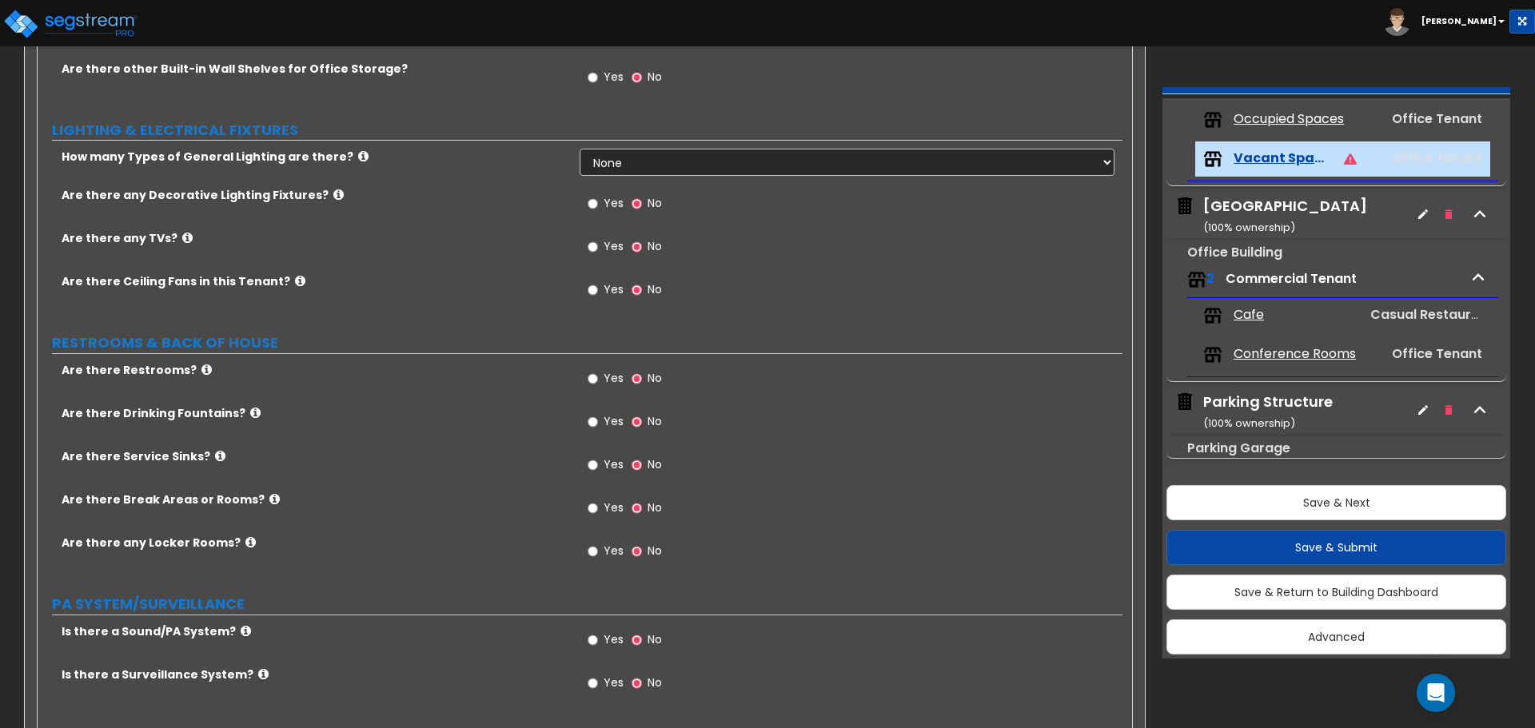
scroll to position [1439, 0]
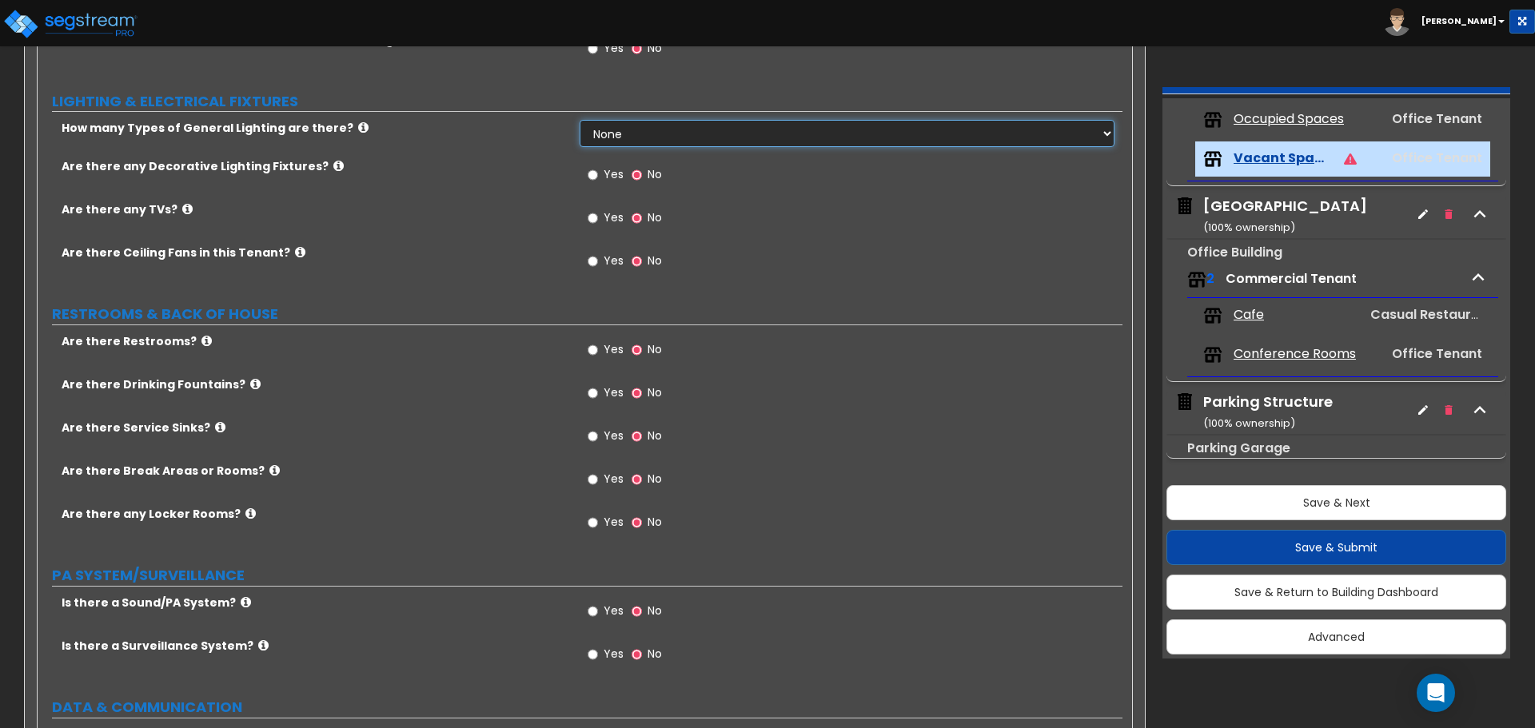
click at [615, 139] on select "None 1 2 3" at bounding box center [847, 133] width 534 height 27
click at [580, 120] on select "None 1 2 3" at bounding box center [847, 133] width 534 height 27
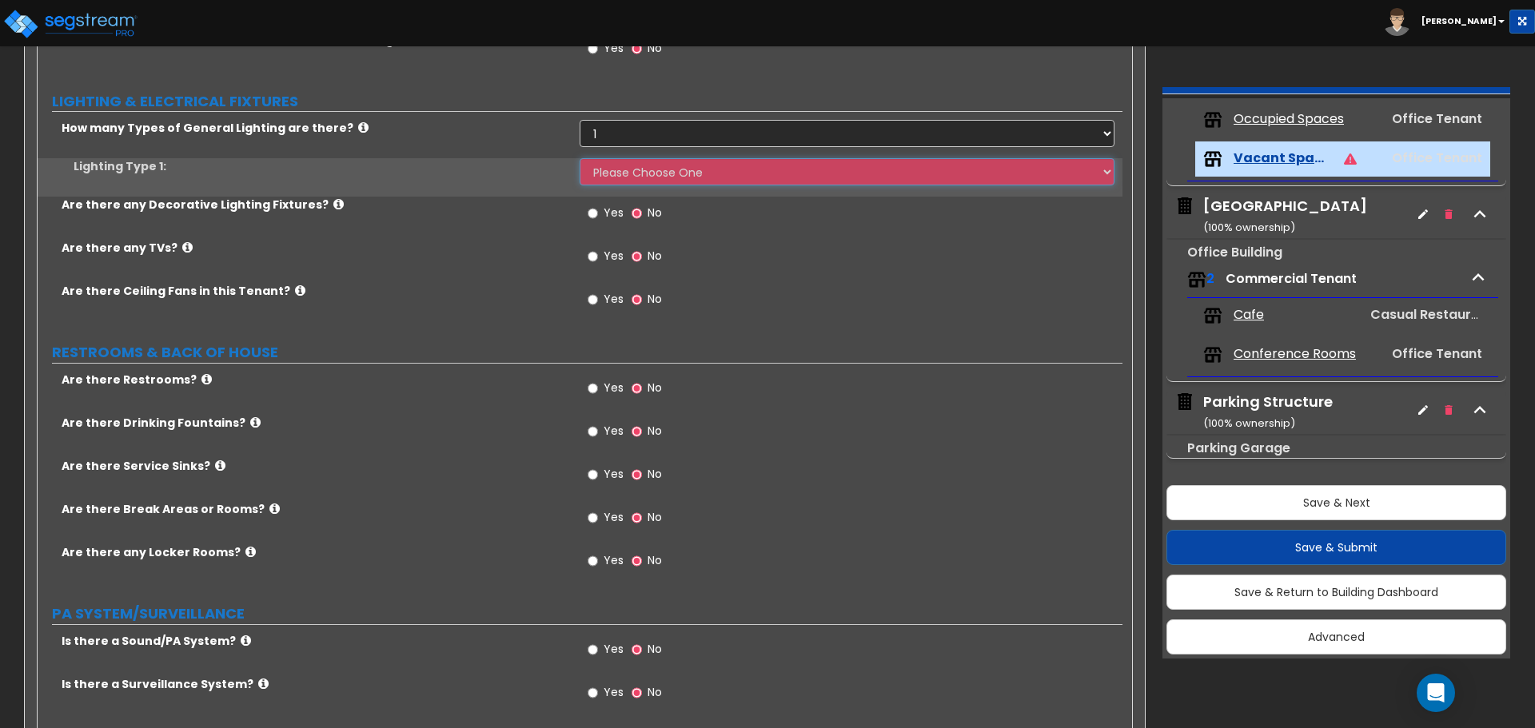
click at [628, 169] on select "Please Choose One LED Surface-Mounted LED Recessed Fluorescent Surface-Mounted …" at bounding box center [847, 171] width 534 height 27
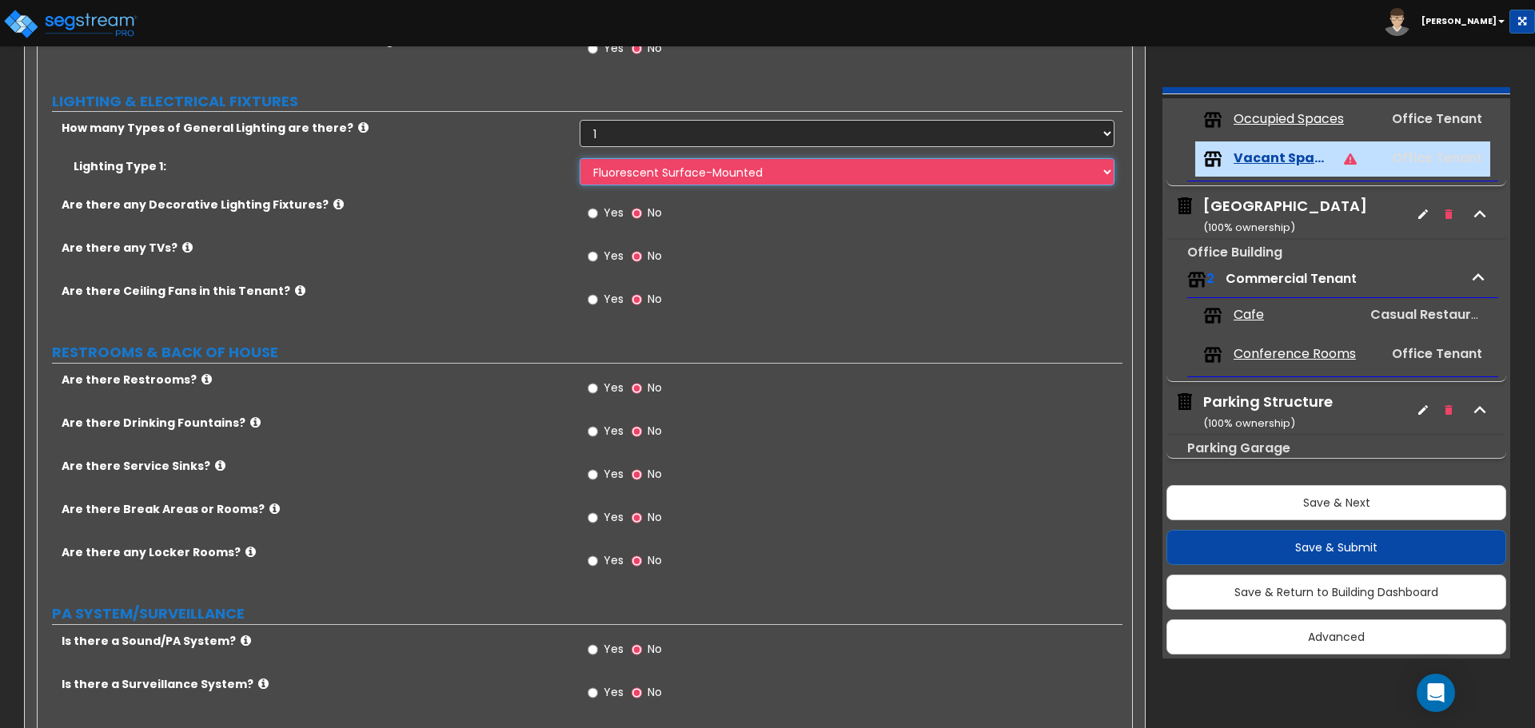
click at [580, 158] on select "Please Choose One LED Surface-Mounted LED Recessed Fluorescent Surface-Mounted …" at bounding box center [847, 171] width 534 height 27
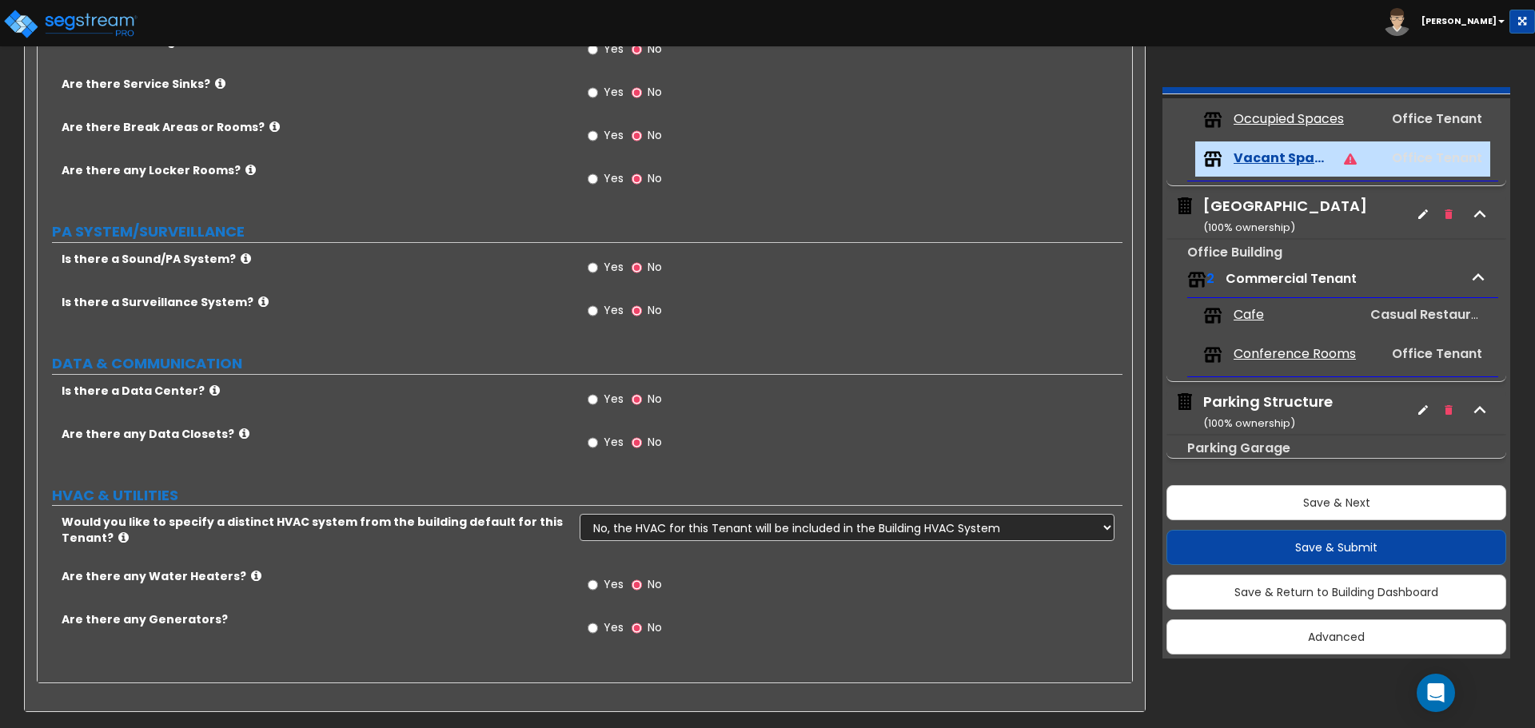
scroll to position [1741, 0]
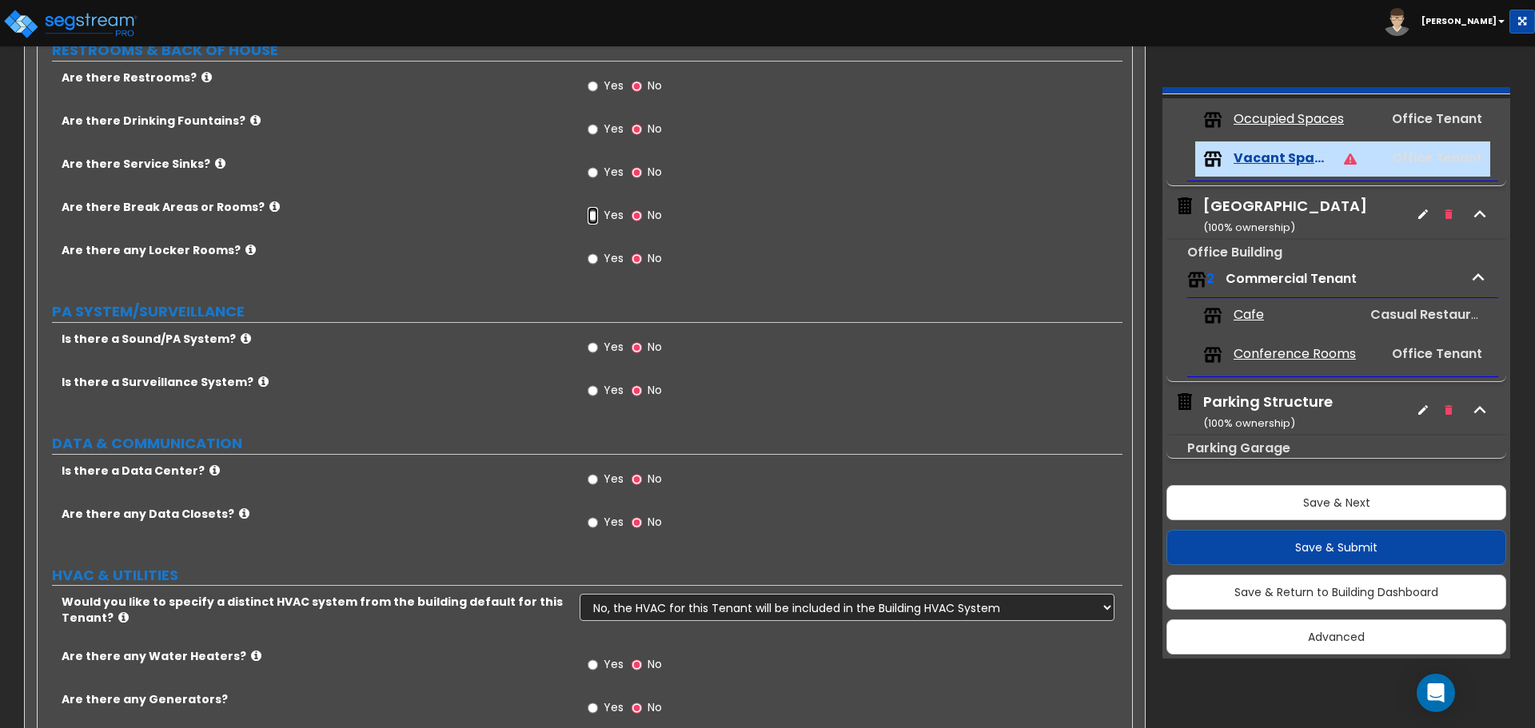
click at [592, 215] on input "Yes" at bounding box center [593, 216] width 10 height 18
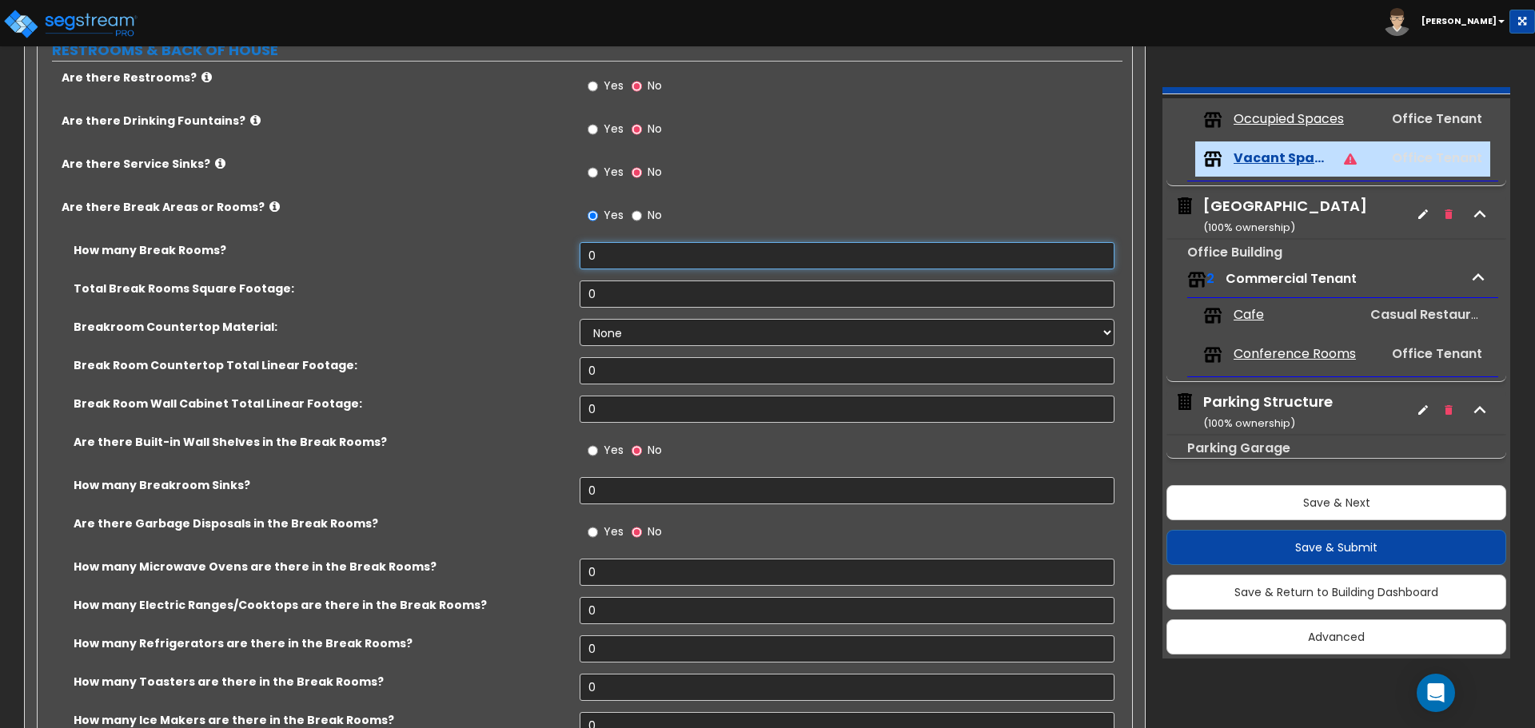
drag, startPoint x: 623, startPoint y: 257, endPoint x: 476, endPoint y: 241, distance: 147.1
click at [476, 241] on div "Are there Restrooms? Yes No Are there Drinking Fountains? Yes No Are there Serv…" at bounding box center [580, 453] width 1061 height 767
drag, startPoint x: 616, startPoint y: 292, endPoint x: 540, endPoint y: 292, distance: 76.7
click at [541, 292] on div "Total Break Rooms Square Footage: 0" at bounding box center [580, 300] width 1085 height 38
click at [638, 331] on select "None Plastic Laminate Solid Surface Stone Quartz Marble Tile Wood Stainless Ste…" at bounding box center [847, 332] width 534 height 27
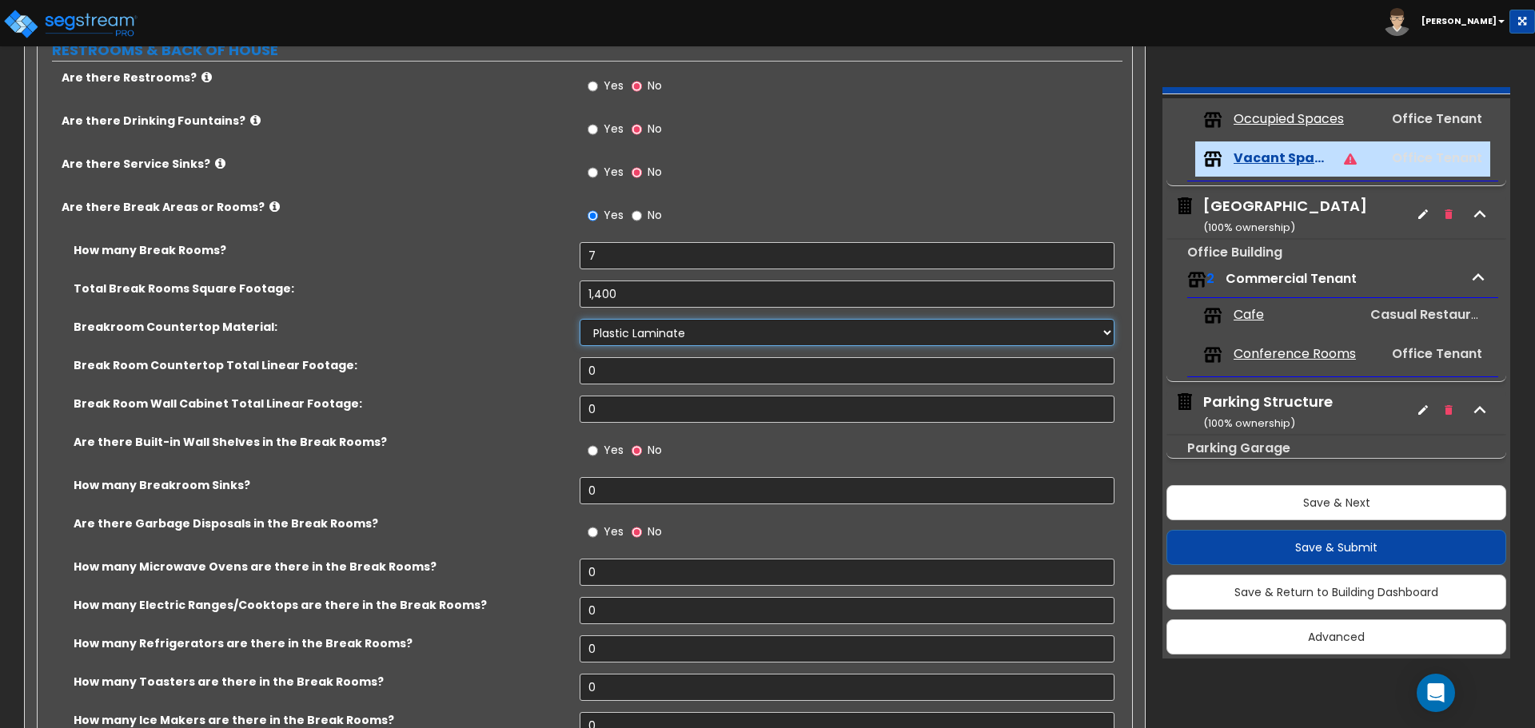
click at [580, 319] on select "None Plastic Laminate Solid Surface Stone Quartz Marble Tile Wood Stainless Ste…" at bounding box center [847, 332] width 534 height 27
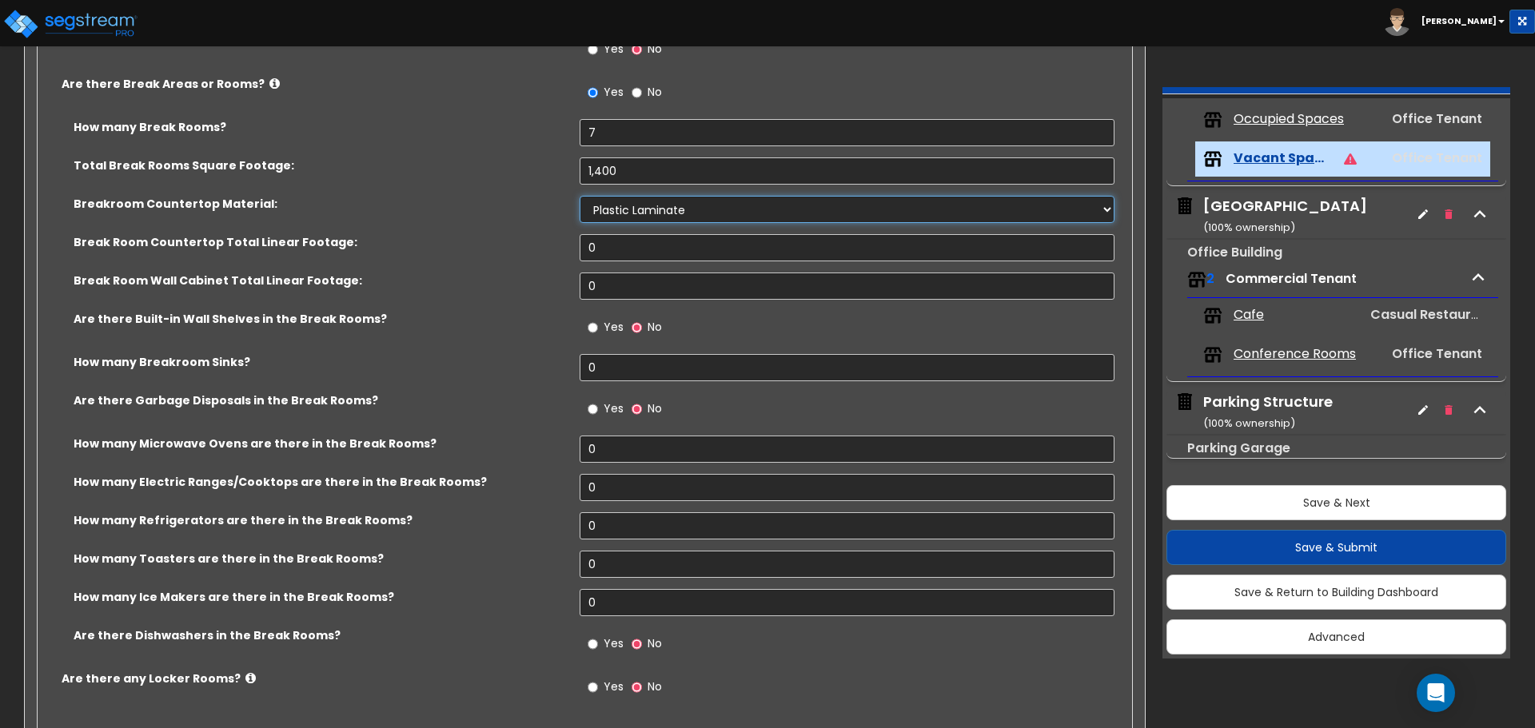
scroll to position [1901, 0]
